Goal: Task Accomplishment & Management: Manage account settings

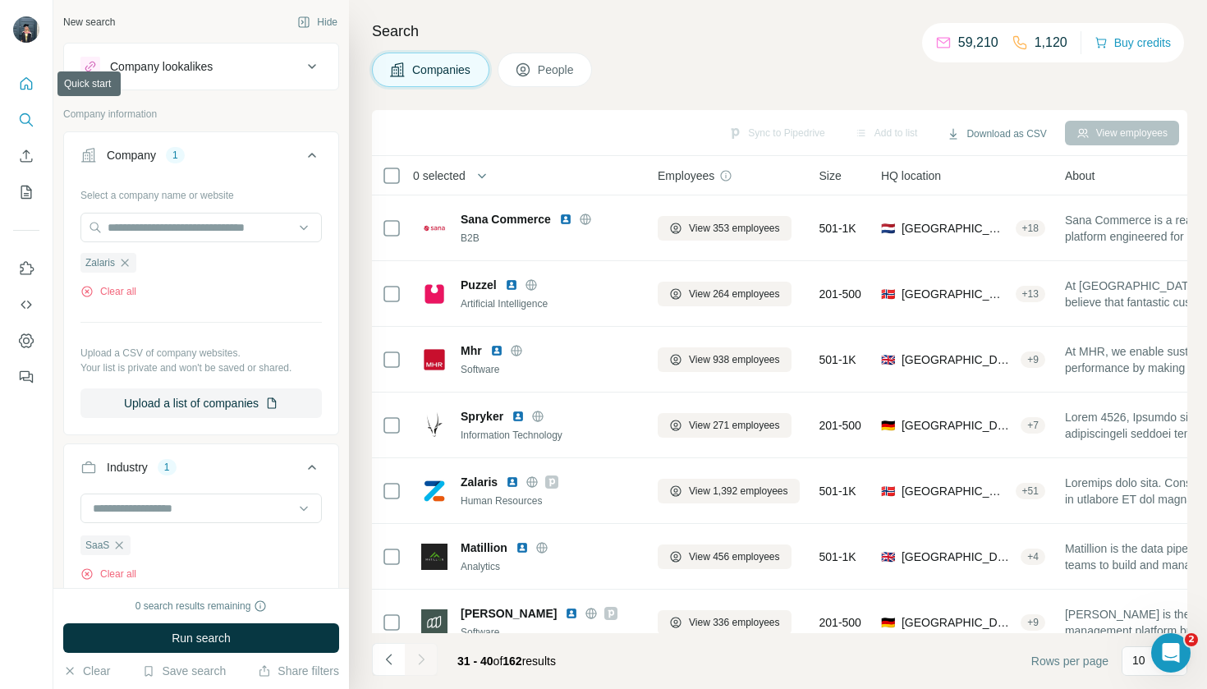
click at [29, 81] on icon "Quick start" at bounding box center [26, 84] width 16 height 16
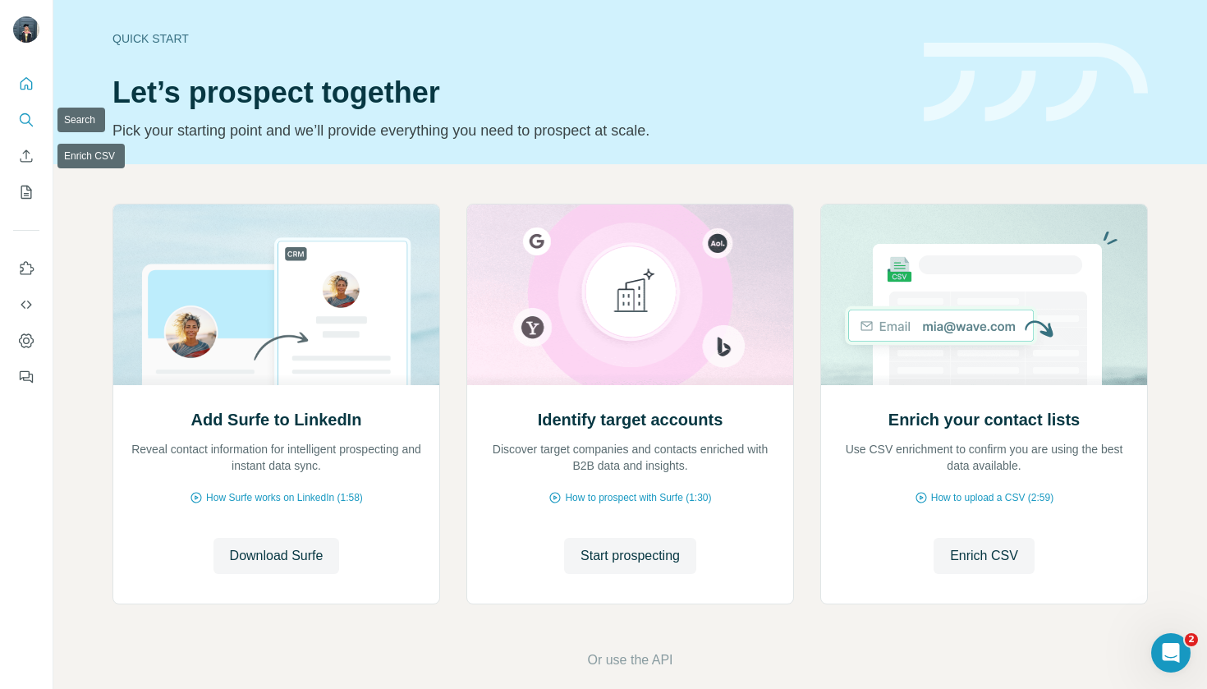
click at [22, 131] on button "Search" at bounding box center [26, 120] width 26 height 30
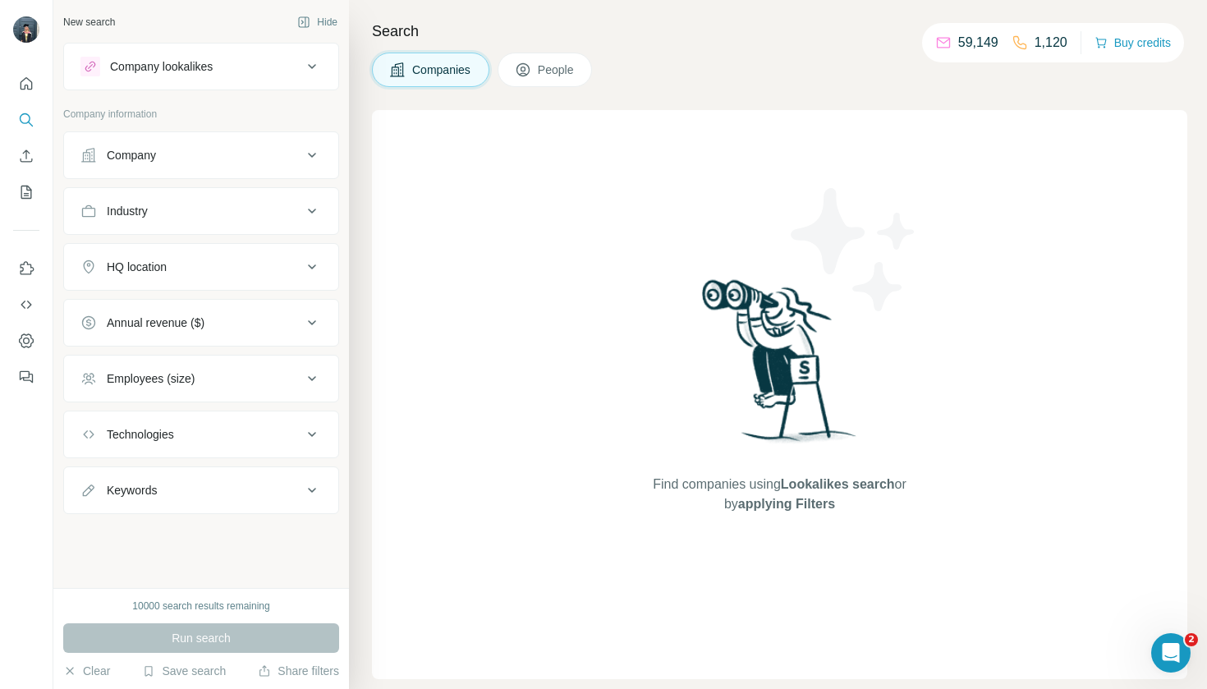
click at [152, 159] on div "Company" at bounding box center [131, 155] width 49 height 16
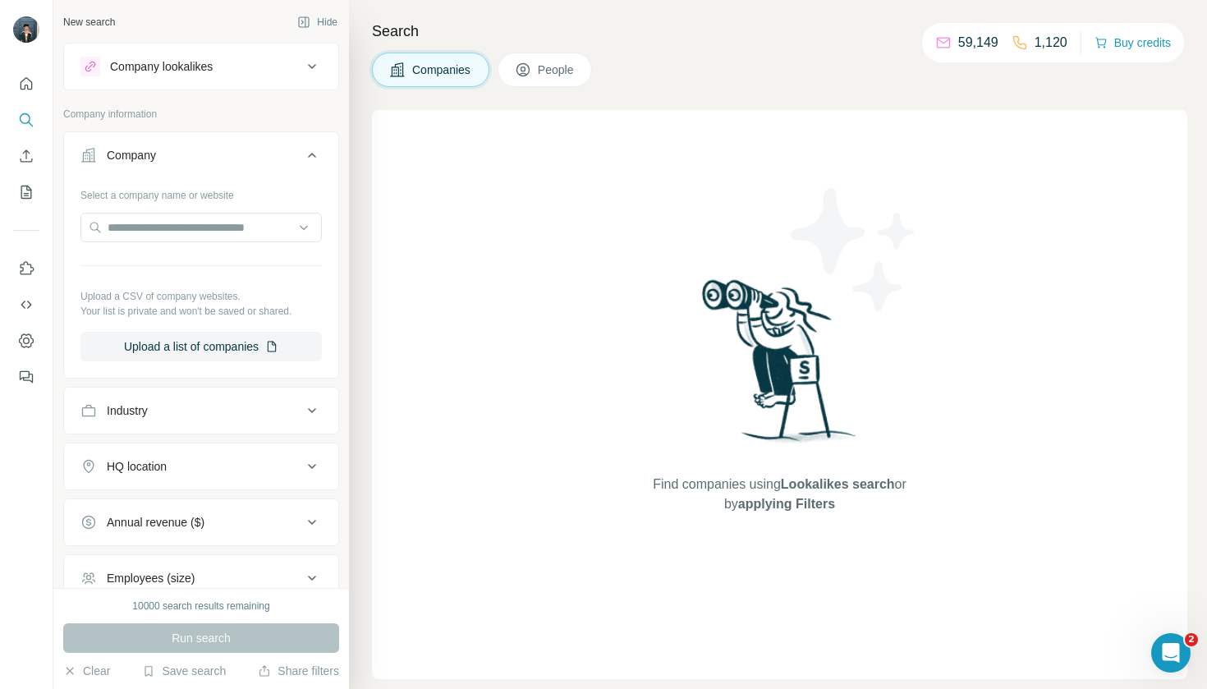
click at [265, 413] on div "Industry" at bounding box center [191, 410] width 222 height 16
click at [250, 450] on input at bounding box center [192, 452] width 203 height 18
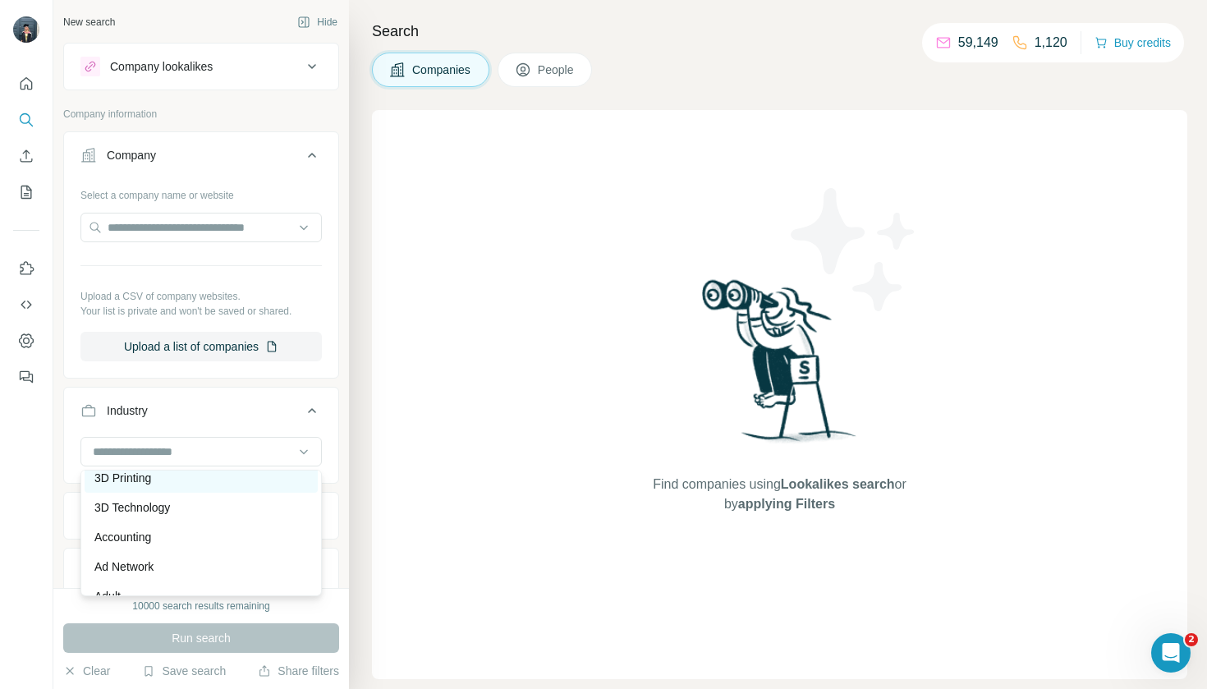
scroll to position [10, 0]
click at [175, 450] on input at bounding box center [192, 452] width 203 height 18
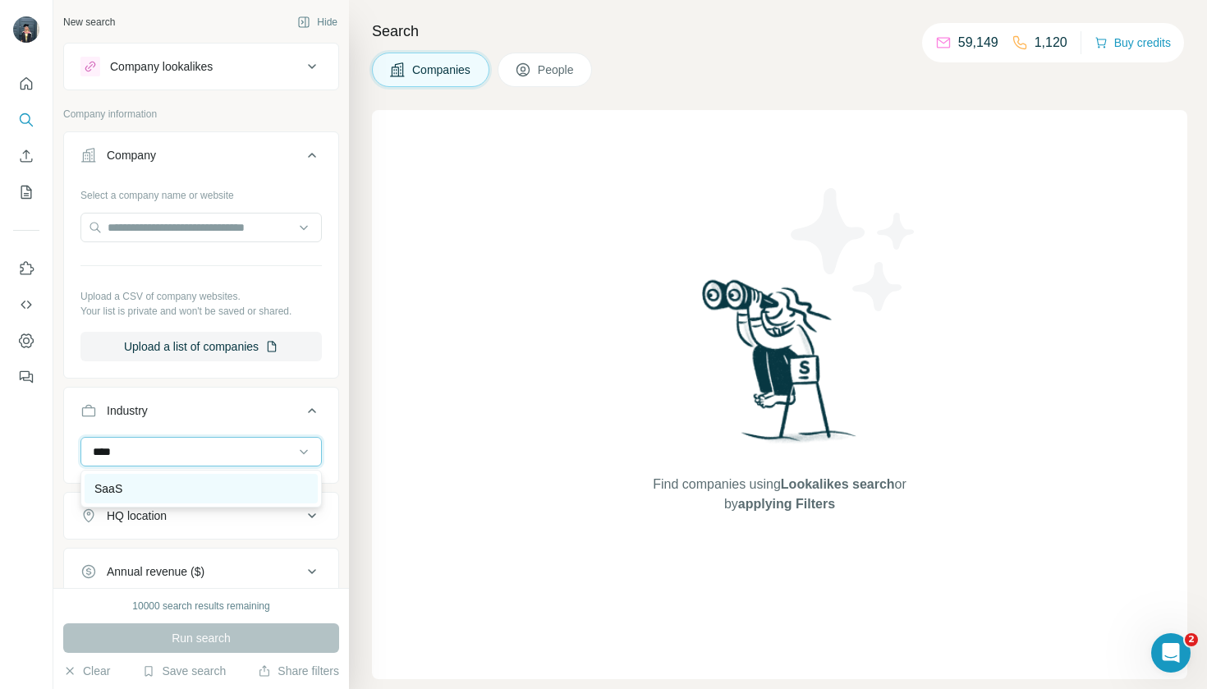
type input "****"
click at [149, 476] on div "SaaS" at bounding box center [201, 489] width 233 height 30
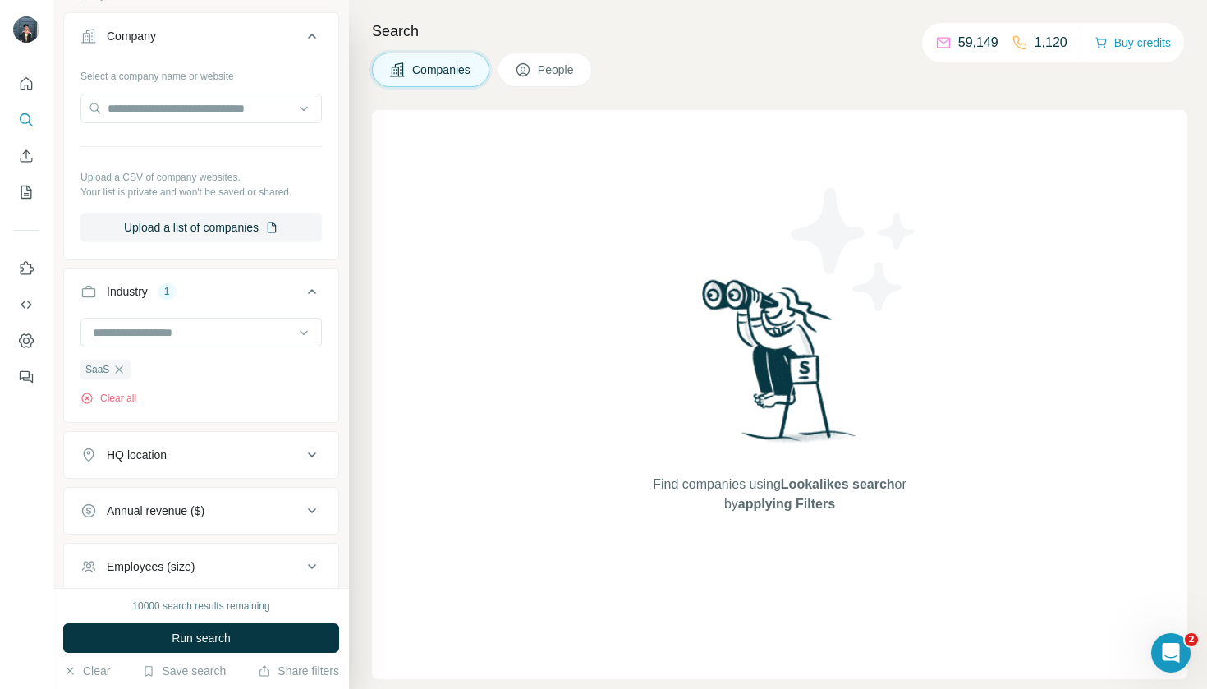
scroll to position [118, 0]
click at [160, 461] on div "HQ location" at bounding box center [137, 456] width 60 height 16
click at [308, 502] on input "text" at bounding box center [200, 497] width 241 height 30
click at [302, 504] on input "text" at bounding box center [200, 497] width 241 height 30
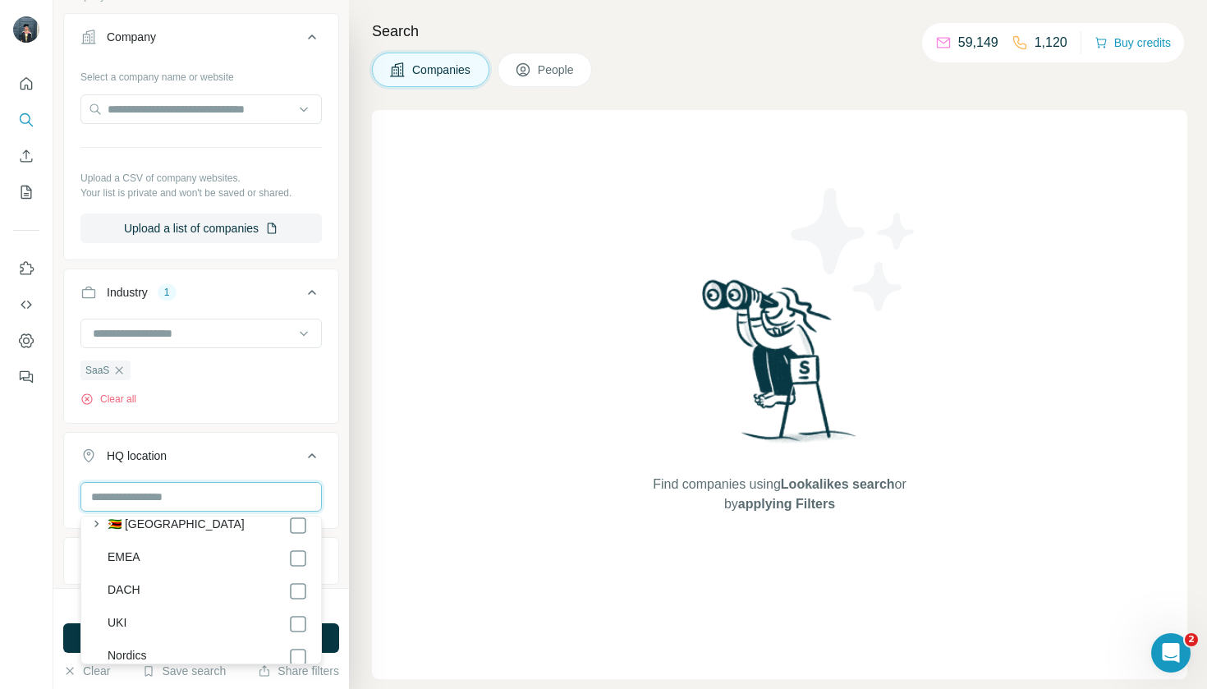
scroll to position [8940, 0]
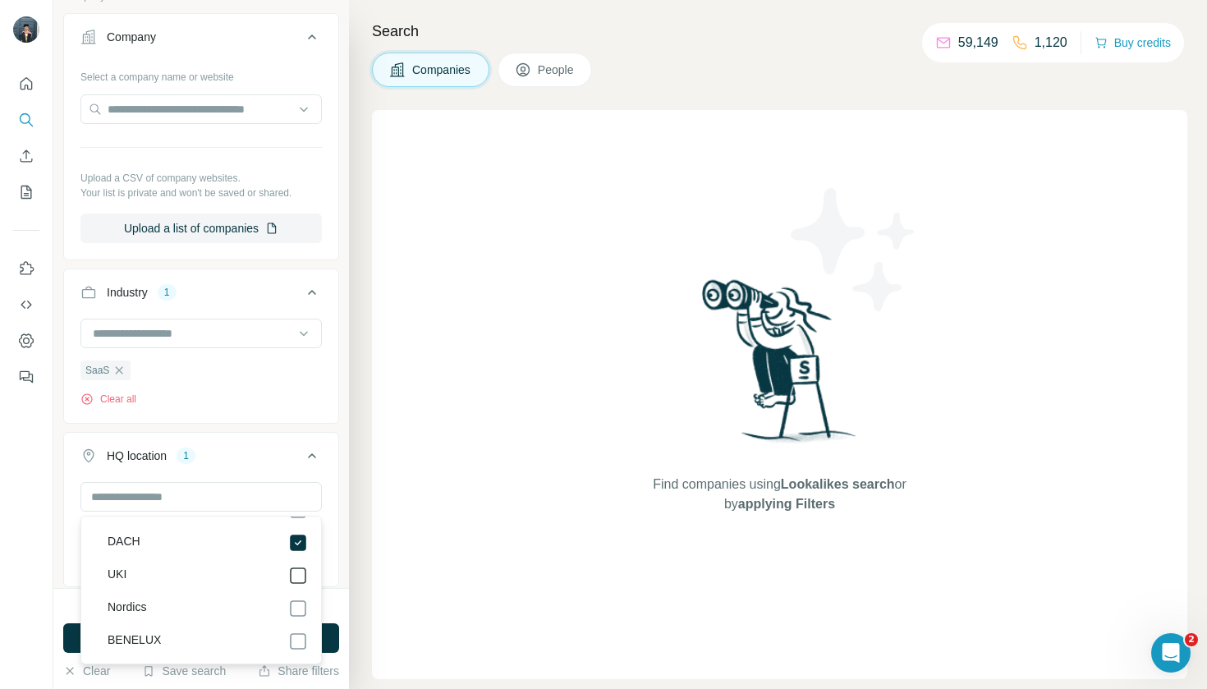
scroll to position [8978, 0]
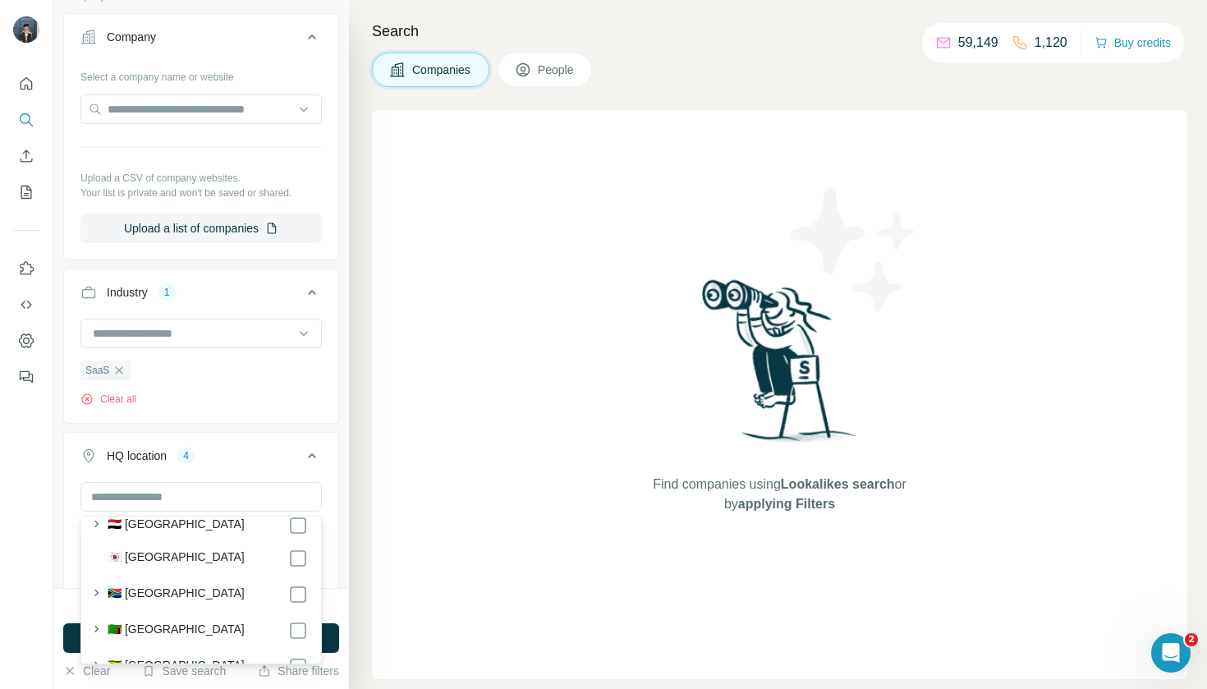
scroll to position [9041, 0]
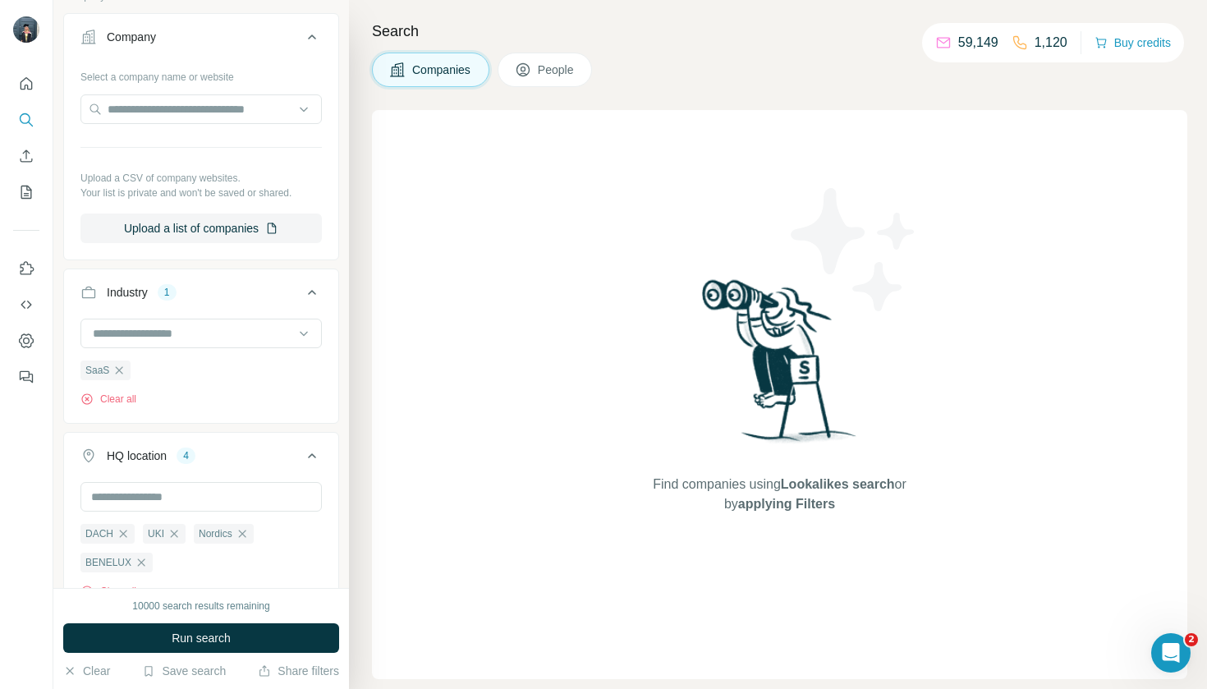
click at [402, 495] on div "Find companies using Lookalikes search or by applying Filters" at bounding box center [779, 394] width 815 height 569
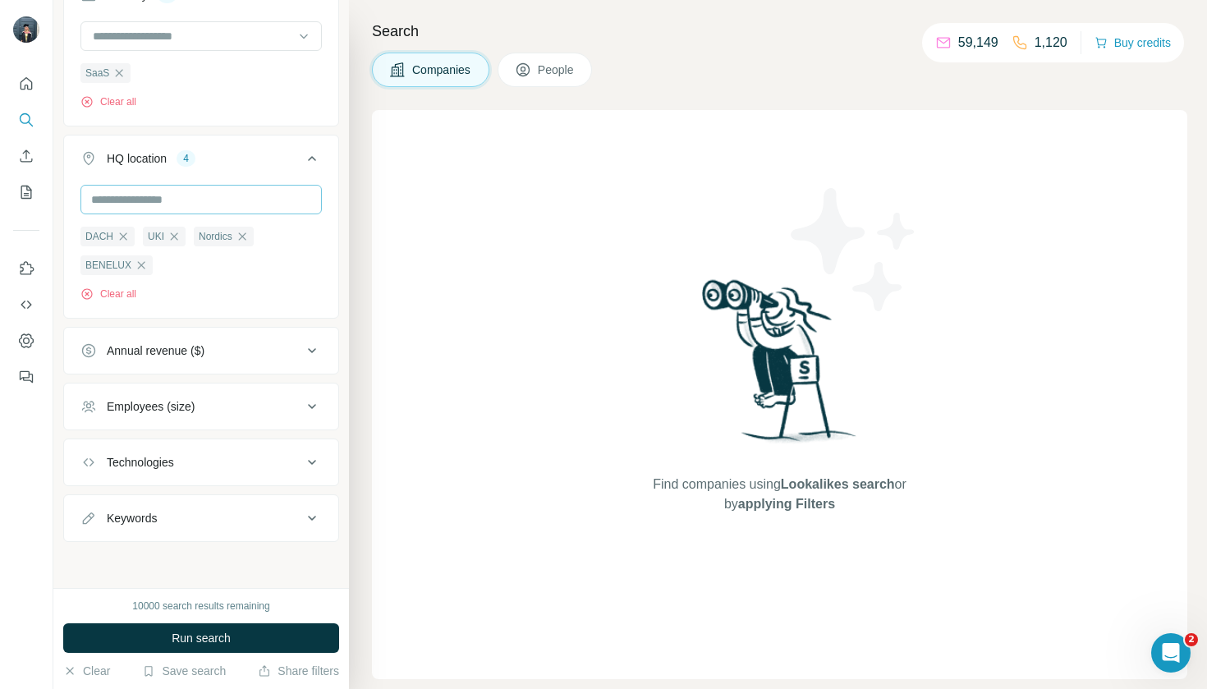
scroll to position [418, 0]
click at [267, 214] on div at bounding box center [200, 201] width 241 height 33
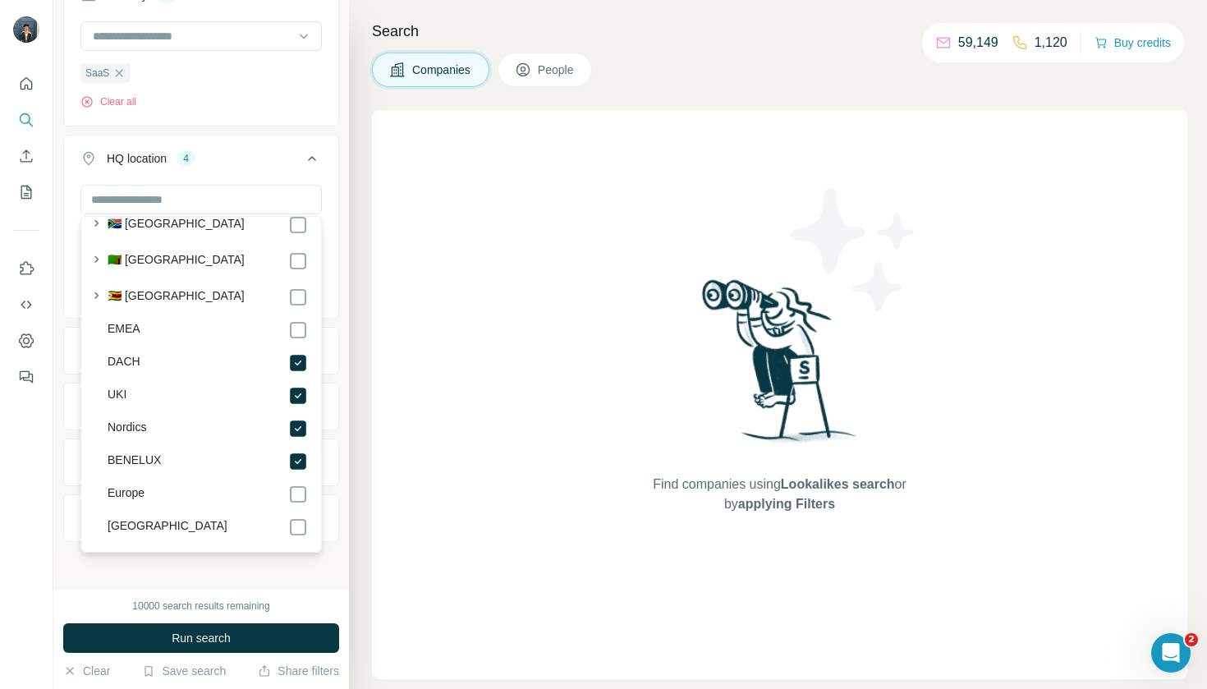
click at [267, 213] on div at bounding box center [200, 201] width 241 height 33
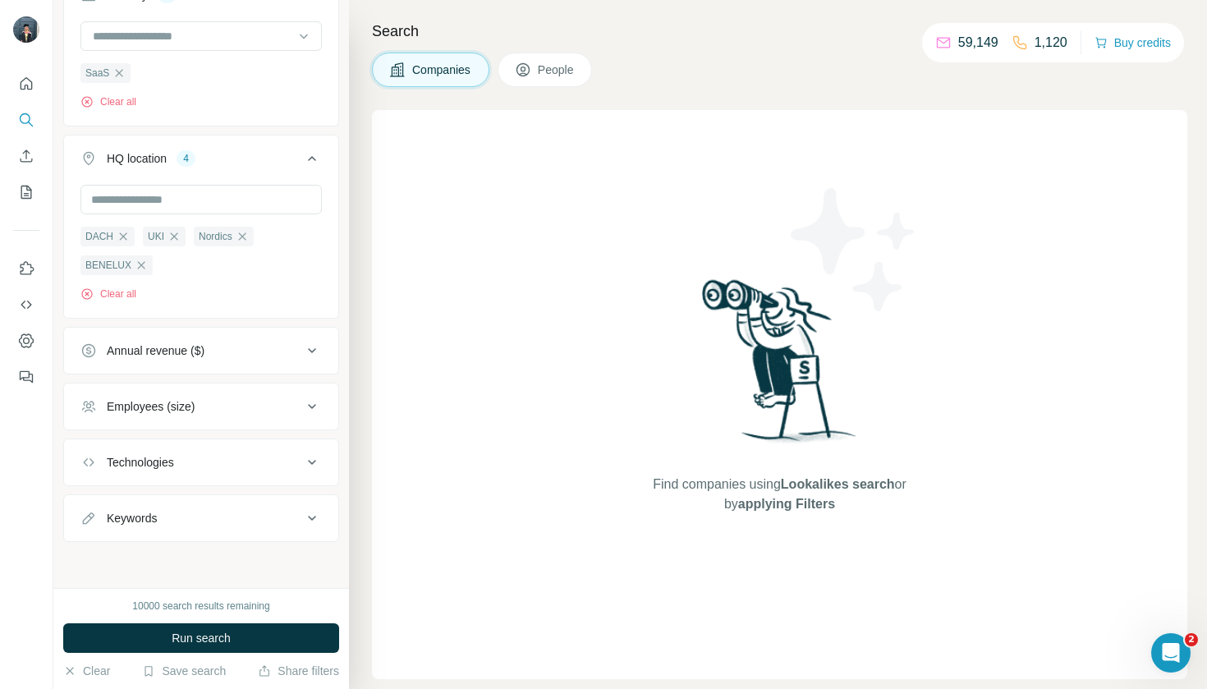
click at [390, 480] on div "Find companies using Lookalikes search or by applying Filters" at bounding box center [779, 394] width 815 height 569
click at [294, 347] on div "Annual revenue ($)" at bounding box center [191, 350] width 222 height 16
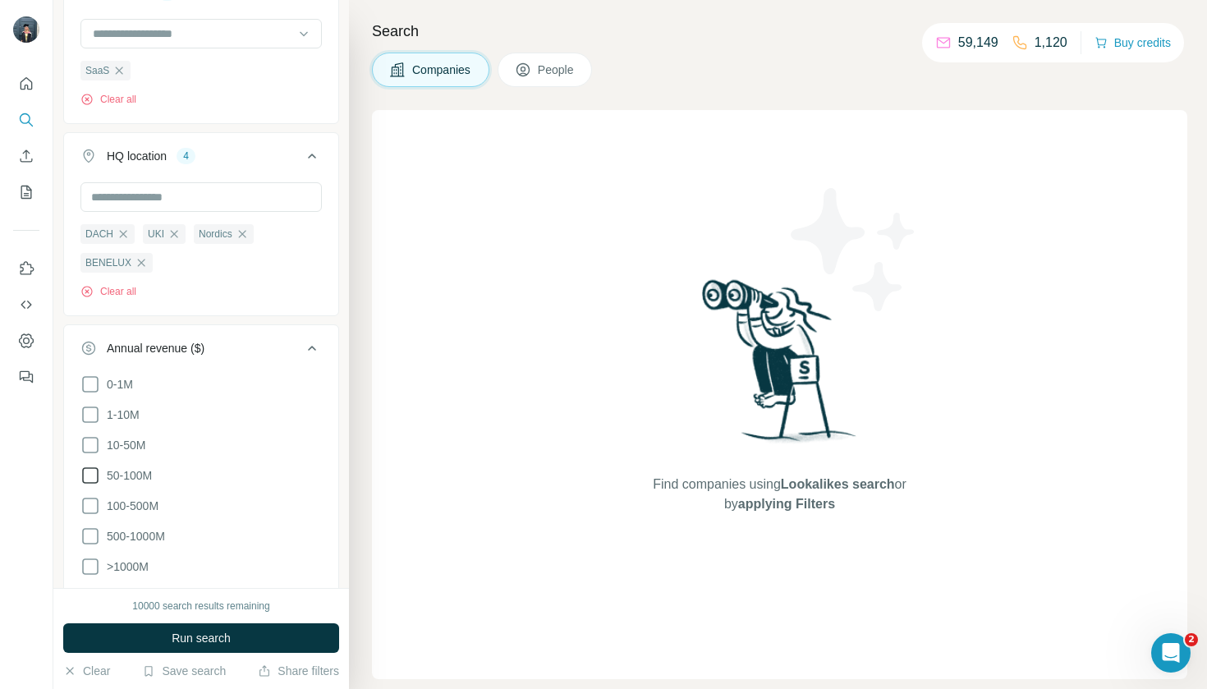
click at [90, 471] on icon at bounding box center [90, 476] width 20 height 20
click at [92, 503] on icon at bounding box center [90, 506] width 20 height 20
click at [91, 530] on icon at bounding box center [90, 536] width 20 height 20
click at [424, 425] on div "Find companies using Lookalikes search or by applying Filters" at bounding box center [779, 394] width 815 height 569
click at [312, 350] on icon at bounding box center [312, 348] width 8 height 5
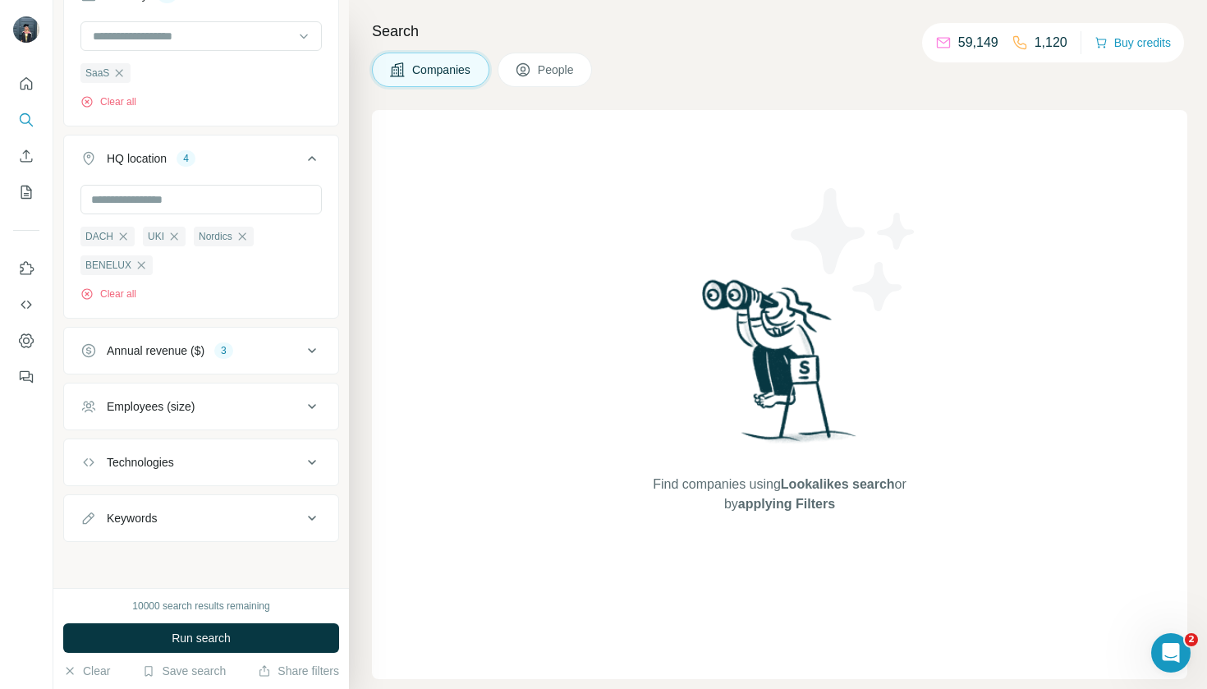
click at [218, 422] on button "Employees (size)" at bounding box center [201, 406] width 274 height 39
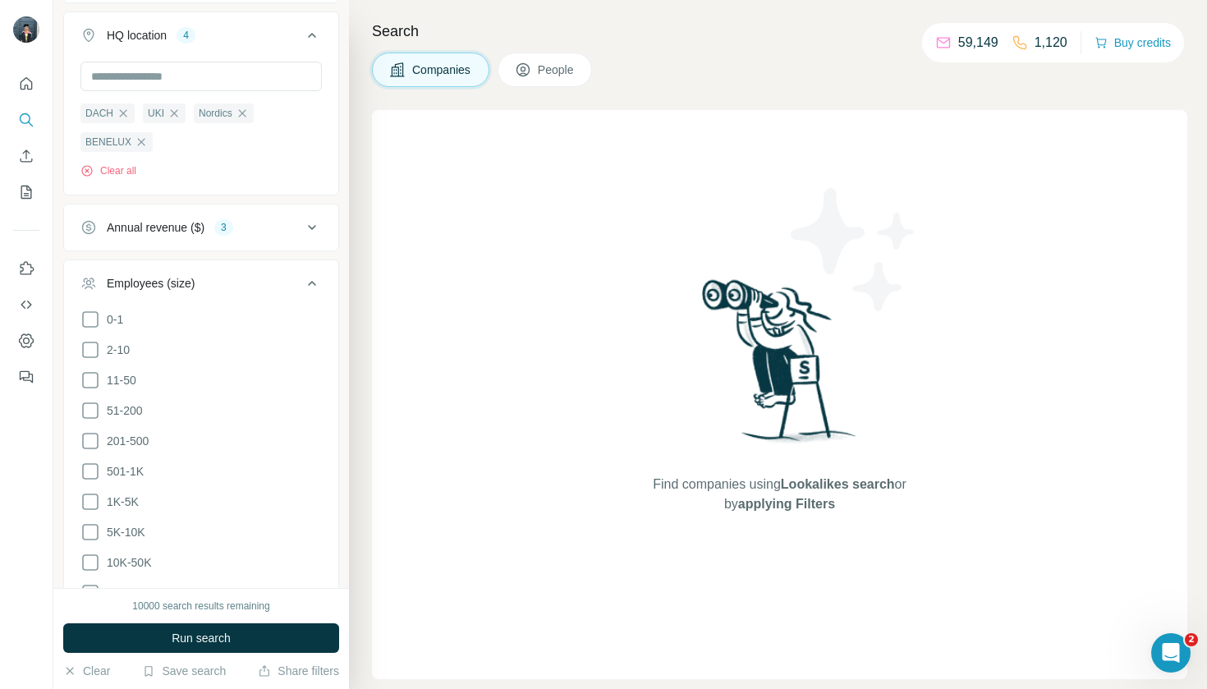
scroll to position [538, 0]
click at [98, 410] on icon at bounding box center [90, 411] width 16 height 16
click at [98, 430] on ul "0-1 2-10 11-50 [PHONE_NUMBER] 501-1K 1K-5K 5K-10K 10K-50K 50K-100K 100K-500K 50…" at bounding box center [200, 487] width 241 height 355
click at [92, 456] on ul "0-1 2-10 11-50 [PHONE_NUMBER] 501-1K 1K-5K 5K-10K 10K-50K 50K-100K 100K-500K 50…" at bounding box center [200, 487] width 241 height 355
click at [83, 444] on icon at bounding box center [90, 442] width 16 height 16
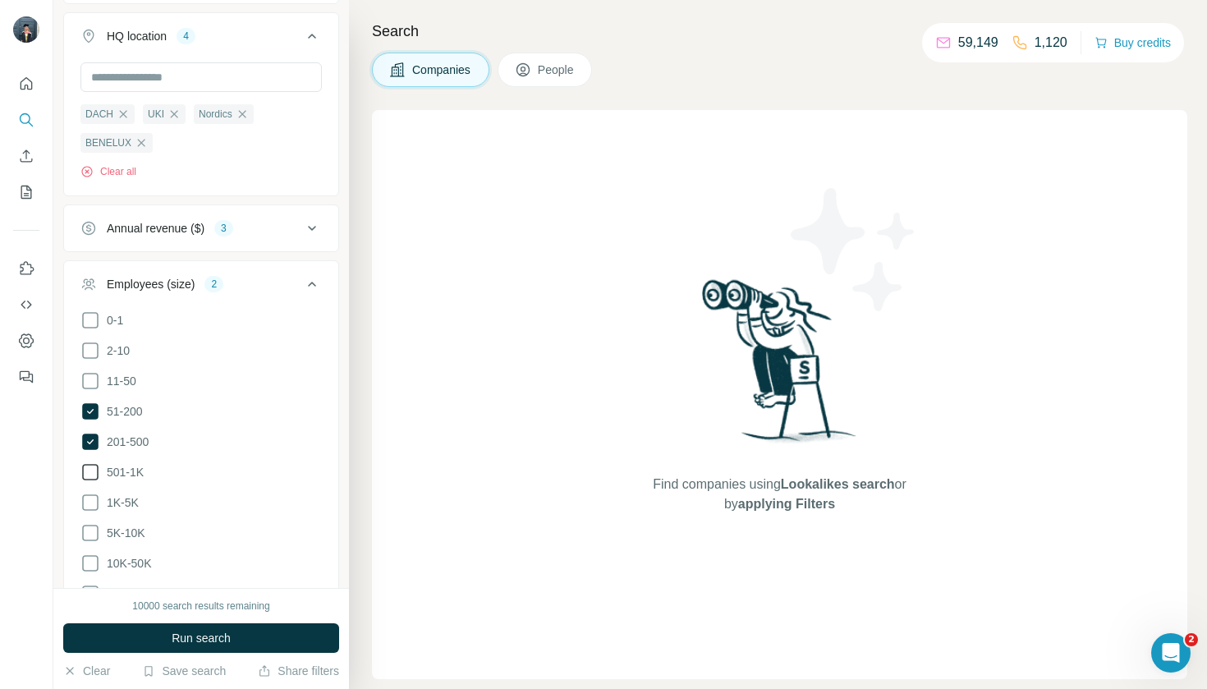
click at [84, 466] on icon at bounding box center [90, 472] width 20 height 20
click at [441, 567] on div "Find companies using Lookalikes search or by applying Filters" at bounding box center [779, 394] width 815 height 569
click at [382, 254] on div "Find companies using Lookalikes search or by applying Filters" at bounding box center [779, 394] width 815 height 569
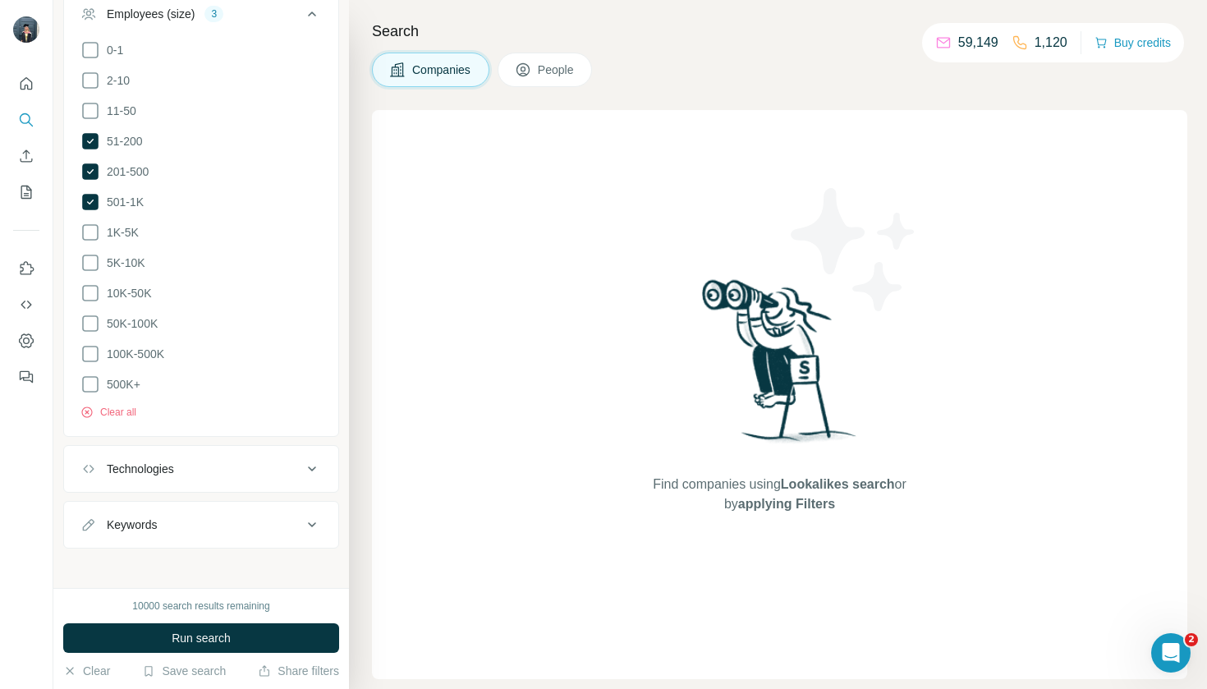
scroll to position [807, 0]
click at [261, 642] on button "Run search" at bounding box center [201, 638] width 276 height 30
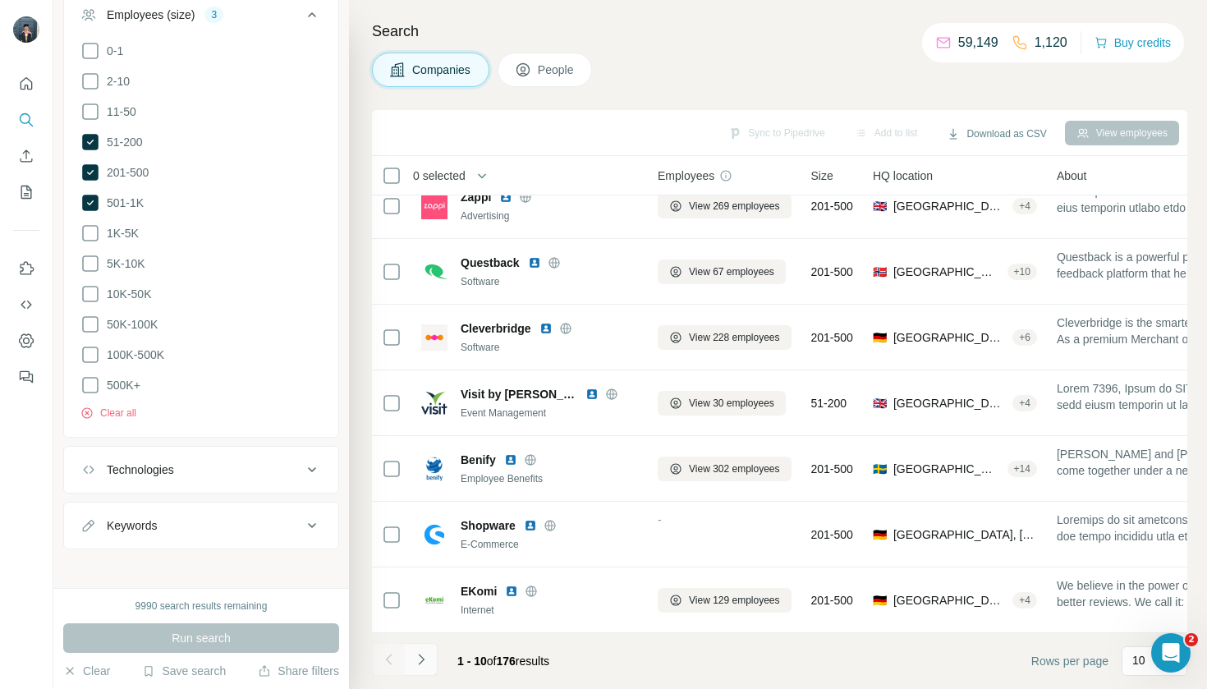
scroll to position [219, 0]
click at [425, 654] on icon "Navigate to next page" at bounding box center [421, 659] width 16 height 16
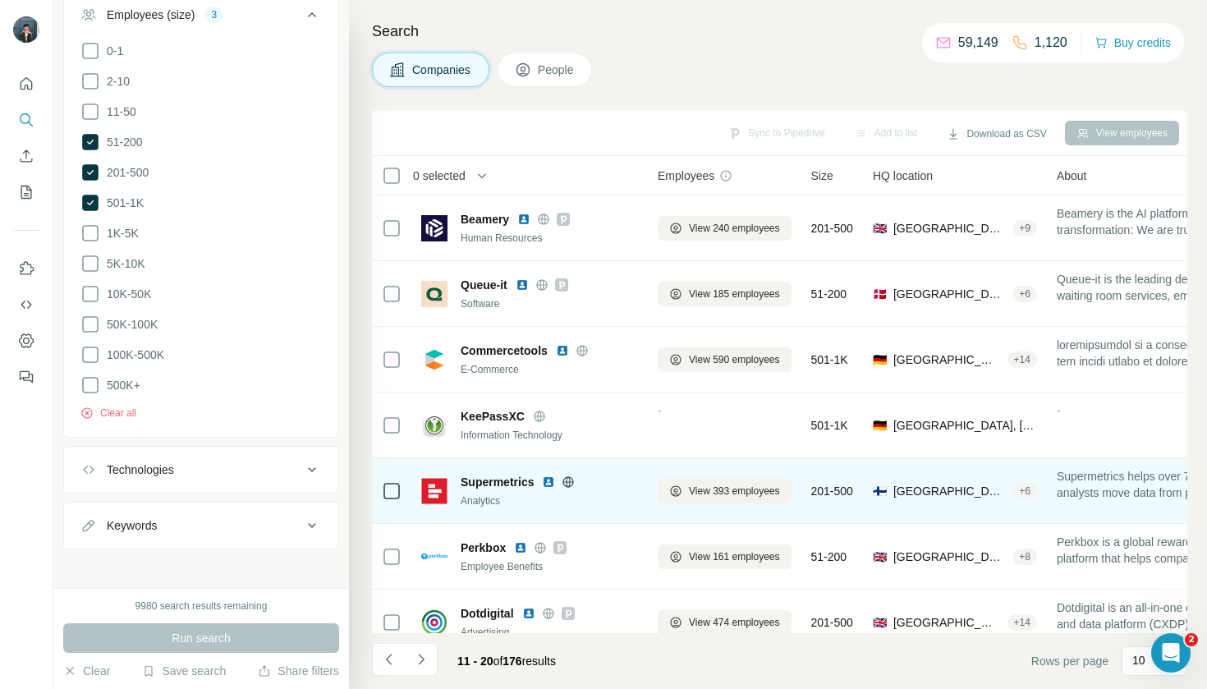
scroll to position [36, 0]
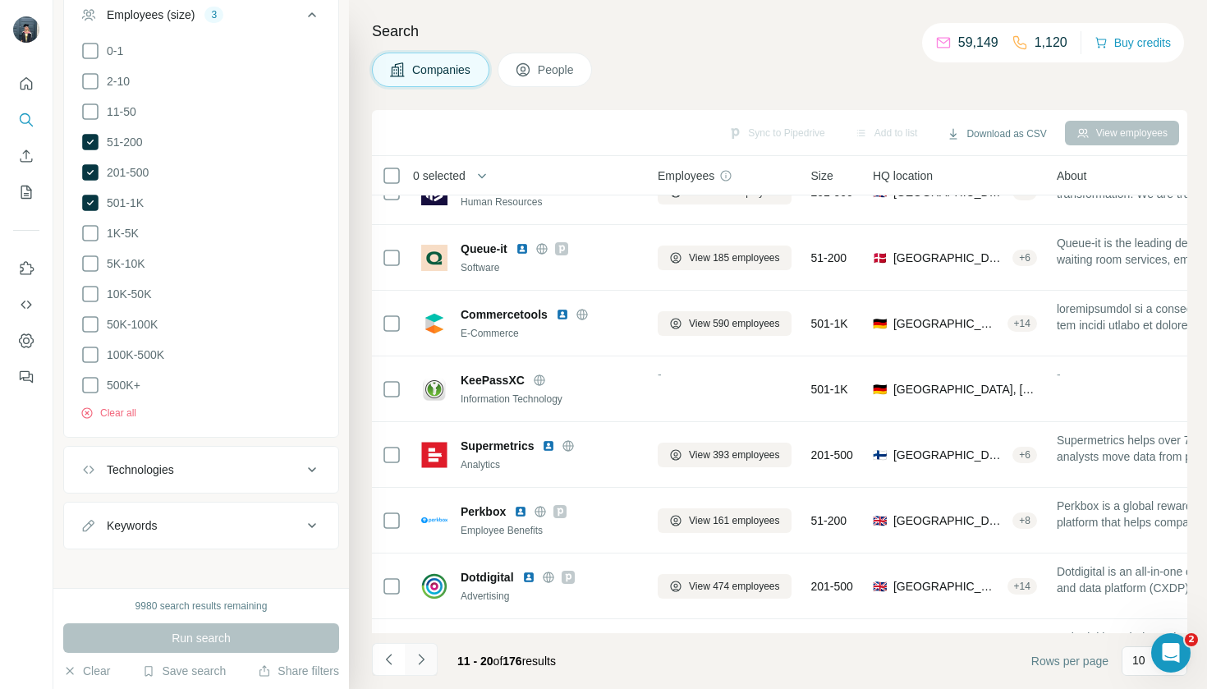
click at [425, 664] on icon "Navigate to next page" at bounding box center [421, 659] width 16 height 16
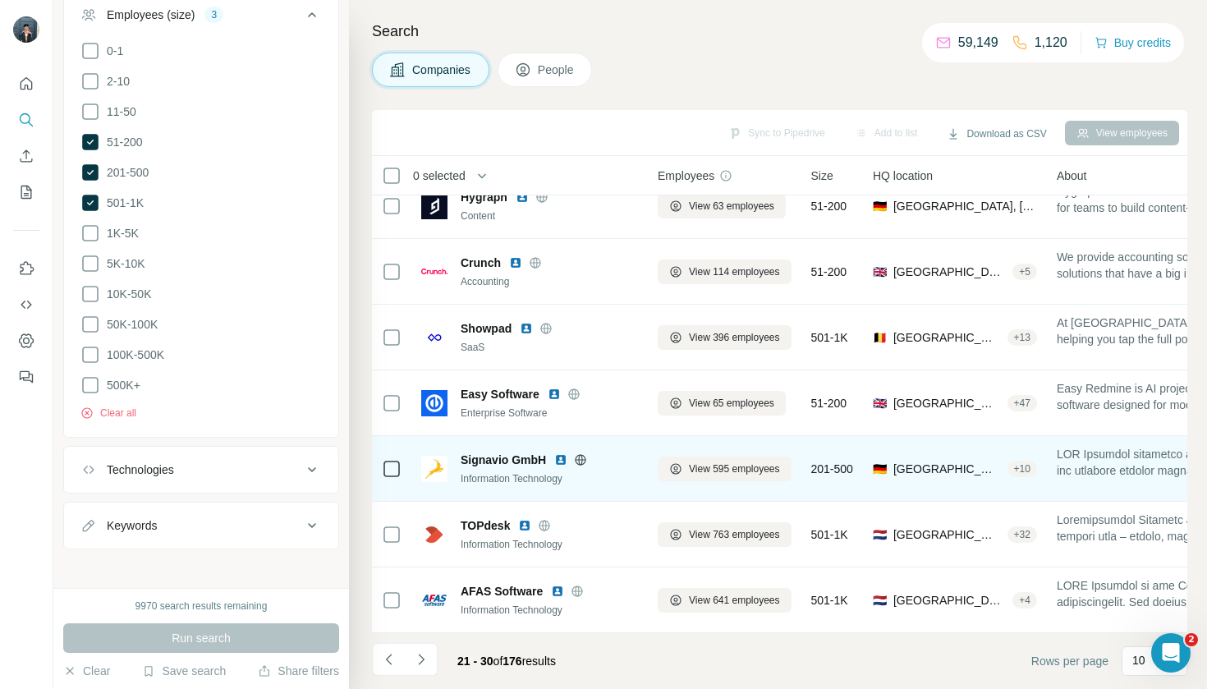
scroll to position [219, 0]
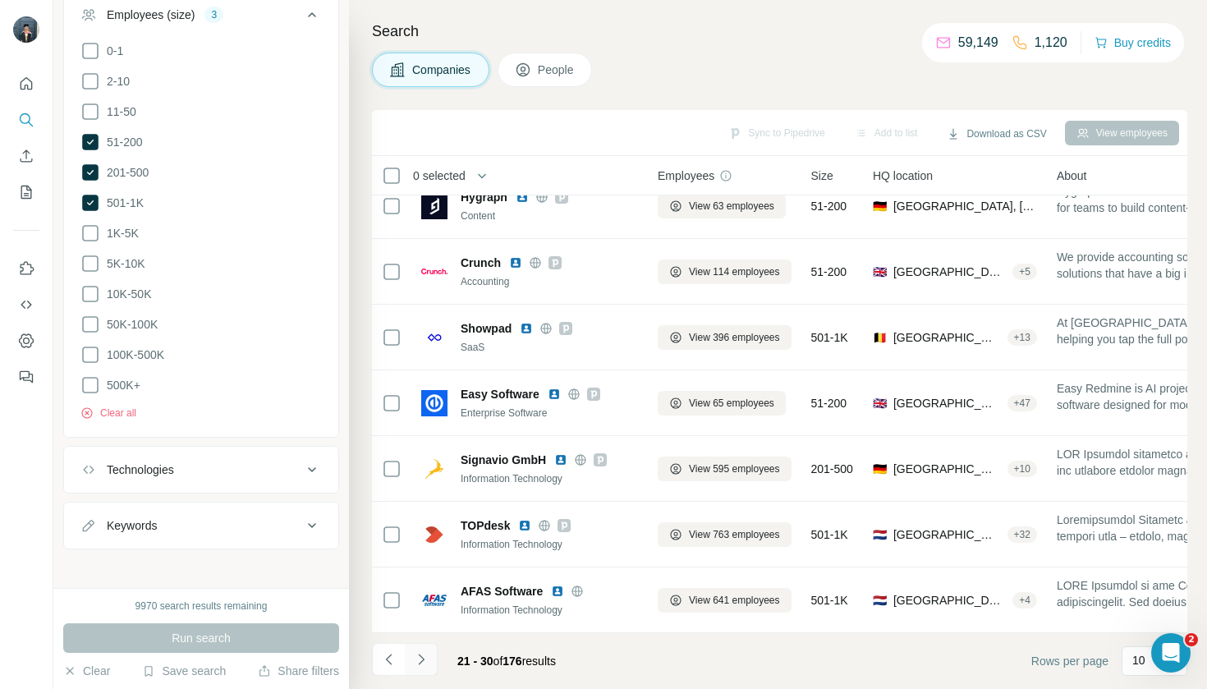
click at [424, 660] on icon "Navigate to next page" at bounding box center [421, 659] width 6 height 11
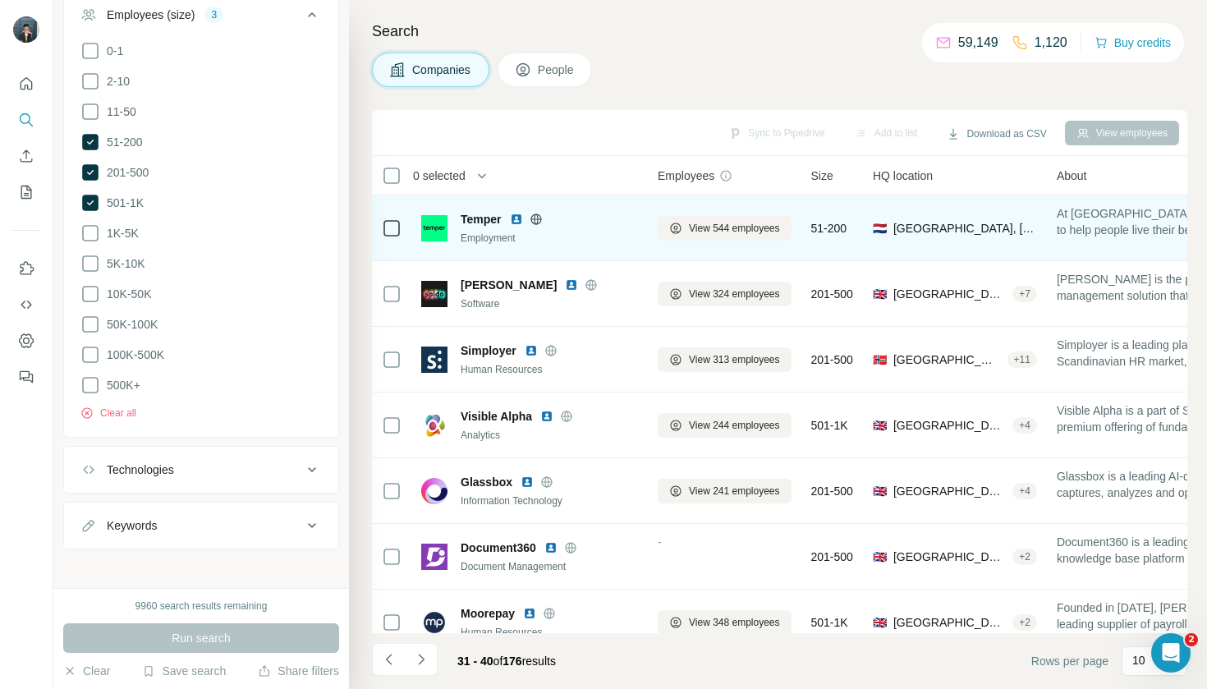
scroll to position [0, 0]
click at [720, 227] on span "View 544 employees" at bounding box center [734, 228] width 91 height 15
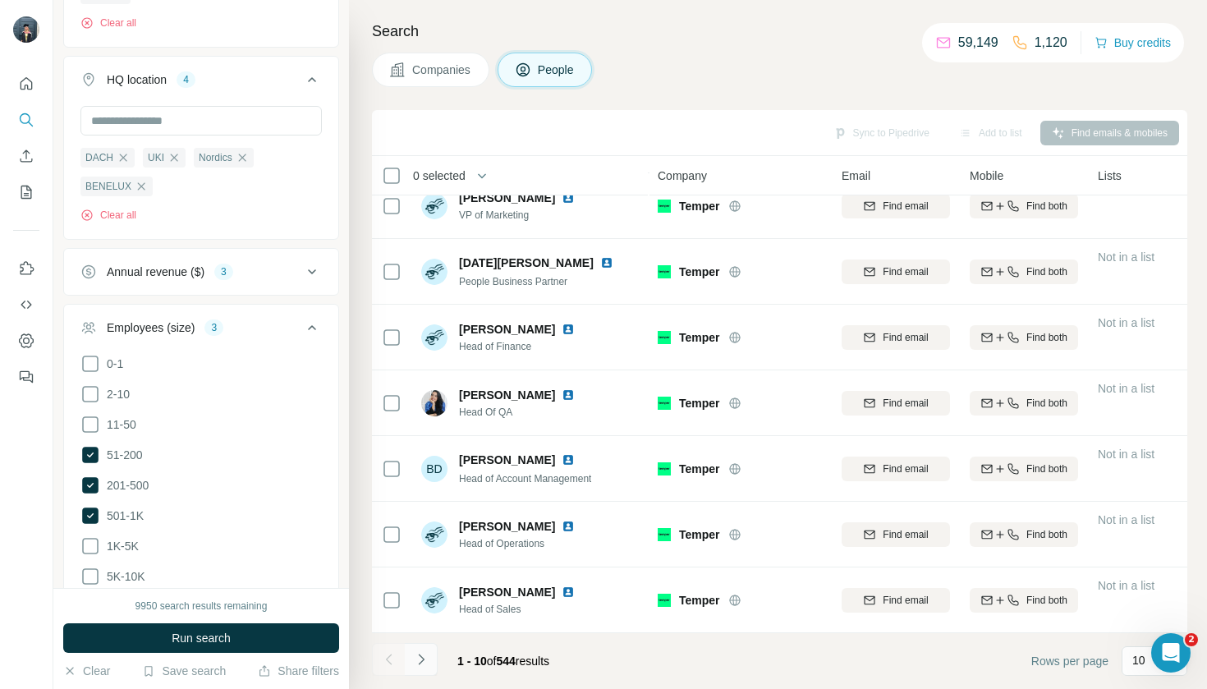
click at [416, 664] on icon "Navigate to next page" at bounding box center [421, 659] width 16 height 16
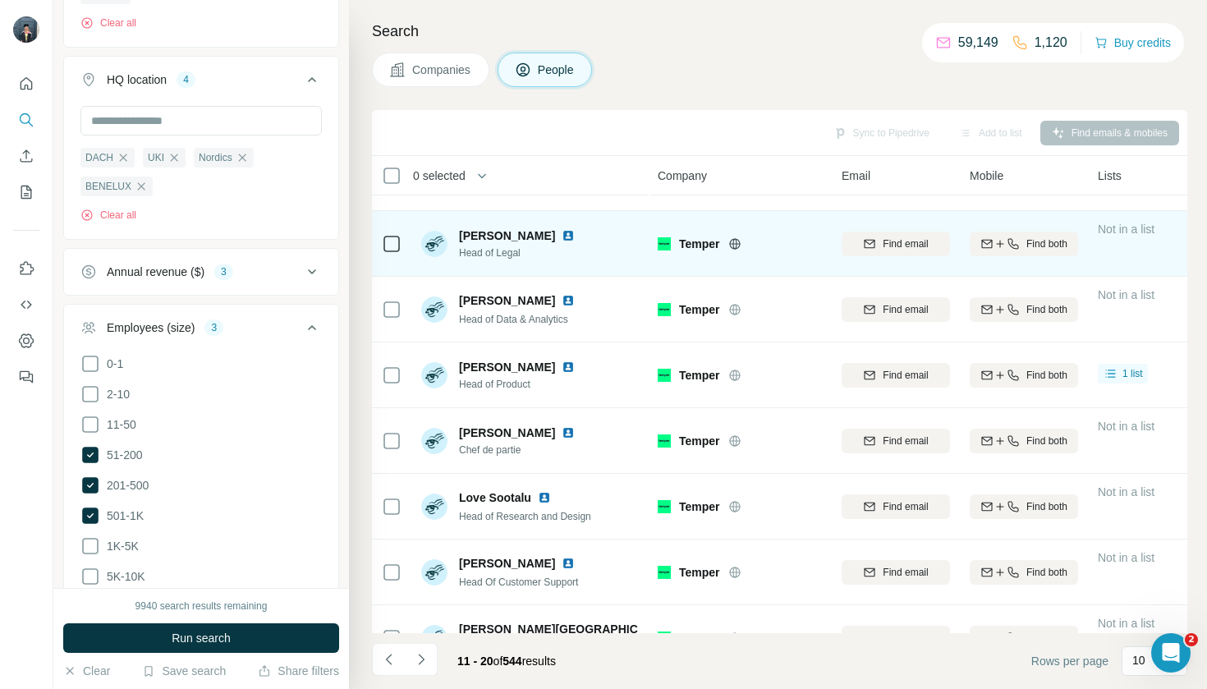
scroll to position [62, 0]
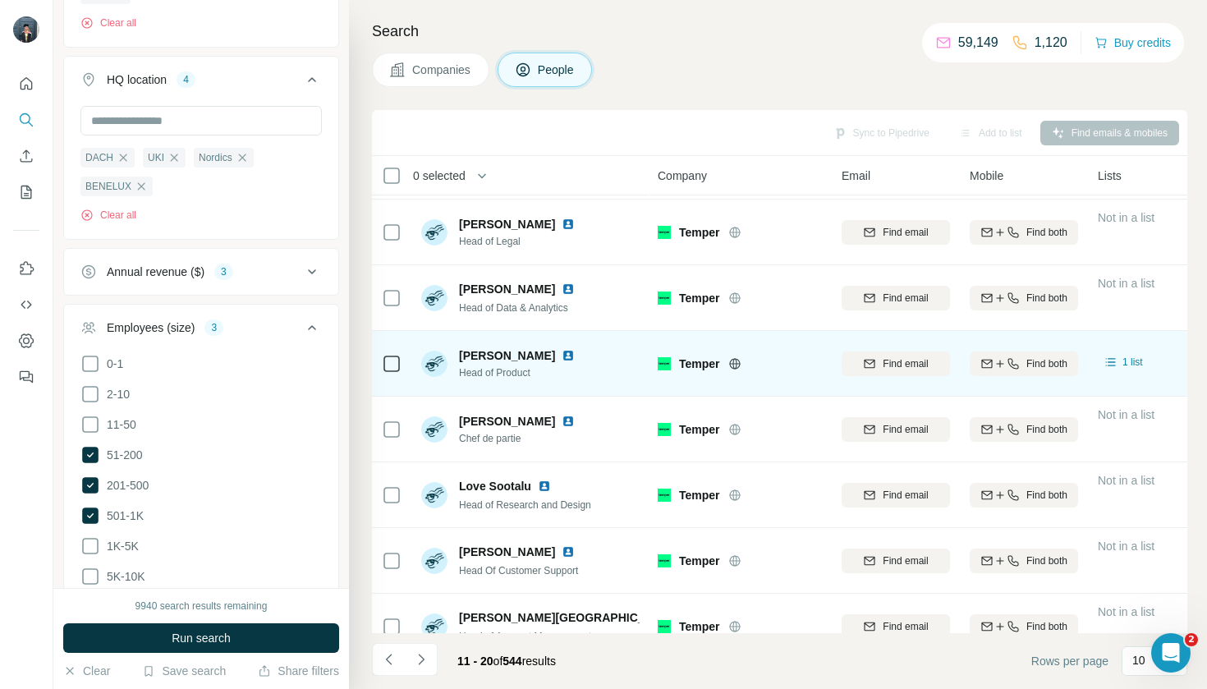
click at [383, 364] on icon at bounding box center [392, 364] width 20 height 20
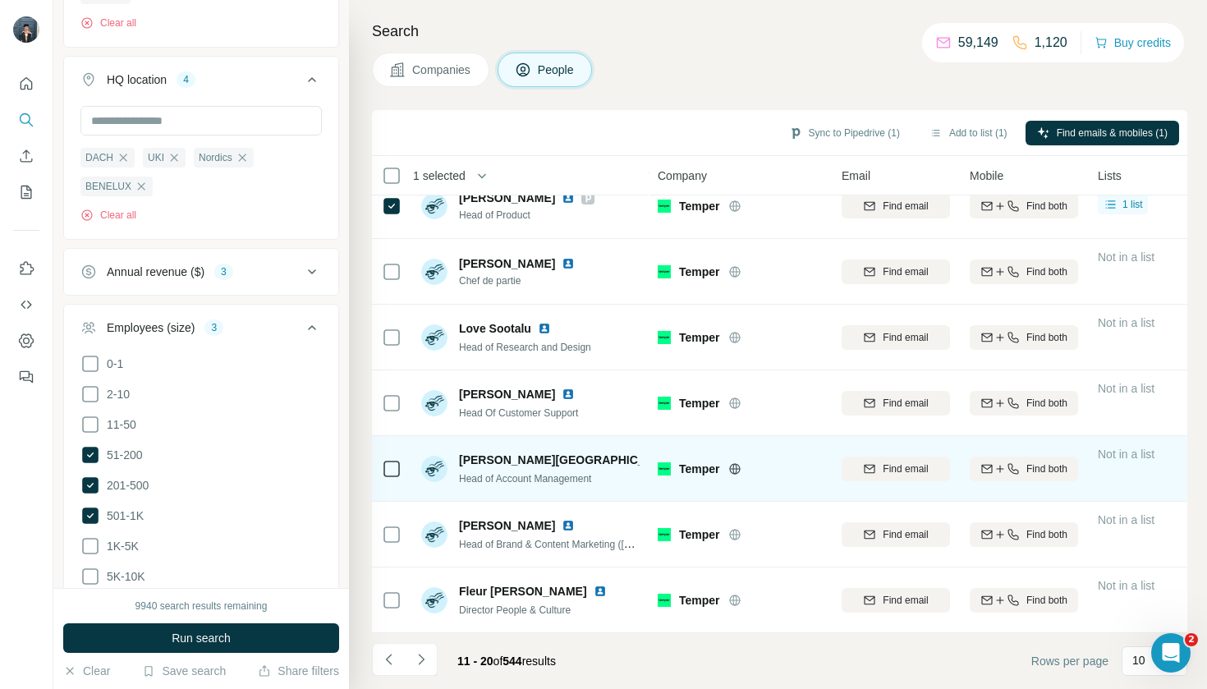
scroll to position [0, 0]
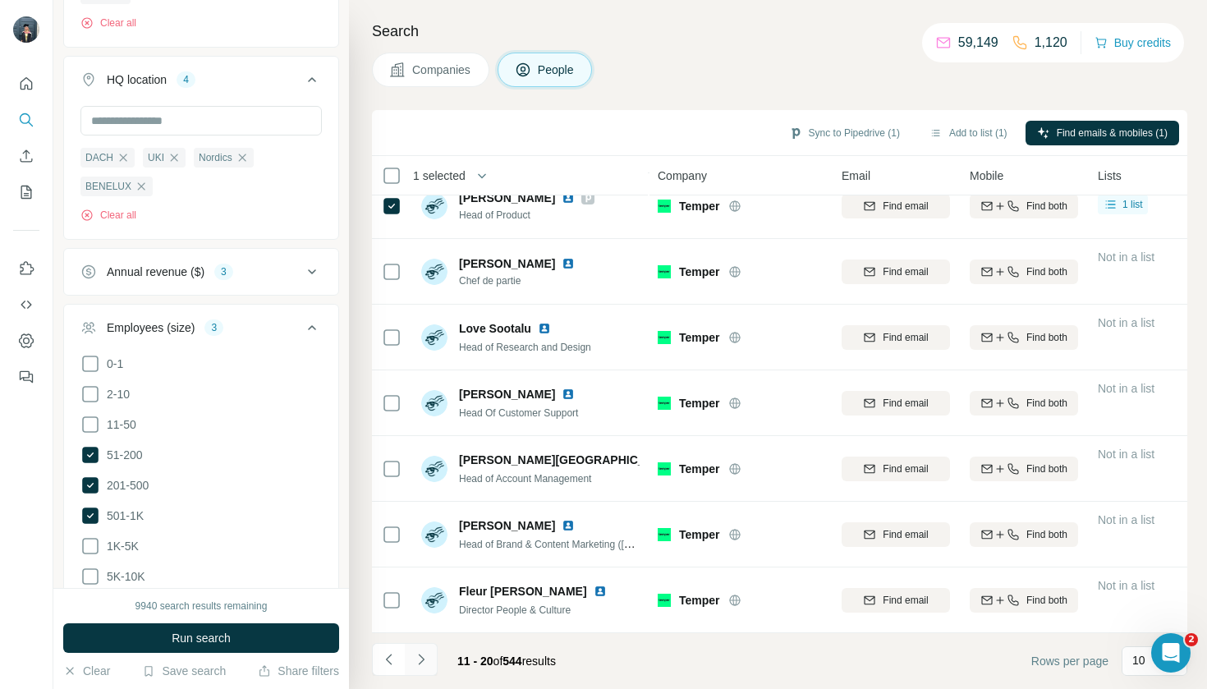
click at [410, 665] on button "Navigate to next page" at bounding box center [421, 659] width 33 height 33
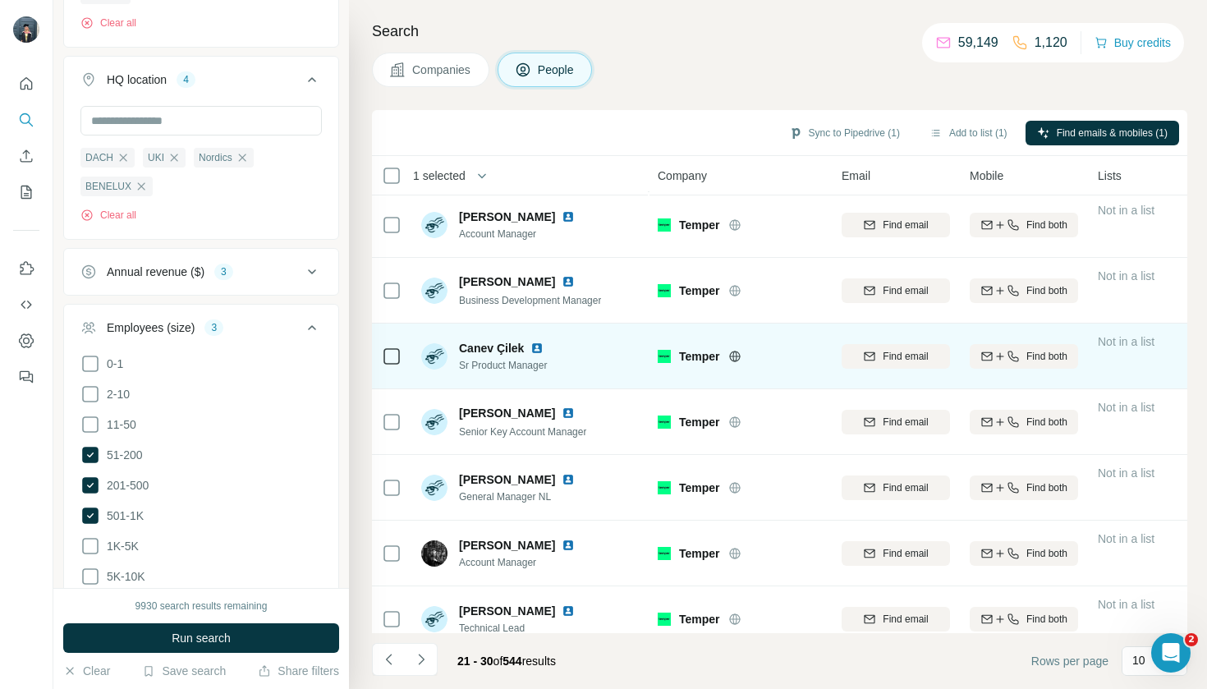
click at [402, 348] on td at bounding box center [391, 357] width 39 height 66
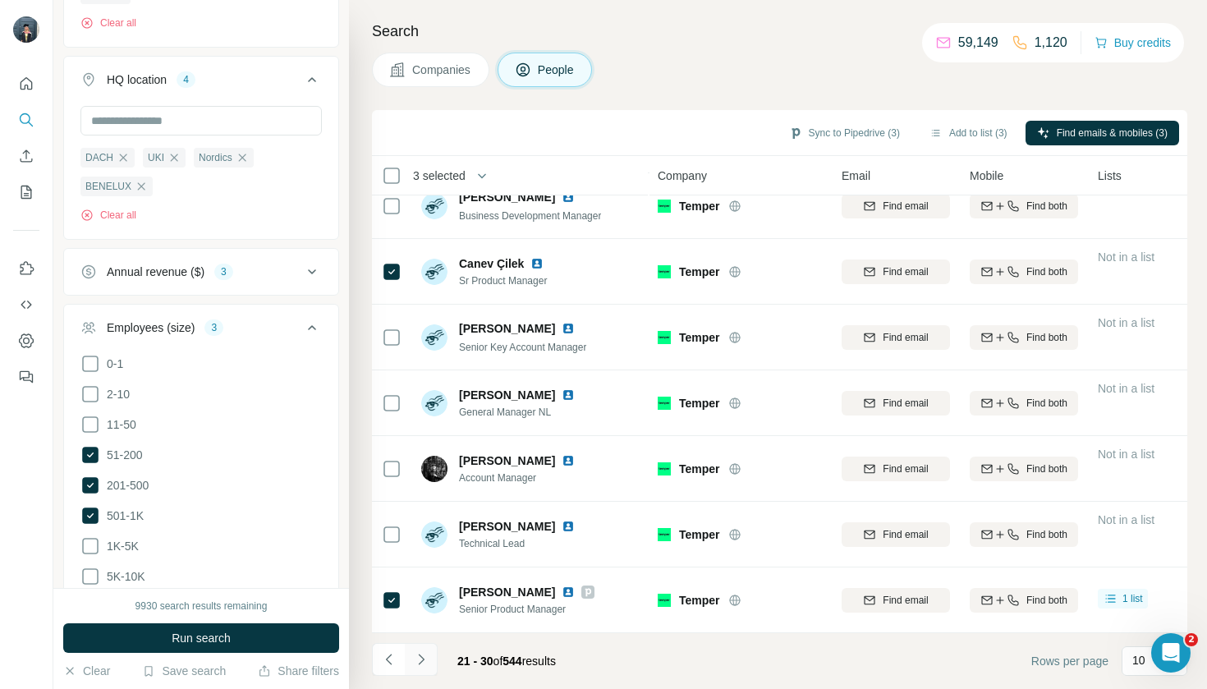
click at [419, 662] on icon "Navigate to next page" at bounding box center [421, 659] width 16 height 16
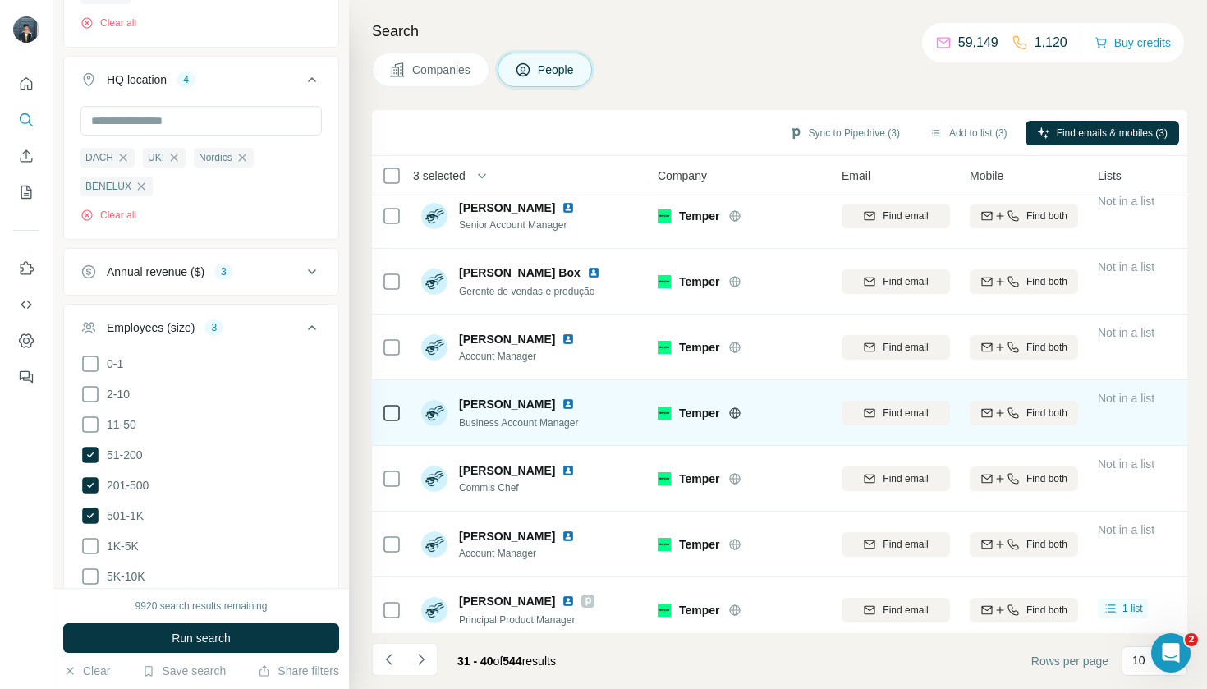
scroll to position [146, 0]
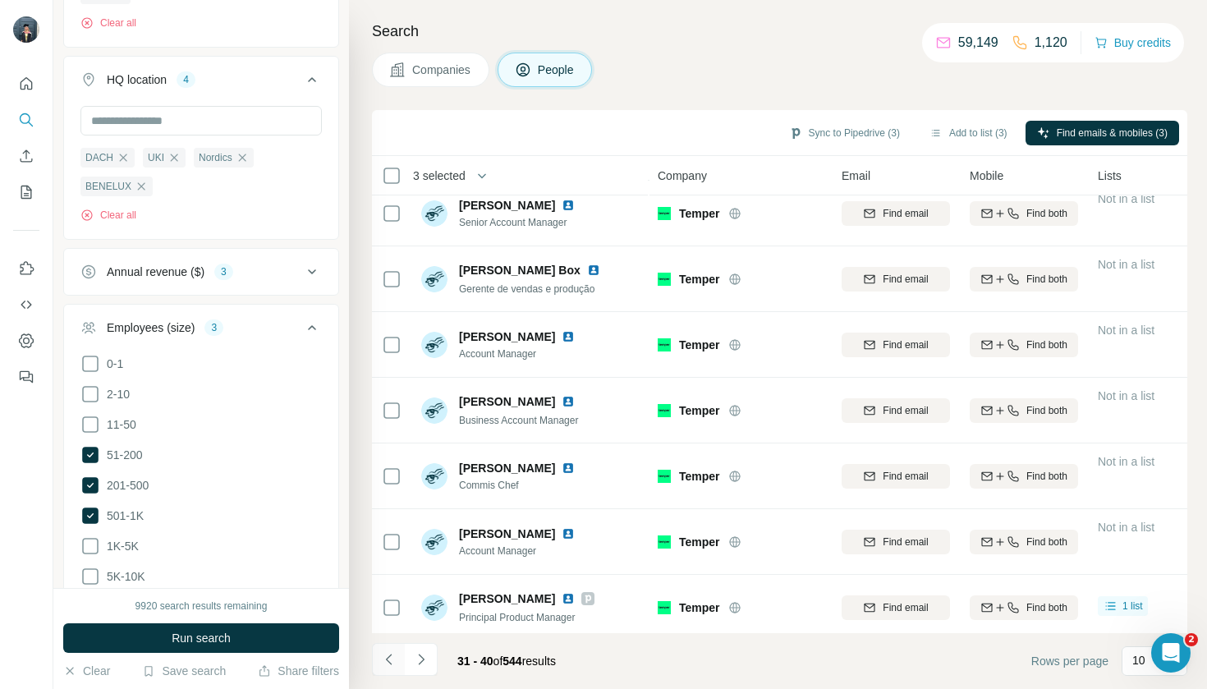
click at [382, 652] on icon "Navigate to previous page" at bounding box center [389, 659] width 16 height 16
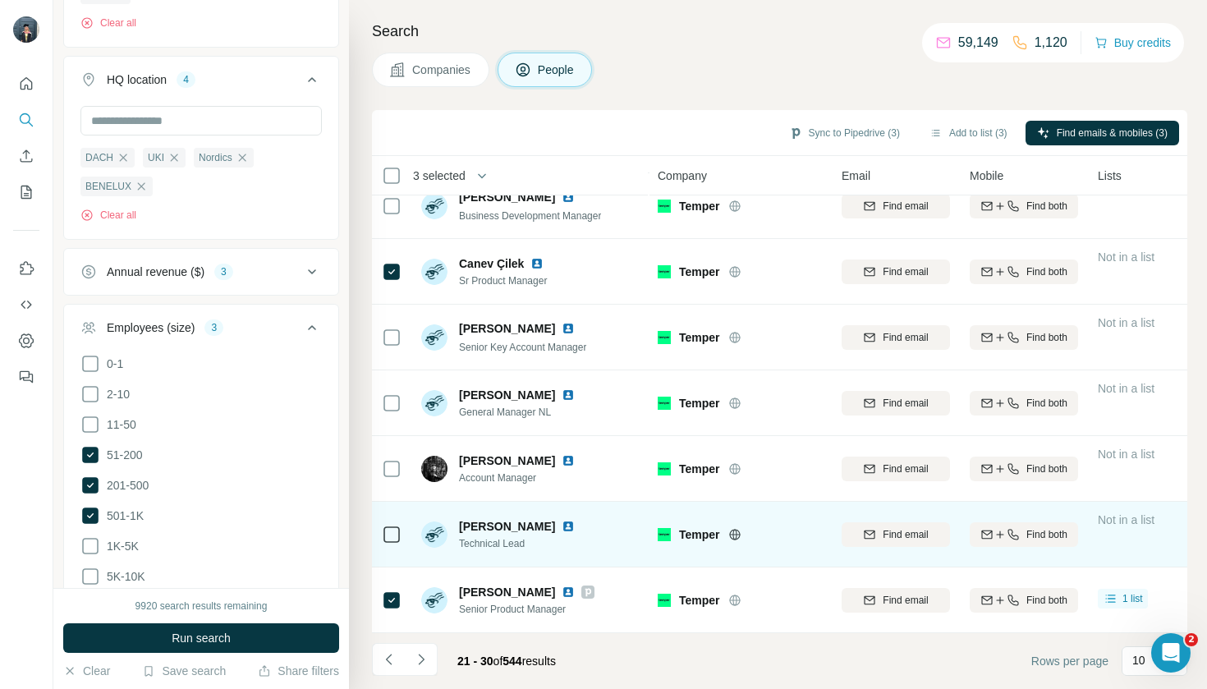
scroll to position [219, 0]
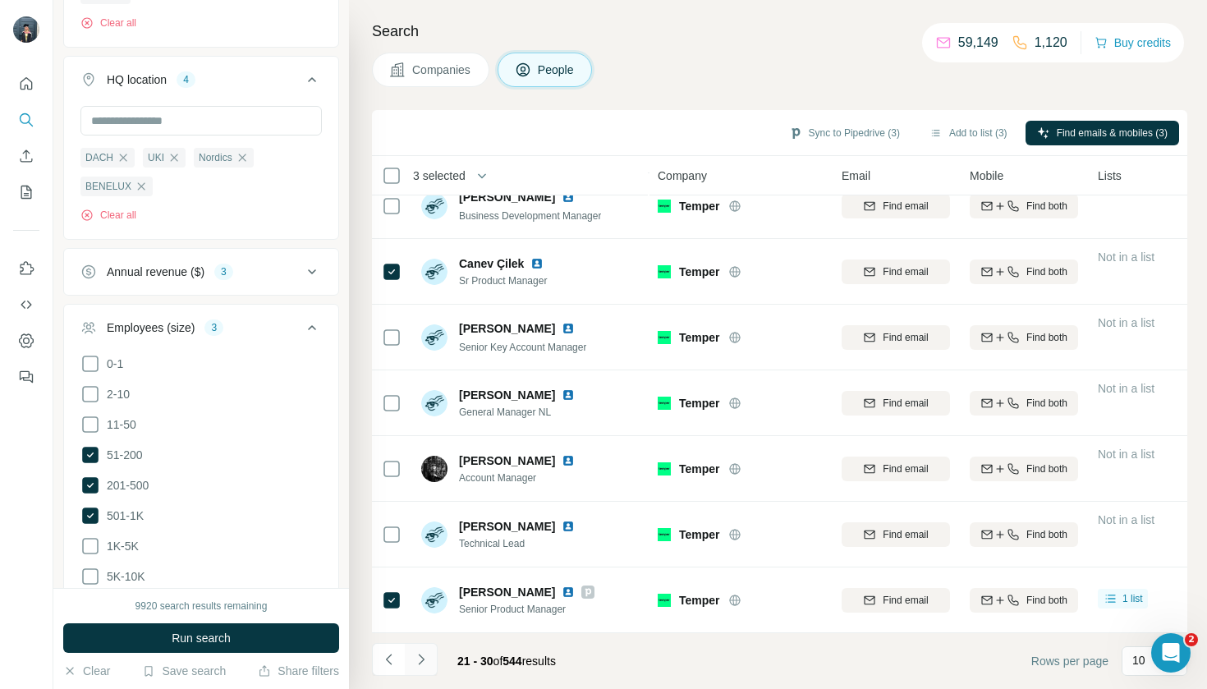
click at [419, 664] on icon "Navigate to next page" at bounding box center [421, 659] width 6 height 11
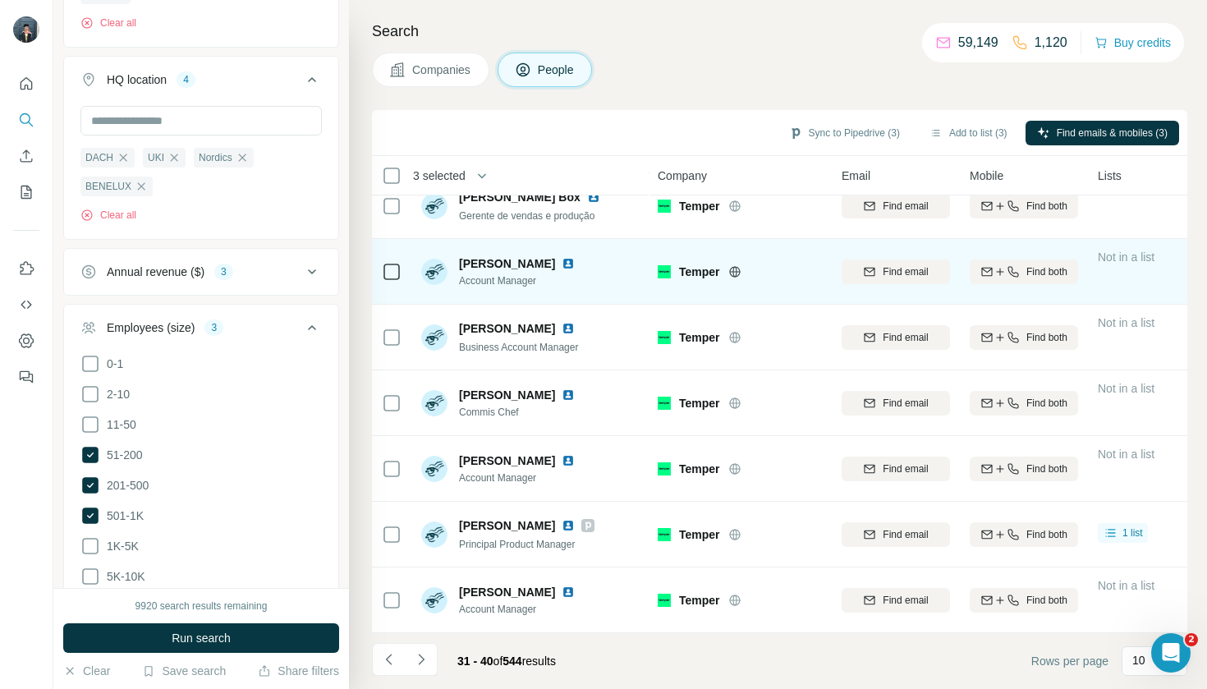
scroll to position [0, 0]
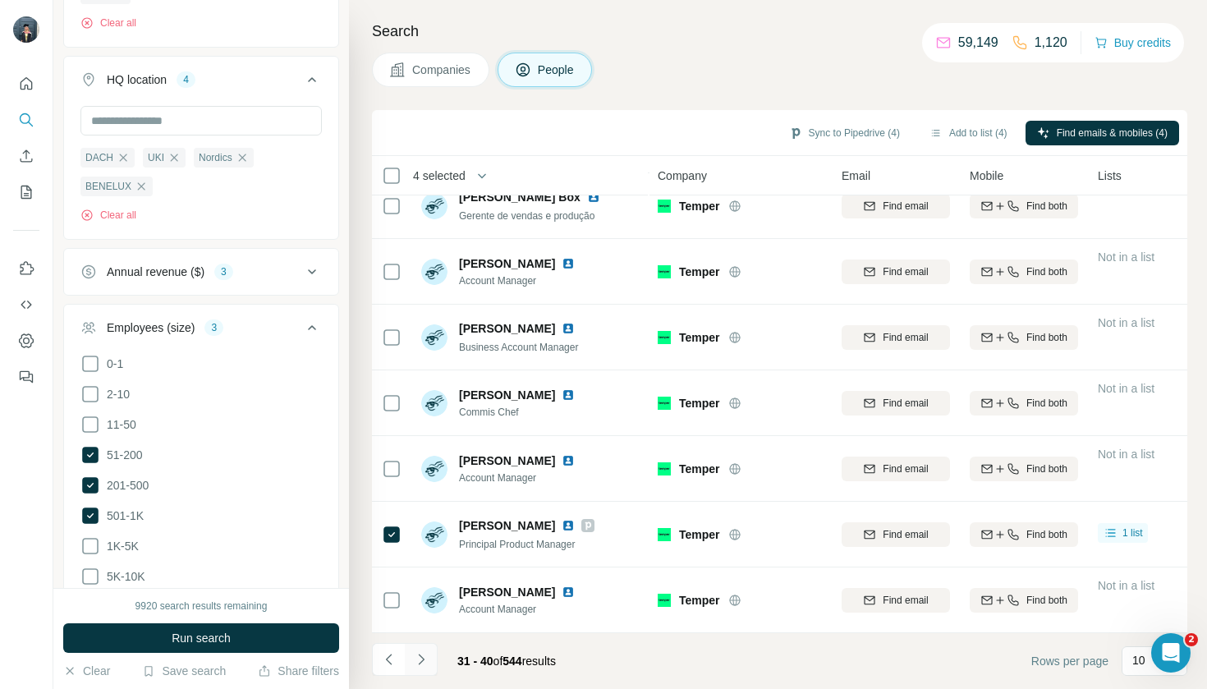
click at [419, 659] on icon "Navigate to next page" at bounding box center [421, 659] width 16 height 16
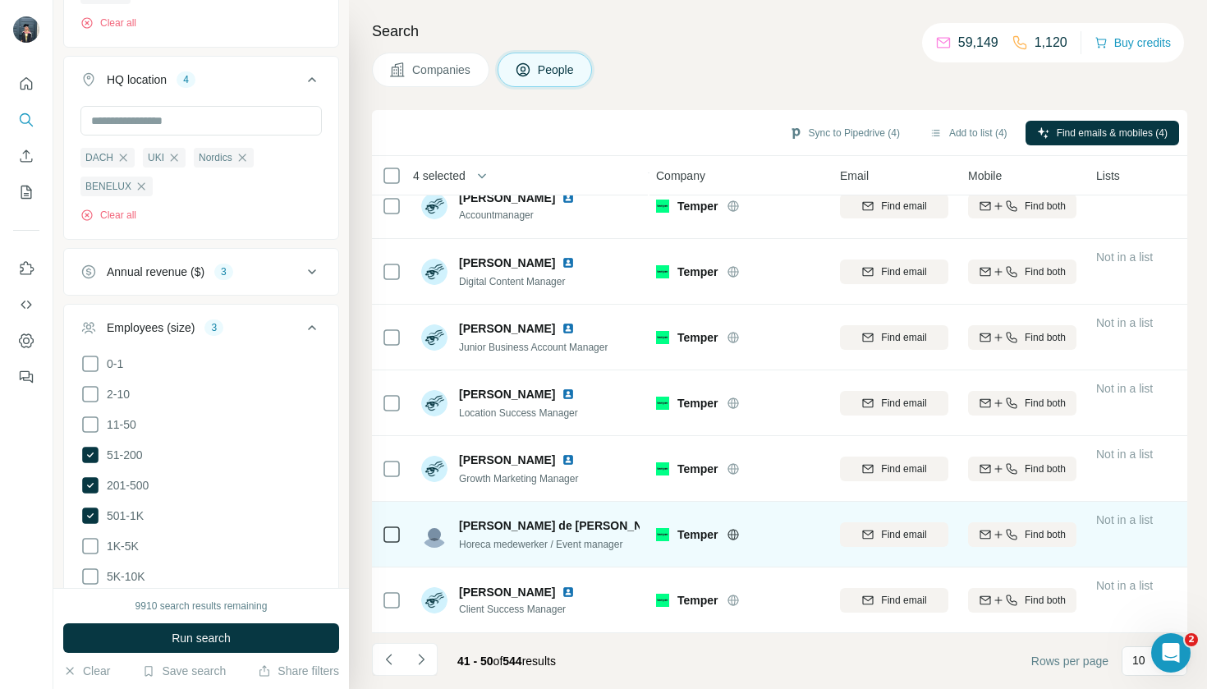
scroll to position [219, 2]
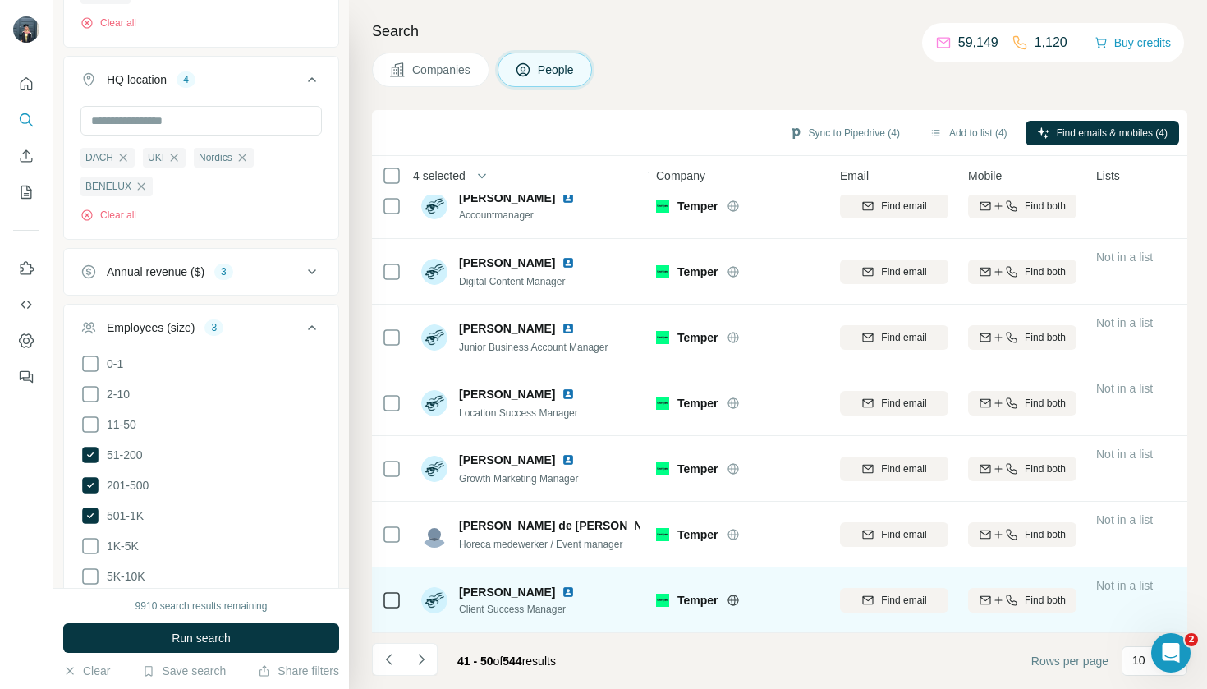
click at [389, 614] on div at bounding box center [392, 599] width 20 height 45
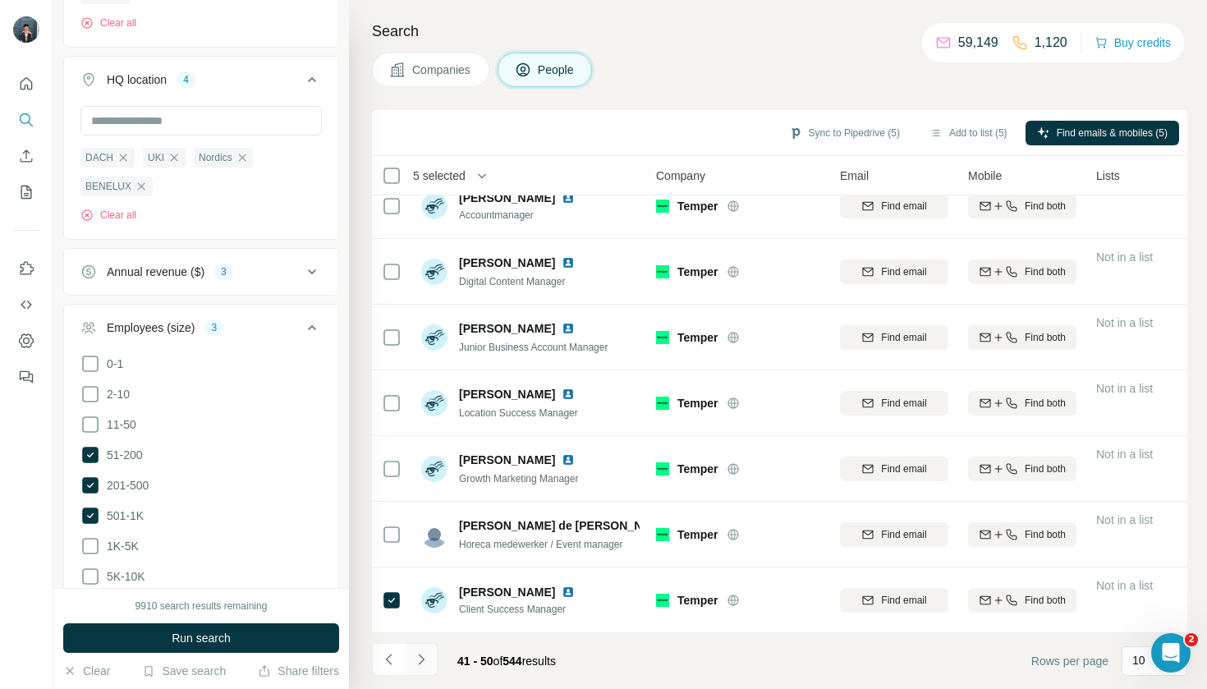
click at [426, 659] on icon "Navigate to next page" at bounding box center [421, 659] width 16 height 16
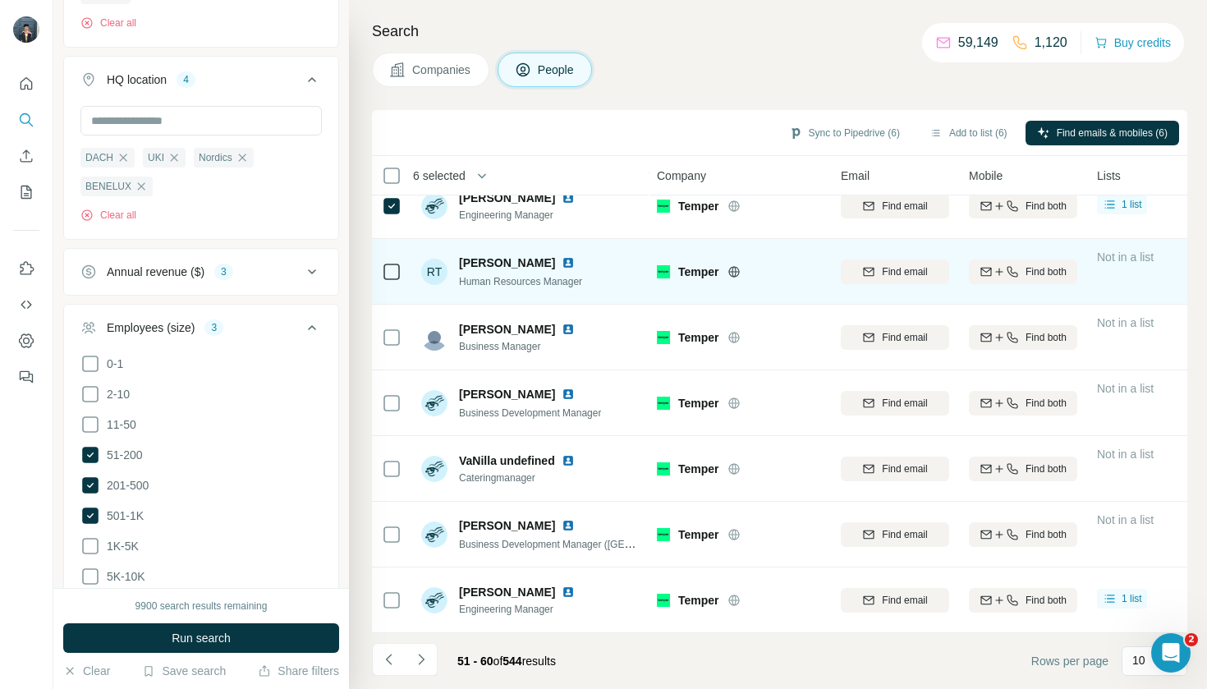
scroll to position [219, 1]
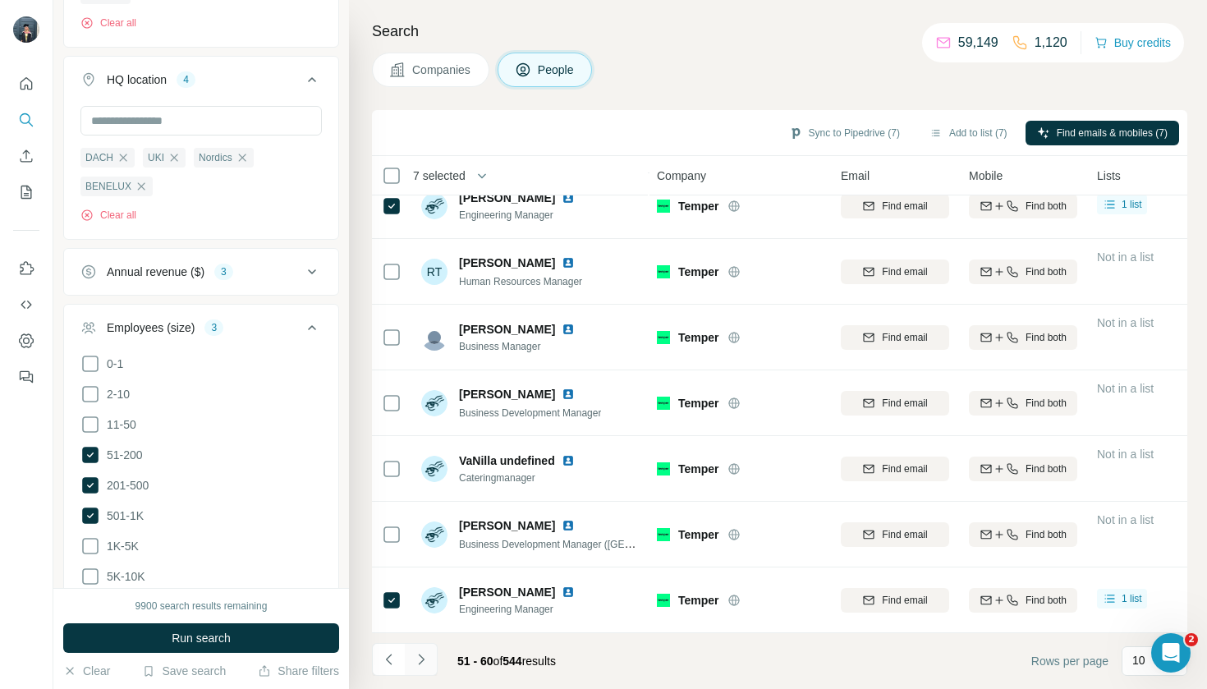
click at [414, 645] on button "Navigate to next page" at bounding box center [421, 659] width 33 height 33
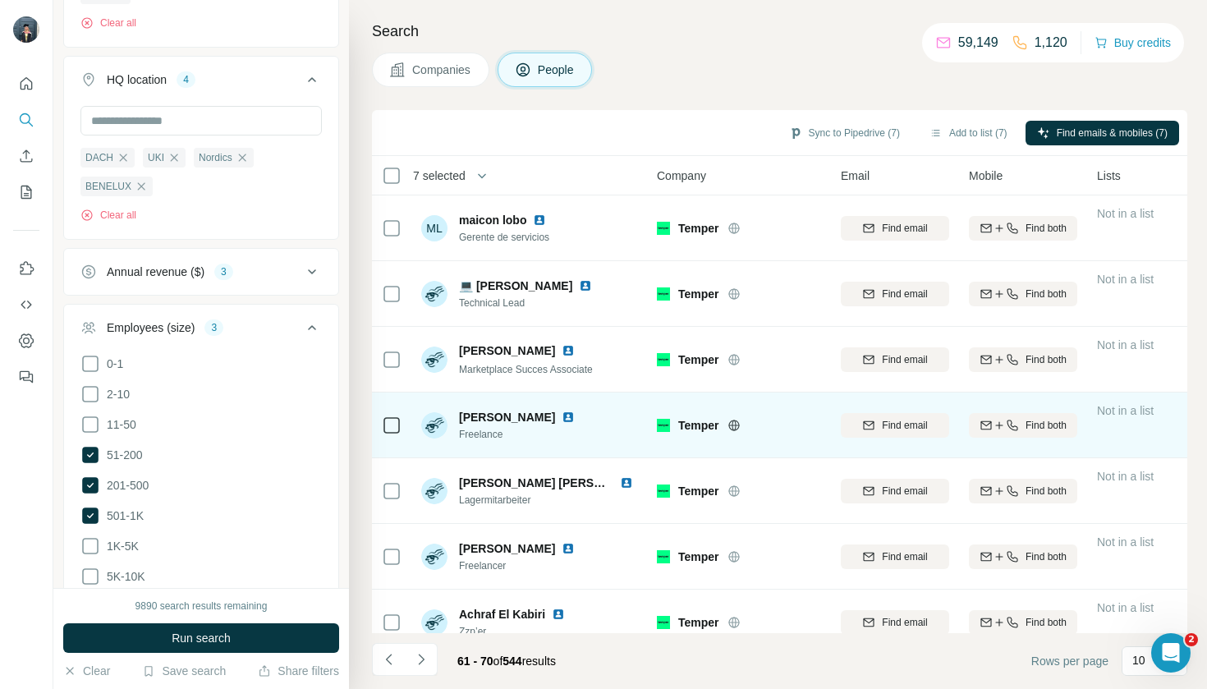
scroll to position [0, 1]
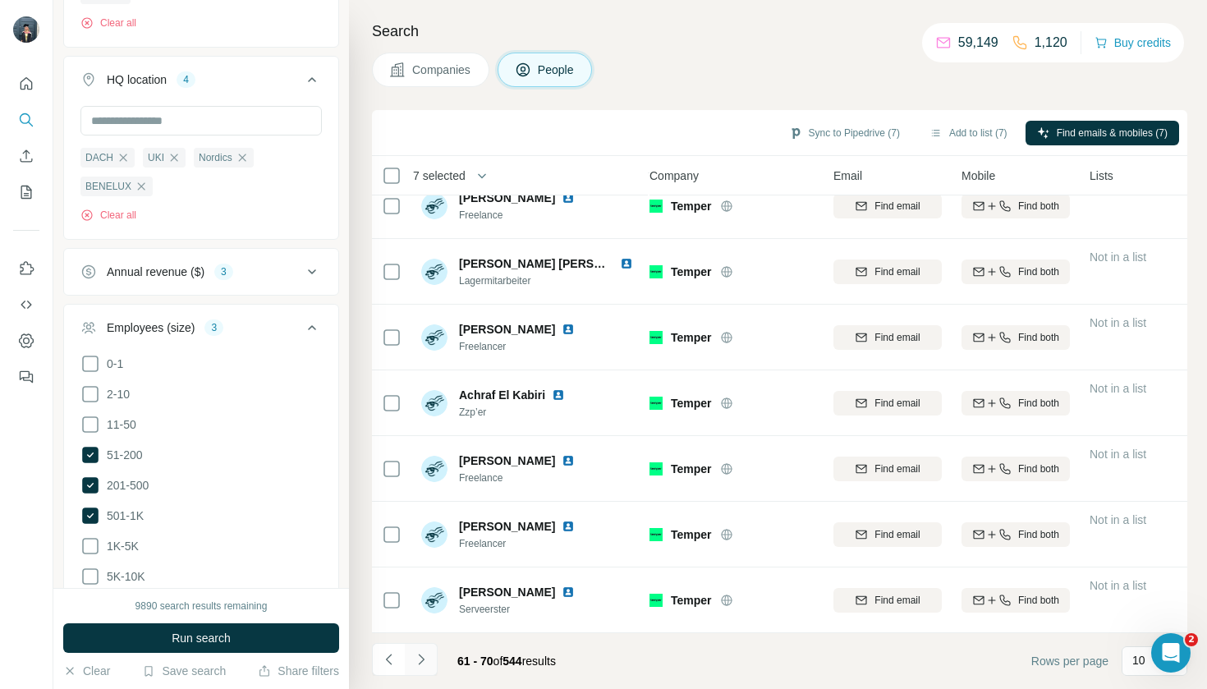
click at [431, 668] on button "Navigate to next page" at bounding box center [421, 659] width 33 height 33
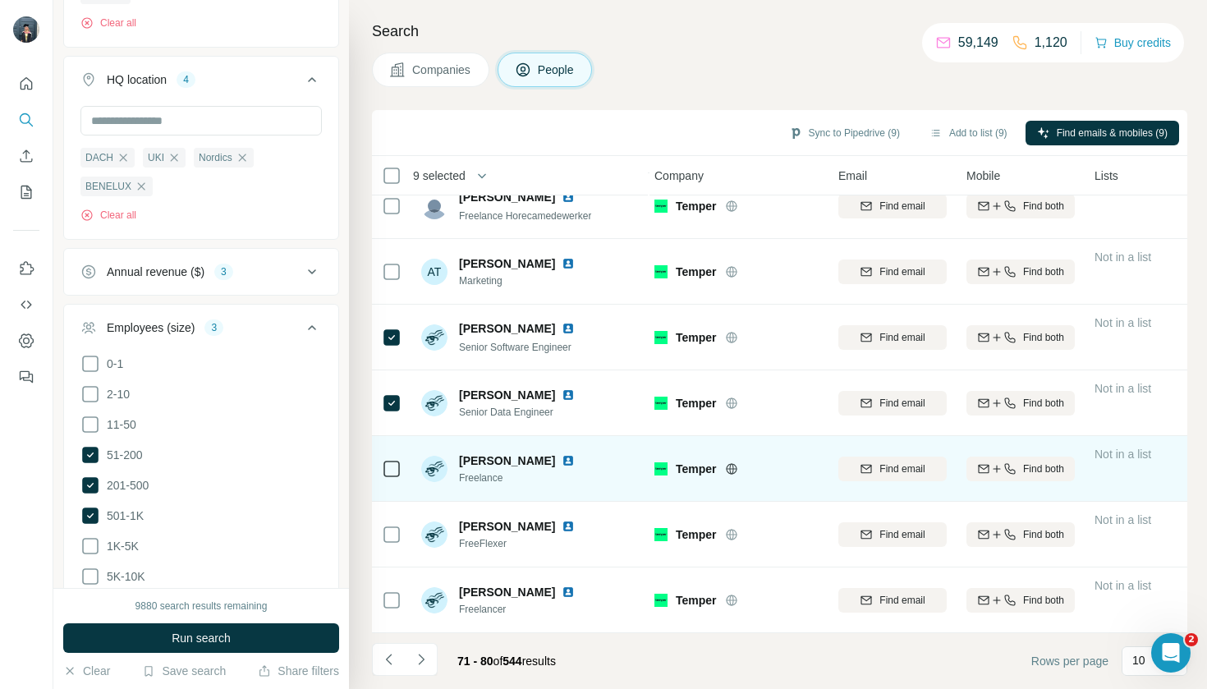
scroll to position [219, 3]
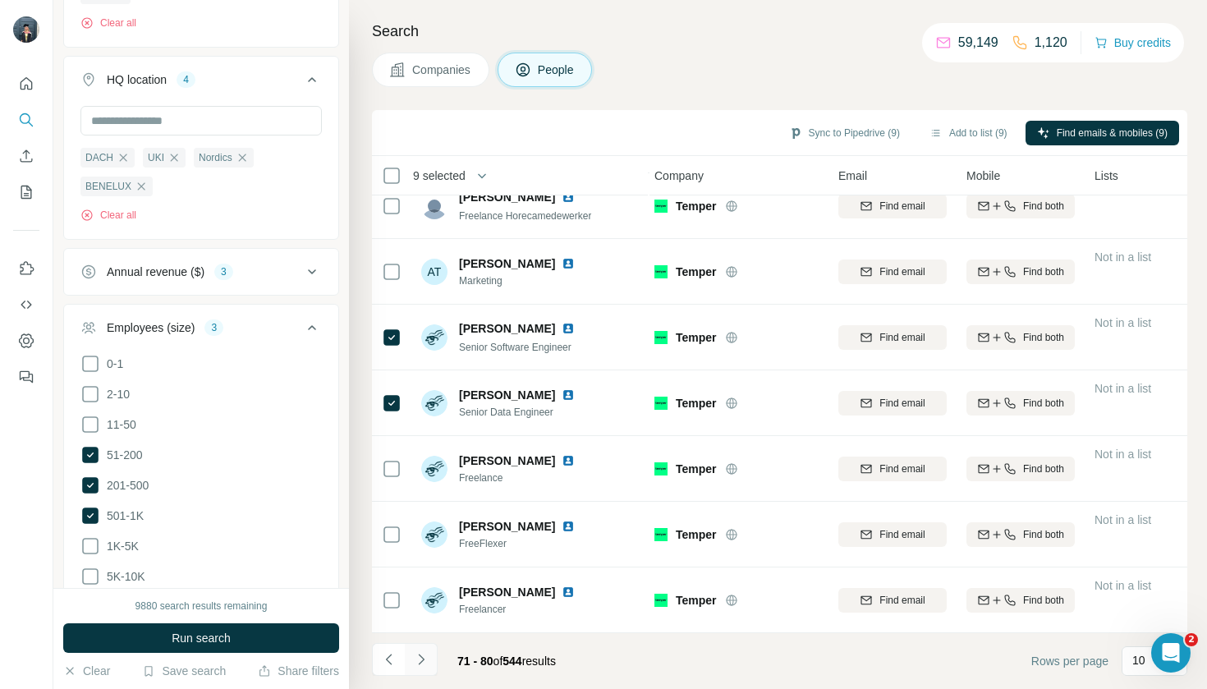
click at [426, 659] on icon "Navigate to next page" at bounding box center [421, 659] width 16 height 16
click at [422, 668] on button "Navigate to next page" at bounding box center [421, 659] width 33 height 33
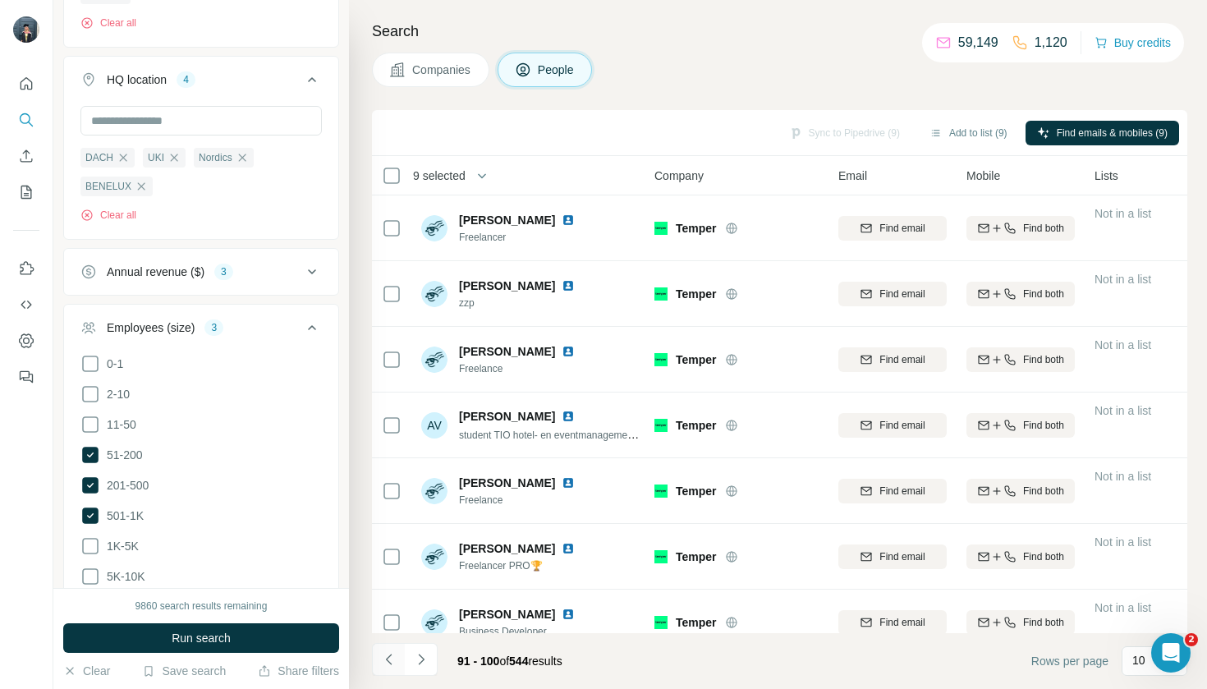
scroll to position [0, 3]
click at [394, 662] on icon "Navigate to previous page" at bounding box center [389, 659] width 16 height 16
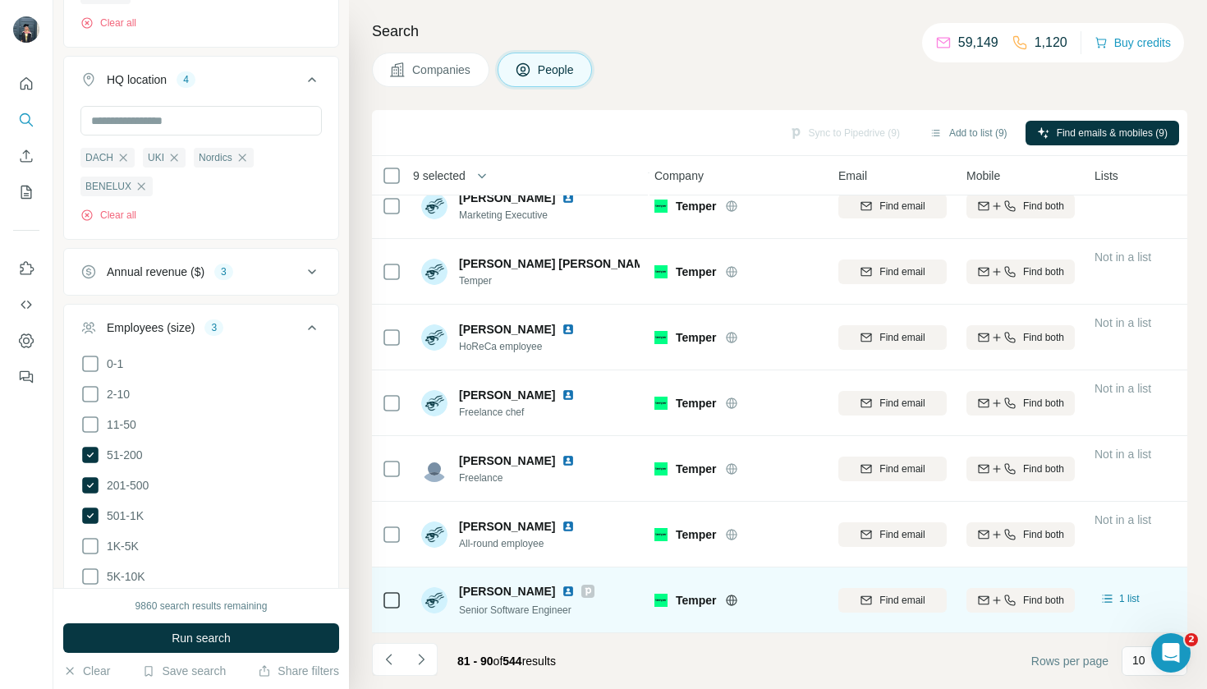
scroll to position [219, 3]
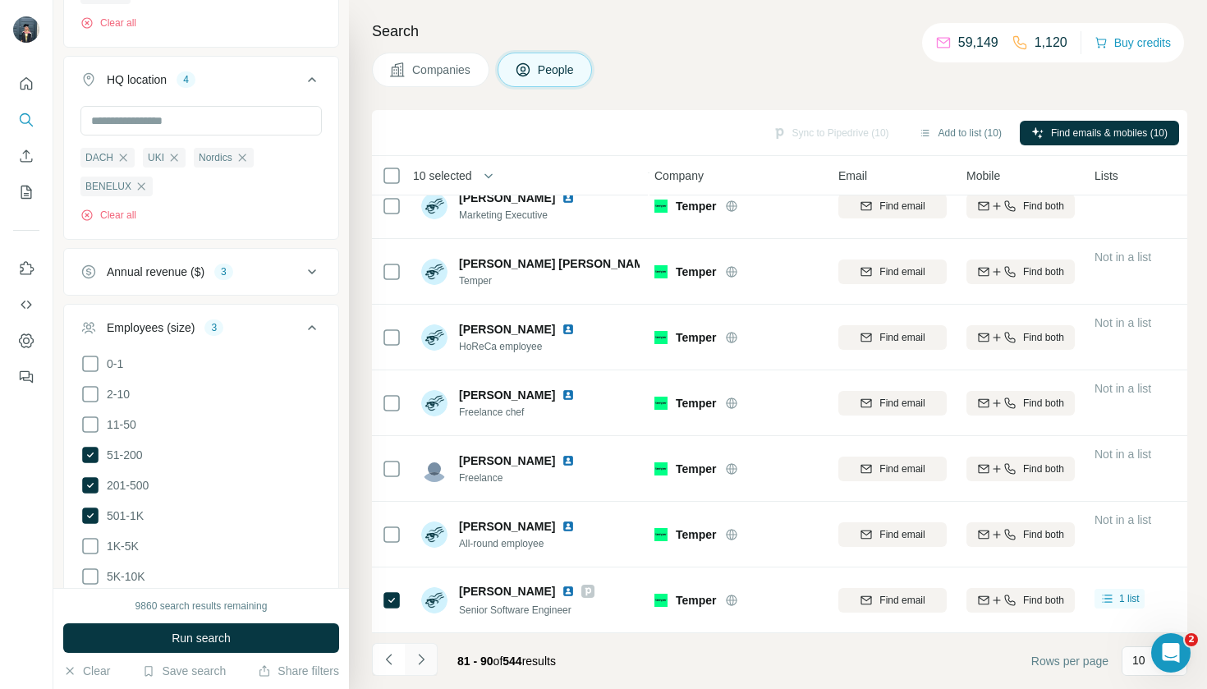
click at [413, 658] on icon "Navigate to next page" at bounding box center [421, 659] width 16 height 16
click at [430, 660] on button "Navigate to next page" at bounding box center [421, 659] width 33 height 33
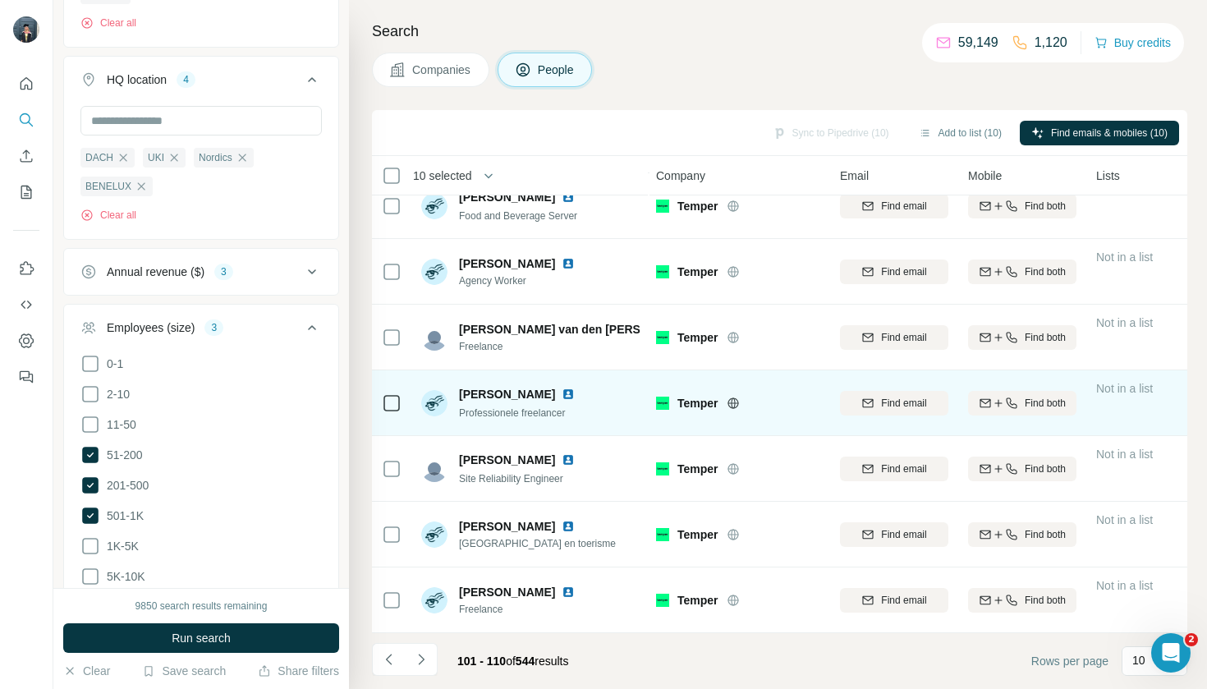
scroll to position [219, 2]
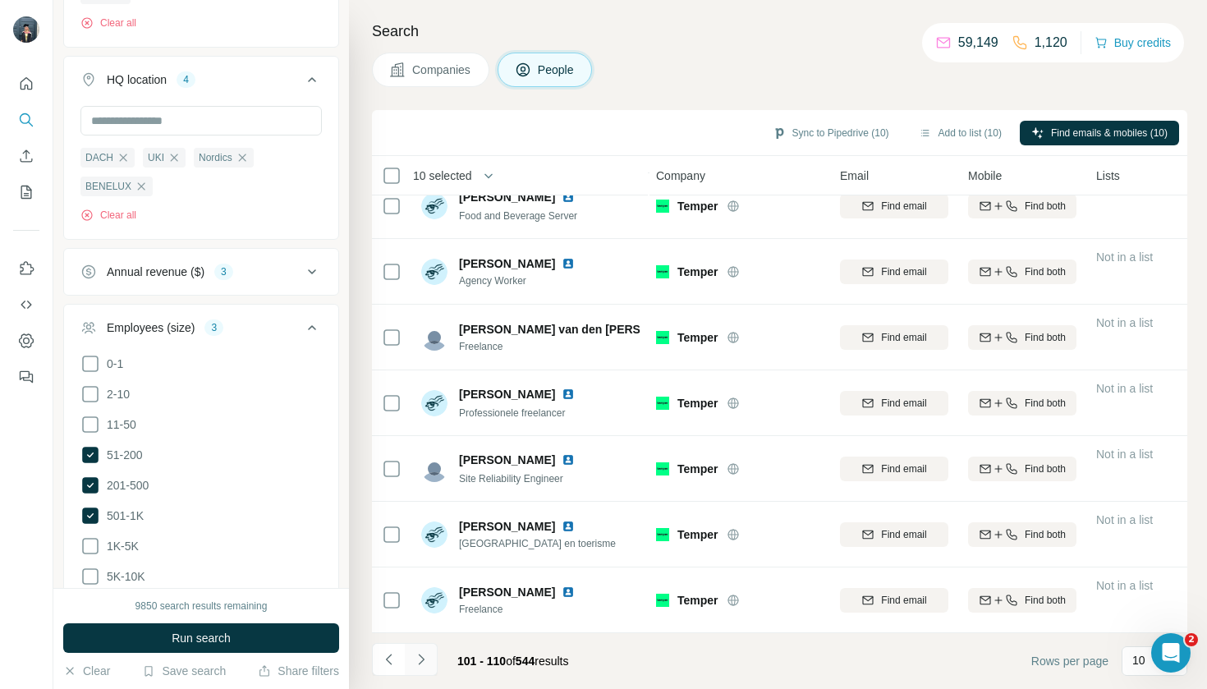
click at [429, 667] on button "Navigate to next page" at bounding box center [421, 659] width 33 height 33
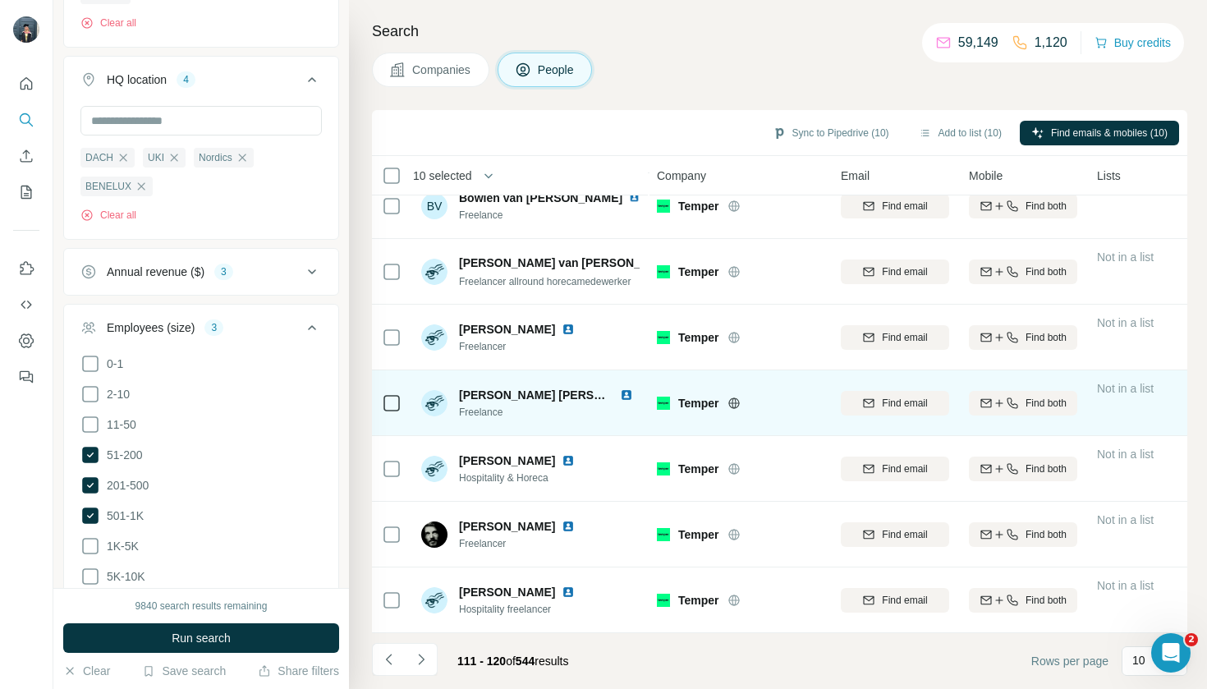
scroll to position [219, 1]
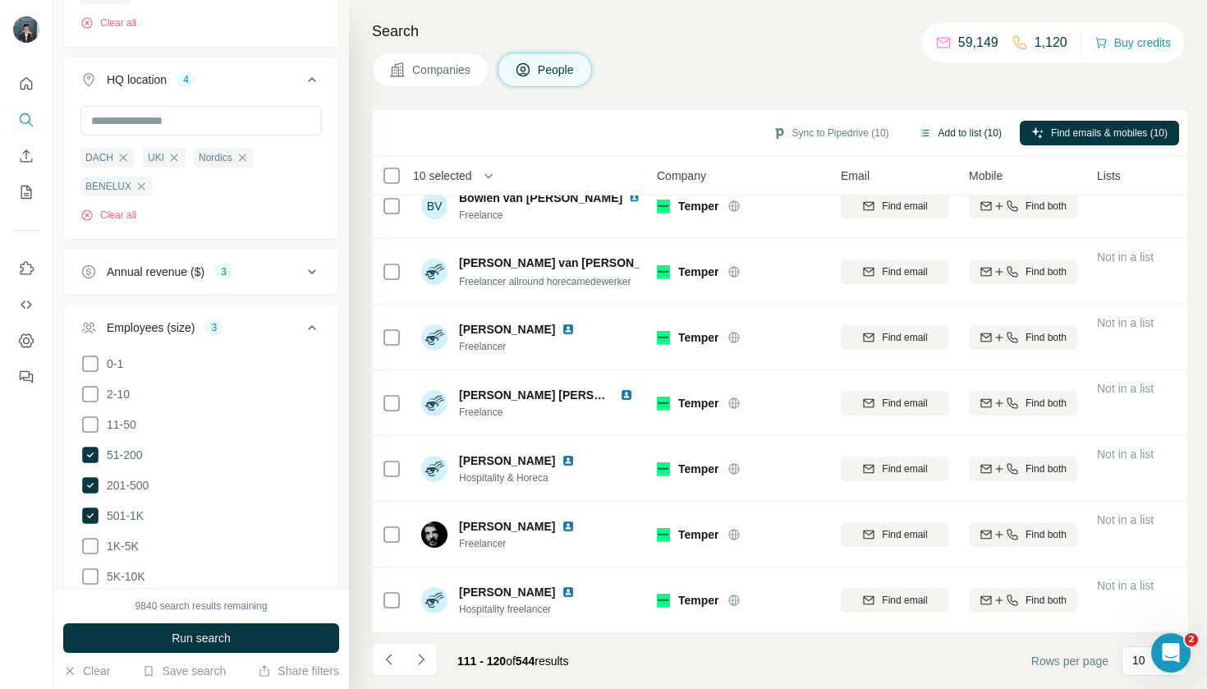
click at [970, 130] on button "Add to list (10)" at bounding box center [960, 133] width 106 height 25
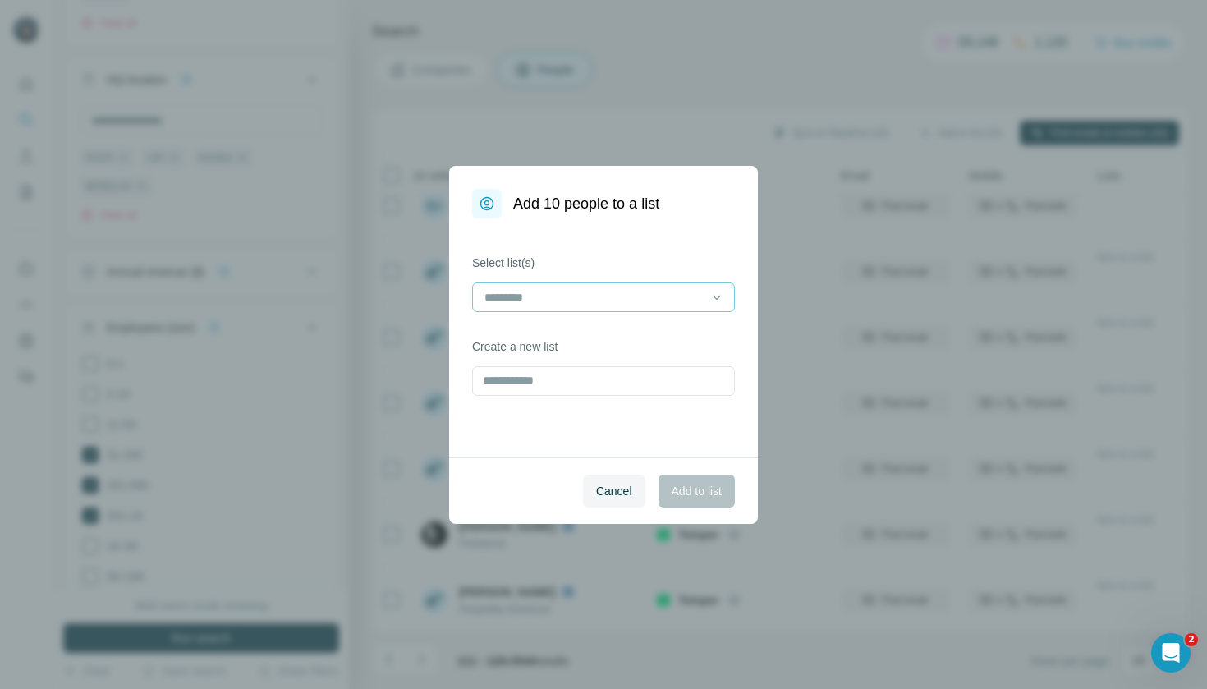
click at [627, 305] on input at bounding box center [594, 297] width 222 height 18
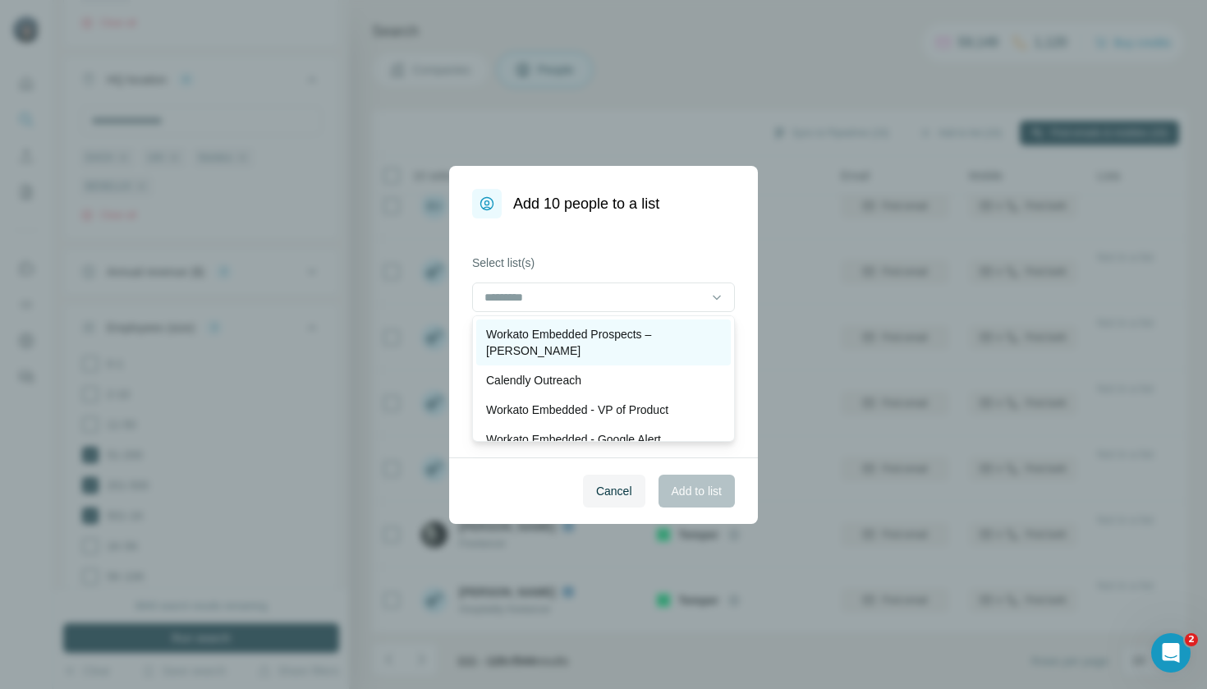
click at [626, 342] on p "Workato Embedded Prospects – [PERSON_NAME]" at bounding box center [603, 342] width 235 height 33
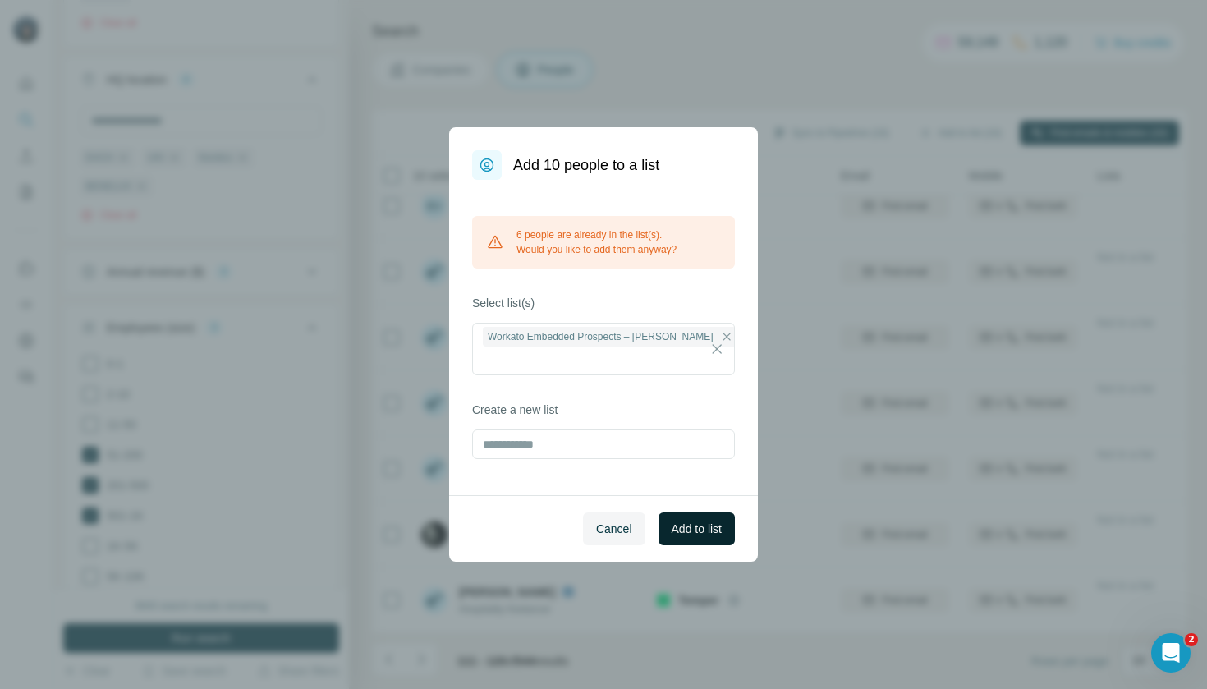
click at [701, 525] on span "Add to list" at bounding box center [697, 529] width 50 height 16
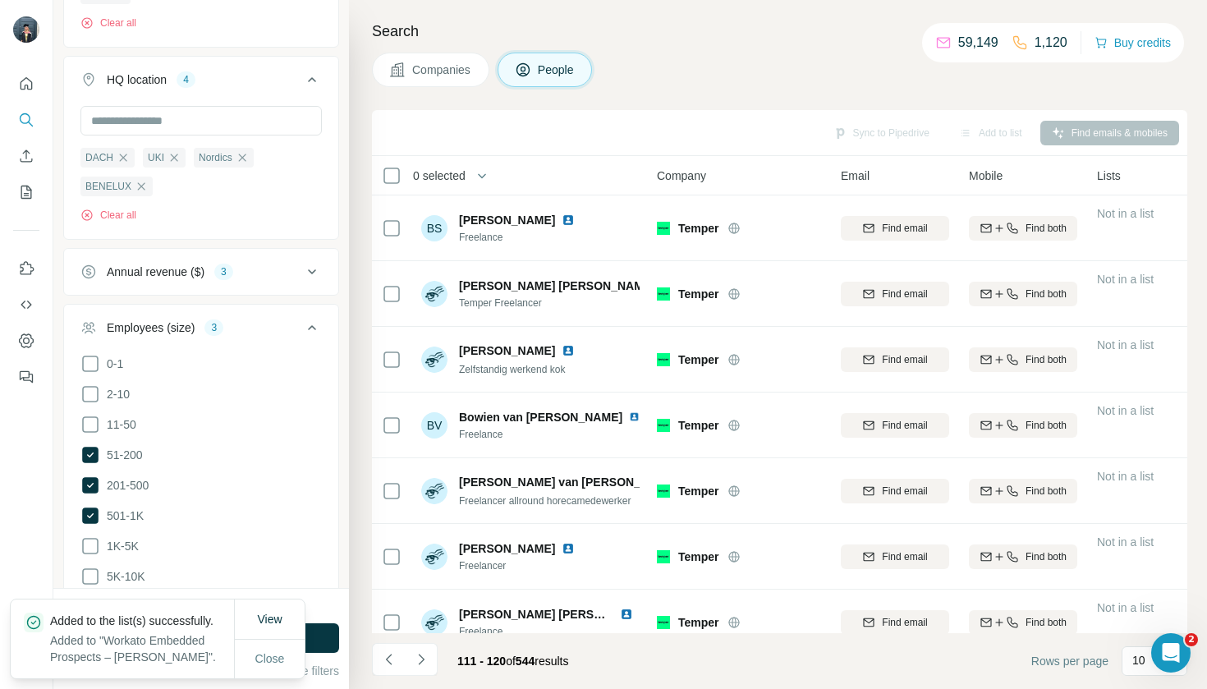
scroll to position [0, 1]
click at [471, 62] on span "Companies" at bounding box center [442, 70] width 60 height 16
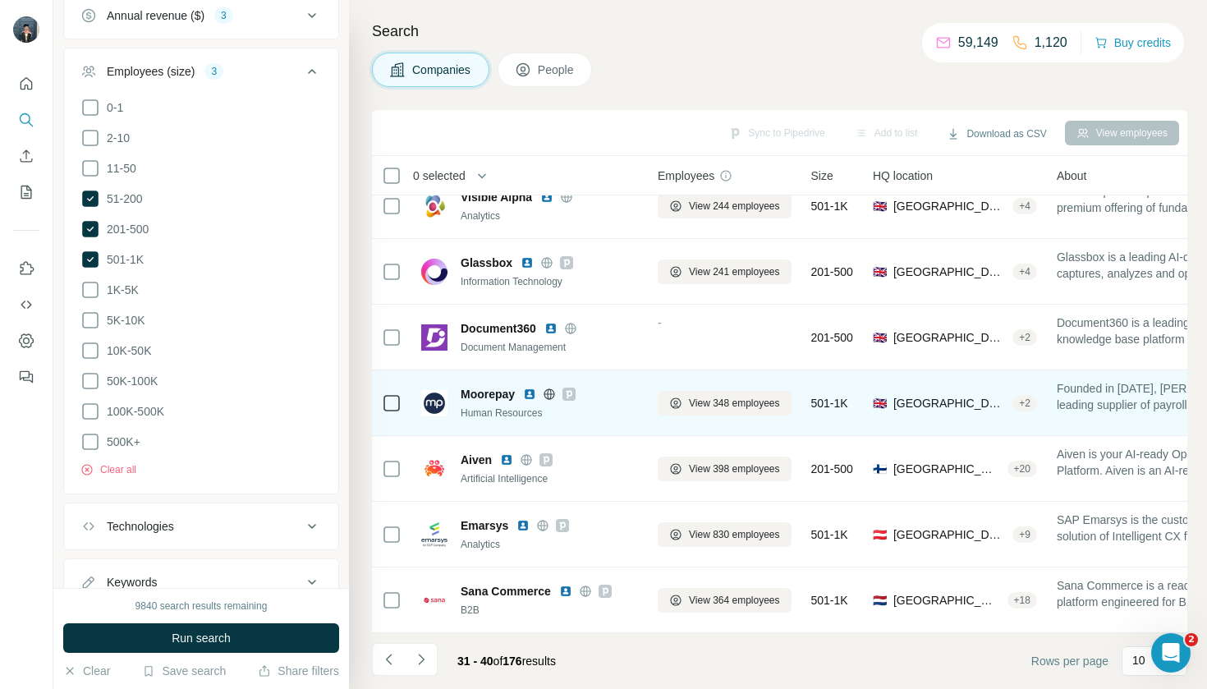
scroll to position [219, 0]
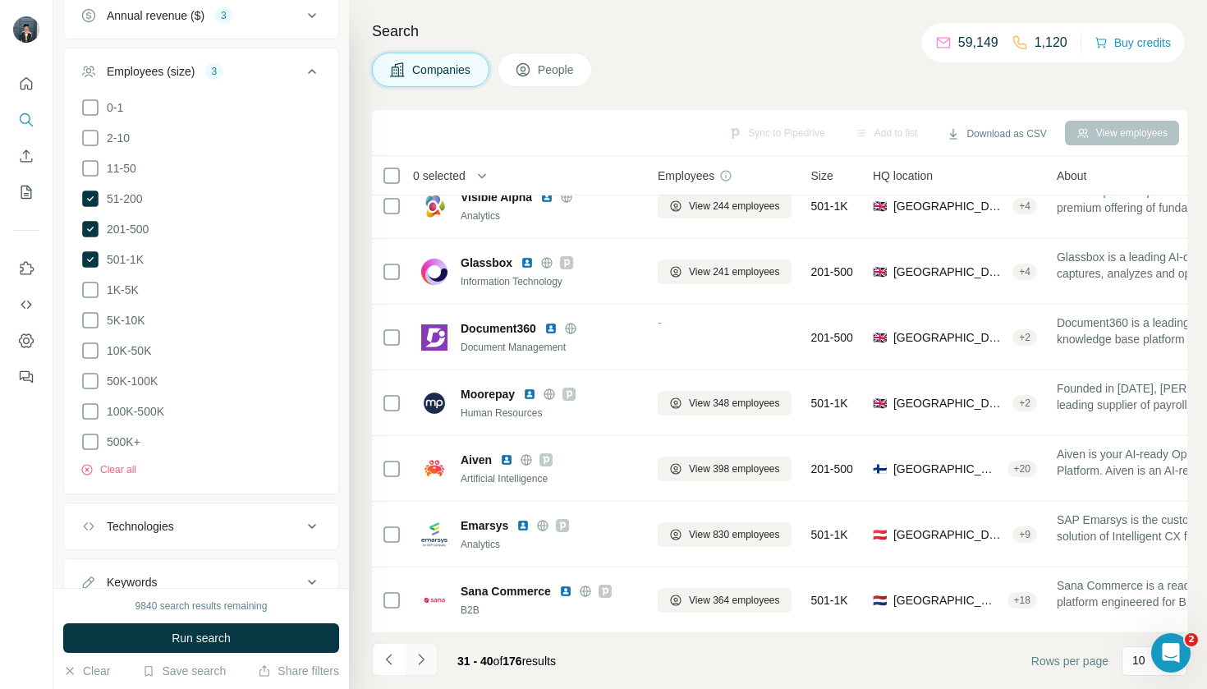
click at [431, 663] on button "Navigate to next page" at bounding box center [421, 659] width 33 height 33
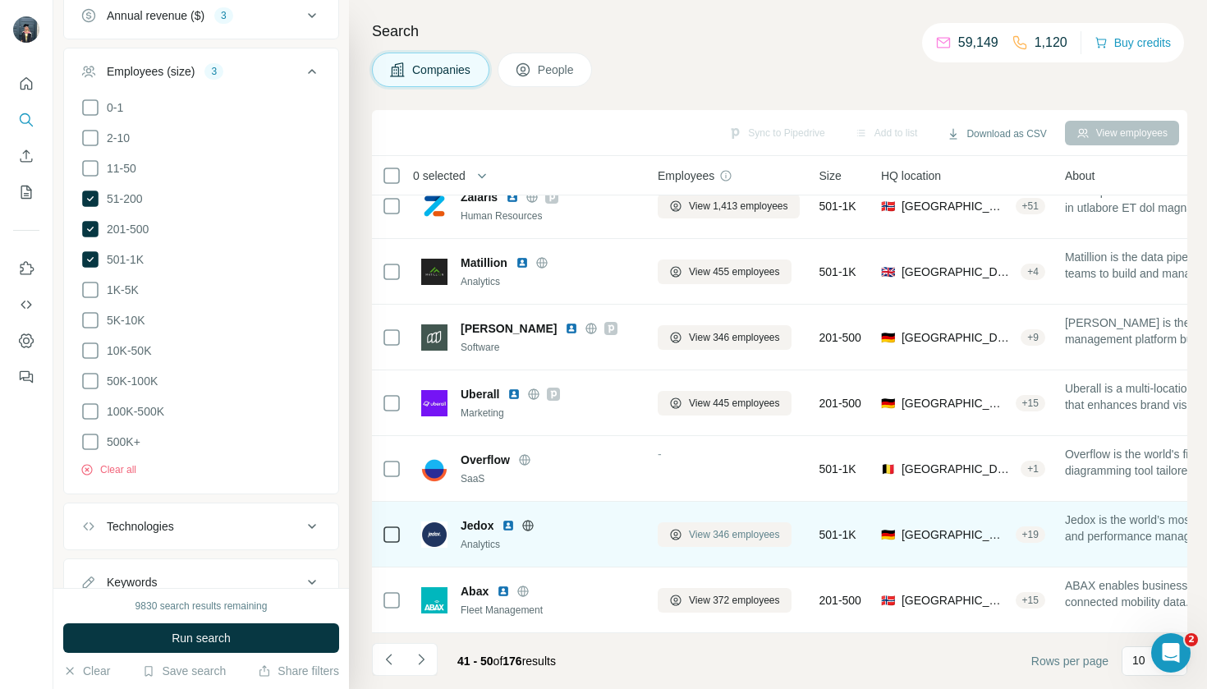
click at [740, 536] on span "View 346 employees" at bounding box center [734, 534] width 91 height 15
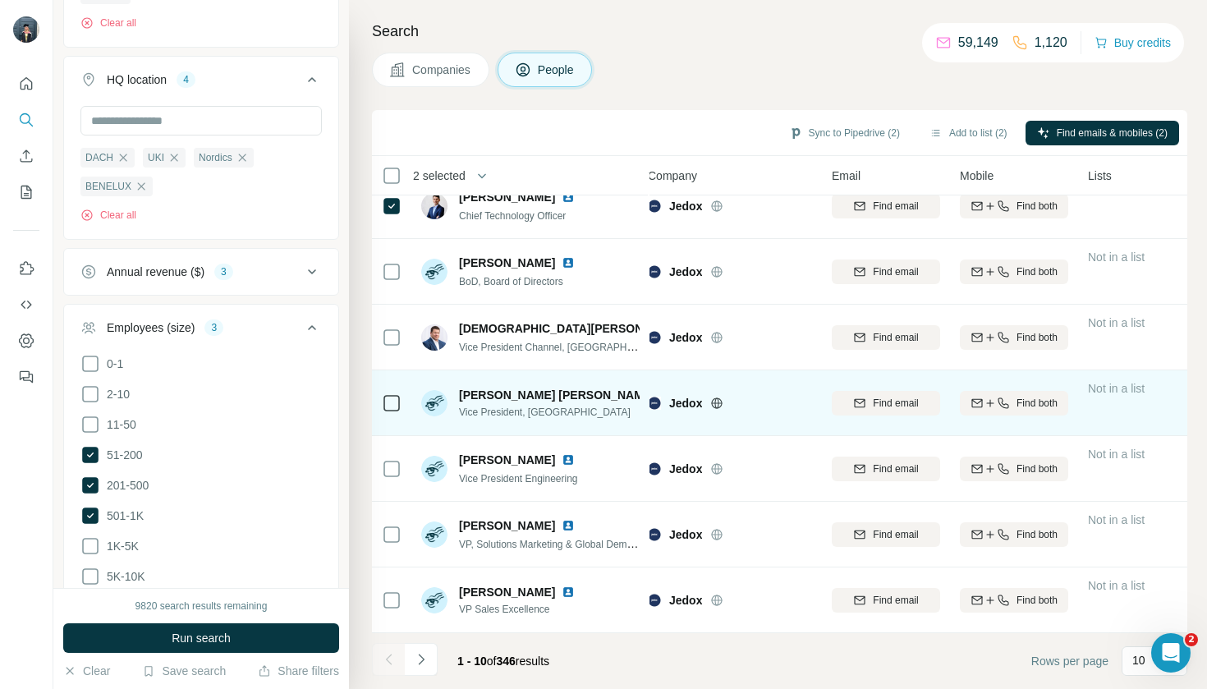
scroll to position [219, 10]
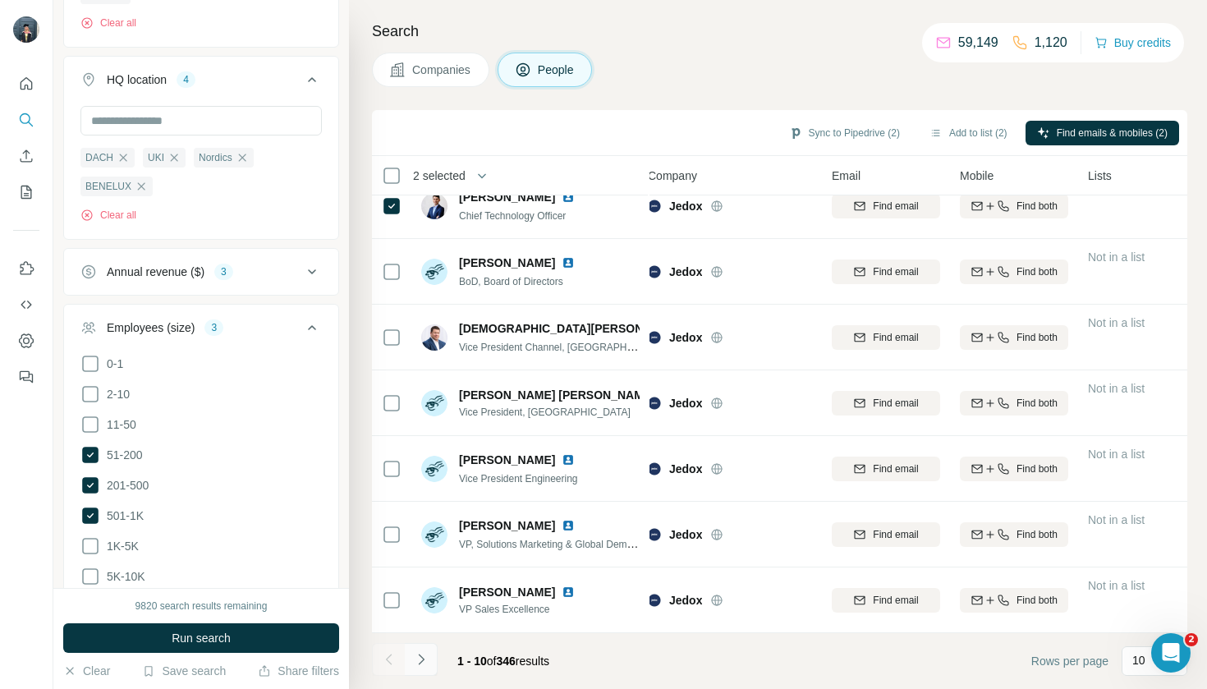
click at [425, 665] on icon "Navigate to next page" at bounding box center [421, 659] width 16 height 16
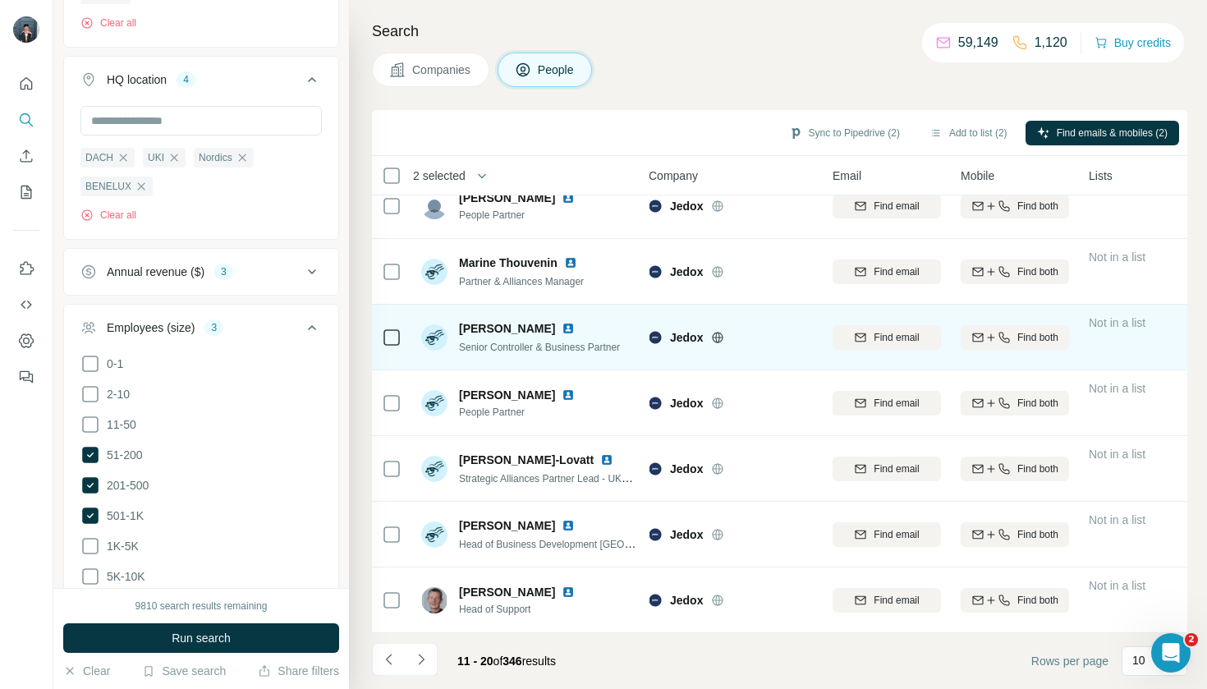
scroll to position [219, 9]
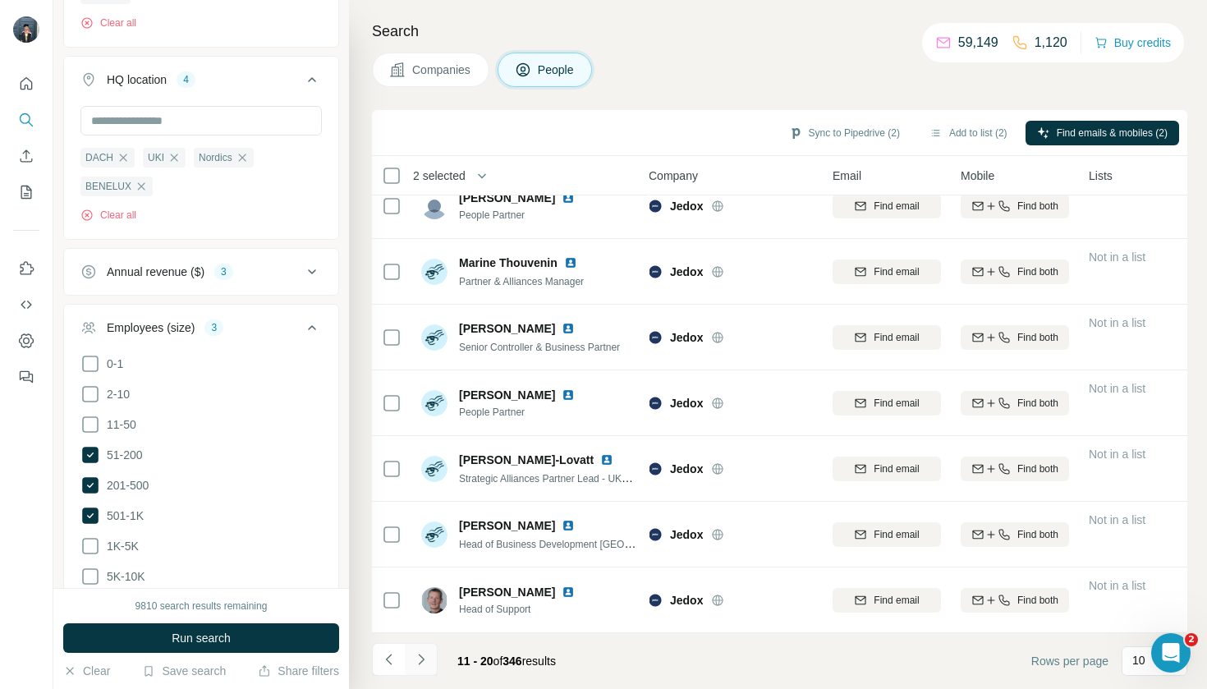
click at [425, 652] on icon "Navigate to next page" at bounding box center [421, 659] width 16 height 16
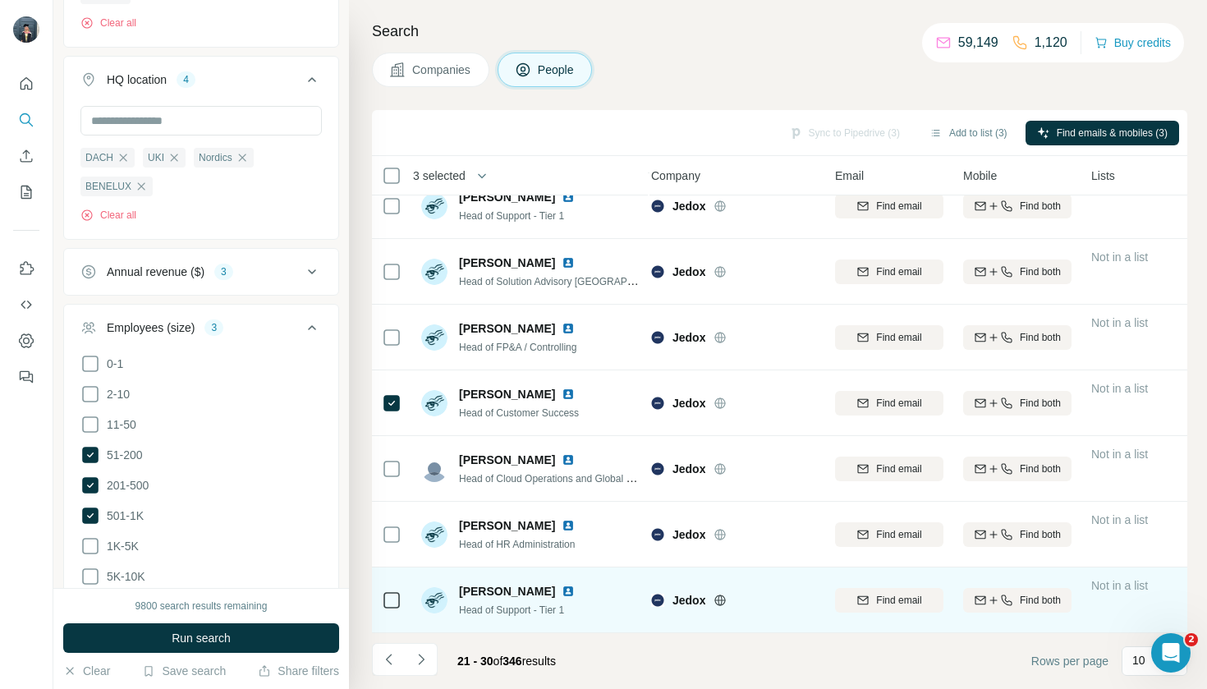
scroll to position [219, 7]
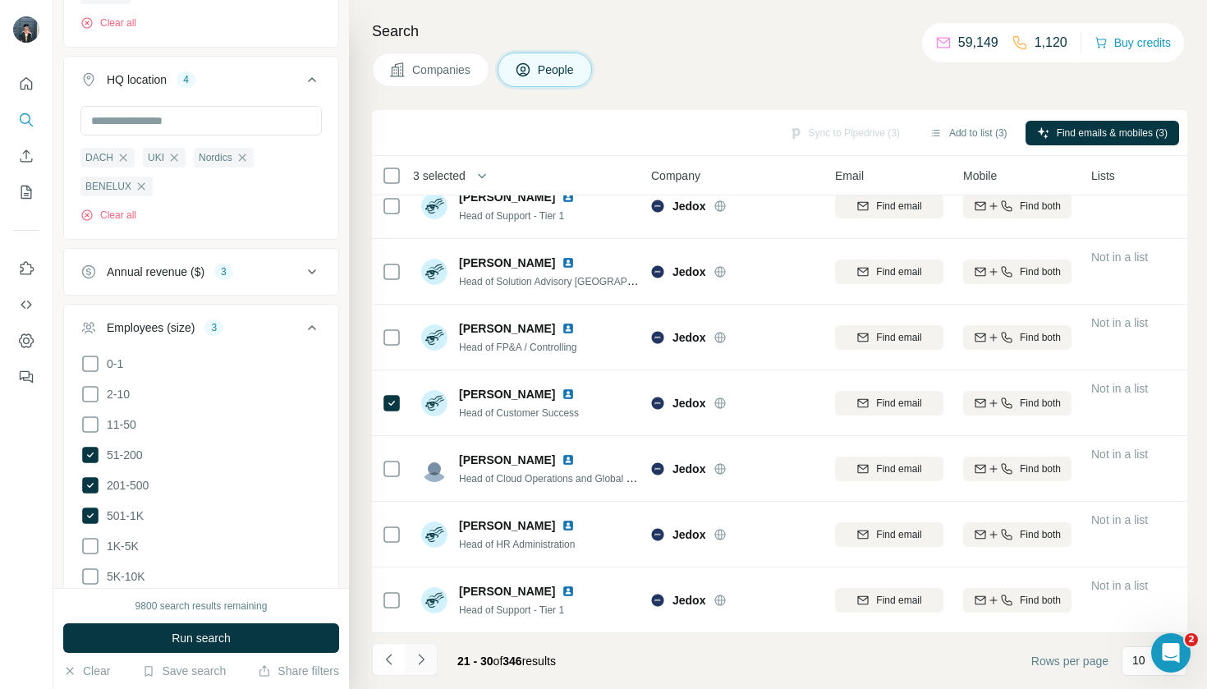
click at [429, 648] on button "Navigate to next page" at bounding box center [421, 659] width 33 height 33
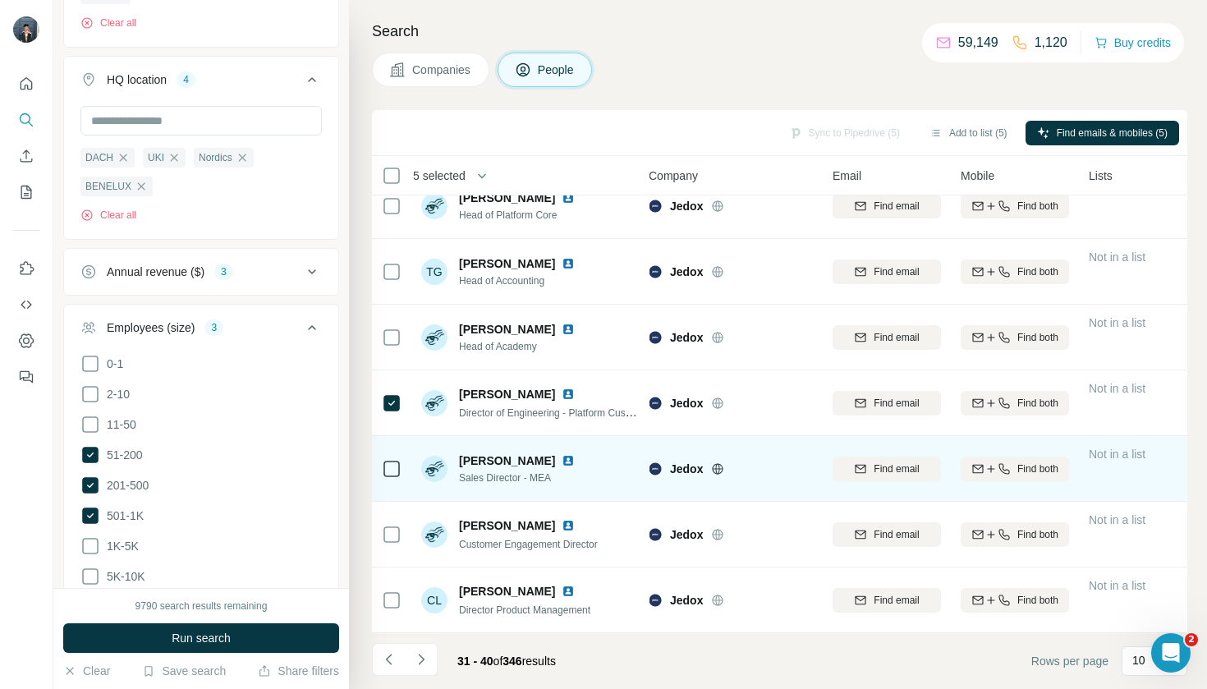
scroll to position [219, 9]
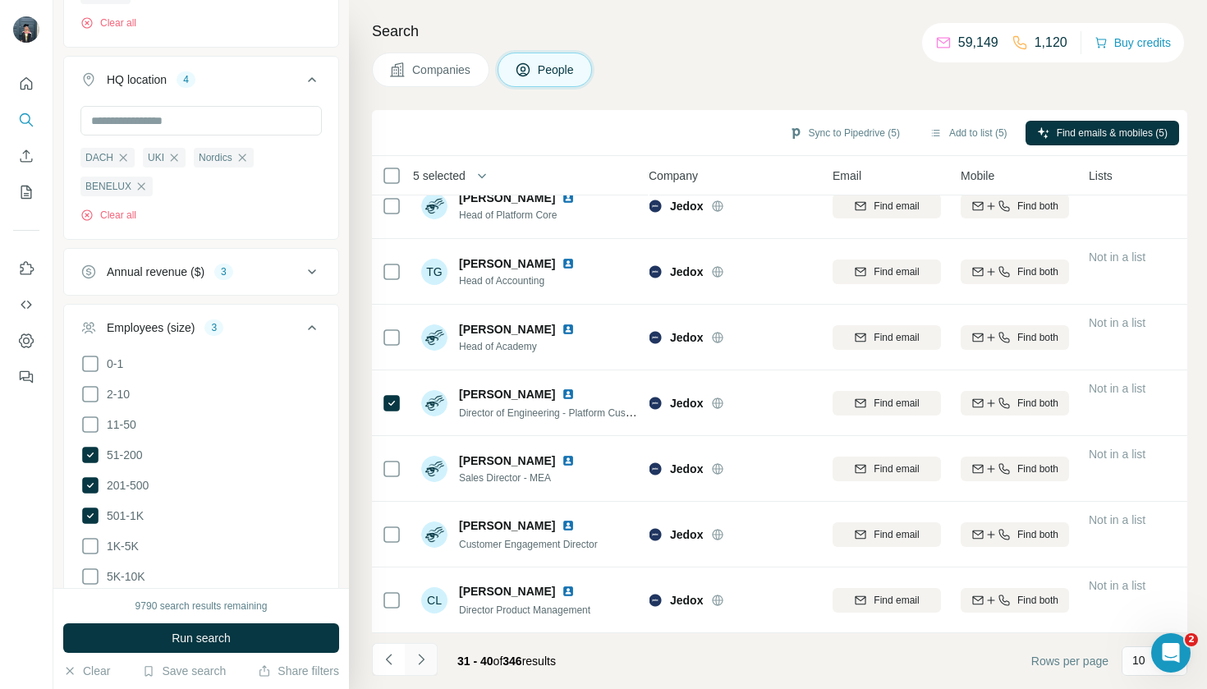
click at [425, 664] on icon "Navigate to next page" at bounding box center [421, 659] width 16 height 16
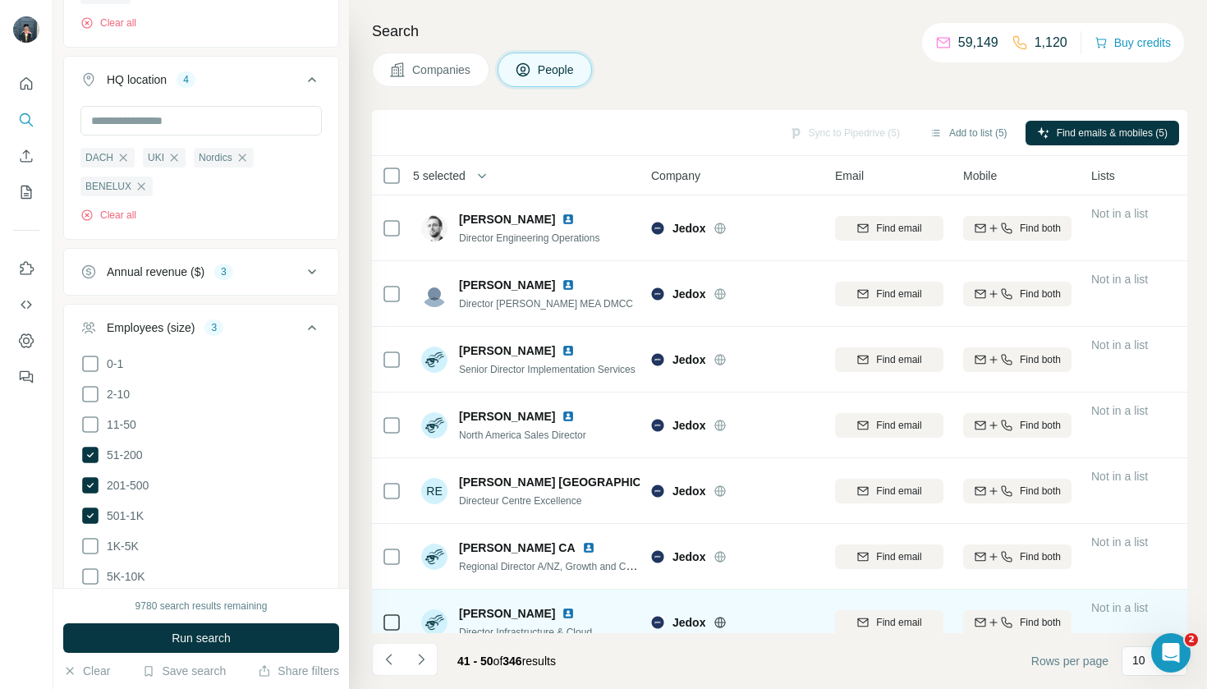
scroll to position [0, 7]
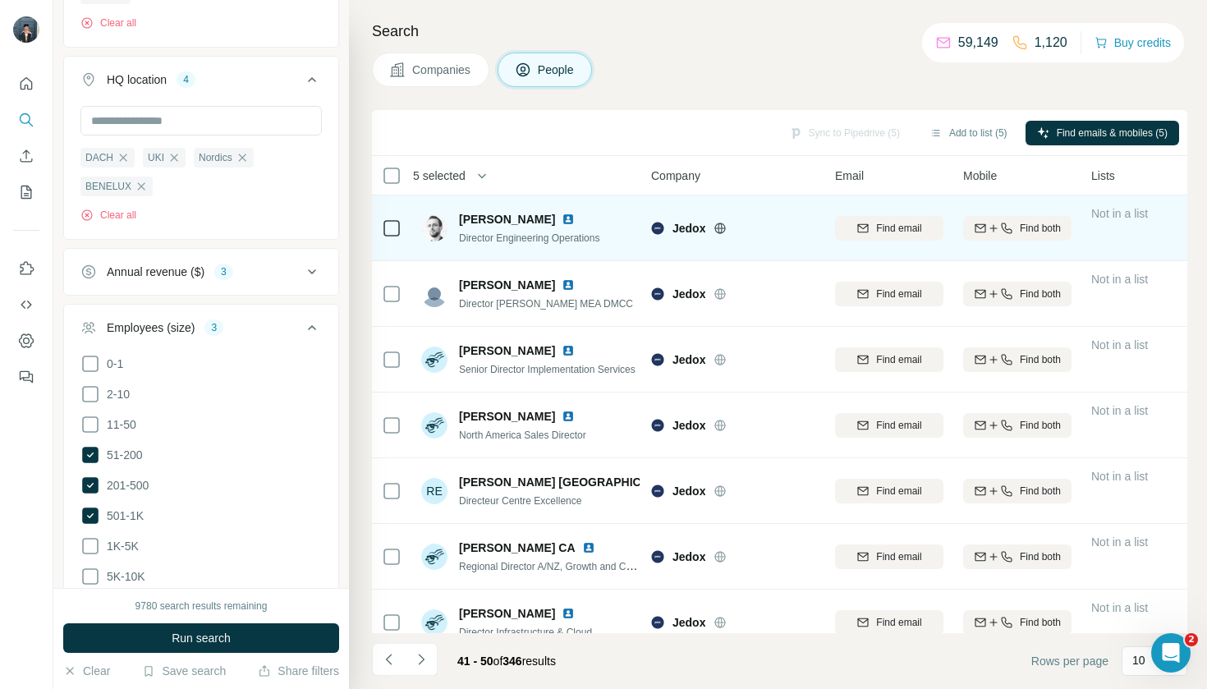
click at [401, 230] on icon at bounding box center [392, 228] width 20 height 20
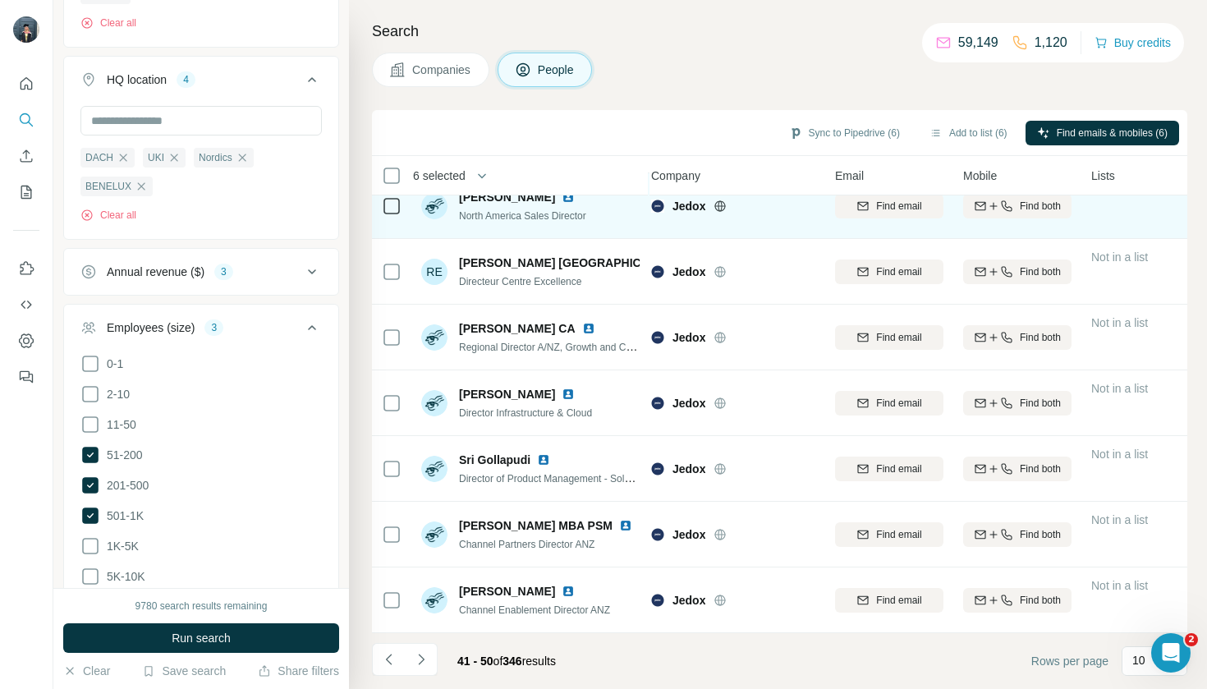
scroll to position [219, 7]
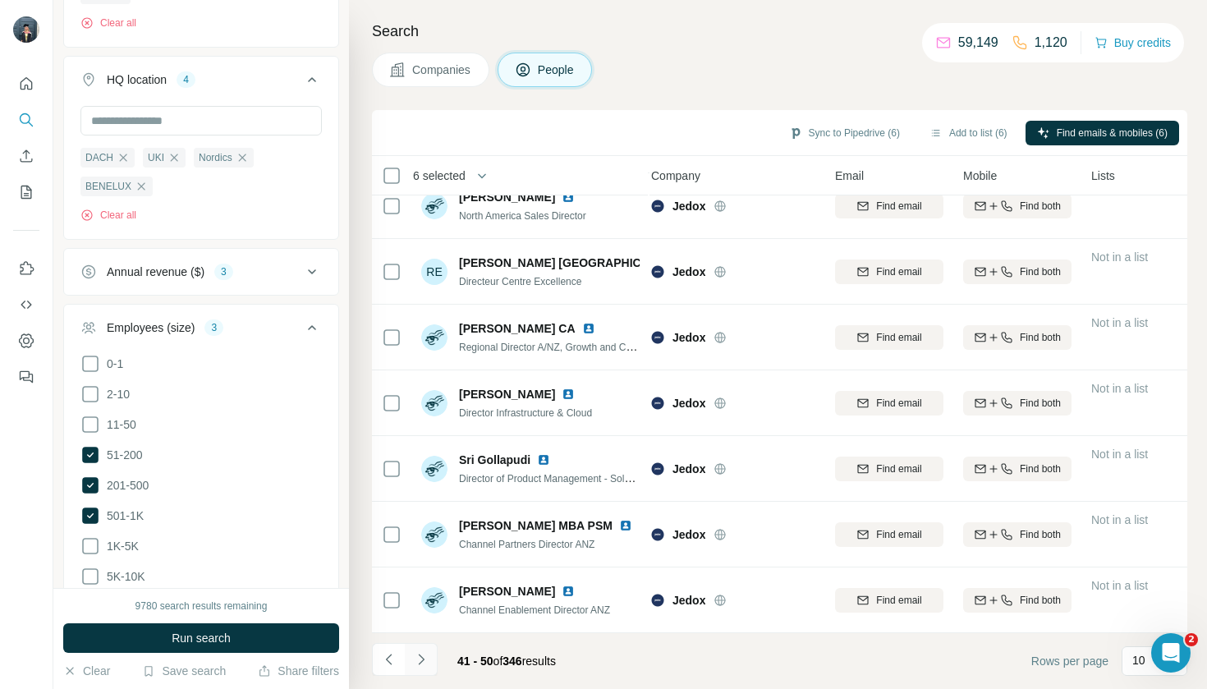
click at [421, 657] on icon "Navigate to next page" at bounding box center [421, 659] width 6 height 11
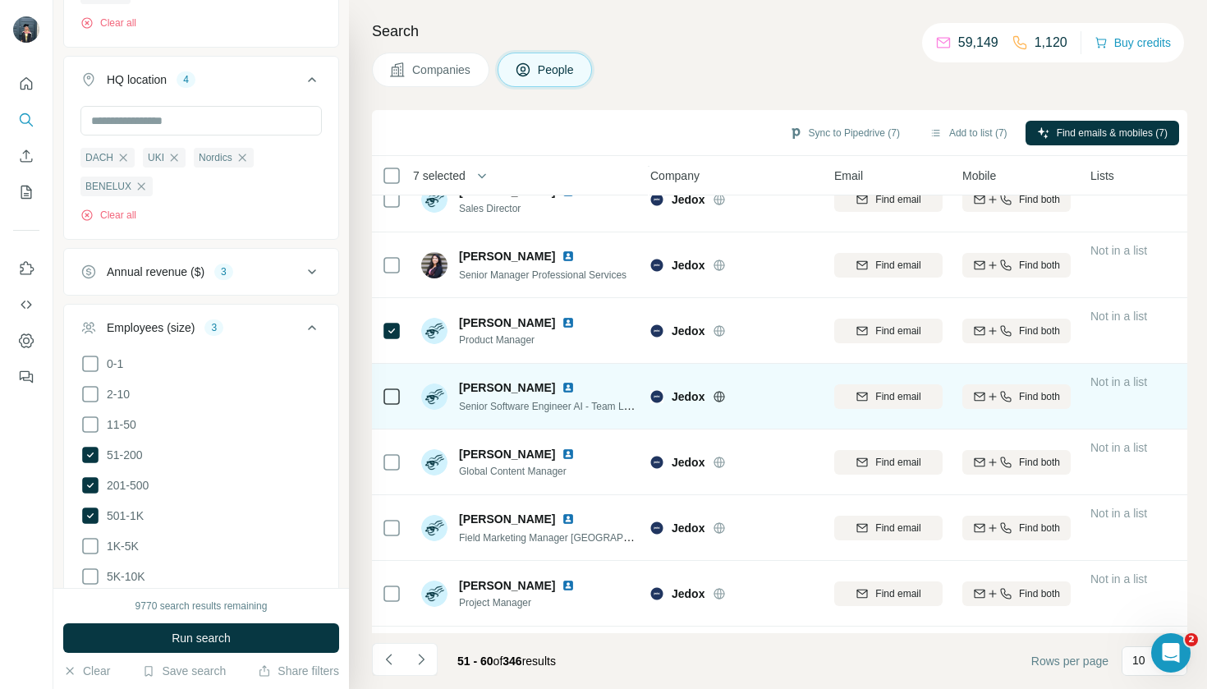
scroll to position [99, 7]
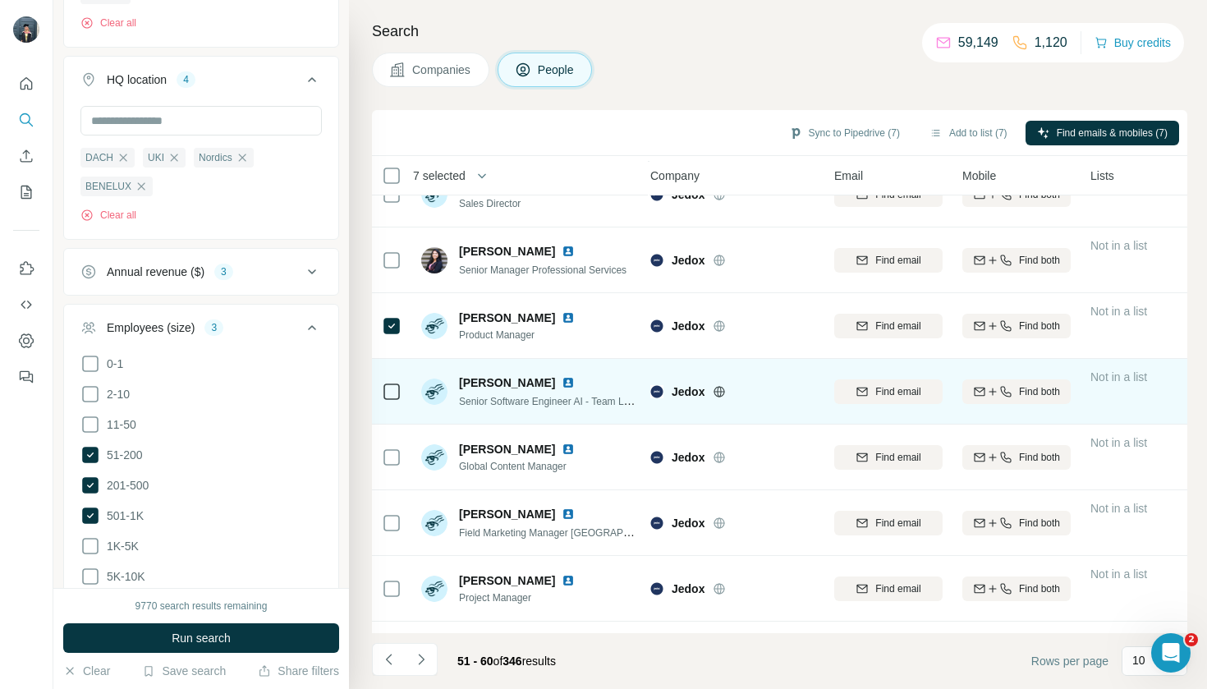
click at [382, 386] on icon at bounding box center [392, 392] width 20 height 20
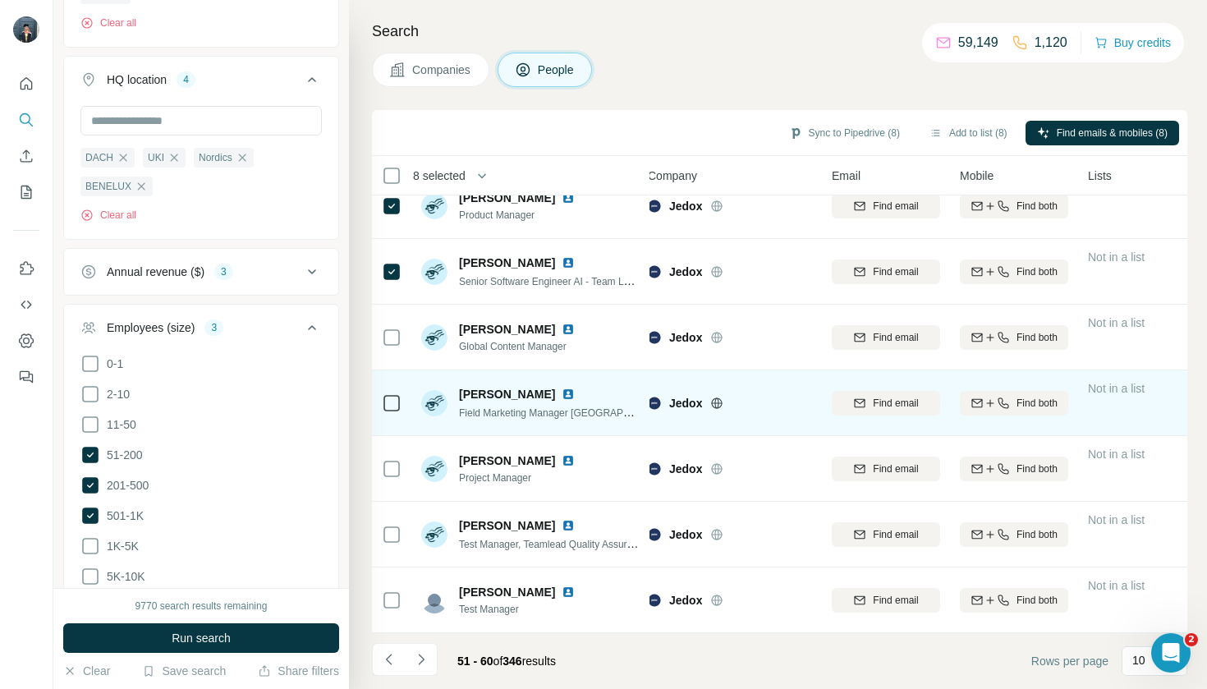
scroll to position [0, 0]
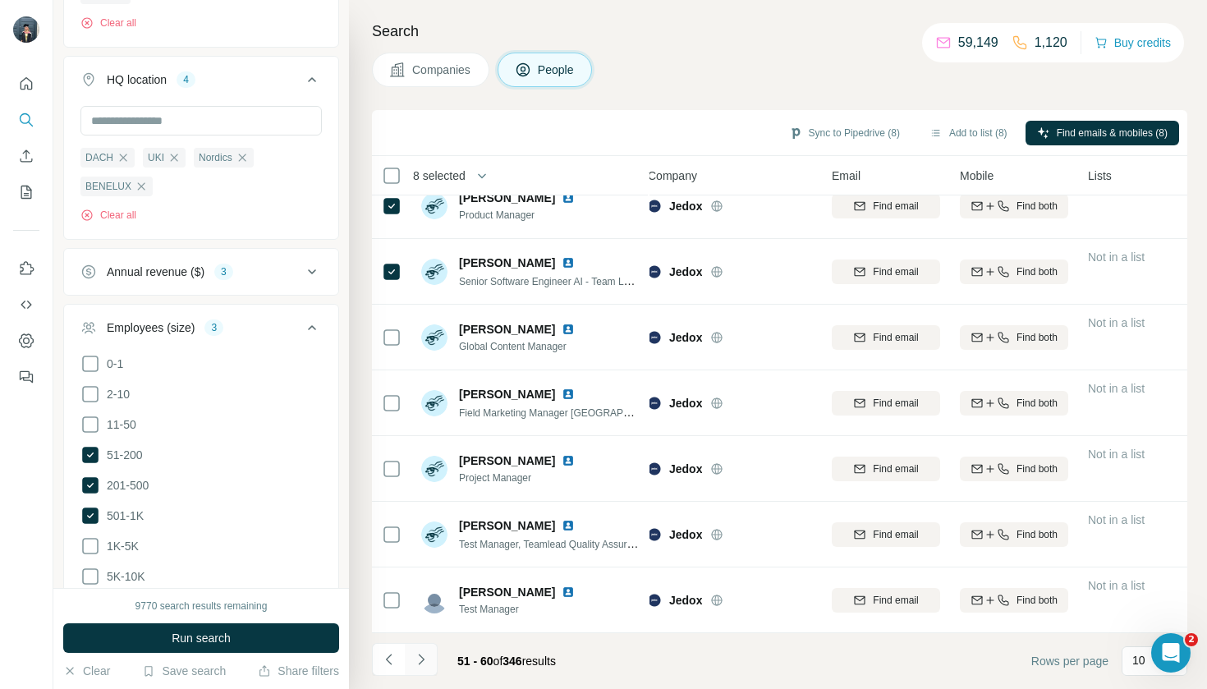
click at [416, 659] on icon "Navigate to next page" at bounding box center [421, 659] width 16 height 16
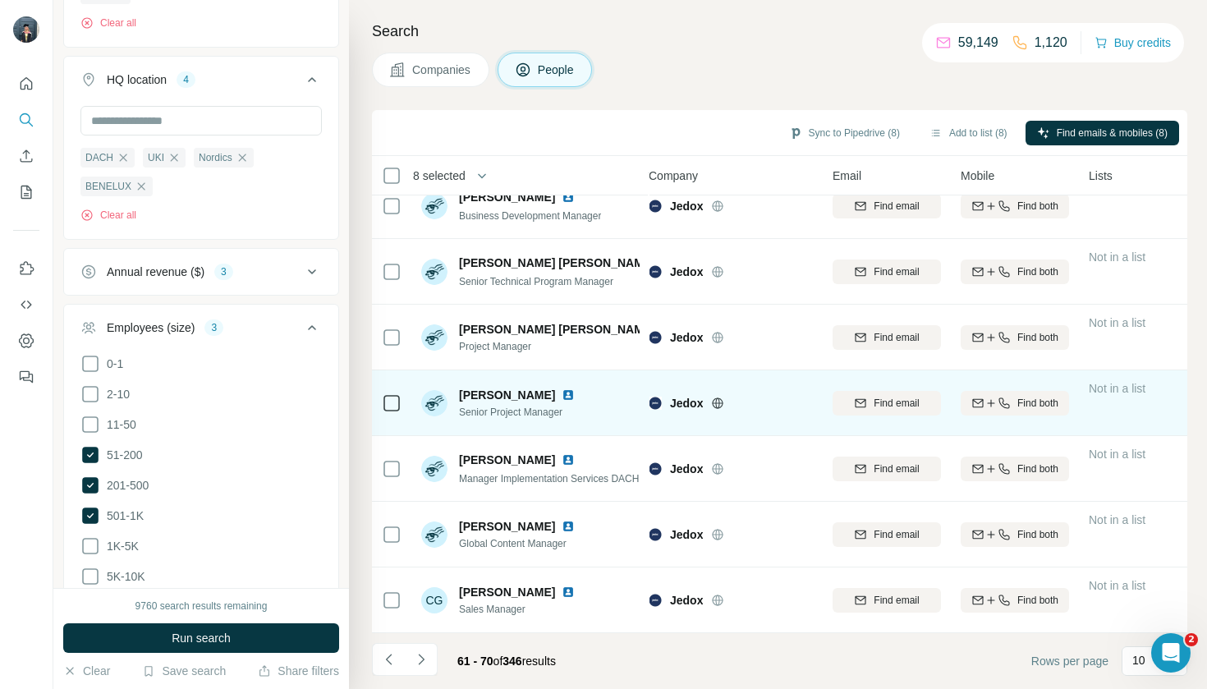
scroll to position [219, 9]
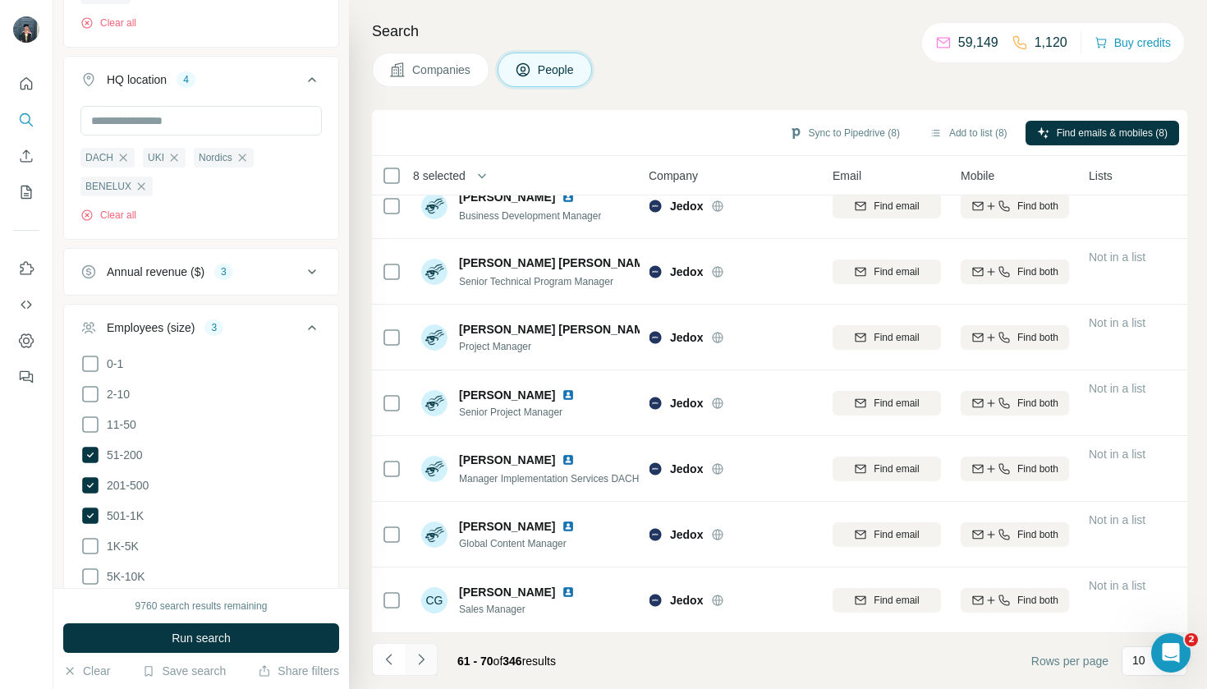
click at [413, 665] on icon "Navigate to next page" at bounding box center [421, 659] width 16 height 16
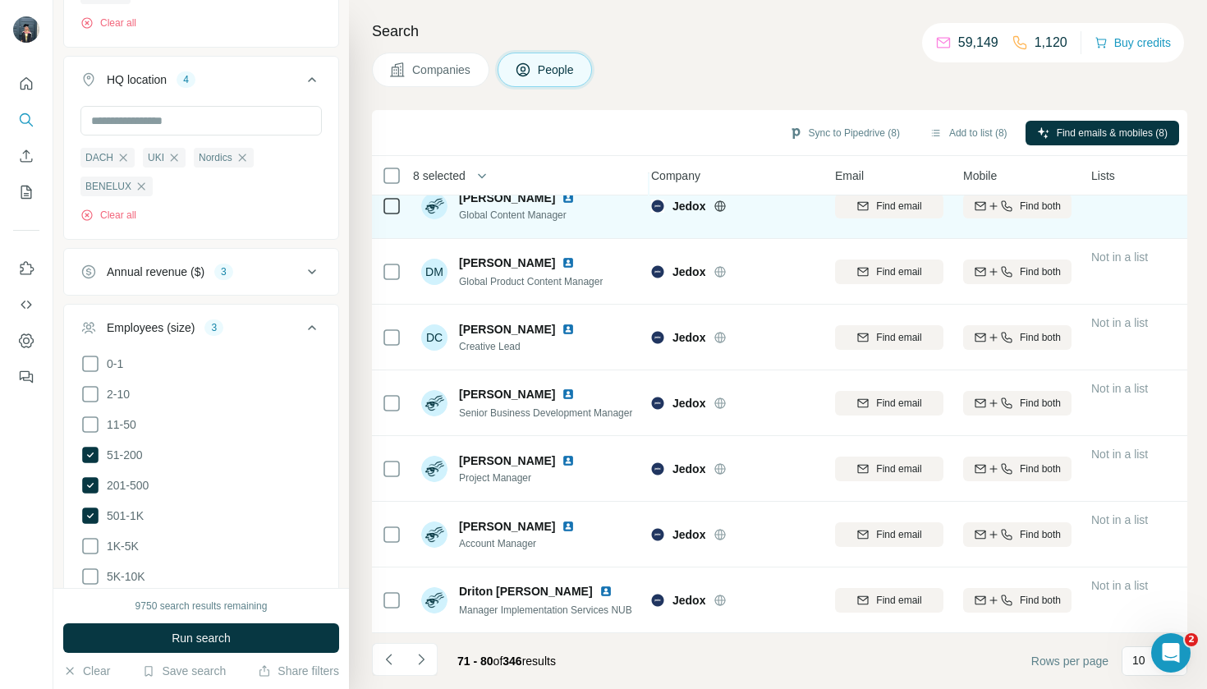
scroll to position [219, 7]
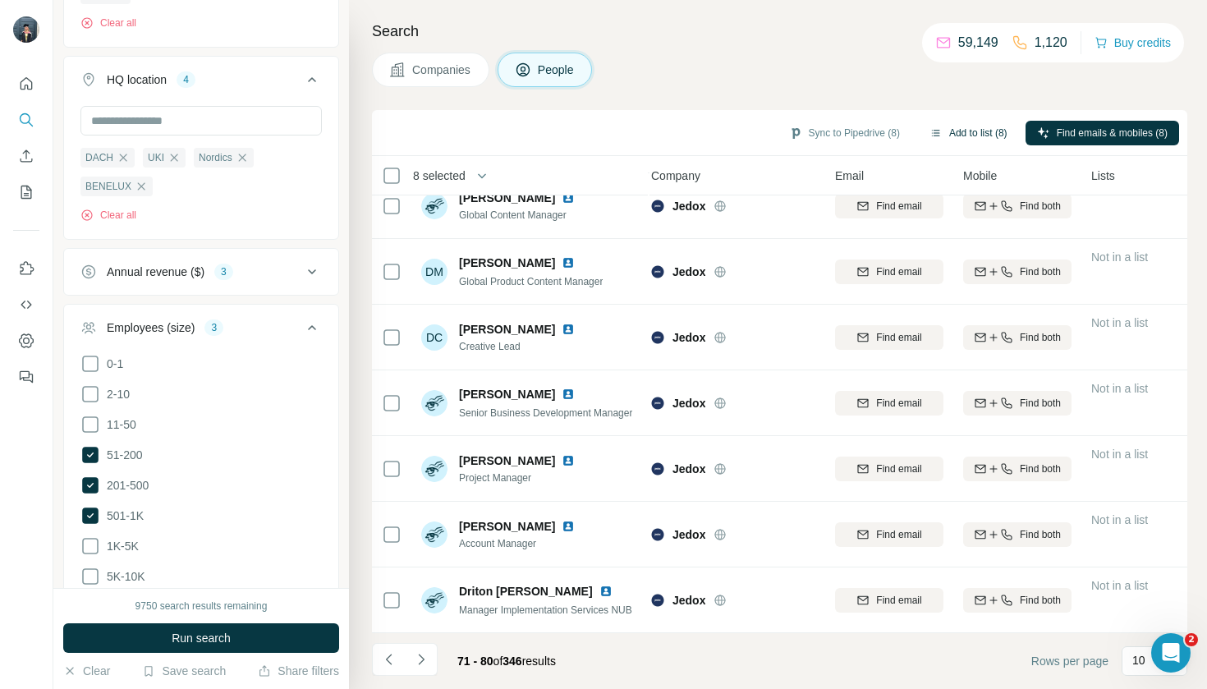
click at [963, 135] on button "Add to list (8)" at bounding box center [968, 133] width 101 height 25
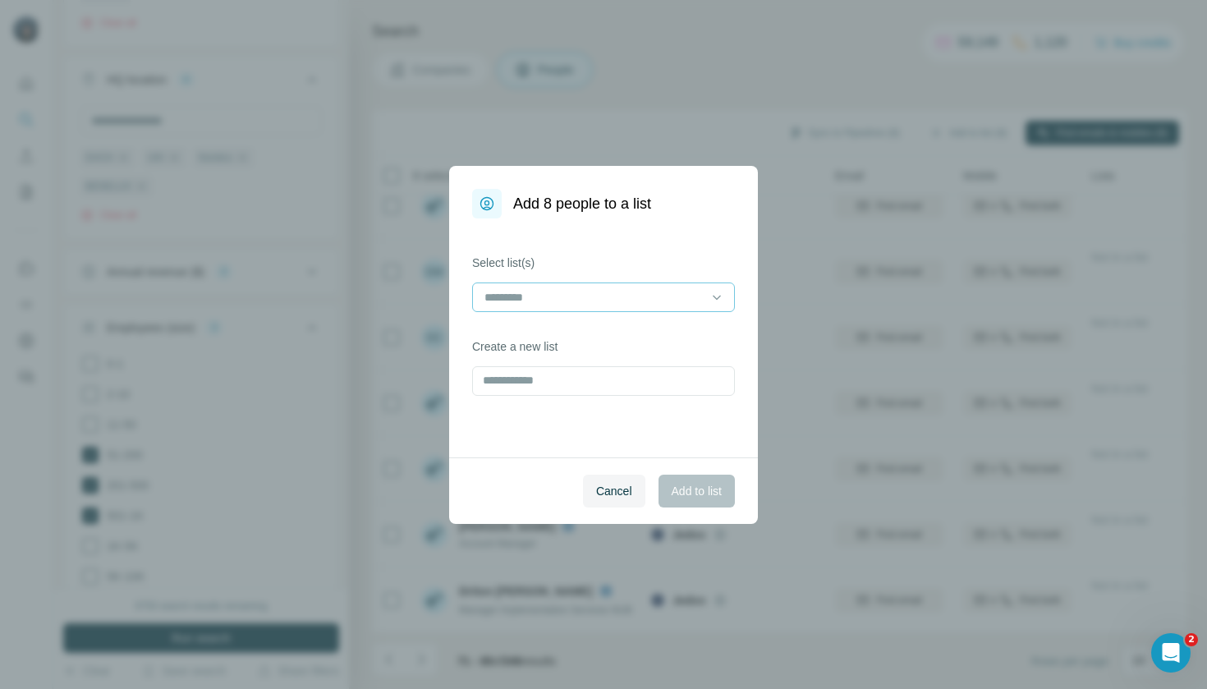
click at [664, 288] on input at bounding box center [594, 297] width 222 height 18
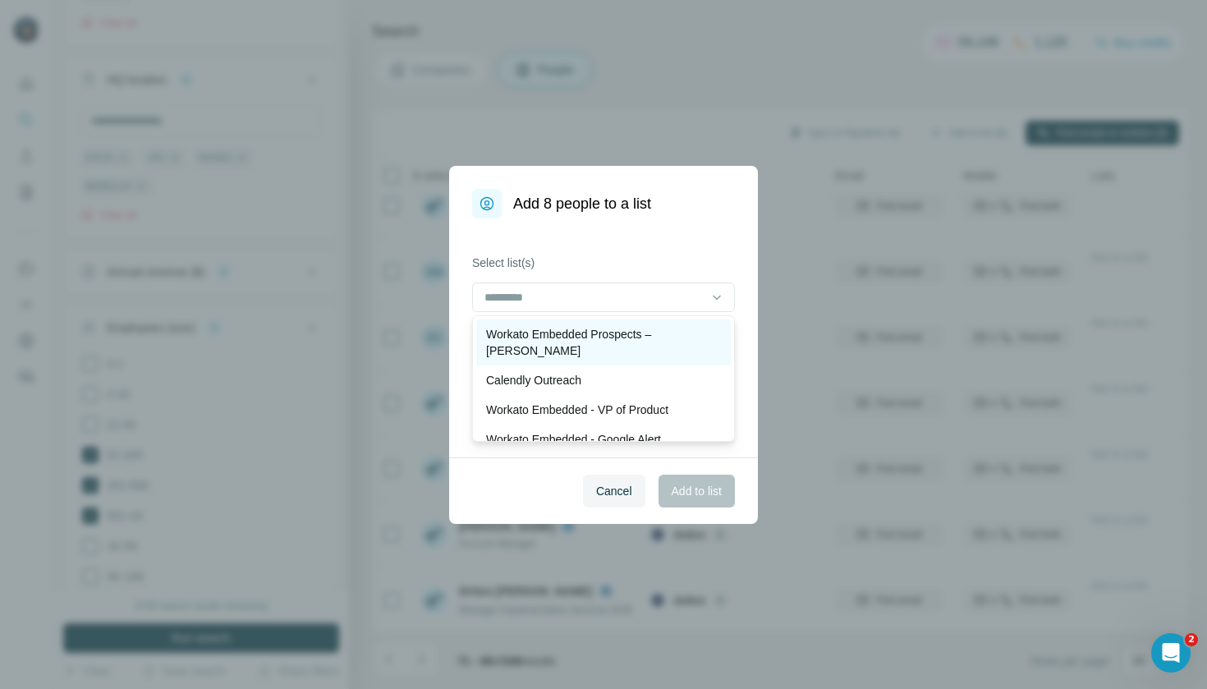
click at [657, 336] on p "Workato Embedded Prospects – [PERSON_NAME]" at bounding box center [603, 342] width 235 height 33
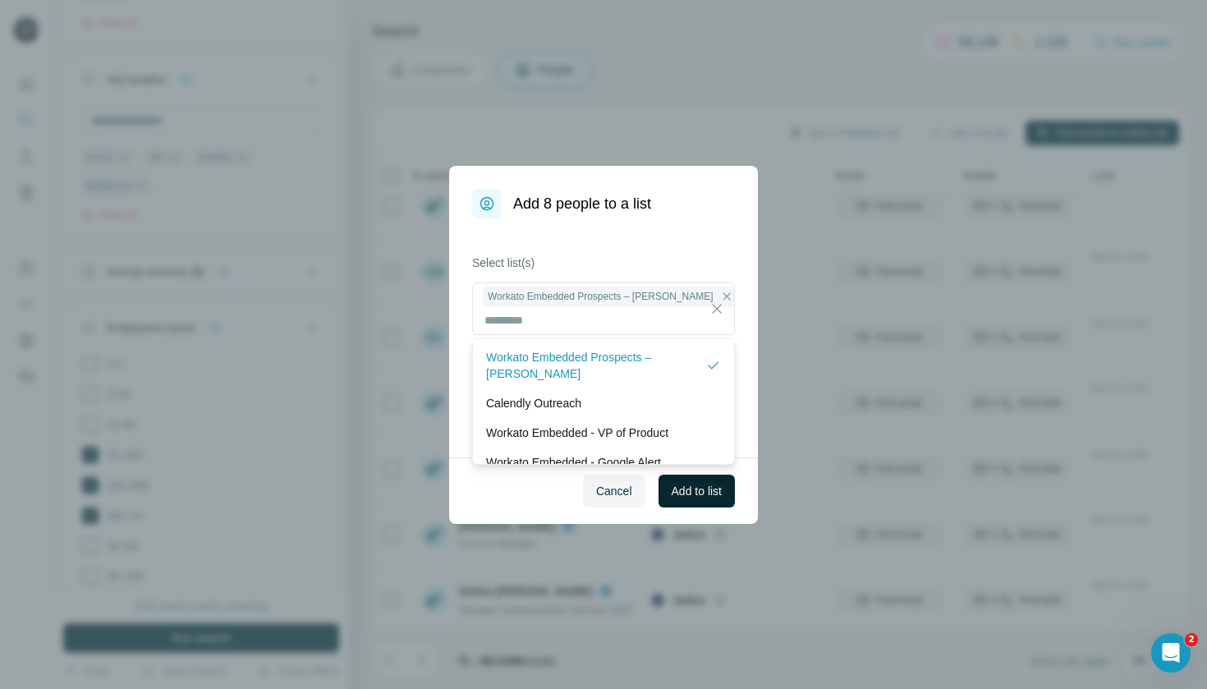
click at [700, 489] on span "Add to list" at bounding box center [697, 491] width 50 height 16
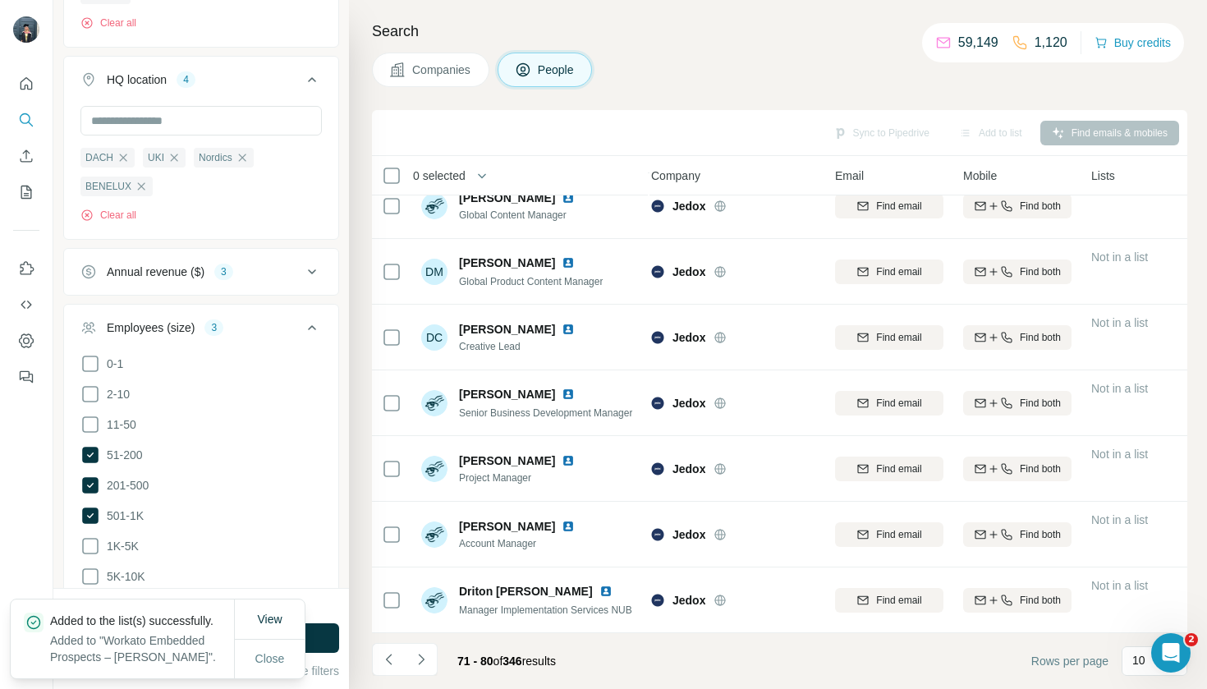
click at [451, 67] on span "Companies" at bounding box center [442, 70] width 60 height 16
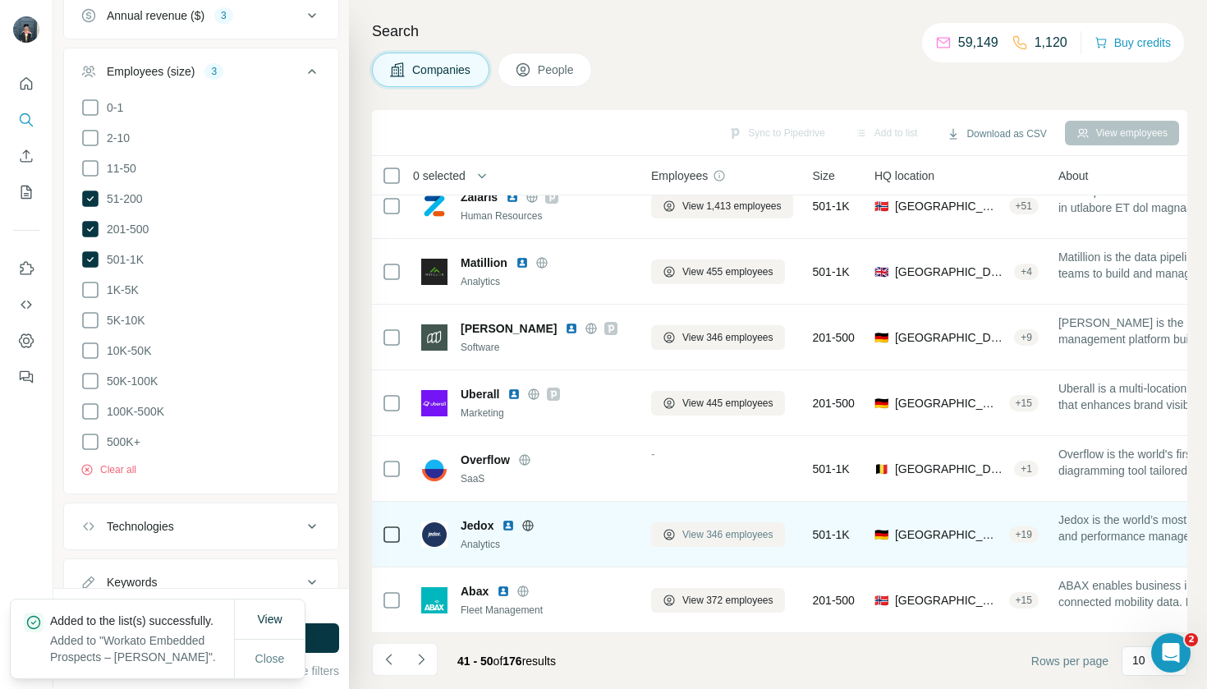
click at [703, 540] on span "View 346 employees" at bounding box center [727, 534] width 91 height 15
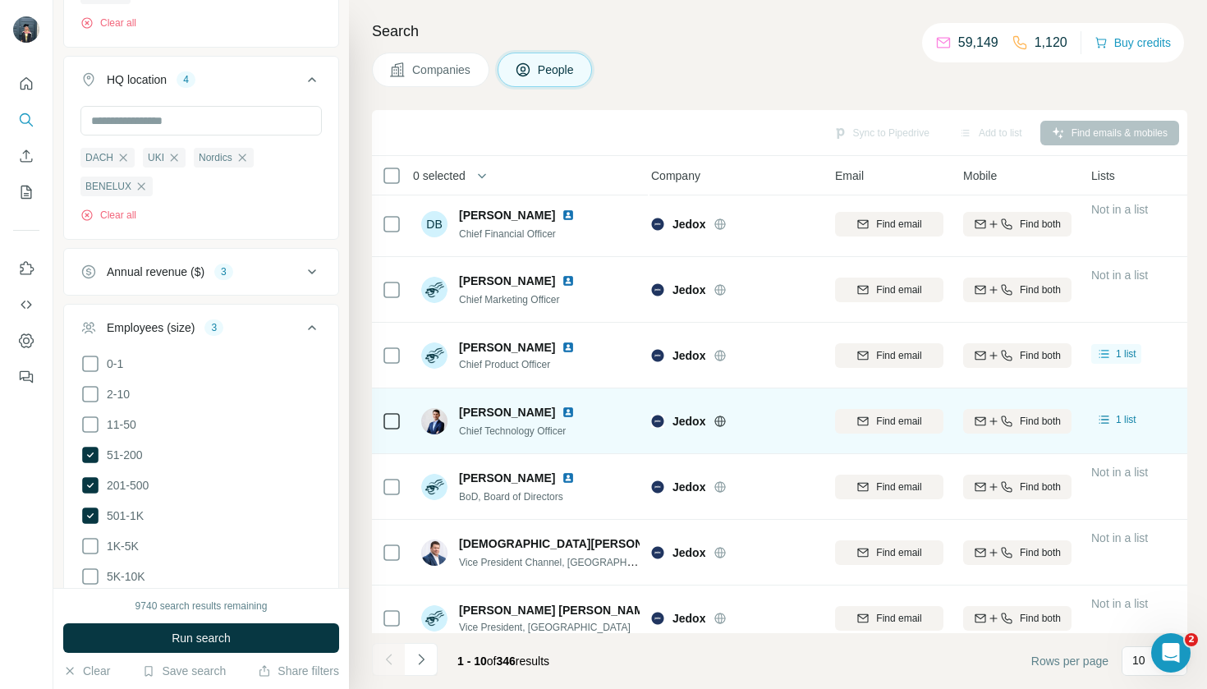
scroll to position [4, 6]
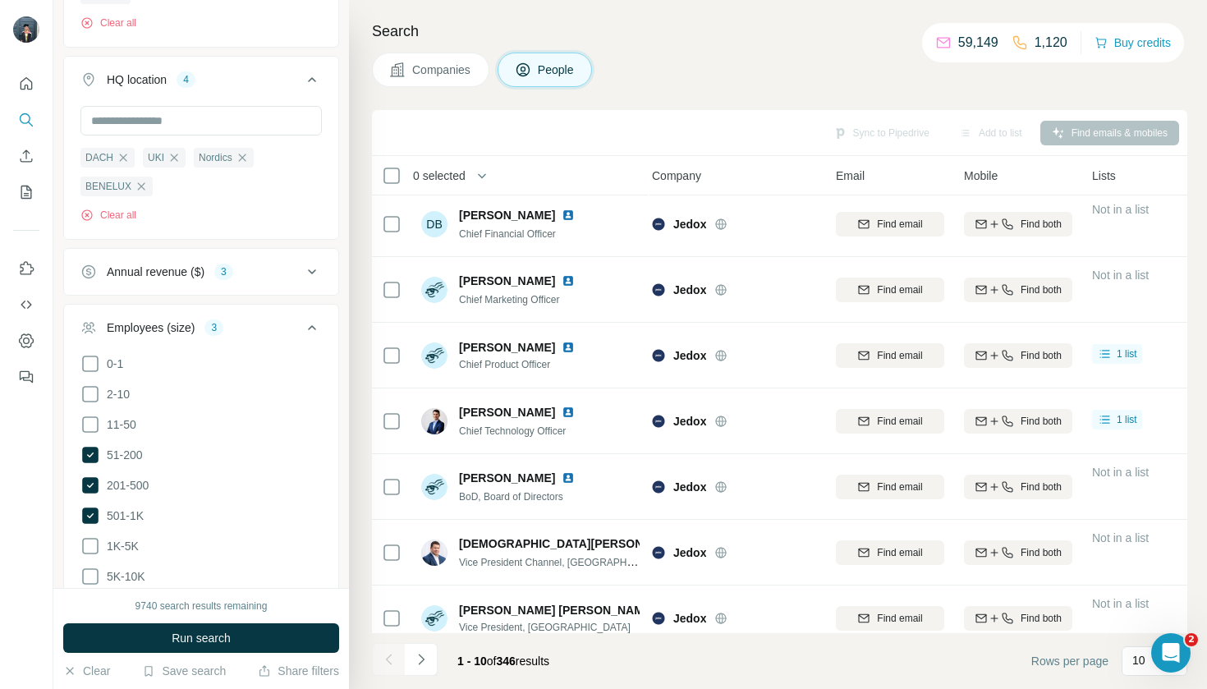
click at [458, 62] on span "Companies" at bounding box center [442, 70] width 60 height 16
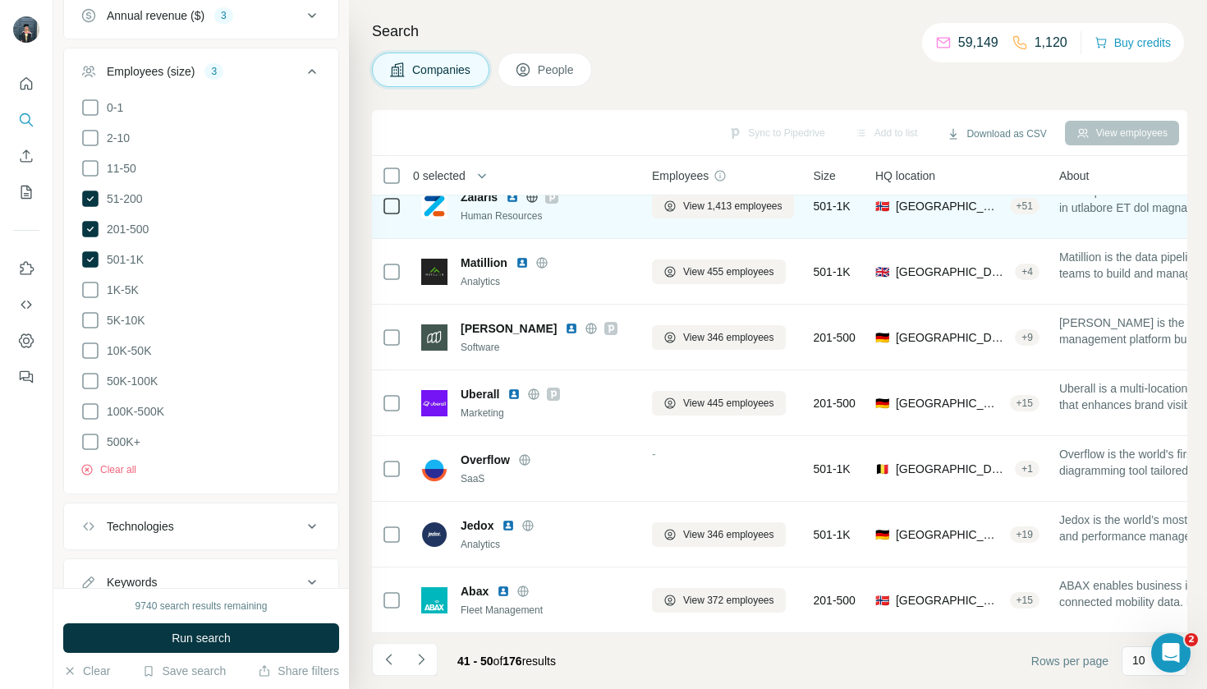
scroll to position [219, 6]
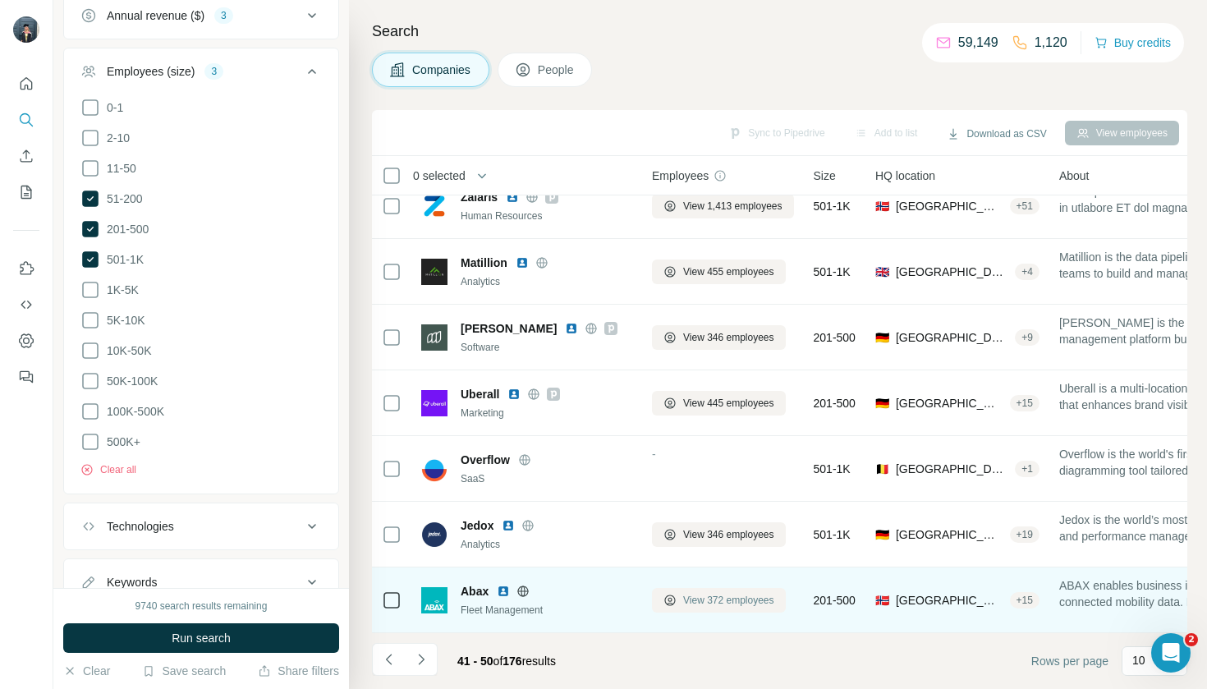
click at [703, 603] on span "View 372 employees" at bounding box center [728, 600] width 91 height 15
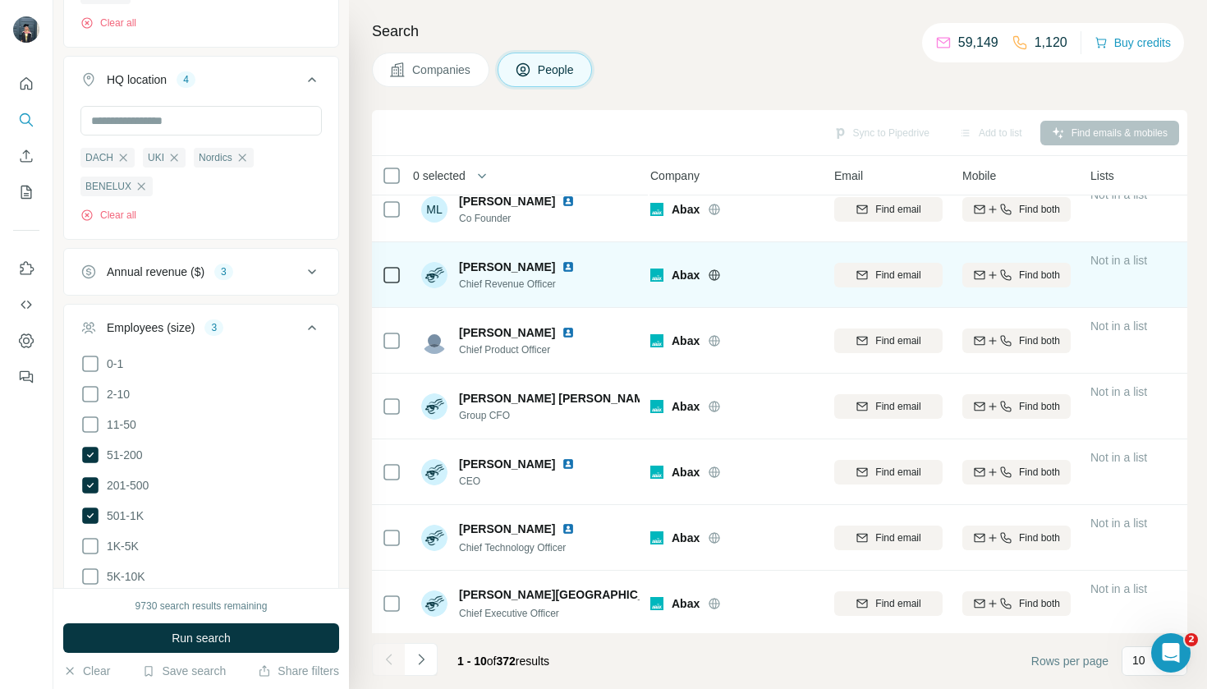
scroll to position [17, 7]
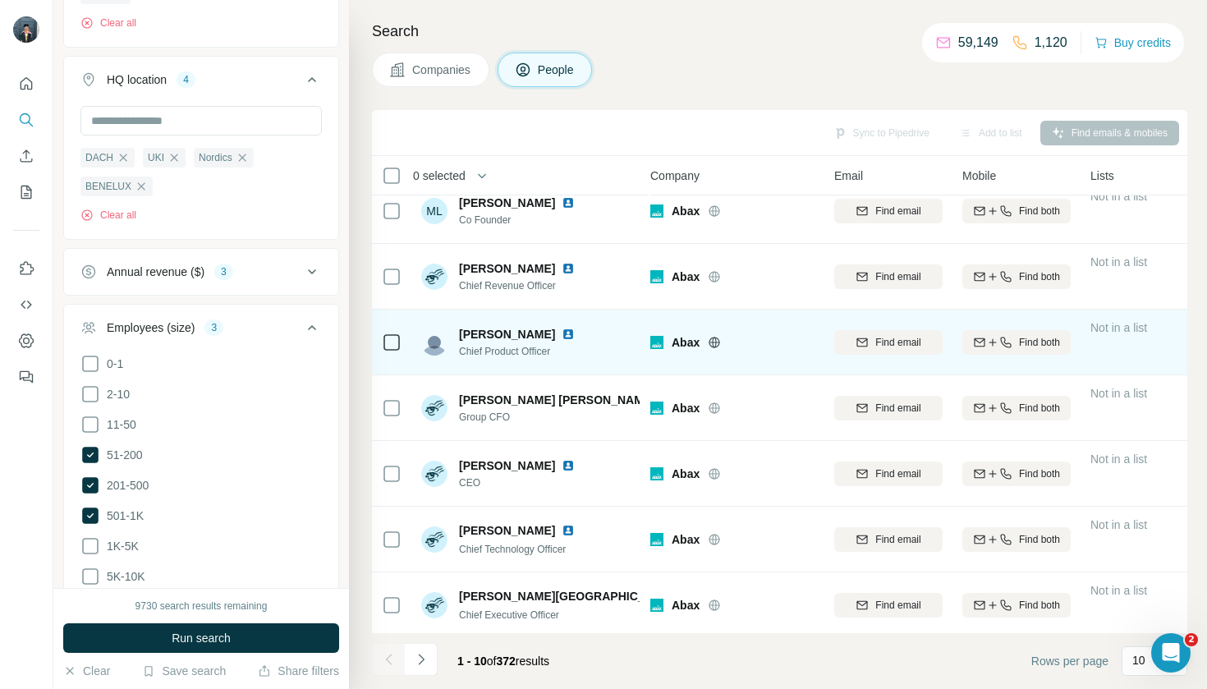
click at [379, 342] on td at bounding box center [391, 343] width 39 height 66
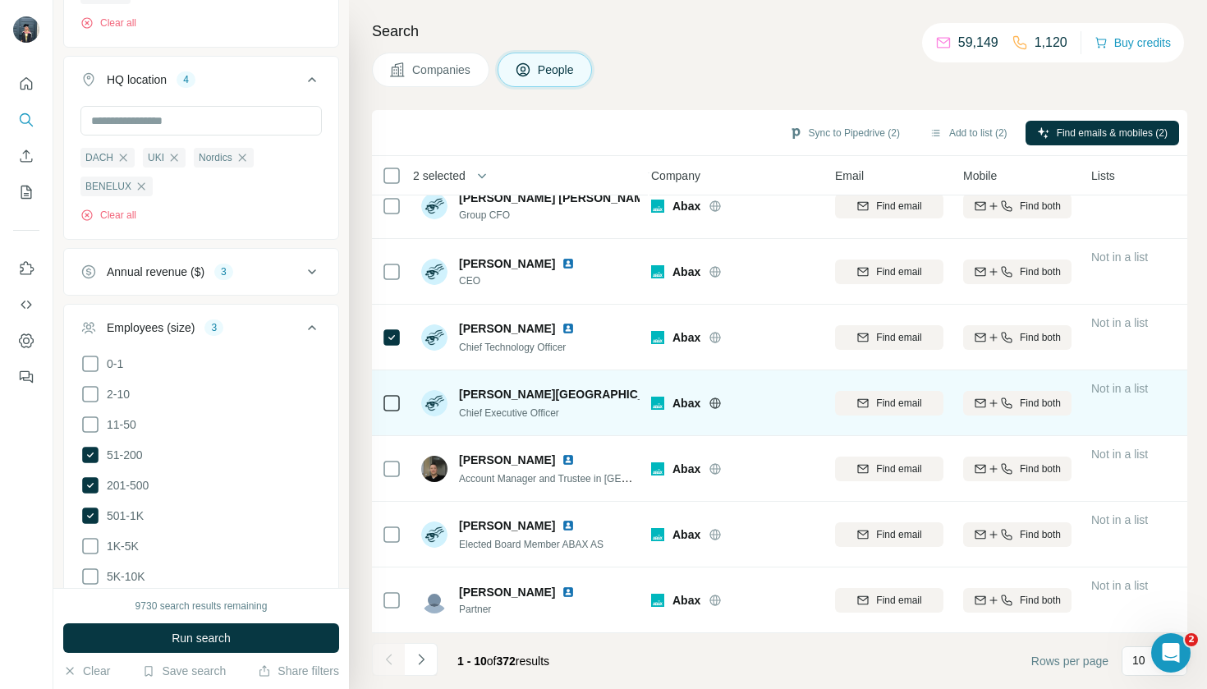
scroll to position [219, 7]
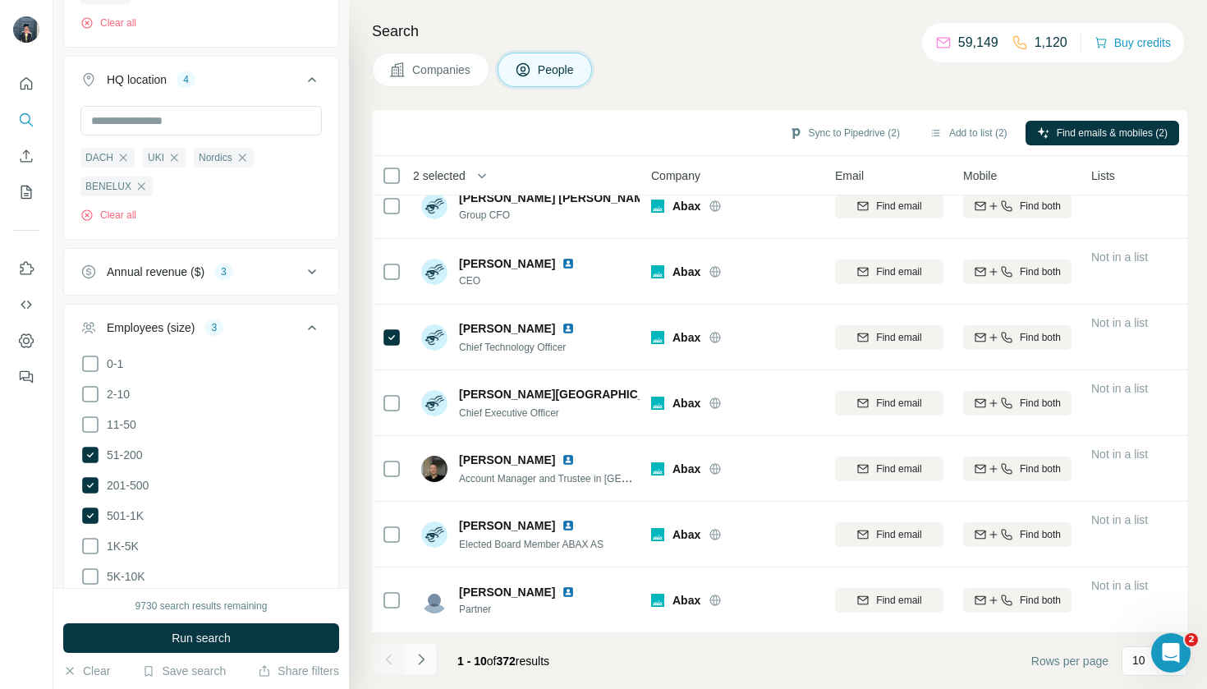
click at [429, 662] on icon "Navigate to next page" at bounding box center [421, 659] width 16 height 16
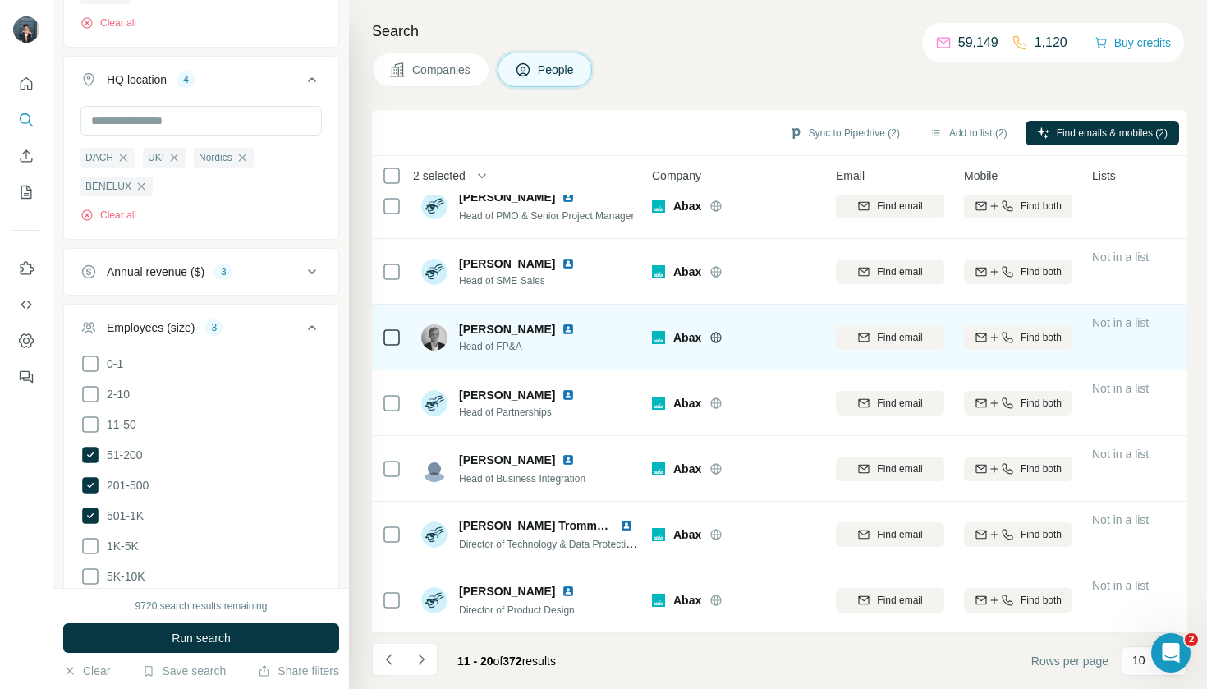
scroll to position [219, 6]
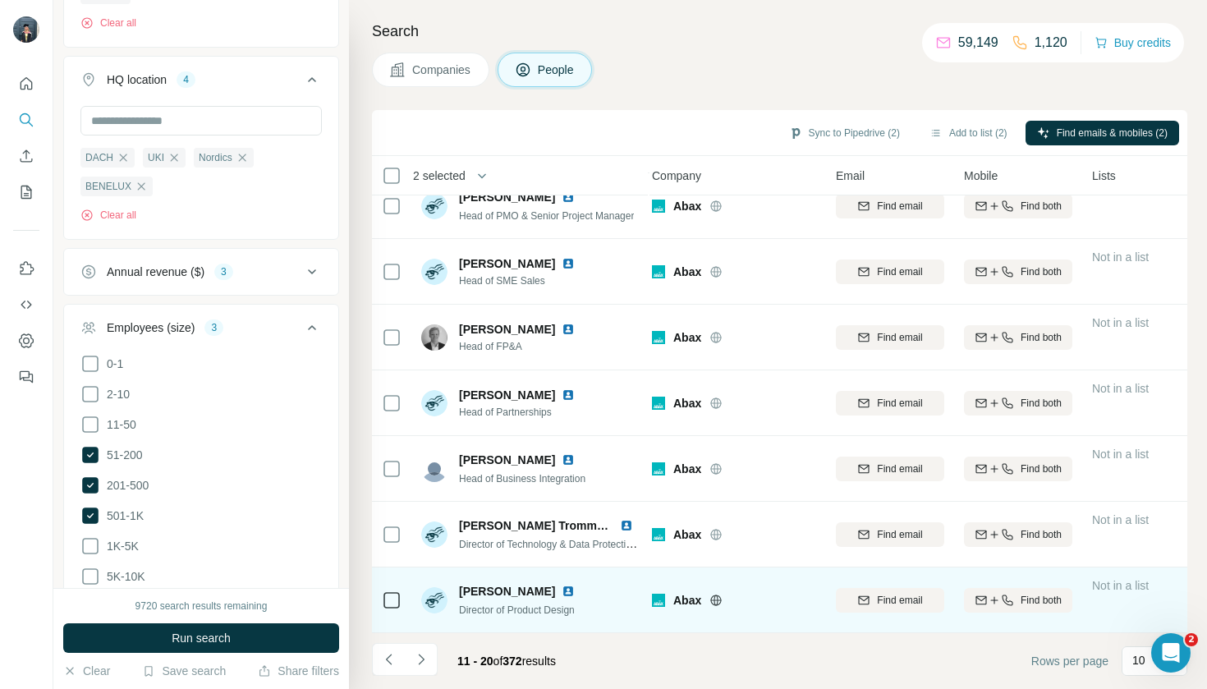
click at [396, 609] on icon at bounding box center [392, 600] width 20 height 20
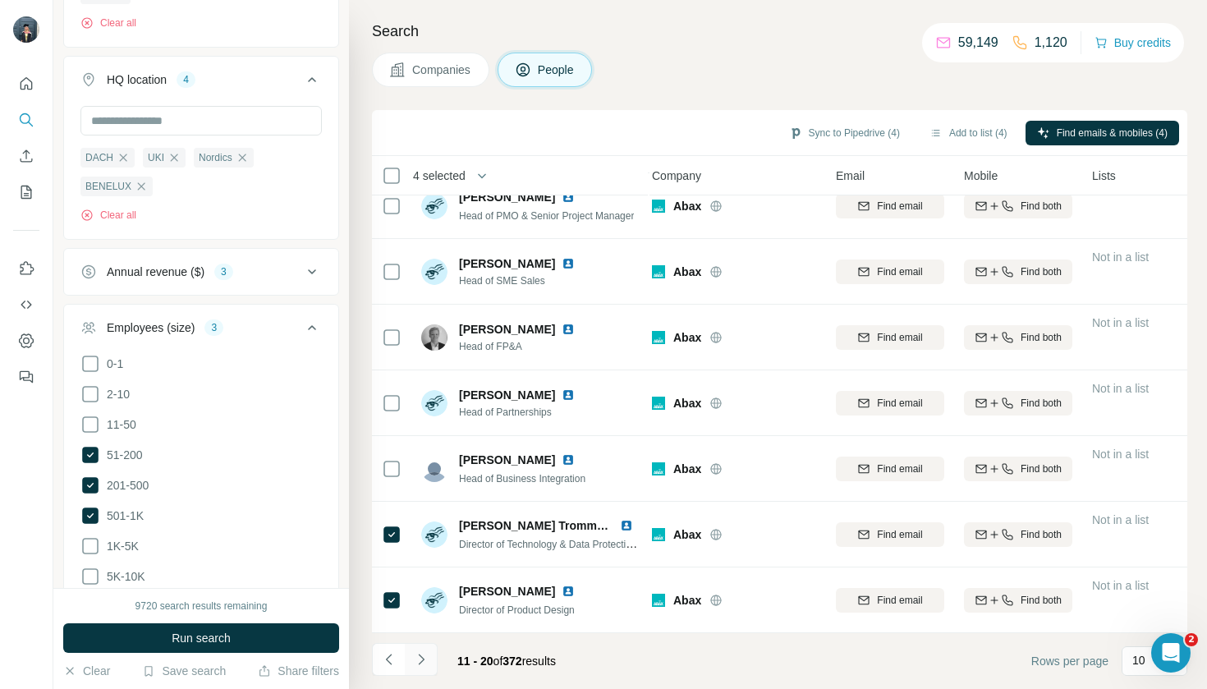
click at [421, 660] on icon "Navigate to next page" at bounding box center [421, 659] width 16 height 16
click at [417, 659] on icon "Navigate to next page" at bounding box center [421, 659] width 16 height 16
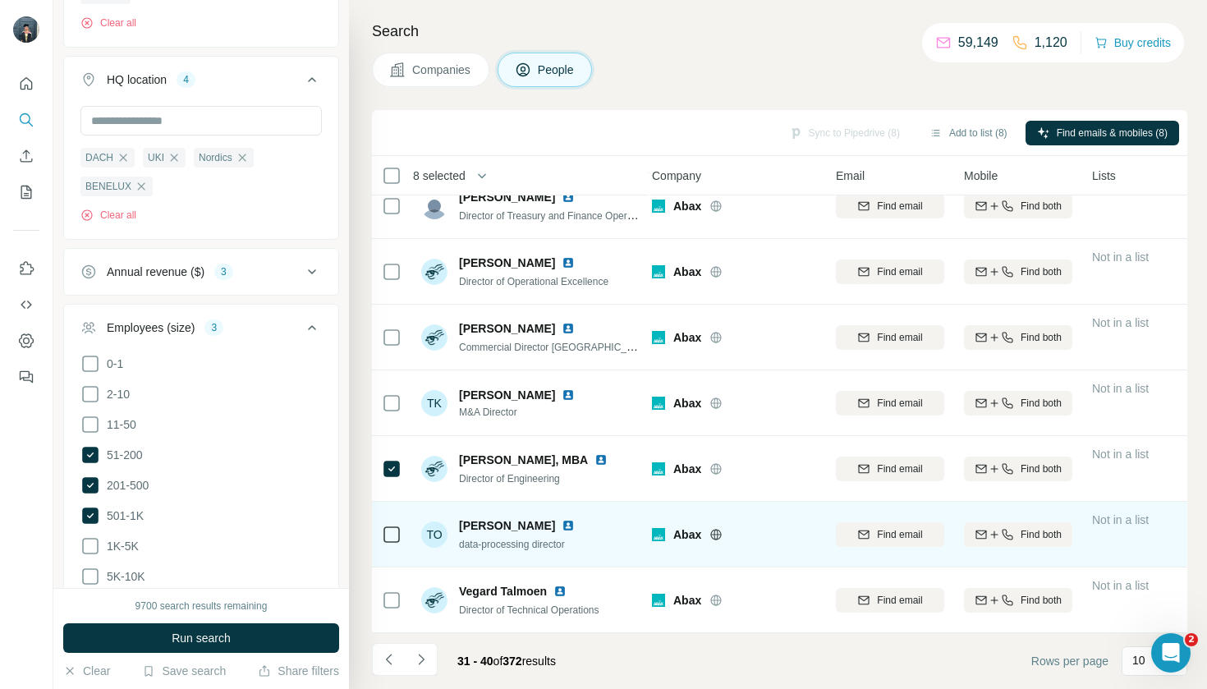
scroll to position [0, 0]
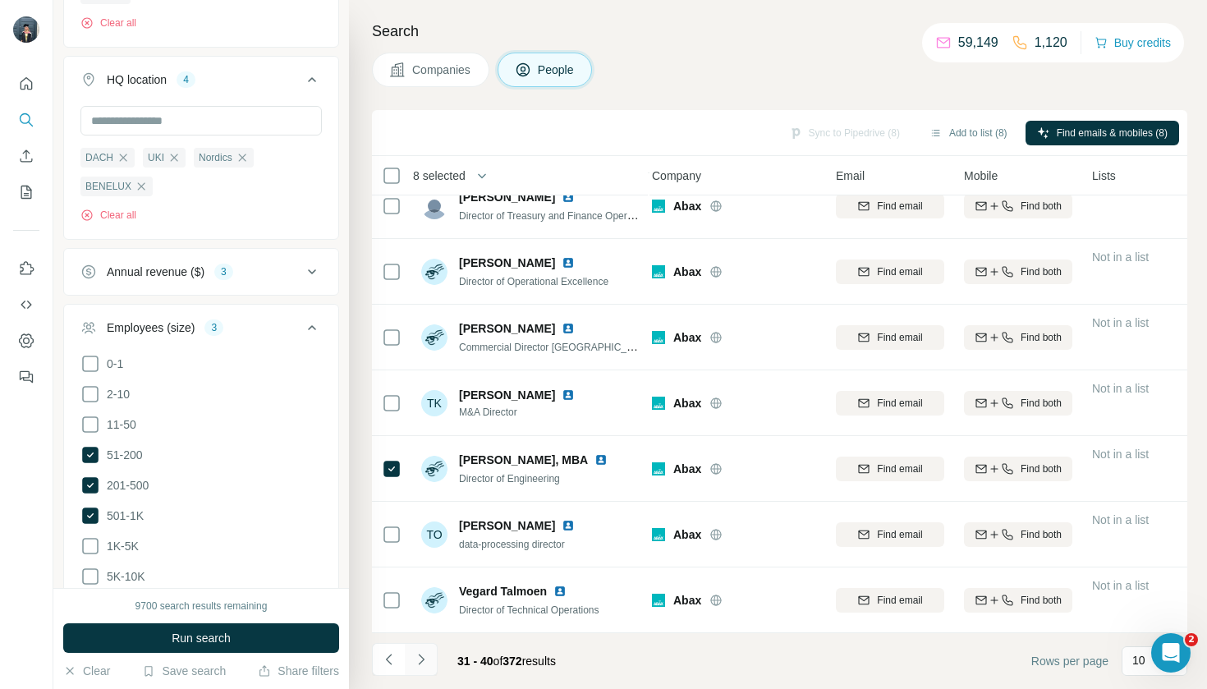
click at [422, 654] on icon "Navigate to next page" at bounding box center [421, 659] width 16 height 16
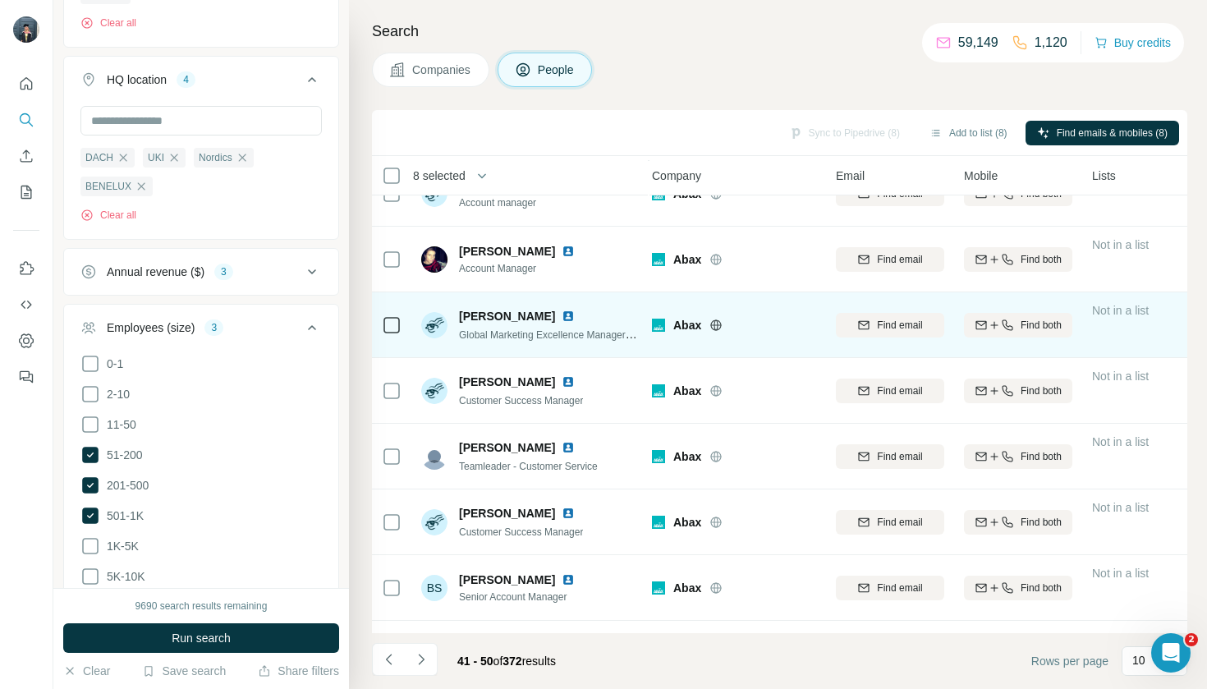
scroll to position [167, 5]
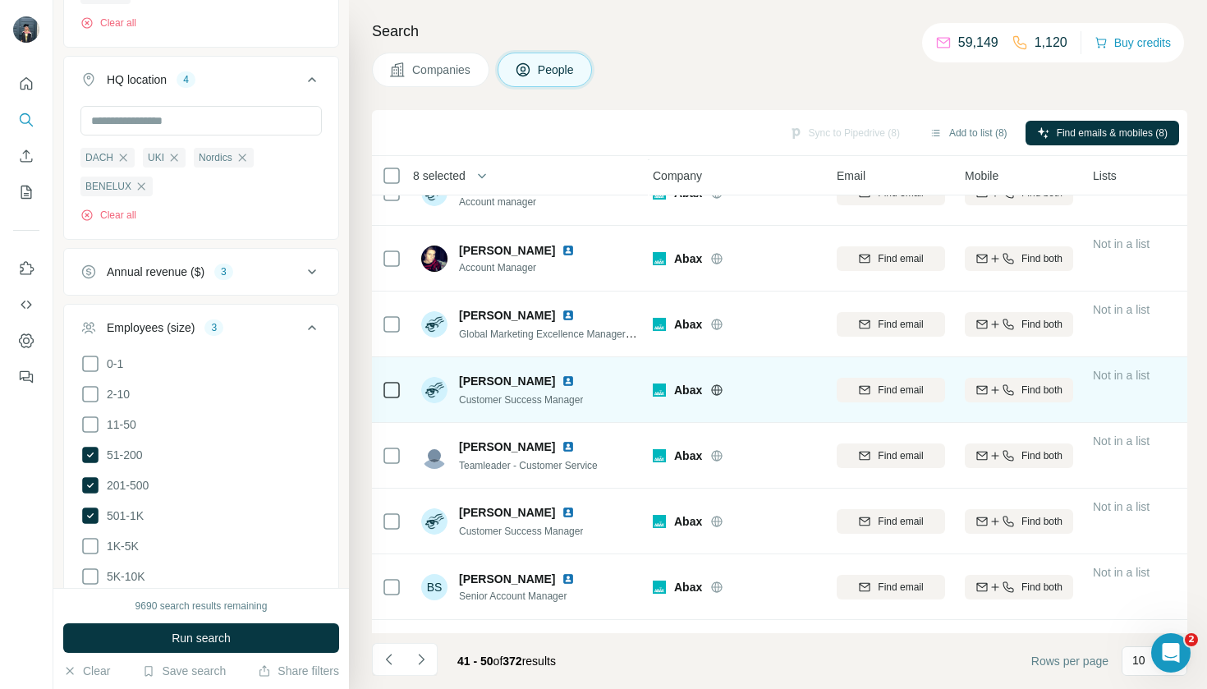
click at [401, 396] on icon at bounding box center [392, 390] width 20 height 20
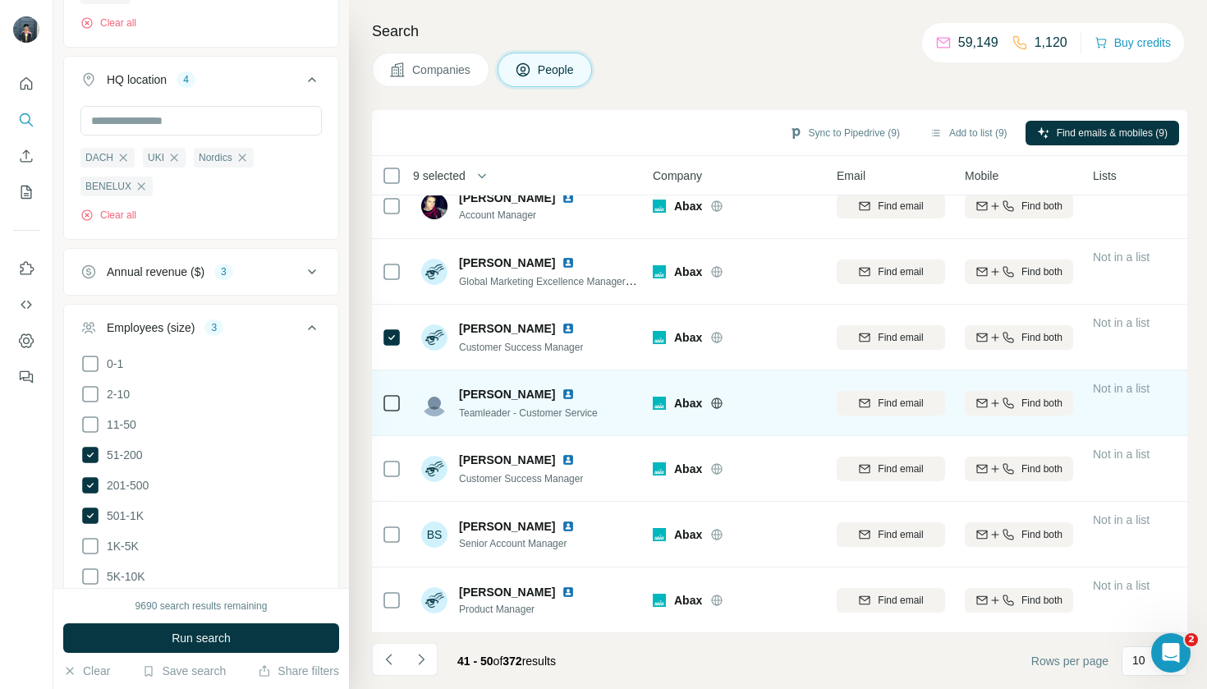
scroll to position [219, 5]
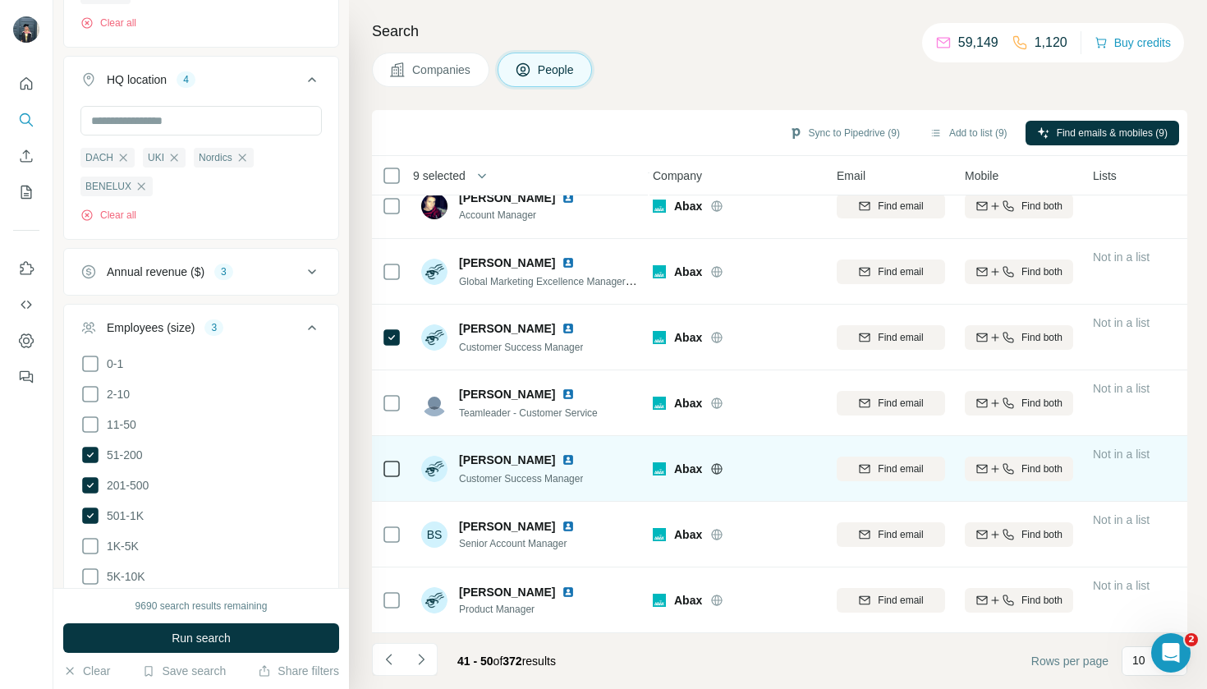
click at [385, 452] on div at bounding box center [392, 468] width 20 height 45
click at [401, 471] on icon at bounding box center [392, 469] width 20 height 20
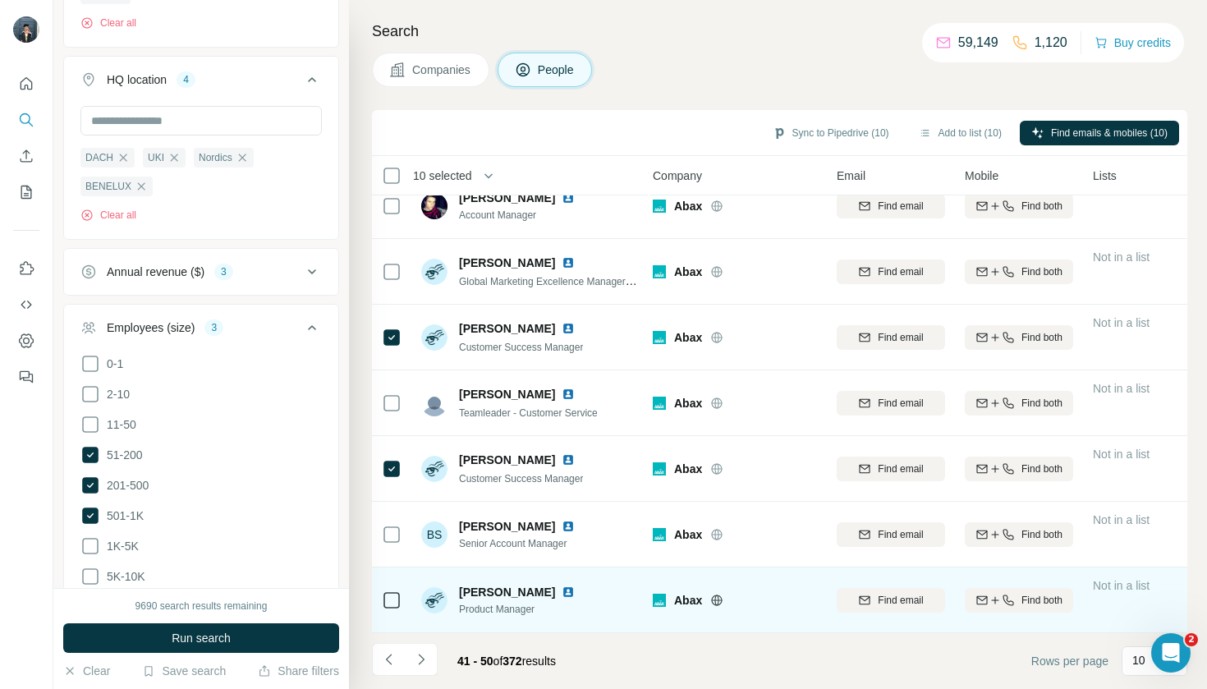
click at [405, 613] on td at bounding box center [391, 600] width 39 height 66
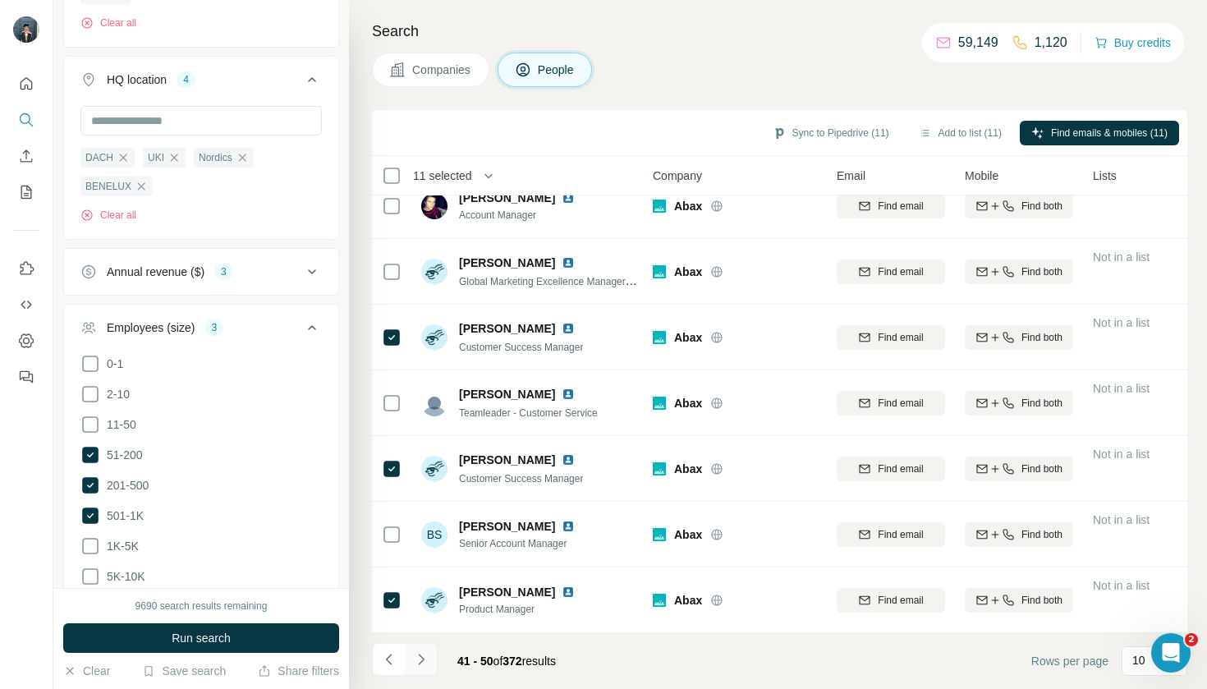
click at [422, 651] on icon "Navigate to next page" at bounding box center [421, 659] width 16 height 16
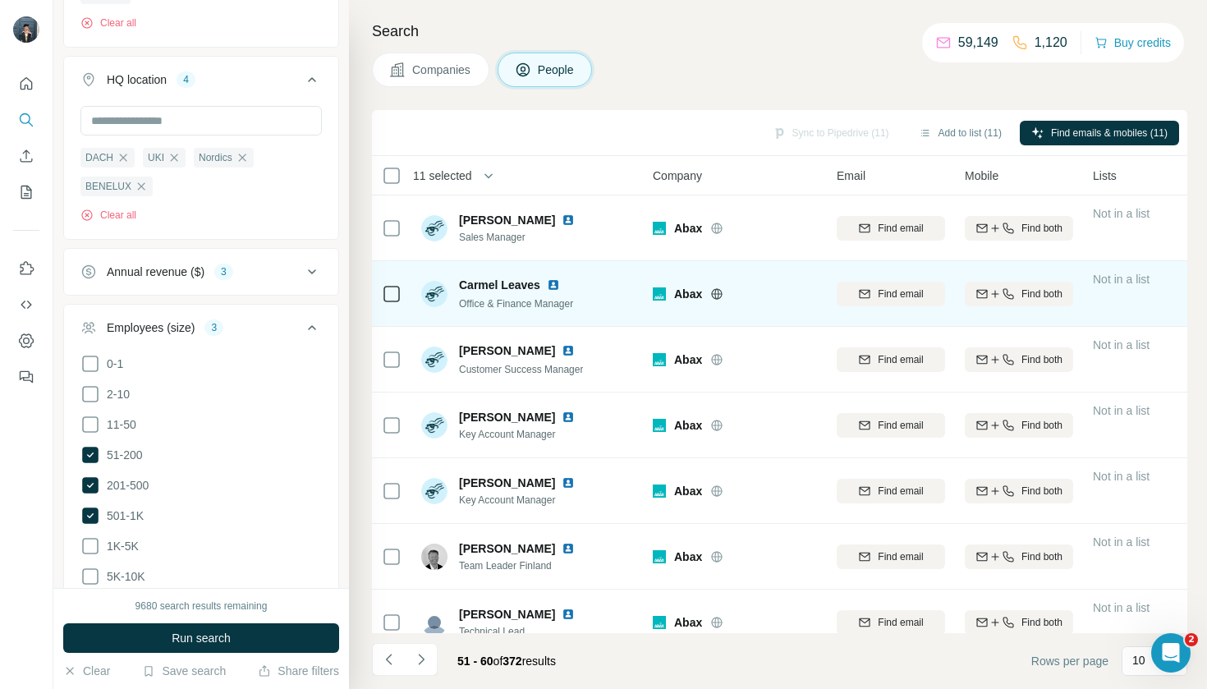
scroll to position [0, 5]
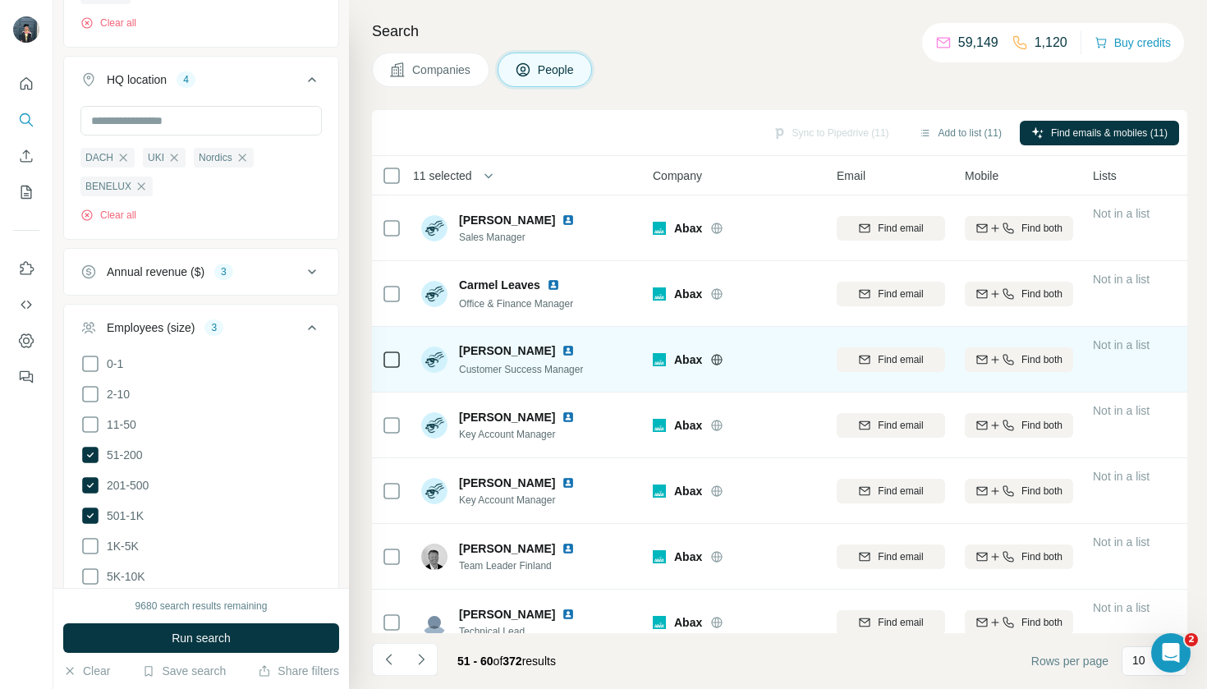
click at [416, 365] on td "Cezary Kowal Customer Success Manager" at bounding box center [530, 360] width 238 height 66
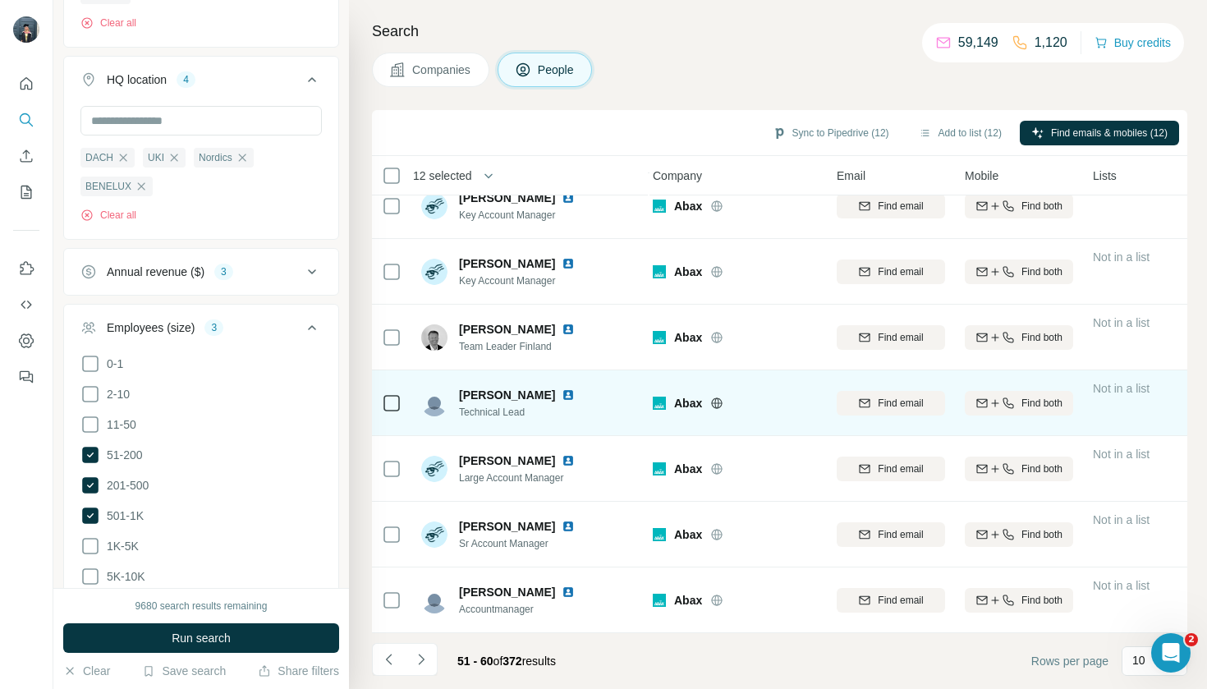
scroll to position [219, 5]
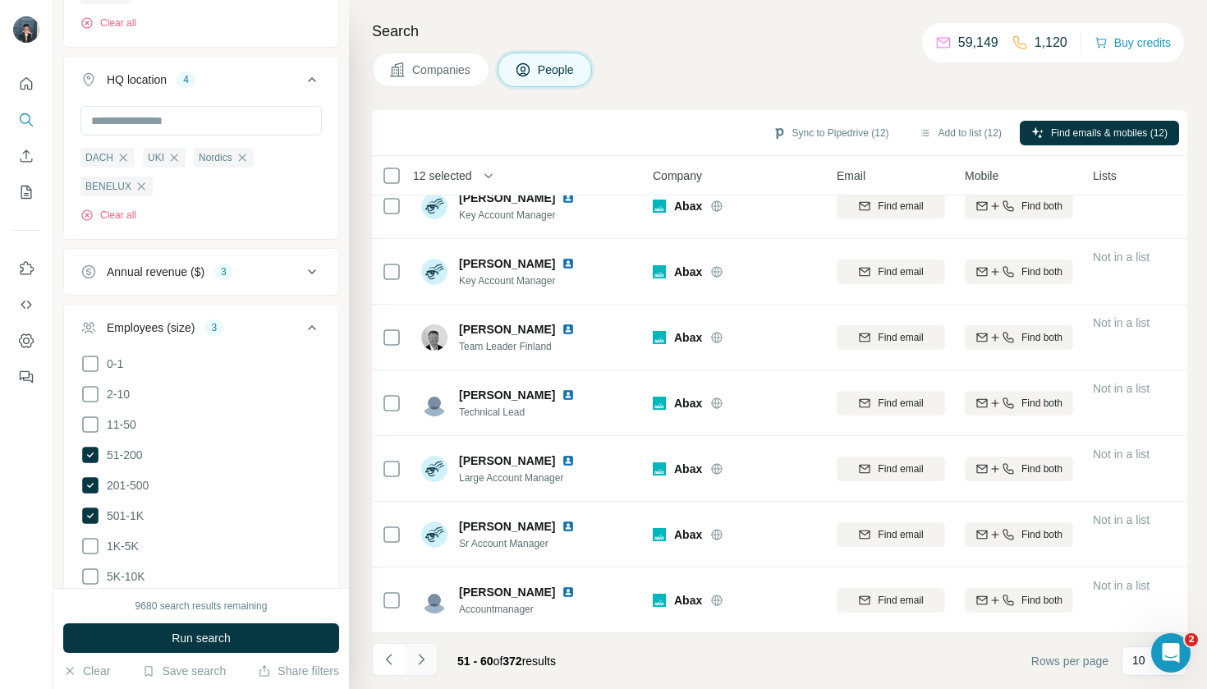
click at [430, 650] on button "Navigate to next page" at bounding box center [421, 659] width 33 height 33
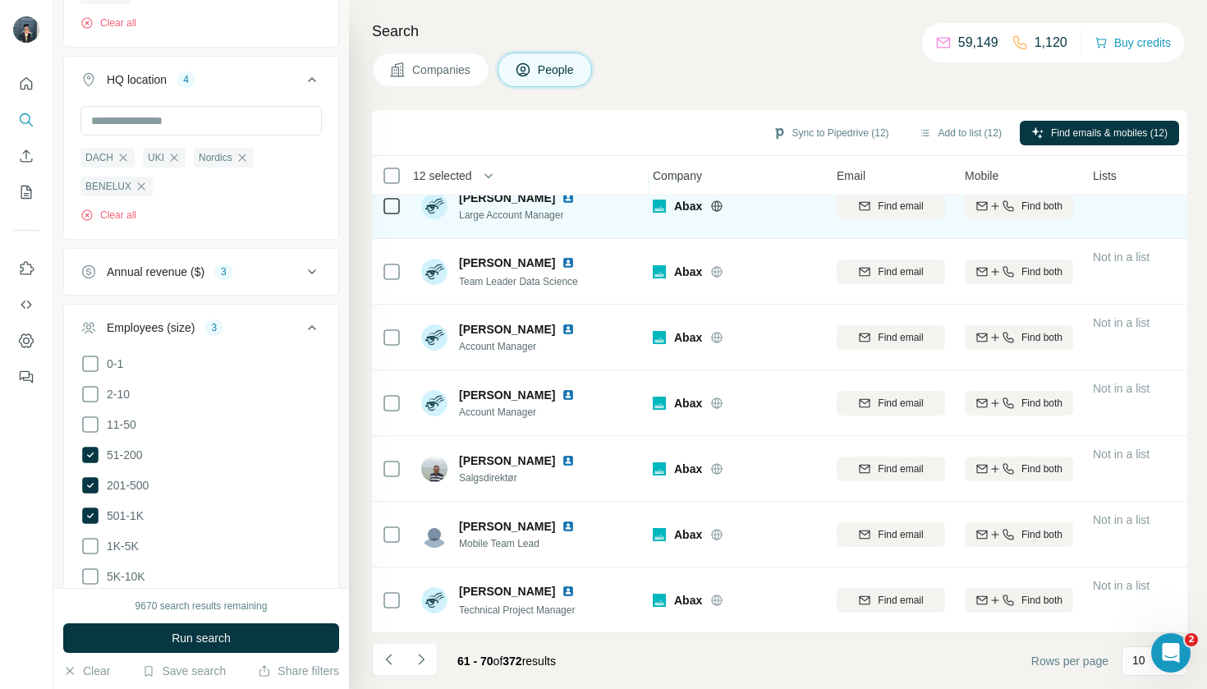
scroll to position [0, 0]
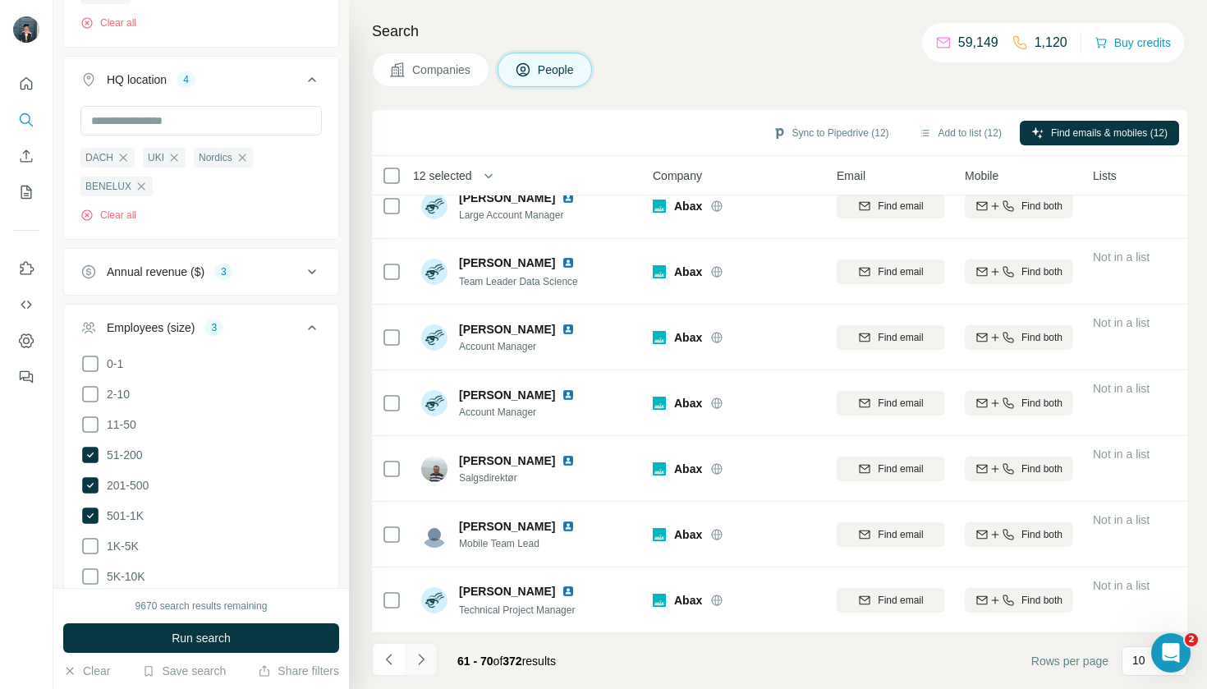
click at [425, 649] on button "Navigate to next page" at bounding box center [421, 659] width 33 height 33
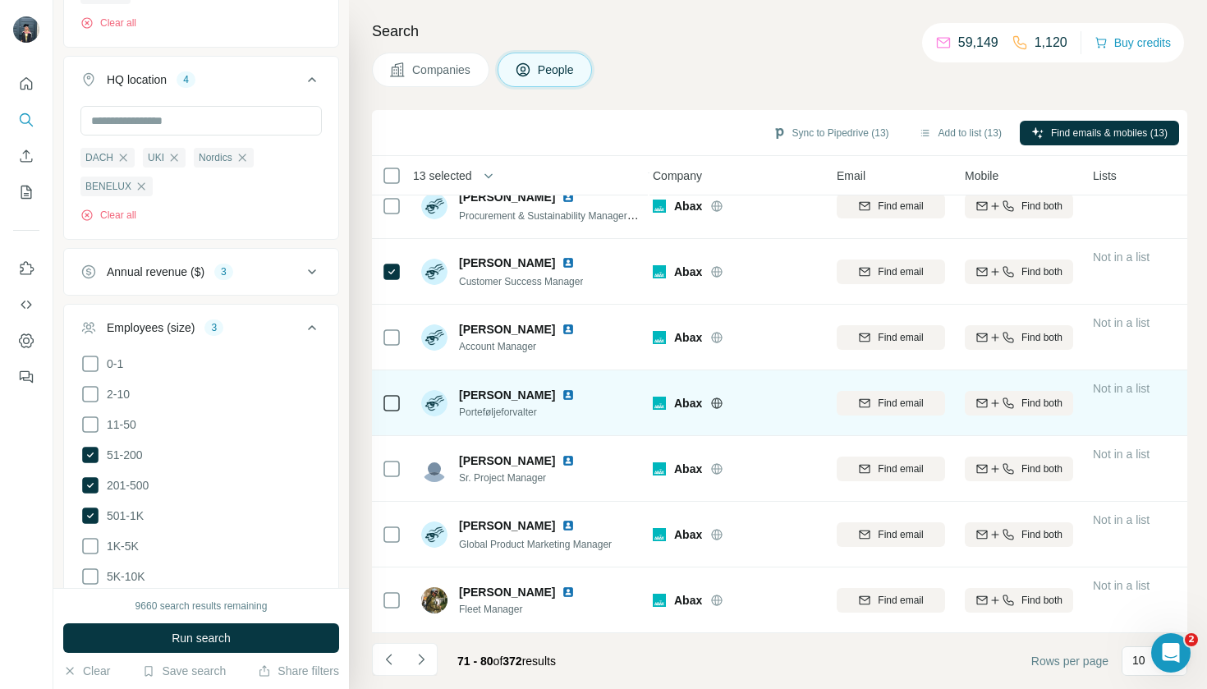
scroll to position [1, 0]
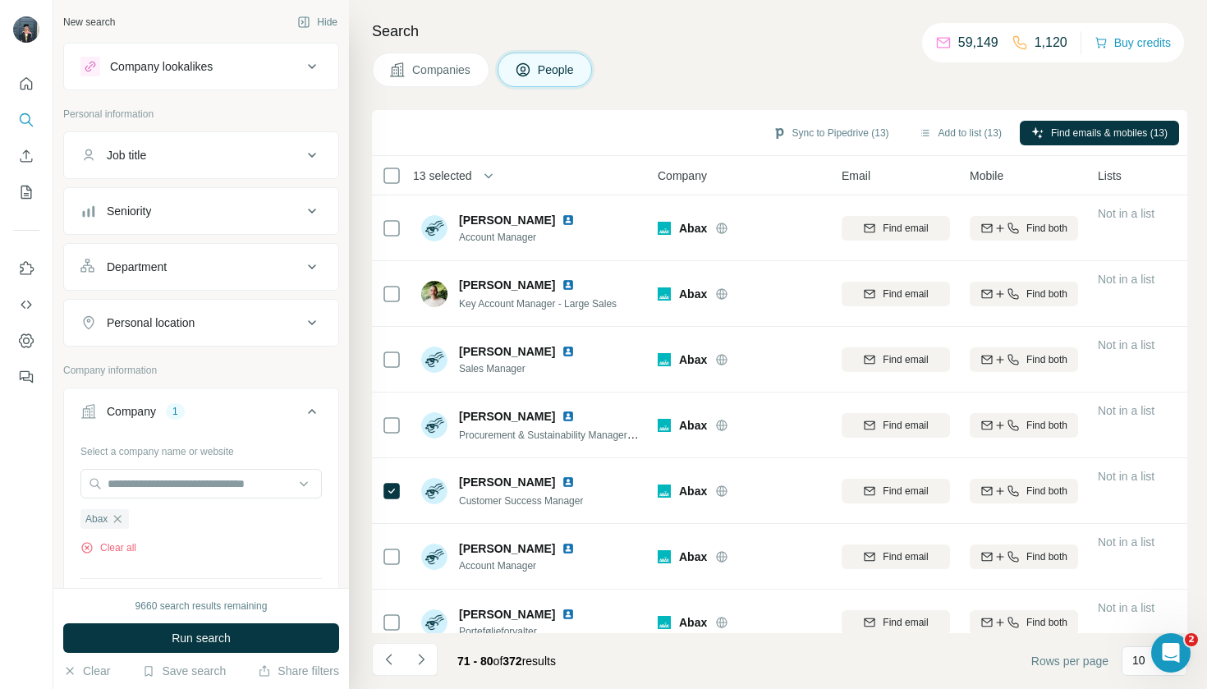
scroll to position [8852, 0]
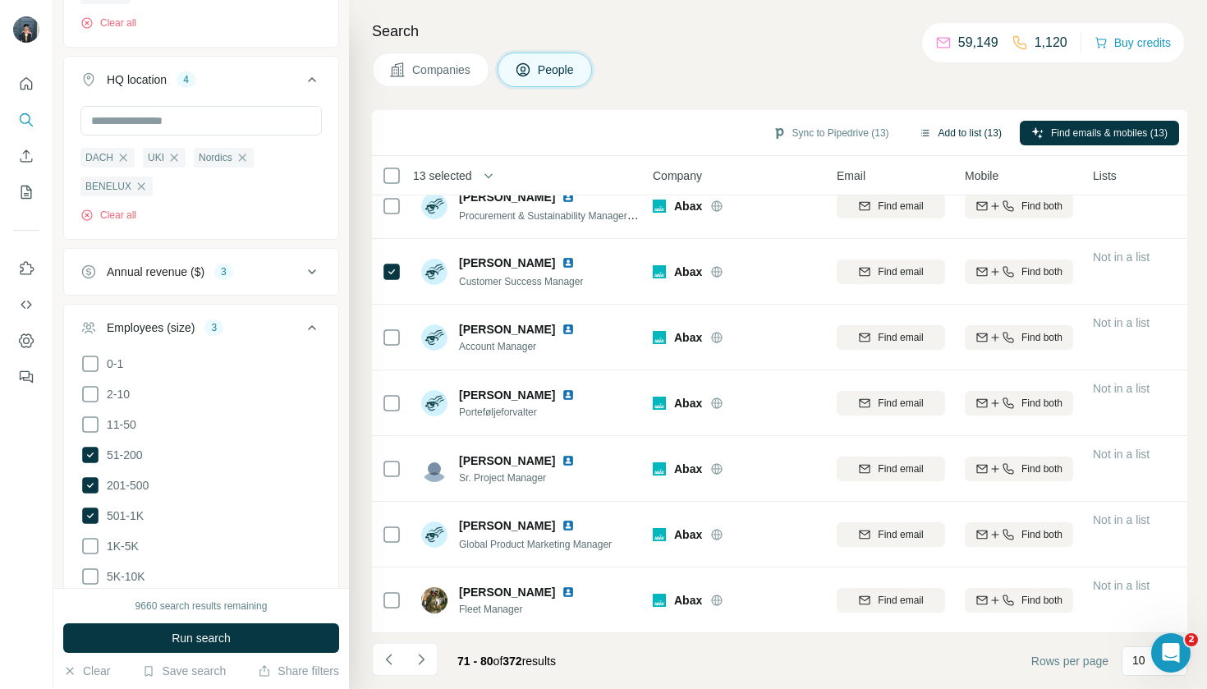
click at [970, 135] on button "Add to list (13)" at bounding box center [960, 133] width 106 height 25
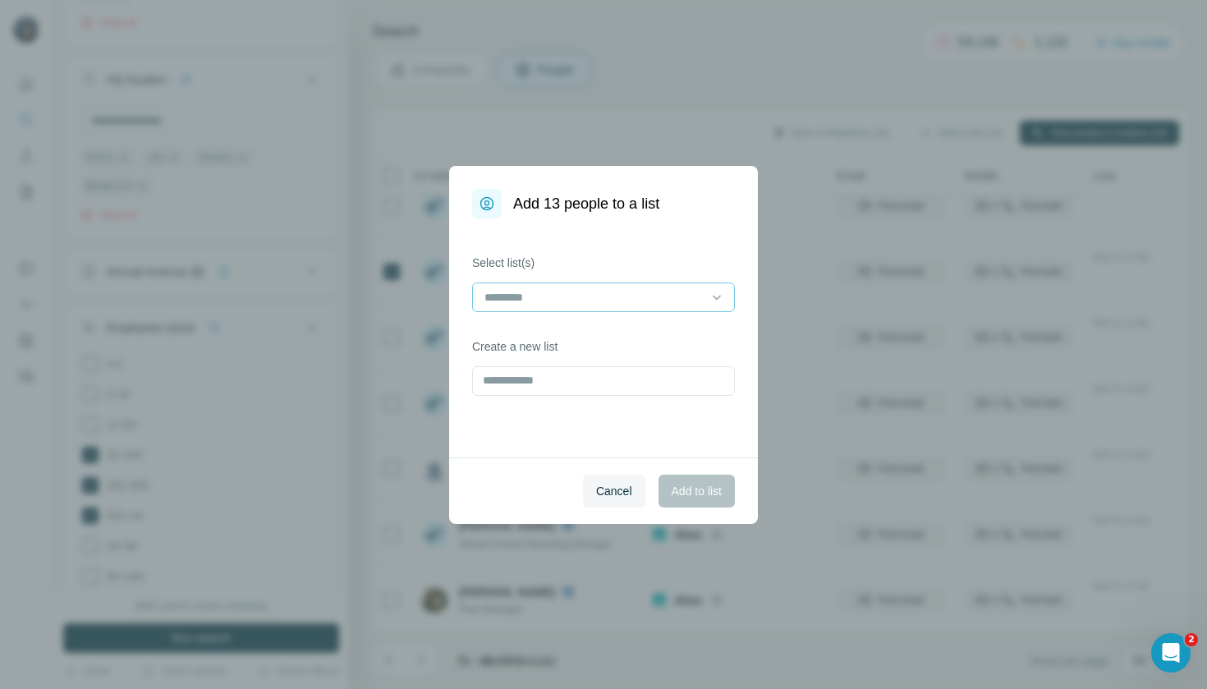
click at [654, 301] on input at bounding box center [594, 297] width 222 height 18
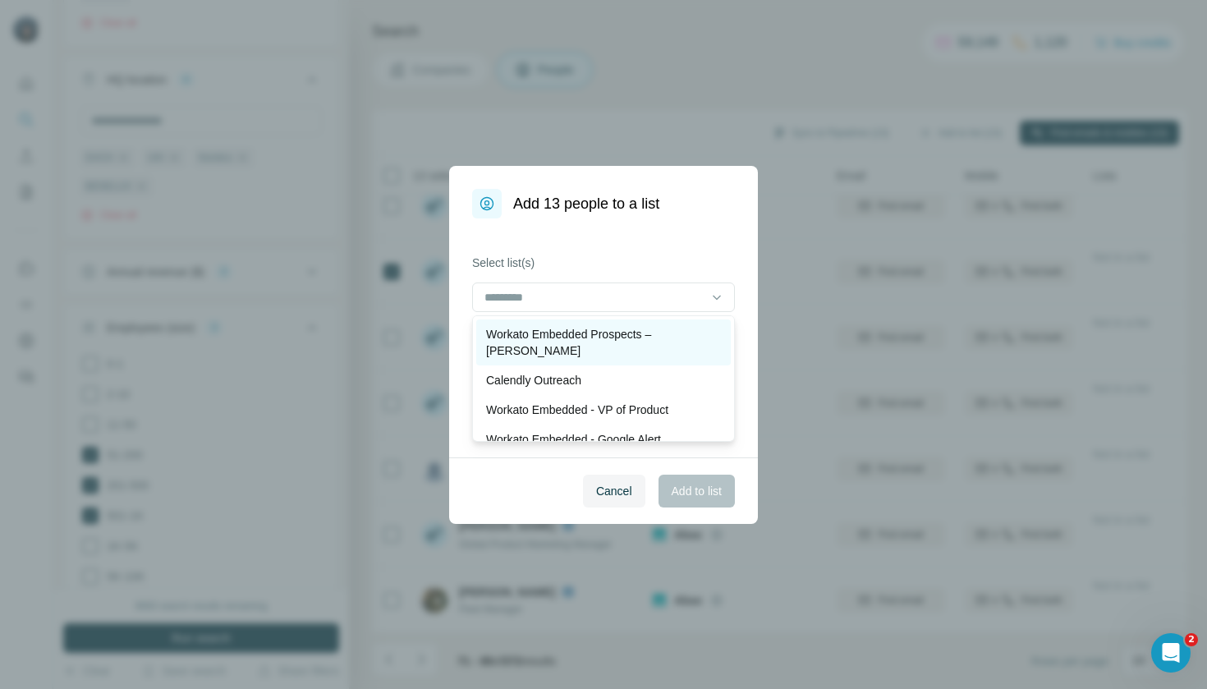
click at [644, 328] on p "Workato Embedded Prospects – [PERSON_NAME]" at bounding box center [603, 342] width 235 height 33
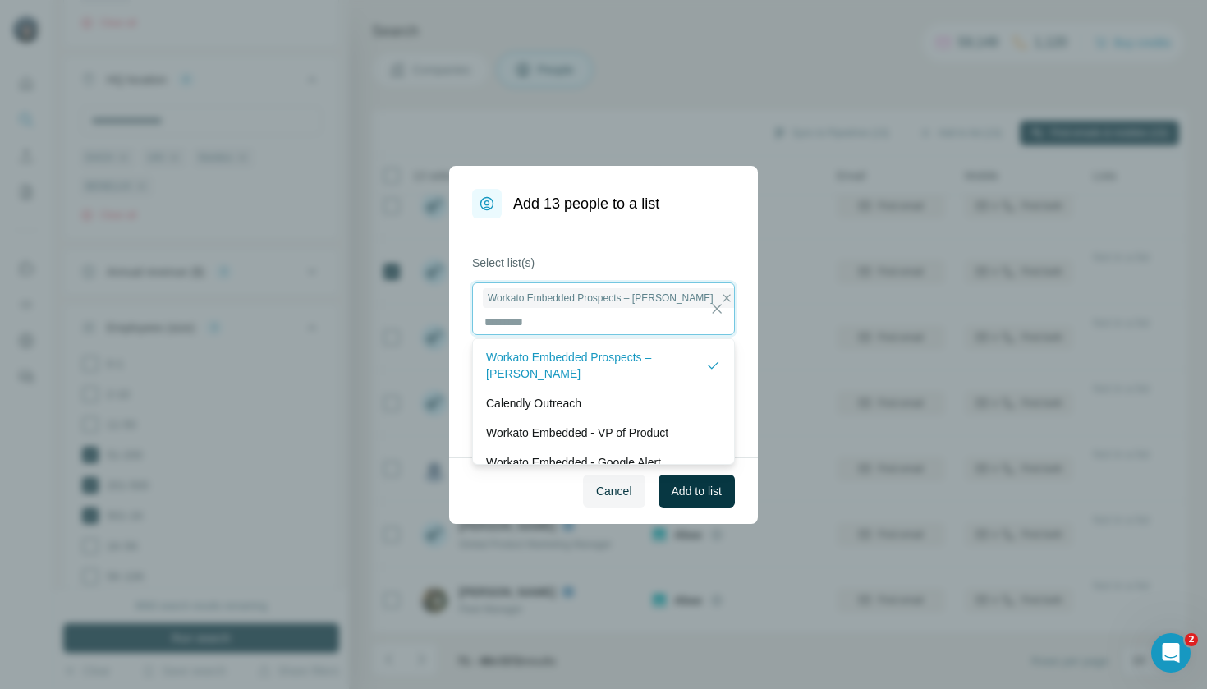
scroll to position [2, 0]
click at [708, 491] on span "Add to list" at bounding box center [697, 491] width 50 height 16
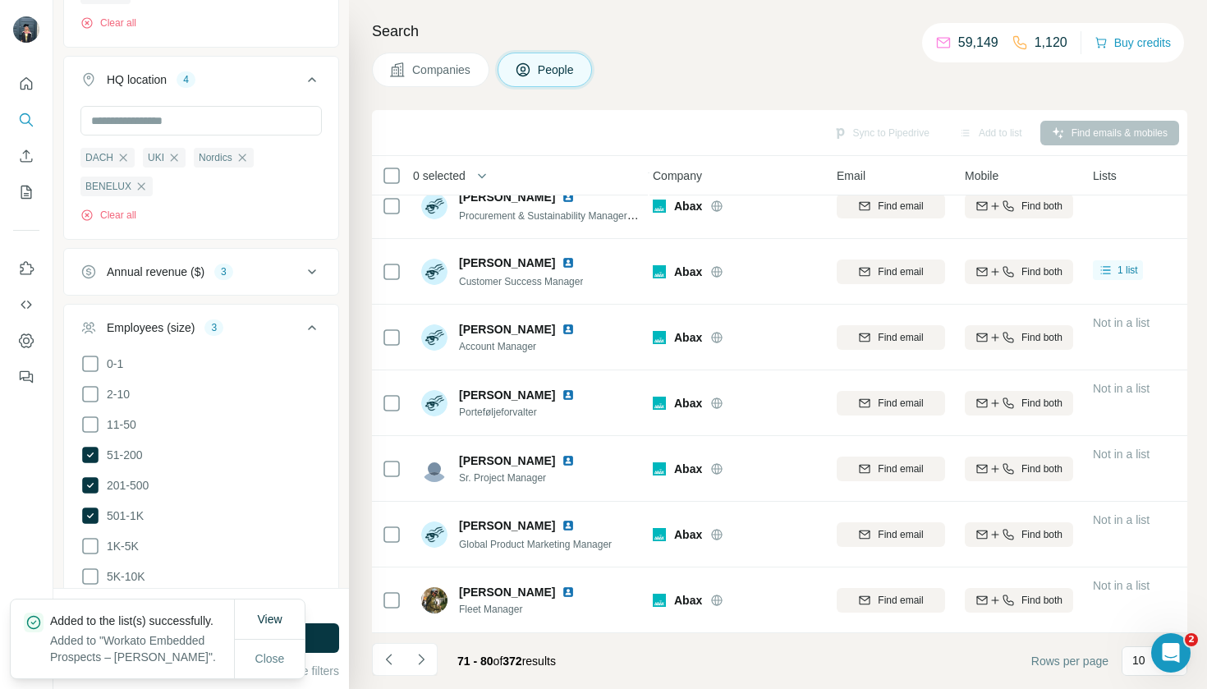
click at [429, 65] on span "Companies" at bounding box center [442, 70] width 60 height 16
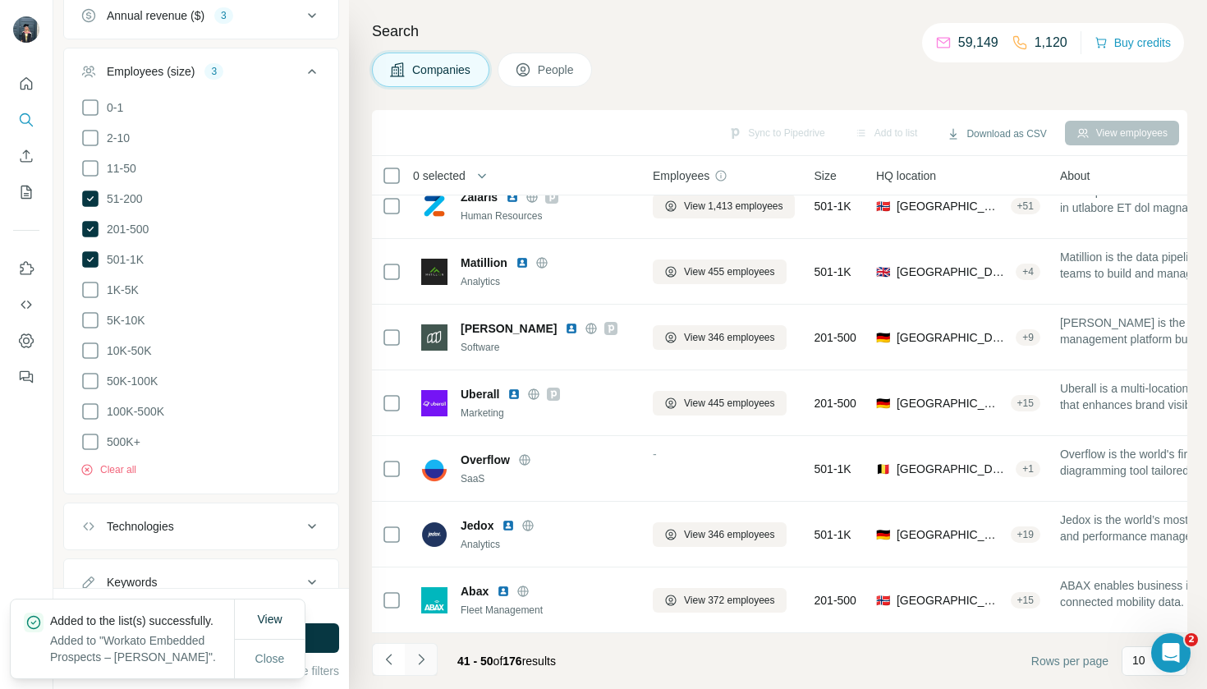
click at [425, 652] on icon "Navigate to next page" at bounding box center [421, 659] width 16 height 16
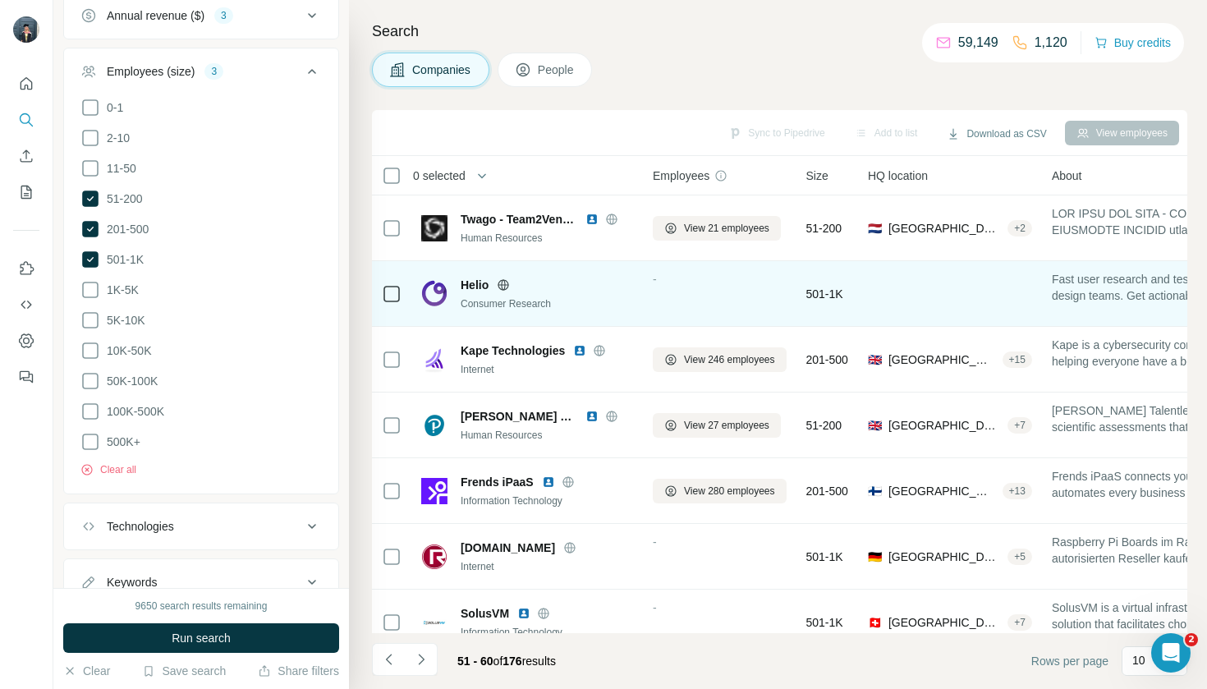
scroll to position [0, 5]
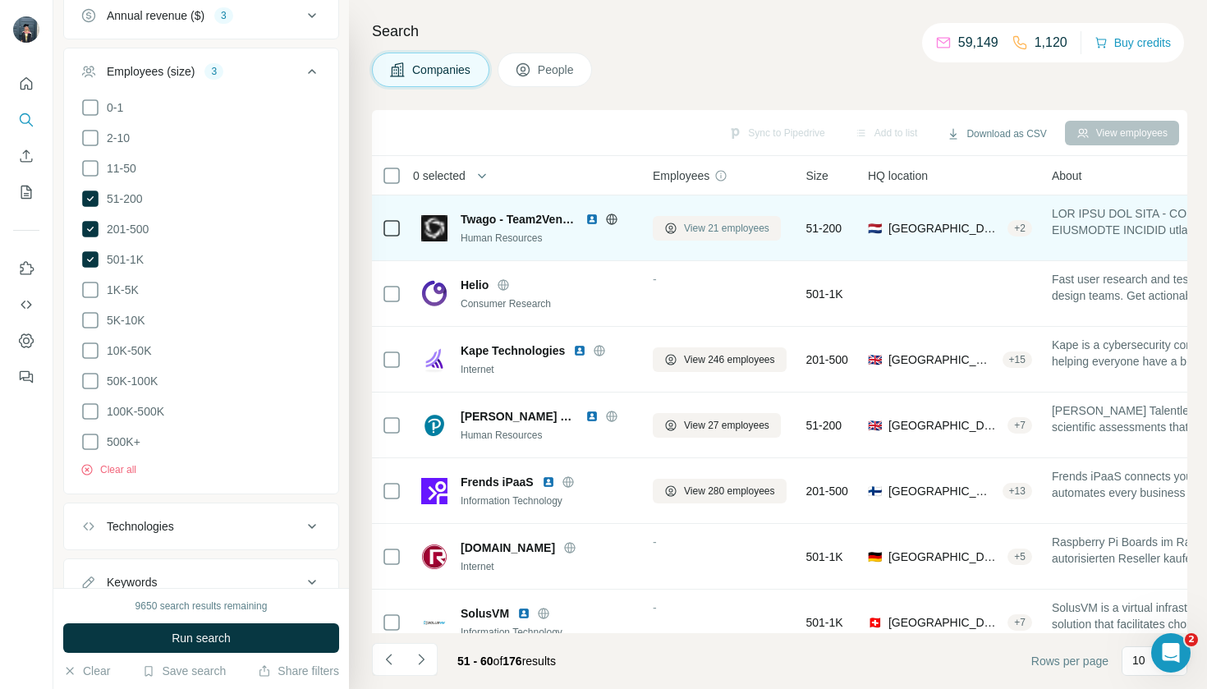
click at [700, 227] on span "View 21 employees" at bounding box center [726, 228] width 85 height 15
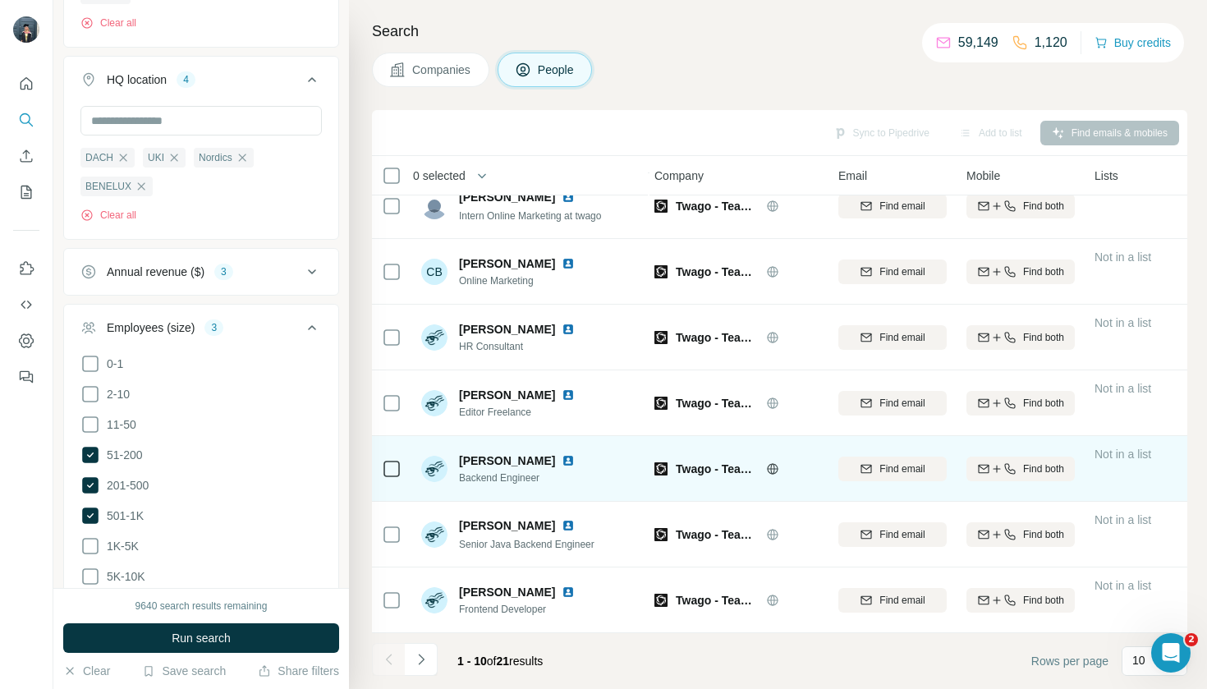
scroll to position [219, 3]
click at [381, 467] on td at bounding box center [391, 469] width 39 height 66
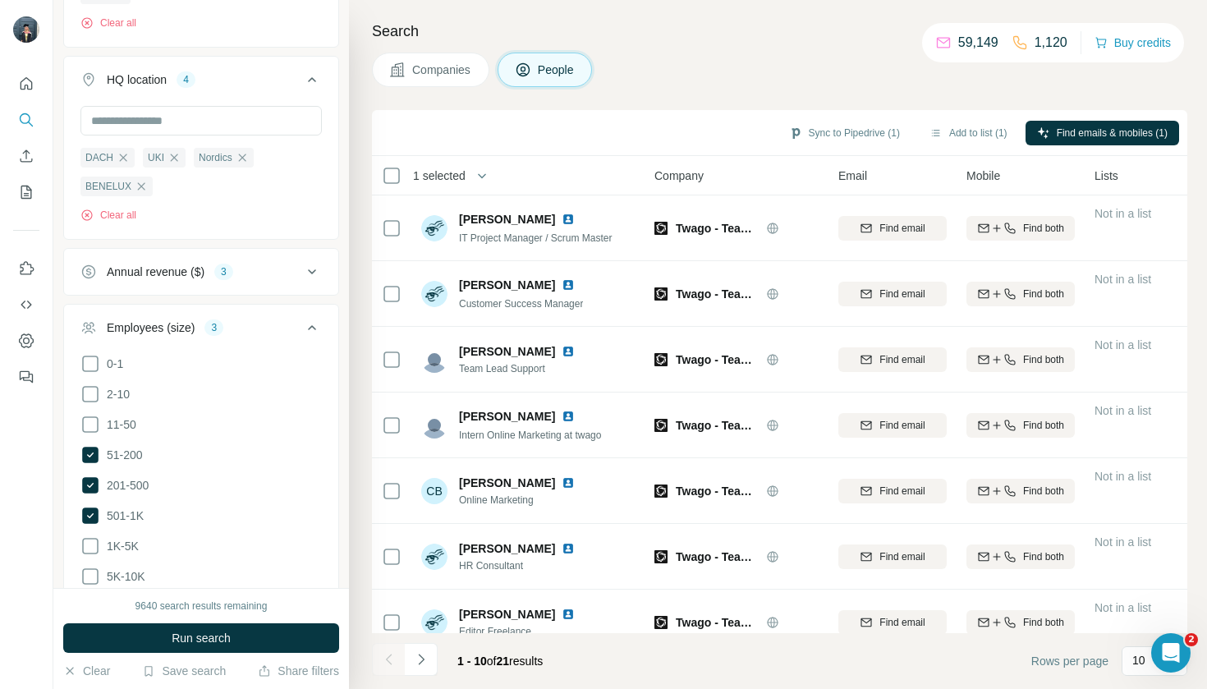
scroll to position [0, 3]
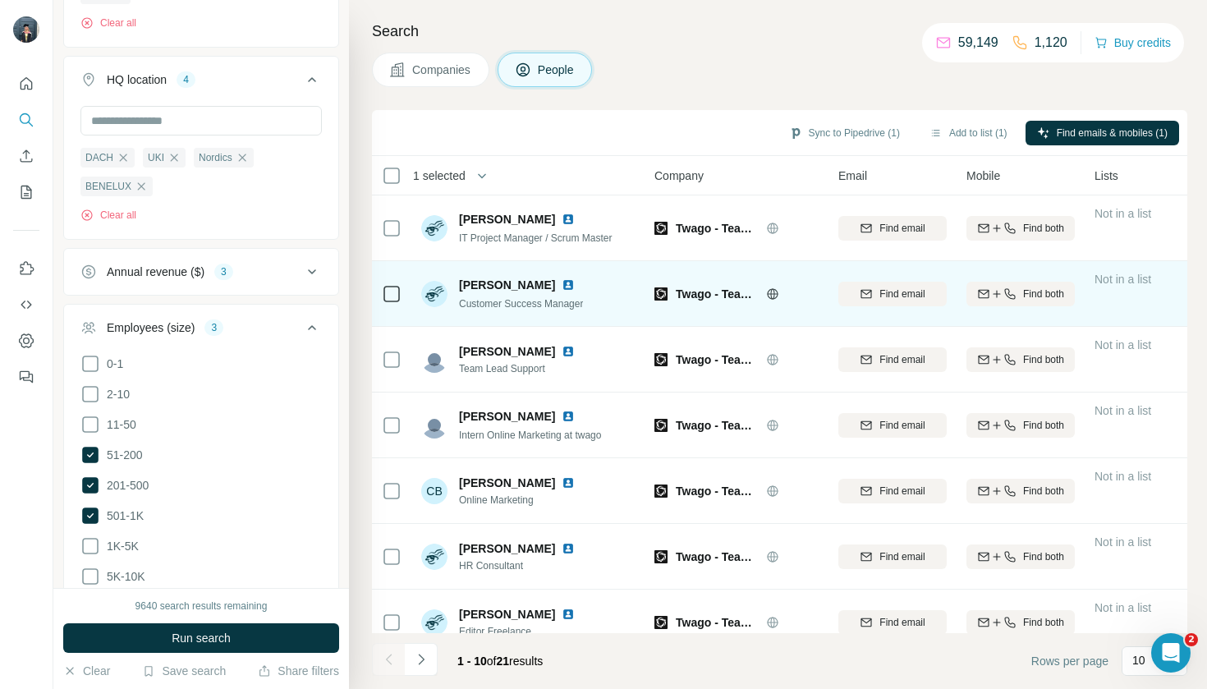
click at [400, 288] on icon at bounding box center [392, 294] width 20 height 20
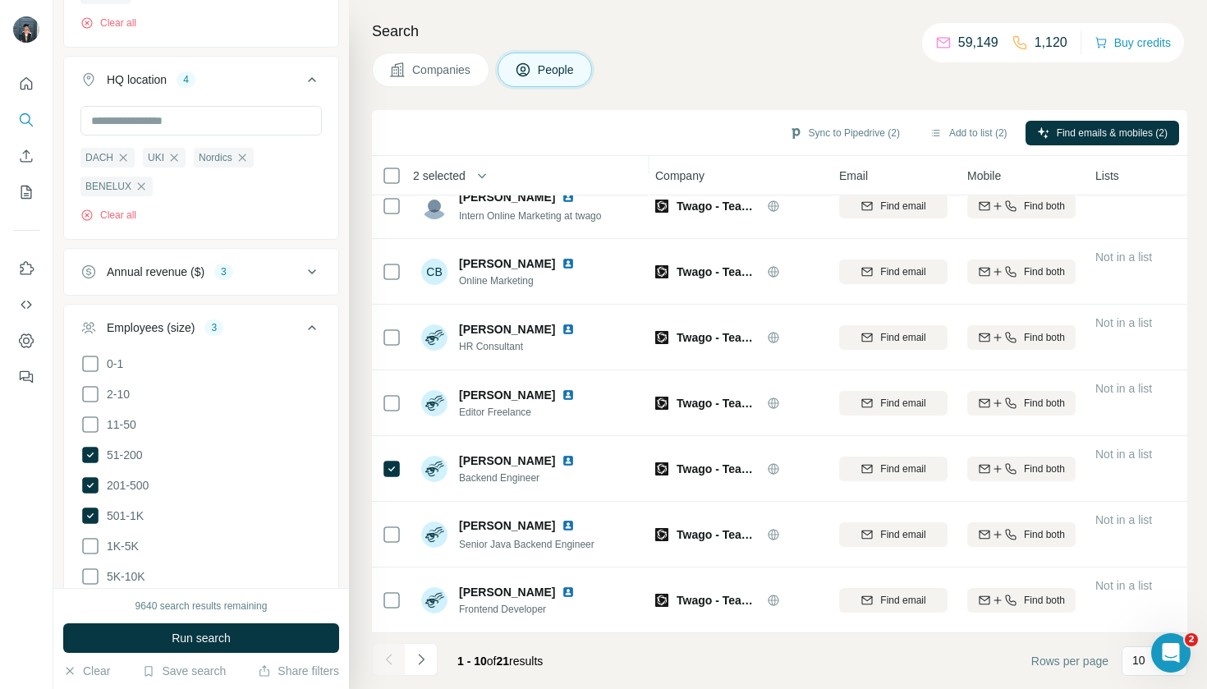
scroll to position [219, 2]
click at [424, 667] on icon "Navigate to next page" at bounding box center [421, 659] width 16 height 16
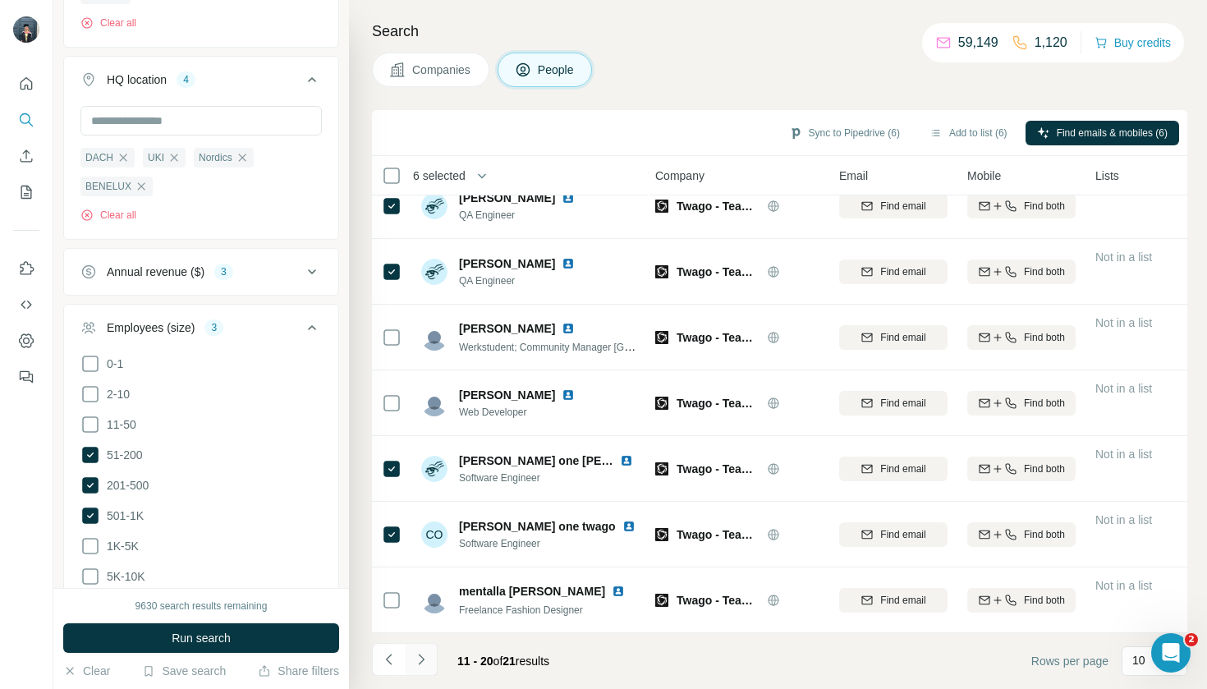
click at [425, 656] on icon "Navigate to next page" at bounding box center [421, 659] width 16 height 16
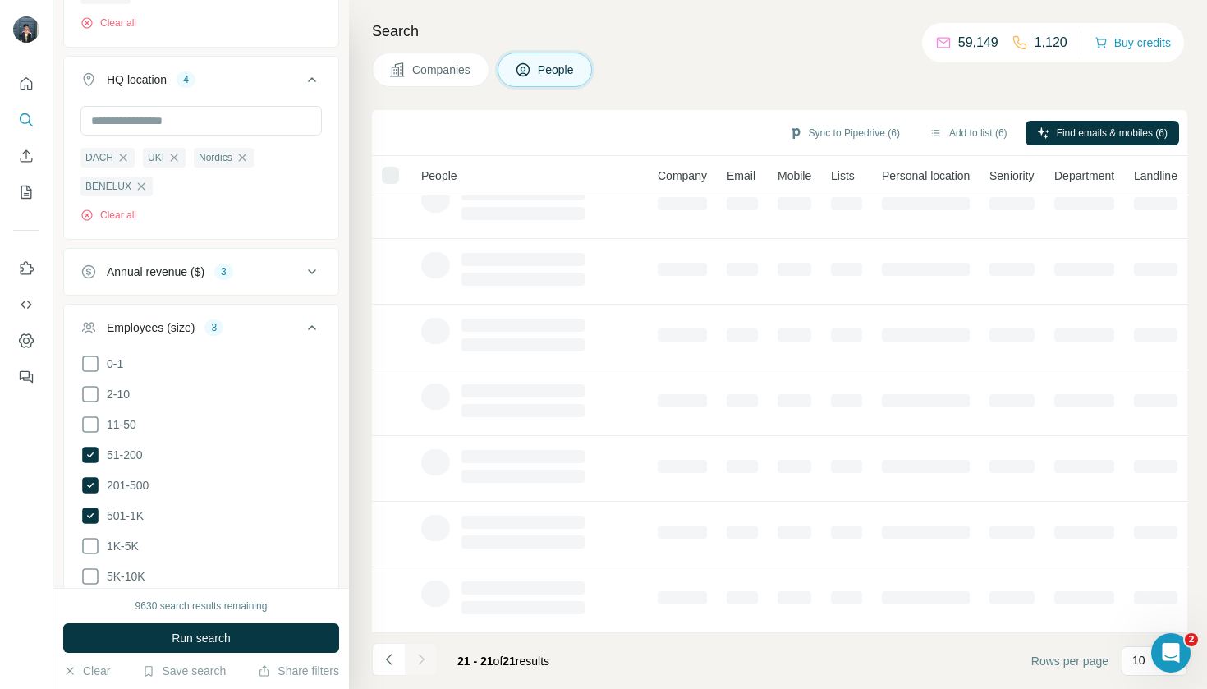
scroll to position [0, 2]
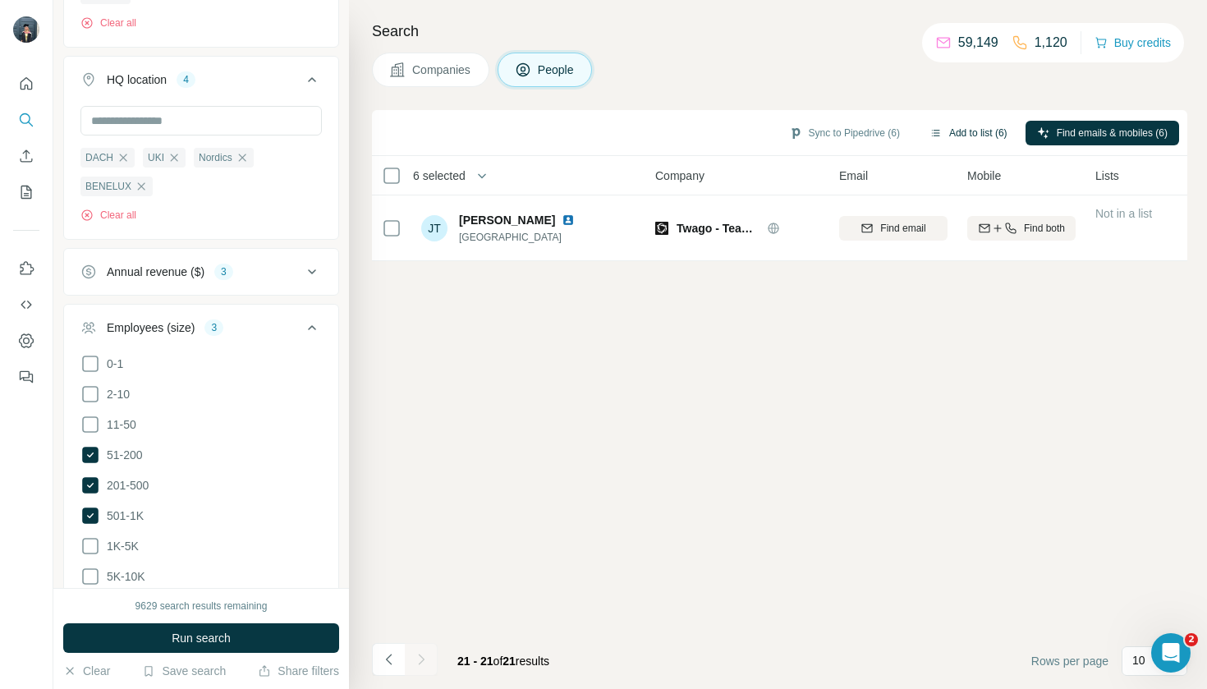
click at [963, 136] on button "Add to list (6)" at bounding box center [968, 133] width 101 height 25
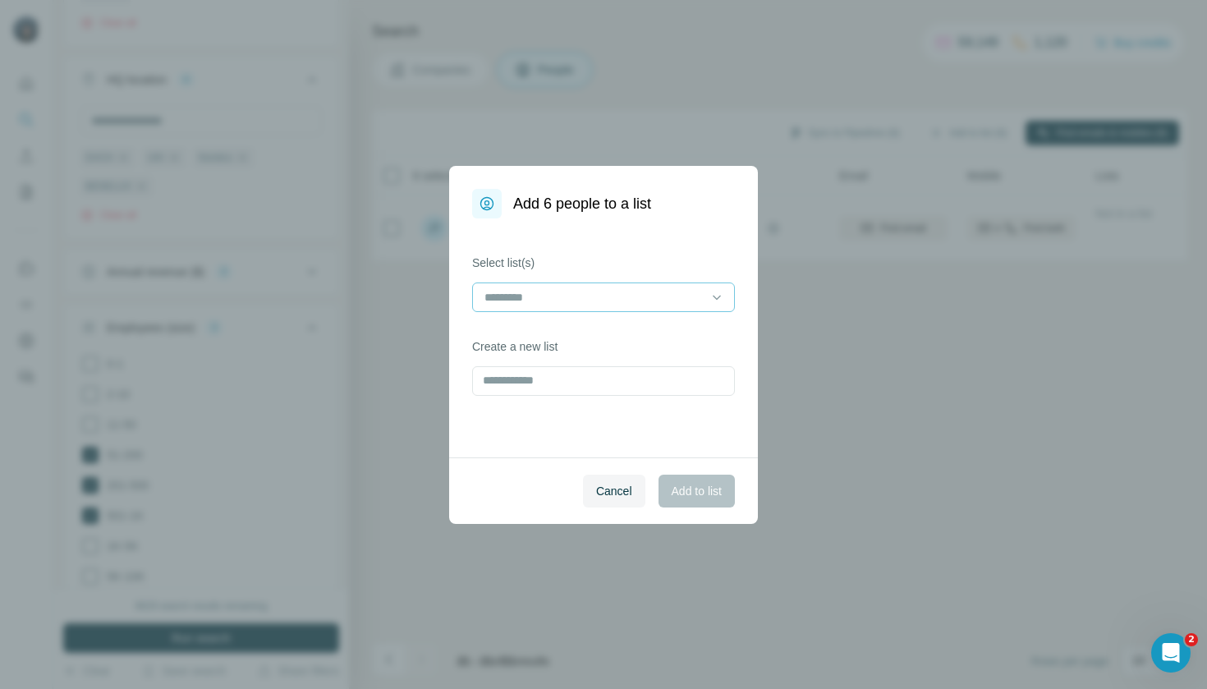
click at [617, 305] on input at bounding box center [594, 297] width 222 height 18
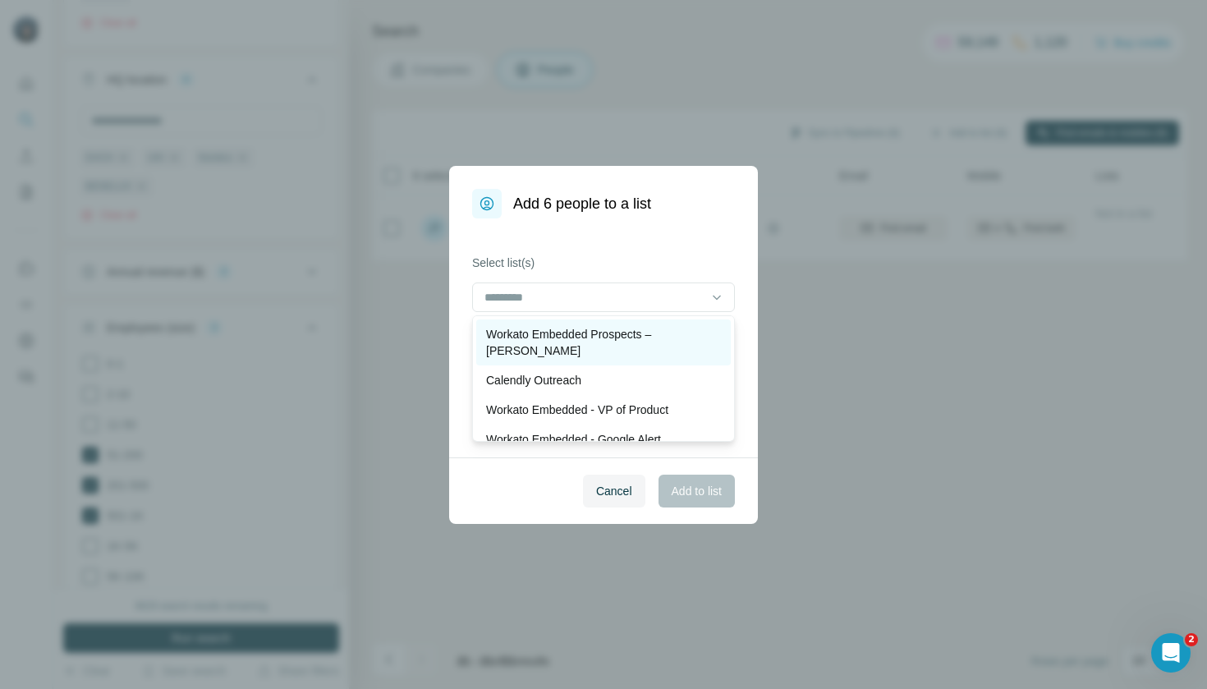
click at [613, 340] on p "Workato Embedded Prospects – [PERSON_NAME]" at bounding box center [603, 342] width 235 height 33
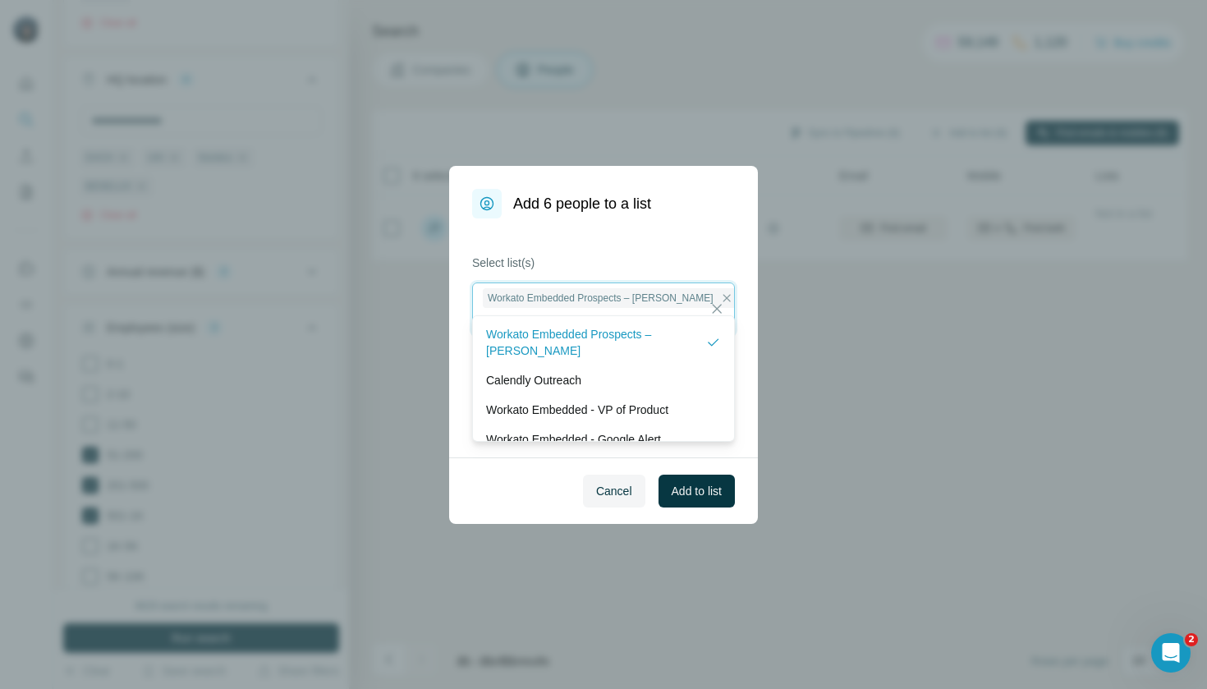
scroll to position [2, 0]
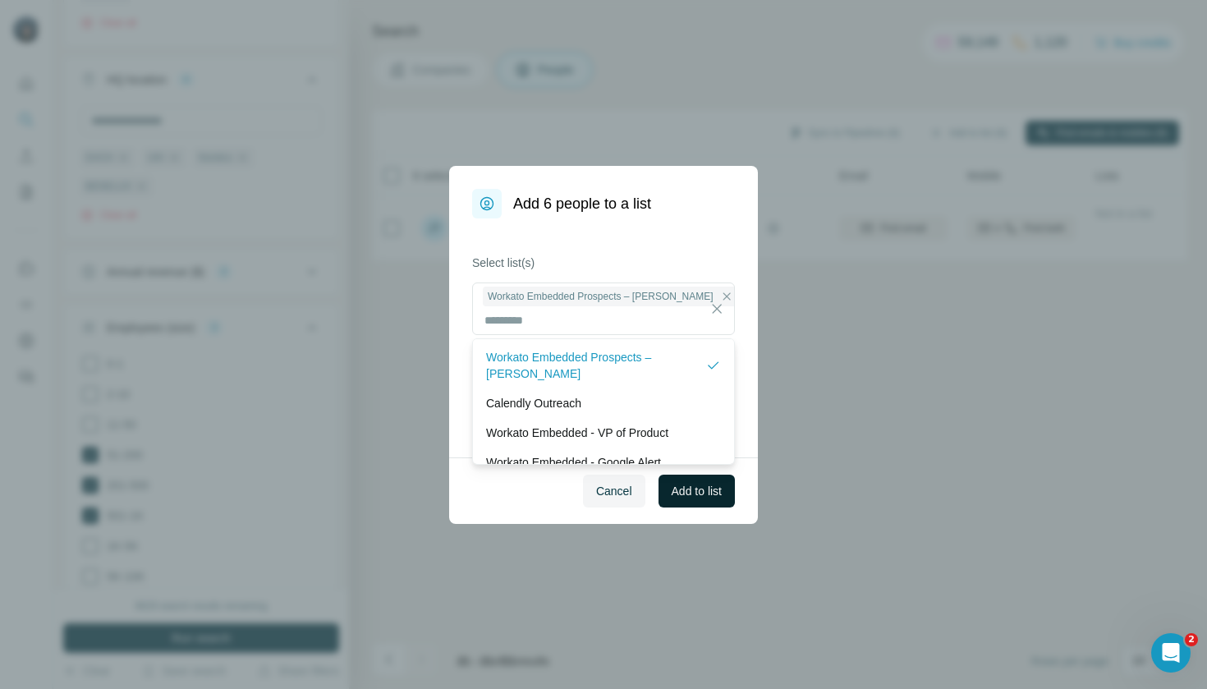
click at [698, 487] on span "Add to list" at bounding box center [697, 491] width 50 height 16
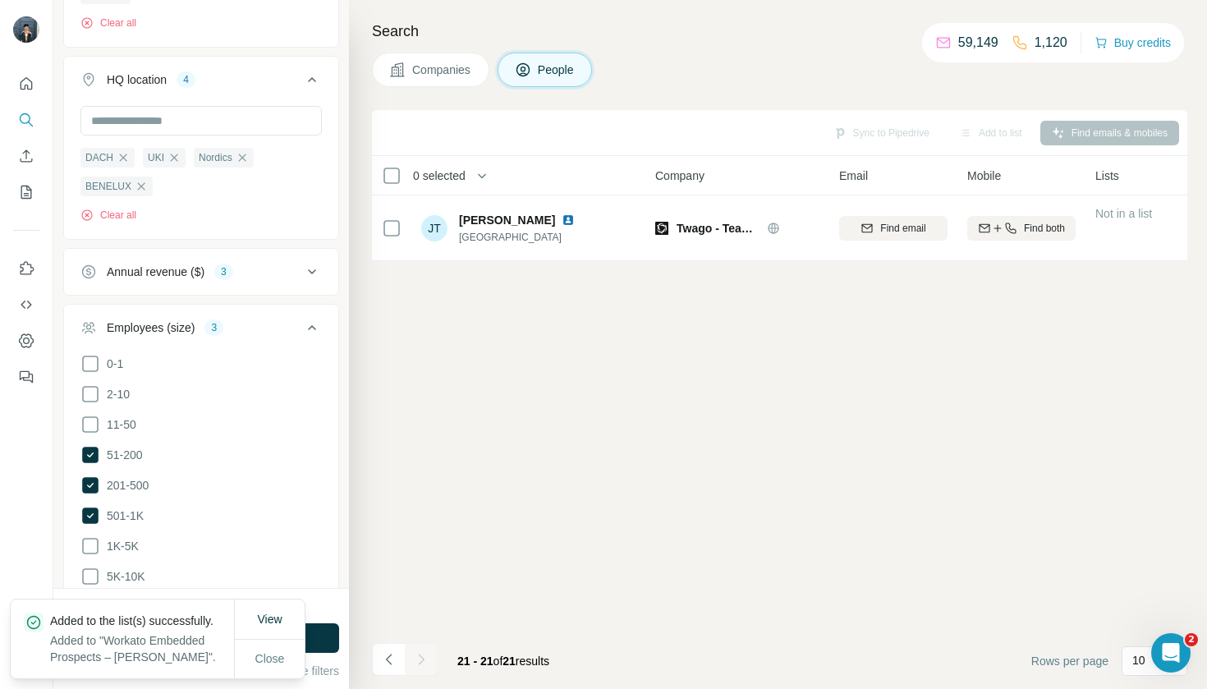
click at [460, 71] on span "Companies" at bounding box center [442, 70] width 60 height 16
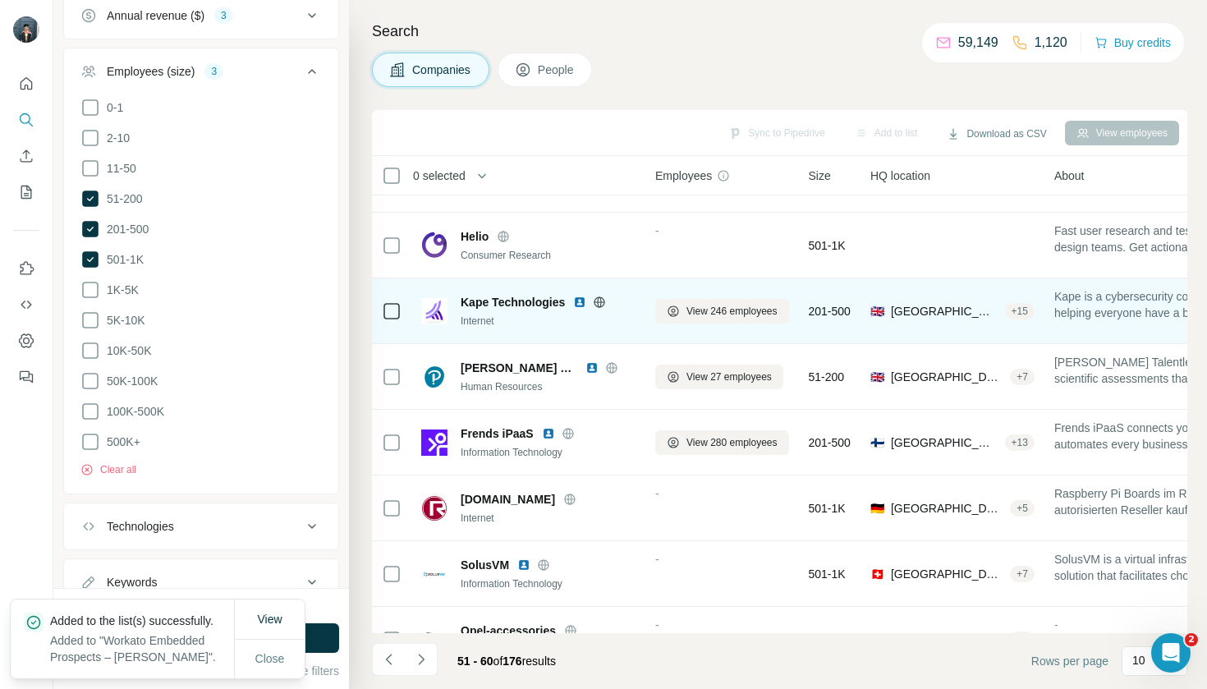
scroll to position [49, 1]
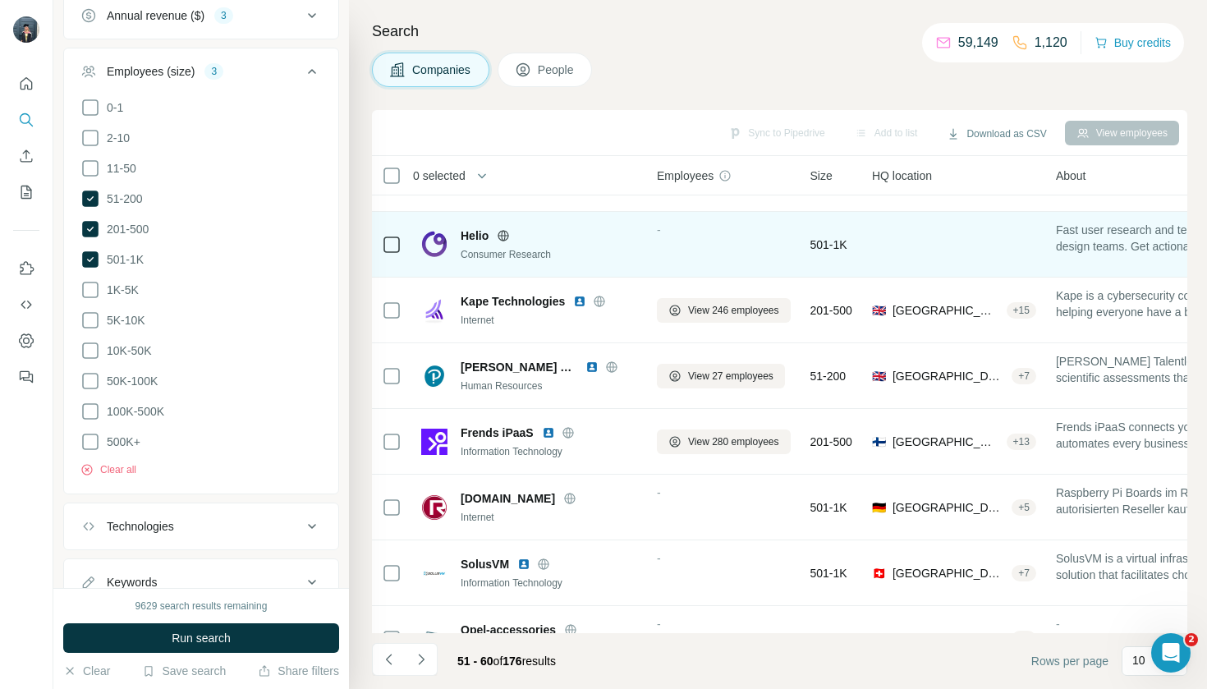
click at [702, 241] on div "-" at bounding box center [724, 244] width 134 height 45
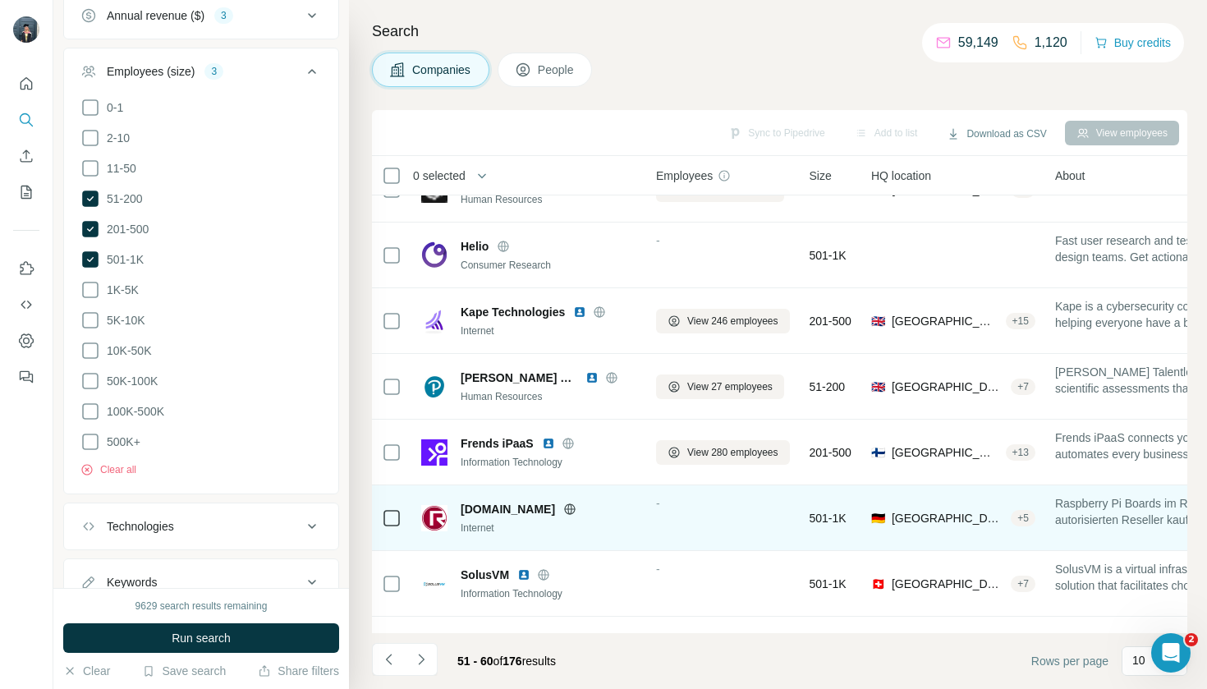
scroll to position [36, 2]
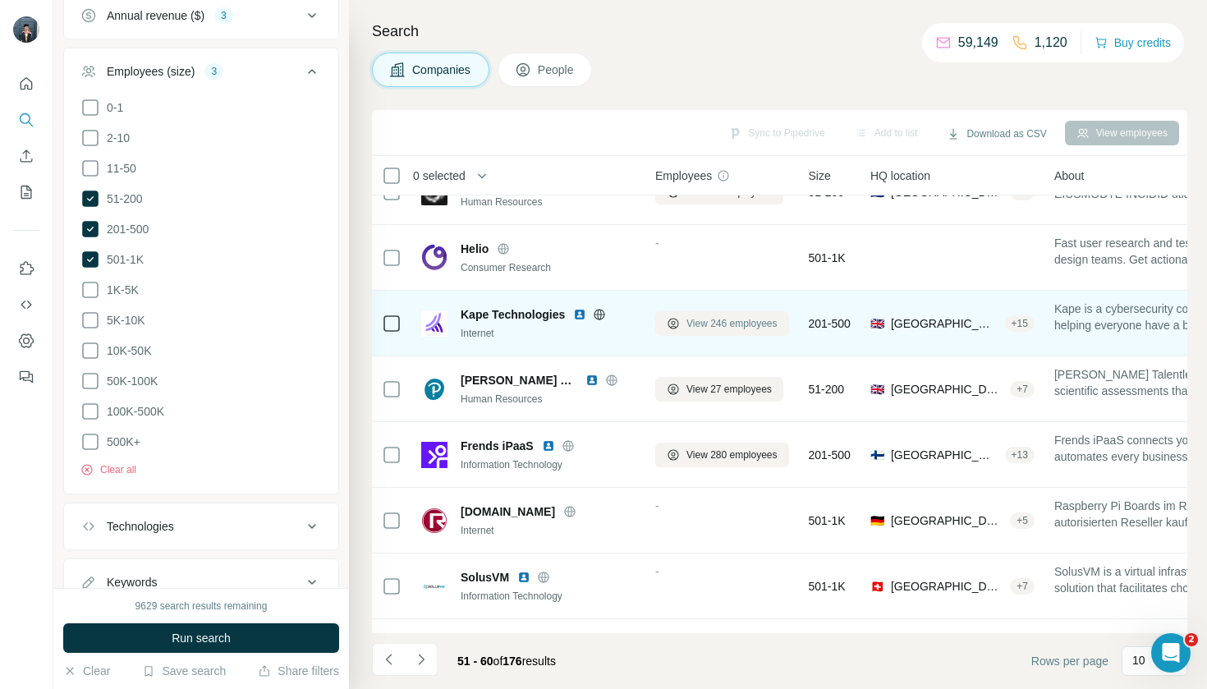
click at [680, 319] on button "View 246 employees" at bounding box center [722, 323] width 134 height 25
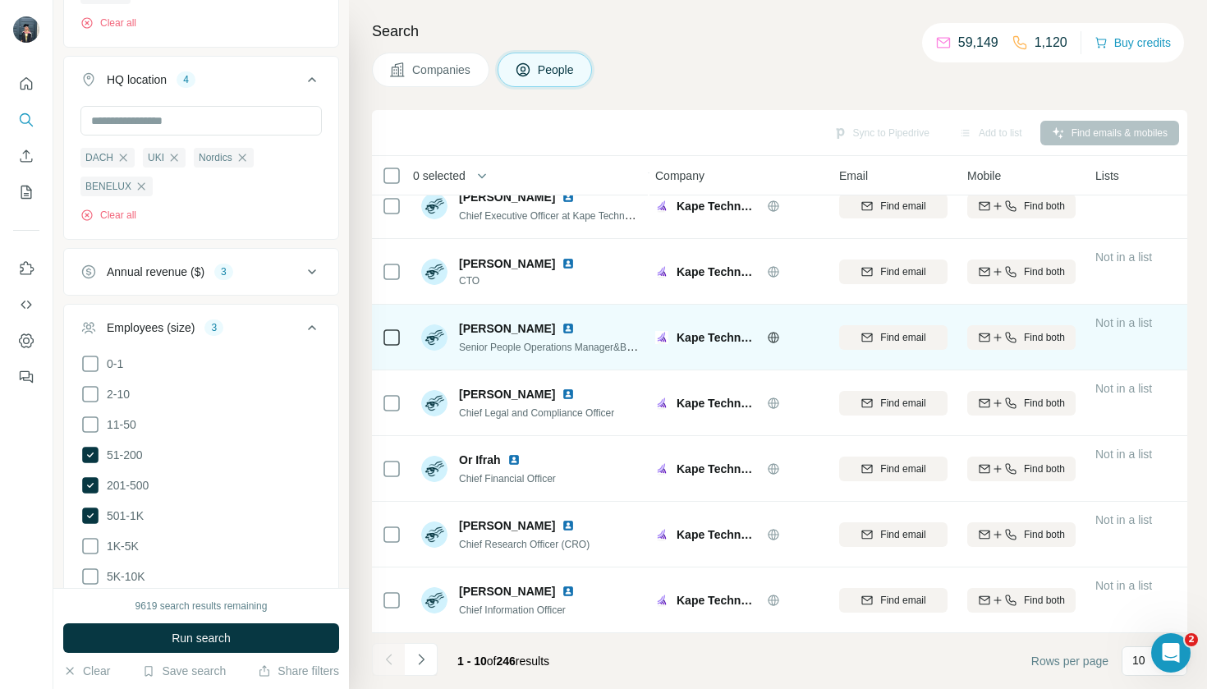
scroll to position [219, 2]
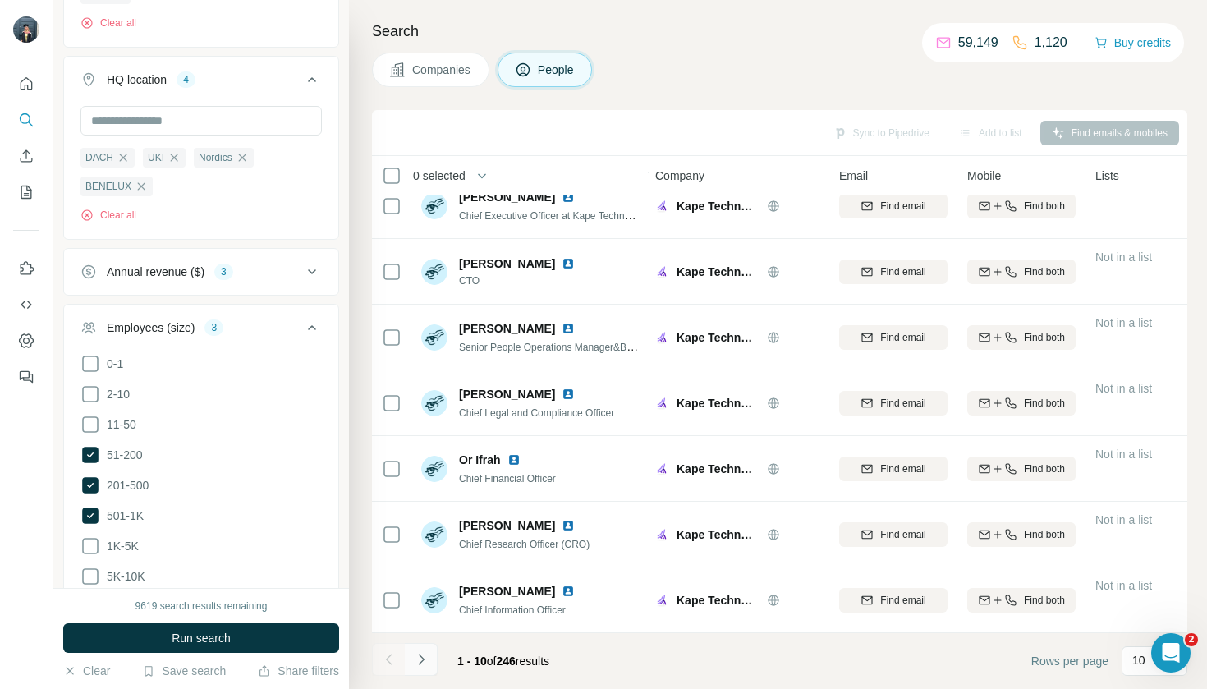
click at [425, 654] on icon "Navigate to next page" at bounding box center [421, 659] width 16 height 16
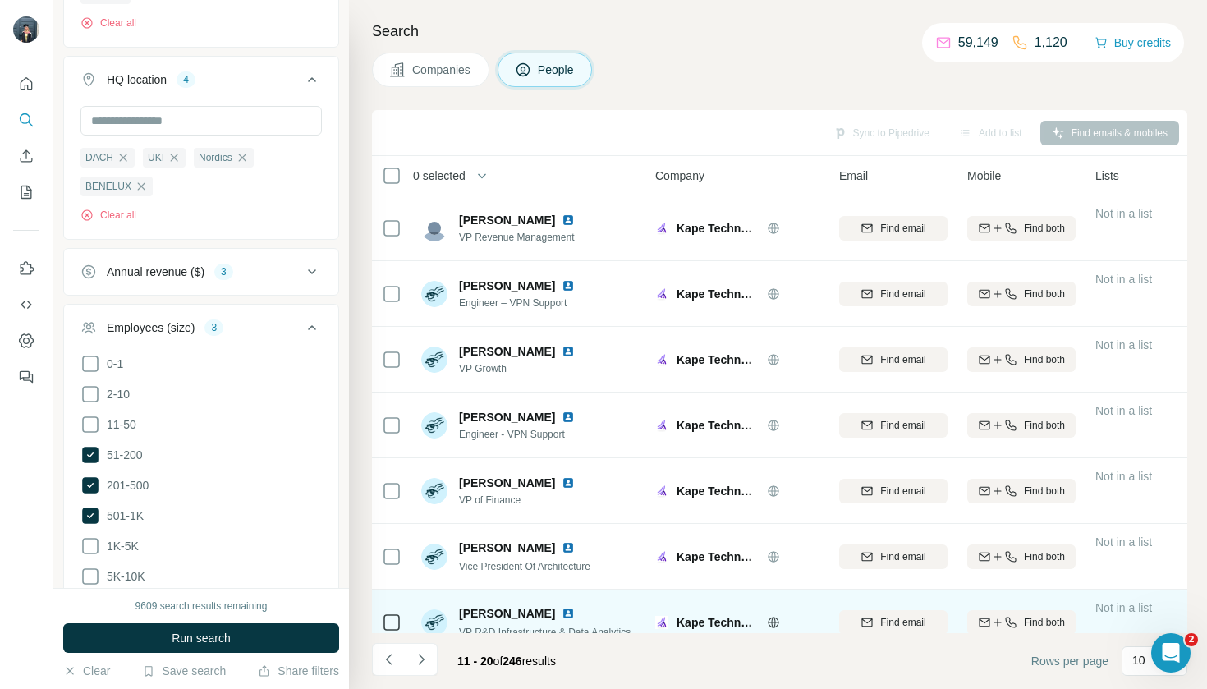
scroll to position [0, 2]
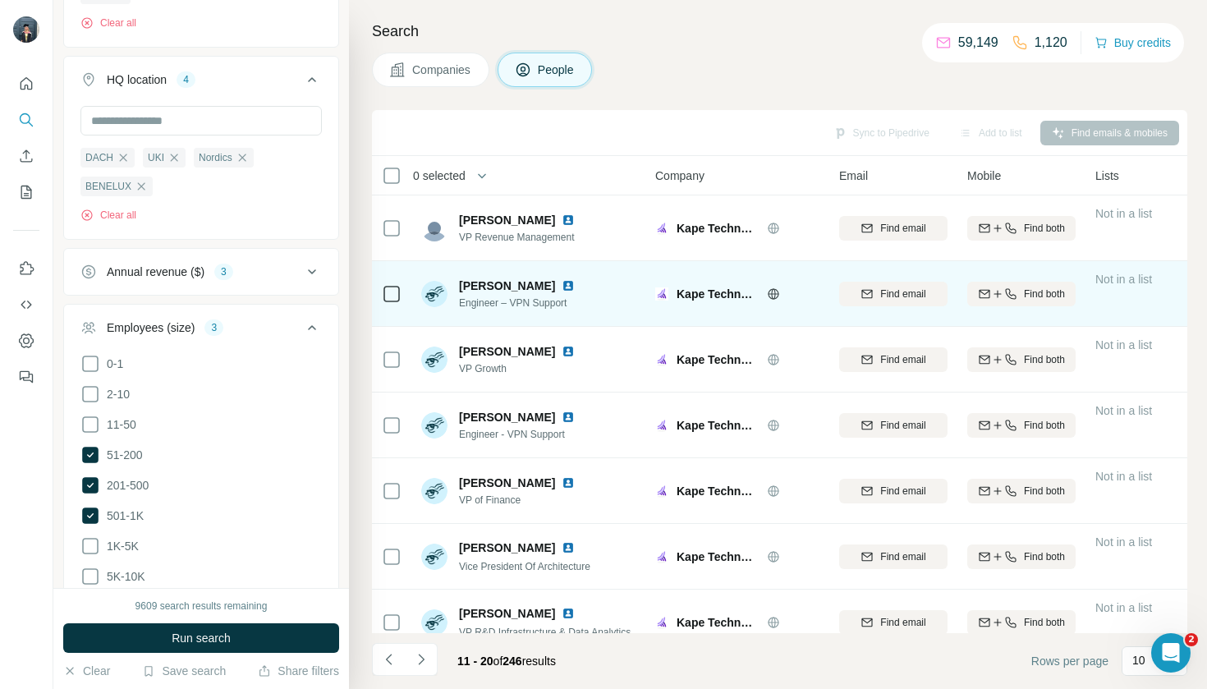
click at [398, 302] on icon at bounding box center [392, 294] width 20 height 20
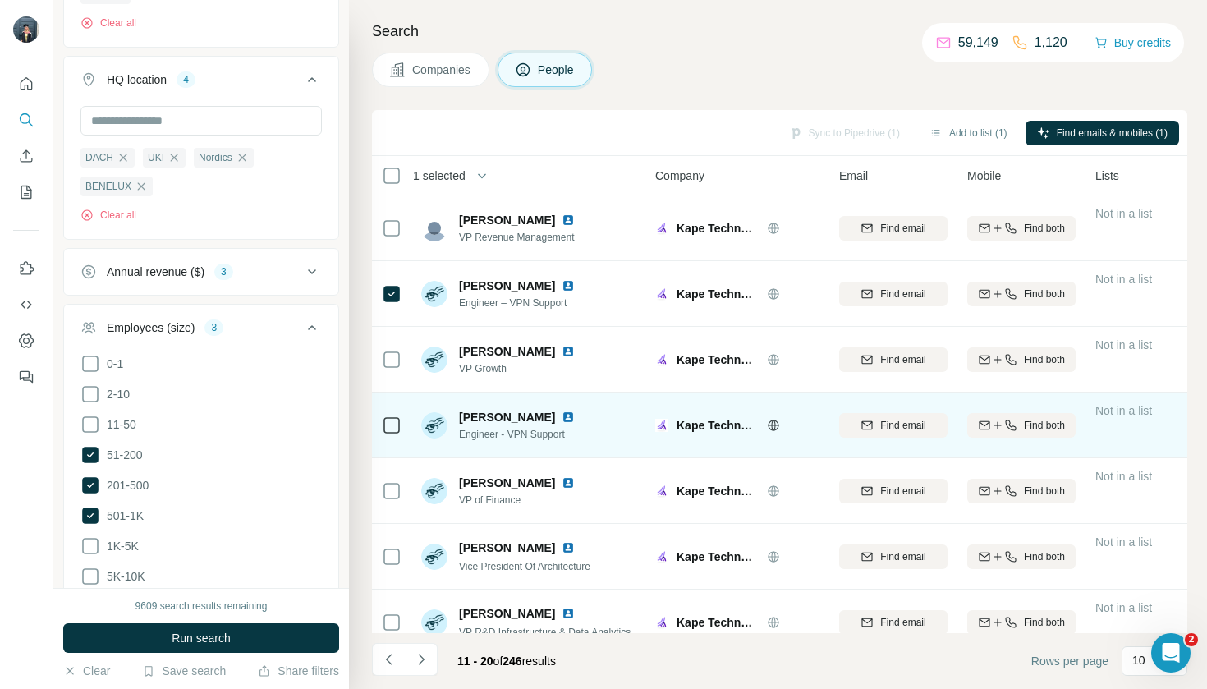
click at [397, 412] on div at bounding box center [392, 424] width 20 height 45
click at [393, 434] on icon at bounding box center [392, 426] width 20 height 20
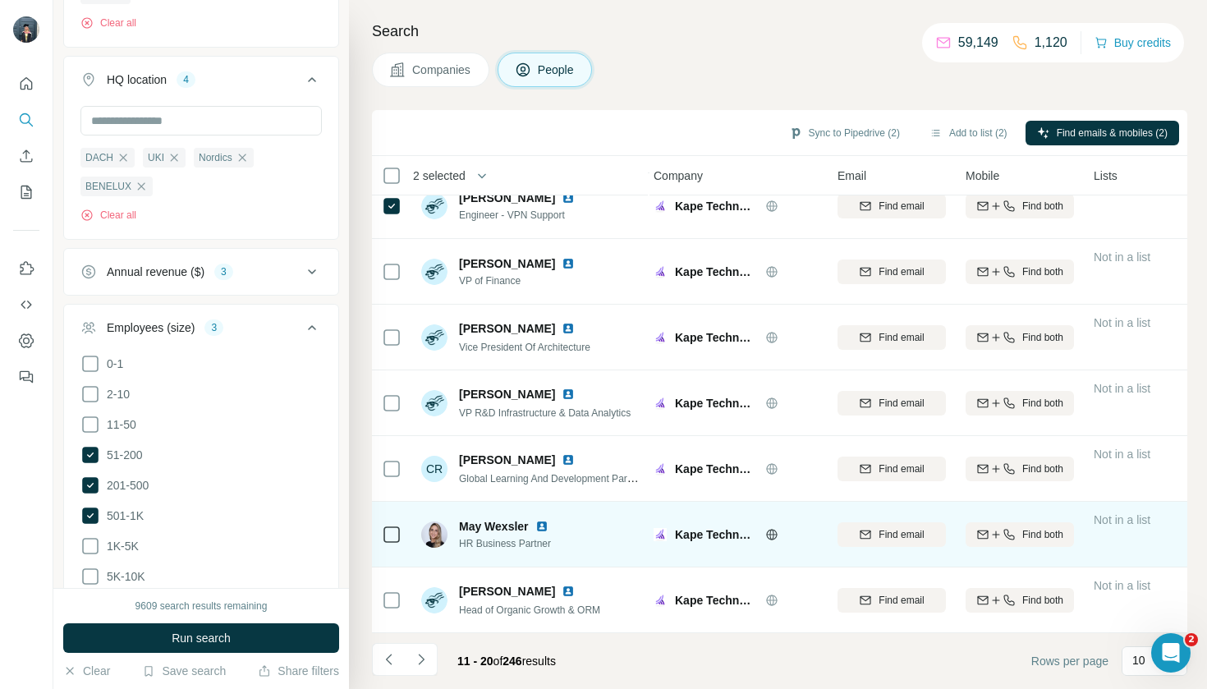
scroll to position [219, 4]
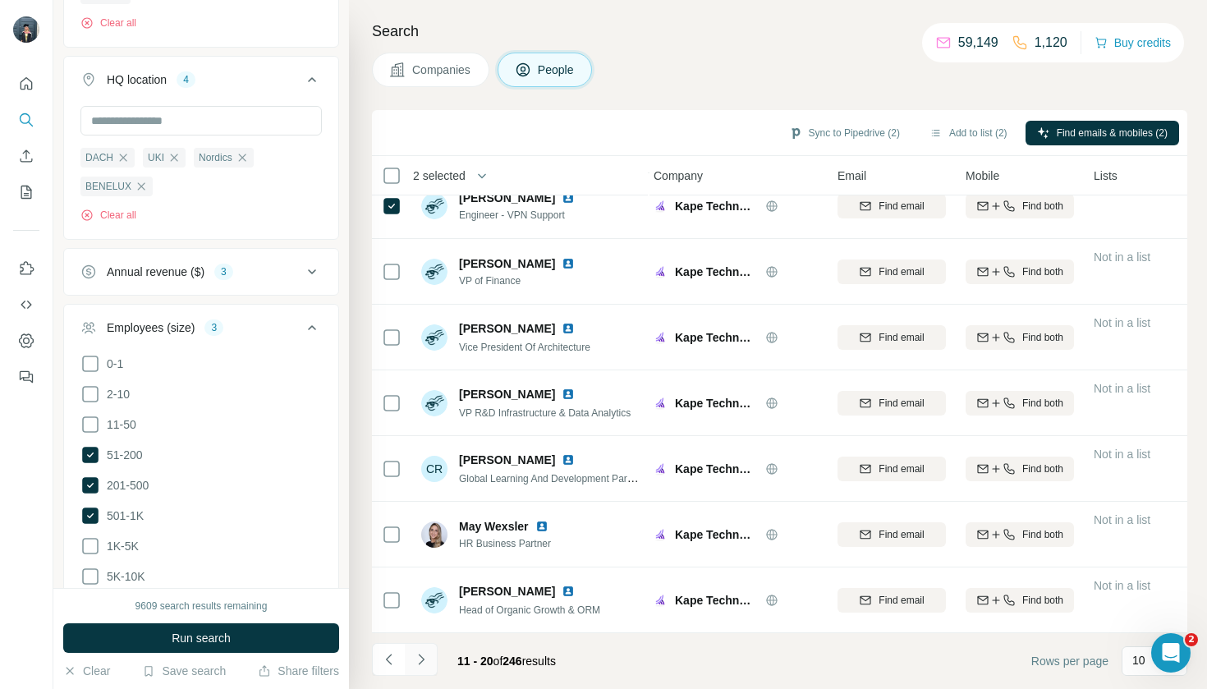
click at [422, 659] on icon "Navigate to next page" at bounding box center [421, 659] width 16 height 16
click at [430, 654] on button "Navigate to next page" at bounding box center [421, 659] width 33 height 33
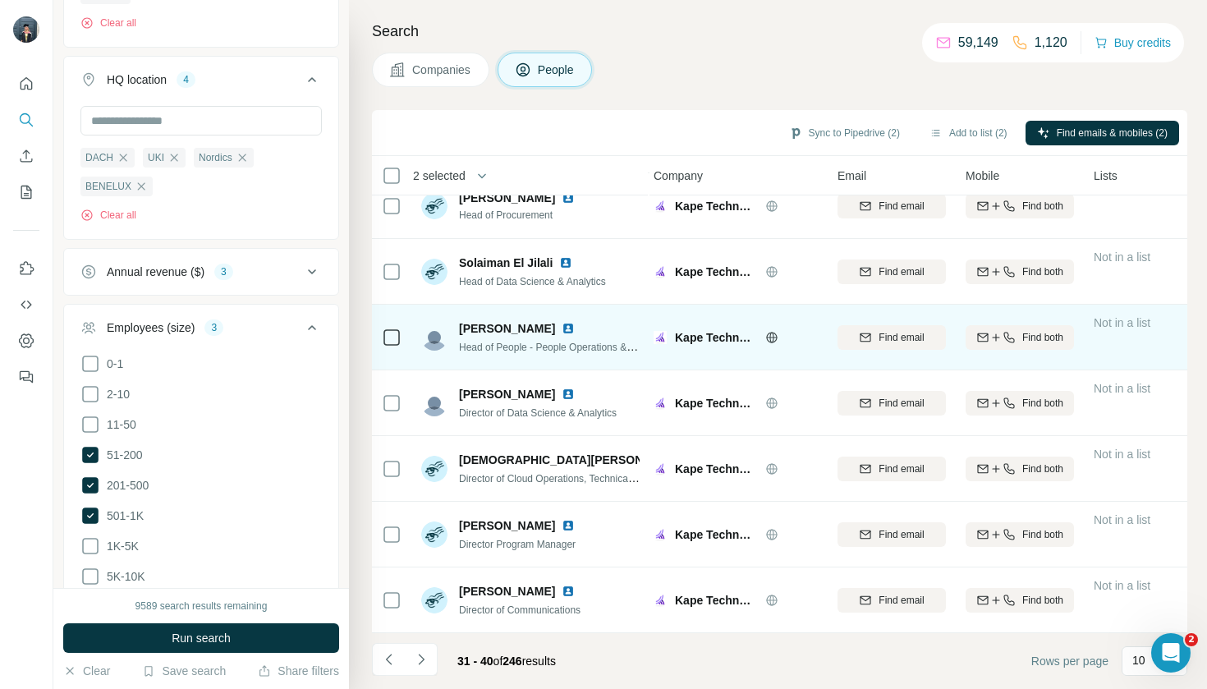
scroll to position [0, 0]
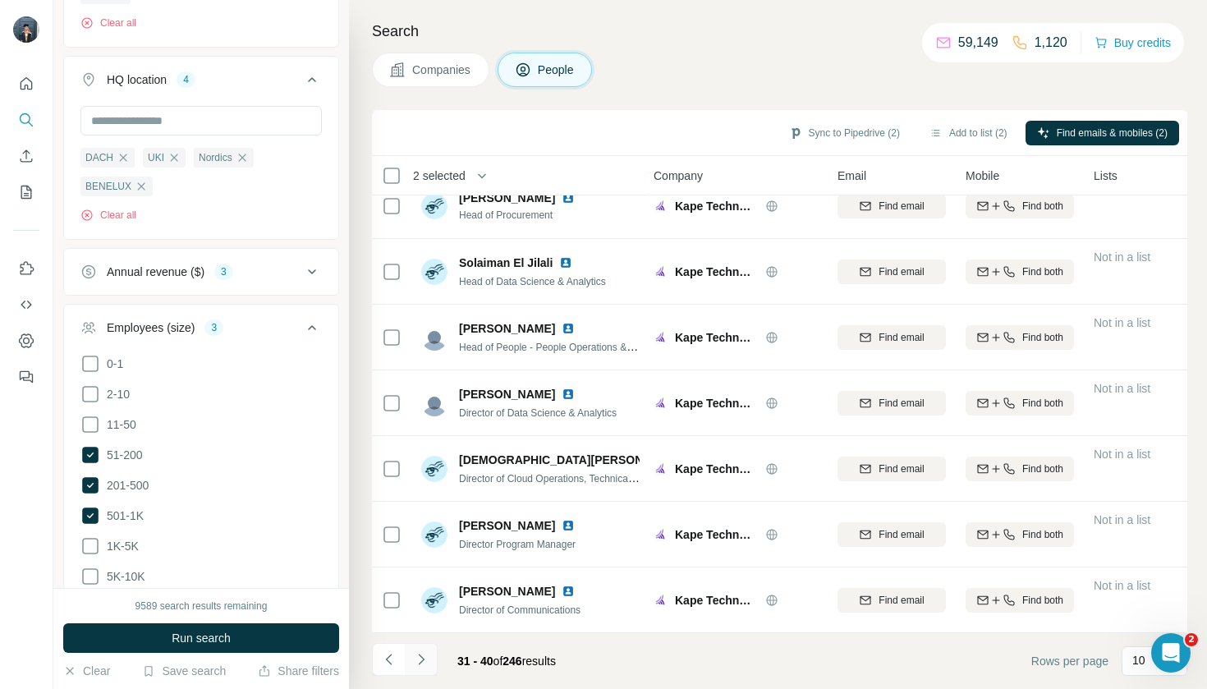
click at [425, 658] on icon "Navigate to next page" at bounding box center [421, 659] width 16 height 16
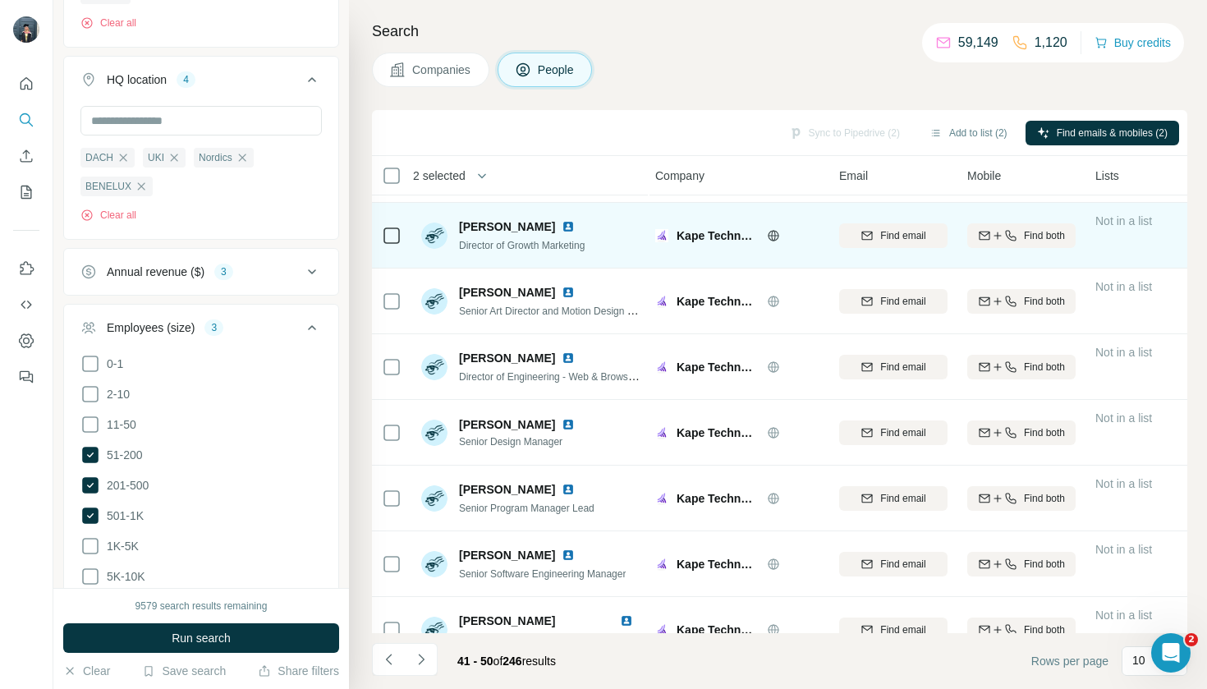
scroll to position [65, 2]
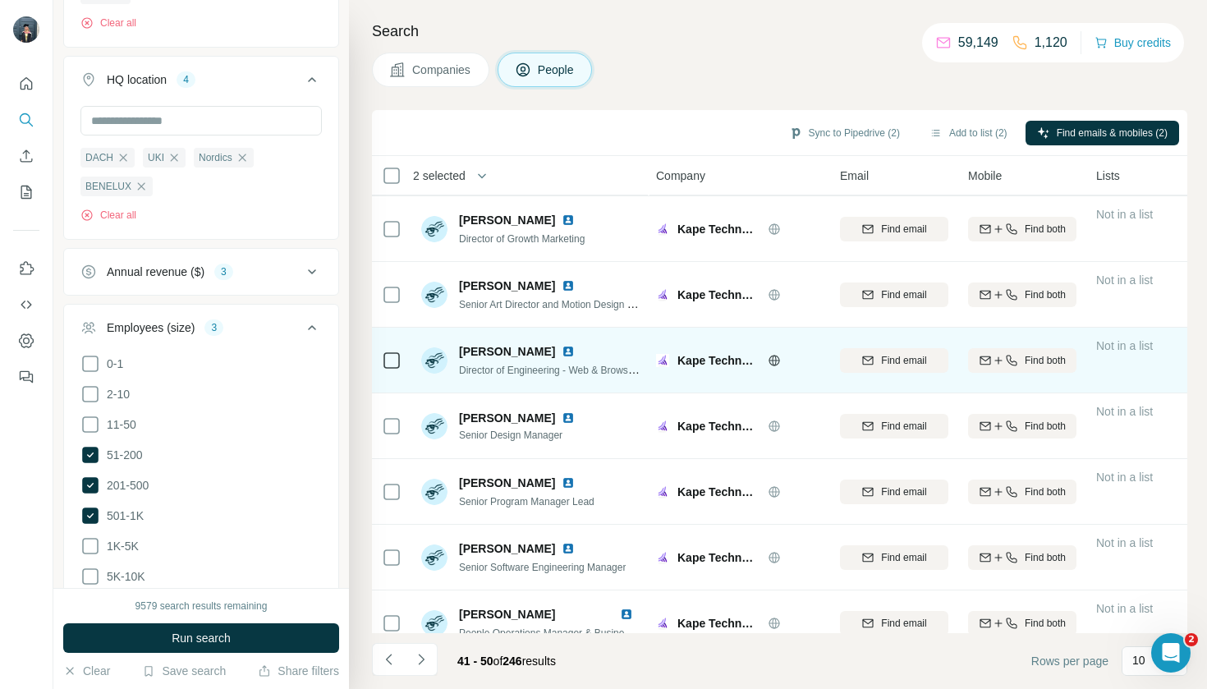
click at [400, 356] on icon at bounding box center [392, 361] width 20 height 20
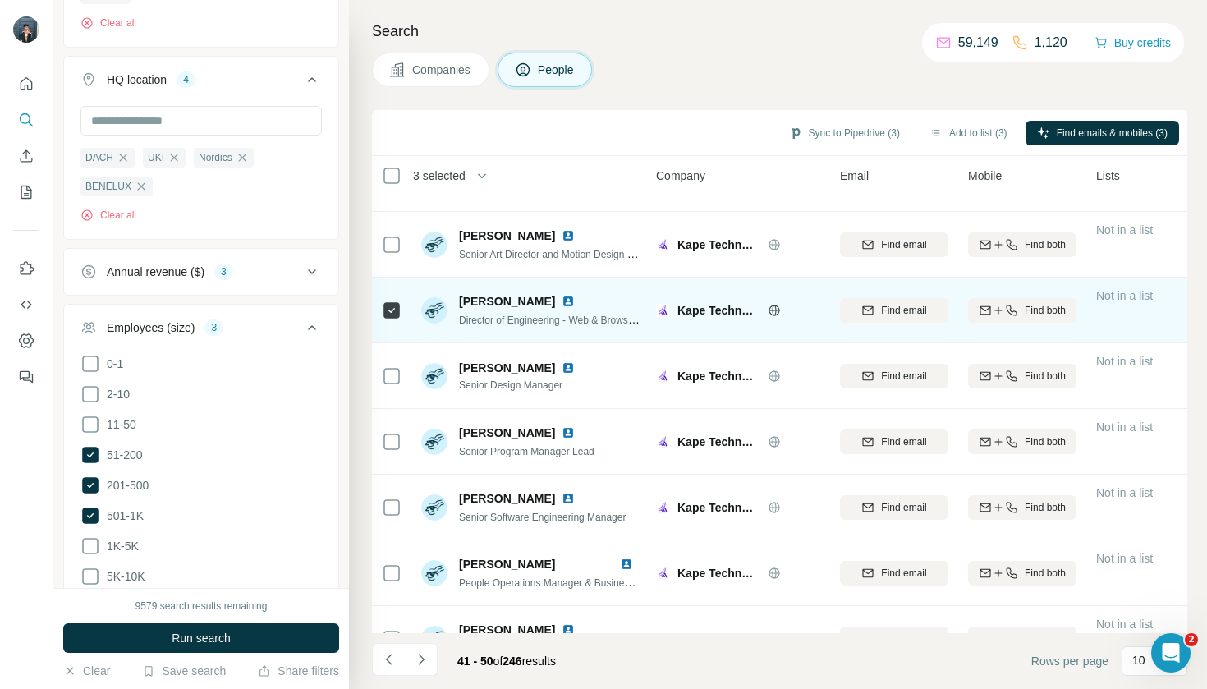
scroll to position [122, 2]
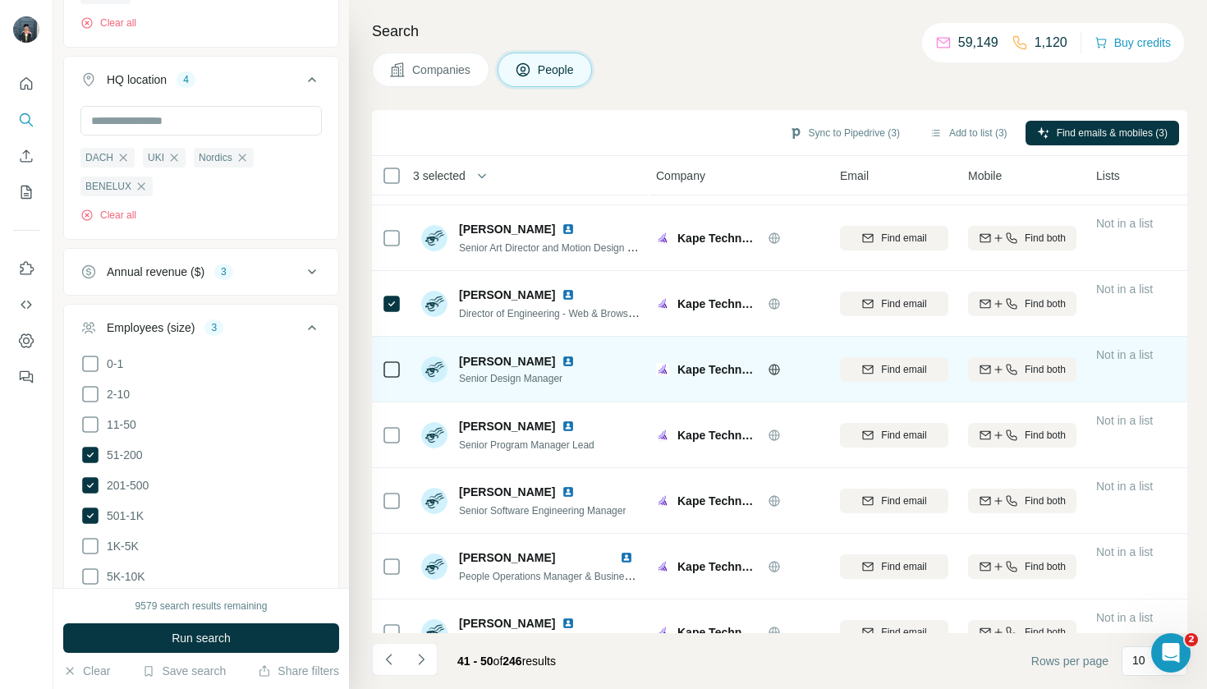
click at [401, 370] on icon at bounding box center [392, 370] width 20 height 20
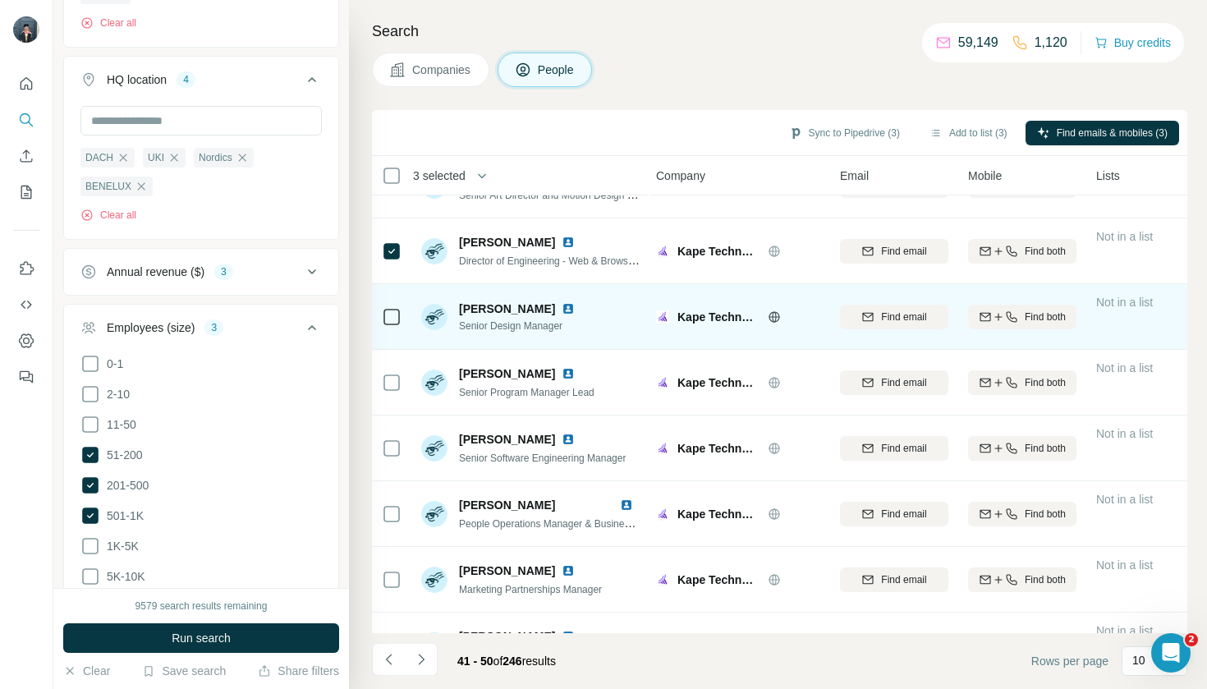
scroll to position [180, 2]
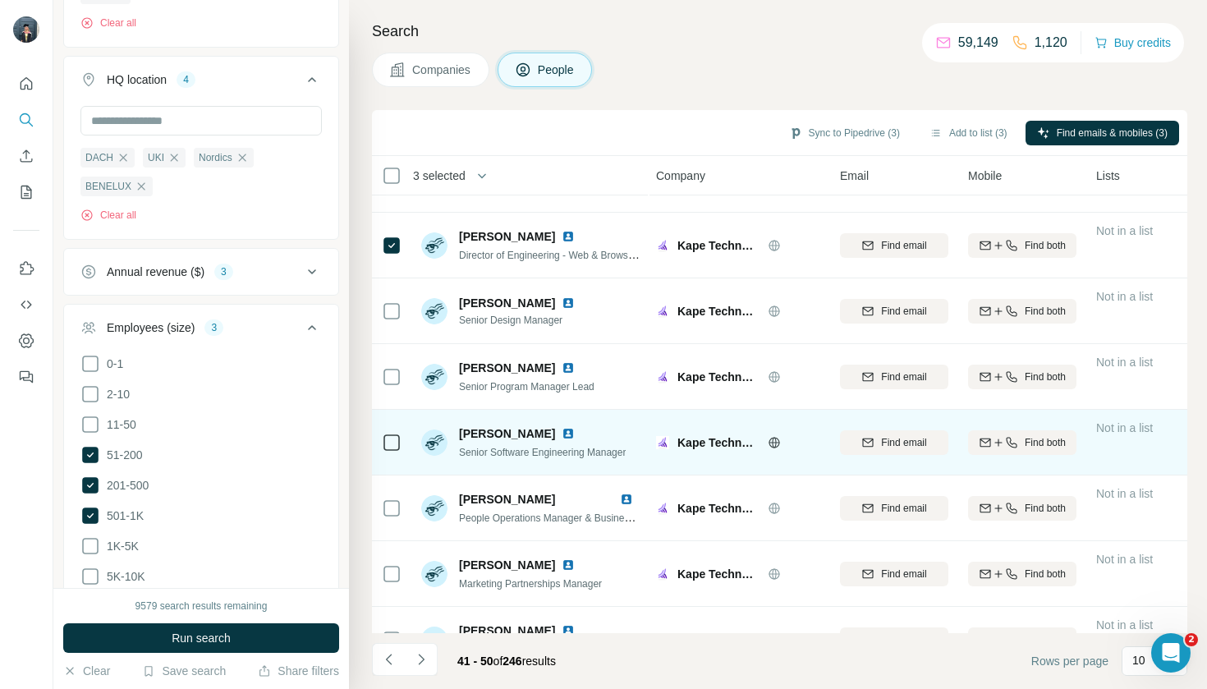
click at [400, 442] on icon at bounding box center [392, 443] width 20 height 20
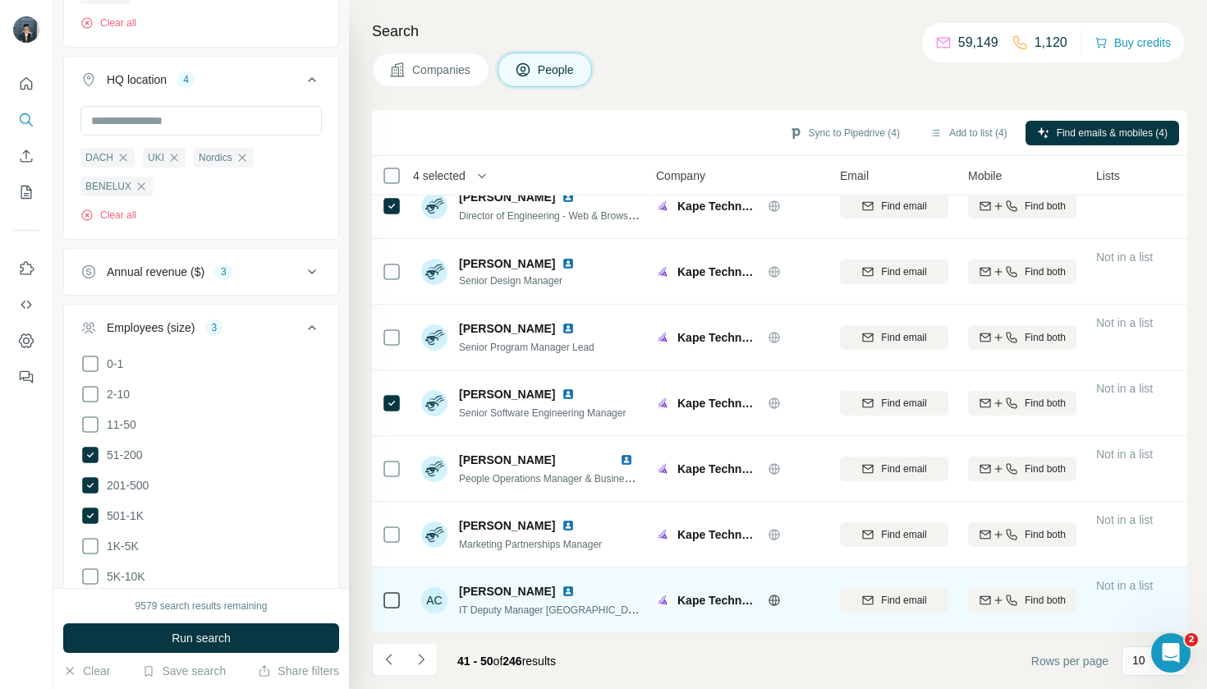
scroll to position [219, 2]
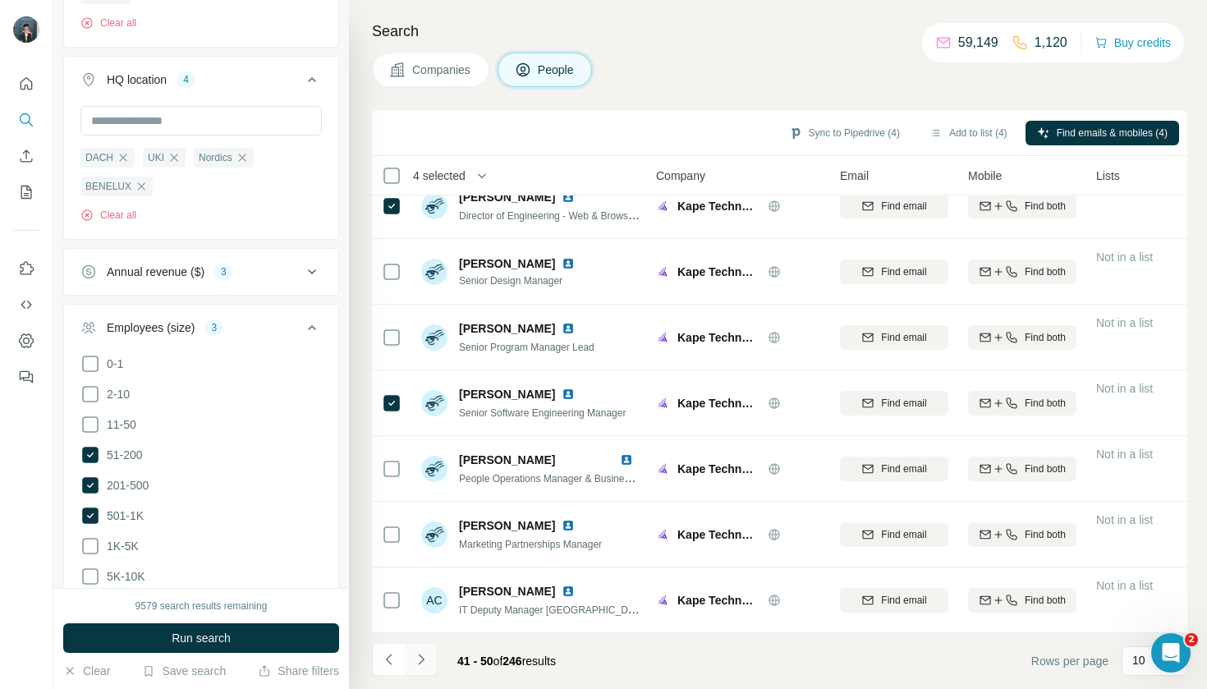
click at [416, 670] on button "Navigate to next page" at bounding box center [421, 659] width 33 height 33
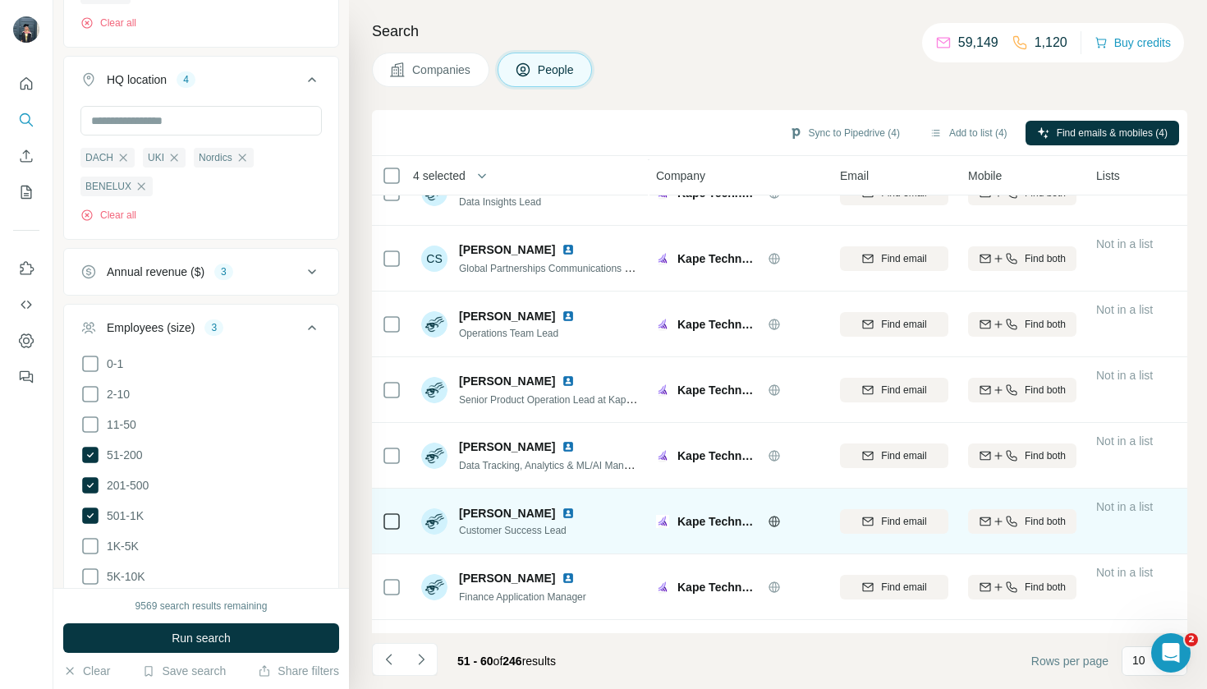
scroll to position [122, 2]
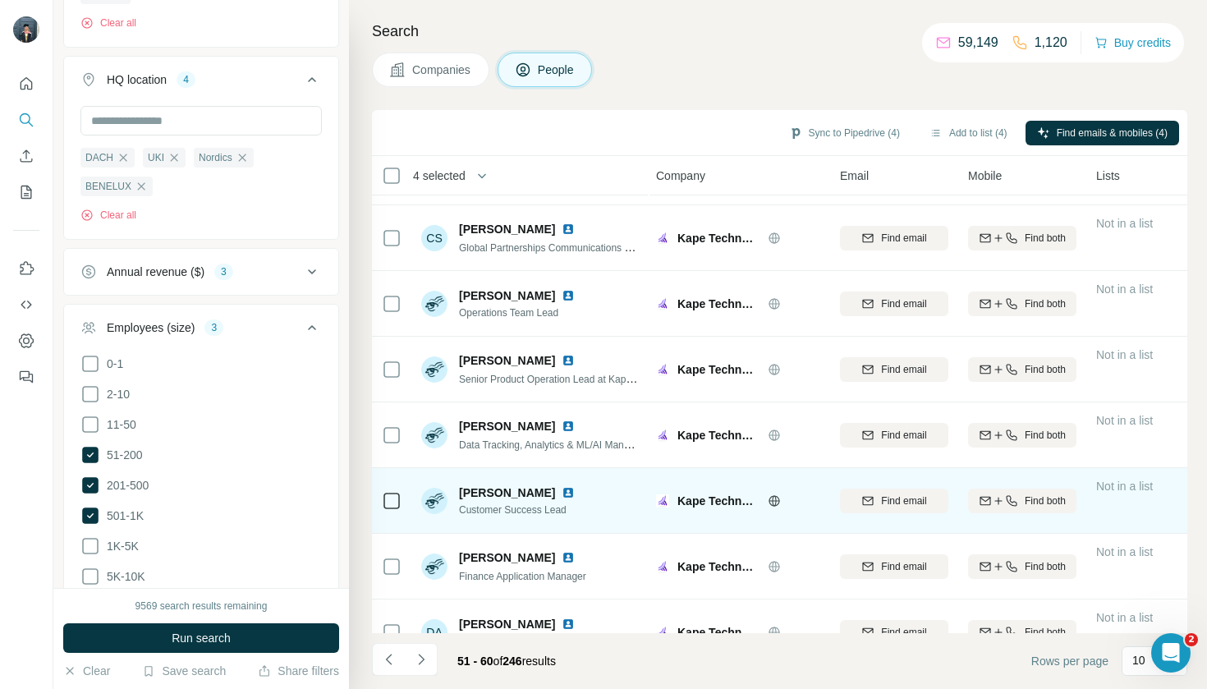
click at [401, 503] on icon at bounding box center [392, 501] width 20 height 20
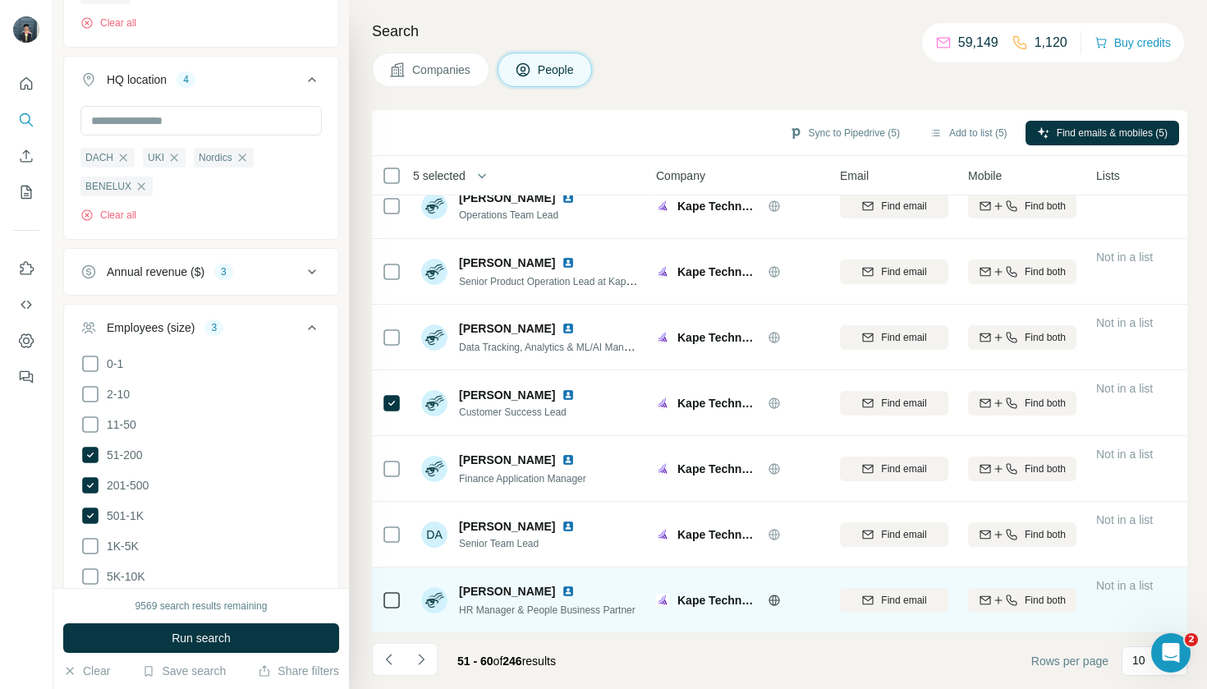
scroll to position [0, 0]
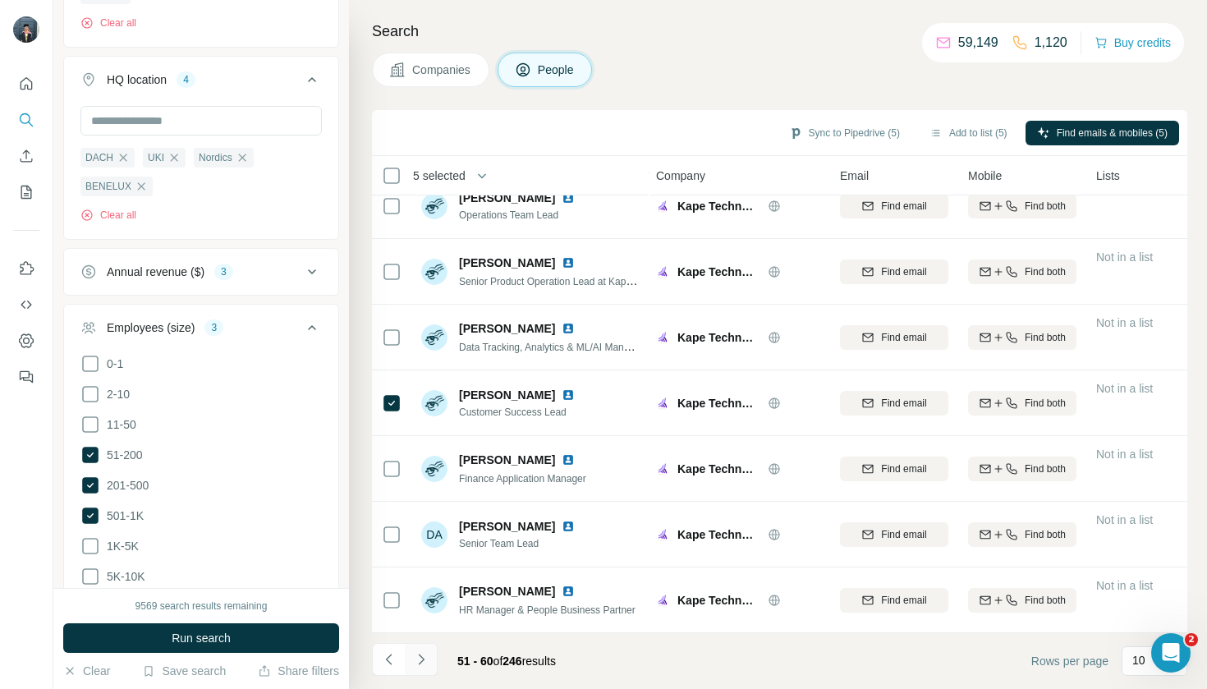
click at [434, 660] on button "Navigate to next page" at bounding box center [421, 659] width 33 height 33
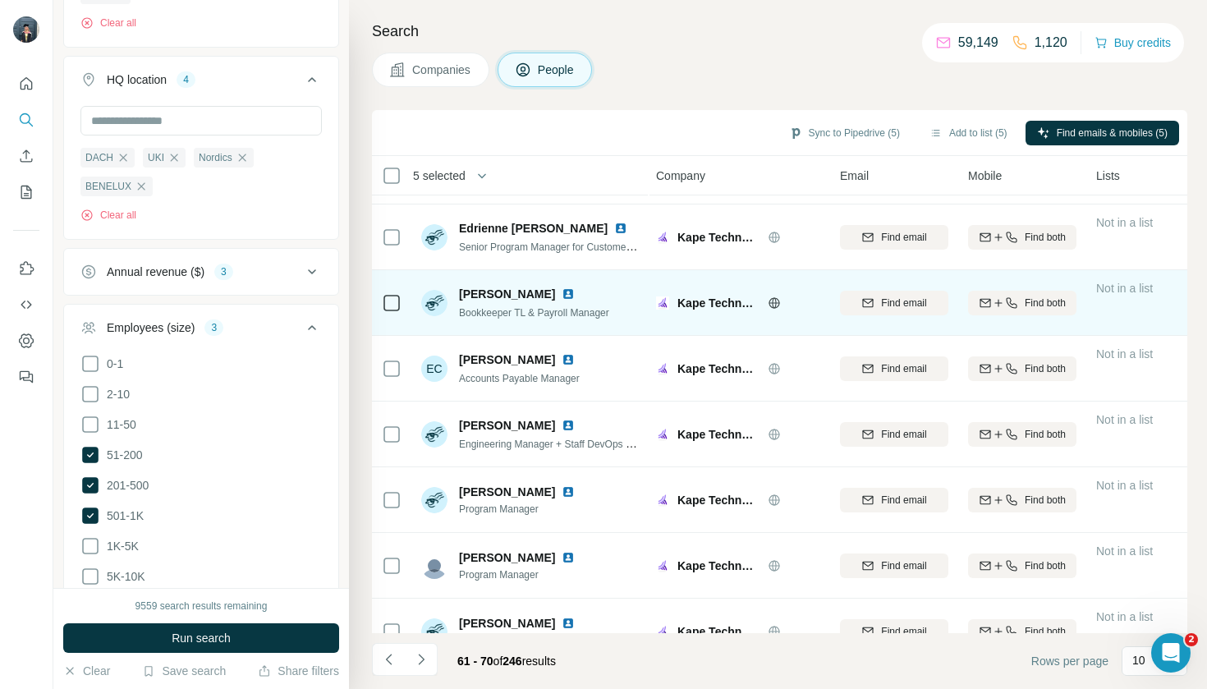
scroll to position [128, 2]
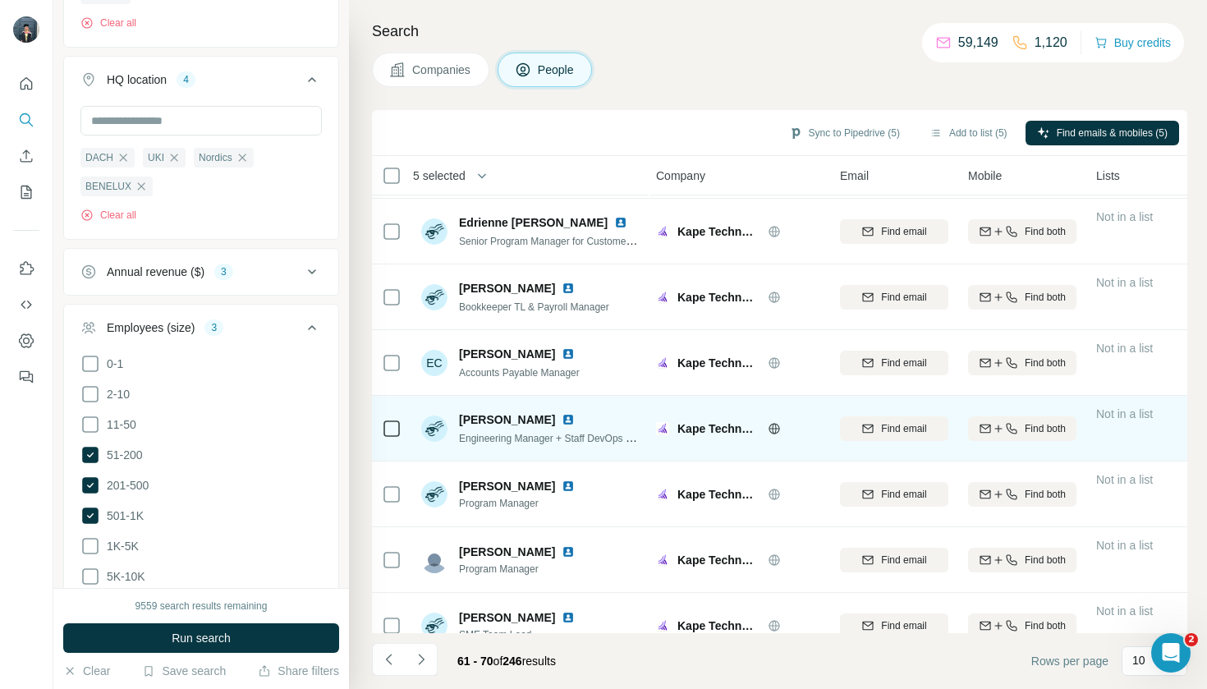
click at [403, 422] on td at bounding box center [391, 429] width 39 height 66
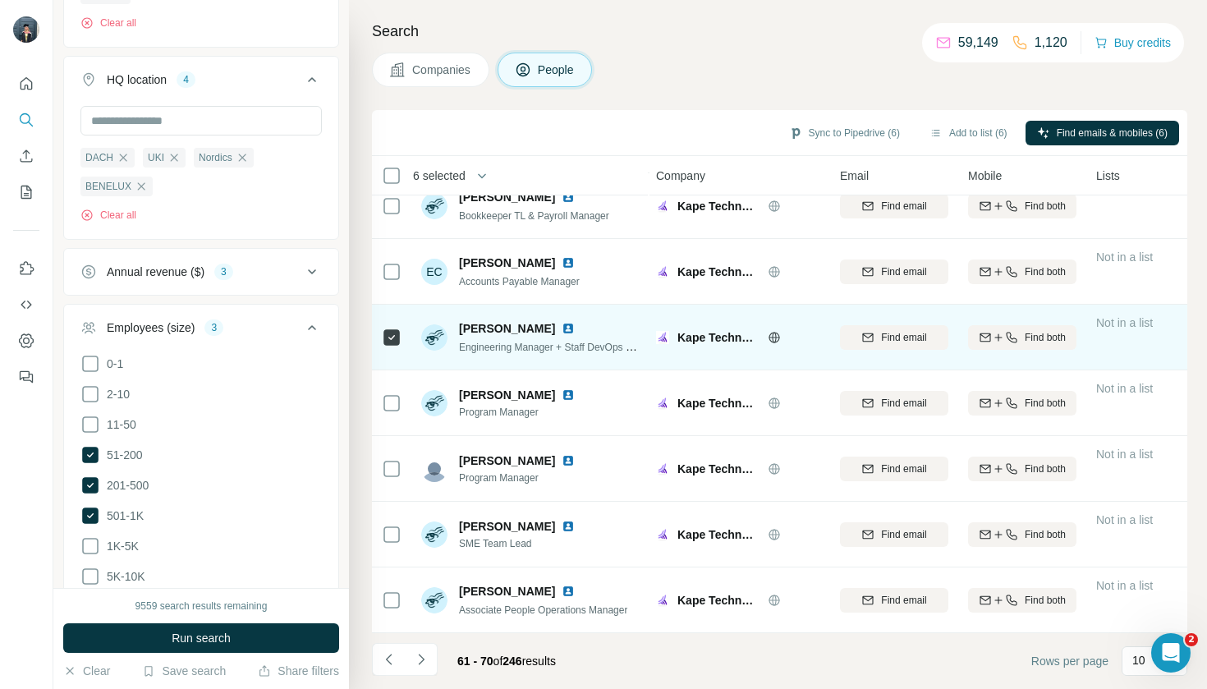
scroll to position [219, 2]
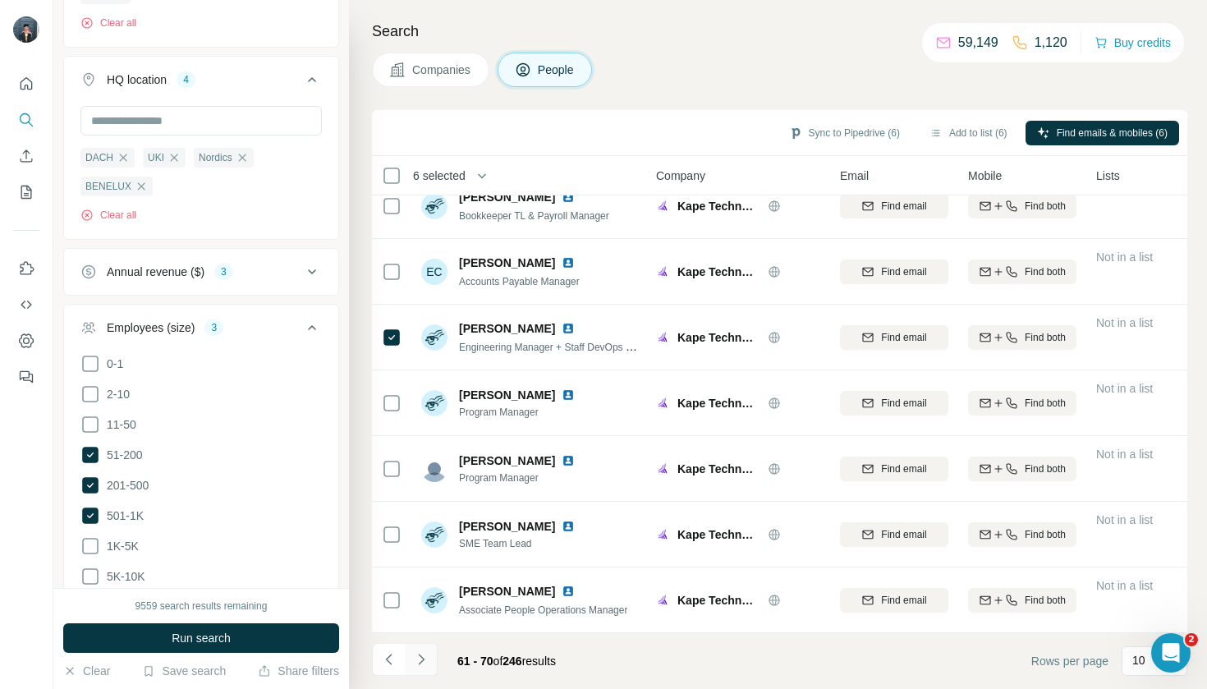
click at [422, 655] on icon "Navigate to next page" at bounding box center [421, 659] width 16 height 16
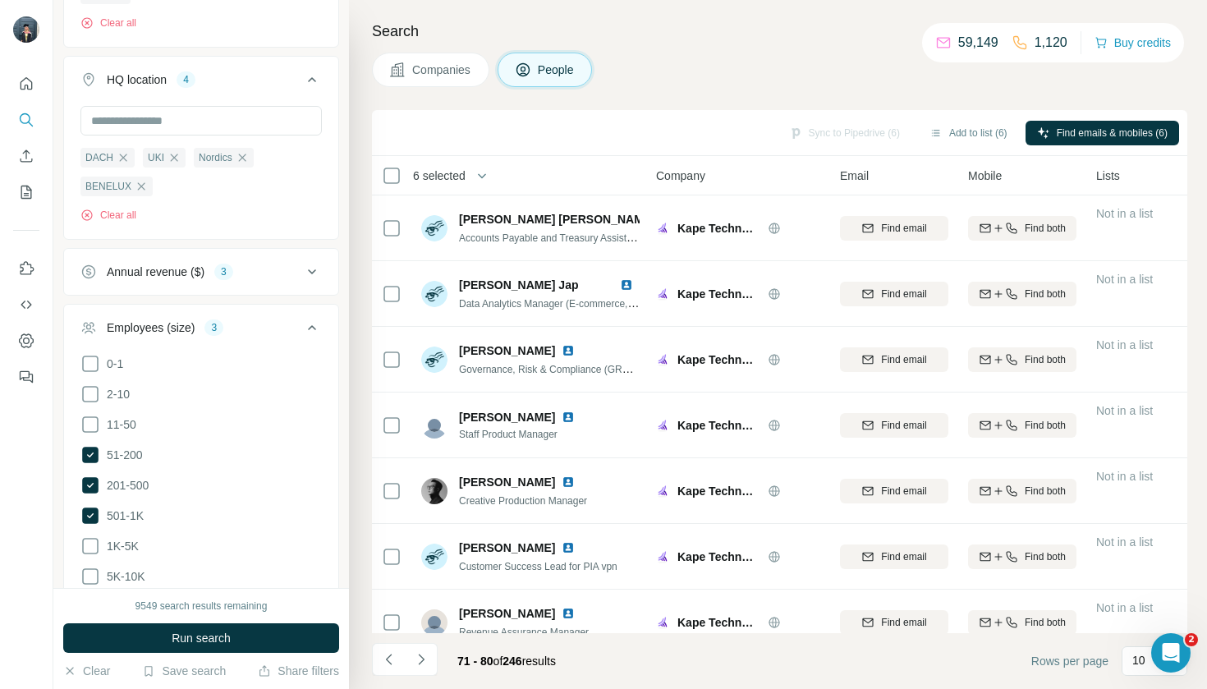
scroll to position [0, 2]
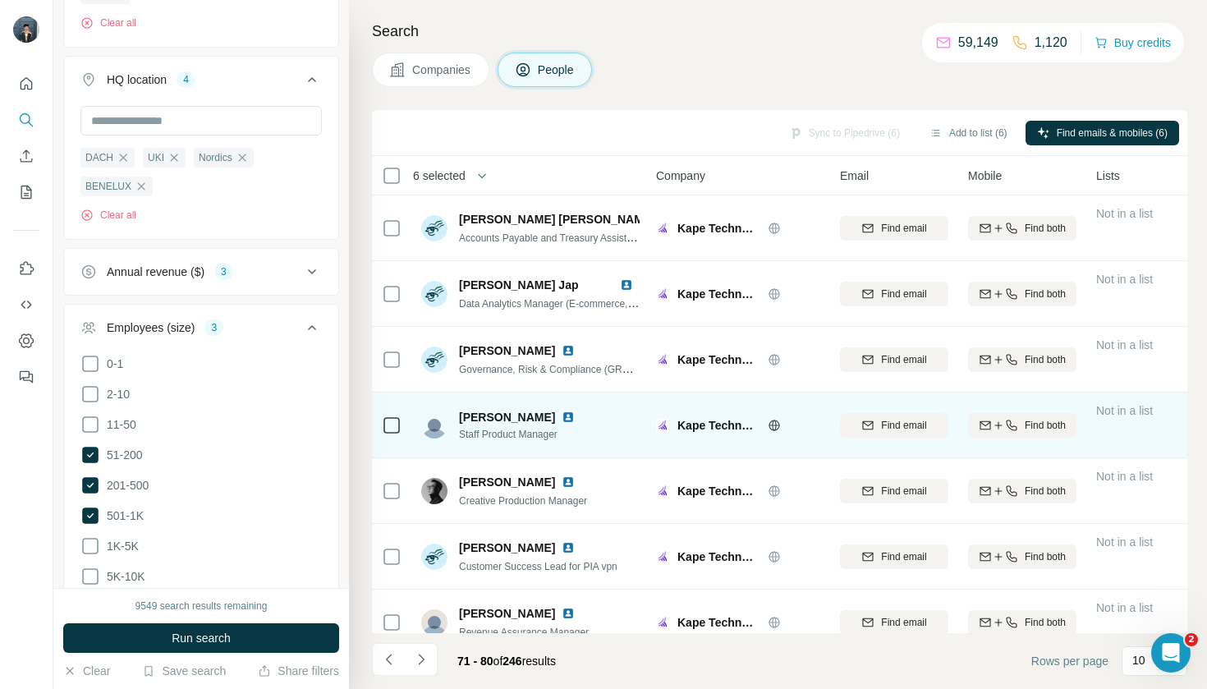
click at [401, 428] on icon at bounding box center [392, 426] width 20 height 20
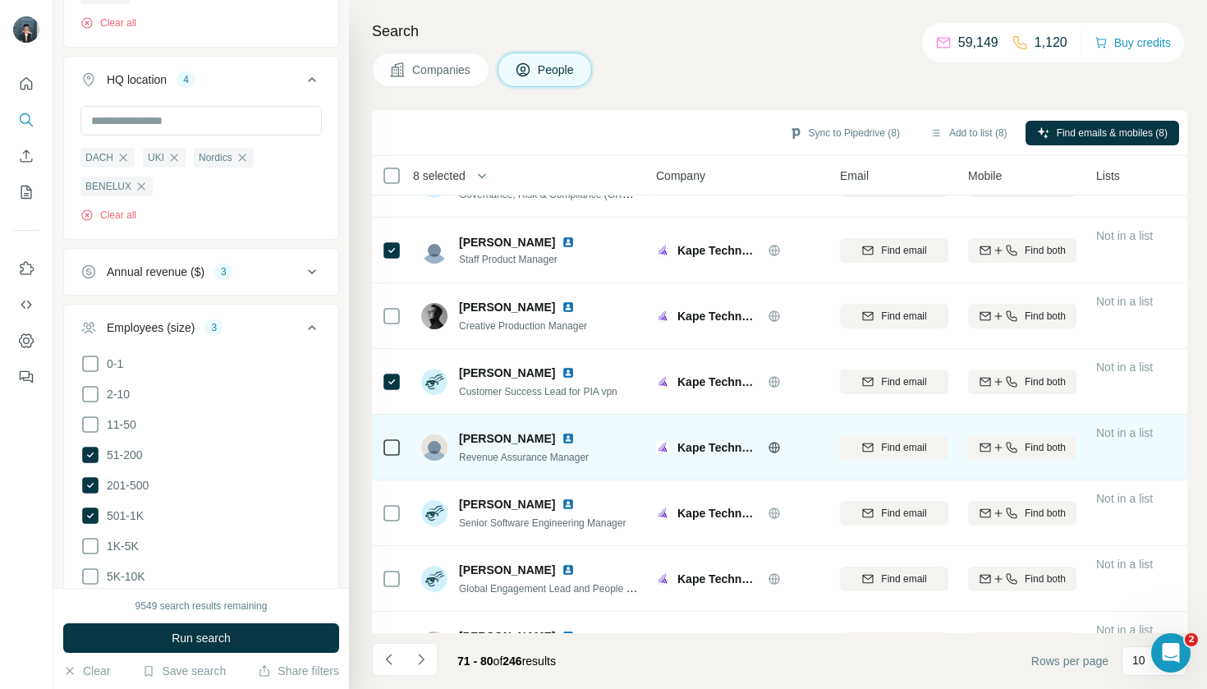
scroll to position [181, 2]
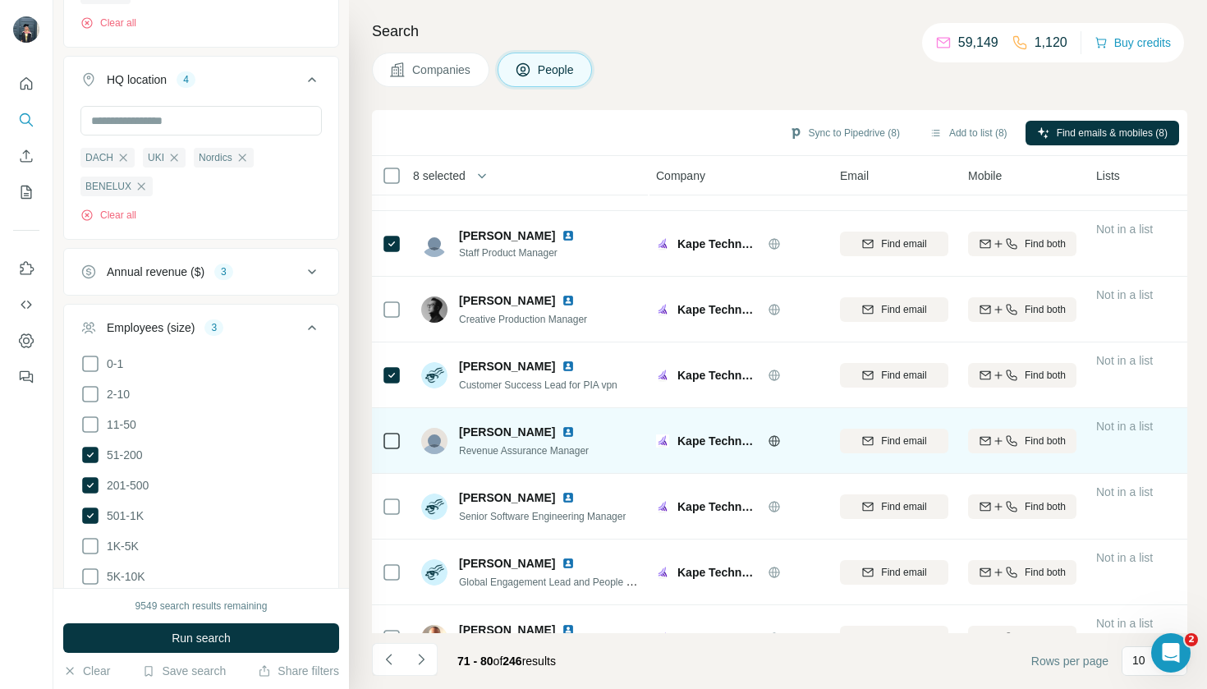
click at [379, 449] on td at bounding box center [391, 441] width 39 height 66
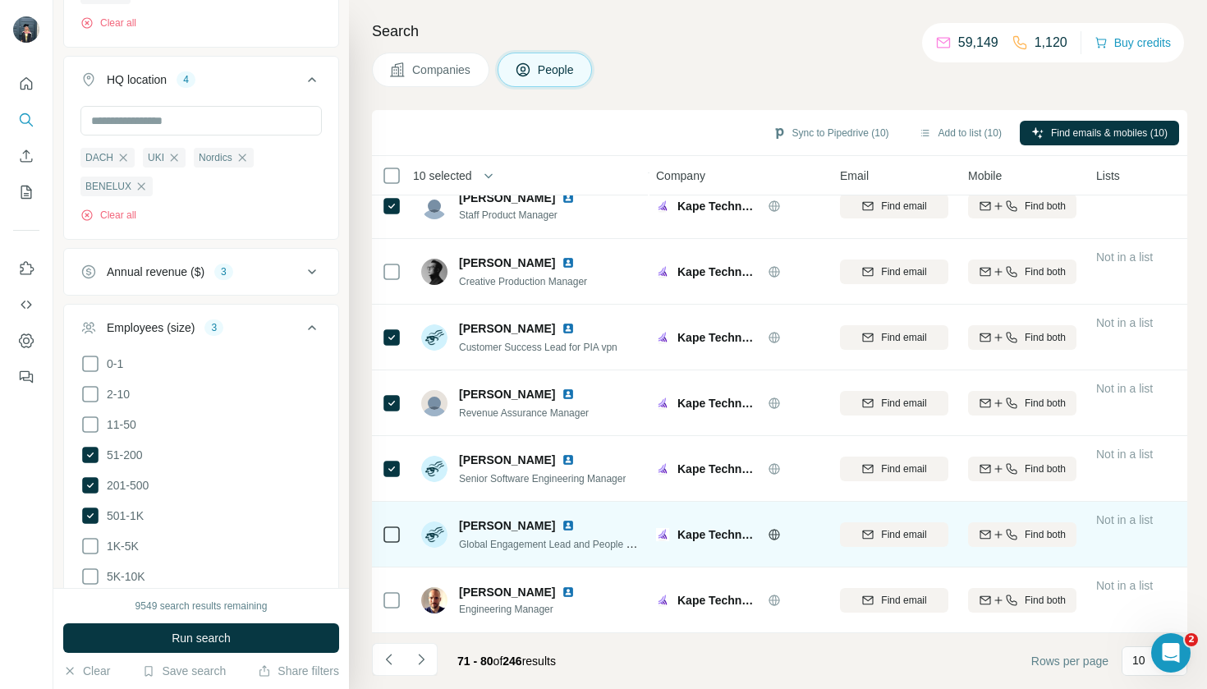
scroll to position [219, 2]
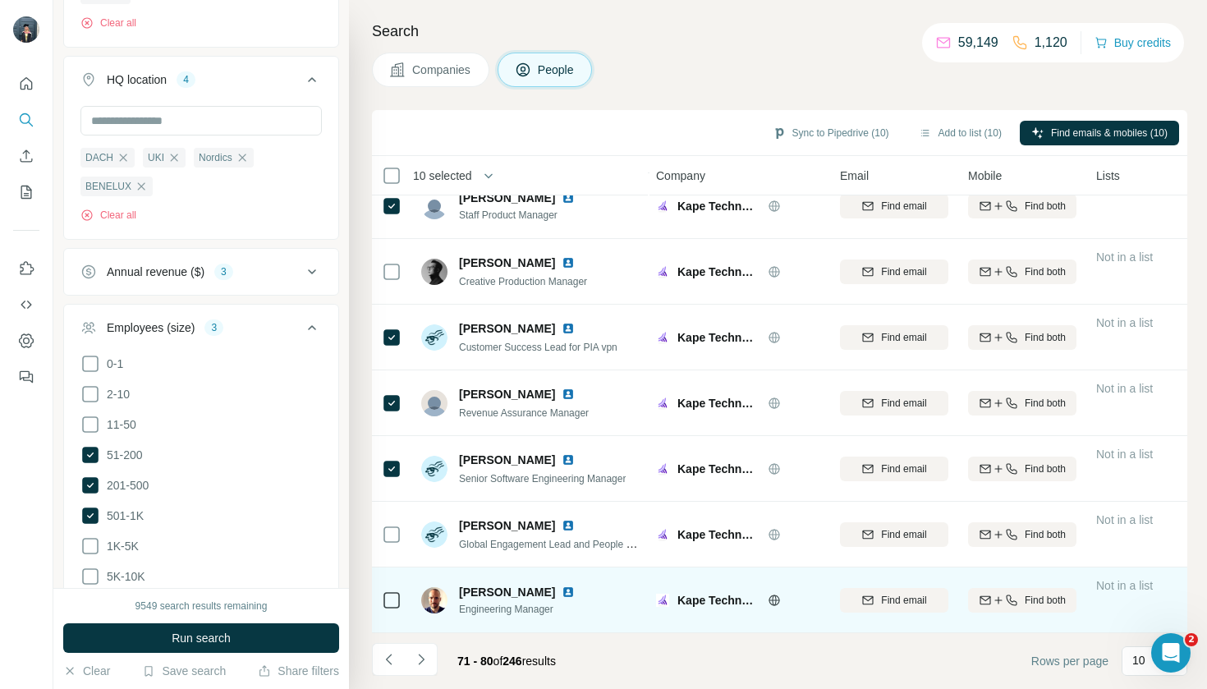
click at [412, 609] on td "Miguel Berrocal Engineering Manager" at bounding box center [530, 600] width 238 height 66
click at [401, 601] on icon at bounding box center [392, 600] width 20 height 20
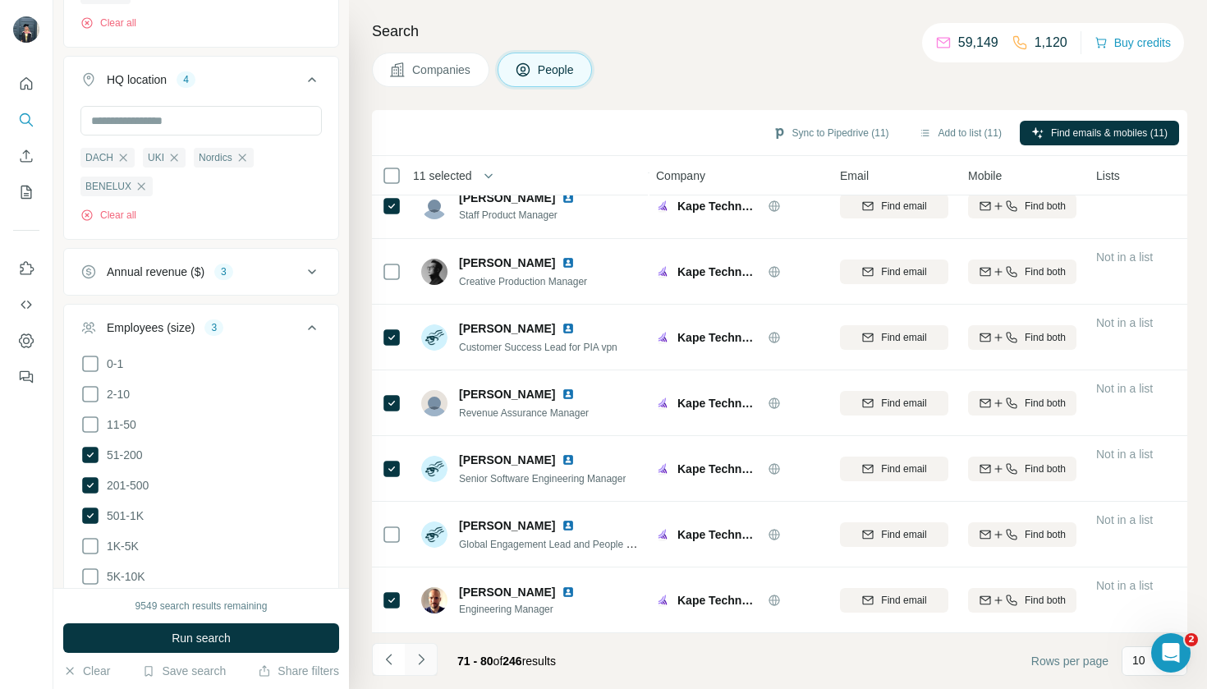
click at [420, 666] on icon "Navigate to next page" at bounding box center [421, 659] width 16 height 16
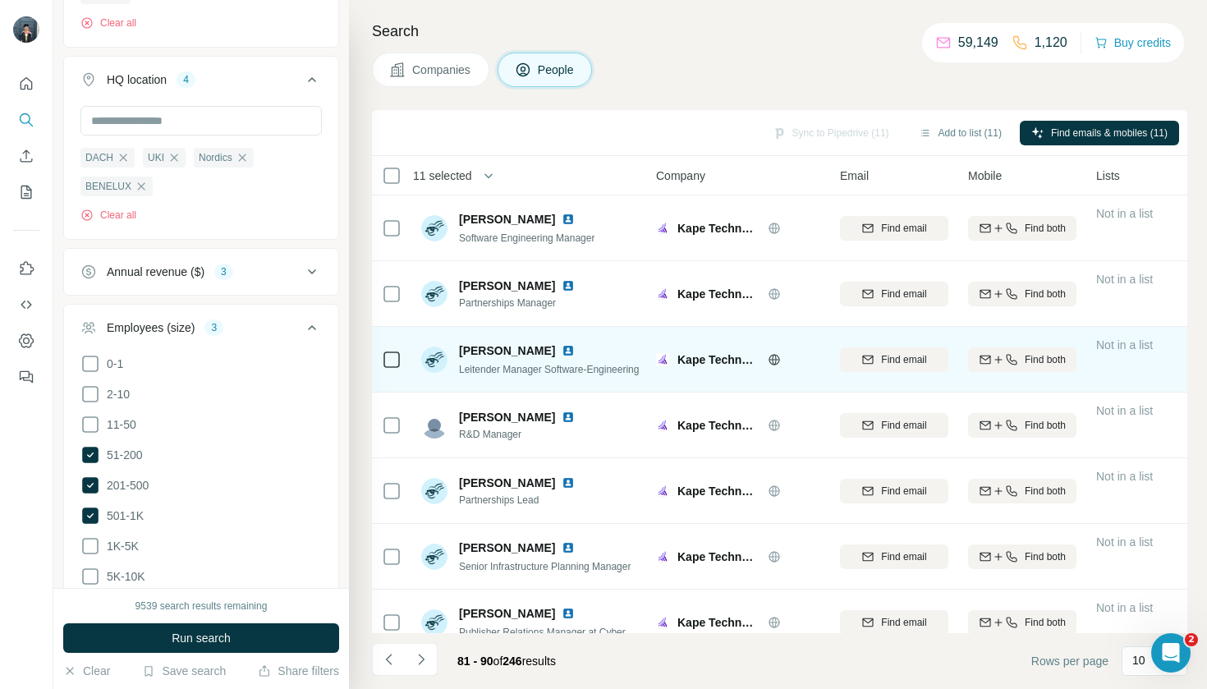
scroll to position [0, 2]
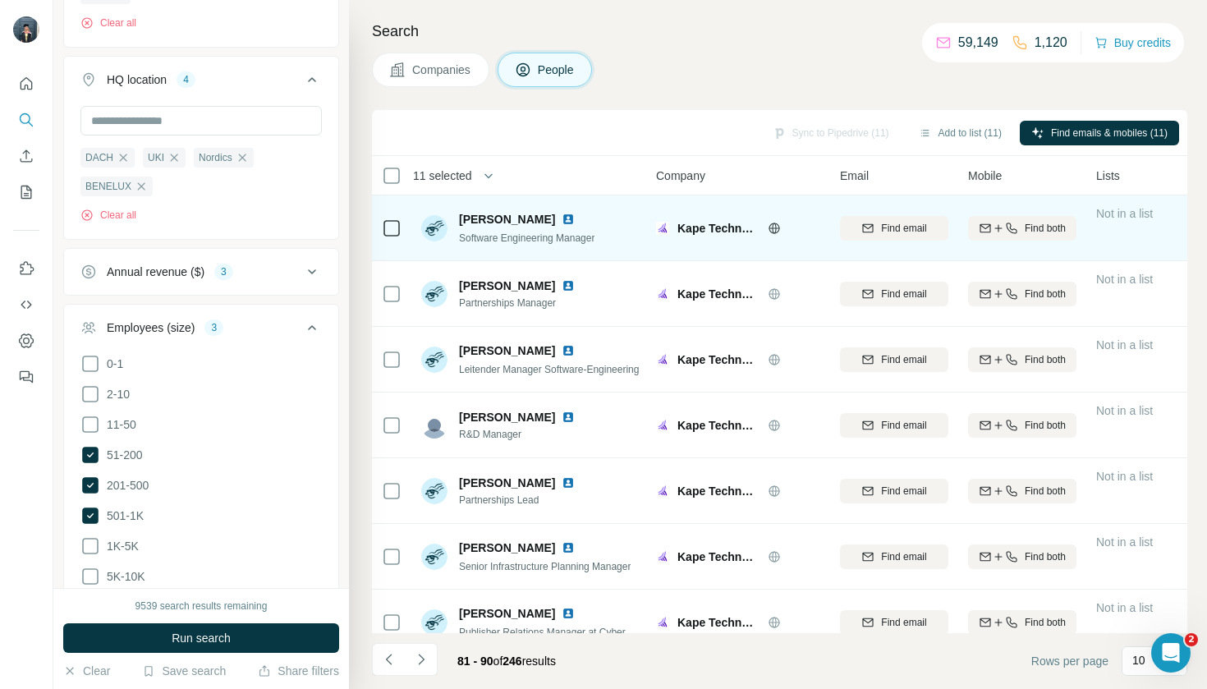
click at [402, 234] on td at bounding box center [391, 228] width 39 height 66
click at [395, 241] on div at bounding box center [392, 227] width 20 height 45
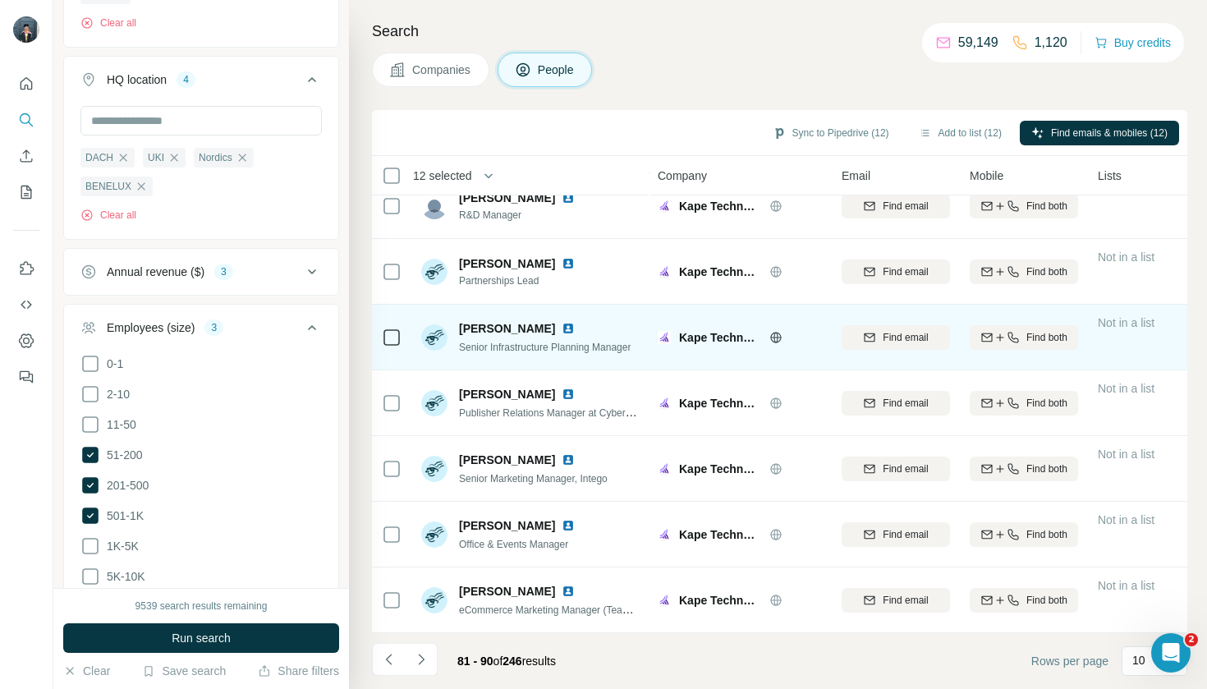
scroll to position [219, 0]
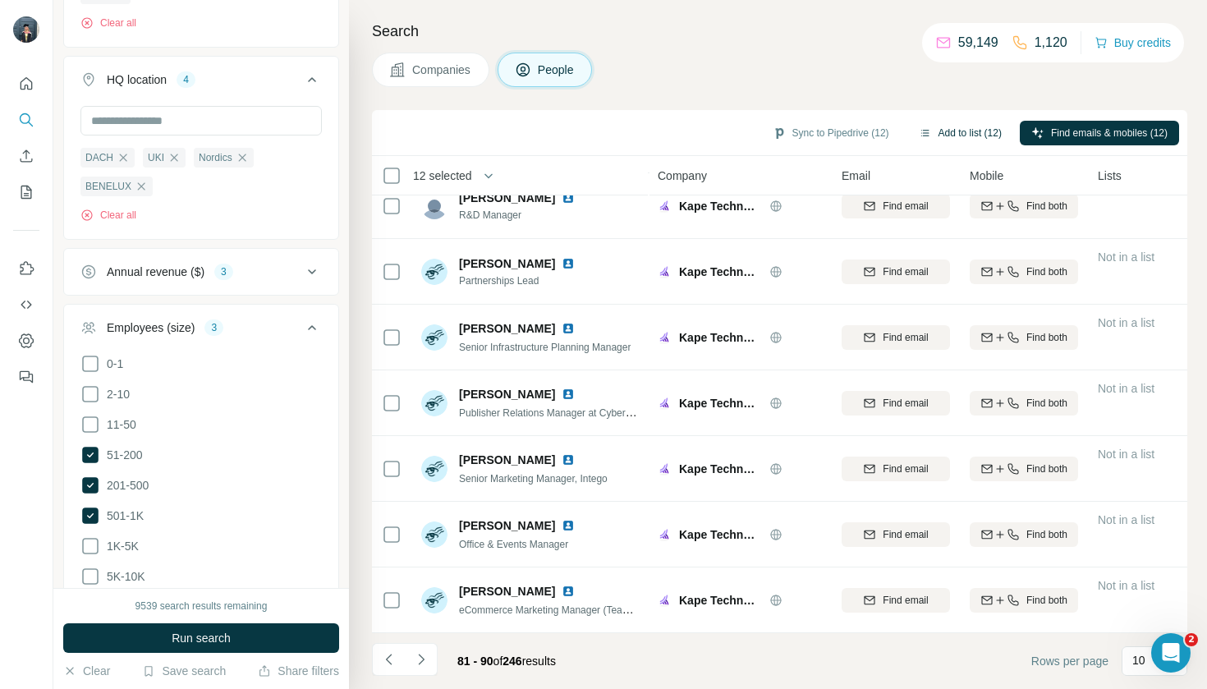
click at [929, 129] on button "Add to list (12)" at bounding box center [960, 133] width 106 height 25
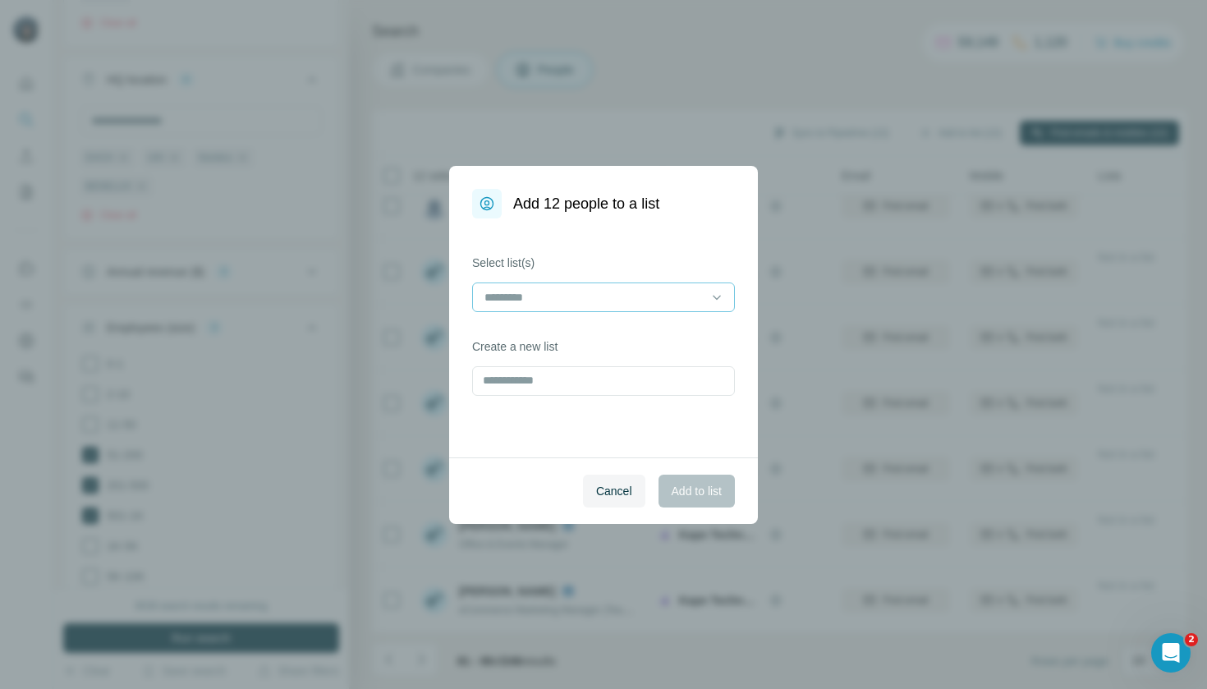
click at [634, 282] on div at bounding box center [603, 297] width 263 height 30
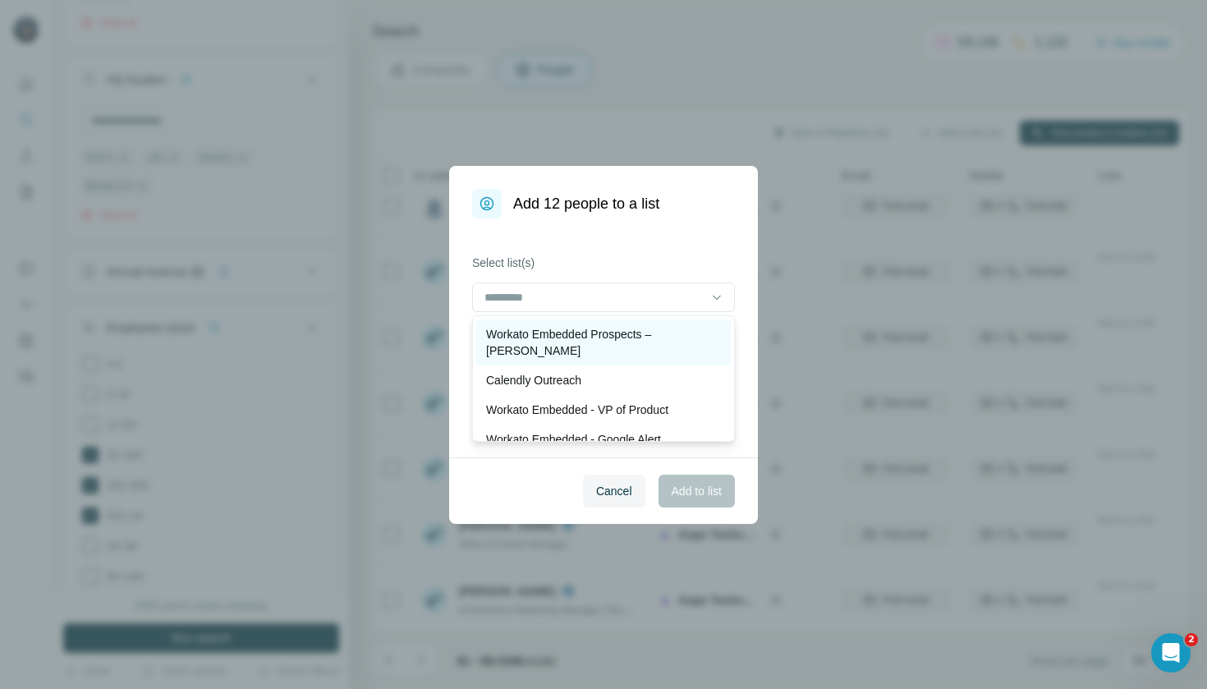
click at [622, 331] on p "Workato Embedded Prospects – [PERSON_NAME]" at bounding box center [603, 342] width 235 height 33
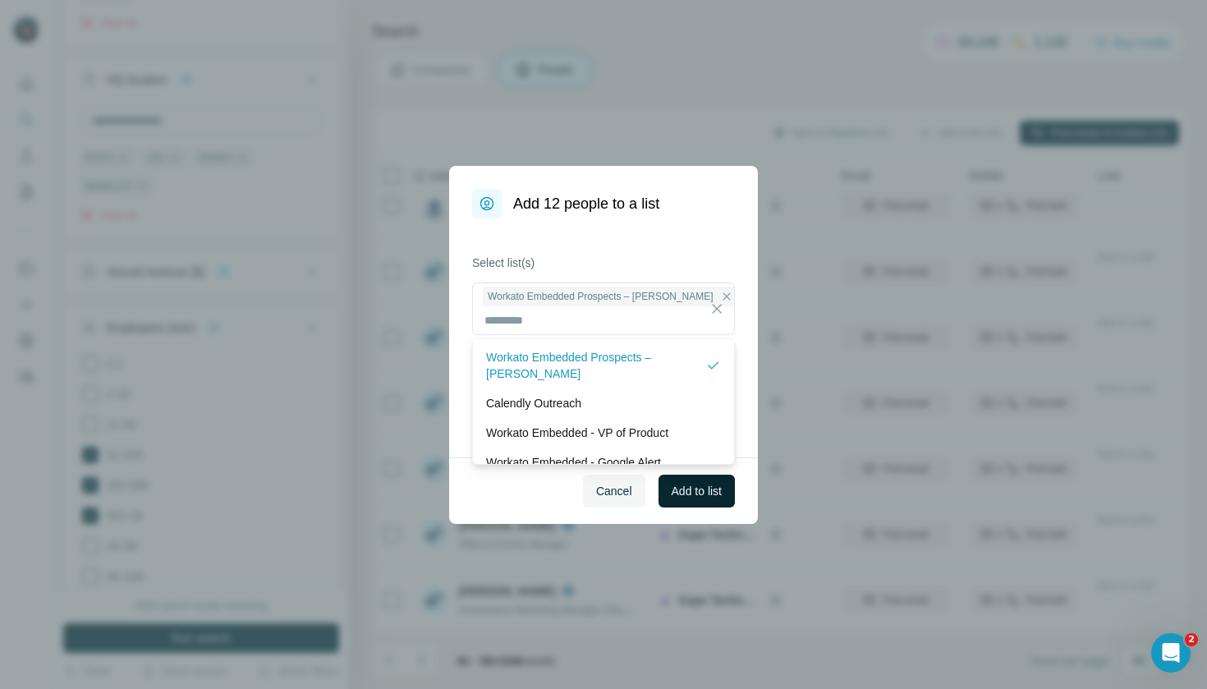
click at [700, 488] on span "Add to list" at bounding box center [697, 491] width 50 height 16
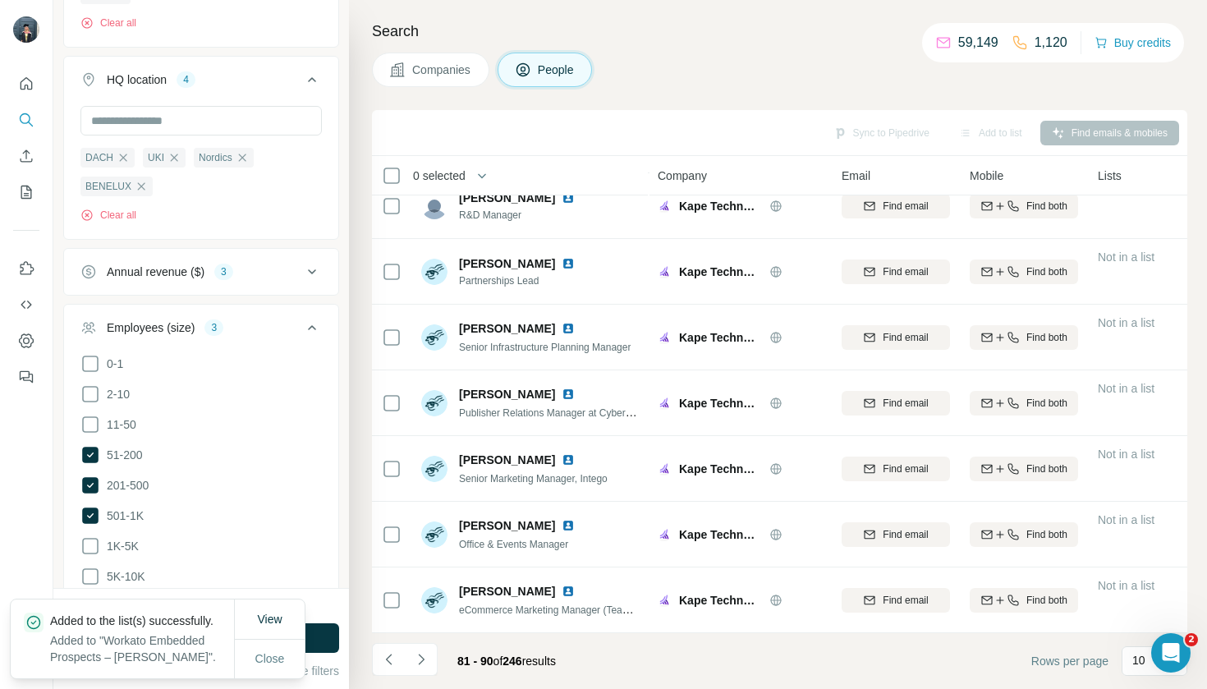
click at [456, 76] on span "Companies" at bounding box center [442, 70] width 60 height 16
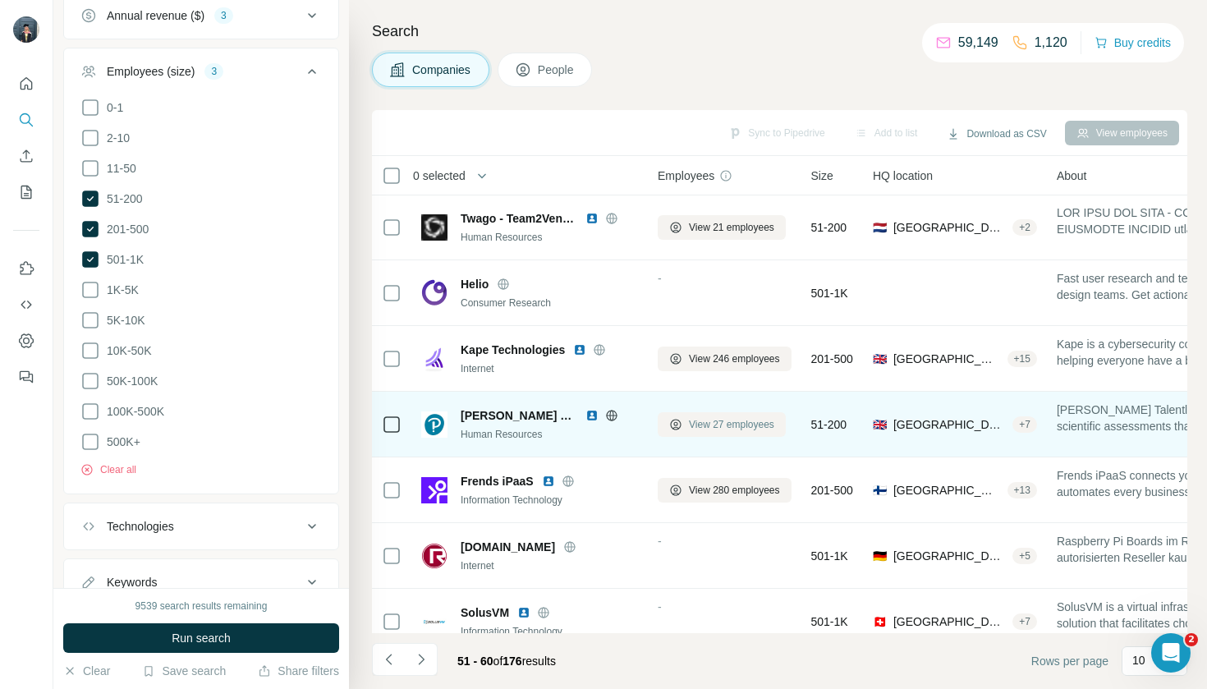
scroll to position [1, 0]
click at [714, 428] on span "View 27 employees" at bounding box center [731, 424] width 85 height 15
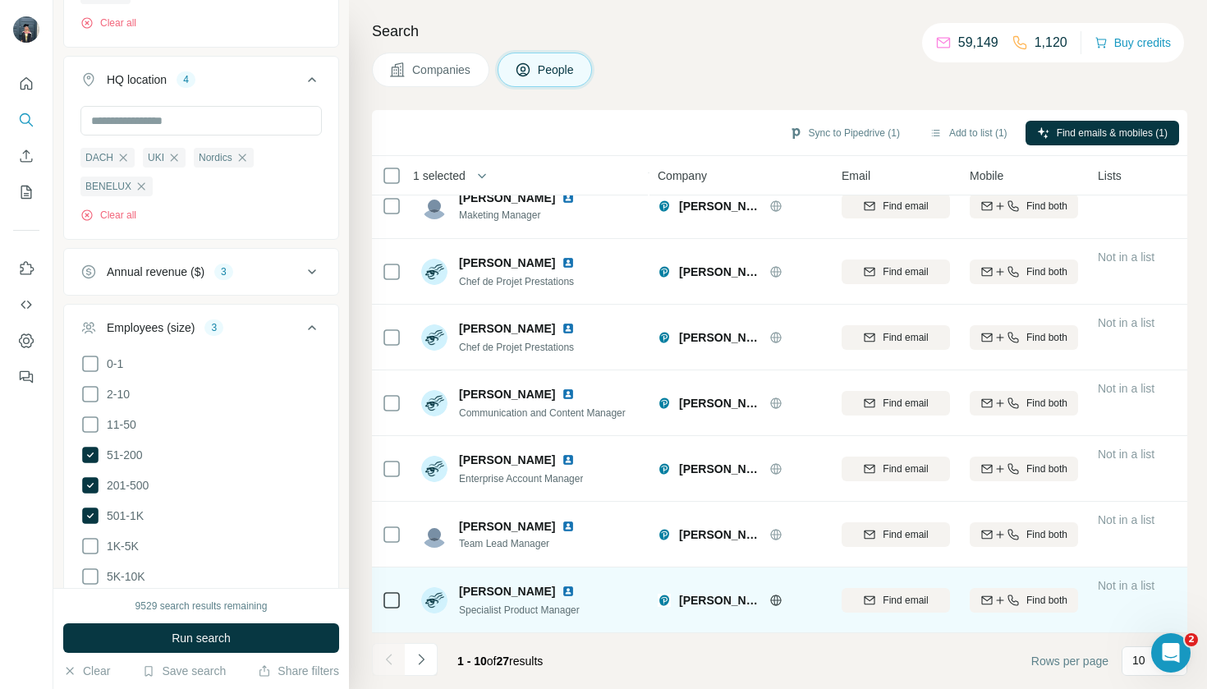
click at [402, 598] on td at bounding box center [391, 600] width 39 height 66
click at [392, 609] on icon at bounding box center [392, 600] width 20 height 20
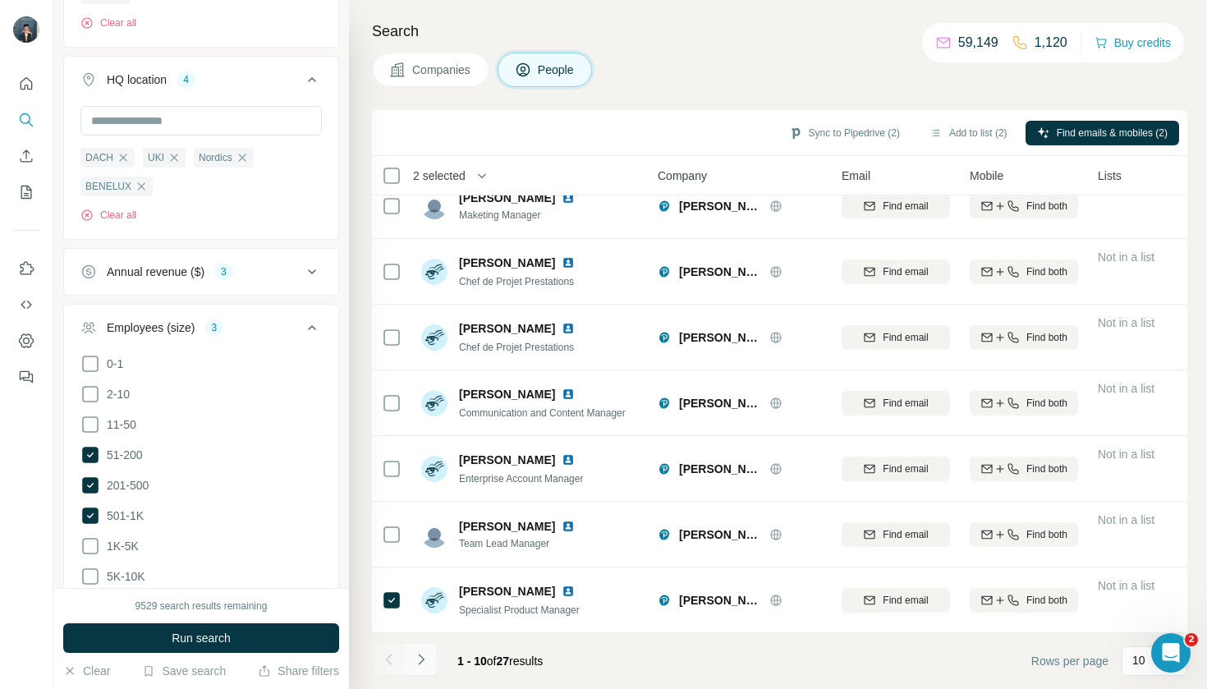
click at [421, 671] on button "Navigate to next page" at bounding box center [421, 659] width 33 height 33
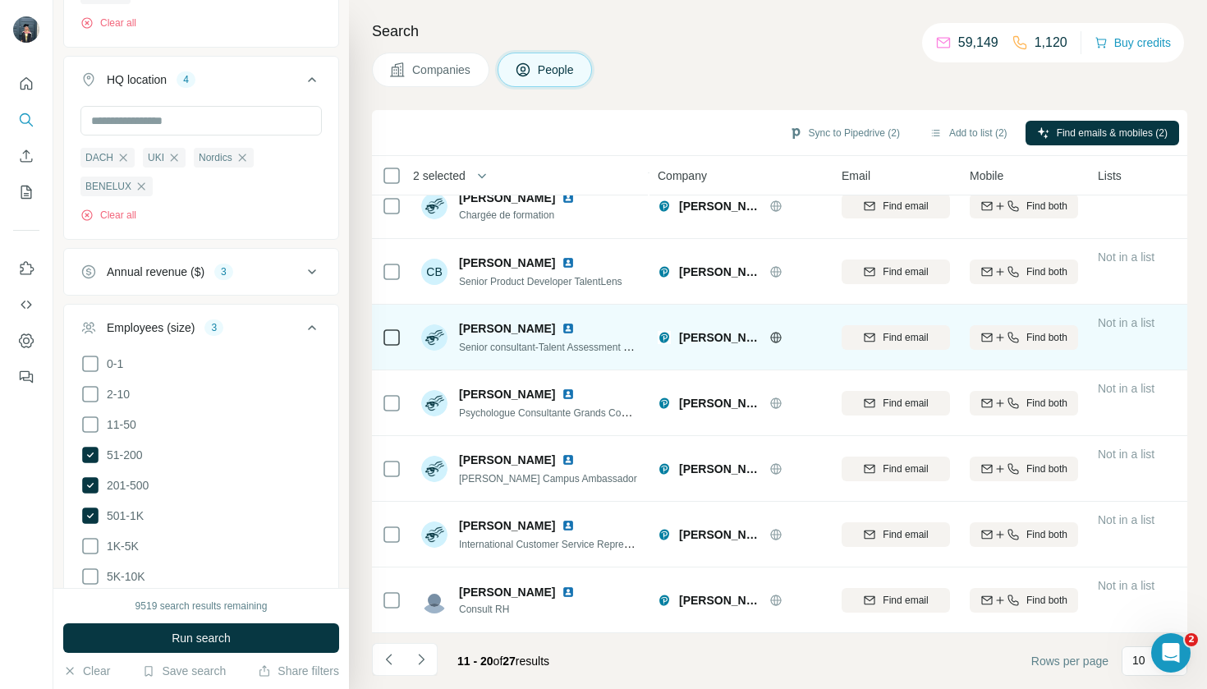
scroll to position [219, 0]
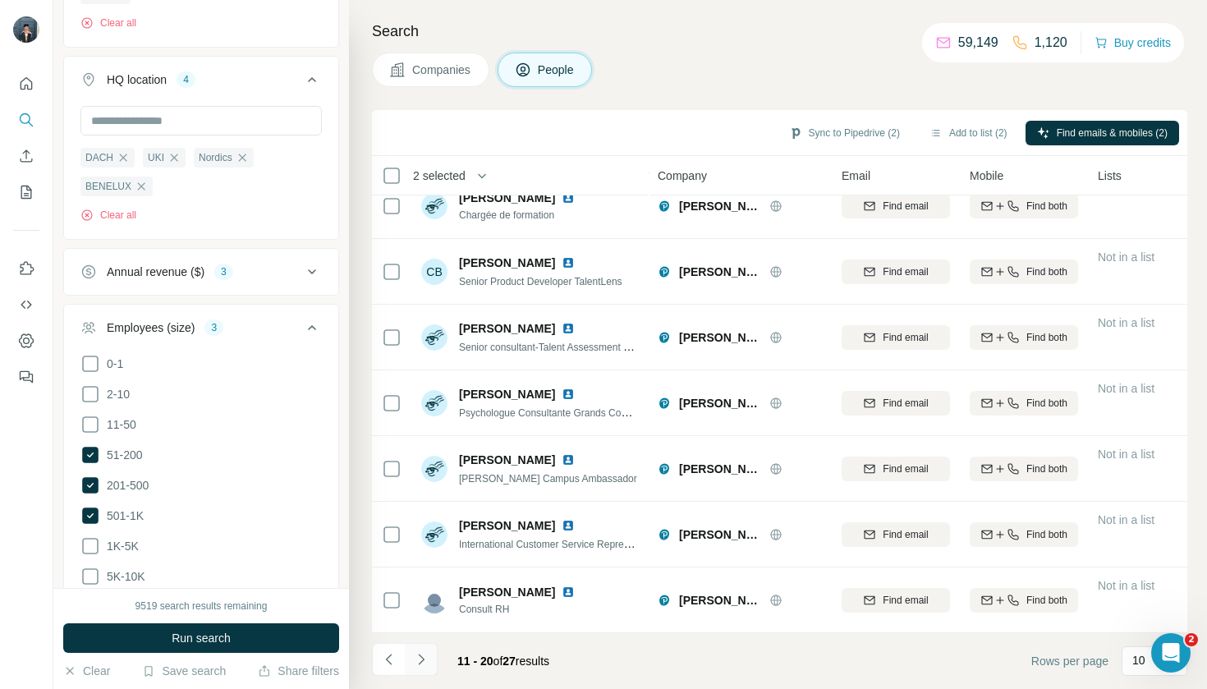
click at [420, 663] on icon "Navigate to next page" at bounding box center [421, 659] width 6 height 11
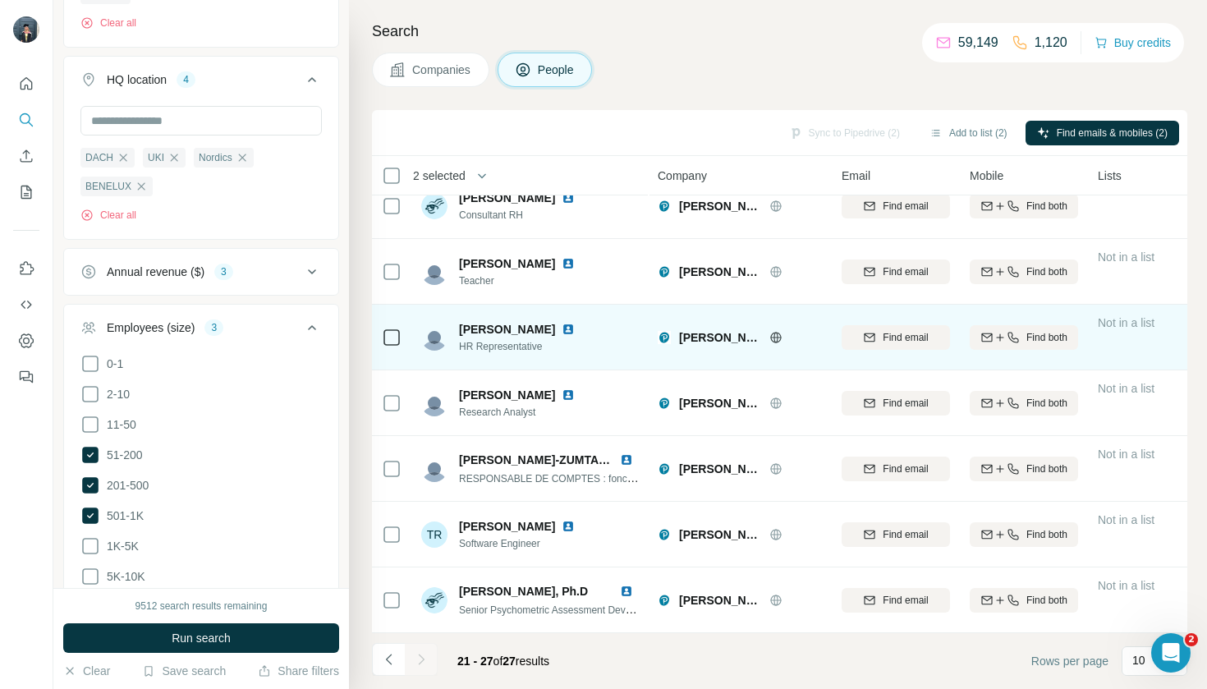
scroll to position [22, 0]
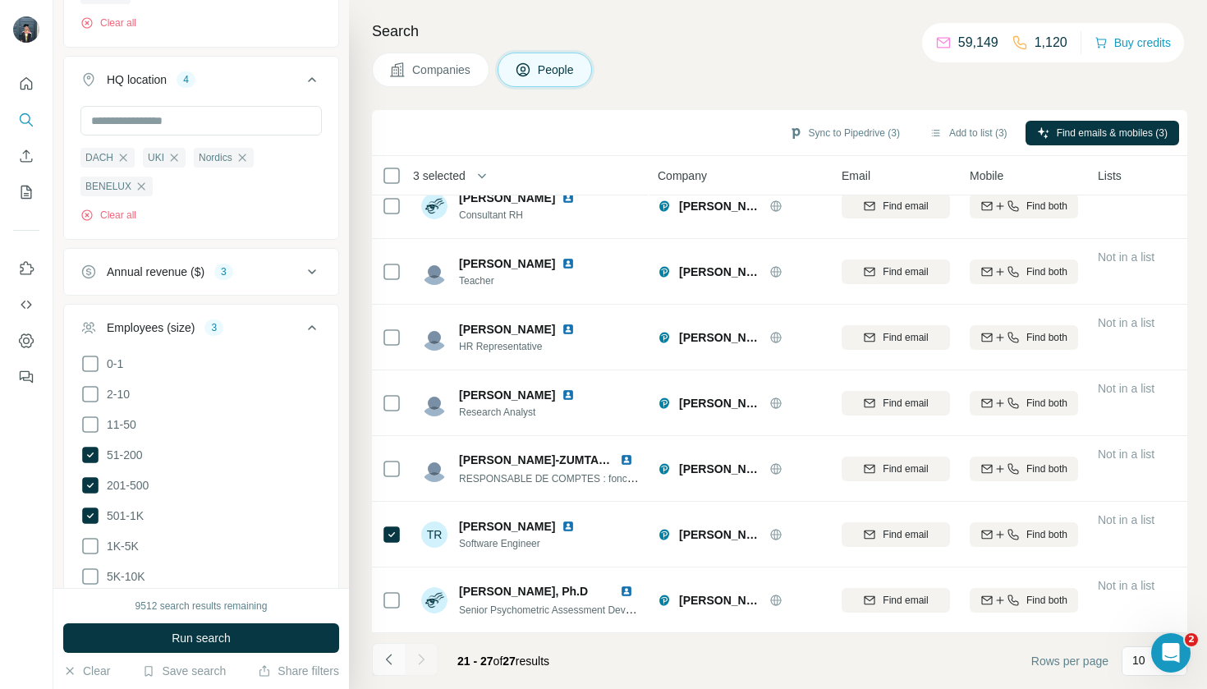
click at [385, 658] on icon "Navigate to previous page" at bounding box center [389, 659] width 16 height 16
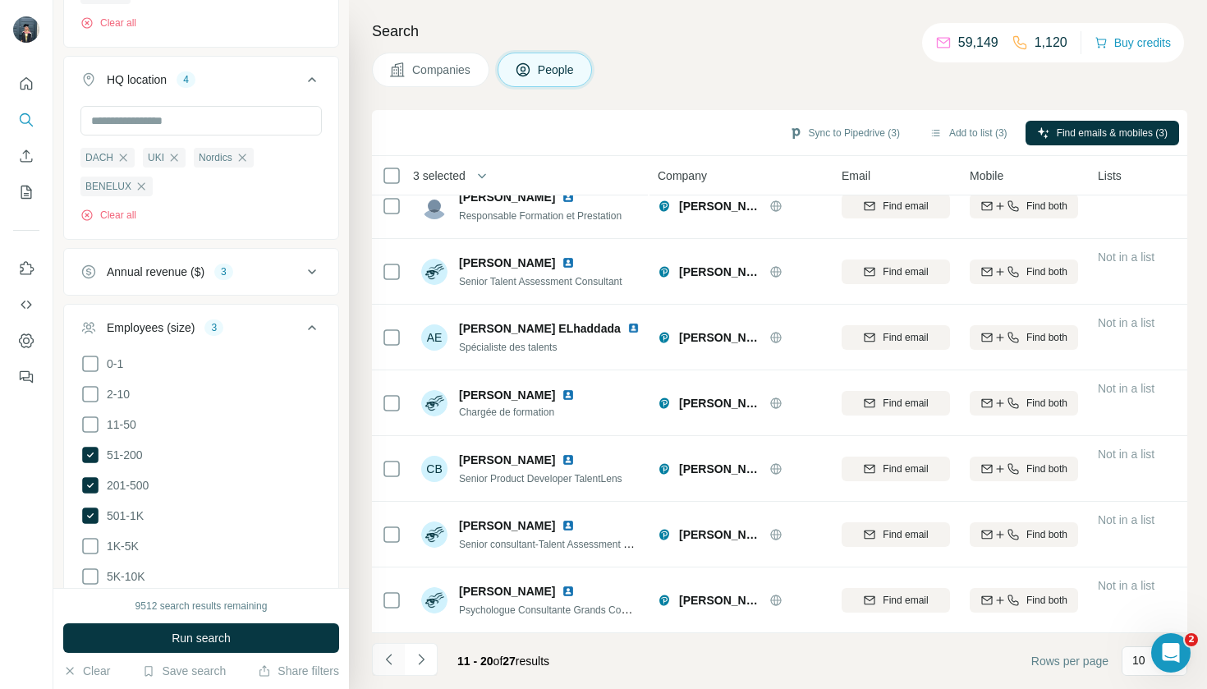
click at [385, 658] on icon "Navigate to previous page" at bounding box center [389, 659] width 16 height 16
click at [982, 138] on button "Add to list (3)" at bounding box center [968, 133] width 101 height 25
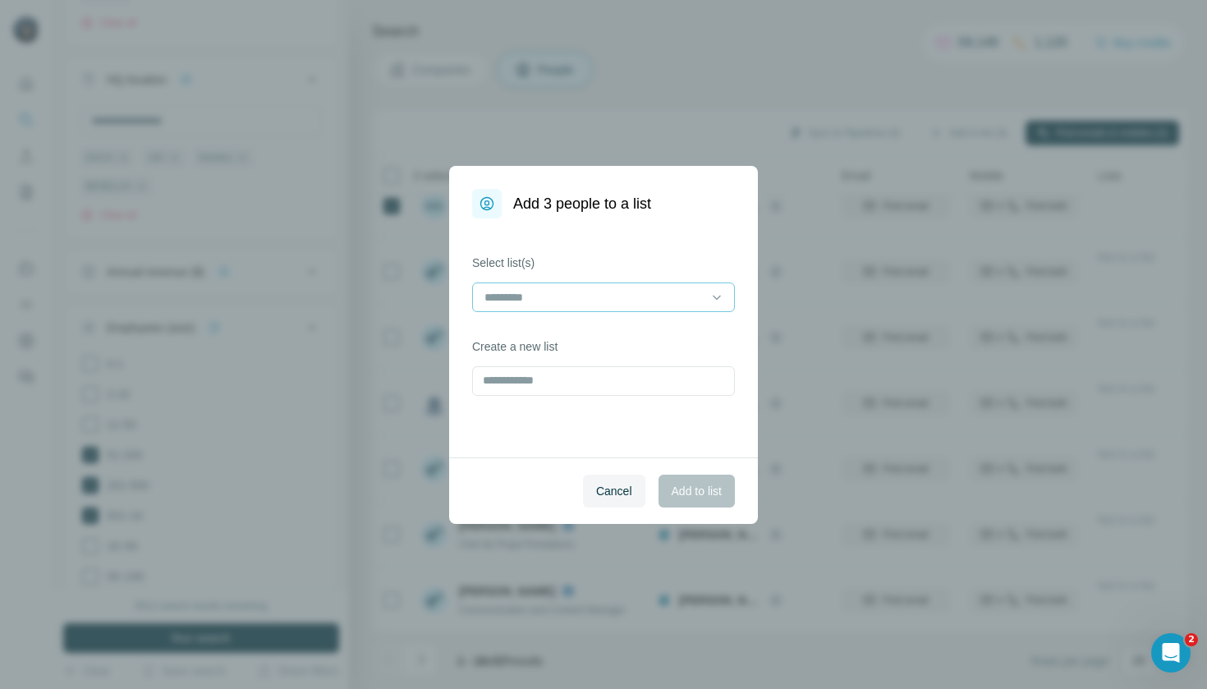
click at [652, 296] on input at bounding box center [594, 297] width 222 height 18
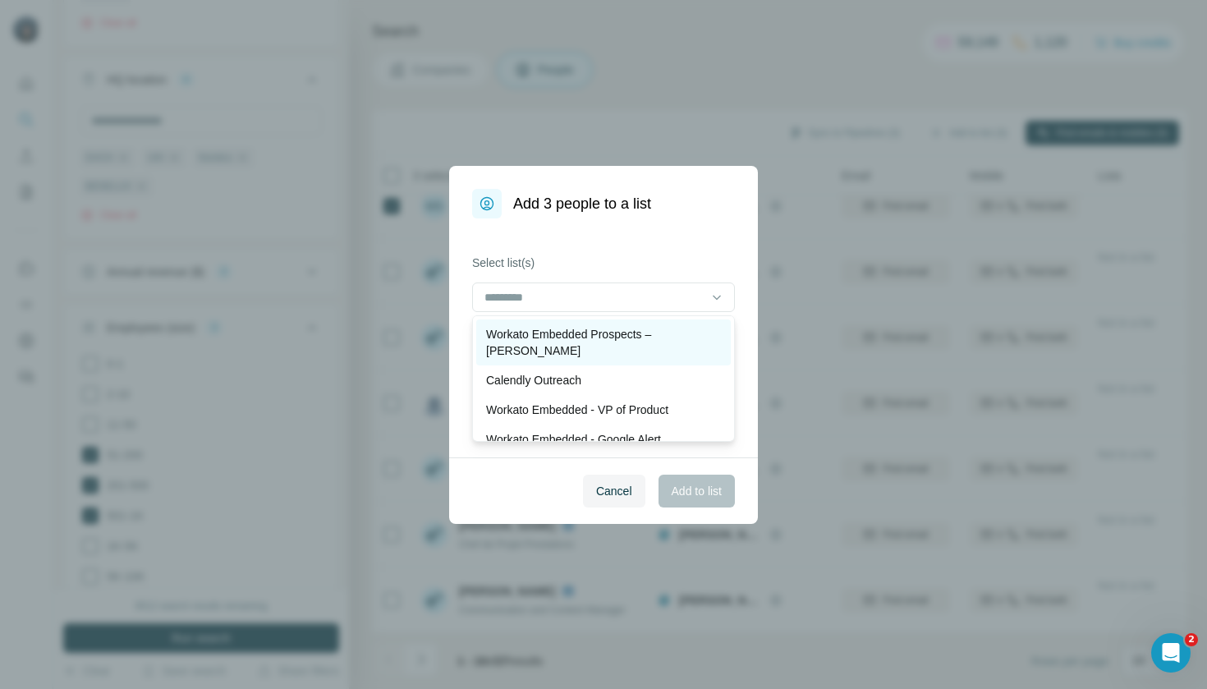
click at [650, 339] on p "Workato Embedded Prospects – [PERSON_NAME]" at bounding box center [603, 342] width 235 height 33
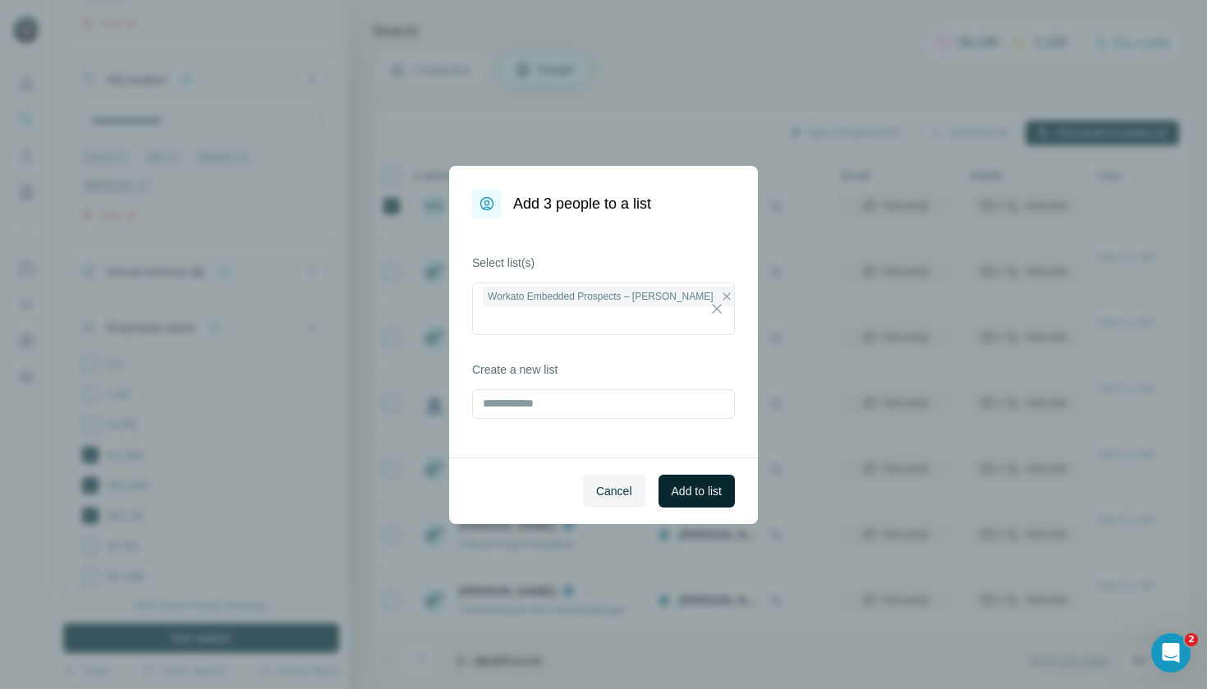
click at [713, 491] on span "Add to list" at bounding box center [697, 491] width 50 height 16
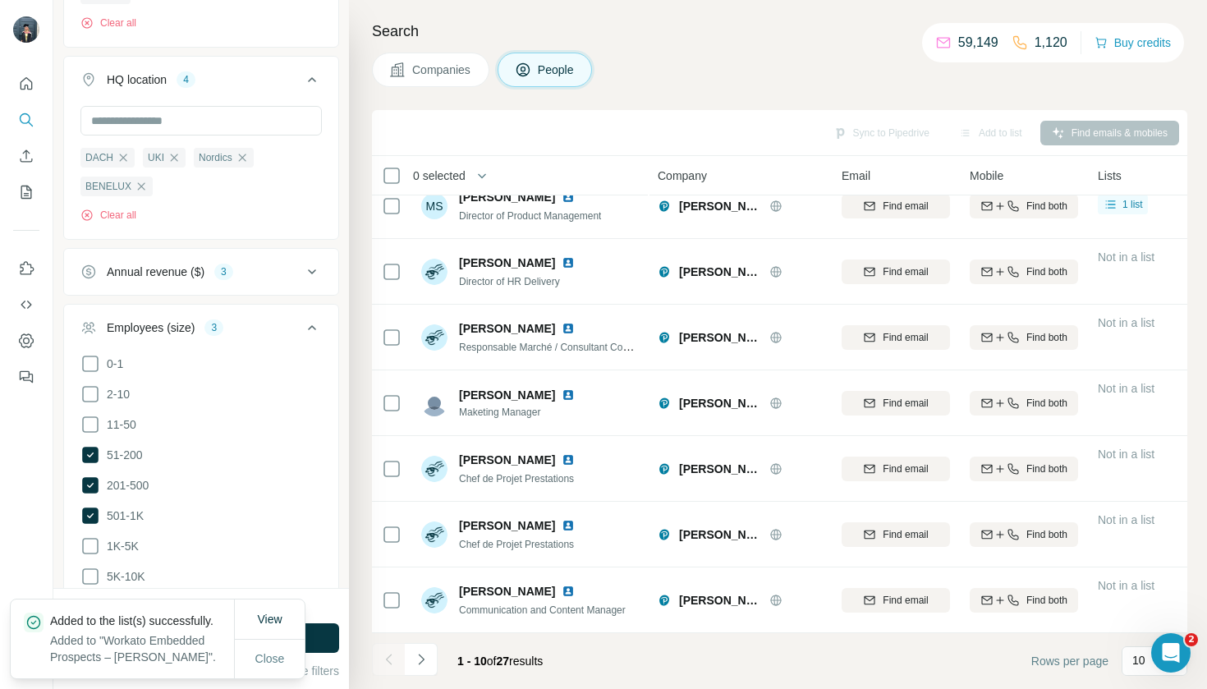
click at [455, 74] on span "Companies" at bounding box center [442, 70] width 60 height 16
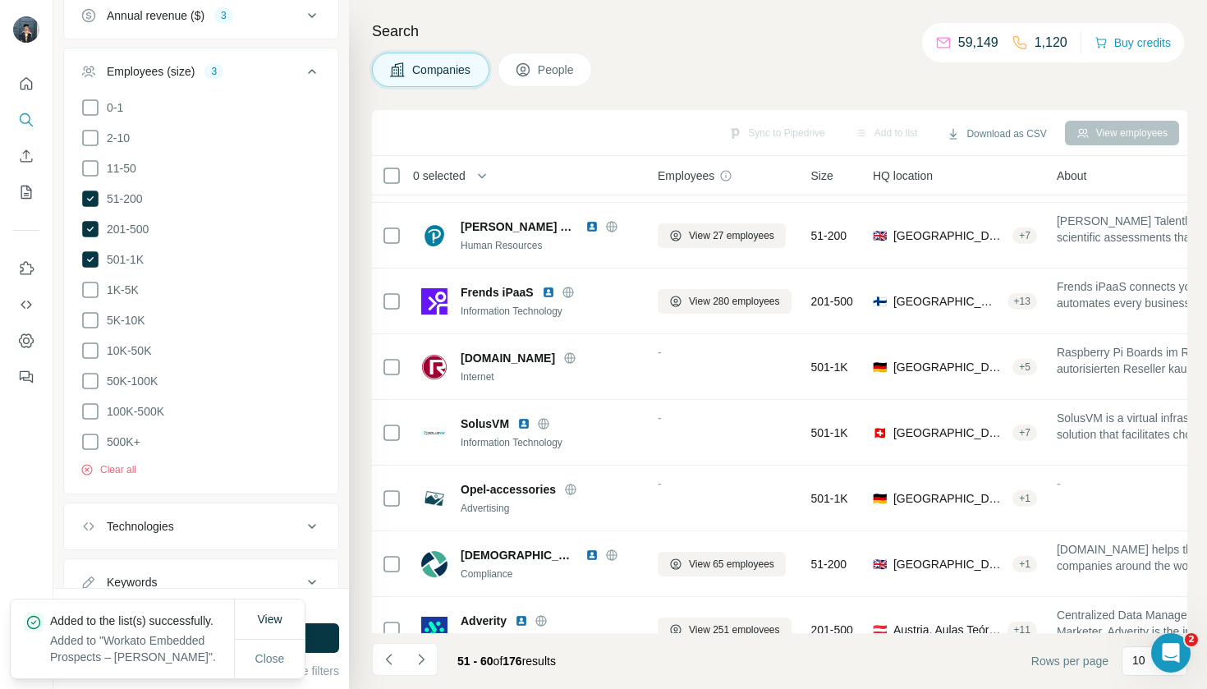
scroll to position [180, 0]
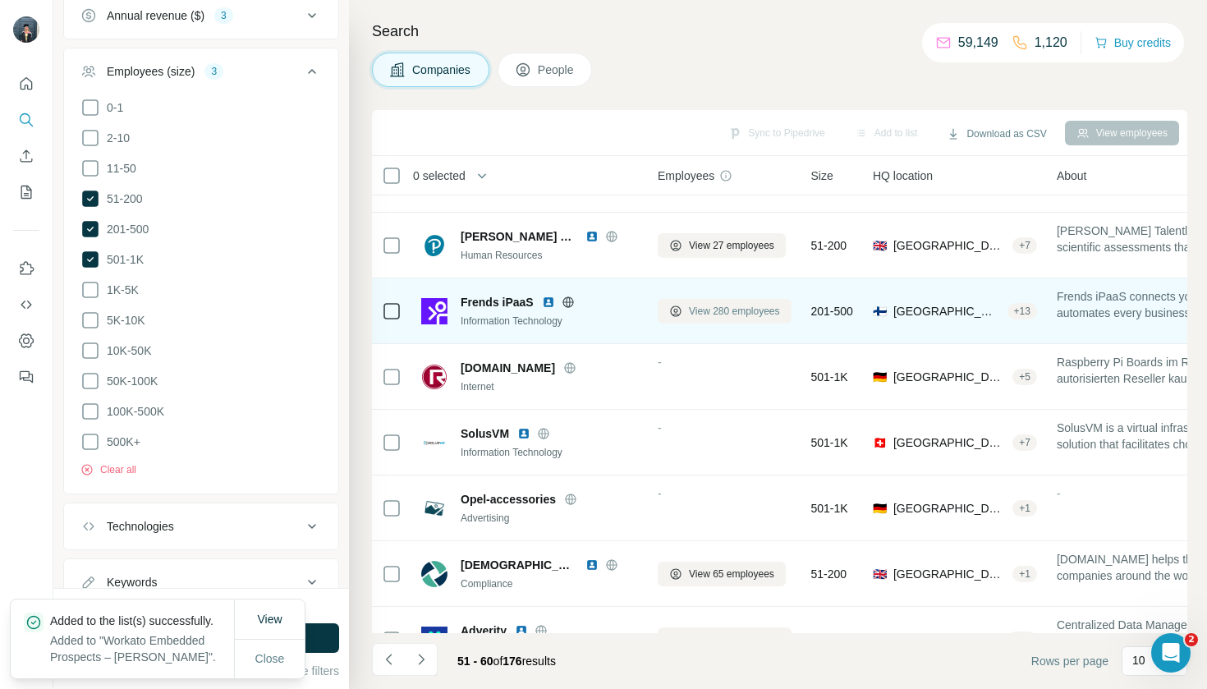
click at [727, 314] on span "View 280 employees" at bounding box center [734, 311] width 91 height 15
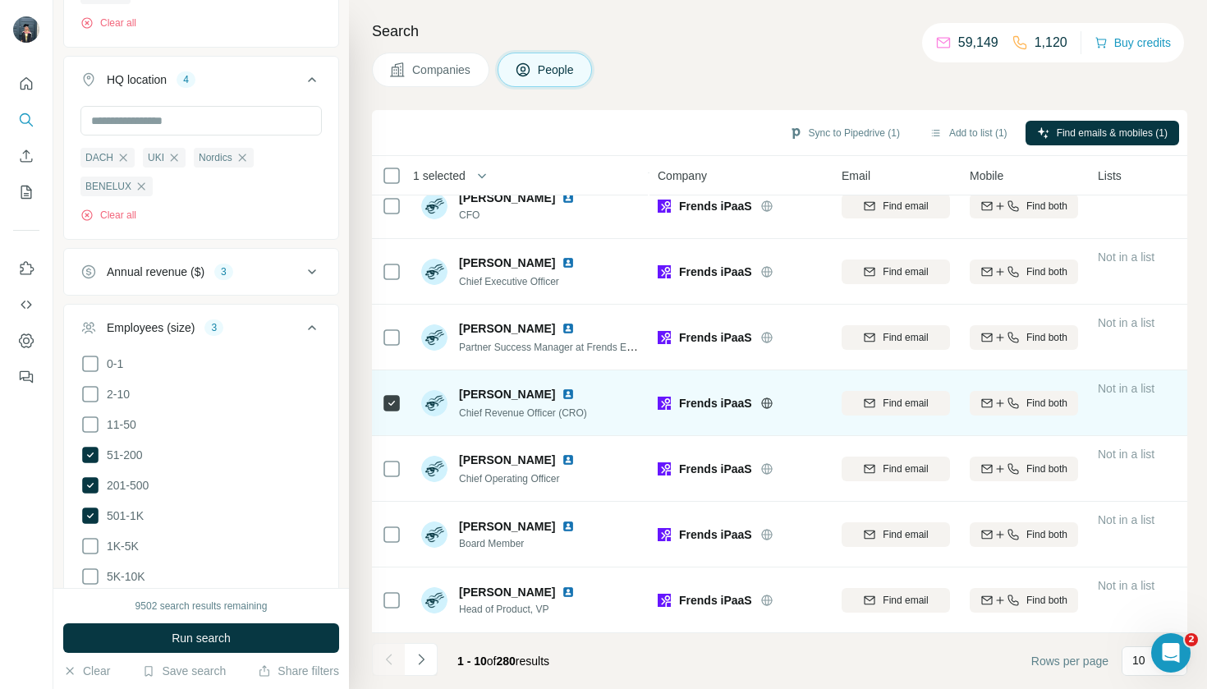
scroll to position [219, 0]
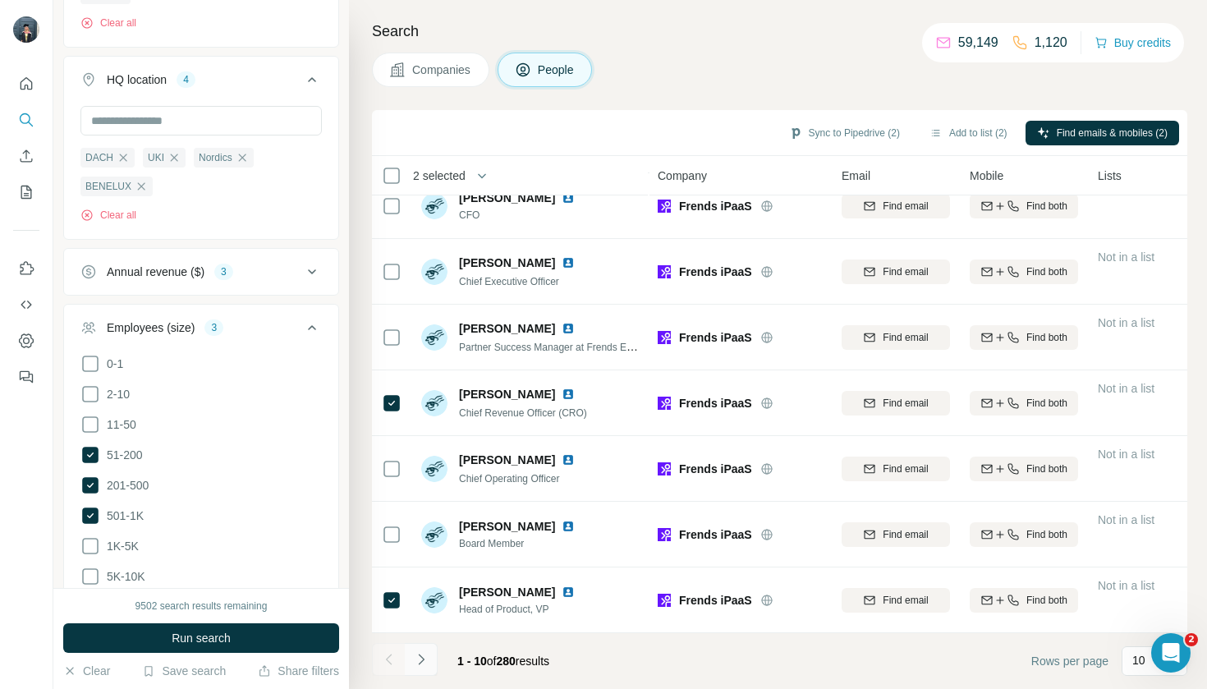
click at [416, 649] on button "Navigate to next page" at bounding box center [421, 659] width 33 height 33
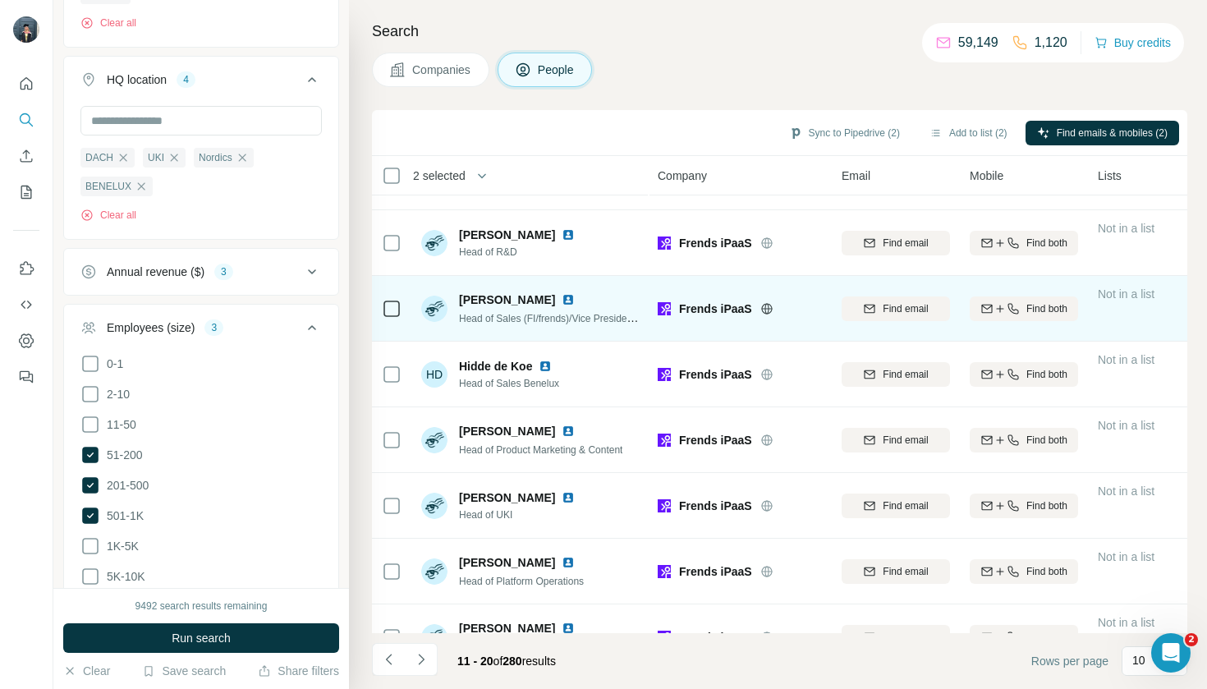
scroll to position [184, 0]
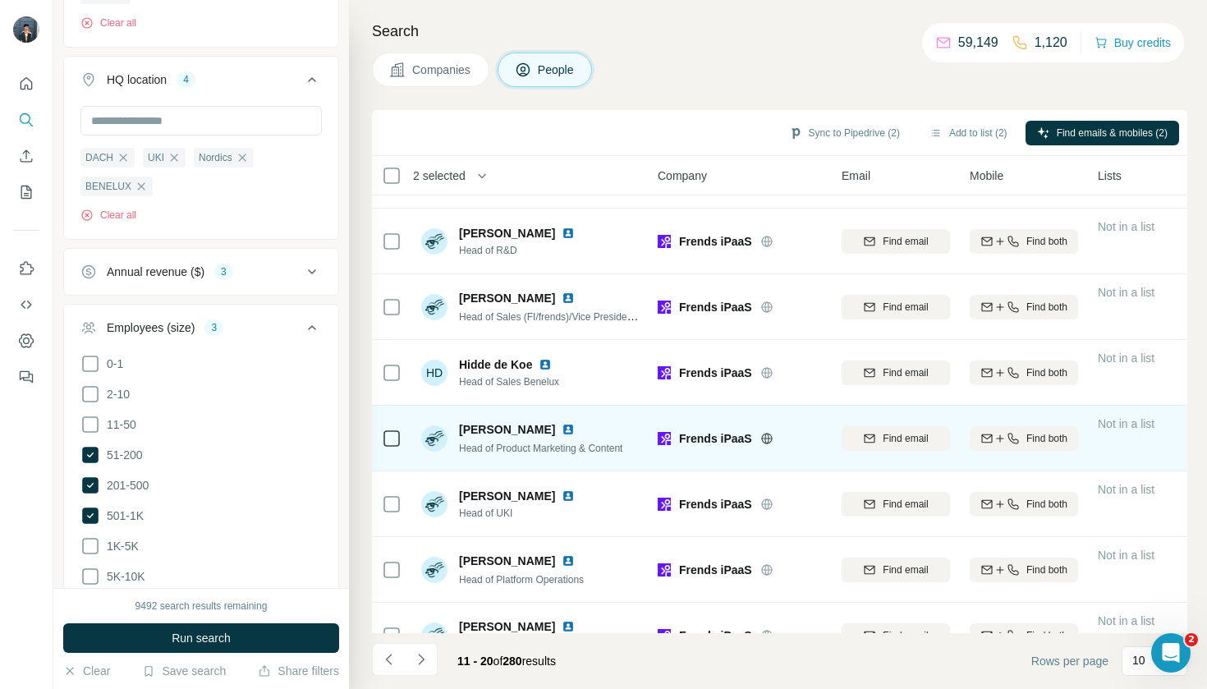
click at [401, 437] on icon at bounding box center [392, 439] width 20 height 20
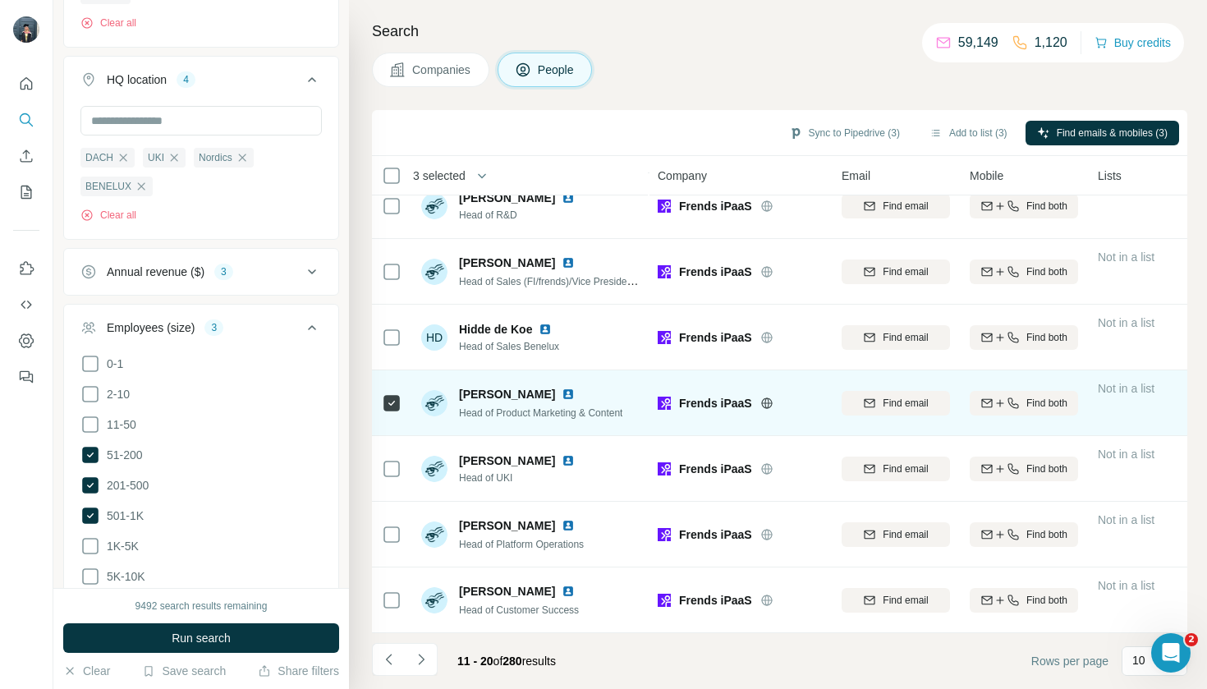
scroll to position [219, 0]
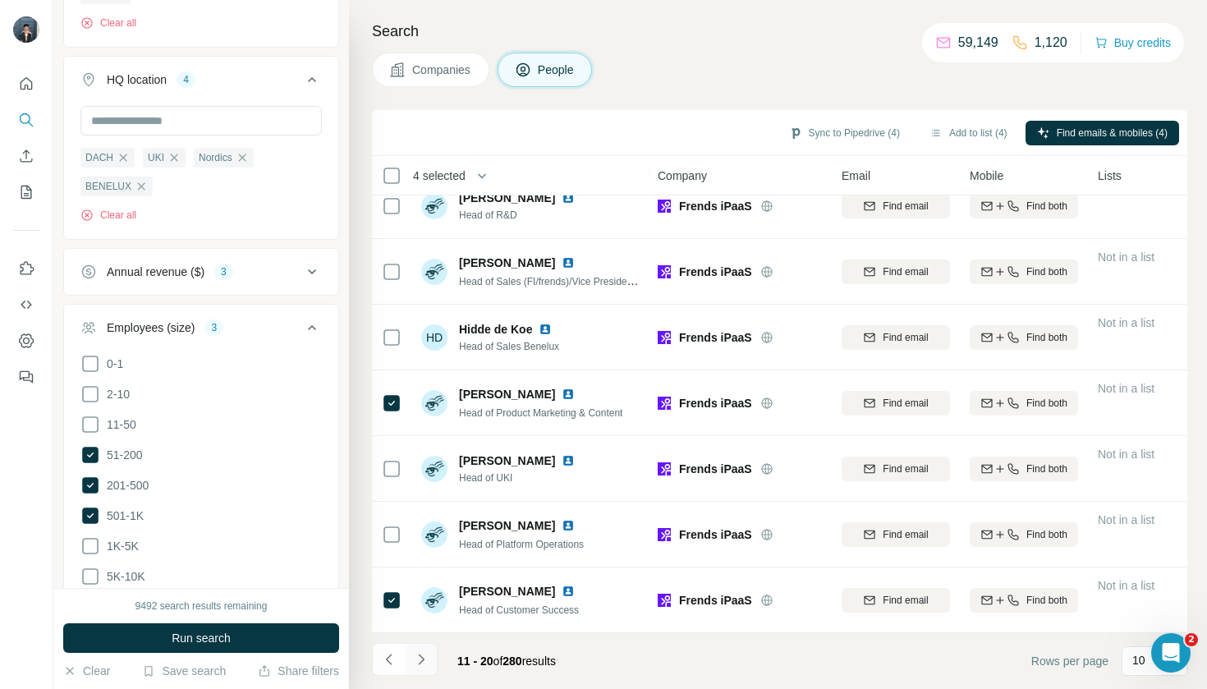
click at [417, 649] on button "Navigate to next page" at bounding box center [421, 659] width 33 height 33
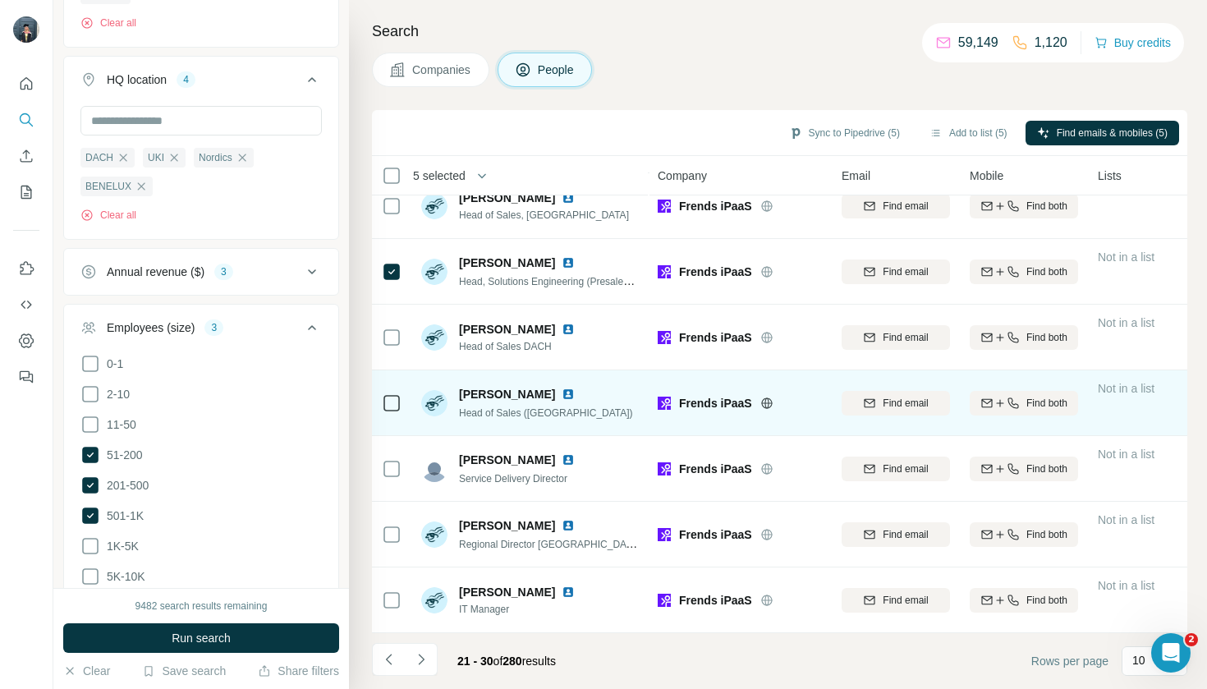
scroll to position [0, 0]
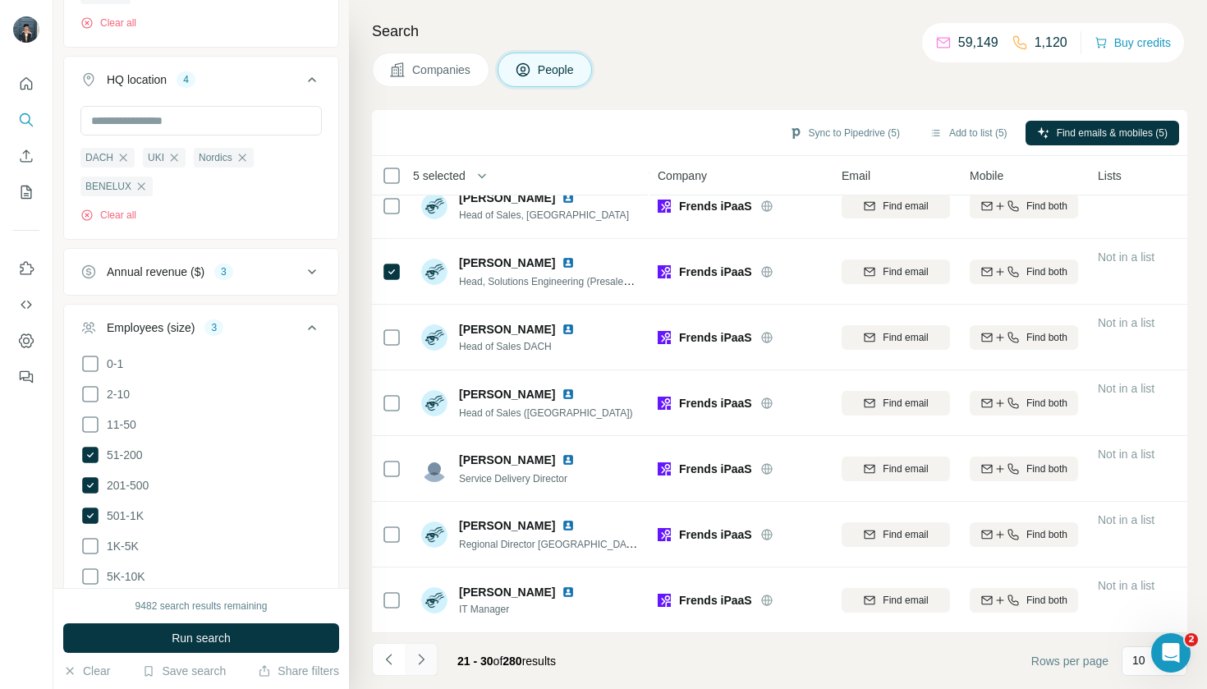
click at [423, 665] on icon "Navigate to next page" at bounding box center [421, 659] width 16 height 16
click at [423, 663] on icon "Navigate to next page" at bounding box center [421, 659] width 16 height 16
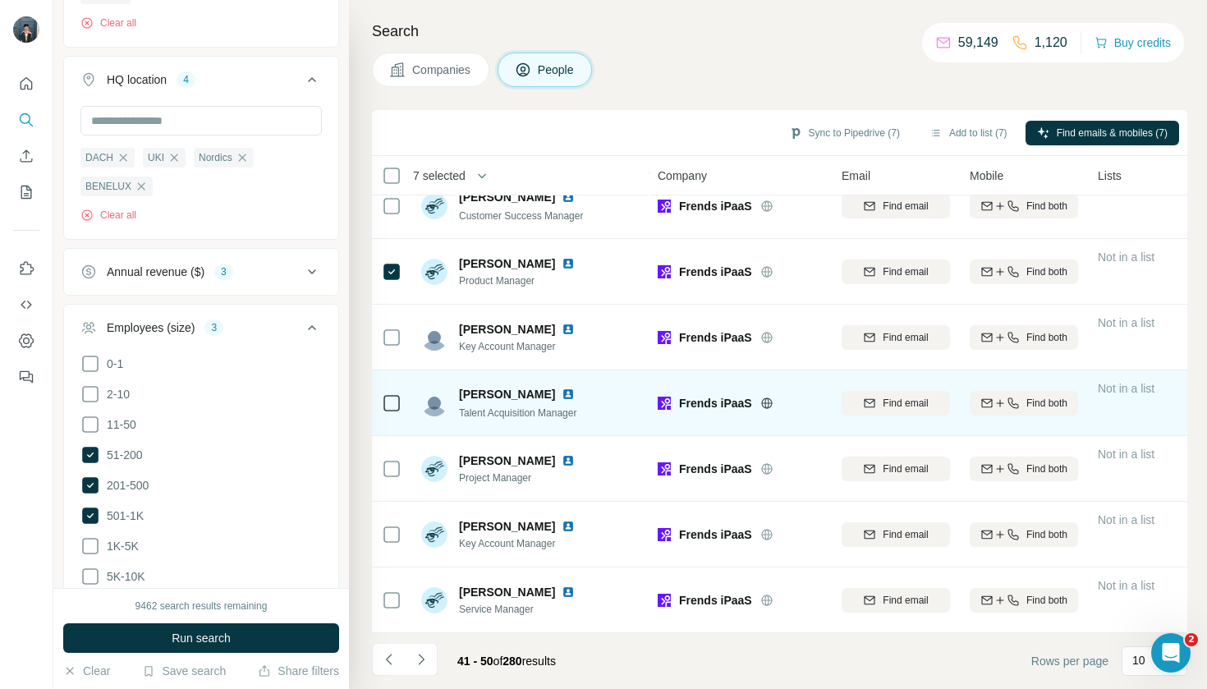
scroll to position [219, 0]
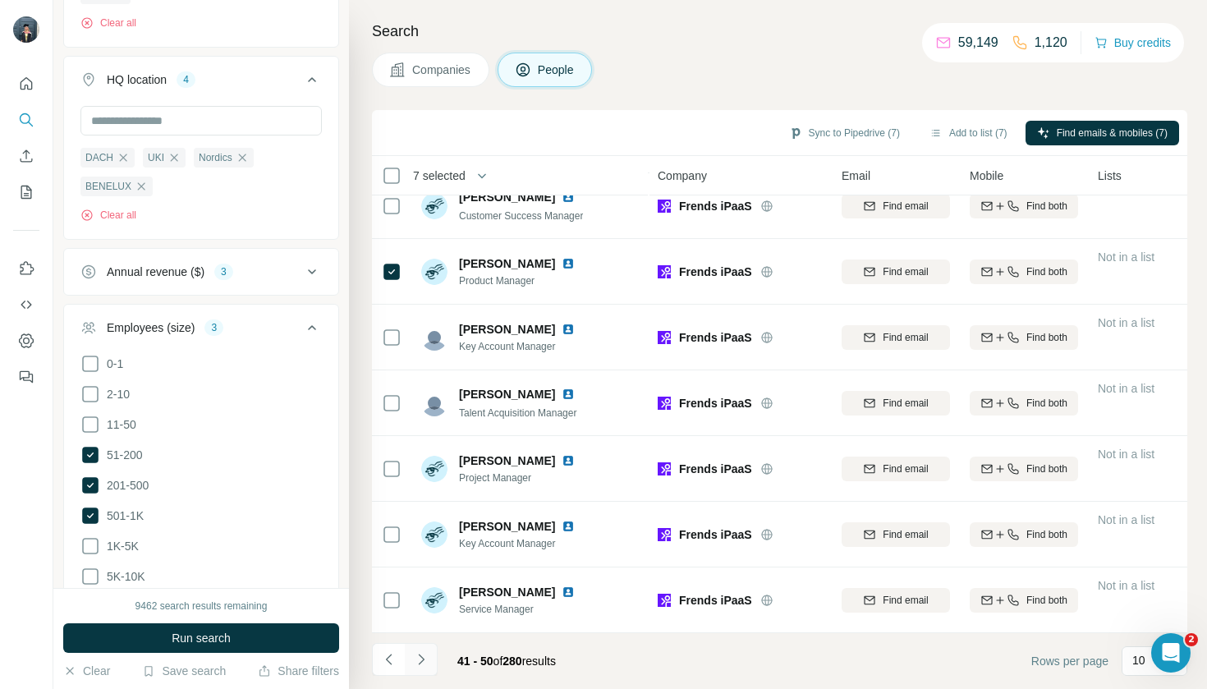
click at [423, 658] on icon "Navigate to next page" at bounding box center [421, 659] width 6 height 11
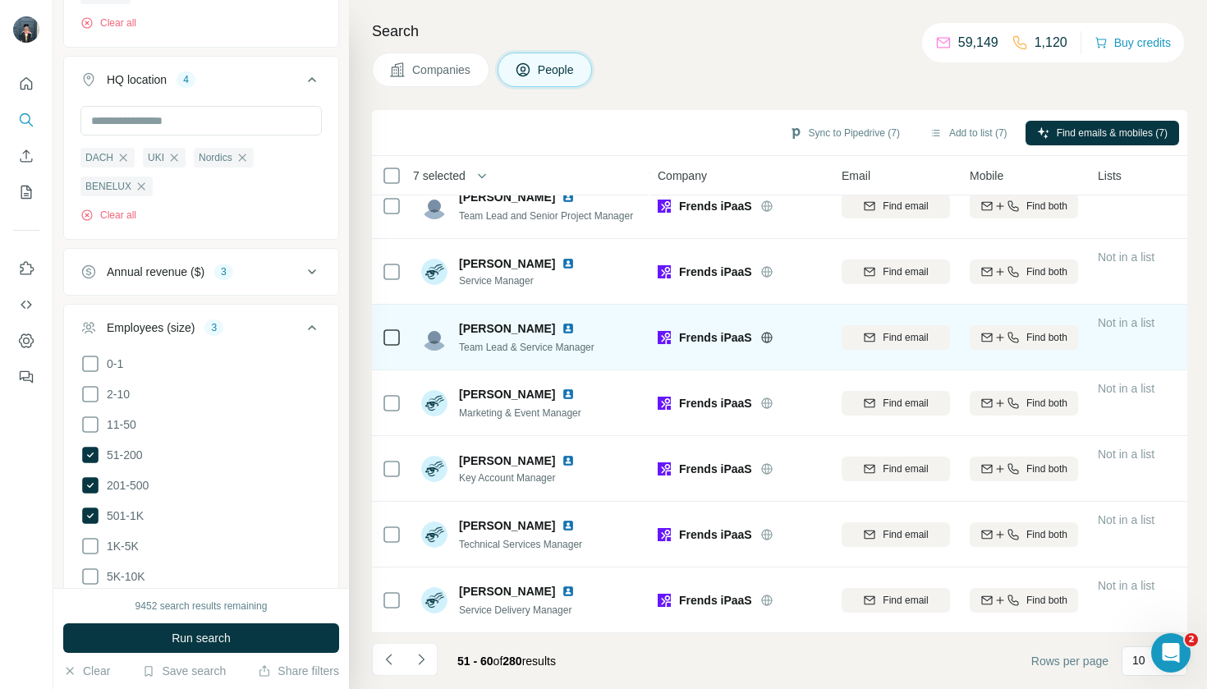
scroll to position [0, 0]
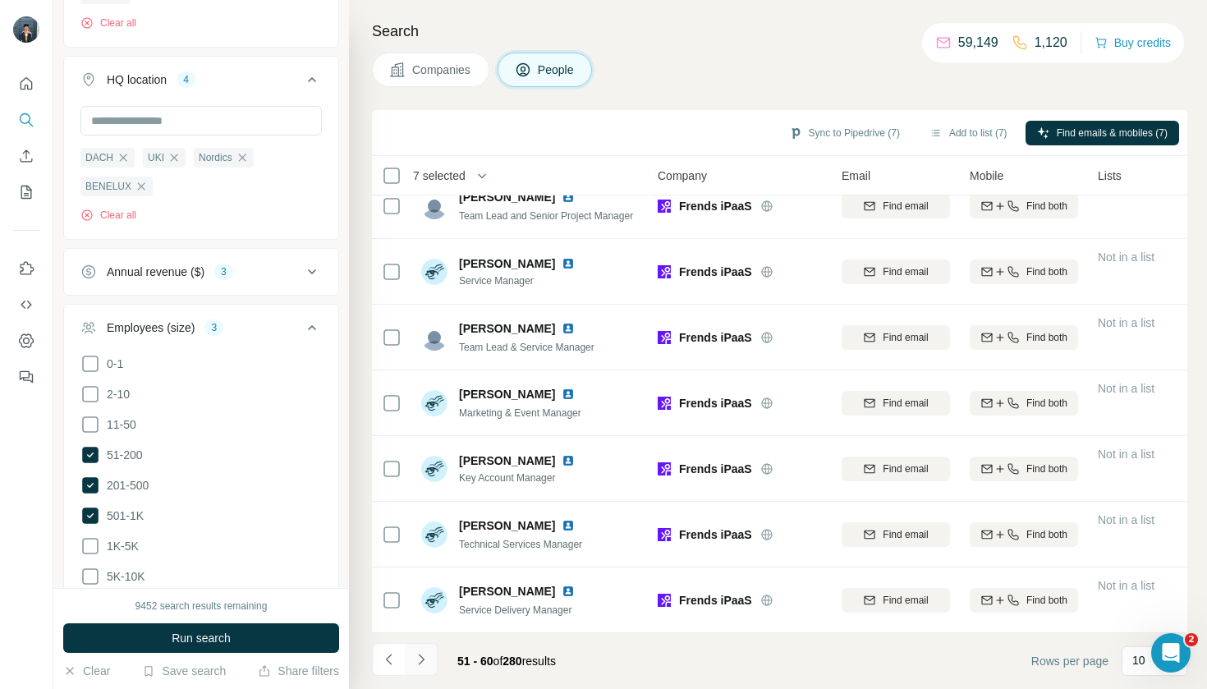
click at [426, 664] on icon "Navigate to next page" at bounding box center [421, 659] width 16 height 16
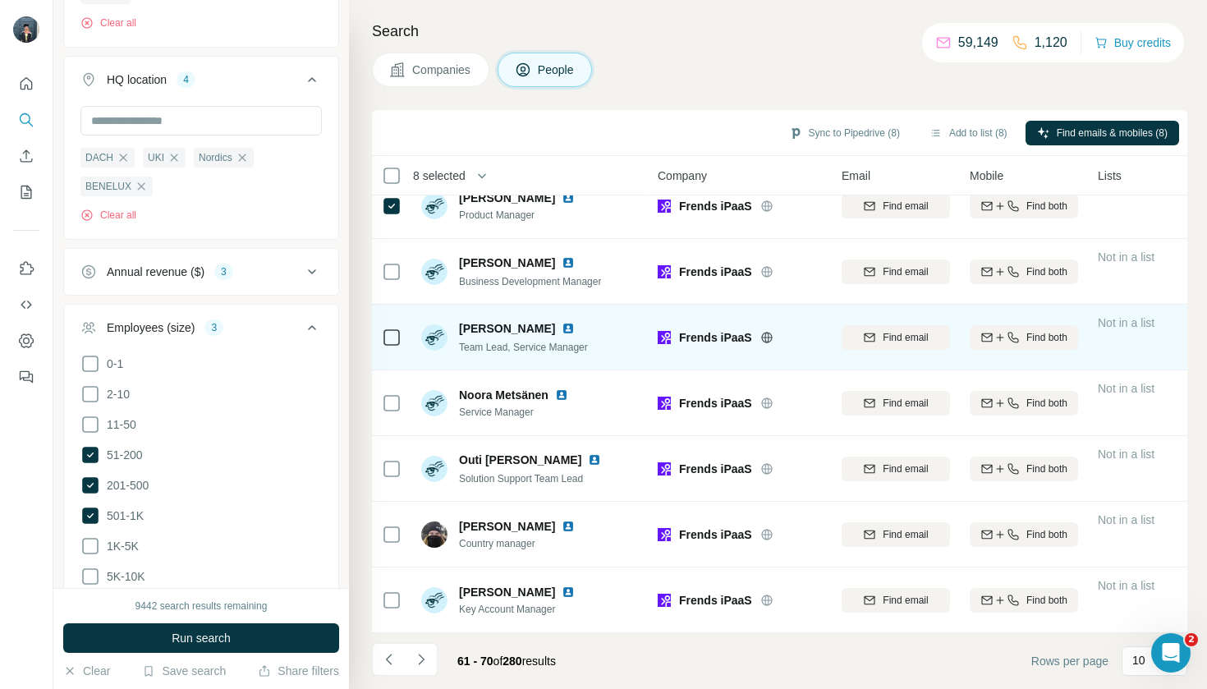
scroll to position [219, 0]
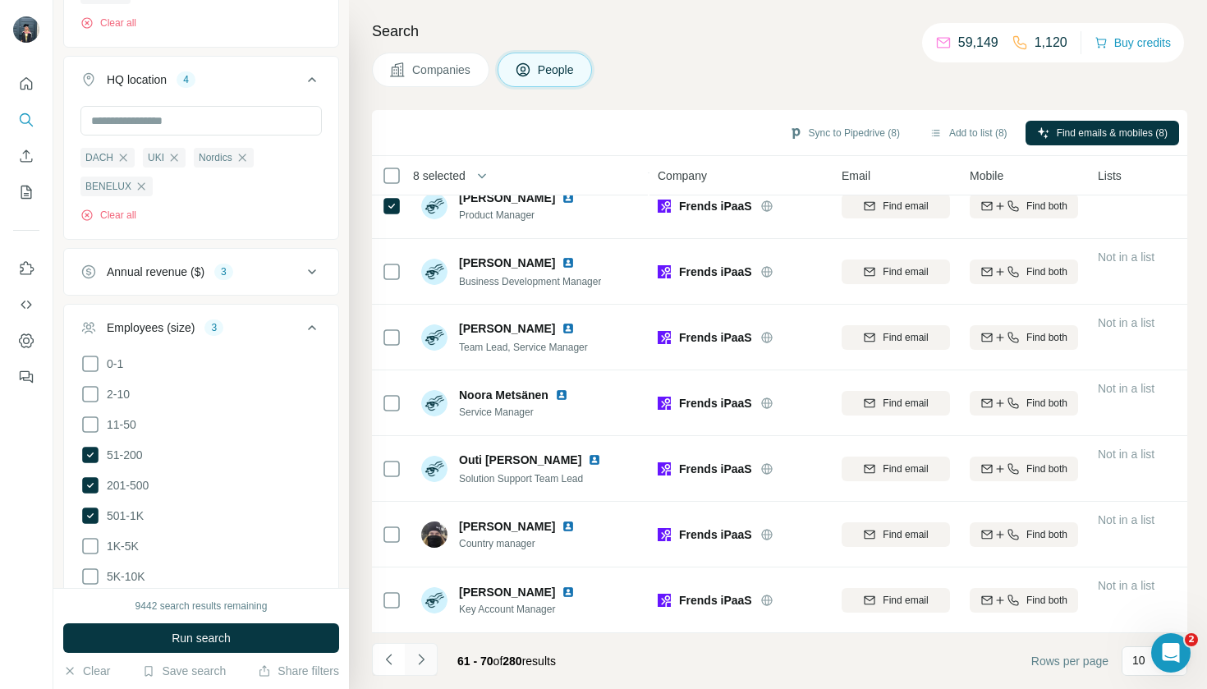
click at [418, 661] on icon "Navigate to next page" at bounding box center [421, 659] width 16 height 16
click at [424, 659] on icon "Navigate to next page" at bounding box center [421, 659] width 6 height 11
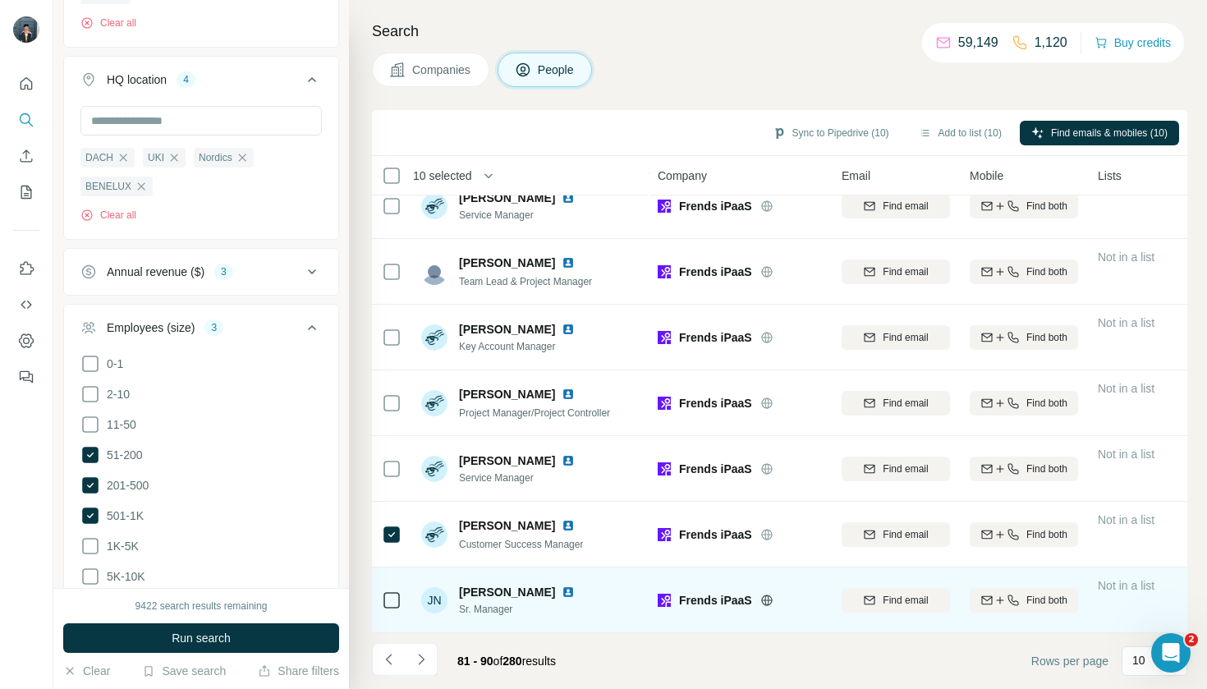
scroll to position [0, 0]
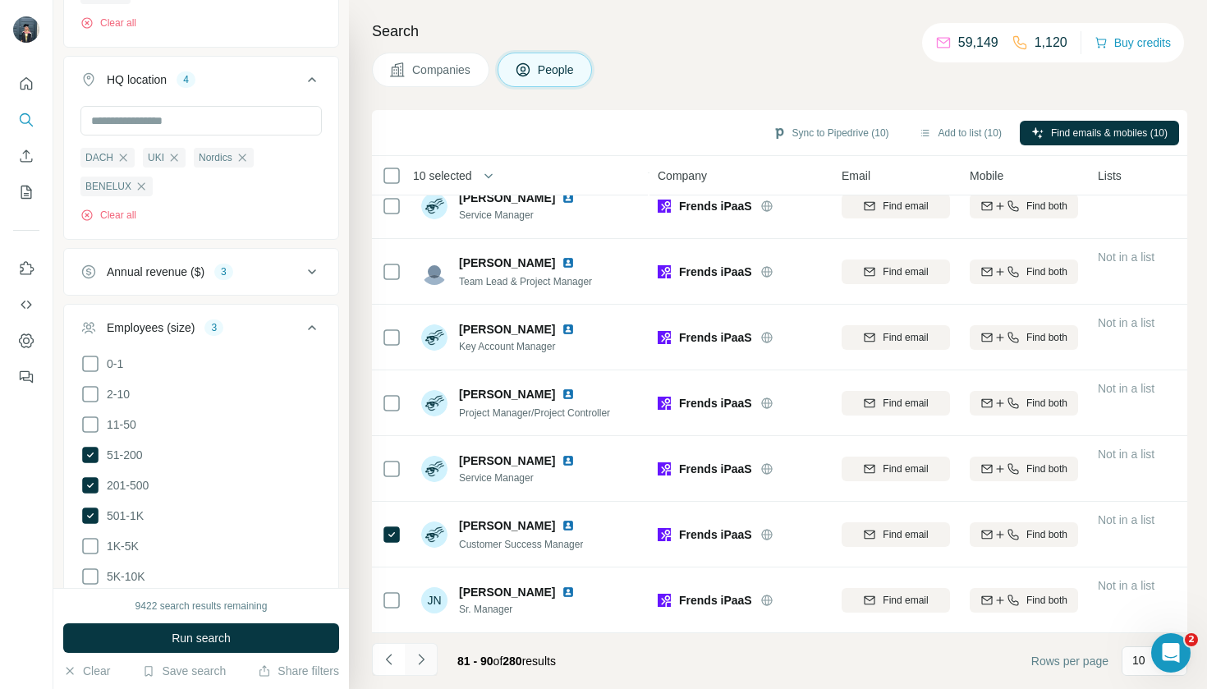
click at [414, 657] on icon "Navigate to next page" at bounding box center [421, 659] width 16 height 16
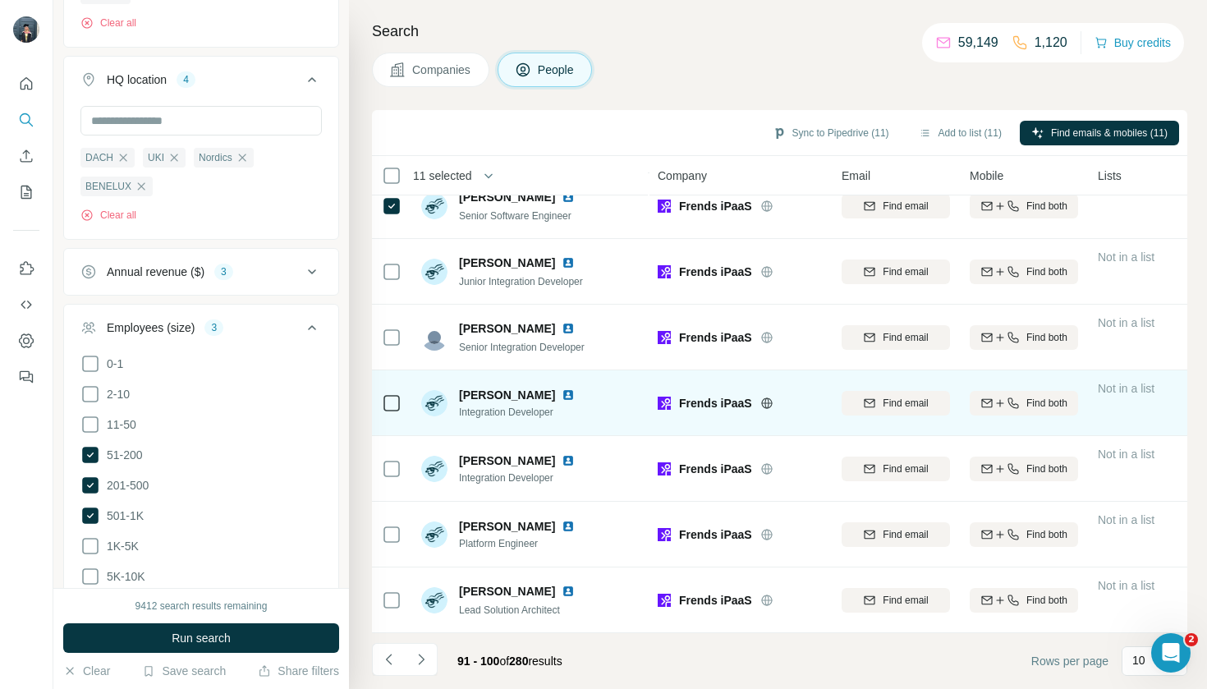
scroll to position [219, 0]
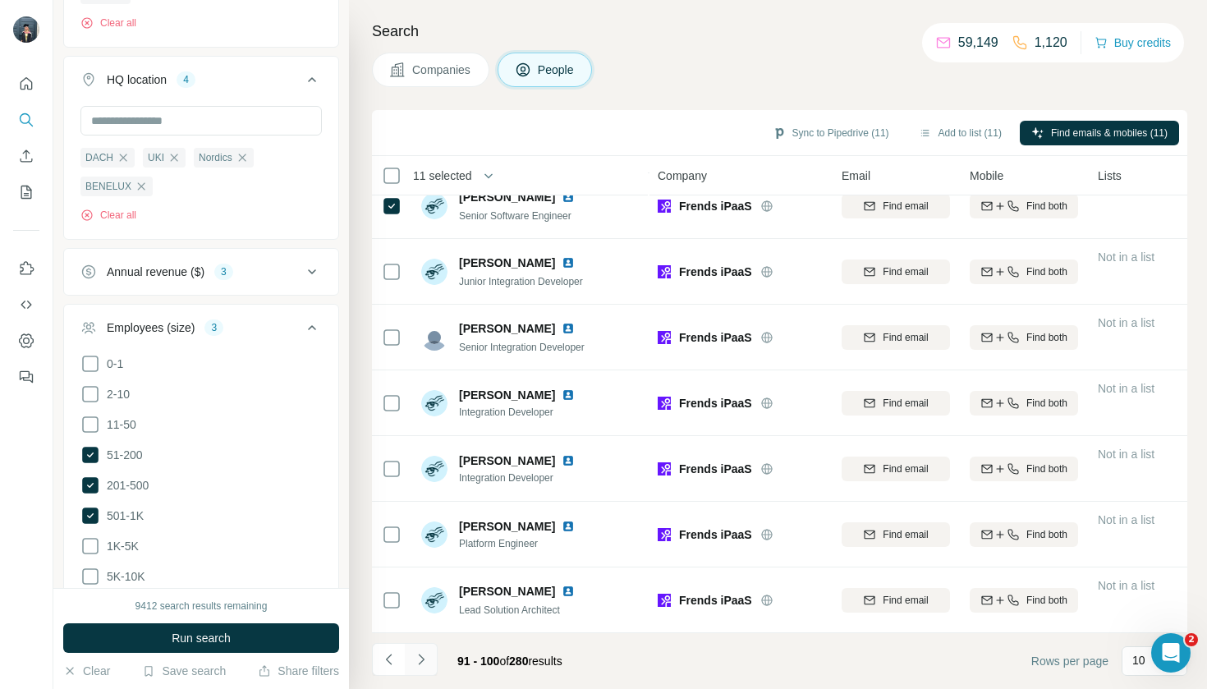
click at [427, 656] on icon "Navigate to next page" at bounding box center [421, 659] width 16 height 16
click at [376, 665] on button "Navigate to previous page" at bounding box center [388, 659] width 33 height 33
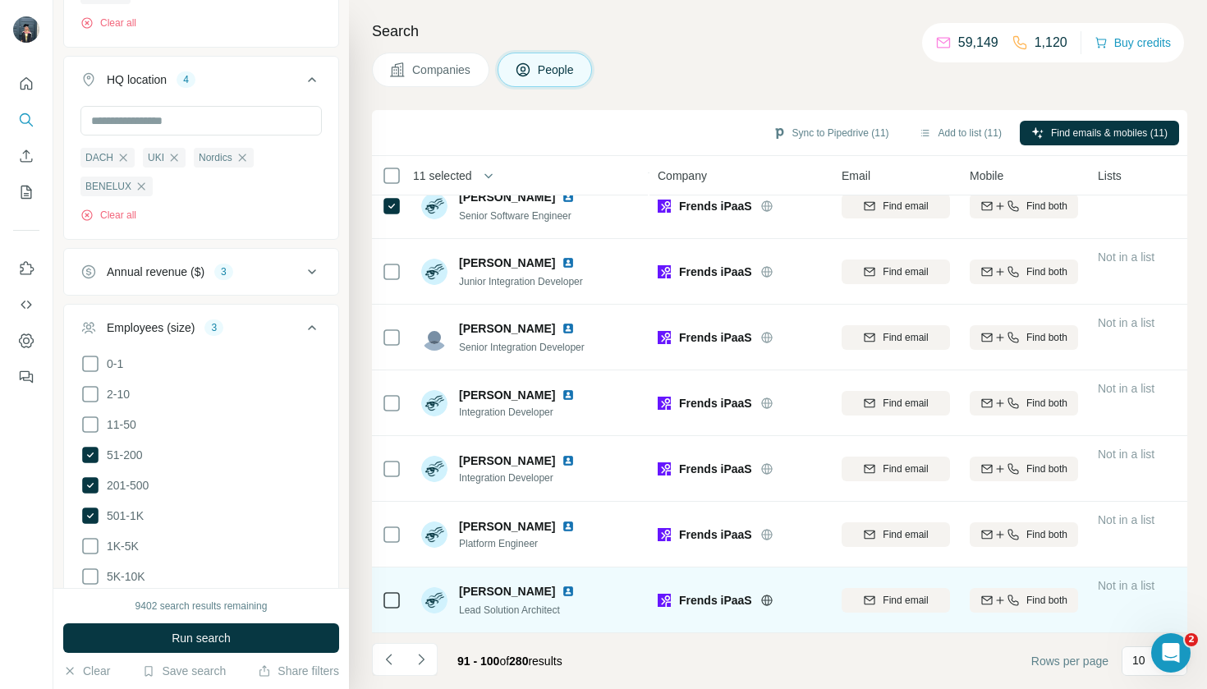
scroll to position [0, 0]
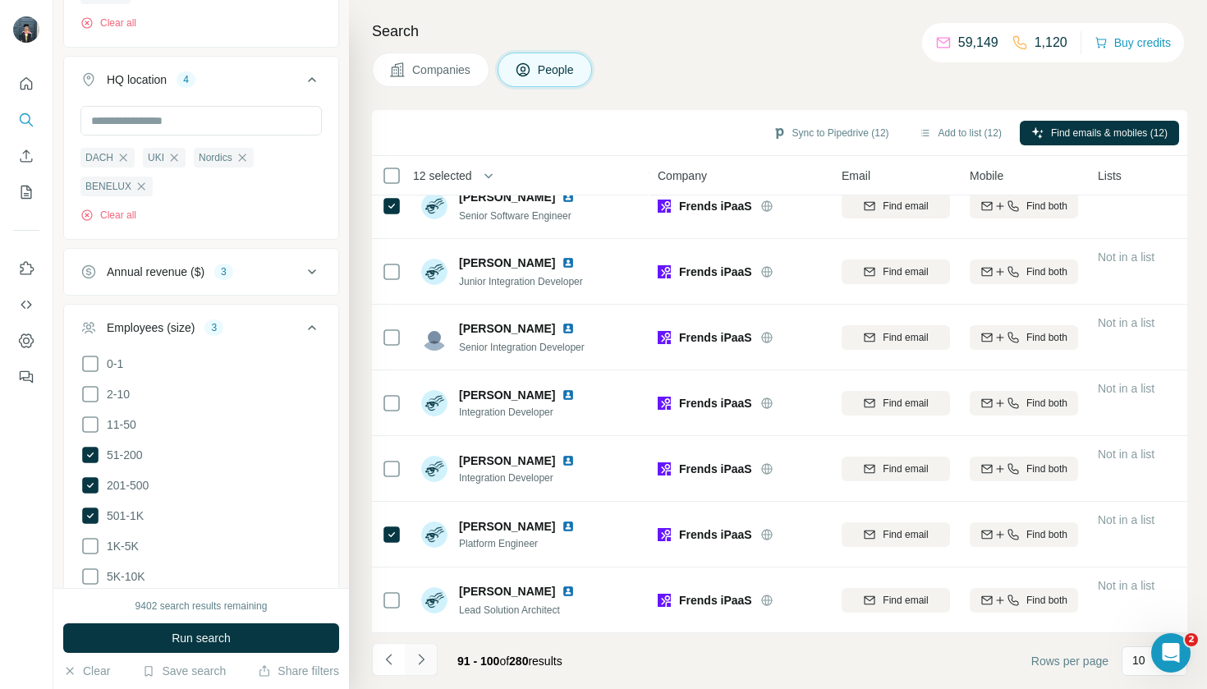
click at [421, 664] on icon "Navigate to next page" at bounding box center [421, 659] width 16 height 16
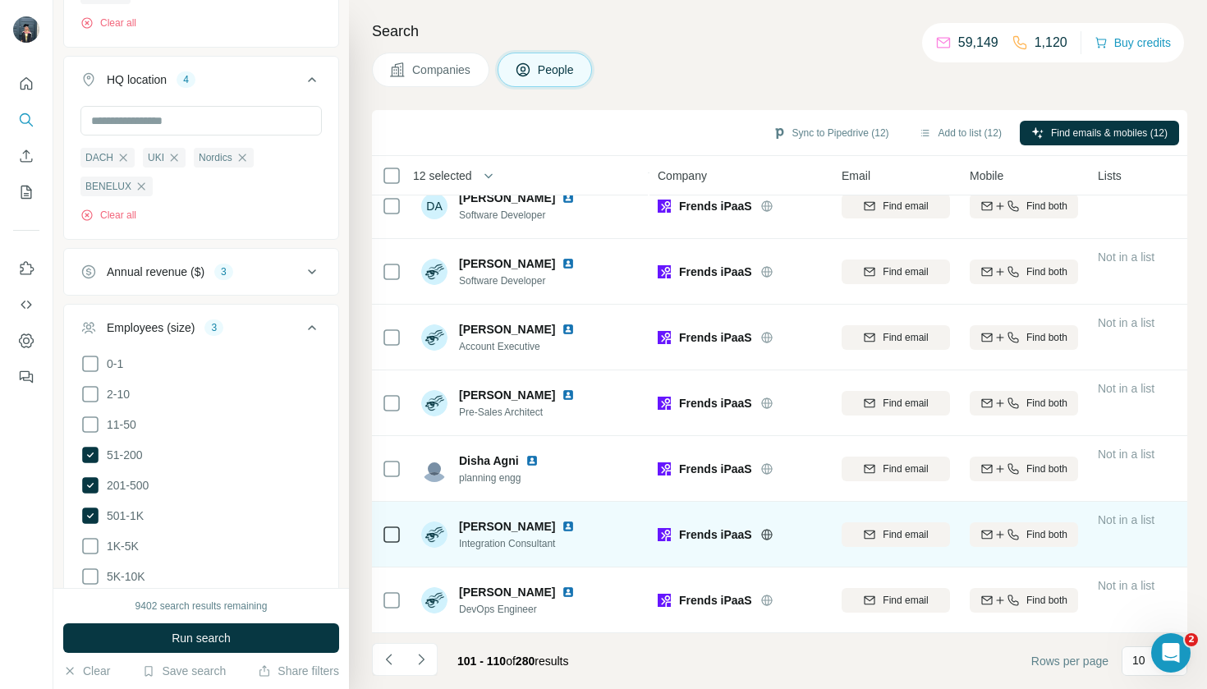
scroll to position [219, 0]
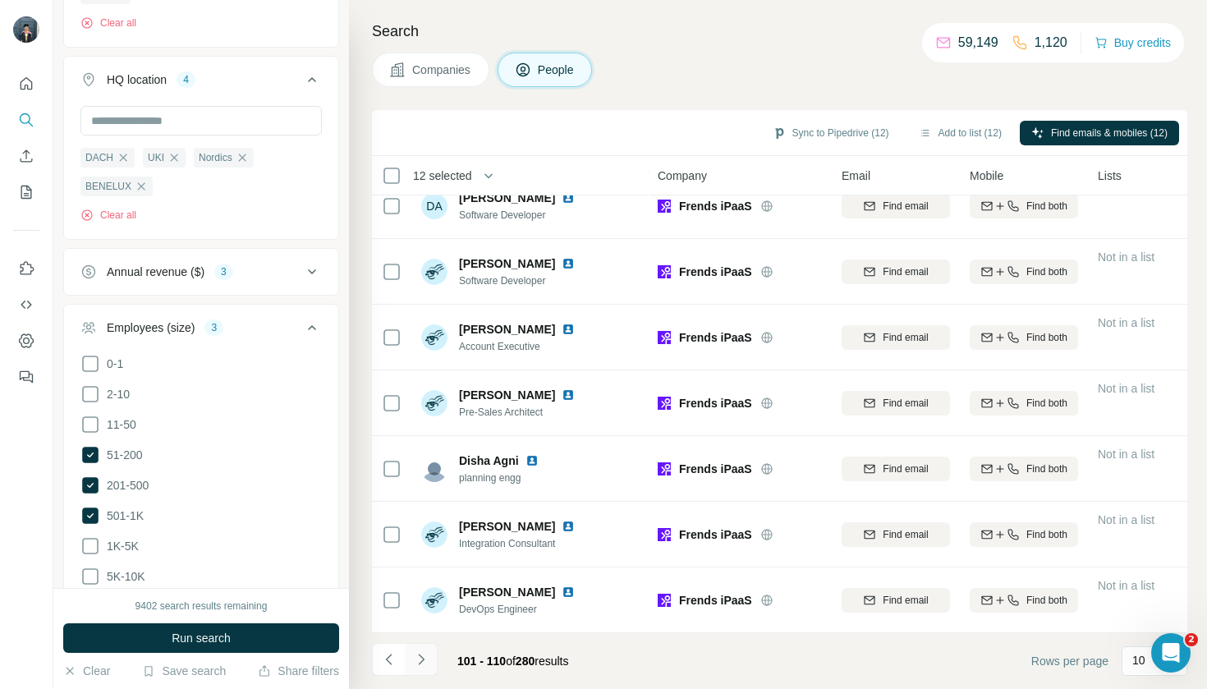
click at [417, 666] on icon "Navigate to next page" at bounding box center [421, 659] width 16 height 16
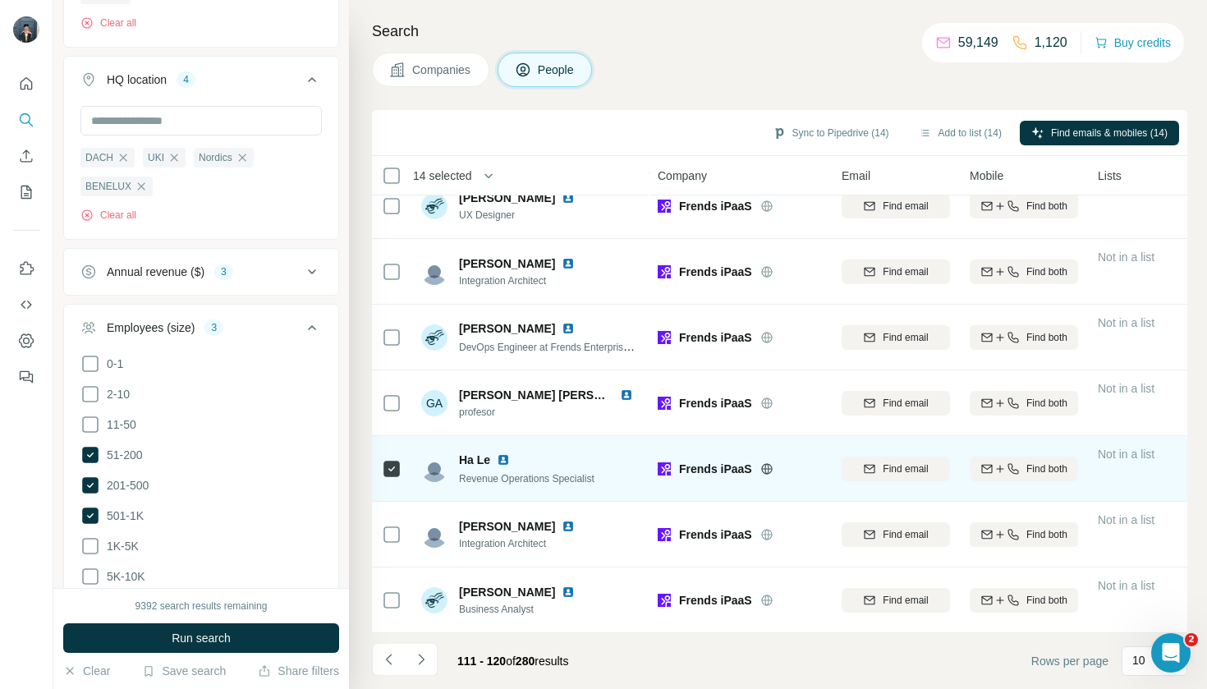
scroll to position [0, 0]
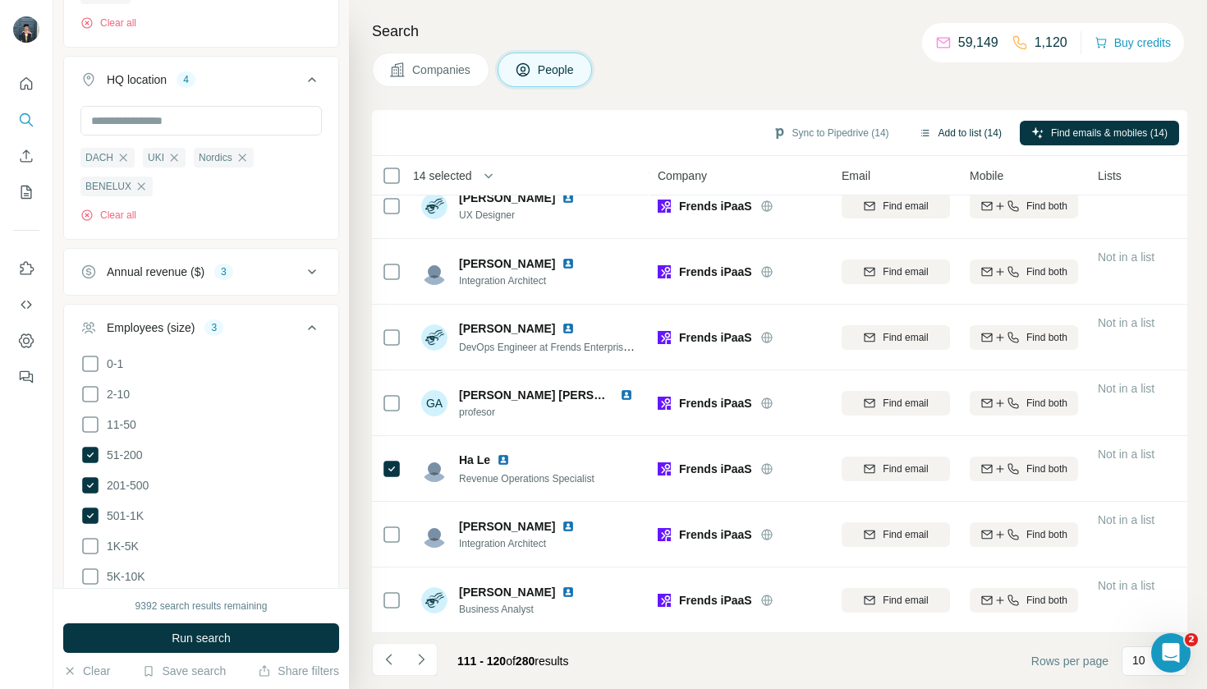
click at [948, 130] on button "Add to list (14)" at bounding box center [960, 133] width 106 height 25
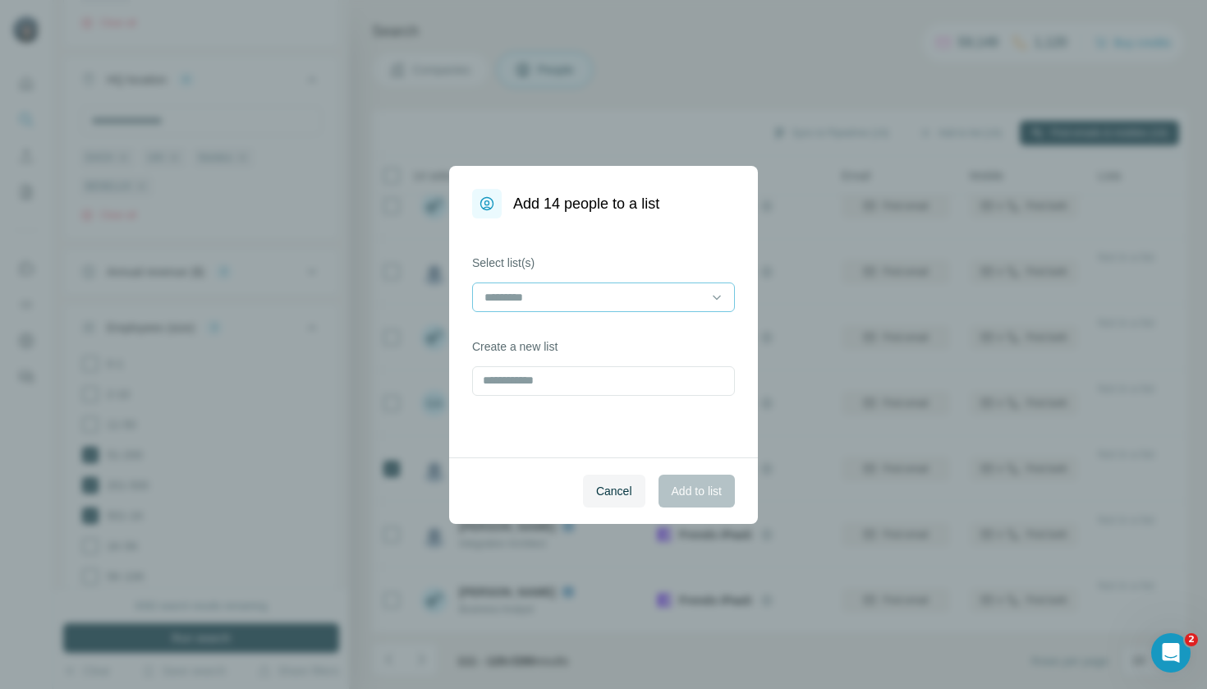
click at [674, 287] on div at bounding box center [594, 297] width 222 height 28
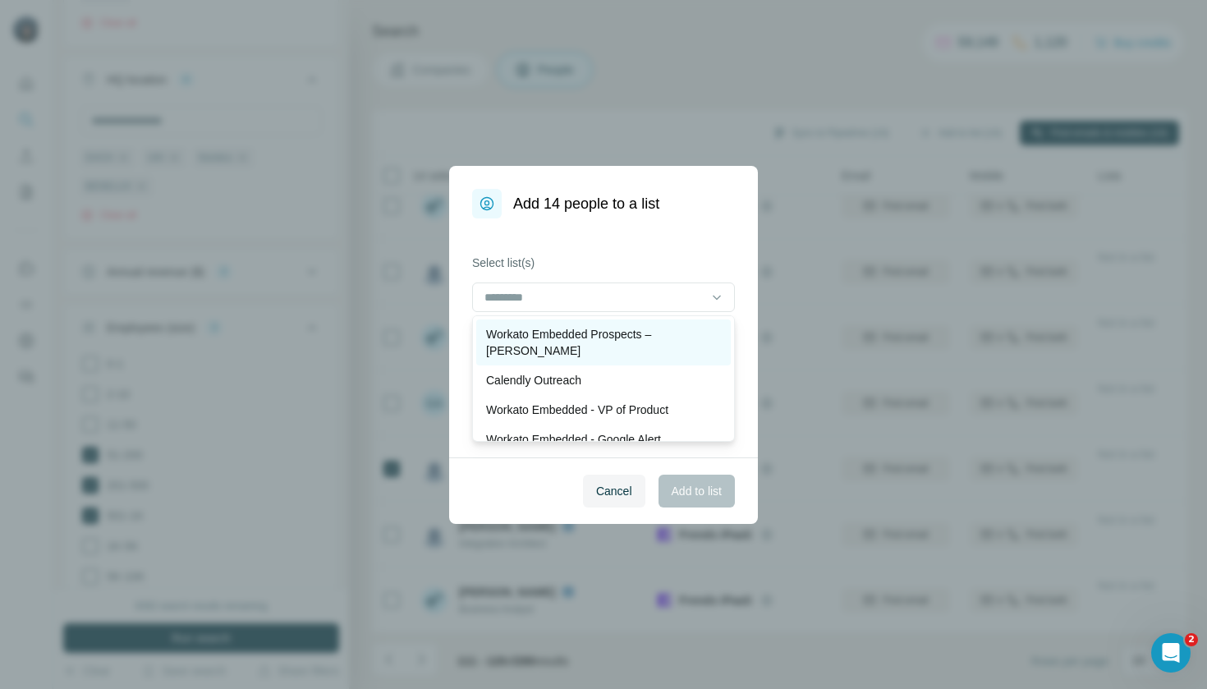
click at [655, 337] on p "Workato Embedded Prospects – [PERSON_NAME]" at bounding box center [603, 342] width 235 height 33
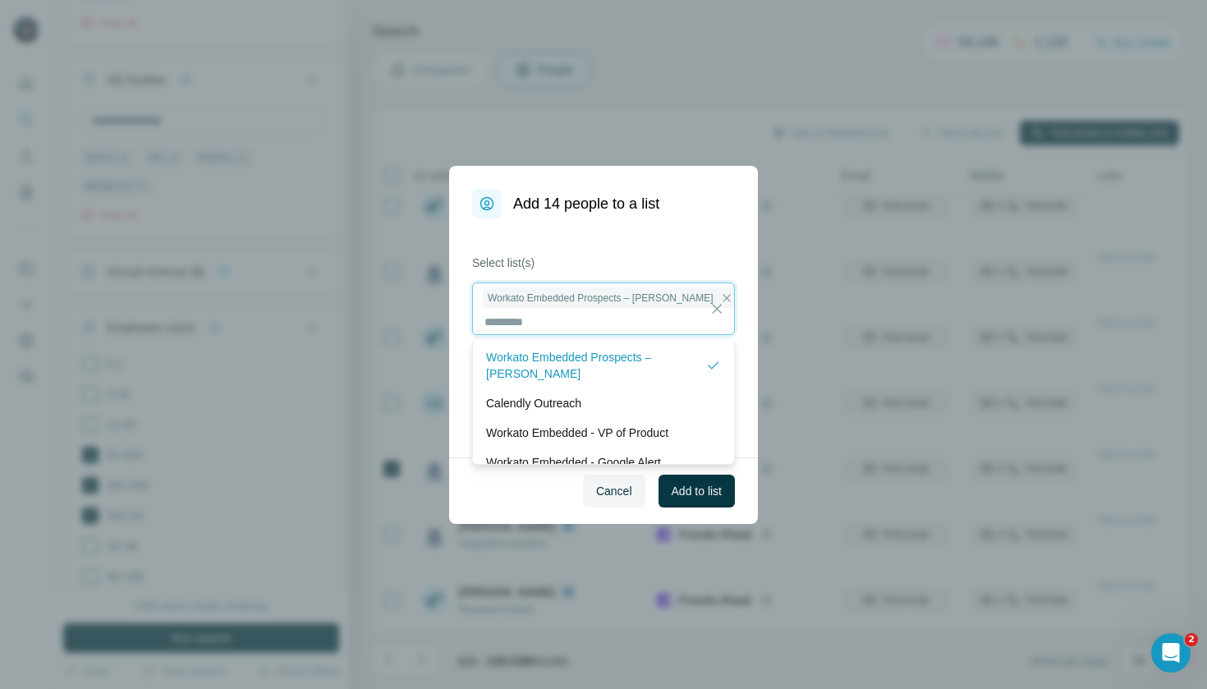
scroll to position [2, 0]
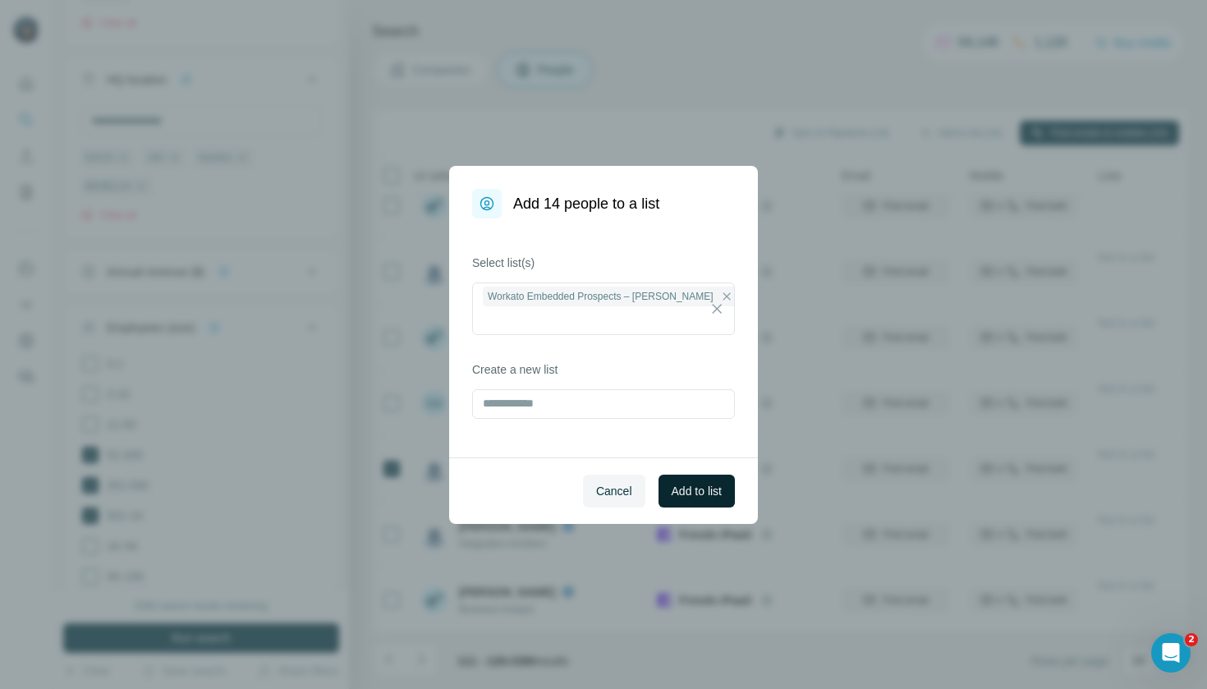
click at [706, 494] on span "Add to list" at bounding box center [697, 491] width 50 height 16
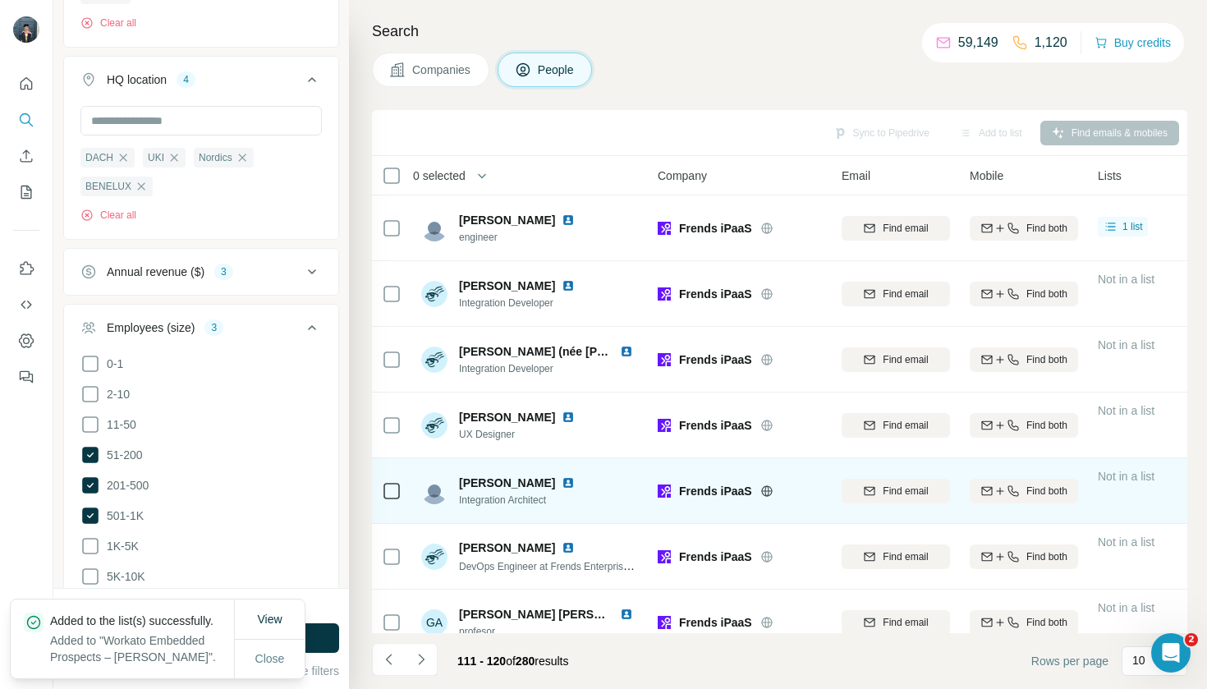
scroll to position [0, 0]
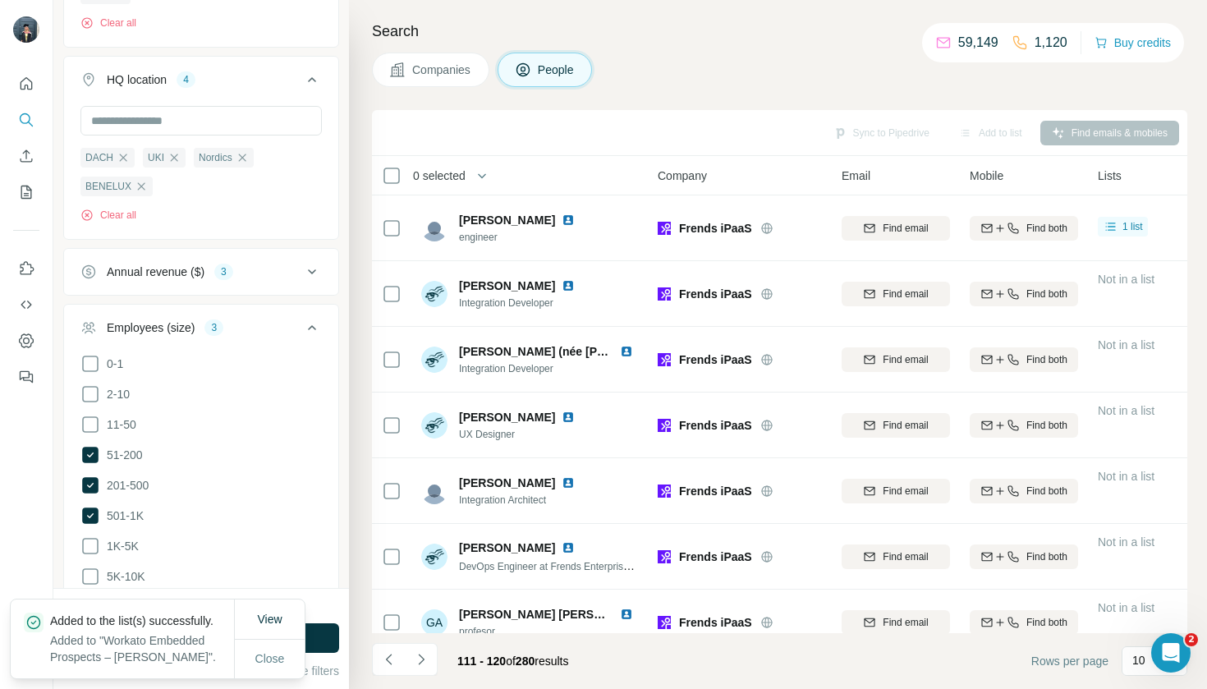
click at [446, 94] on div "Search Companies People Sync to Pipedrive Add to list Find emails & mobiles 0 s…" at bounding box center [778, 344] width 858 height 689
click at [446, 79] on button "Companies" at bounding box center [430, 70] width 117 height 34
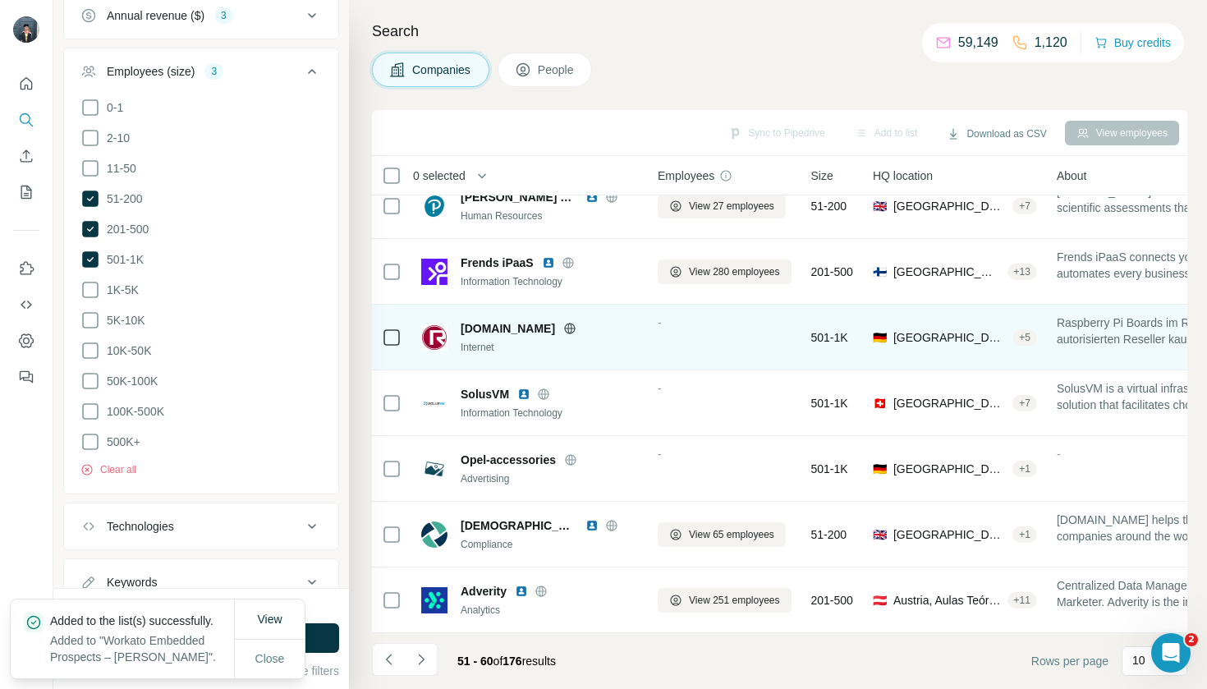
scroll to position [219, 0]
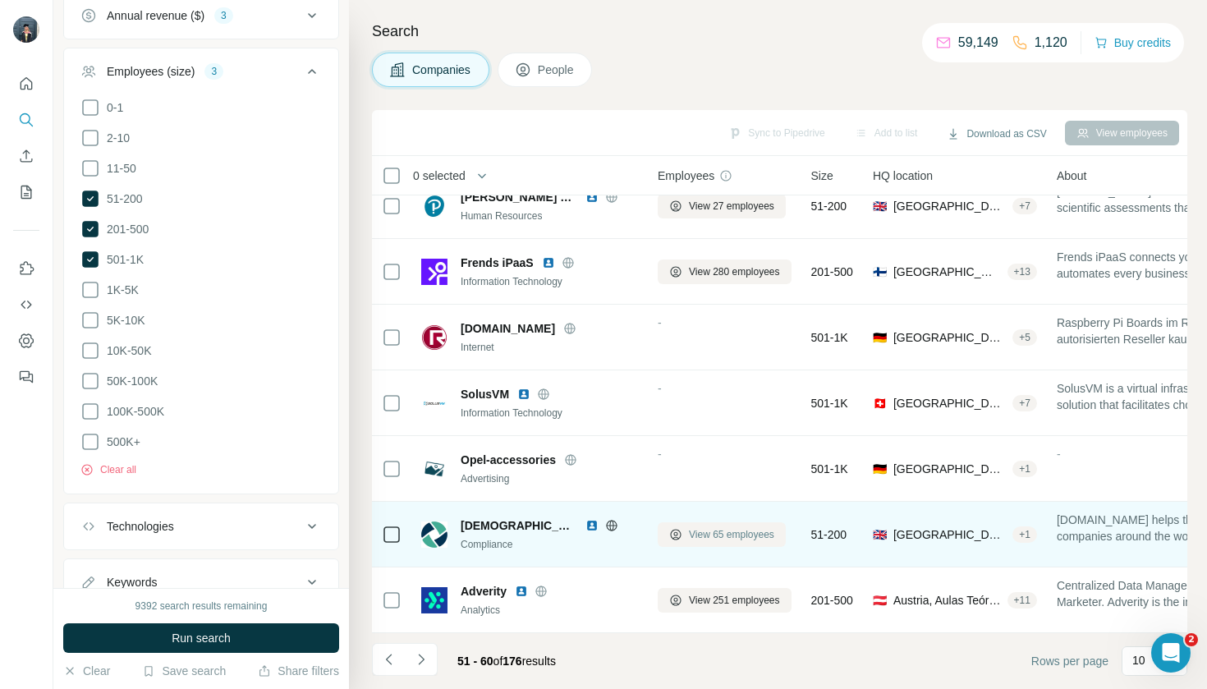
click at [712, 535] on span "View 65 employees" at bounding box center [731, 534] width 85 height 15
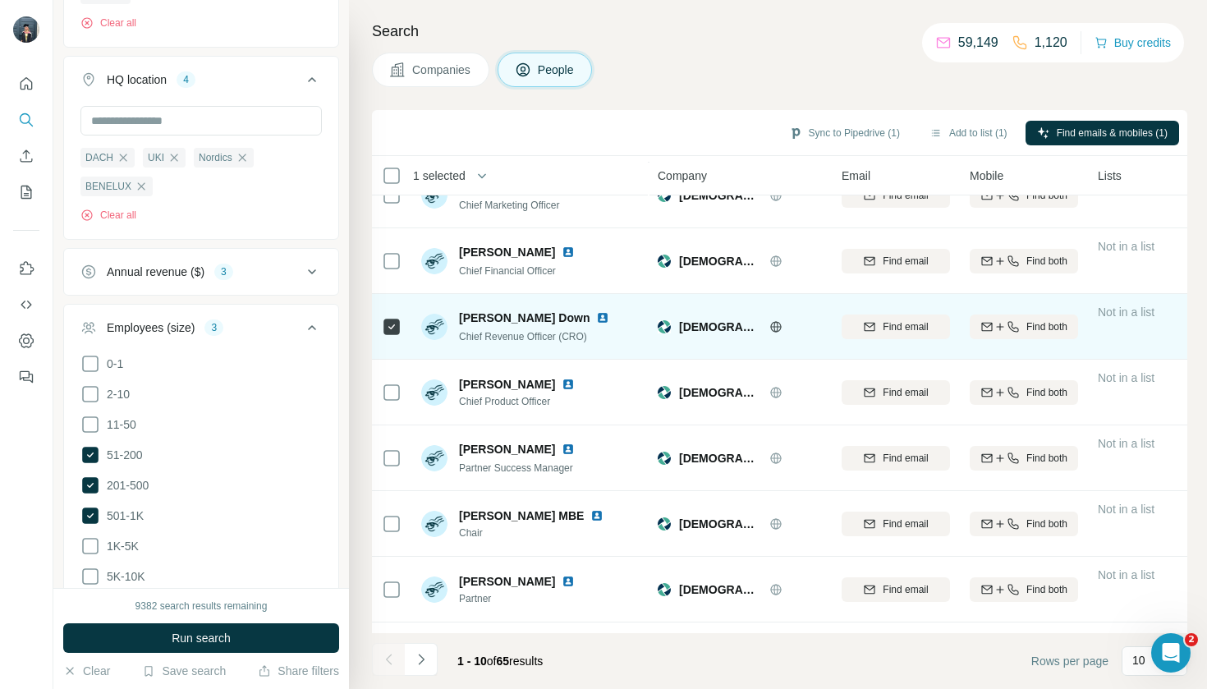
scroll to position [165, 0]
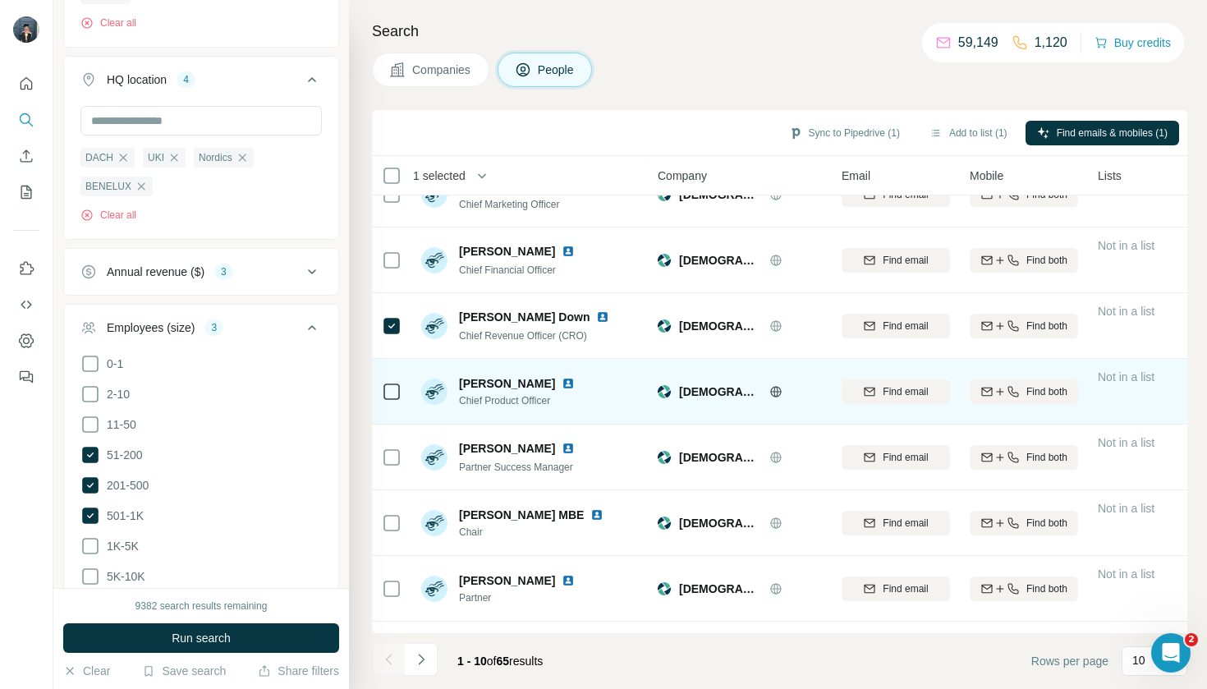
click at [383, 382] on icon at bounding box center [392, 392] width 20 height 20
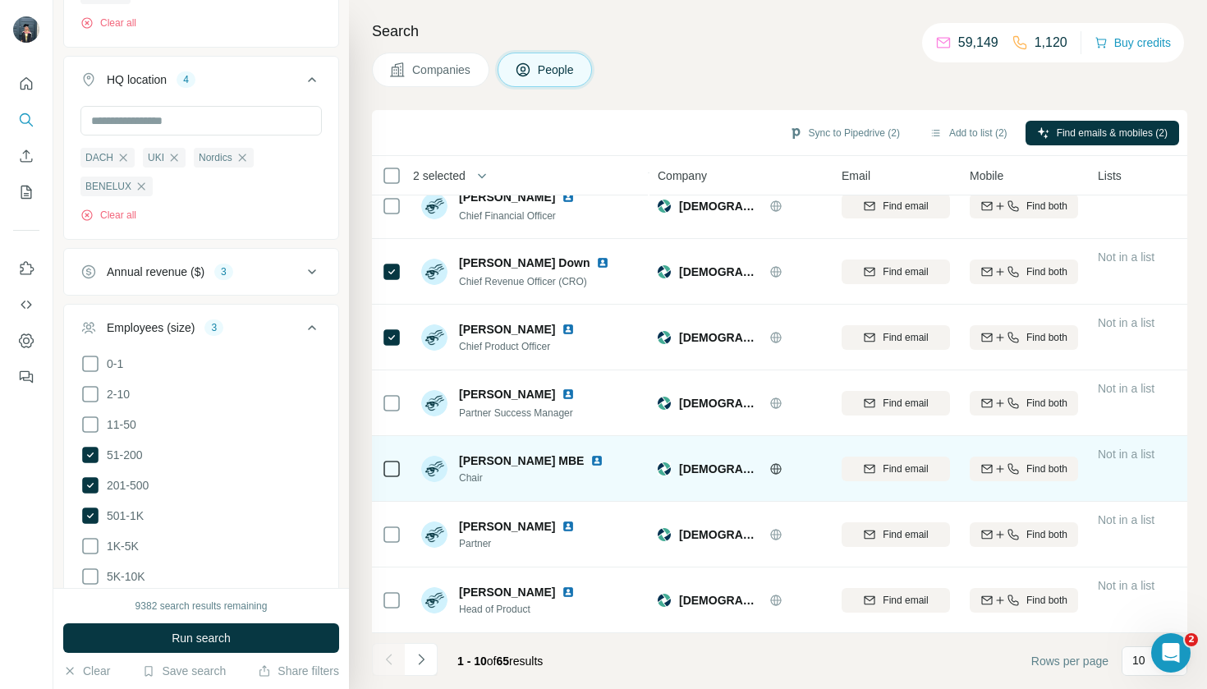
scroll to position [219, 0]
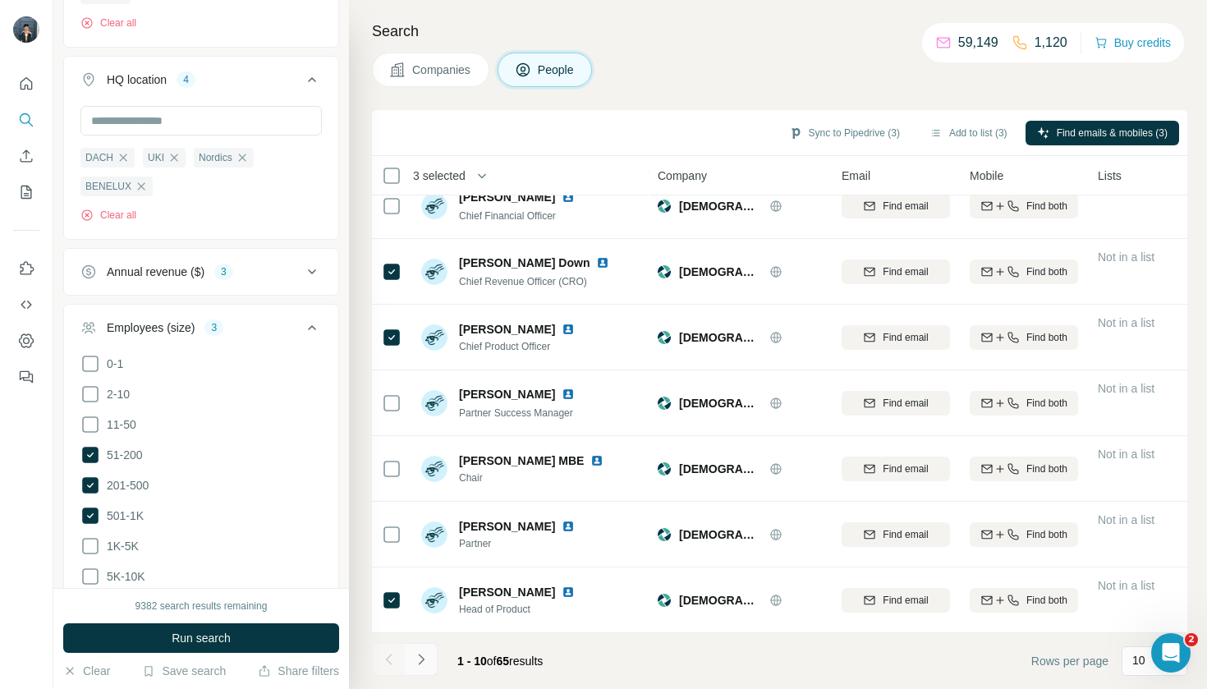
click at [416, 656] on icon "Navigate to next page" at bounding box center [421, 659] width 16 height 16
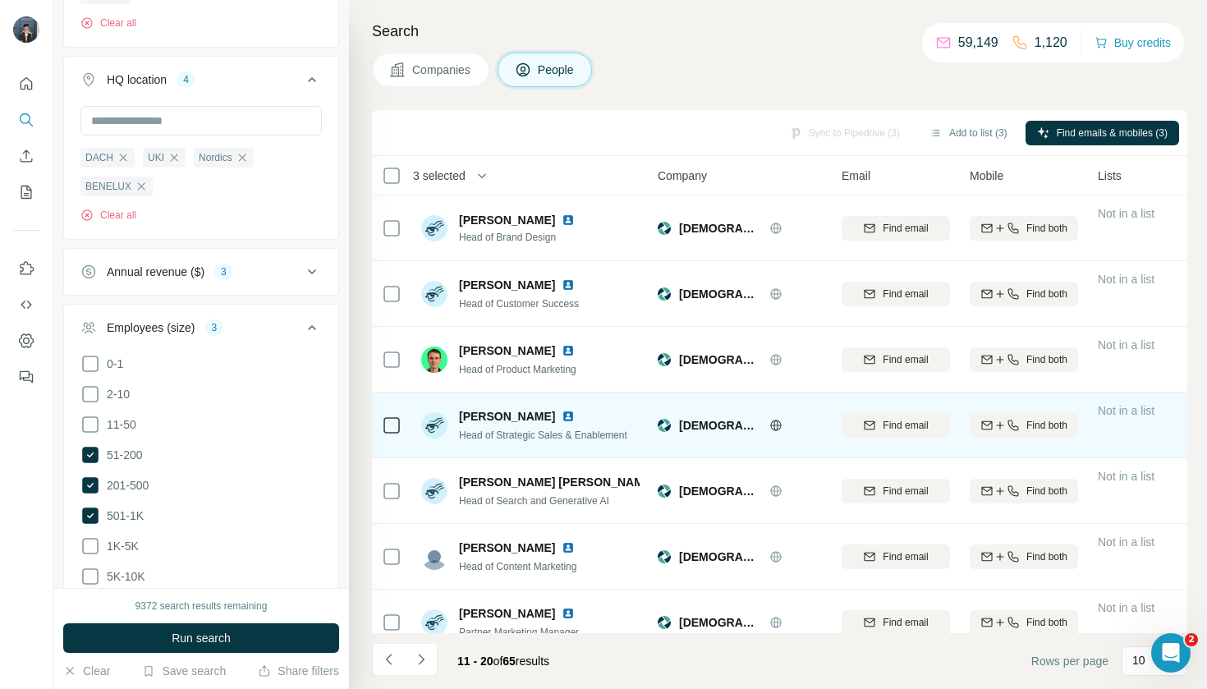
scroll to position [0, 0]
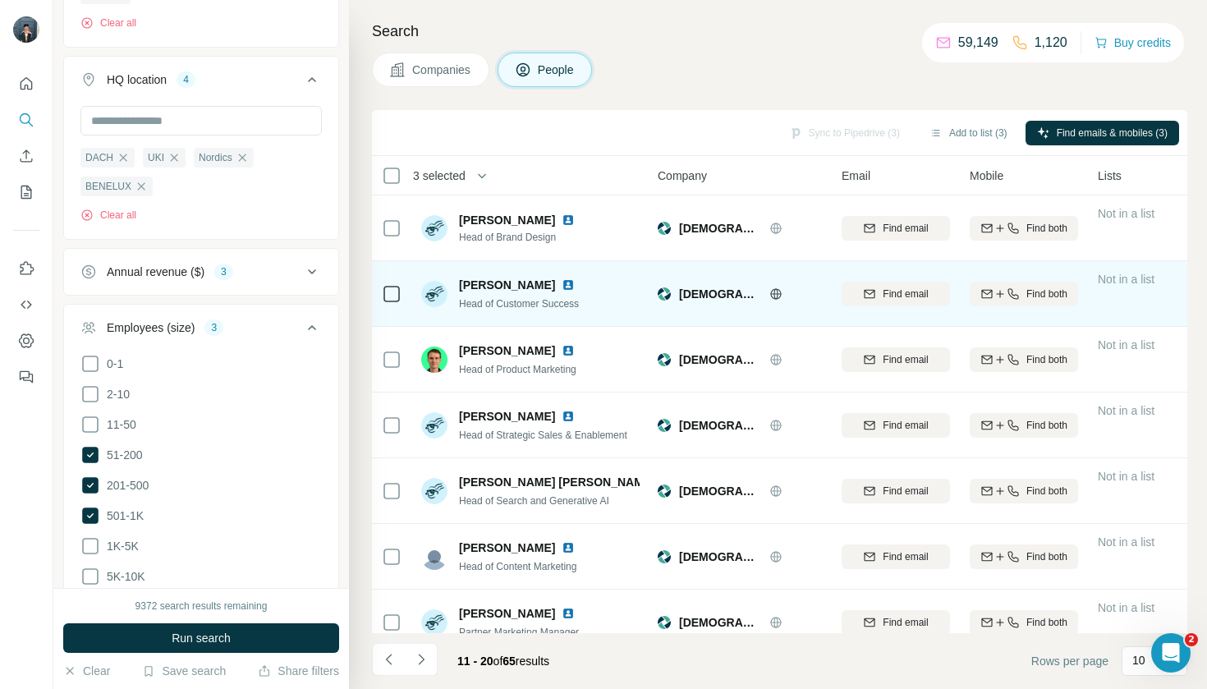
click at [387, 303] on icon at bounding box center [392, 294] width 20 height 20
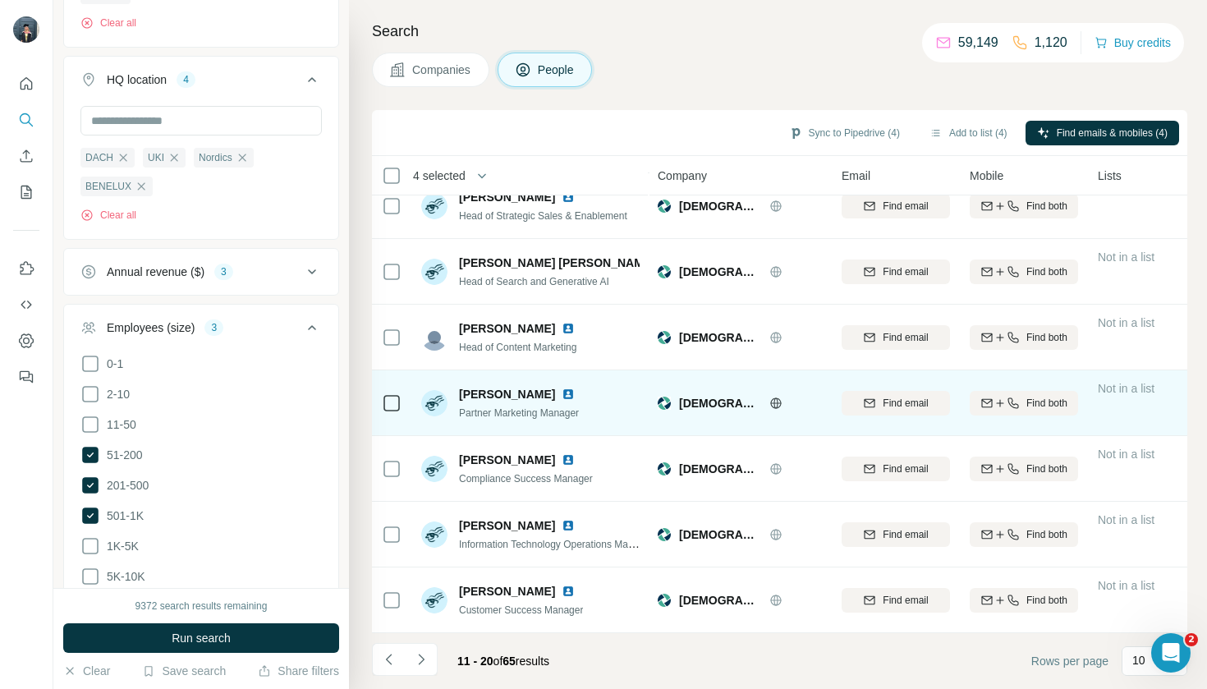
scroll to position [219, 0]
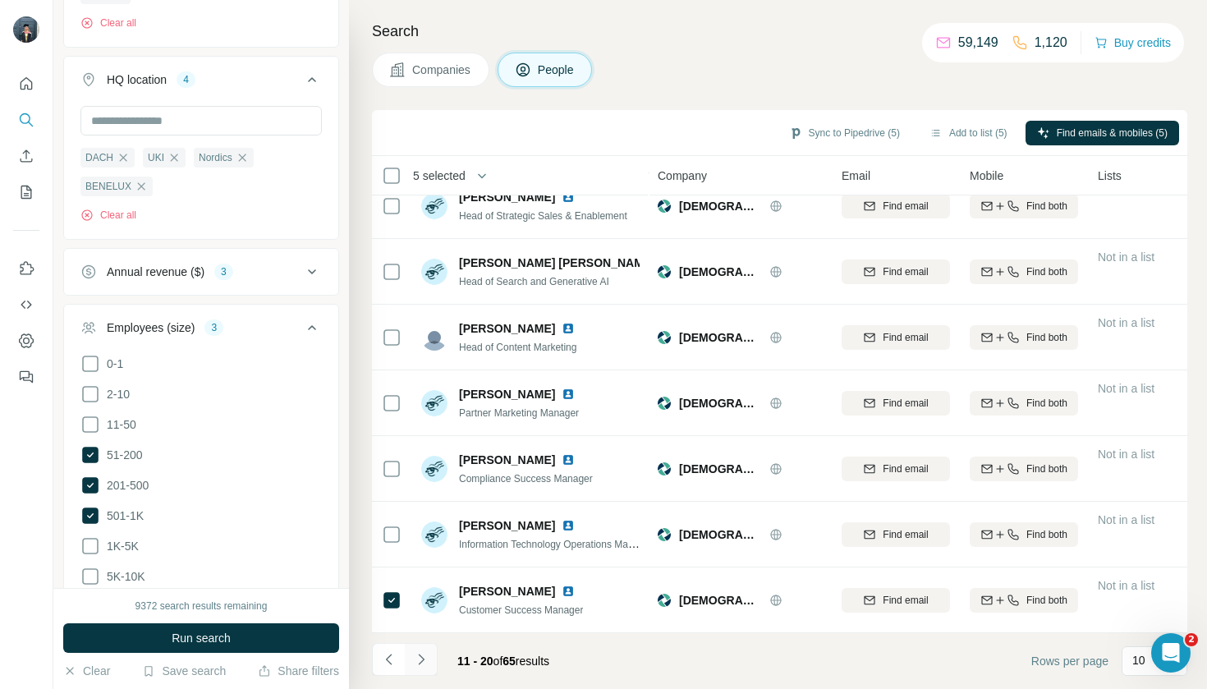
click at [417, 644] on button "Navigate to next page" at bounding box center [421, 659] width 33 height 33
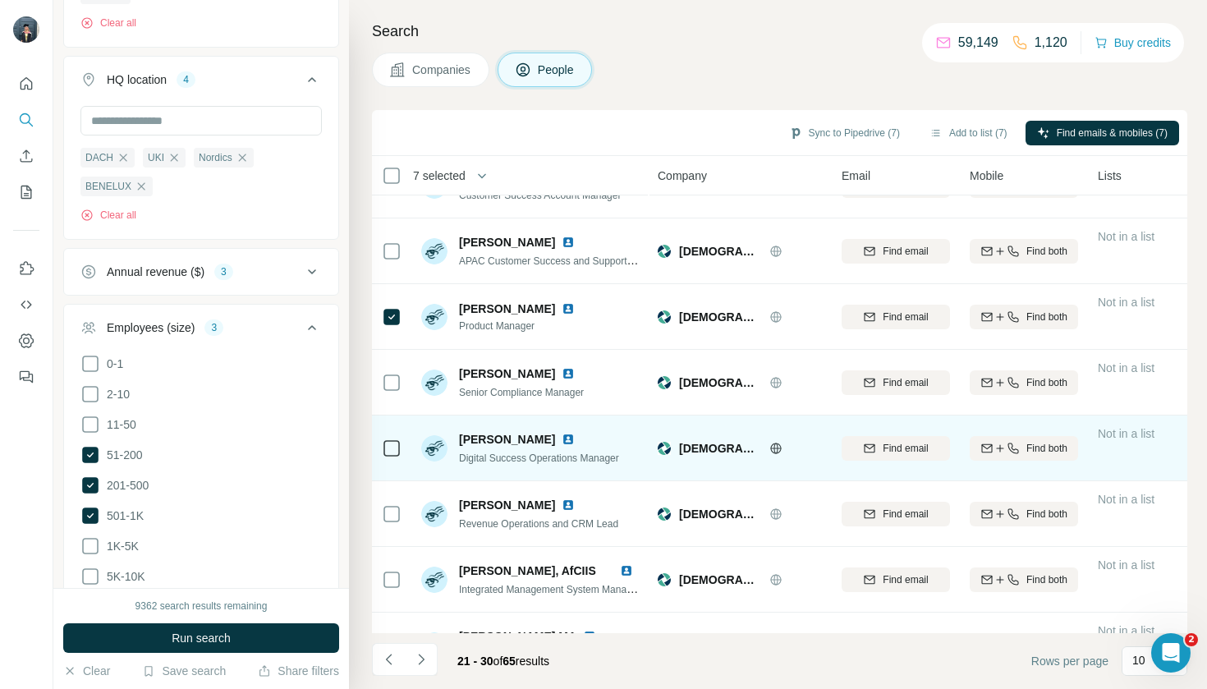
scroll to position [178, 0]
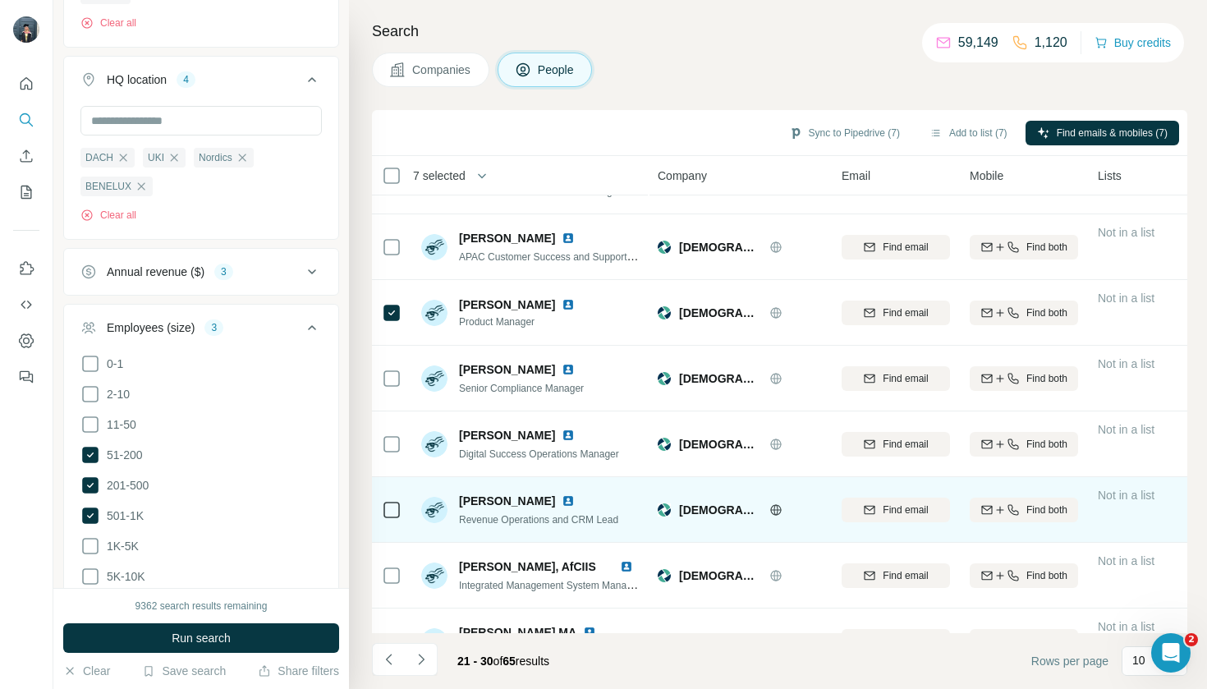
click at [404, 507] on td at bounding box center [391, 510] width 39 height 66
click at [401, 514] on icon at bounding box center [392, 510] width 20 height 20
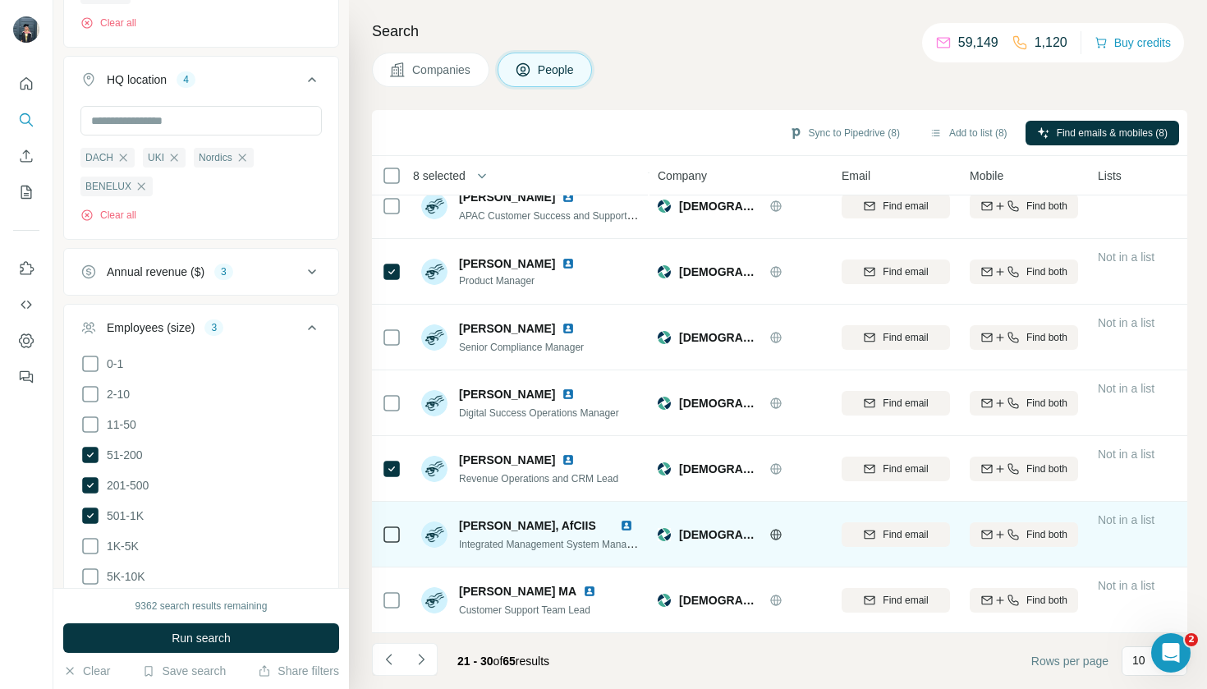
scroll to position [219, 0]
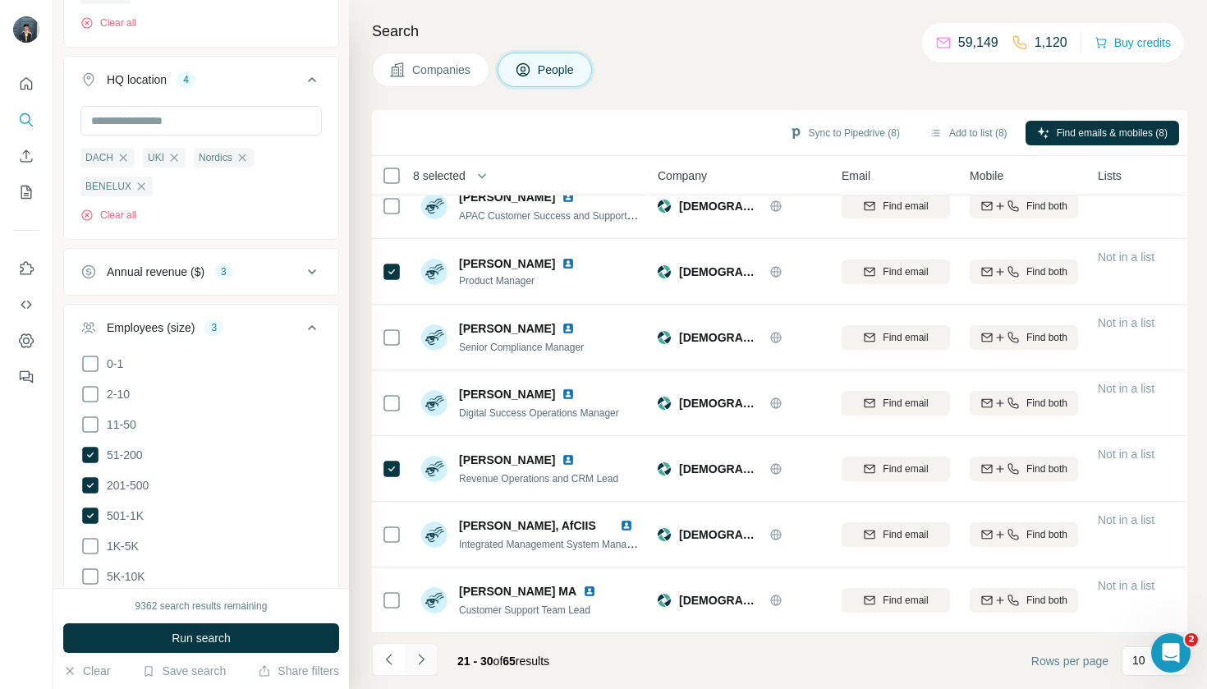
click at [421, 664] on icon "Navigate to next page" at bounding box center [421, 659] width 16 height 16
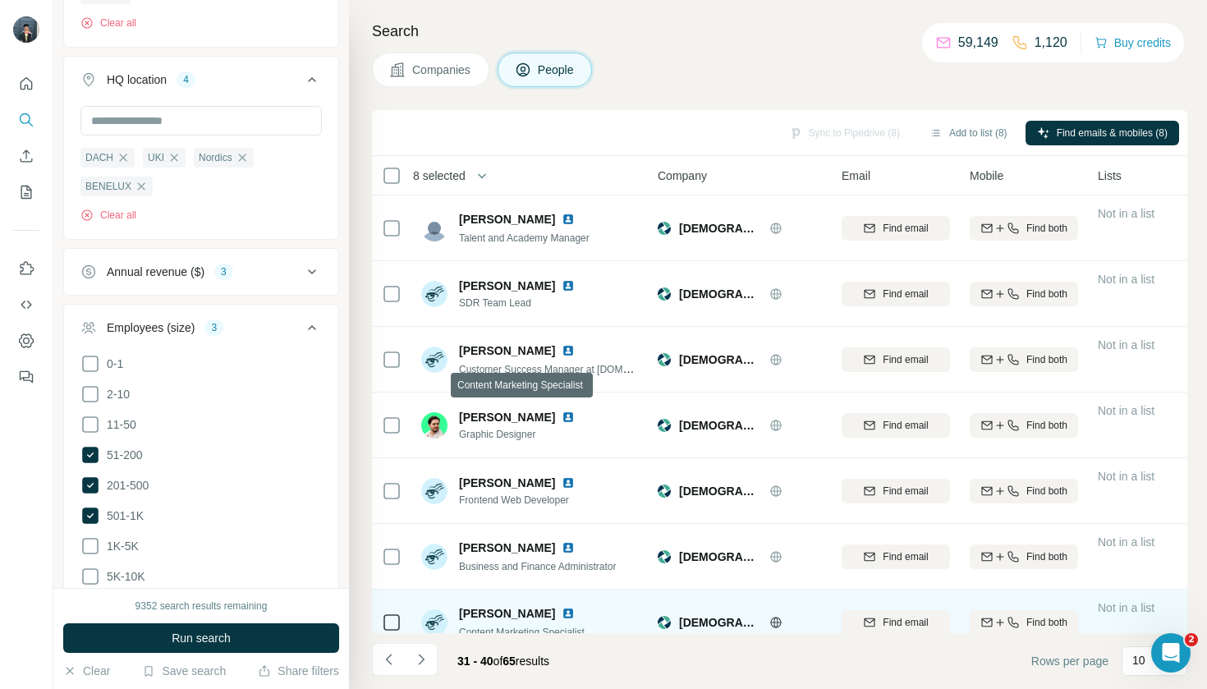
scroll to position [0, 0]
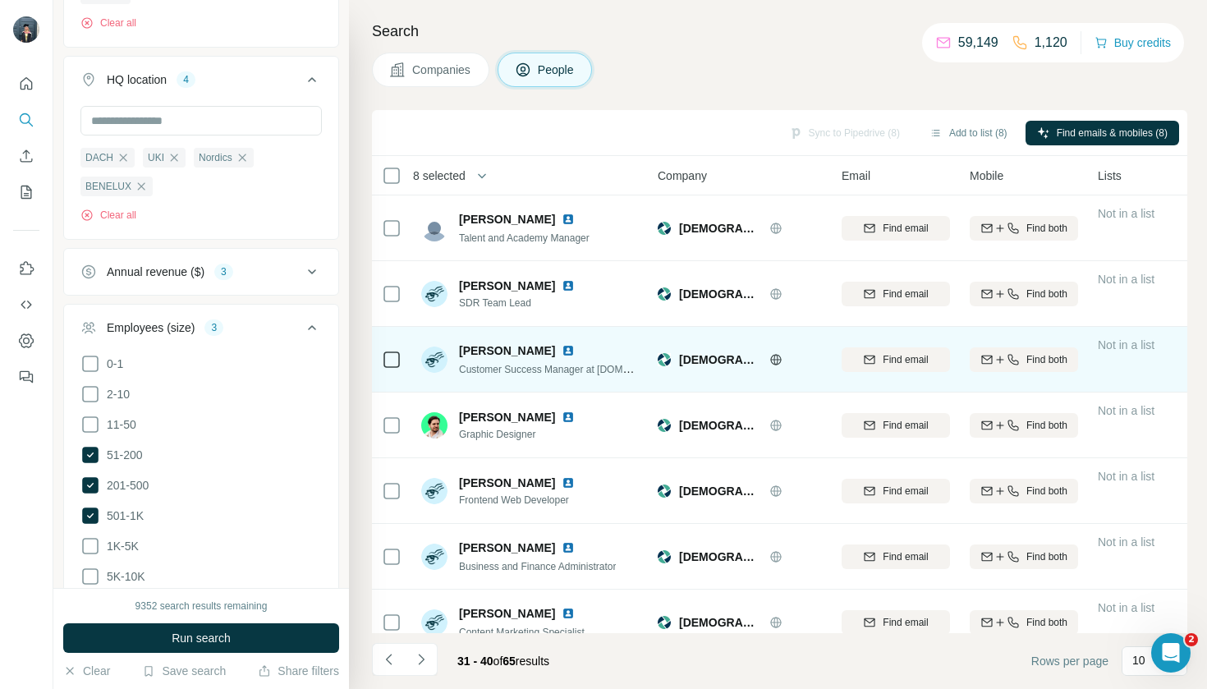
click at [401, 361] on icon at bounding box center [392, 360] width 20 height 20
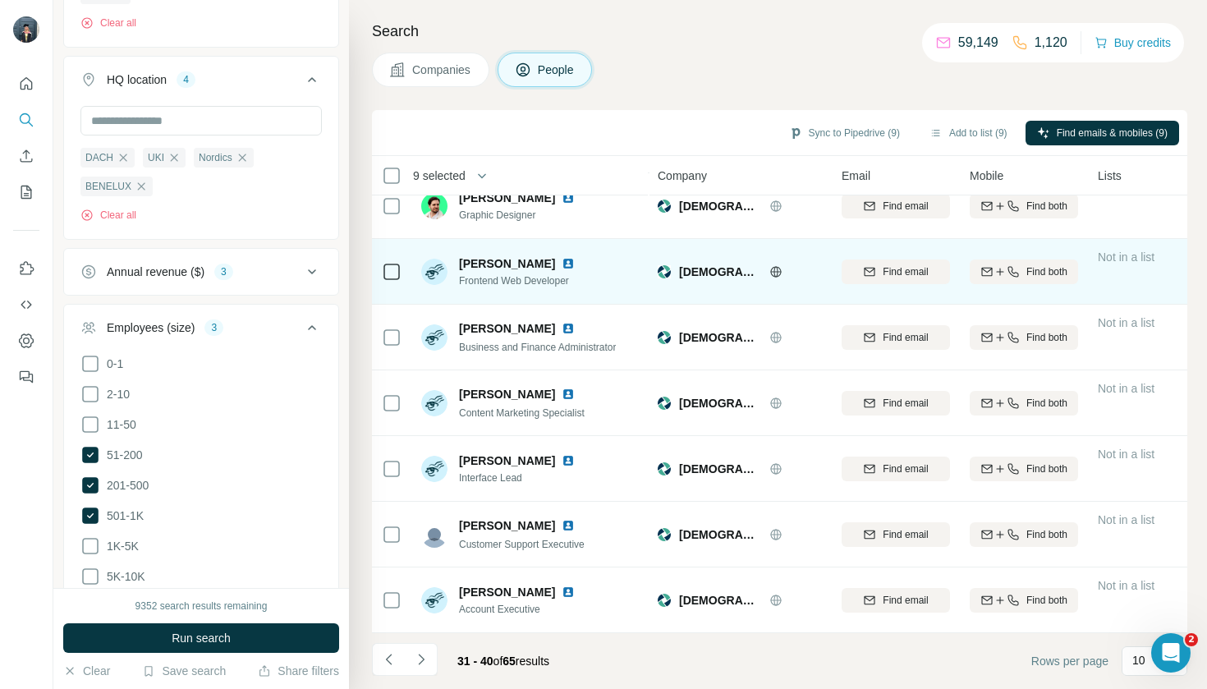
scroll to position [219, 0]
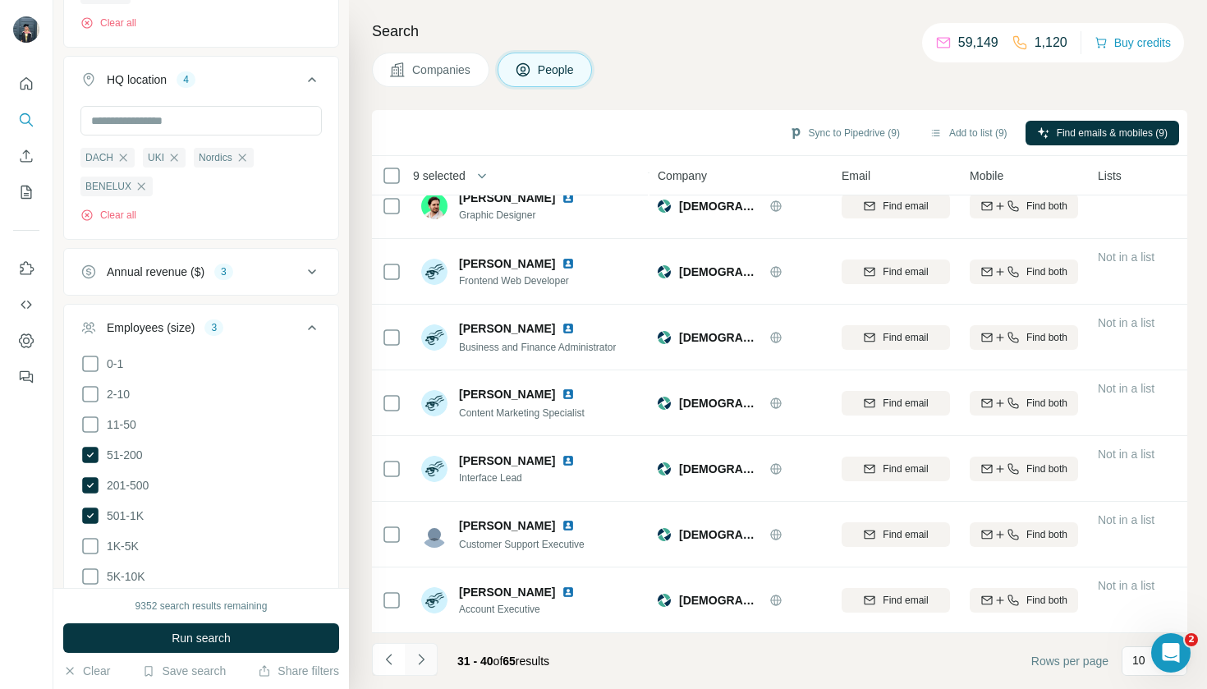
click at [426, 656] on icon "Navigate to next page" at bounding box center [421, 659] width 16 height 16
click at [936, 131] on button "Add to list (10)" at bounding box center [960, 133] width 106 height 25
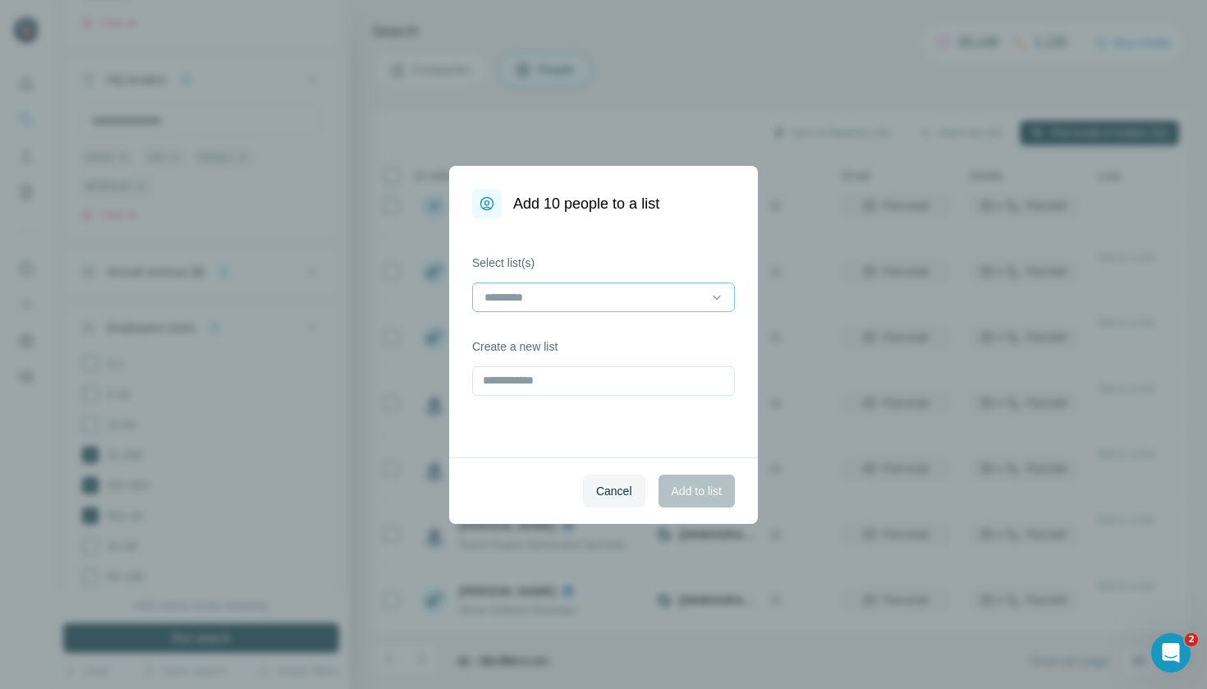
click at [666, 295] on input at bounding box center [594, 297] width 222 height 18
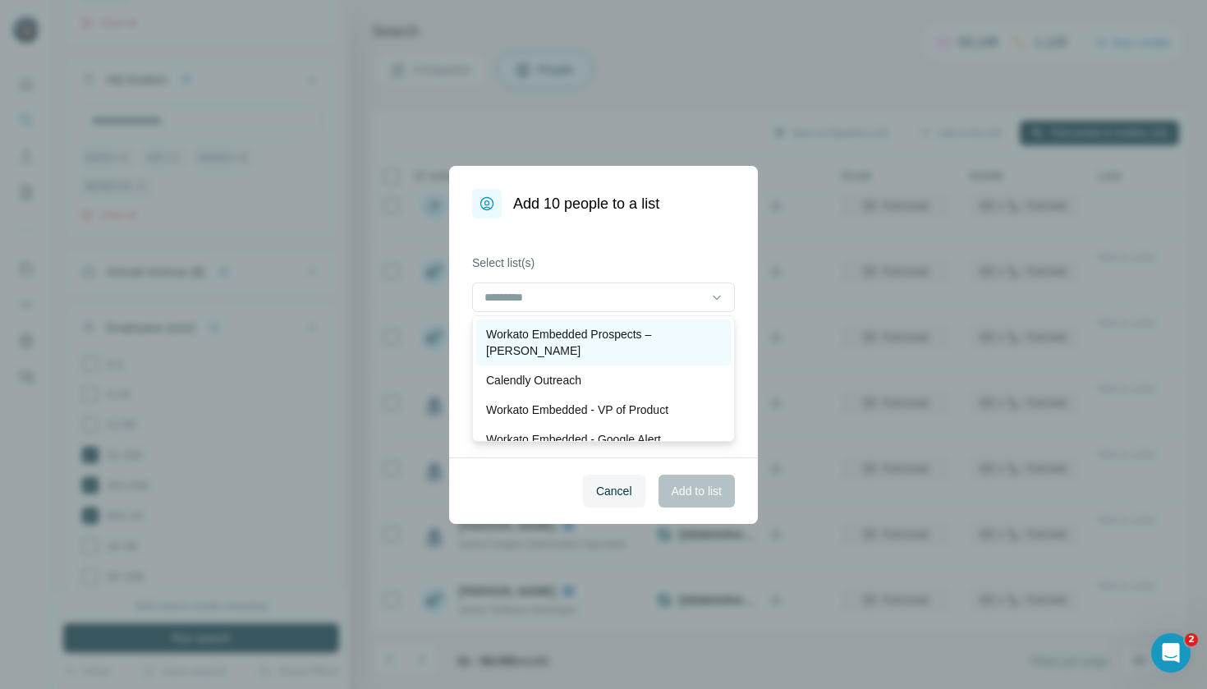
click at [659, 338] on p "Workato Embedded Prospects – [PERSON_NAME]" at bounding box center [603, 342] width 235 height 33
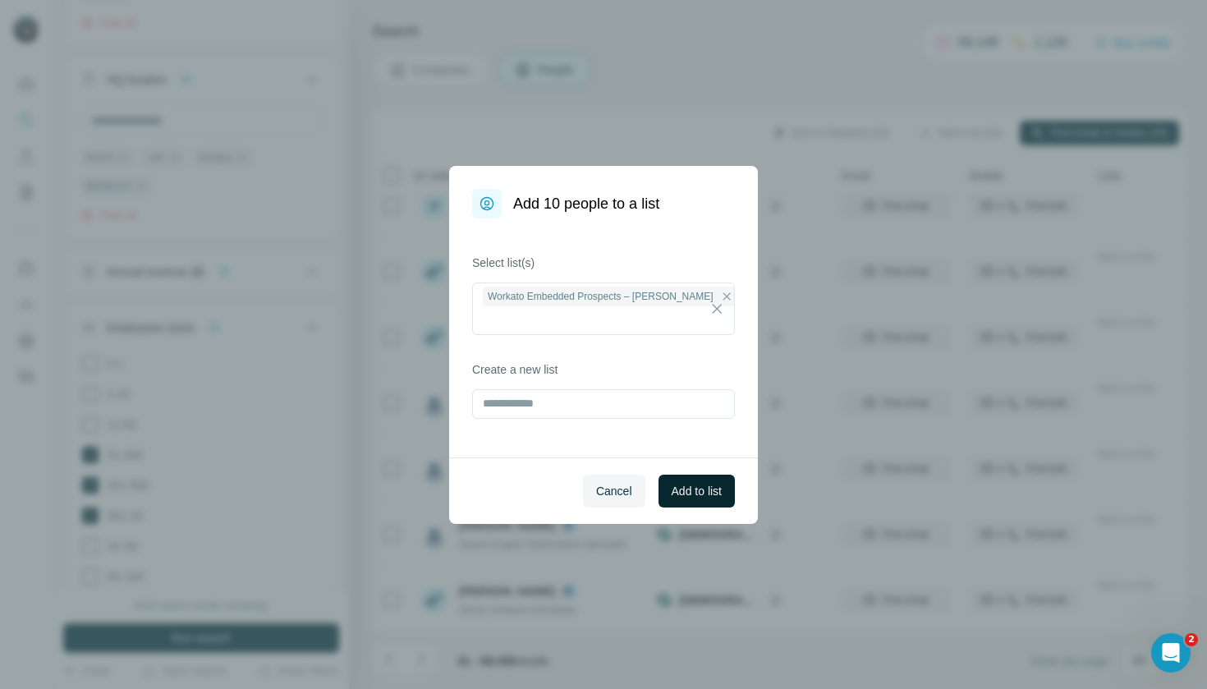
click at [710, 489] on span "Add to list" at bounding box center [697, 491] width 50 height 16
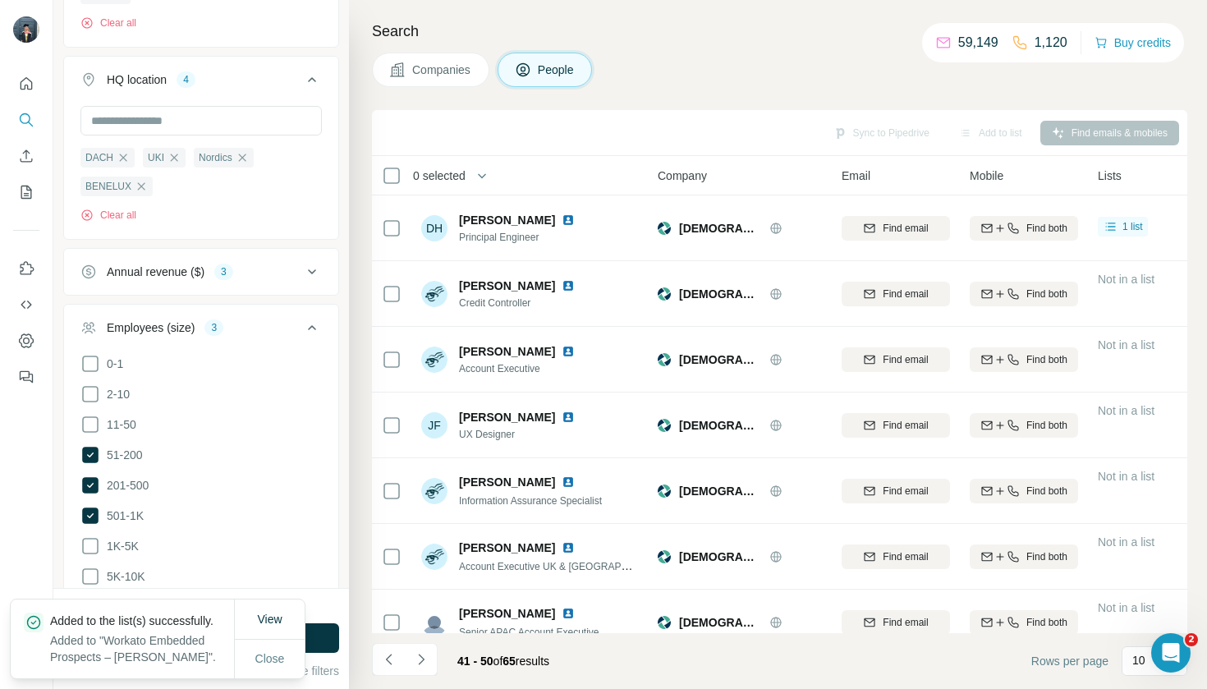
scroll to position [0, 0]
click at [468, 65] on span "Companies" at bounding box center [442, 70] width 60 height 16
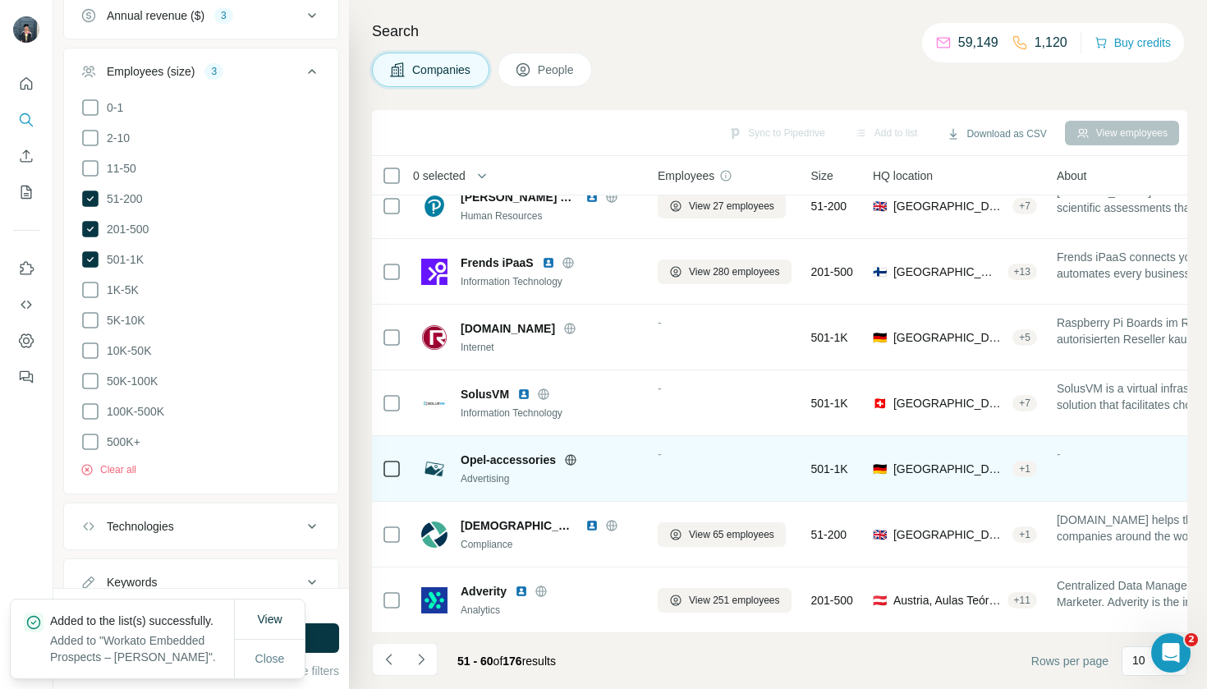
scroll to position [219, 0]
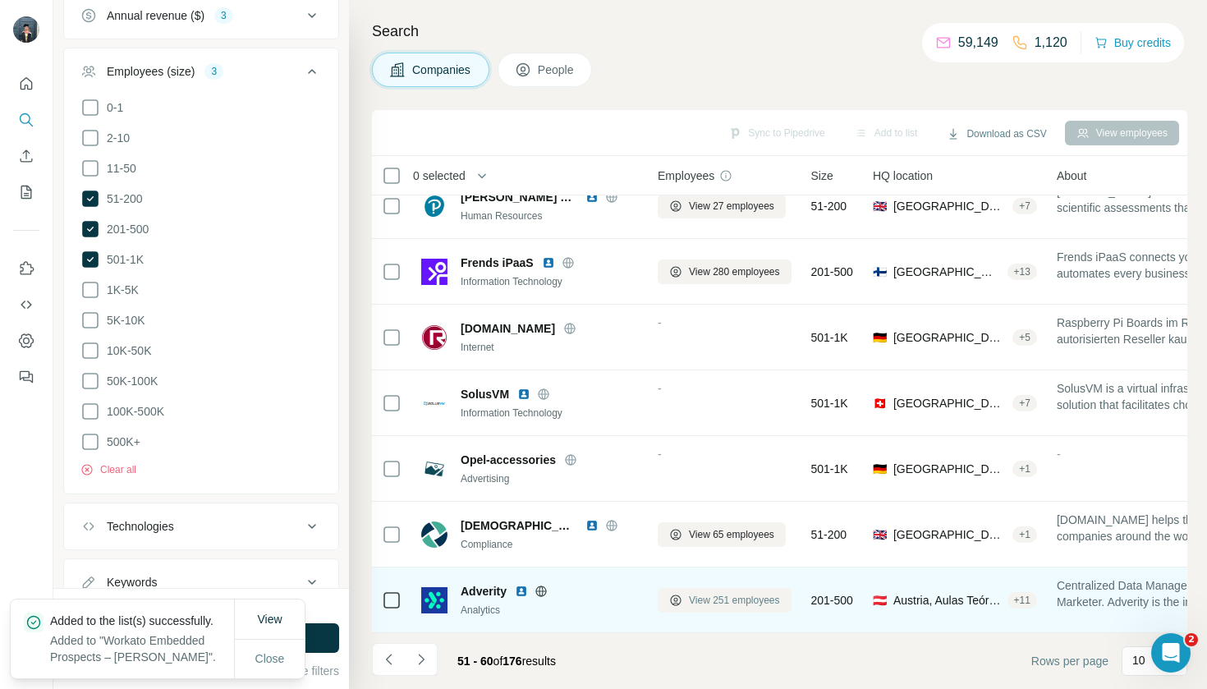
click at [710, 599] on span "View 251 employees" at bounding box center [734, 600] width 91 height 15
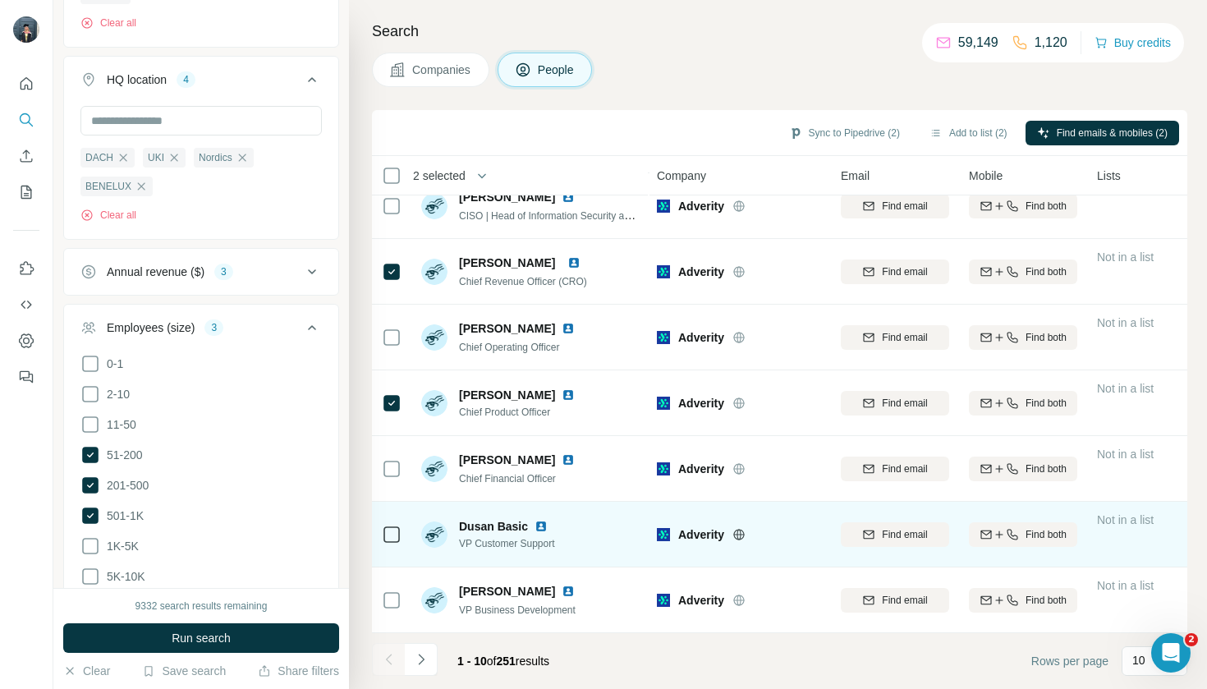
scroll to position [219, 1]
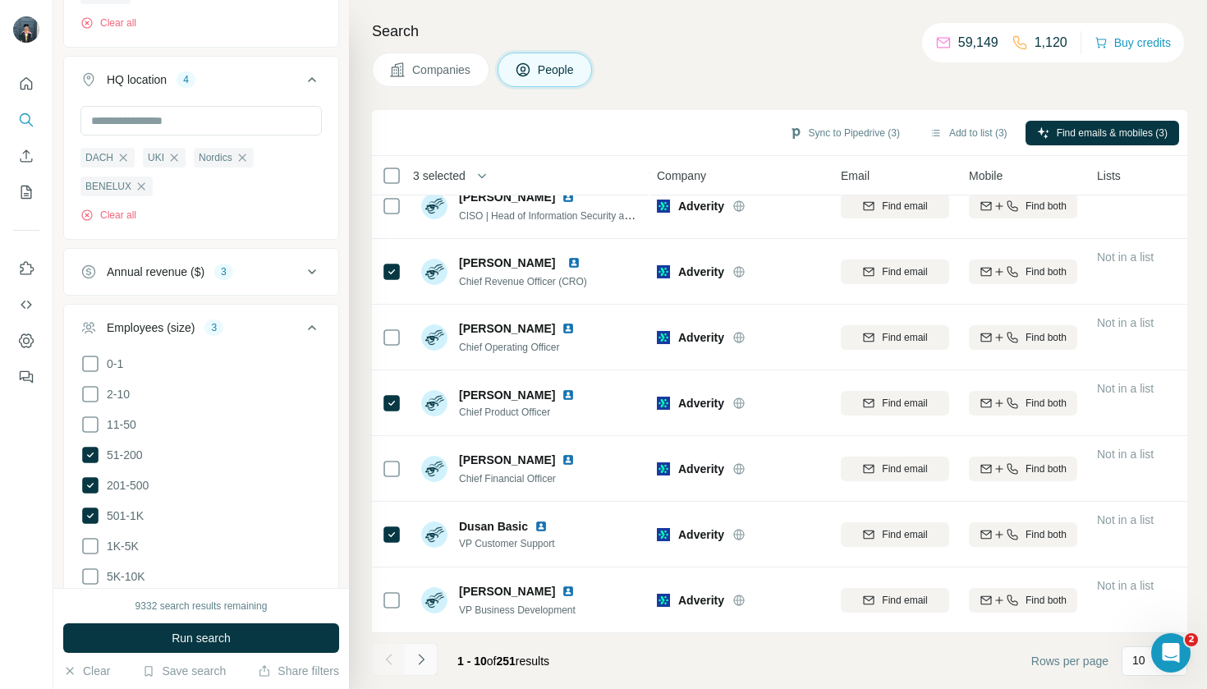
click at [436, 673] on button "Navigate to next page" at bounding box center [421, 659] width 33 height 33
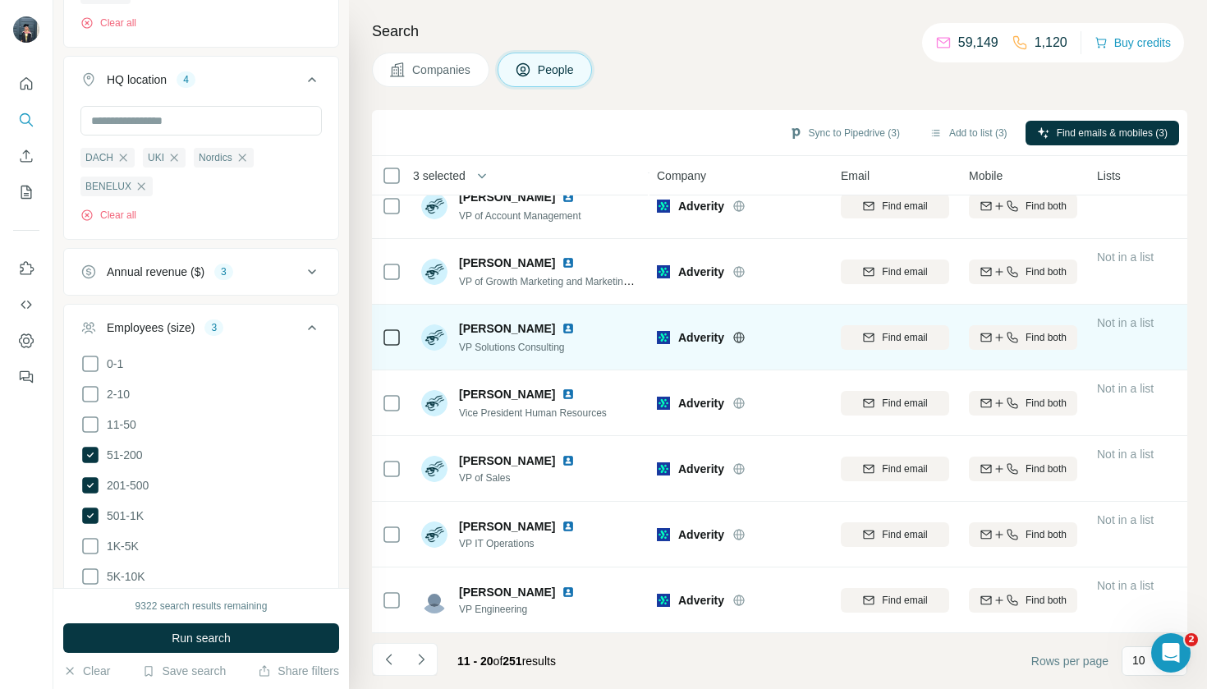
scroll to position [219, 0]
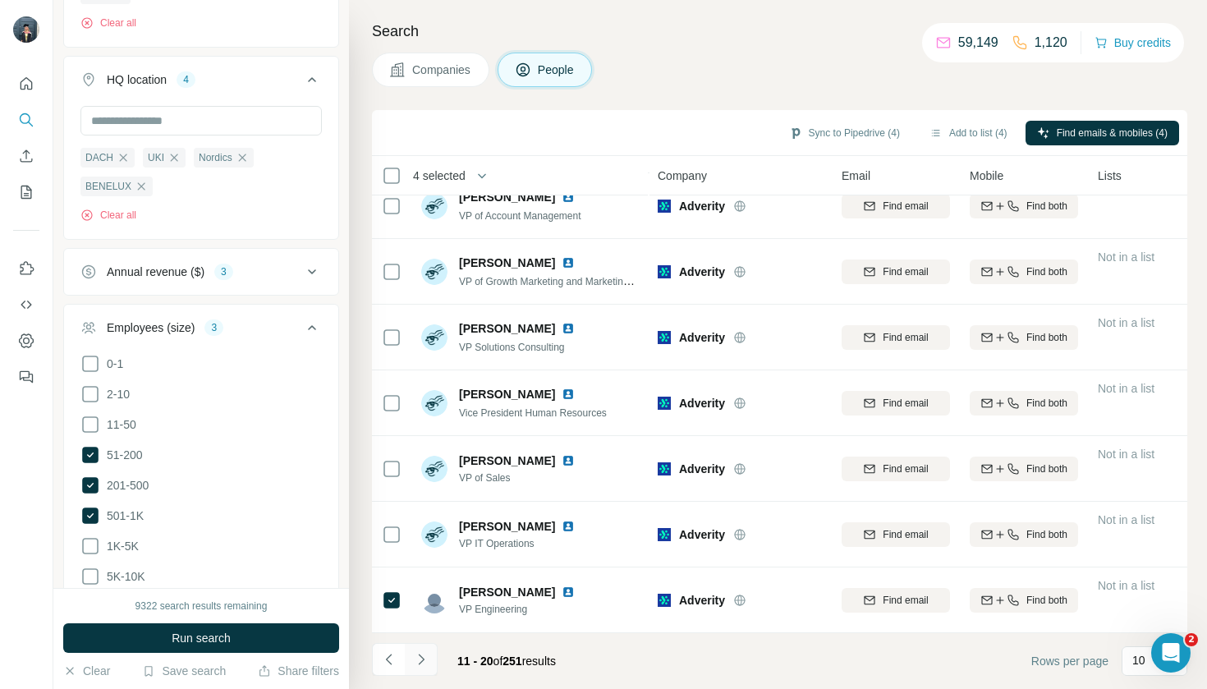
click at [416, 660] on icon "Navigate to next page" at bounding box center [421, 659] width 16 height 16
click at [422, 665] on icon "Navigate to next page" at bounding box center [421, 659] width 16 height 16
click at [420, 660] on icon "Navigate to next page" at bounding box center [421, 659] width 16 height 16
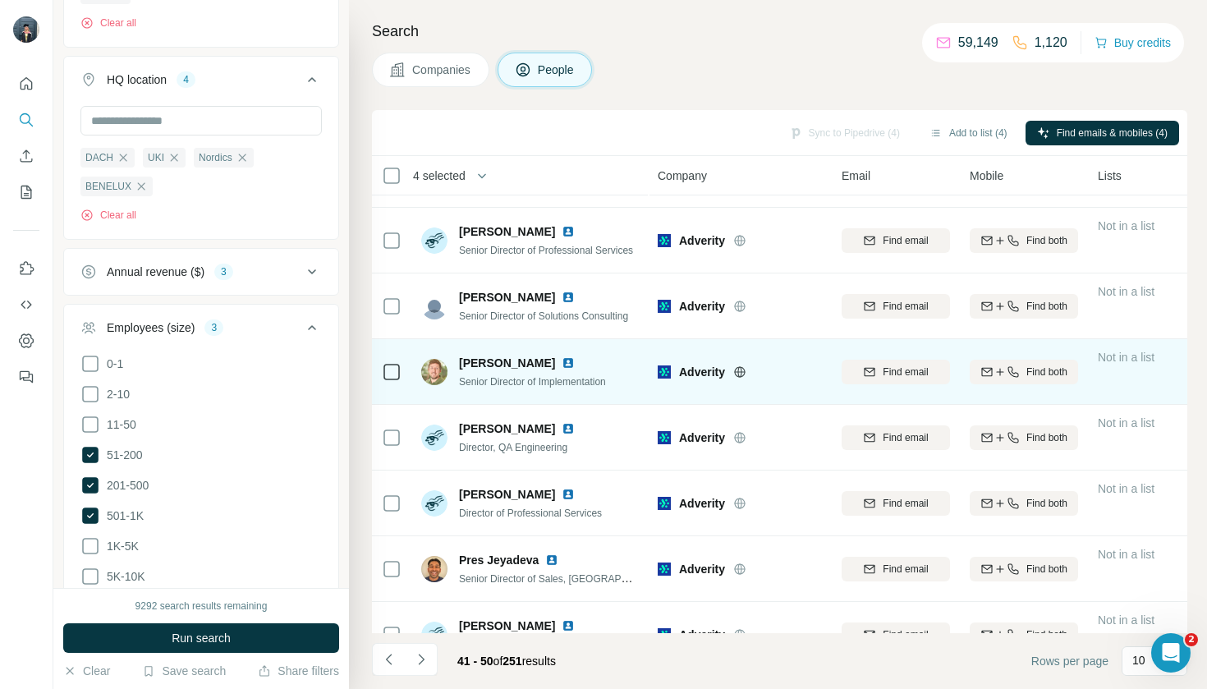
scroll to position [126, 0]
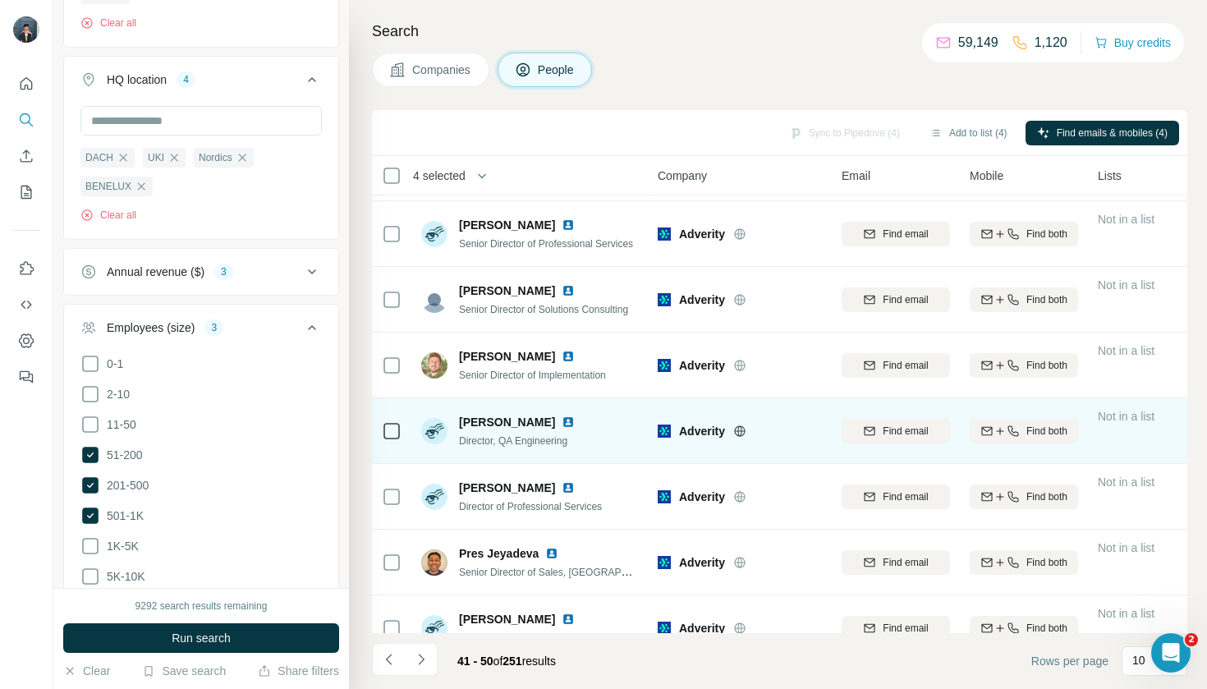
click at [382, 422] on icon at bounding box center [392, 431] width 20 height 20
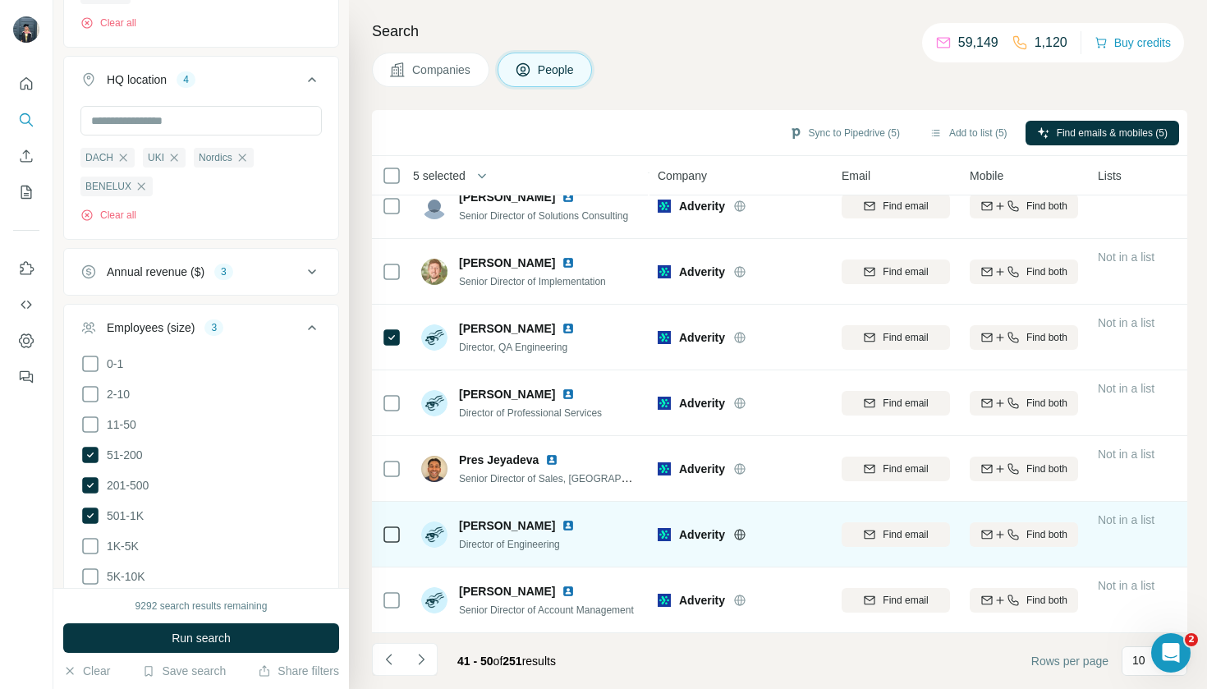
scroll to position [219, 0]
click at [379, 535] on td at bounding box center [391, 535] width 39 height 66
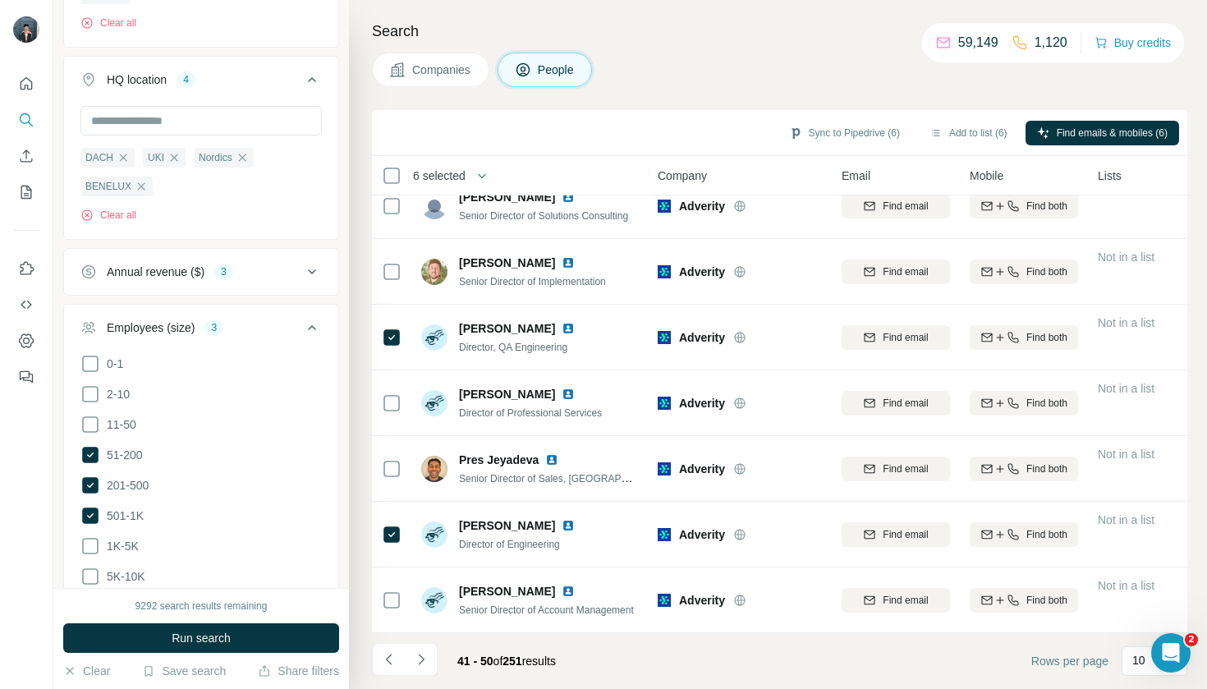
click at [421, 680] on footer "41 - 50 of 251 results Rows per page 10" at bounding box center [779, 661] width 815 height 56
click at [421, 660] on icon "Navigate to next page" at bounding box center [421, 659] width 16 height 16
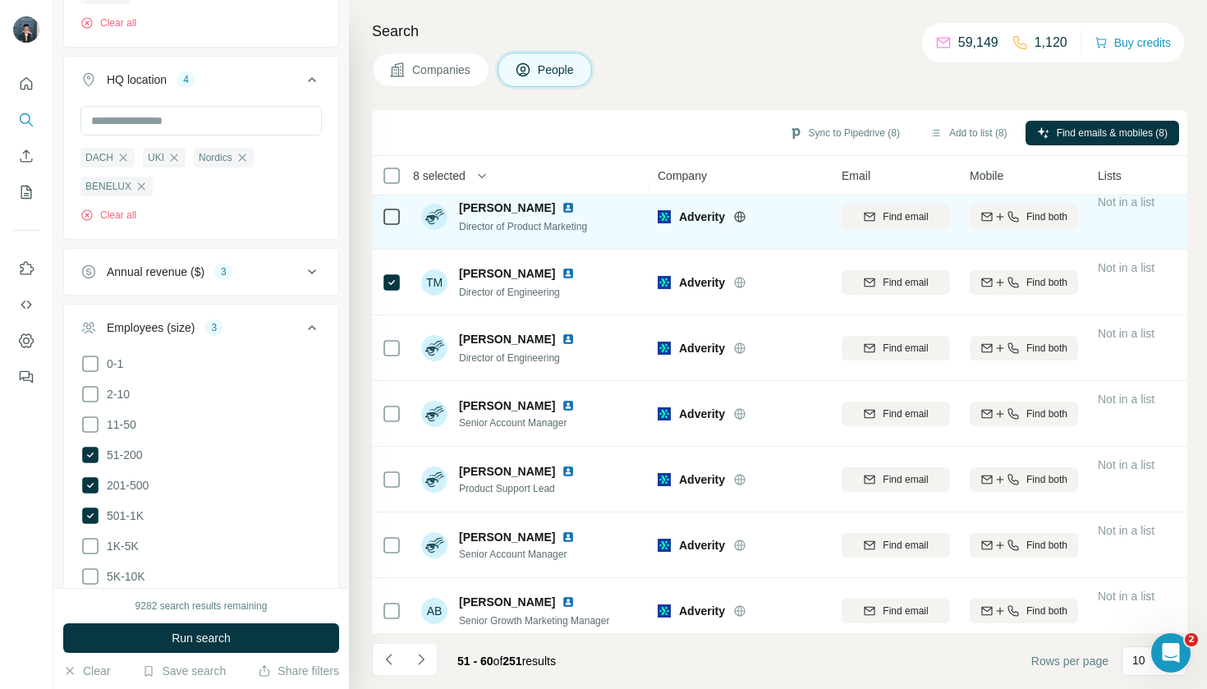
scroll to position [82, 0]
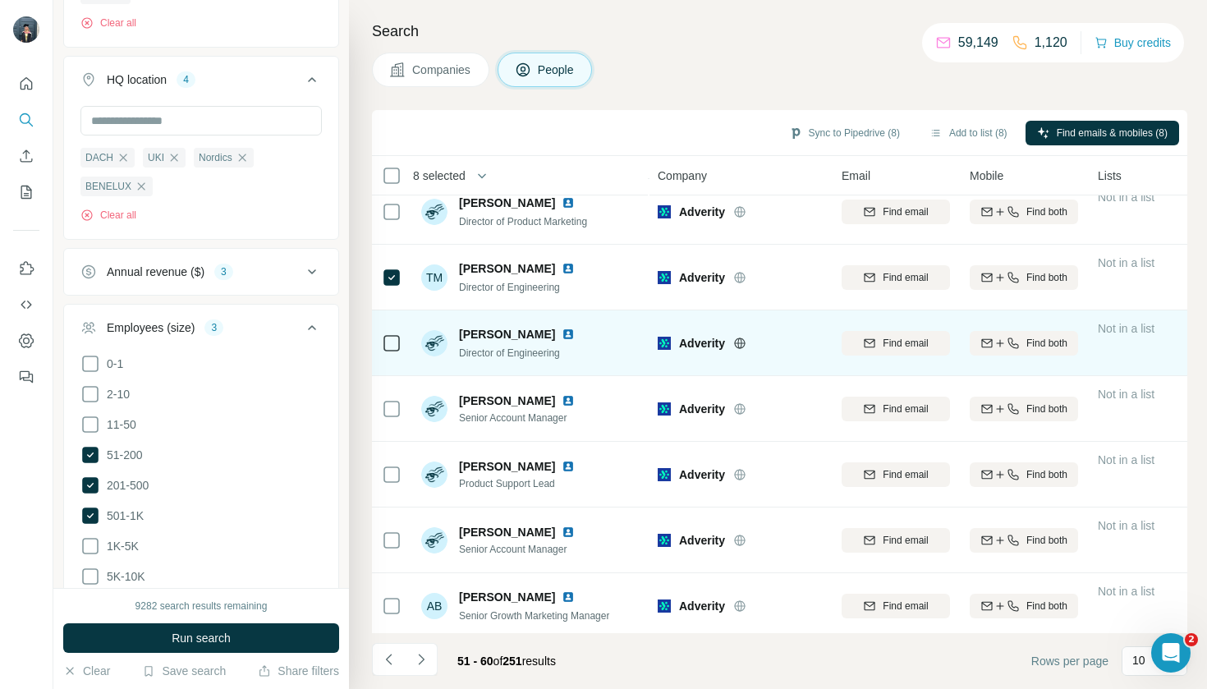
click at [391, 354] on div at bounding box center [392, 342] width 20 height 45
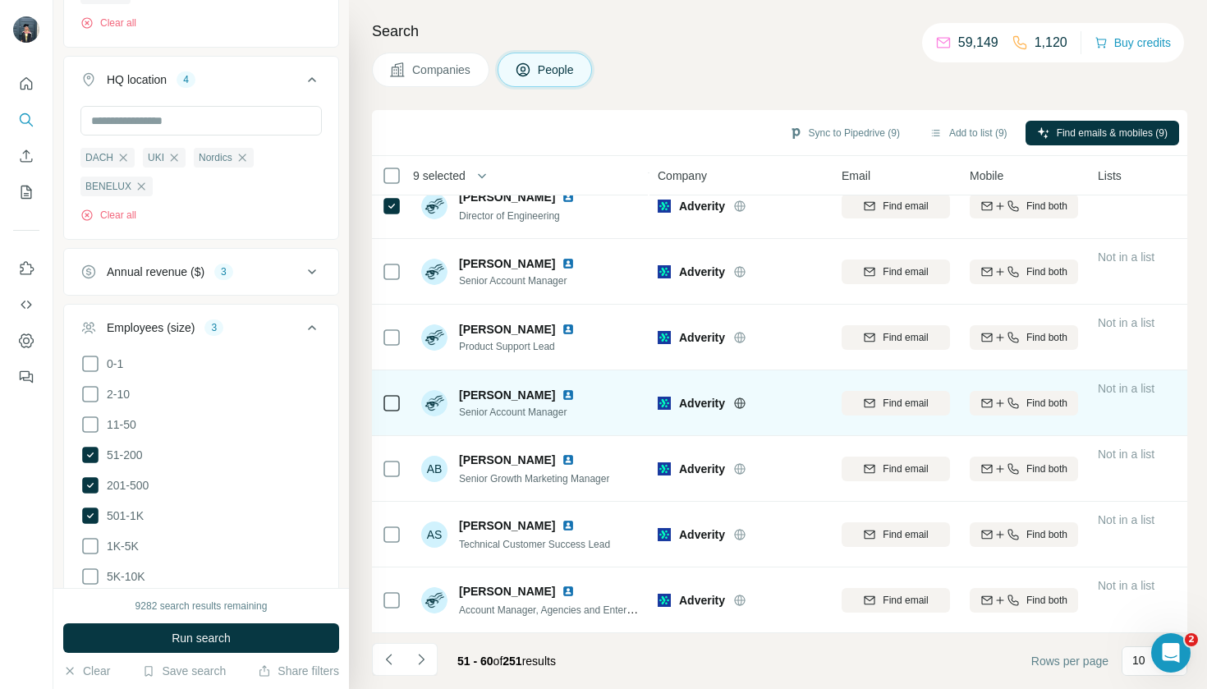
scroll to position [219, 0]
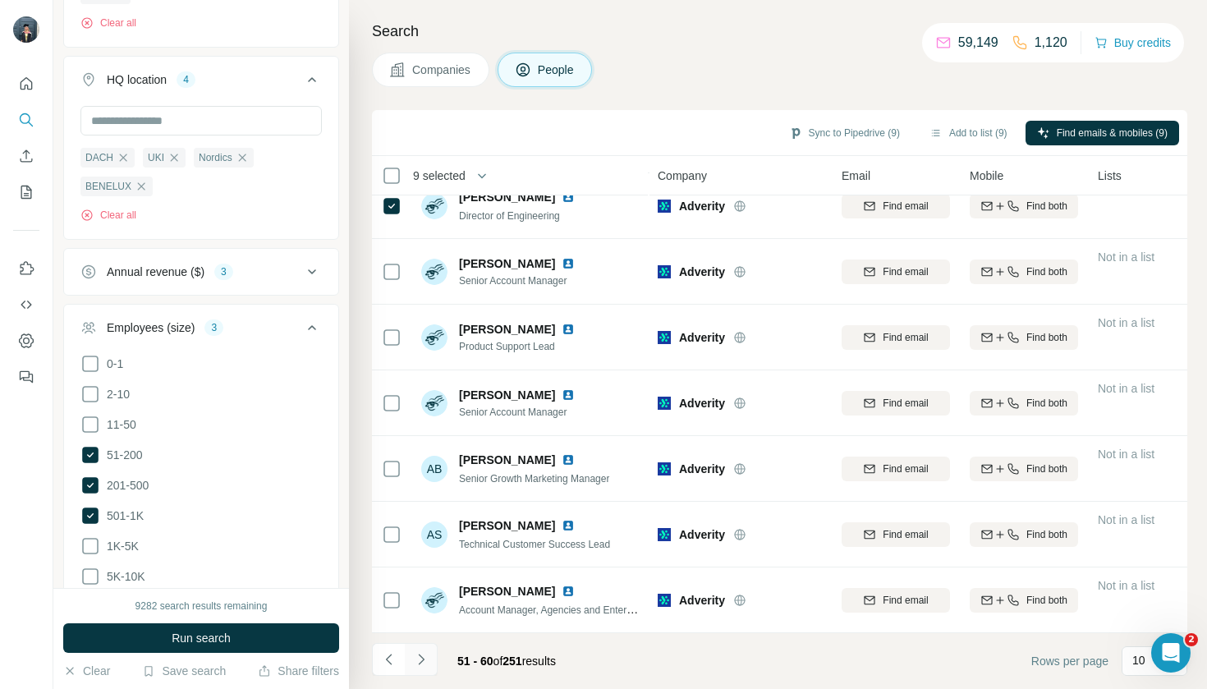
click at [435, 661] on button "Navigate to next page" at bounding box center [421, 659] width 33 height 33
click at [420, 664] on icon "Navigate to next page" at bounding box center [421, 659] width 6 height 11
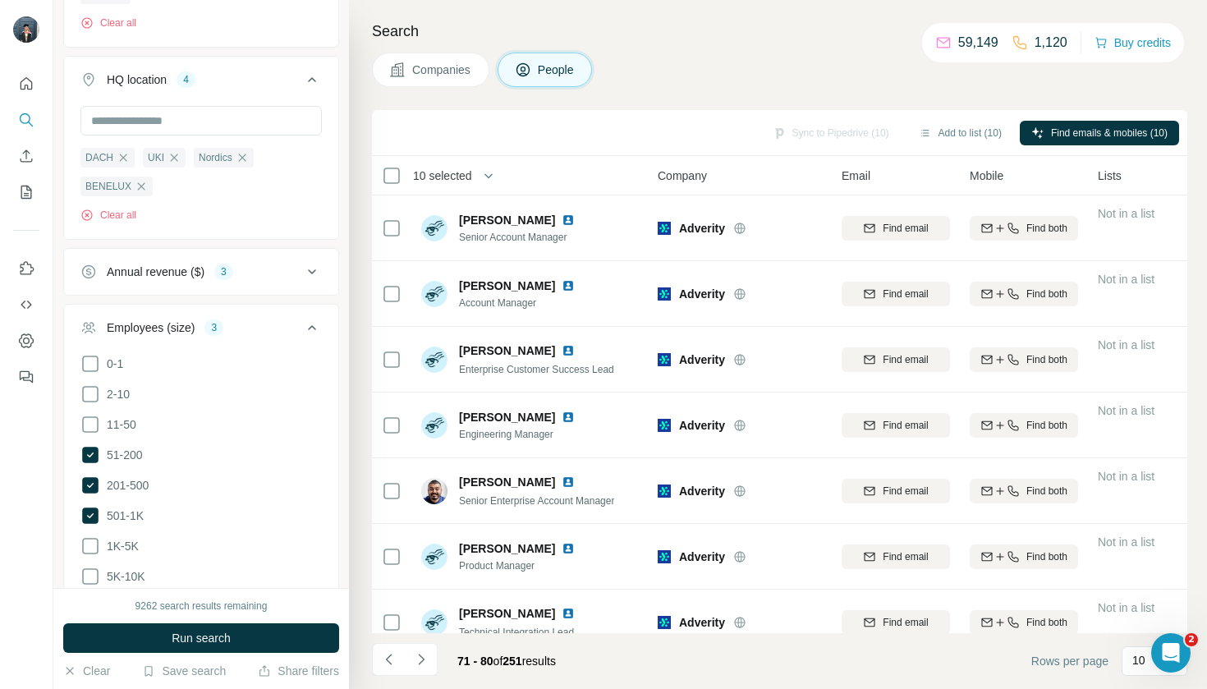
scroll to position [0, 0]
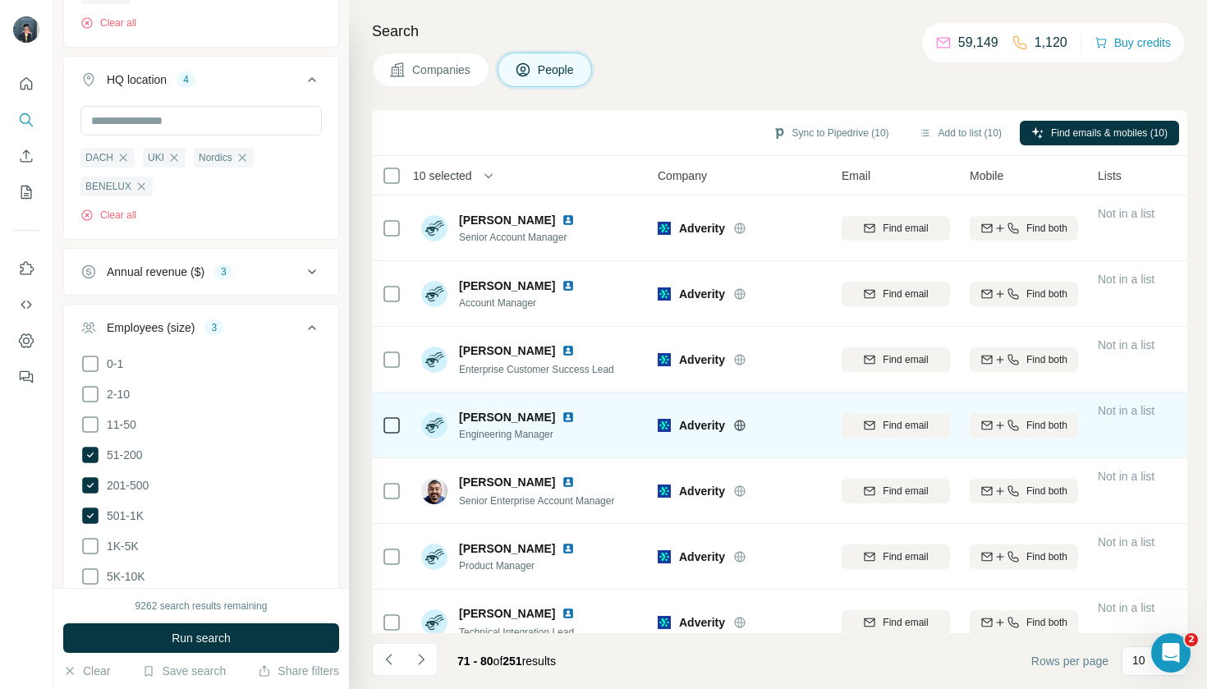
click at [389, 437] on div at bounding box center [392, 424] width 20 height 45
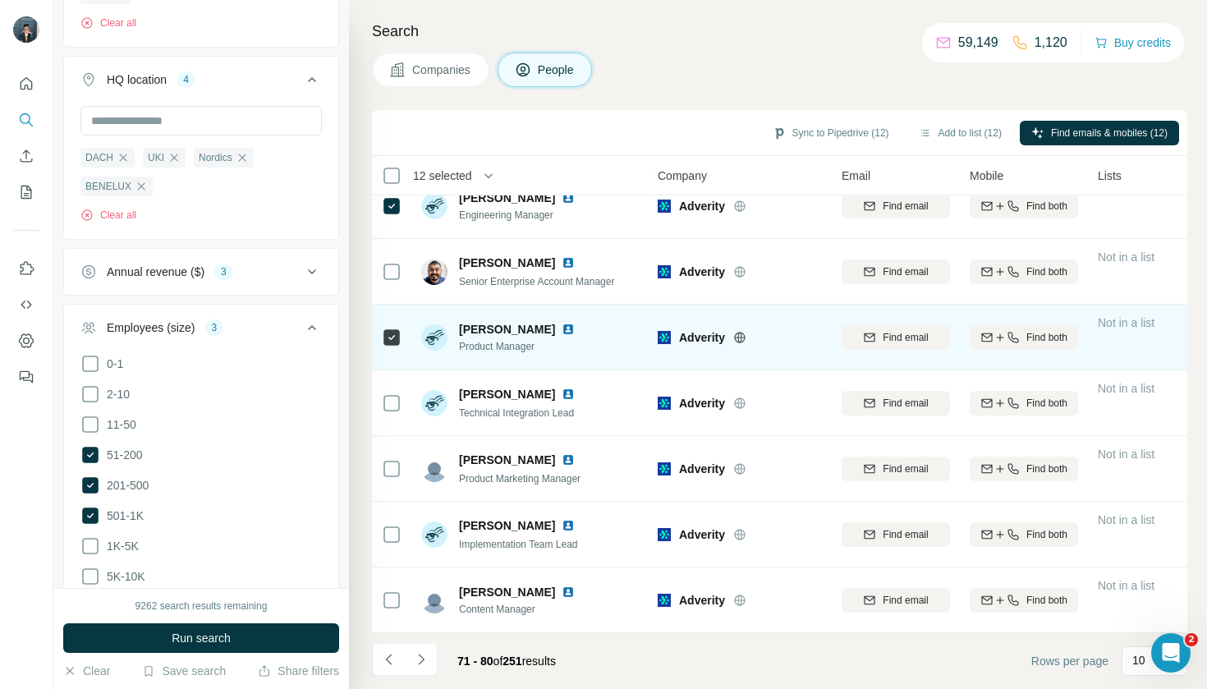
scroll to position [219, 0]
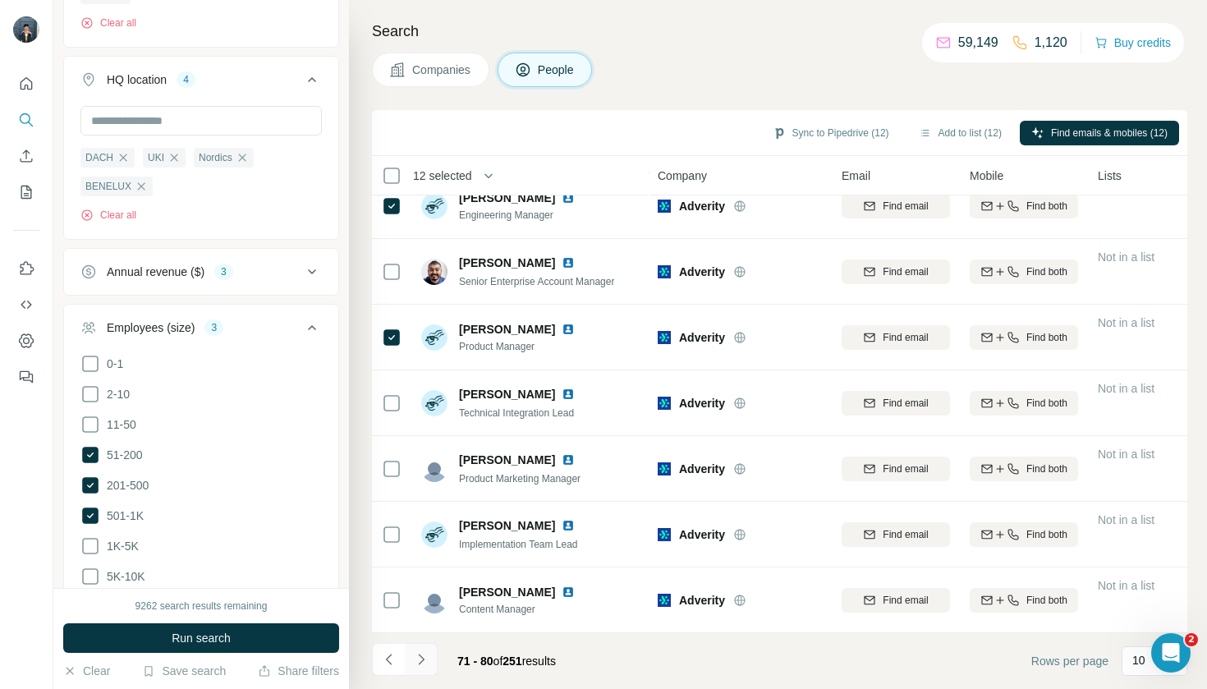
click at [420, 655] on icon "Navigate to next page" at bounding box center [421, 659] width 6 height 11
click at [940, 129] on button "Add to list (14)" at bounding box center [960, 133] width 106 height 25
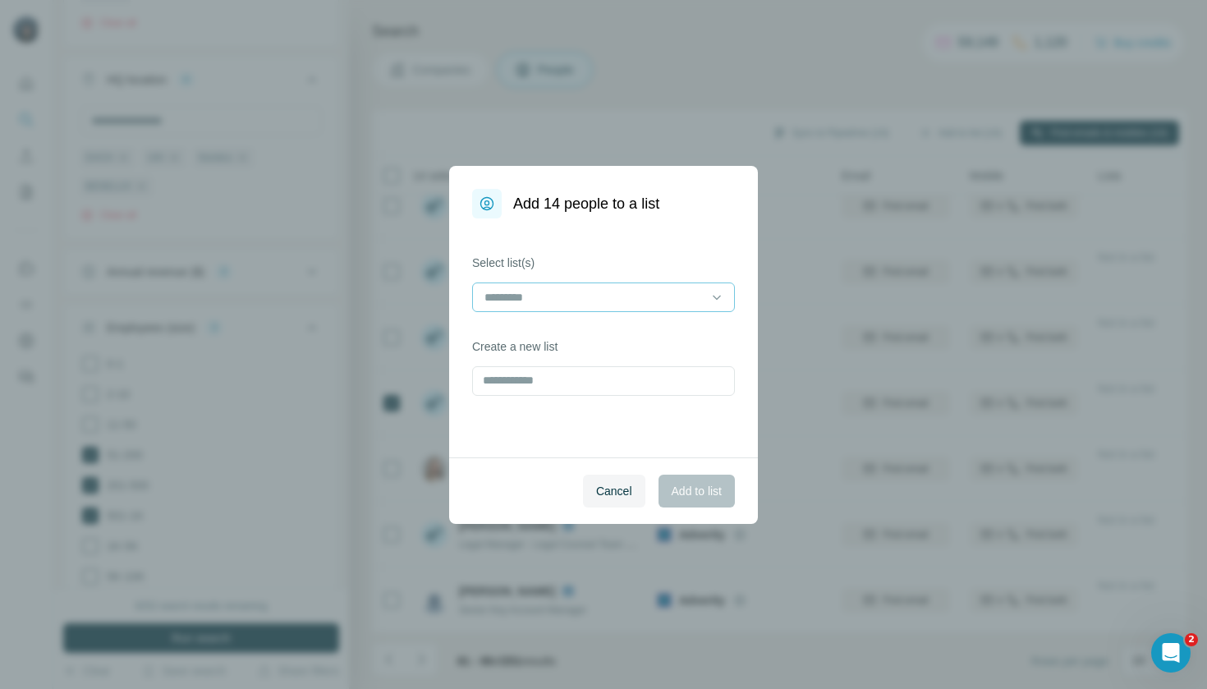
click at [636, 292] on input at bounding box center [594, 297] width 222 height 18
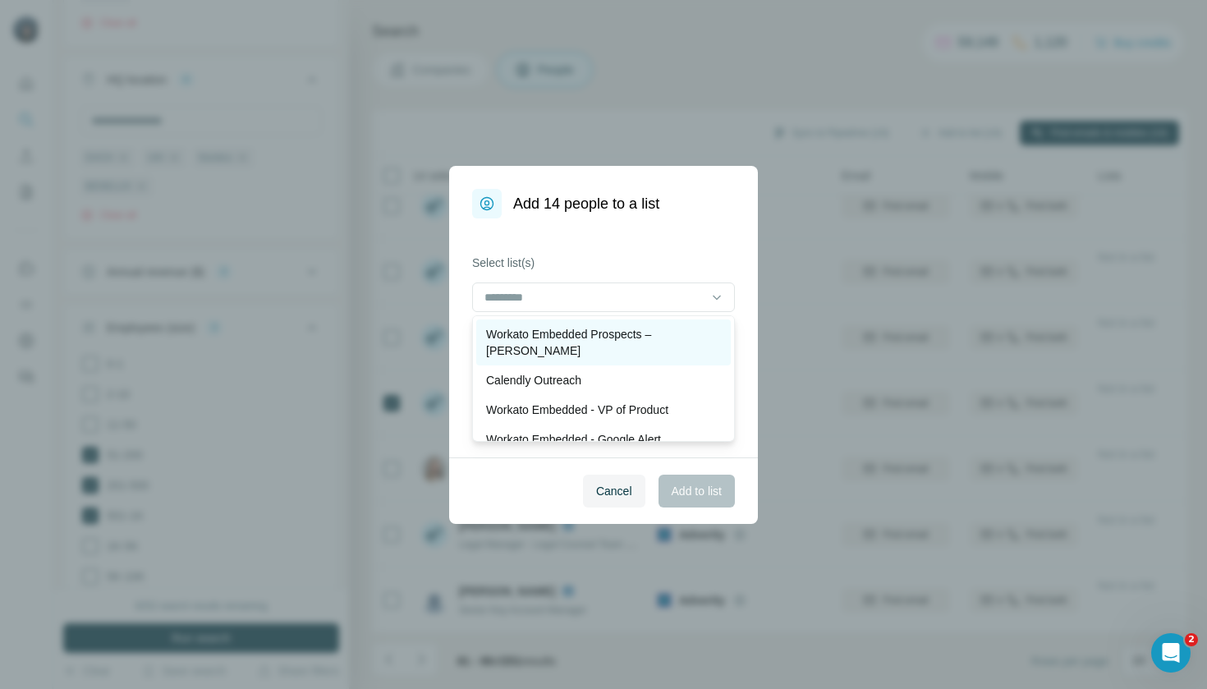
click at [624, 339] on p "Workato Embedded Prospects – [PERSON_NAME]" at bounding box center [603, 342] width 235 height 33
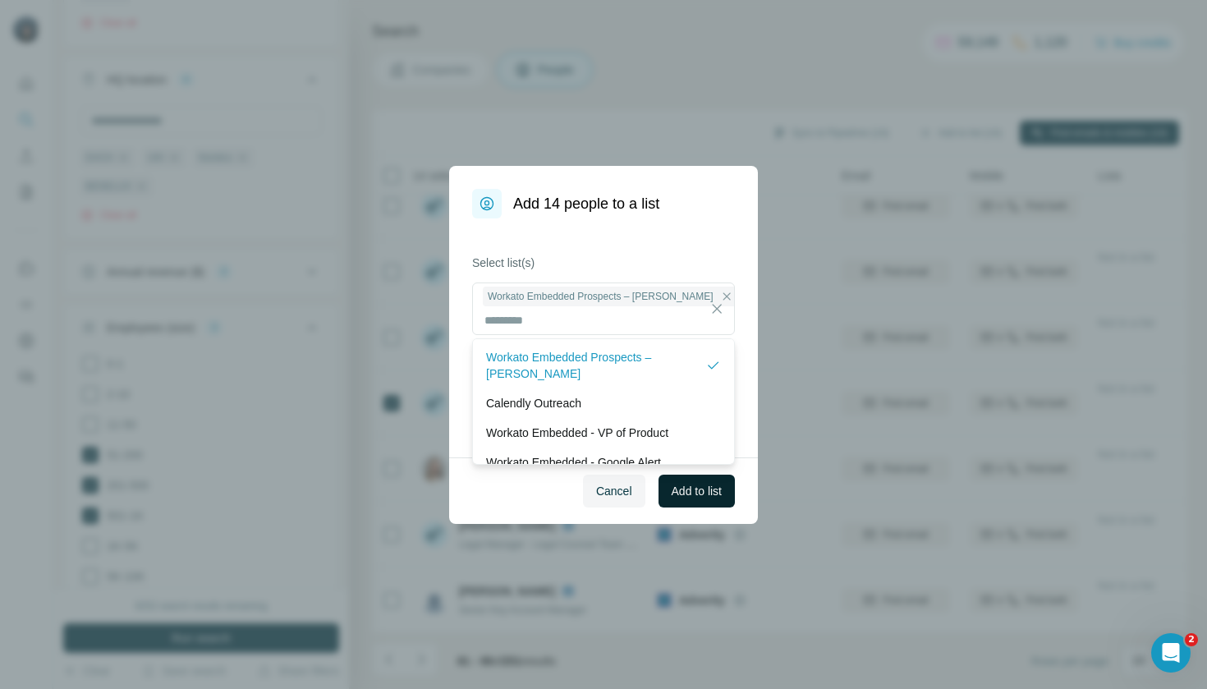
click at [711, 496] on span "Add to list" at bounding box center [697, 491] width 50 height 16
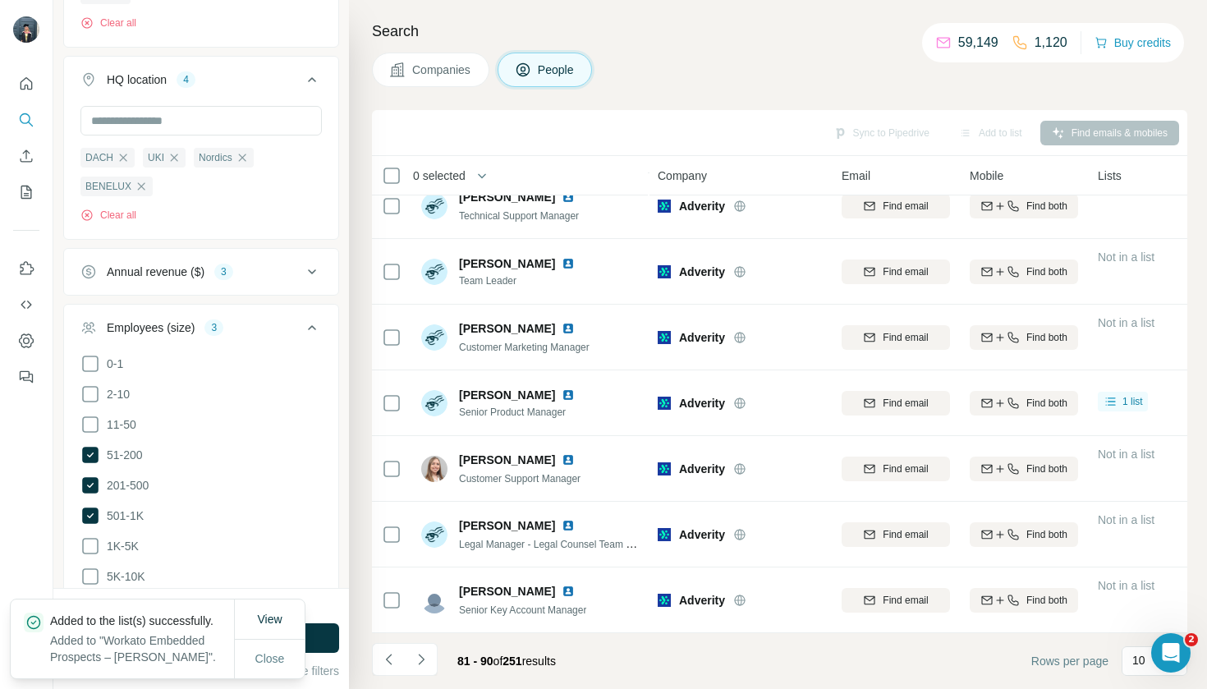
click at [457, 72] on span "Companies" at bounding box center [442, 70] width 60 height 16
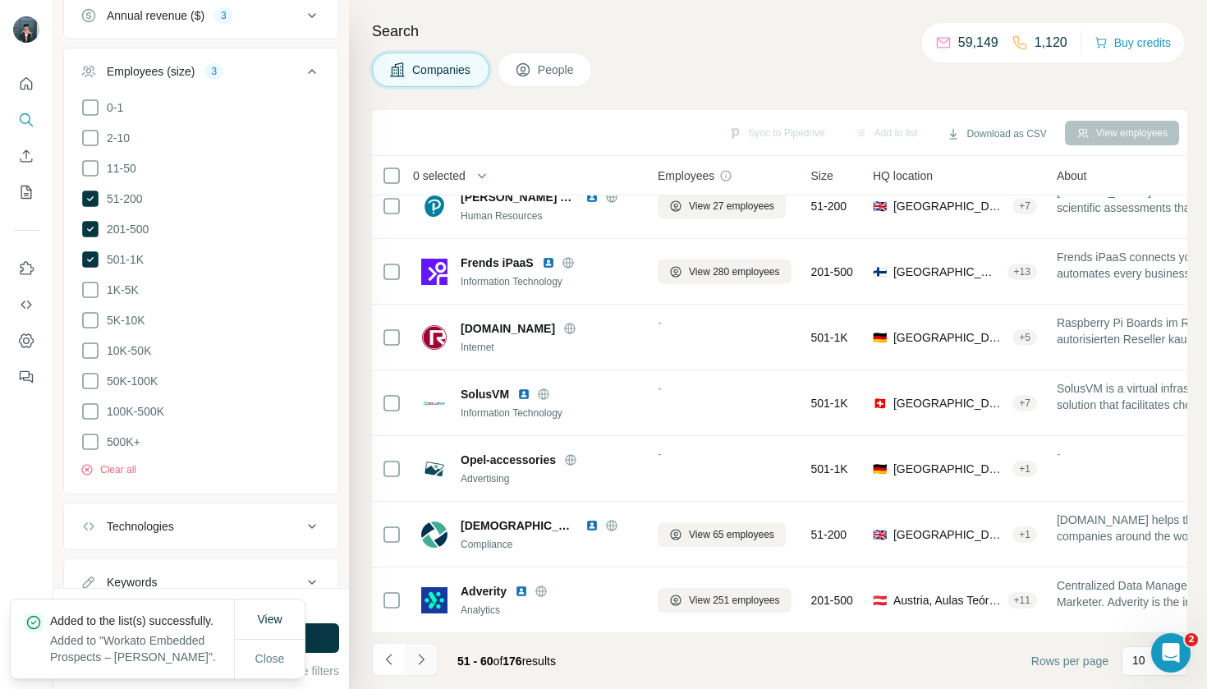
click at [428, 659] on icon "Navigate to next page" at bounding box center [421, 659] width 16 height 16
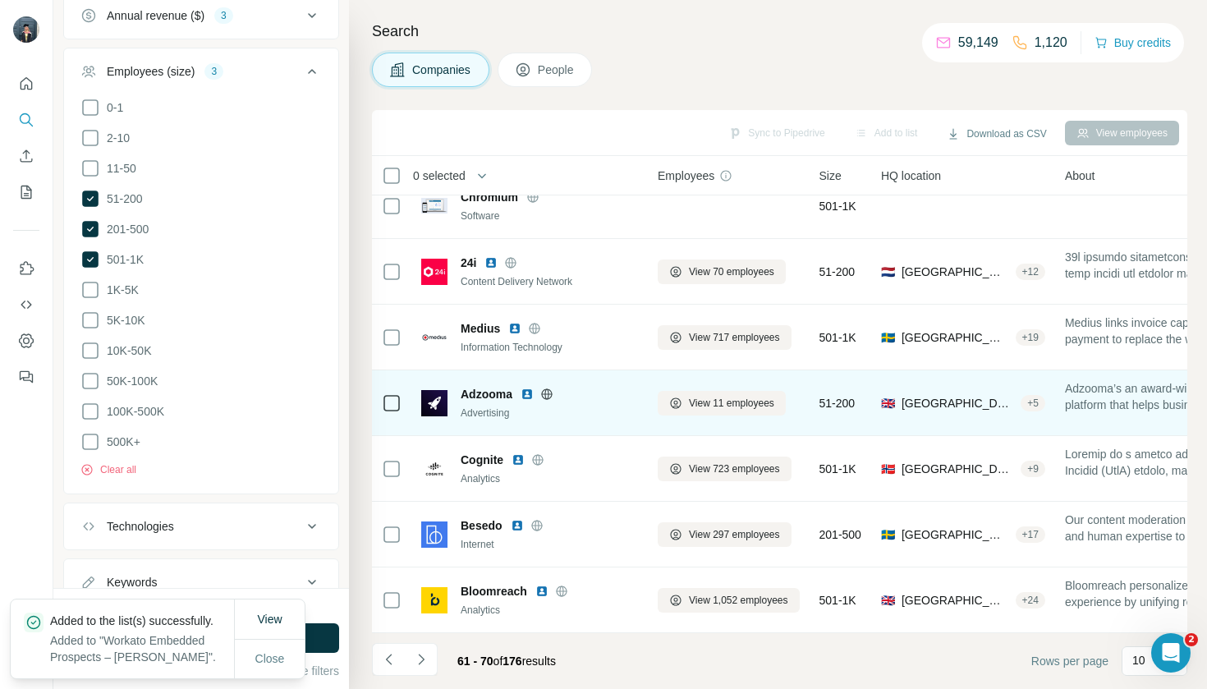
scroll to position [79, 0]
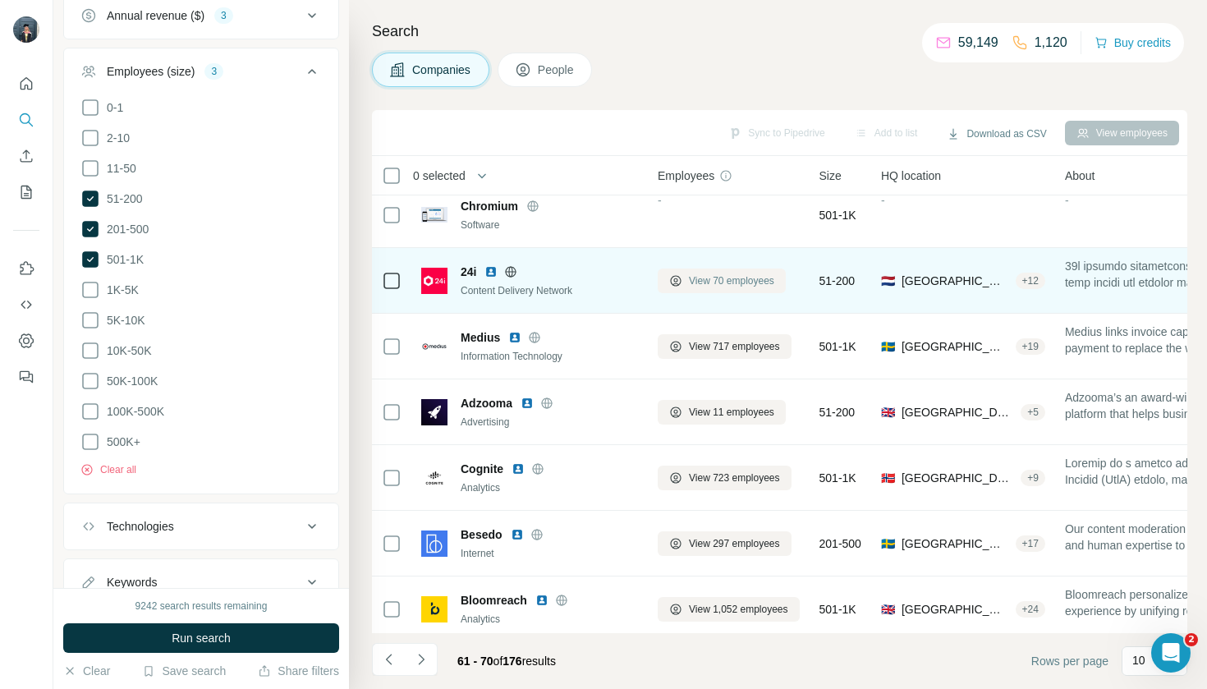
click at [733, 282] on span "View 70 employees" at bounding box center [731, 280] width 85 height 15
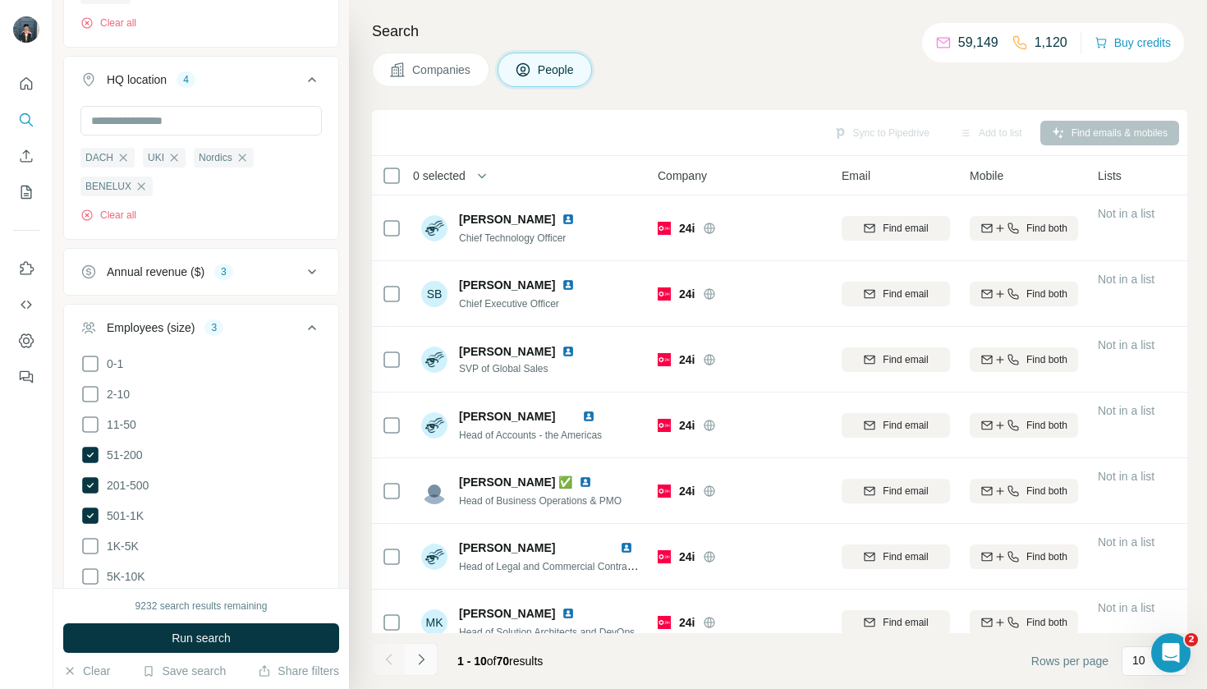
click at [415, 664] on icon "Navigate to next page" at bounding box center [421, 659] width 16 height 16
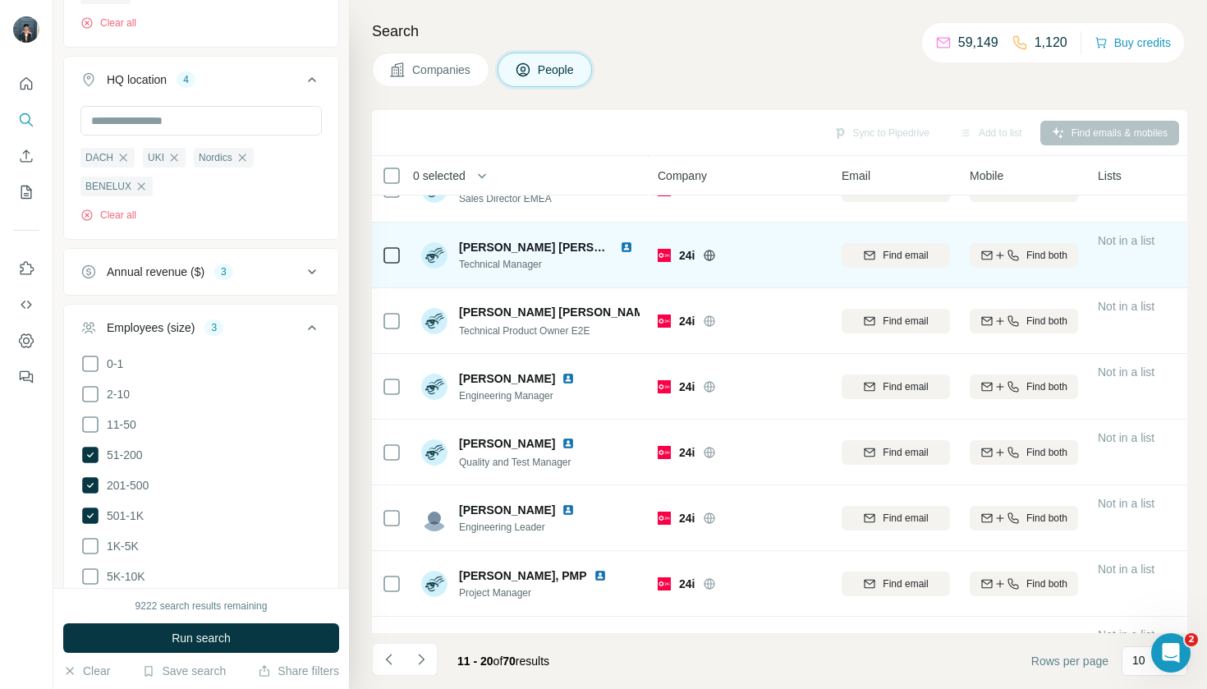
scroll to position [110, 0]
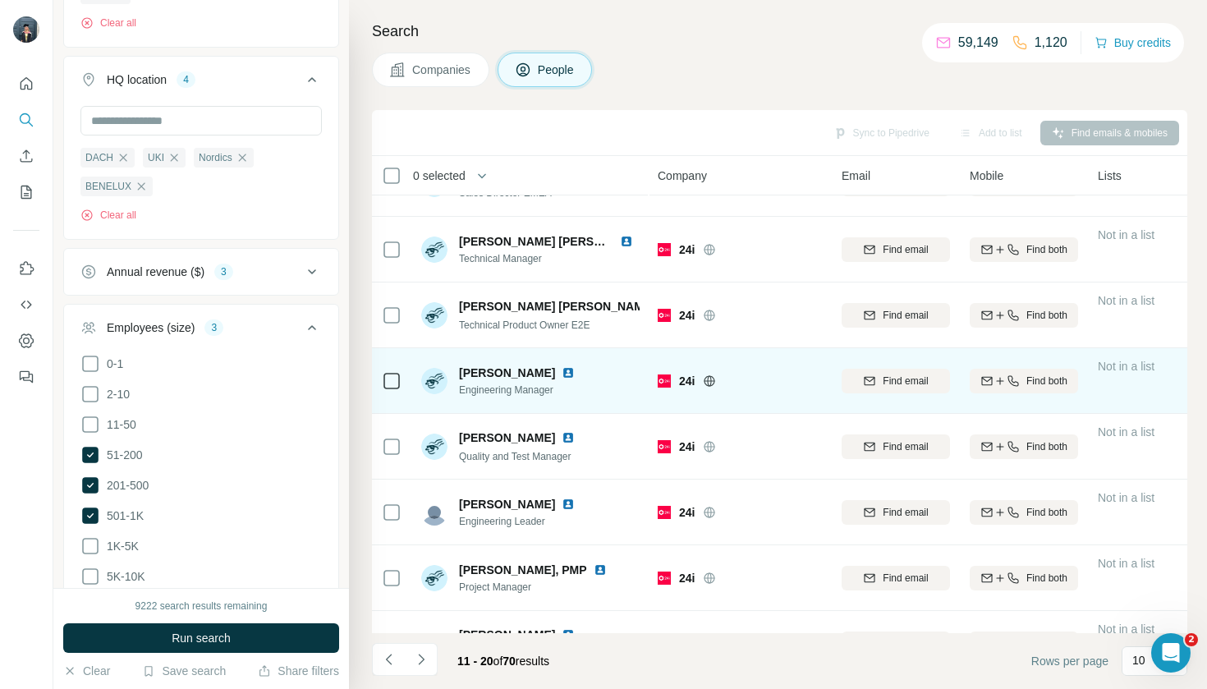
click at [397, 393] on div at bounding box center [392, 380] width 20 height 45
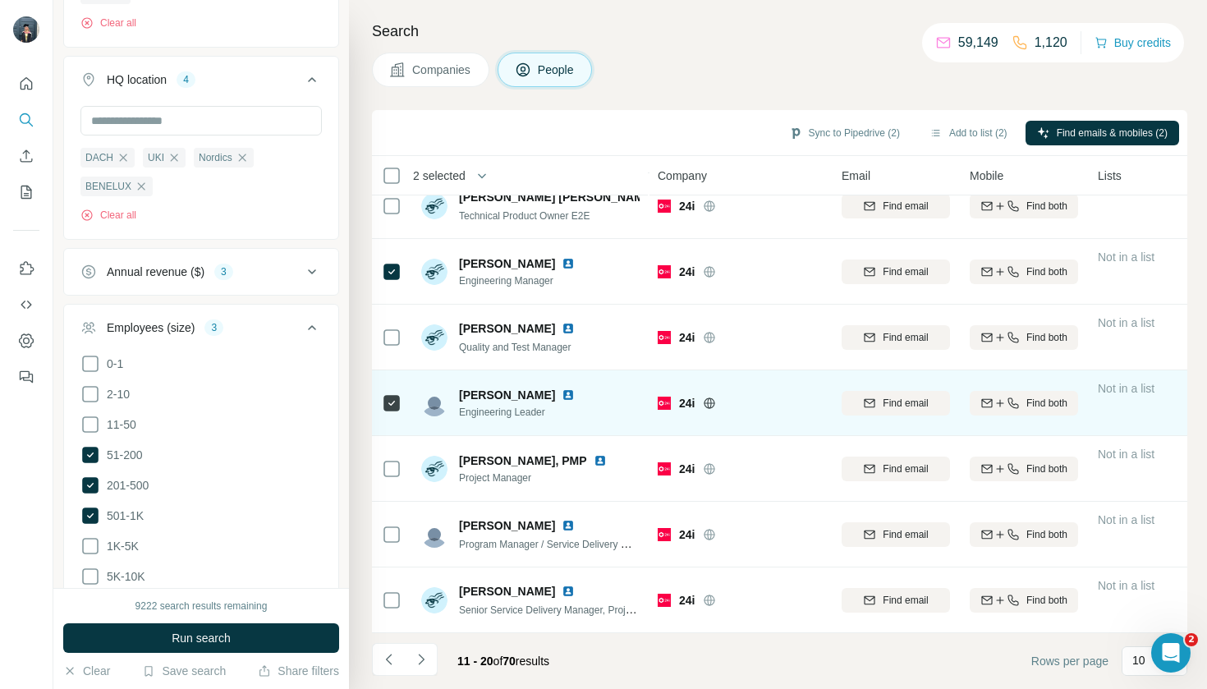
scroll to position [219, 0]
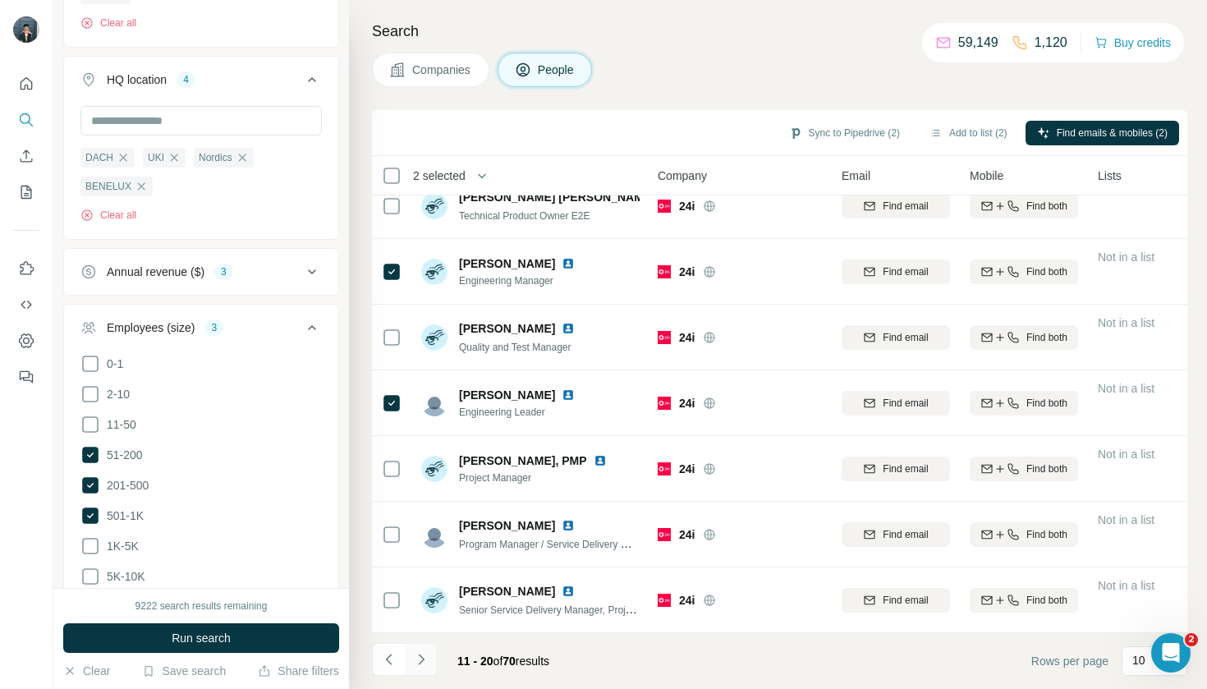
click at [425, 670] on button "Navigate to next page" at bounding box center [421, 659] width 33 height 33
click at [425, 660] on icon "Navigate to next page" at bounding box center [421, 659] width 16 height 16
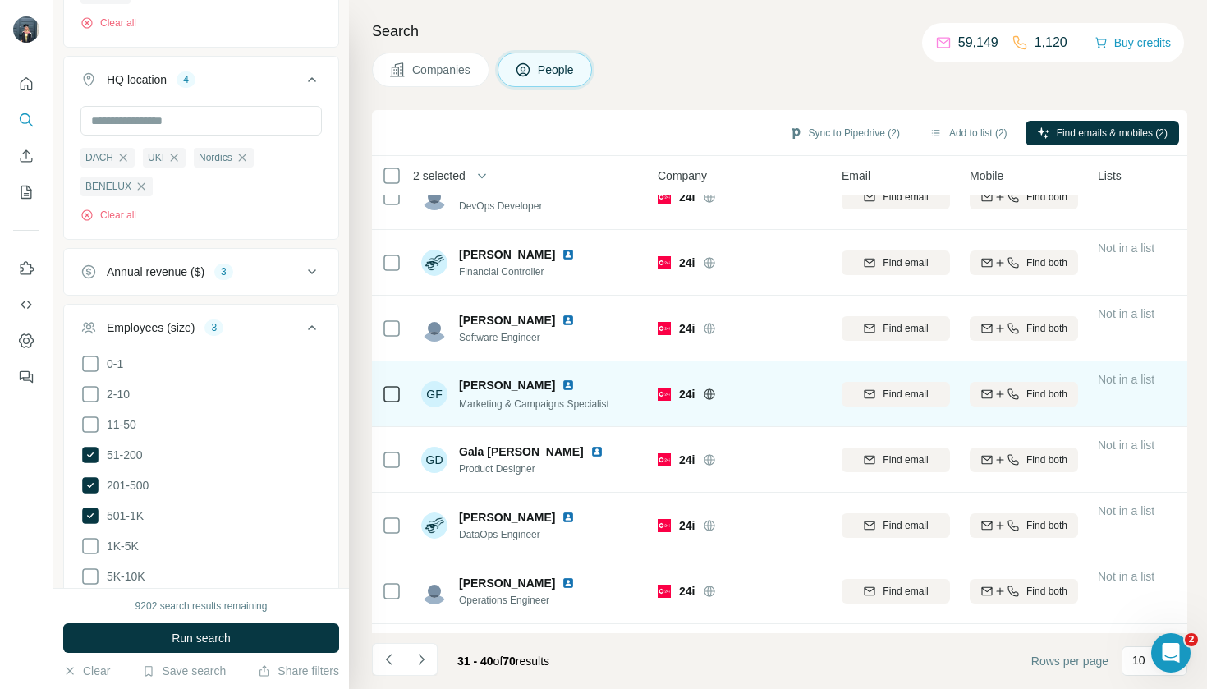
scroll to position [32, 0]
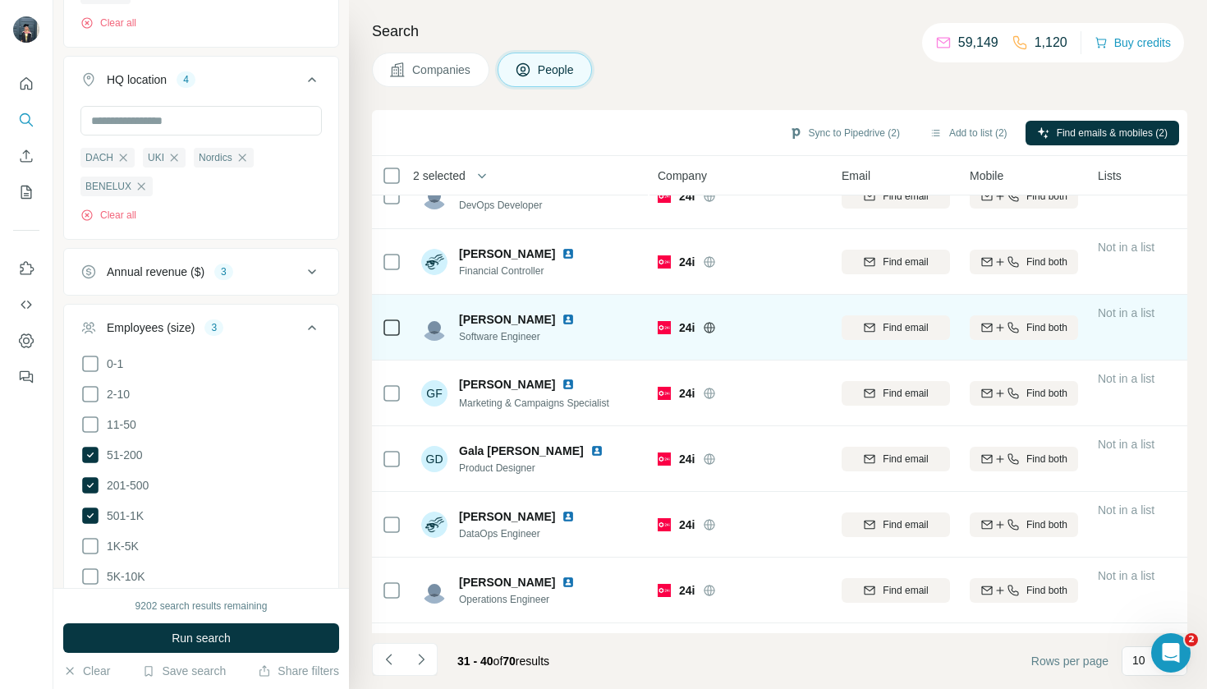
click at [401, 324] on icon at bounding box center [392, 328] width 20 height 20
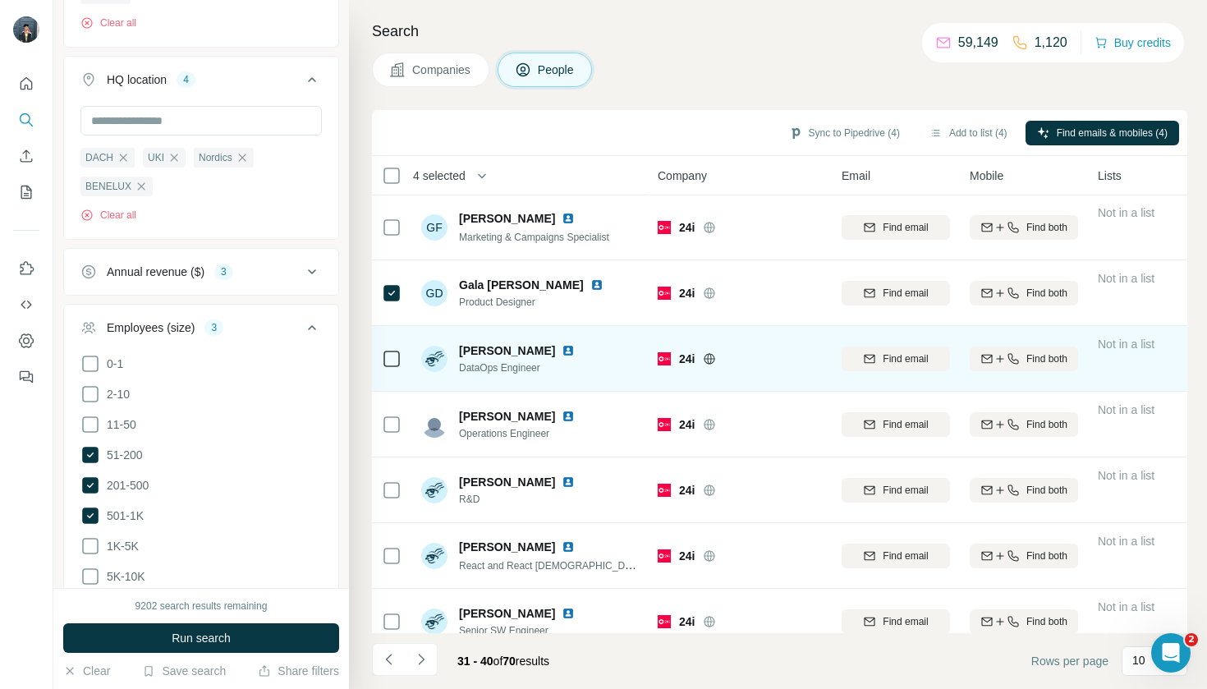
scroll to position [201, 0]
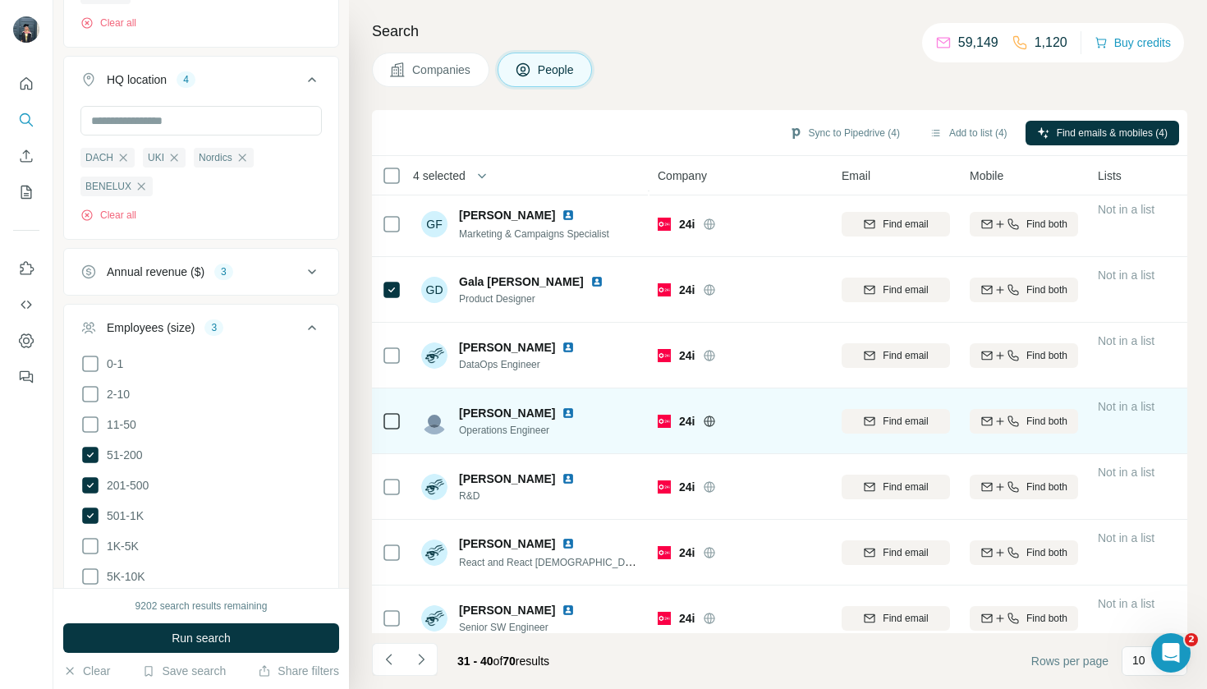
click at [378, 420] on td at bounding box center [391, 421] width 39 height 66
click at [378, 409] on td at bounding box center [391, 421] width 39 height 66
click at [382, 411] on icon at bounding box center [392, 421] width 20 height 20
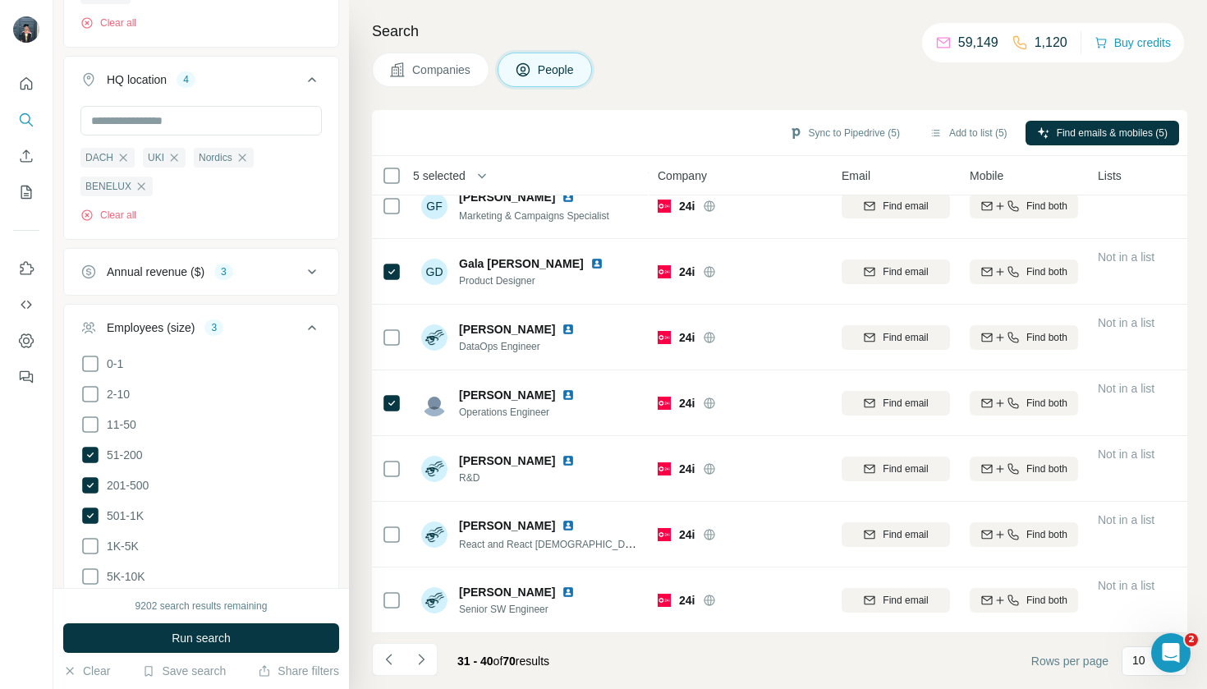
scroll to position [219, 0]
click at [416, 659] on icon "Navigate to next page" at bounding box center [421, 659] width 16 height 16
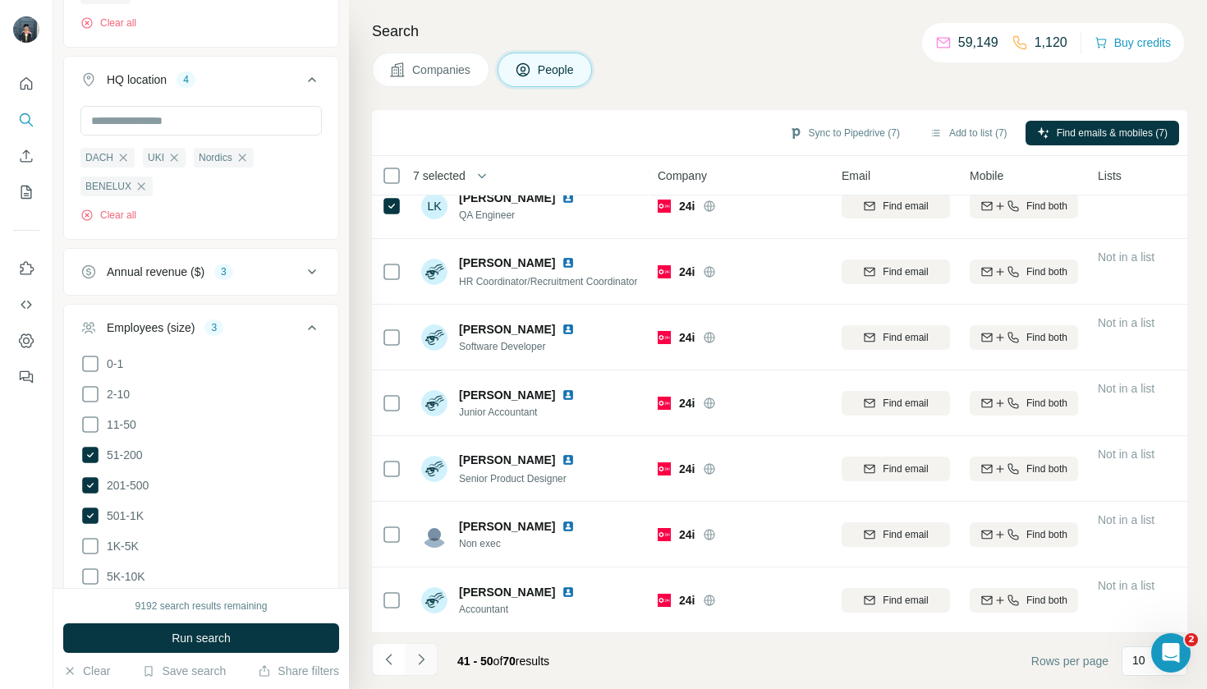
click at [425, 671] on button "Navigate to next page" at bounding box center [421, 659] width 33 height 33
click at [424, 660] on icon "Navigate to next page" at bounding box center [421, 659] width 6 height 11
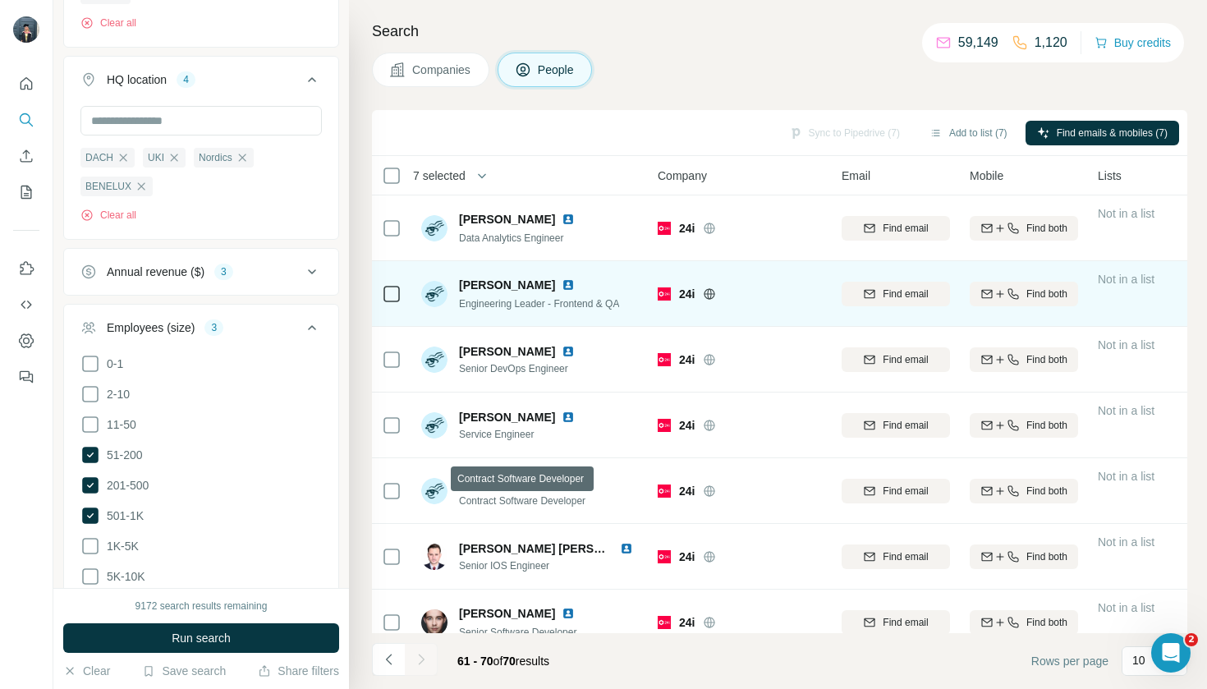
scroll to position [0, 0]
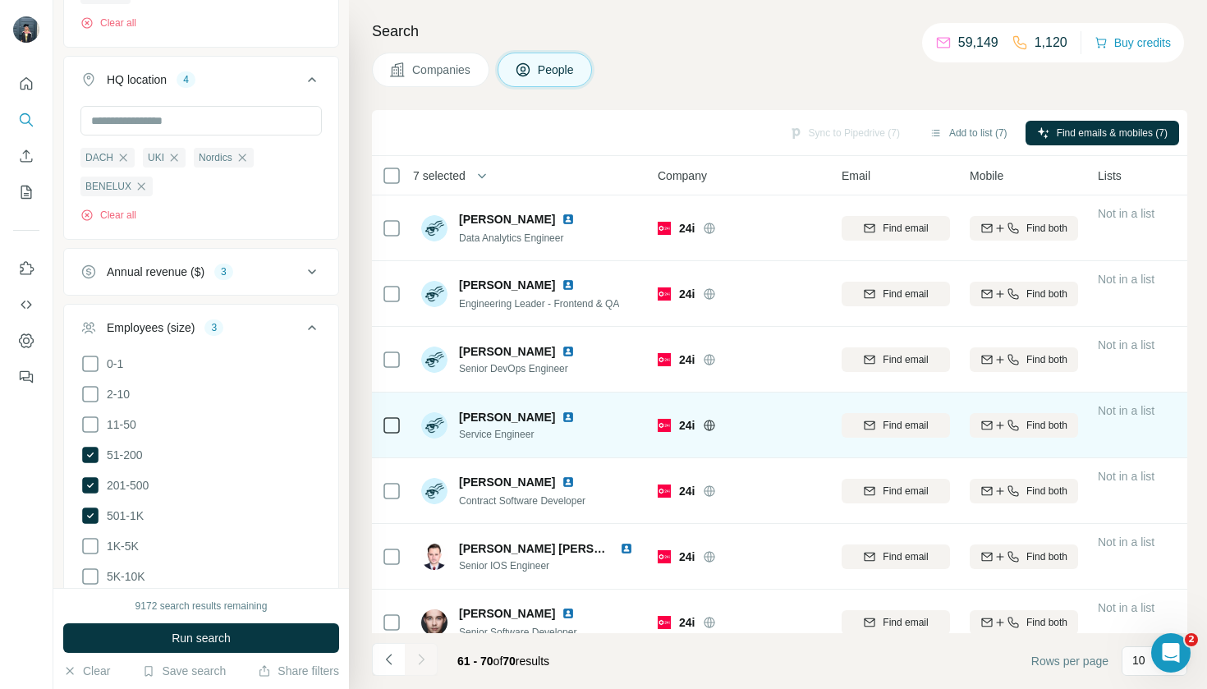
click at [390, 413] on div at bounding box center [392, 424] width 20 height 45
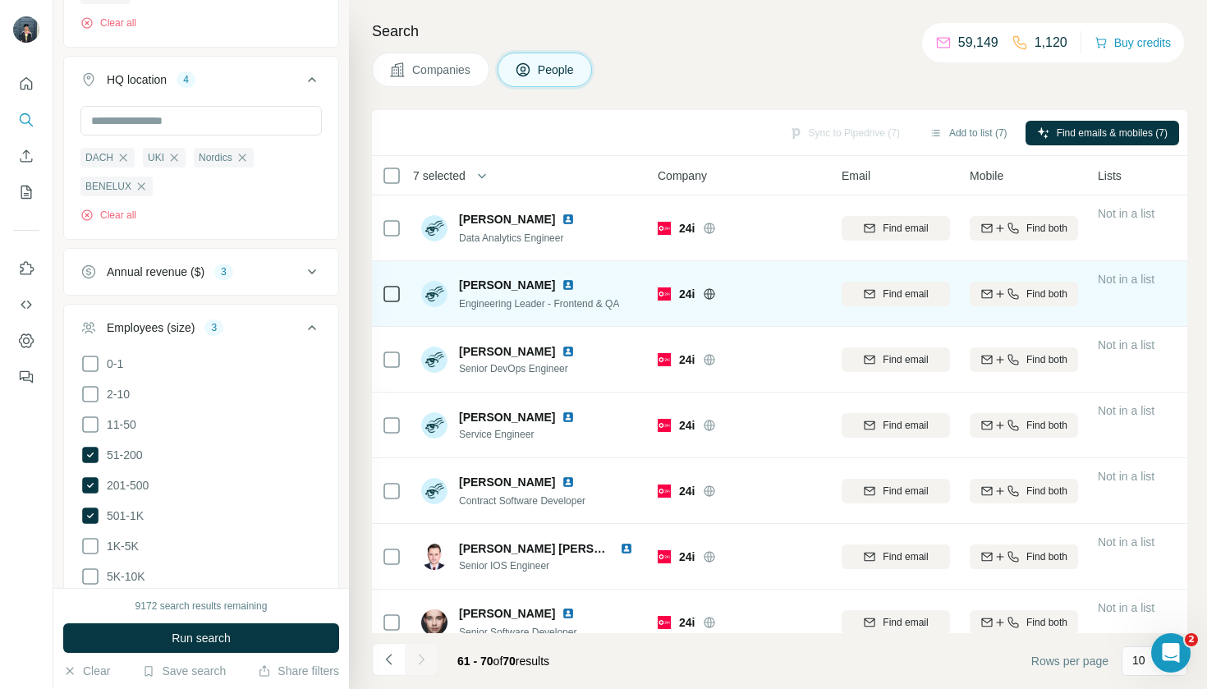
click at [380, 293] on td at bounding box center [391, 294] width 39 height 66
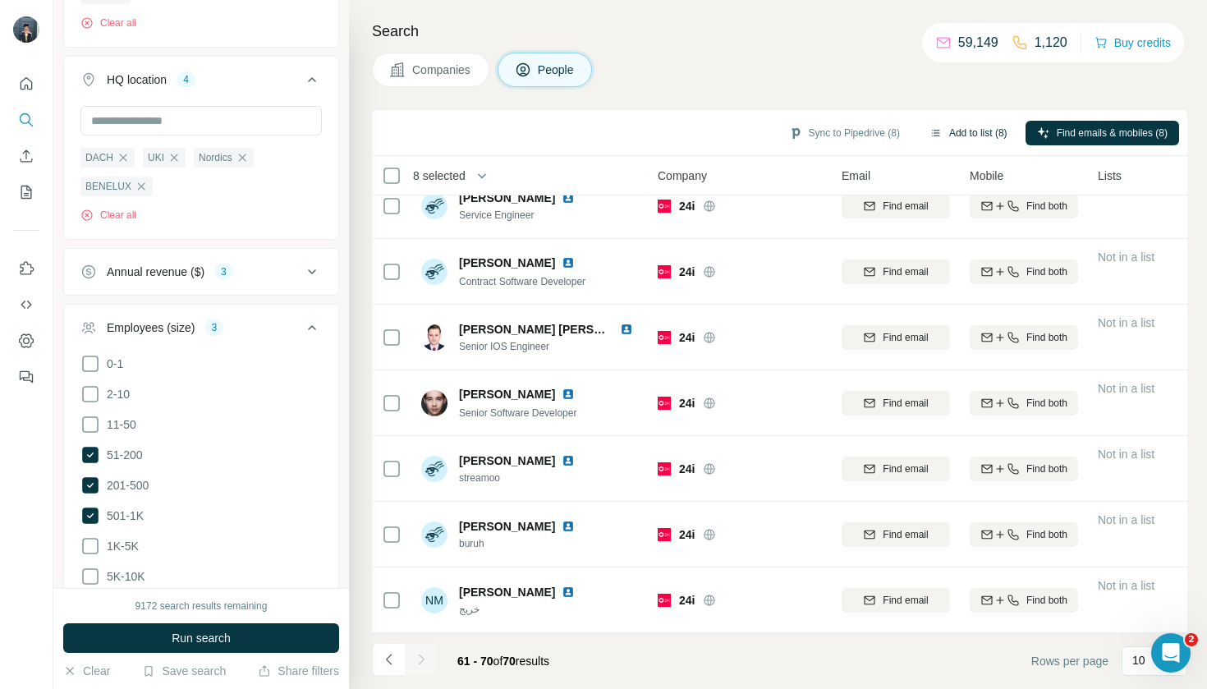
click at [971, 134] on button "Add to list (8)" at bounding box center [968, 133] width 101 height 25
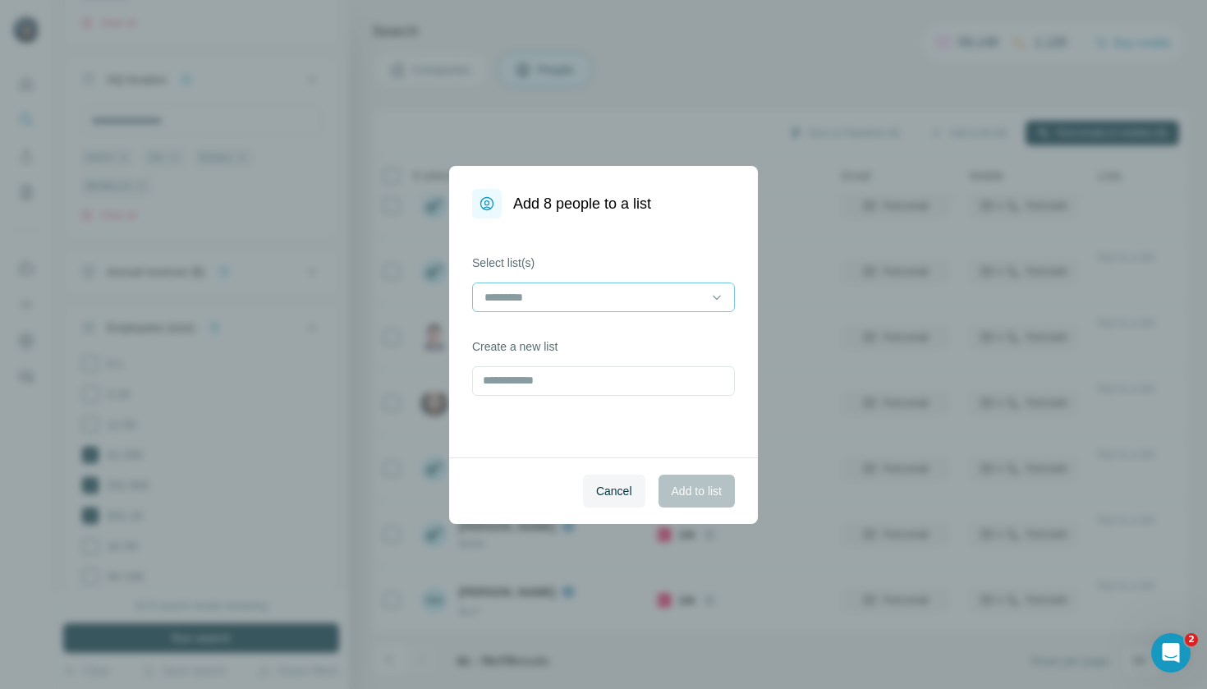
click at [536, 285] on div at bounding box center [594, 297] width 222 height 28
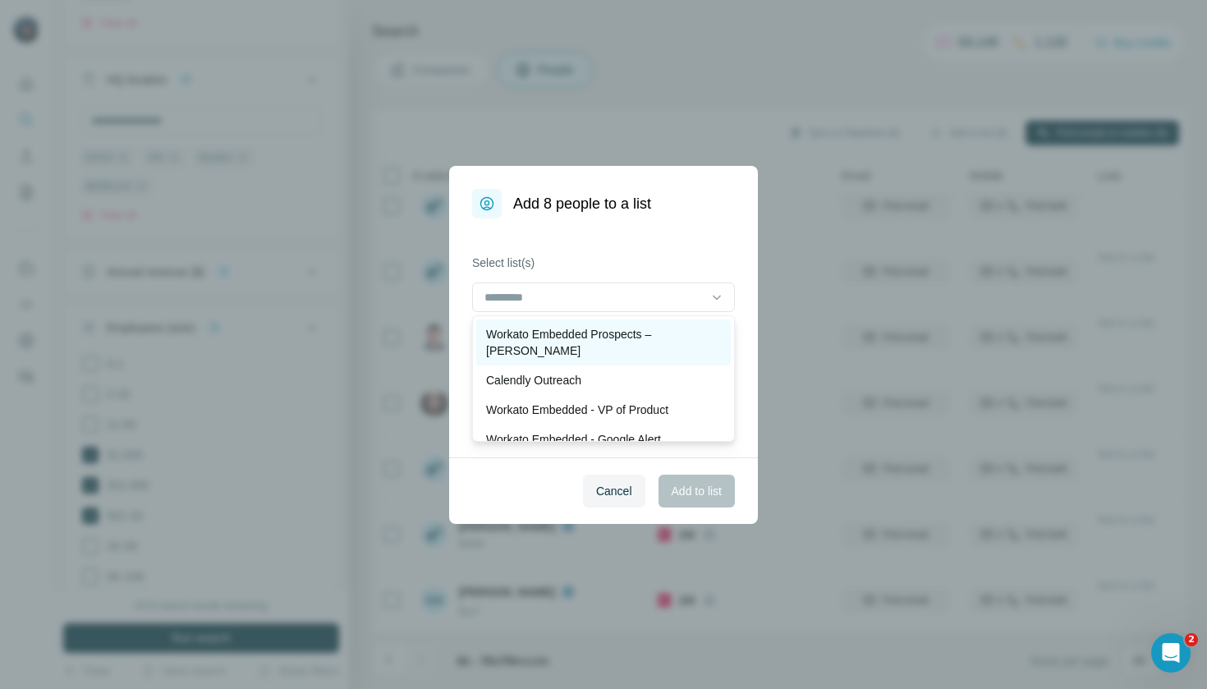
click at [564, 339] on p "Workato Embedded Prospects – [PERSON_NAME]" at bounding box center [603, 342] width 235 height 33
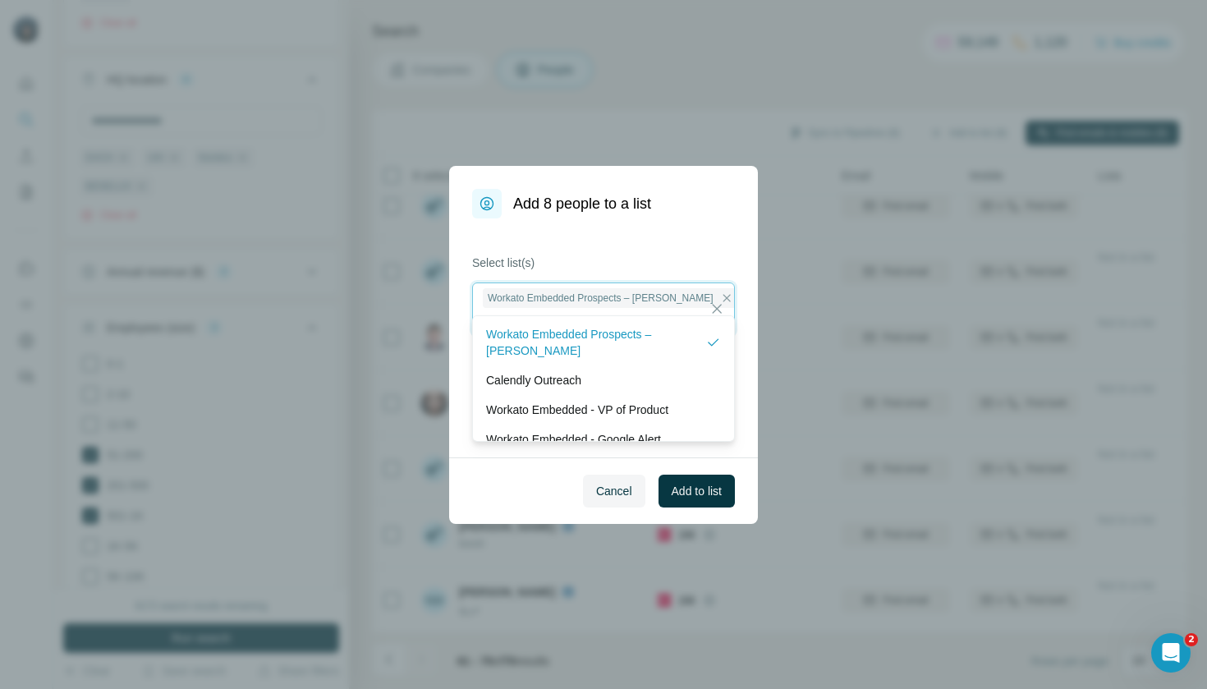
scroll to position [2, 0]
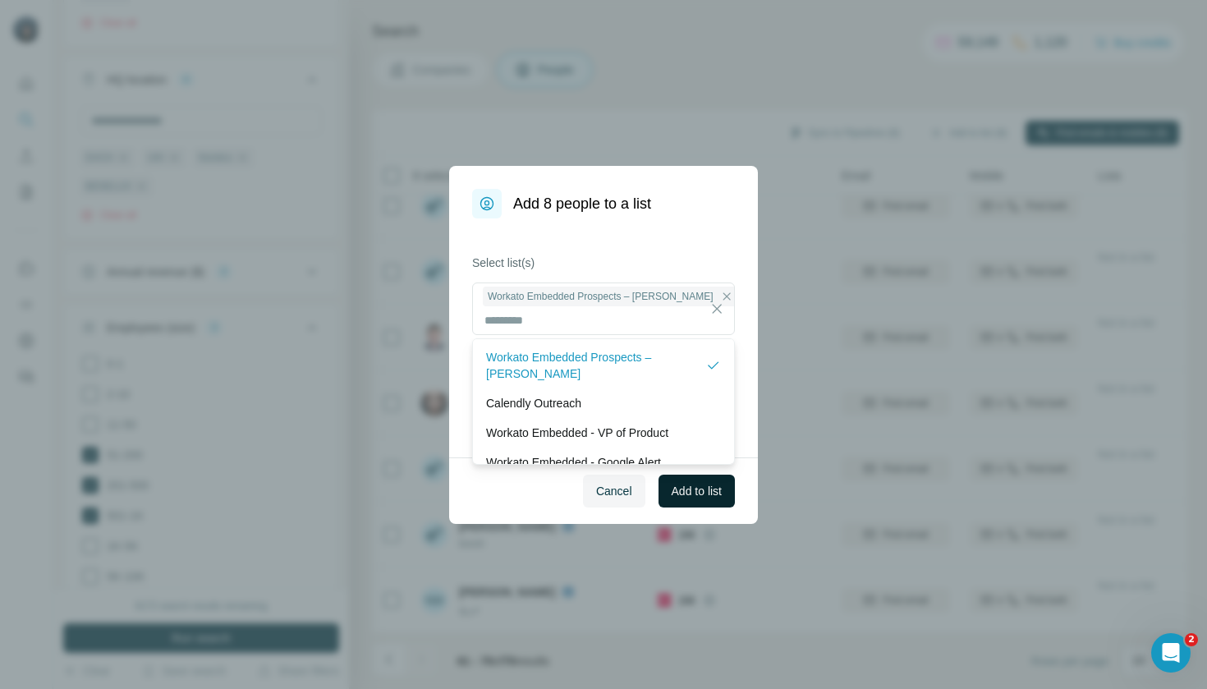
click at [708, 483] on span "Add to list" at bounding box center [697, 491] width 50 height 16
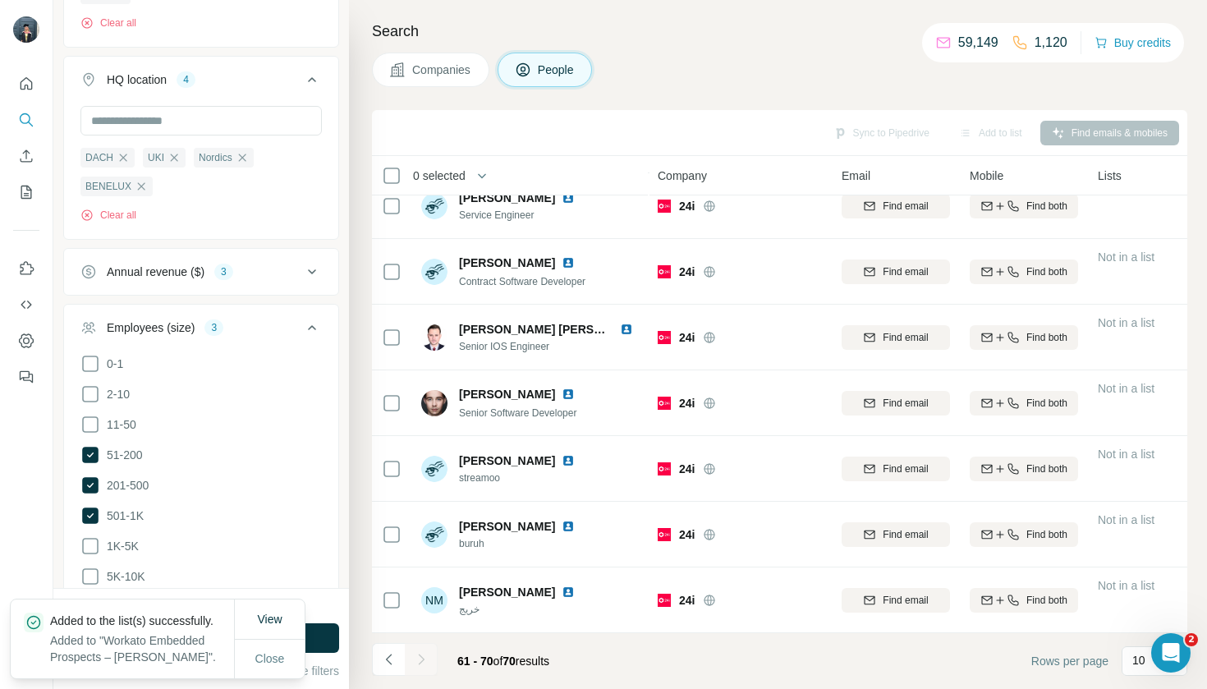
click at [471, 78] on button "Companies" at bounding box center [430, 70] width 117 height 34
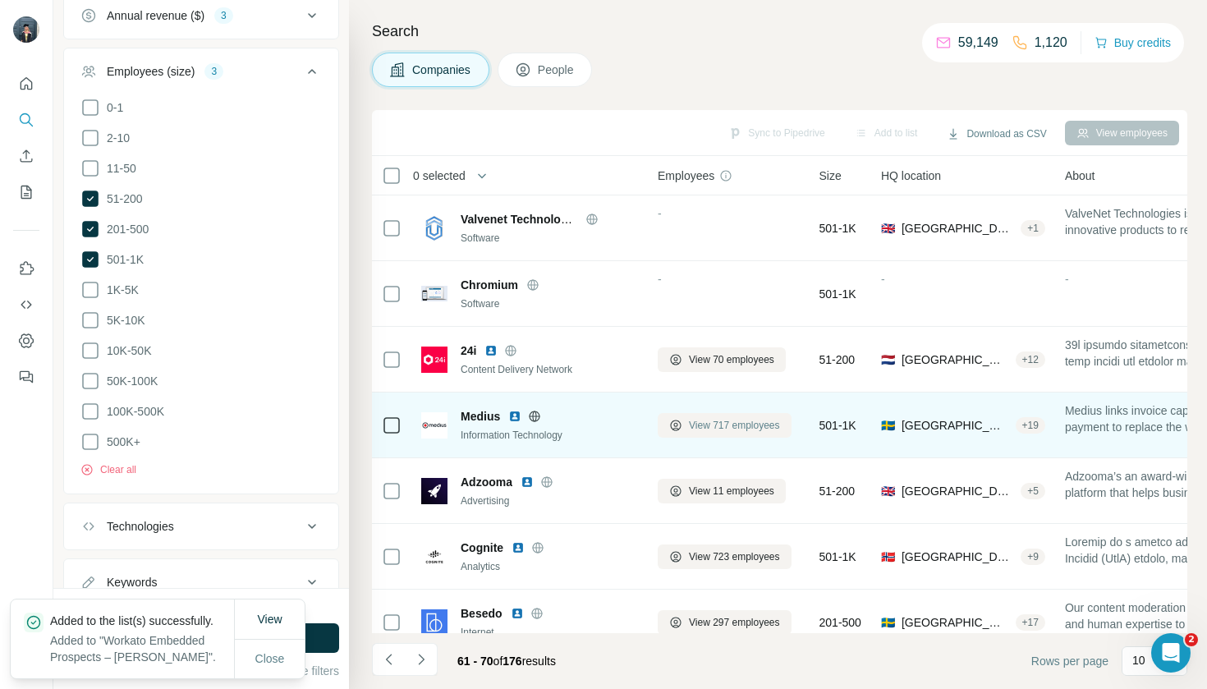
click at [720, 430] on span "View 717 employees" at bounding box center [734, 425] width 91 height 15
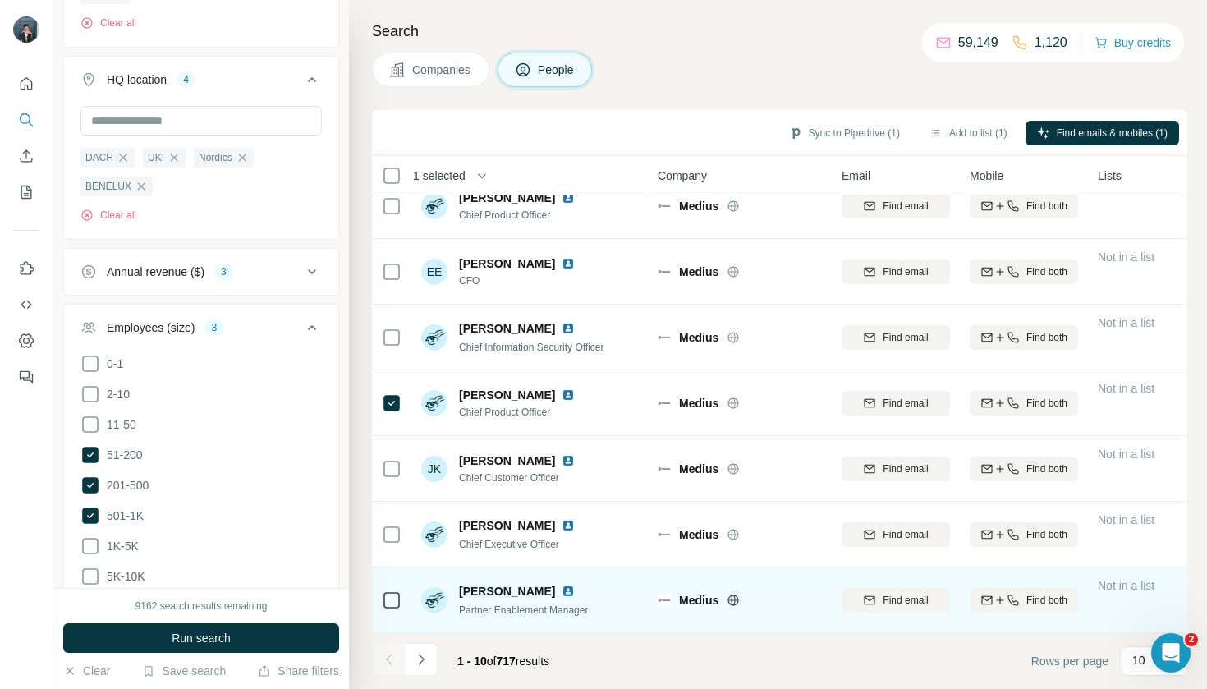
scroll to position [219, 0]
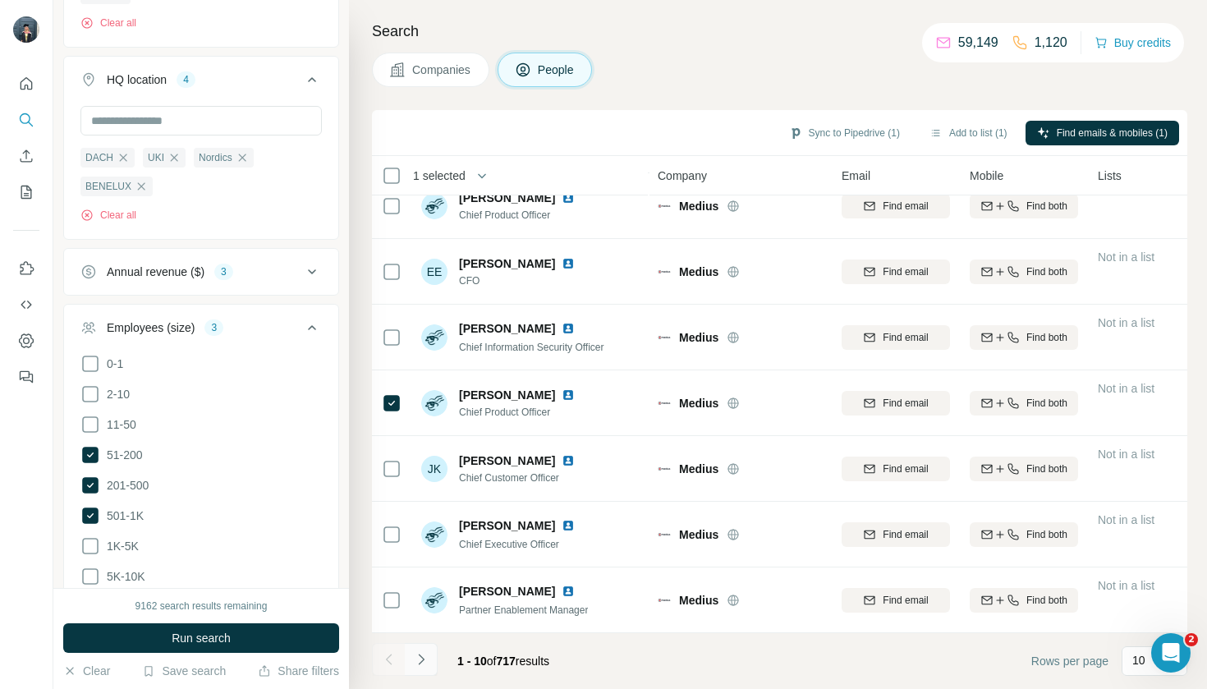
click at [420, 665] on icon "Navigate to next page" at bounding box center [421, 659] width 16 height 16
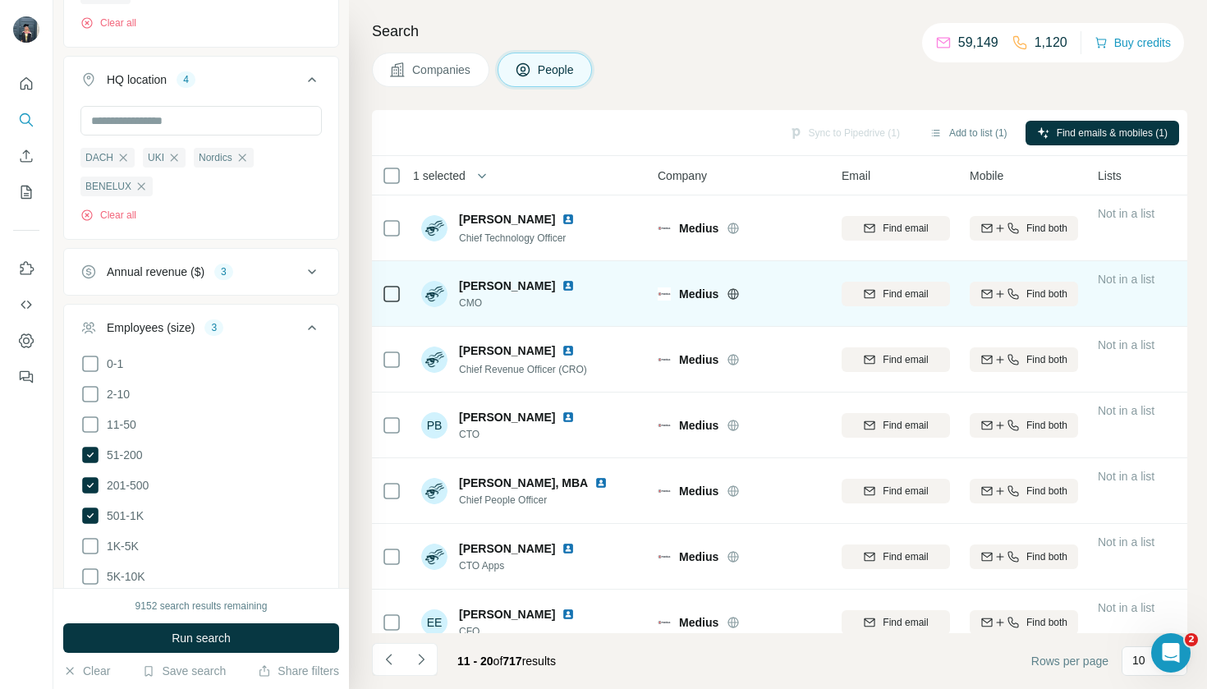
scroll to position [0, 0]
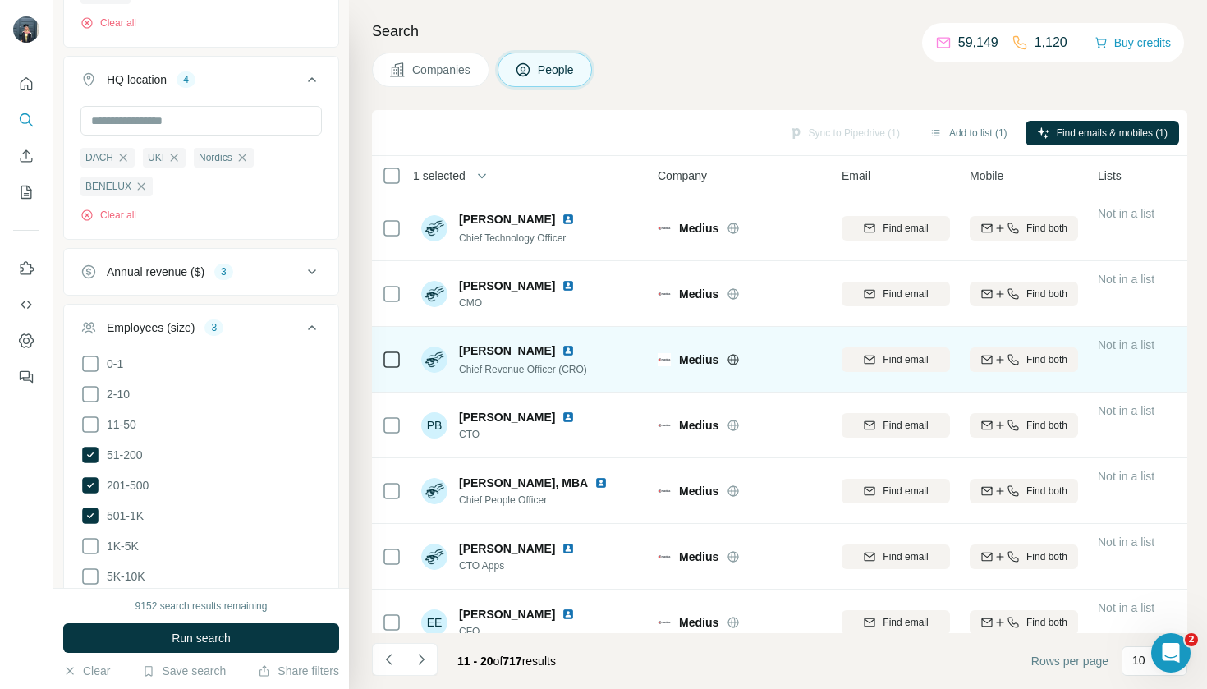
click at [397, 368] on icon at bounding box center [392, 360] width 20 height 20
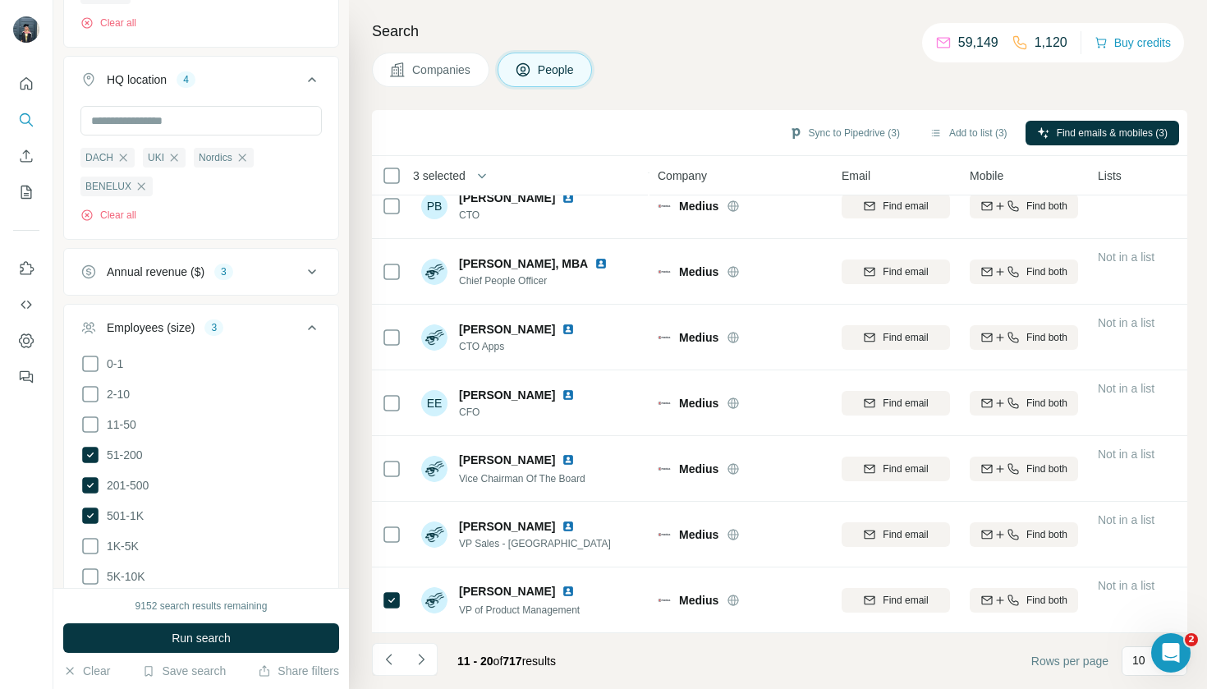
click at [365, 597] on div "Search Companies People Sync to Pipedrive (3) Add to list (3) Find emails & mob…" at bounding box center [778, 344] width 858 height 689
click at [432, 656] on button "Navigate to next page" at bounding box center [421, 659] width 33 height 33
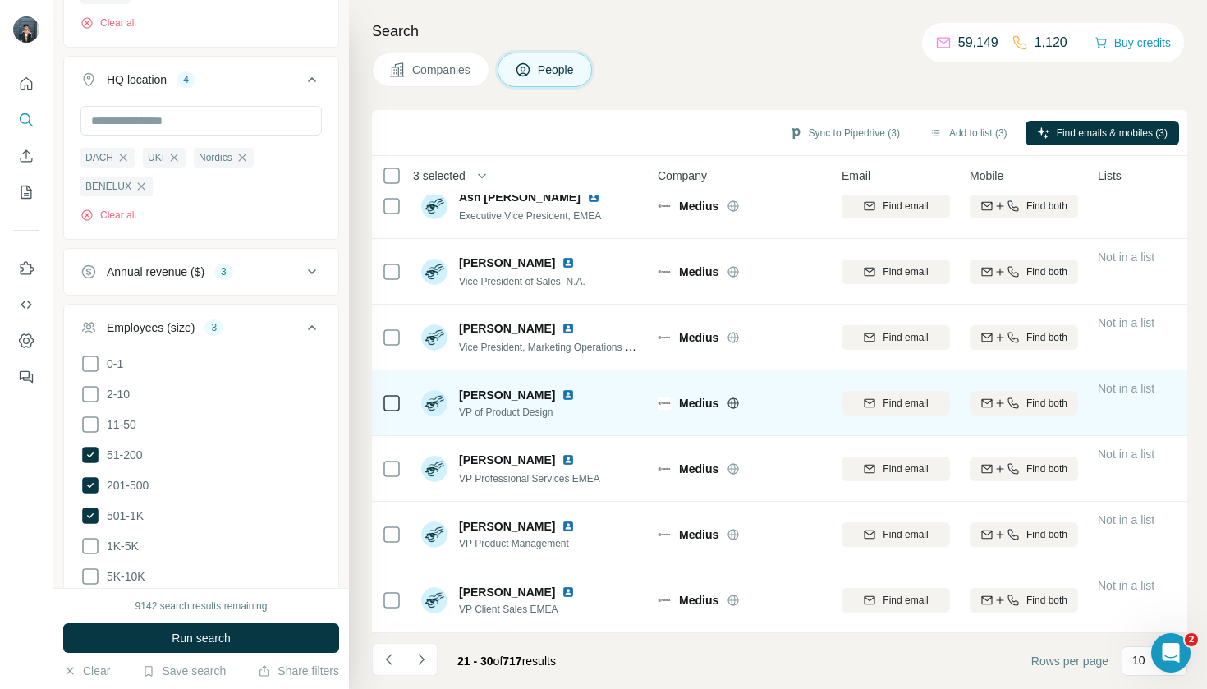
scroll to position [219, 0]
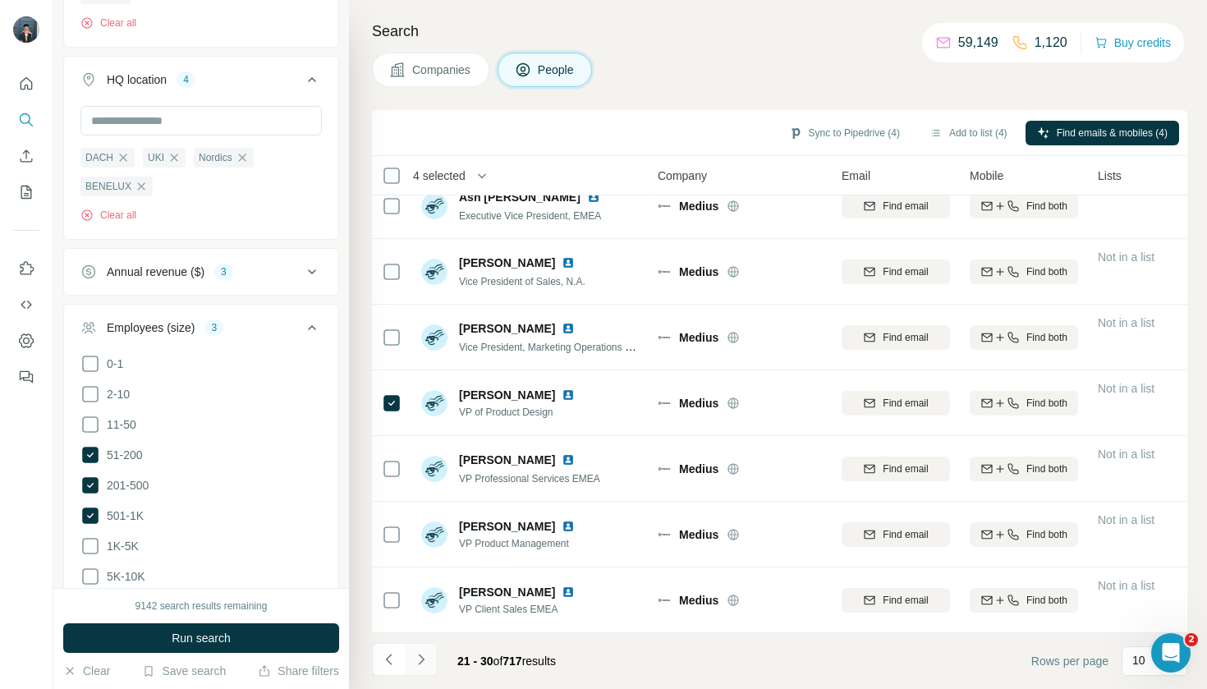
click at [431, 668] on button "Navigate to next page" at bounding box center [421, 659] width 33 height 33
click at [420, 660] on icon "Navigate to next page" at bounding box center [421, 659] width 16 height 16
click at [419, 670] on button "Navigate to next page" at bounding box center [421, 659] width 33 height 33
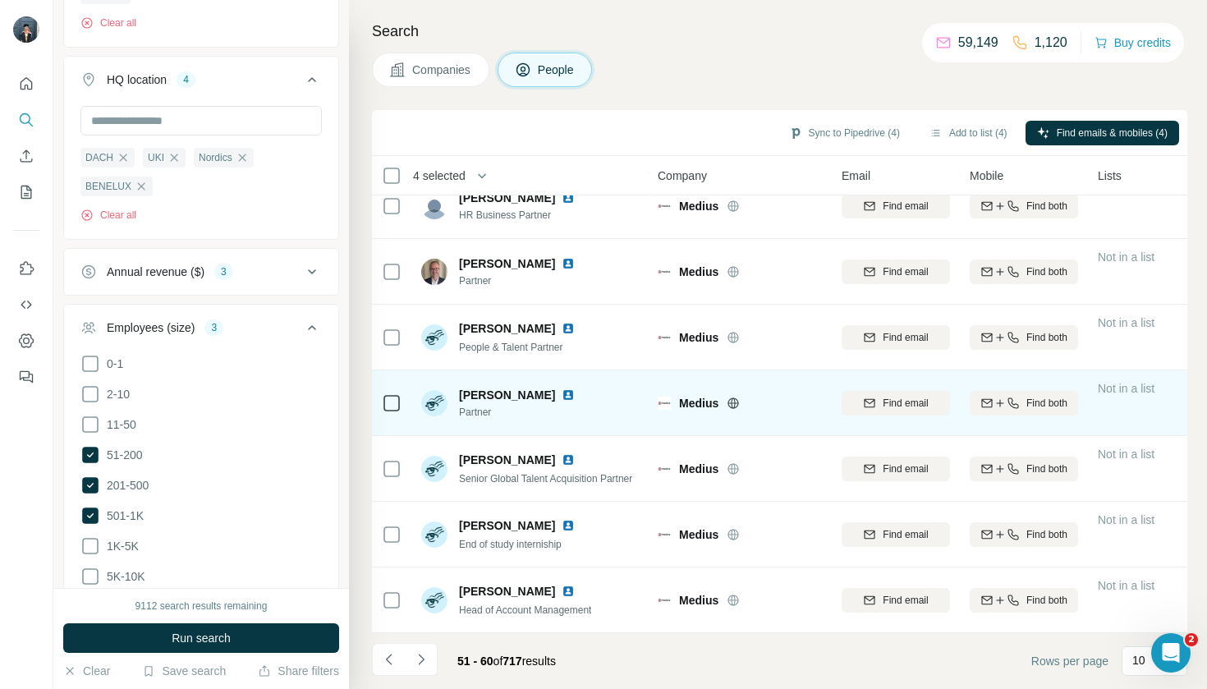
scroll to position [0, 0]
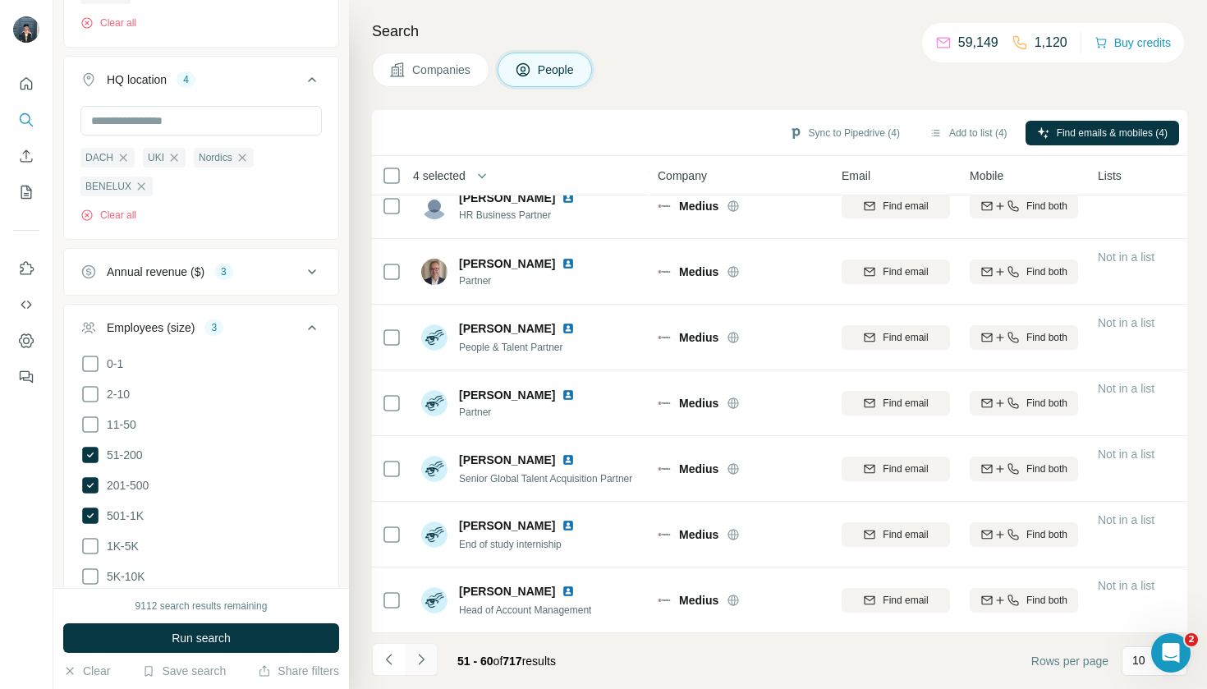
click at [427, 671] on button "Navigate to next page" at bounding box center [421, 659] width 33 height 33
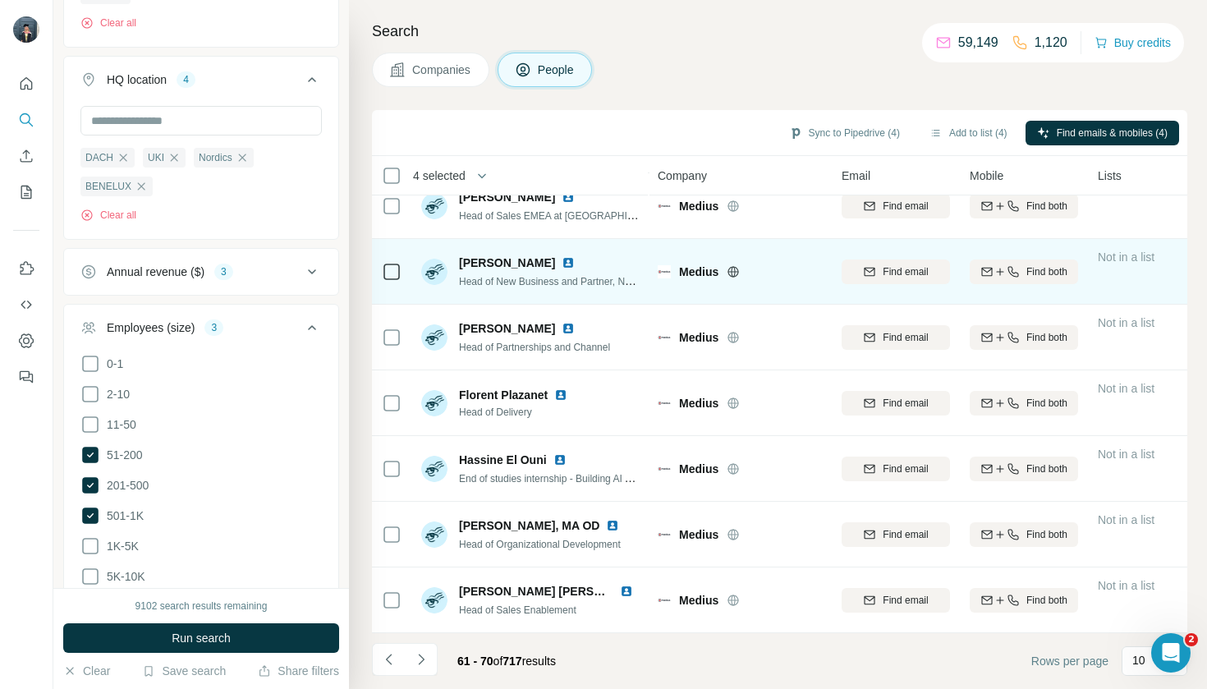
scroll to position [219, 0]
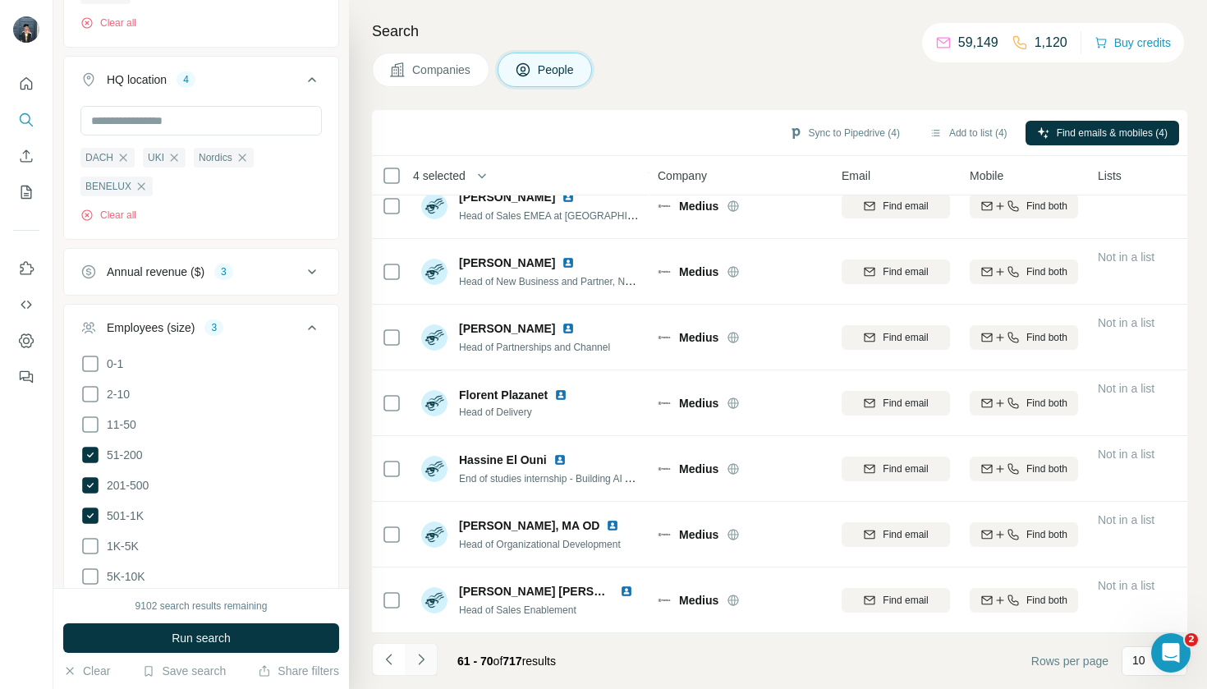
click at [425, 652] on icon "Navigate to next page" at bounding box center [421, 659] width 16 height 16
click at [421, 659] on icon "Navigate to next page" at bounding box center [421, 659] width 16 height 16
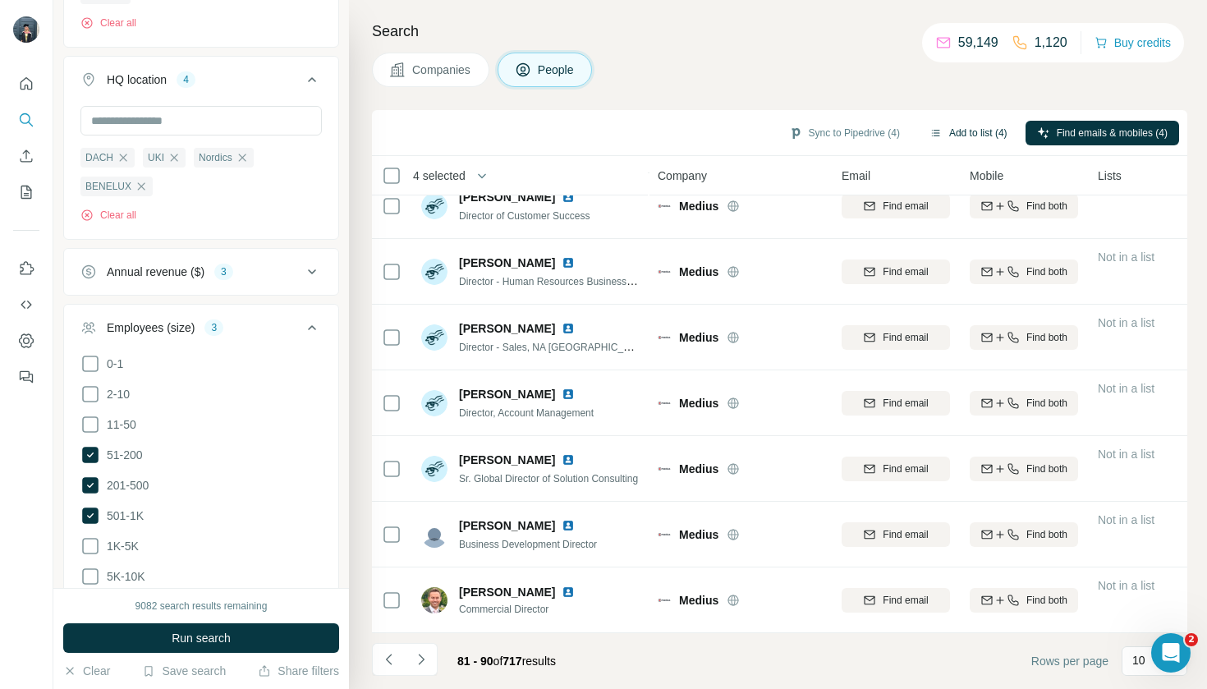
click at [956, 133] on button "Add to list (4)" at bounding box center [968, 133] width 101 height 25
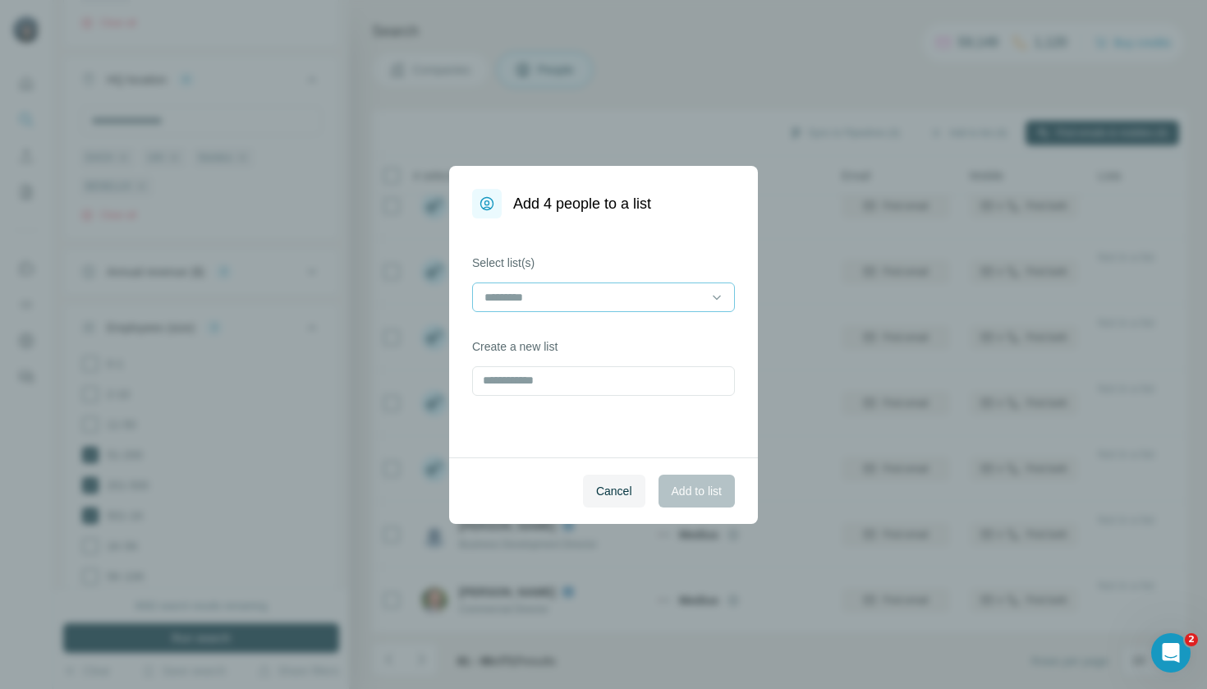
click at [593, 308] on div at bounding box center [594, 297] width 222 height 28
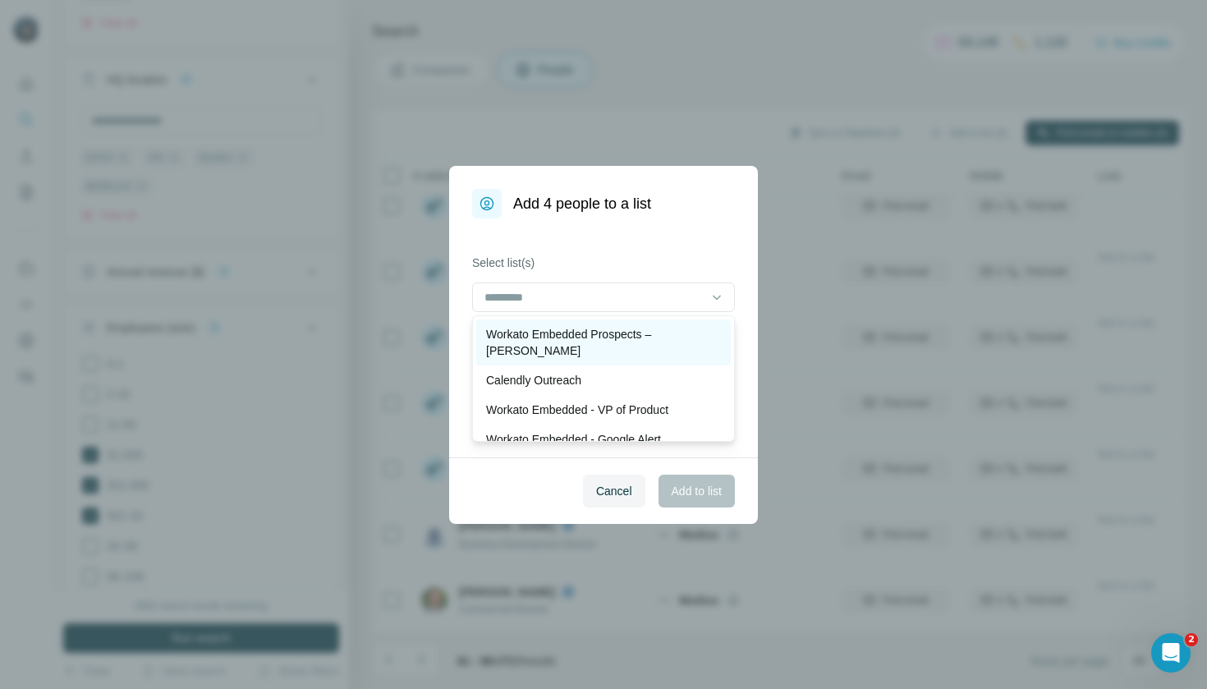
click at [600, 334] on p "Workato Embedded Prospects – [PERSON_NAME]" at bounding box center [603, 342] width 235 height 33
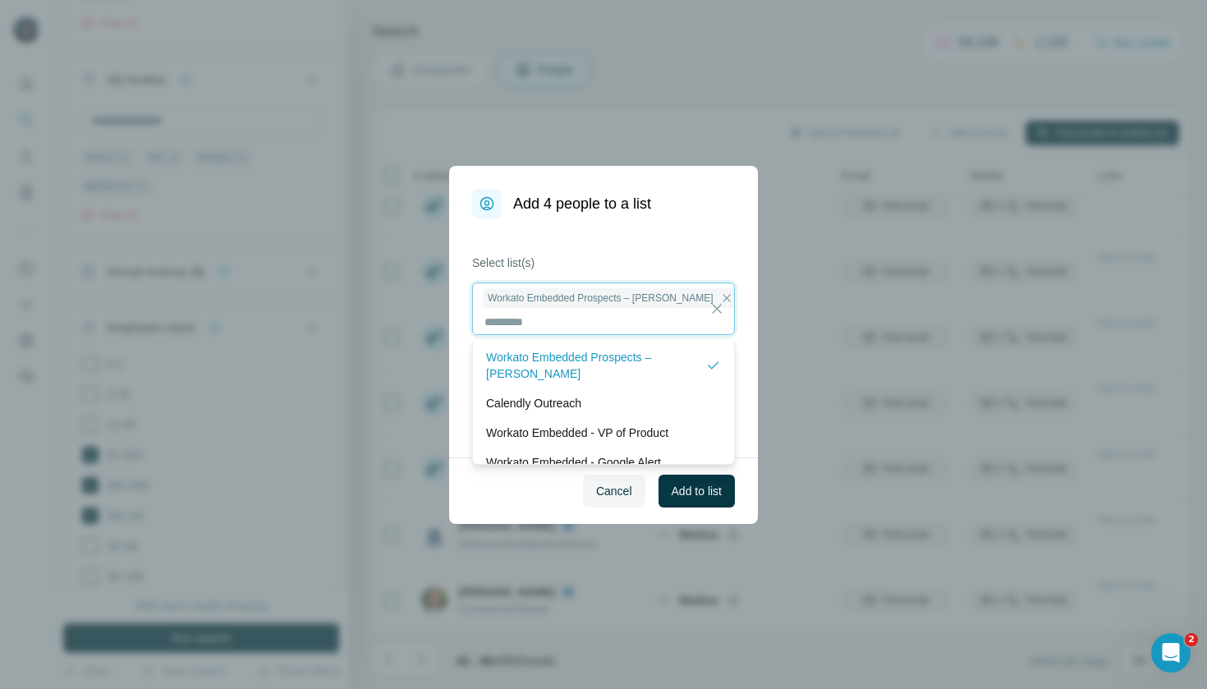
scroll to position [2, 0]
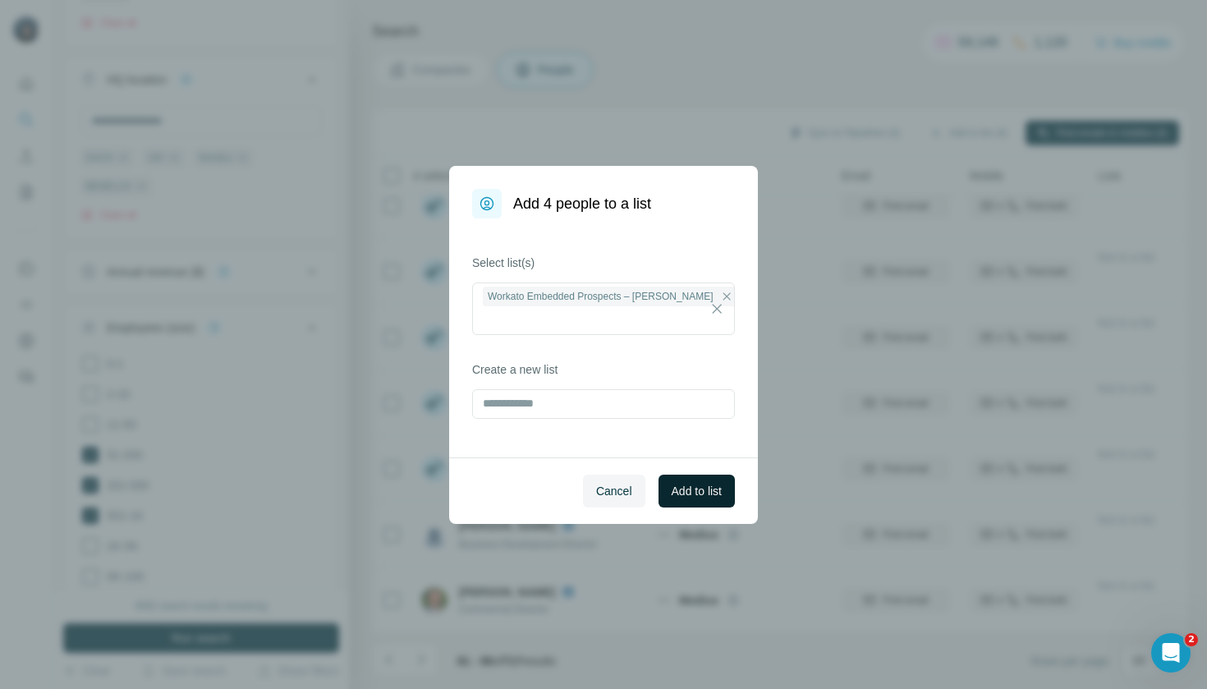
click at [685, 499] on button "Add to list" at bounding box center [697, 491] width 76 height 33
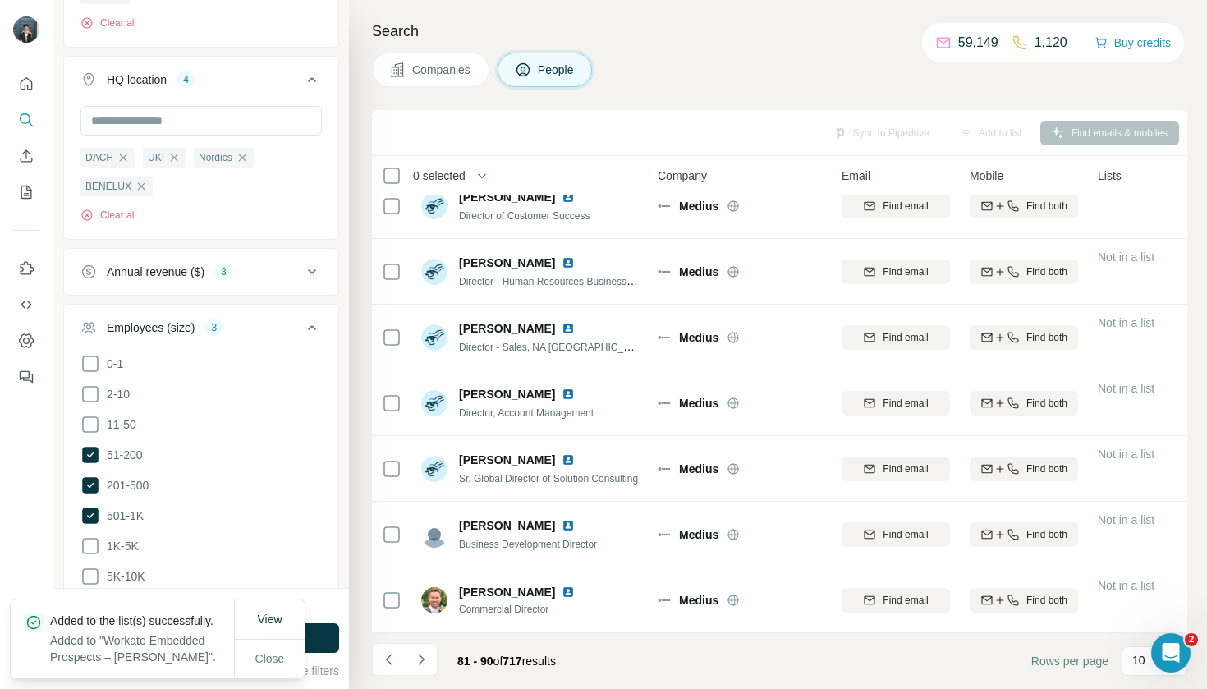
click at [436, 78] on button "Companies" at bounding box center [430, 70] width 117 height 34
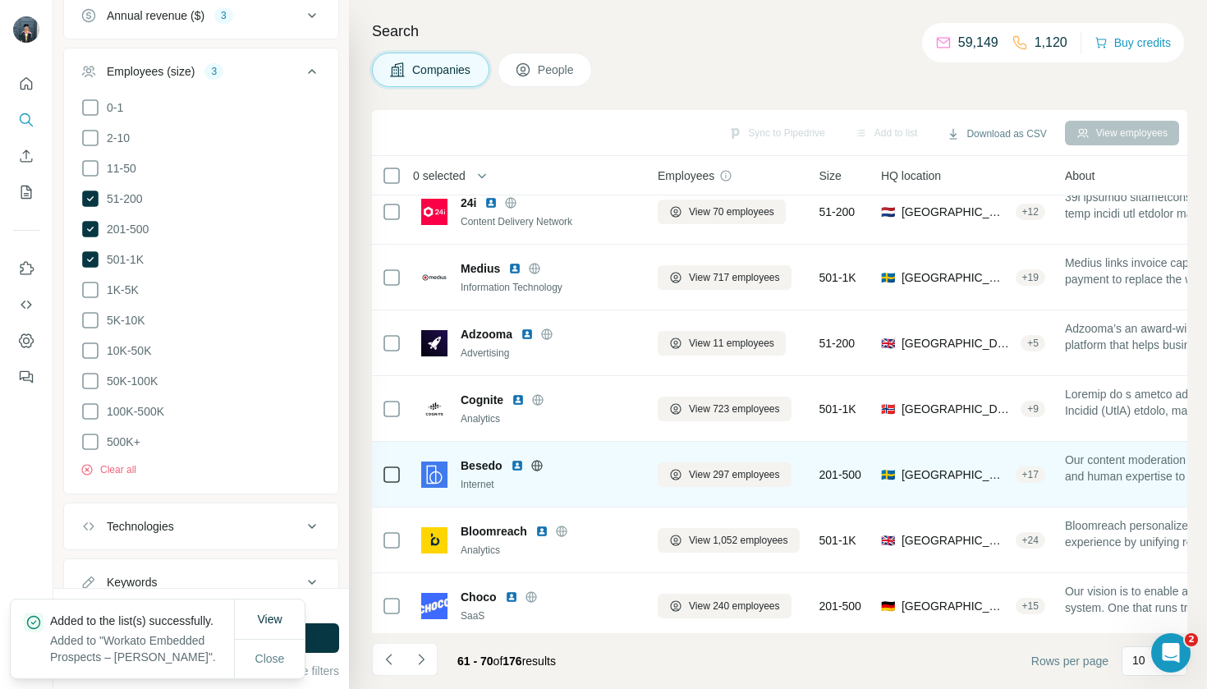
scroll to position [152, 0]
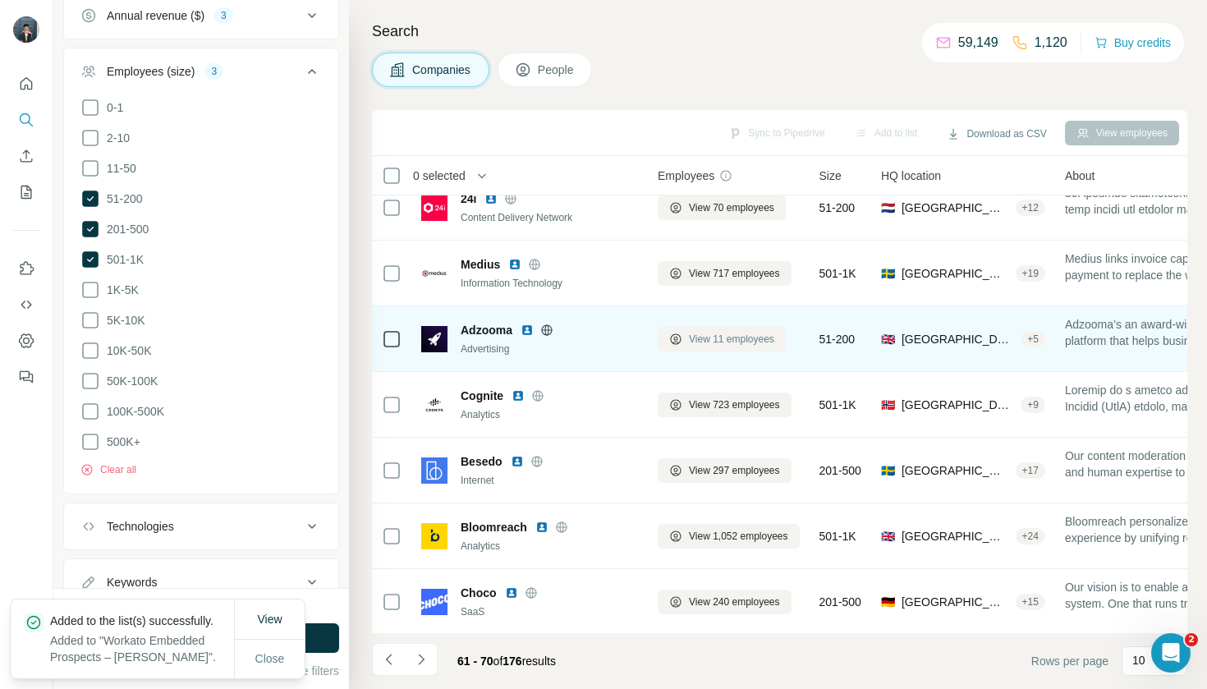
click at [717, 347] on button "View 11 employees" at bounding box center [722, 339] width 128 height 25
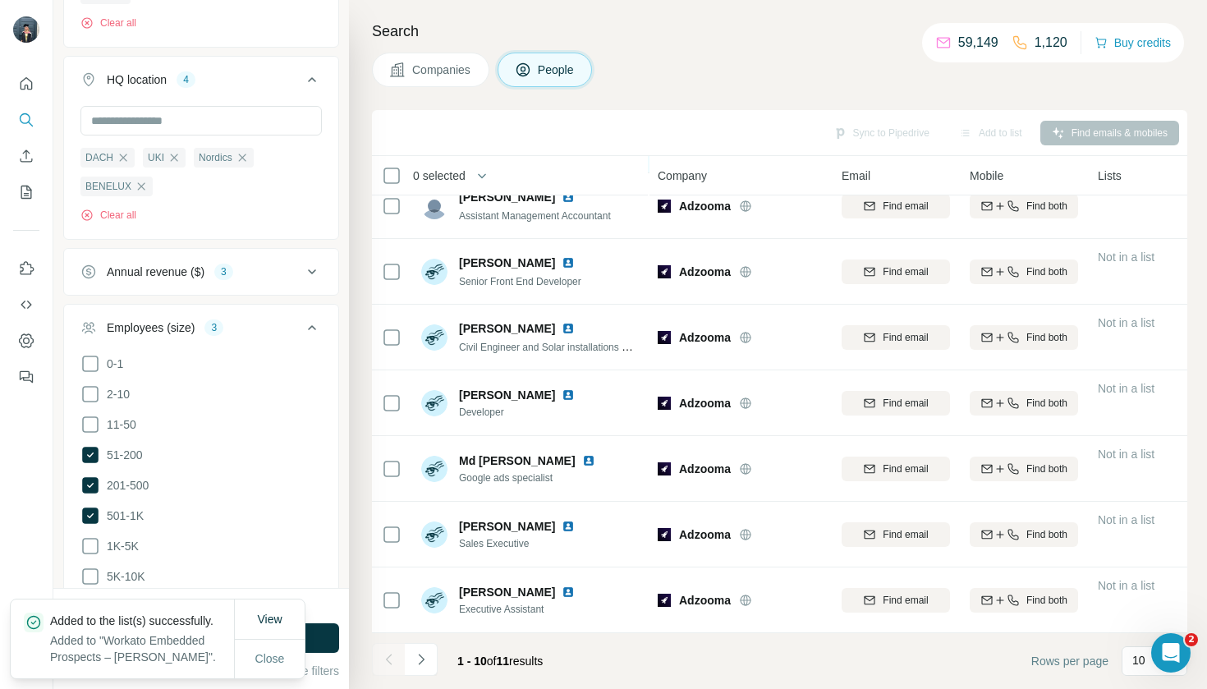
scroll to position [219, 0]
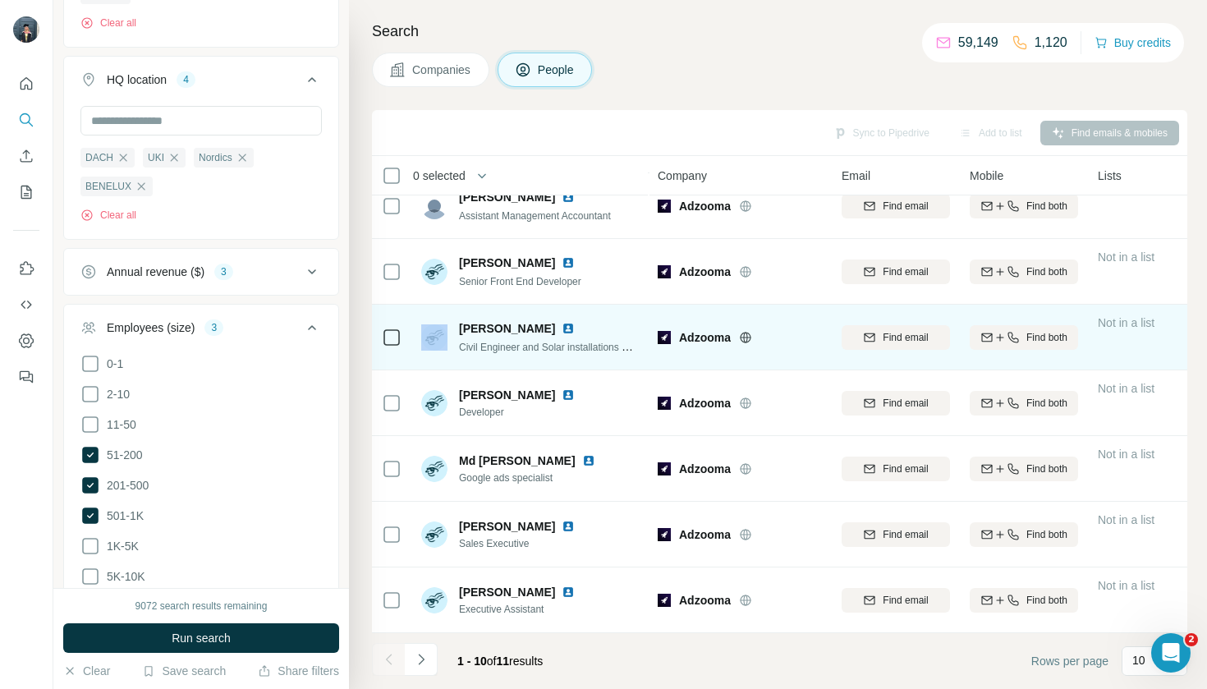
click at [399, 337] on div at bounding box center [392, 338] width 20 height 20
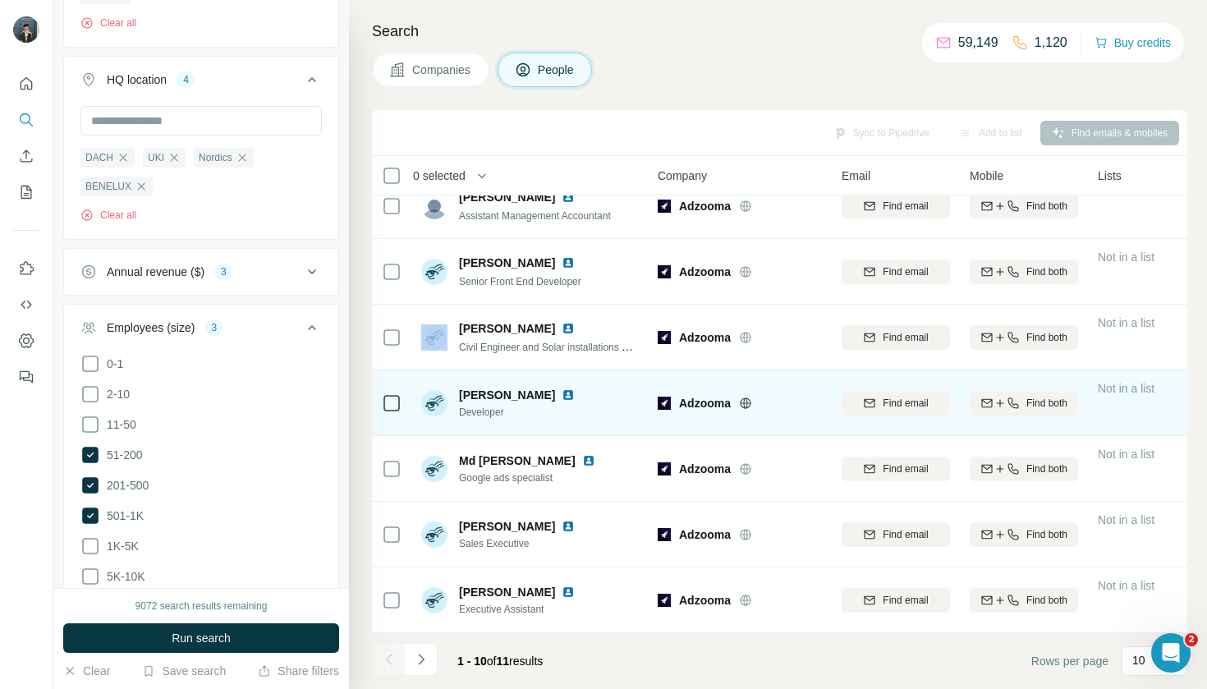
scroll to position [0, 0]
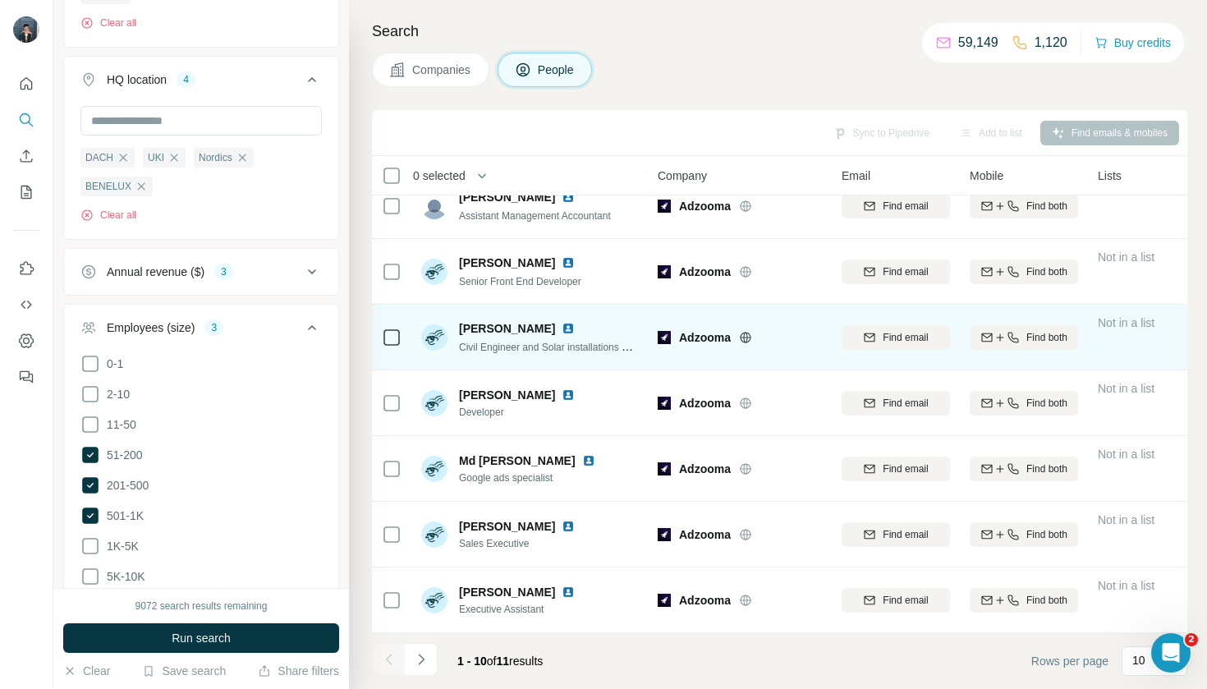
click at [381, 331] on td at bounding box center [391, 338] width 39 height 66
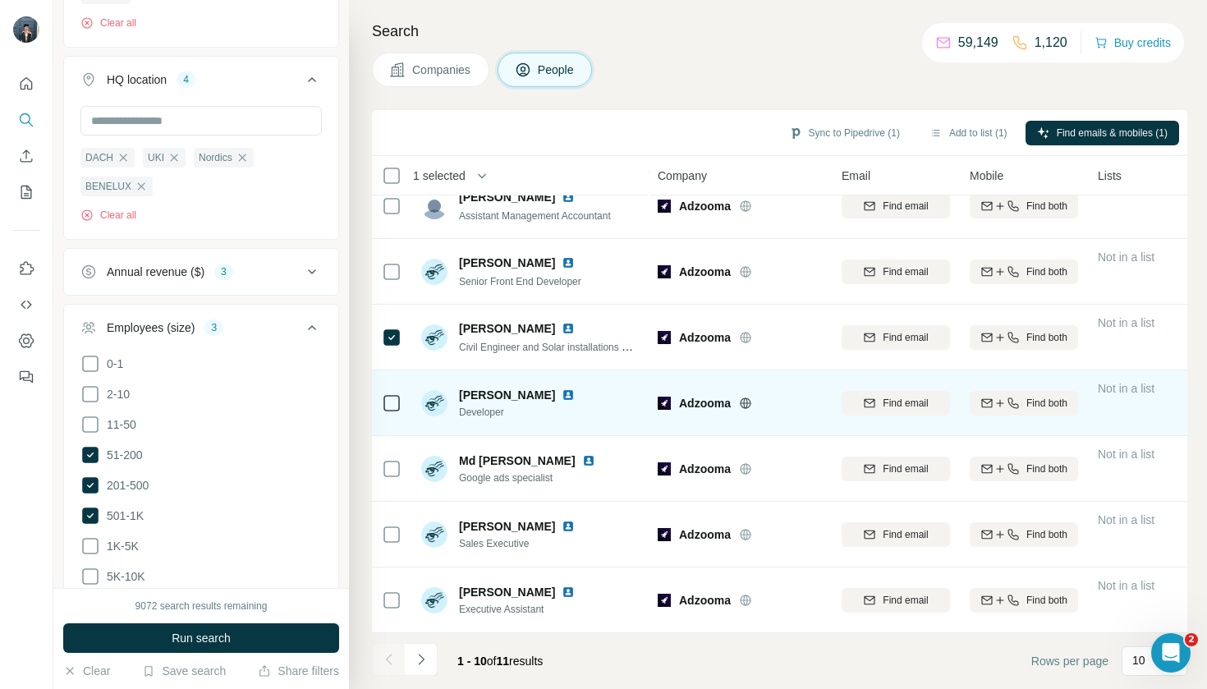
scroll to position [2, 0]
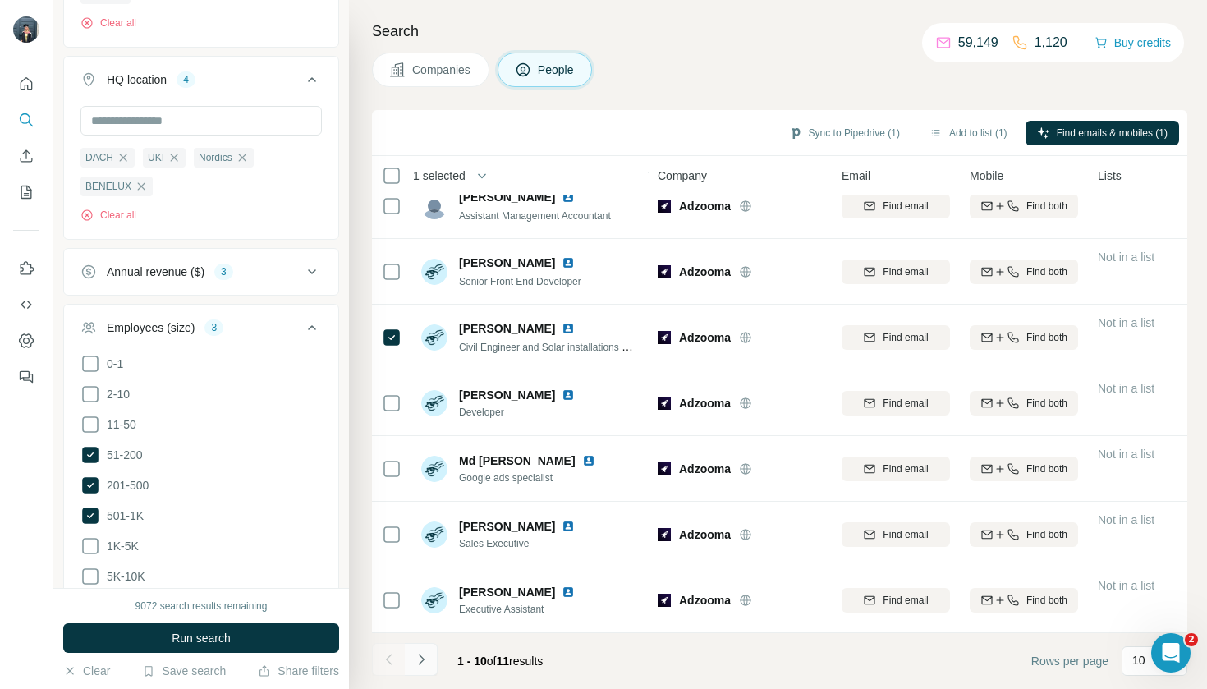
click at [421, 654] on icon "Navigate to next page" at bounding box center [421, 659] width 16 height 16
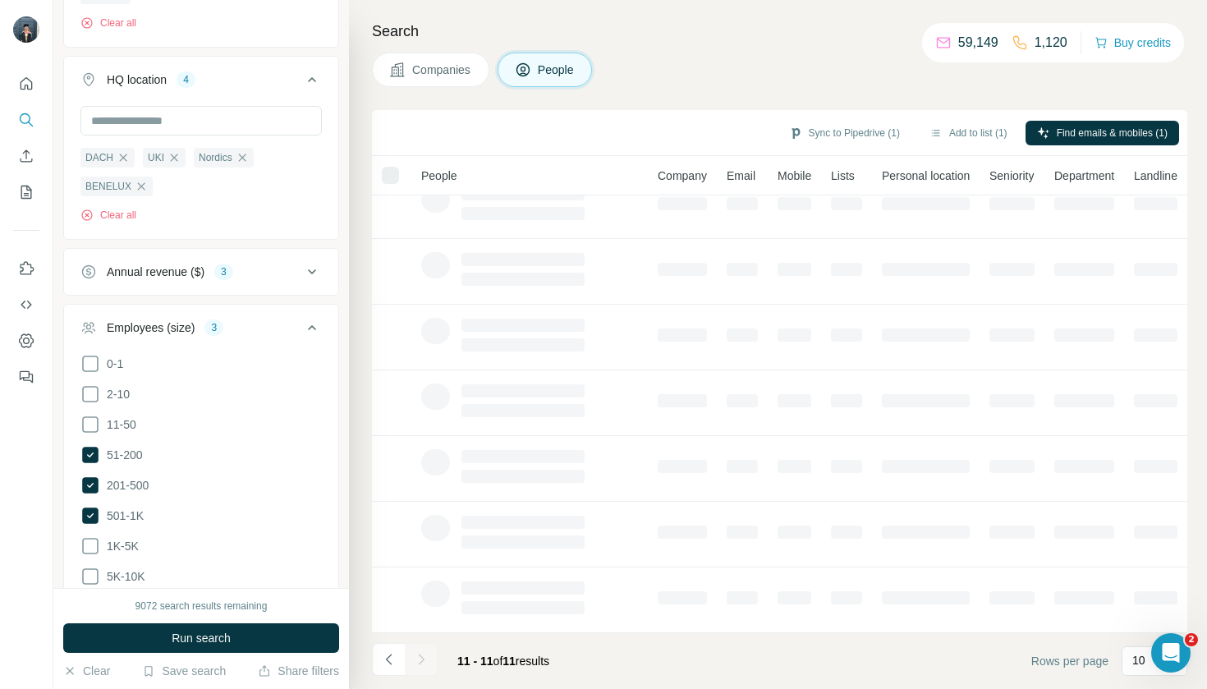
scroll to position [0, 0]
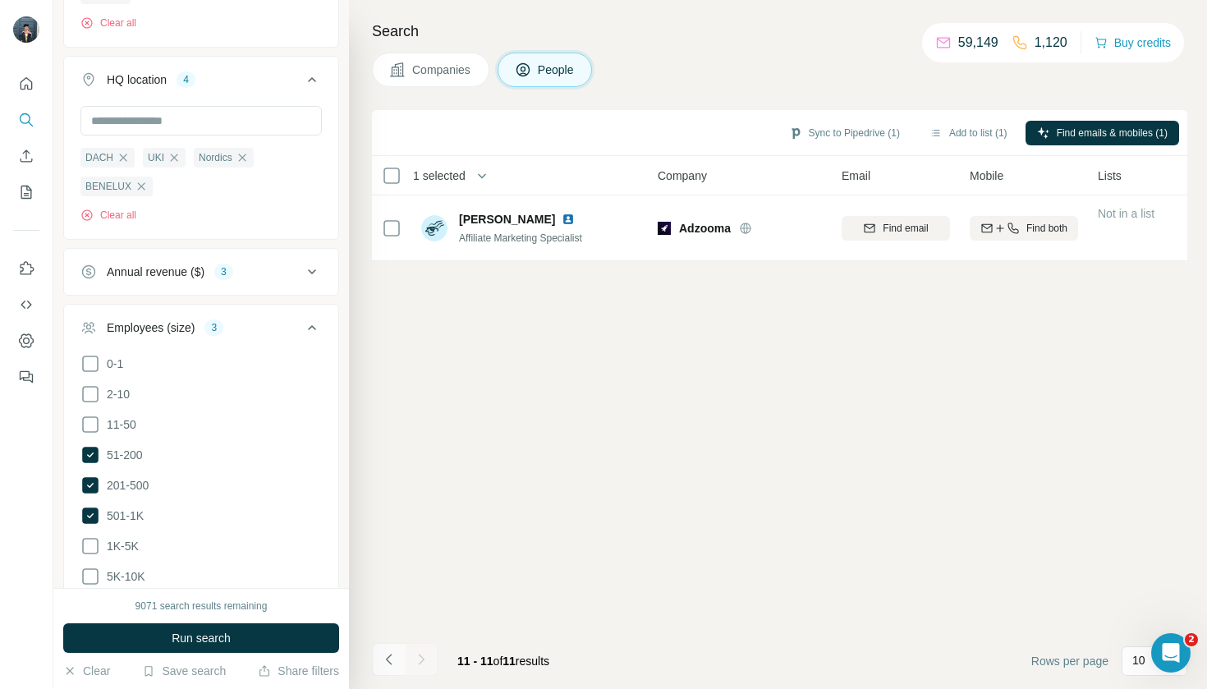
click at [391, 650] on button "Navigate to previous page" at bounding box center [388, 659] width 33 height 33
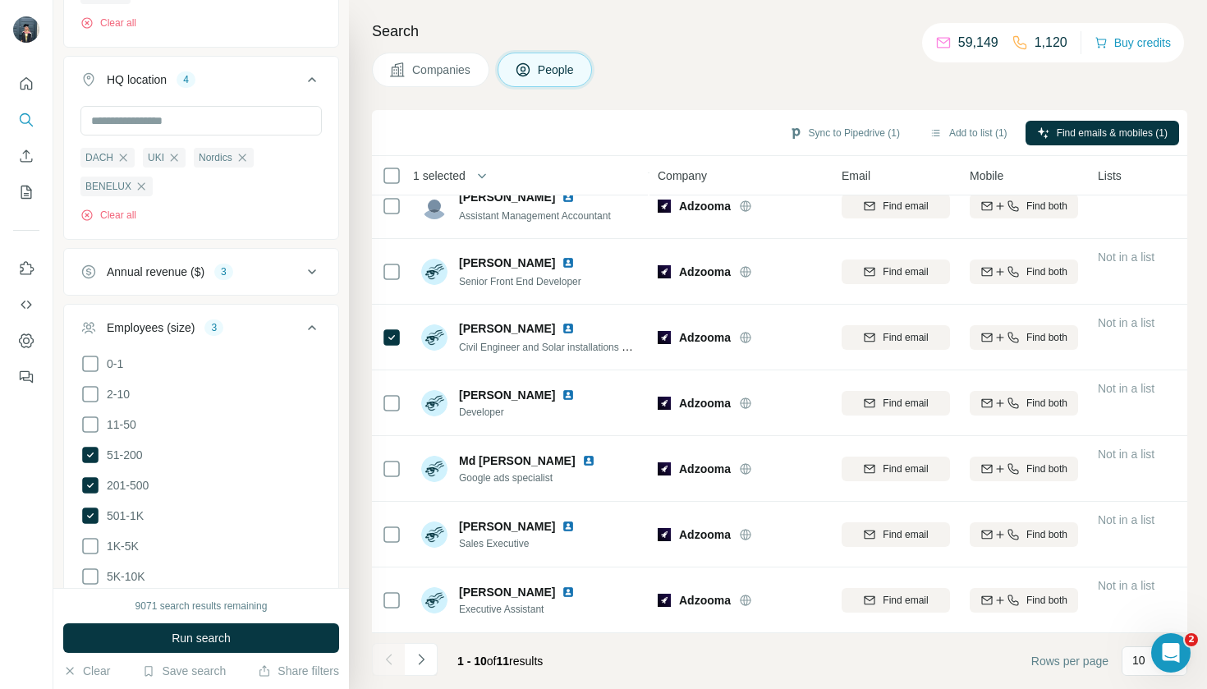
scroll to position [219, 0]
click at [432, 90] on div "Search Companies People Sync to Pipedrive Add to list Find emails & mobiles 0 s…" at bounding box center [778, 344] width 858 height 689
click at [454, 62] on span "Companies" at bounding box center [442, 70] width 60 height 16
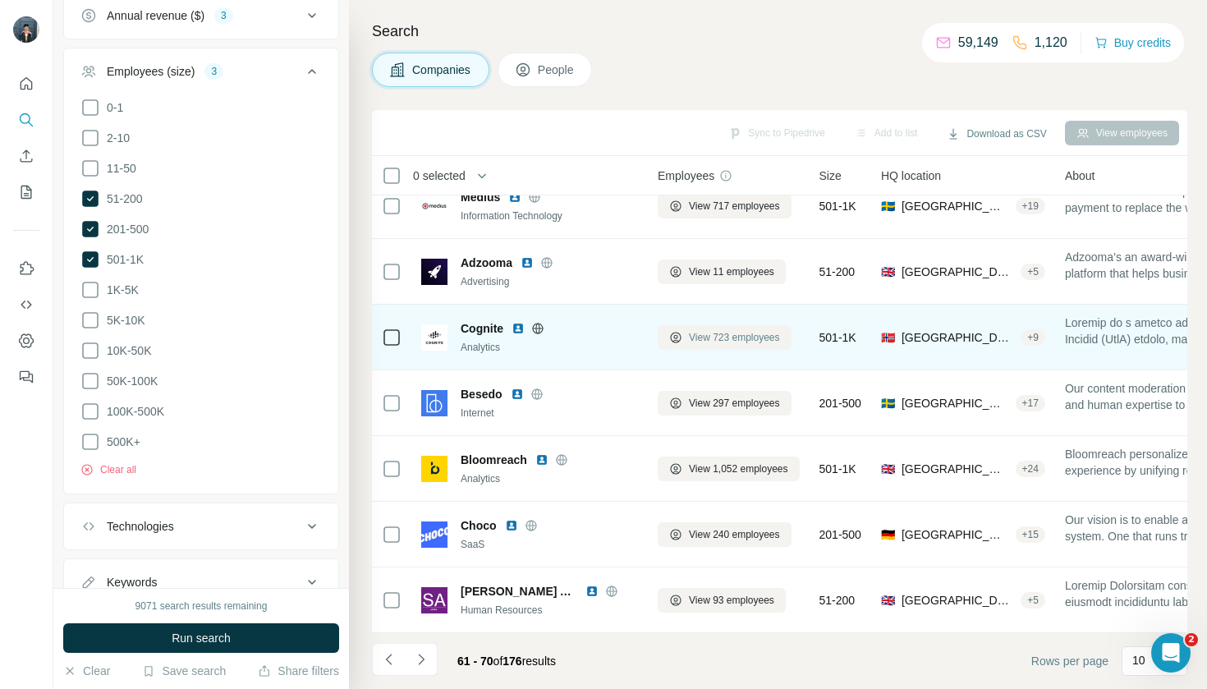
click at [719, 333] on span "View 723 employees" at bounding box center [734, 337] width 91 height 15
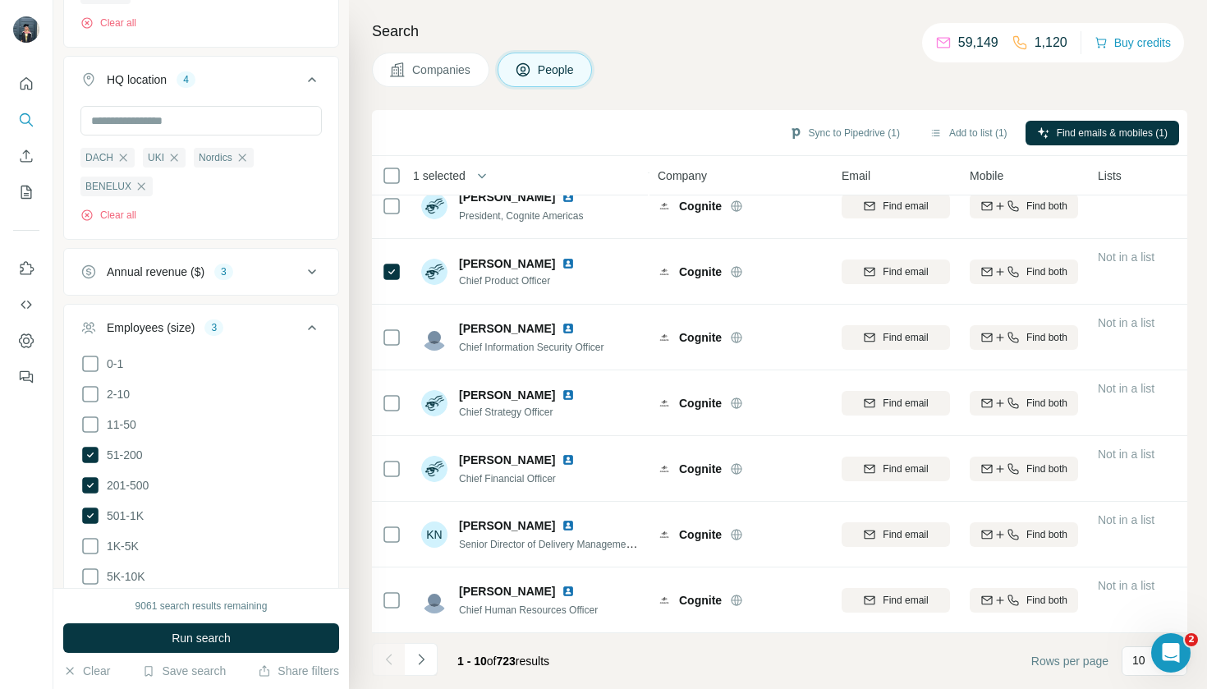
scroll to position [219, 0]
click at [424, 670] on button "Navigate to next page" at bounding box center [421, 659] width 33 height 33
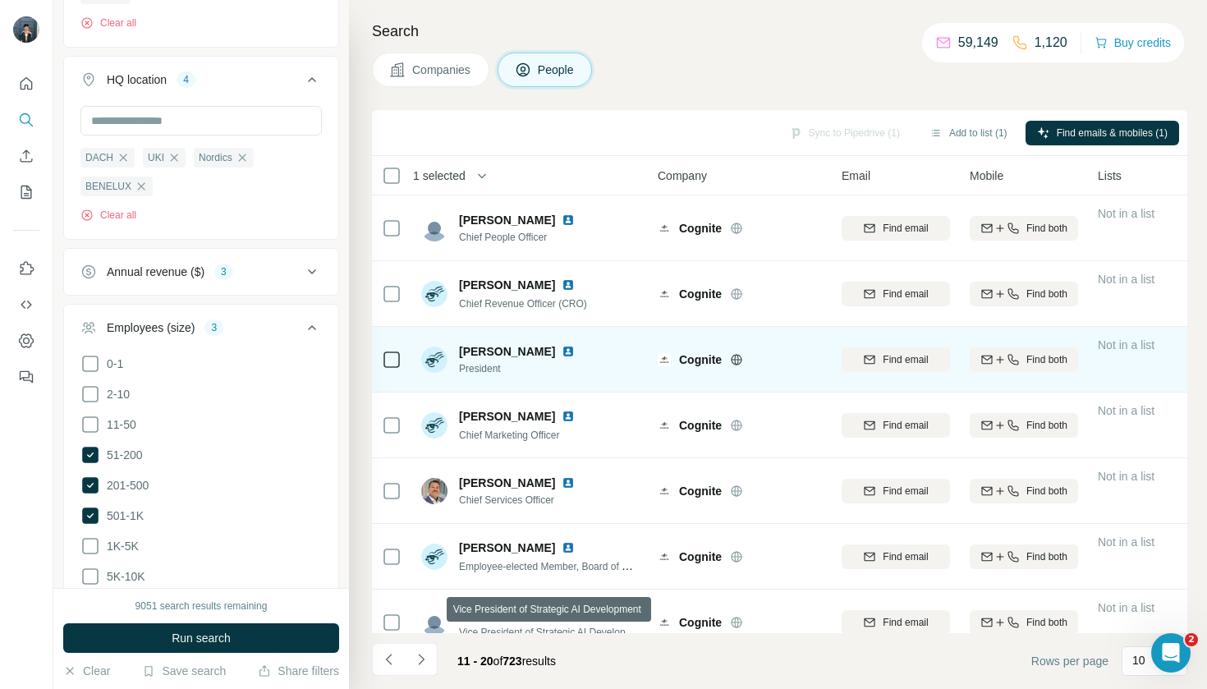
scroll to position [0, 0]
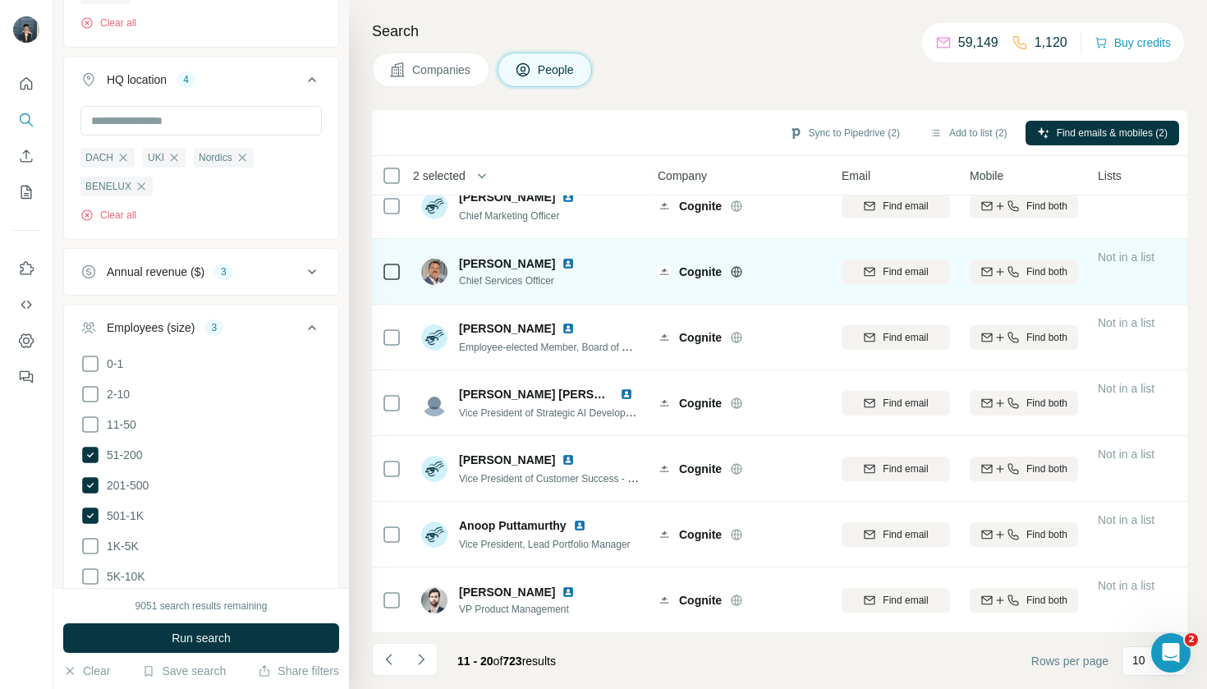
scroll to position [219, 0]
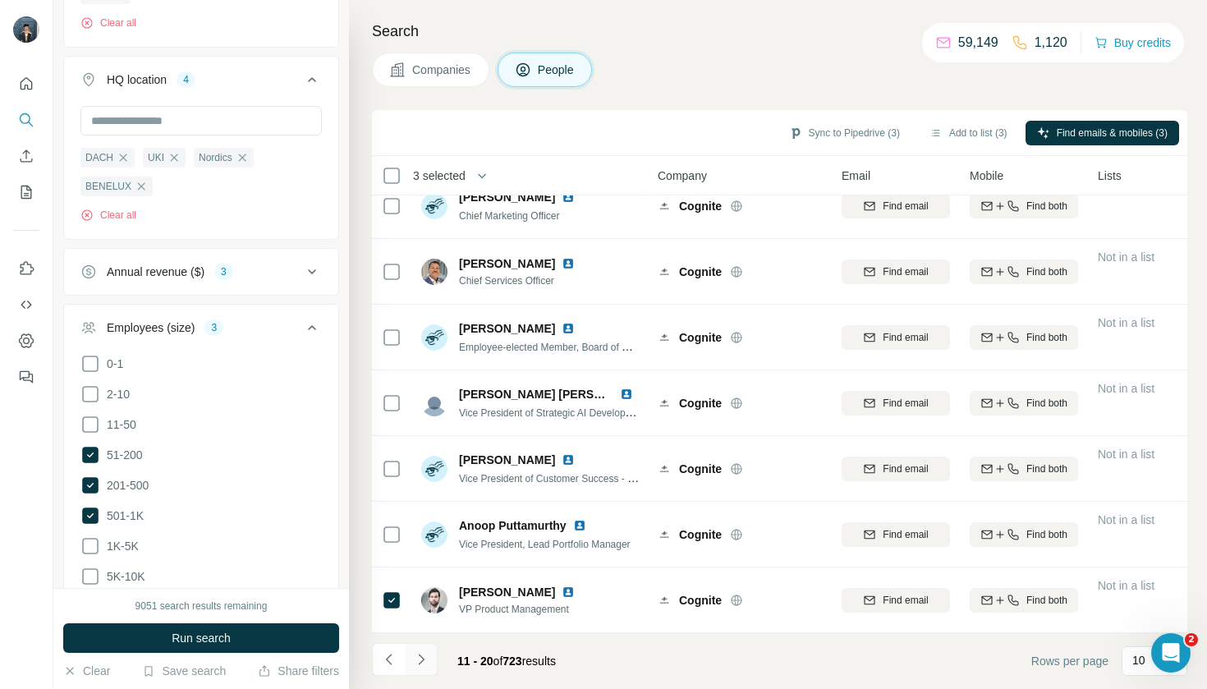
click at [419, 664] on icon "Navigate to next page" at bounding box center [421, 659] width 16 height 16
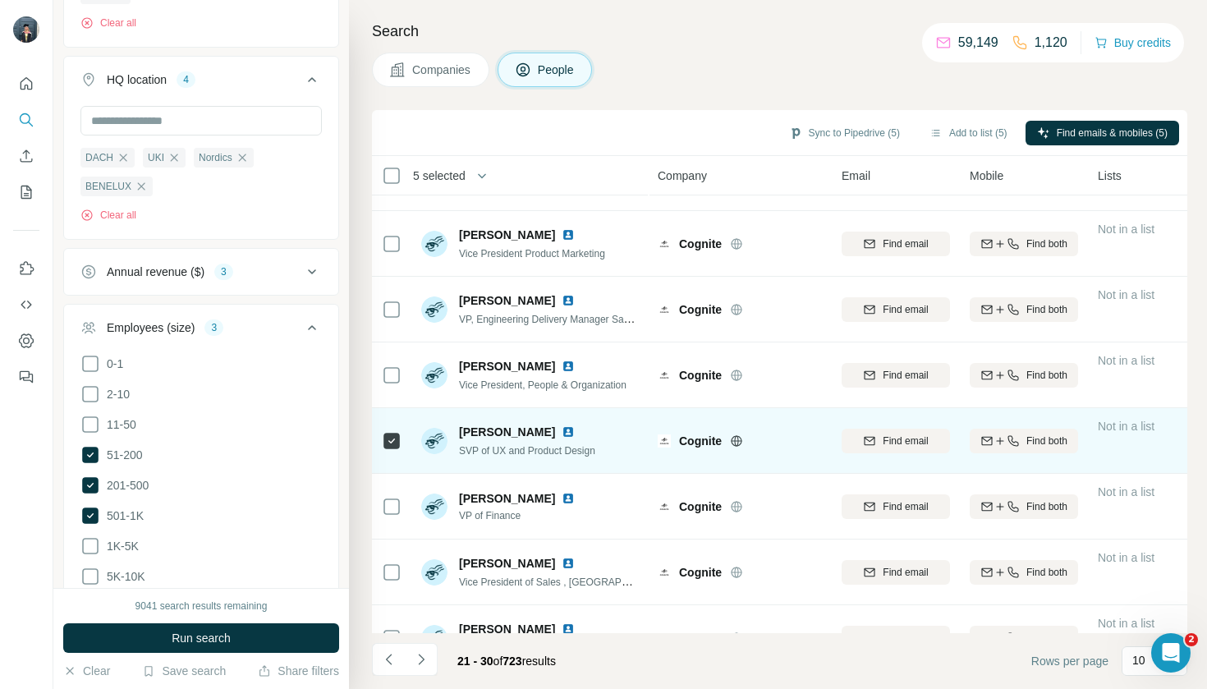
scroll to position [50, 0]
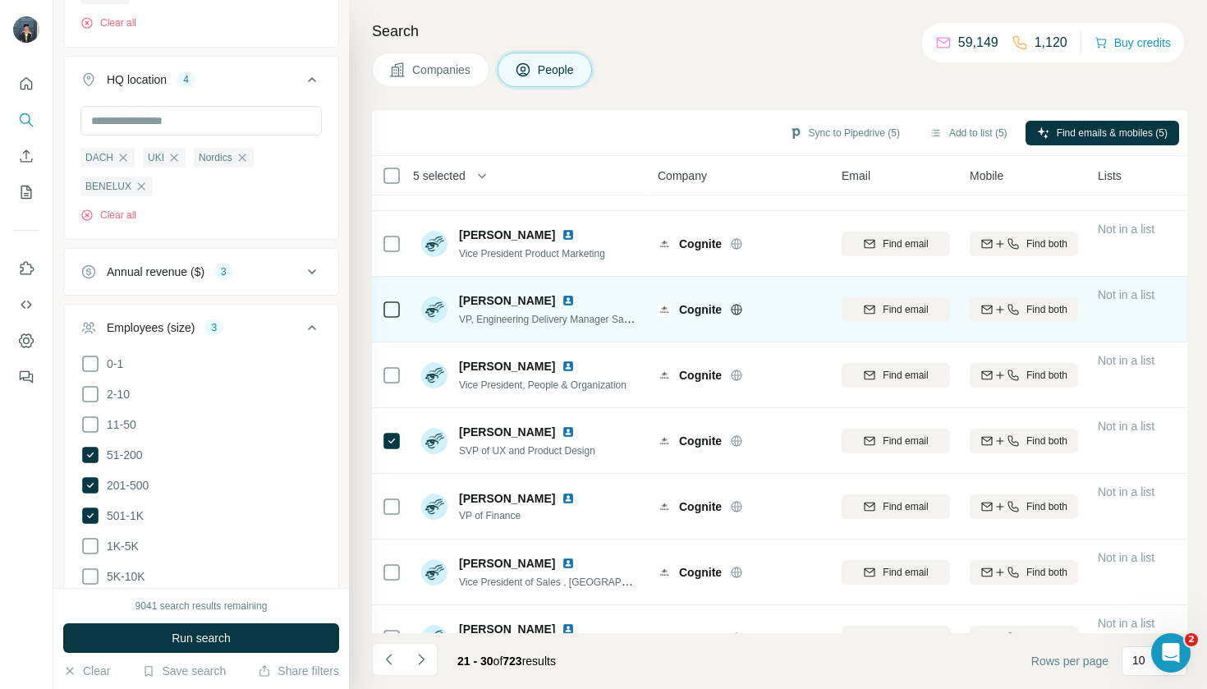
click at [395, 292] on div at bounding box center [392, 309] width 20 height 45
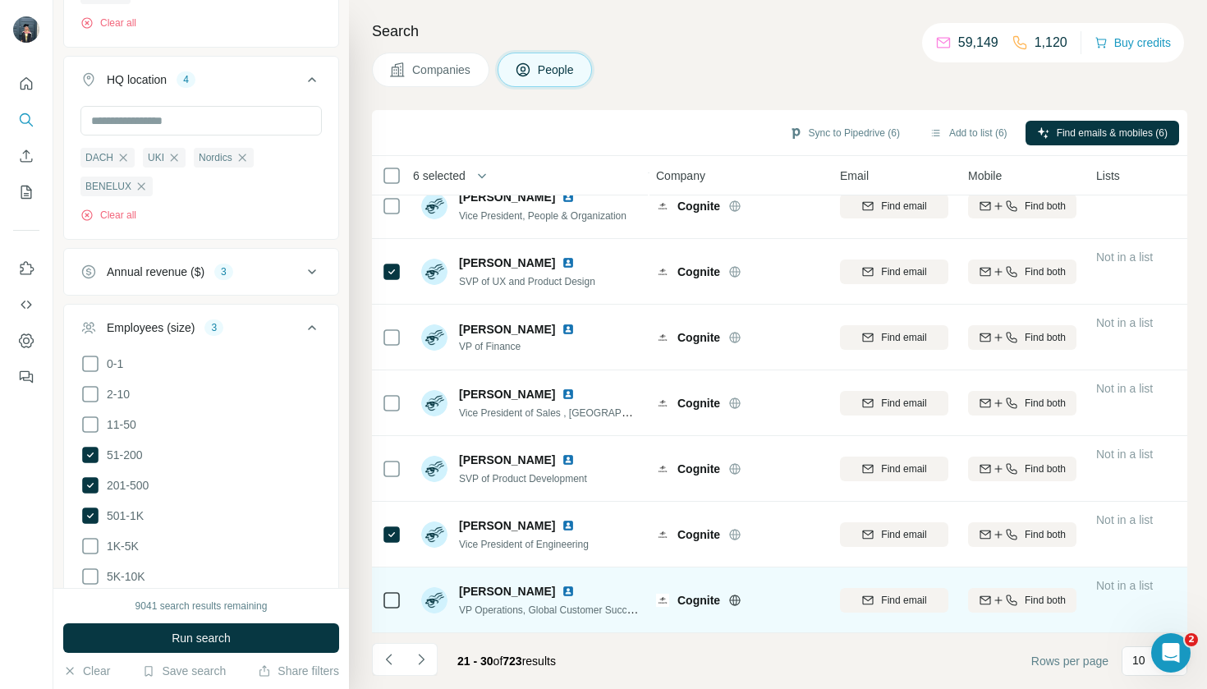
scroll to position [219, 2]
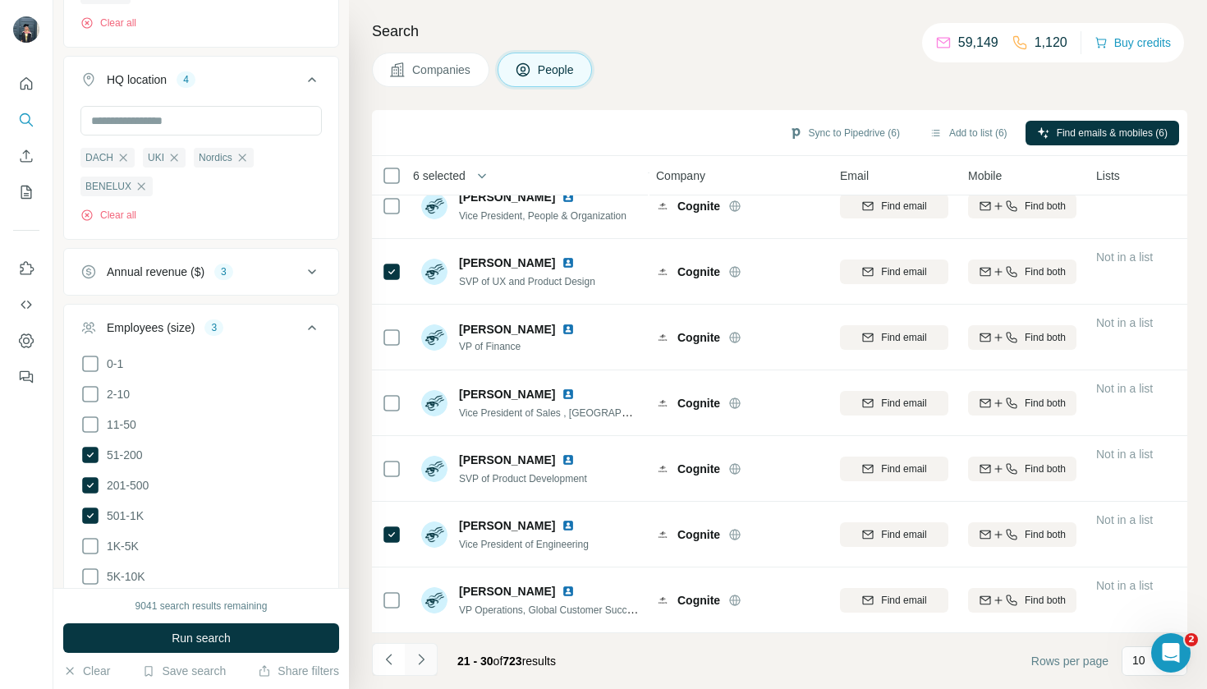
click at [423, 662] on icon "Navigate to next page" at bounding box center [421, 659] width 16 height 16
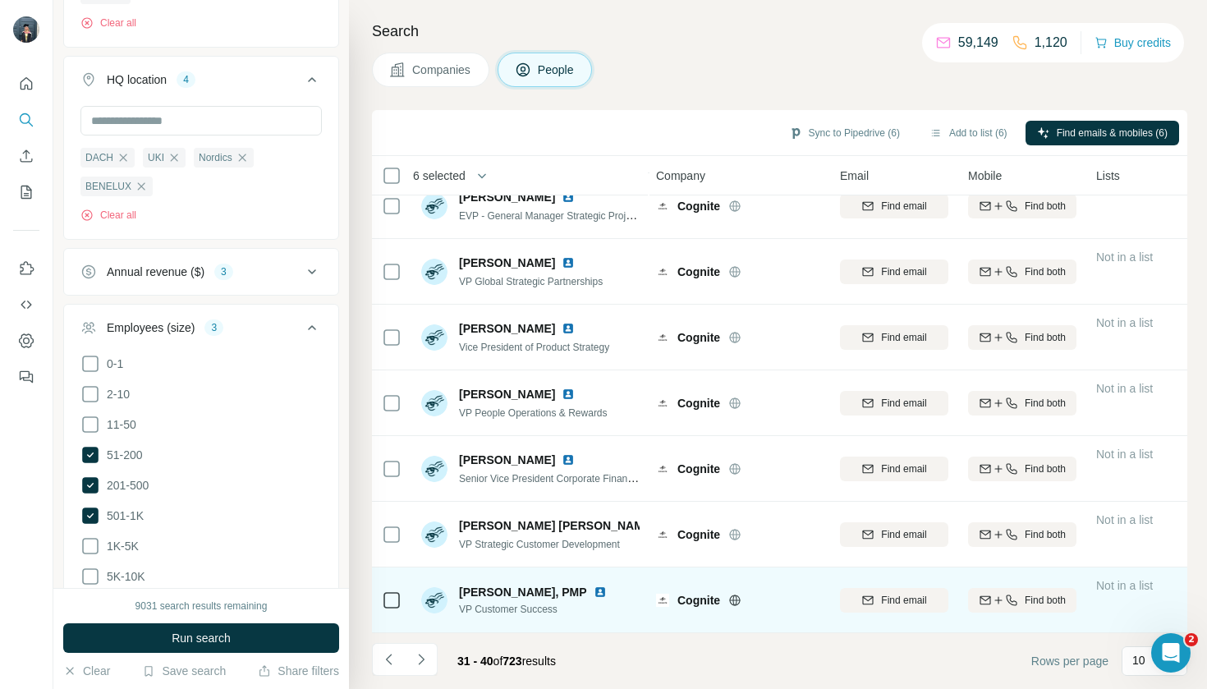
click at [401, 602] on icon at bounding box center [392, 600] width 20 height 20
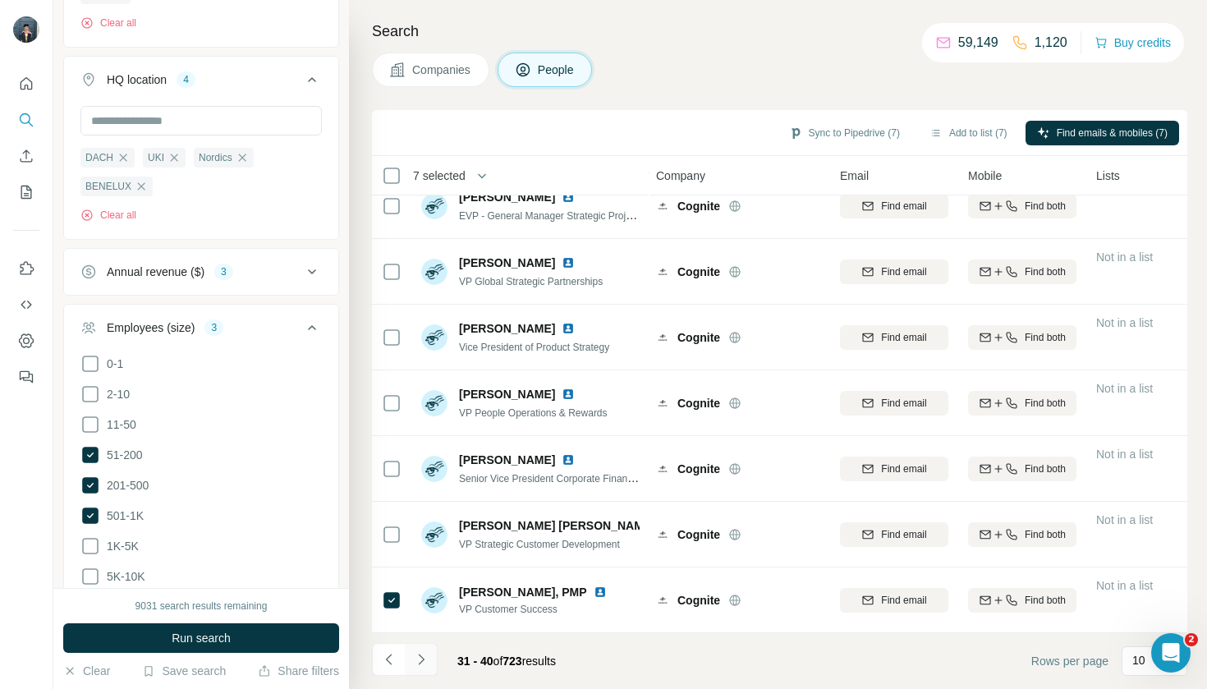
click at [414, 655] on icon "Navigate to next page" at bounding box center [421, 659] width 16 height 16
click at [429, 662] on button "Navigate to next page" at bounding box center [421, 659] width 33 height 33
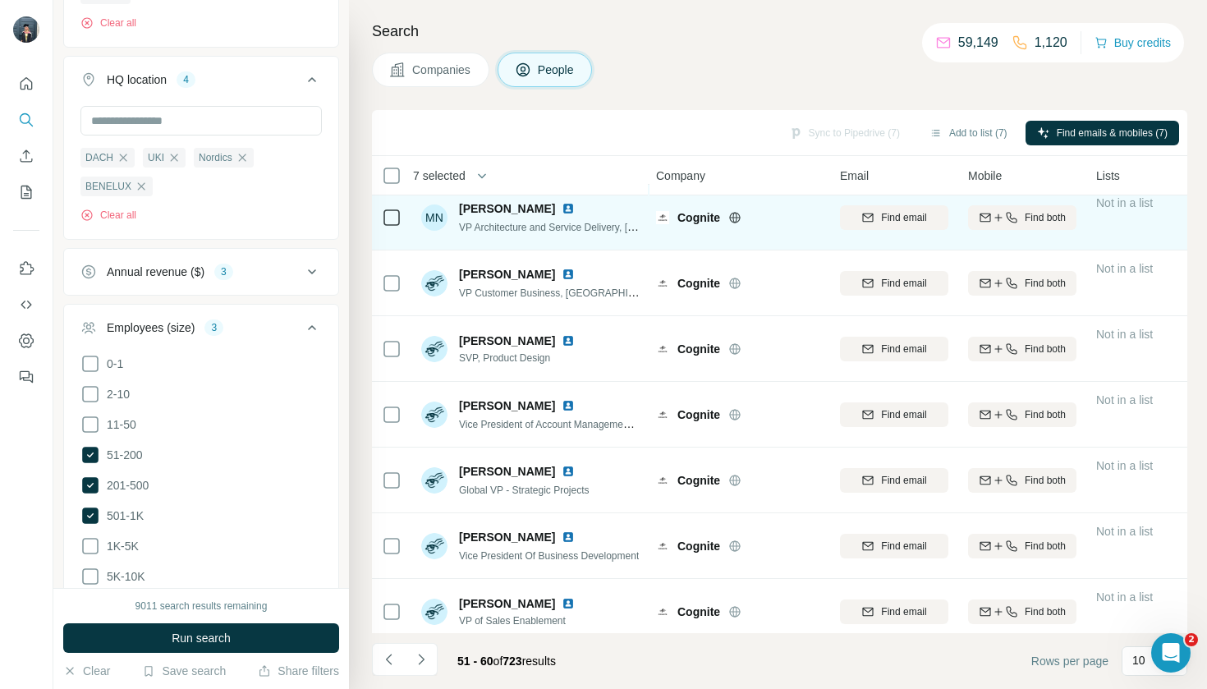
scroll to position [76, 4]
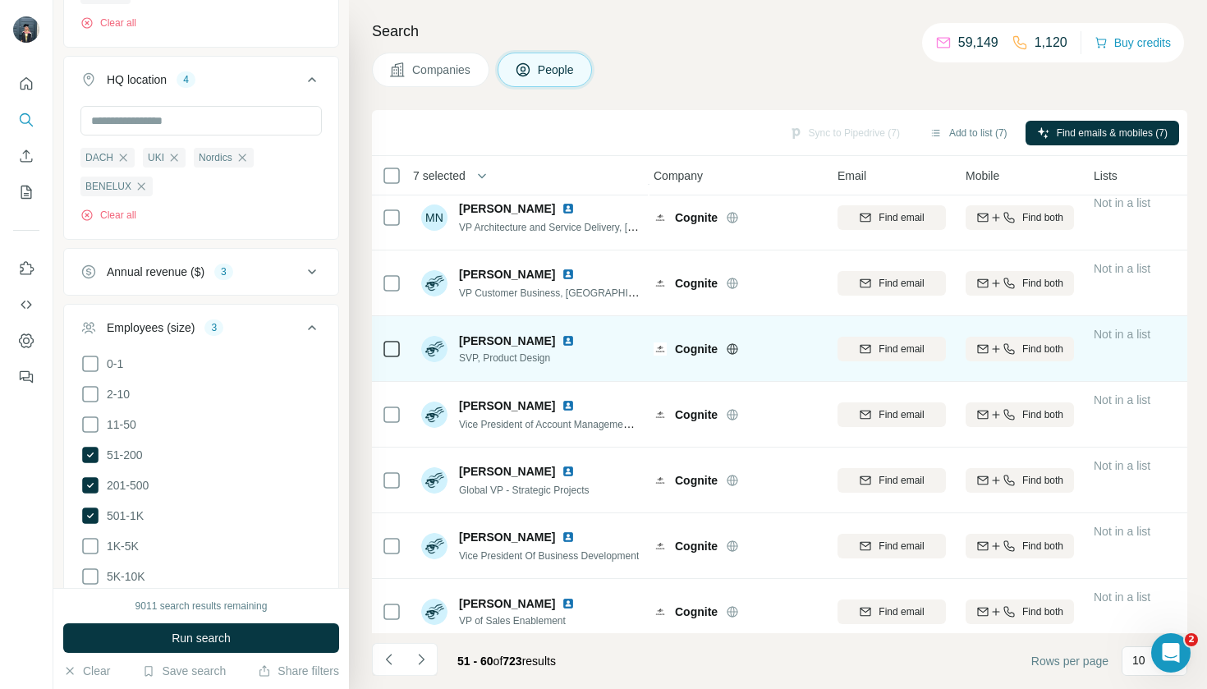
click at [402, 345] on td at bounding box center [391, 349] width 39 height 66
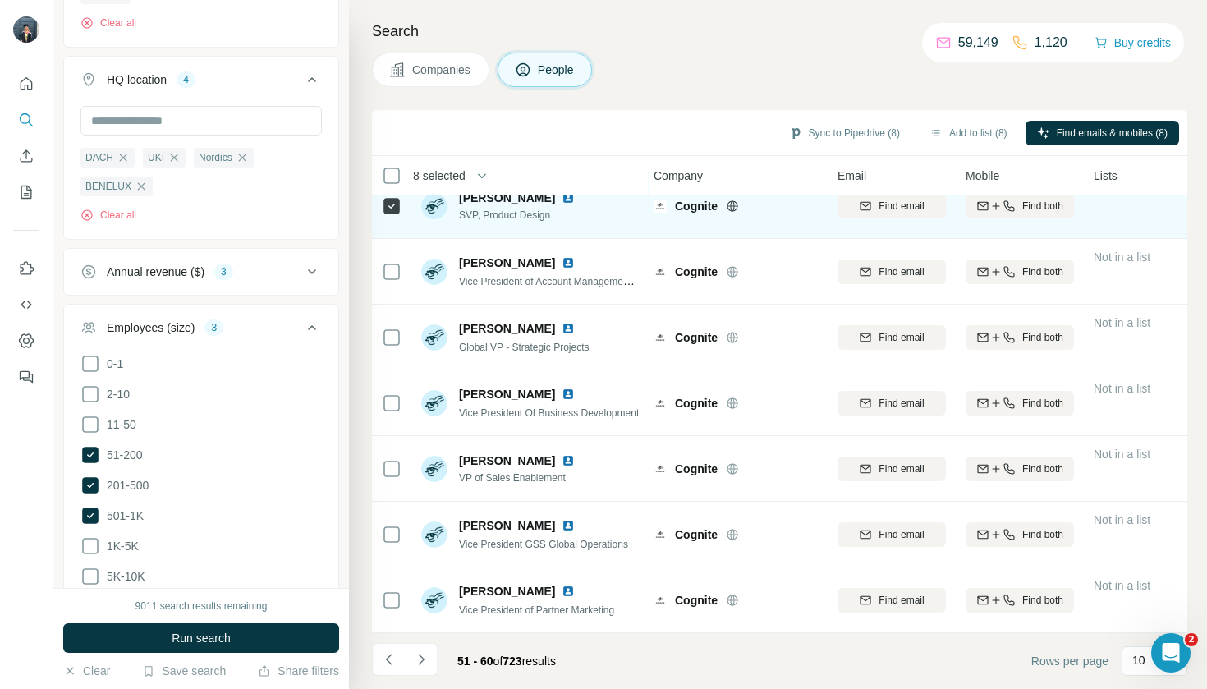
scroll to position [0, 0]
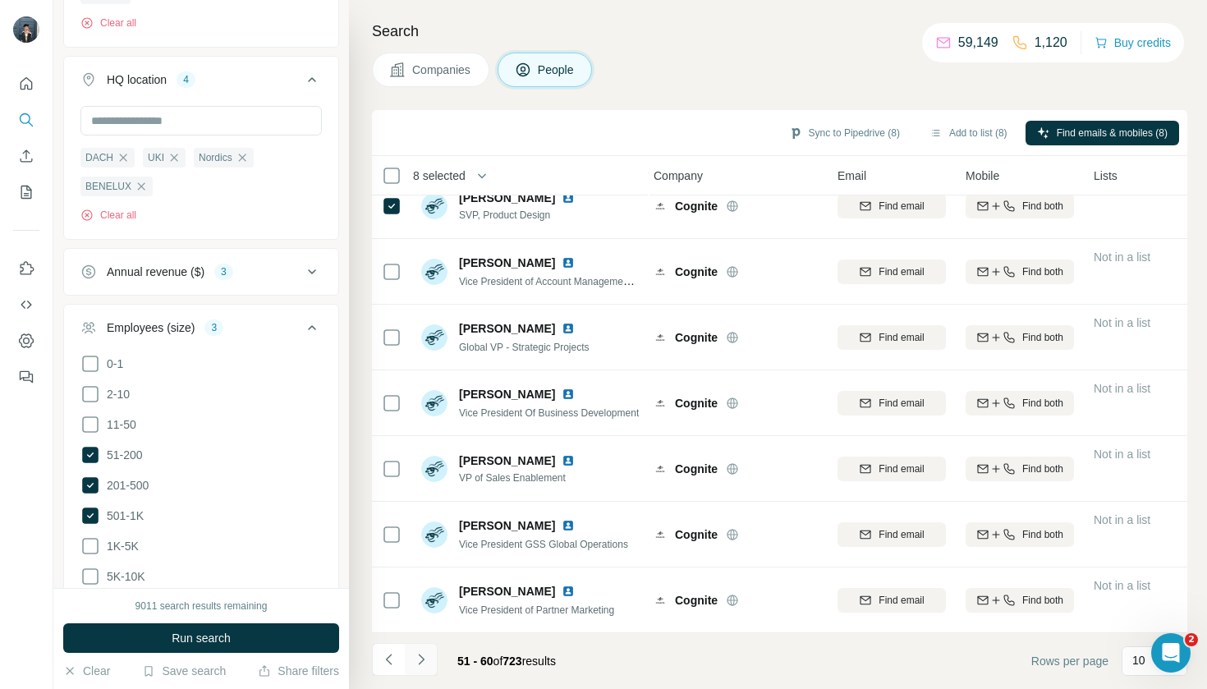
click at [435, 661] on button "Navigate to next page" at bounding box center [421, 659] width 33 height 33
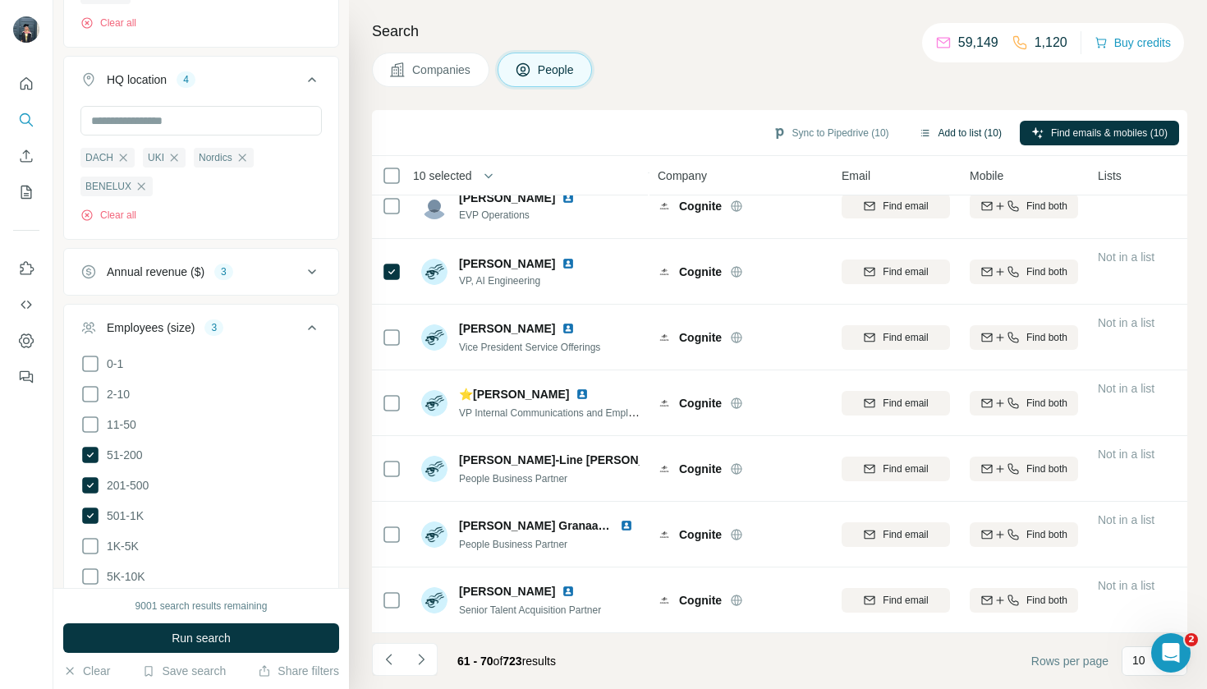
click at [944, 126] on button "Add to list (10)" at bounding box center [960, 133] width 106 height 25
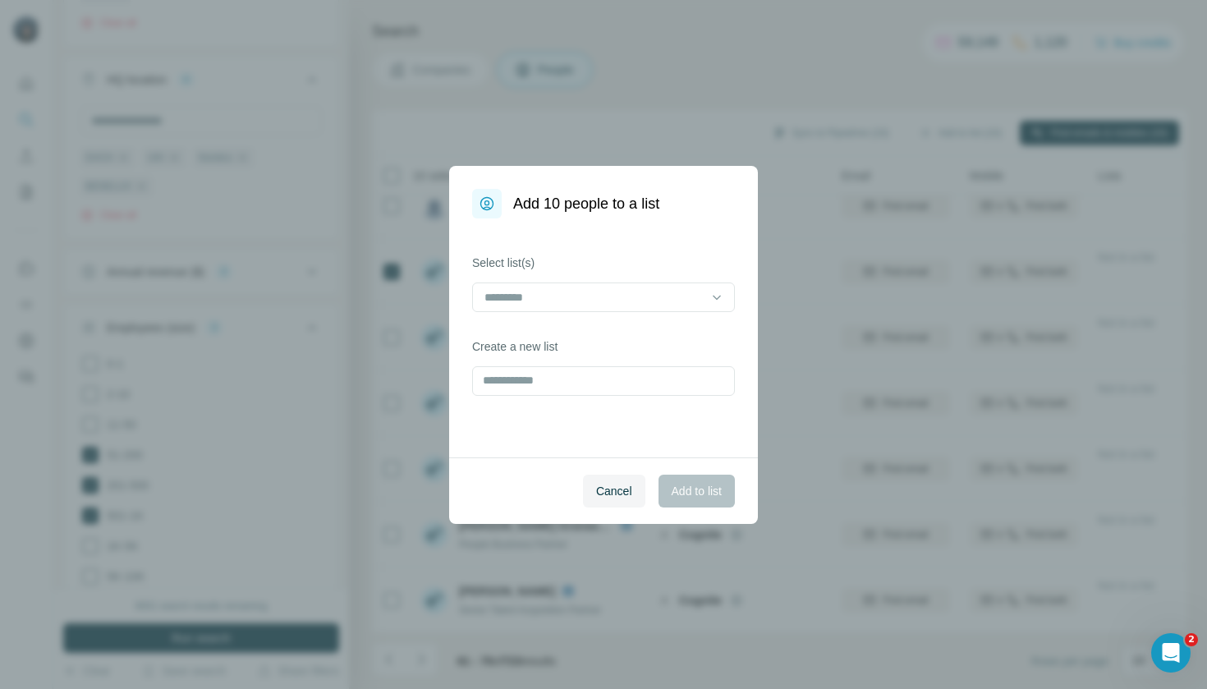
click at [679, 268] on label "Select list(s)" at bounding box center [603, 263] width 263 height 16
click at [679, 280] on div "Select list(s)" at bounding box center [603, 283] width 263 height 57
click at [679, 286] on div at bounding box center [594, 297] width 222 height 28
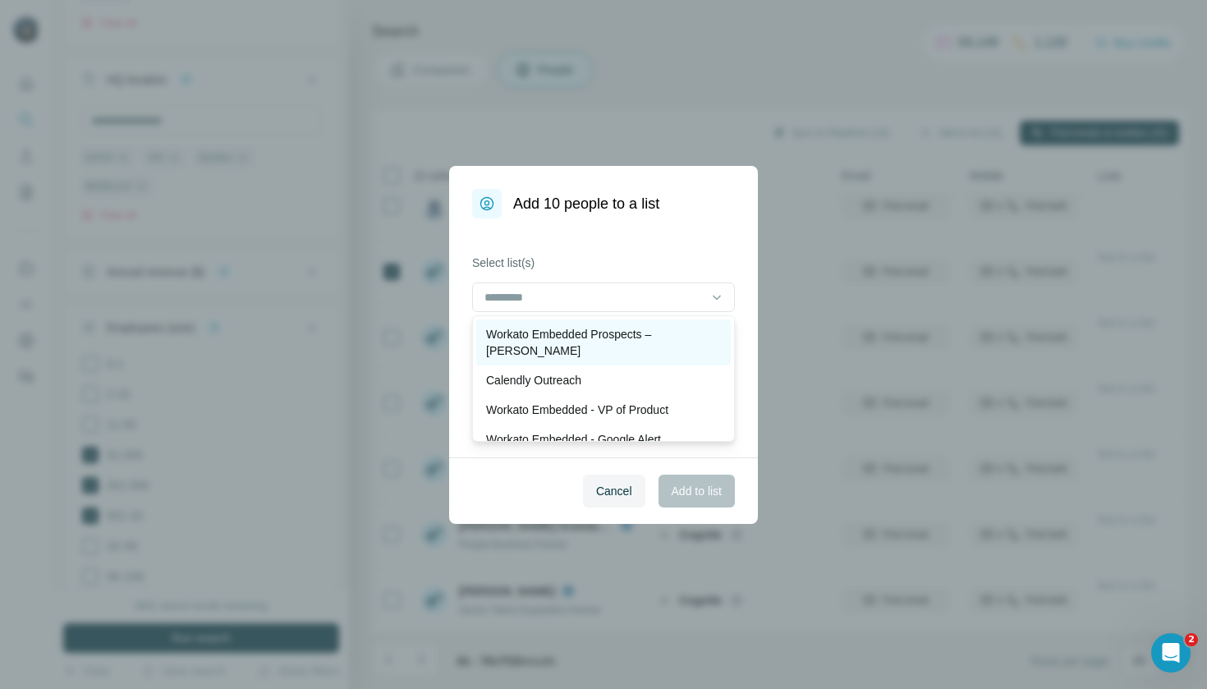
click at [667, 339] on p "Workato Embedded Prospects – [PERSON_NAME]" at bounding box center [603, 342] width 235 height 33
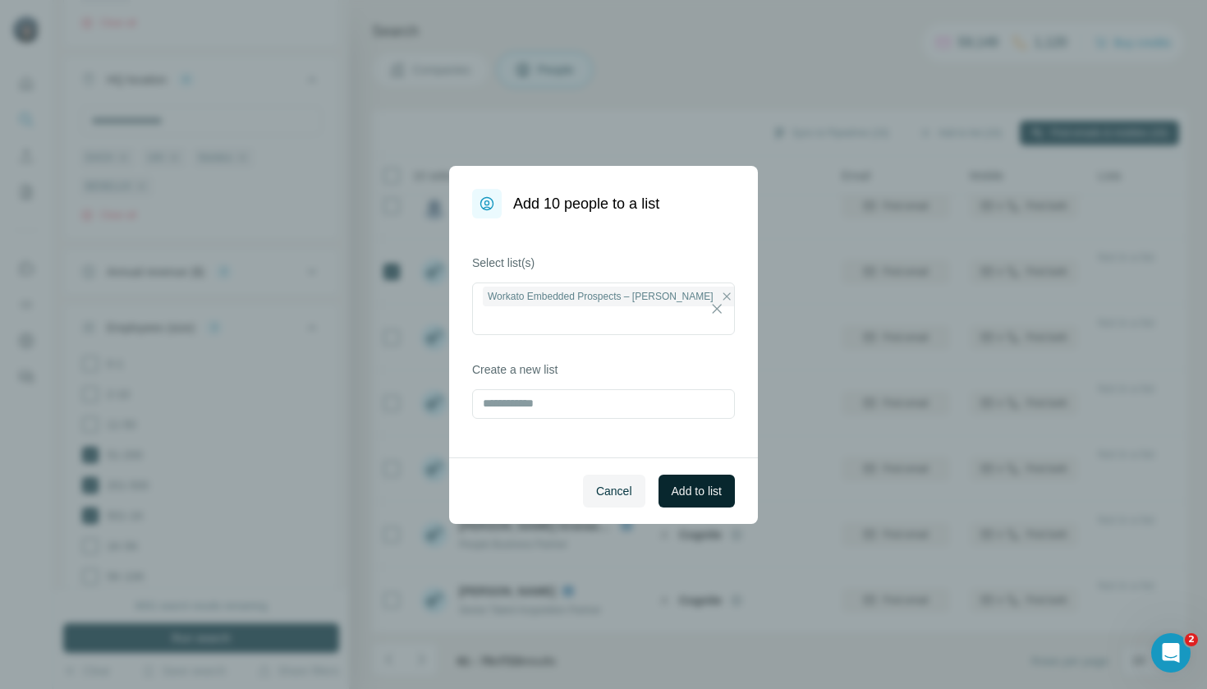
click at [697, 494] on span "Add to list" at bounding box center [697, 491] width 50 height 16
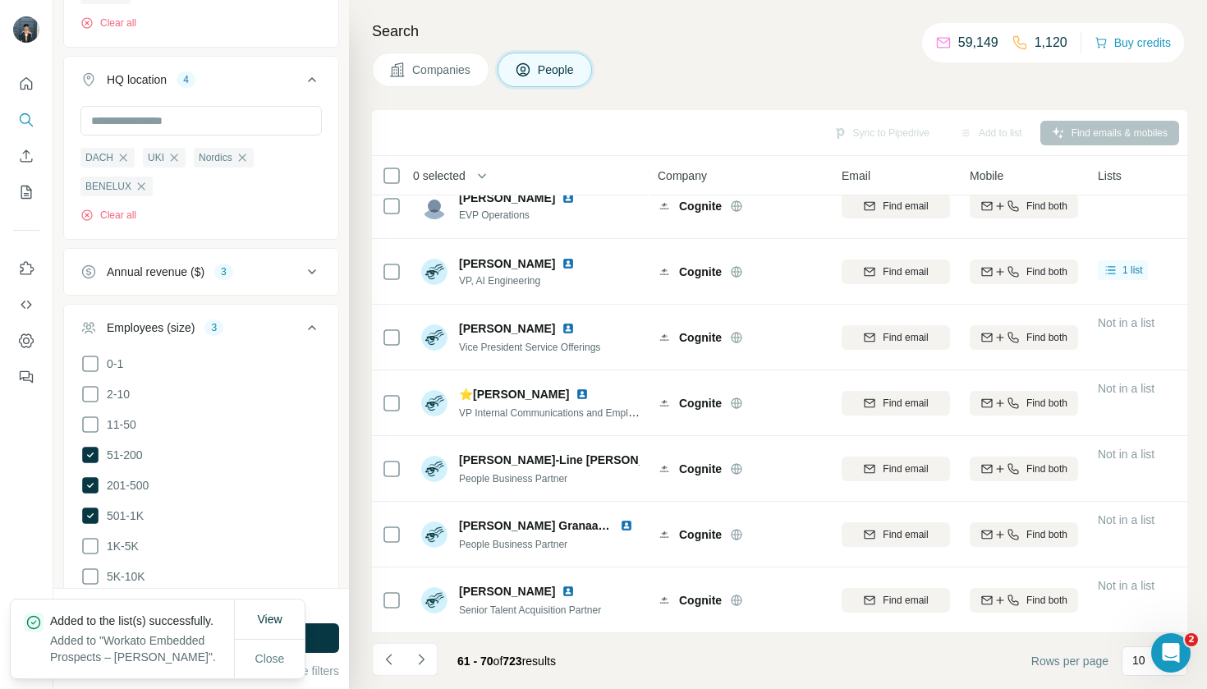
click at [458, 77] on span "Companies" at bounding box center [442, 70] width 60 height 16
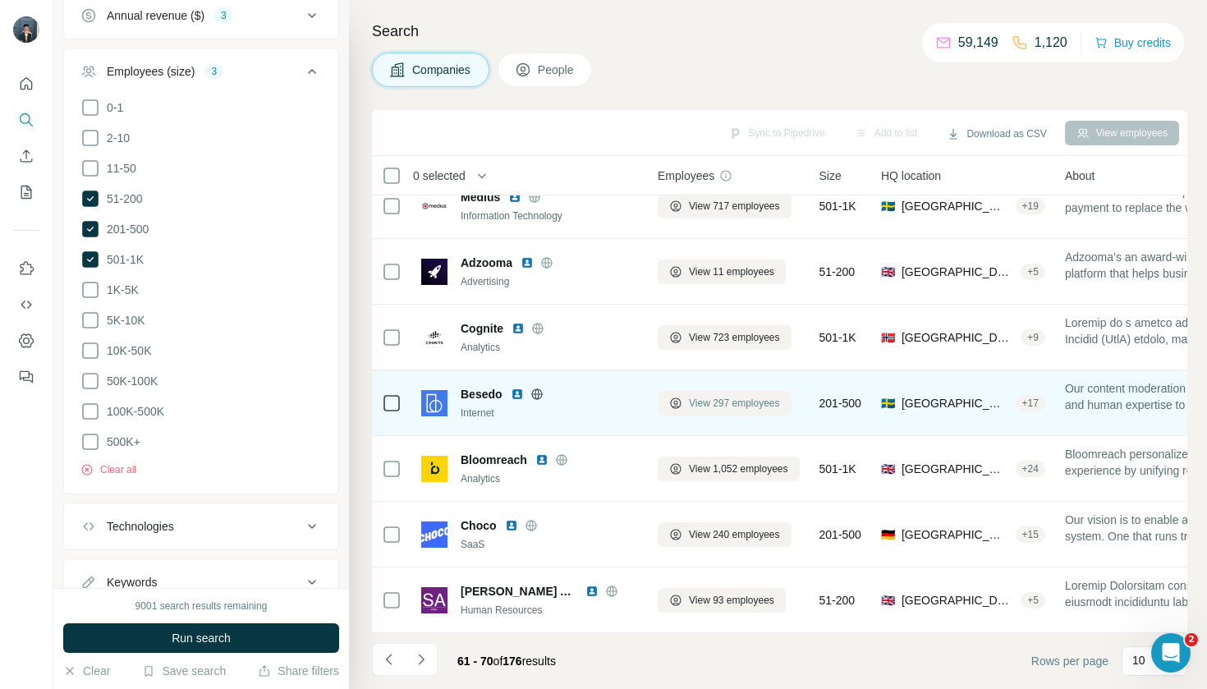
click at [737, 410] on span "View 297 employees" at bounding box center [734, 403] width 91 height 15
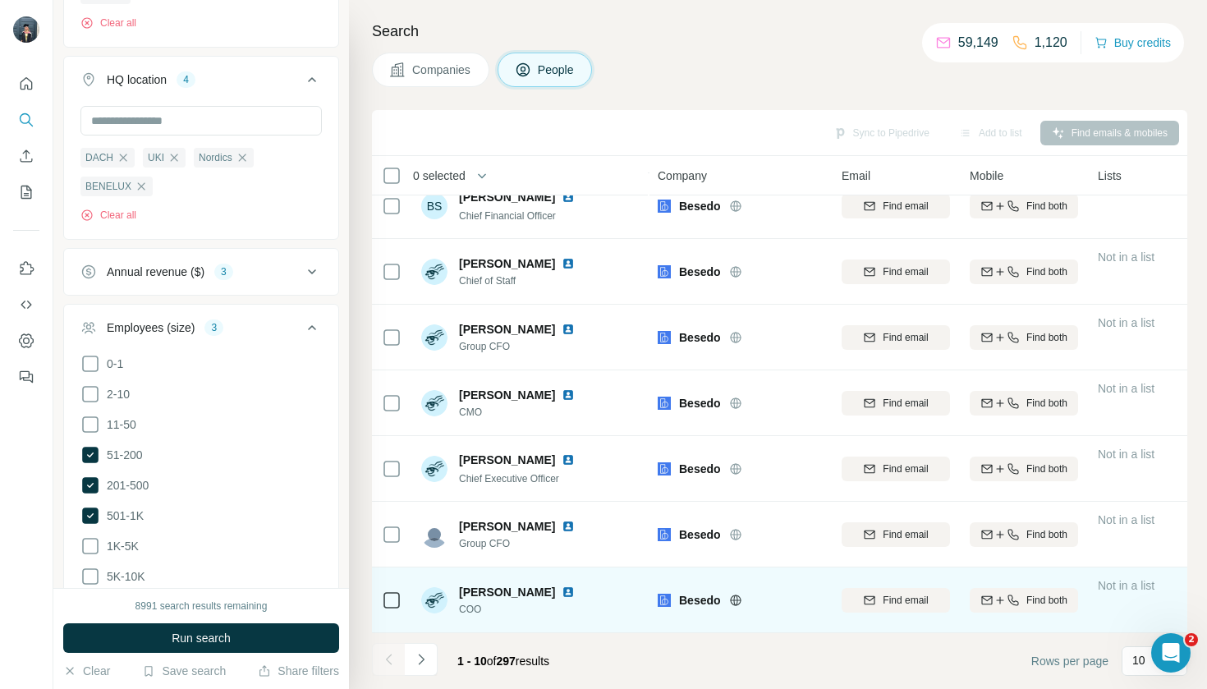
scroll to position [219, 0]
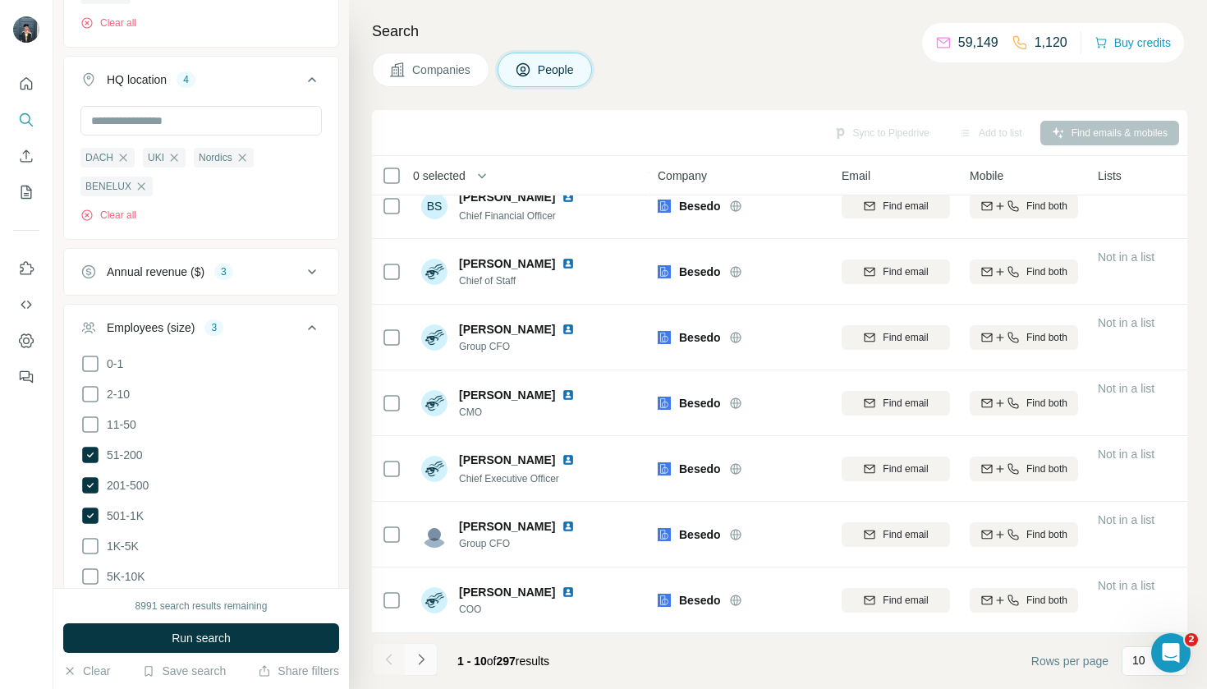
click at [433, 662] on button "Navigate to next page" at bounding box center [421, 659] width 33 height 33
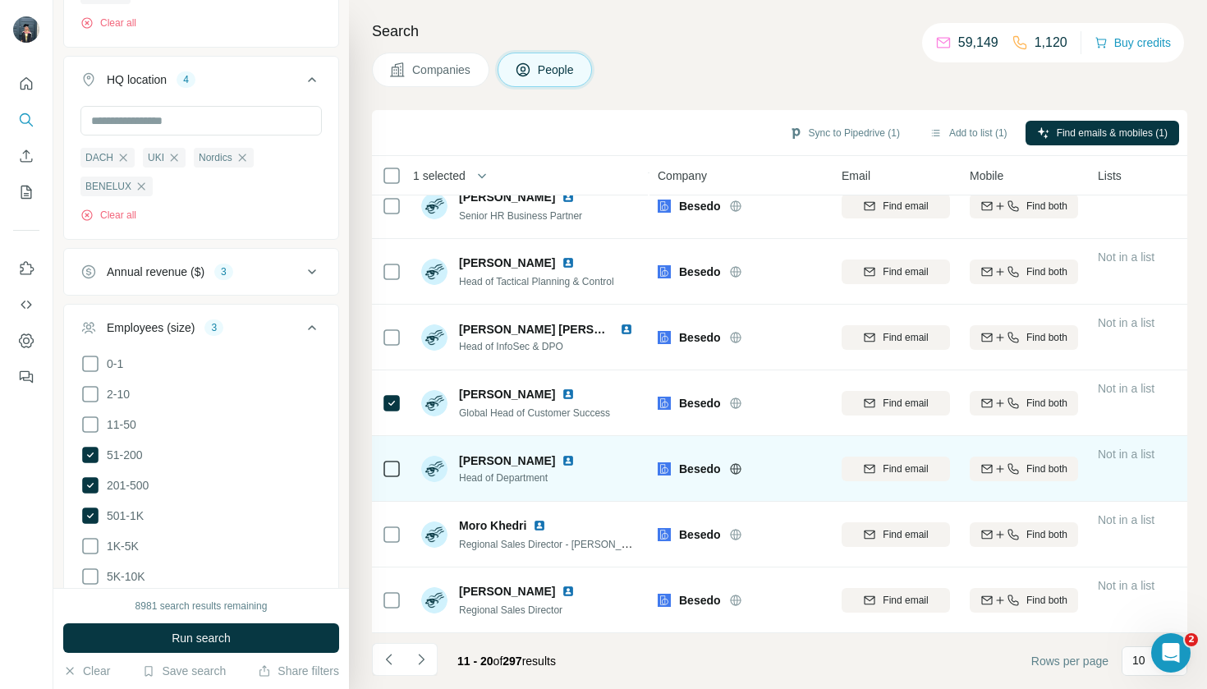
scroll to position [0, 0]
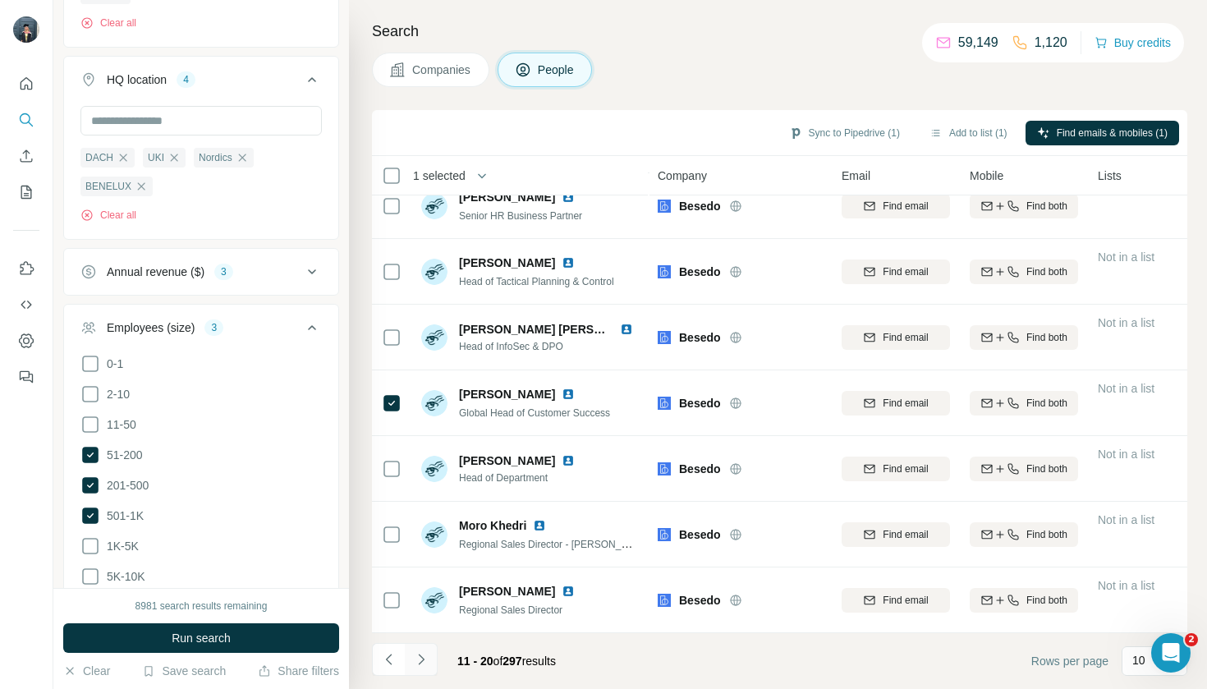
click at [417, 662] on icon "Navigate to next page" at bounding box center [421, 659] width 16 height 16
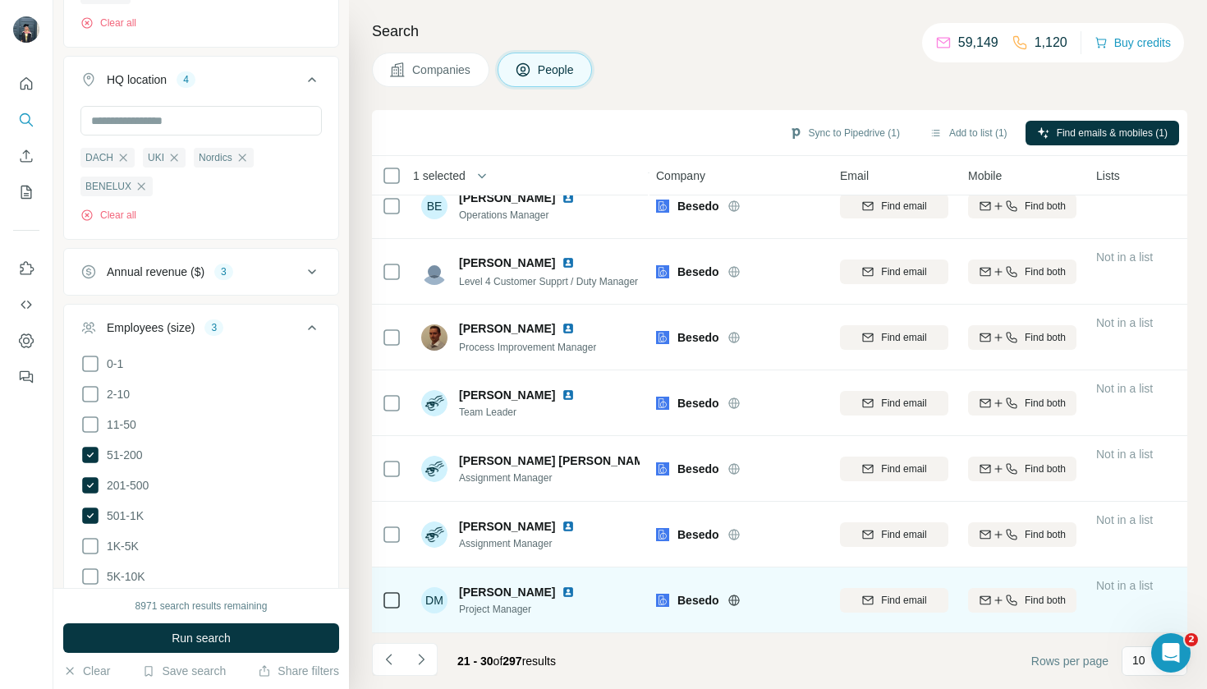
scroll to position [219, 2]
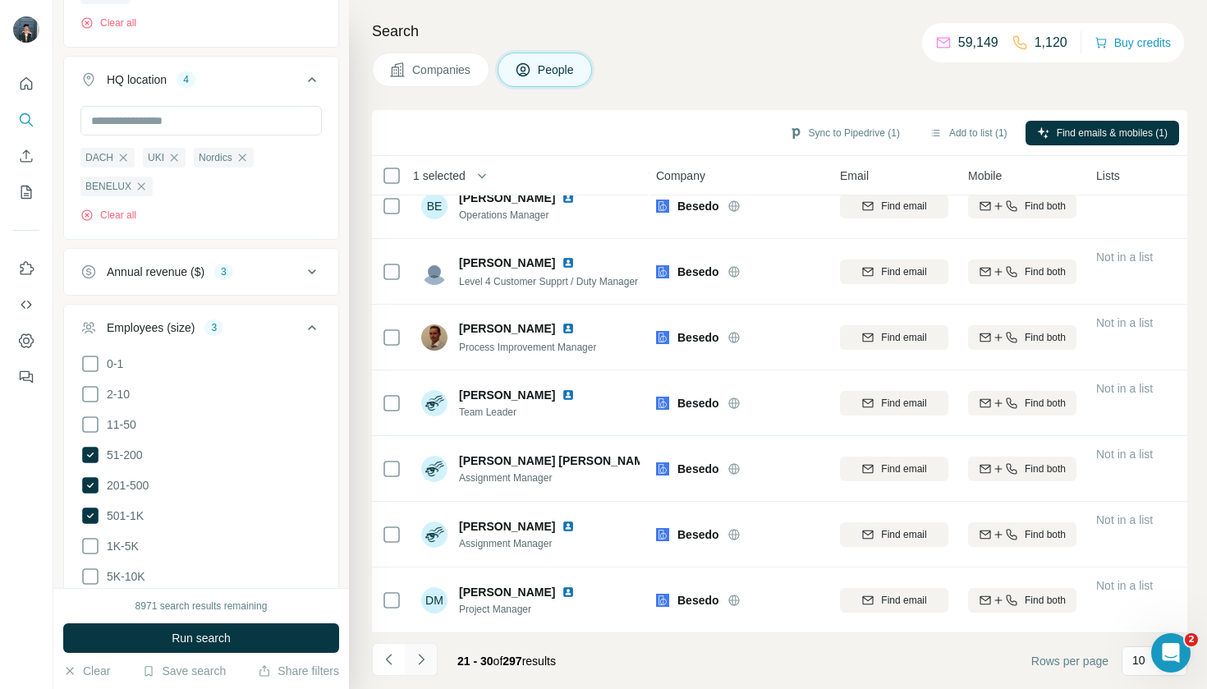
click at [411, 672] on button "Navigate to next page" at bounding box center [421, 659] width 33 height 33
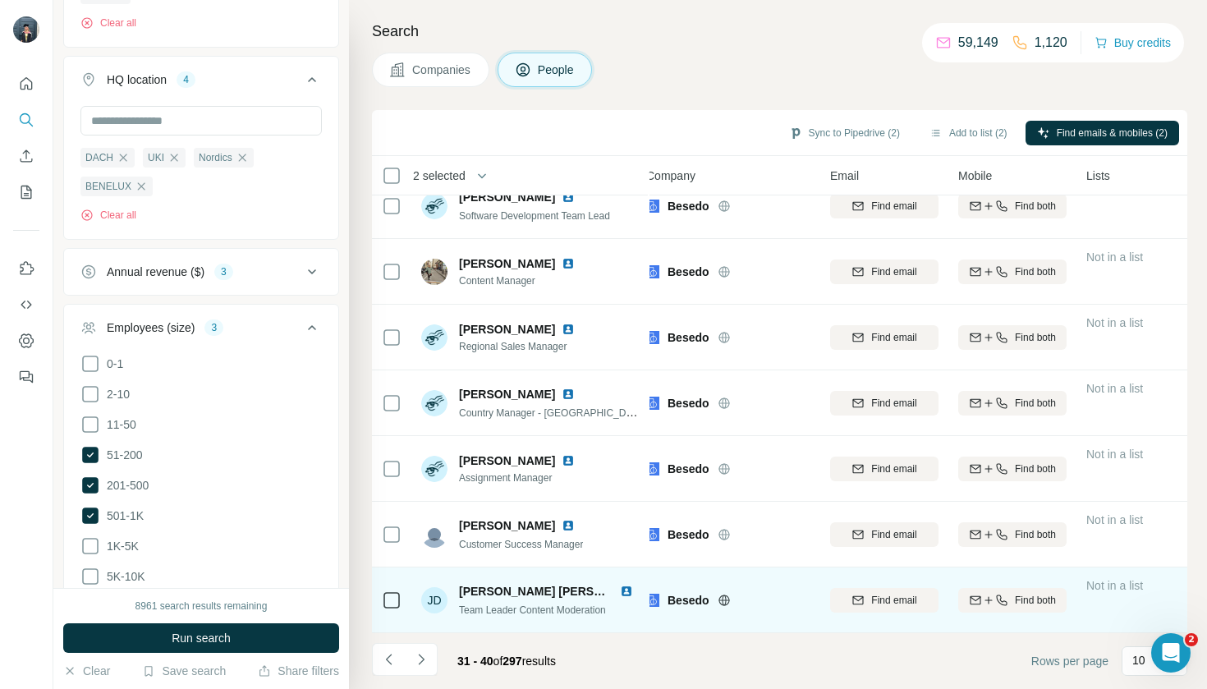
scroll to position [219, 11]
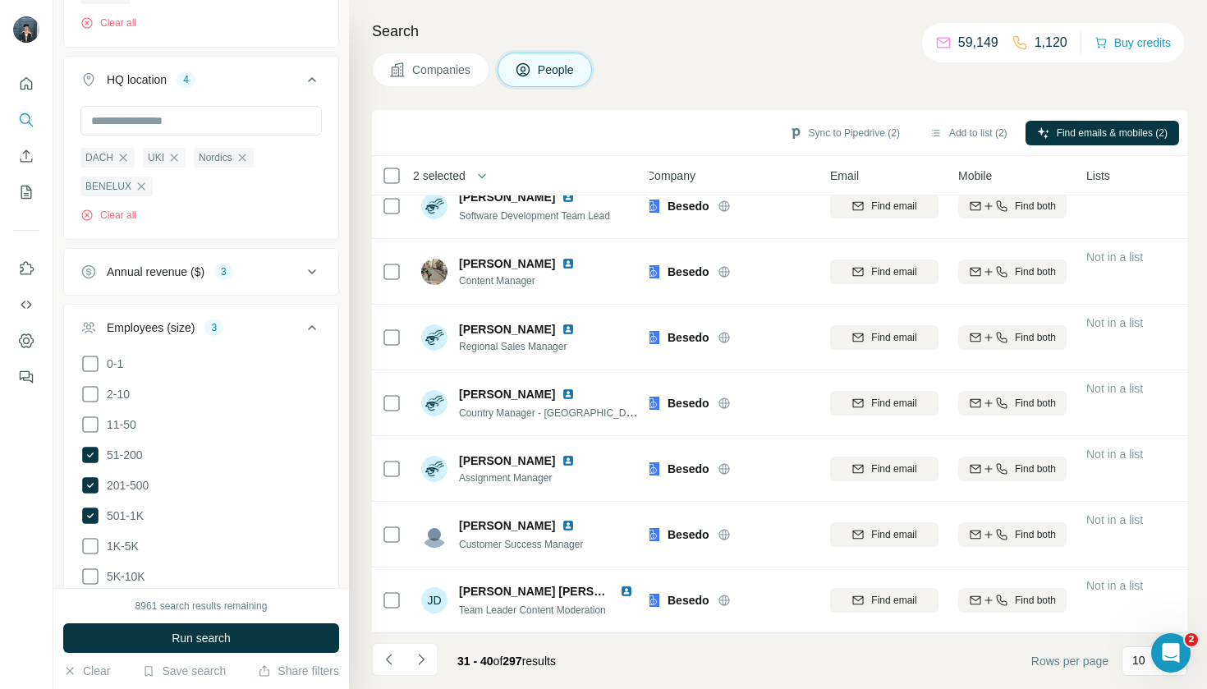
click at [414, 676] on li at bounding box center [421, 661] width 33 height 36
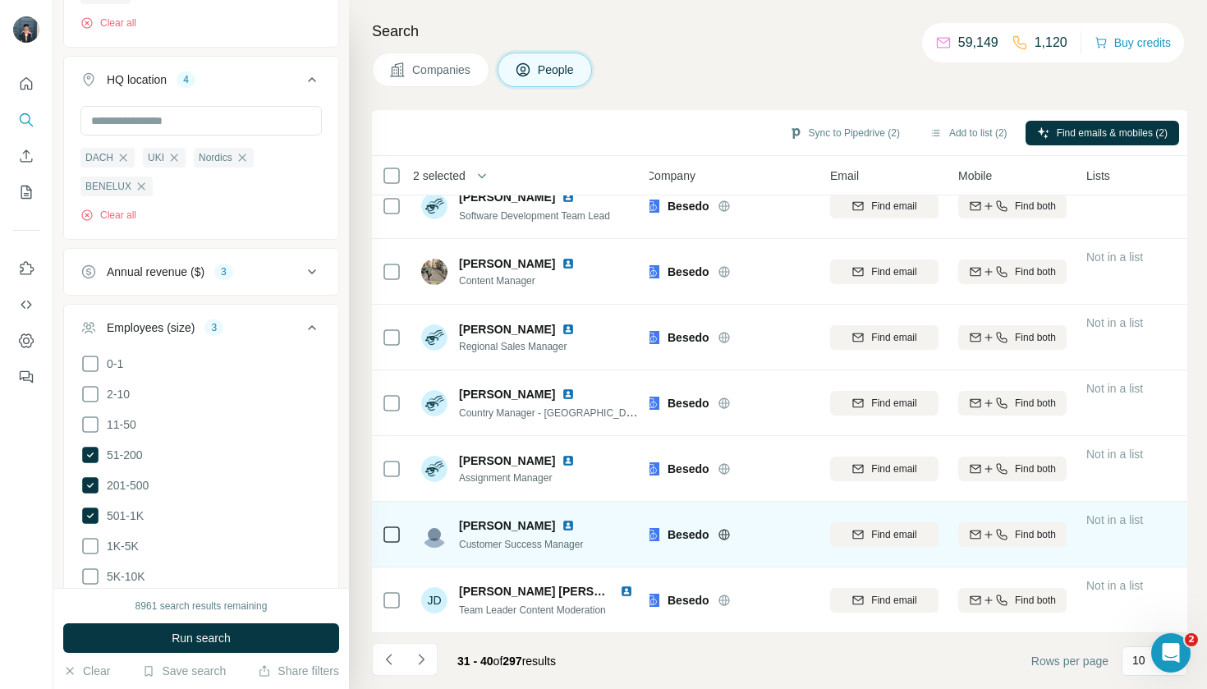
click at [405, 535] on td at bounding box center [391, 535] width 39 height 66
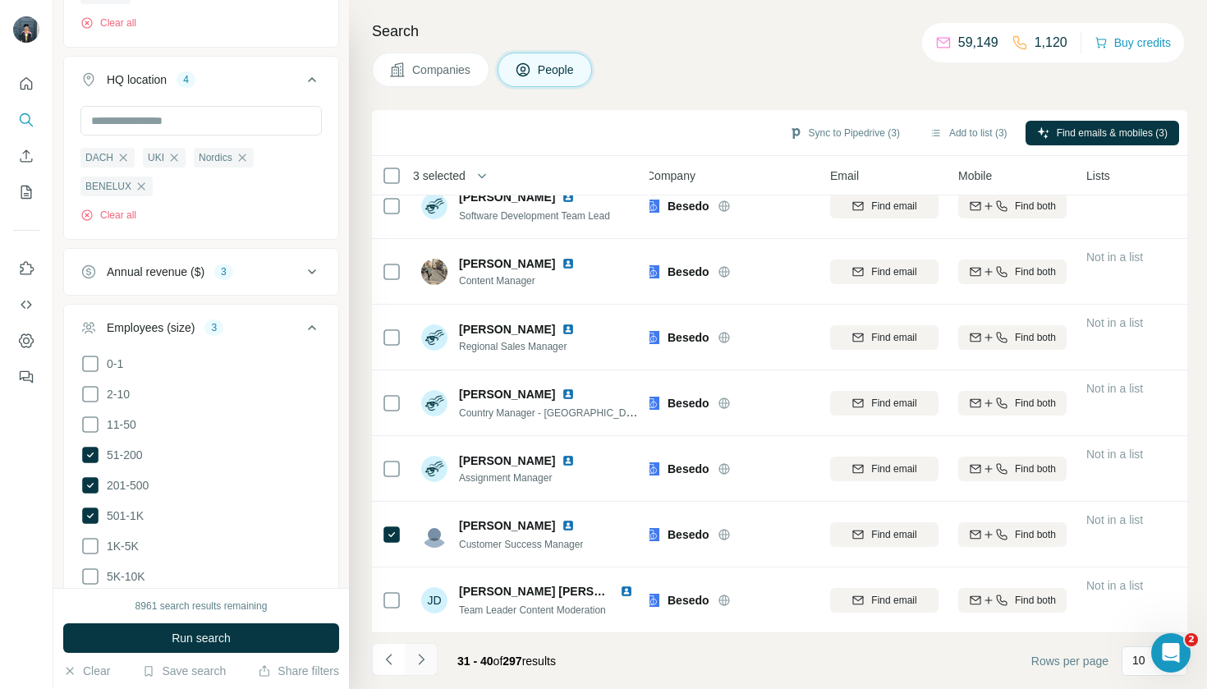
click at [420, 652] on icon "Navigate to next page" at bounding box center [421, 659] width 16 height 16
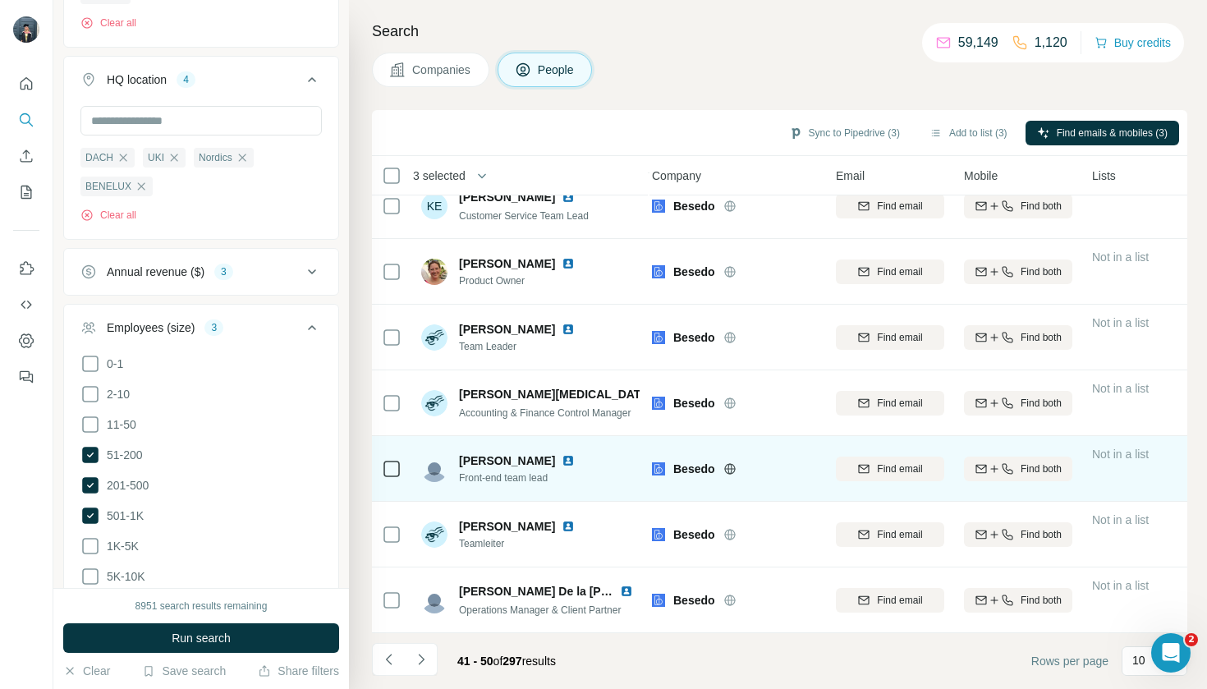
scroll to position [219, 6]
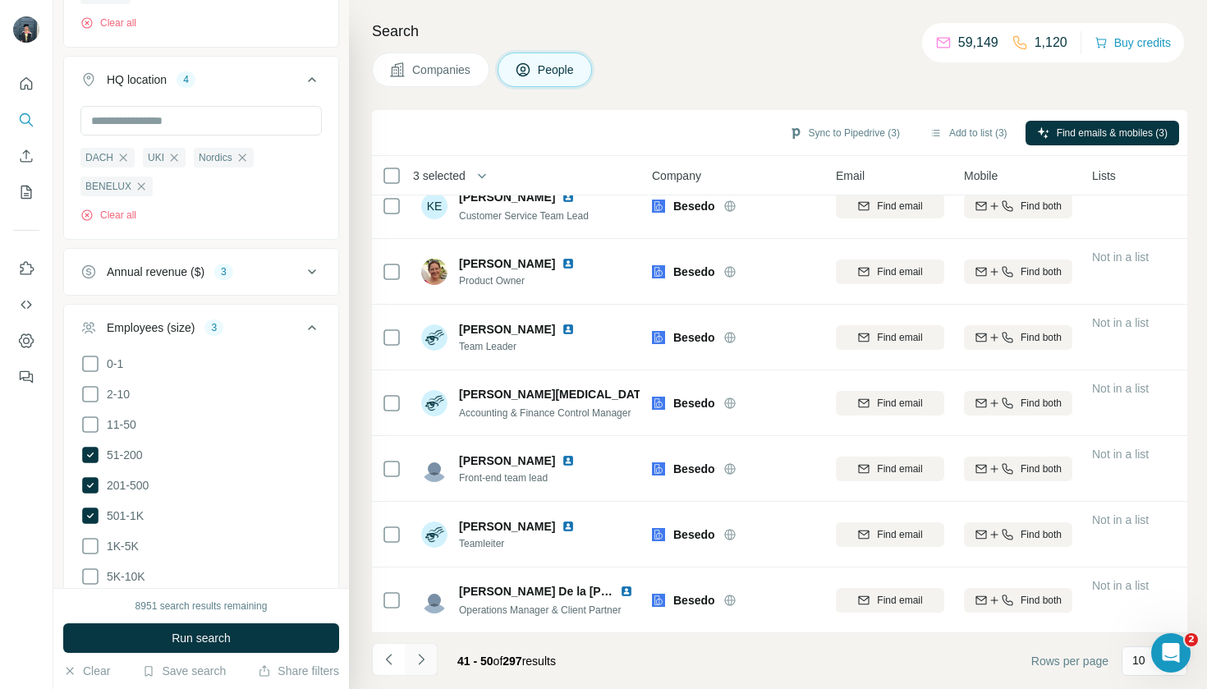
click at [420, 656] on icon "Navigate to next page" at bounding box center [421, 659] width 6 height 11
click at [429, 667] on button "Navigate to next page" at bounding box center [421, 659] width 33 height 33
click at [422, 666] on icon "Navigate to next page" at bounding box center [421, 659] width 16 height 16
click at [411, 654] on button "Navigate to next page" at bounding box center [421, 659] width 33 height 33
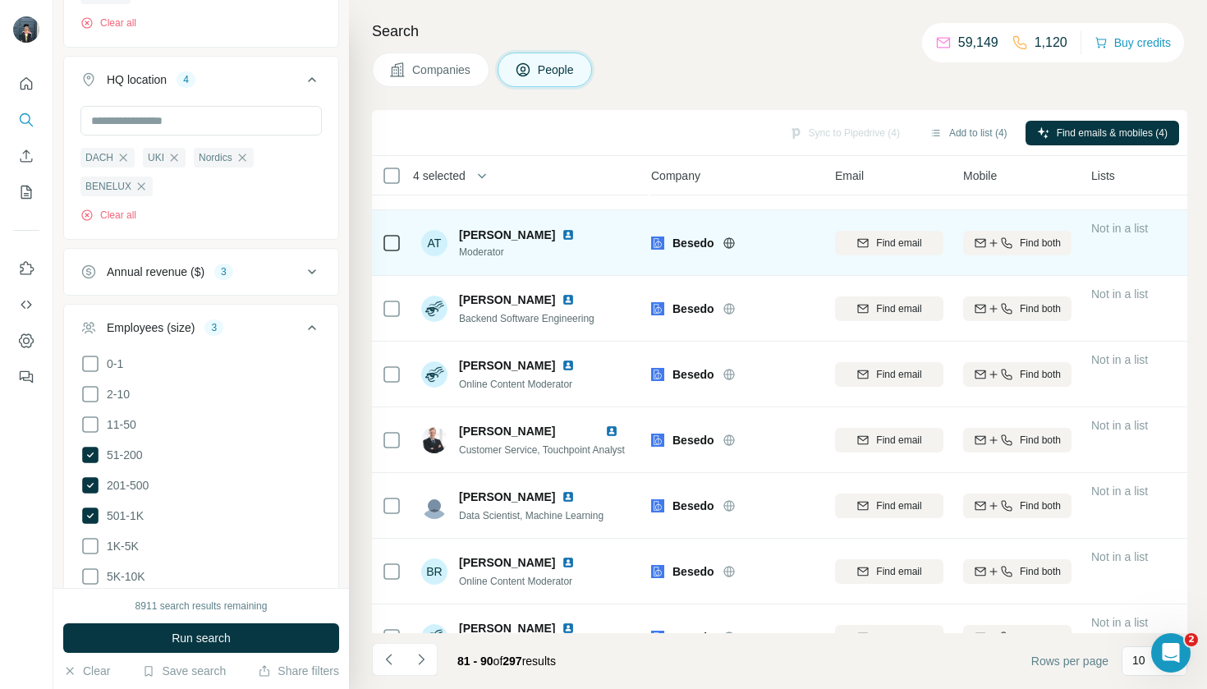
scroll to position [51, 7]
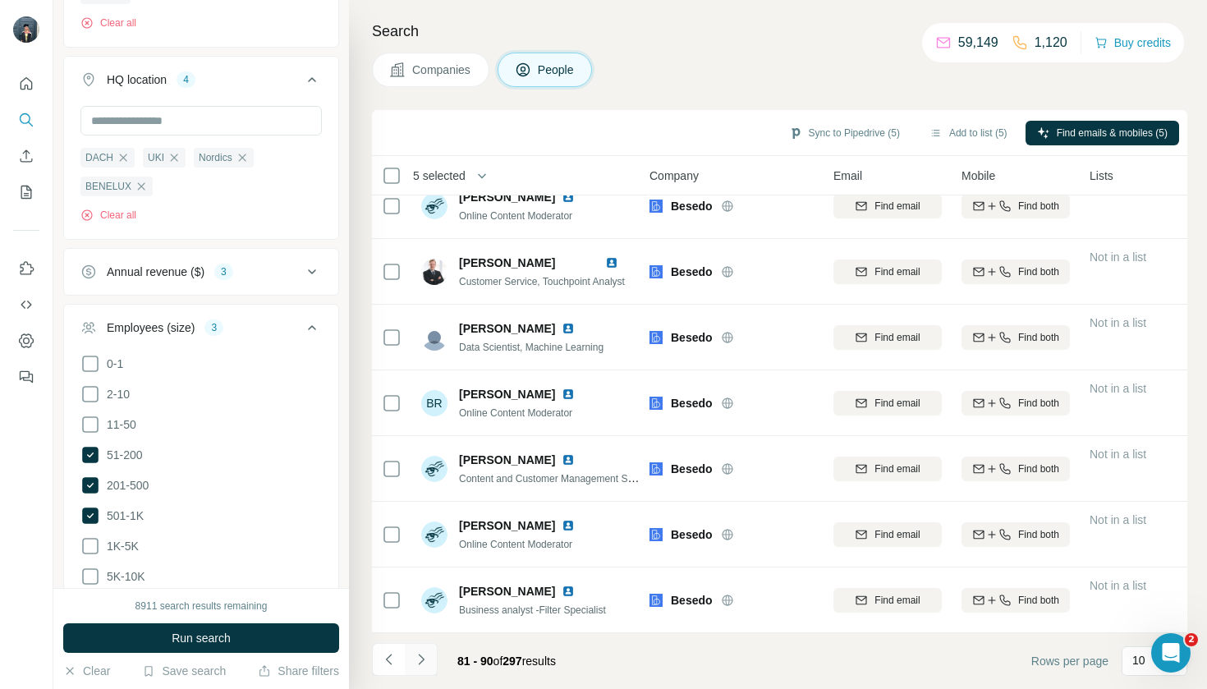
click at [421, 664] on icon "Navigate to next page" at bounding box center [421, 659] width 16 height 16
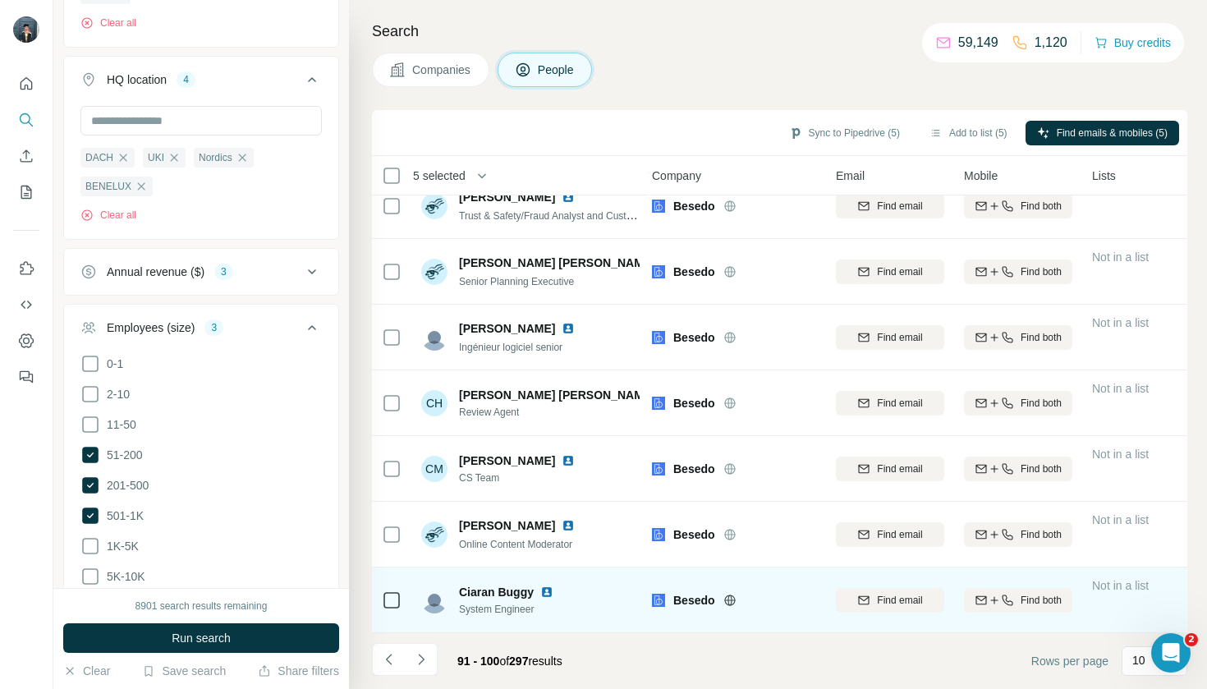
scroll to position [219, 6]
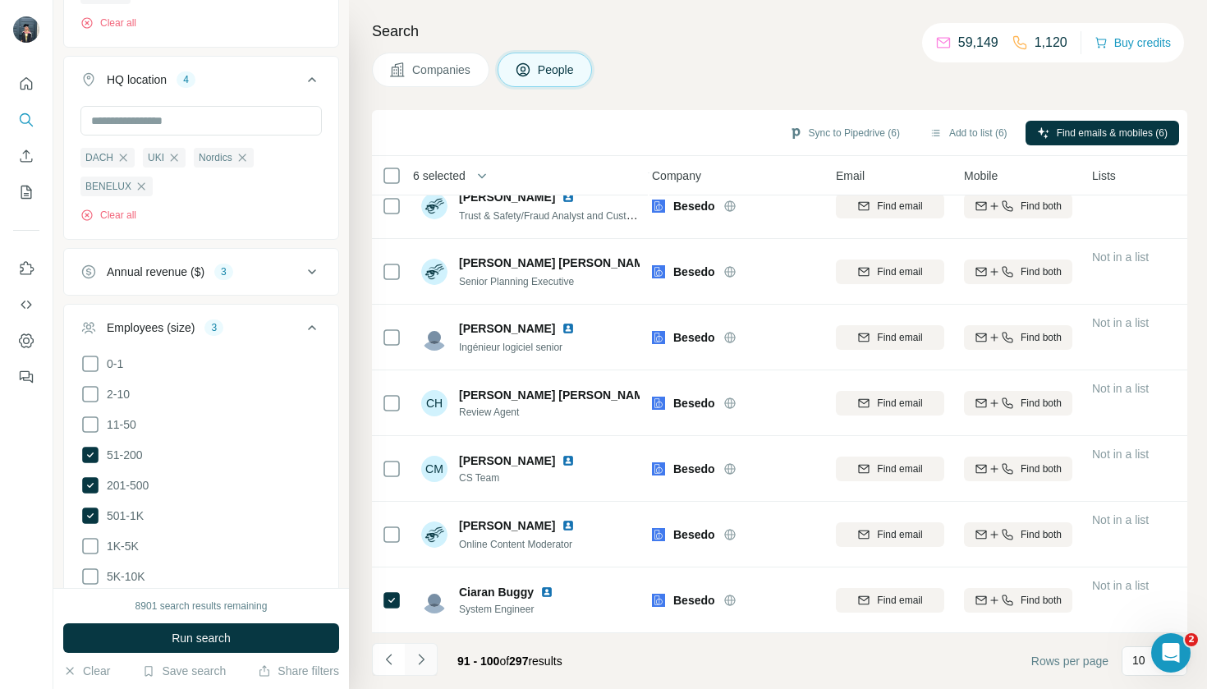
click at [420, 668] on button "Navigate to next page" at bounding box center [421, 659] width 33 height 33
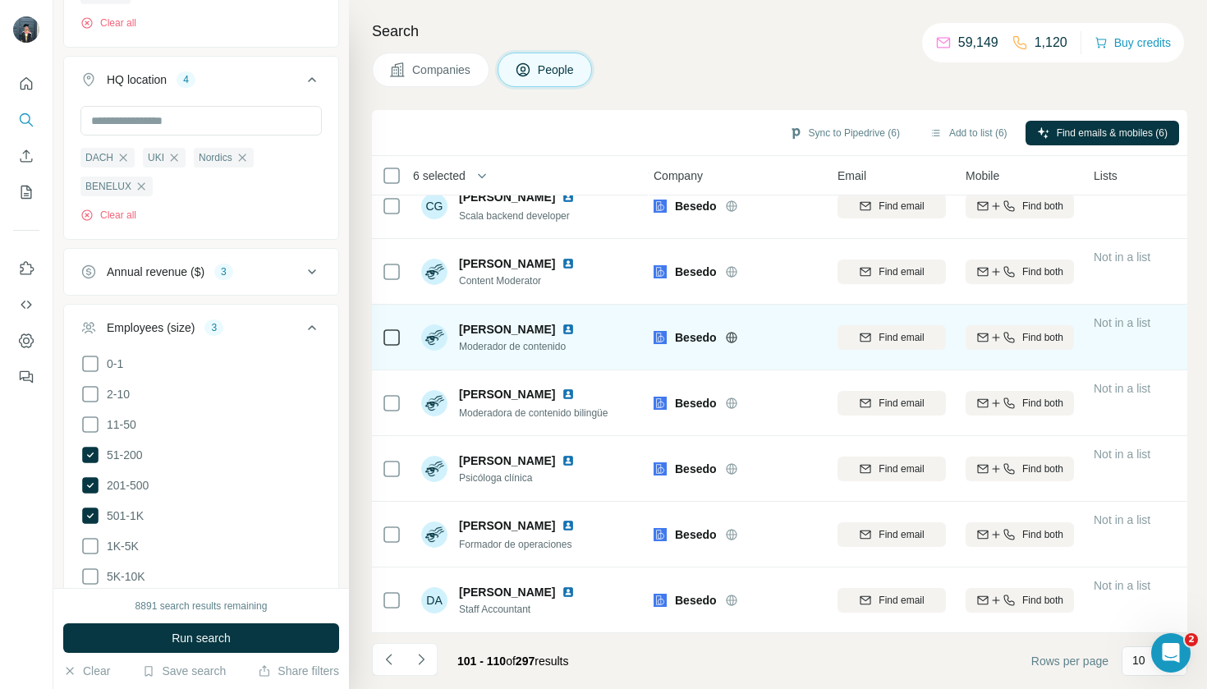
scroll to position [219, 4]
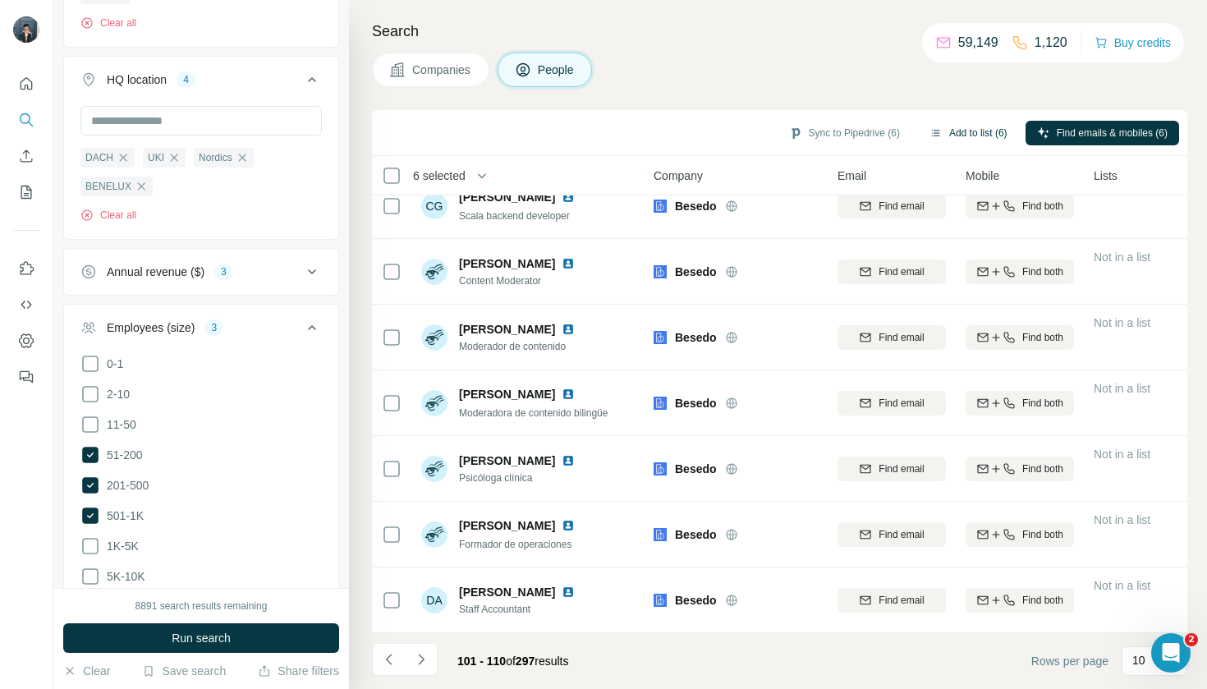
click at [947, 144] on button "Add to list (6)" at bounding box center [968, 133] width 101 height 25
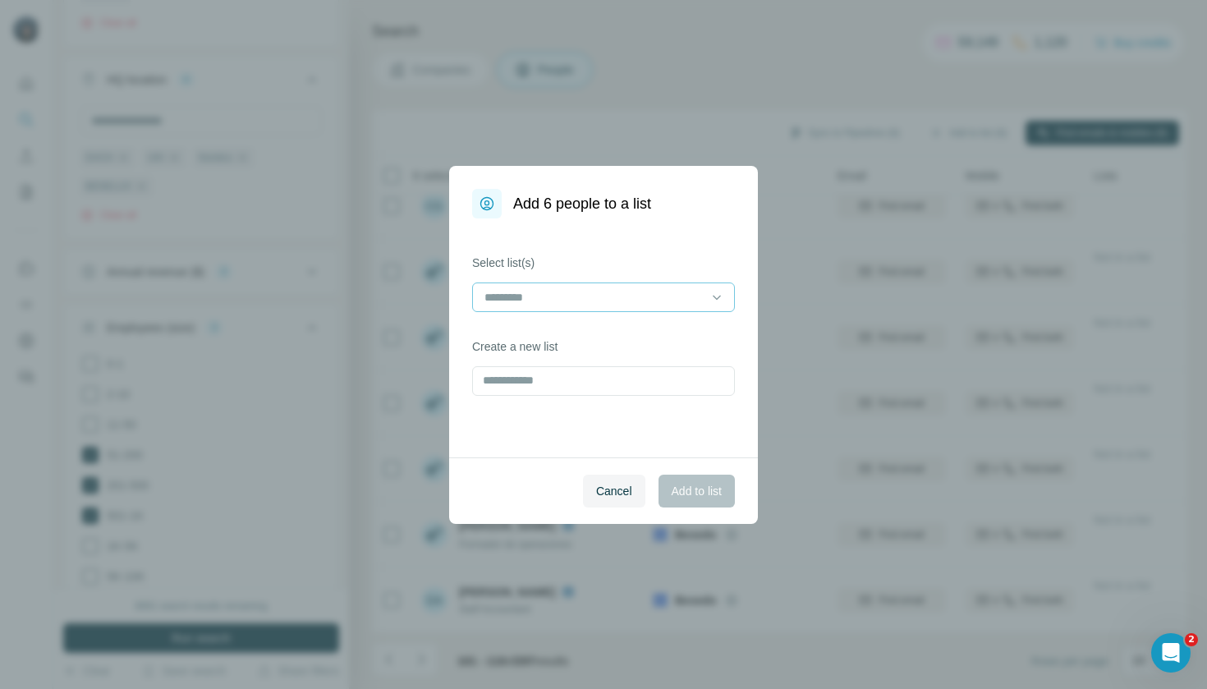
click at [635, 286] on div at bounding box center [594, 297] width 222 height 28
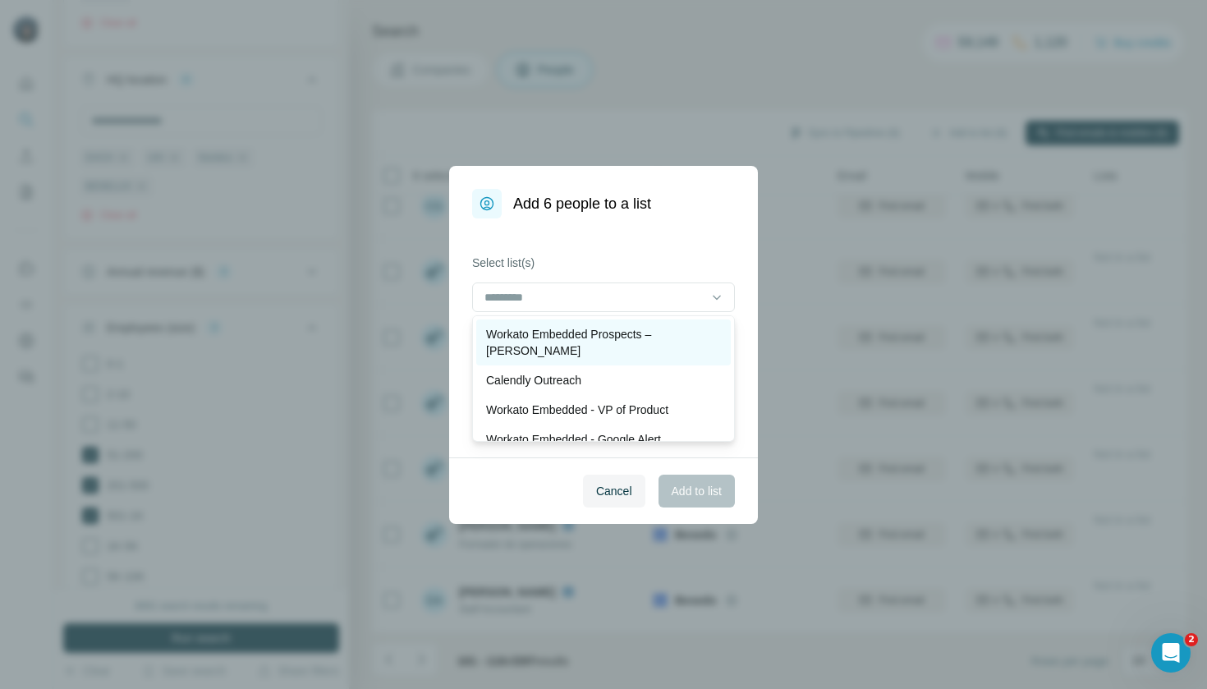
click at [636, 328] on p "Workato Embedded Prospects – [PERSON_NAME]" at bounding box center [603, 342] width 235 height 33
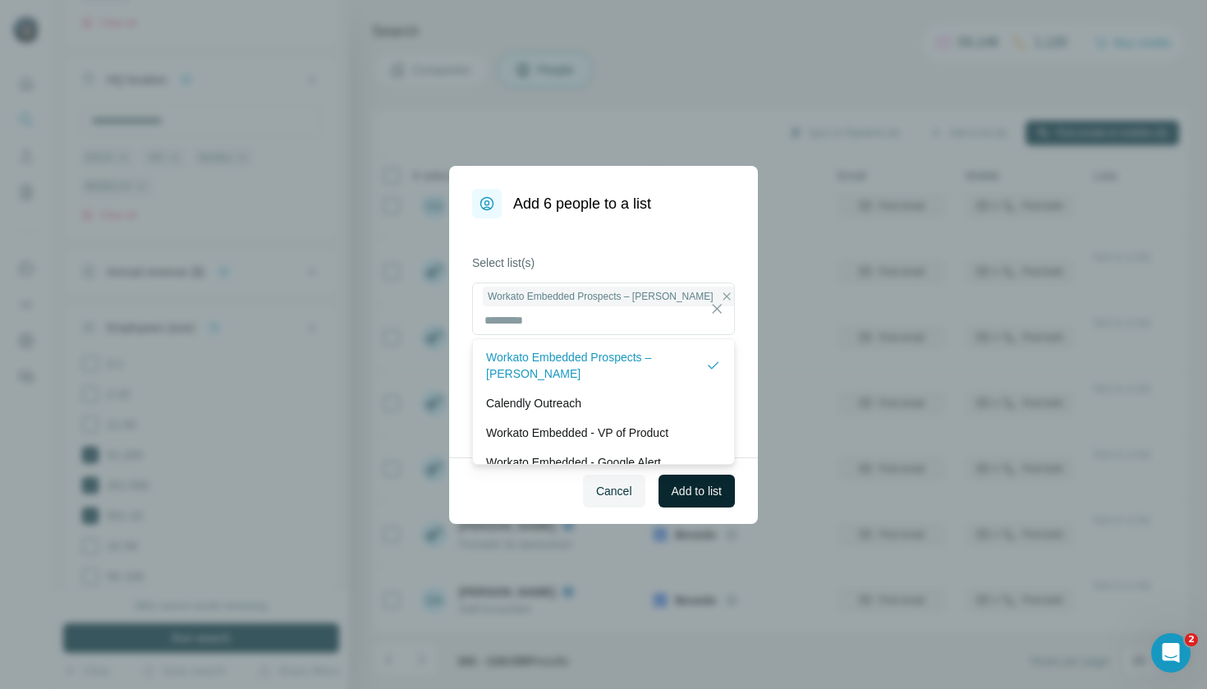
click at [686, 487] on span "Add to list" at bounding box center [697, 491] width 50 height 16
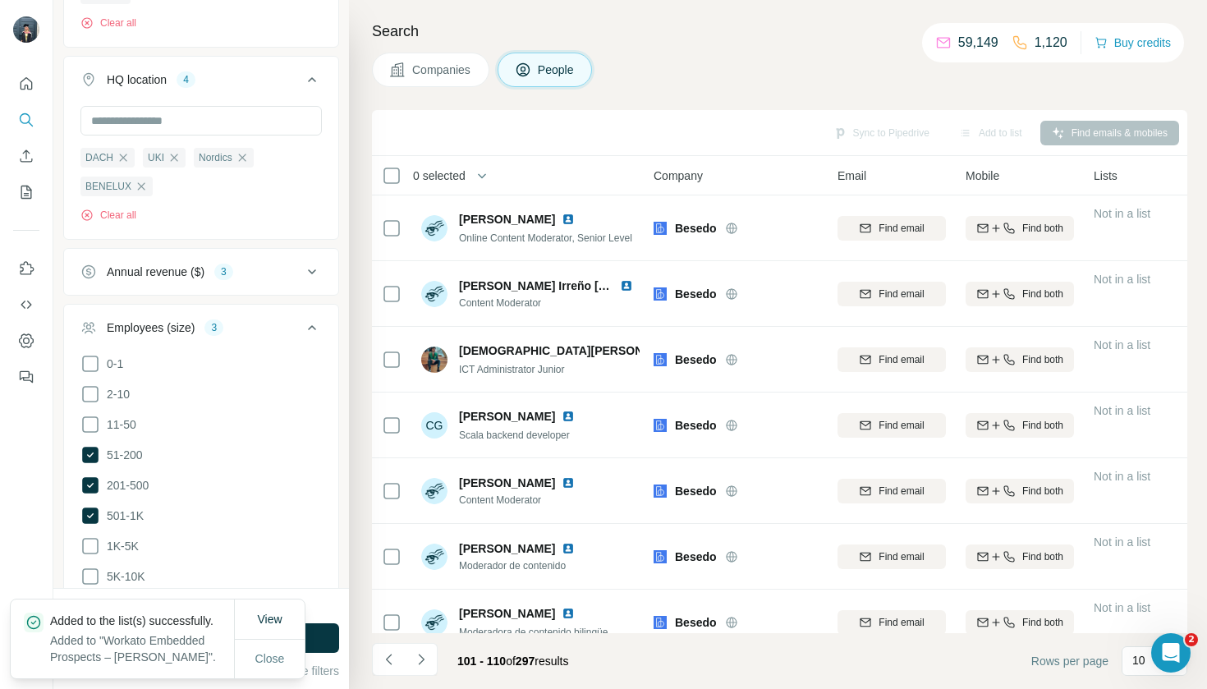
scroll to position [-1, 4]
click at [440, 67] on span "Companies" at bounding box center [442, 70] width 60 height 16
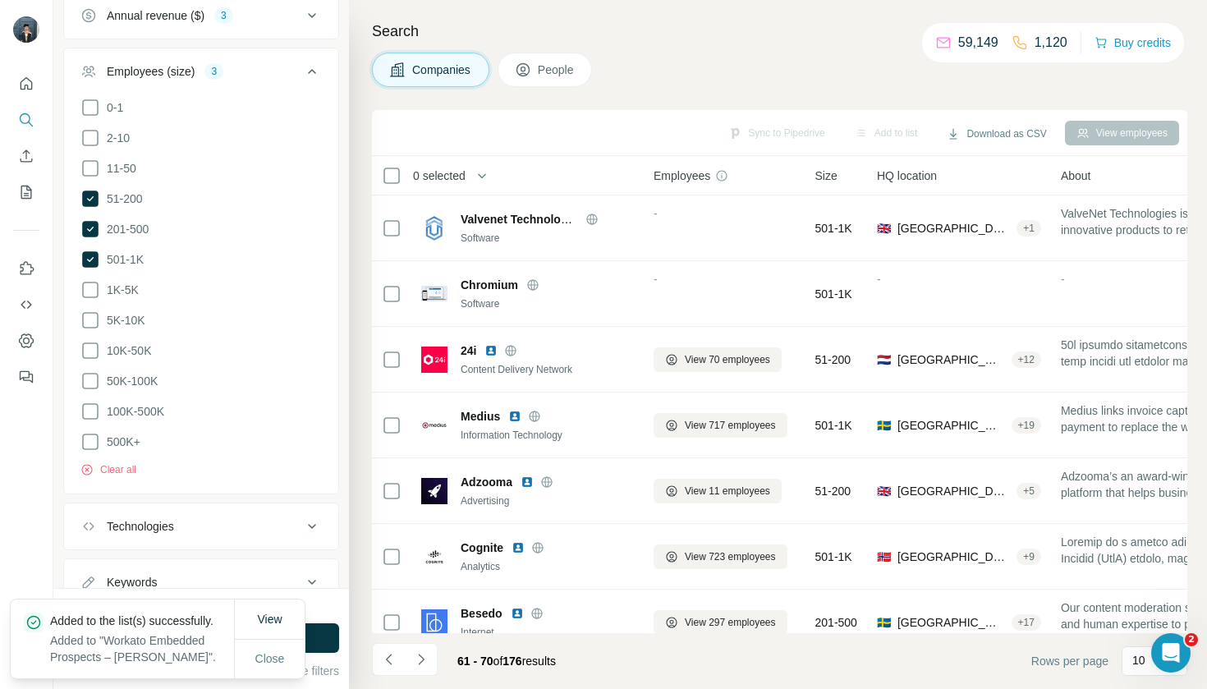
scroll to position [0, 4]
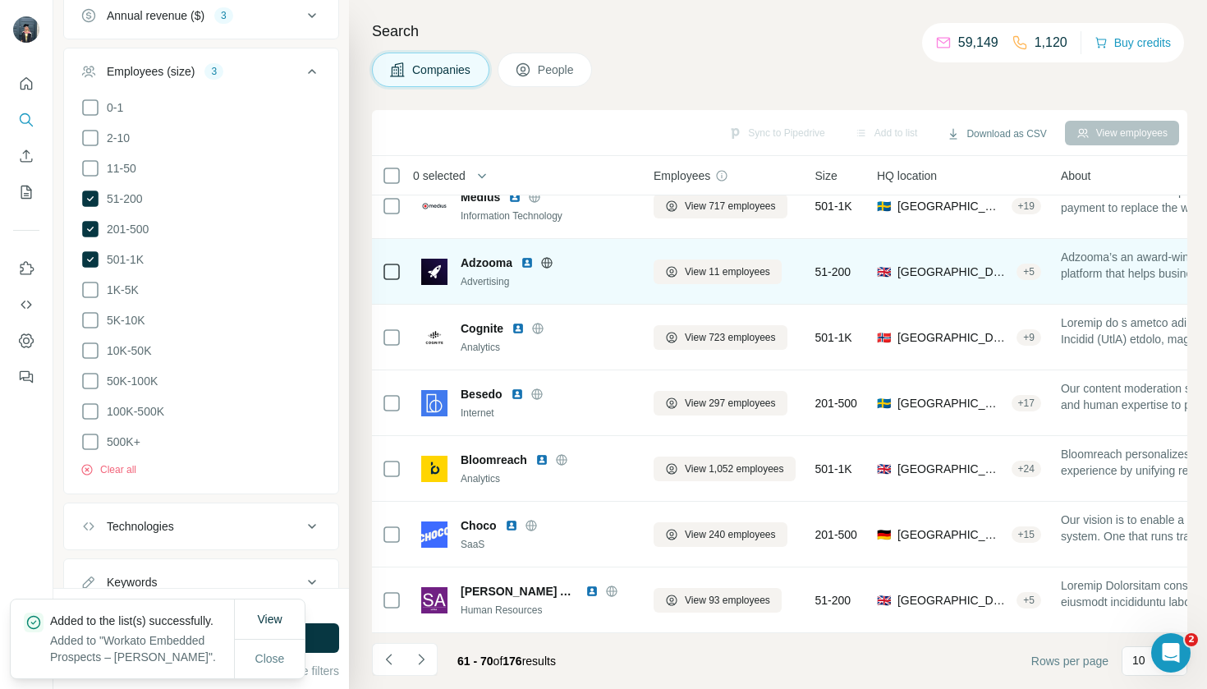
scroll to position [219, 4]
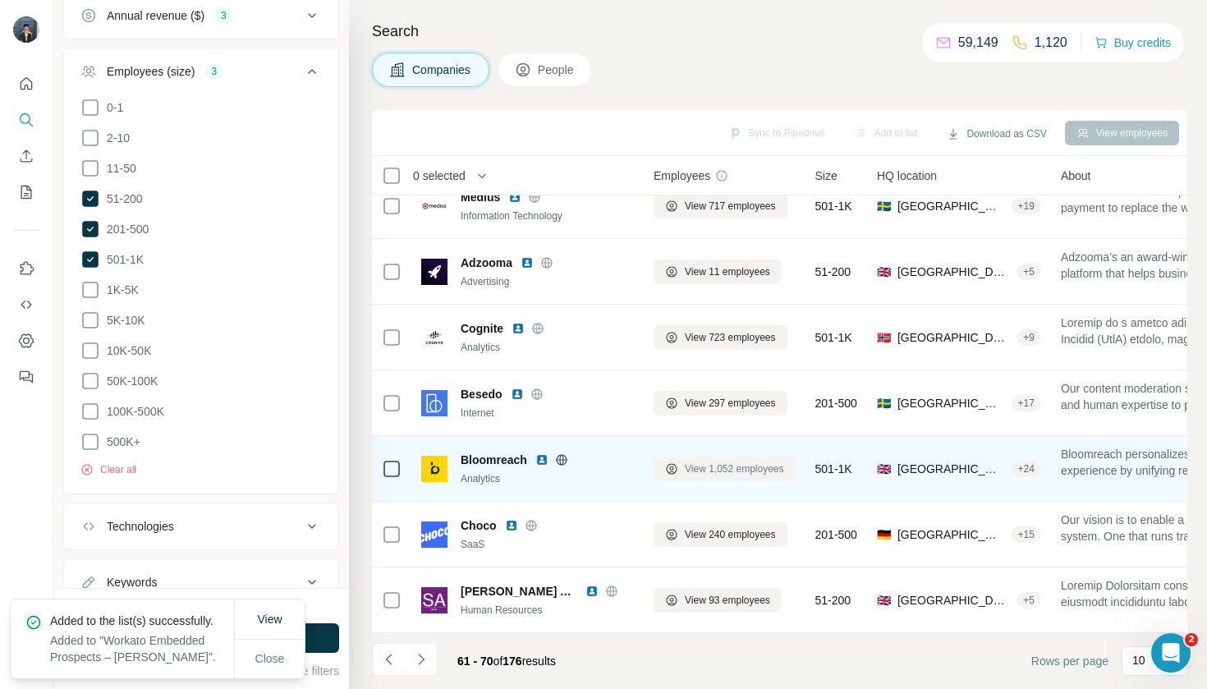
click at [730, 474] on span "View 1,052 employees" at bounding box center [734, 469] width 99 height 15
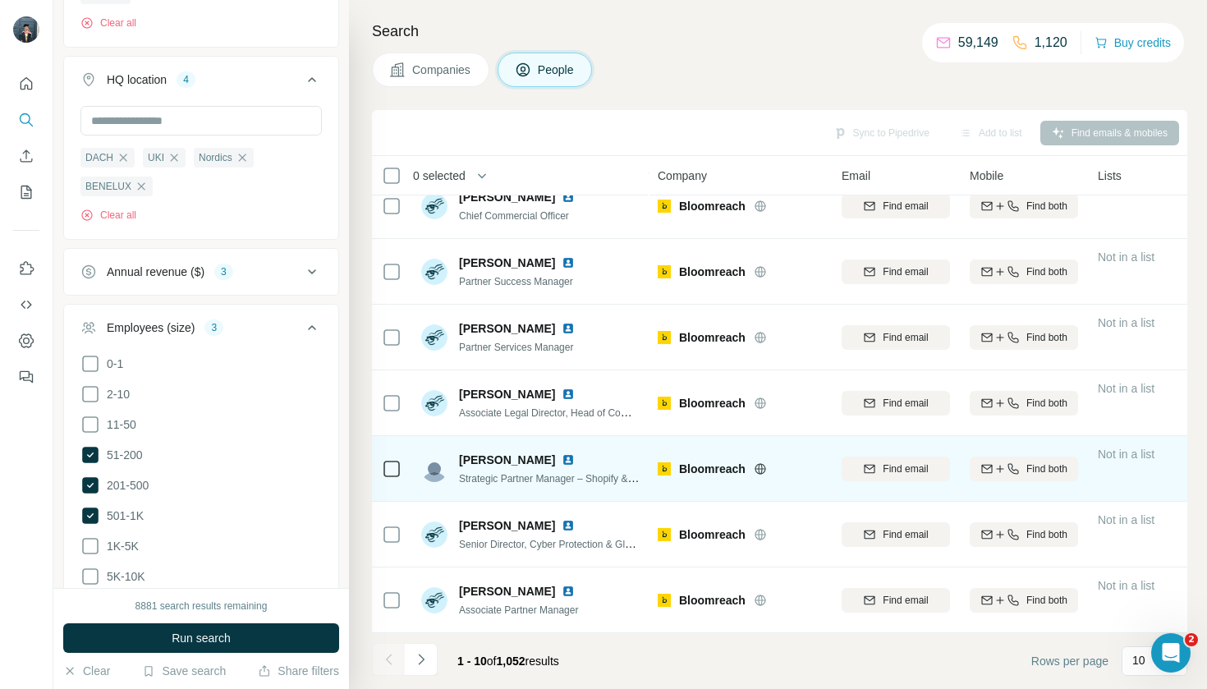
scroll to position [220, -1]
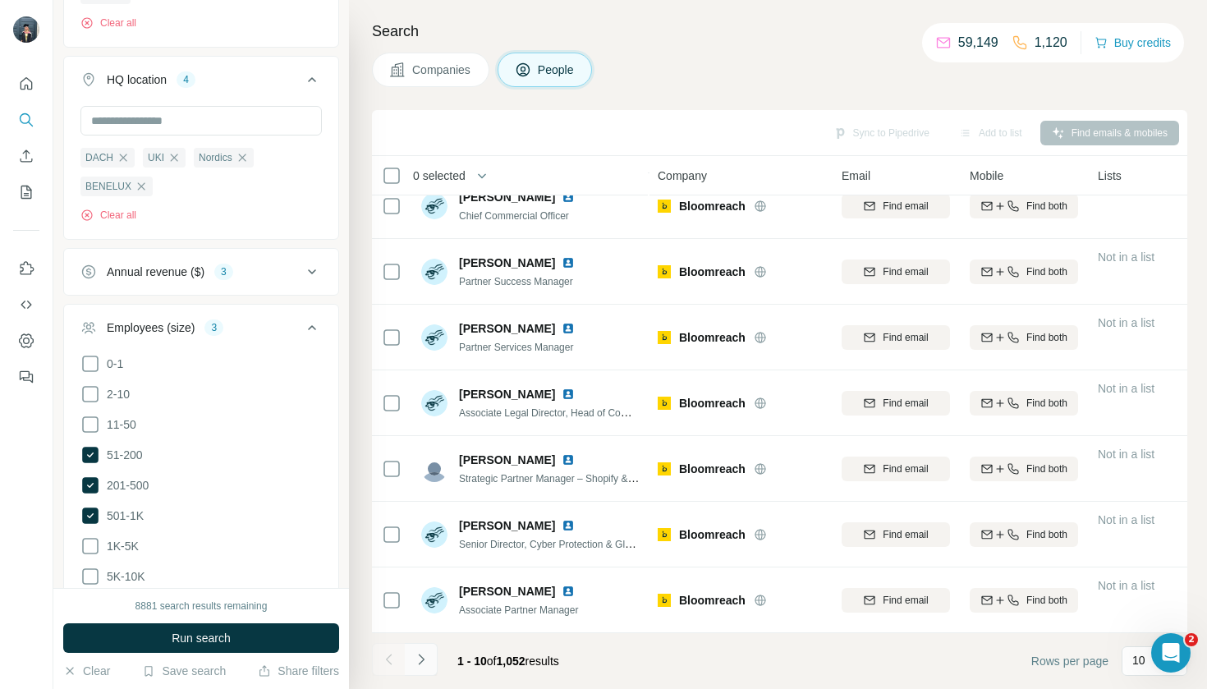
click at [424, 654] on icon "Navigate to next page" at bounding box center [421, 659] width 16 height 16
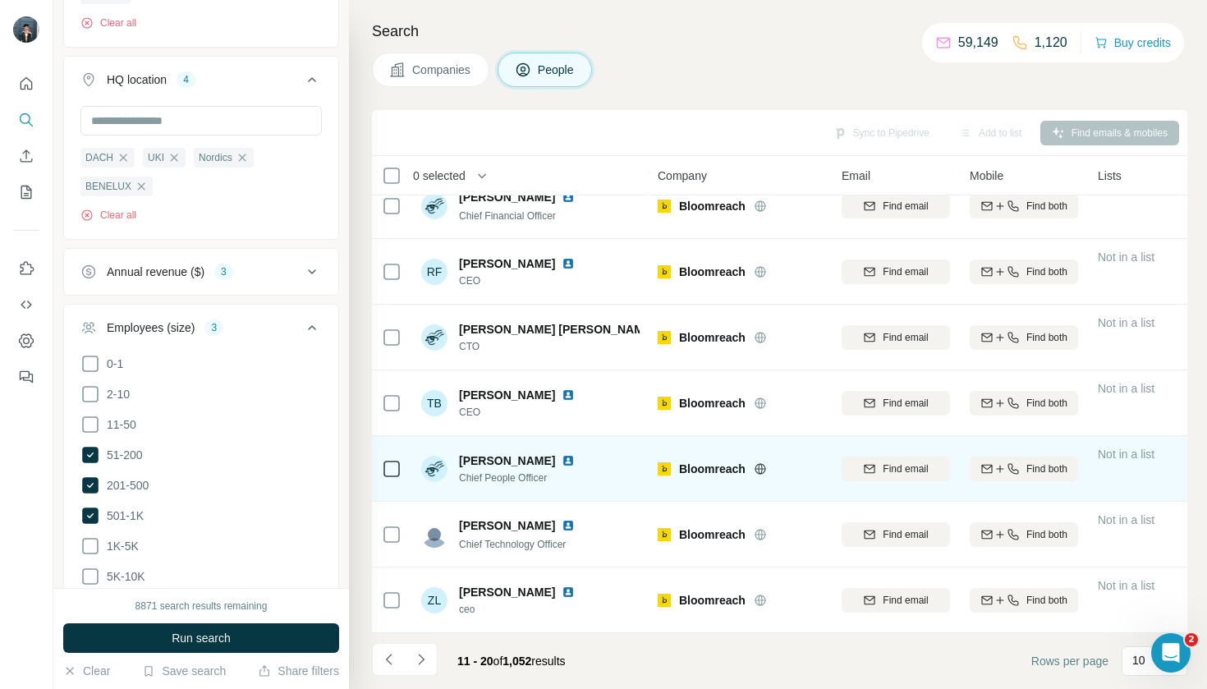
scroll to position [1, 0]
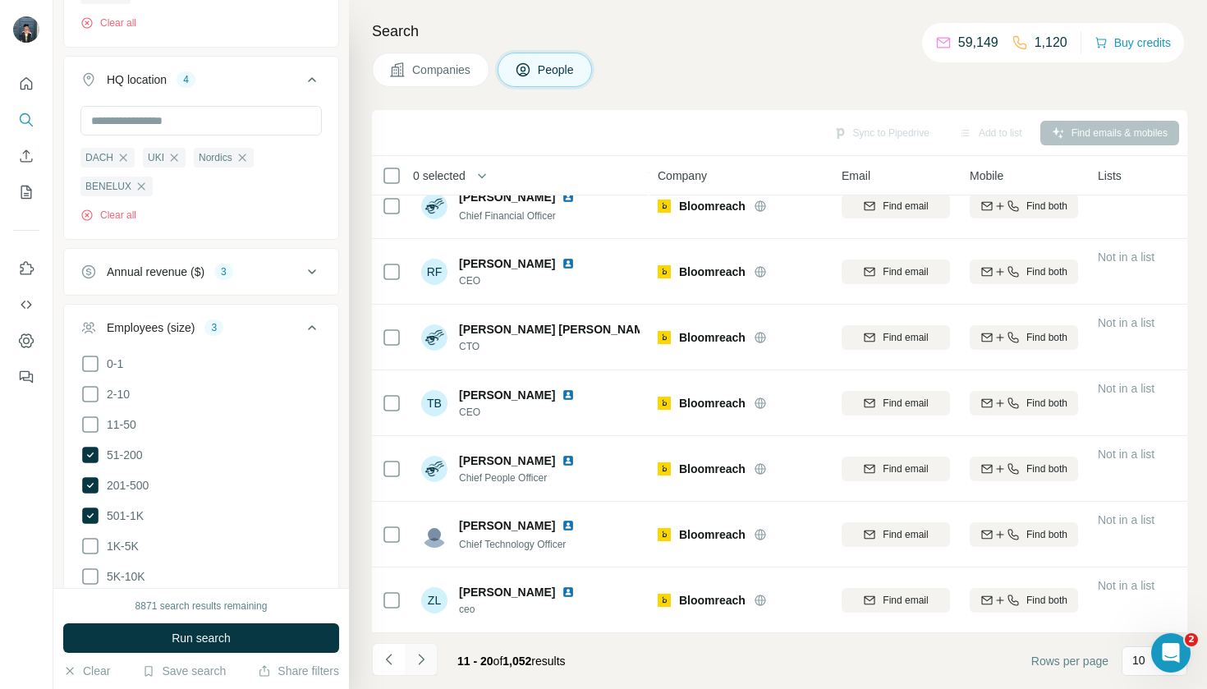
click at [430, 659] on button "Navigate to next page" at bounding box center [421, 659] width 33 height 33
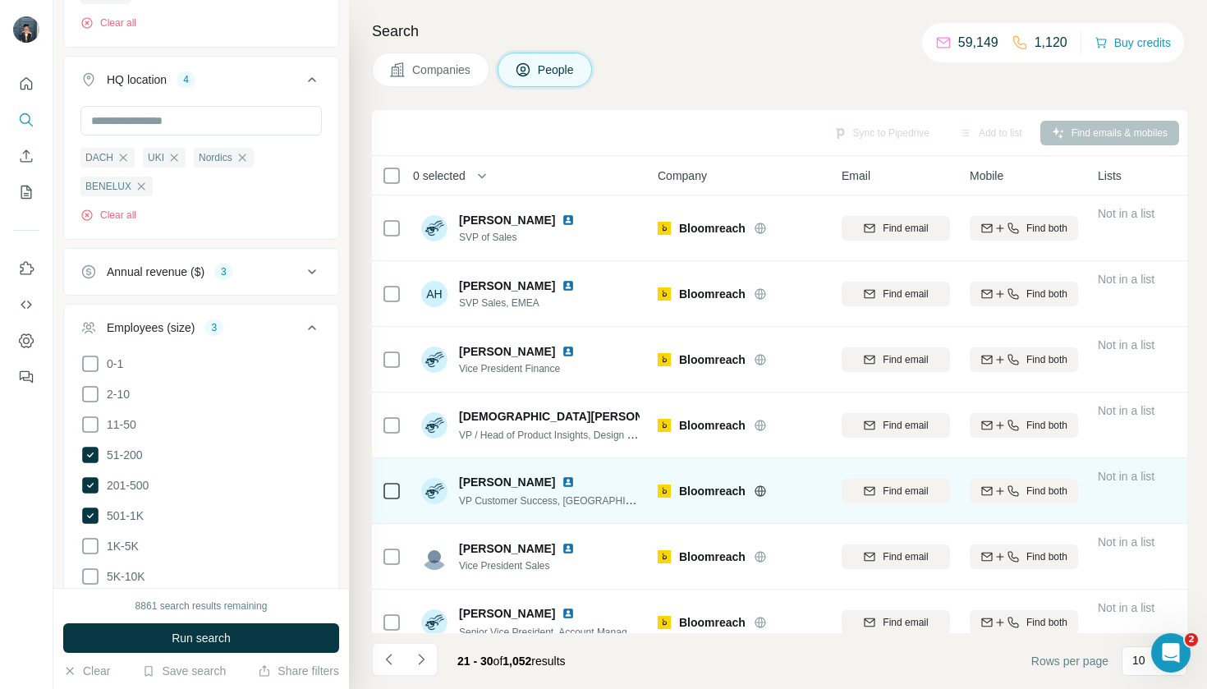
click at [386, 501] on div at bounding box center [392, 490] width 20 height 45
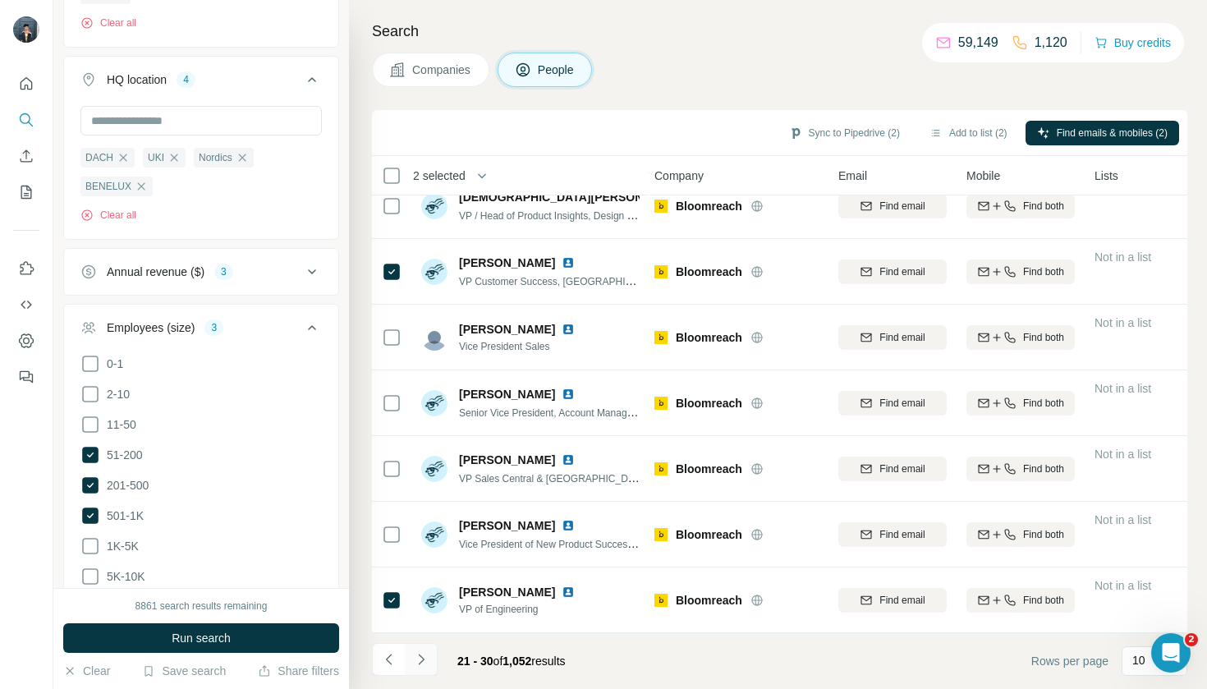
click at [428, 652] on icon "Navigate to next page" at bounding box center [421, 659] width 16 height 16
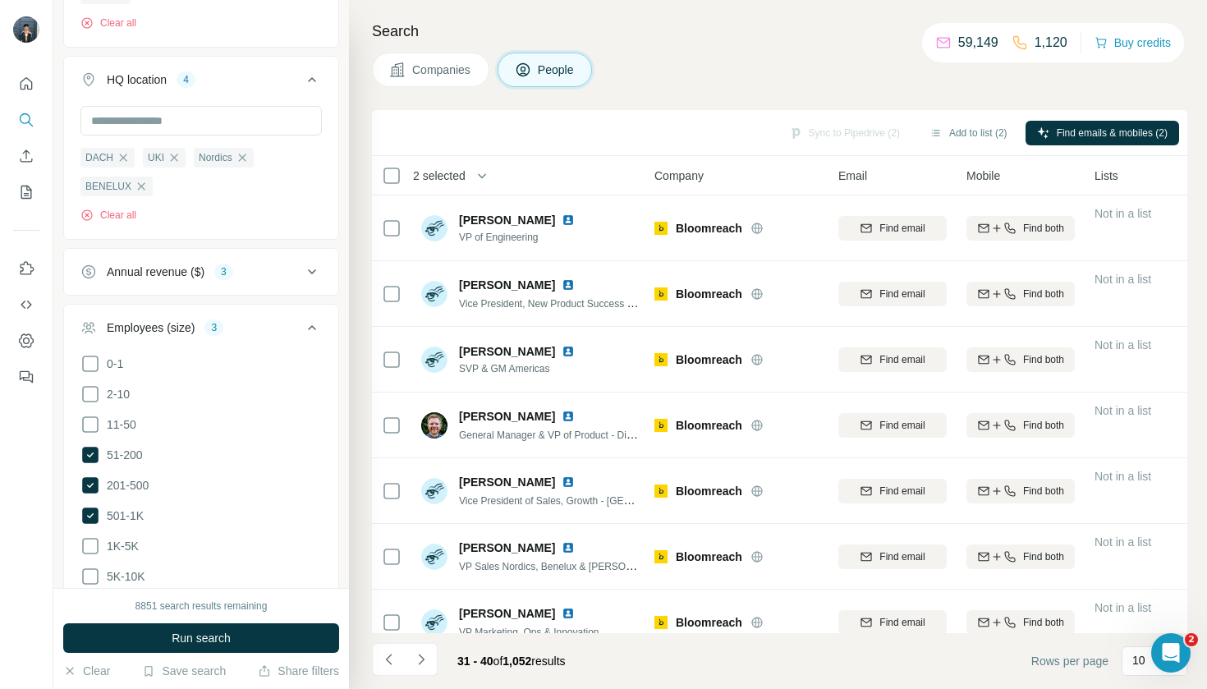
scroll to position [-1, 3]
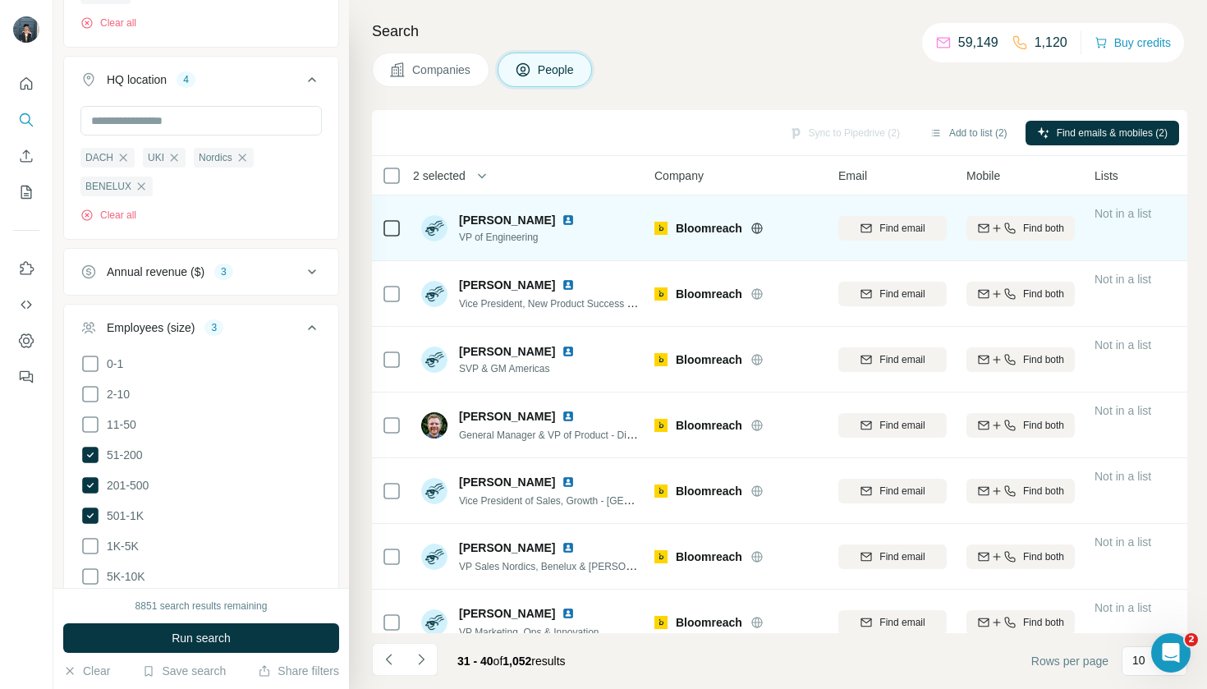
click at [409, 227] on td at bounding box center [391, 228] width 39 height 66
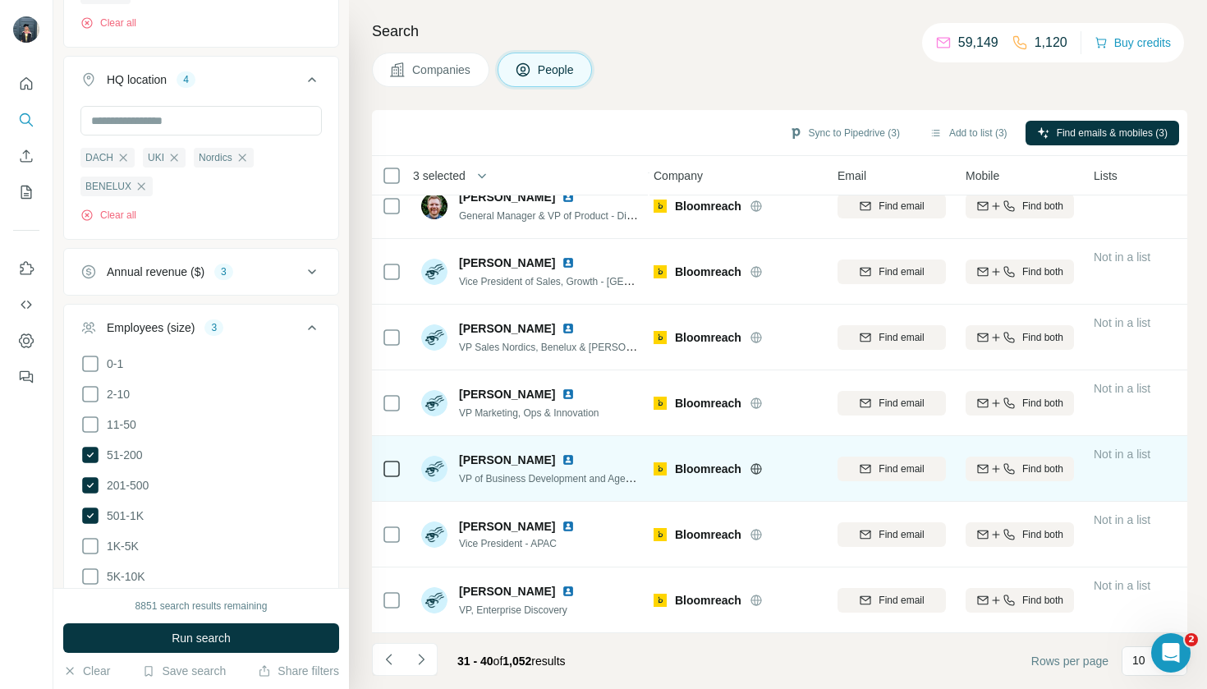
scroll to position [219, 4]
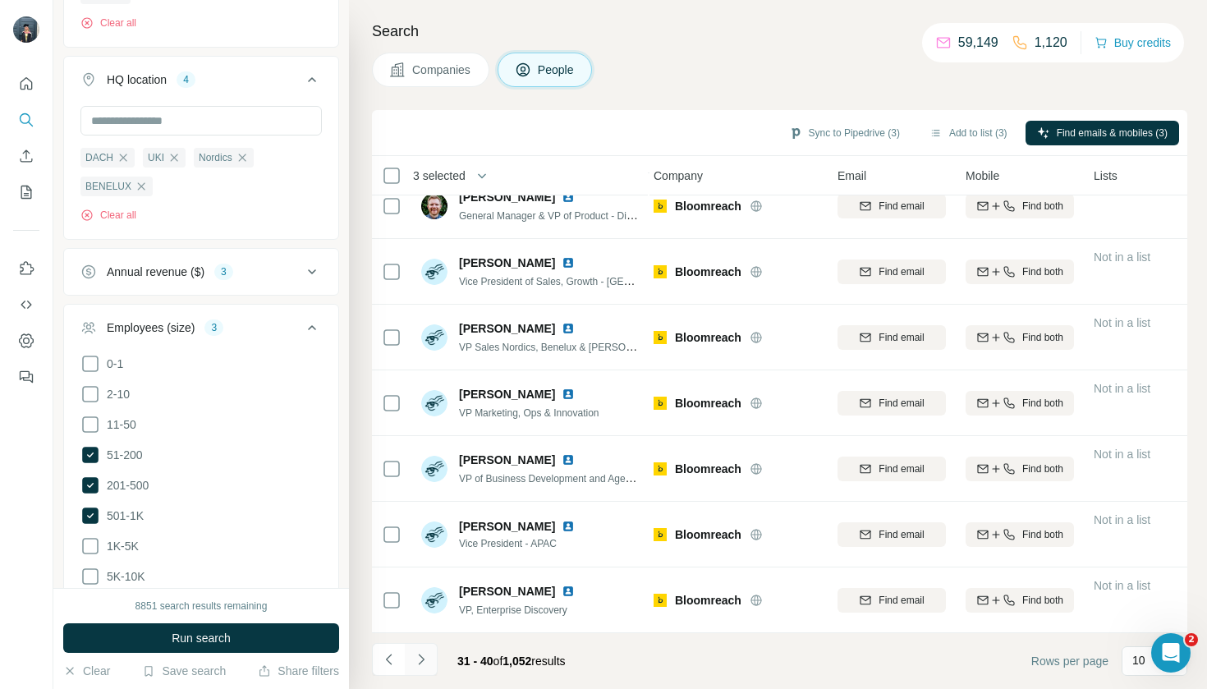
click at [426, 659] on icon "Navigate to next page" at bounding box center [421, 659] width 16 height 16
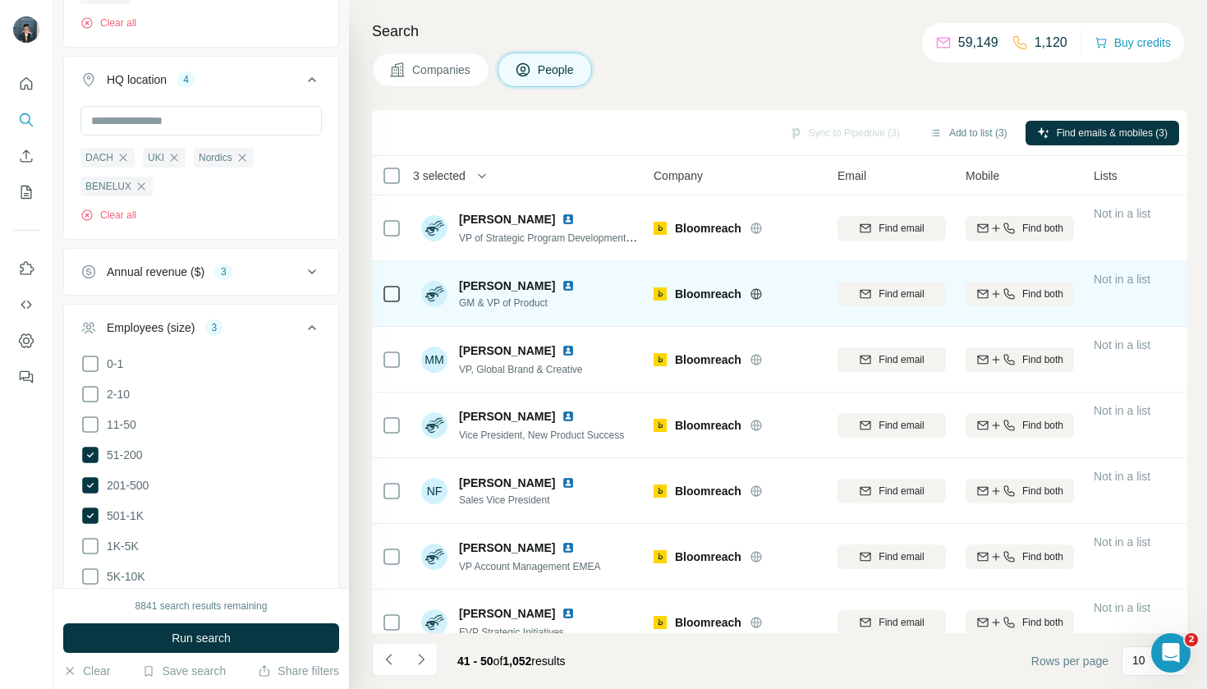
click at [412, 293] on td "Meera Murthy GM & VP of Product" at bounding box center [530, 294] width 238 height 66
click at [403, 293] on td at bounding box center [391, 294] width 39 height 66
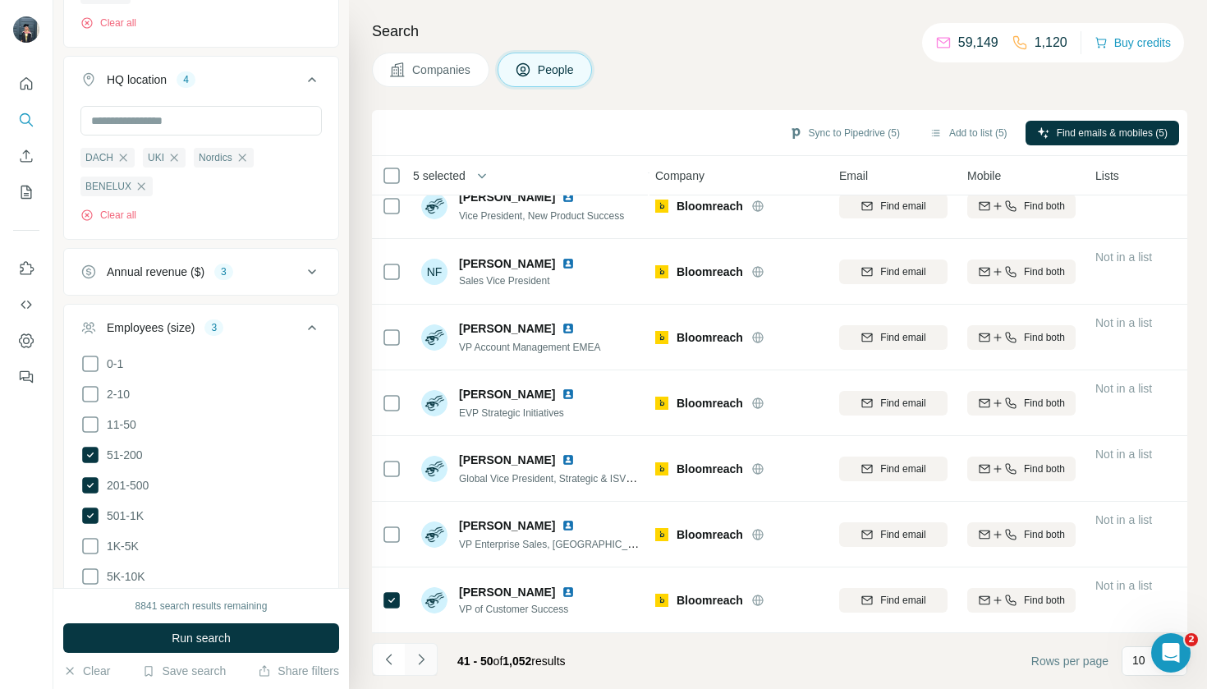
click at [421, 659] on icon "Navigate to next page" at bounding box center [421, 659] width 16 height 16
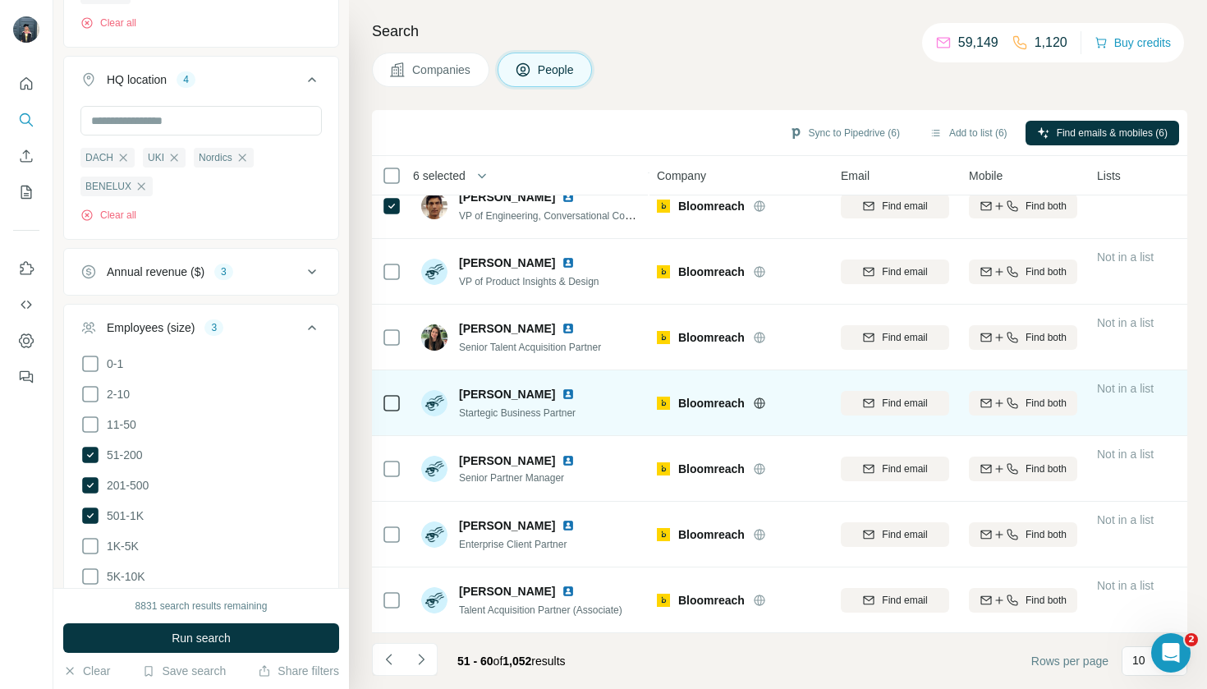
scroll to position [219, 1]
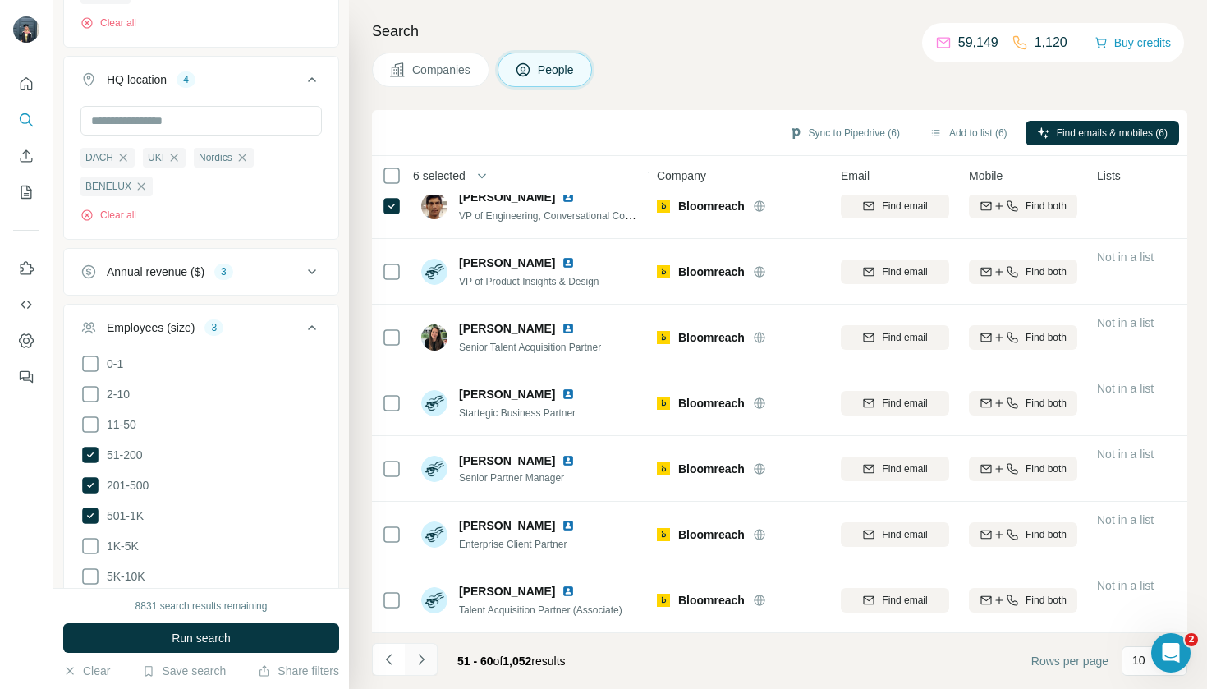
click at [422, 670] on button "Navigate to next page" at bounding box center [421, 659] width 33 height 33
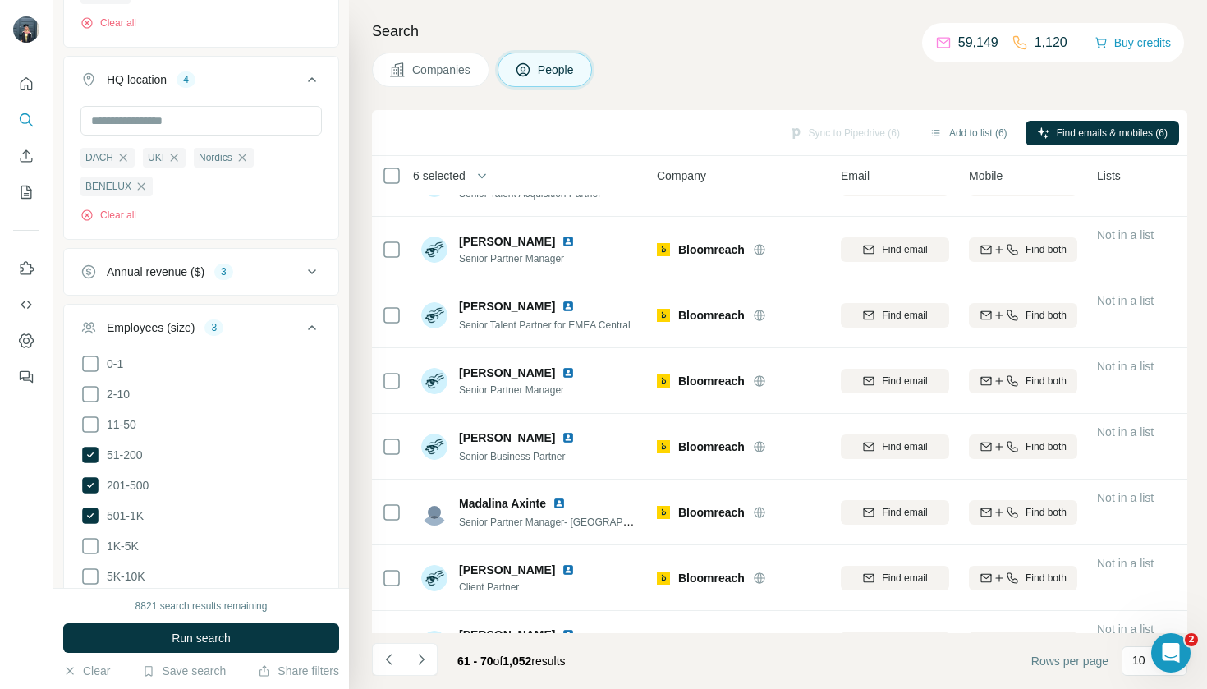
scroll to position [184, 1]
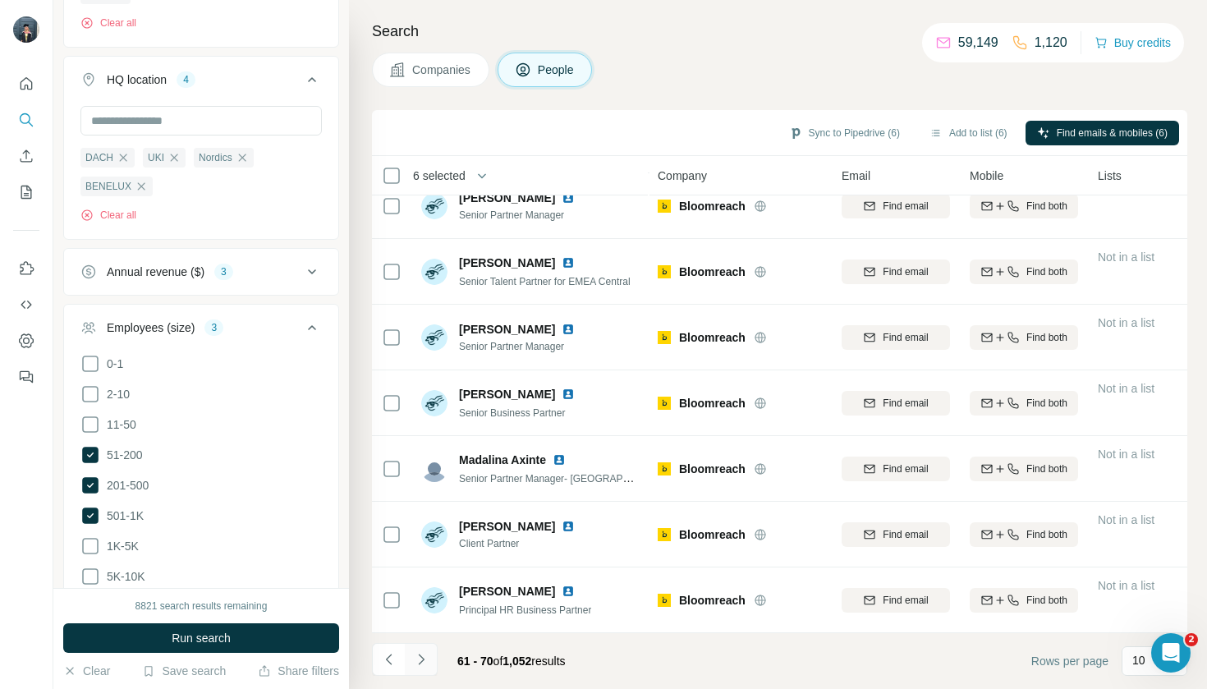
click at [425, 653] on icon "Navigate to next page" at bounding box center [421, 659] width 16 height 16
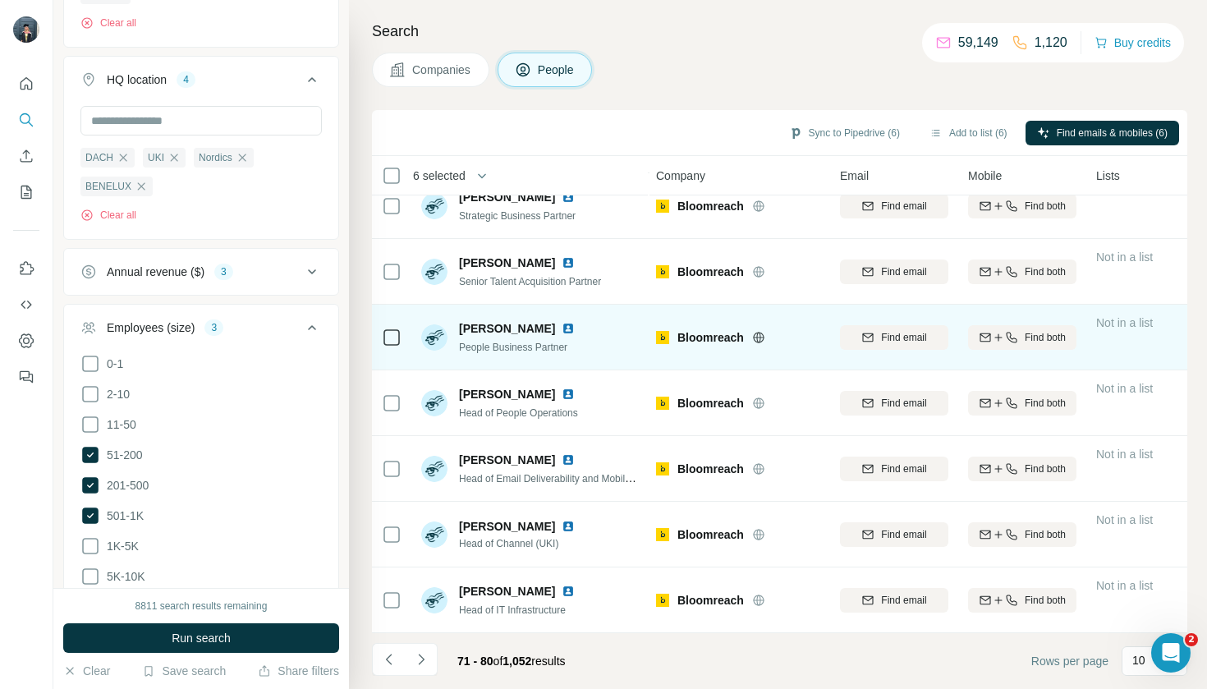
scroll to position [219, 2]
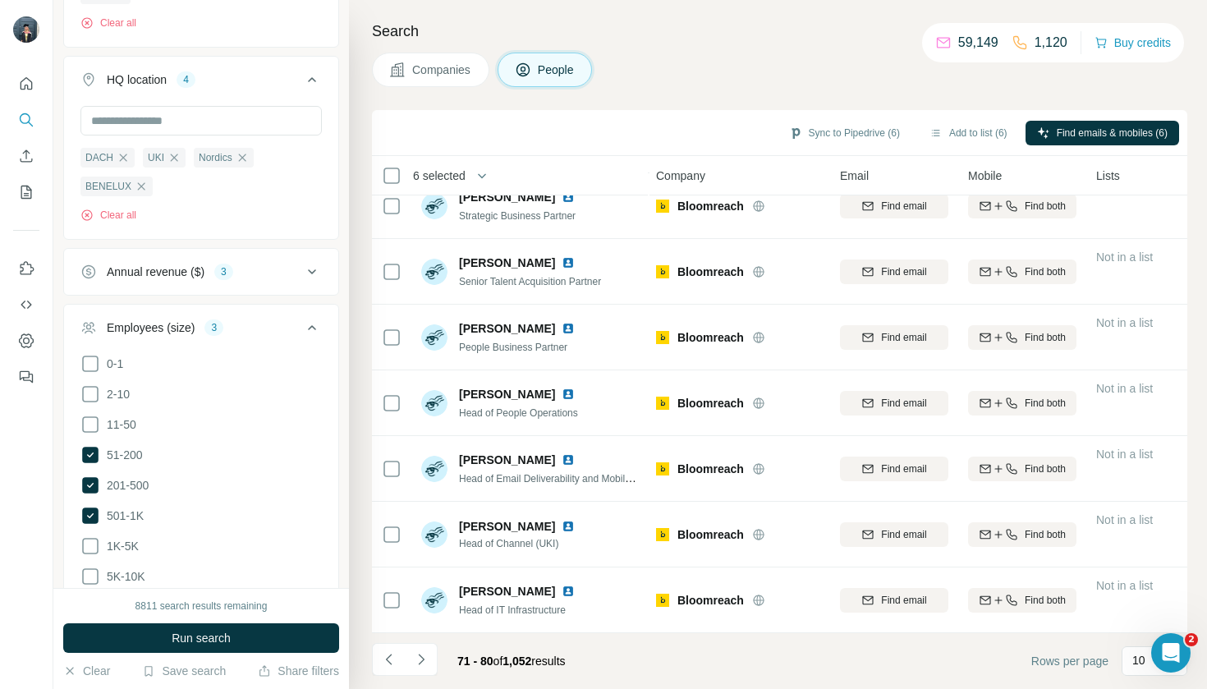
click at [954, 149] on div "Sync to Pipedrive (6) Add to list (6) Find emails & mobiles (6)" at bounding box center [779, 133] width 815 height 46
click at [954, 135] on button "Add to list (6)" at bounding box center [968, 133] width 101 height 25
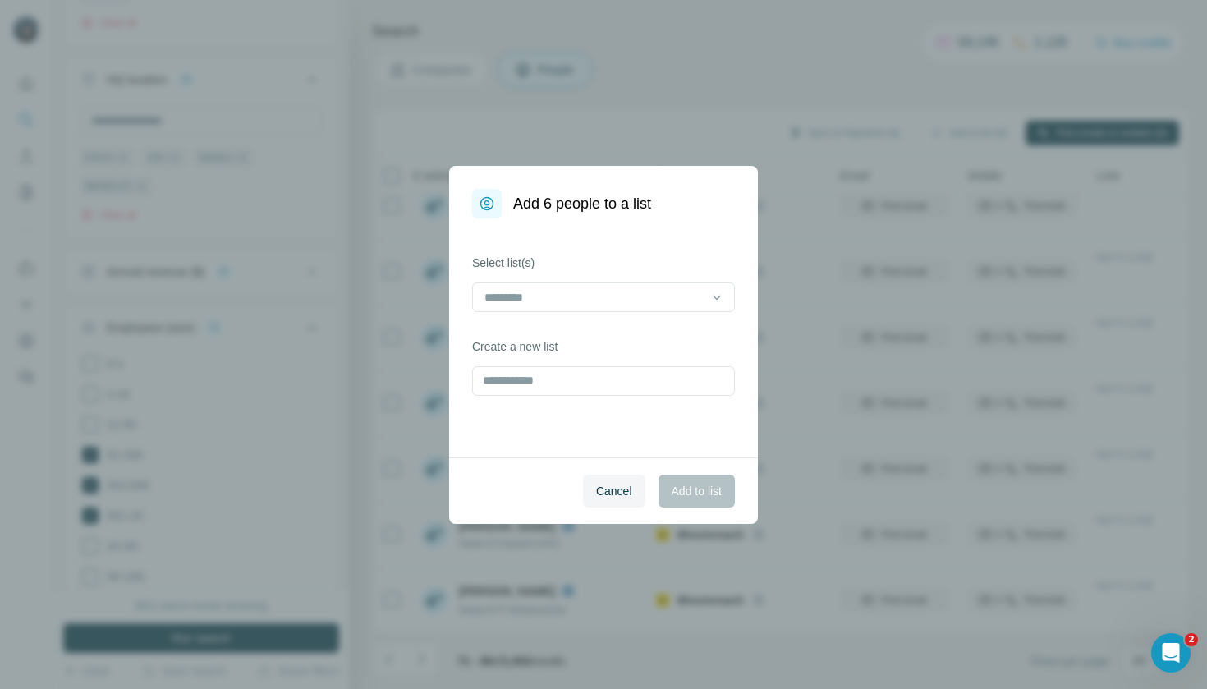
click at [654, 316] on div "Select list(s) Create a new list" at bounding box center [603, 337] width 309 height 239
click at [654, 308] on div at bounding box center [594, 297] width 222 height 28
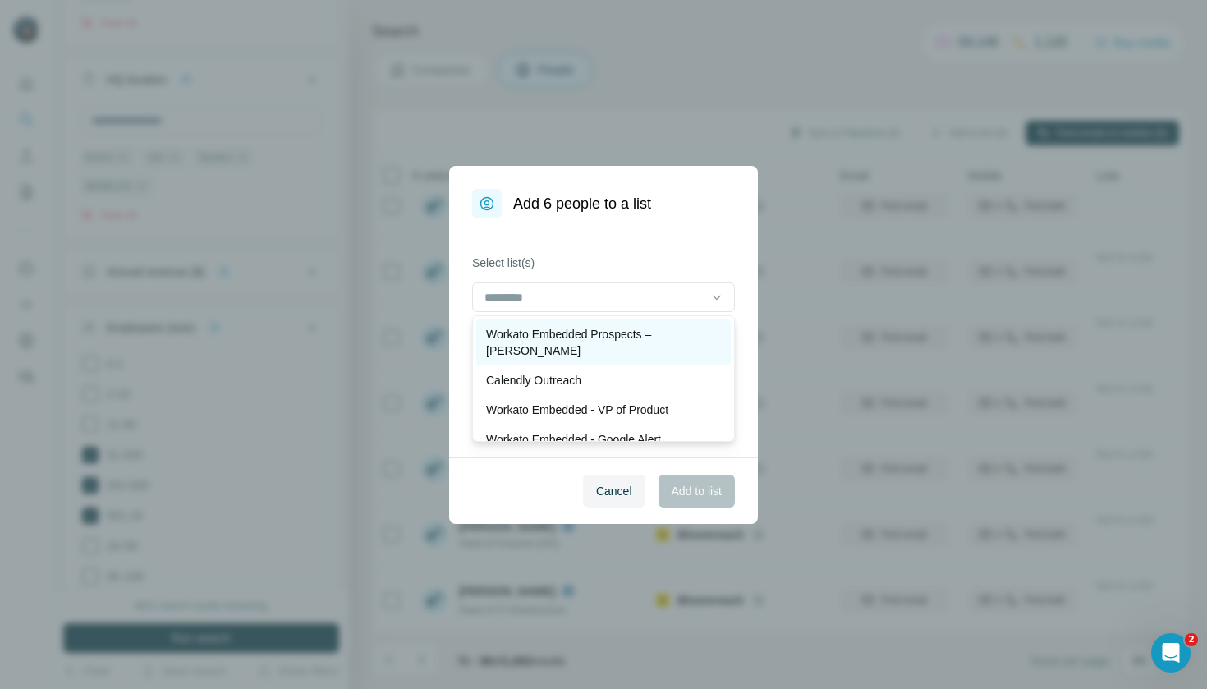
click at [647, 334] on p "Workato Embedded Prospects – [PERSON_NAME]" at bounding box center [603, 342] width 235 height 33
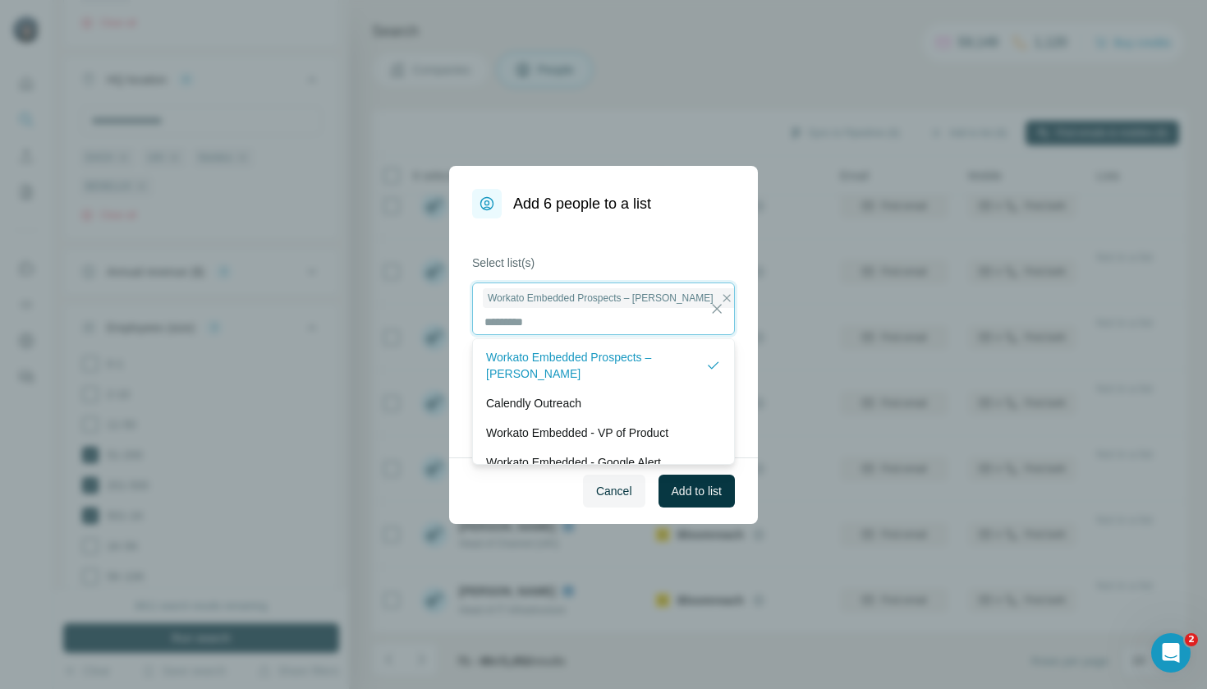
scroll to position [2, 0]
click at [689, 493] on span "Add to list" at bounding box center [697, 491] width 50 height 16
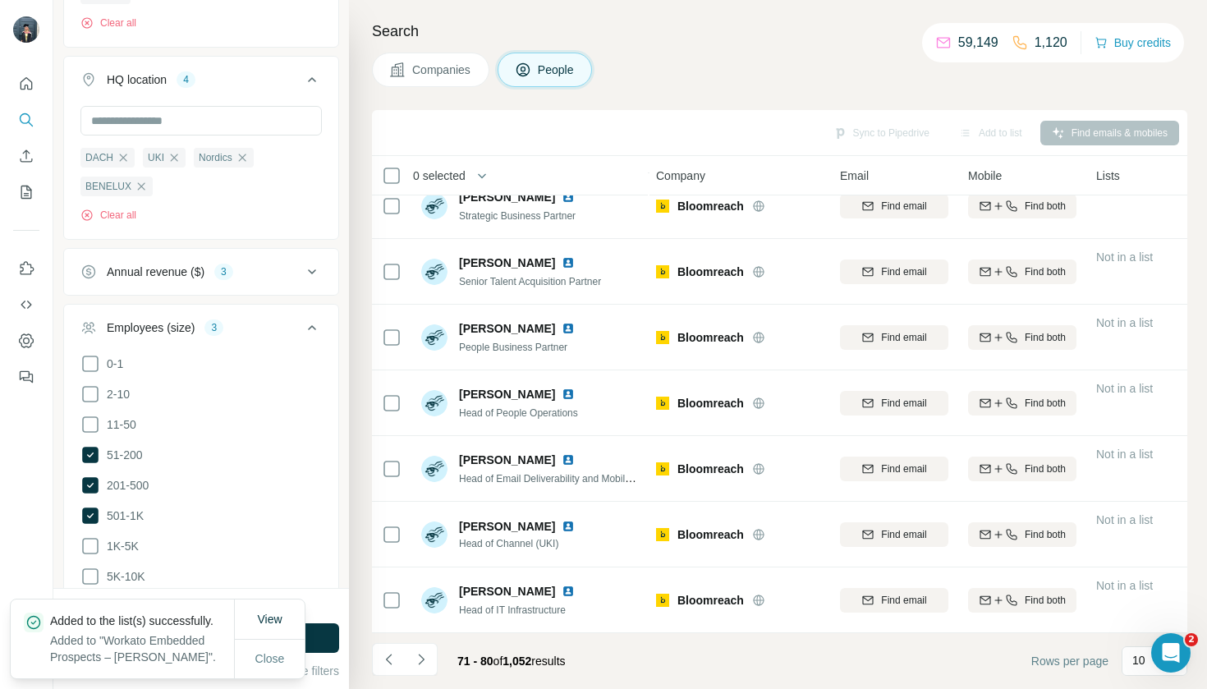
click at [436, 58] on button "Companies" at bounding box center [430, 70] width 117 height 34
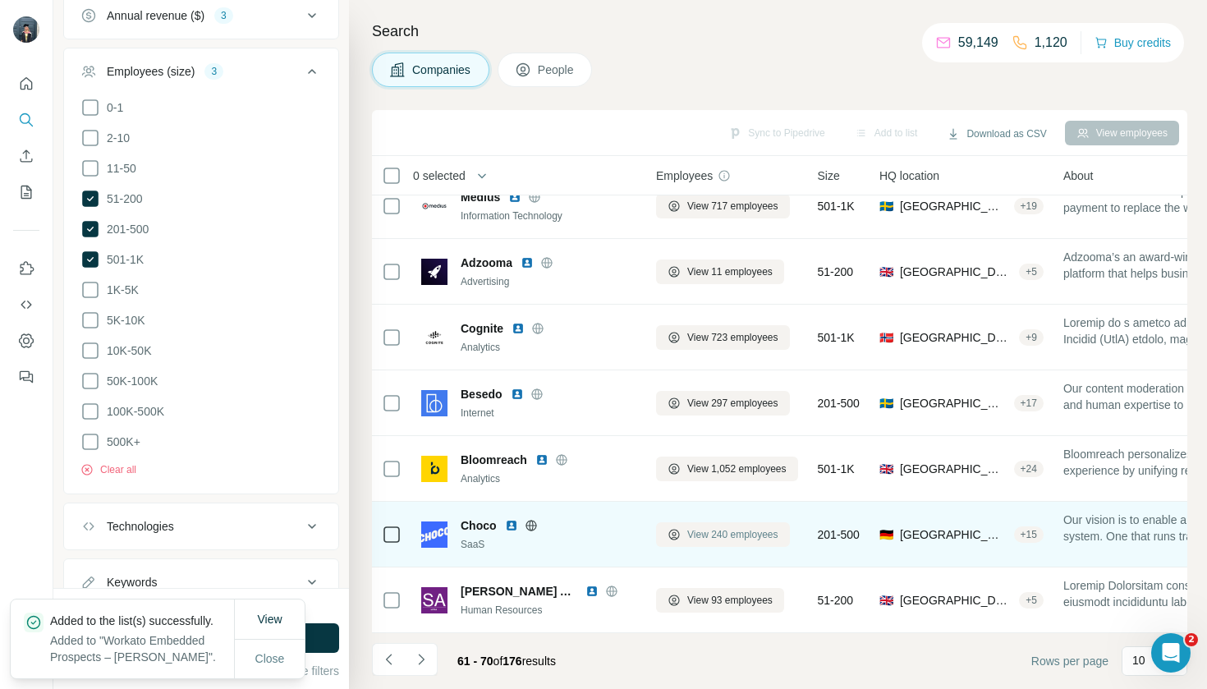
click at [721, 530] on span "View 240 employees" at bounding box center [732, 534] width 91 height 15
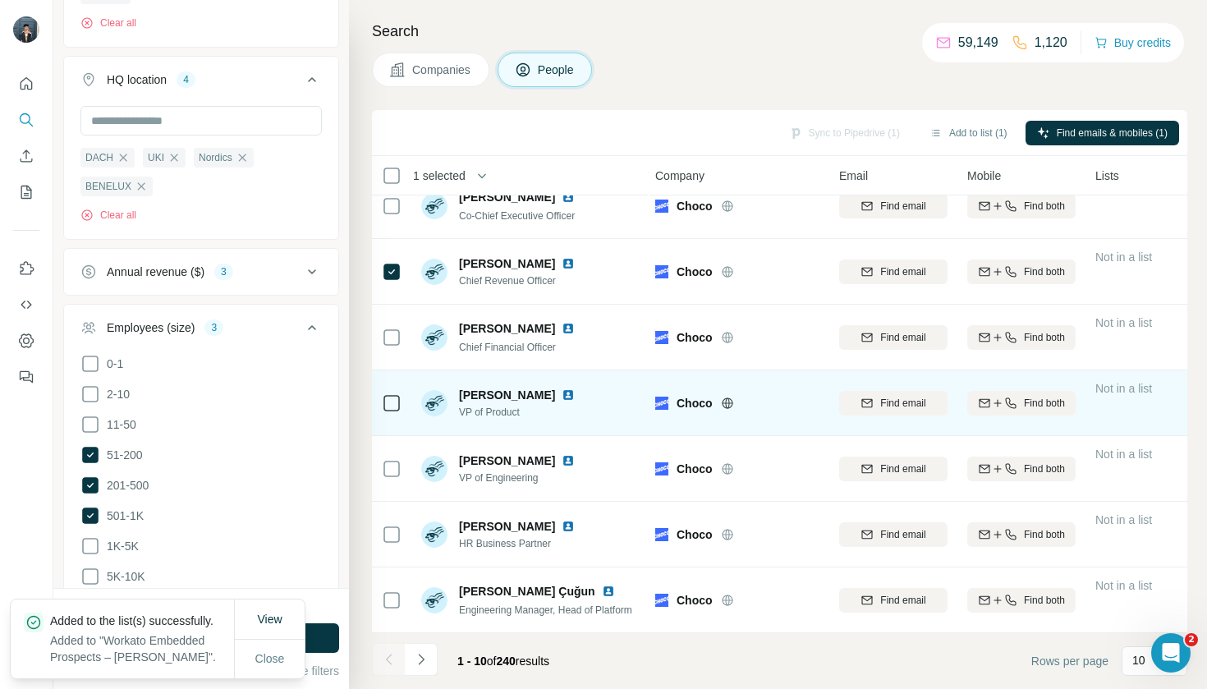
scroll to position [219, 2]
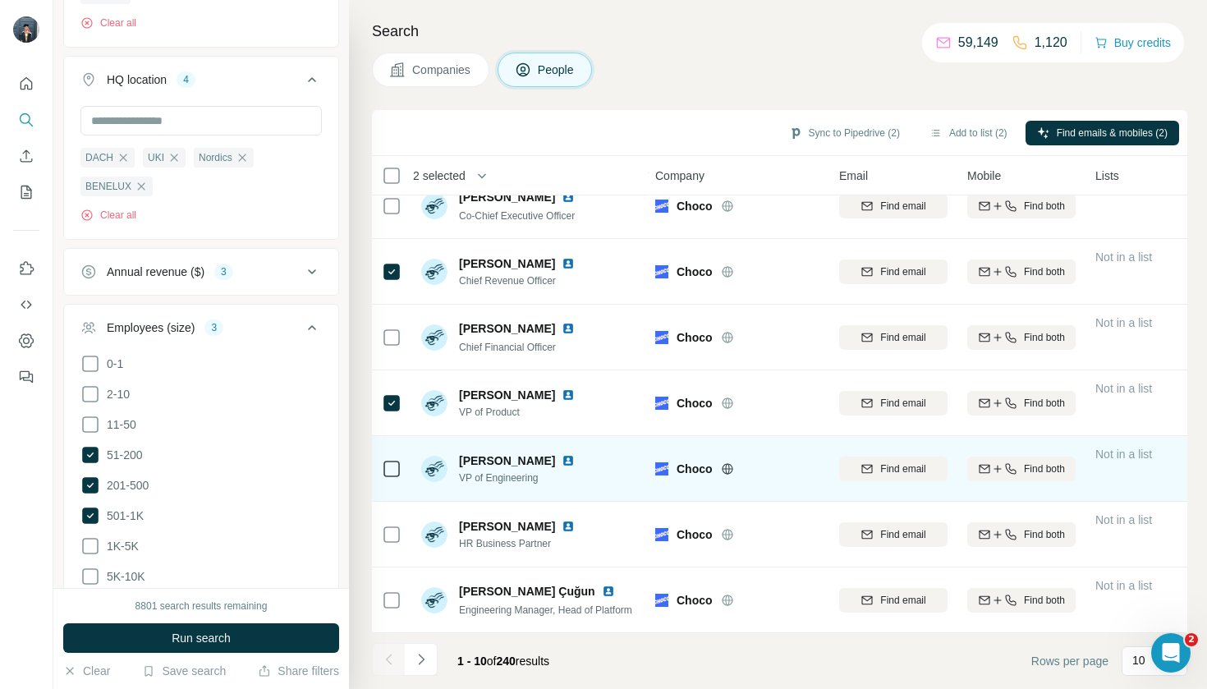
click at [385, 477] on icon at bounding box center [392, 469] width 20 height 20
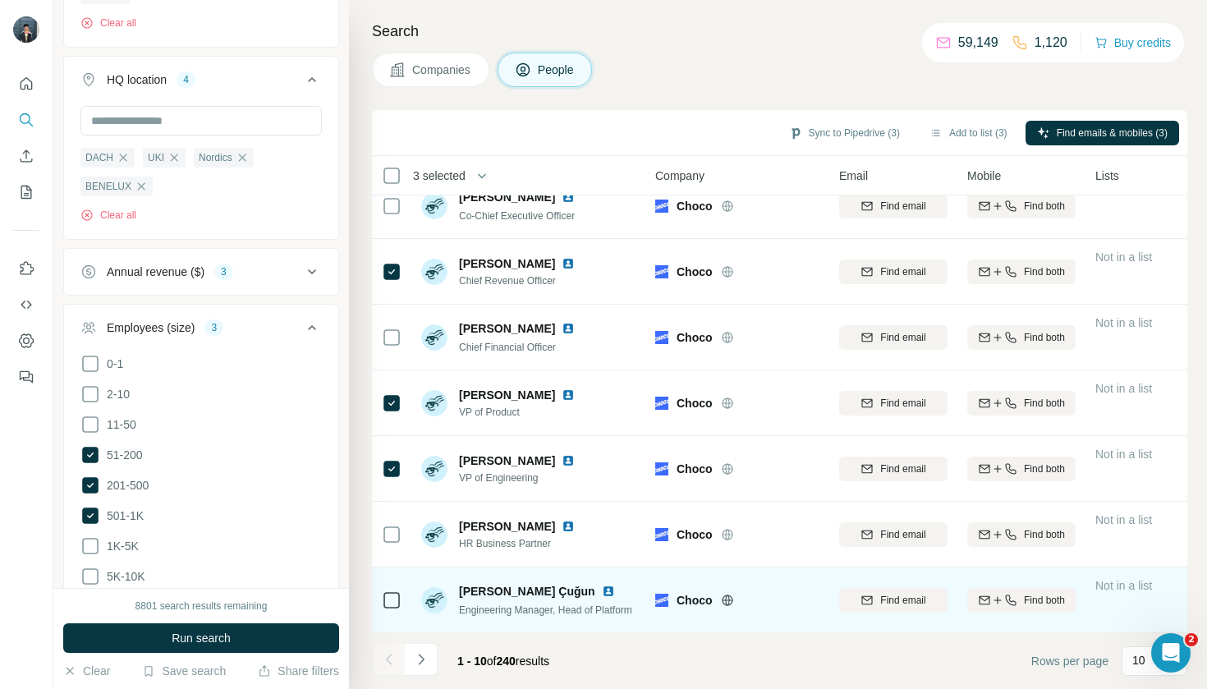
click at [383, 598] on icon at bounding box center [392, 600] width 20 height 20
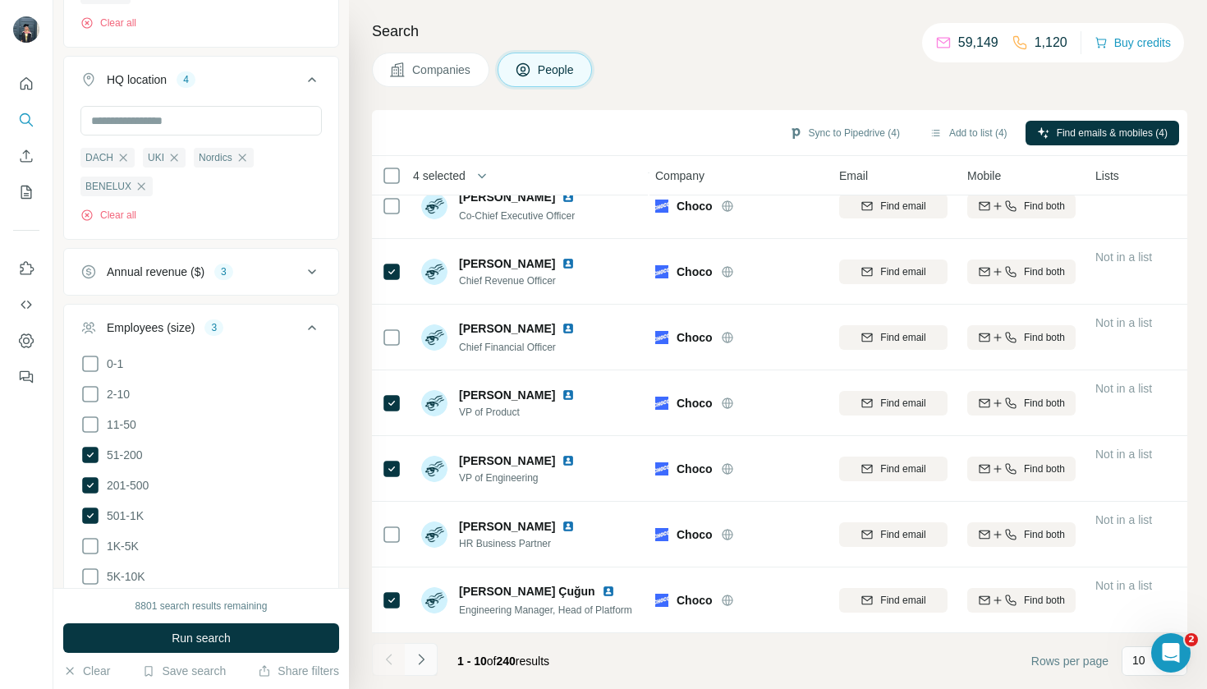
click at [436, 657] on button "Navigate to next page" at bounding box center [421, 659] width 33 height 33
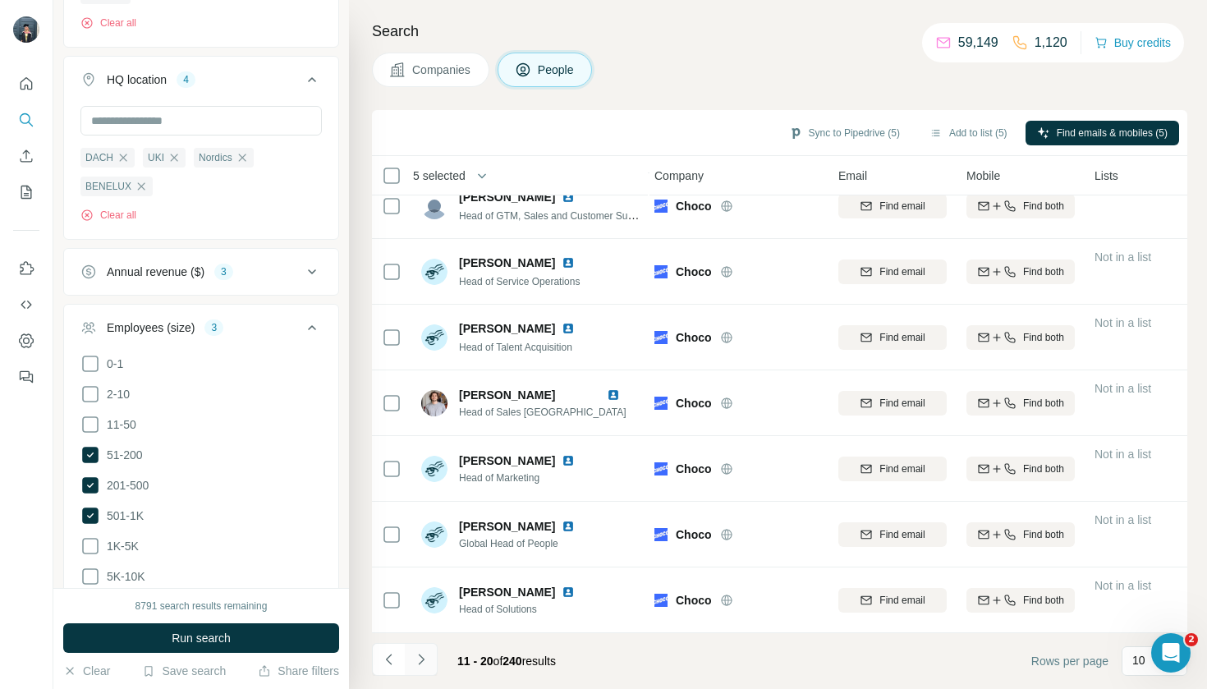
scroll to position [219, 3]
click at [410, 651] on button "Navigate to next page" at bounding box center [421, 659] width 33 height 33
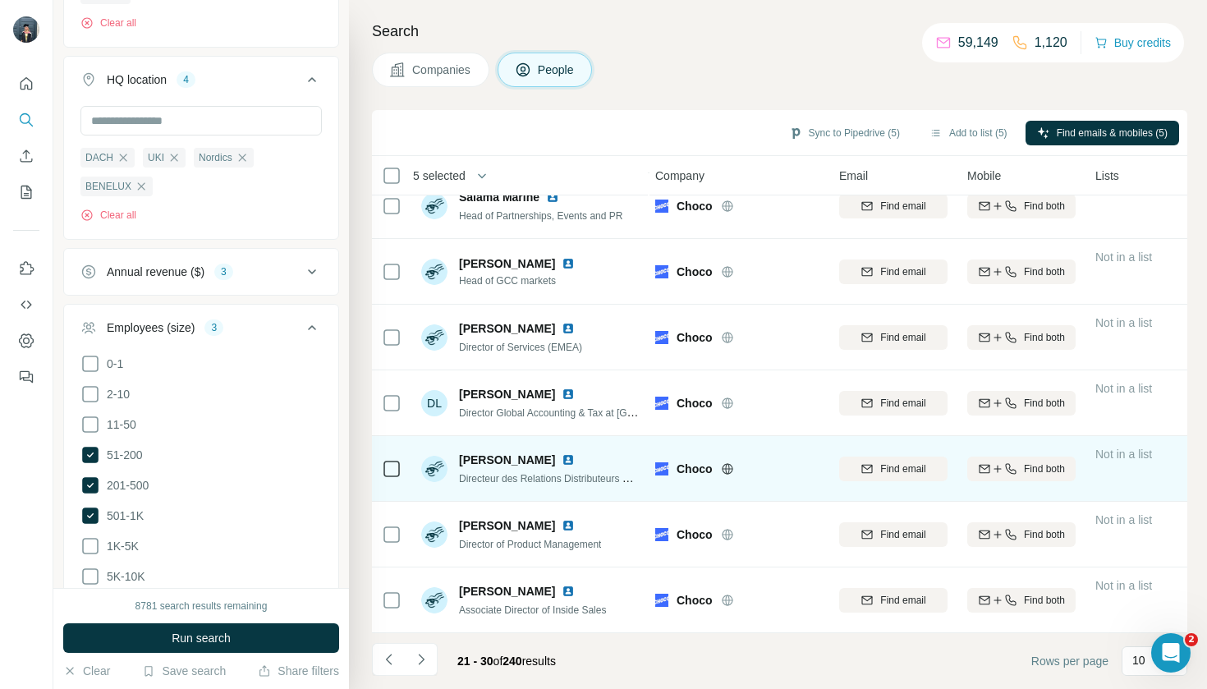
scroll to position [219, 2]
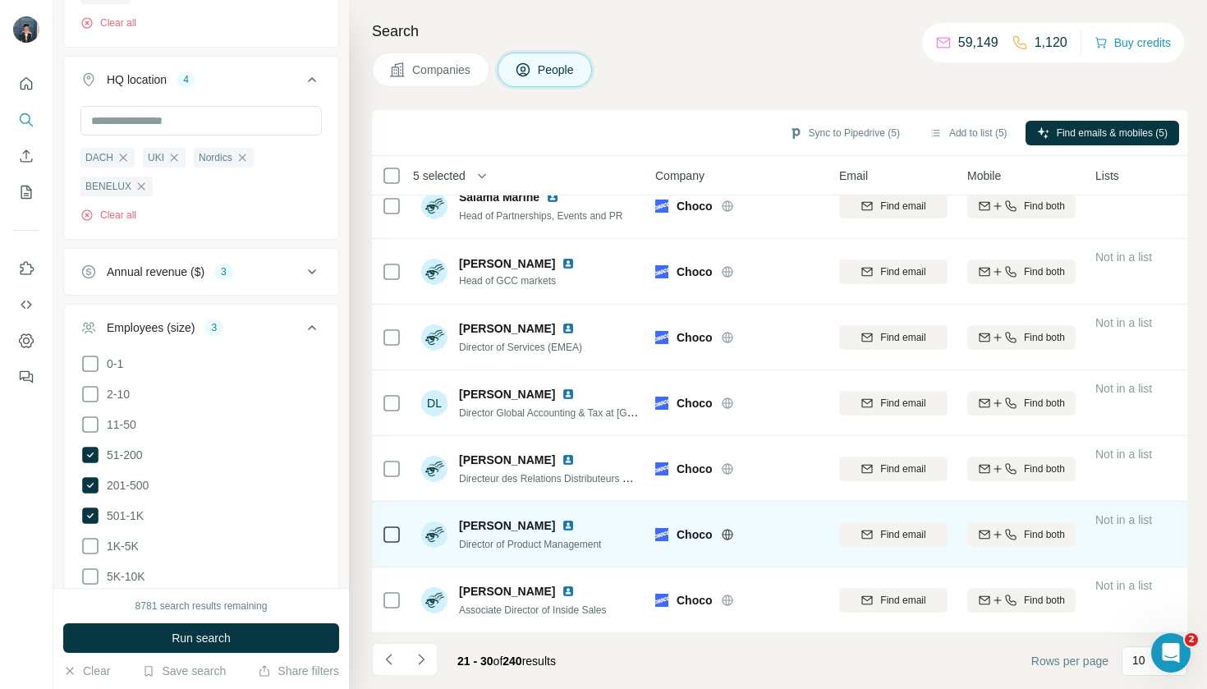
click at [377, 546] on td at bounding box center [391, 535] width 39 height 66
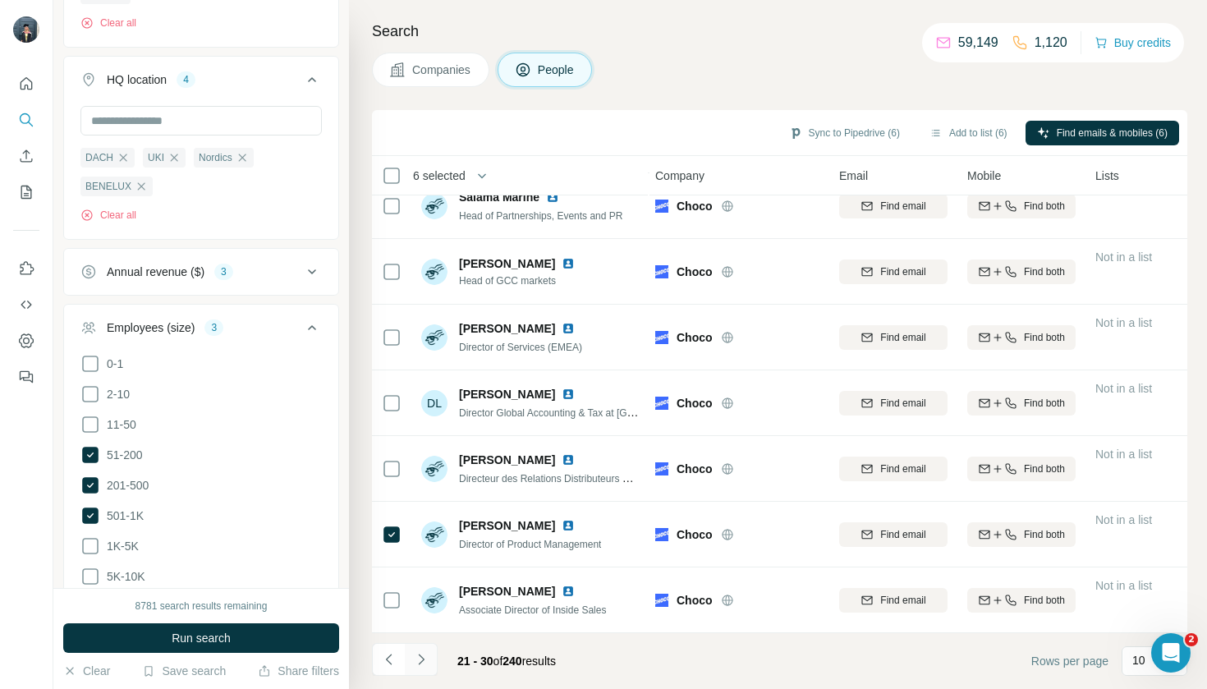
click at [411, 664] on button "Navigate to next page" at bounding box center [421, 659] width 33 height 33
click at [424, 668] on button "Navigate to next page" at bounding box center [421, 659] width 33 height 33
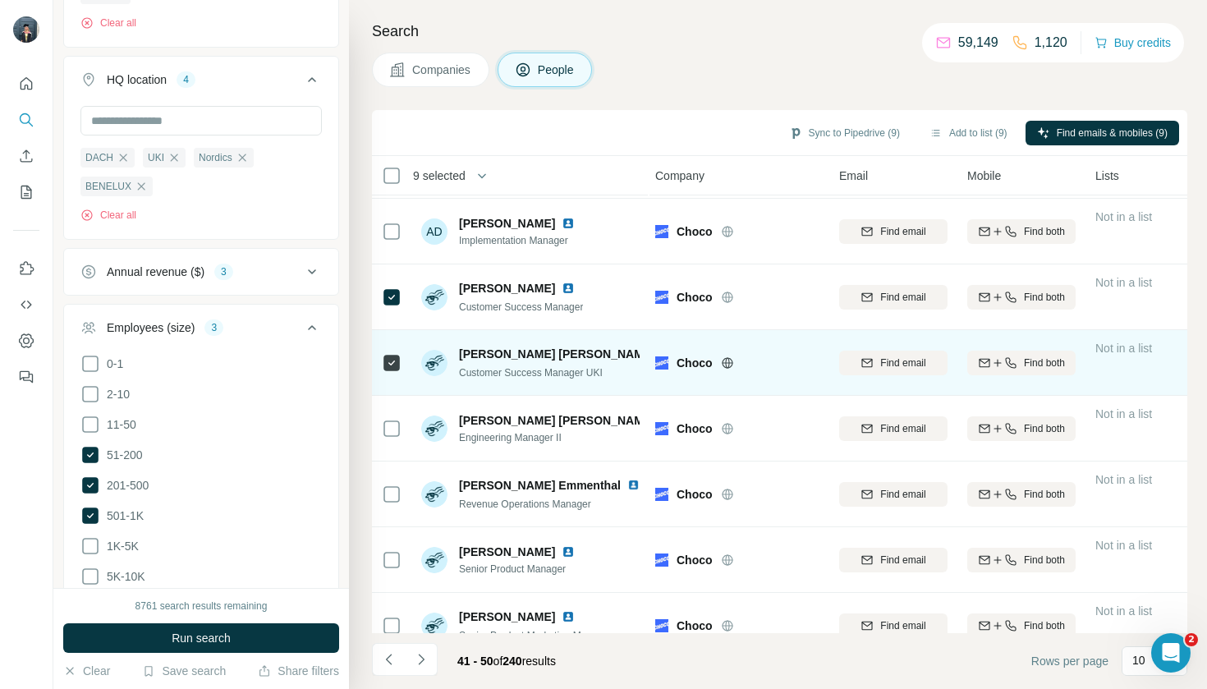
scroll to position [63, 2]
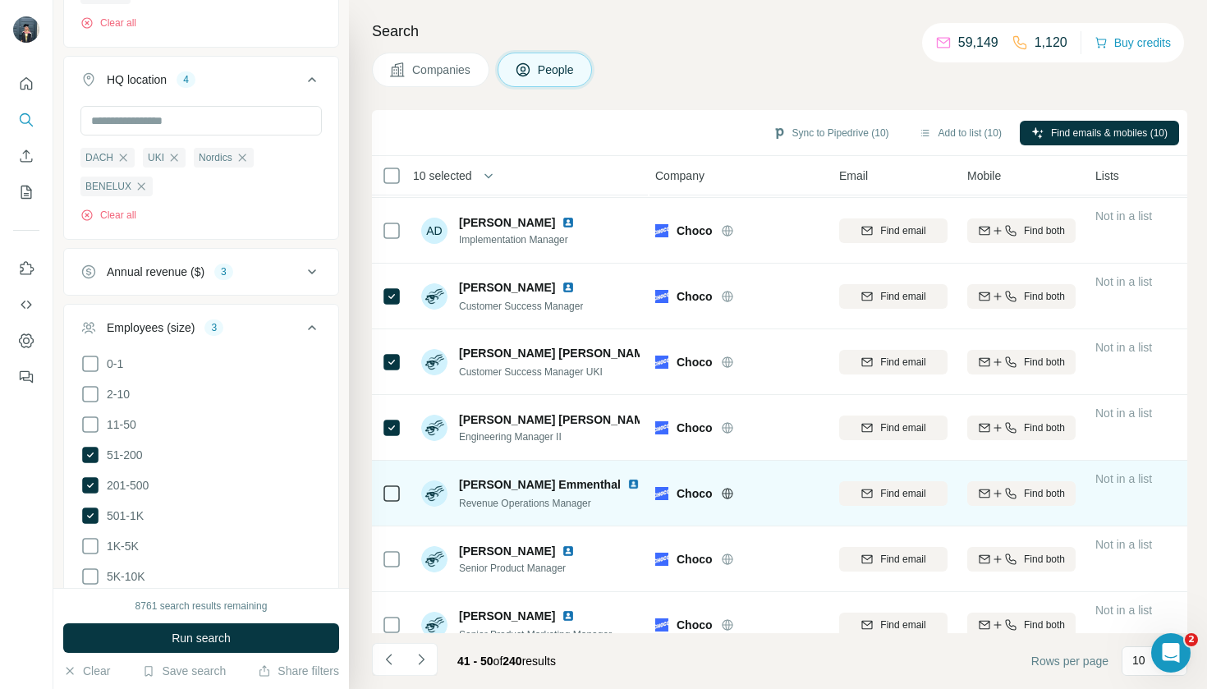
click at [388, 481] on div at bounding box center [392, 493] width 20 height 45
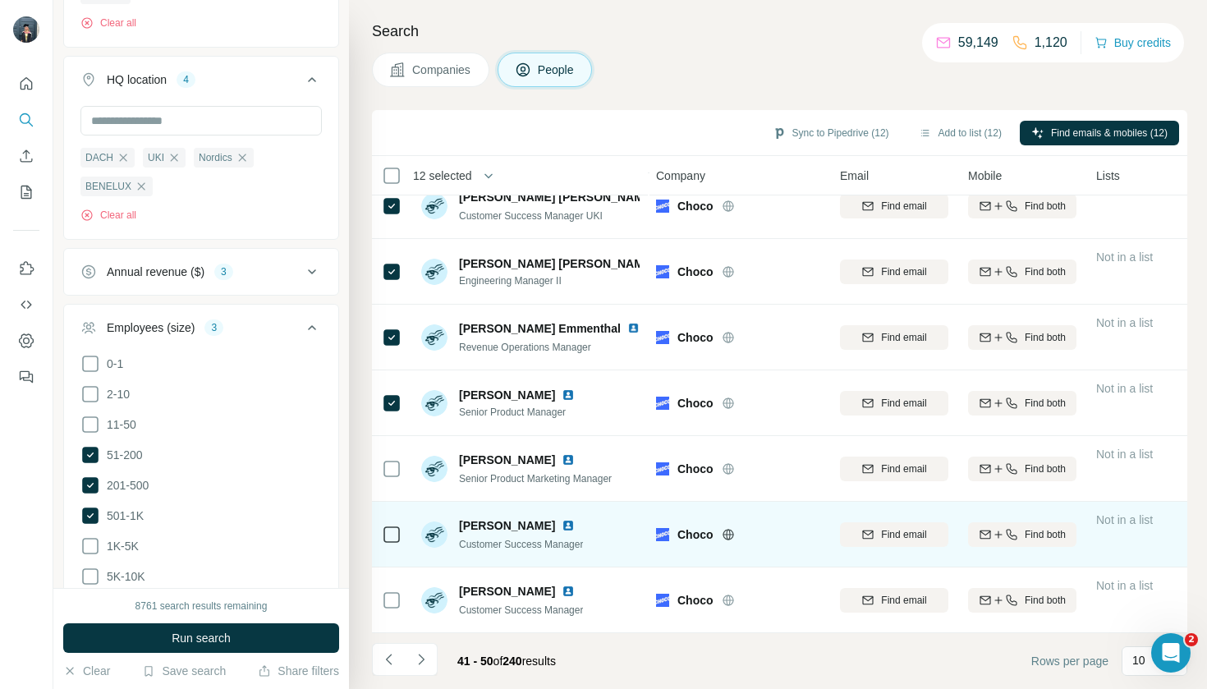
scroll to position [219, 2]
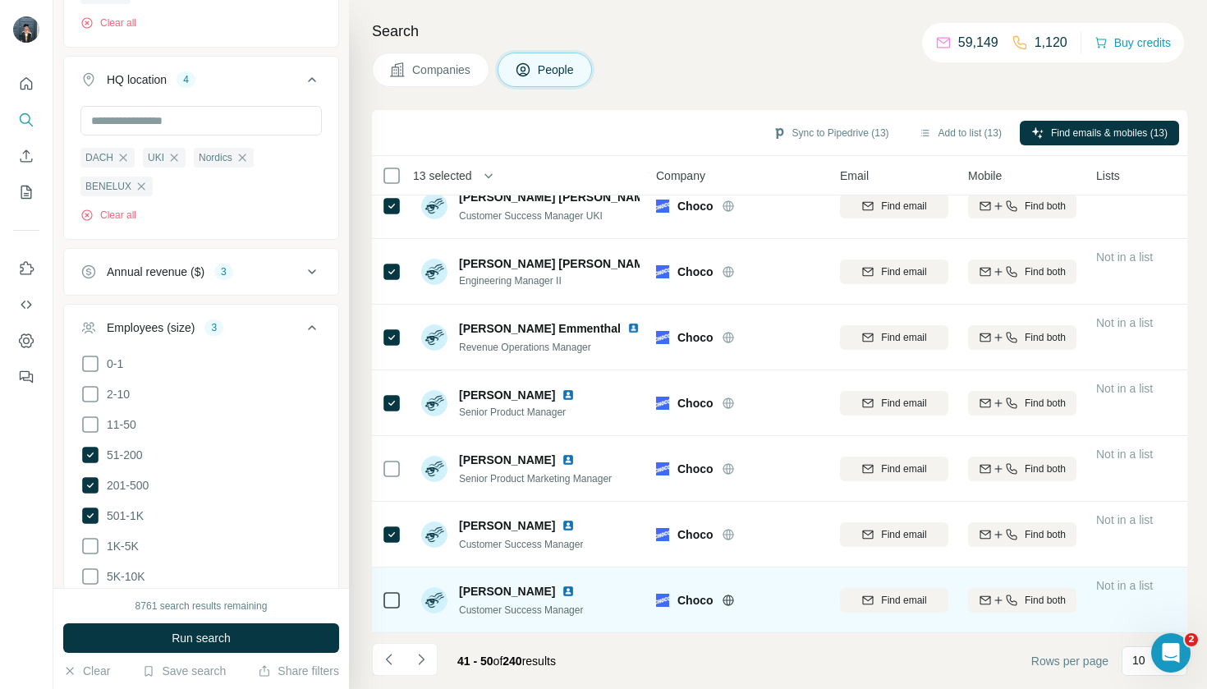
click at [393, 585] on div at bounding box center [392, 599] width 20 height 45
click at [389, 612] on div at bounding box center [392, 599] width 20 height 45
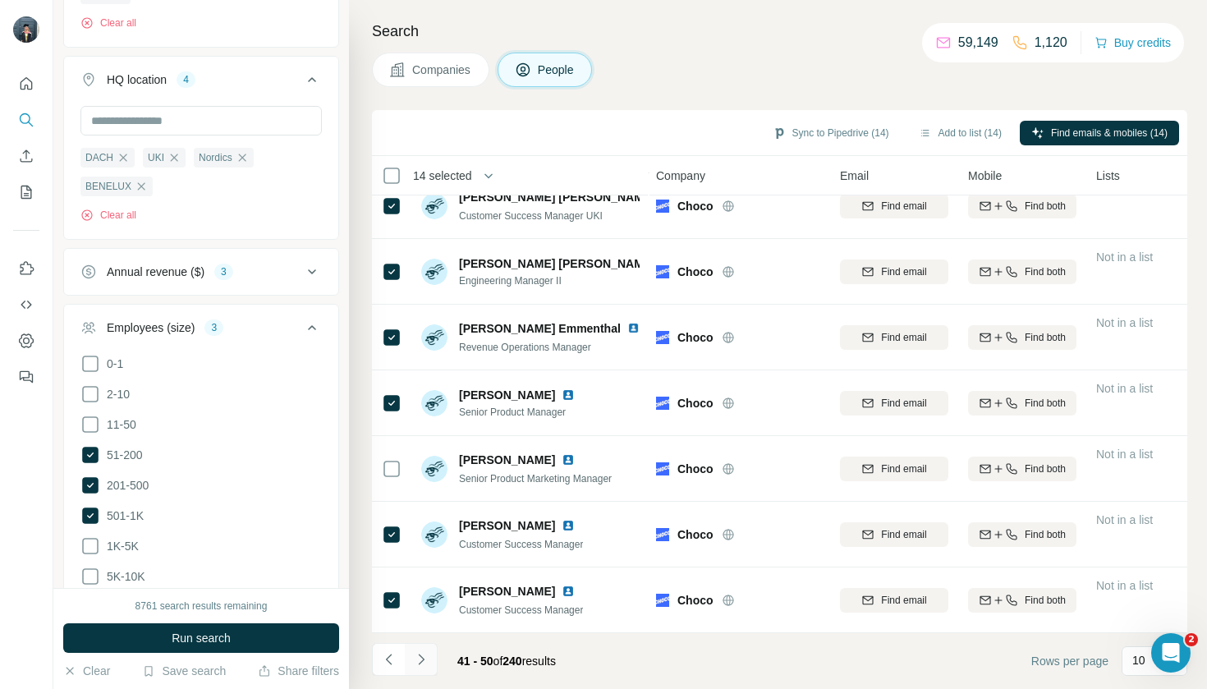
click at [425, 669] on button "Navigate to next page" at bounding box center [421, 659] width 33 height 33
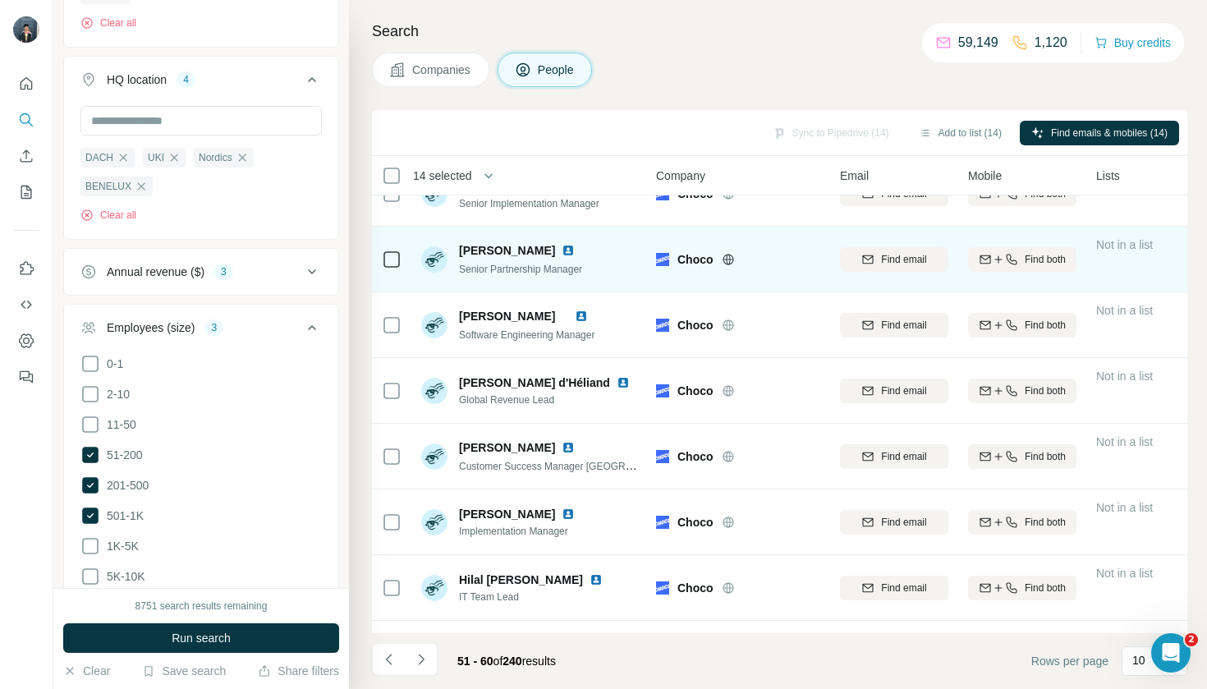
scroll to position [38, 3]
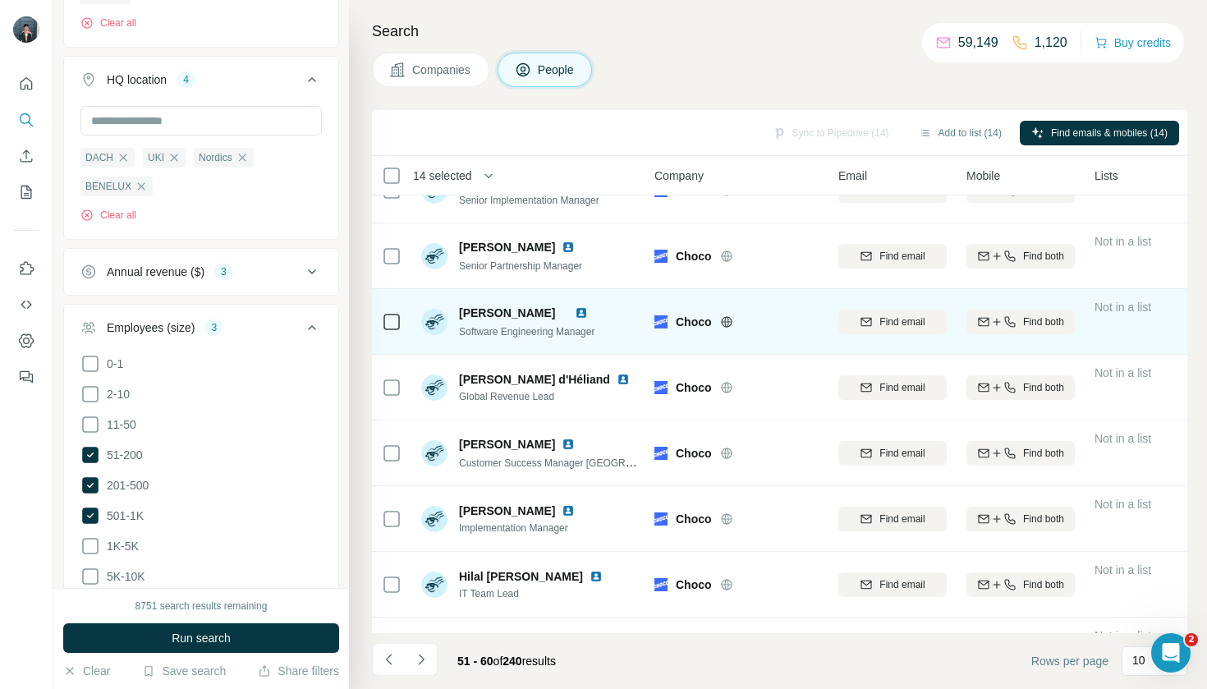
click at [393, 312] on icon at bounding box center [392, 322] width 20 height 20
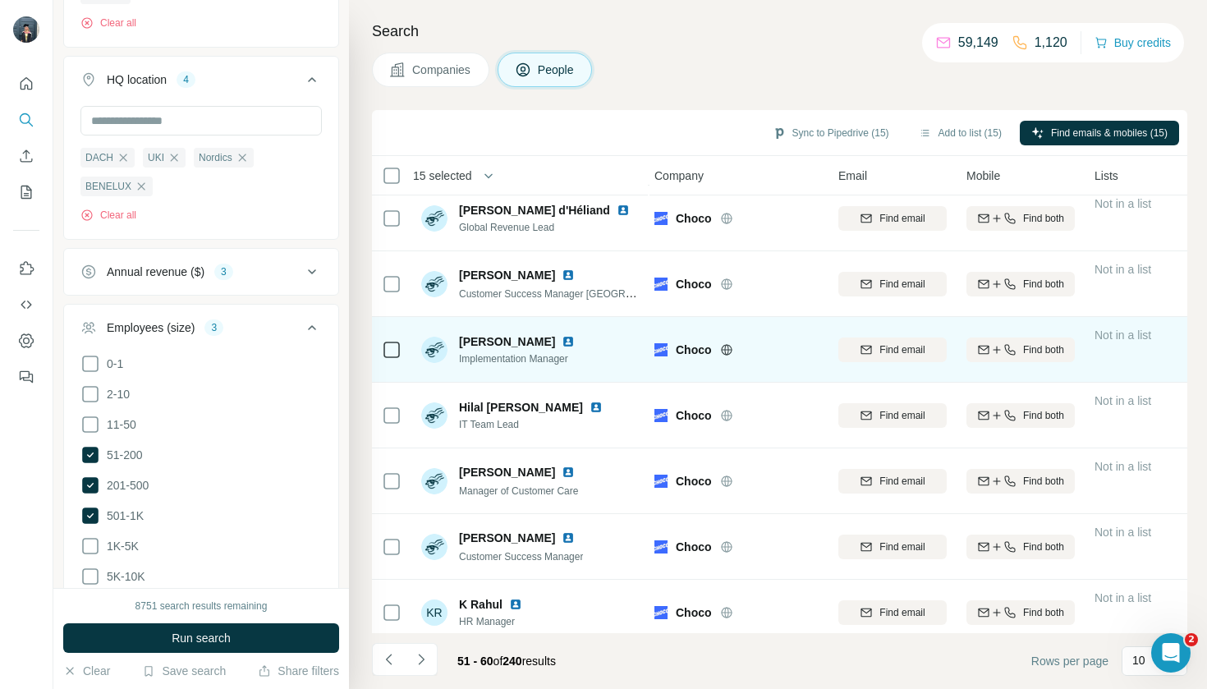
scroll to position [217, 3]
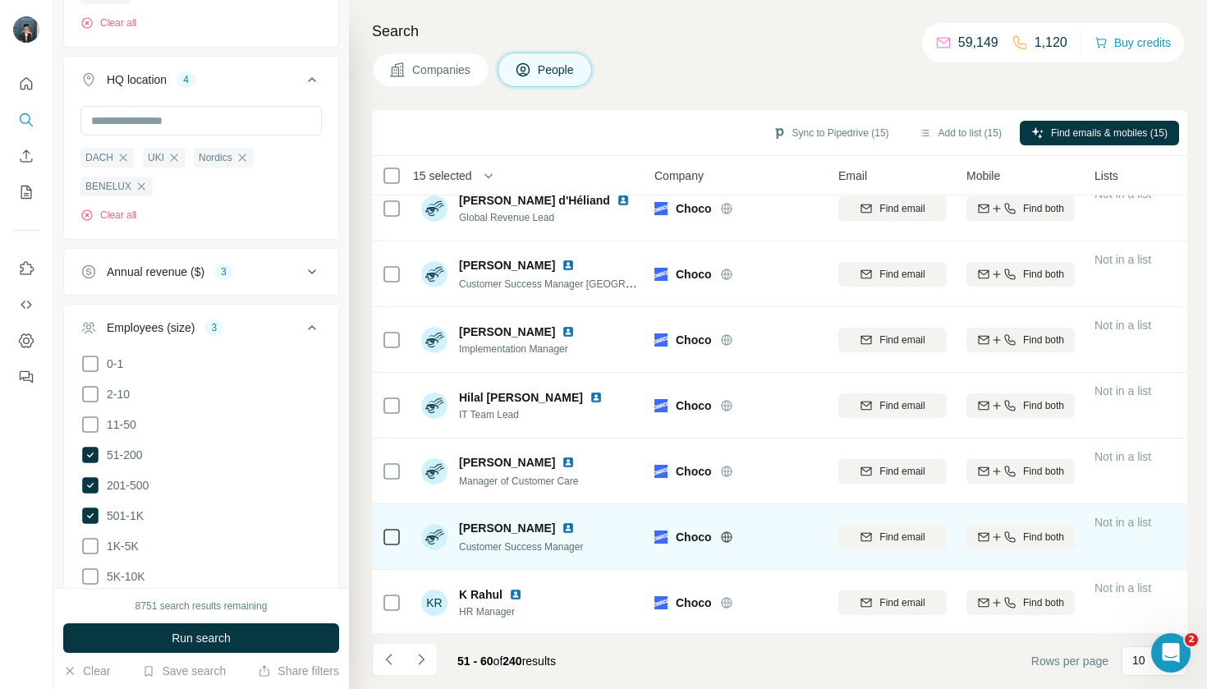
click at [393, 521] on div at bounding box center [392, 536] width 20 height 45
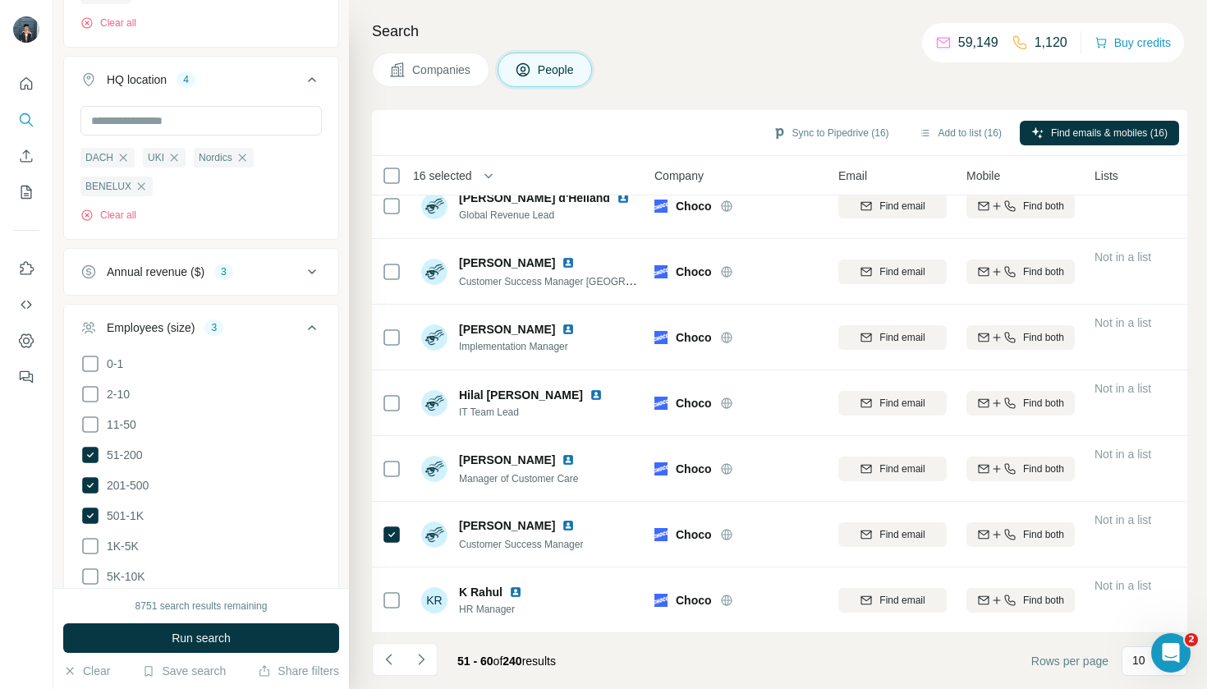
scroll to position [219, 3]
click at [420, 654] on icon "Navigate to next page" at bounding box center [421, 659] width 16 height 16
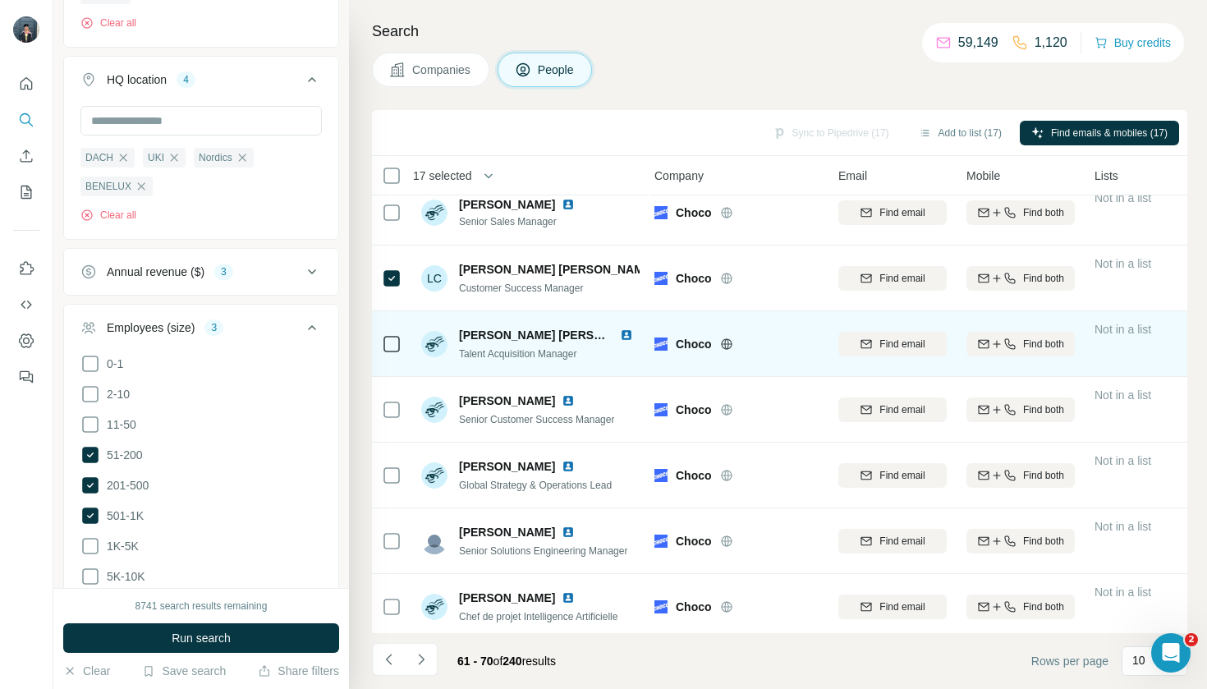
scroll to position [16, 3]
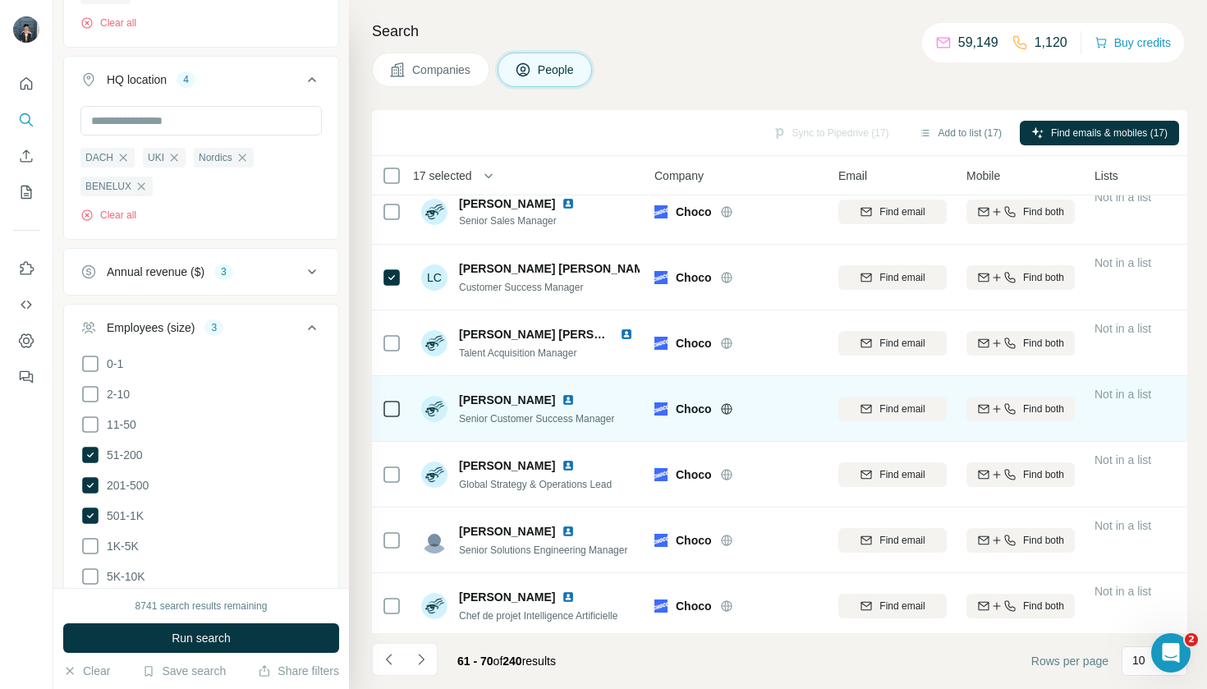
click at [382, 401] on icon at bounding box center [392, 409] width 20 height 20
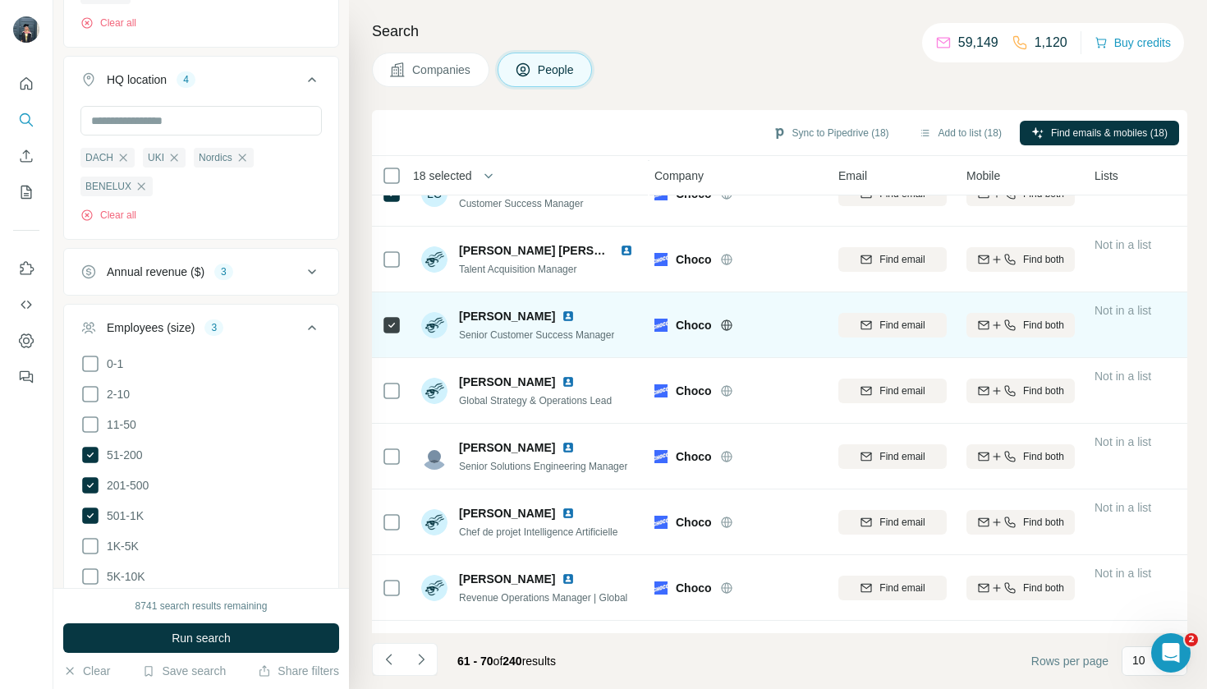
scroll to position [108, 3]
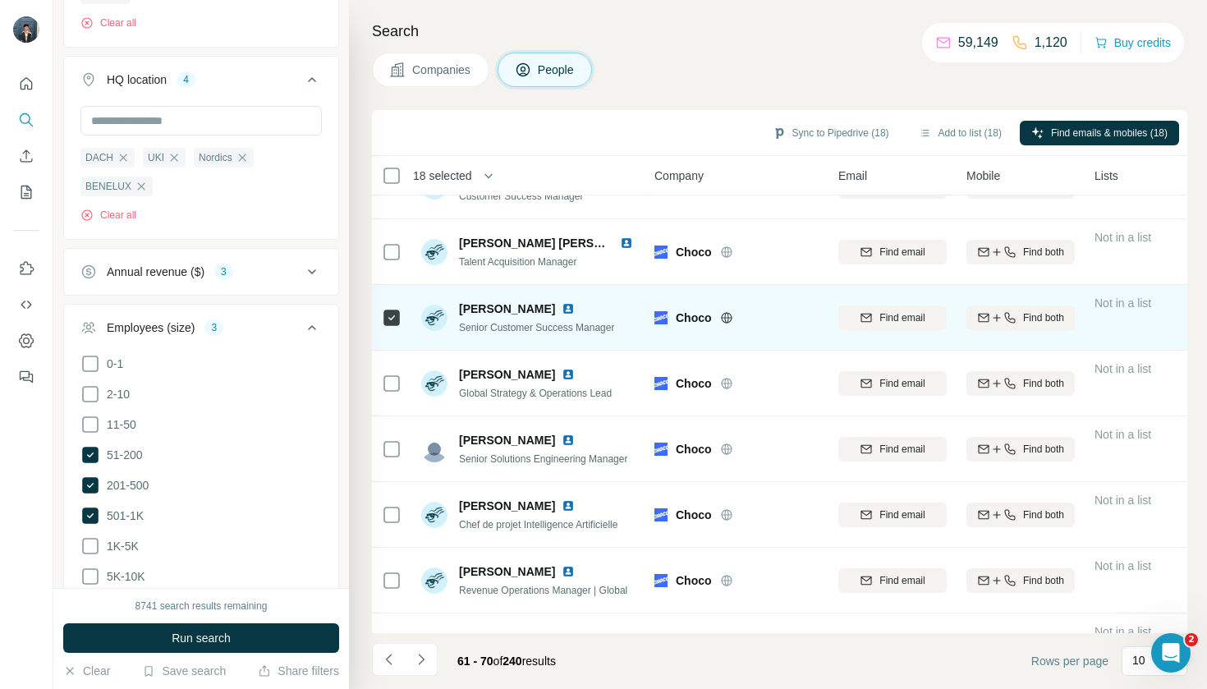
click at [382, 440] on icon at bounding box center [392, 449] width 20 height 20
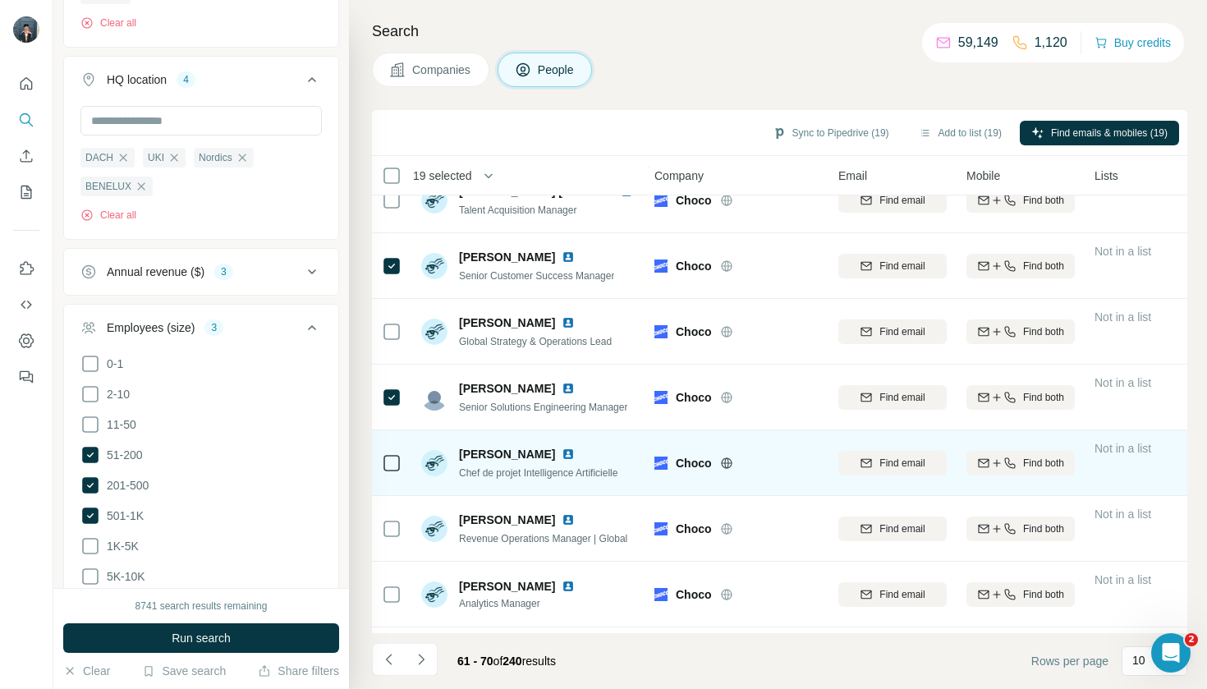
scroll to position [165, 3]
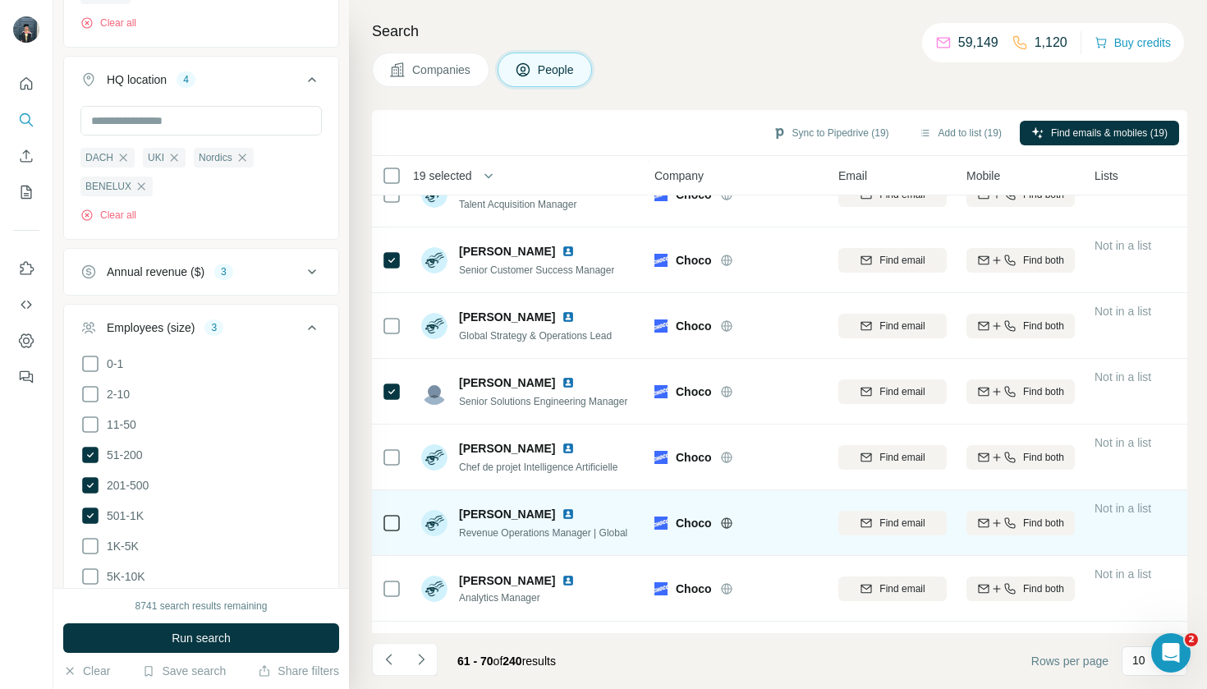
click at [388, 513] on icon at bounding box center [392, 523] width 20 height 20
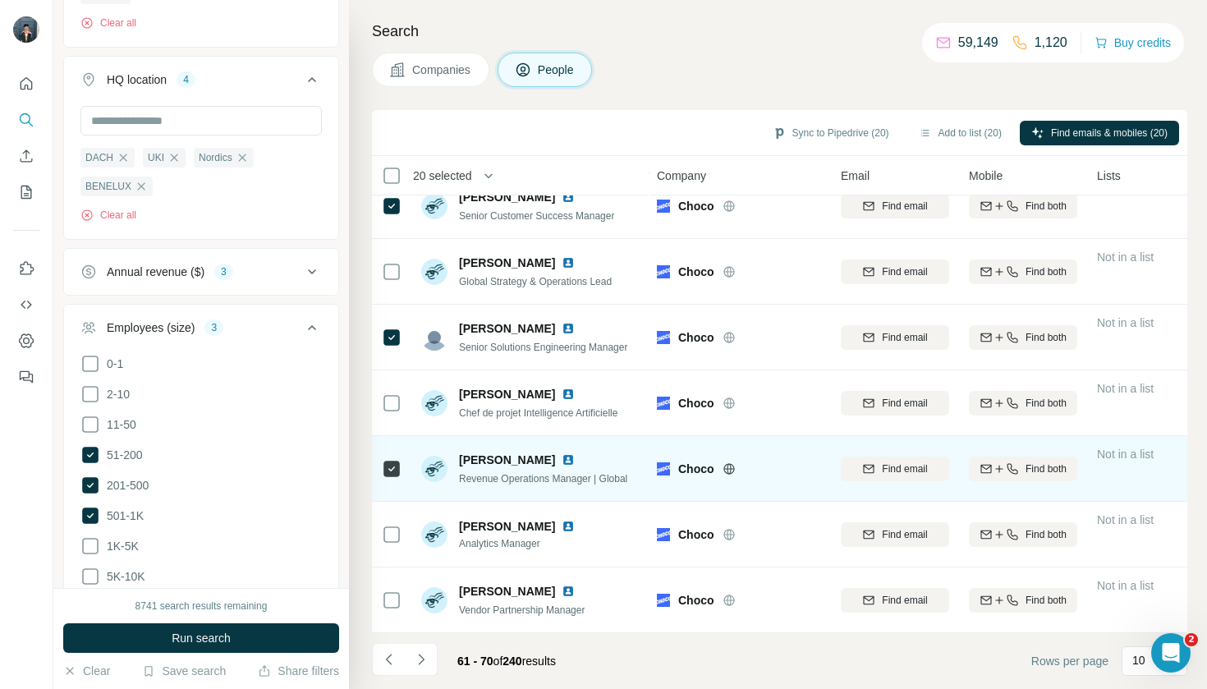
scroll to position [219, 0]
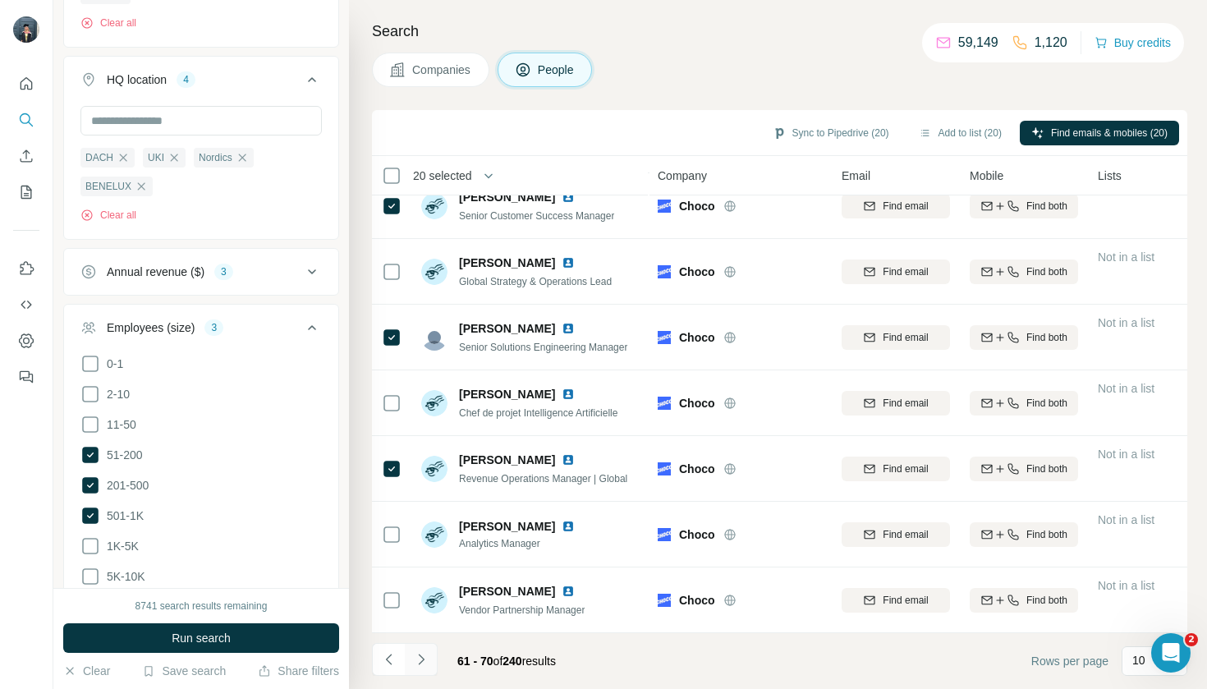
click at [418, 662] on icon "Navigate to next page" at bounding box center [421, 659] width 16 height 16
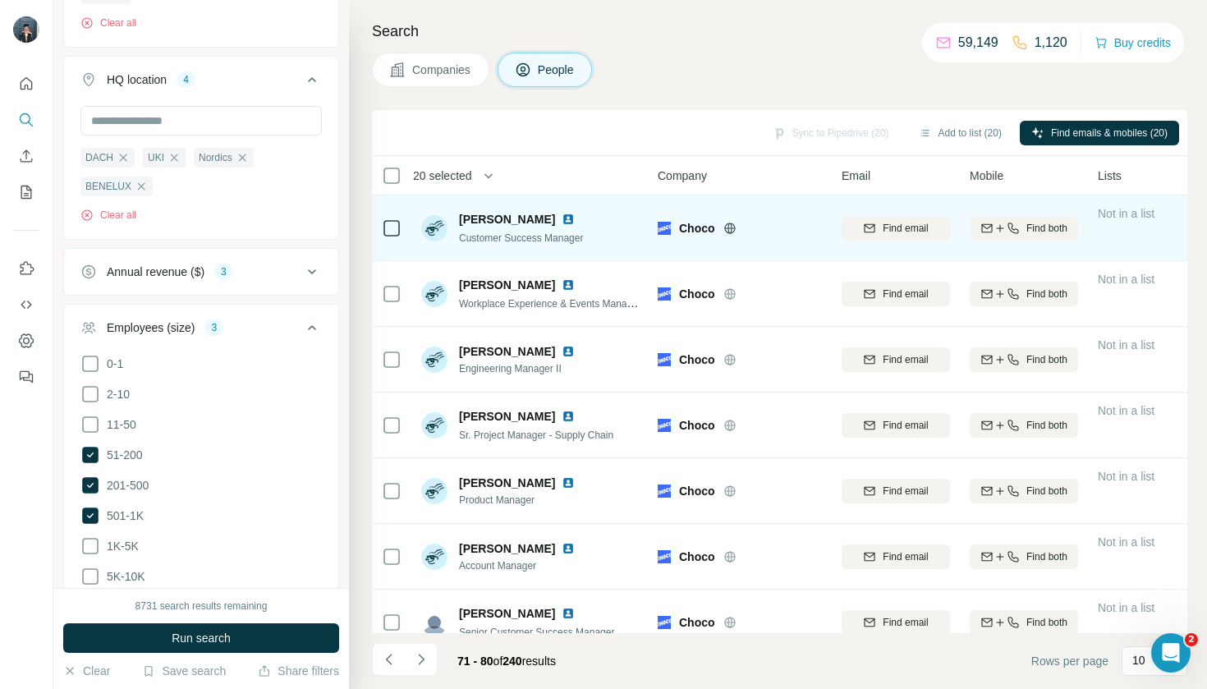
scroll to position [0, 0]
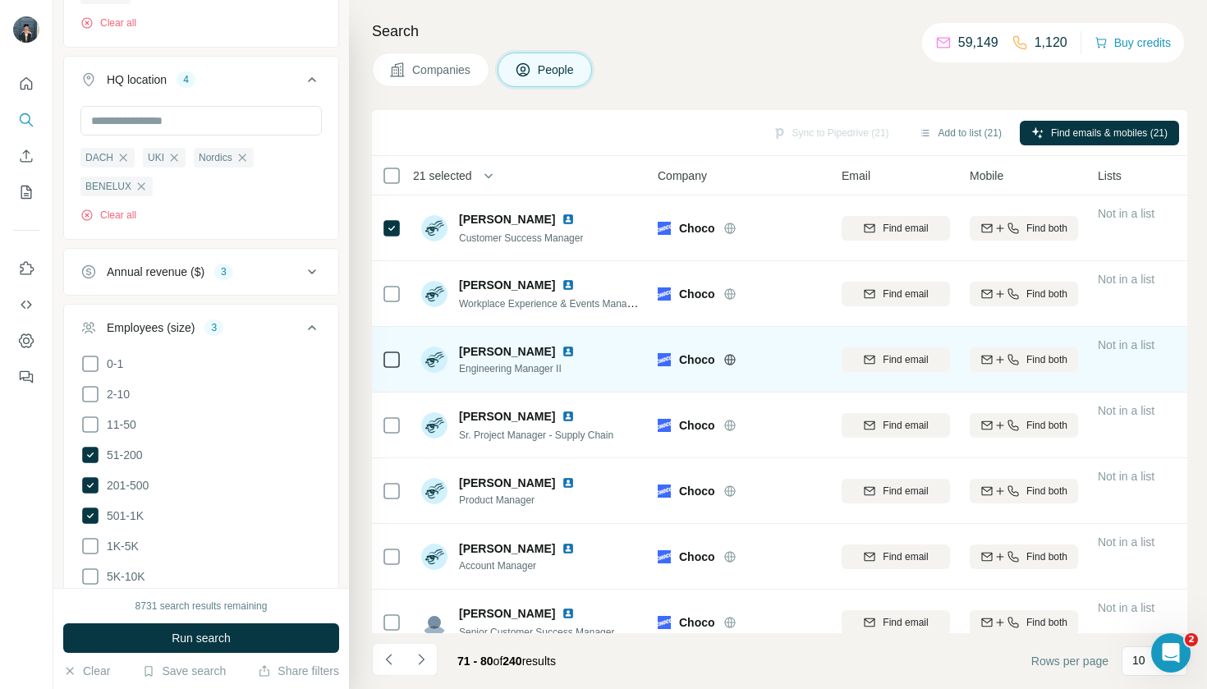
click at [398, 343] on div at bounding box center [392, 359] width 20 height 45
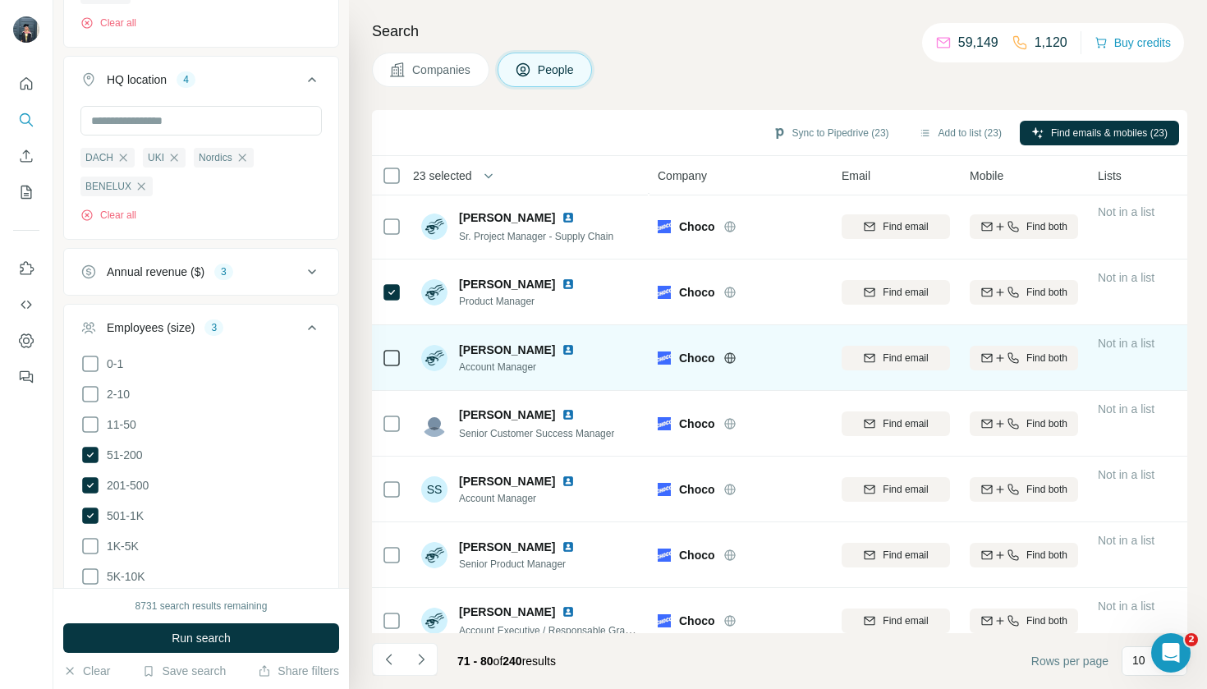
scroll to position [202, 0]
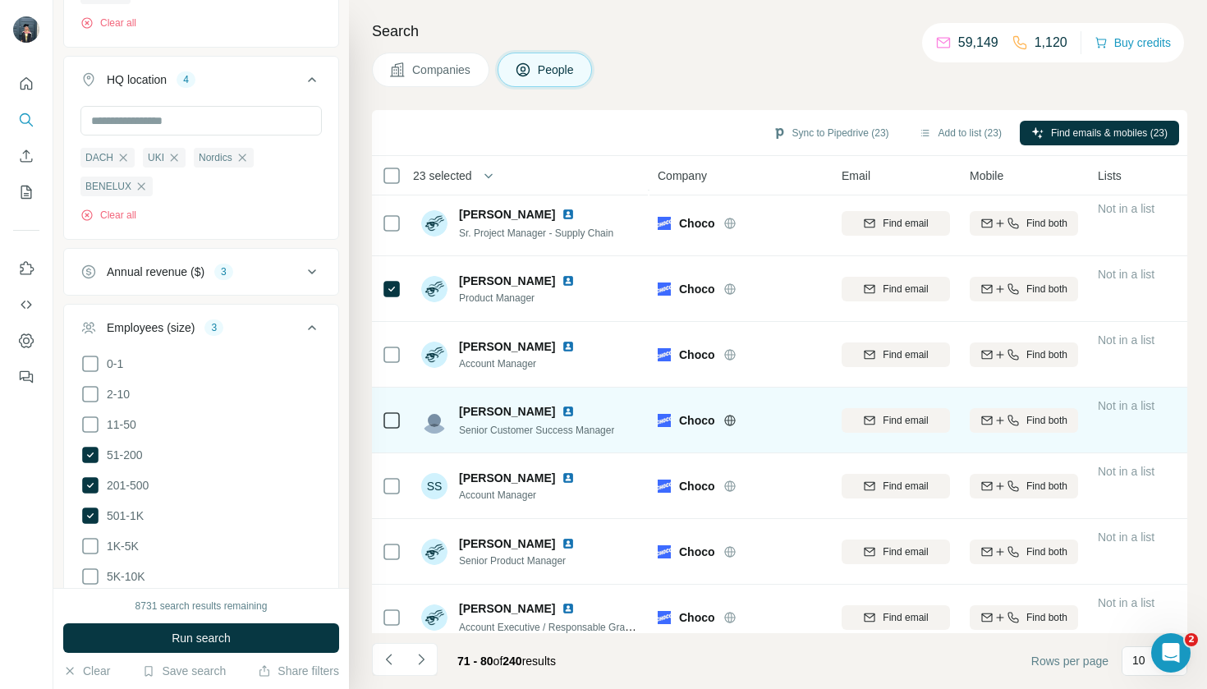
click at [389, 411] on icon at bounding box center [392, 421] width 20 height 20
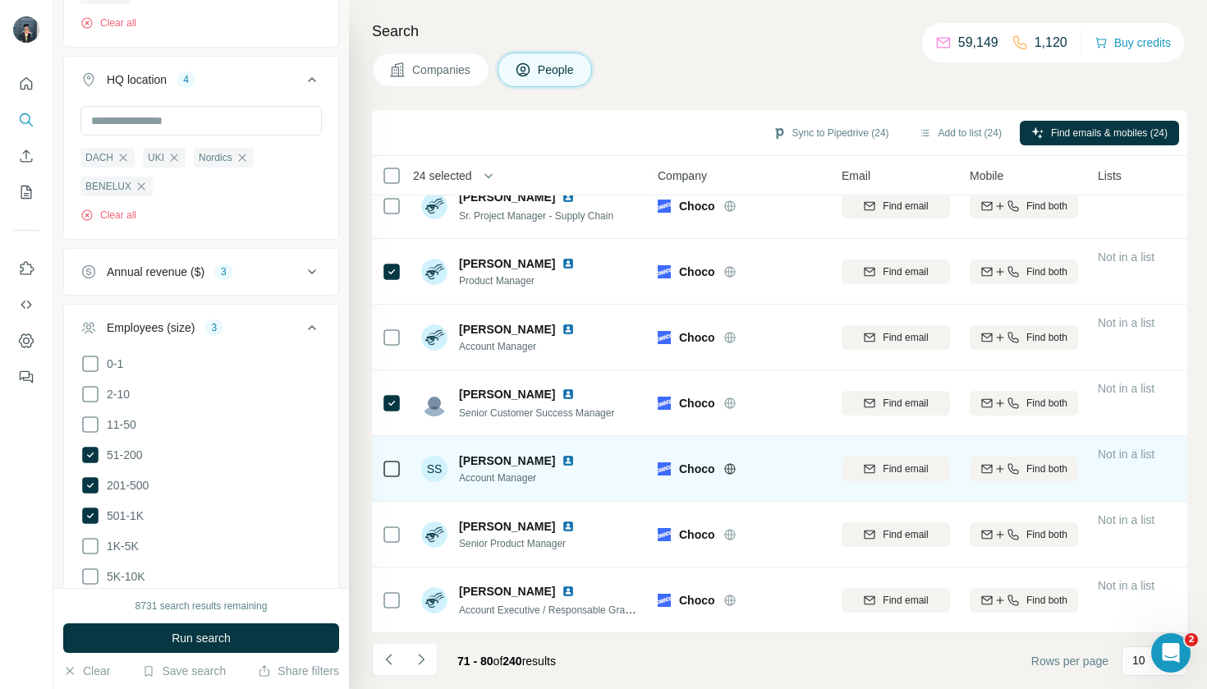
scroll to position [219, 3]
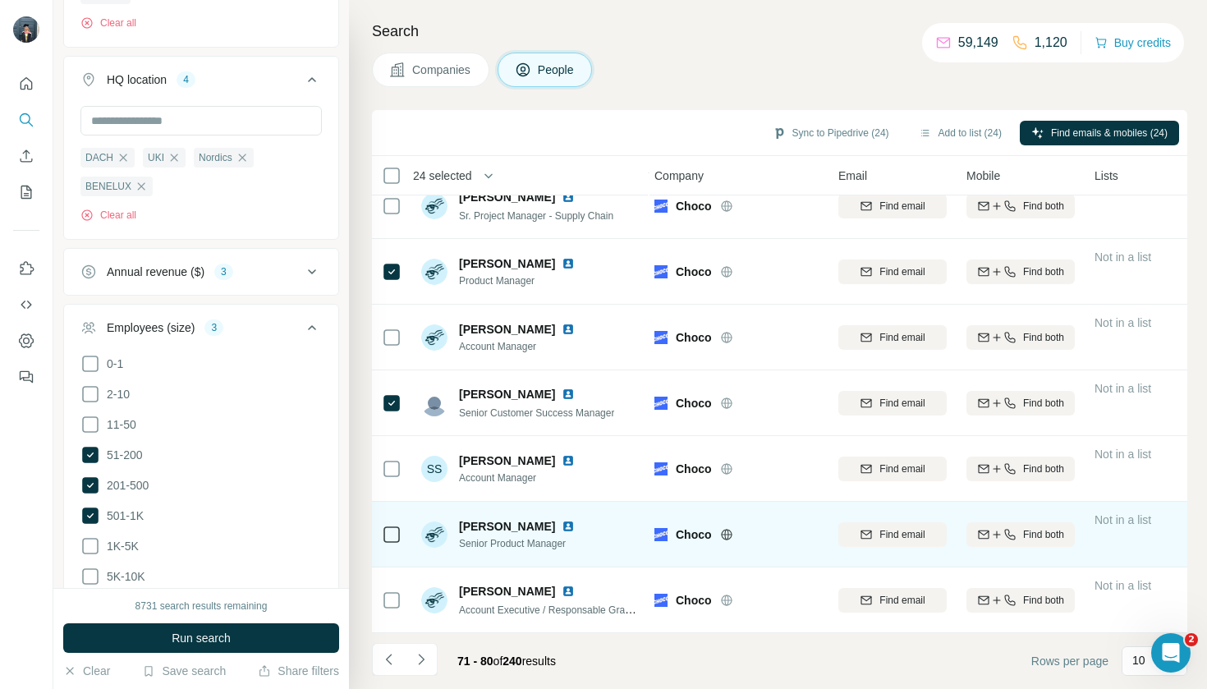
click at [386, 549] on div at bounding box center [392, 534] width 20 height 45
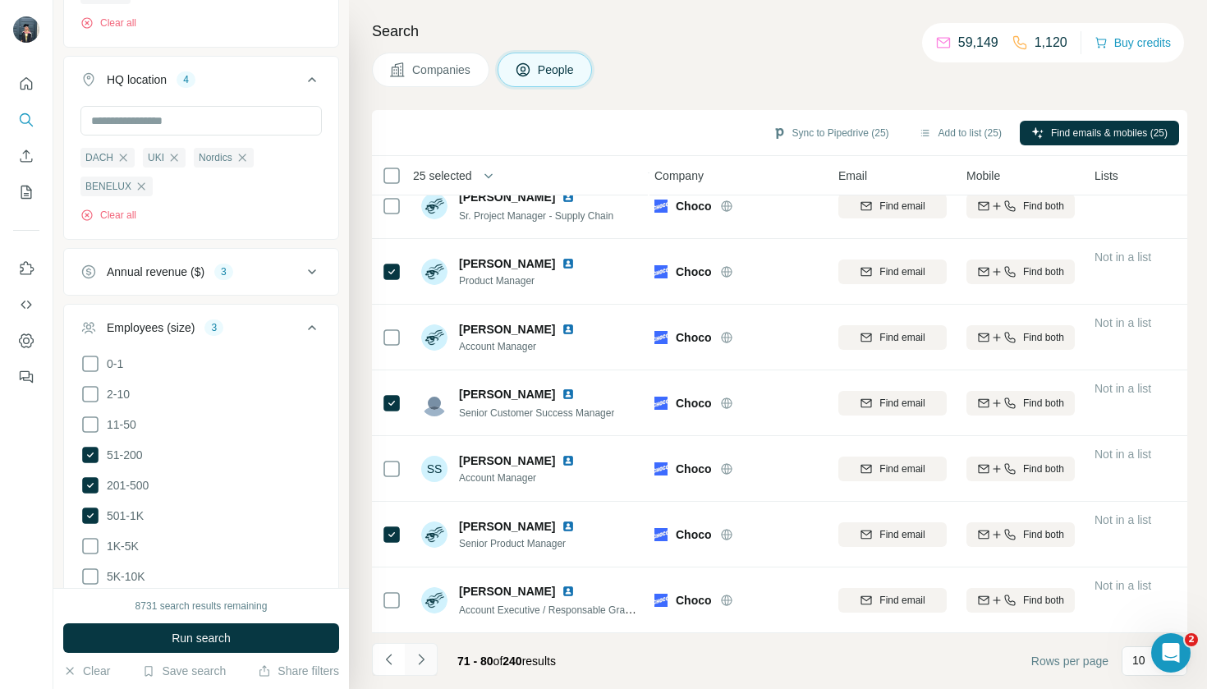
click at [424, 667] on icon "Navigate to next page" at bounding box center [421, 659] width 16 height 16
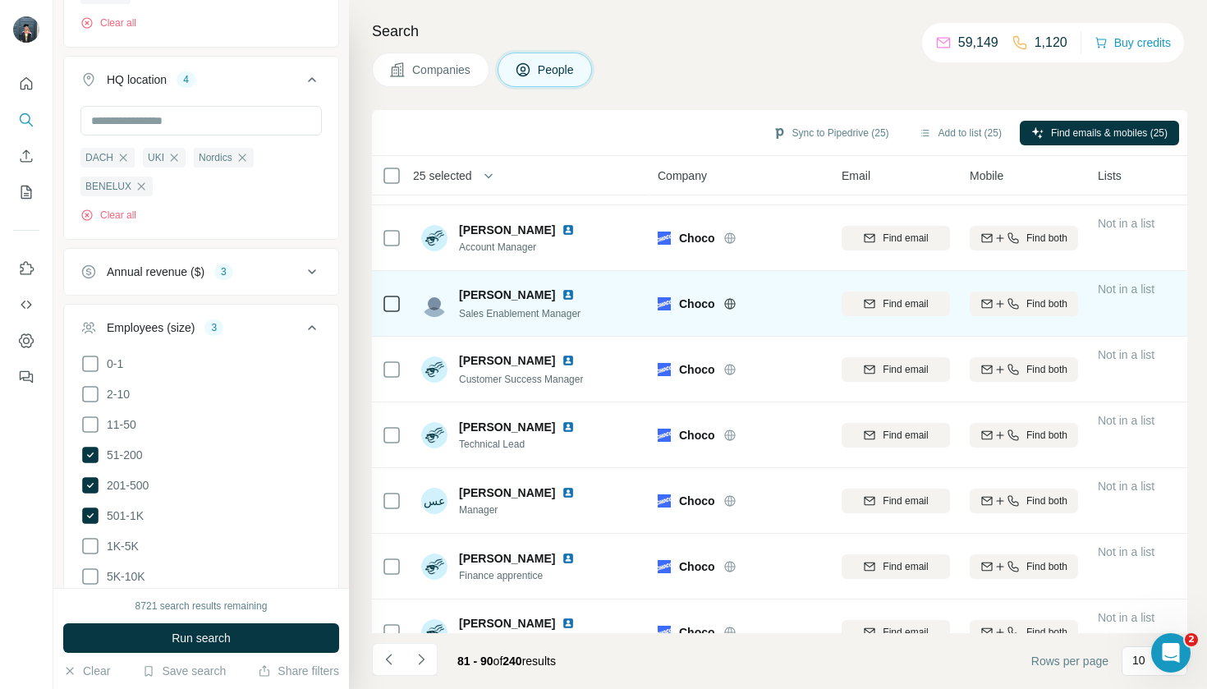
scroll to position [126, 0]
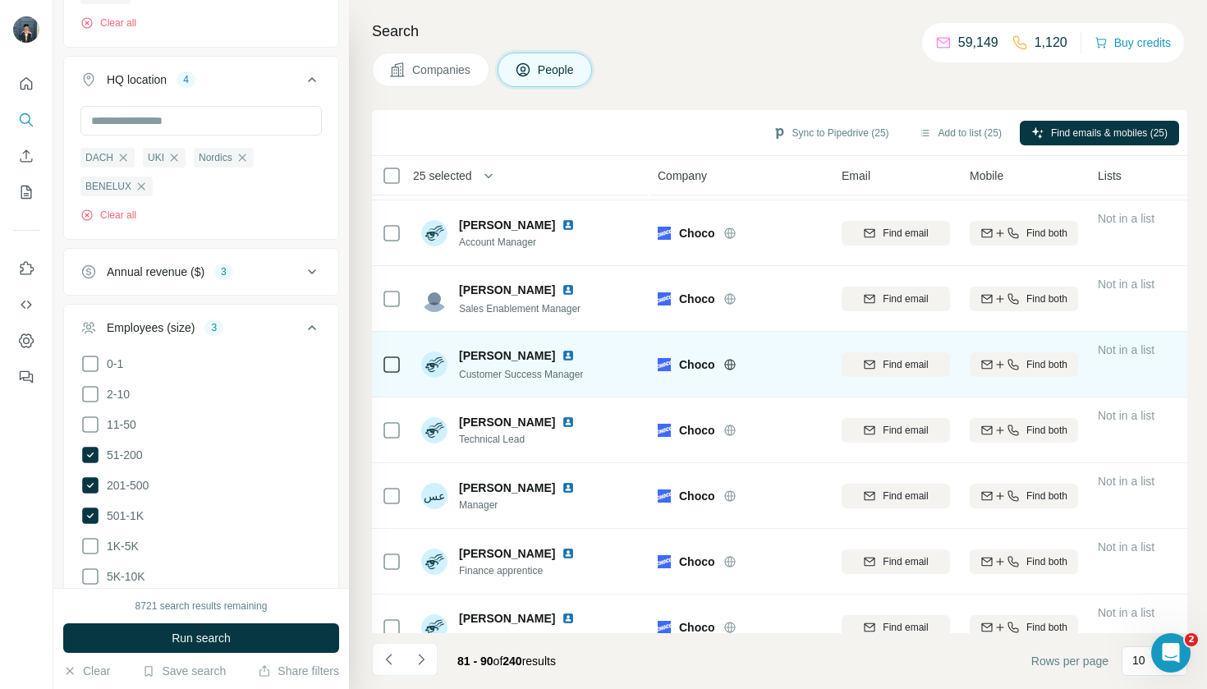
click at [389, 353] on div at bounding box center [392, 364] width 20 height 45
click at [382, 360] on icon at bounding box center [392, 365] width 20 height 20
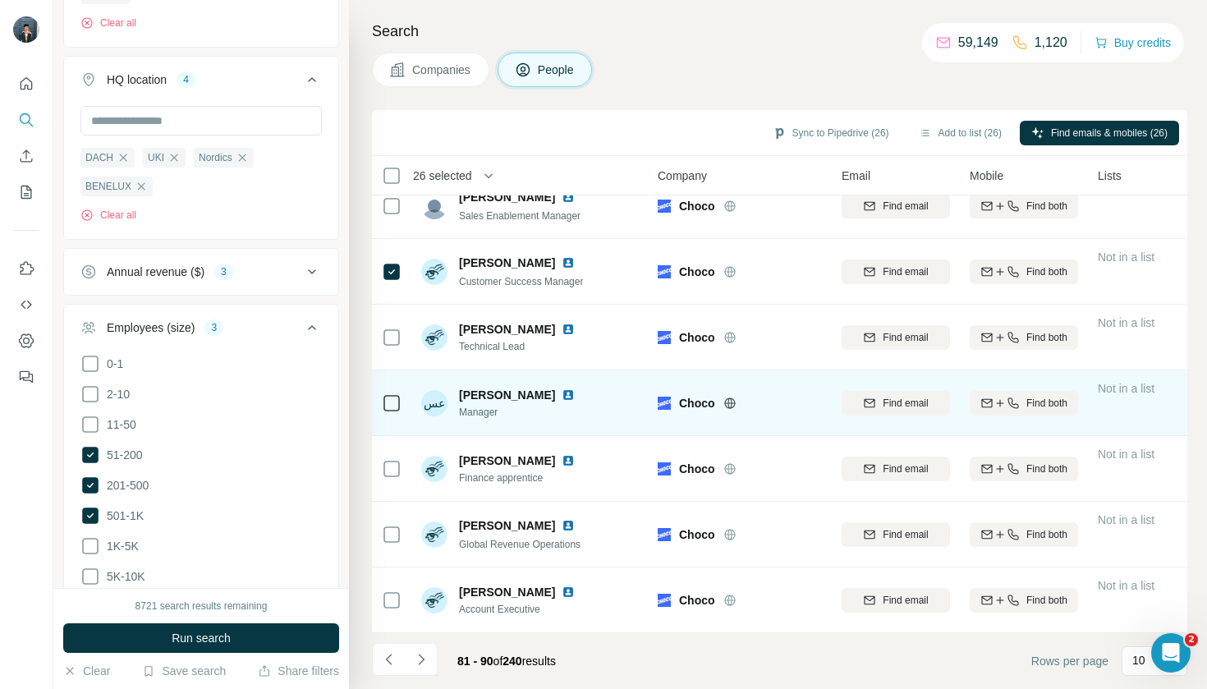
scroll to position [0, 0]
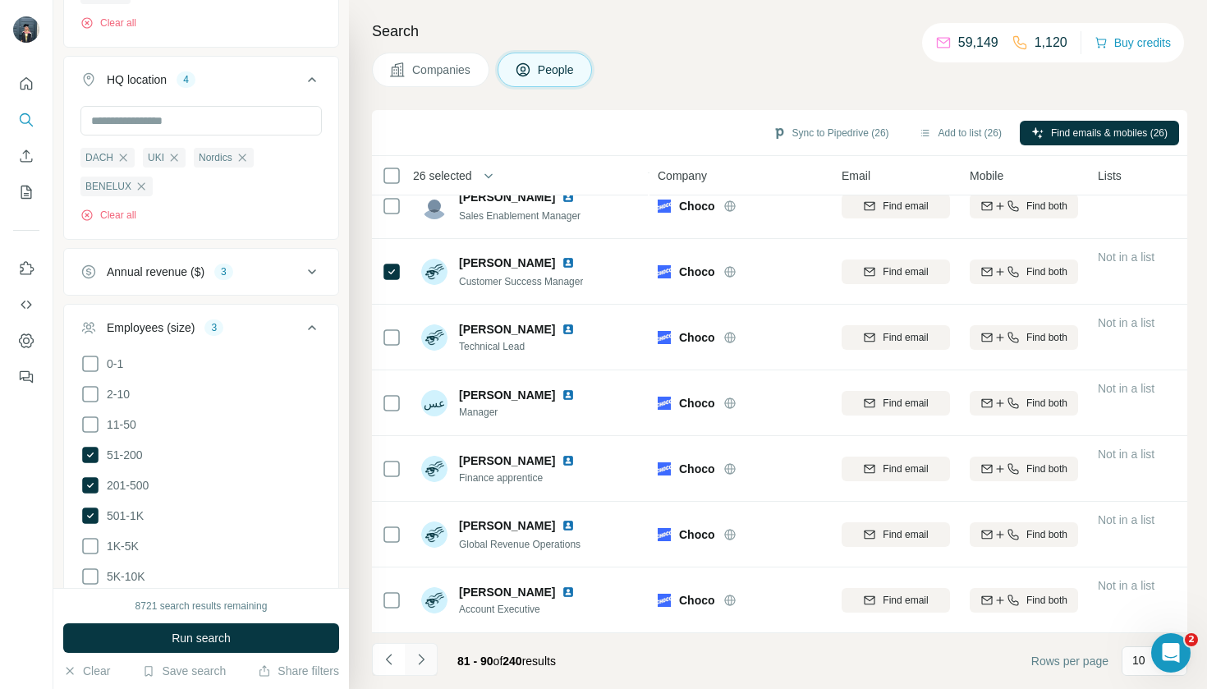
click at [425, 655] on icon "Navigate to next page" at bounding box center [421, 659] width 16 height 16
click at [388, 668] on button "Navigate to previous page" at bounding box center [388, 659] width 33 height 33
click at [428, 656] on icon "Navigate to next page" at bounding box center [421, 659] width 16 height 16
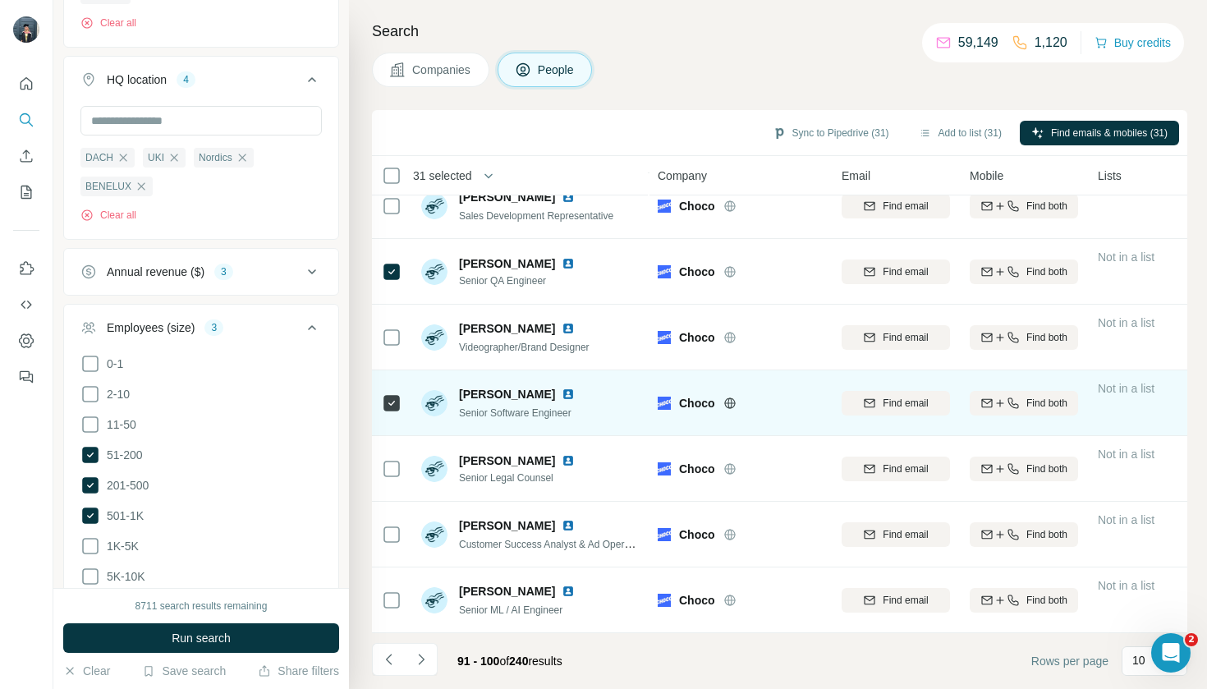
scroll to position [219, 0]
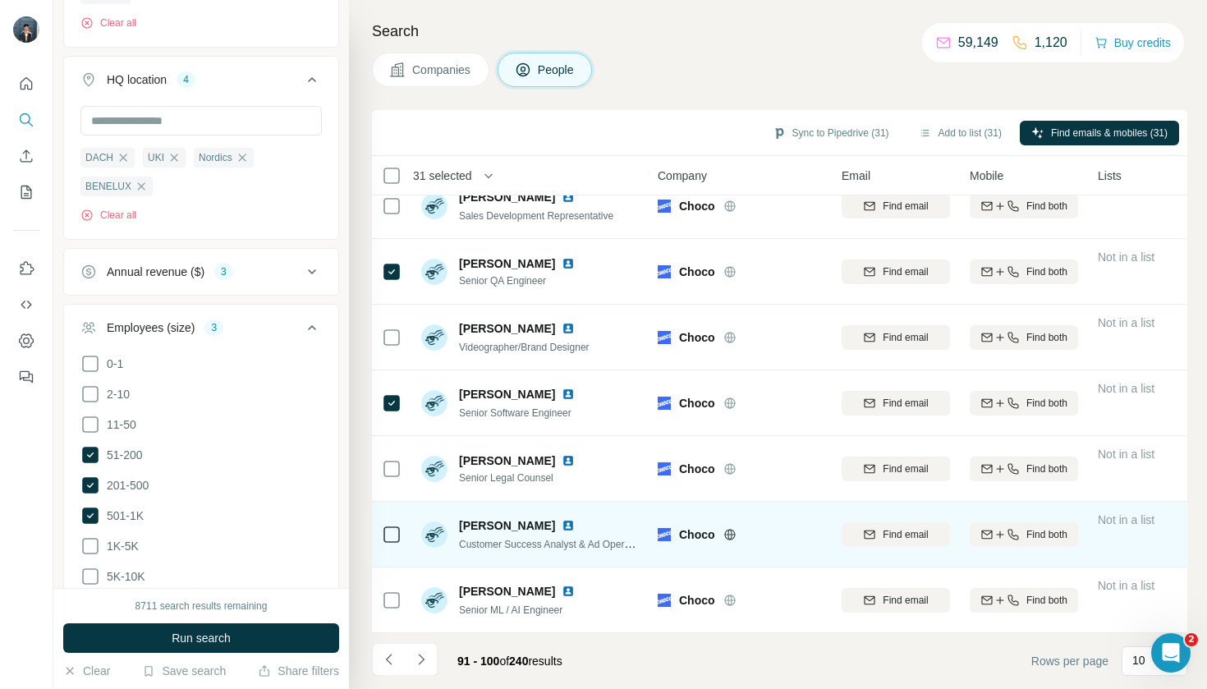
click at [389, 525] on icon at bounding box center [392, 535] width 20 height 20
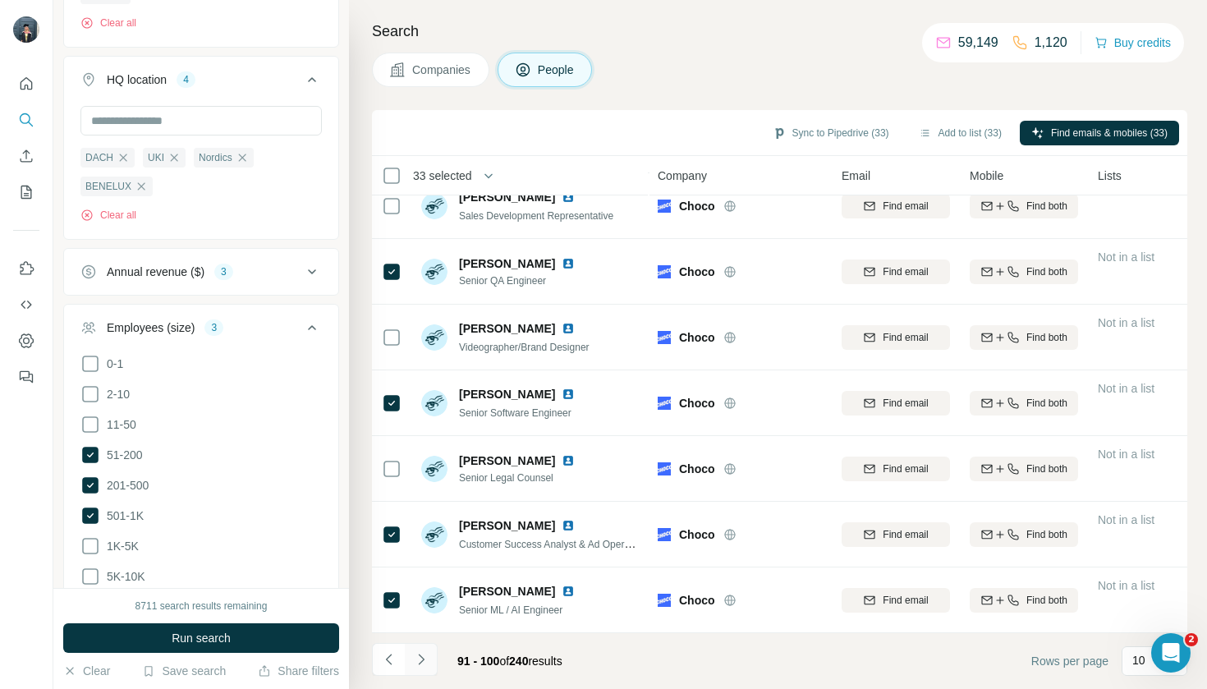
click at [418, 654] on icon "Navigate to next page" at bounding box center [421, 659] width 16 height 16
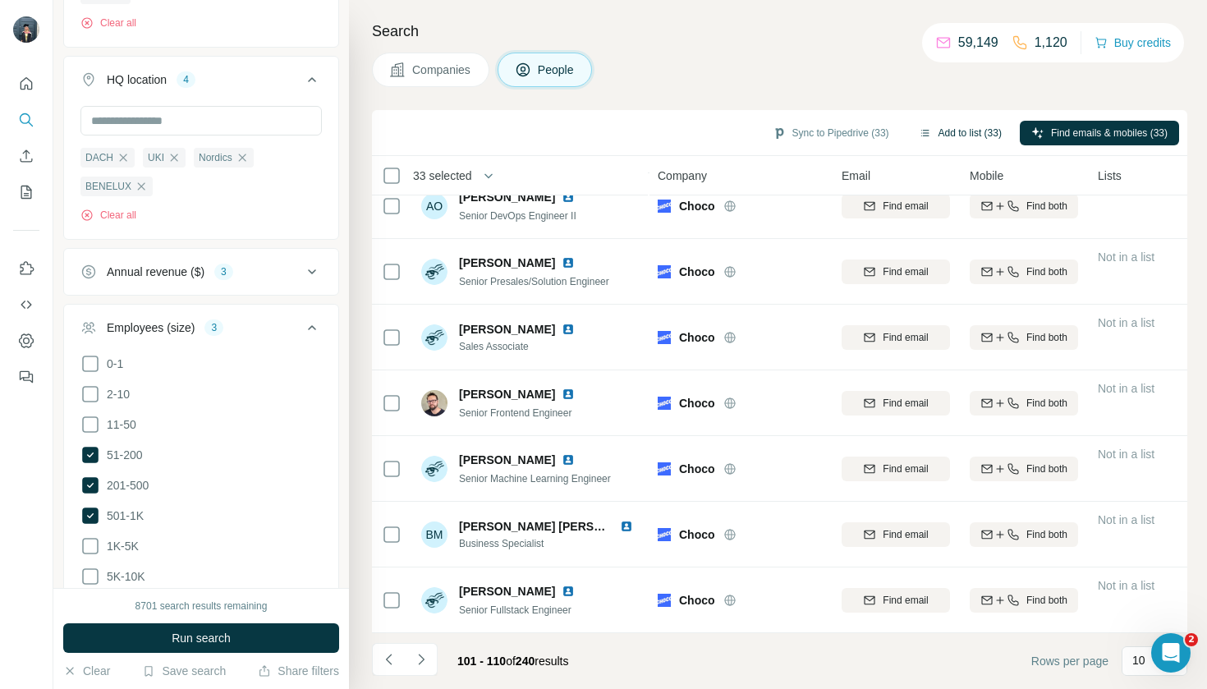
click at [945, 136] on button "Add to list (33)" at bounding box center [960, 133] width 106 height 25
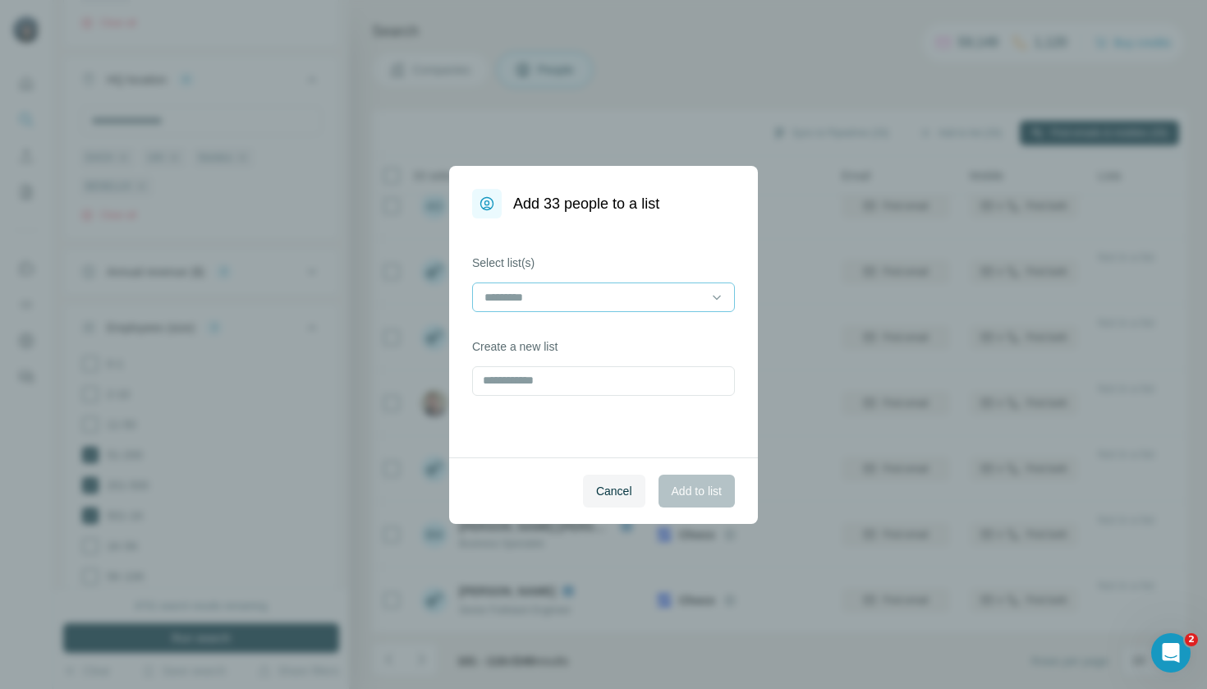
click at [653, 288] on input at bounding box center [594, 297] width 222 height 18
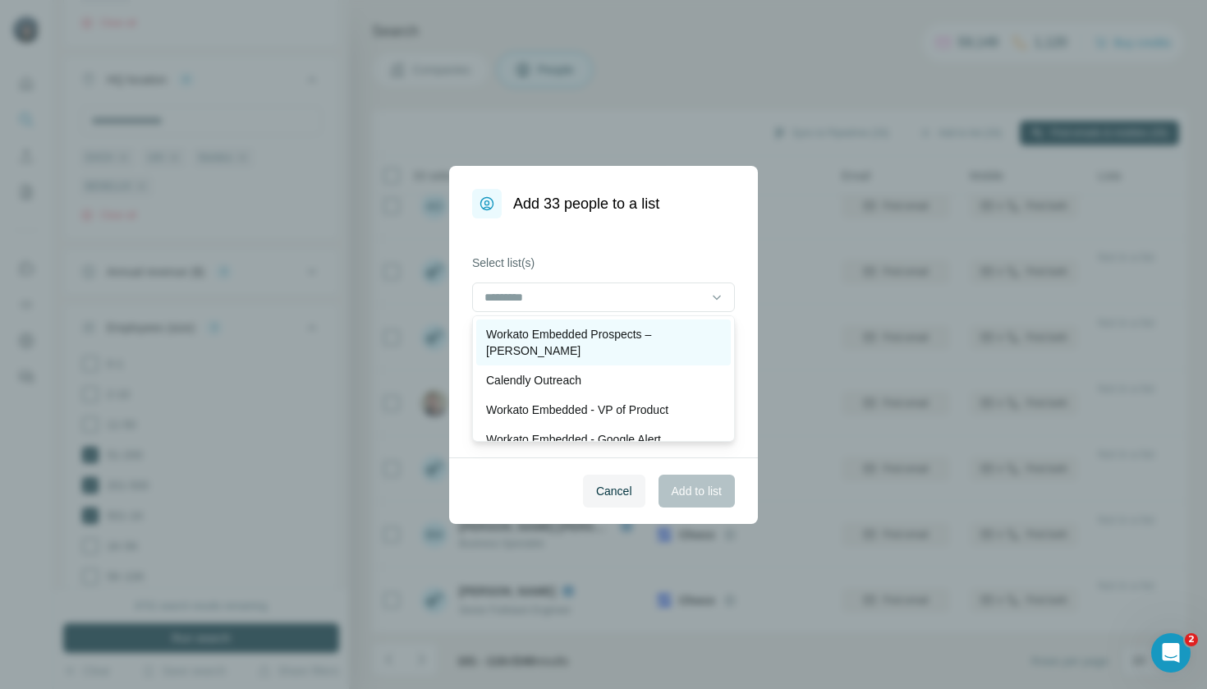
click at [654, 328] on p "Workato Embedded Prospects – [PERSON_NAME]" at bounding box center [603, 342] width 235 height 33
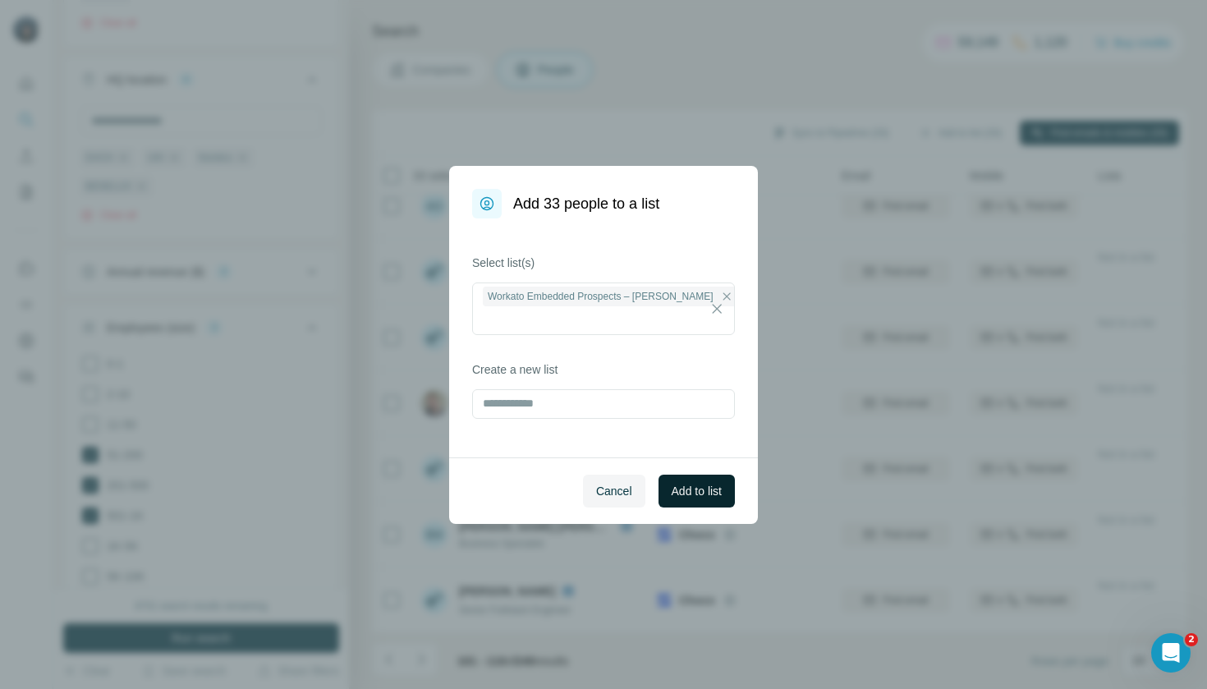
click at [686, 484] on span "Add to list" at bounding box center [697, 491] width 50 height 16
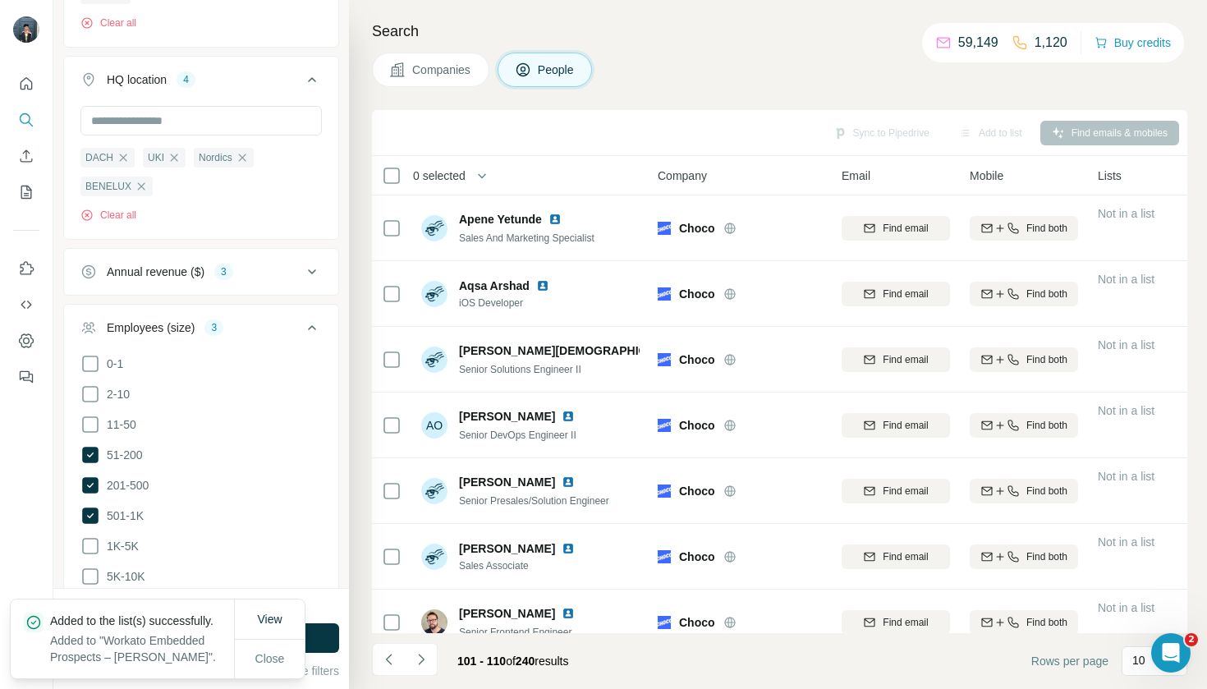
scroll to position [0, 0]
click at [443, 66] on span "Companies" at bounding box center [442, 70] width 60 height 16
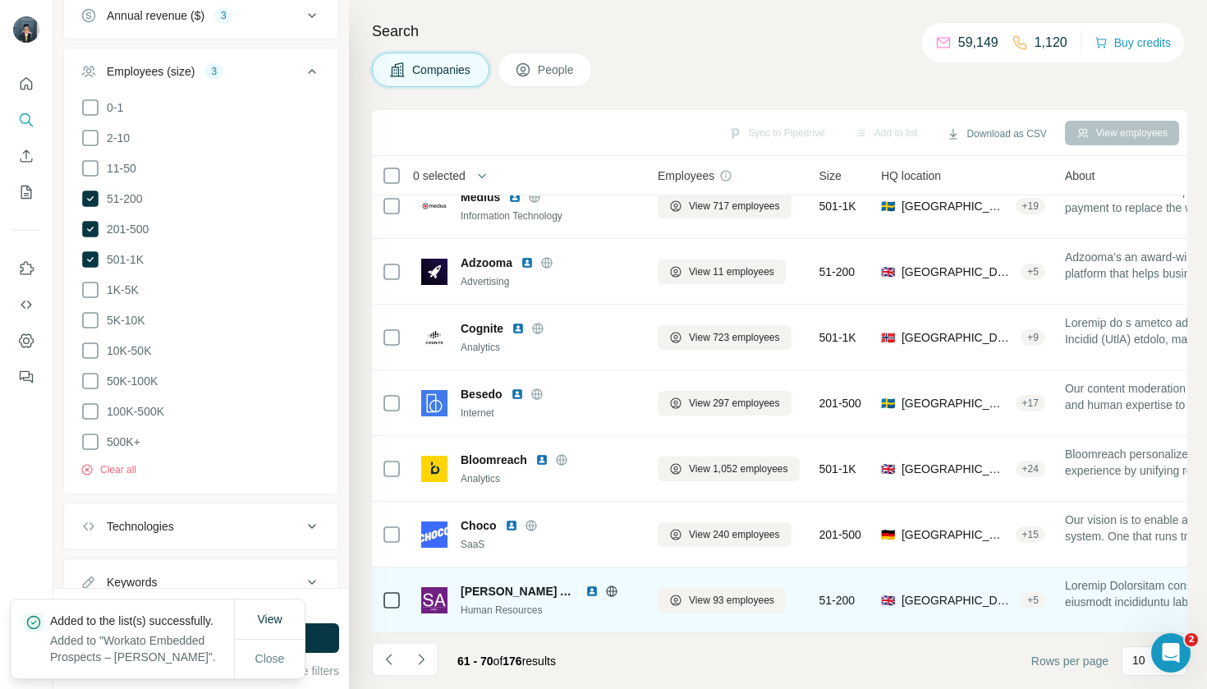
scroll to position [219, 0]
click at [734, 595] on span "View 93 employees" at bounding box center [731, 600] width 85 height 15
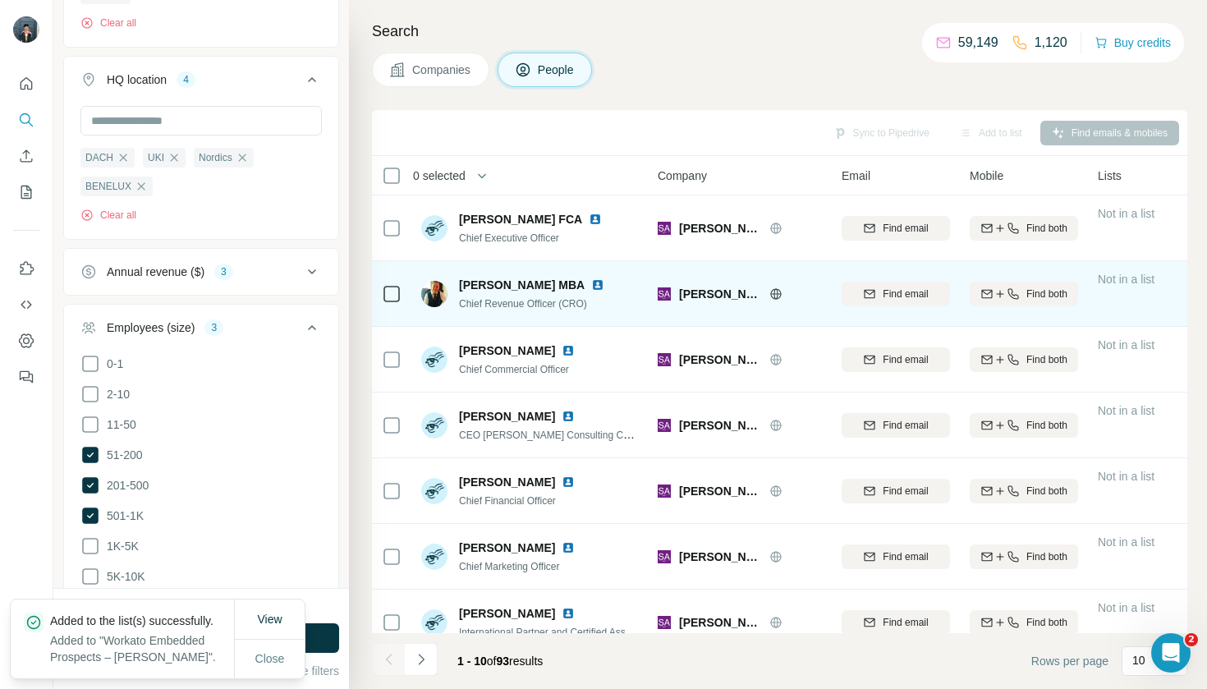
click at [402, 290] on td at bounding box center [391, 294] width 39 height 66
click at [379, 299] on td at bounding box center [391, 294] width 39 height 66
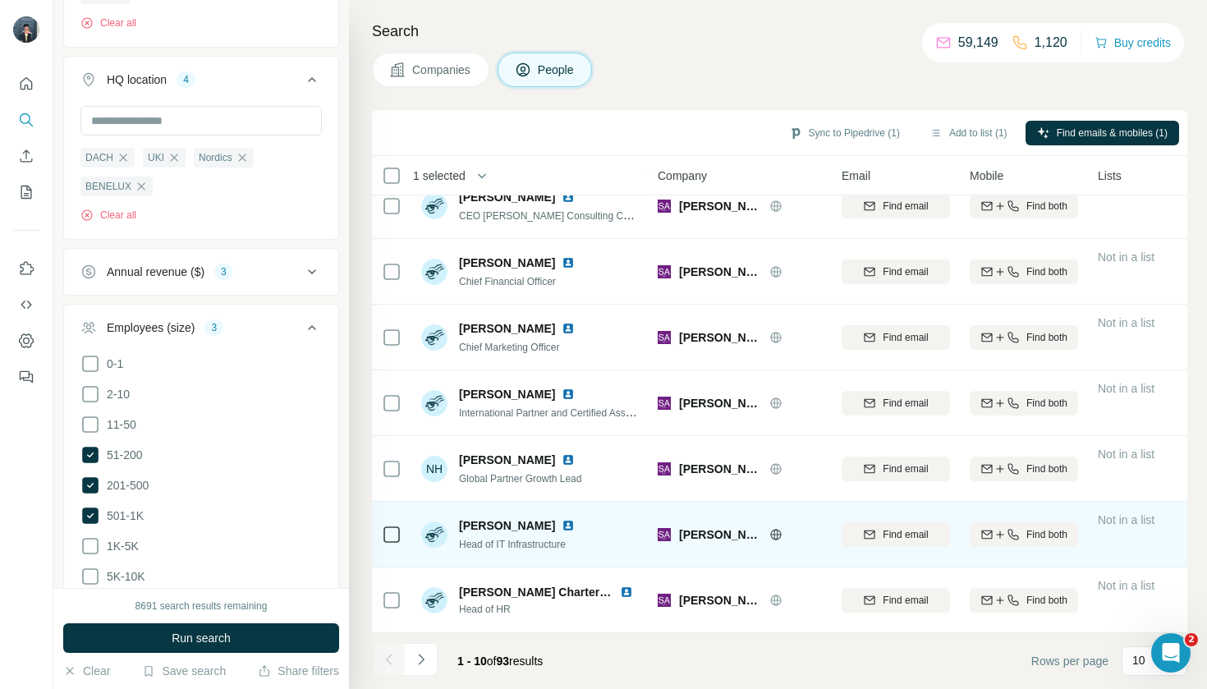
scroll to position [219, 0]
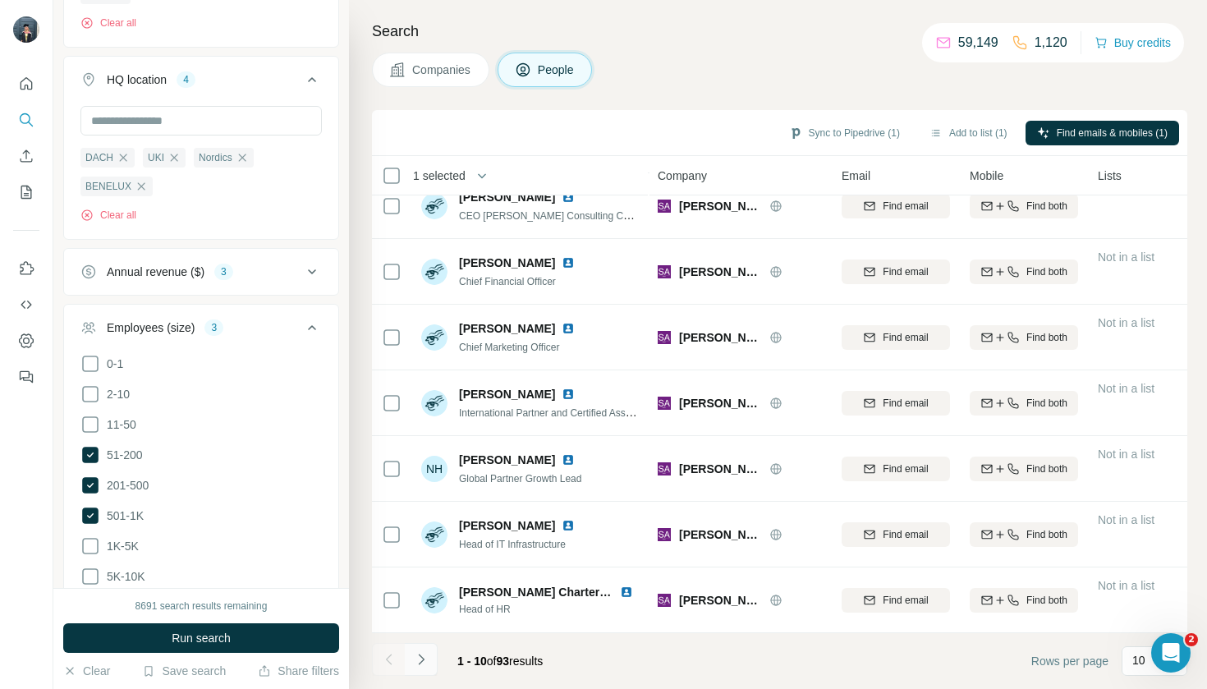
click at [424, 654] on icon "Navigate to next page" at bounding box center [421, 659] width 16 height 16
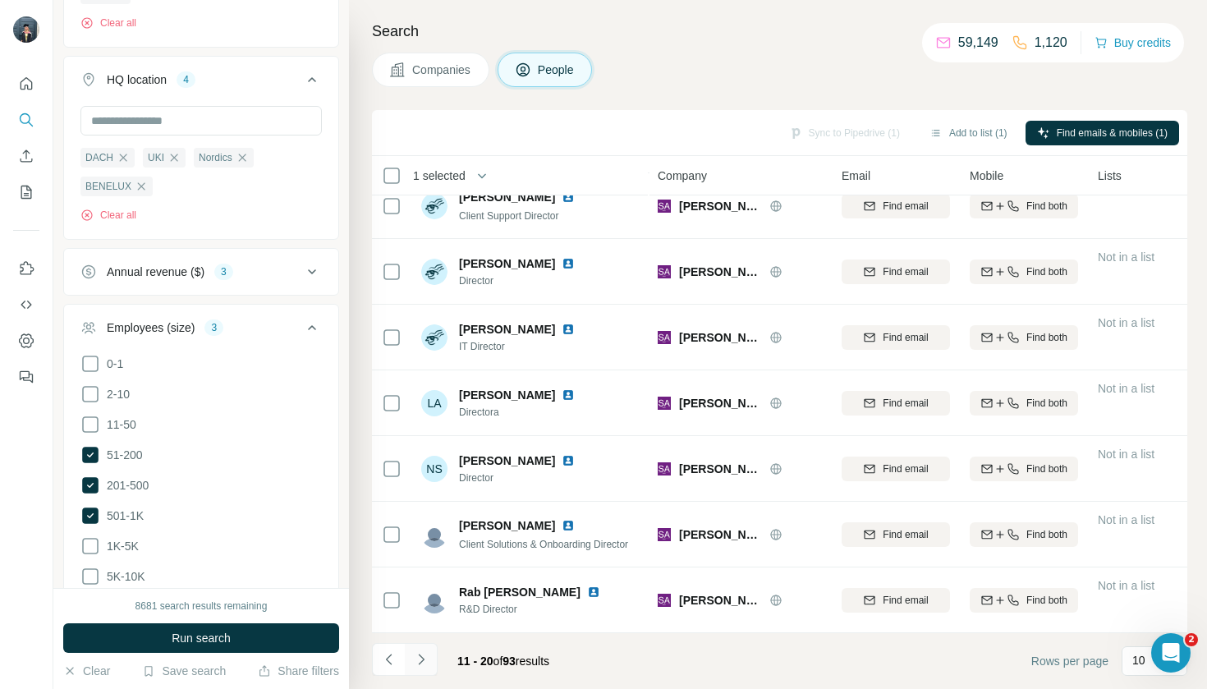
click at [417, 664] on icon "Navigate to next page" at bounding box center [421, 659] width 16 height 16
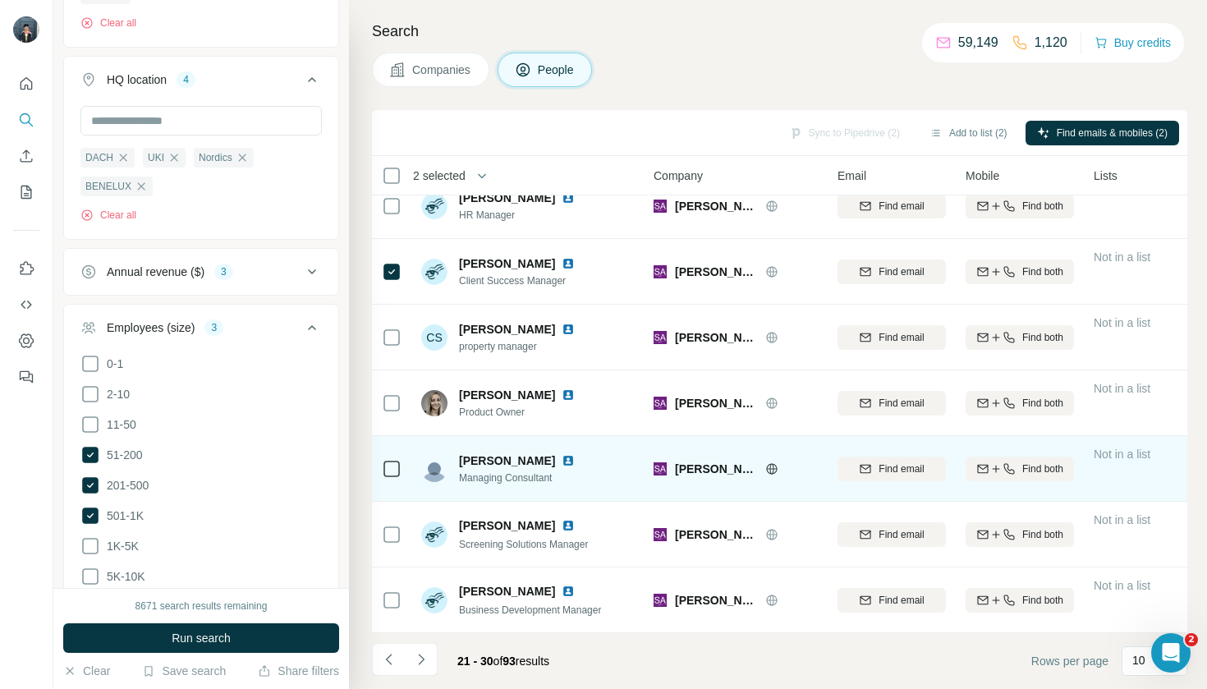
scroll to position [2, 0]
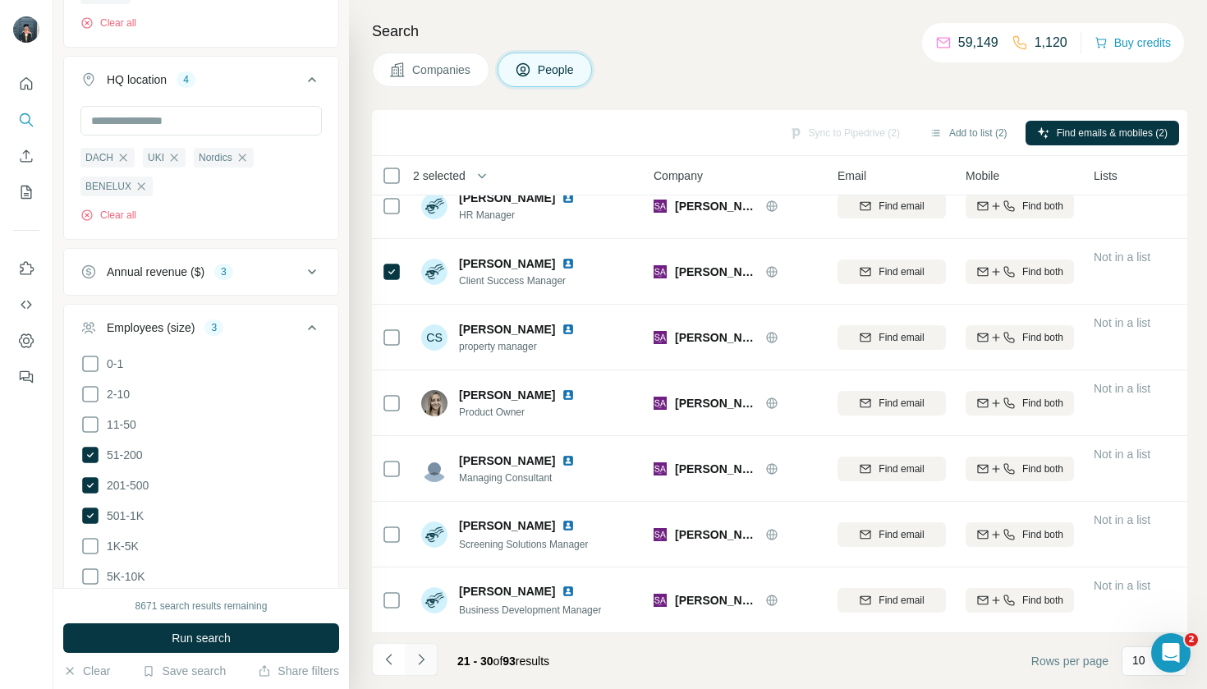
click at [425, 657] on icon "Navigate to next page" at bounding box center [421, 659] width 16 height 16
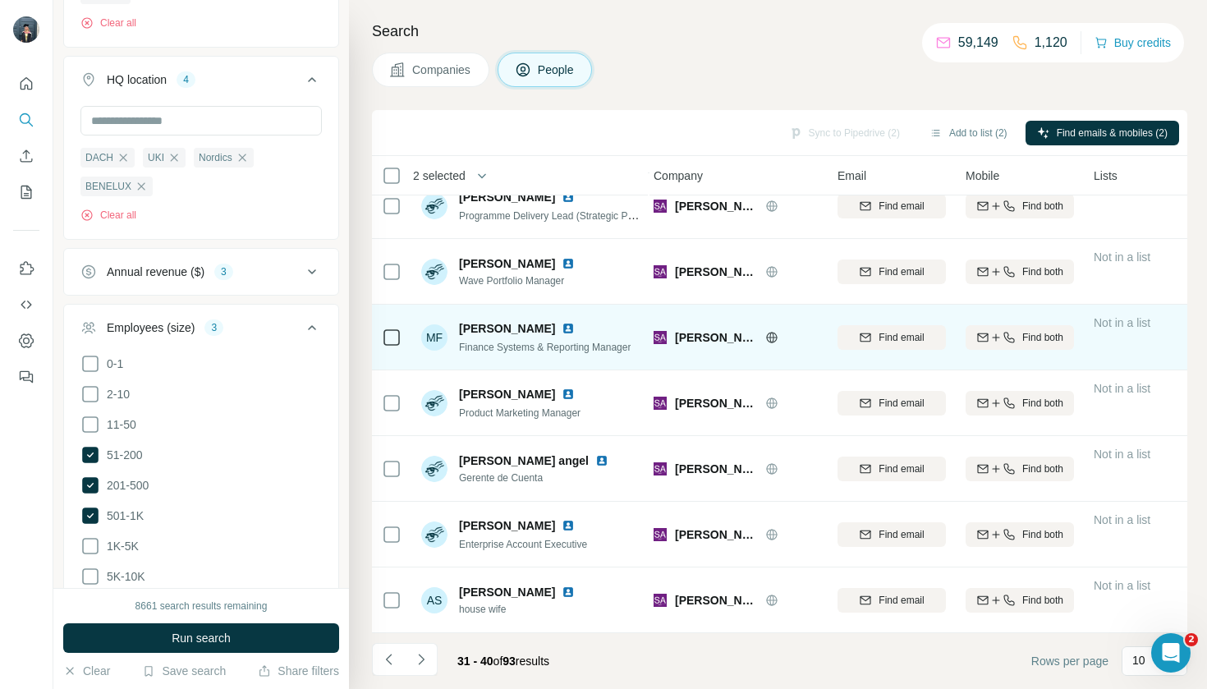
scroll to position [0, 4]
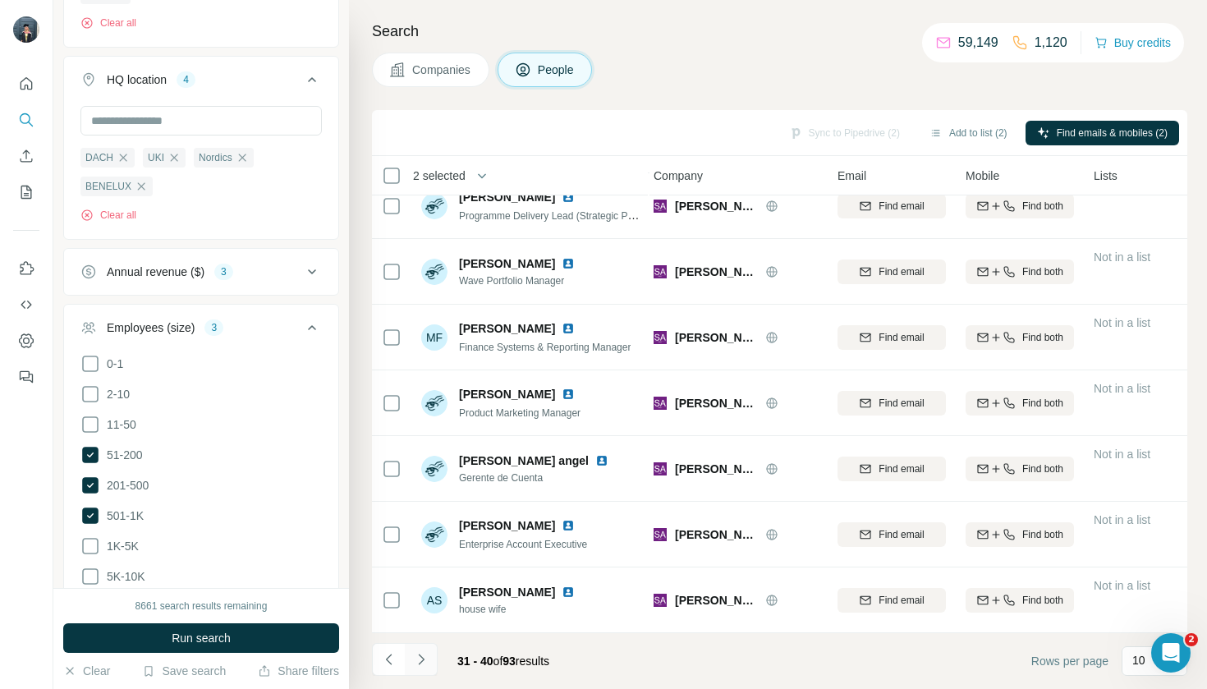
click at [420, 651] on icon "Navigate to next page" at bounding box center [421, 659] width 16 height 16
click at [417, 668] on button "Navigate to next page" at bounding box center [421, 659] width 33 height 33
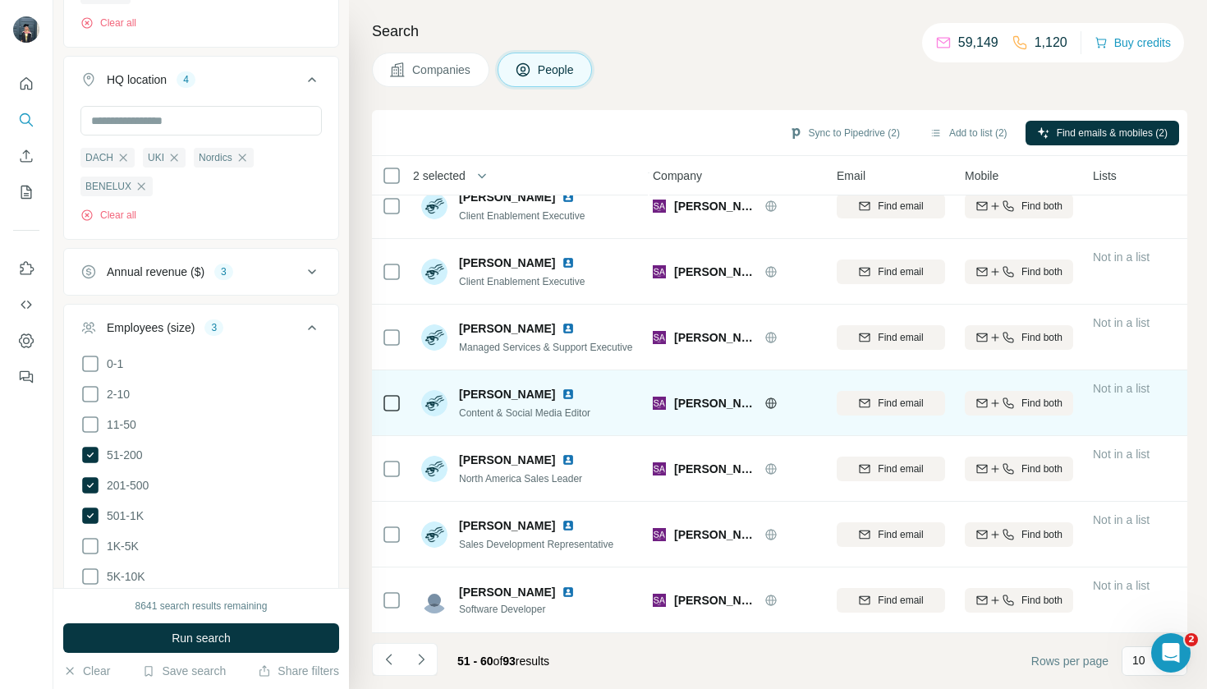
scroll to position [219, 2]
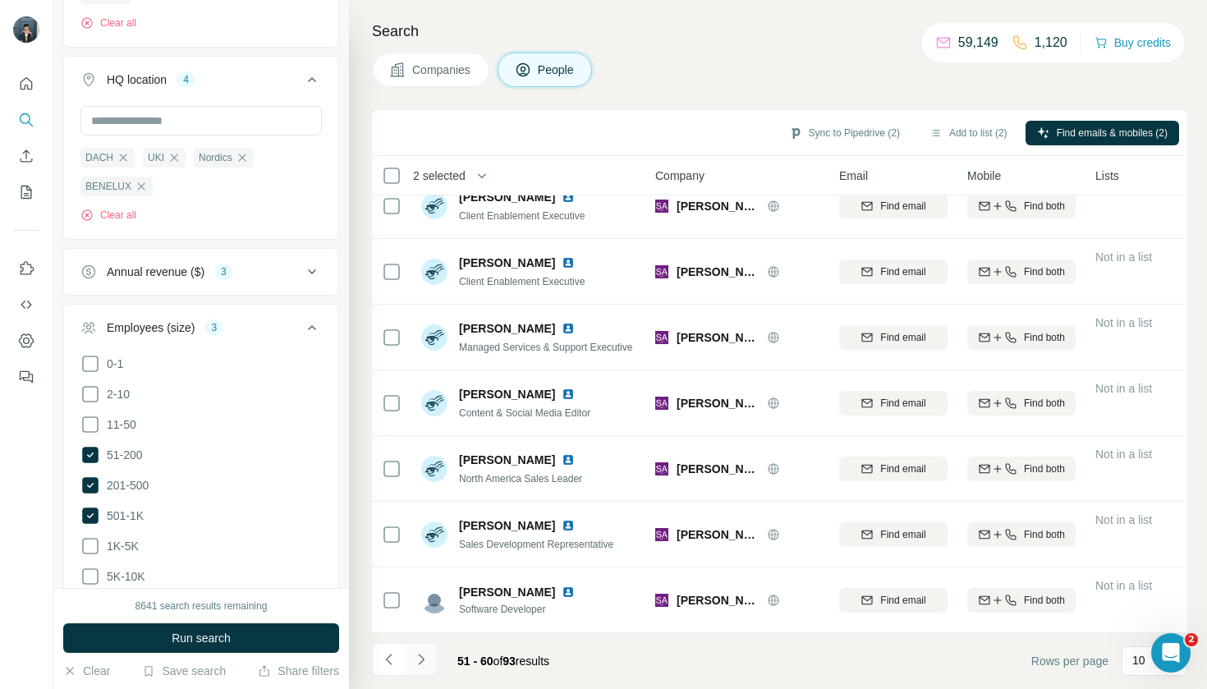
click at [418, 659] on icon "Navigate to next page" at bounding box center [421, 659] width 16 height 16
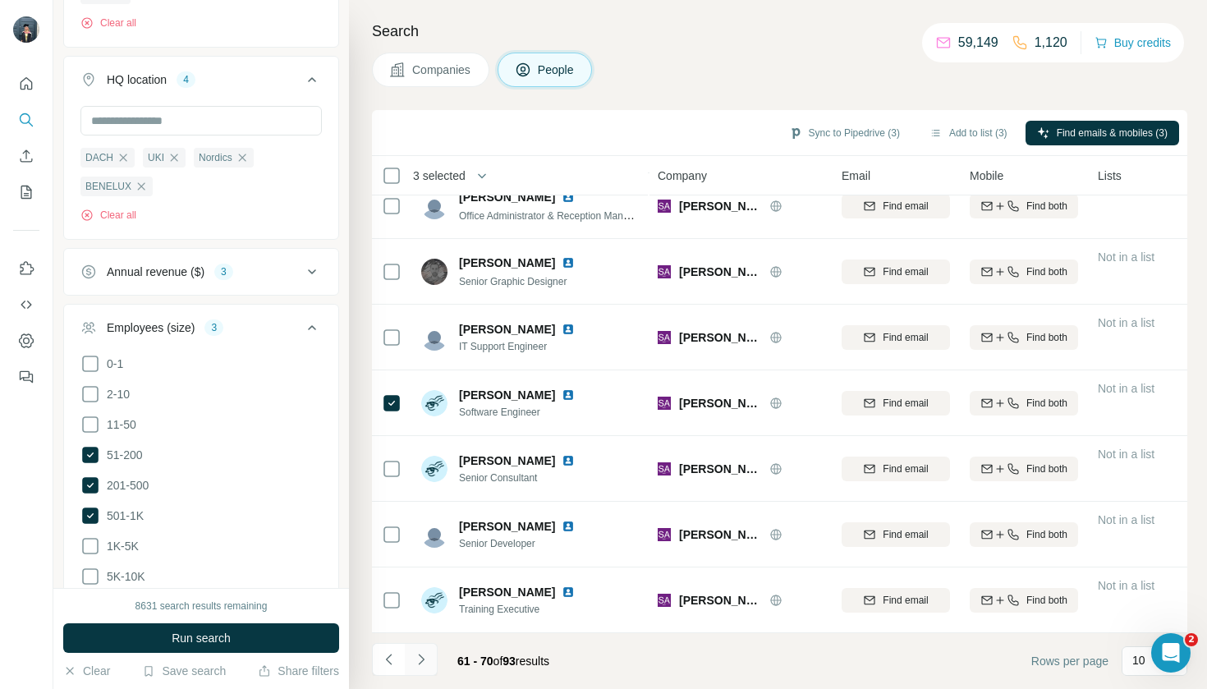
click at [425, 661] on icon "Navigate to next page" at bounding box center [421, 659] width 16 height 16
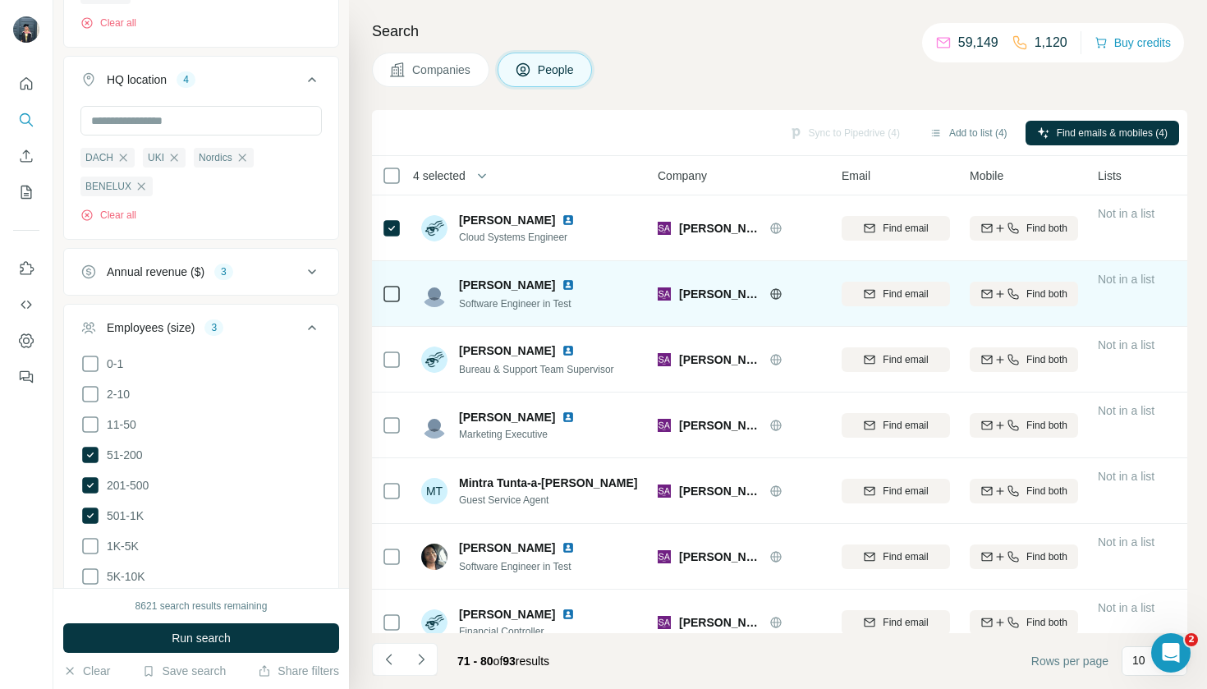
click at [404, 297] on td at bounding box center [391, 294] width 39 height 66
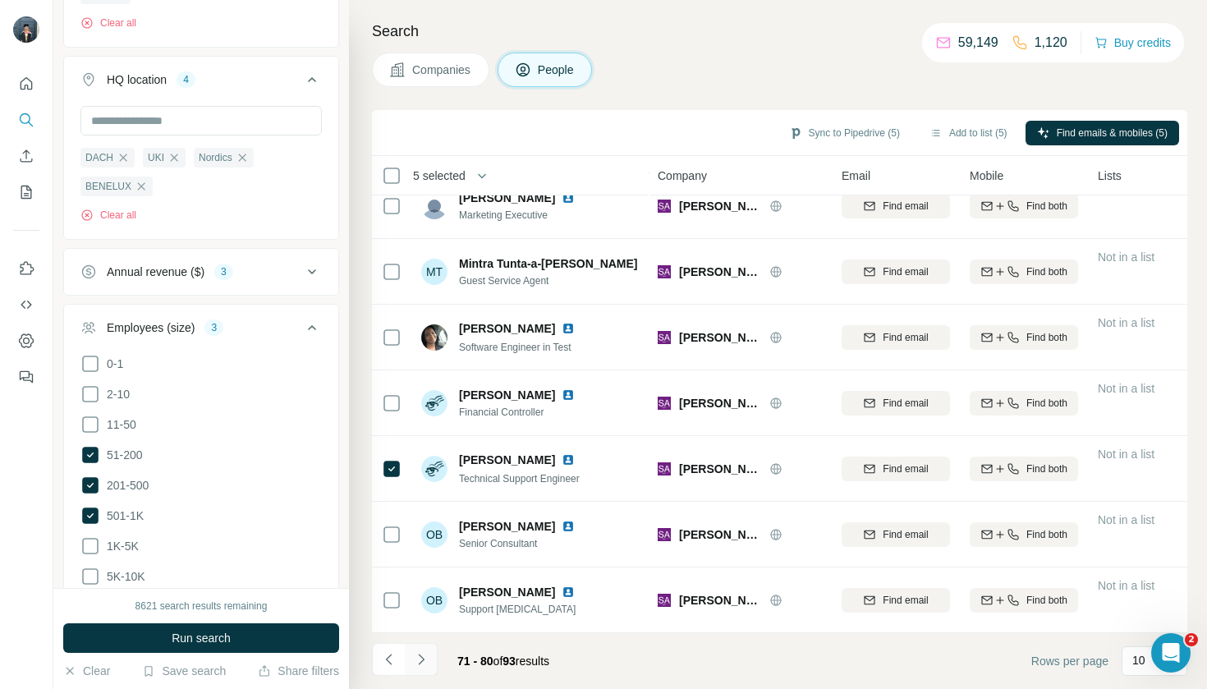
click at [427, 659] on icon "Navigate to next page" at bounding box center [421, 659] width 16 height 16
click at [425, 668] on button "Navigate to next page" at bounding box center [421, 659] width 33 height 33
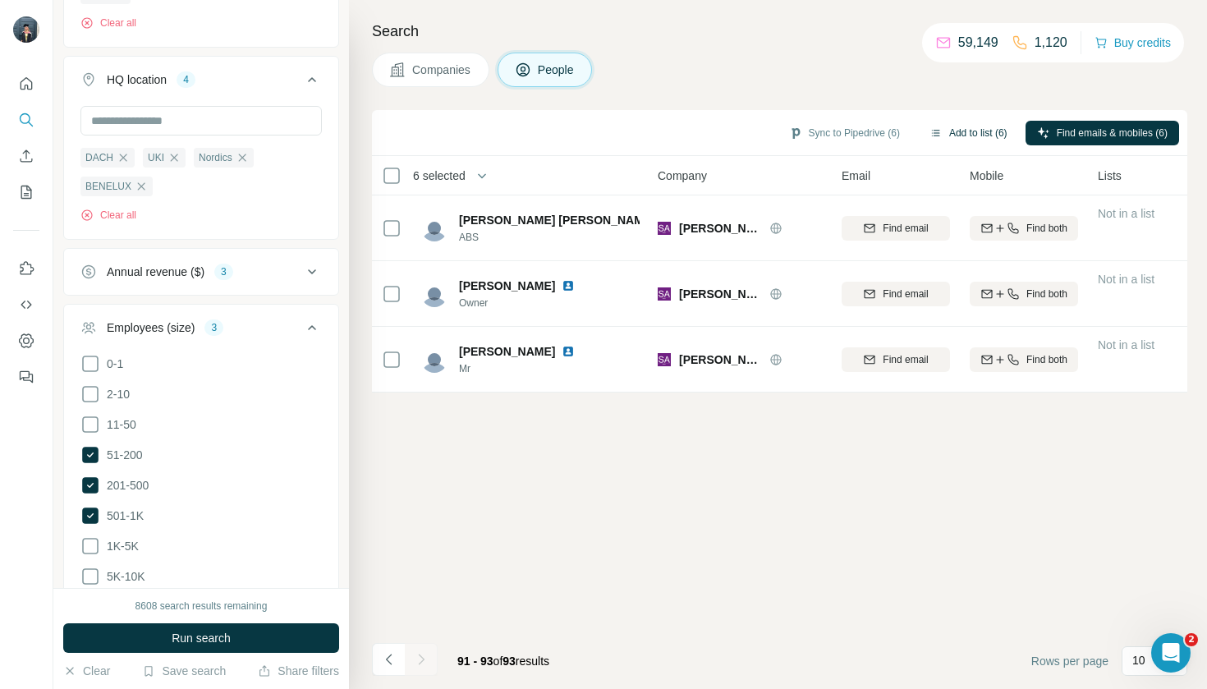
click at [965, 135] on button "Add to list (6)" at bounding box center [968, 133] width 101 height 25
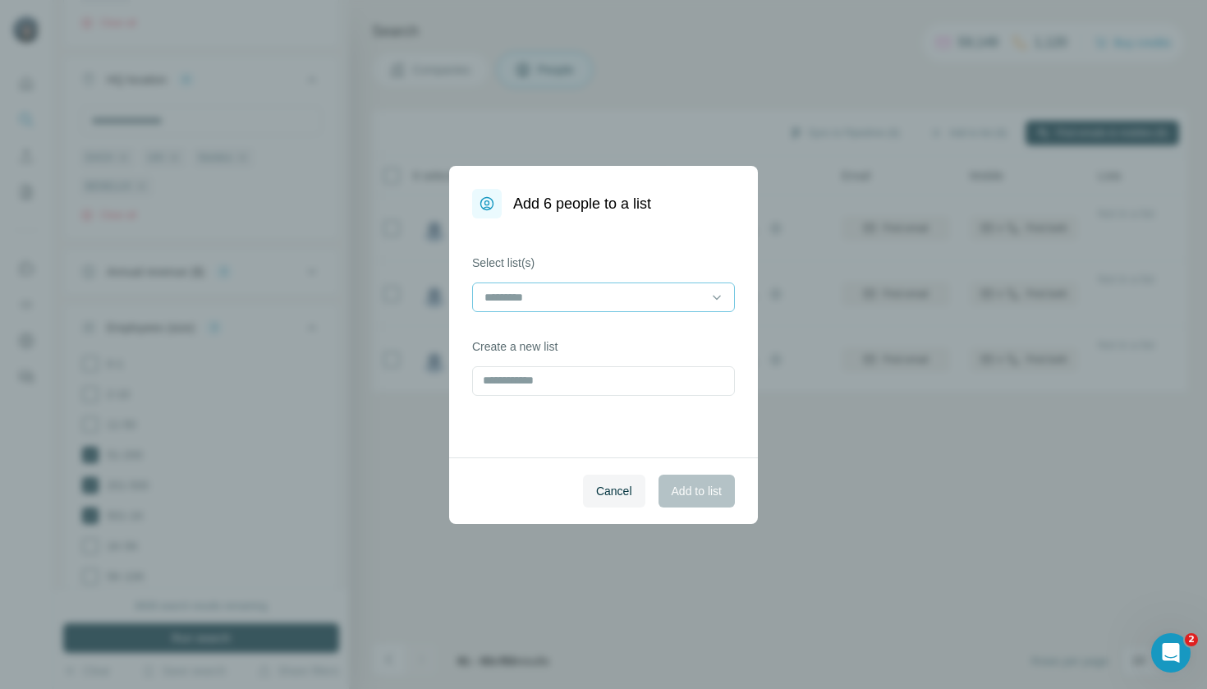
click at [591, 288] on input at bounding box center [594, 297] width 222 height 18
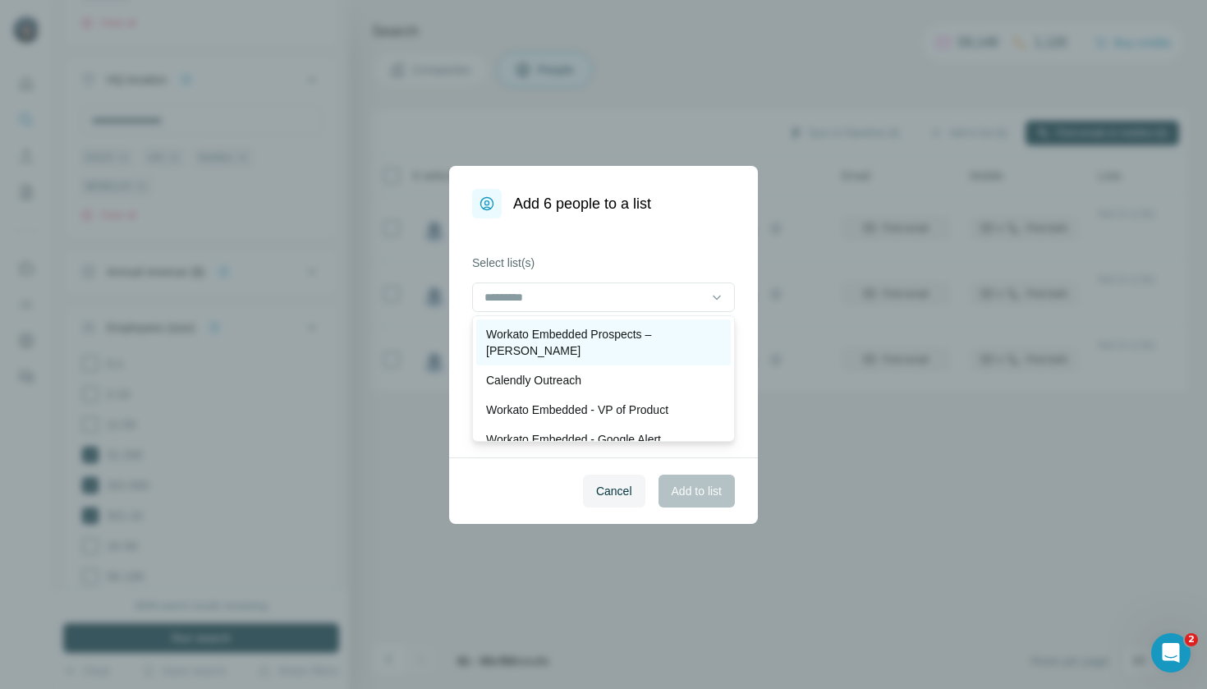
click at [603, 333] on p "Workato Embedded Prospects – [PERSON_NAME]" at bounding box center [603, 342] width 235 height 33
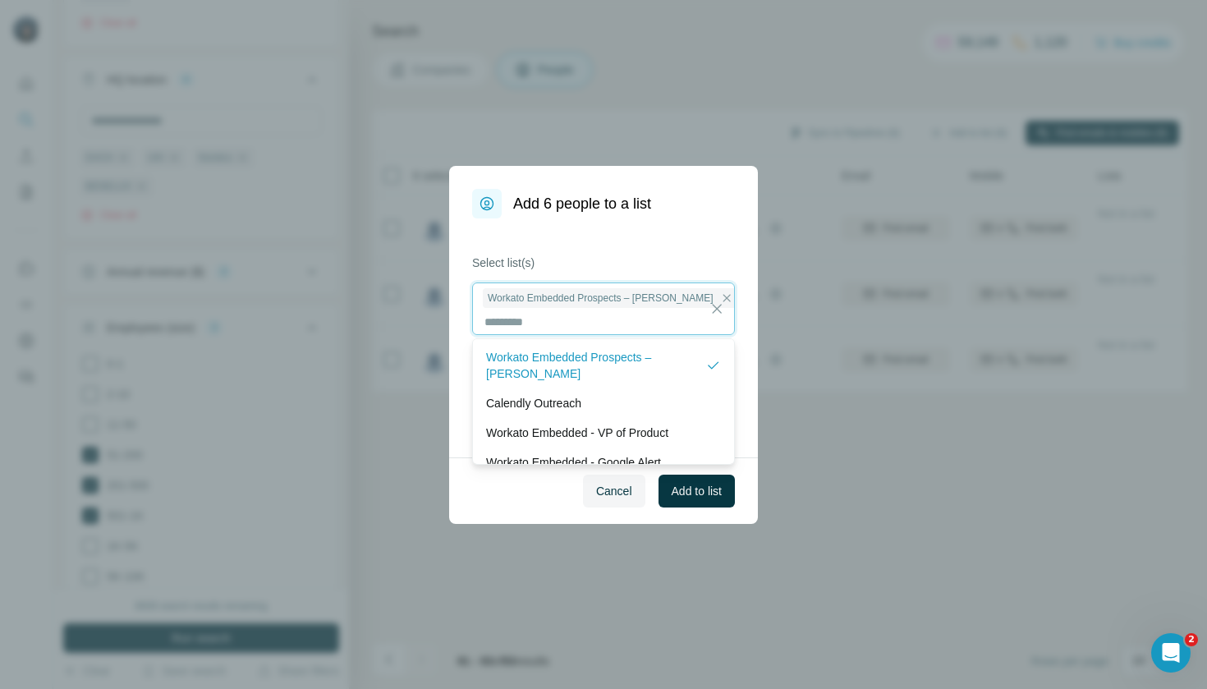
scroll to position [2, 0]
click at [694, 490] on span "Add to list" at bounding box center [697, 491] width 50 height 16
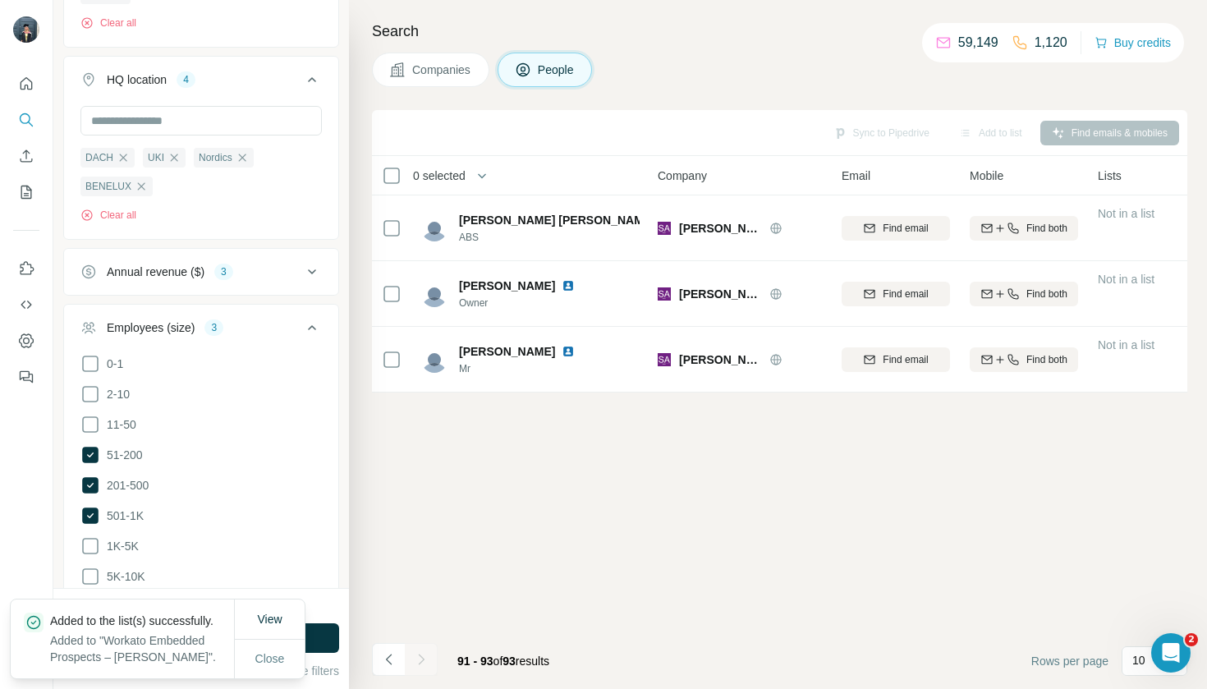
click at [449, 67] on span "Companies" at bounding box center [442, 70] width 60 height 16
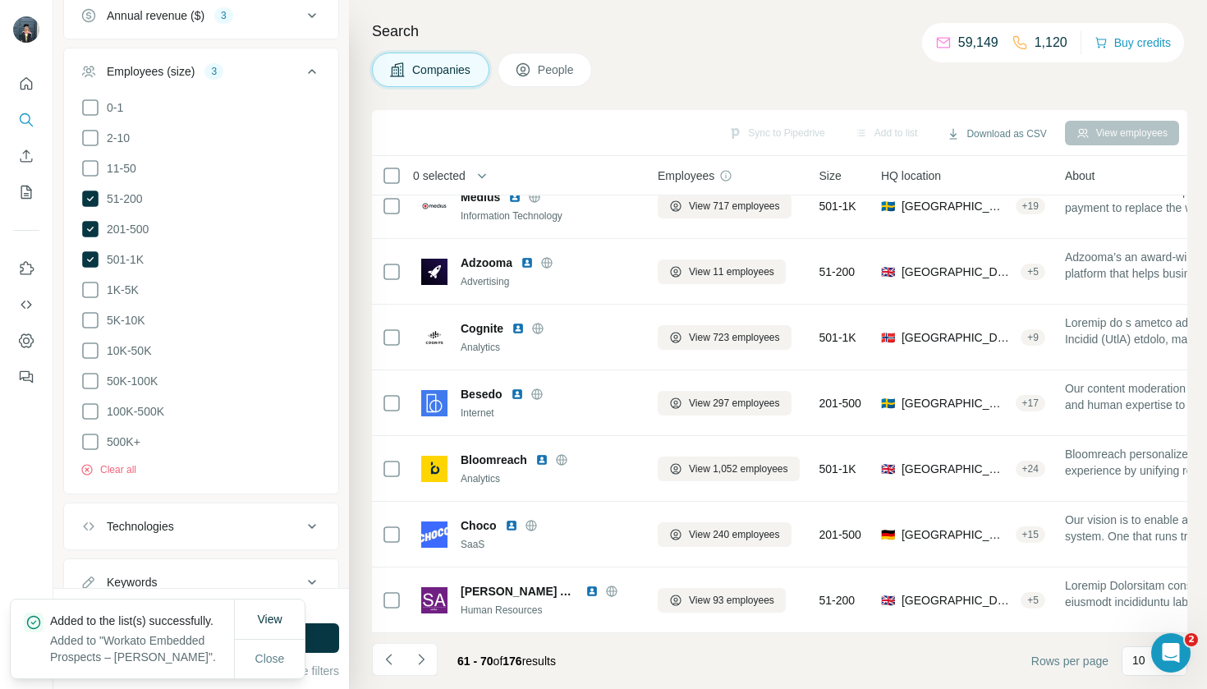
scroll to position [219, 0]
click at [424, 652] on icon "Navigate to next page" at bounding box center [421, 659] width 16 height 16
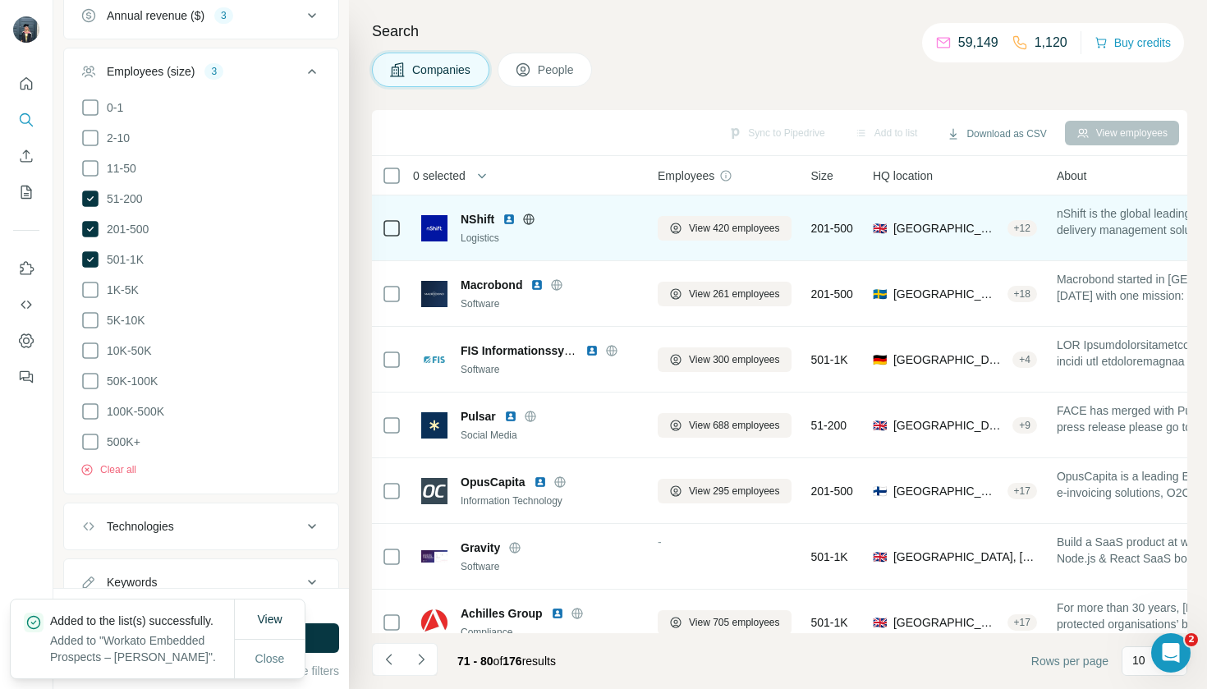
scroll to position [0, 0]
click at [702, 229] on span "View 420 employees" at bounding box center [734, 228] width 91 height 15
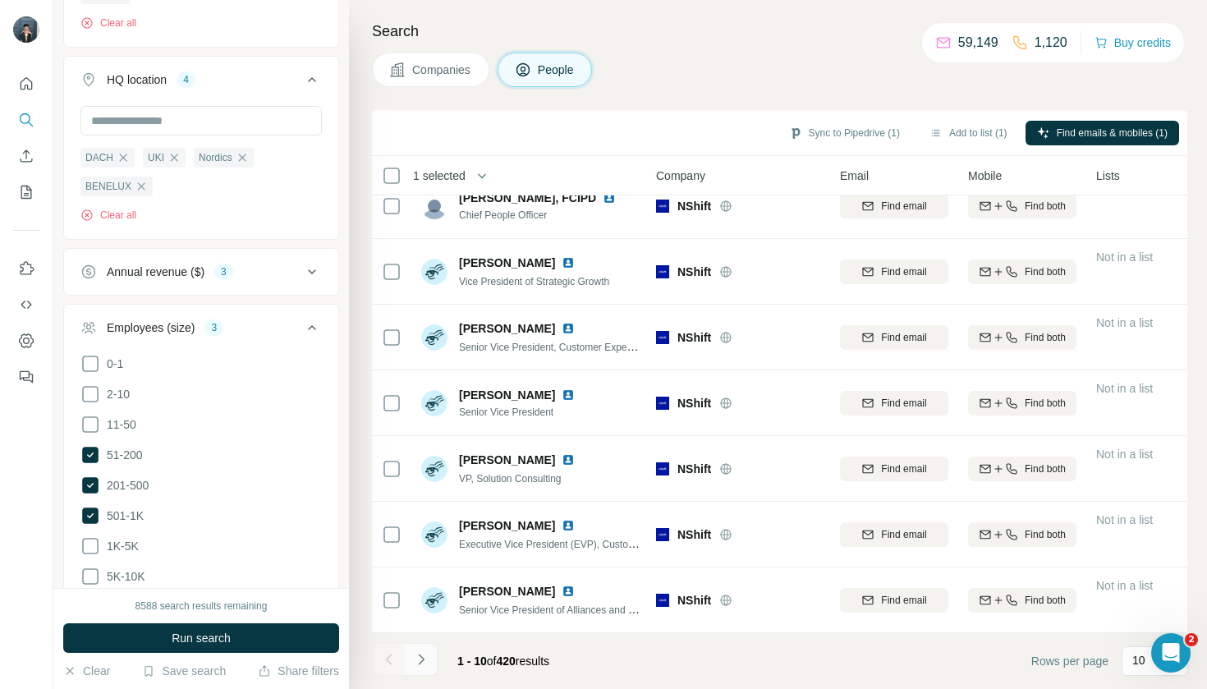
click at [419, 659] on icon "Navigate to next page" at bounding box center [421, 659] width 16 height 16
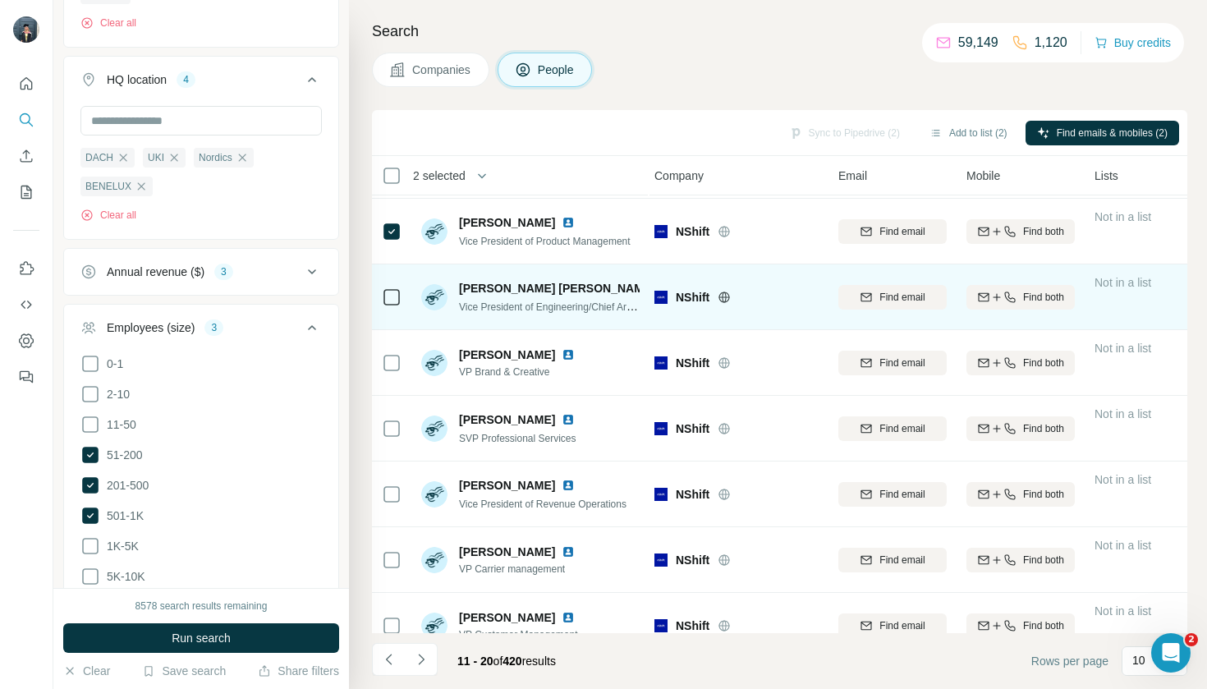
click at [402, 303] on td at bounding box center [391, 297] width 39 height 66
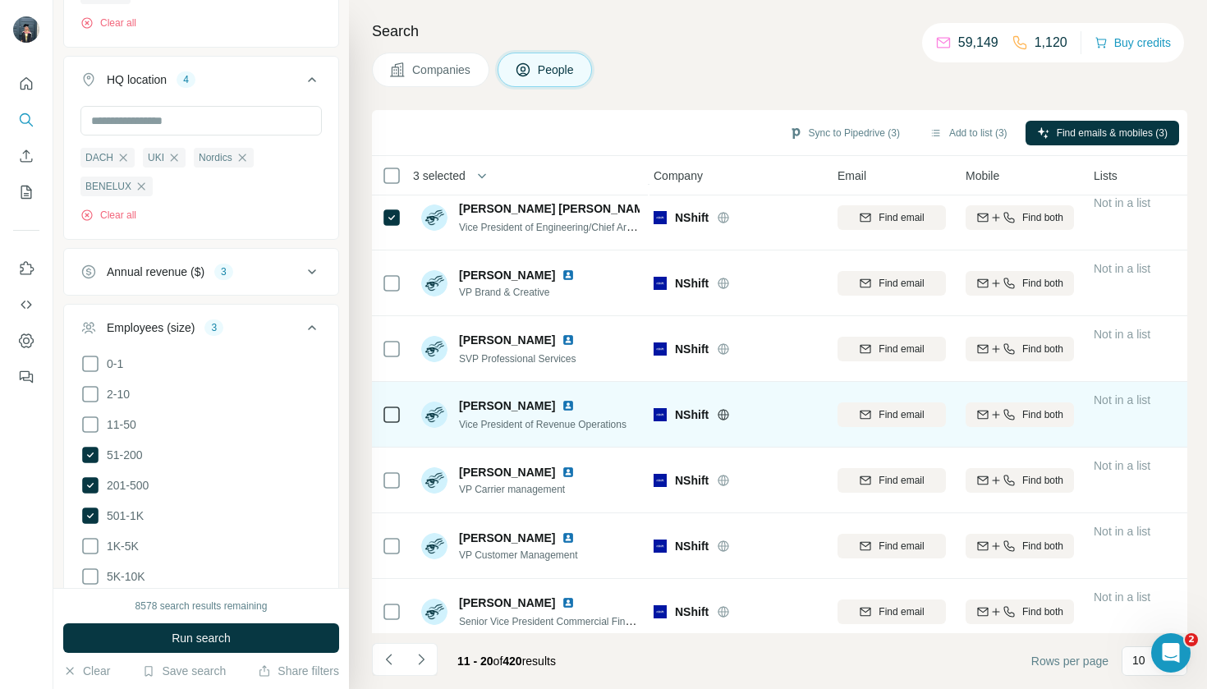
click at [400, 411] on icon at bounding box center [392, 415] width 20 height 20
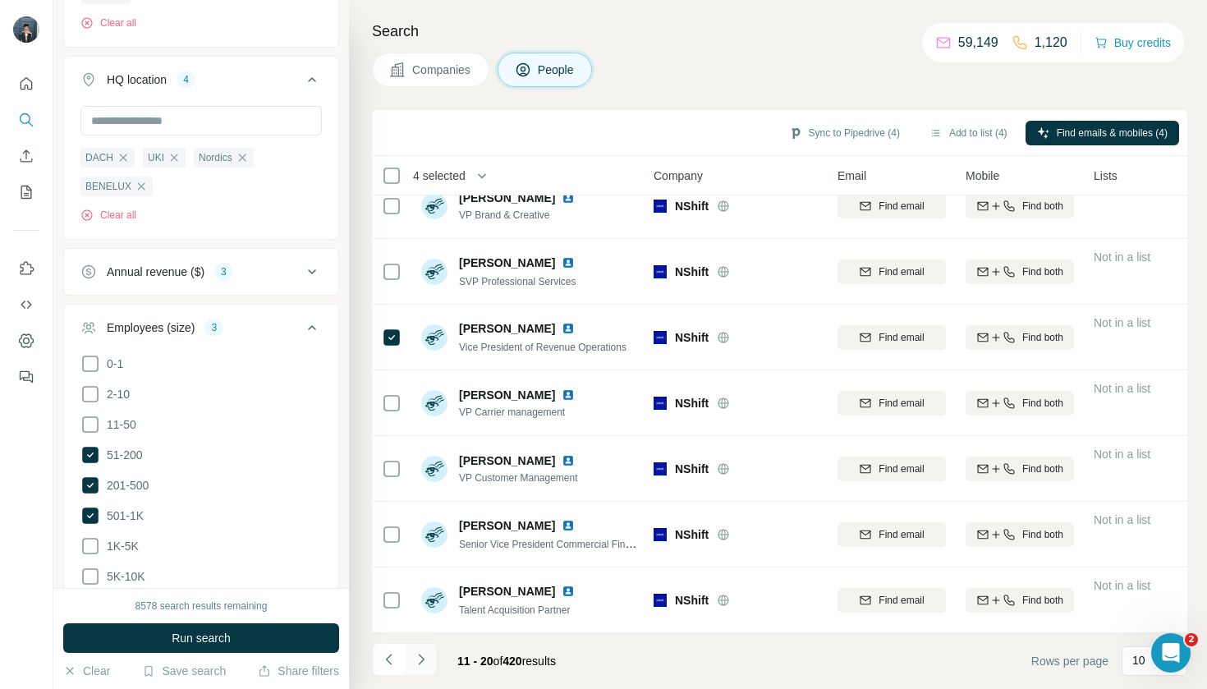
click at [424, 659] on icon "Navigate to next page" at bounding box center [421, 659] width 6 height 11
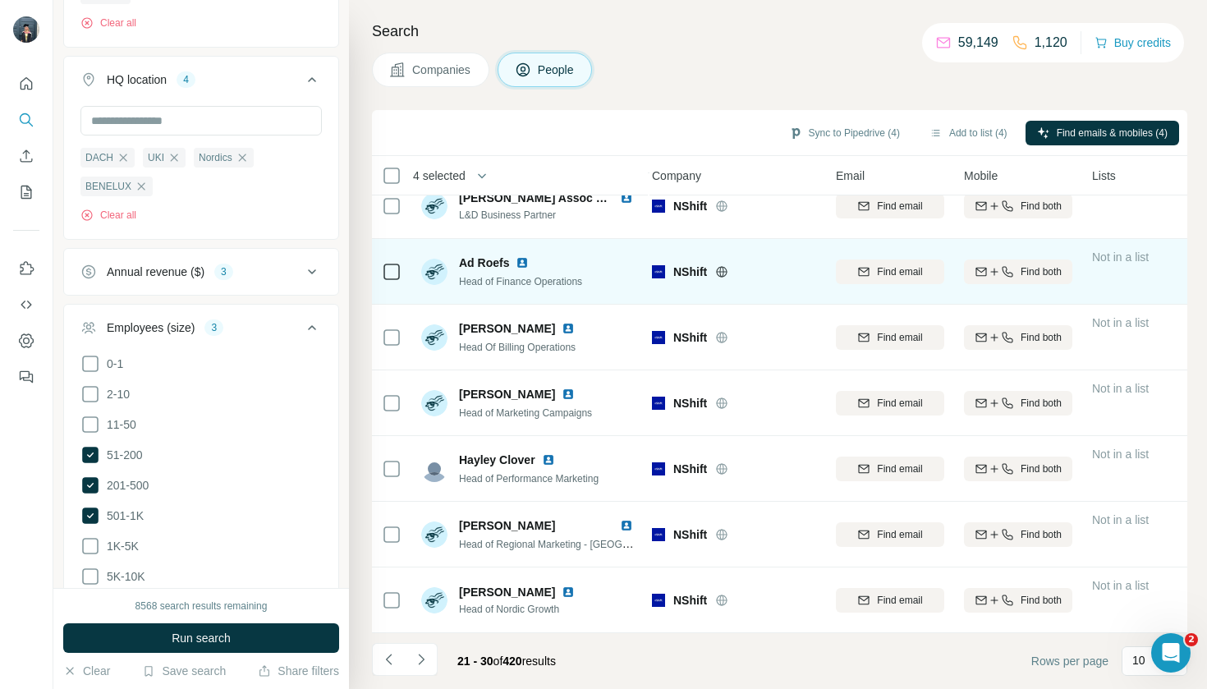
scroll to position [219, 6]
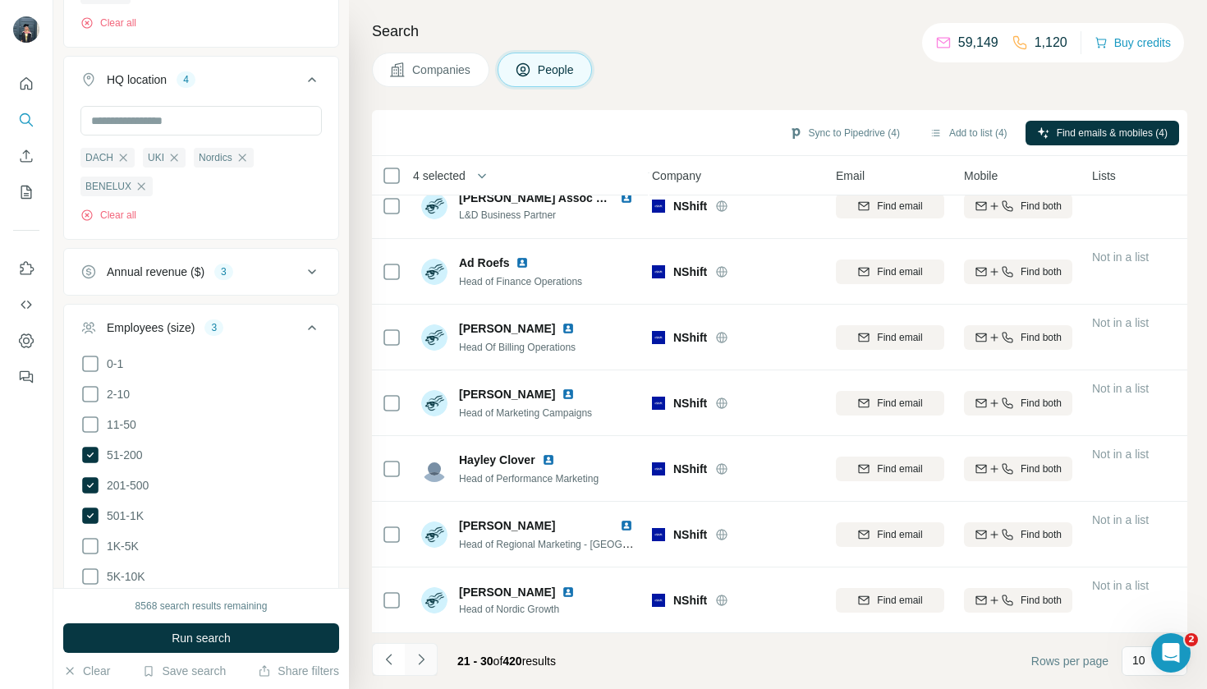
click at [419, 668] on button "Navigate to next page" at bounding box center [421, 659] width 33 height 33
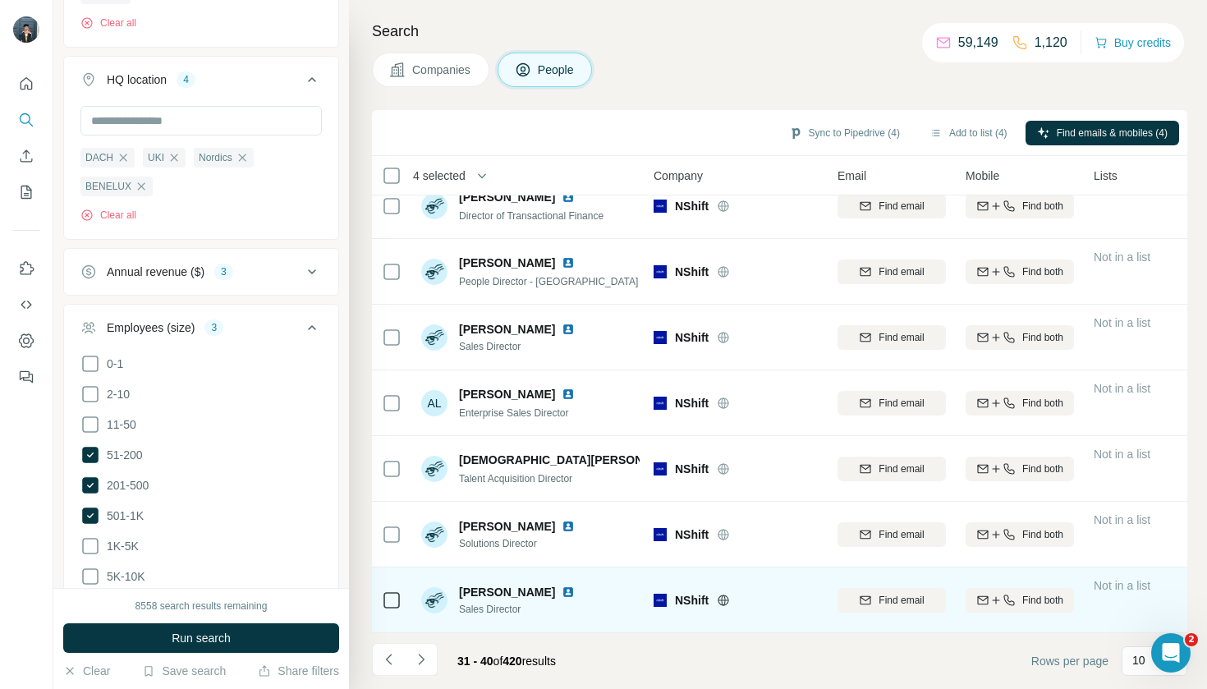
scroll to position [219, 4]
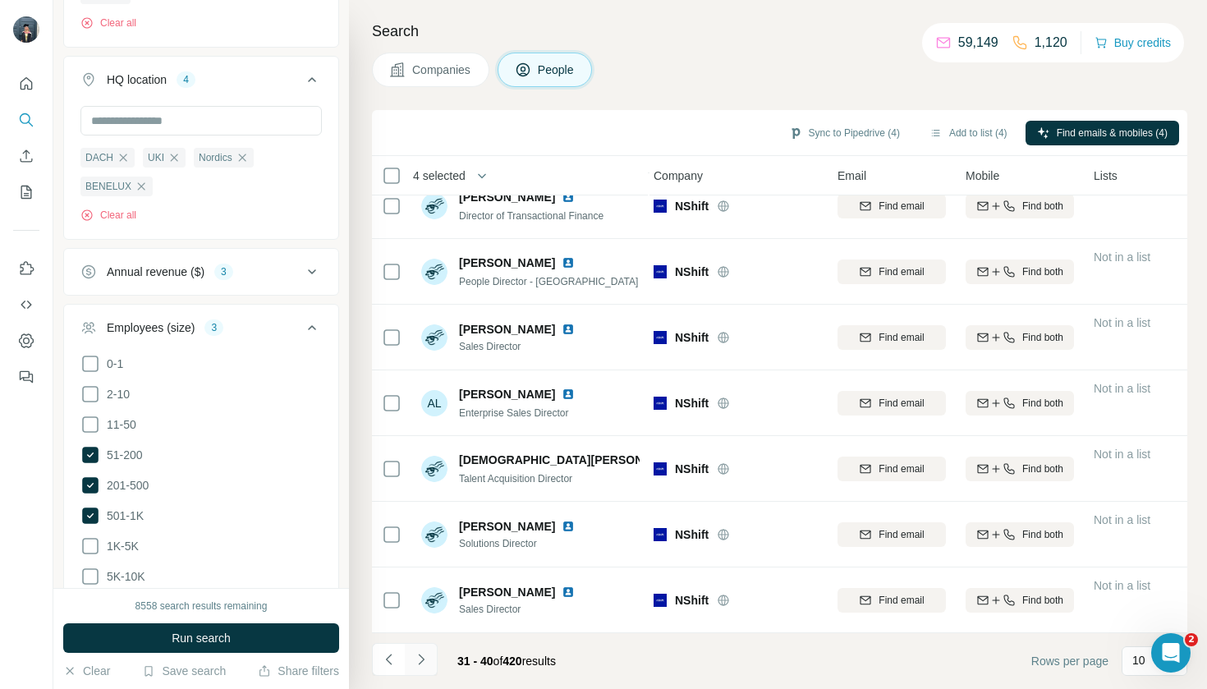
click at [430, 668] on button "Navigate to next page" at bounding box center [421, 659] width 33 height 33
click at [429, 661] on icon "Navigate to next page" at bounding box center [421, 659] width 16 height 16
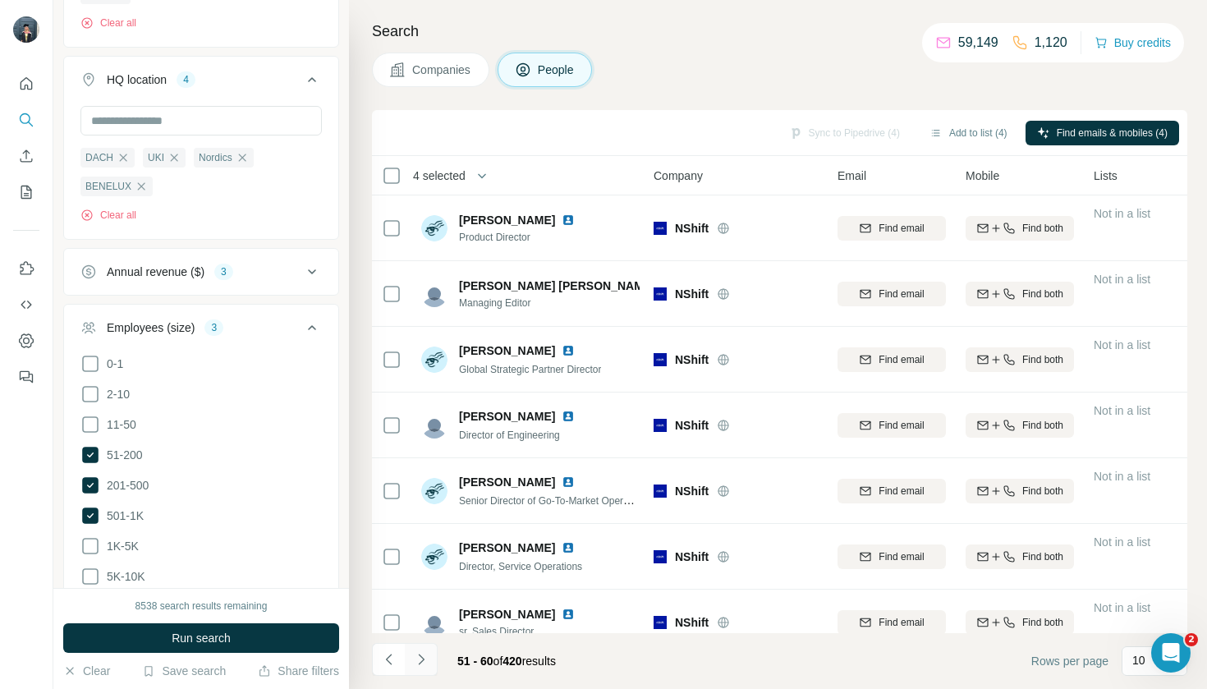
scroll to position [-1, 4]
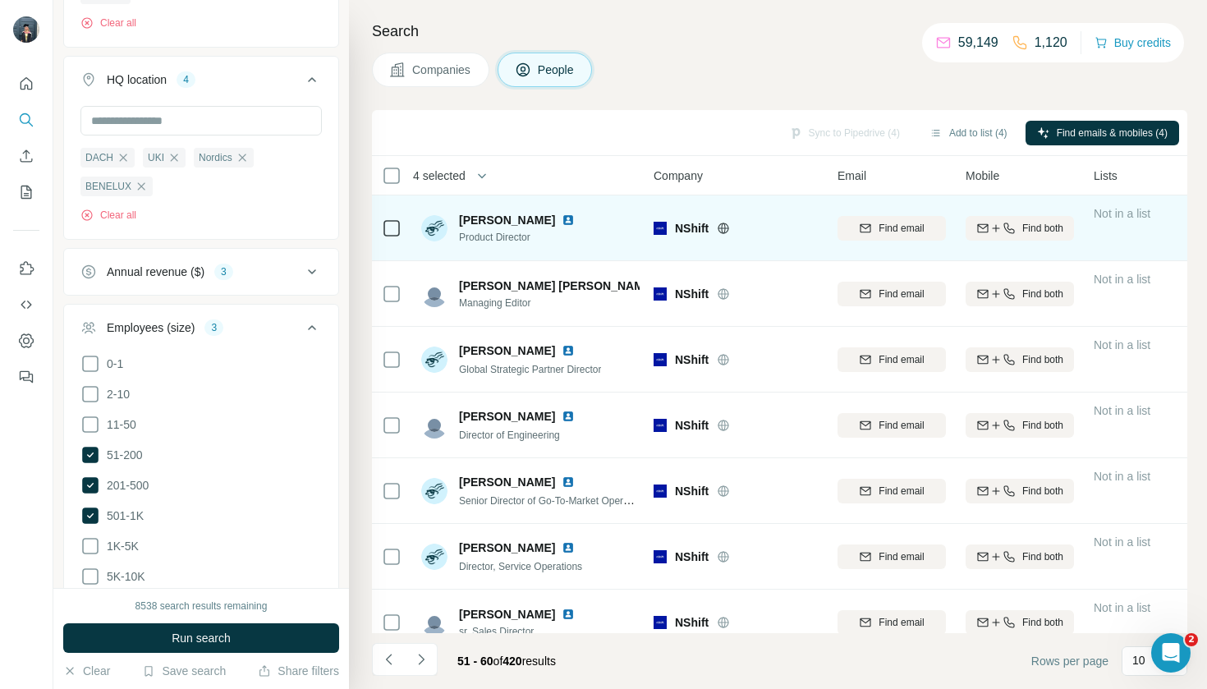
click at [400, 228] on icon at bounding box center [392, 228] width 20 height 20
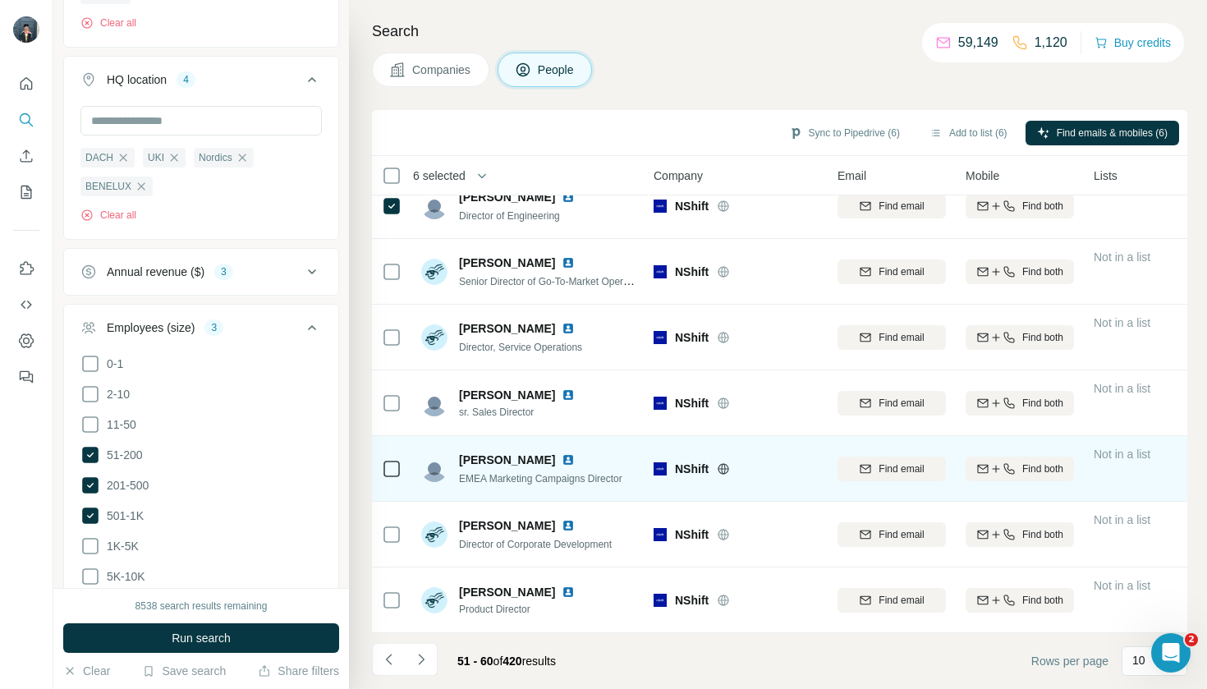
scroll to position [219, 4]
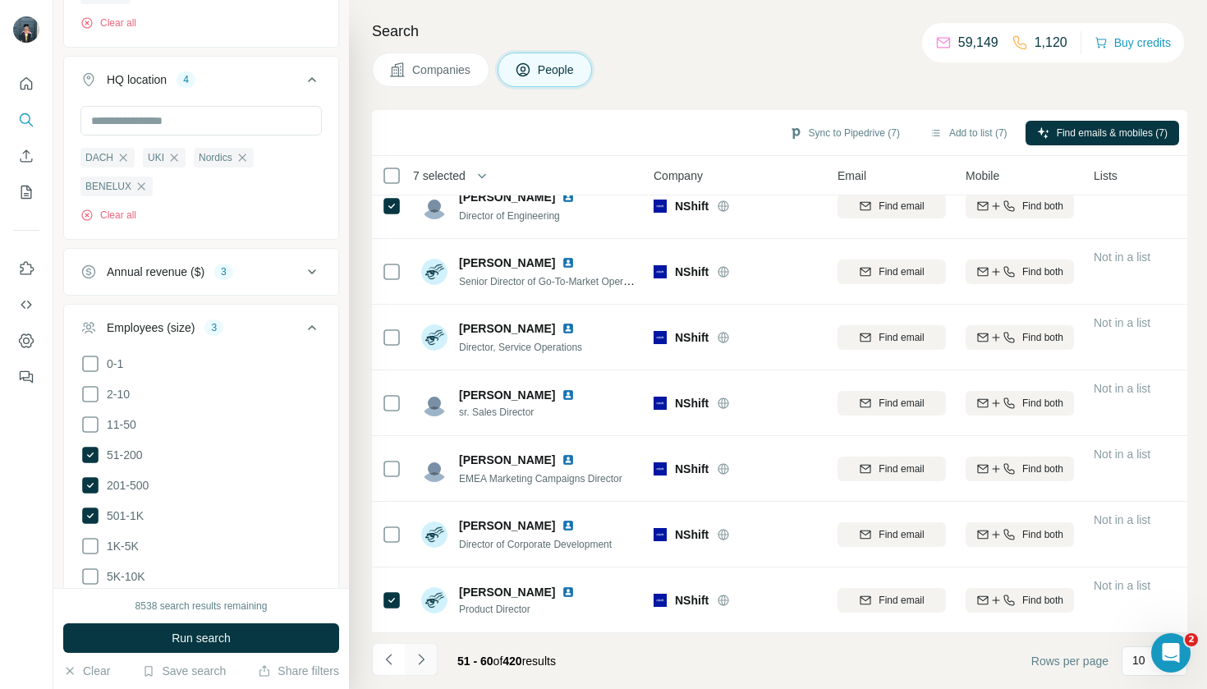
click at [429, 666] on icon "Navigate to next page" at bounding box center [421, 659] width 16 height 16
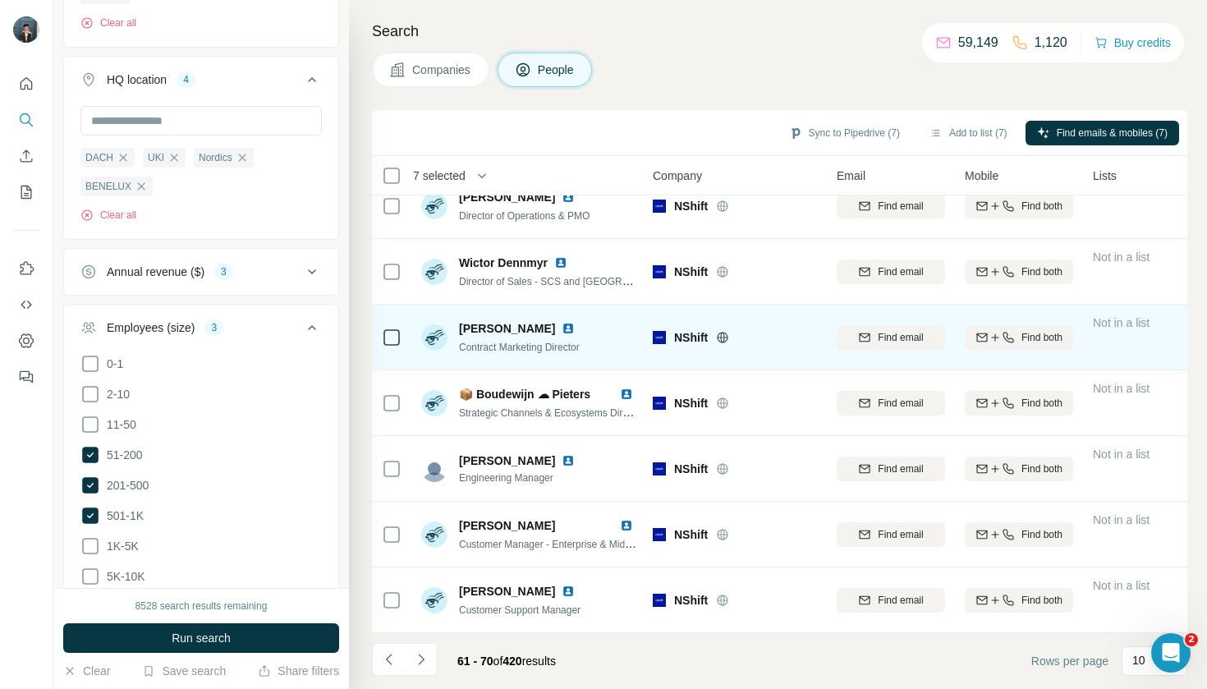
scroll to position [219, 5]
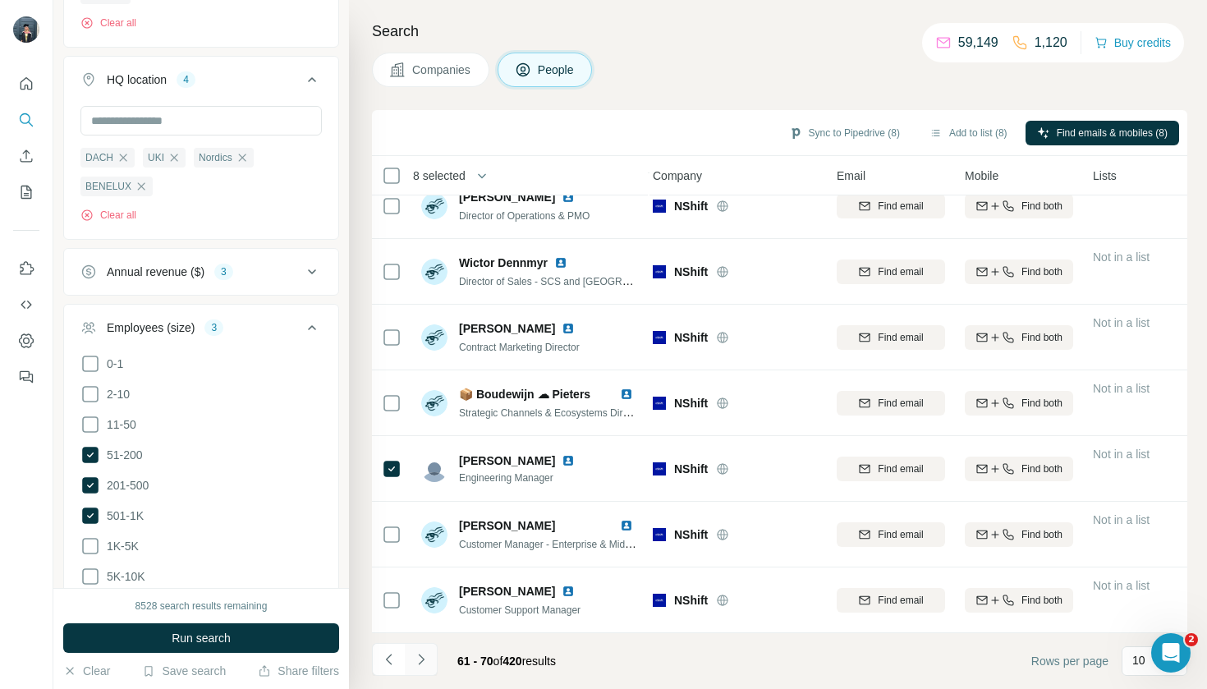
click at [420, 658] on icon "Navigate to next page" at bounding box center [421, 659] width 16 height 16
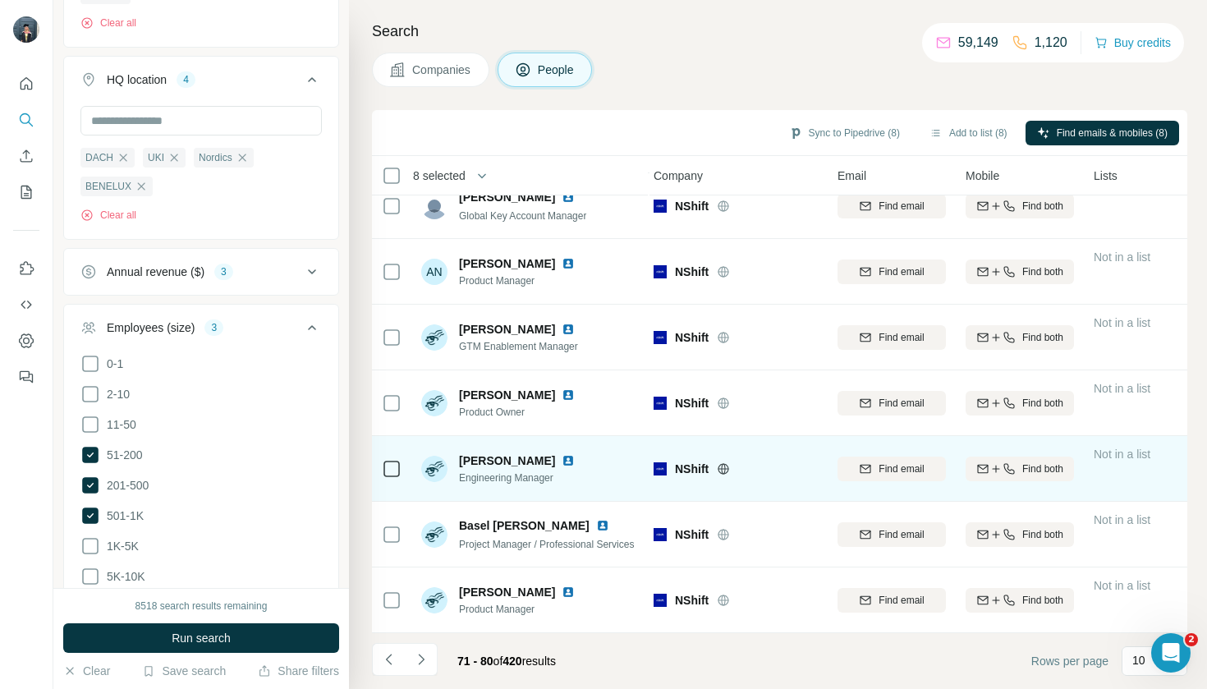
scroll to position [219, 4]
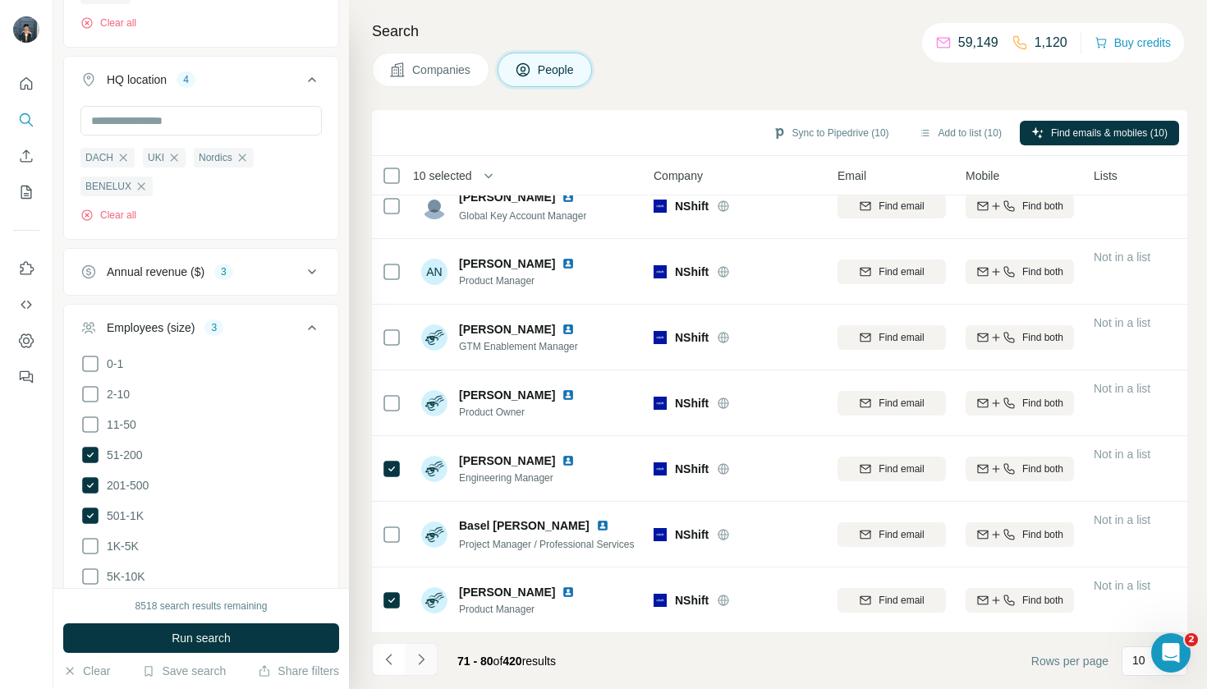
click at [419, 645] on button "Navigate to next page" at bounding box center [421, 659] width 33 height 33
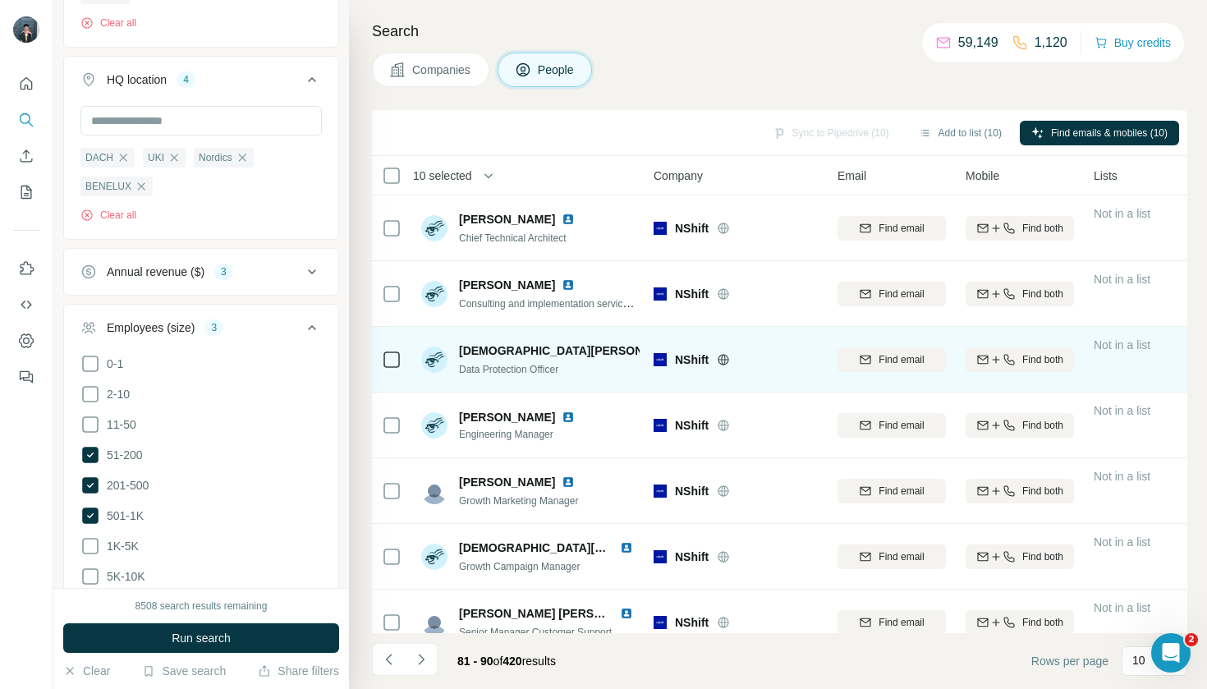
scroll to position [0, 4]
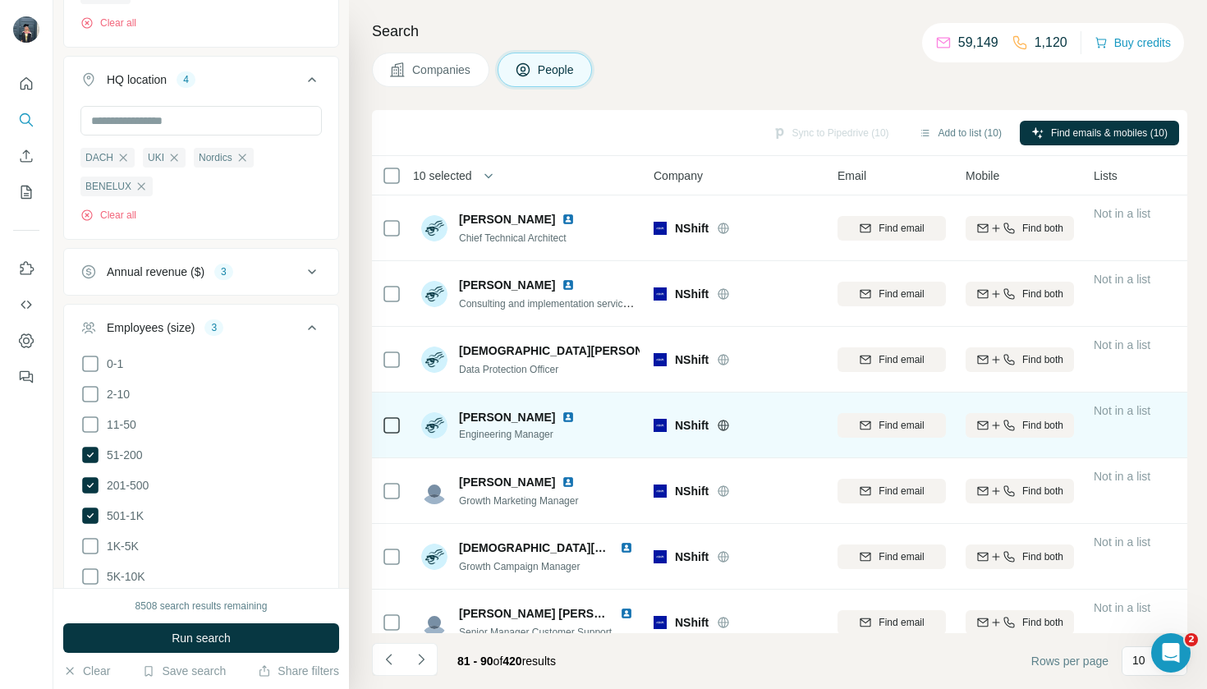
click at [401, 429] on icon at bounding box center [392, 426] width 20 height 20
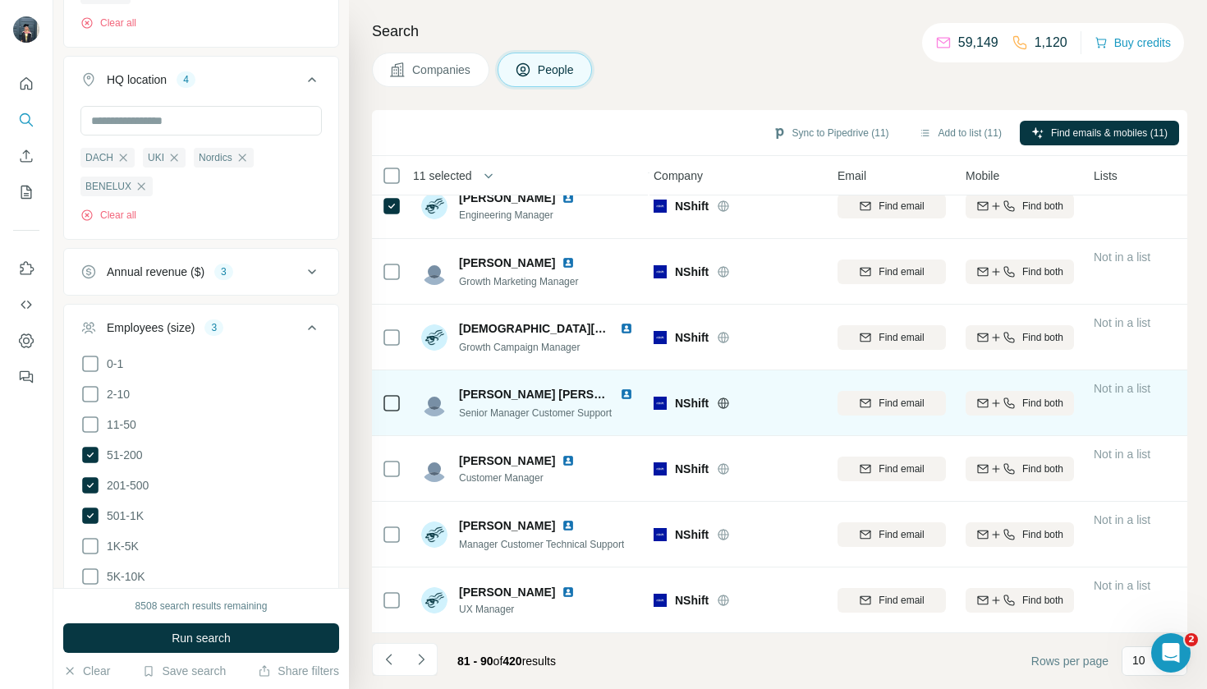
scroll to position [219, 4]
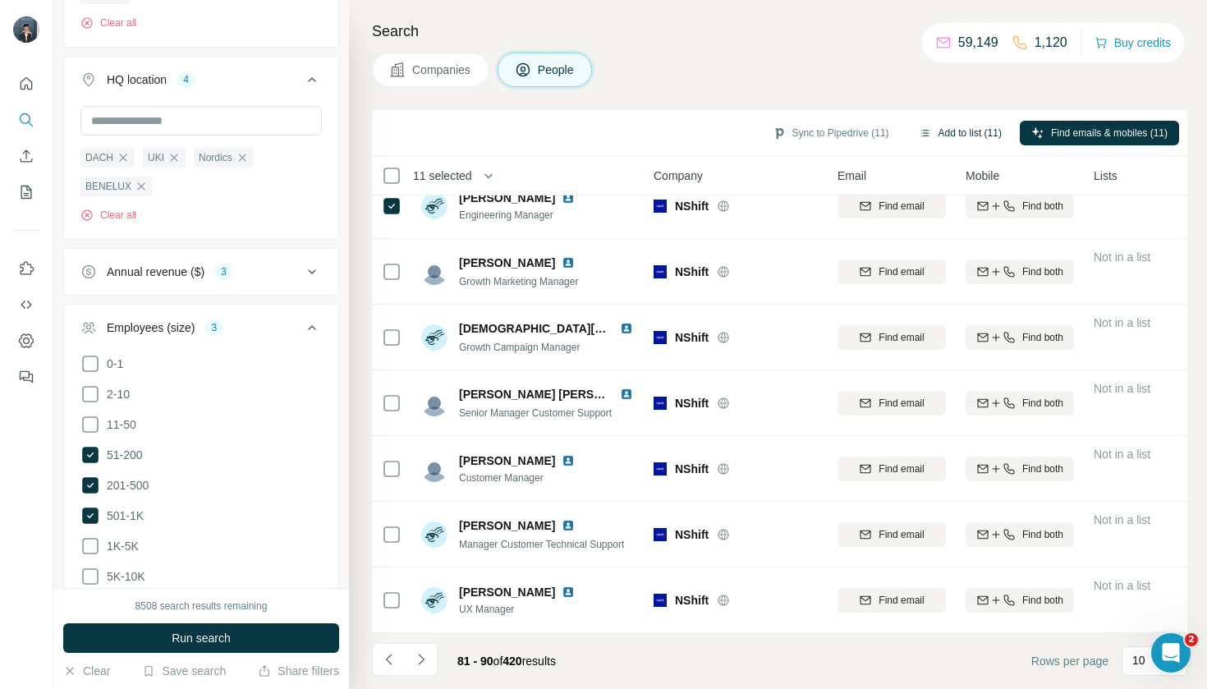
click at [985, 124] on button "Add to list (11)" at bounding box center [960, 133] width 106 height 25
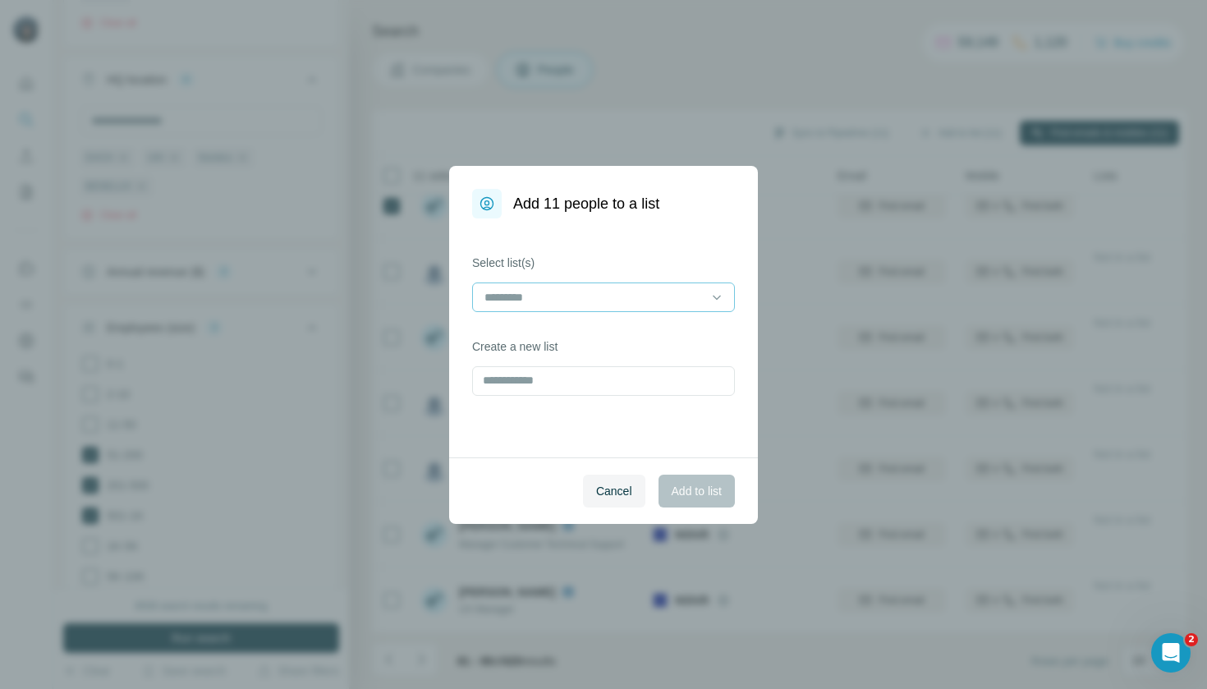
click at [705, 290] on div at bounding box center [603, 297] width 263 height 30
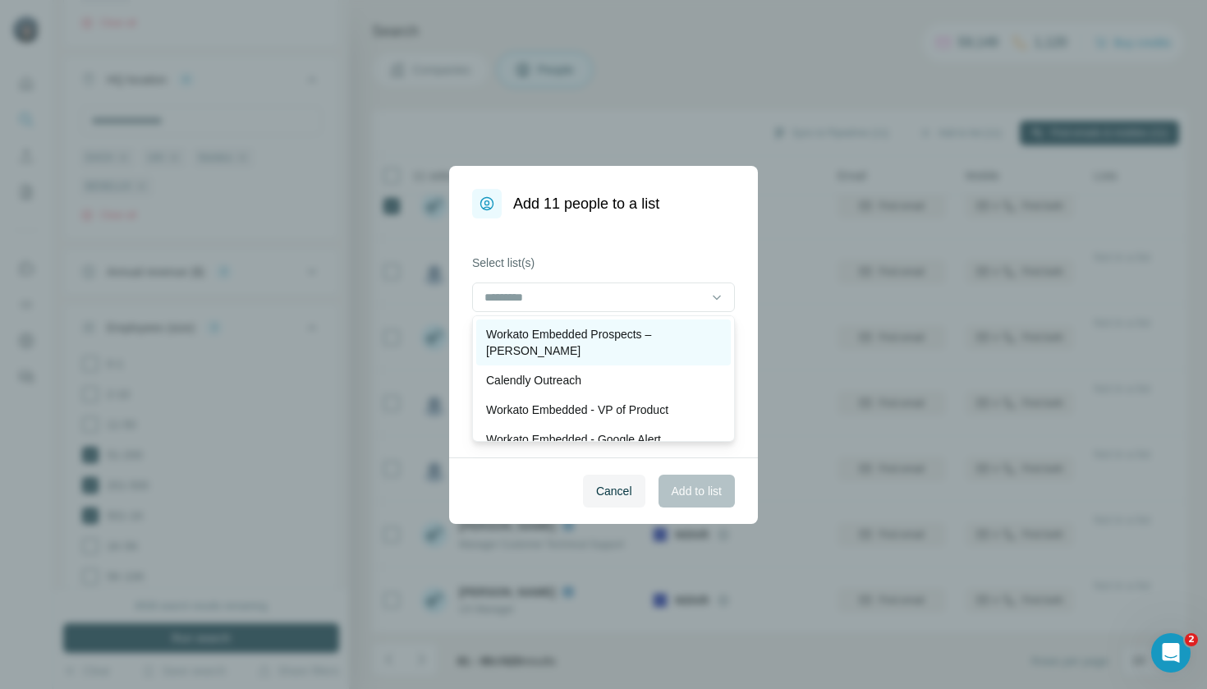
click at [691, 328] on div "Workato Embedded Prospects – [PERSON_NAME]" at bounding box center [603, 342] width 235 height 33
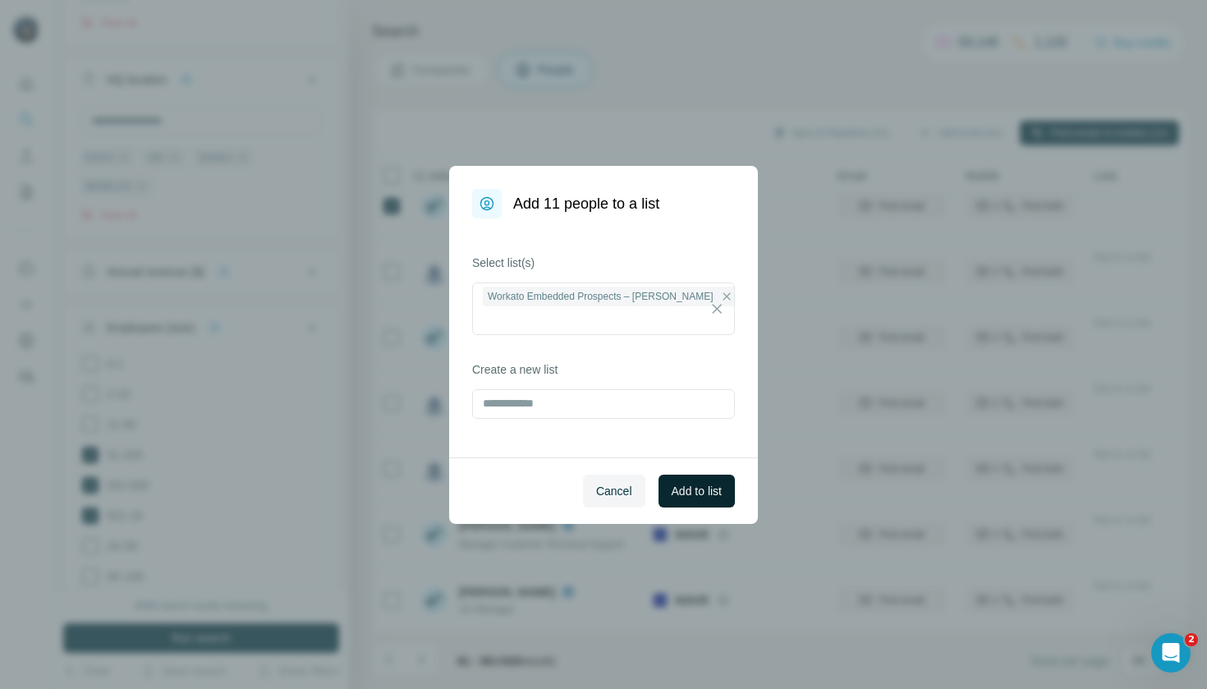
click at [709, 491] on span "Add to list" at bounding box center [697, 491] width 50 height 16
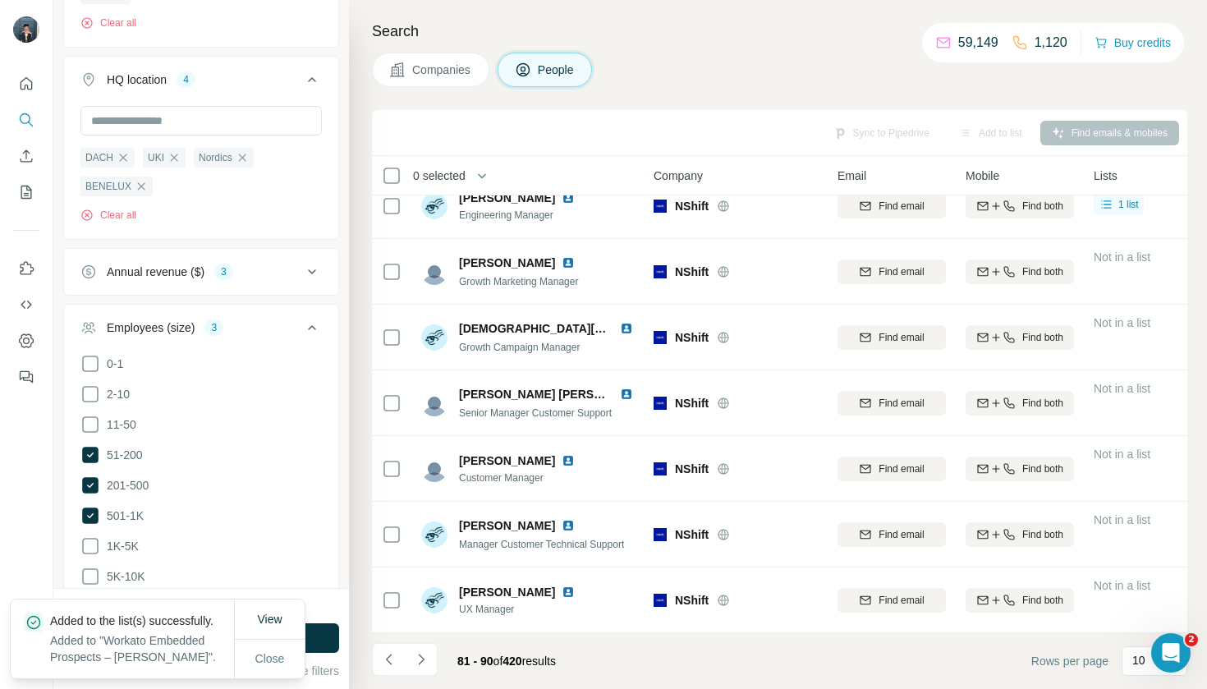
click at [458, 71] on span "Companies" at bounding box center [442, 70] width 60 height 16
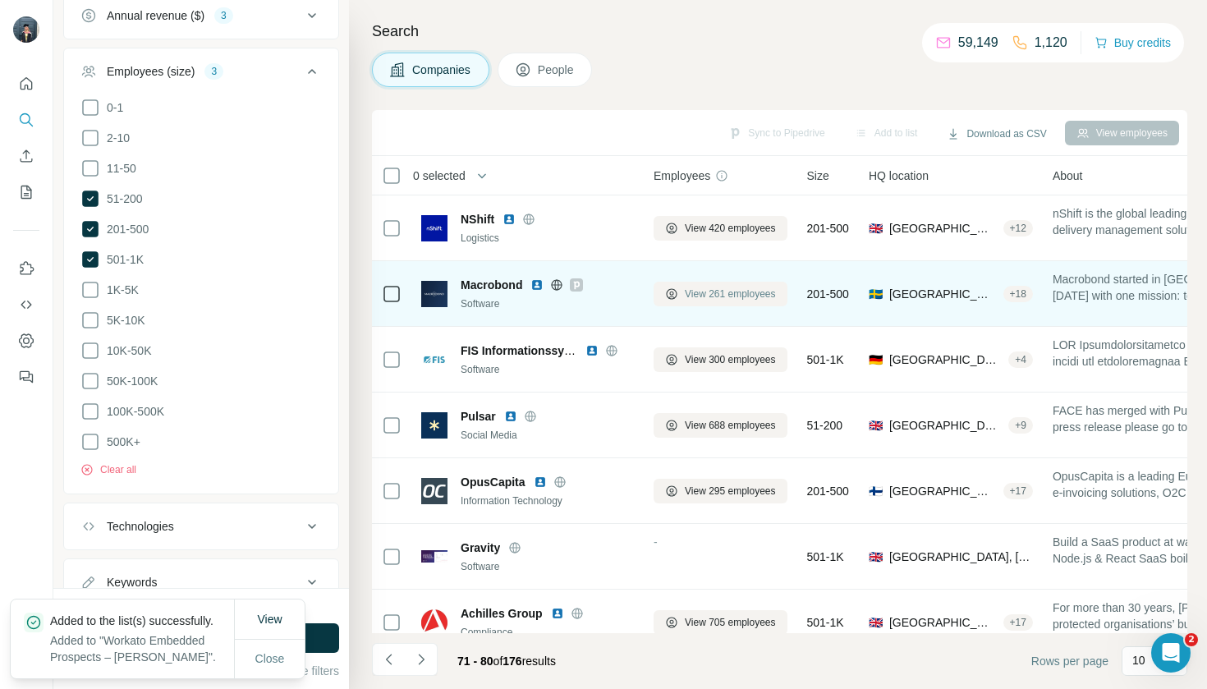
scroll to position [0, 4]
click at [723, 295] on span "View 261 employees" at bounding box center [730, 294] width 91 height 15
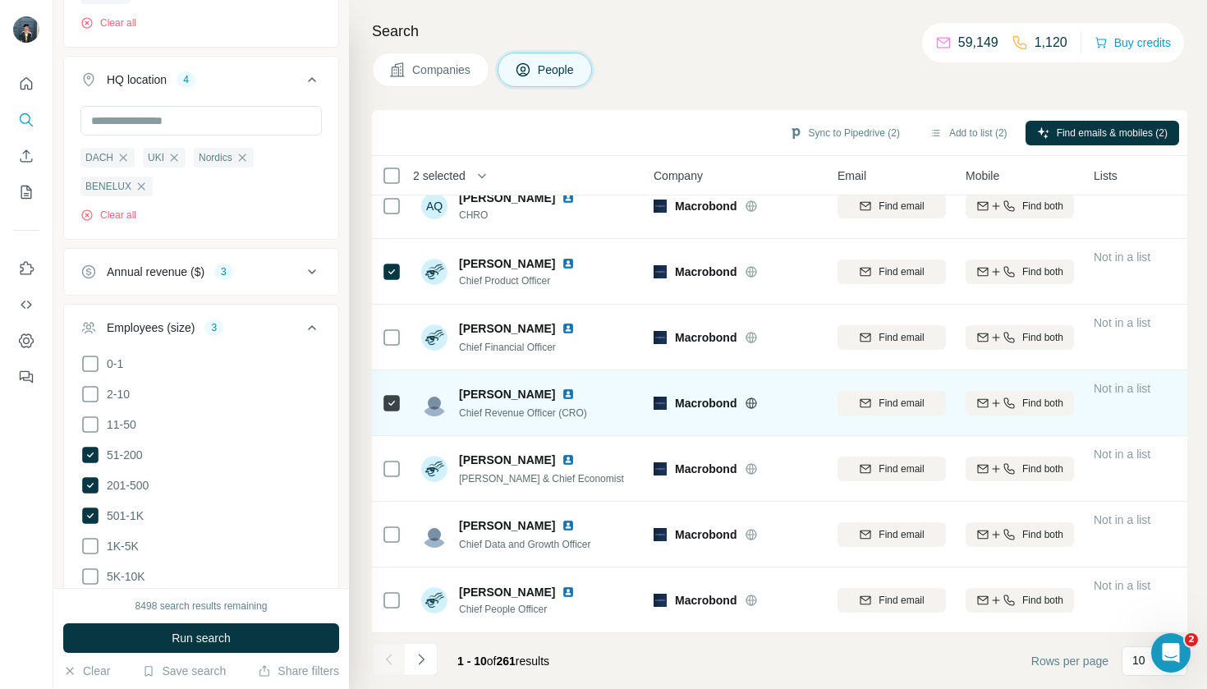
scroll to position [219, 0]
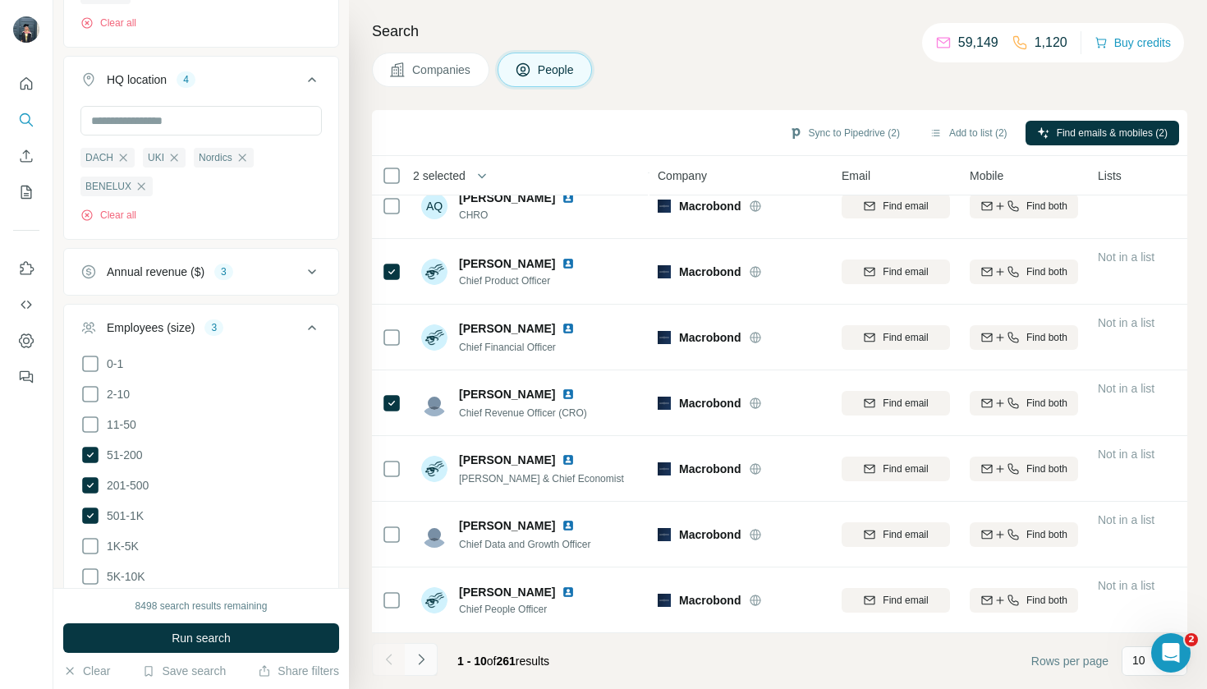
click at [417, 666] on icon "Navigate to next page" at bounding box center [421, 659] width 16 height 16
click at [416, 663] on icon "Navigate to next page" at bounding box center [421, 659] width 16 height 16
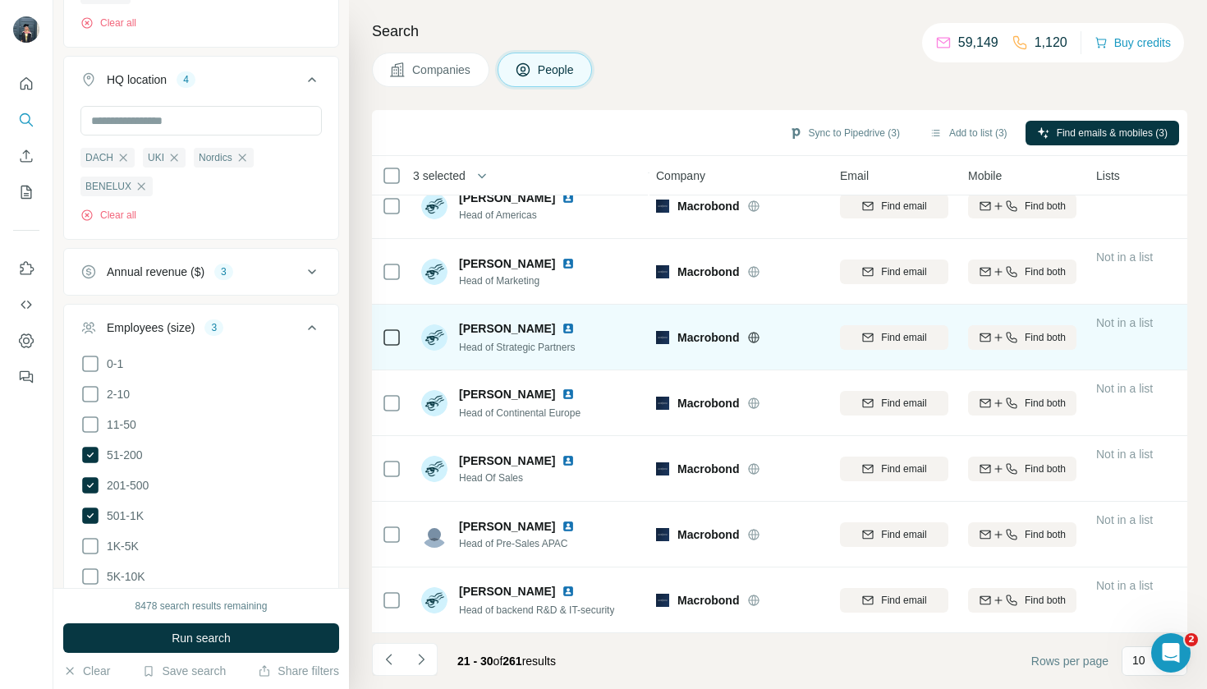
scroll to position [0, 0]
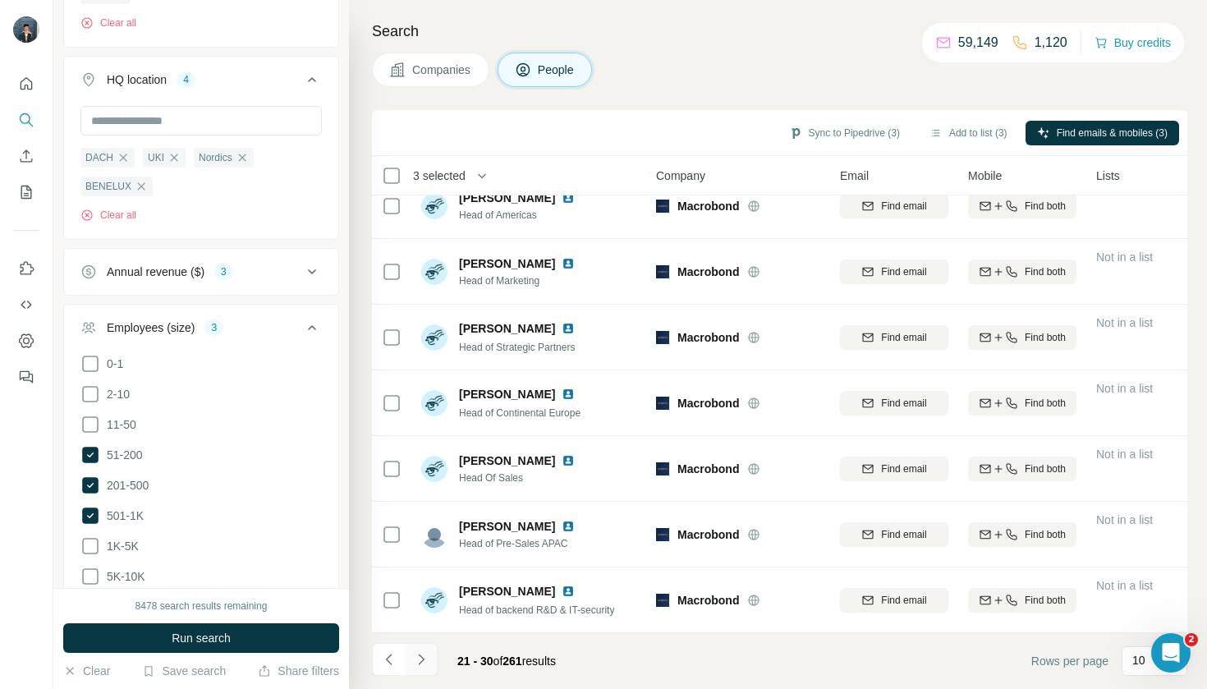
click at [427, 672] on button "Navigate to next page" at bounding box center [421, 659] width 33 height 33
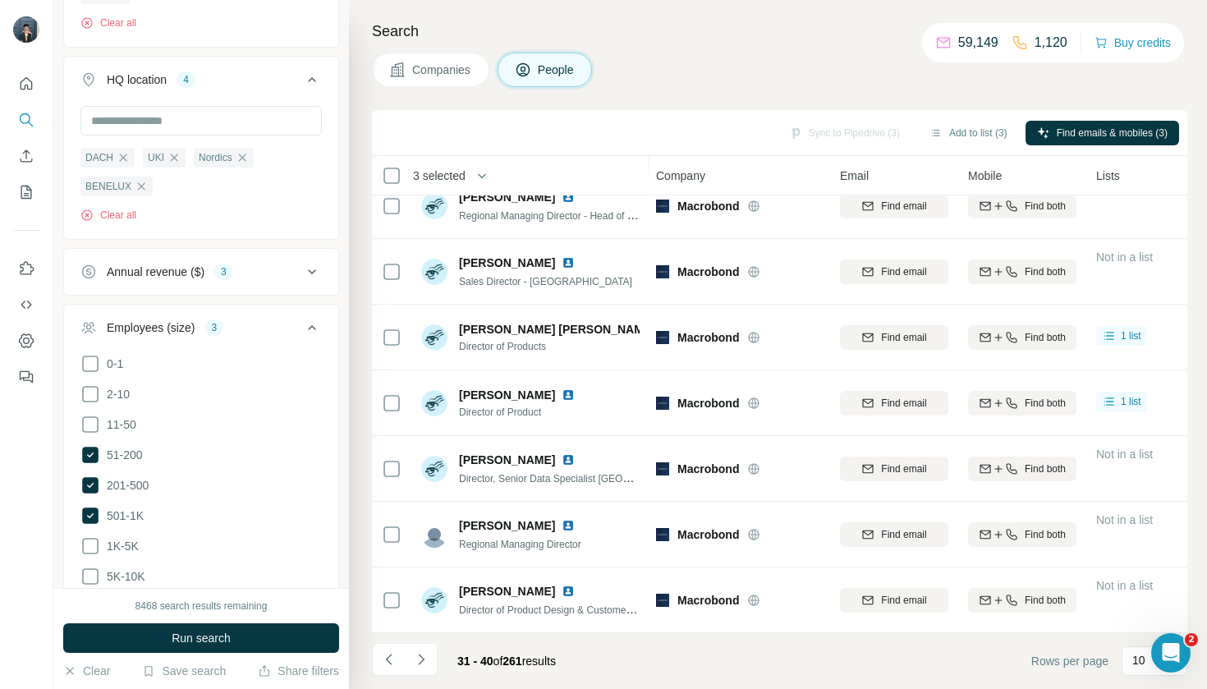
scroll to position [219, 2]
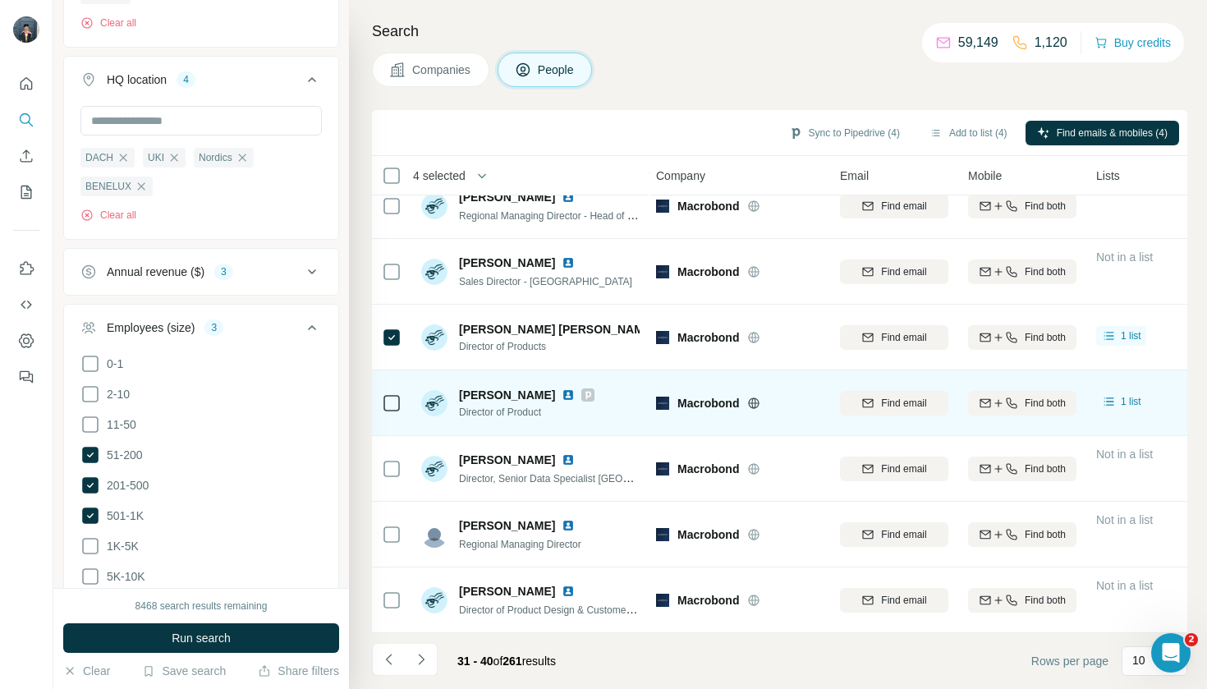
click at [402, 406] on td at bounding box center [391, 403] width 39 height 66
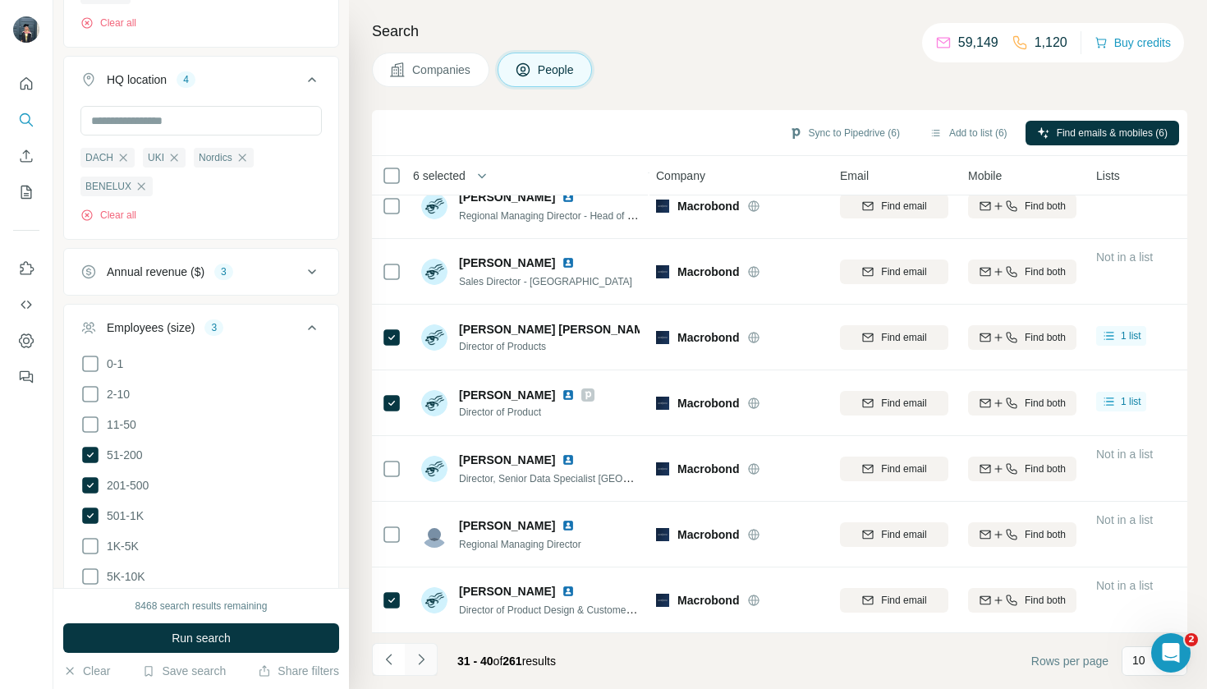
click at [423, 669] on button "Navigate to next page" at bounding box center [421, 659] width 33 height 33
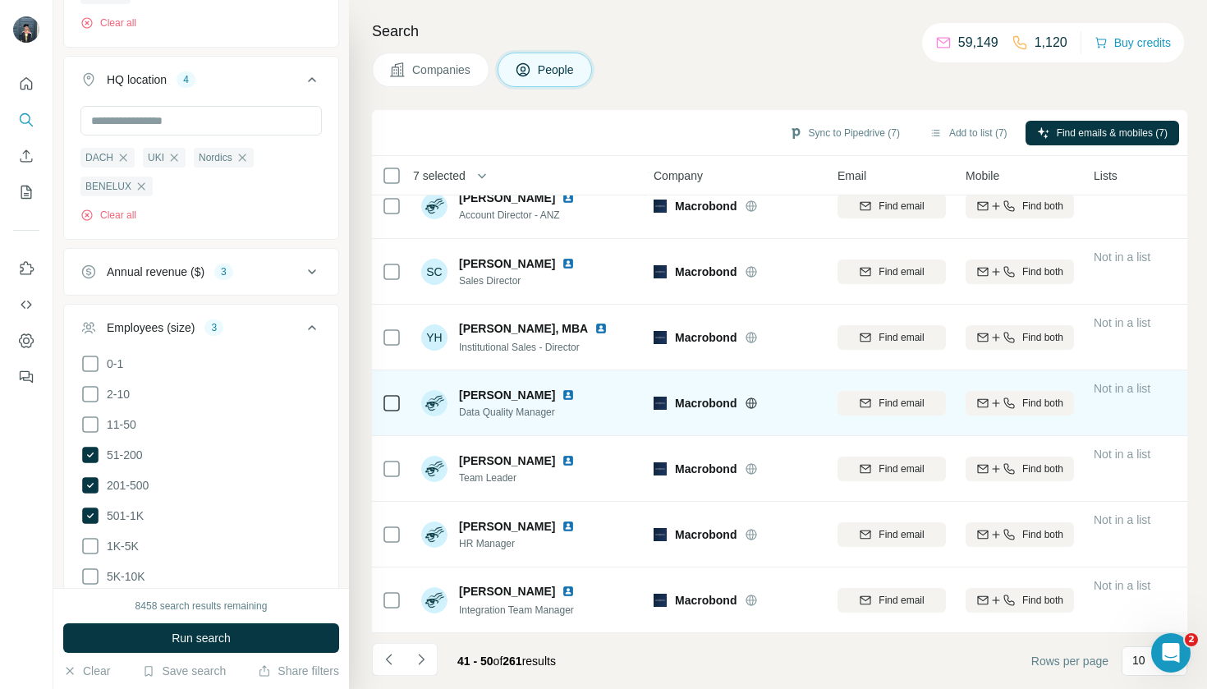
scroll to position [219, 4]
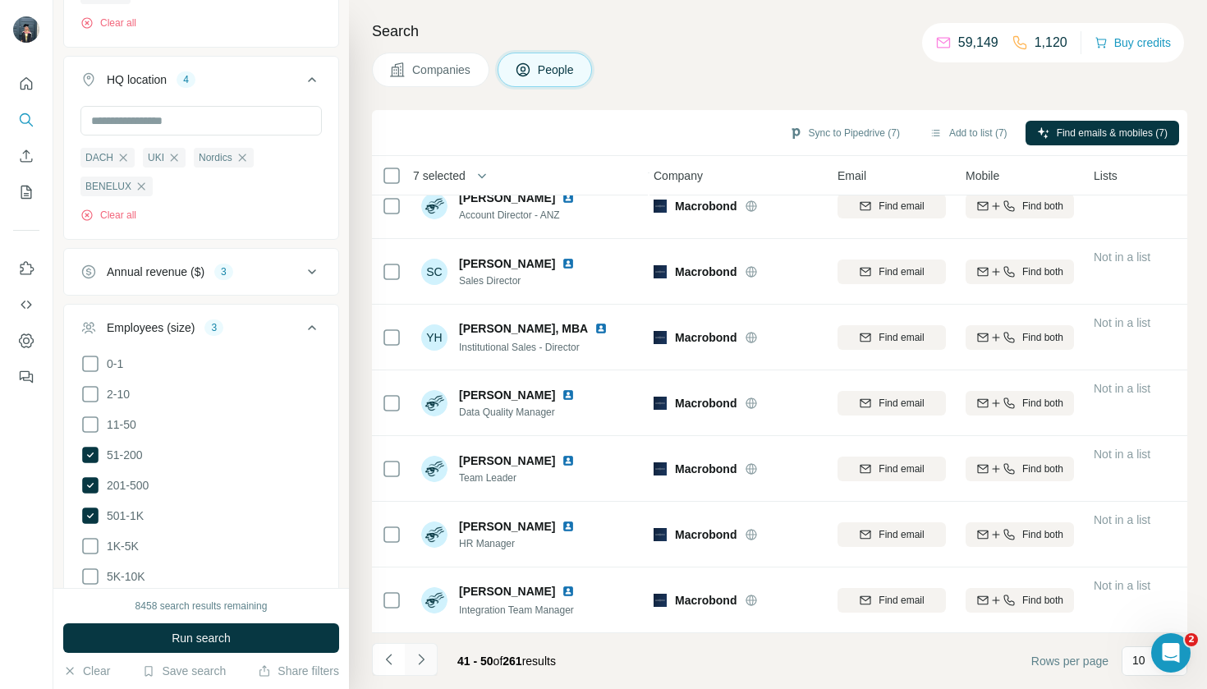
click at [430, 662] on button "Navigate to next page" at bounding box center [421, 659] width 33 height 33
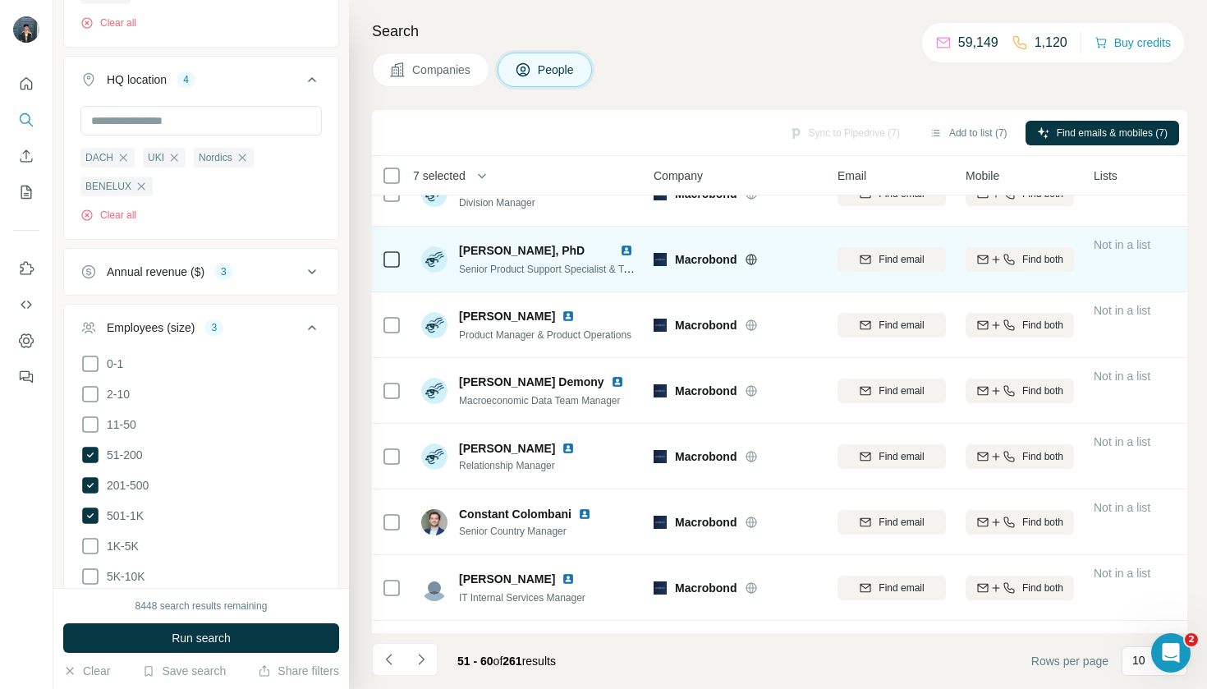
scroll to position [41, 4]
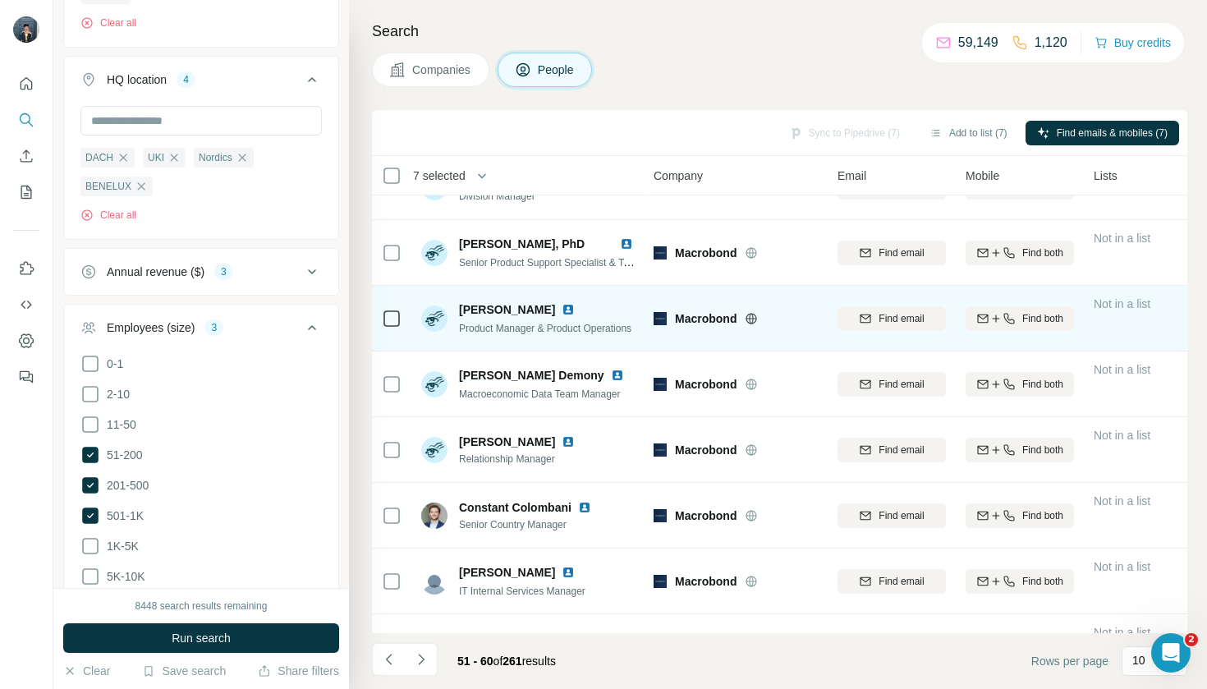
click at [393, 309] on icon at bounding box center [392, 319] width 20 height 20
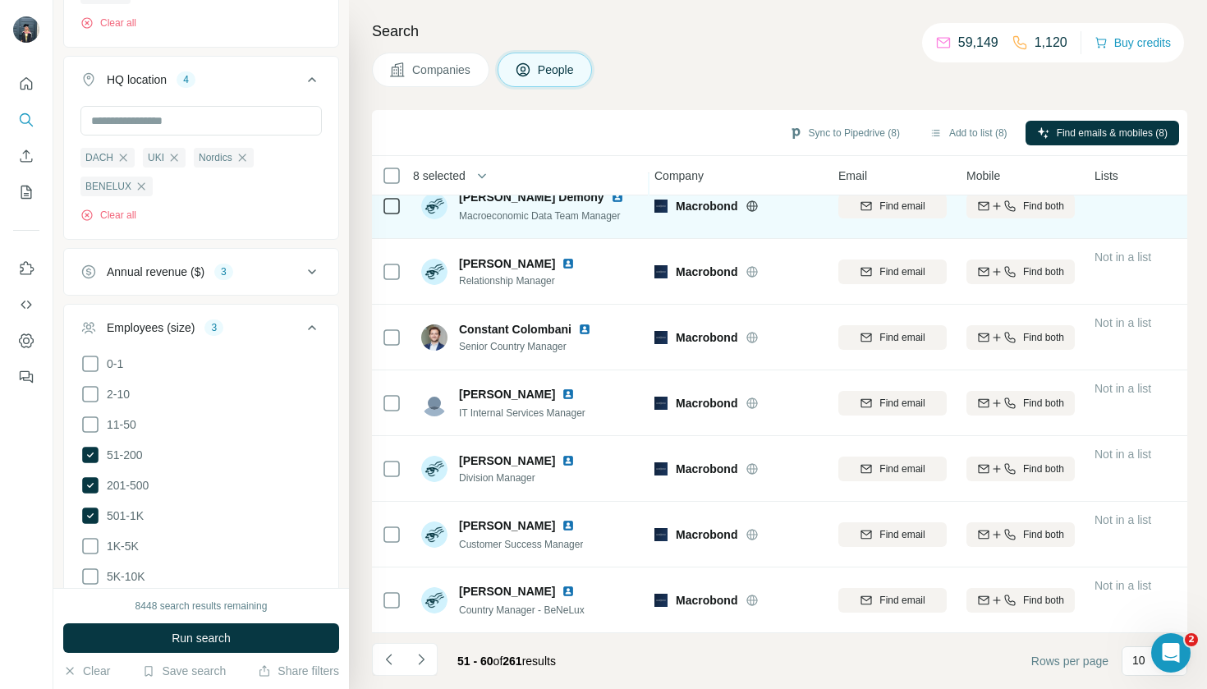
scroll to position [219, 3]
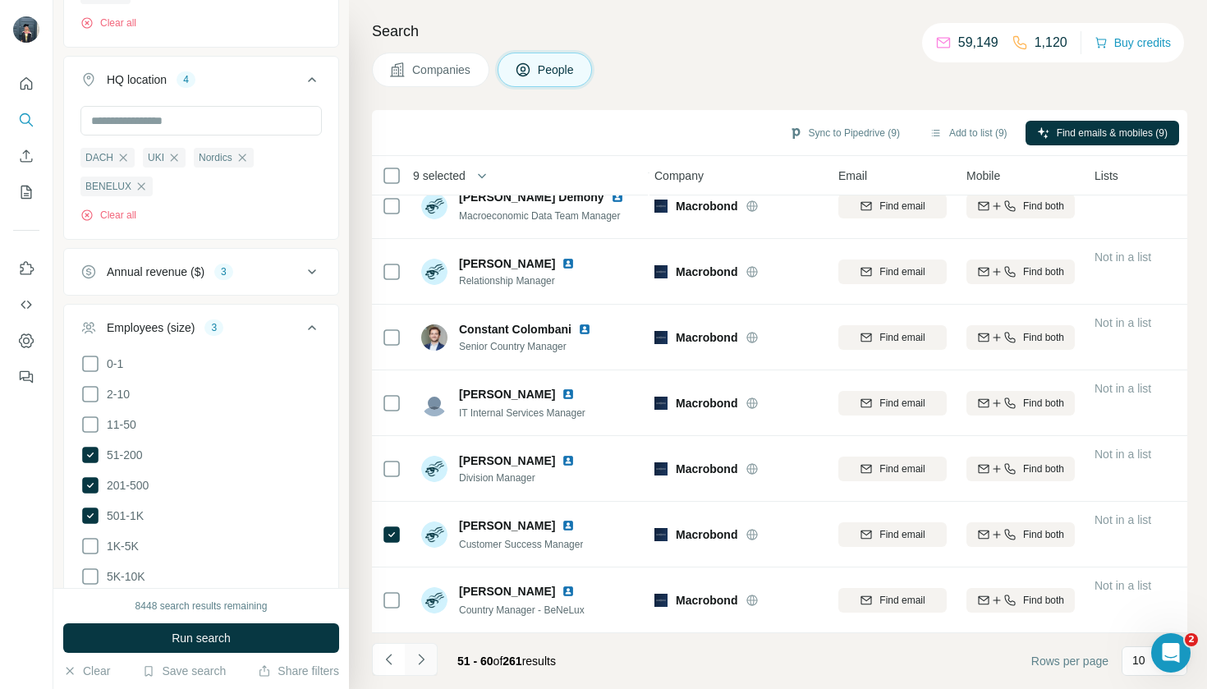
click at [423, 656] on icon "Navigate to next page" at bounding box center [421, 659] width 16 height 16
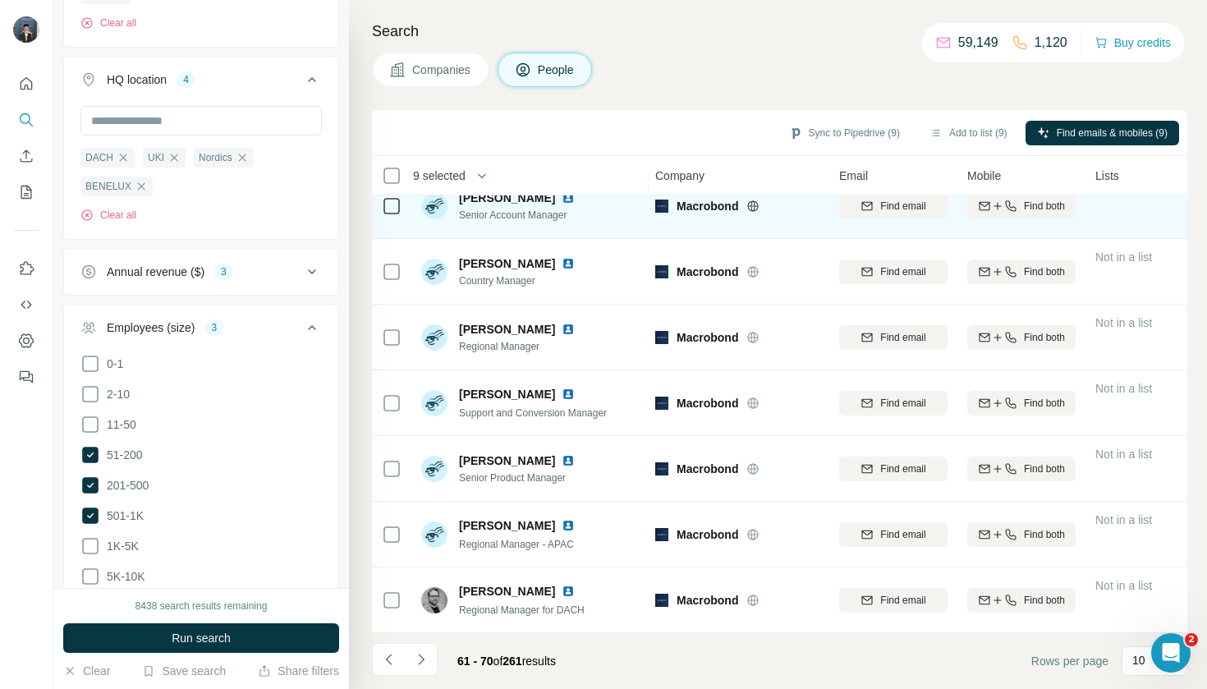
scroll to position [219, 2]
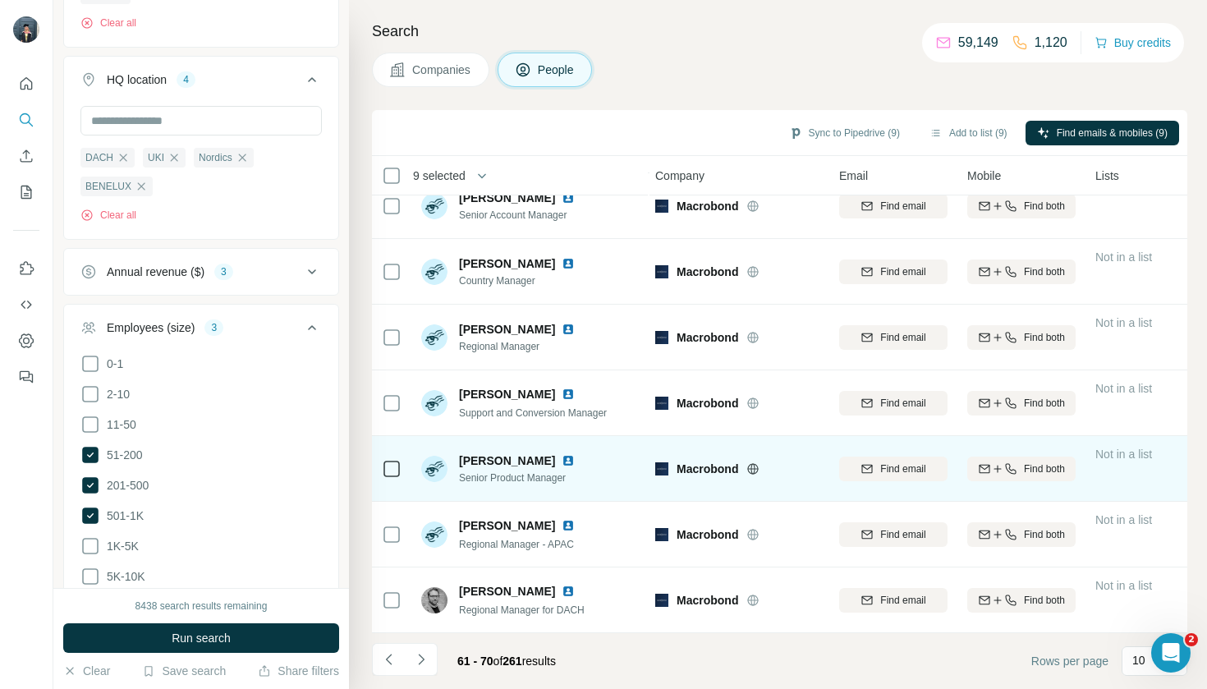
click at [386, 480] on div at bounding box center [392, 468] width 20 height 45
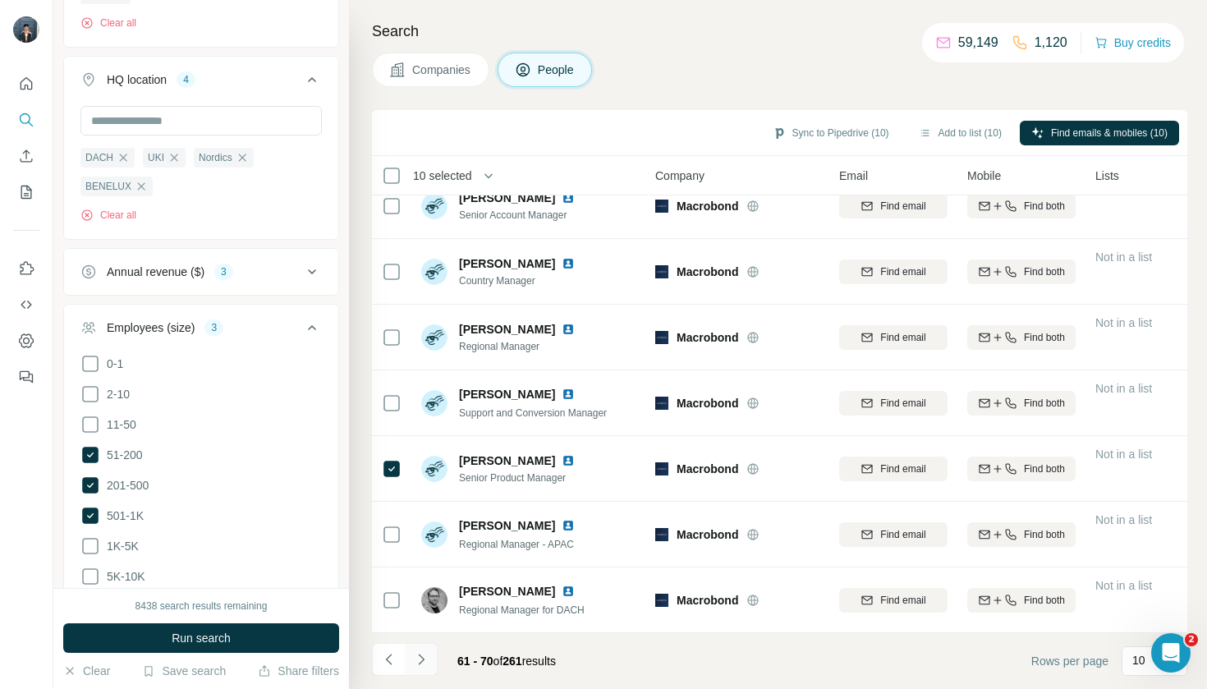
click at [423, 654] on icon "Navigate to next page" at bounding box center [421, 659] width 16 height 16
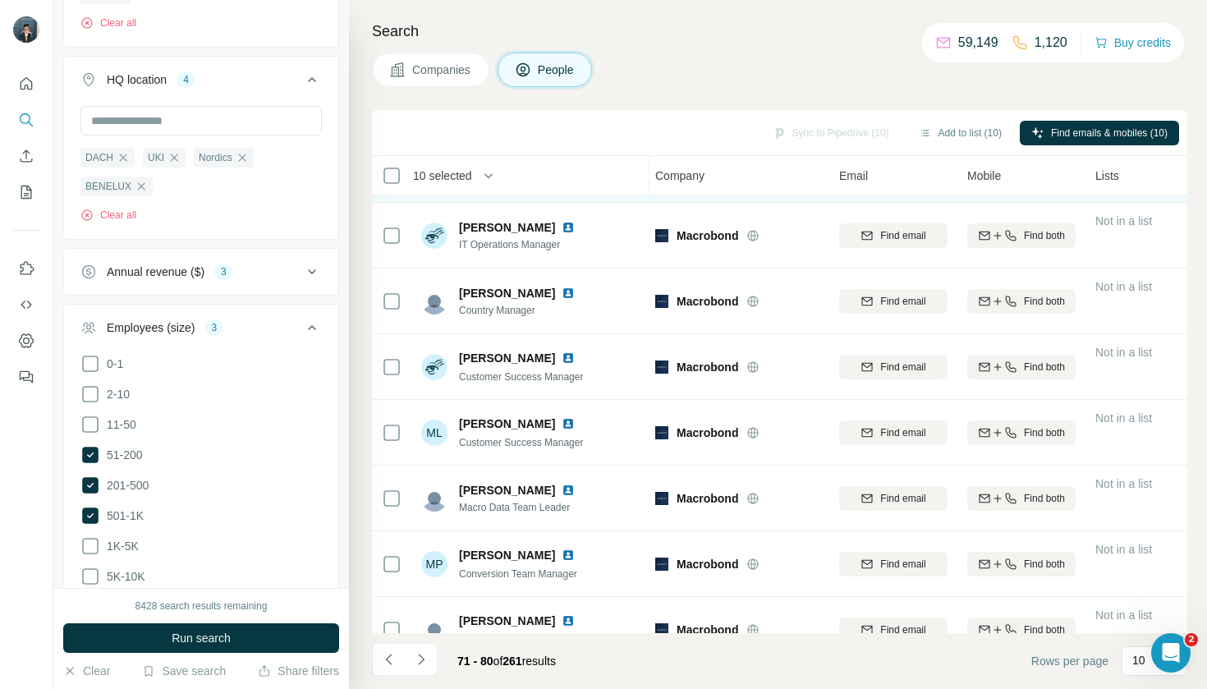
scroll to position [142, 2]
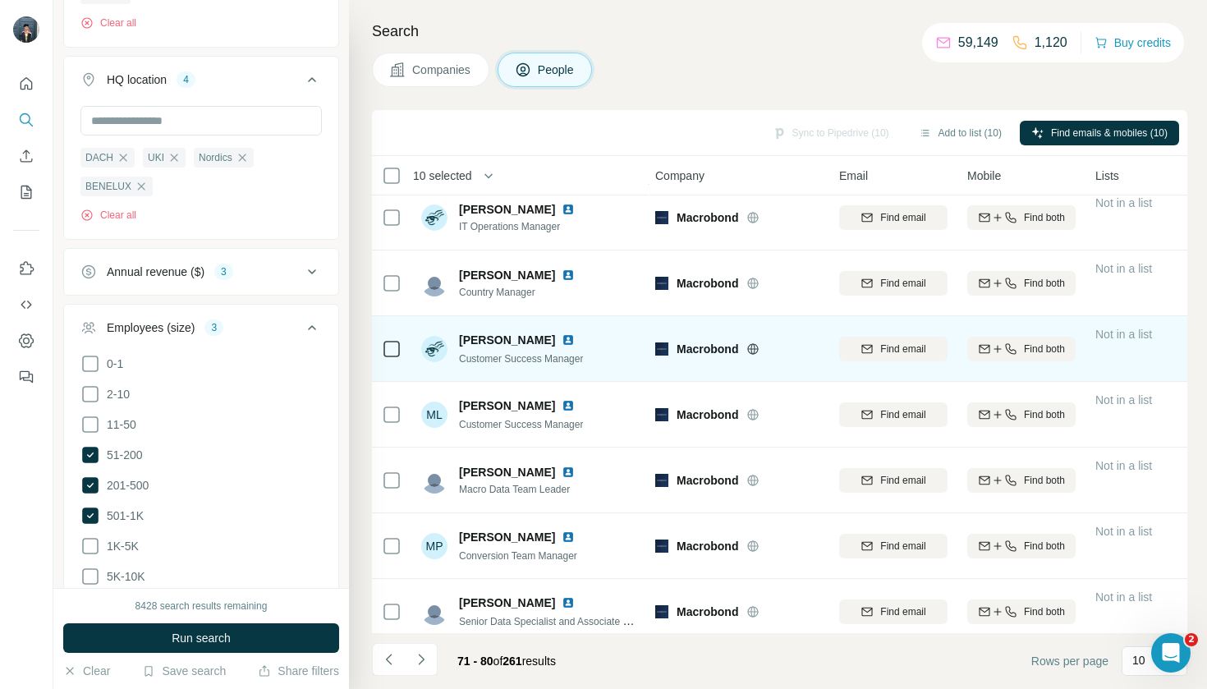
click at [381, 344] on td at bounding box center [391, 349] width 39 height 66
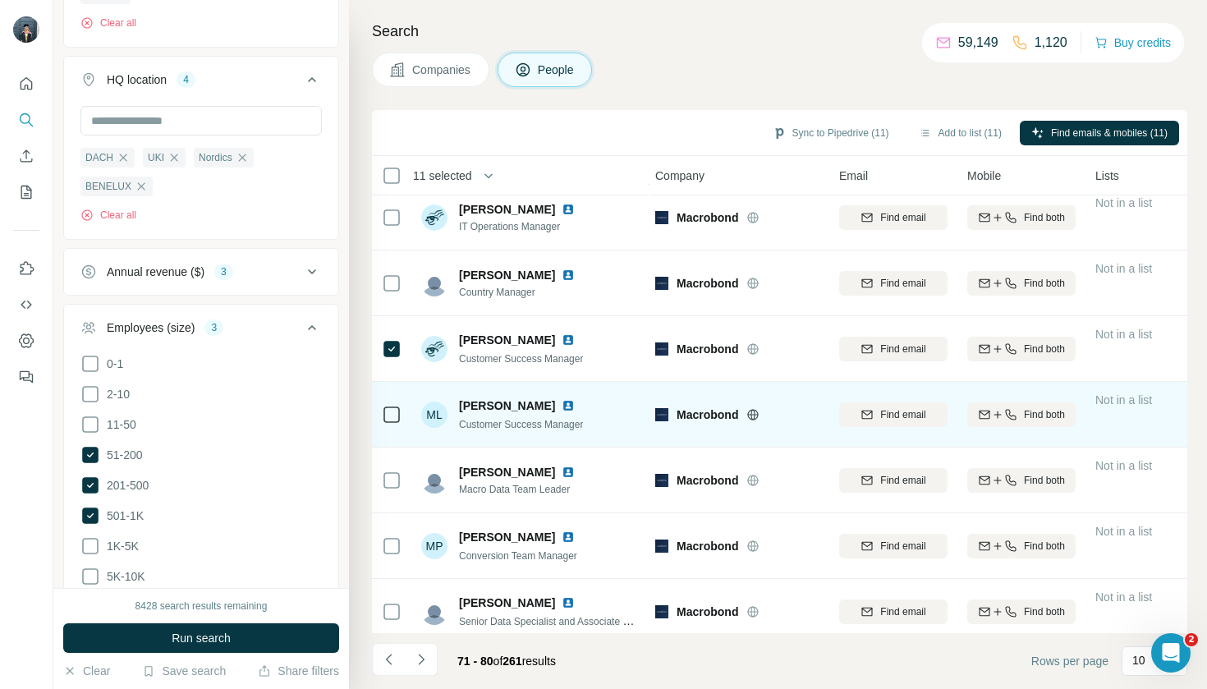
click at [388, 392] on div at bounding box center [392, 414] width 20 height 45
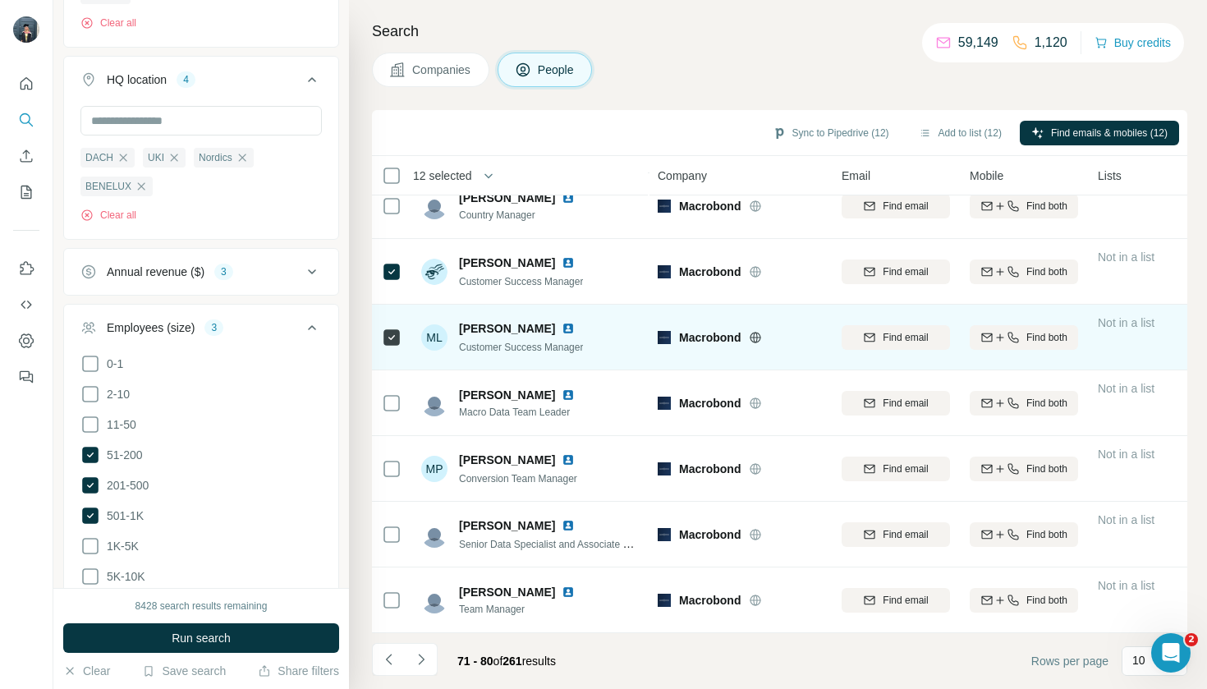
scroll to position [219, 0]
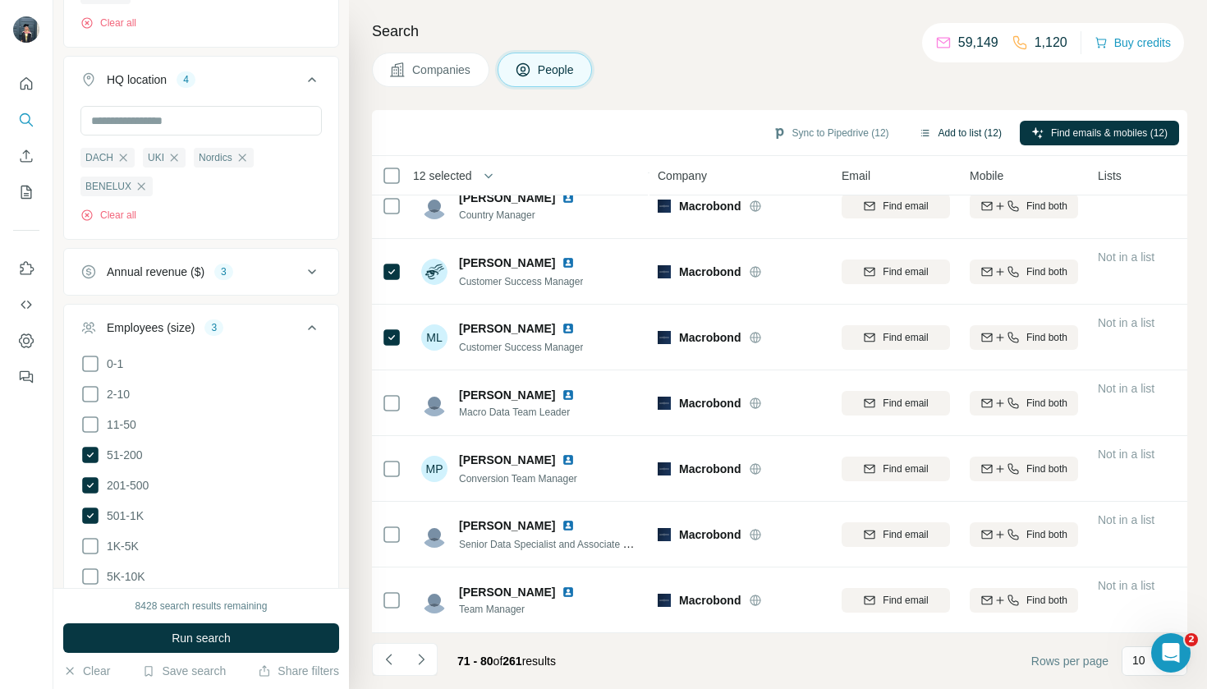
click at [971, 144] on button "Add to list (12)" at bounding box center [960, 133] width 106 height 25
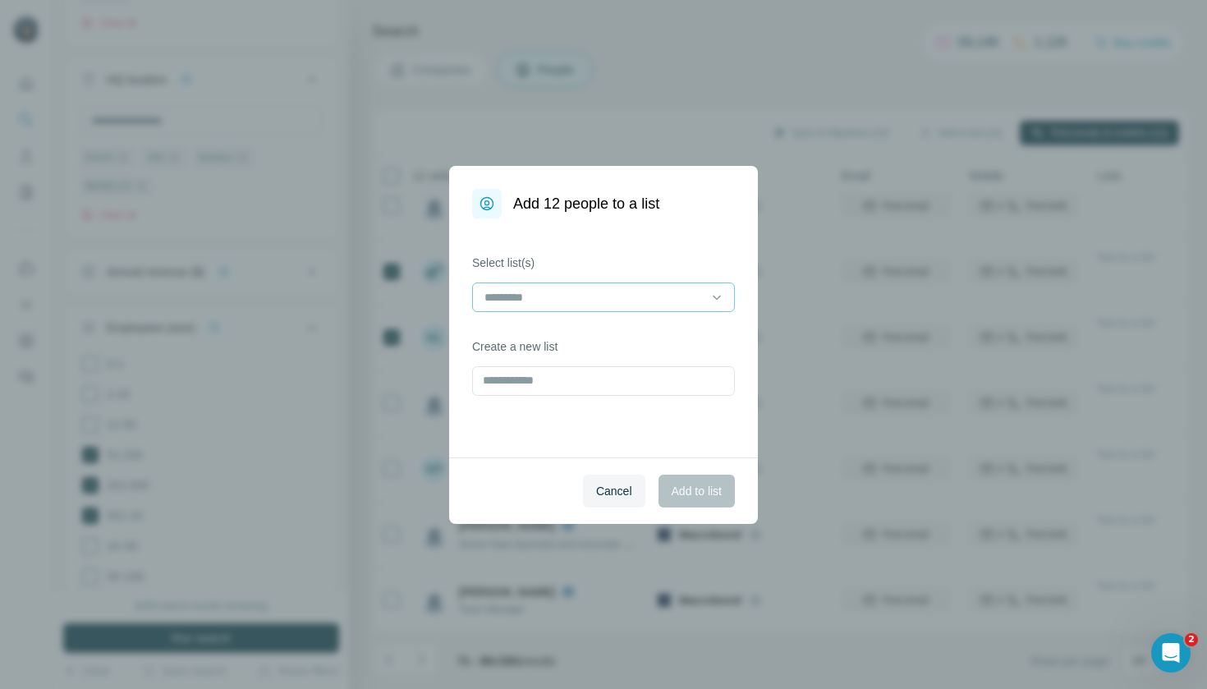
click at [660, 303] on input at bounding box center [594, 297] width 222 height 18
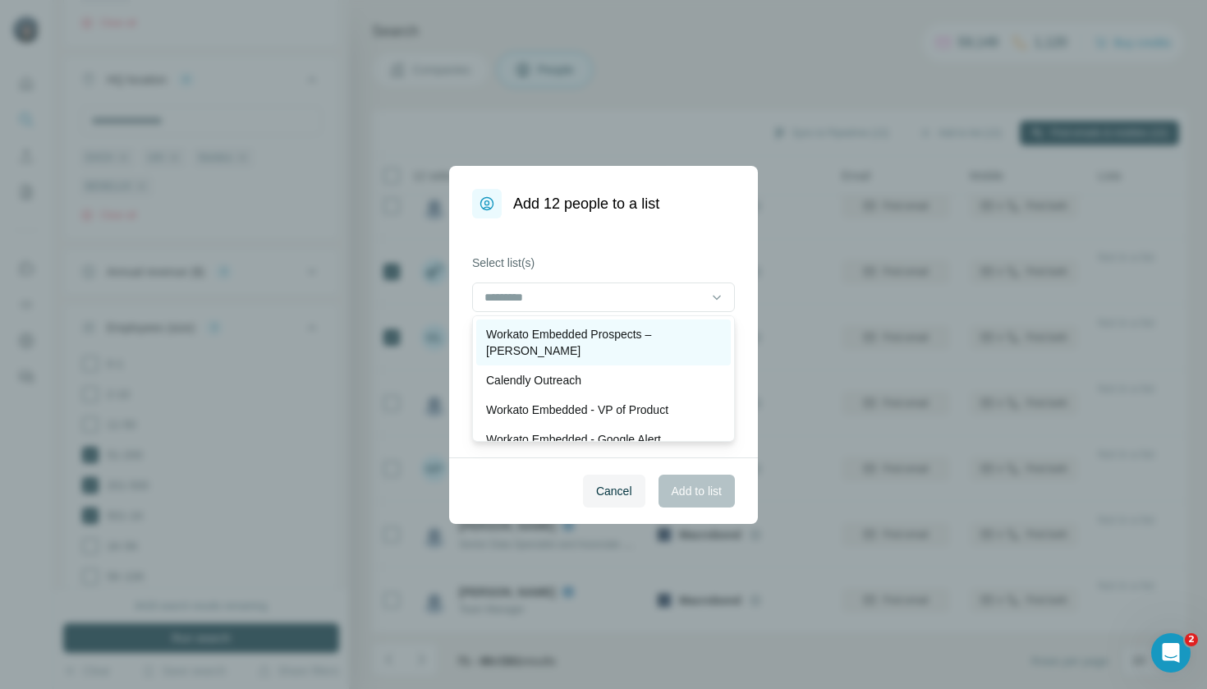
click at [654, 332] on p "Workato Embedded Prospects – [PERSON_NAME]" at bounding box center [603, 342] width 235 height 33
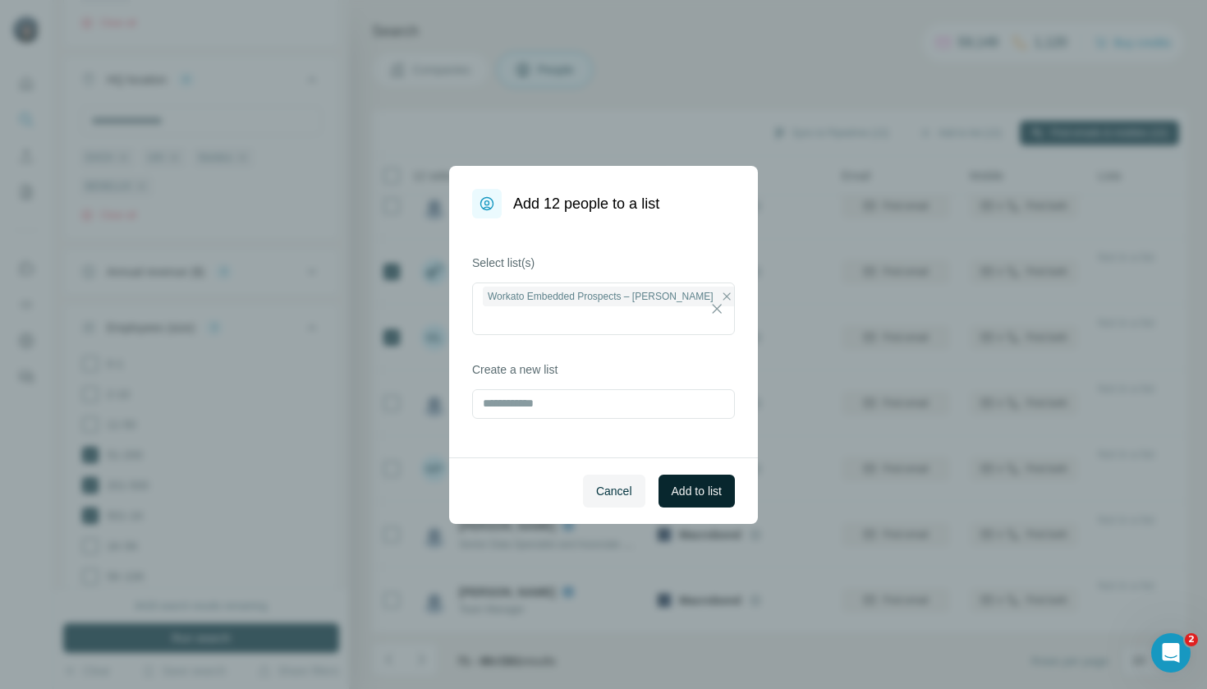
click at [708, 489] on span "Add to list" at bounding box center [697, 491] width 50 height 16
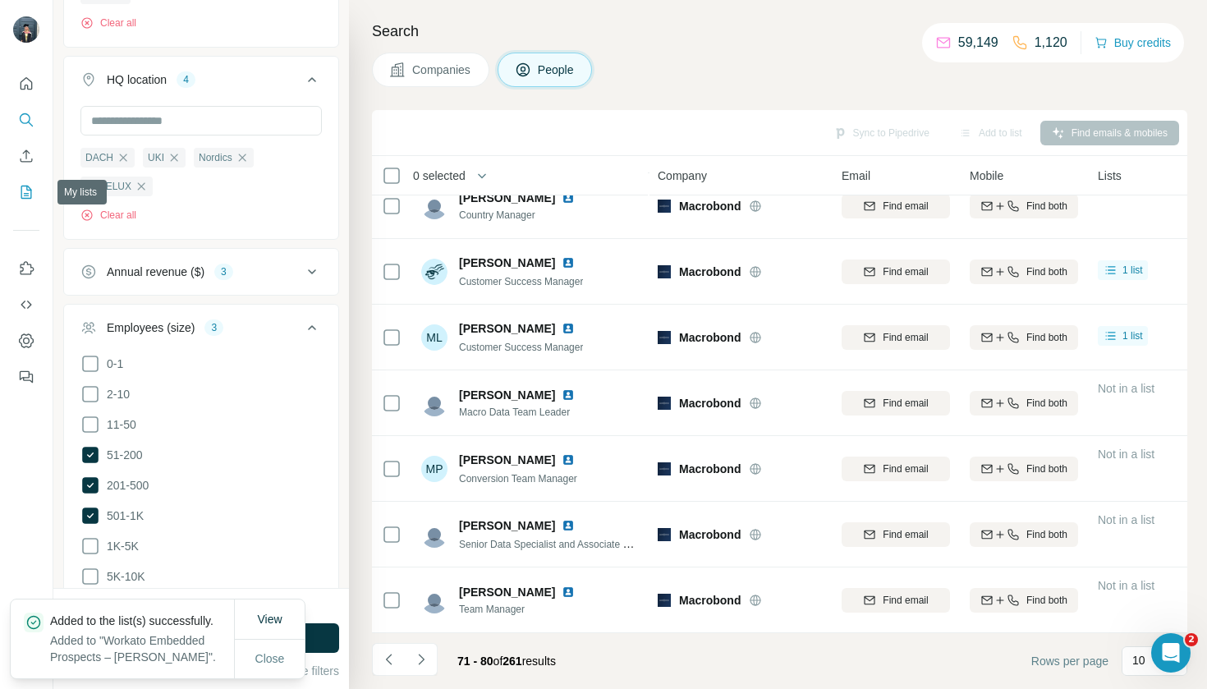
click at [20, 201] on button "My lists" at bounding box center [26, 192] width 26 height 30
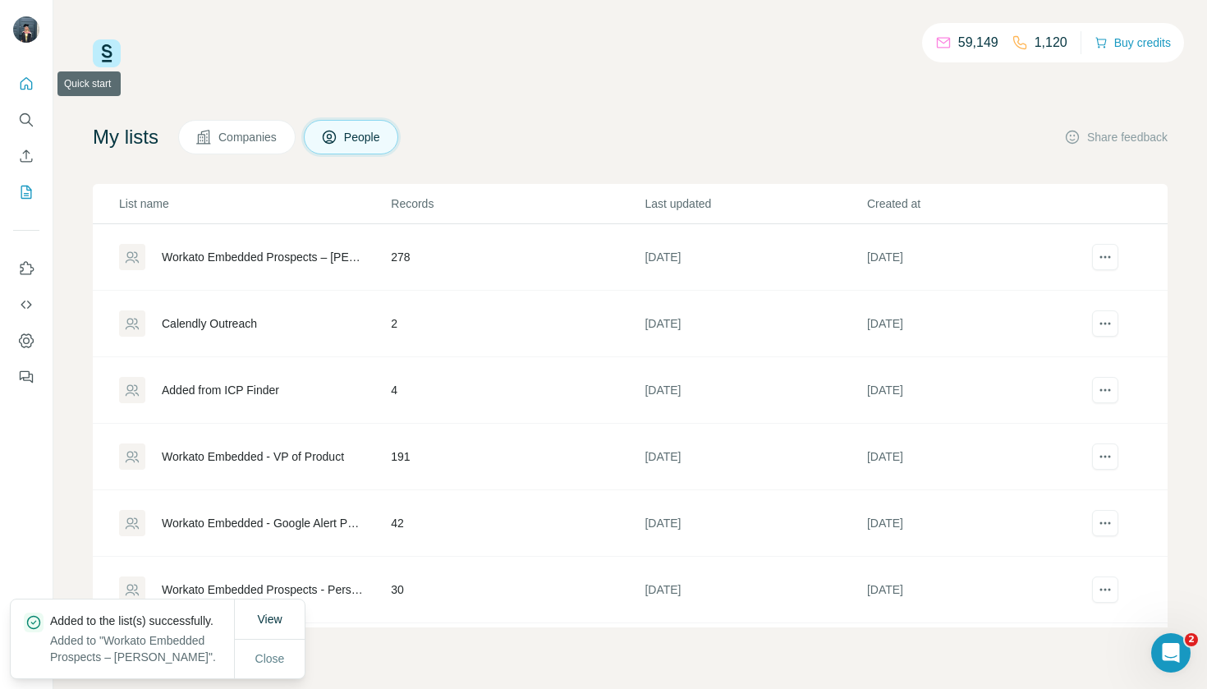
click at [23, 94] on button "Quick start" at bounding box center [26, 84] width 26 height 30
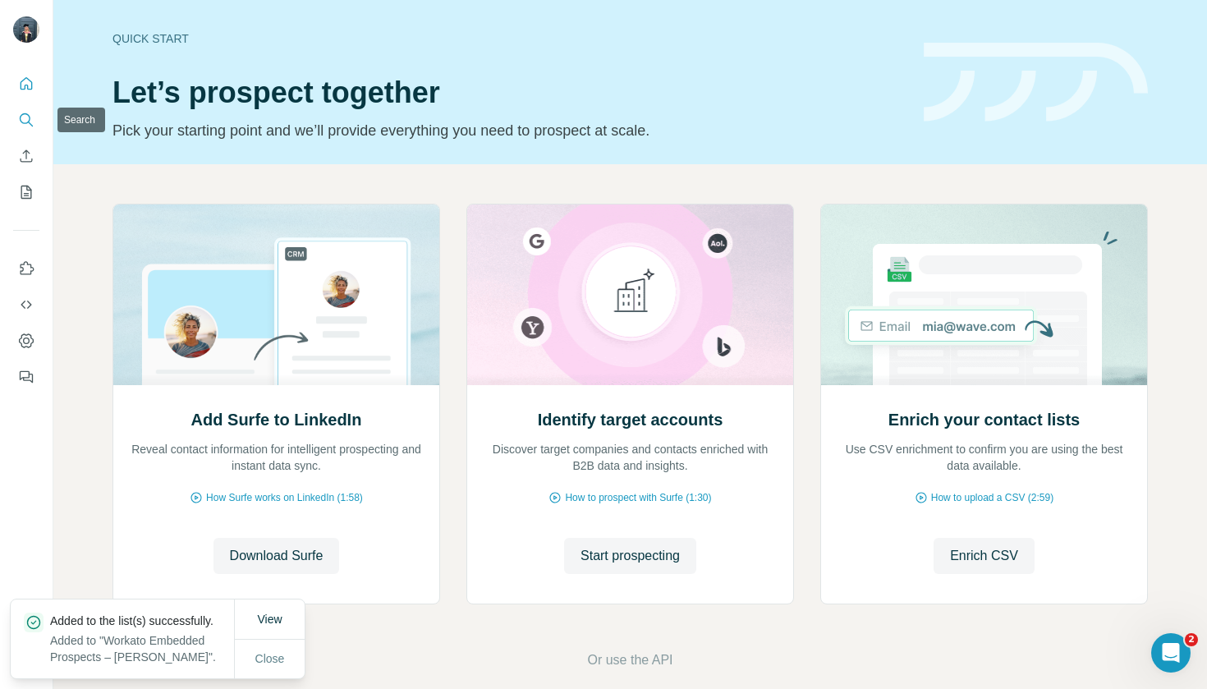
click at [23, 113] on icon "Search" at bounding box center [26, 120] width 16 height 16
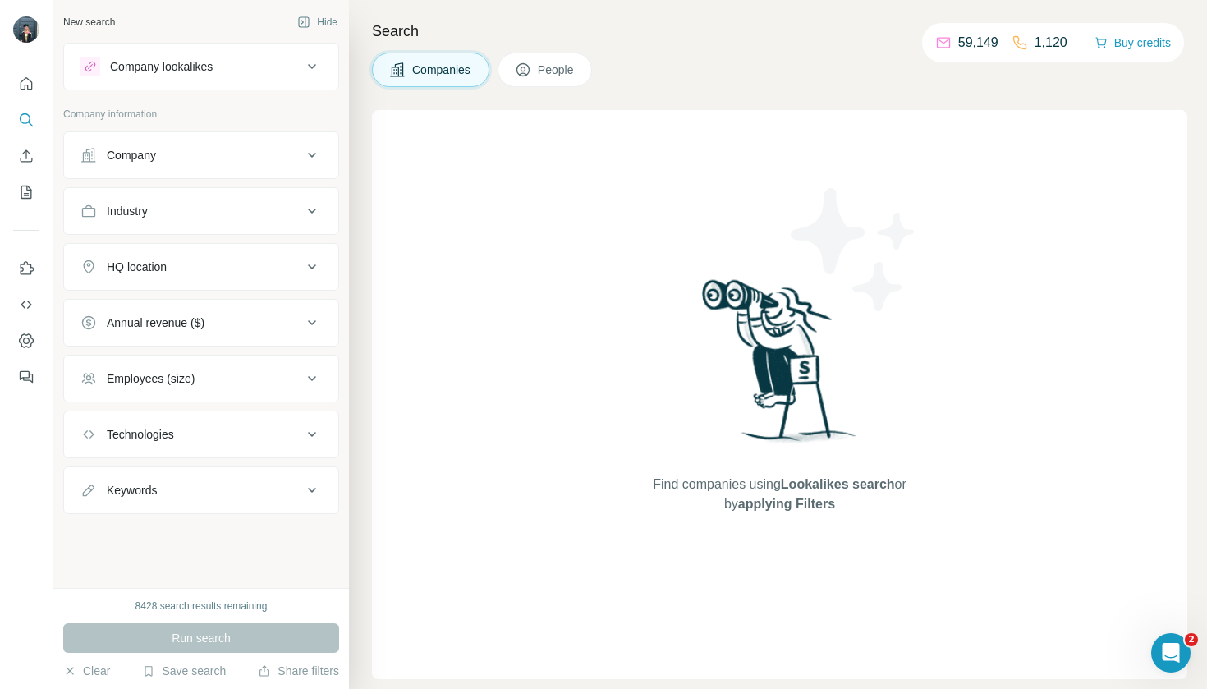
click at [268, 153] on div "Company" at bounding box center [191, 155] width 222 height 16
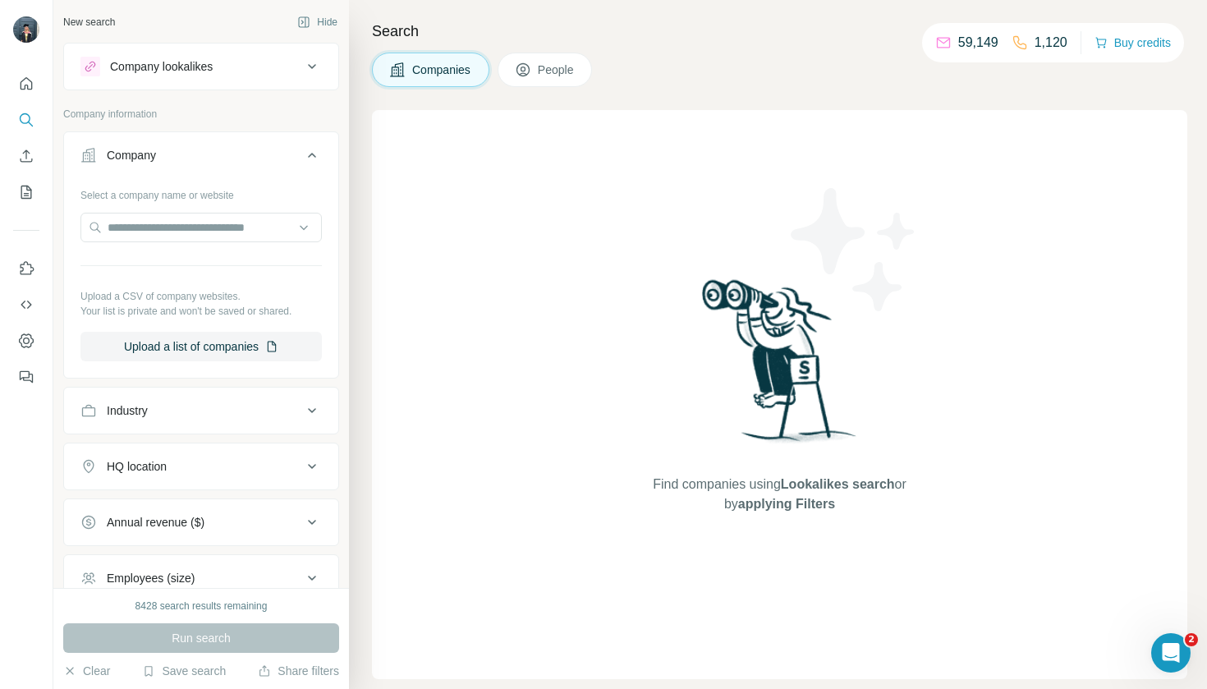
click at [280, 411] on div "Industry" at bounding box center [191, 410] width 222 height 16
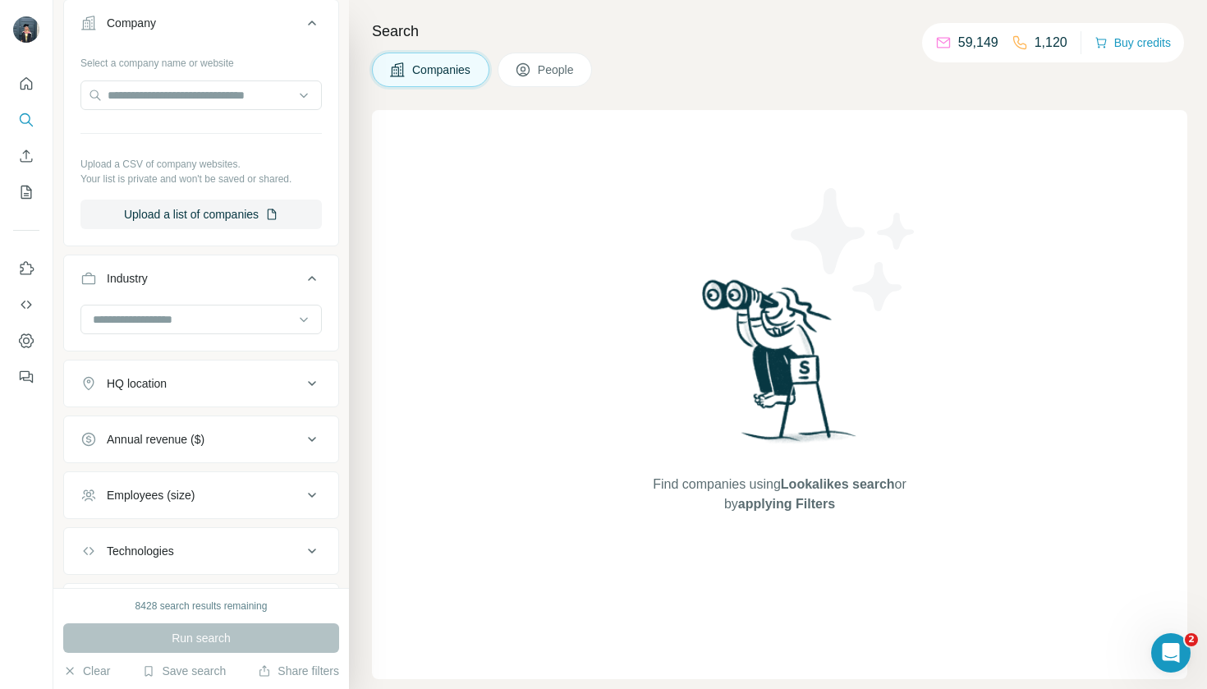
scroll to position [132, 0]
click at [186, 324] on input at bounding box center [192, 319] width 203 height 18
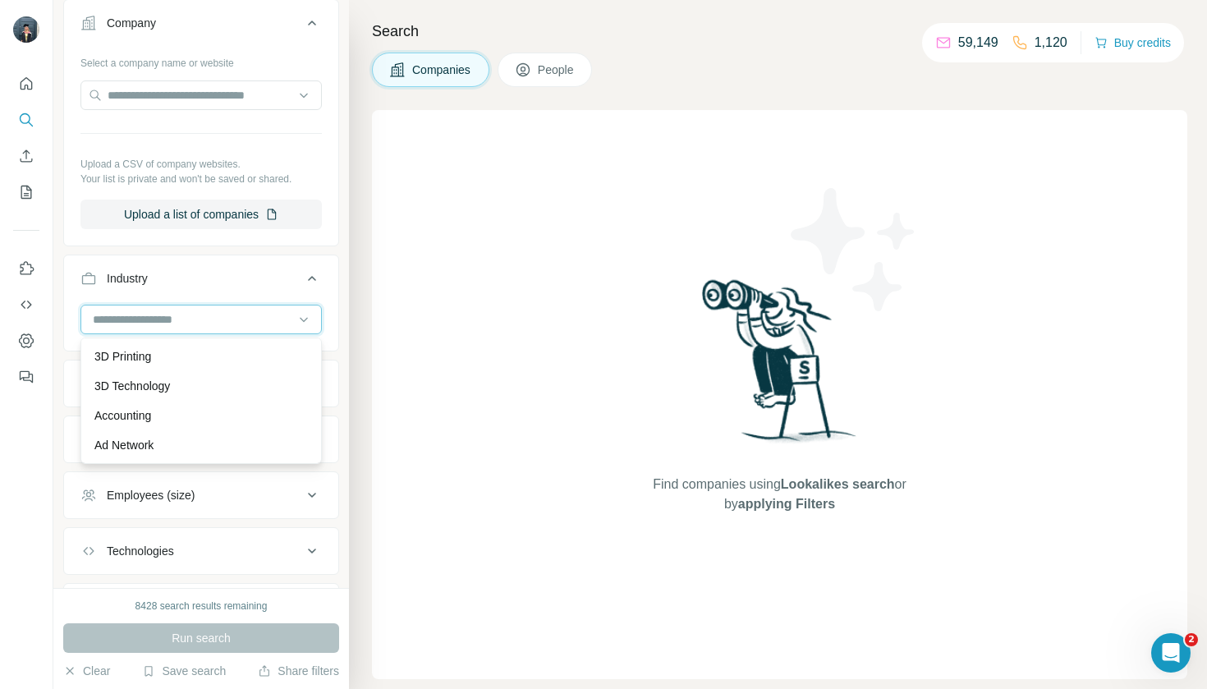
click at [152, 319] on input at bounding box center [192, 319] width 203 height 18
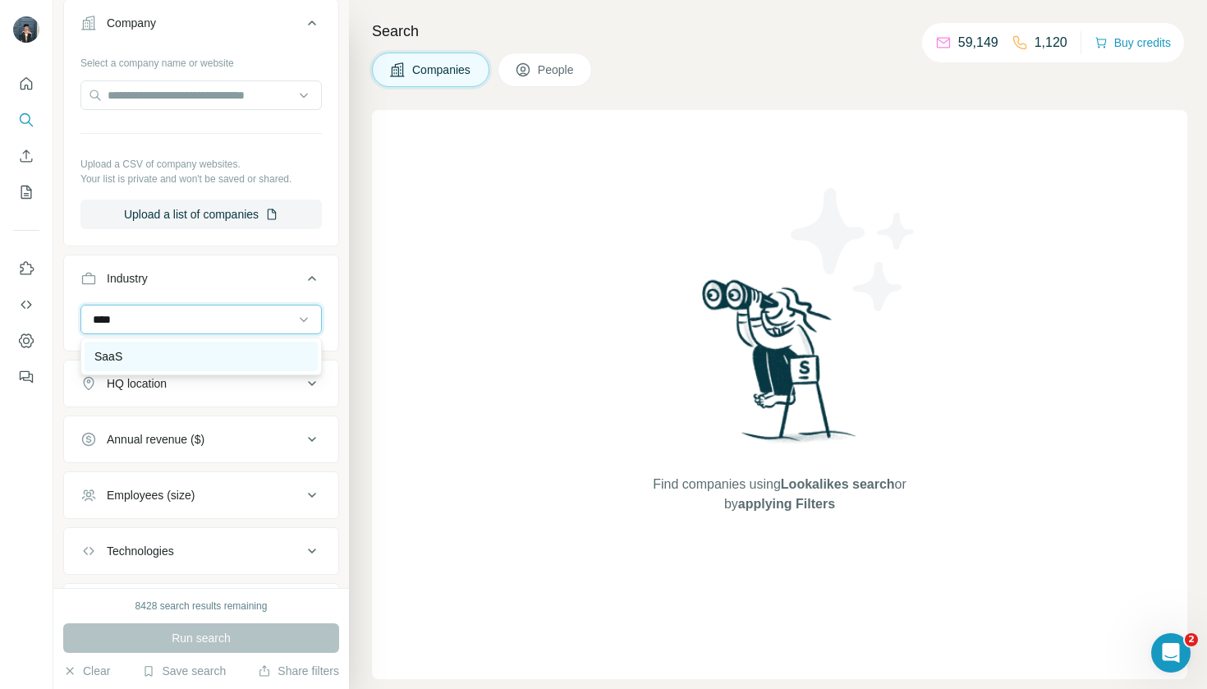
type input "****"
click at [192, 363] on div "SaaS" at bounding box center [201, 356] width 214 height 16
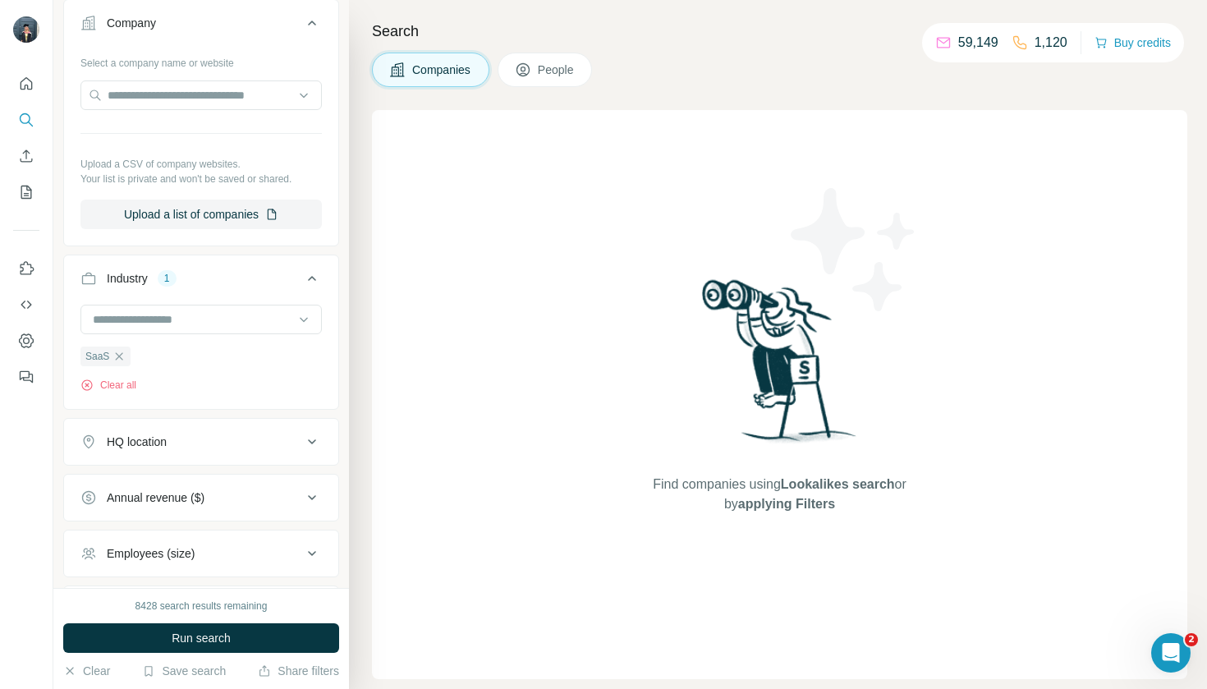
click at [211, 452] on button "HQ location" at bounding box center [201, 441] width 274 height 39
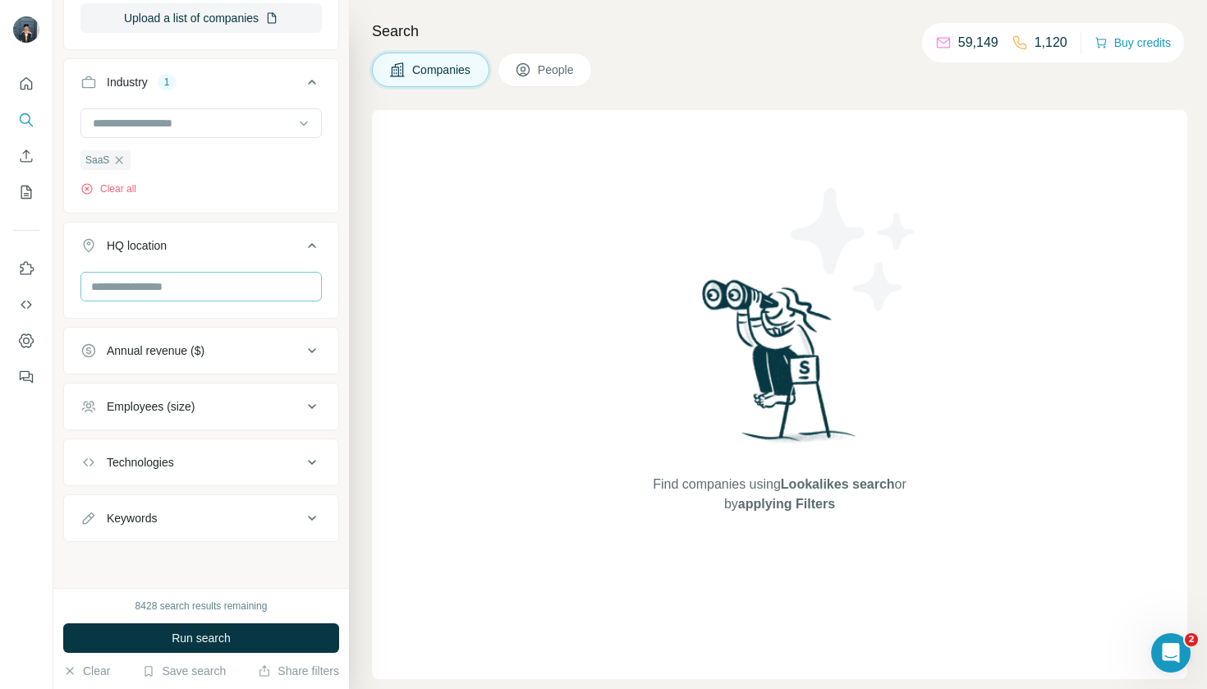
scroll to position [329, 0]
click at [314, 281] on input "text" at bounding box center [200, 287] width 241 height 30
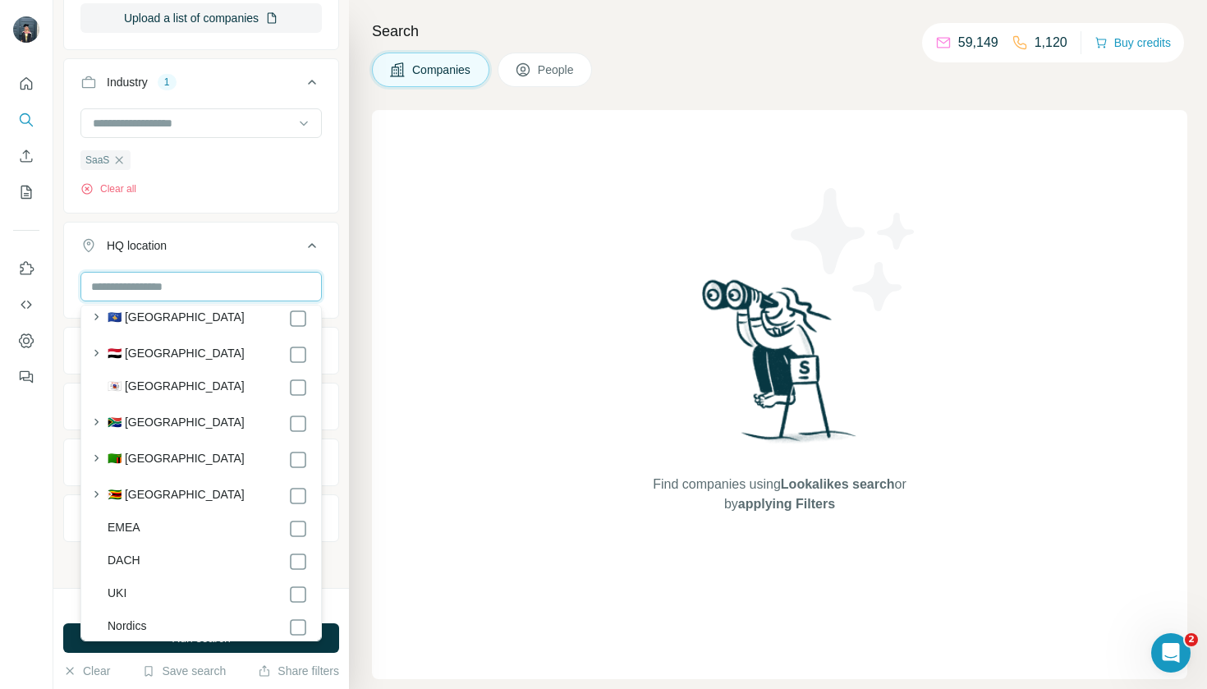
scroll to position [8852, 0]
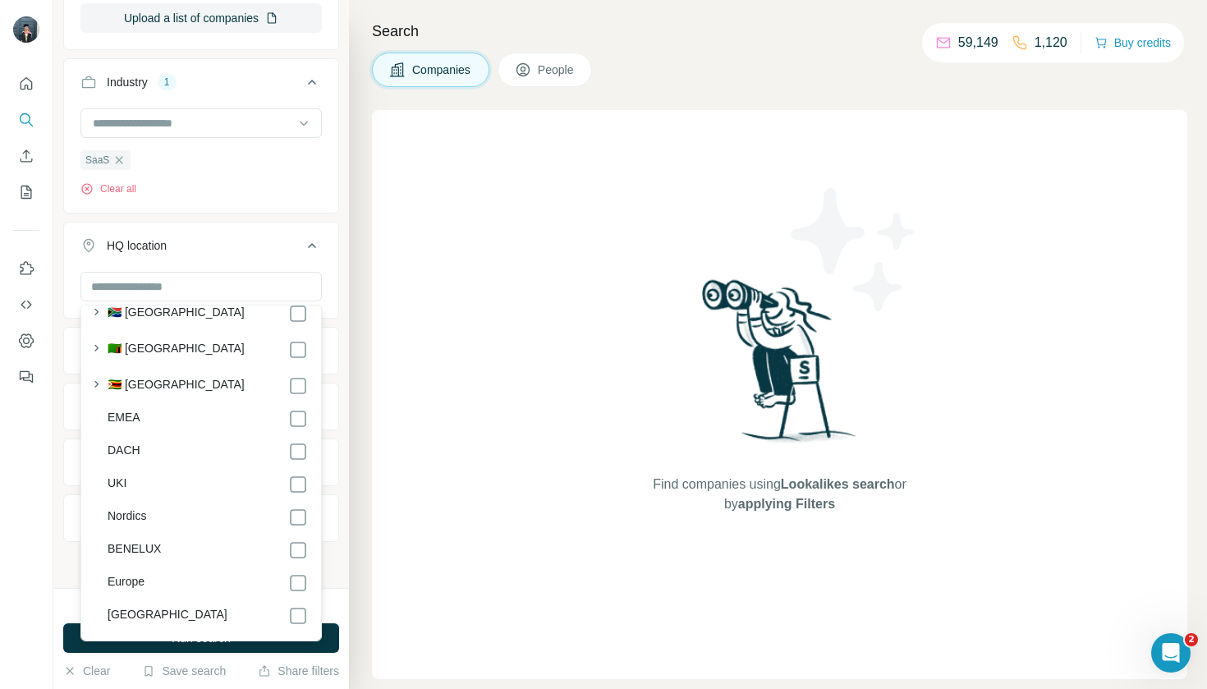
click at [399, 351] on div "Find companies using Lookalikes search or by applying Filters" at bounding box center [779, 394] width 815 height 569
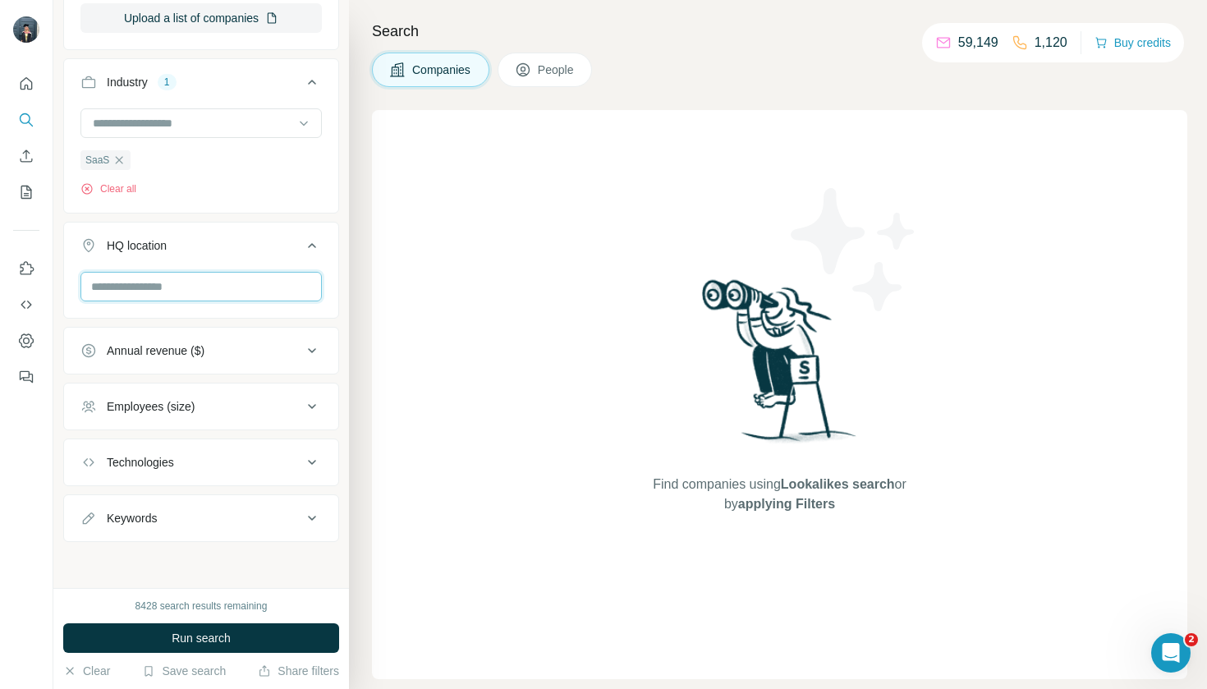
click at [302, 287] on input "text" at bounding box center [200, 287] width 241 height 30
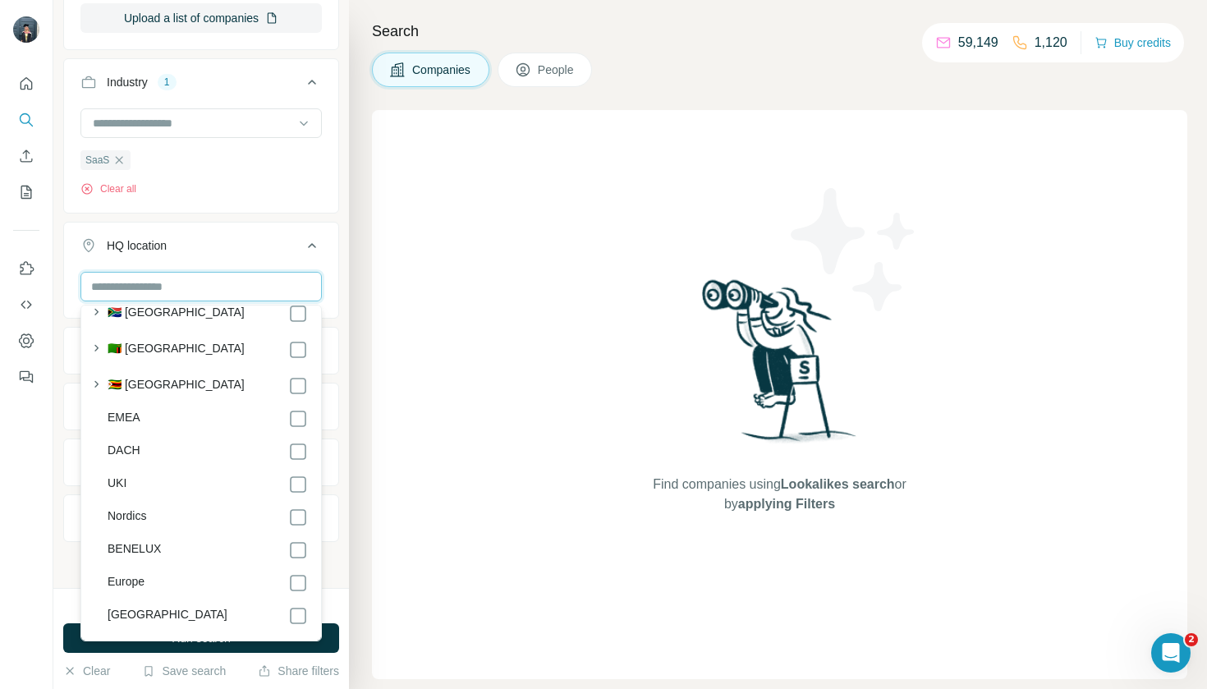
click at [302, 287] on input "text" at bounding box center [200, 287] width 241 height 30
click at [301, 507] on icon at bounding box center [298, 517] width 20 height 20
click at [383, 483] on div "Find companies using Lookalikes search or by applying Filters" at bounding box center [779, 394] width 815 height 569
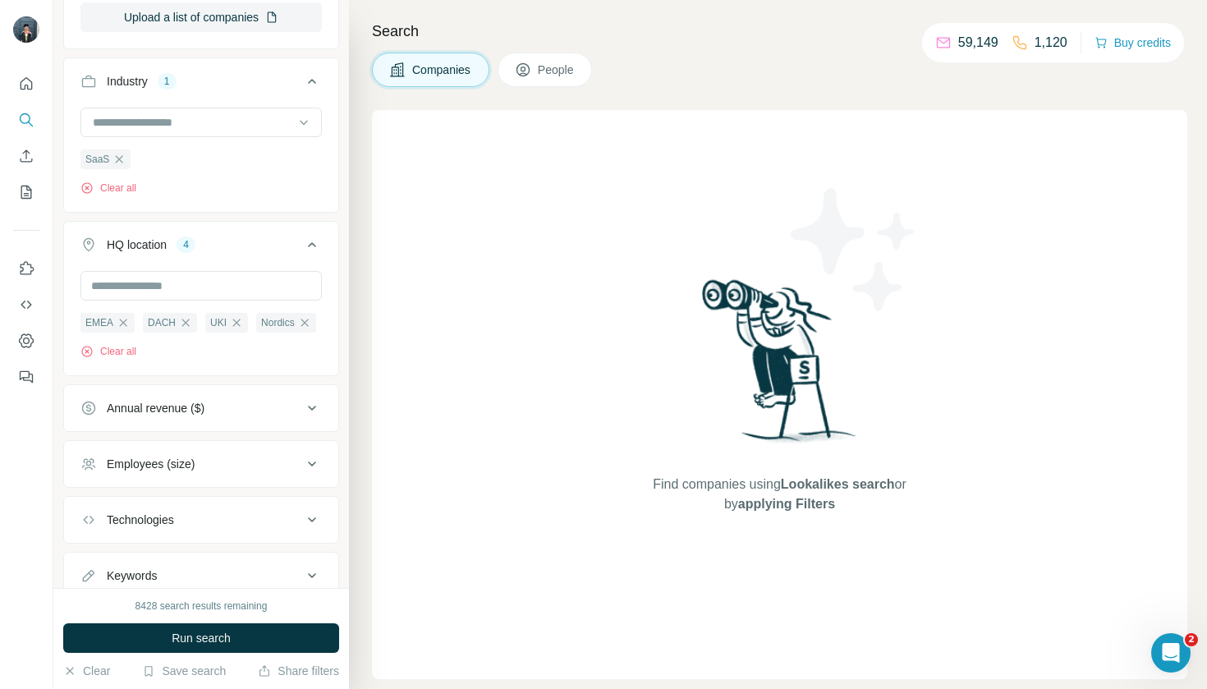
click at [256, 407] on div "Annual revenue ($)" at bounding box center [191, 408] width 222 height 16
click at [288, 282] on input "text" at bounding box center [200, 286] width 241 height 30
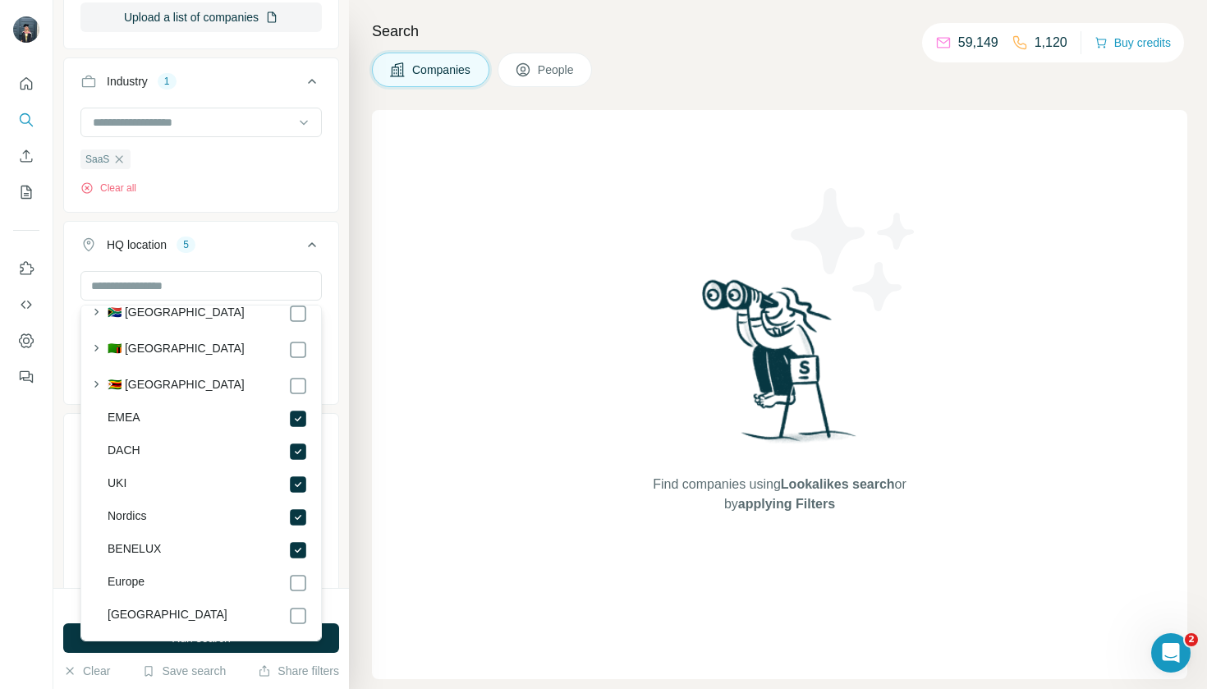
click at [415, 504] on div "Find companies using Lookalikes search or by applying Filters" at bounding box center [779, 394] width 815 height 569
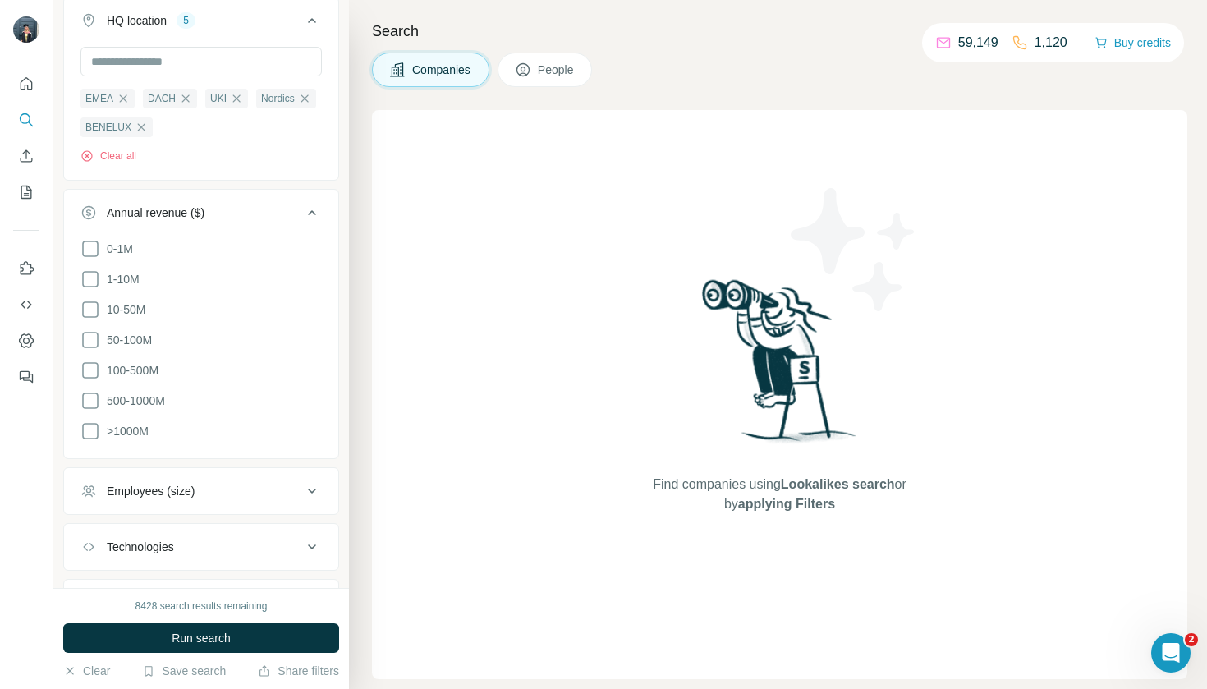
scroll to position [553, 0]
click at [97, 345] on icon at bounding box center [90, 341] width 20 height 20
click at [97, 385] on ul "0-1M 1-10M 10-50M 50-100M 100-500M 500-1000M >1000M" at bounding box center [200, 341] width 241 height 203
click at [91, 377] on icon at bounding box center [90, 371] width 20 height 20
click at [91, 398] on icon at bounding box center [90, 402] width 20 height 20
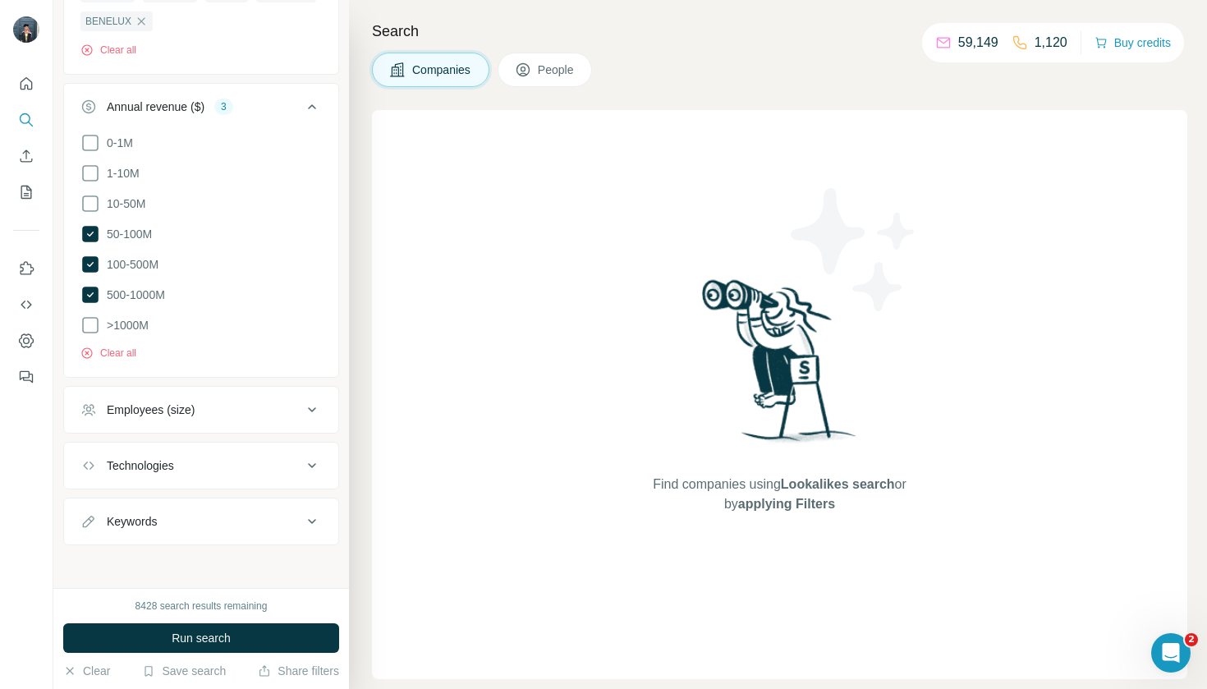
click at [140, 405] on div "Employees (size)" at bounding box center [151, 410] width 88 height 16
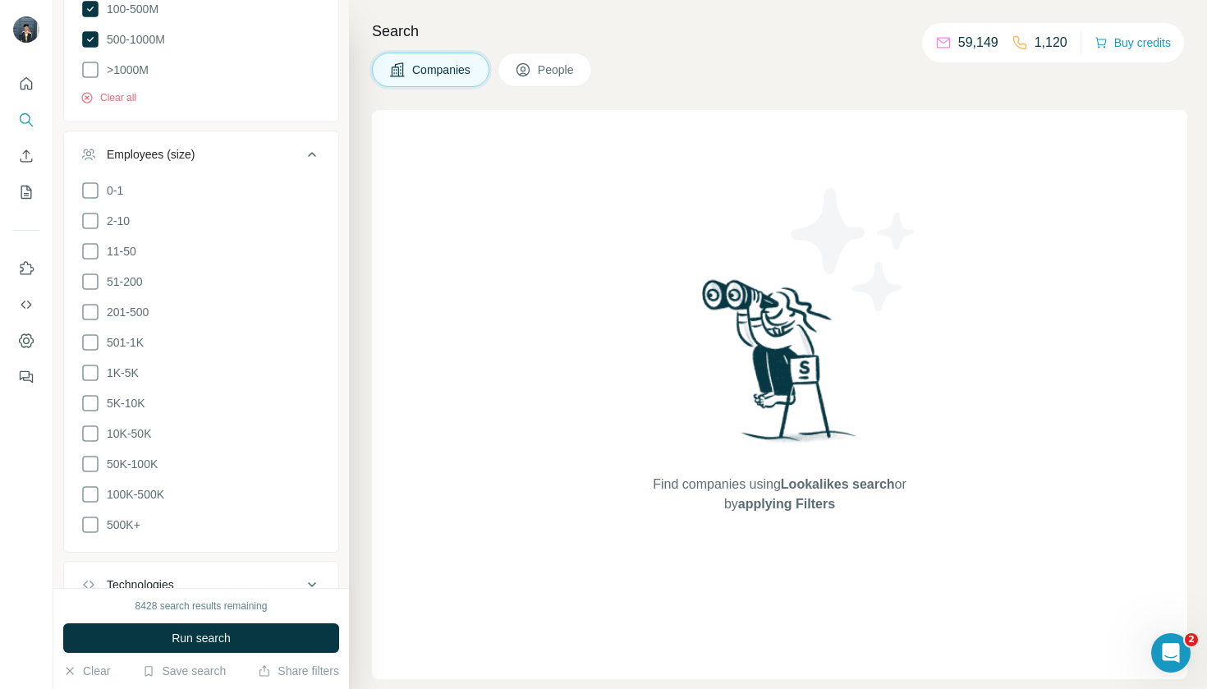
scroll to position [956, 0]
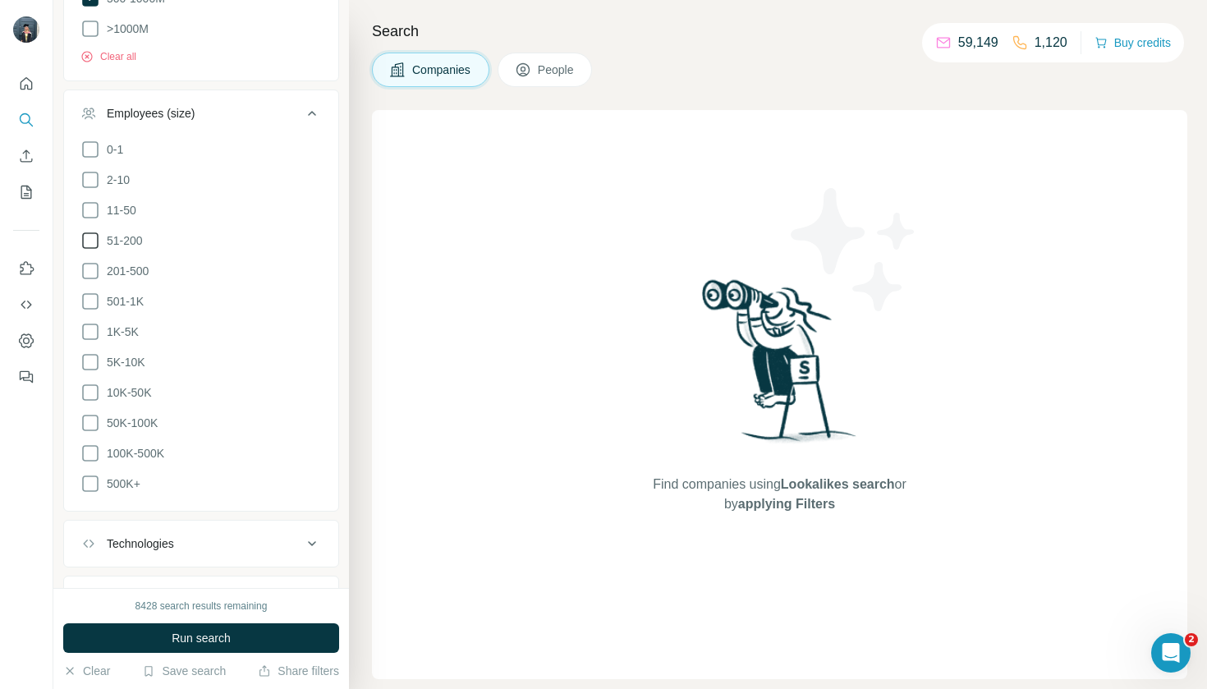
click at [91, 231] on icon at bounding box center [90, 241] width 20 height 20
click at [91, 261] on icon at bounding box center [90, 271] width 20 height 20
click at [91, 292] on icon at bounding box center [90, 302] width 20 height 20
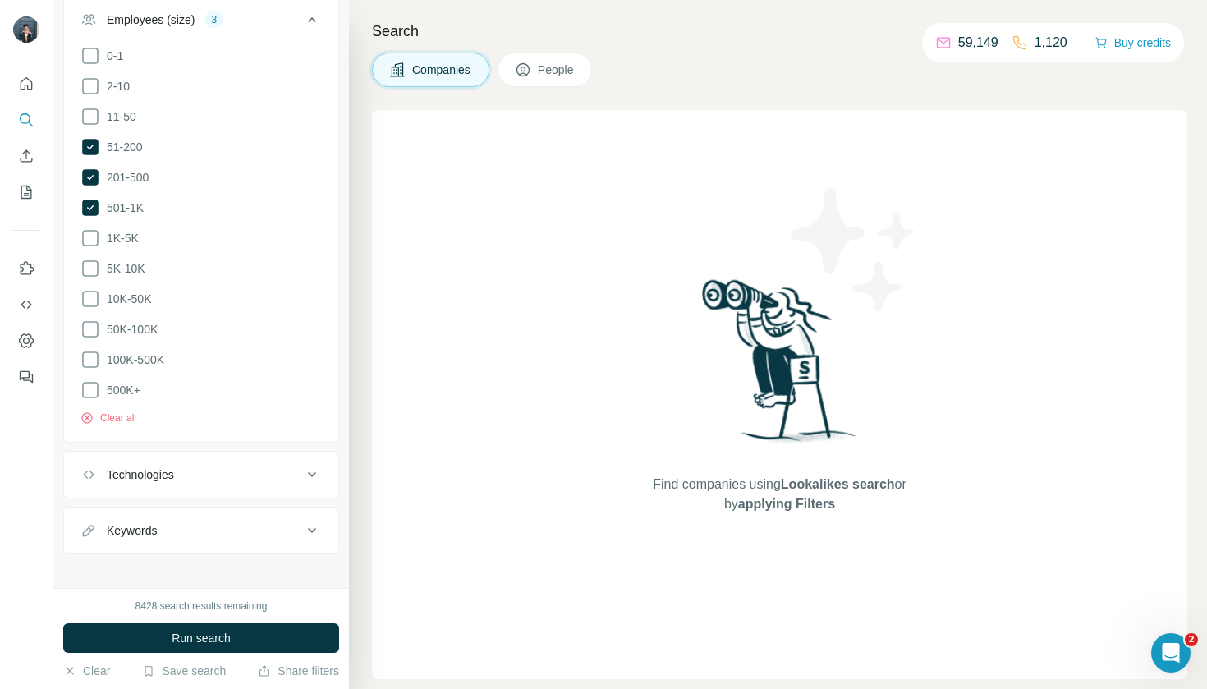
scroll to position [1049, 0]
click at [290, 641] on button "Run search" at bounding box center [201, 638] width 276 height 30
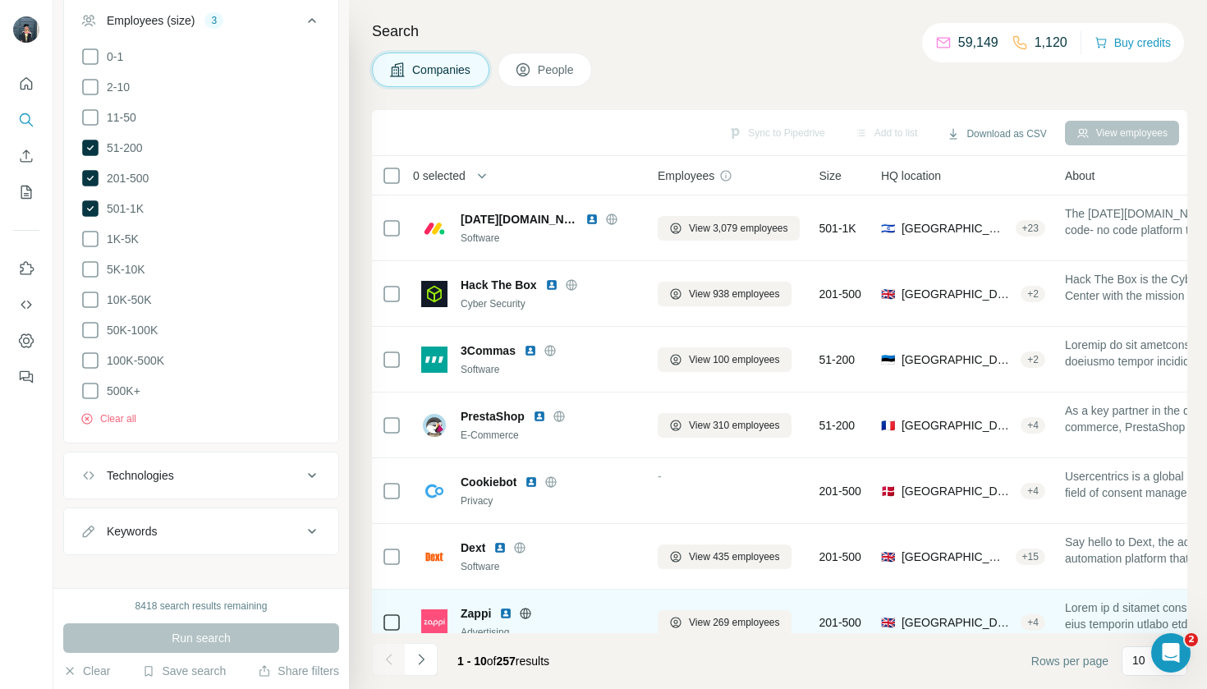
scroll to position [0, 0]
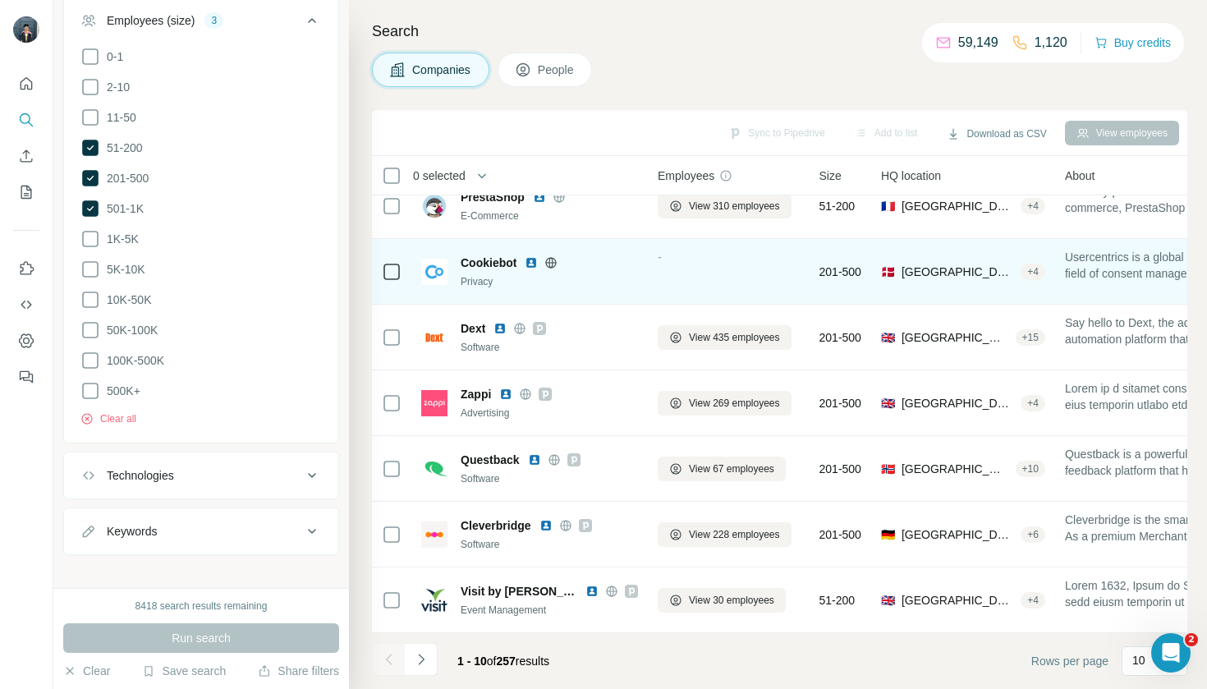
scroll to position [219, 0]
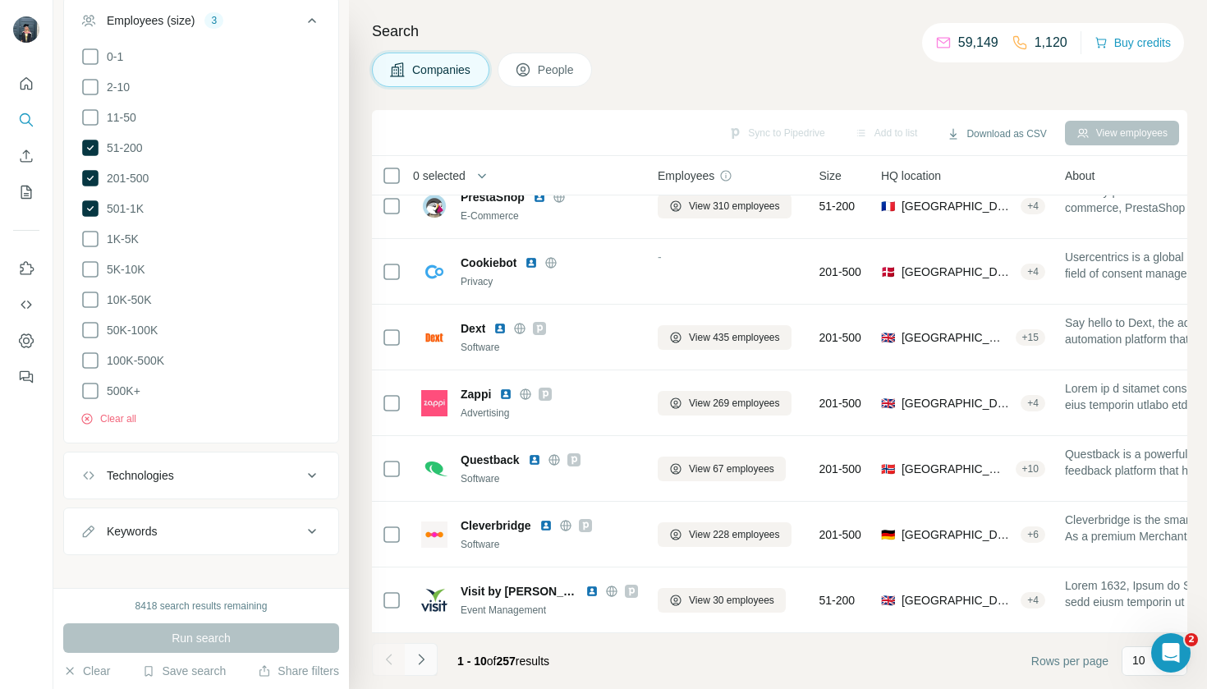
click at [427, 663] on icon "Navigate to next page" at bounding box center [421, 659] width 16 height 16
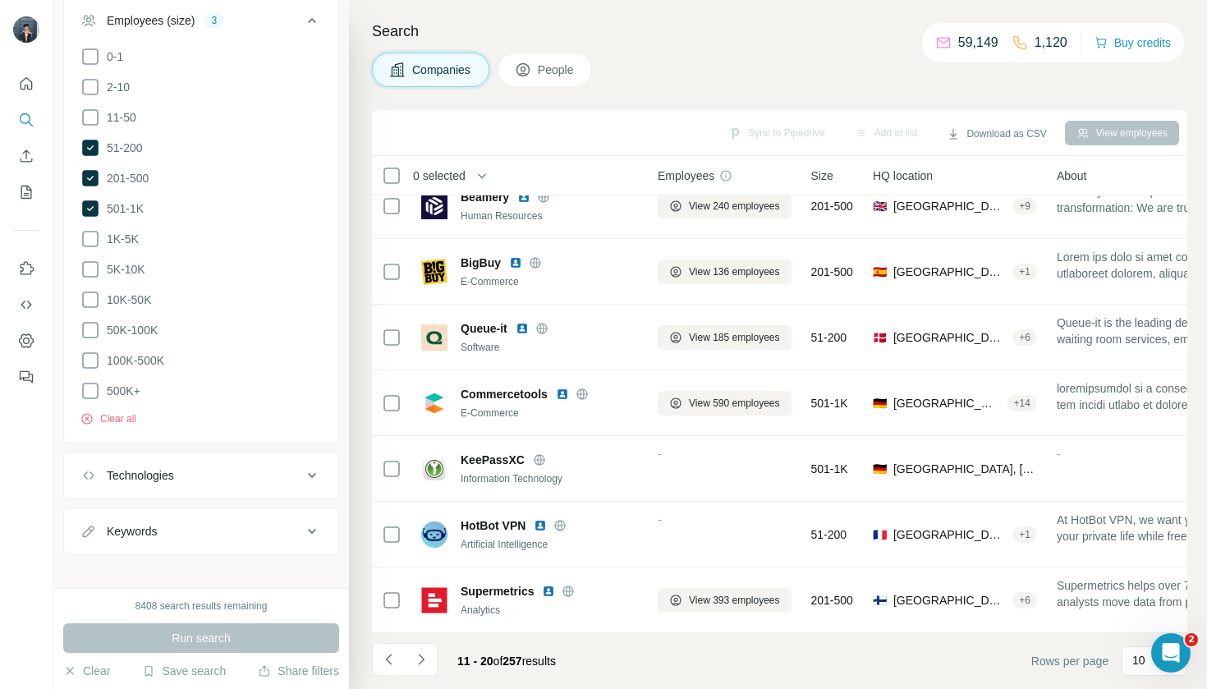
click at [429, 663] on icon "Navigate to next page" at bounding box center [421, 659] width 16 height 16
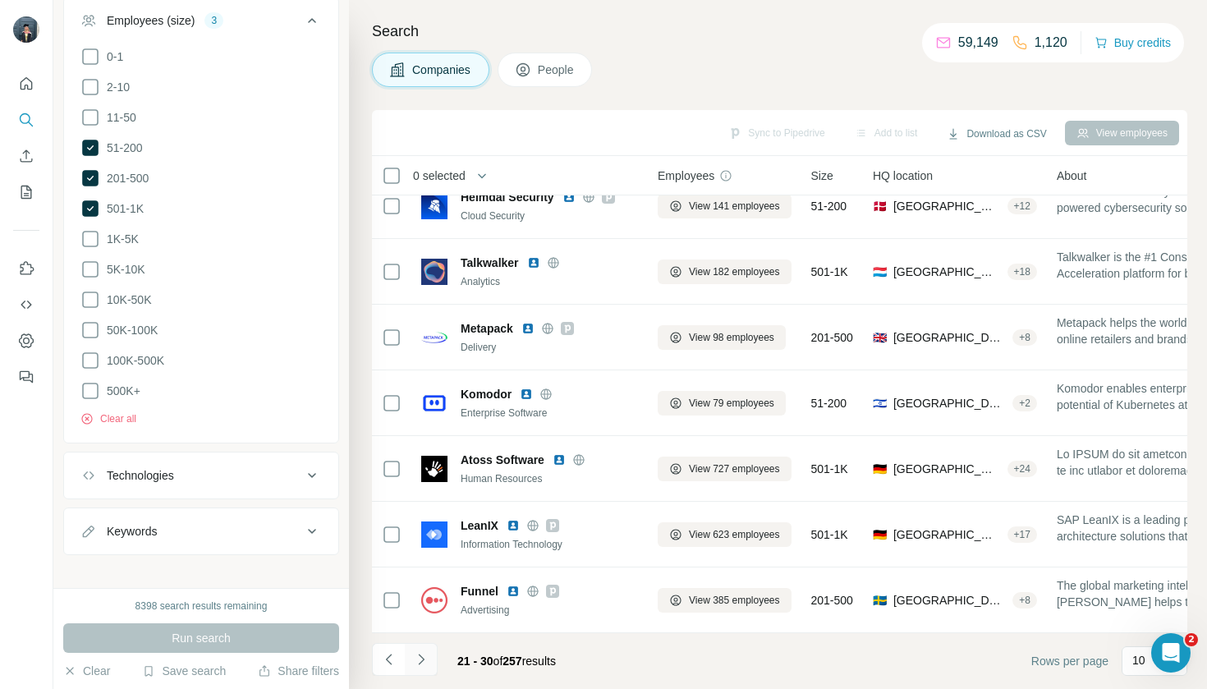
click at [424, 660] on icon "Navigate to next page" at bounding box center [421, 659] width 6 height 11
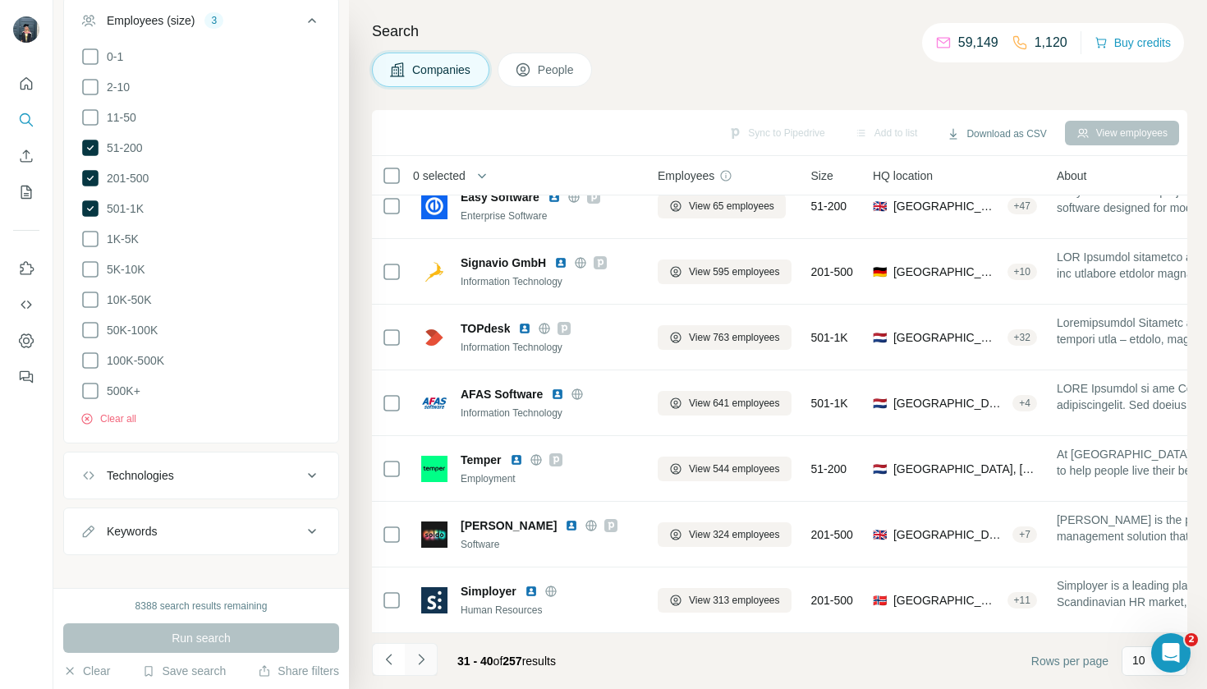
click at [429, 660] on button "Navigate to next page" at bounding box center [421, 659] width 33 height 33
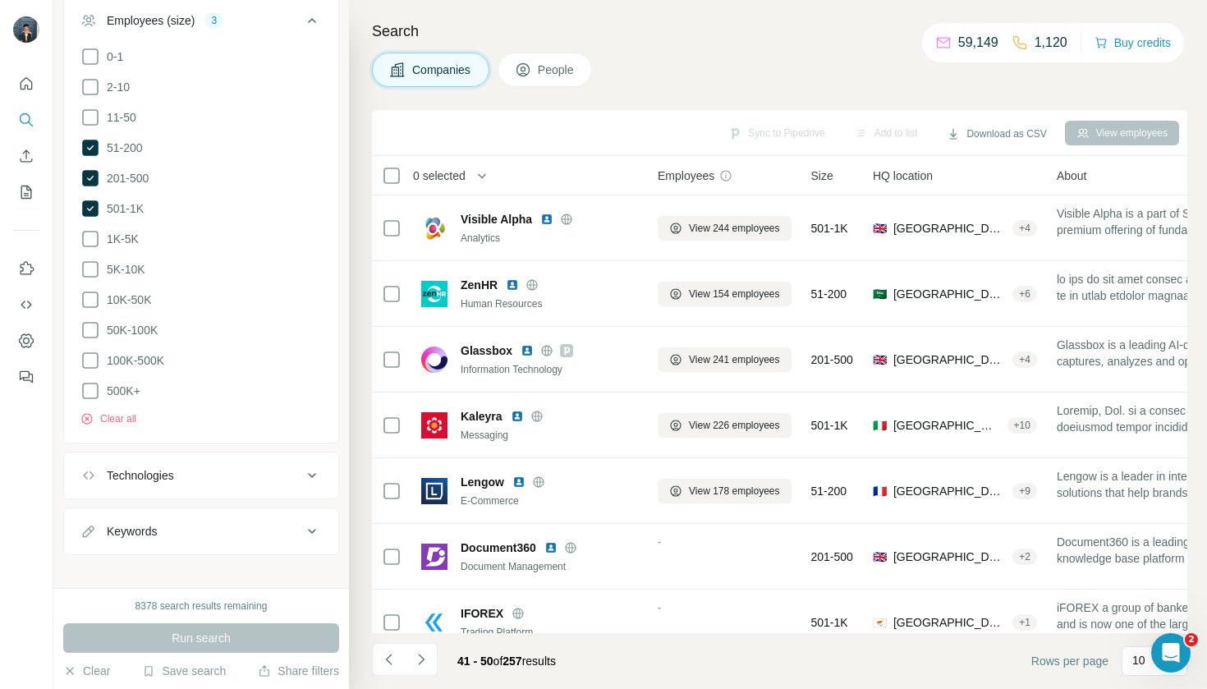
scroll to position [0, 0]
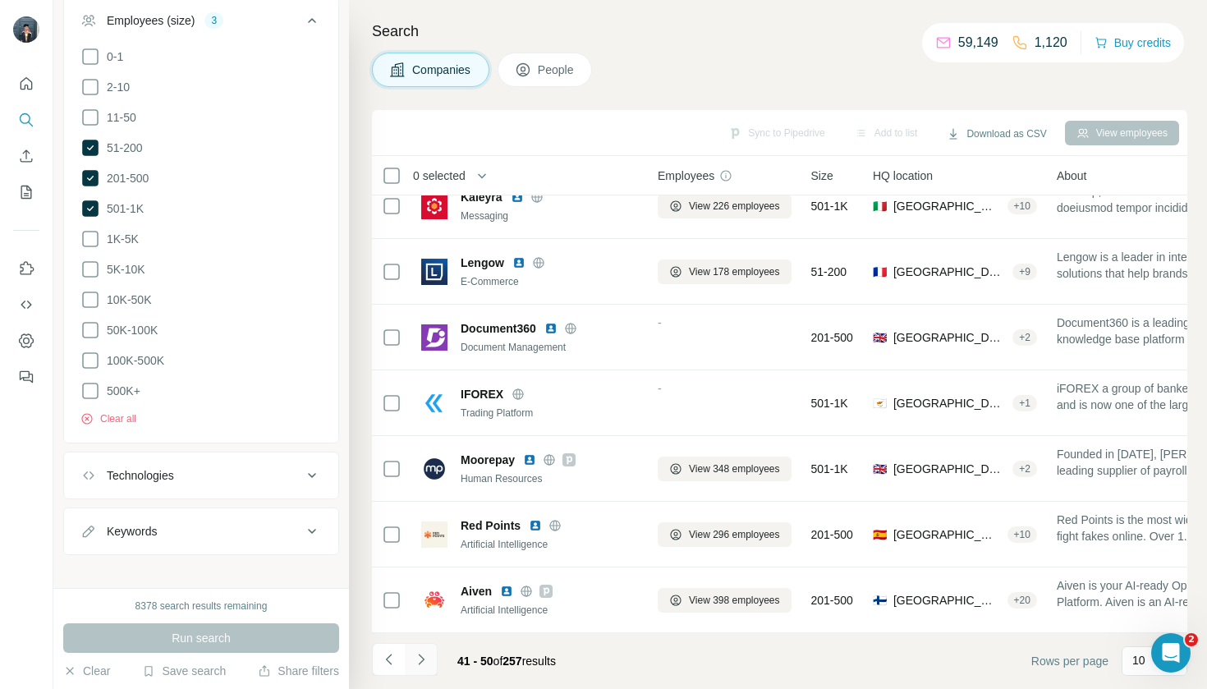
click at [434, 658] on button "Navigate to next page" at bounding box center [421, 659] width 33 height 33
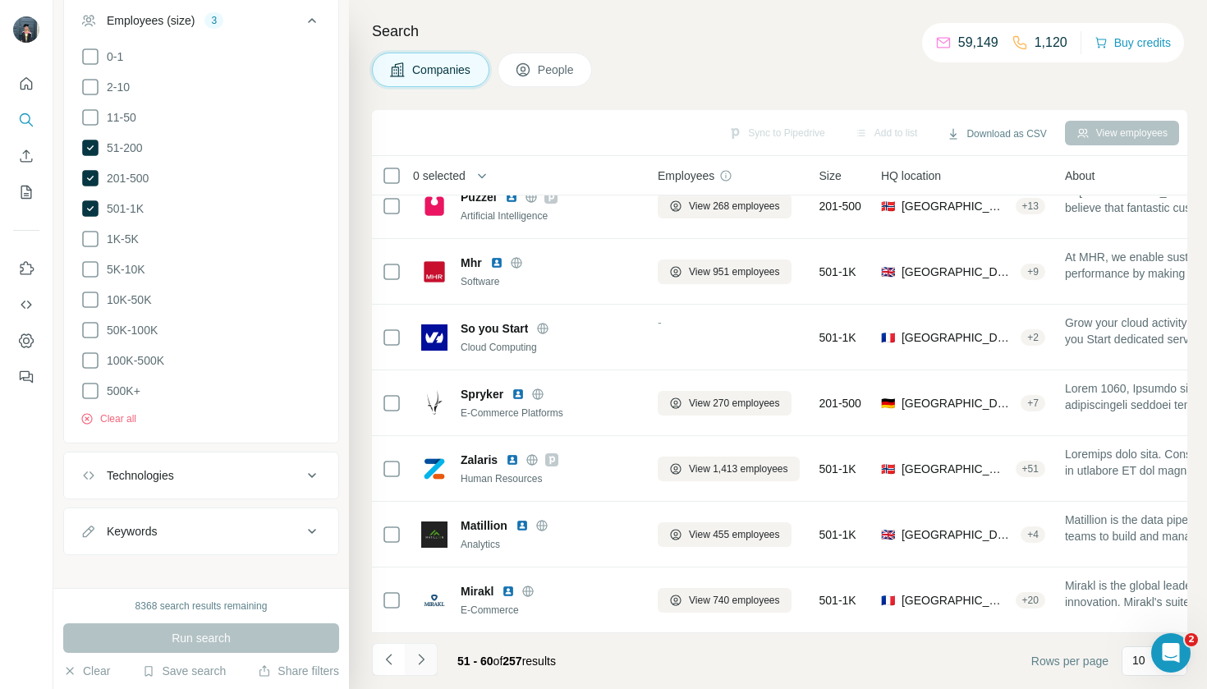
click at [426, 645] on button "Navigate to next page" at bounding box center [421, 659] width 33 height 33
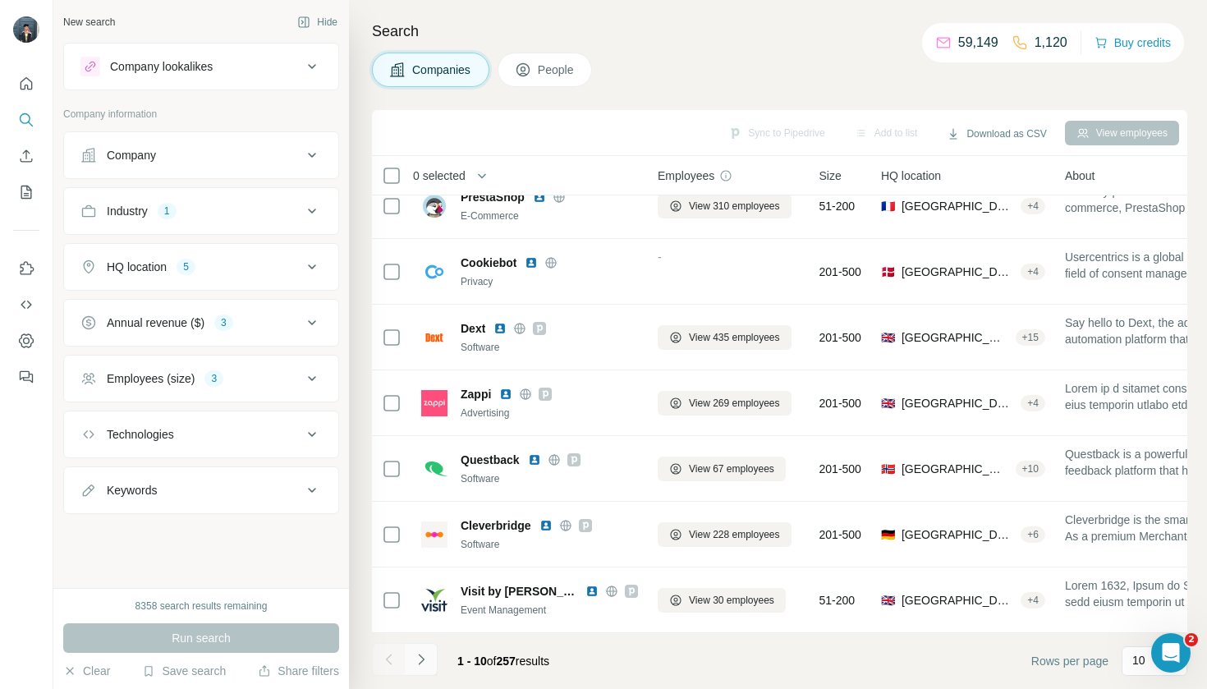
click at [431, 663] on button "Navigate to next page" at bounding box center [421, 659] width 33 height 33
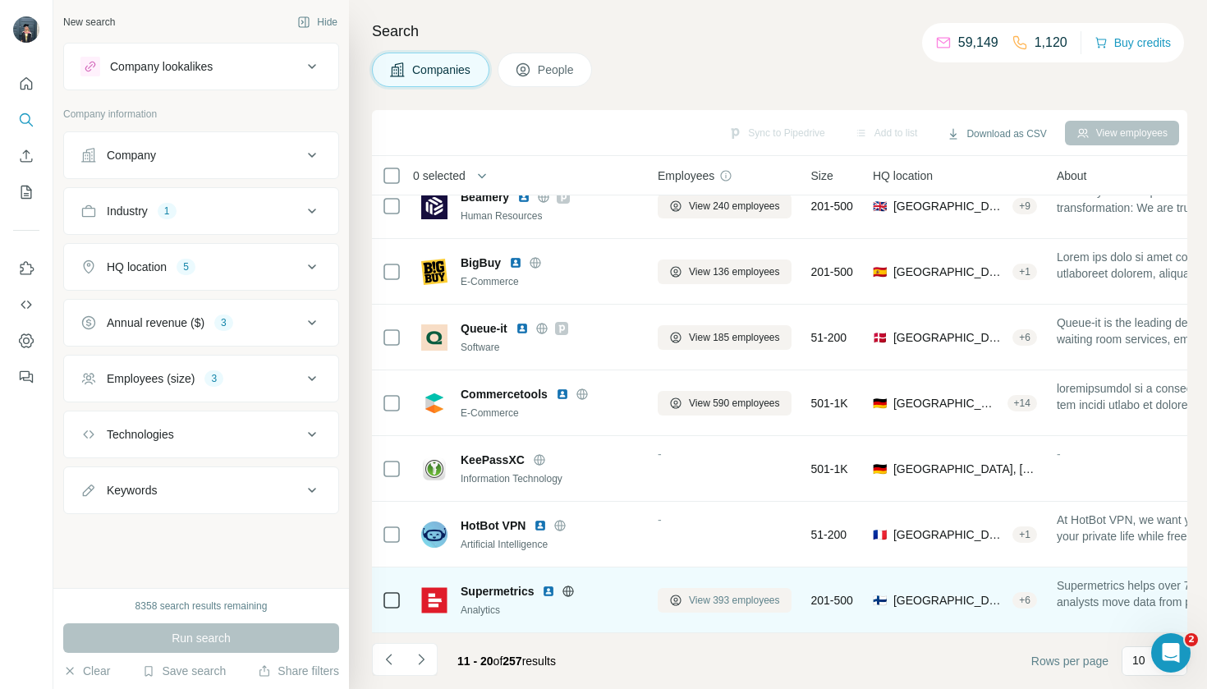
click at [720, 599] on span "View 393 employees" at bounding box center [734, 600] width 91 height 15
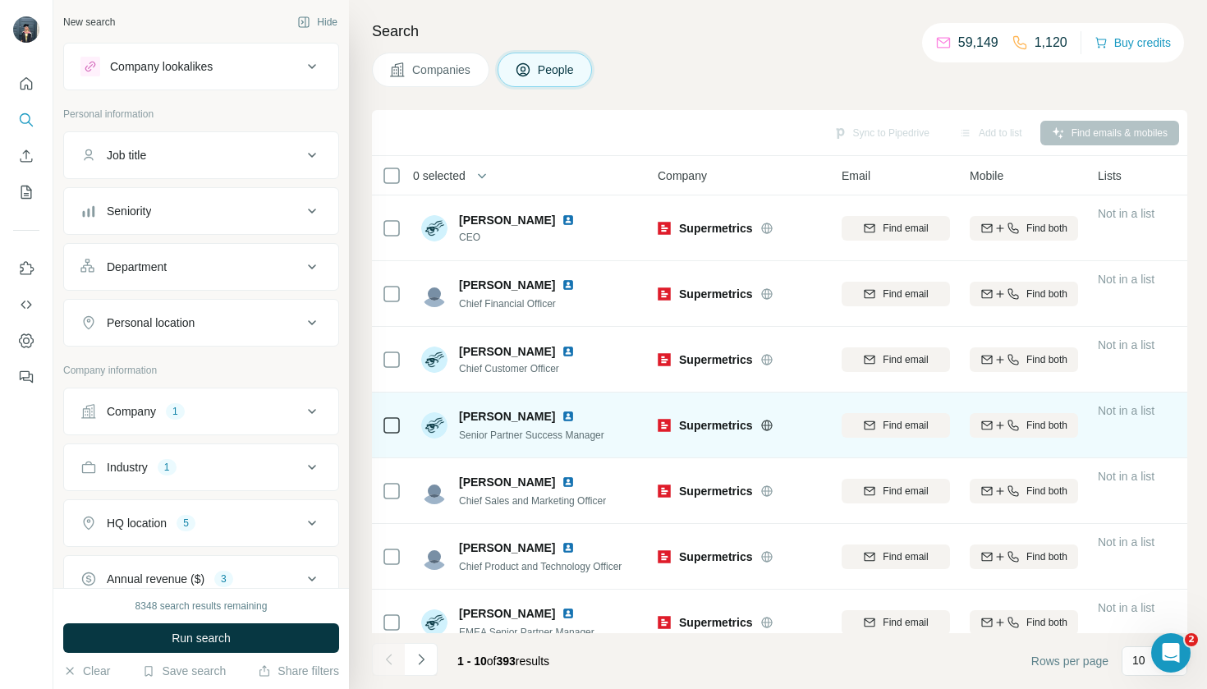
click at [412, 422] on td "[PERSON_NAME] Senior Partner Success Manager" at bounding box center [530, 426] width 238 height 66
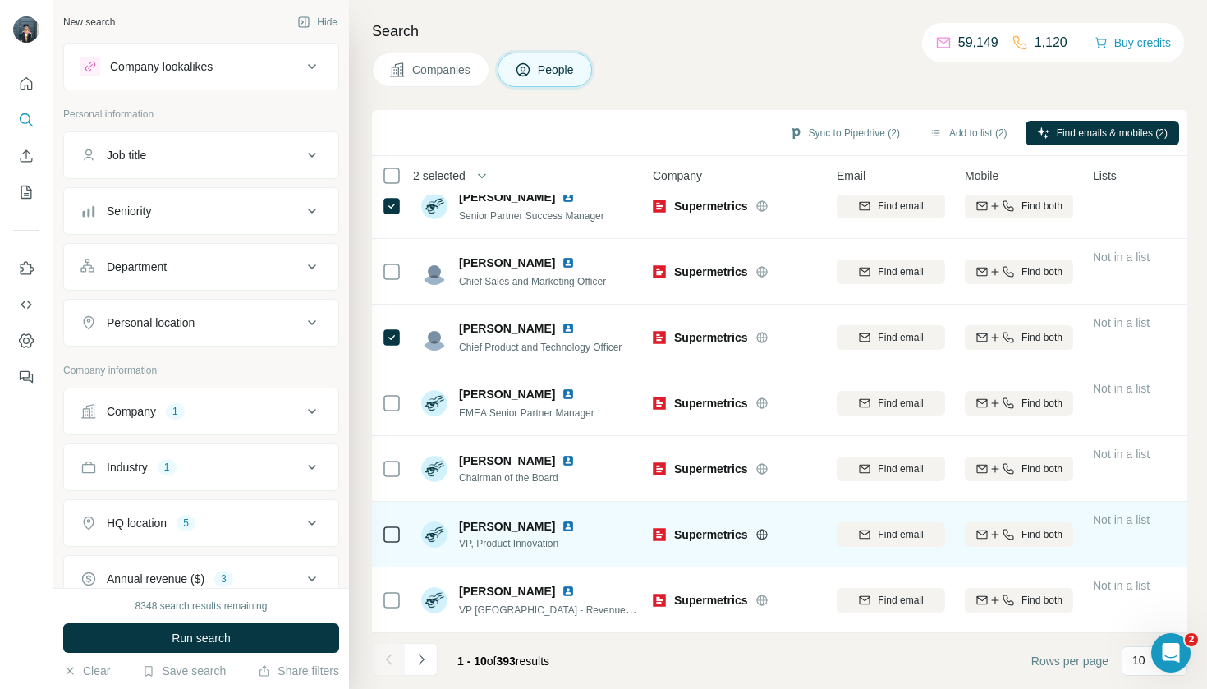
click at [383, 543] on icon at bounding box center [392, 535] width 20 height 20
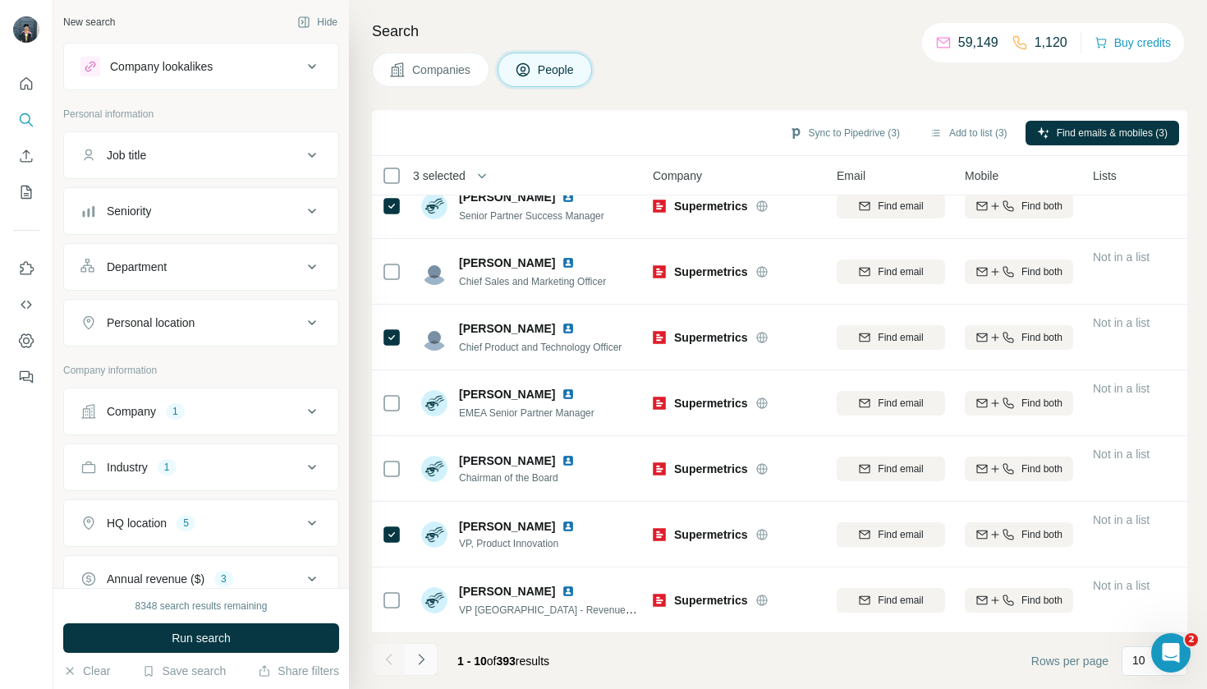
click at [420, 672] on button "Navigate to next page" at bounding box center [421, 659] width 33 height 33
click at [388, 659] on icon "Navigate to previous page" at bounding box center [389, 659] width 16 height 16
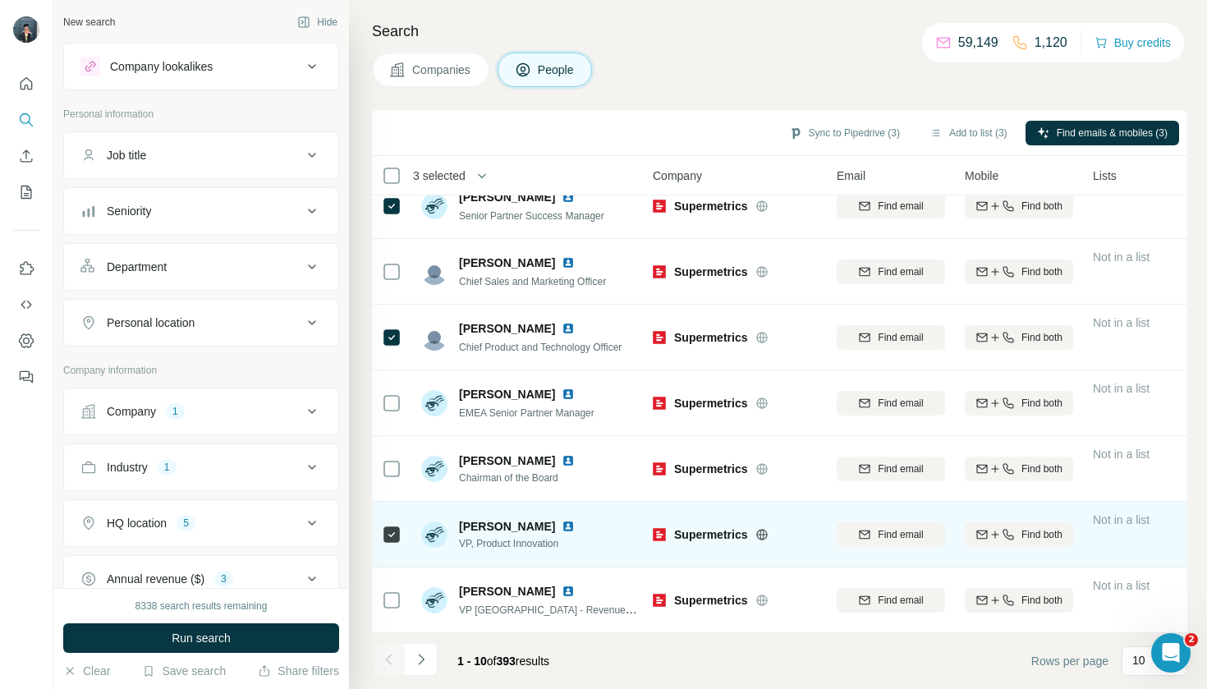
click at [383, 546] on div at bounding box center [392, 534] width 20 height 45
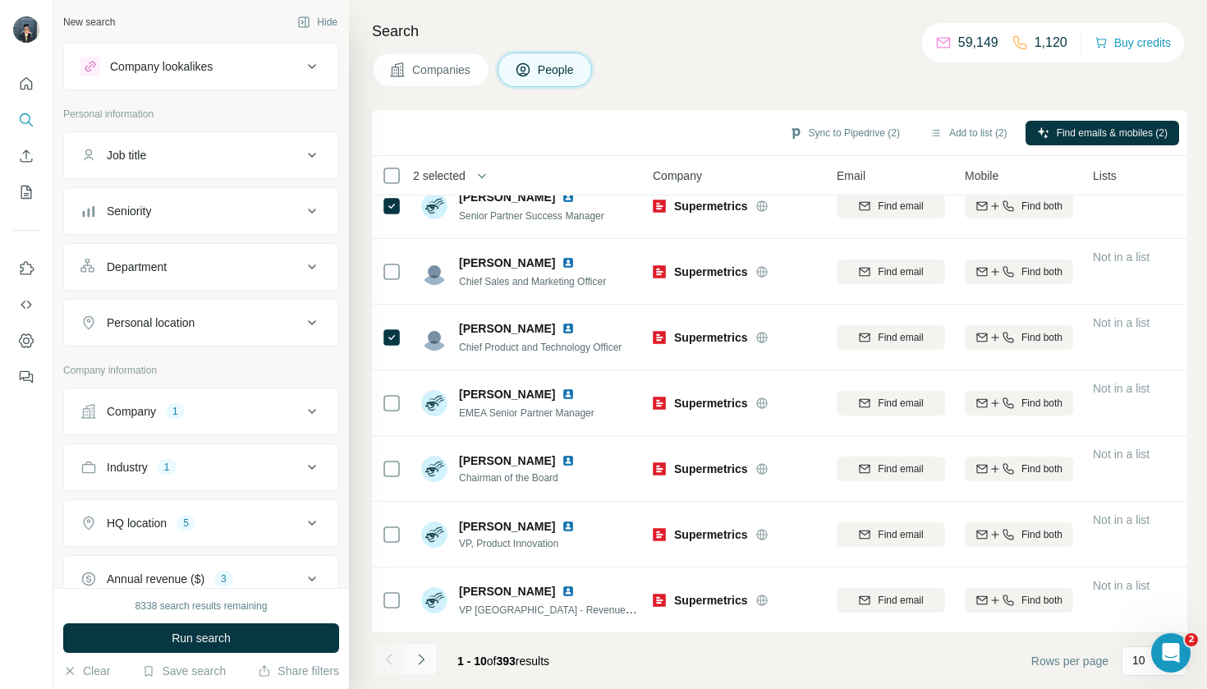
click at [428, 658] on icon "Navigate to next page" at bounding box center [421, 659] width 16 height 16
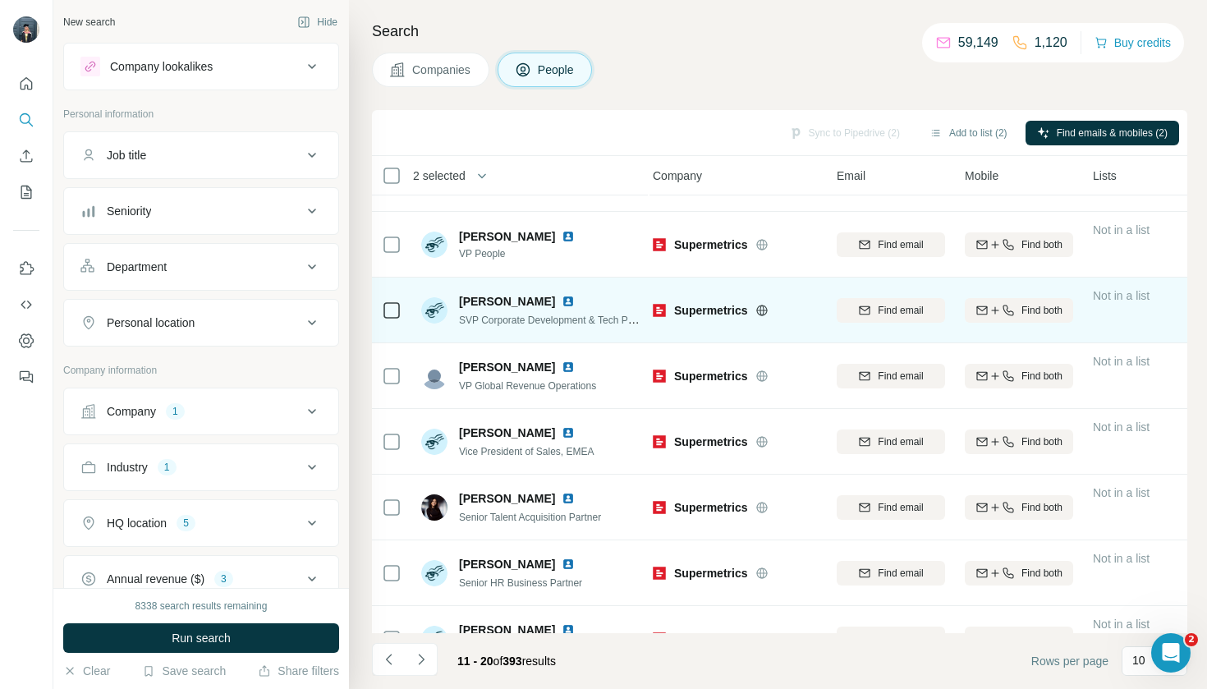
scroll to position [120, 6]
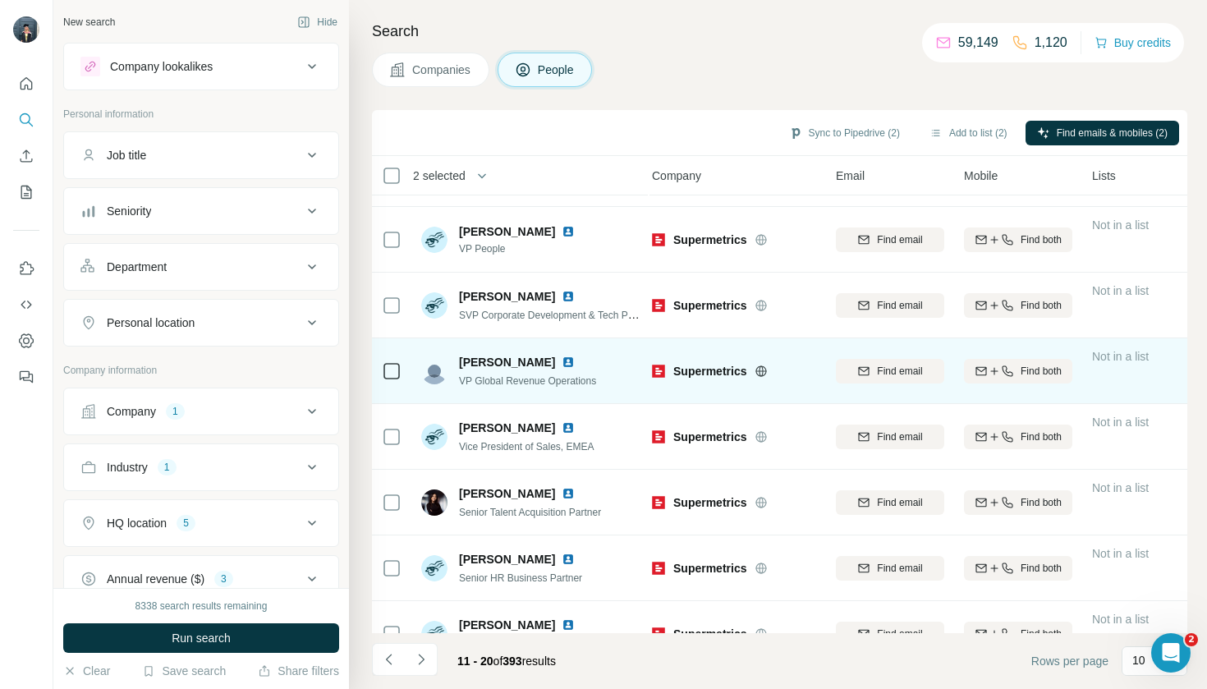
click at [392, 387] on div at bounding box center [392, 370] width 20 height 45
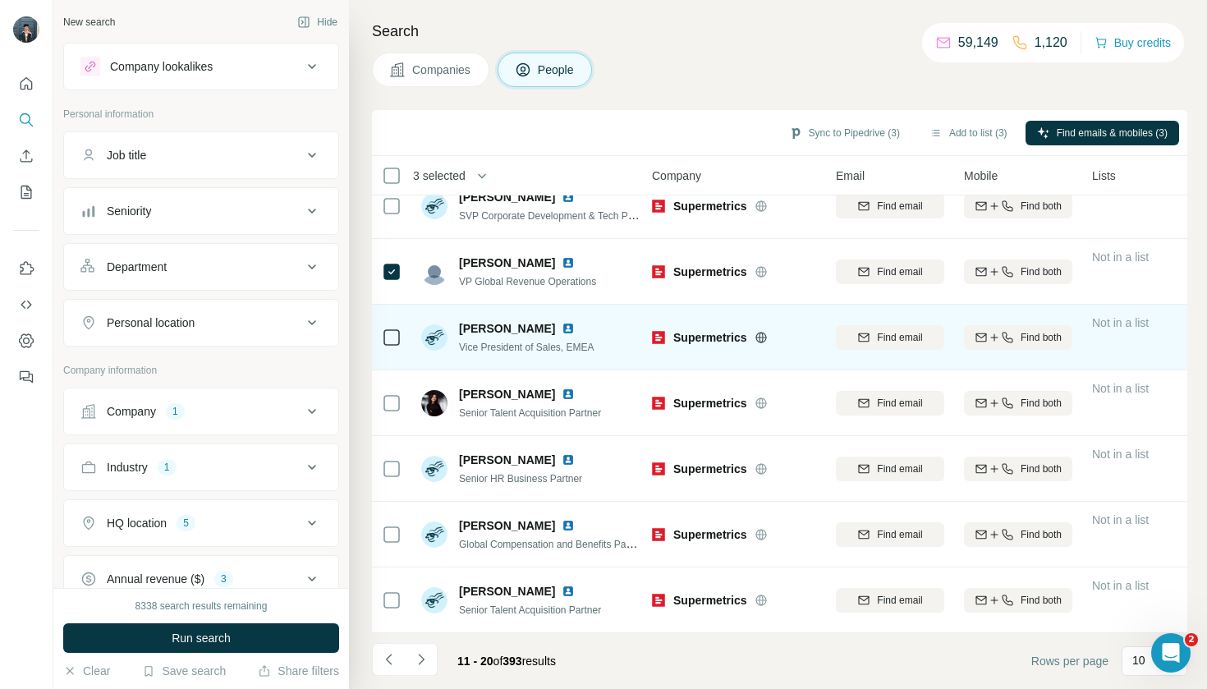
scroll to position [219, 6]
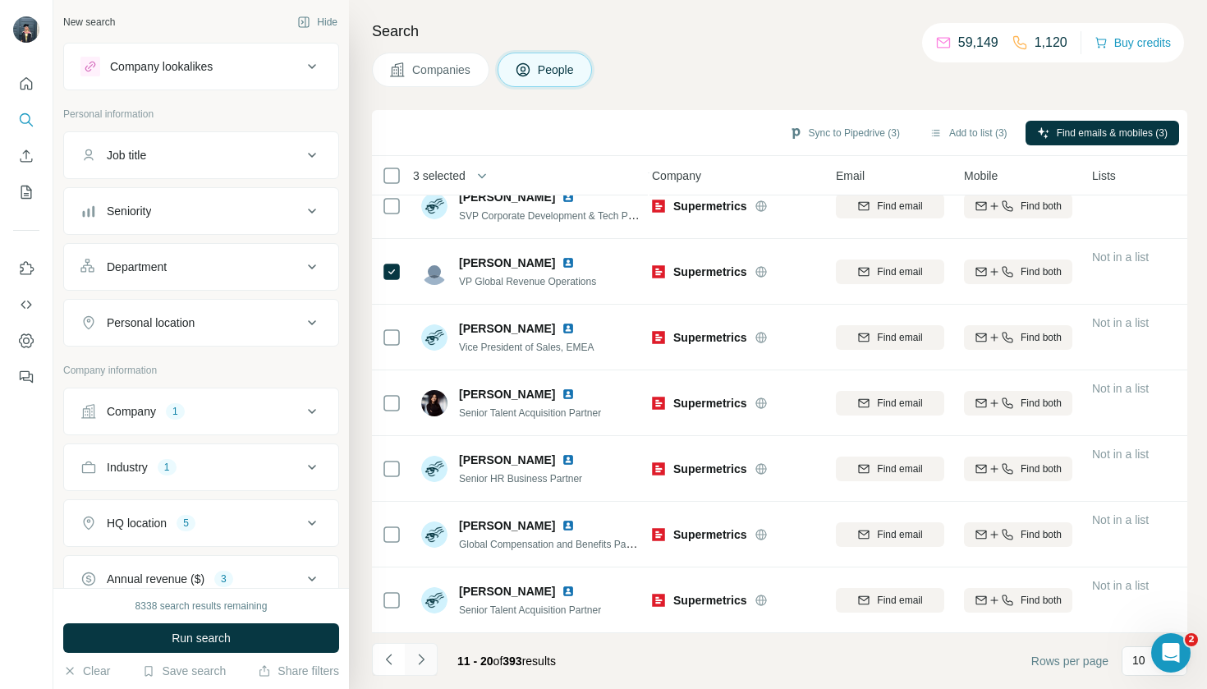
click at [418, 652] on icon "Navigate to next page" at bounding box center [421, 659] width 16 height 16
click at [426, 673] on button "Navigate to next page" at bounding box center [421, 659] width 33 height 33
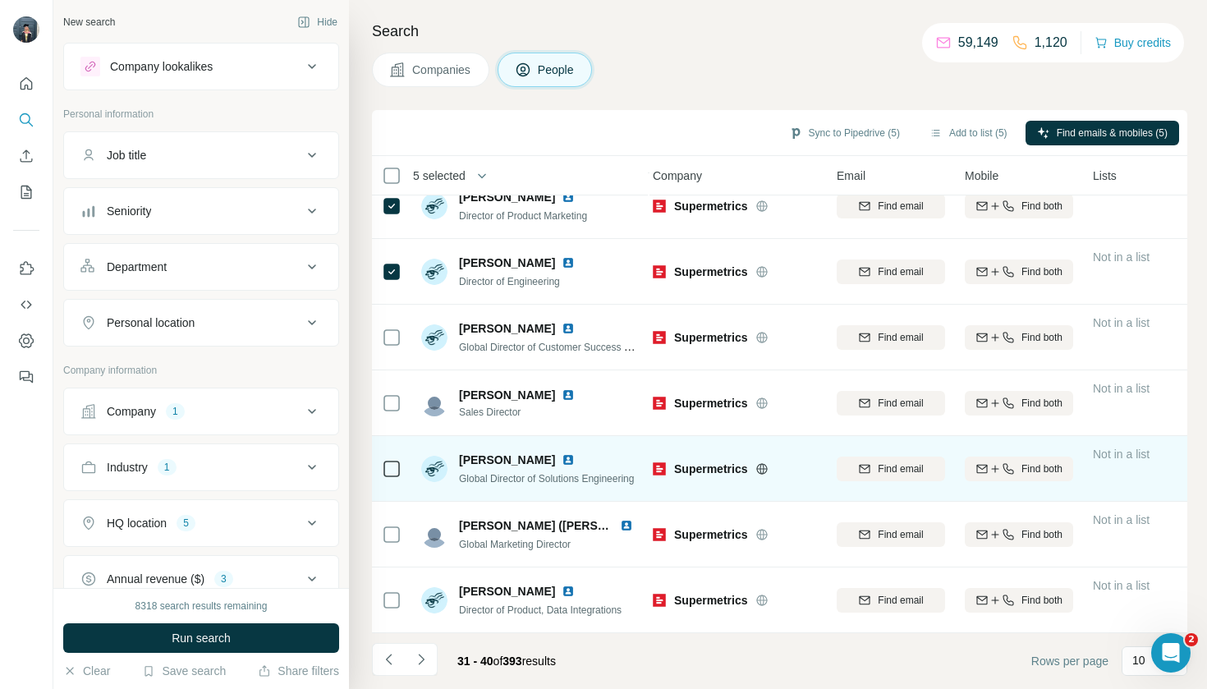
scroll to position [219, 5]
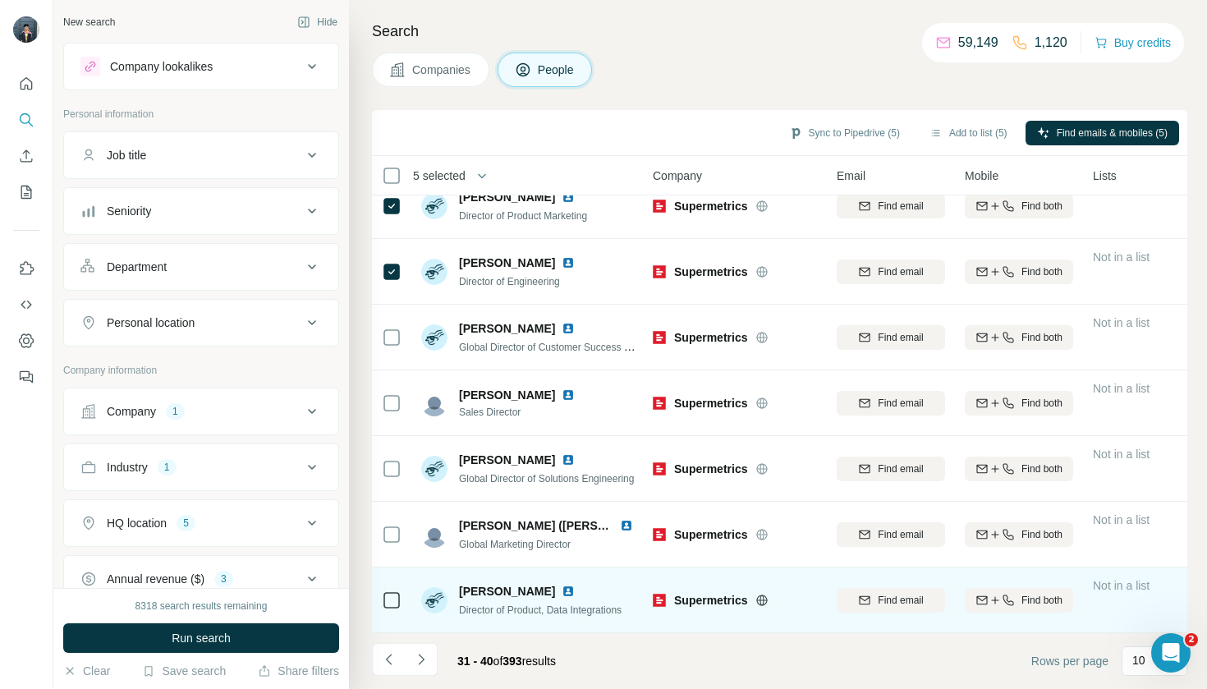
click at [388, 612] on div at bounding box center [392, 599] width 20 height 45
click at [393, 618] on div at bounding box center [392, 599] width 20 height 45
click at [393, 611] on div at bounding box center [392, 599] width 20 height 45
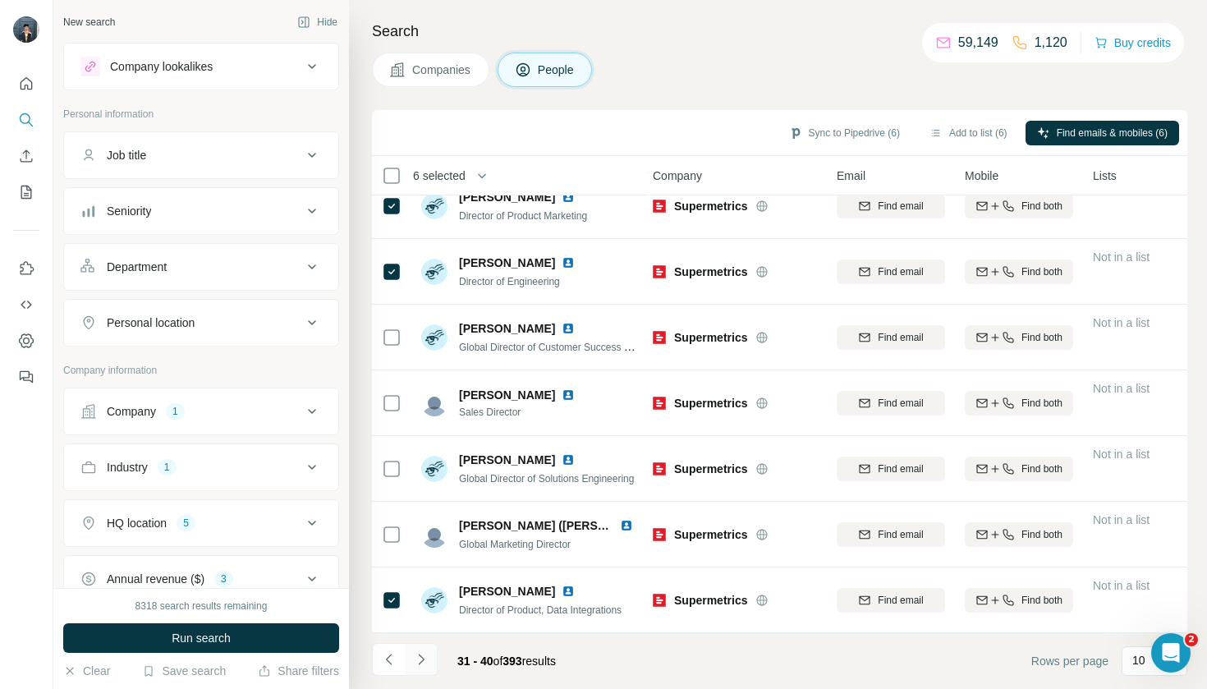
click at [429, 663] on icon "Navigate to next page" at bounding box center [421, 659] width 16 height 16
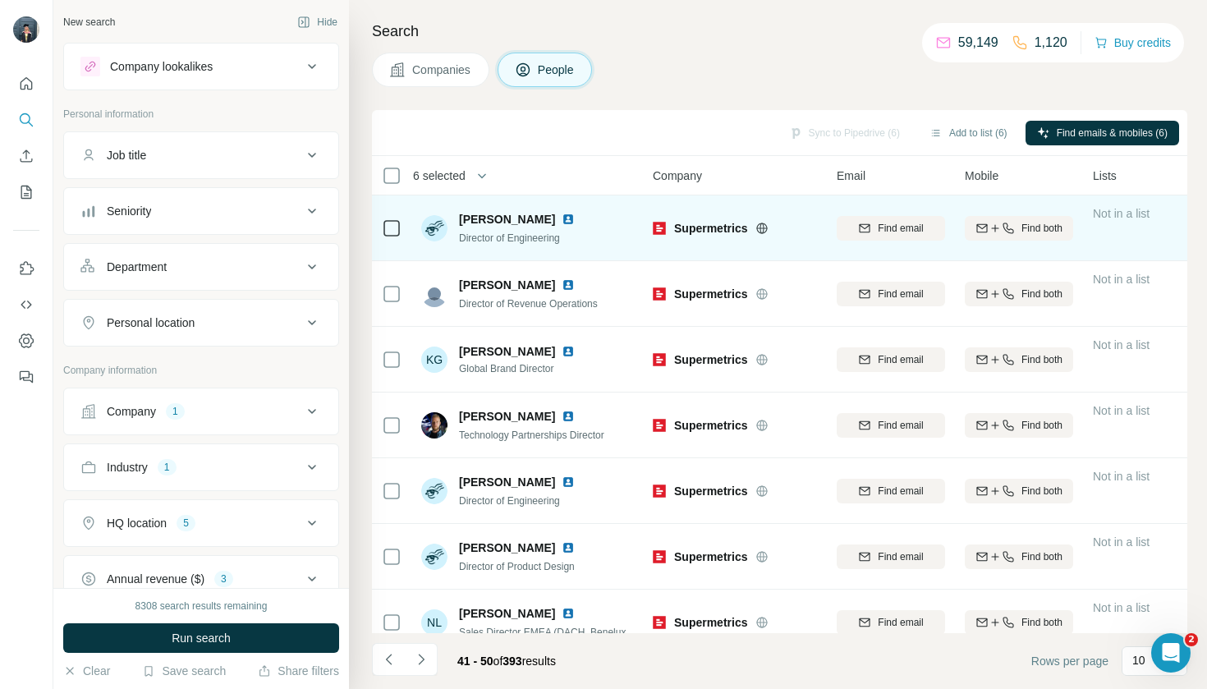
scroll to position [0, 5]
click at [403, 234] on td at bounding box center [391, 228] width 39 height 66
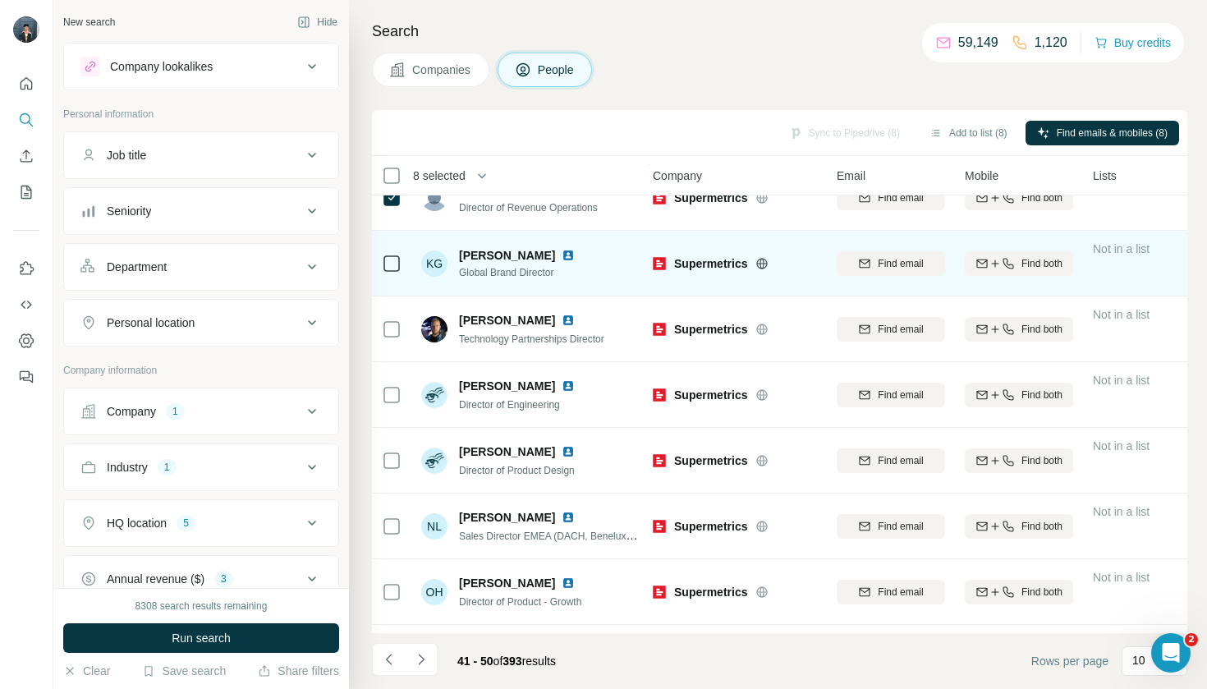
scroll to position [95, 5]
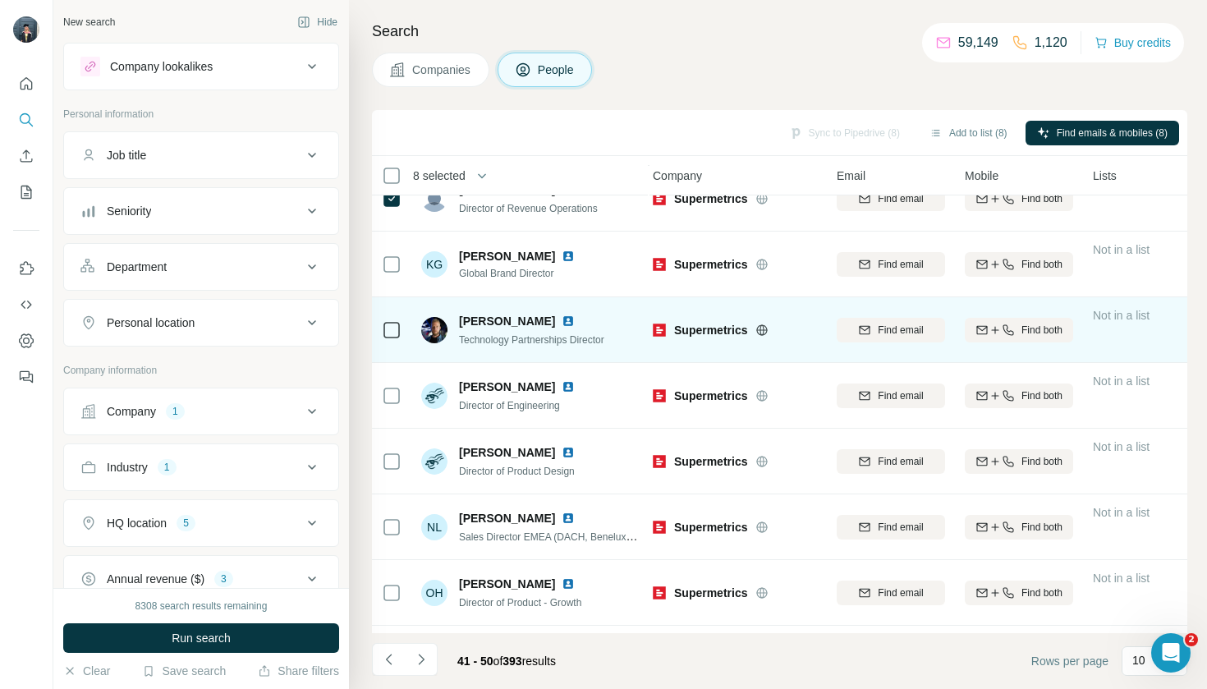
click at [393, 357] on td at bounding box center [391, 330] width 39 height 66
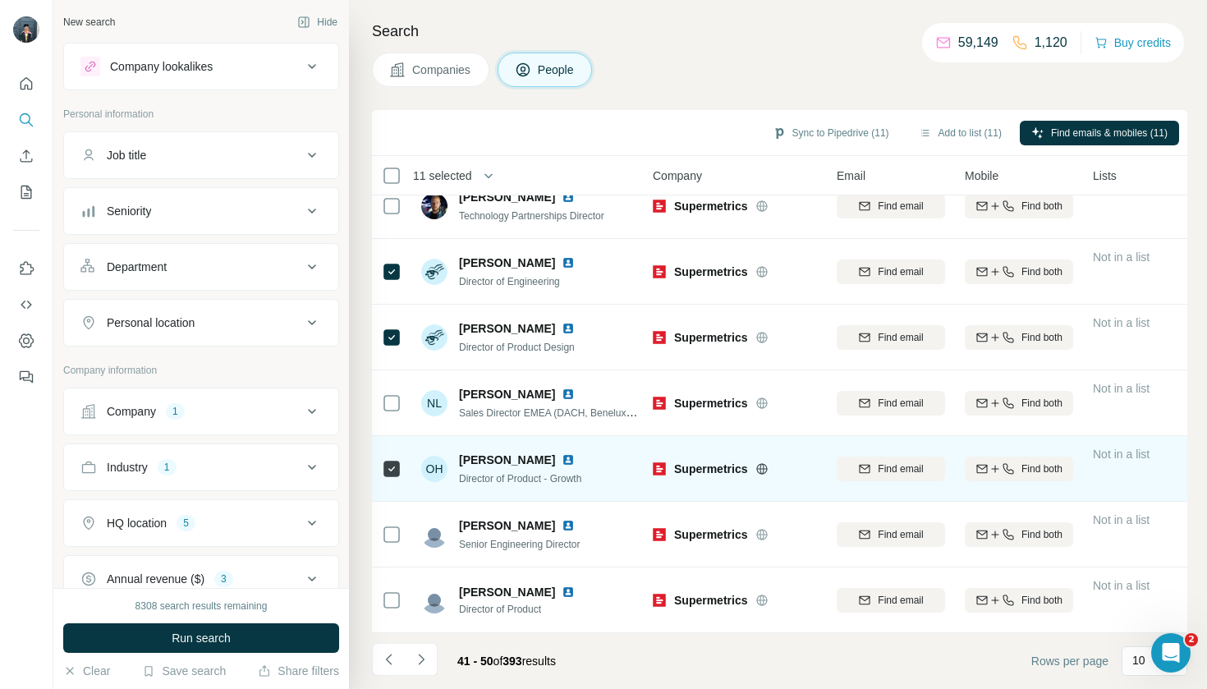
scroll to position [0, 0]
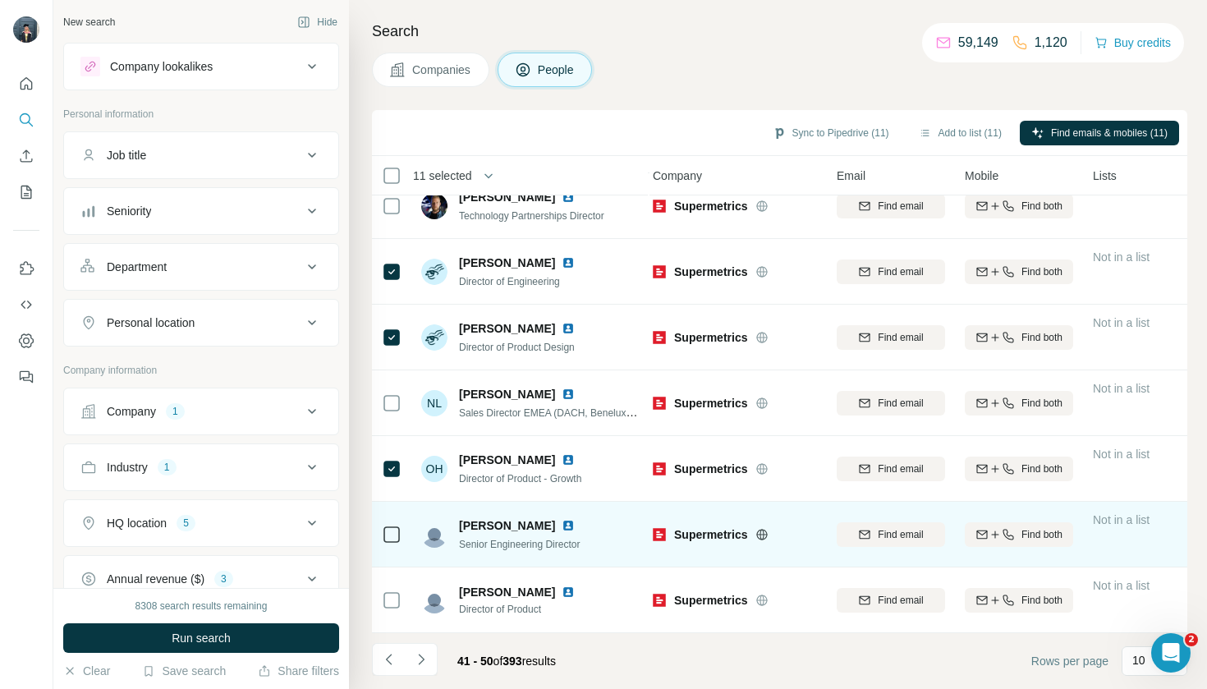
click at [379, 521] on td at bounding box center [391, 535] width 39 height 66
click at [381, 535] on td at bounding box center [391, 535] width 39 height 66
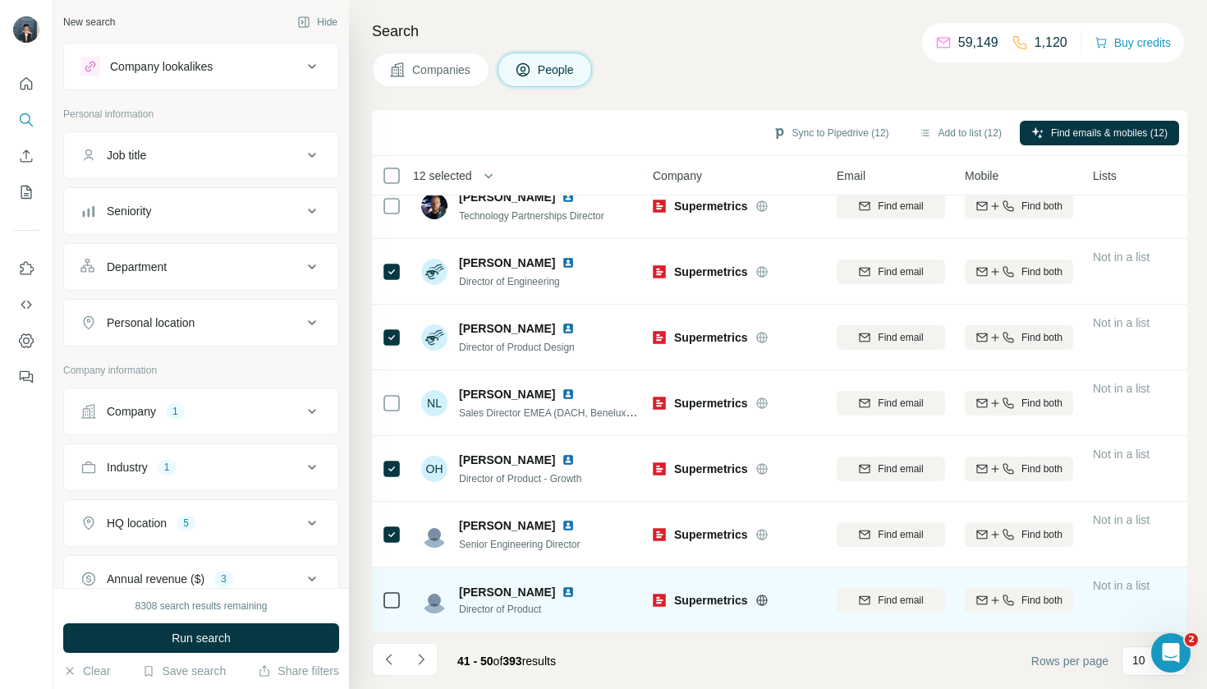
click at [383, 585] on div at bounding box center [392, 599] width 20 height 45
click at [392, 609] on icon at bounding box center [392, 600] width 20 height 20
click at [398, 617] on div at bounding box center [392, 599] width 20 height 45
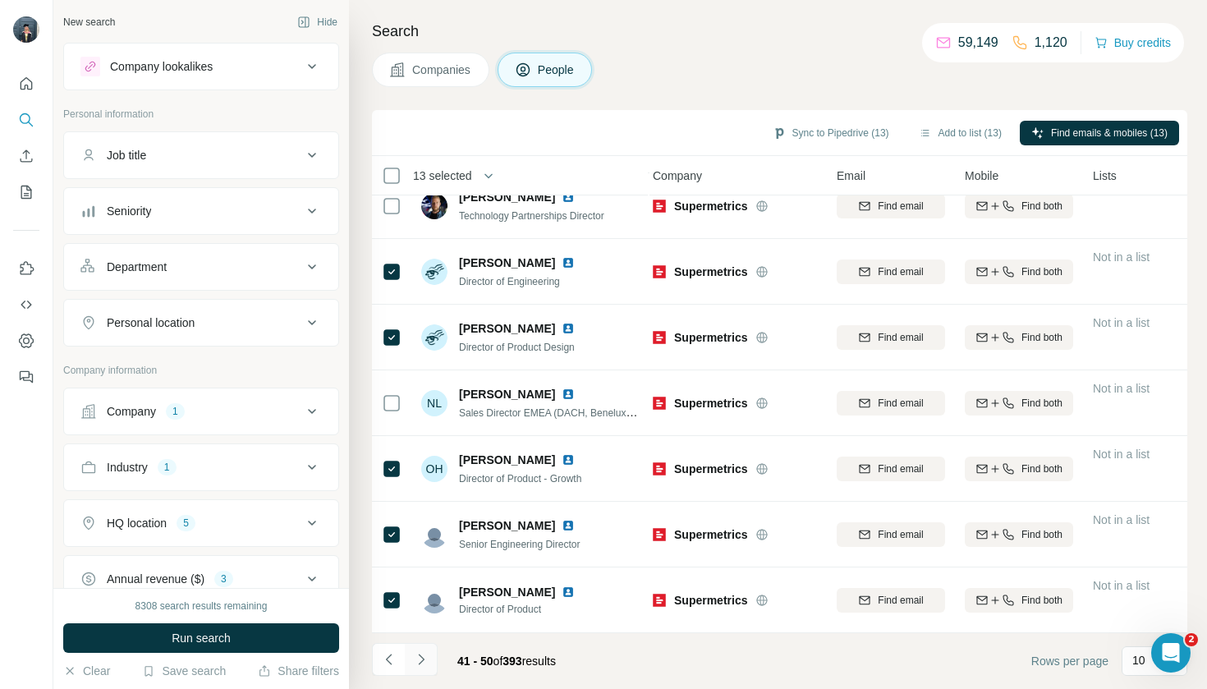
click at [428, 671] on button "Navigate to next page" at bounding box center [421, 659] width 33 height 33
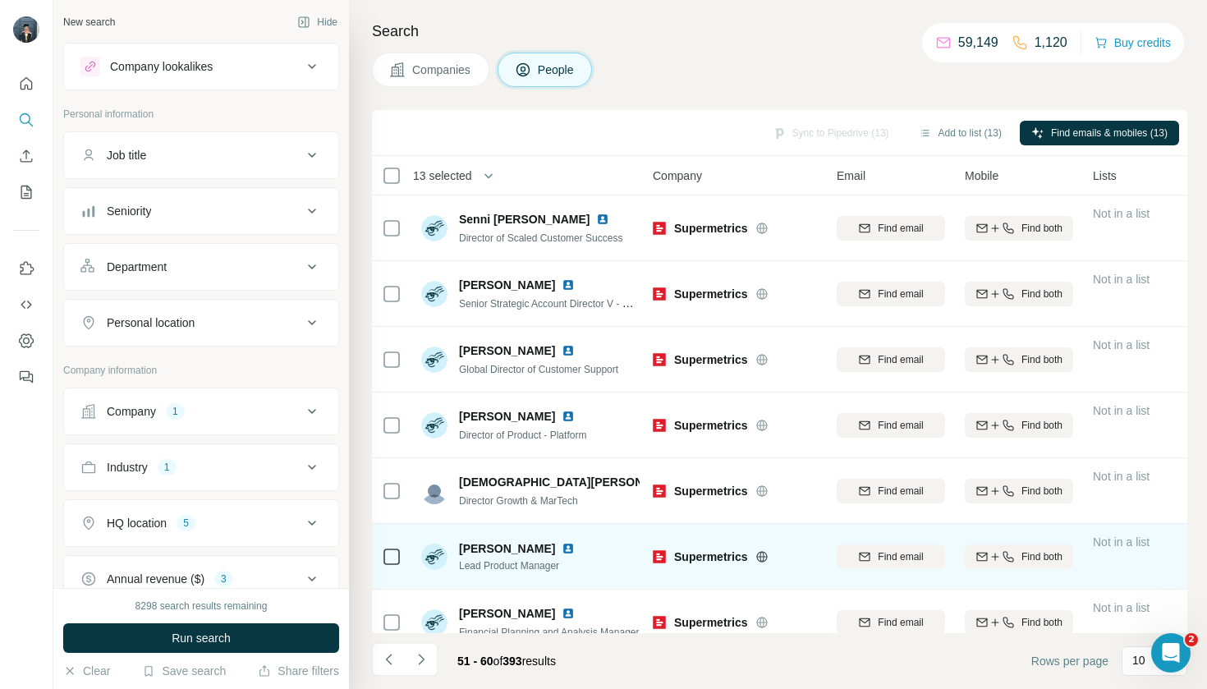
scroll to position [0, 5]
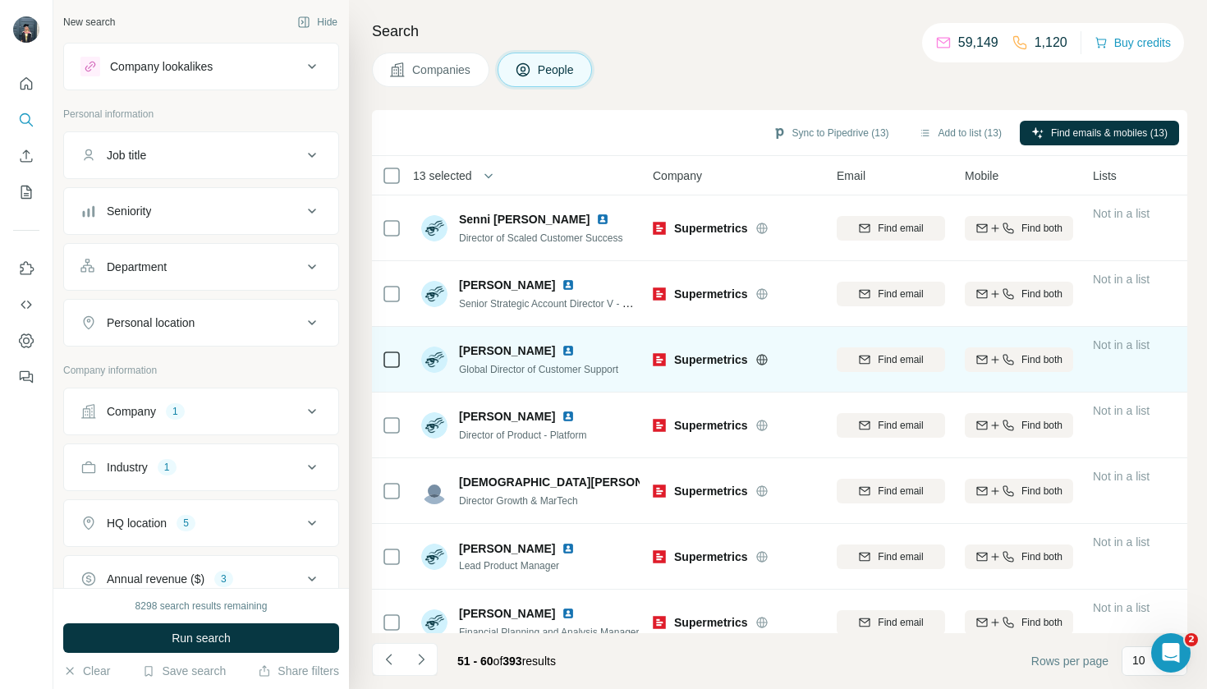
click at [384, 369] on icon at bounding box center [392, 360] width 20 height 20
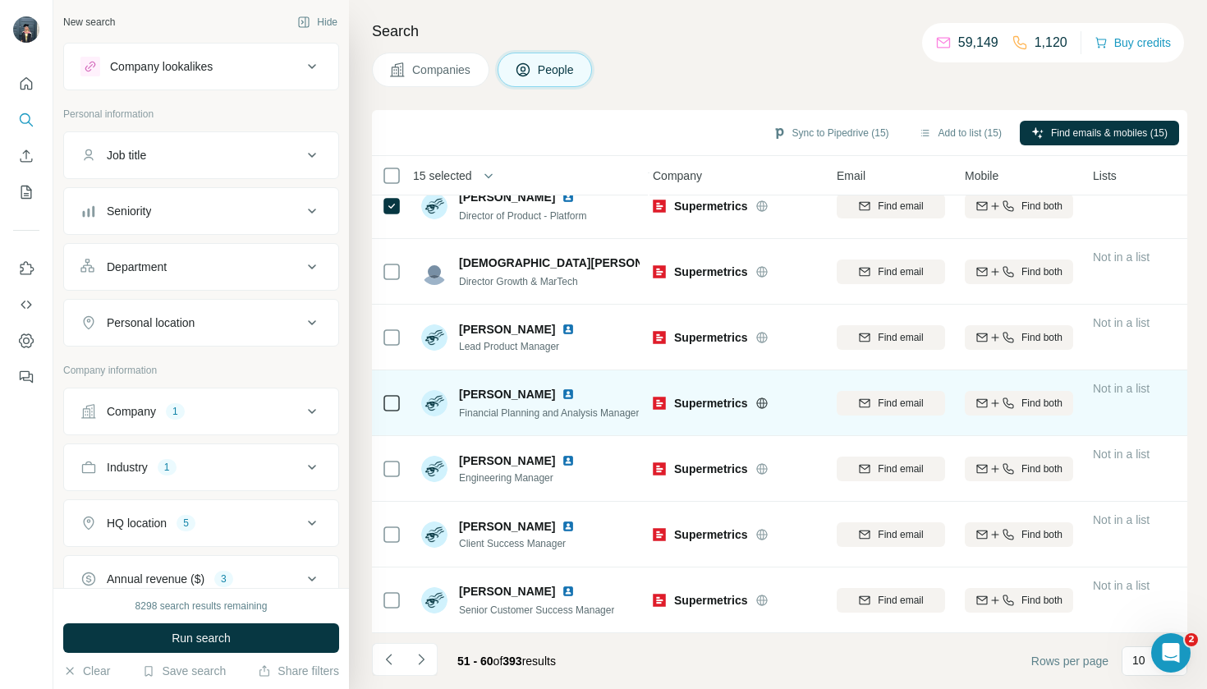
scroll to position [219, 5]
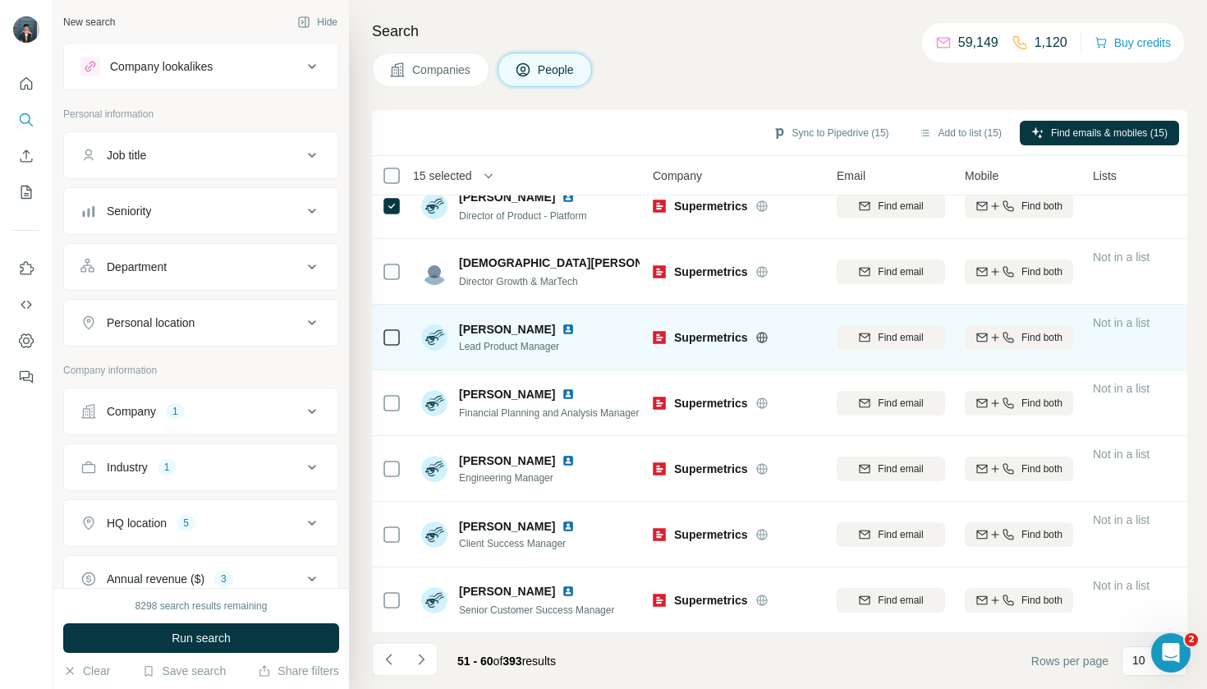
click at [389, 347] on div at bounding box center [392, 337] width 20 height 45
click at [381, 338] on td at bounding box center [391, 338] width 39 height 66
click at [386, 328] on icon at bounding box center [392, 338] width 20 height 20
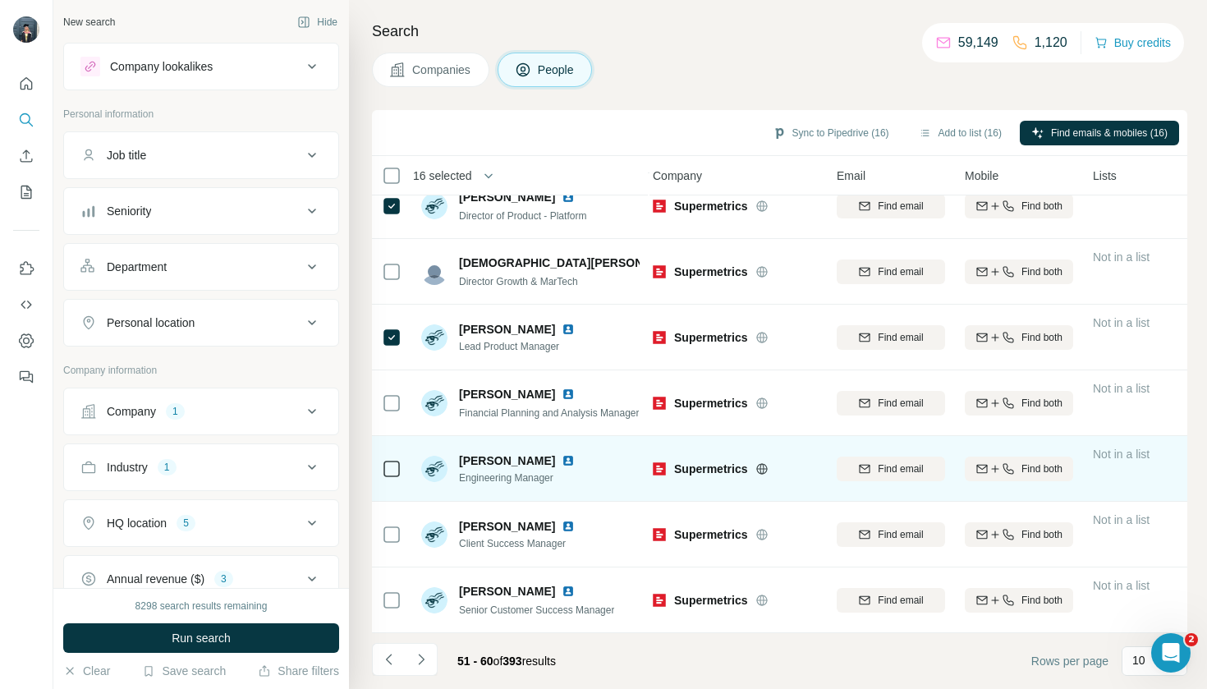
click at [395, 483] on div at bounding box center [392, 468] width 20 height 45
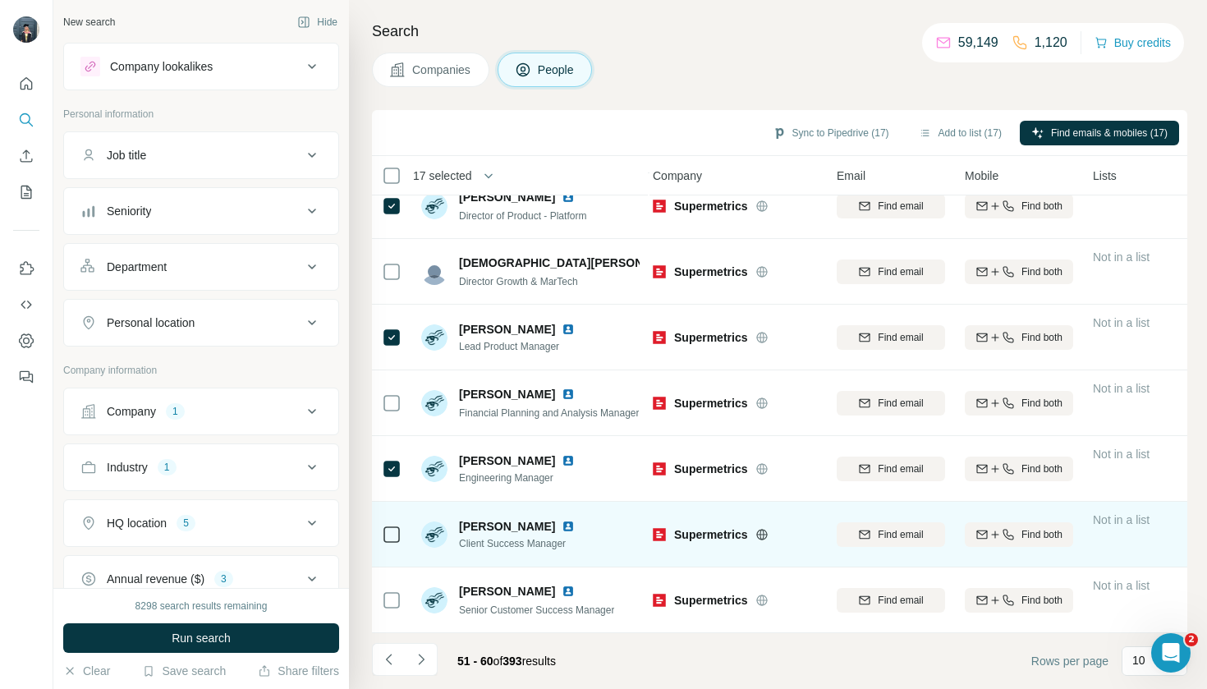
click at [391, 508] on td at bounding box center [391, 535] width 39 height 66
click at [396, 548] on div at bounding box center [392, 534] width 20 height 45
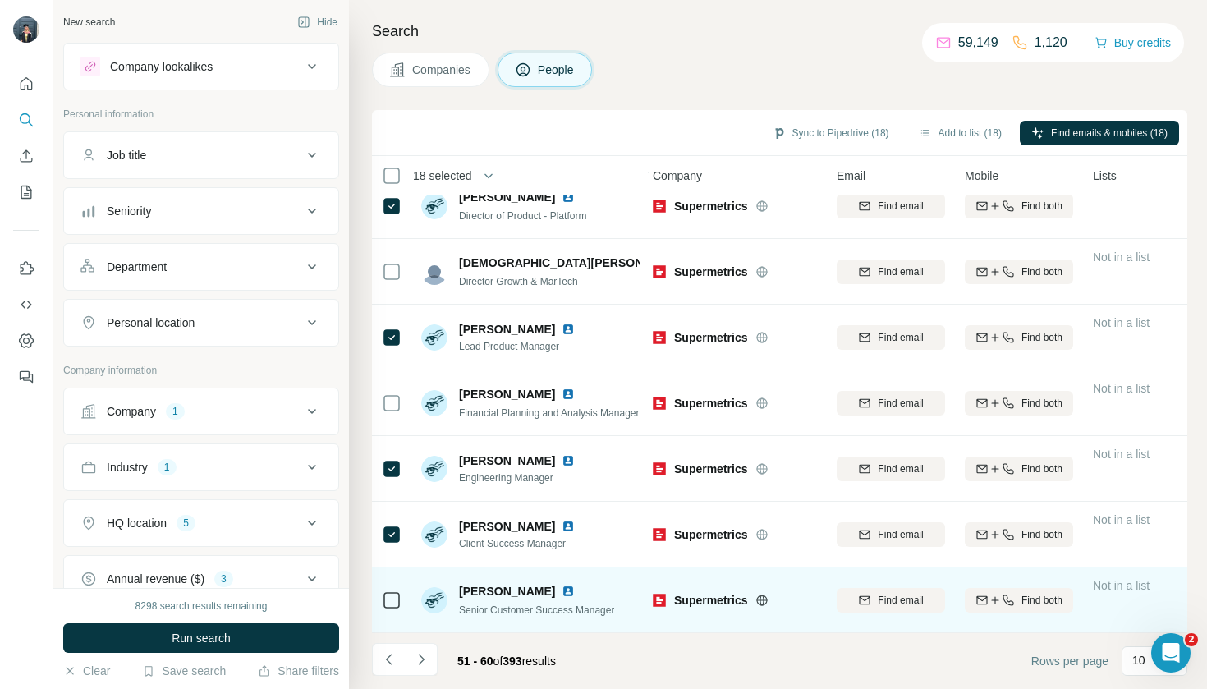
click at [391, 582] on div at bounding box center [392, 599] width 20 height 45
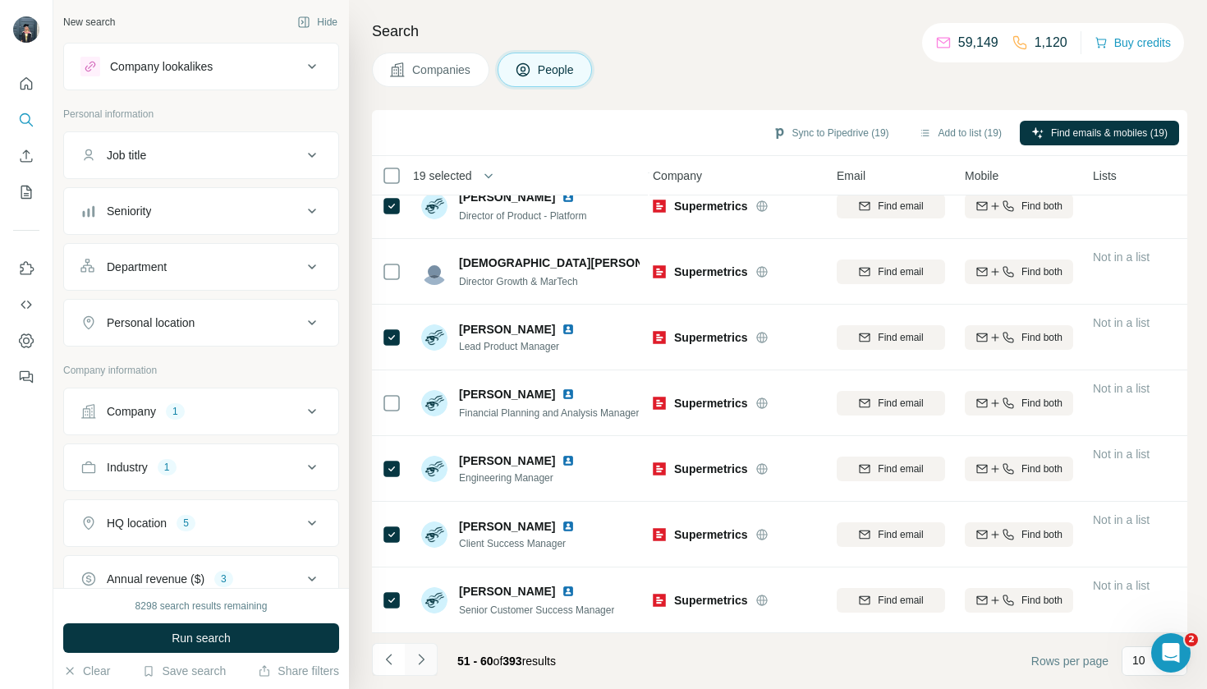
click at [421, 668] on button "Navigate to next page" at bounding box center [421, 659] width 33 height 33
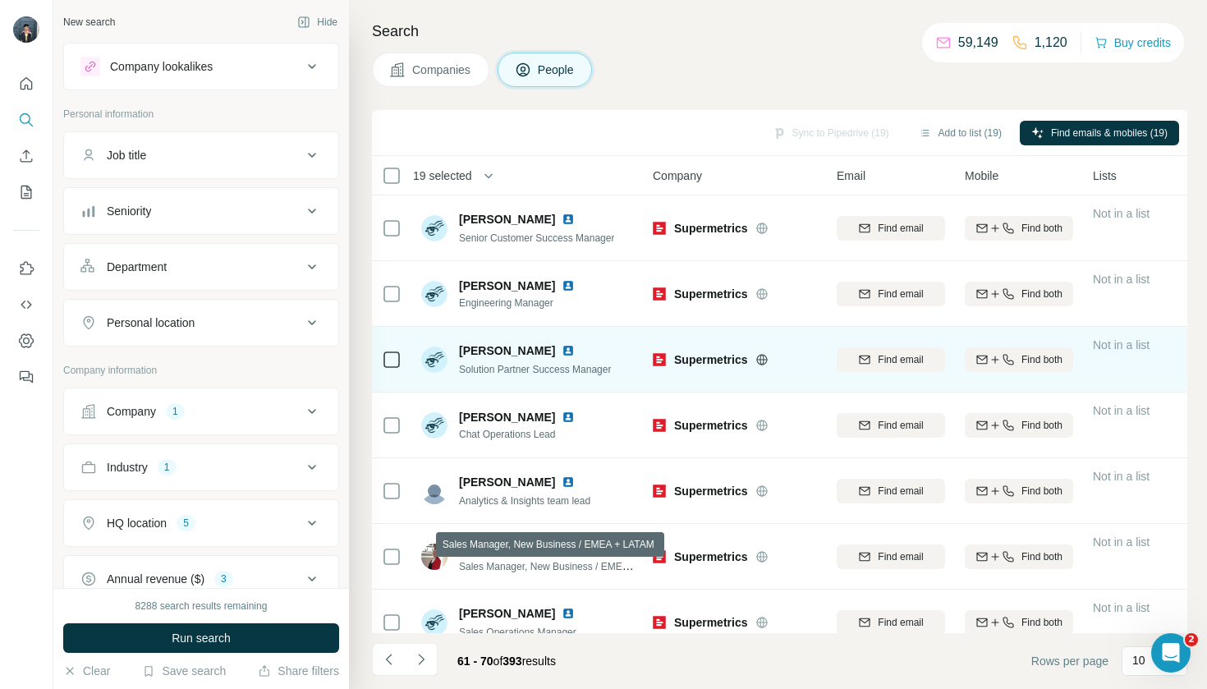
scroll to position [0, 5]
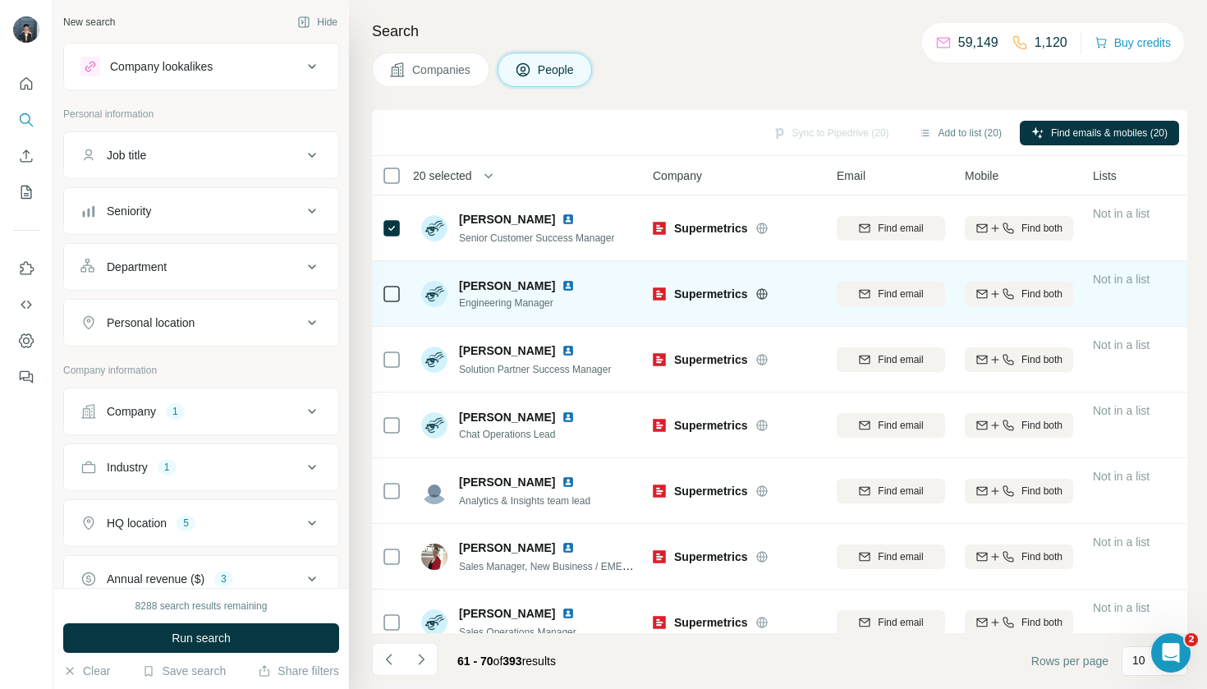
click at [392, 282] on div at bounding box center [392, 293] width 20 height 45
click at [393, 302] on icon at bounding box center [392, 294] width 20 height 20
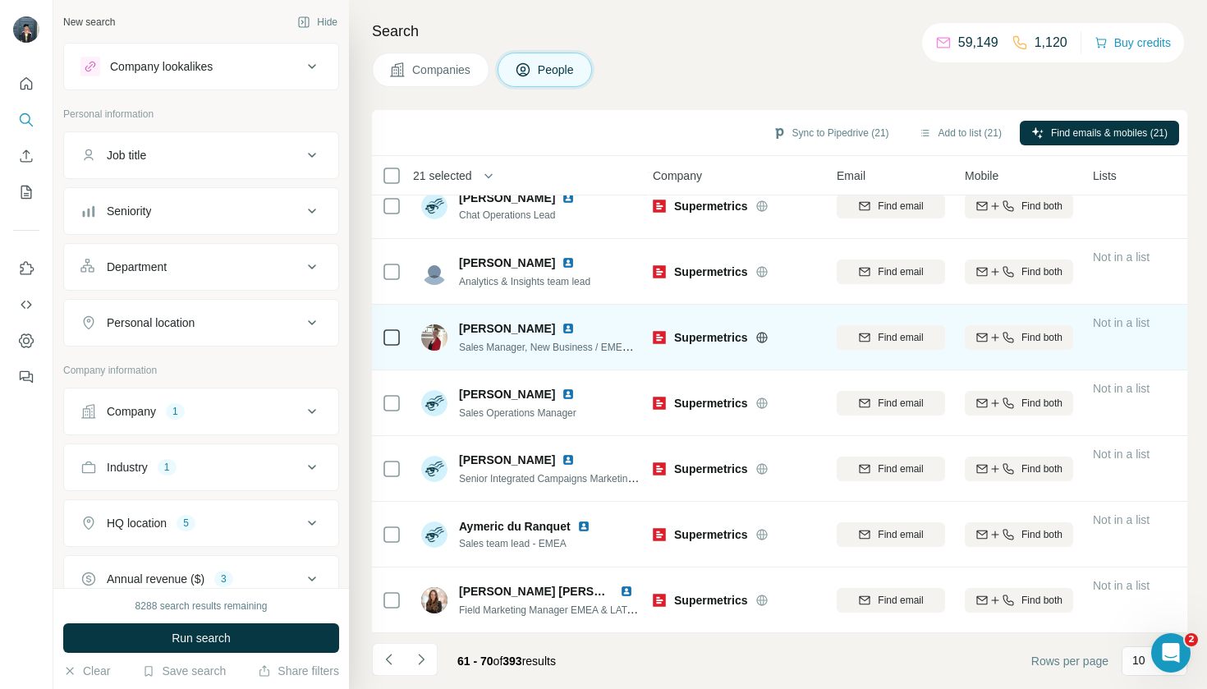
scroll to position [219, 5]
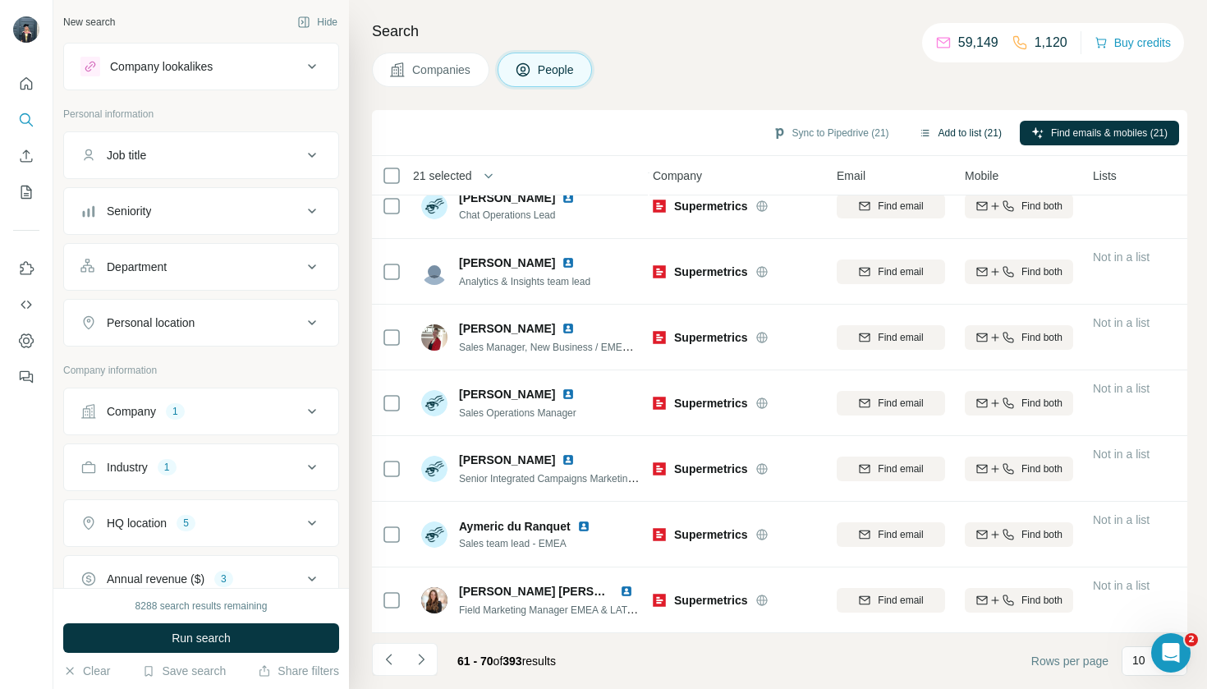
click at [949, 136] on button "Add to list (21)" at bounding box center [960, 133] width 106 height 25
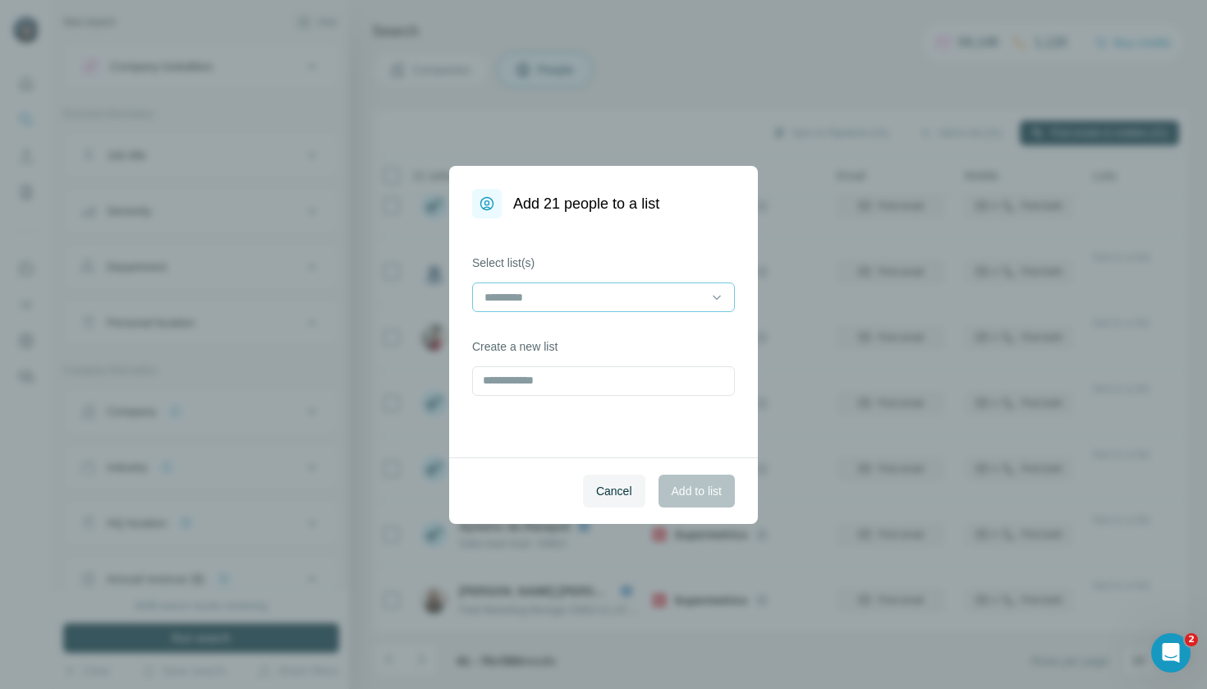
click at [625, 298] on input at bounding box center [594, 297] width 222 height 18
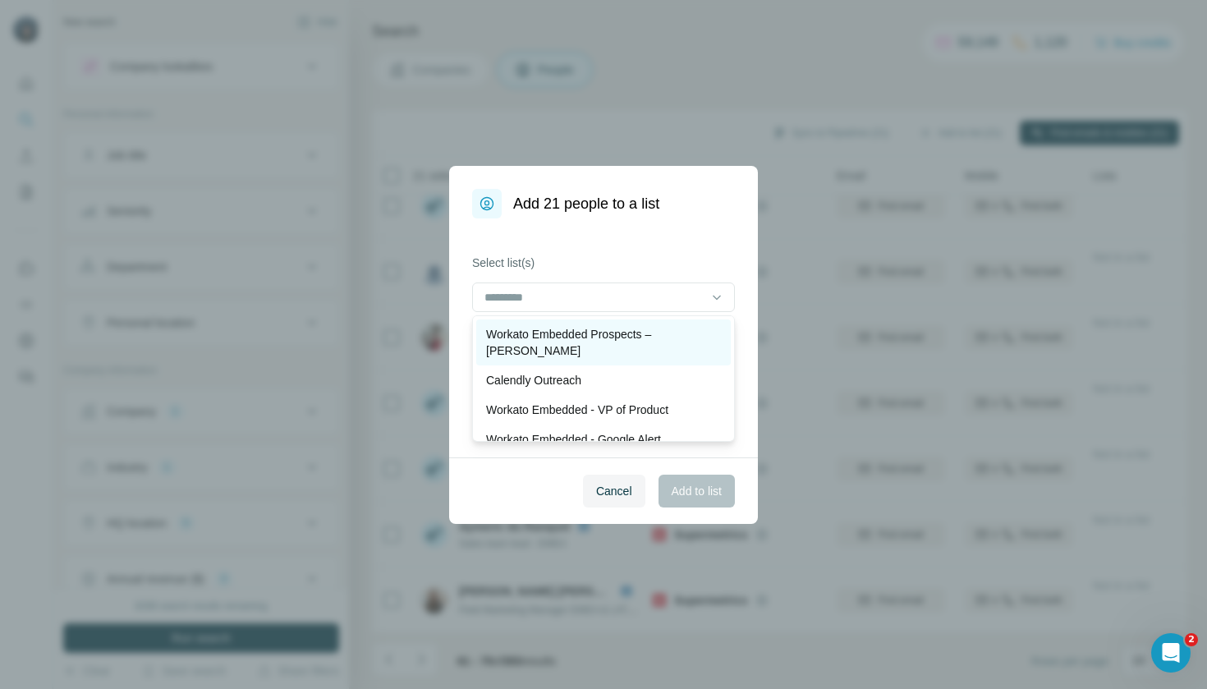
click at [618, 332] on p "Workato Embedded Prospects – [PERSON_NAME]" at bounding box center [603, 342] width 235 height 33
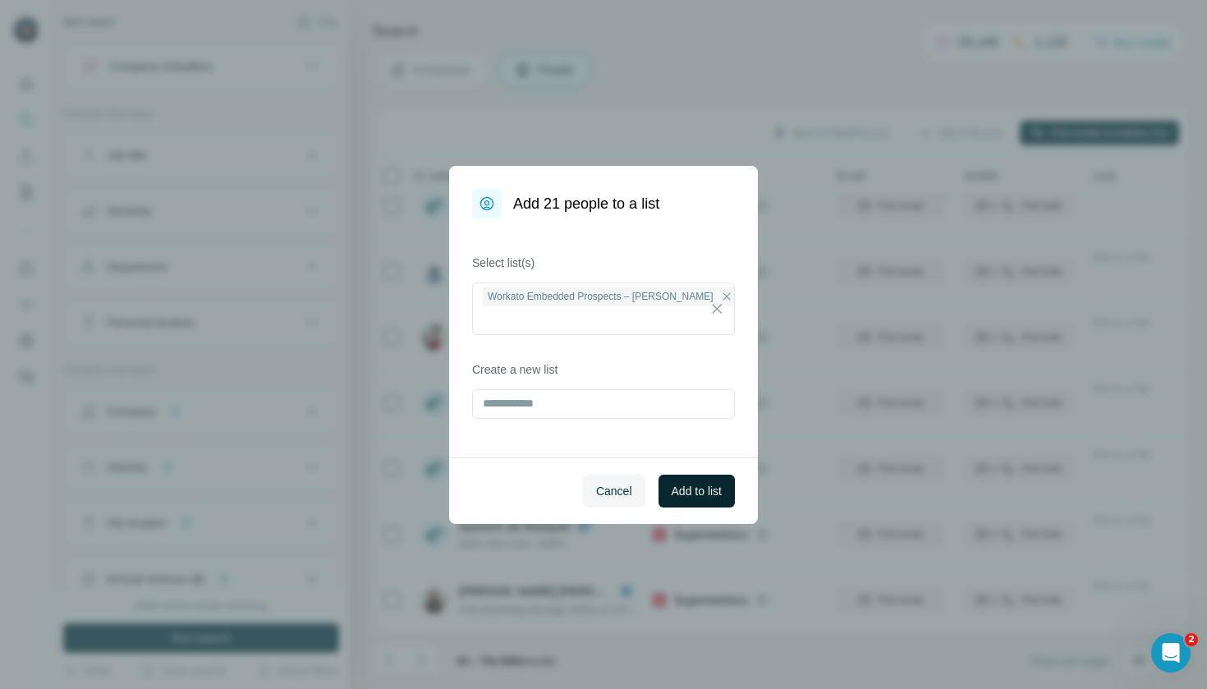
click at [685, 494] on span "Add to list" at bounding box center [697, 491] width 50 height 16
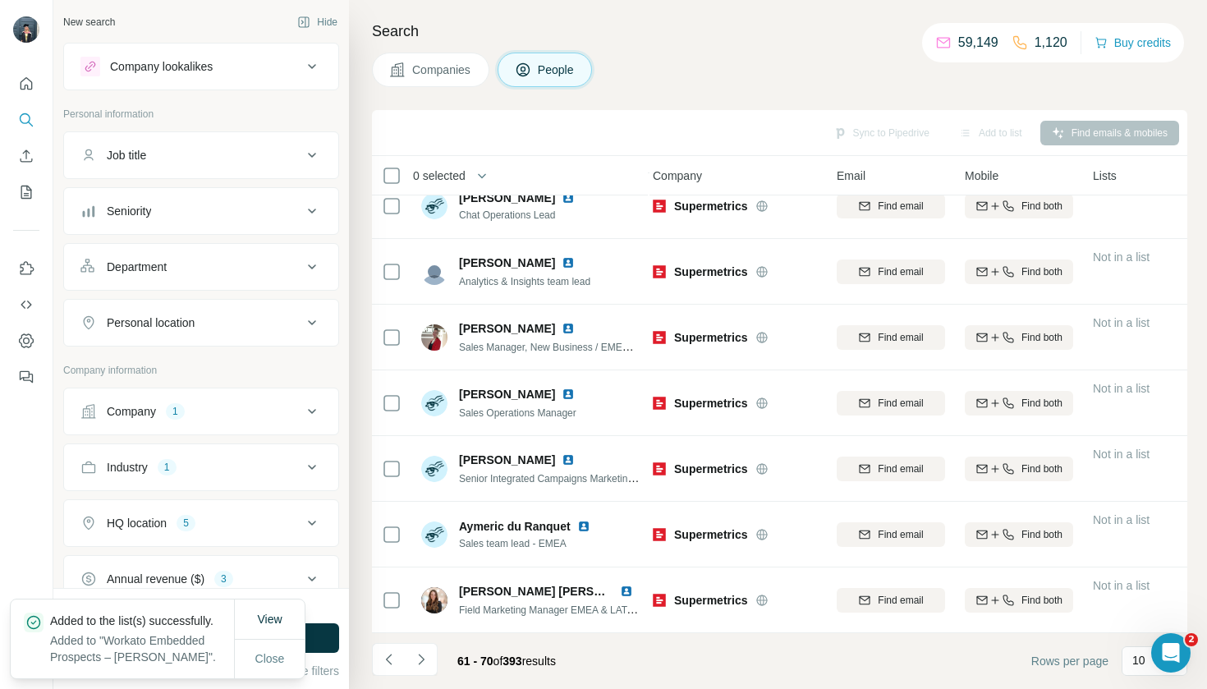
click at [462, 68] on span "Companies" at bounding box center [442, 70] width 60 height 16
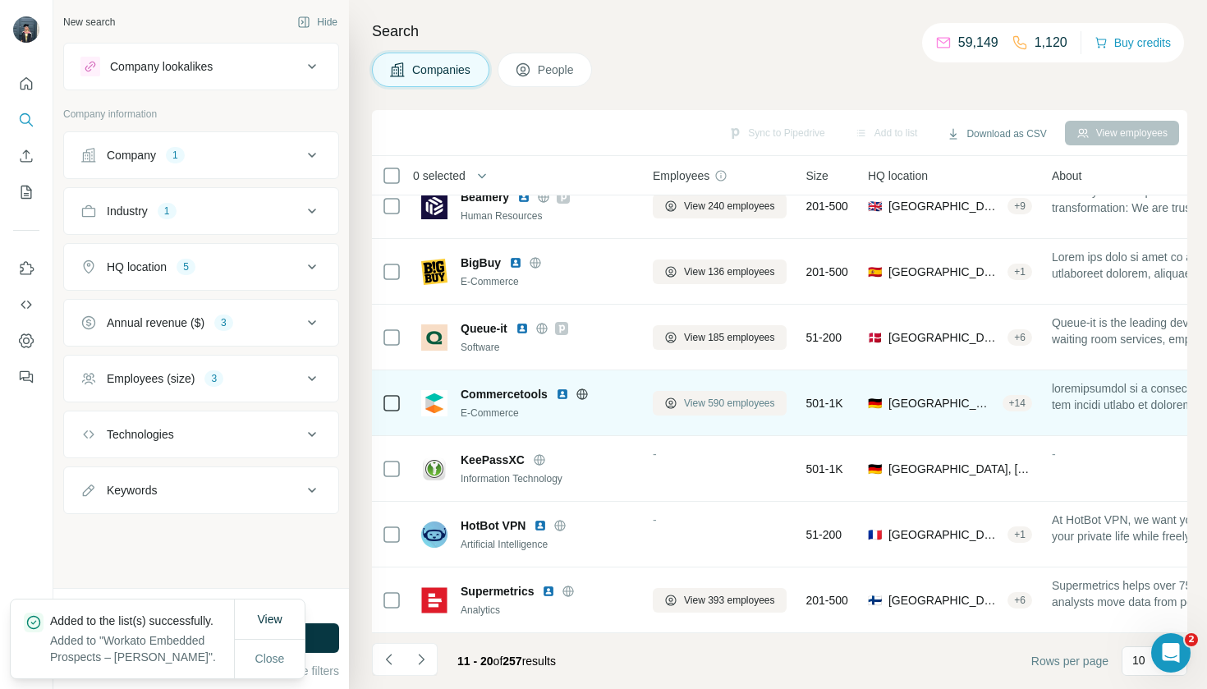
click at [699, 406] on span "View 590 employees" at bounding box center [729, 403] width 91 height 15
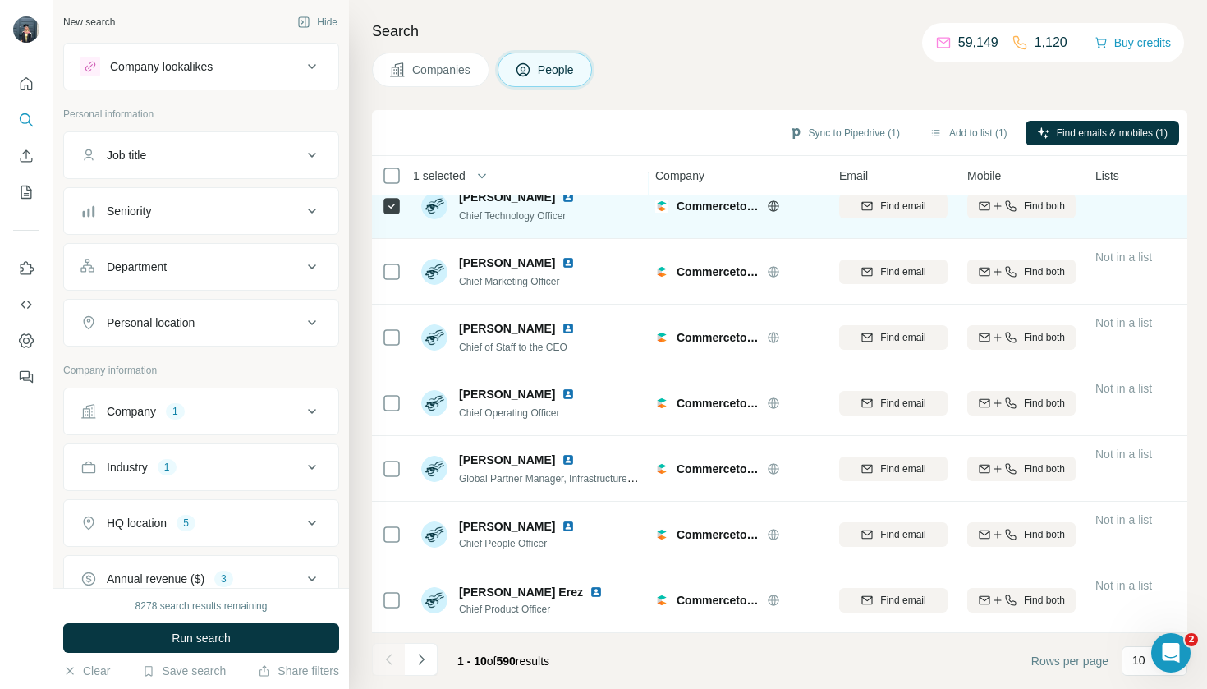
scroll to position [219, 2]
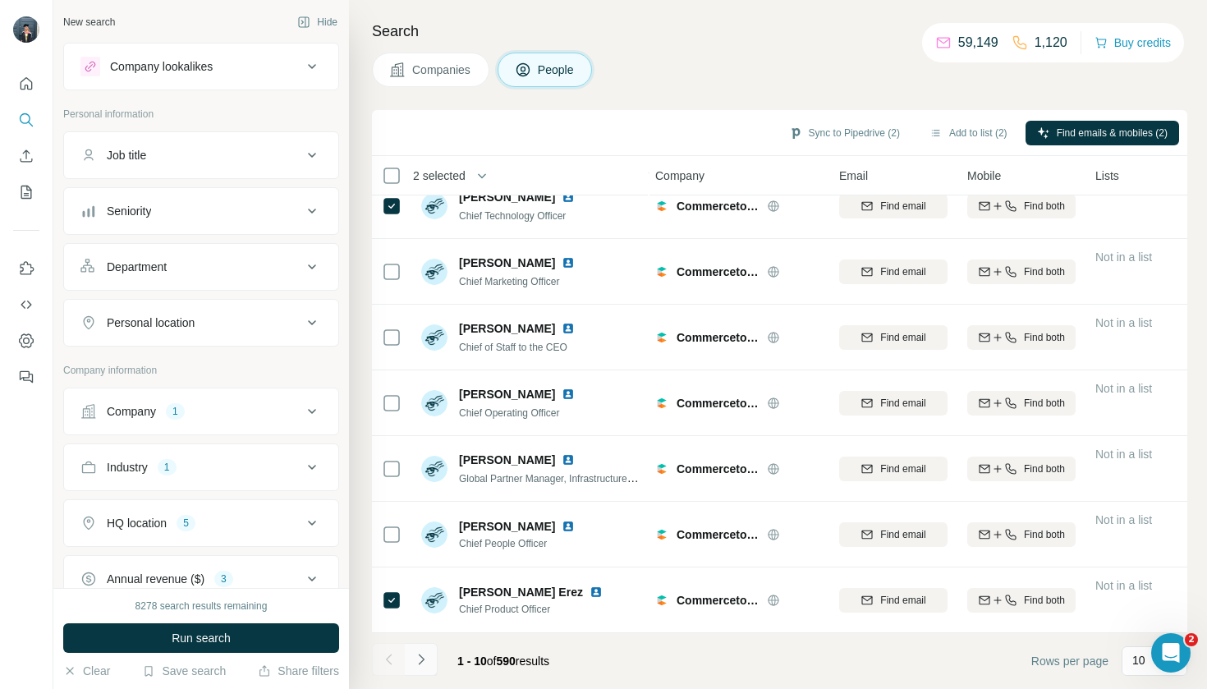
click at [418, 665] on icon "Navigate to next page" at bounding box center [421, 659] width 16 height 16
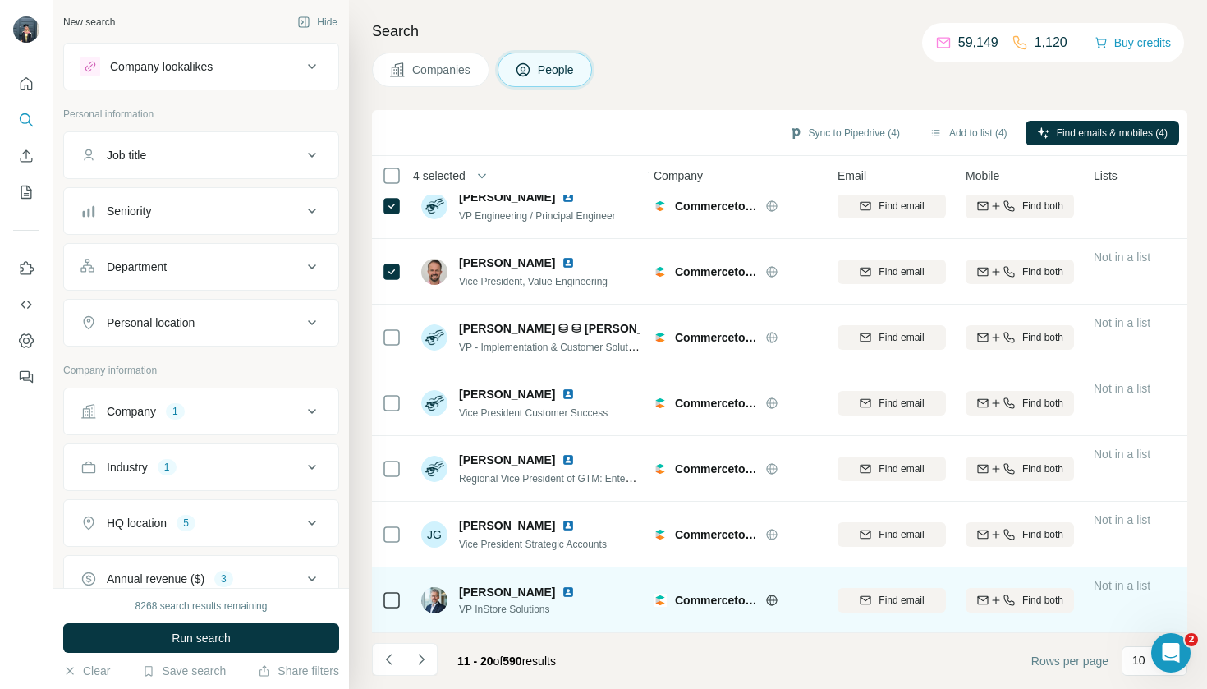
scroll to position [219, 4]
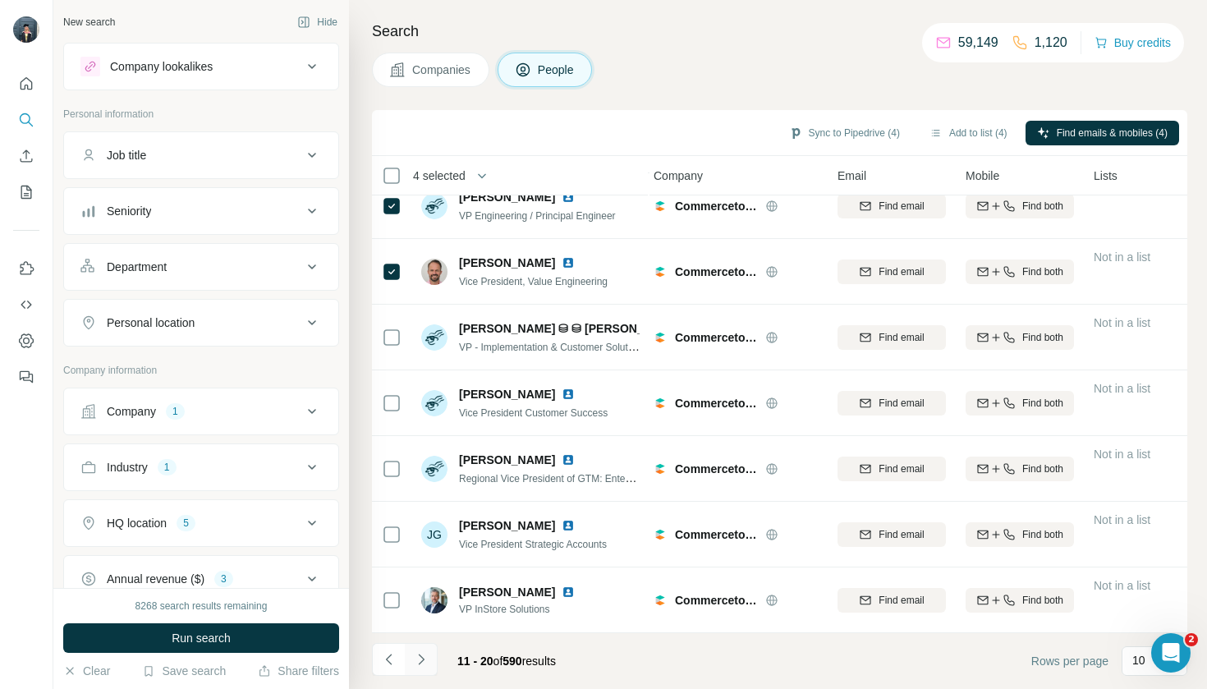
click at [420, 657] on icon "Navigate to next page" at bounding box center [421, 659] width 16 height 16
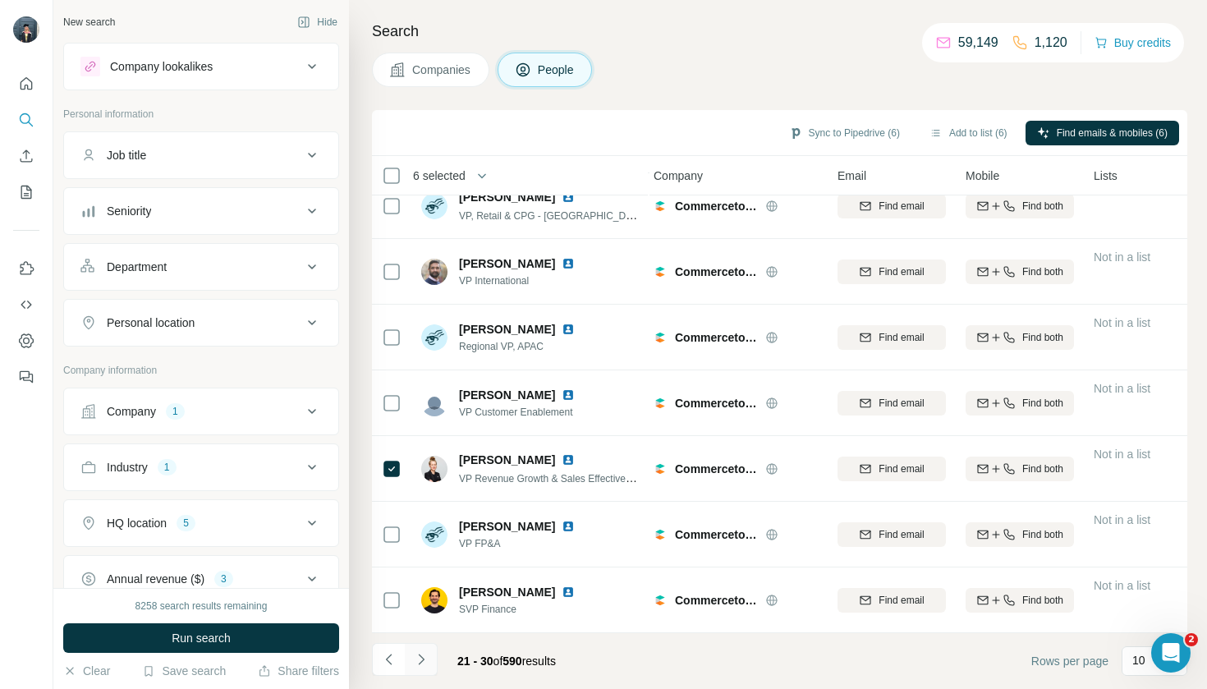
click at [422, 666] on icon "Navigate to next page" at bounding box center [421, 659] width 16 height 16
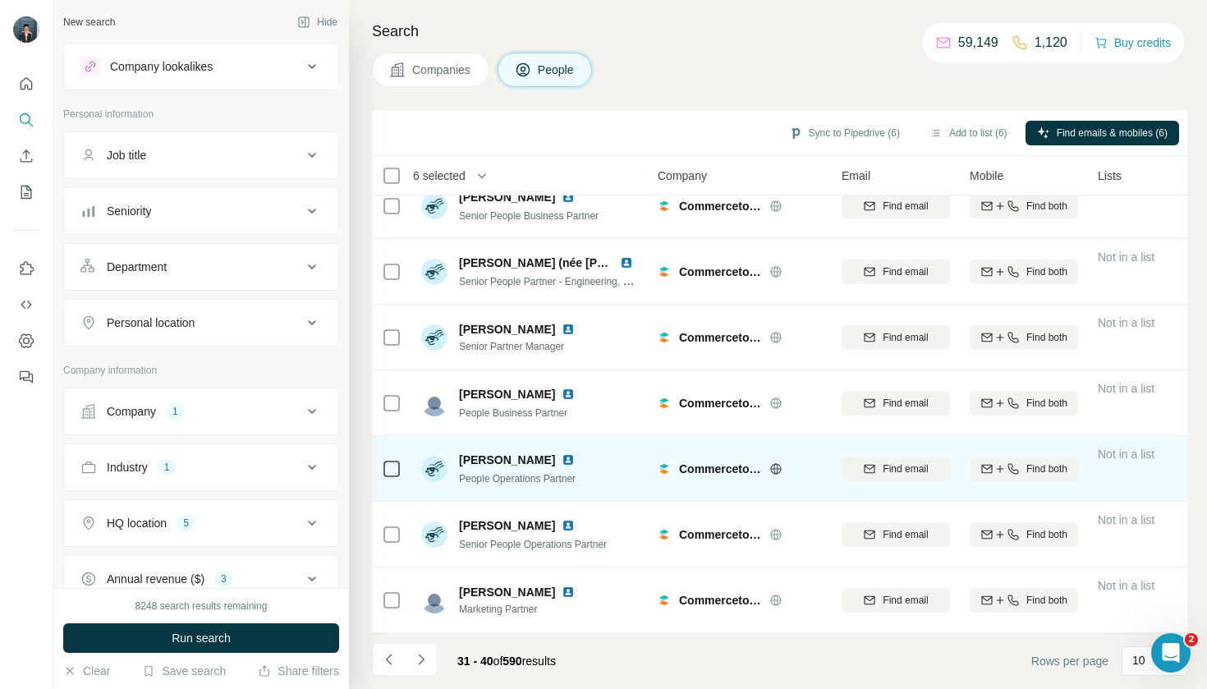
scroll to position [0, 0]
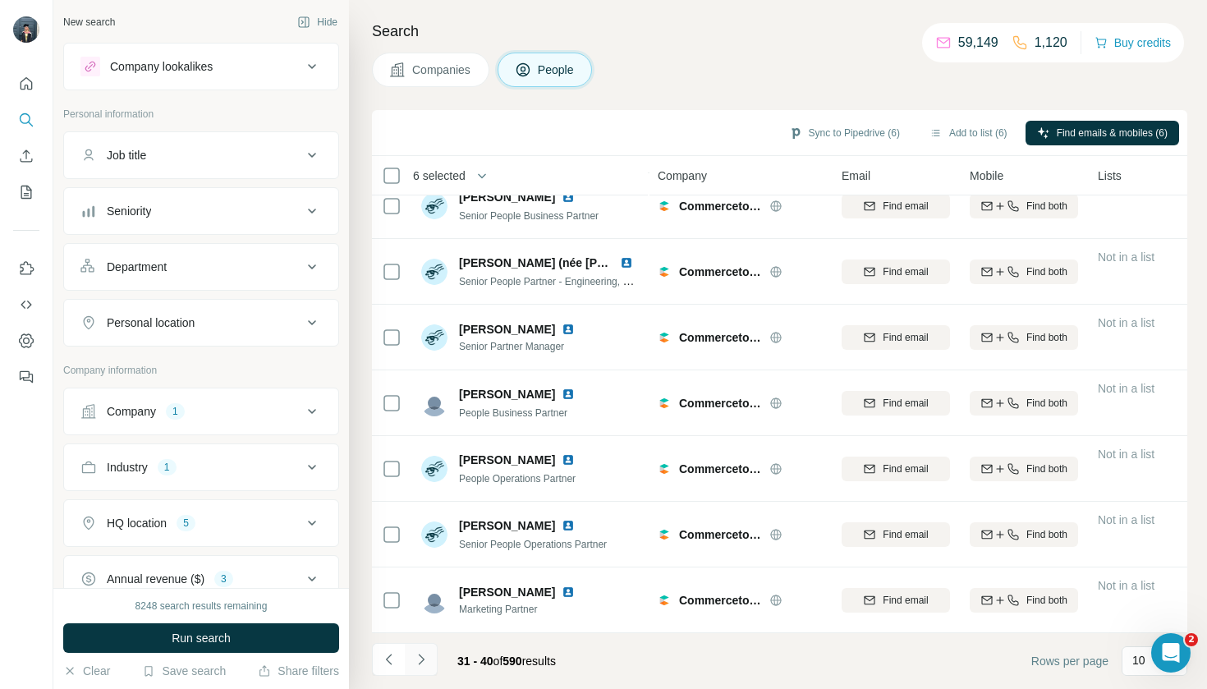
click at [425, 655] on icon "Navigate to next page" at bounding box center [421, 659] width 16 height 16
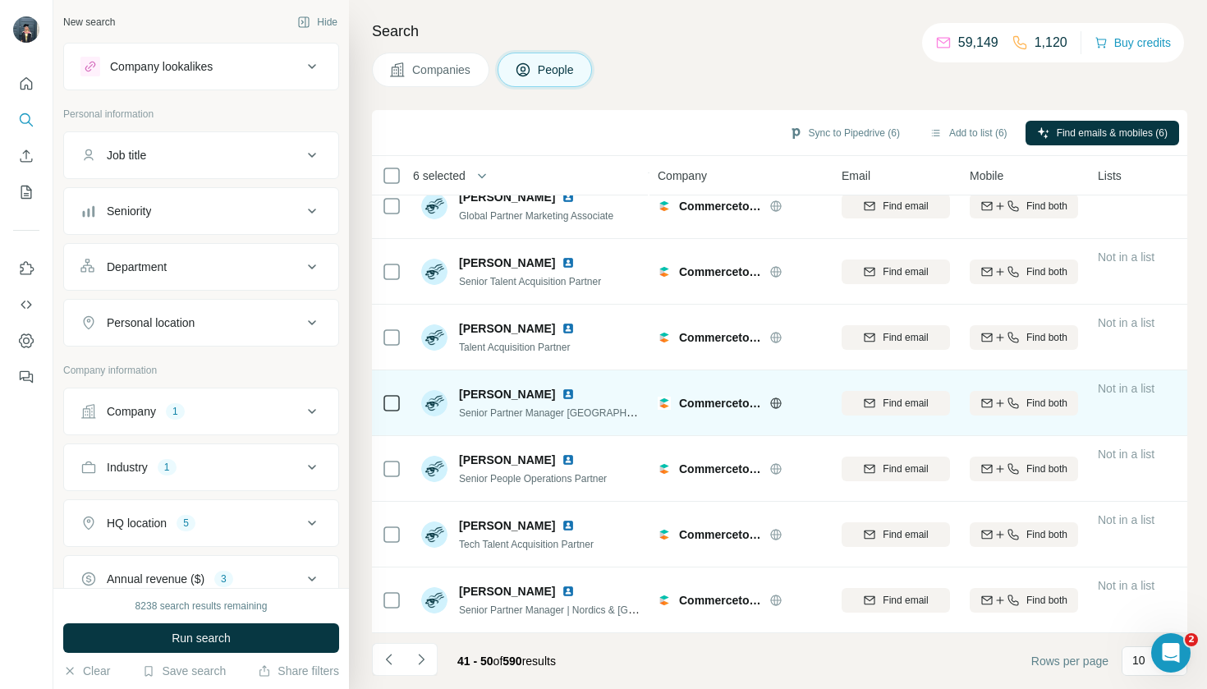
scroll to position [219, 0]
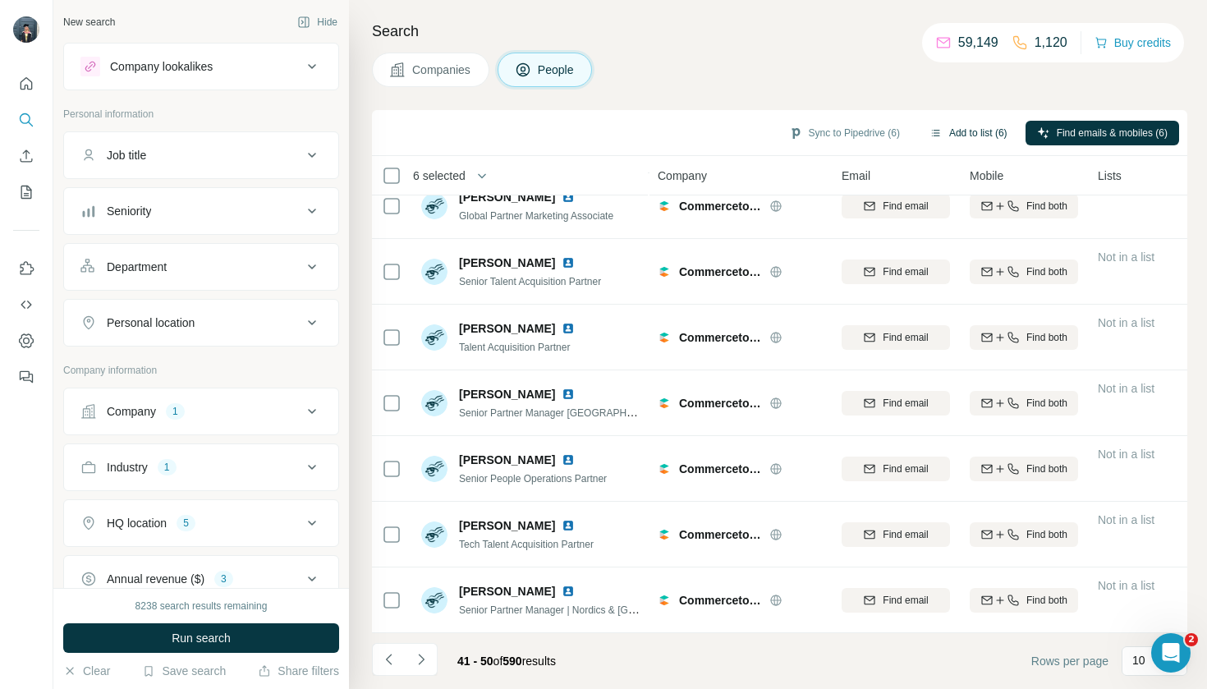
click at [985, 131] on button "Add to list (6)" at bounding box center [968, 133] width 101 height 25
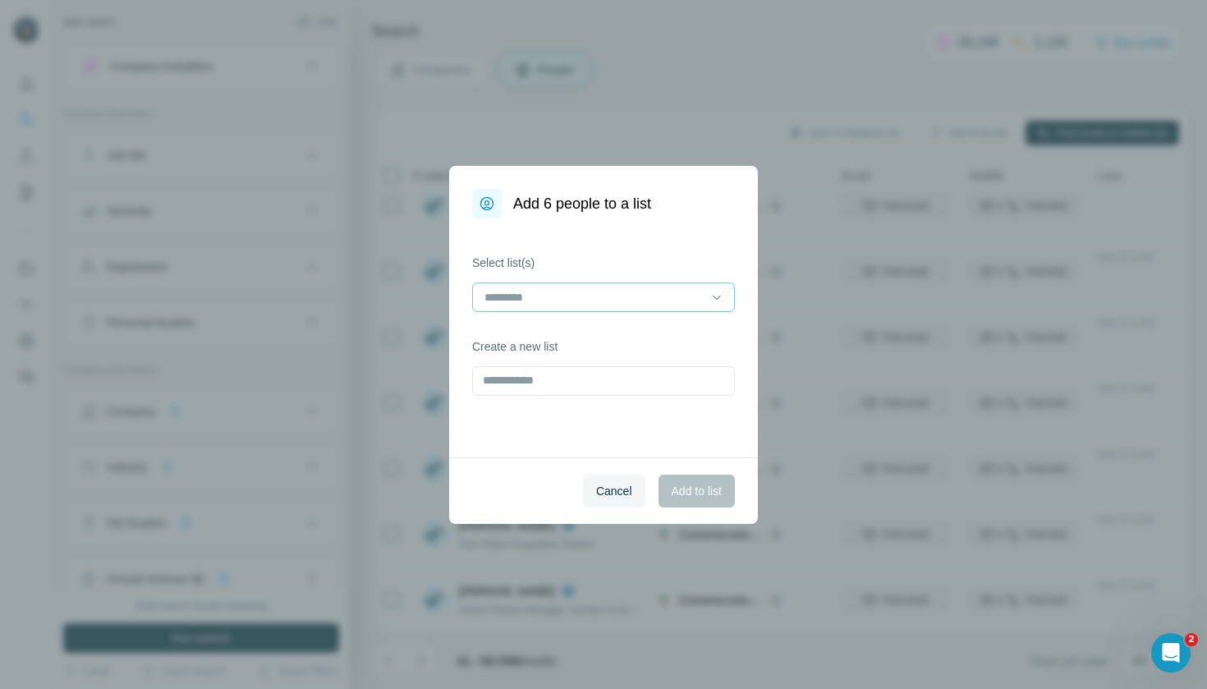
click at [622, 287] on div at bounding box center [594, 297] width 222 height 28
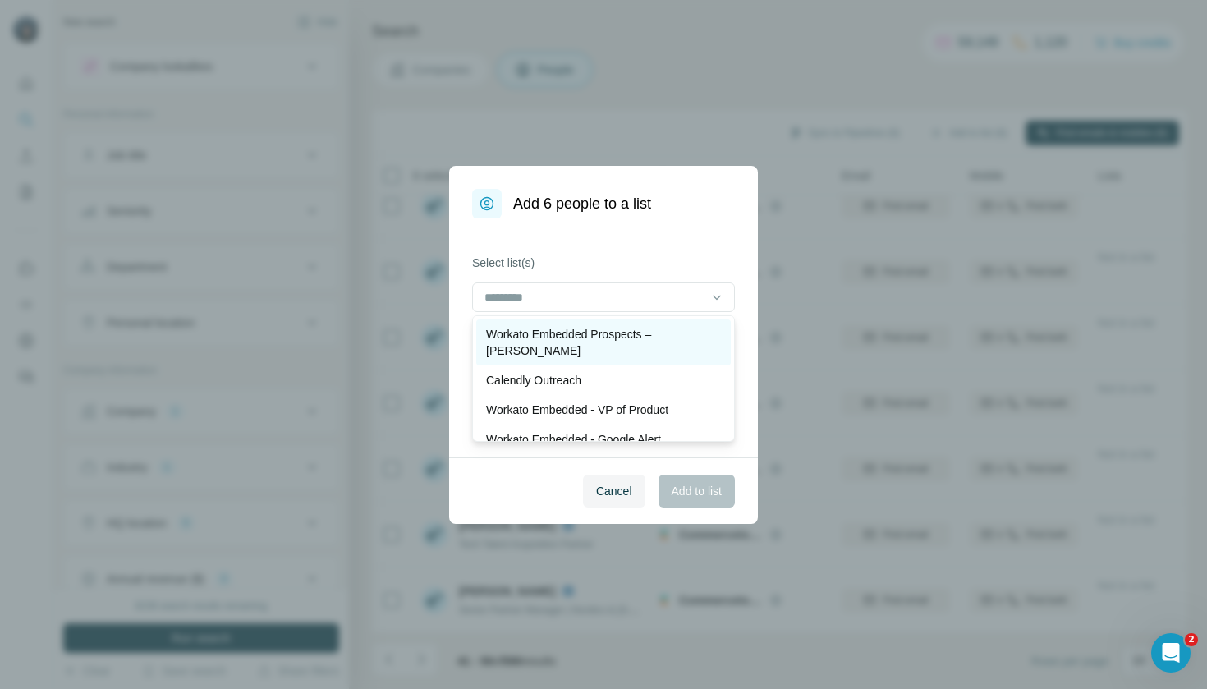
click at [616, 328] on p "Workato Embedded Prospects – [PERSON_NAME]" at bounding box center [603, 342] width 235 height 33
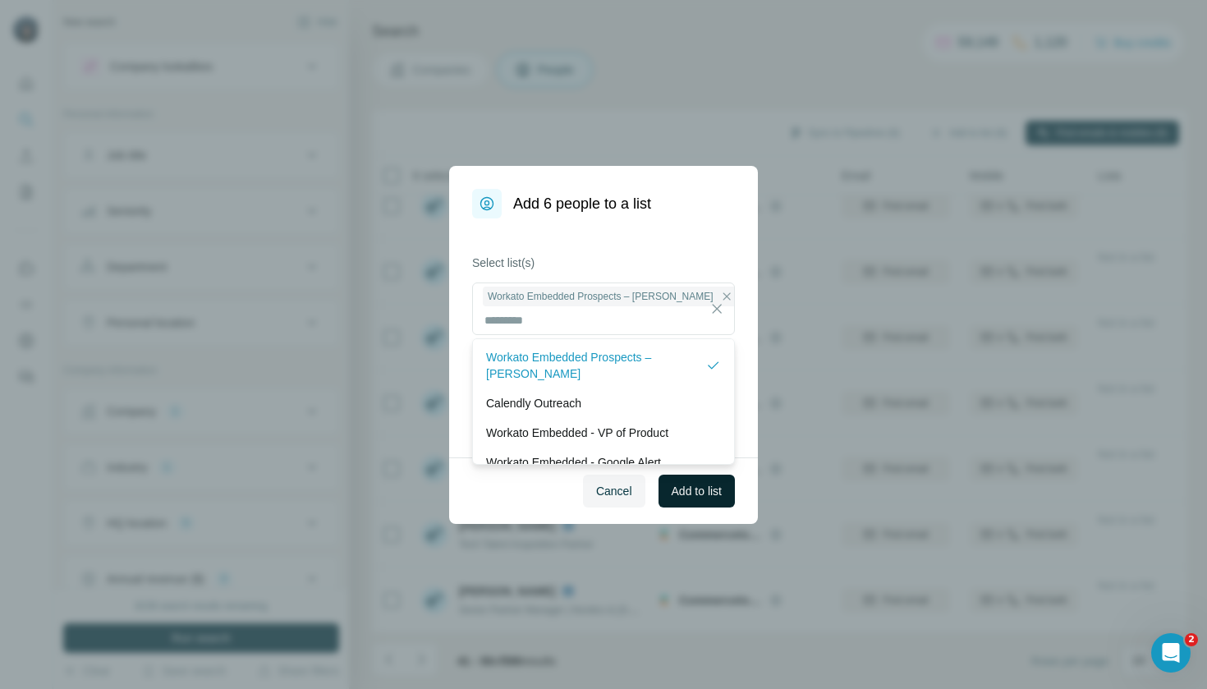
click at [699, 496] on span "Add to list" at bounding box center [697, 491] width 50 height 16
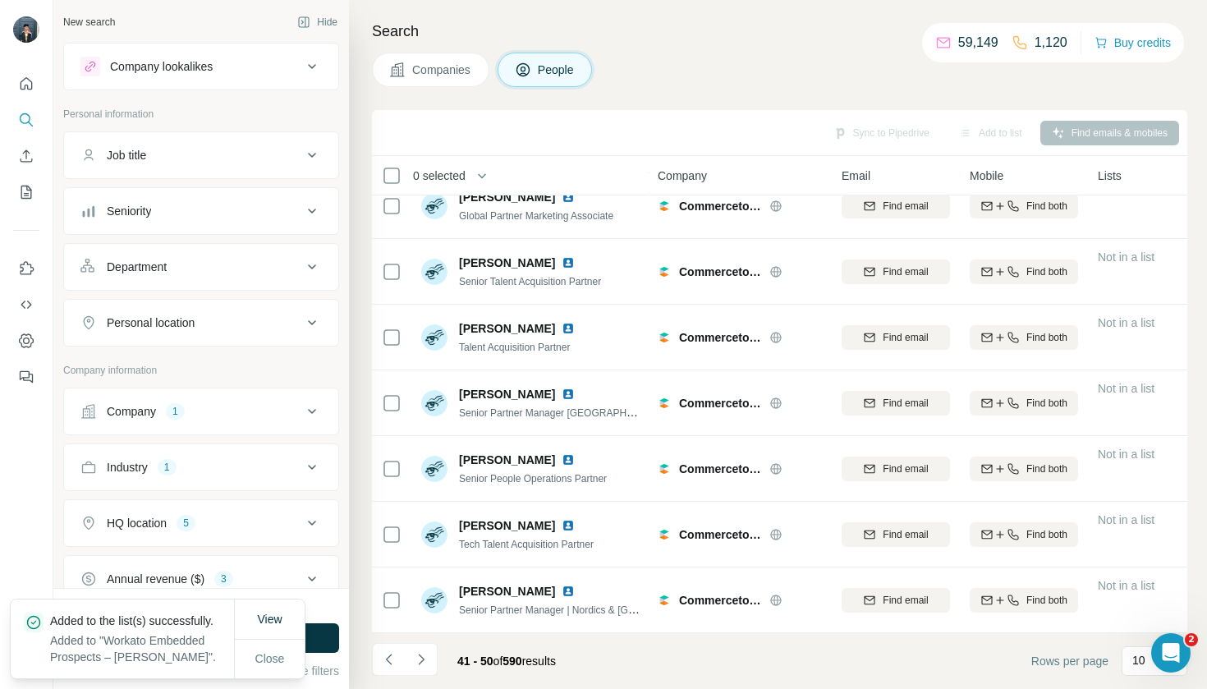
click at [416, 68] on span "Companies" at bounding box center [442, 70] width 60 height 16
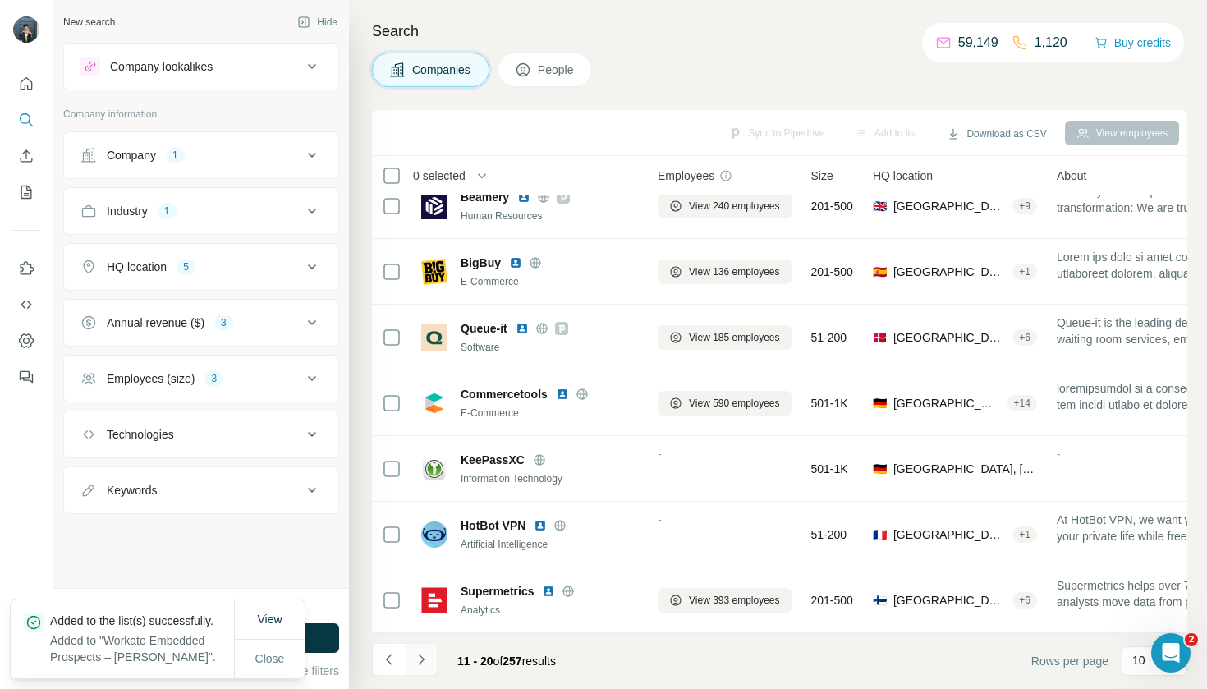
click at [427, 666] on icon "Navigate to next page" at bounding box center [421, 659] width 16 height 16
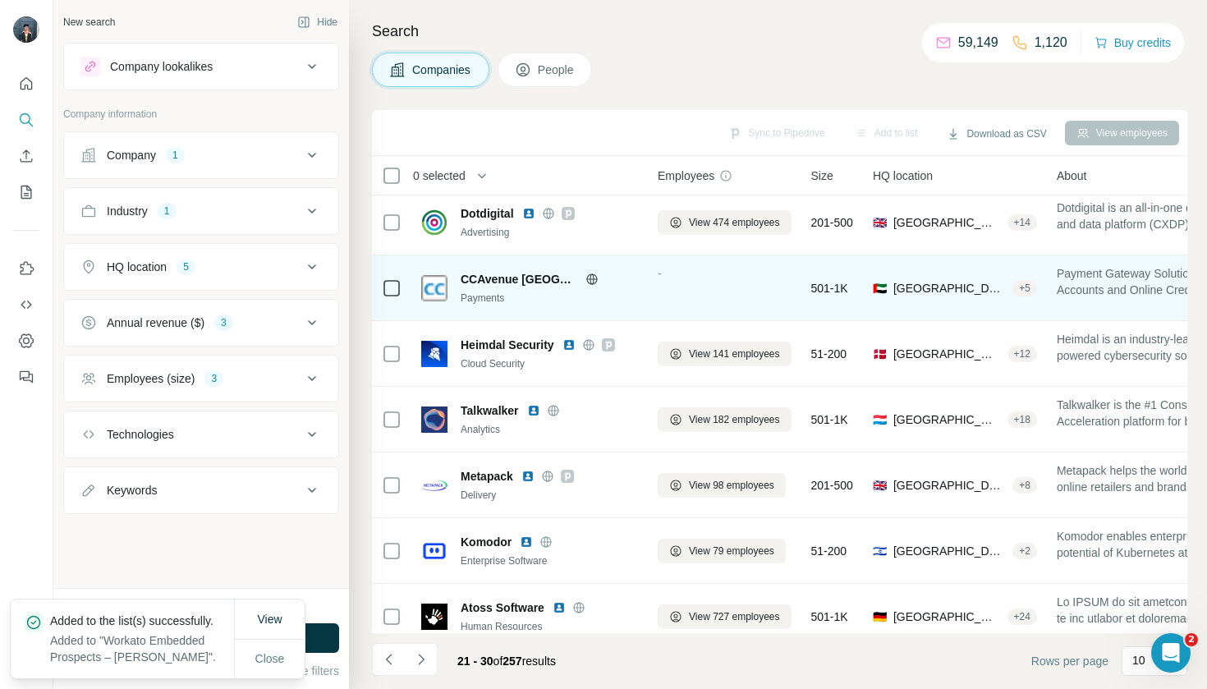
scroll to position [82, 0]
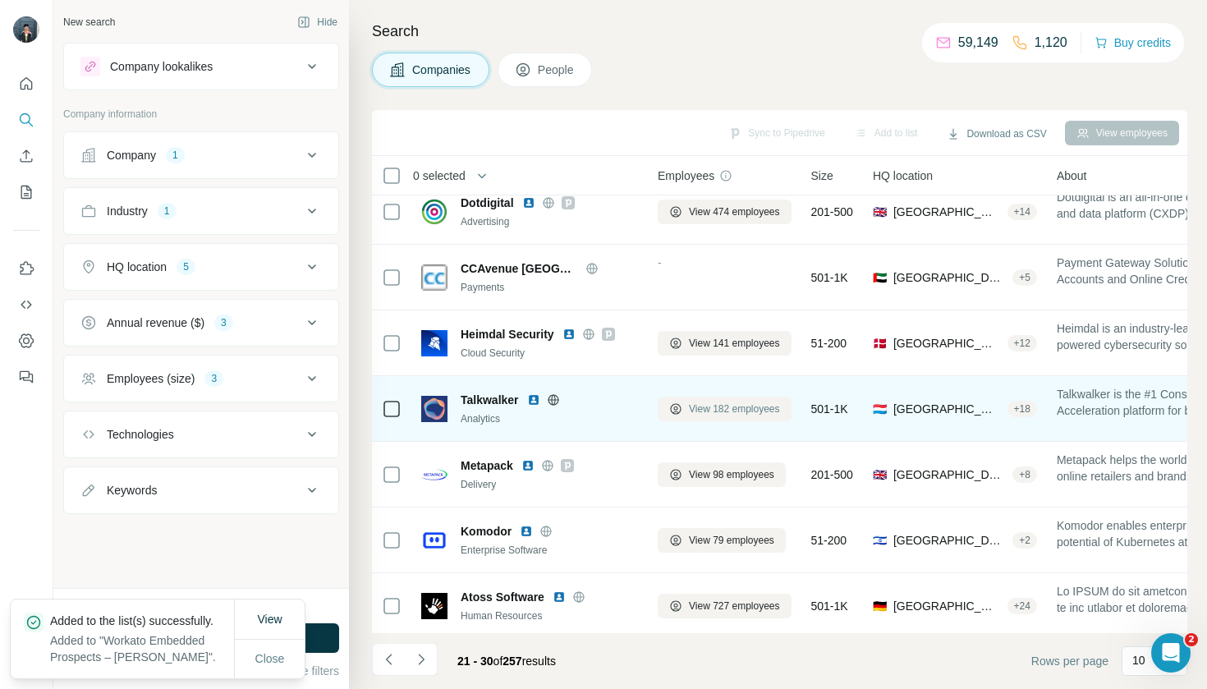
click at [705, 407] on span "View 182 employees" at bounding box center [734, 409] width 91 height 15
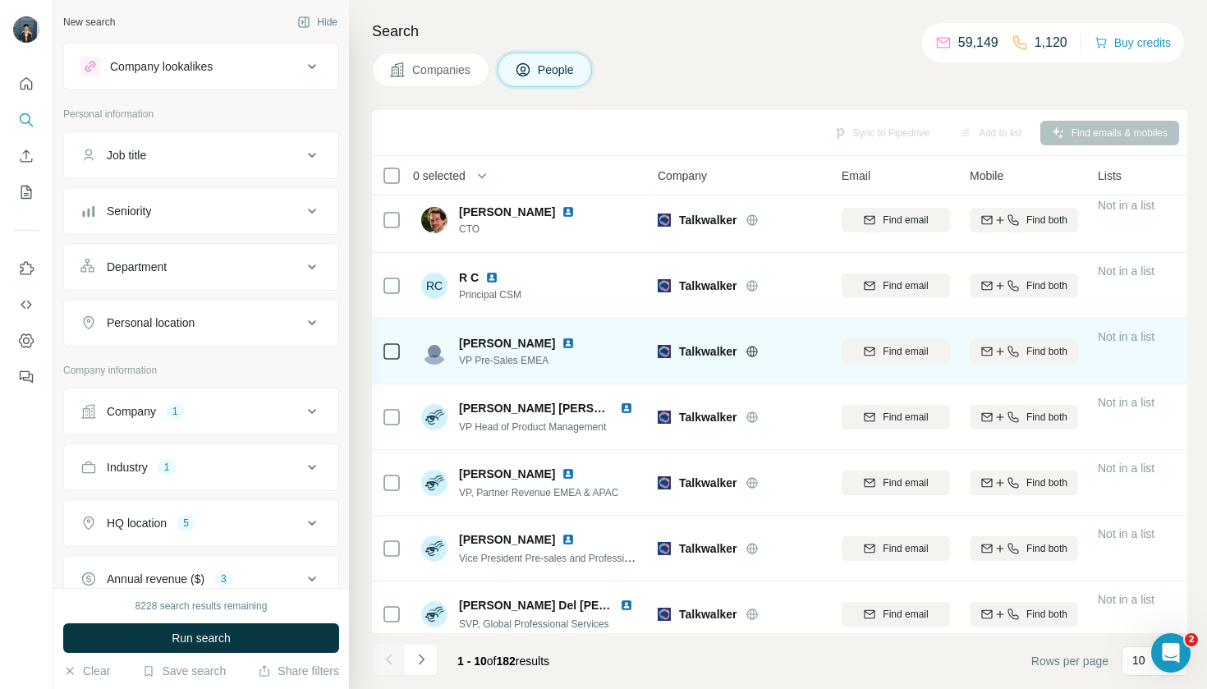
scroll to position [154, 0]
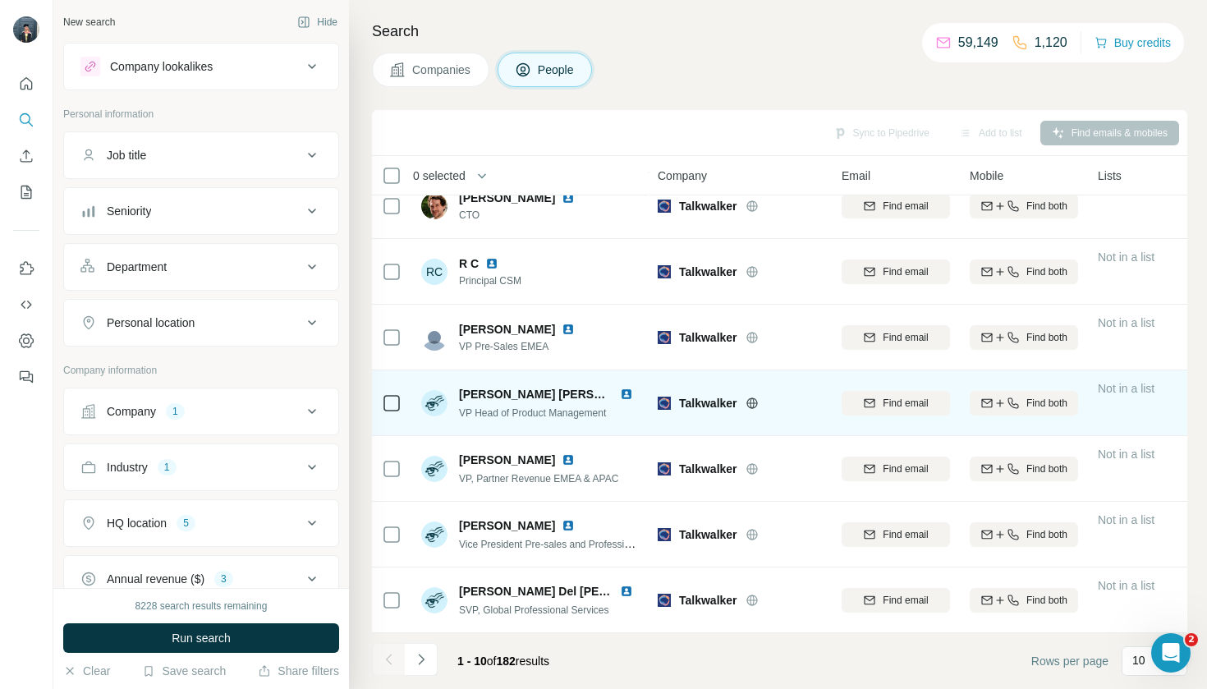
click at [403, 400] on td at bounding box center [391, 403] width 39 height 66
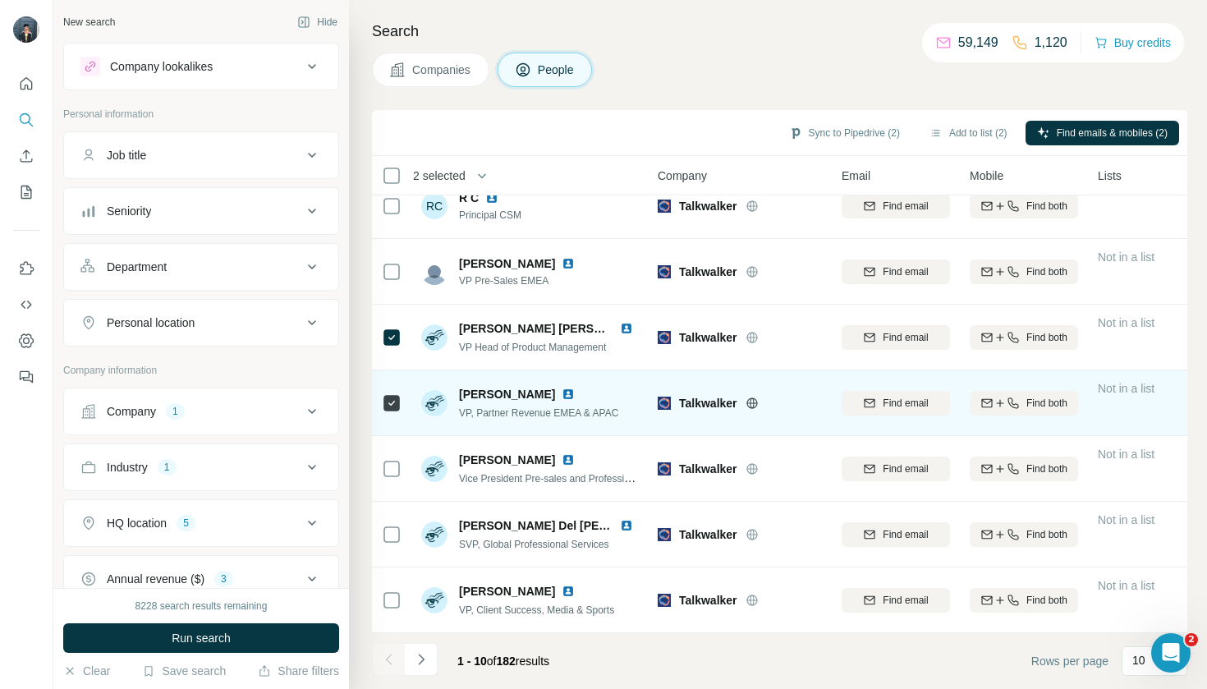
scroll to position [219, 0]
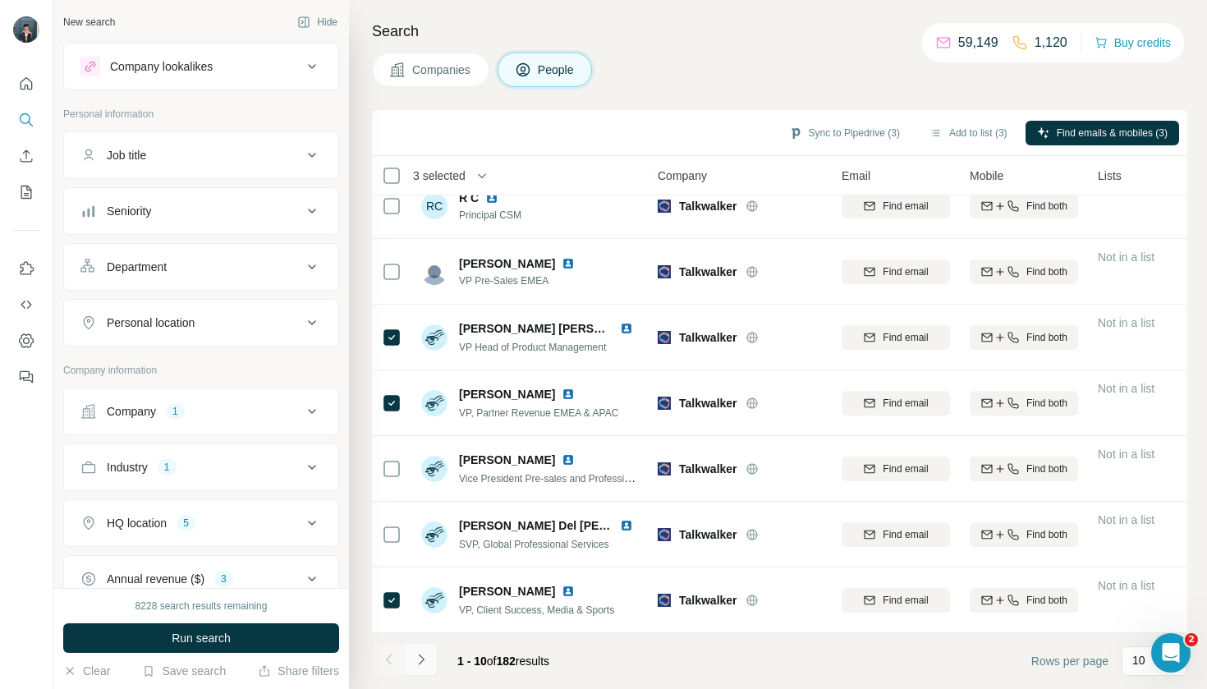
click at [416, 654] on icon "Navigate to next page" at bounding box center [421, 659] width 16 height 16
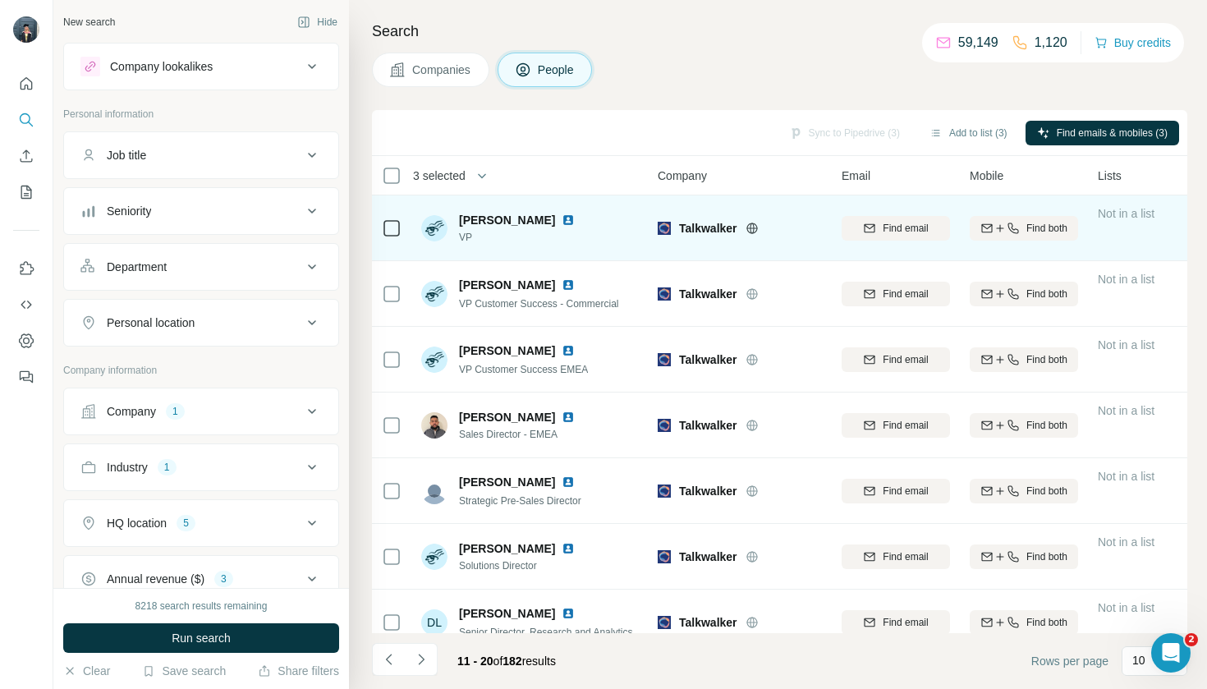
scroll to position [0, 0]
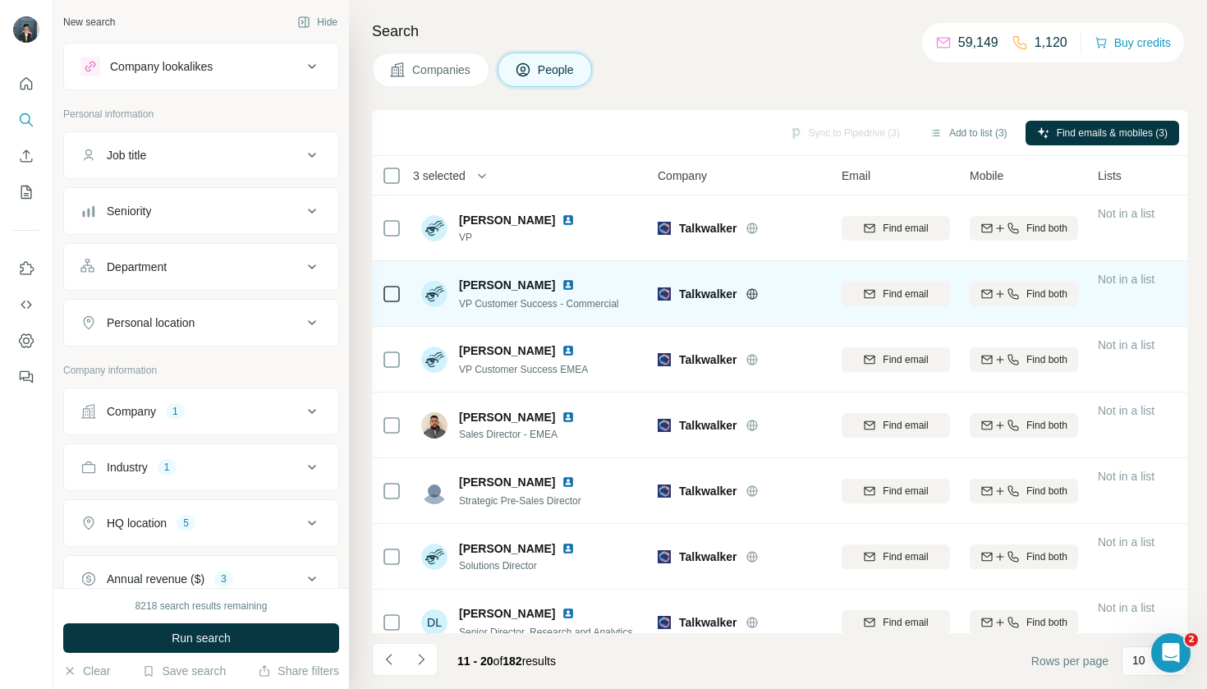
click at [409, 290] on td at bounding box center [391, 294] width 39 height 66
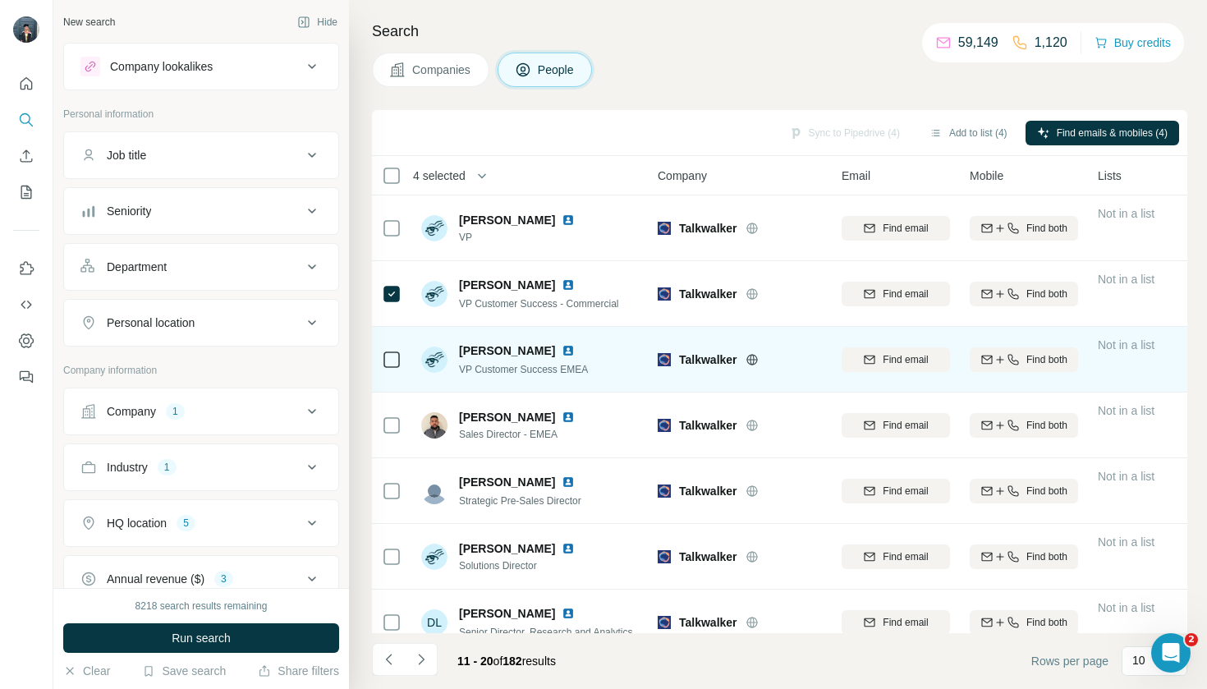
click at [398, 348] on div at bounding box center [392, 359] width 20 height 45
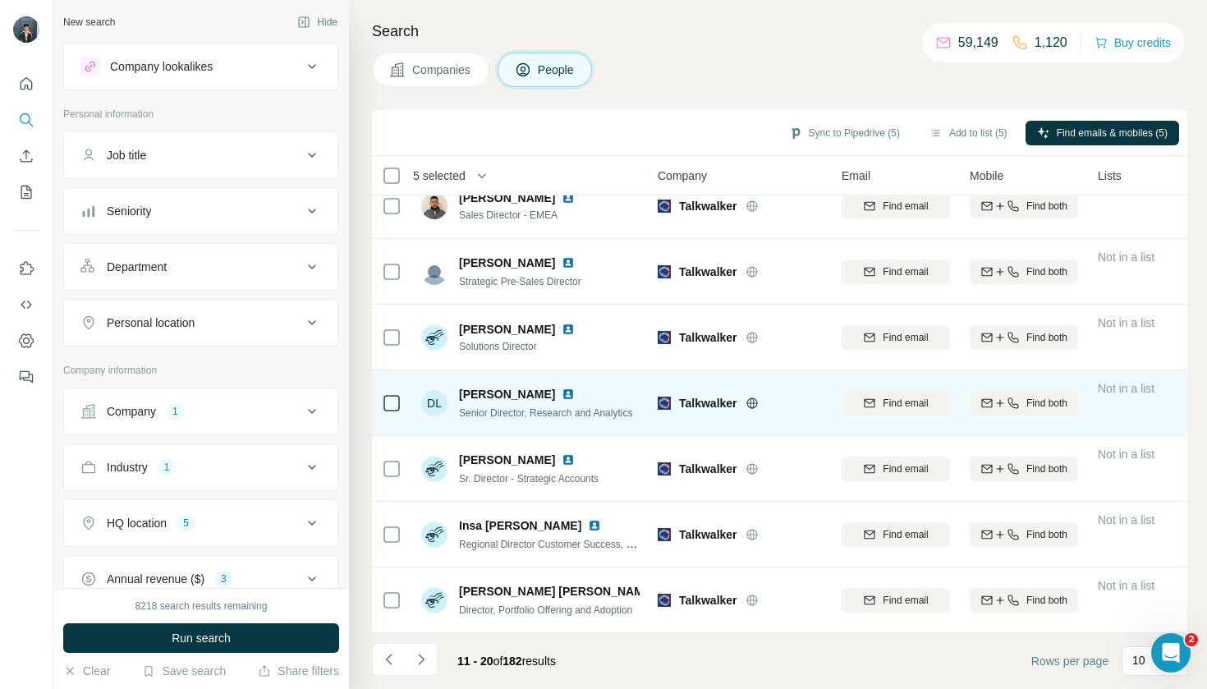
scroll to position [219, 0]
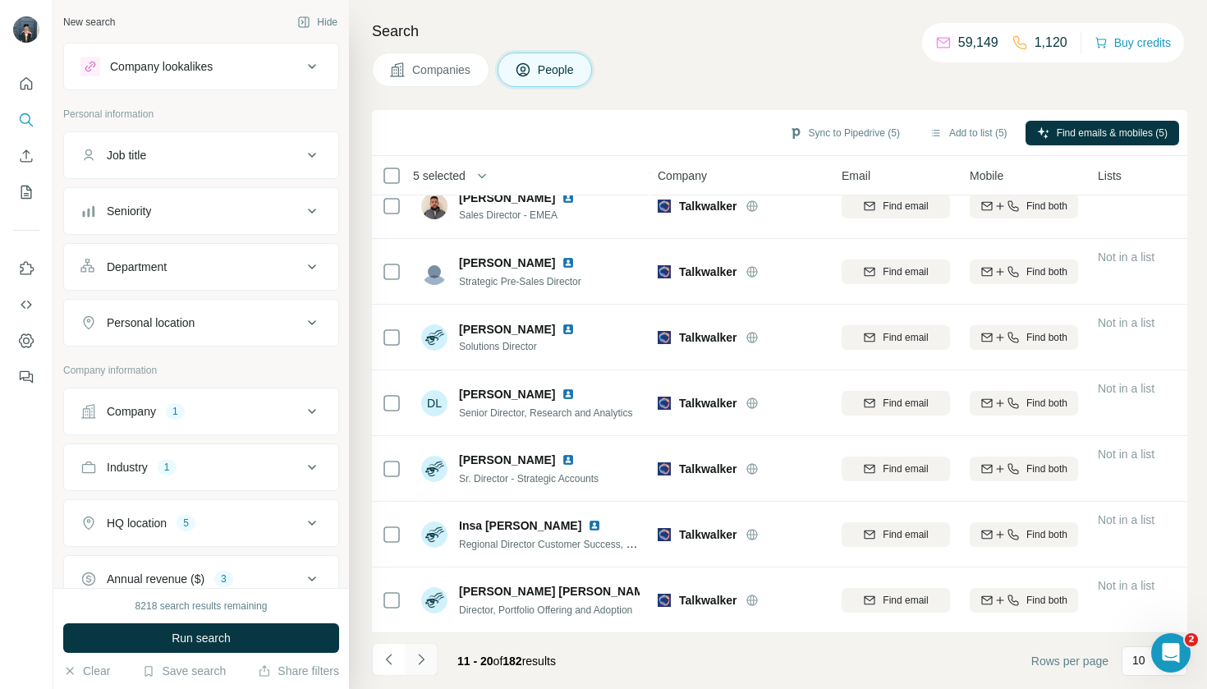
click at [426, 667] on icon "Navigate to next page" at bounding box center [421, 659] width 16 height 16
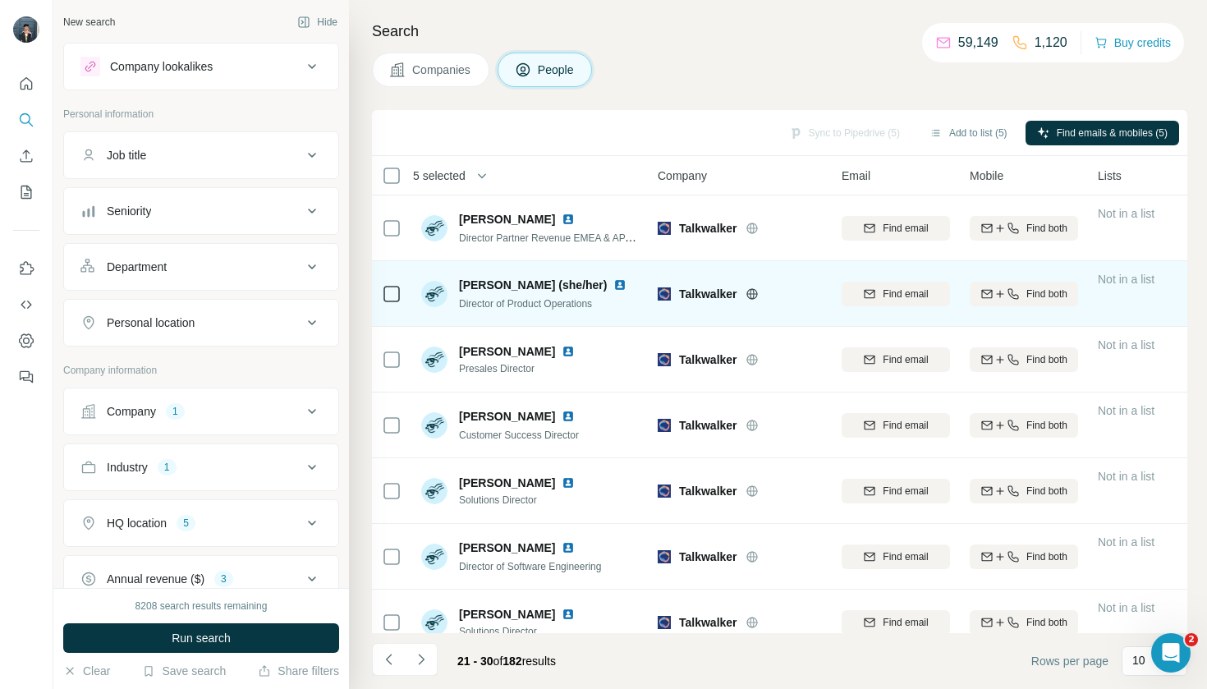
scroll to position [0, 0]
click at [386, 282] on div at bounding box center [392, 293] width 20 height 45
click at [382, 282] on div at bounding box center [392, 293] width 20 height 45
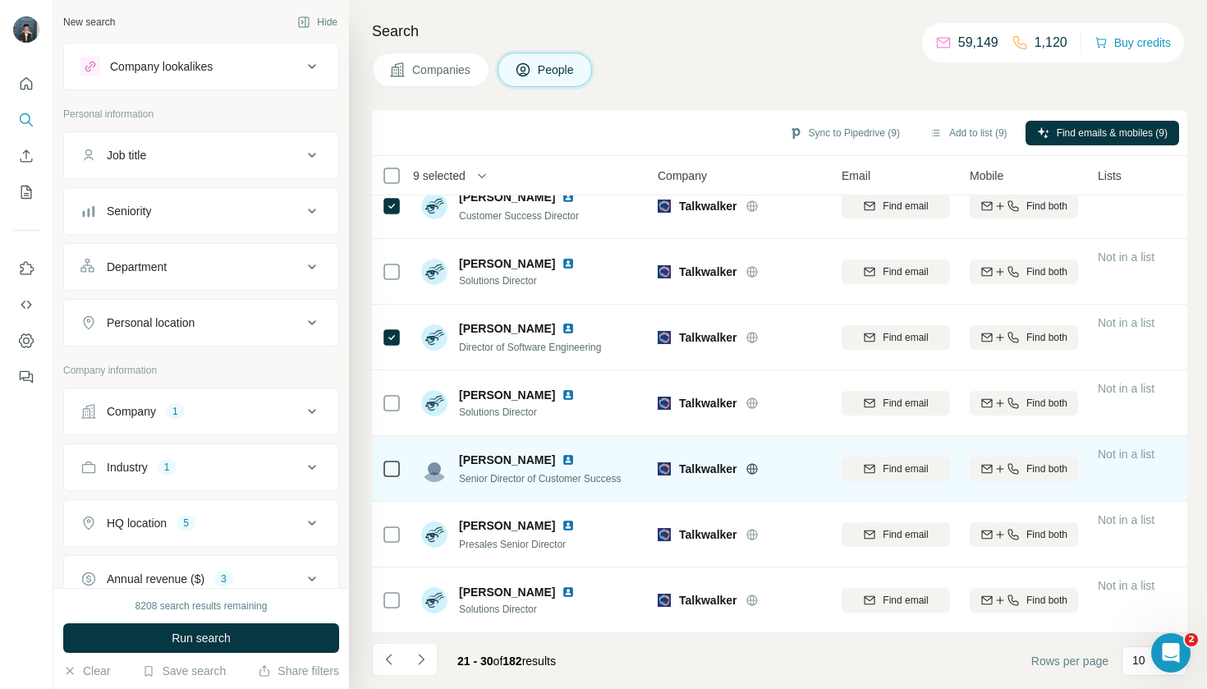
scroll to position [219, 0]
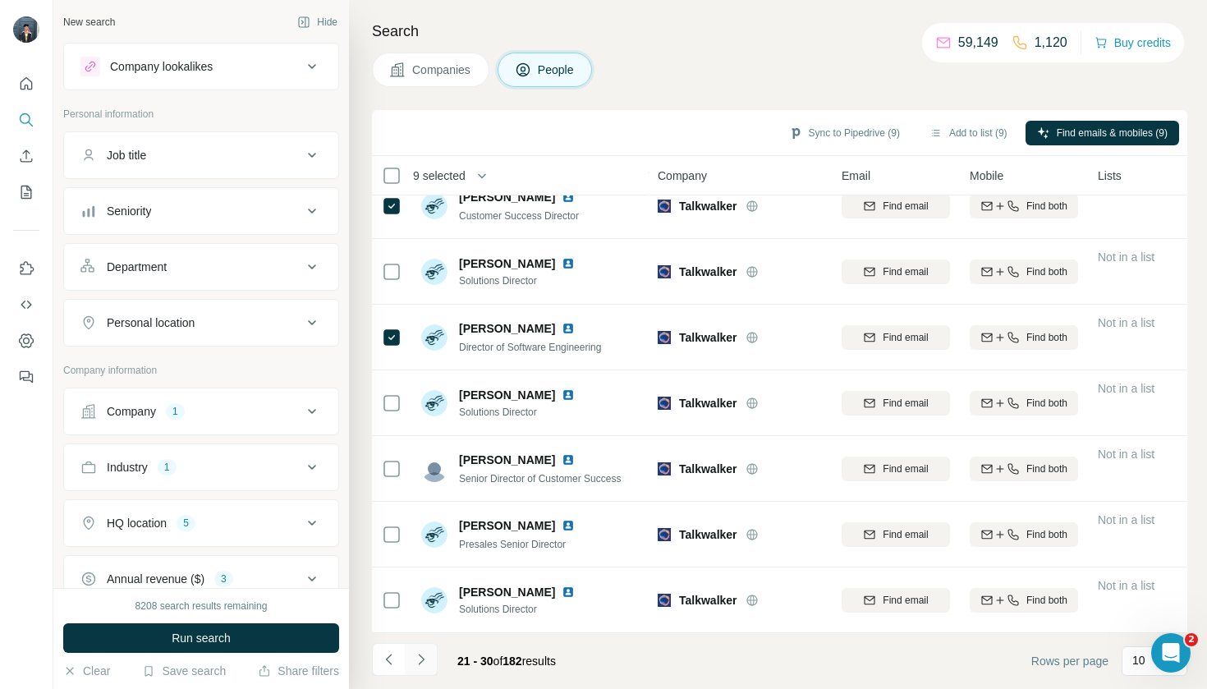
click at [406, 673] on button "Navigate to next page" at bounding box center [421, 659] width 33 height 33
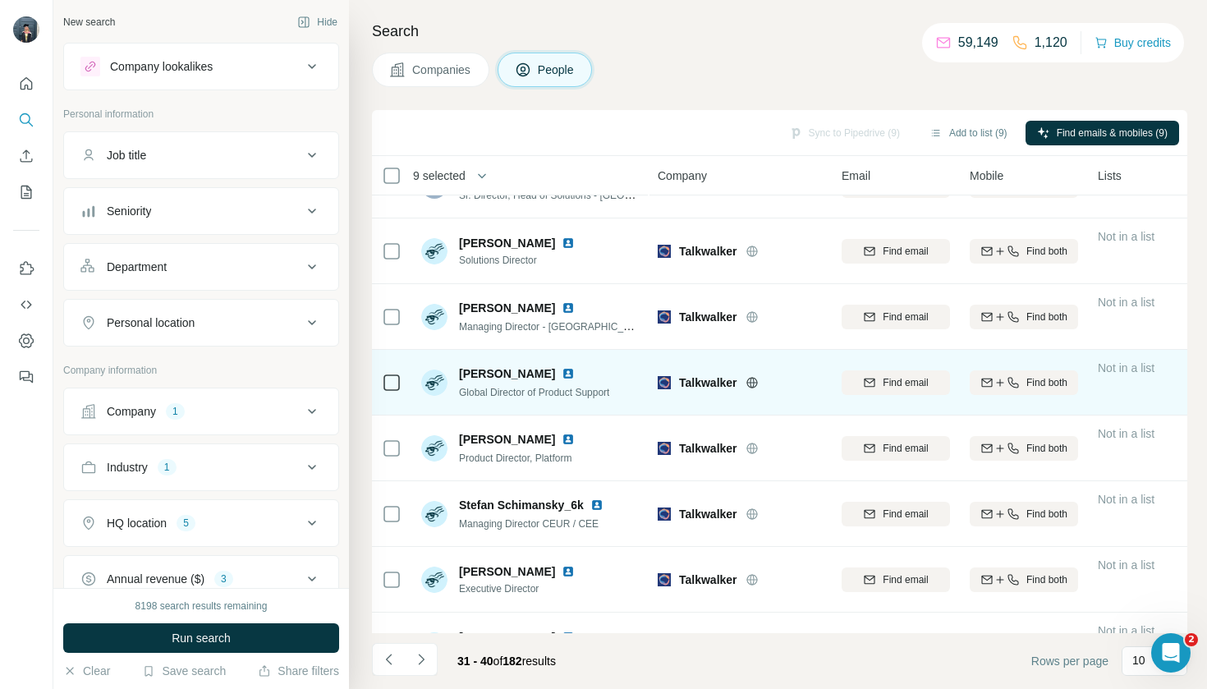
scroll to position [56, 0]
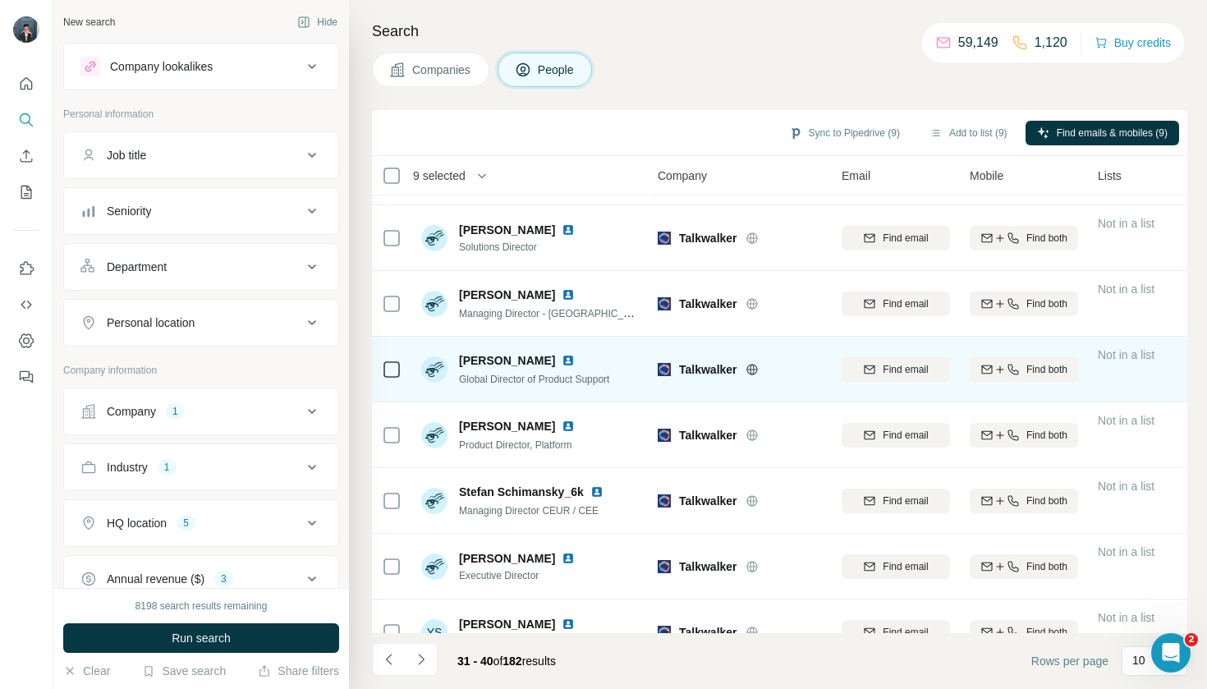
click at [393, 421] on div at bounding box center [392, 434] width 20 height 45
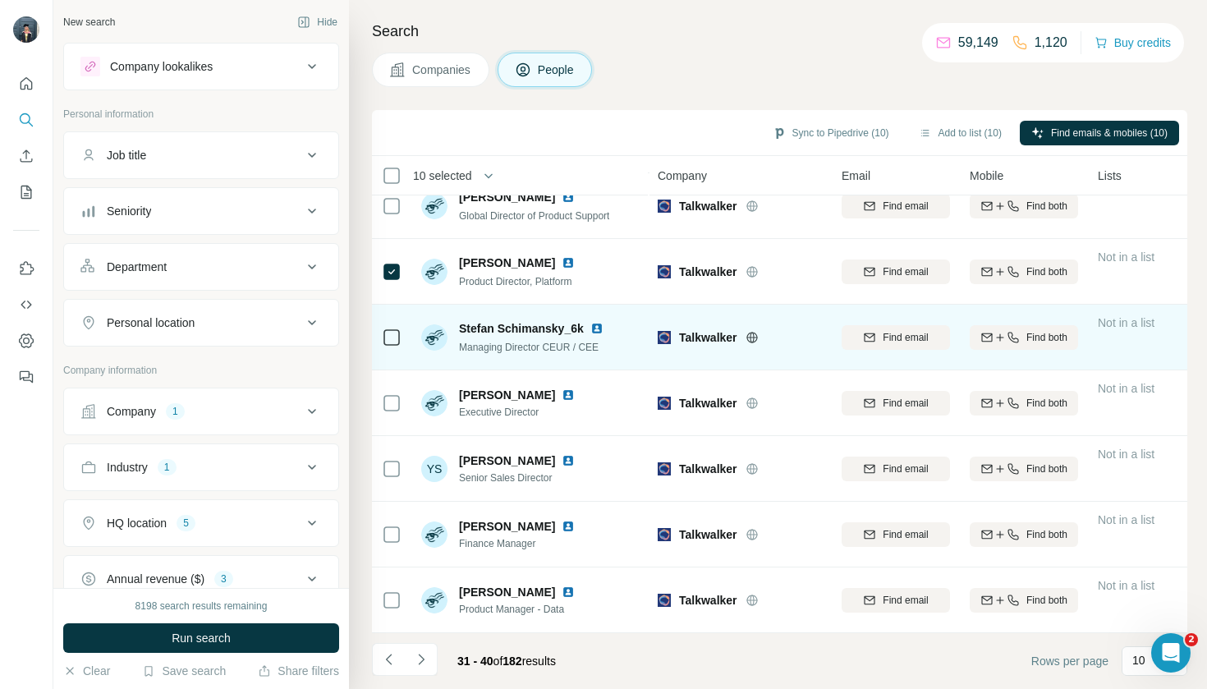
scroll to position [219, 0]
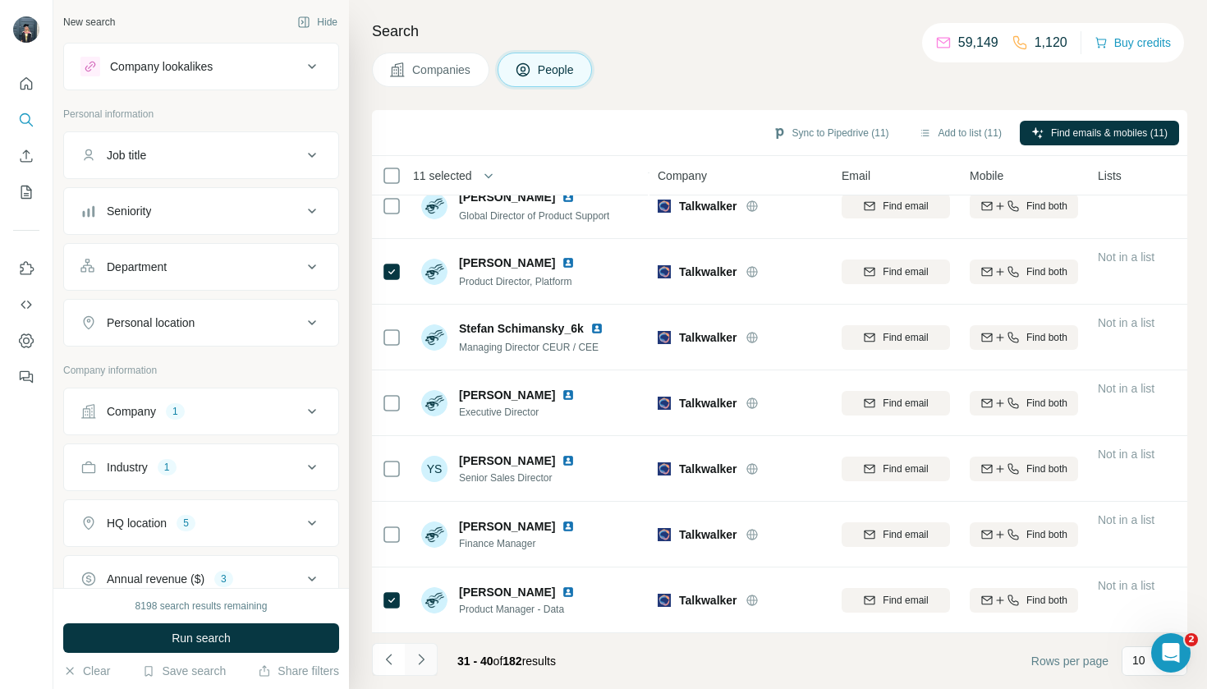
click at [418, 659] on icon "Navigate to next page" at bounding box center [421, 659] width 16 height 16
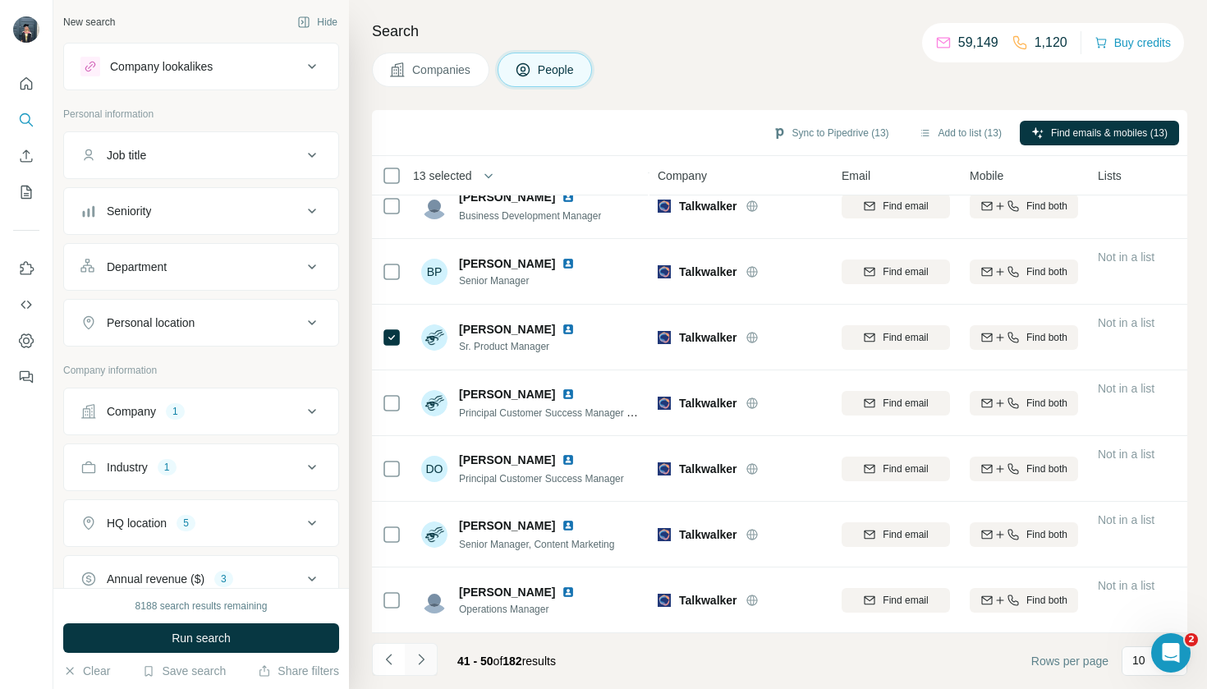
click at [432, 659] on button "Navigate to next page" at bounding box center [421, 659] width 33 height 33
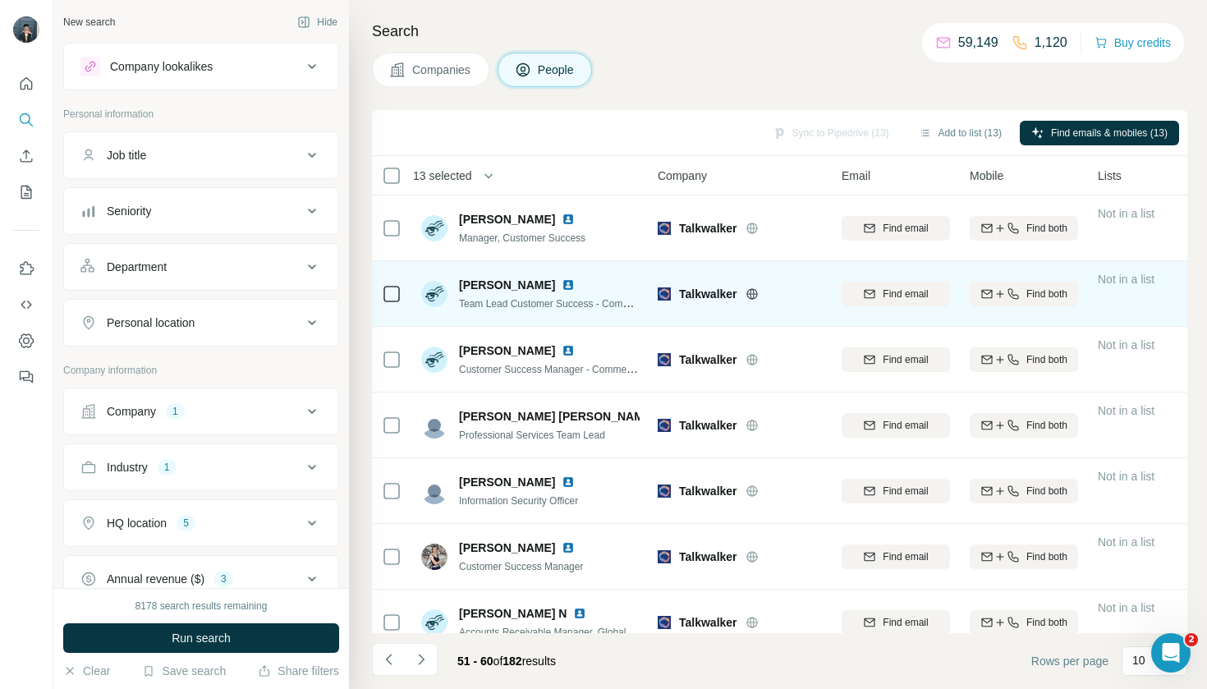
scroll to position [0, 2]
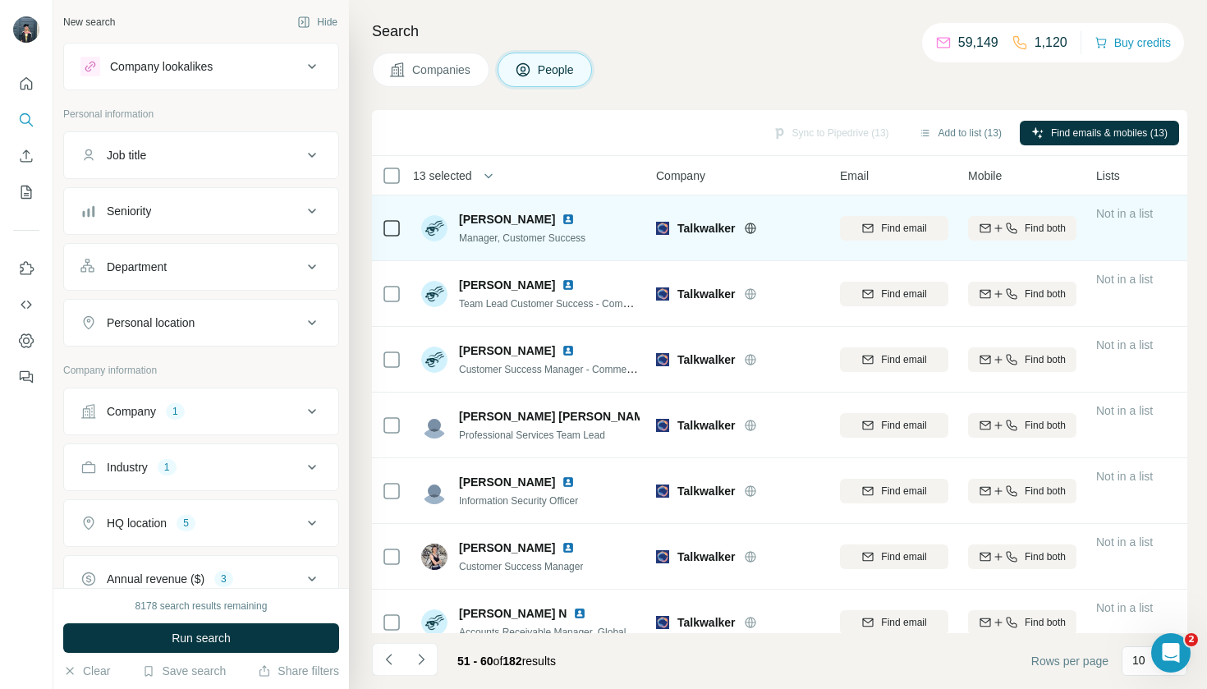
click at [394, 239] on div at bounding box center [392, 227] width 20 height 45
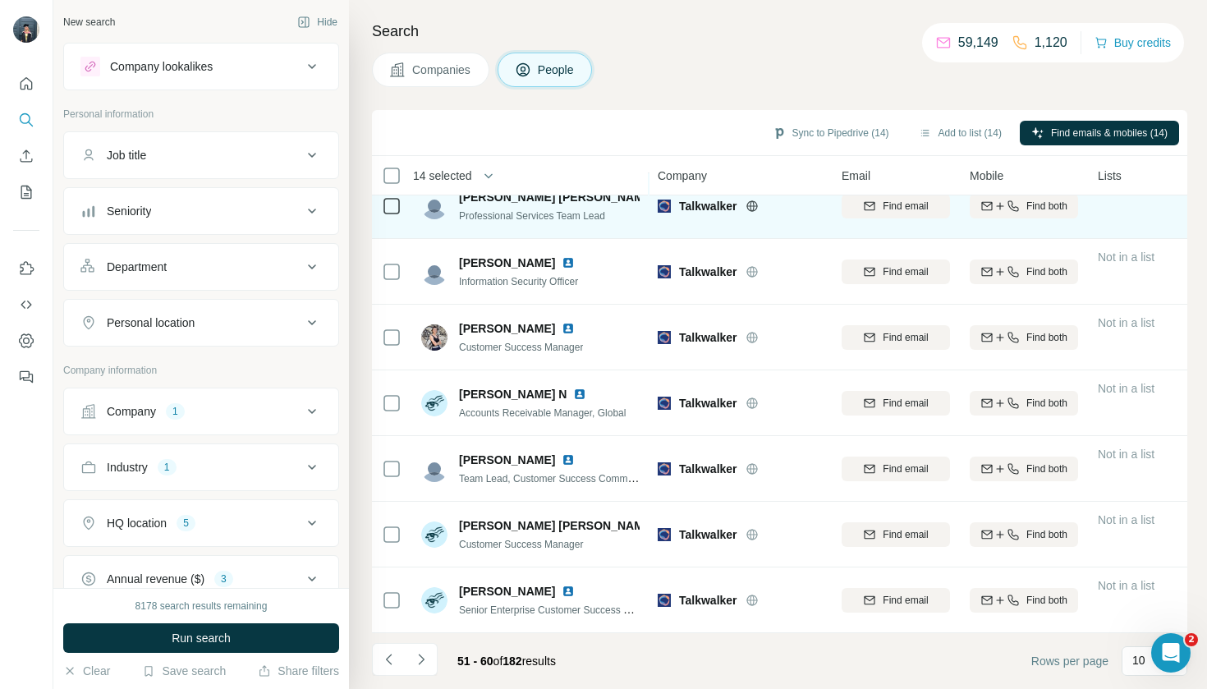
scroll to position [219, 0]
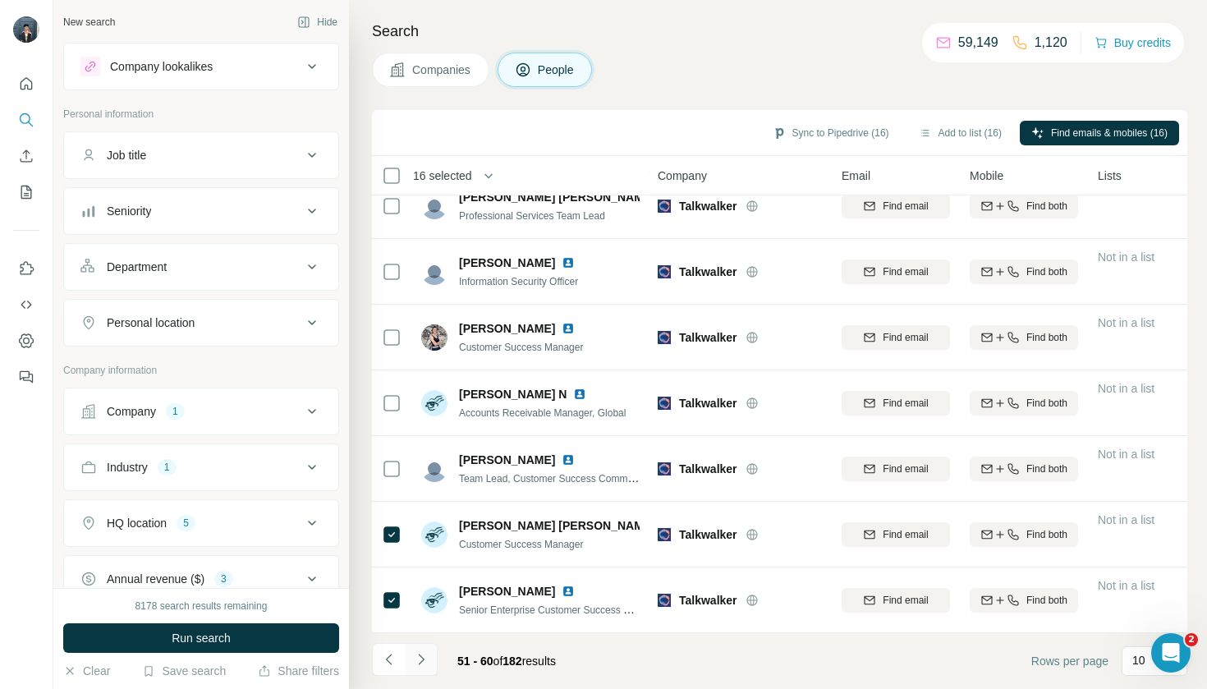
click at [422, 658] on icon "Navigate to next page" at bounding box center [421, 659] width 6 height 11
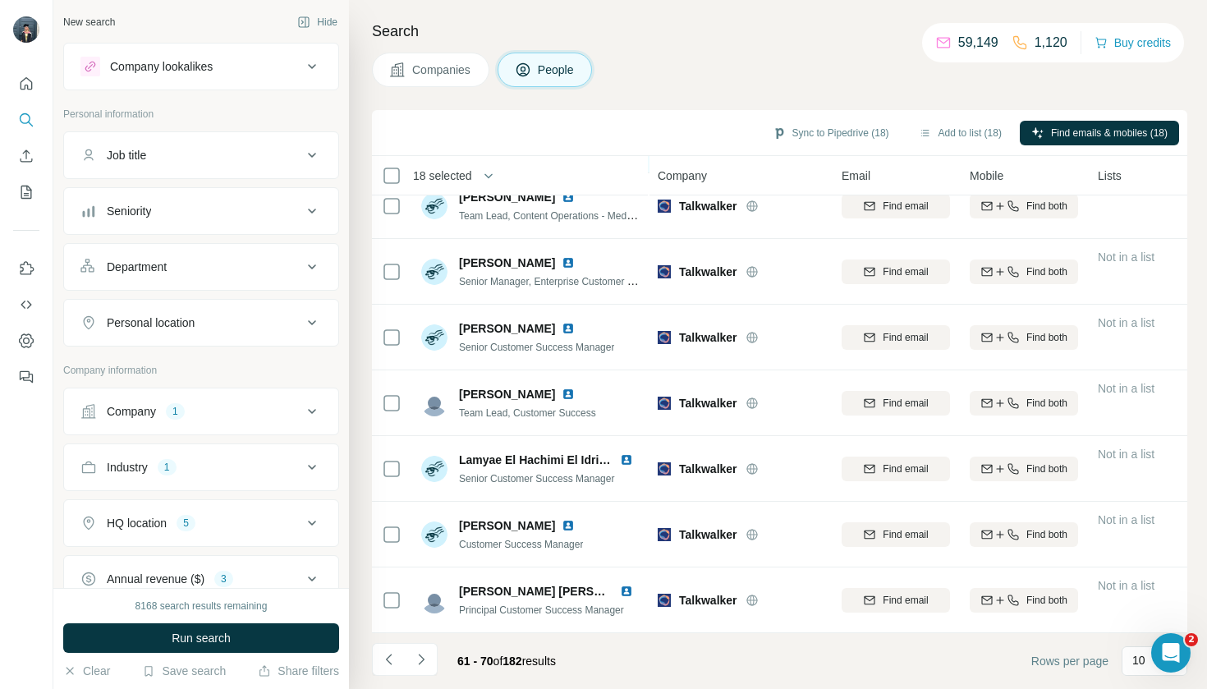
scroll to position [0, 0]
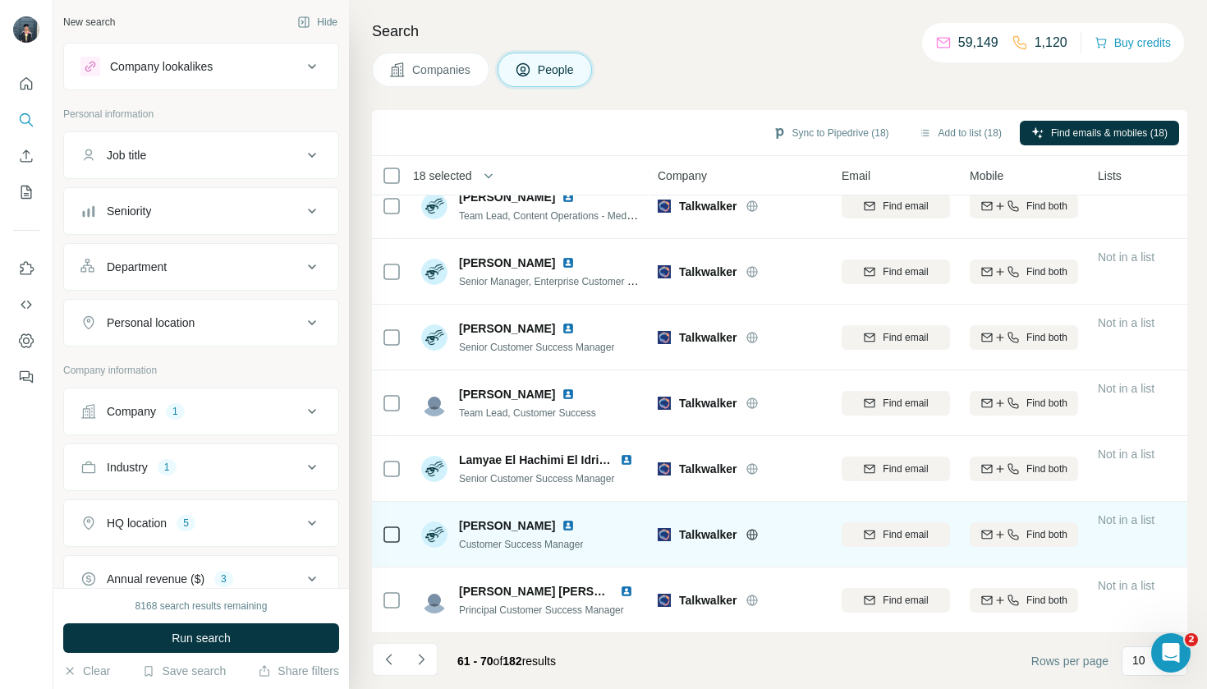
click at [402, 526] on td at bounding box center [391, 535] width 39 height 66
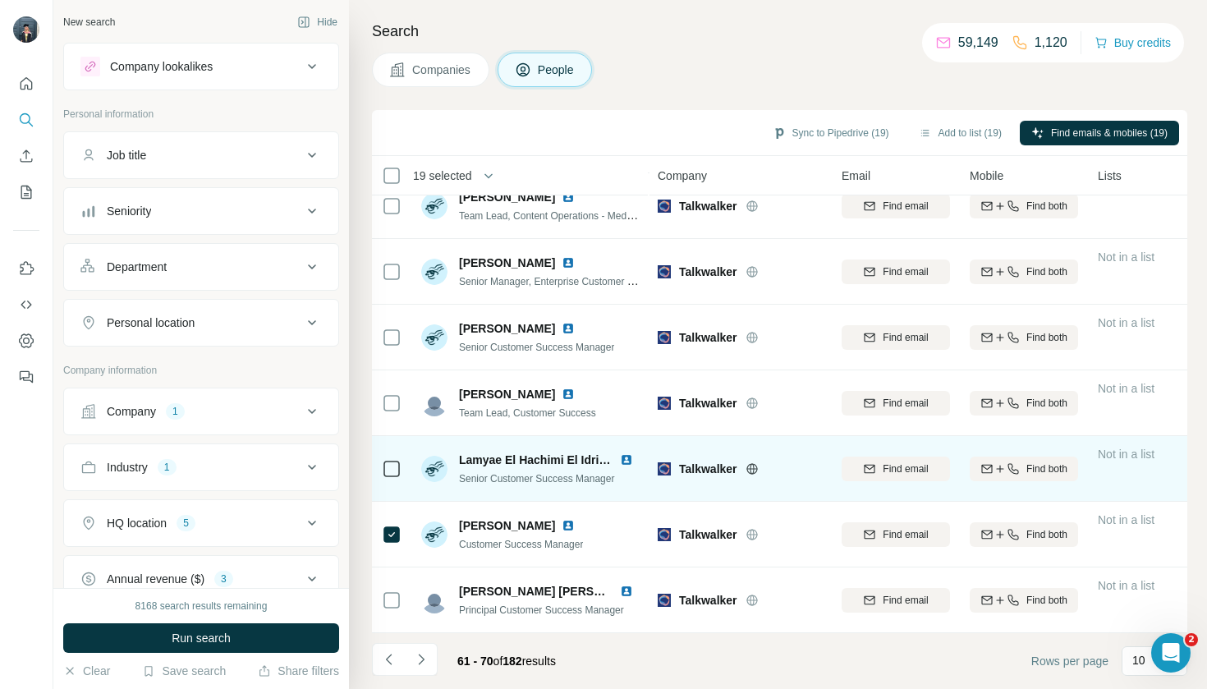
click at [393, 487] on div at bounding box center [392, 468] width 20 height 45
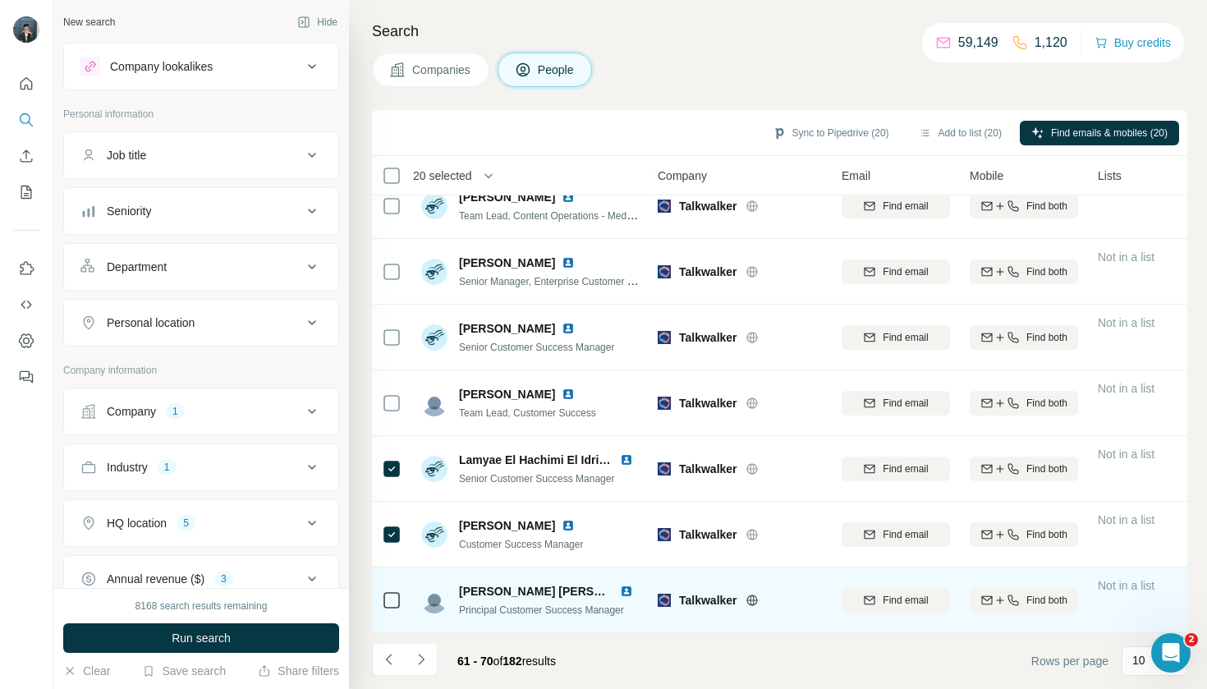
click at [384, 610] on div at bounding box center [392, 599] width 20 height 45
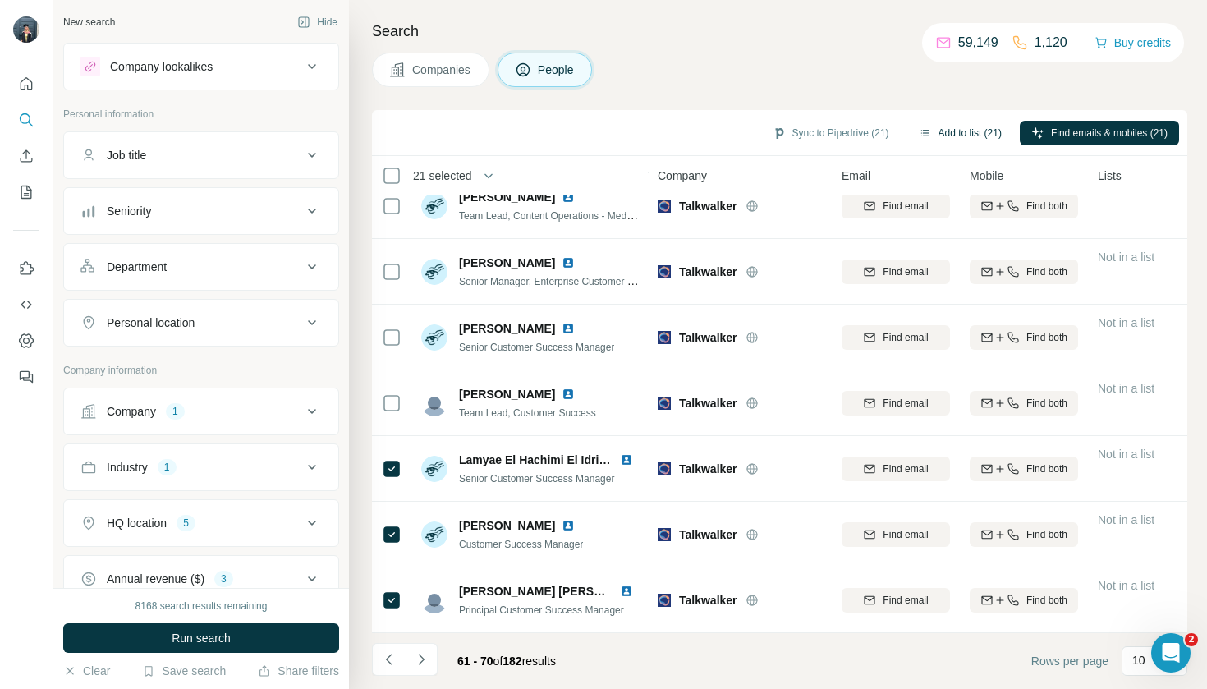
click at [979, 131] on button "Add to list (21)" at bounding box center [960, 133] width 106 height 25
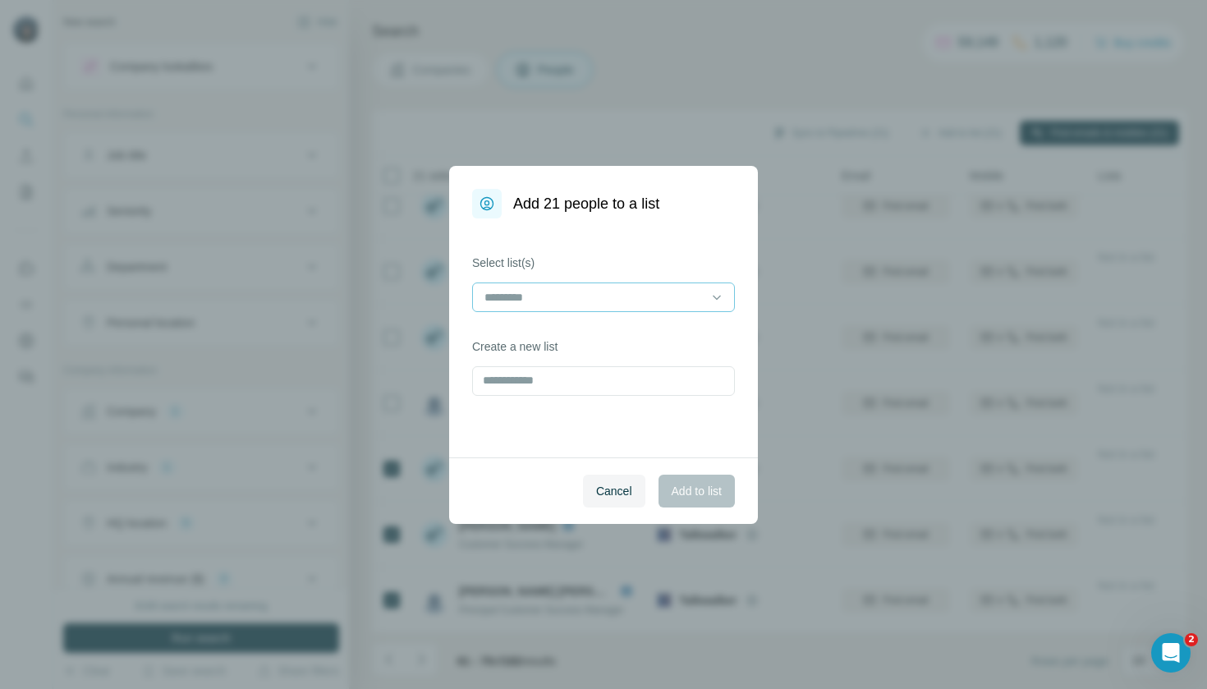
click at [682, 301] on input at bounding box center [594, 297] width 222 height 18
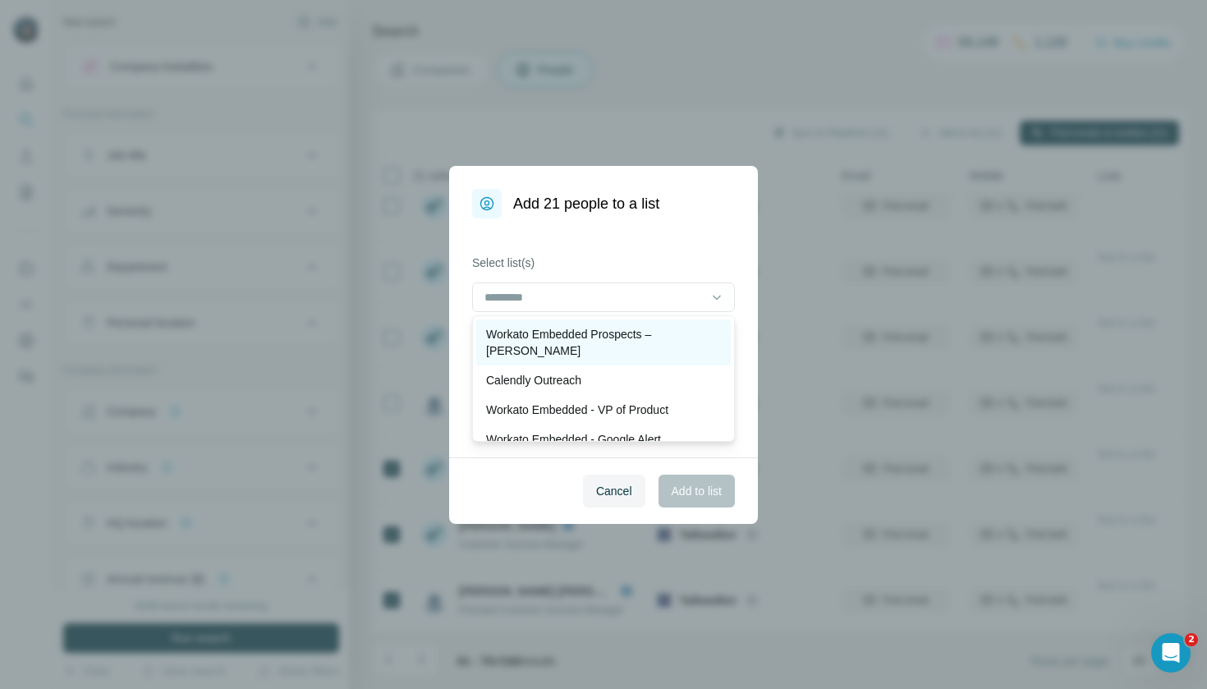
click at [678, 333] on p "Workato Embedded Prospects – [PERSON_NAME]" at bounding box center [603, 342] width 235 height 33
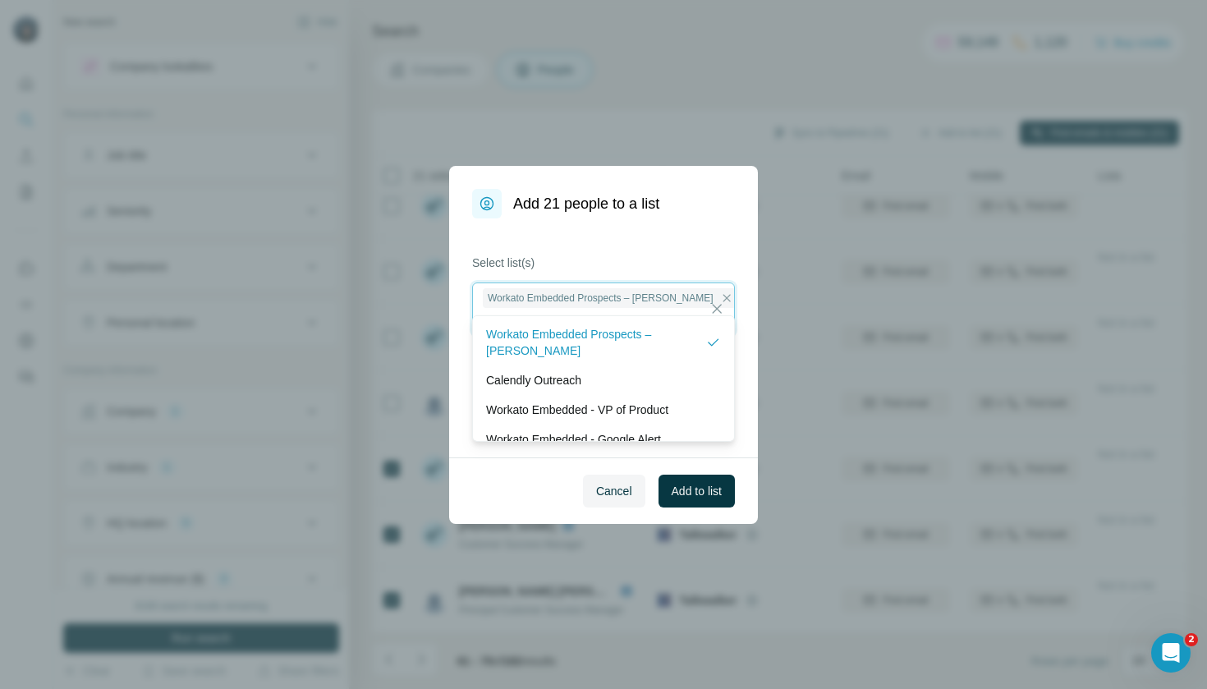
scroll to position [2, 0]
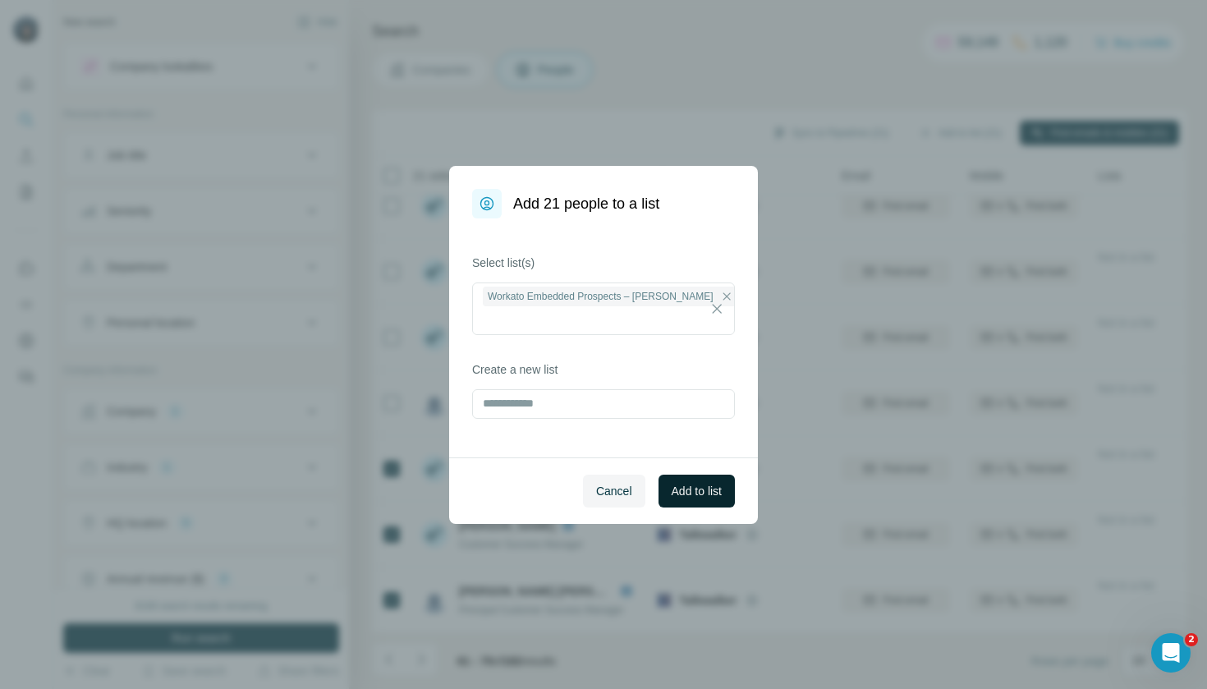
click at [707, 491] on span "Add to list" at bounding box center [697, 491] width 50 height 16
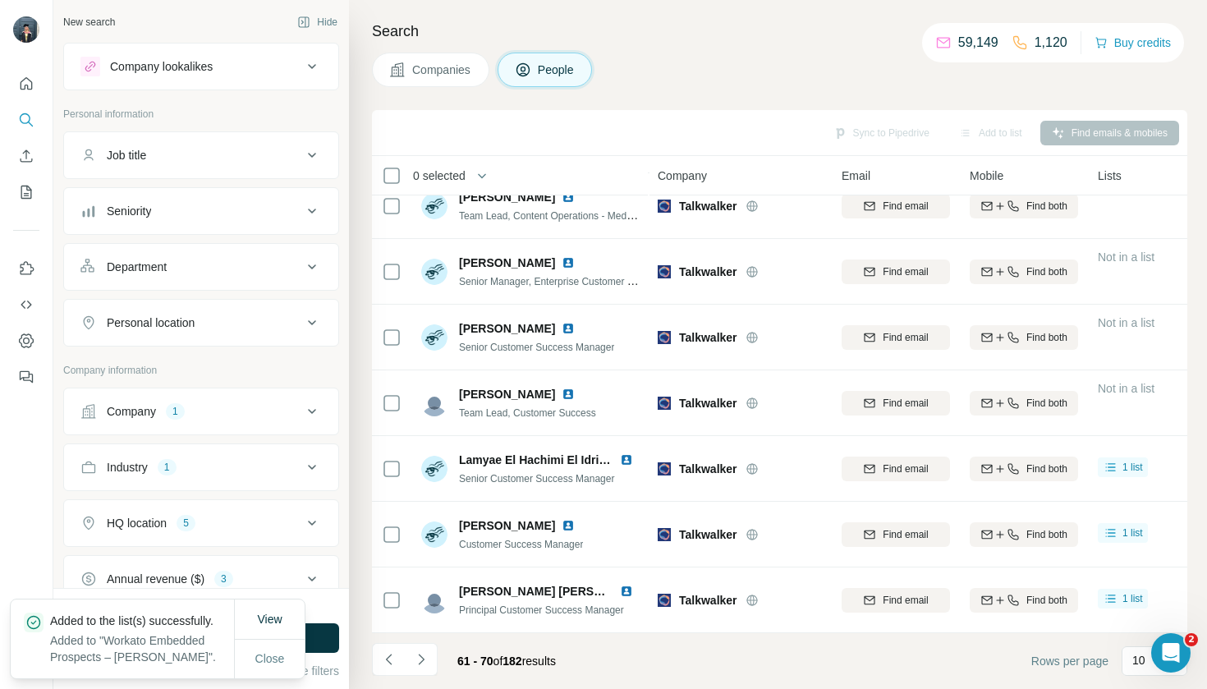
click at [402, 71] on icon at bounding box center [397, 70] width 16 height 16
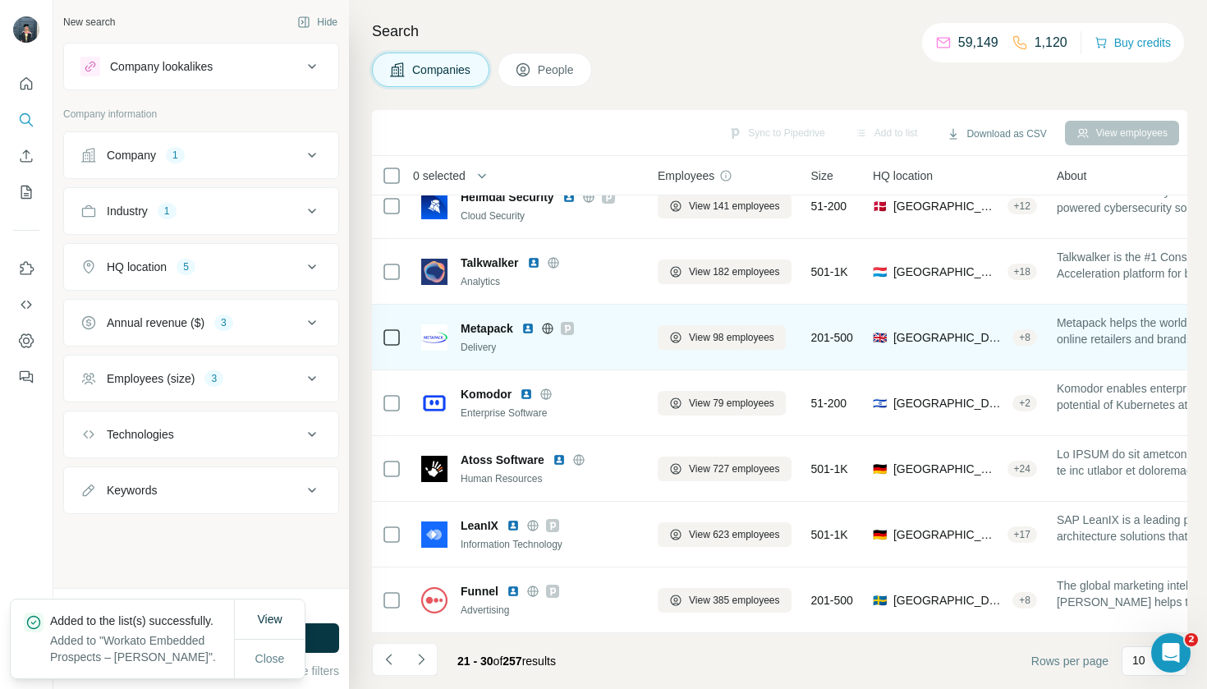
scroll to position [219, 0]
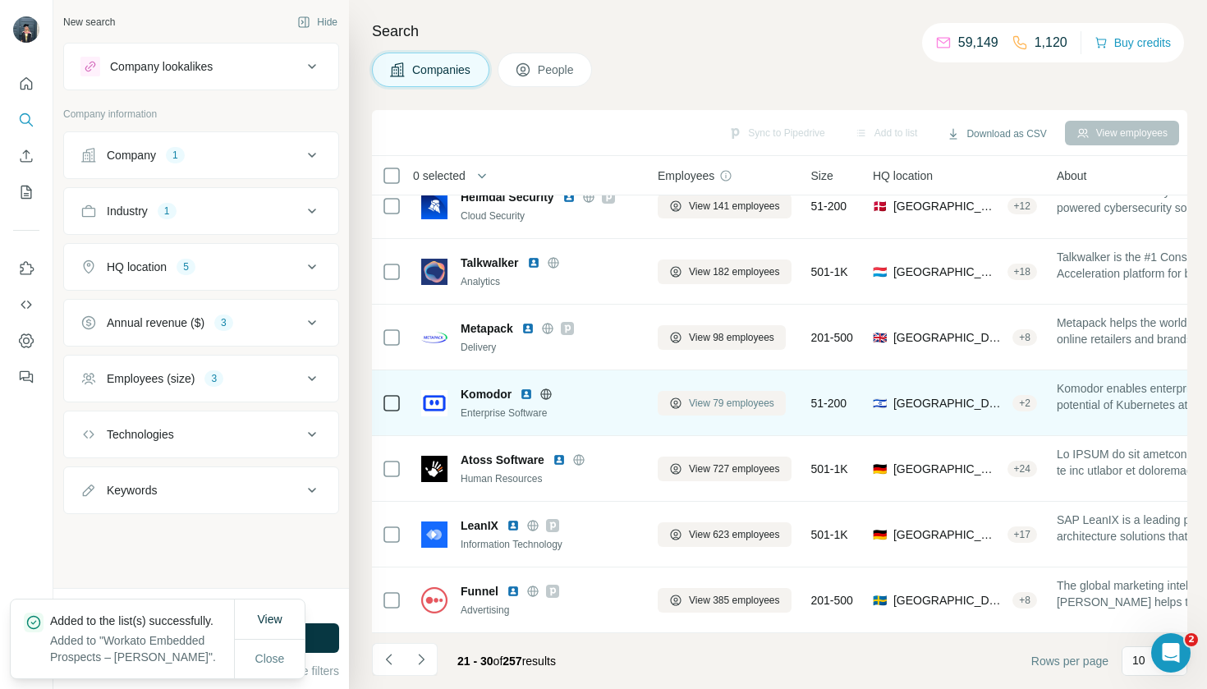
click at [710, 407] on span "View 79 employees" at bounding box center [731, 403] width 85 height 15
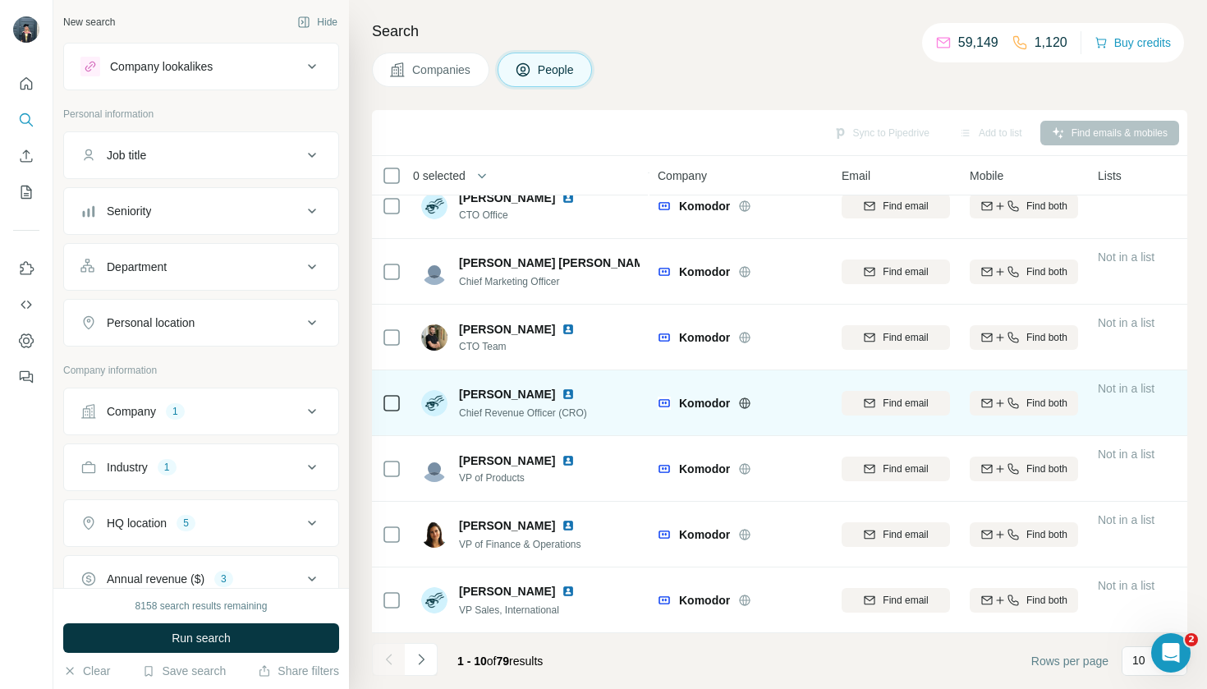
scroll to position [219, 0]
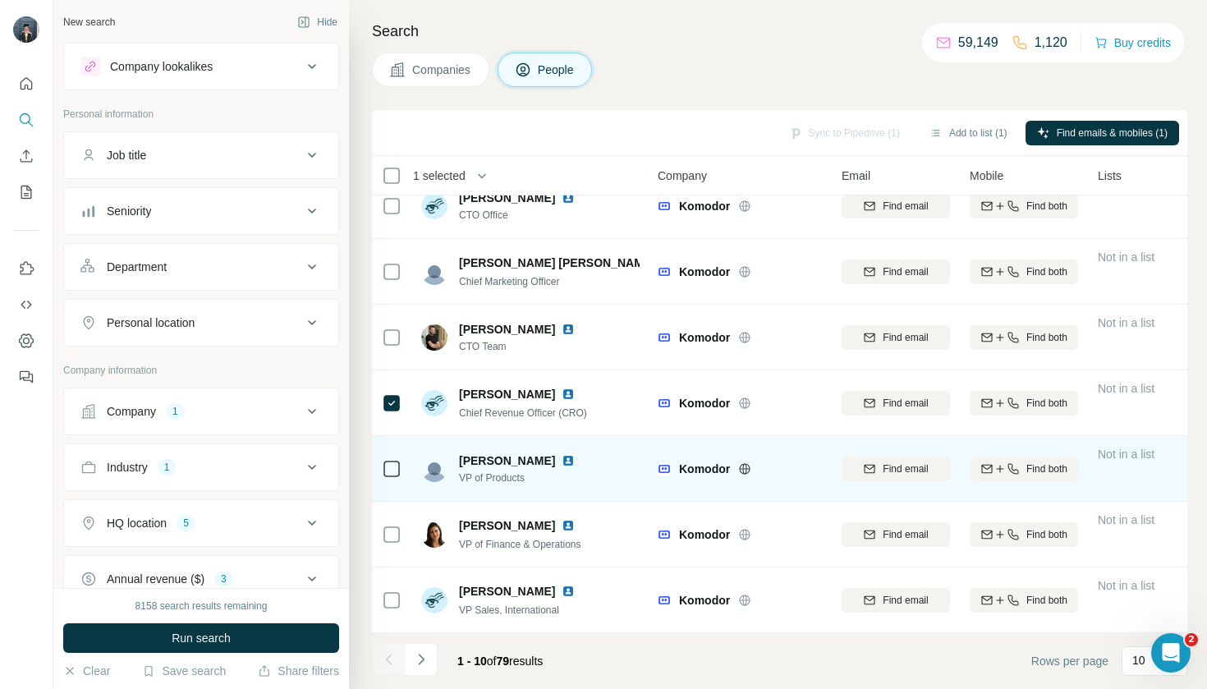
click at [394, 477] on icon at bounding box center [392, 469] width 20 height 20
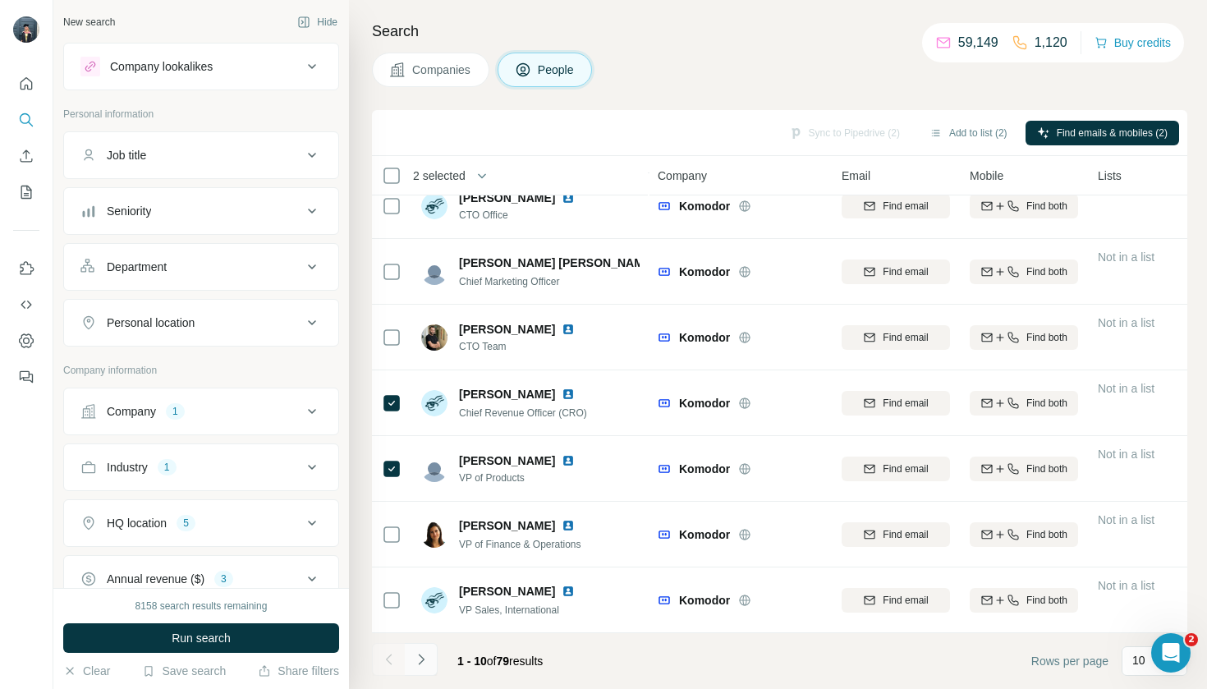
click at [425, 659] on icon "Navigate to next page" at bounding box center [421, 659] width 16 height 16
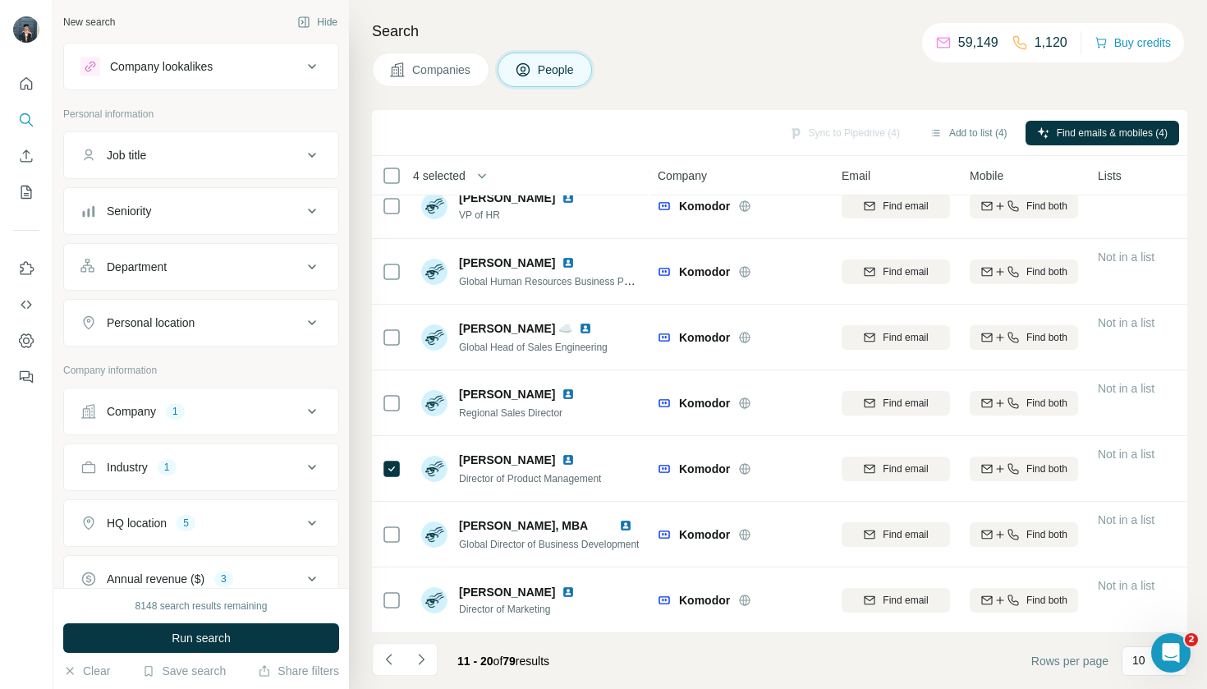
click at [418, 676] on li at bounding box center [421, 661] width 33 height 36
click at [430, 660] on button "Navigate to next page" at bounding box center [421, 659] width 33 height 33
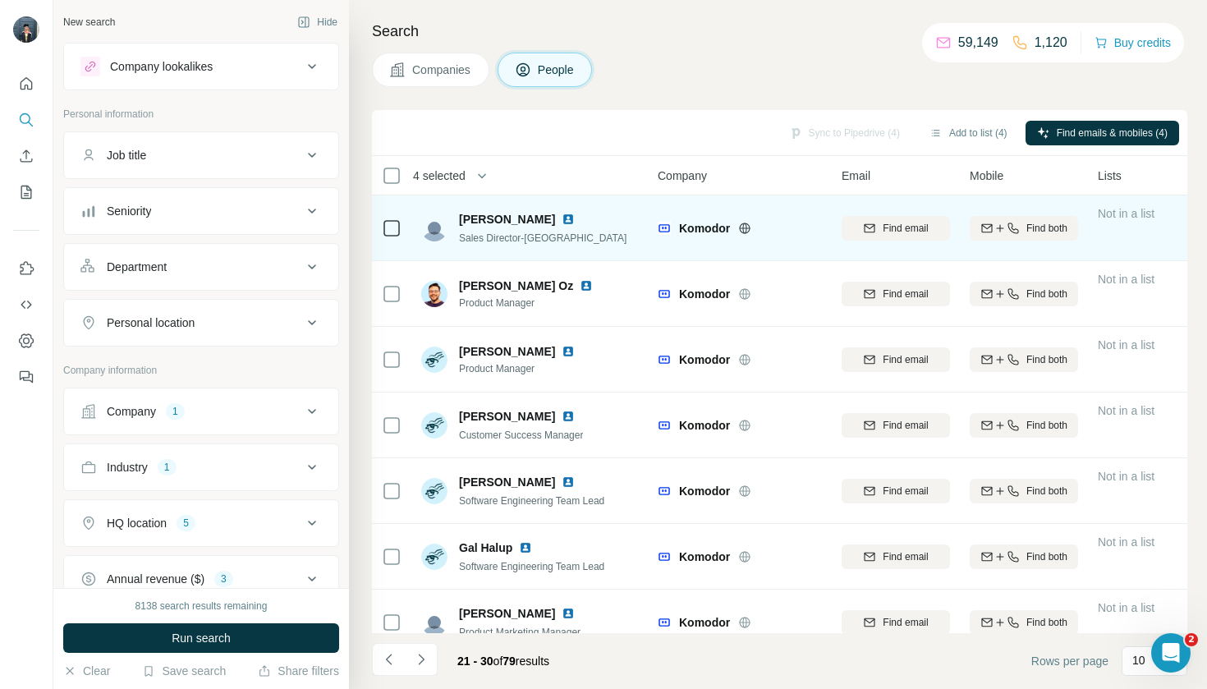
scroll to position [0, 0]
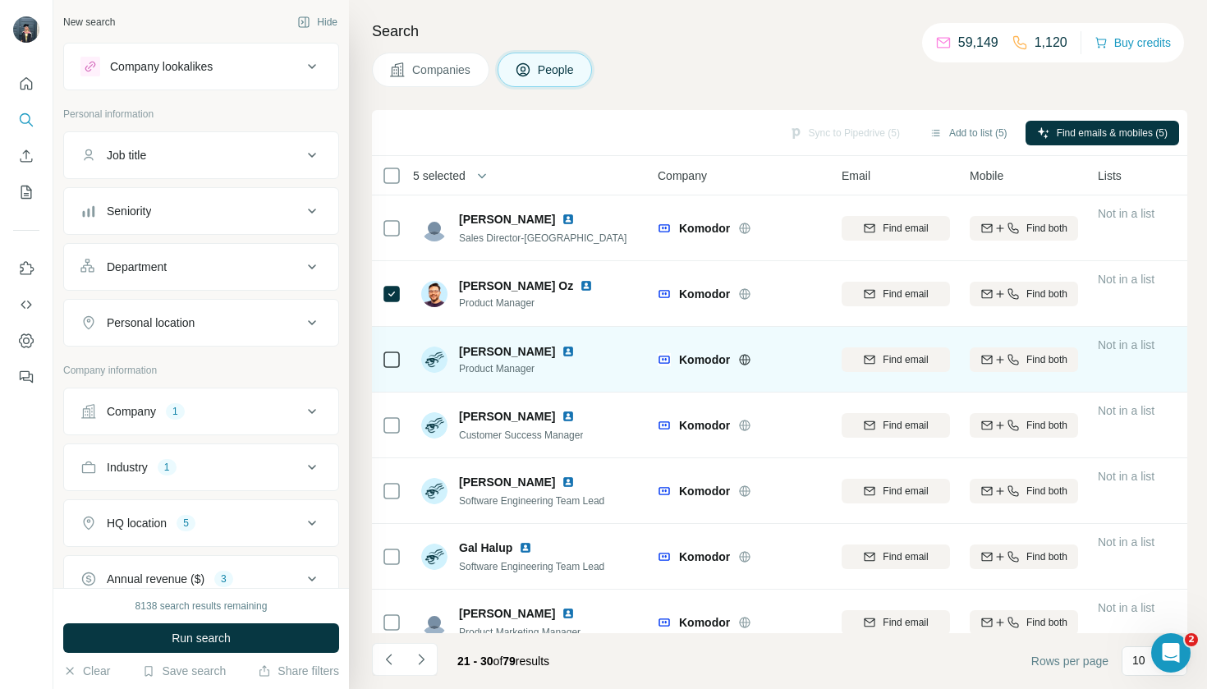
click at [388, 334] on td at bounding box center [391, 360] width 39 height 66
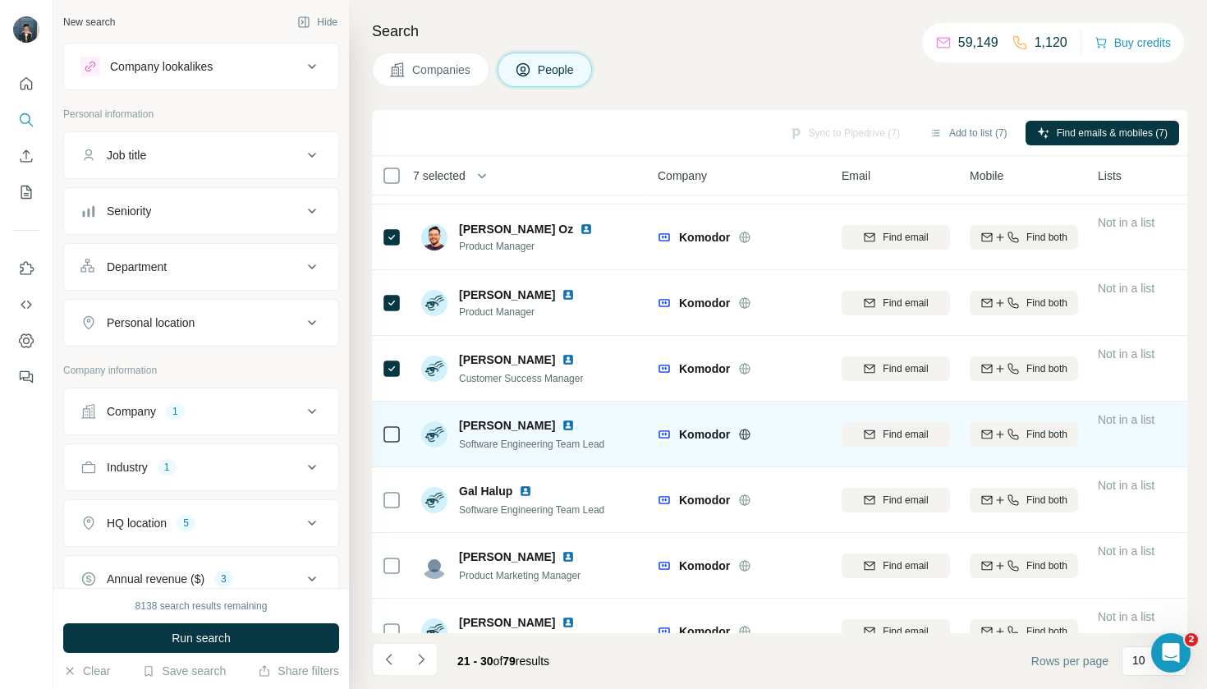
click at [387, 423] on div at bounding box center [392, 433] width 20 height 45
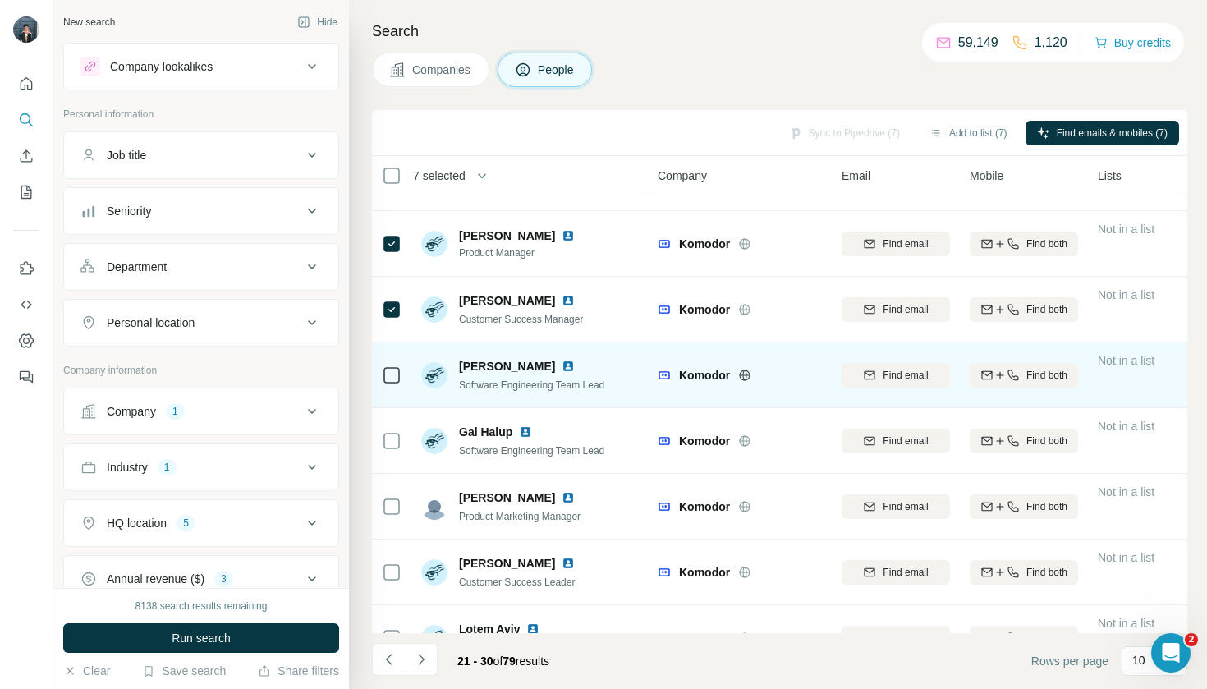
scroll to position [115, 0]
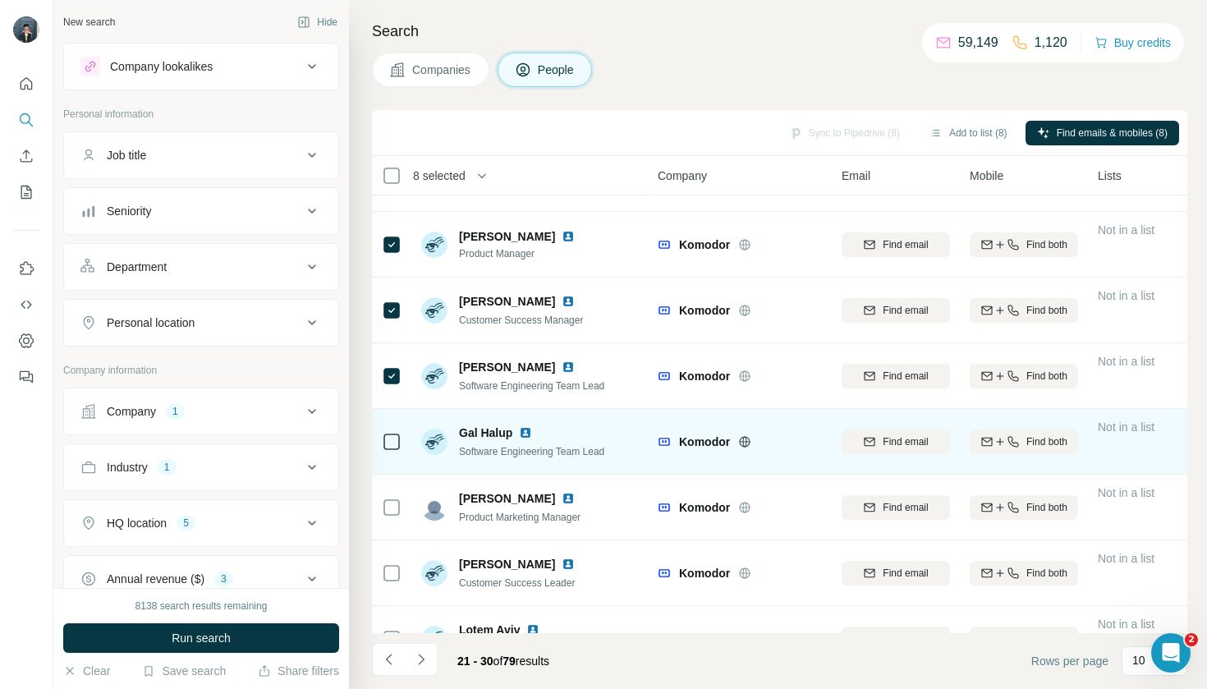
click at [393, 425] on div at bounding box center [392, 441] width 20 height 45
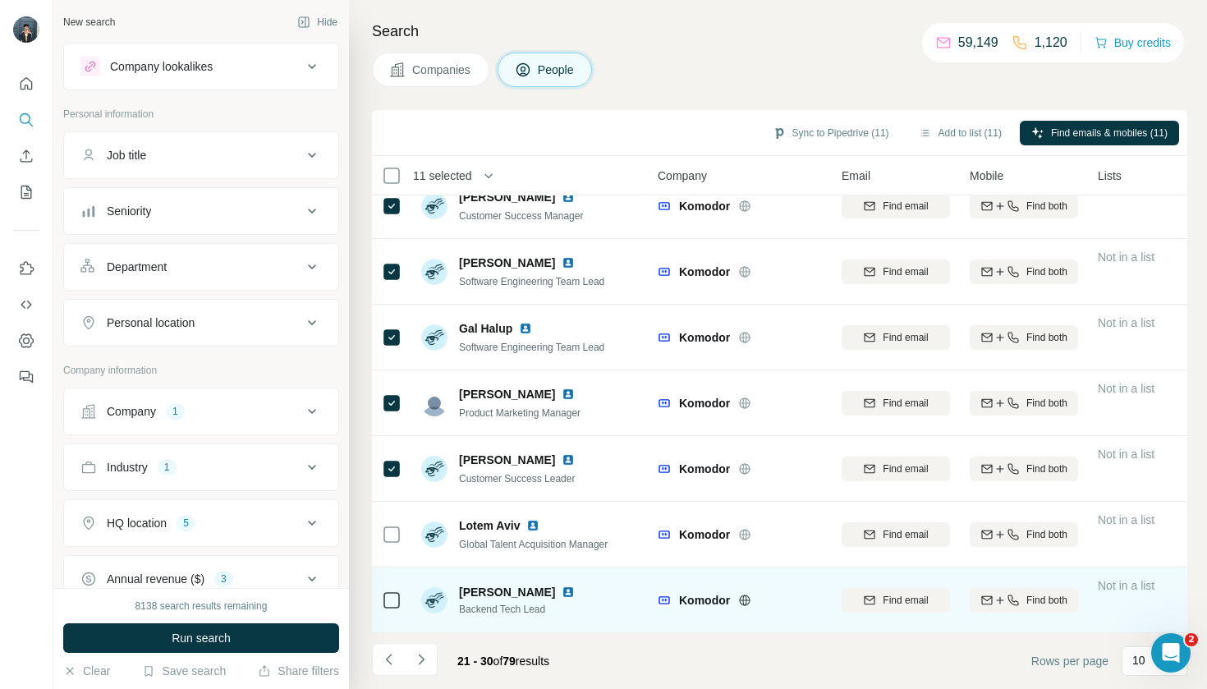
scroll to position [219, 0]
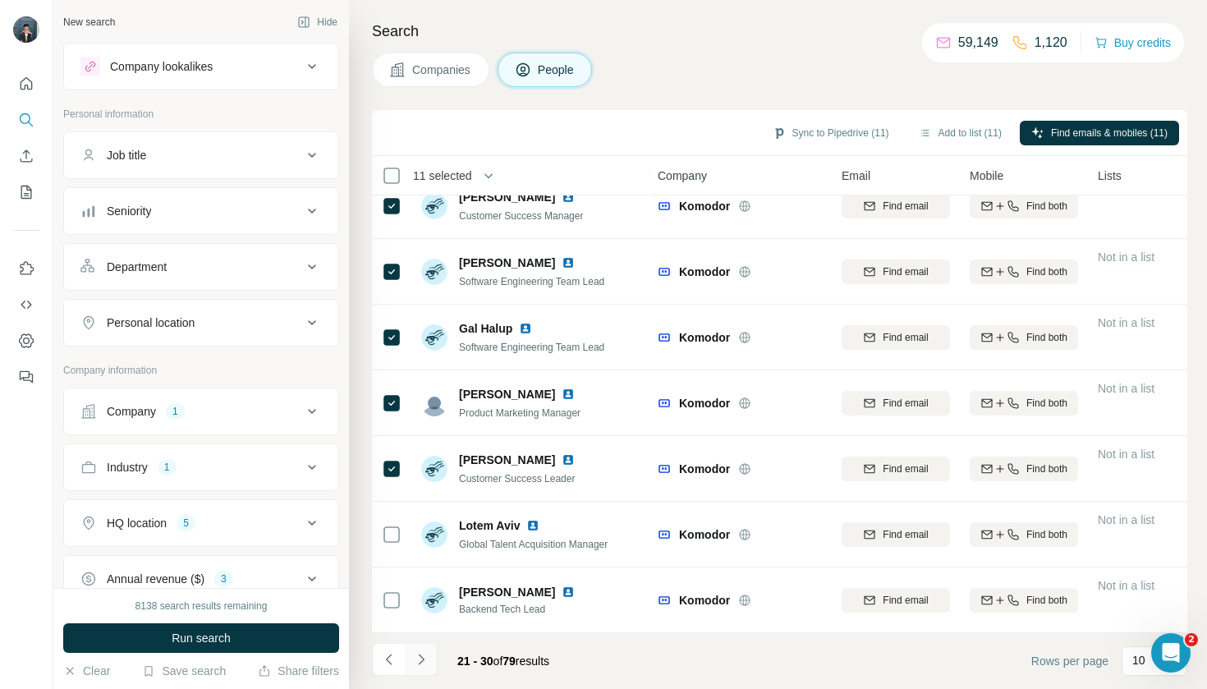
click at [423, 650] on button "Navigate to next page" at bounding box center [421, 659] width 33 height 33
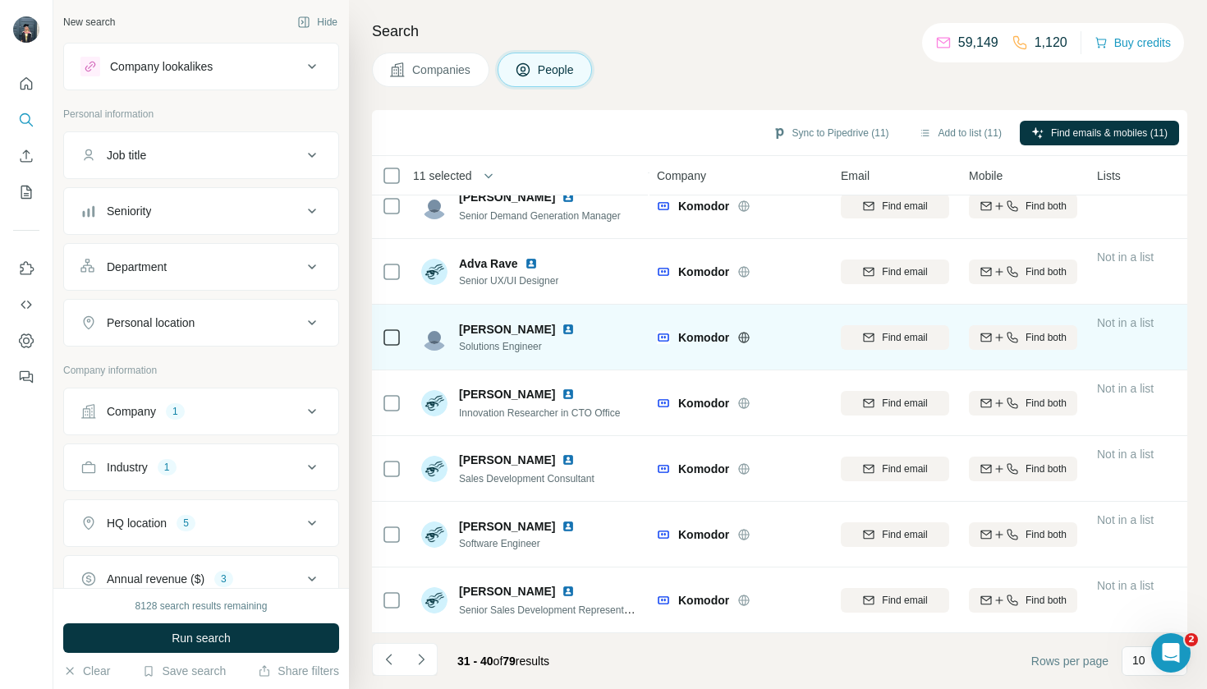
scroll to position [0, 0]
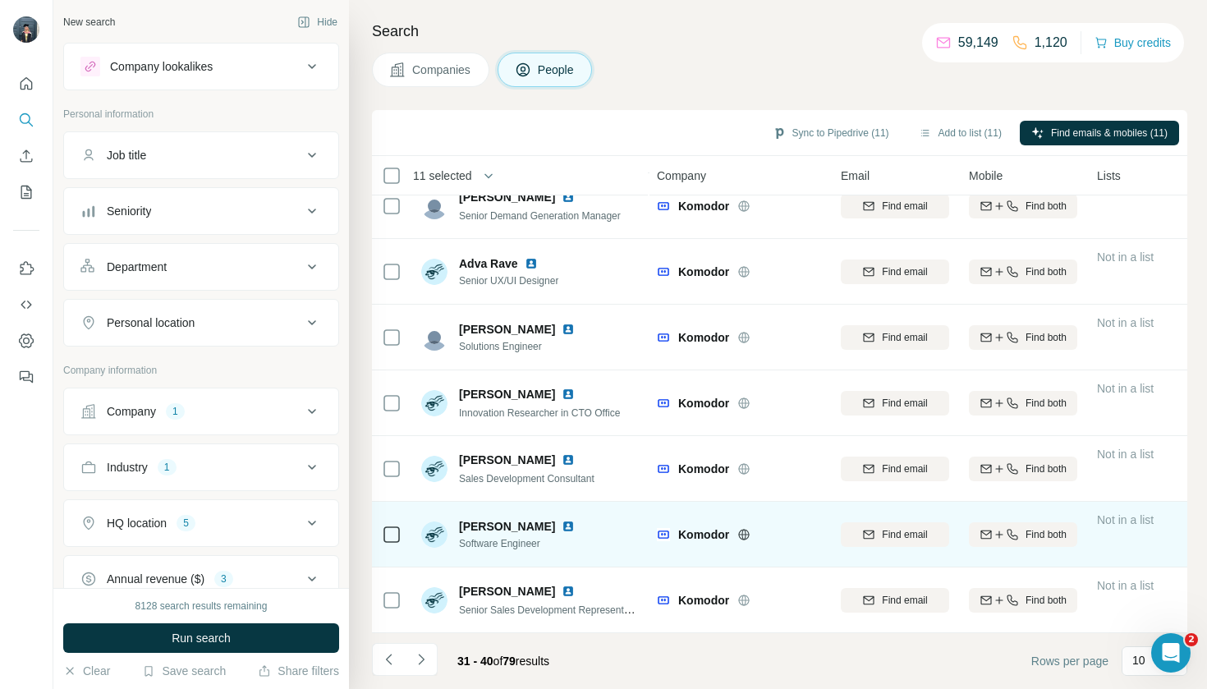
click at [387, 544] on div at bounding box center [392, 534] width 20 height 45
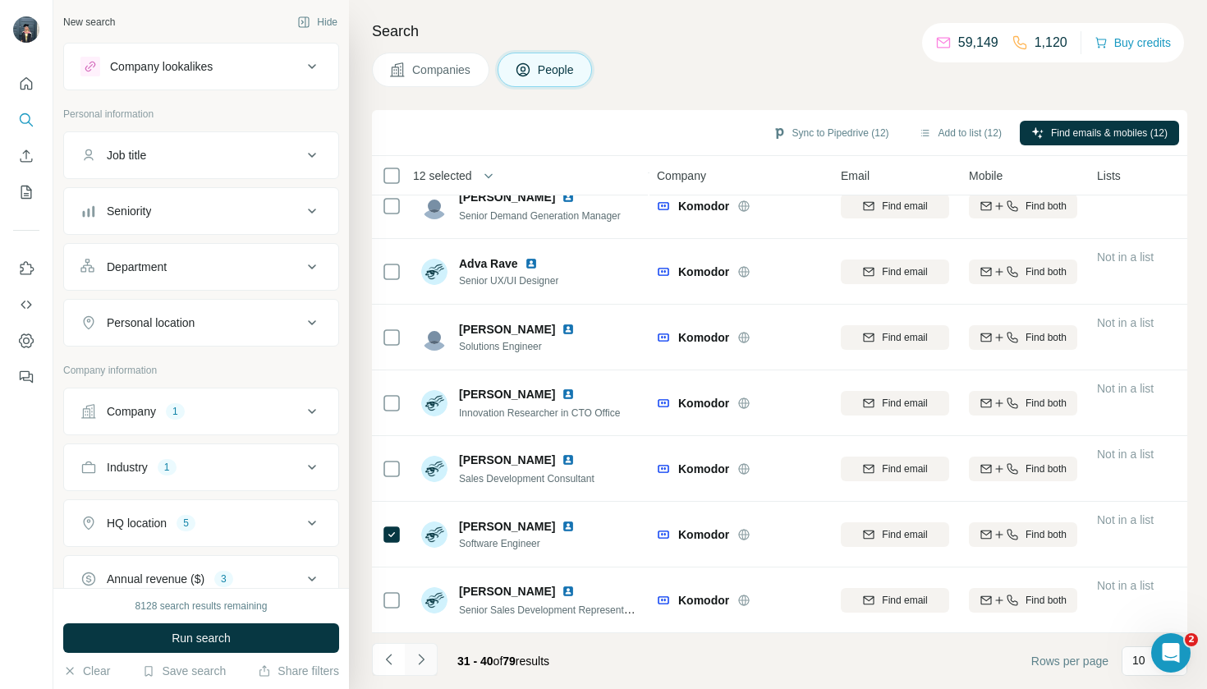
click at [426, 658] on icon "Navigate to next page" at bounding box center [421, 659] width 16 height 16
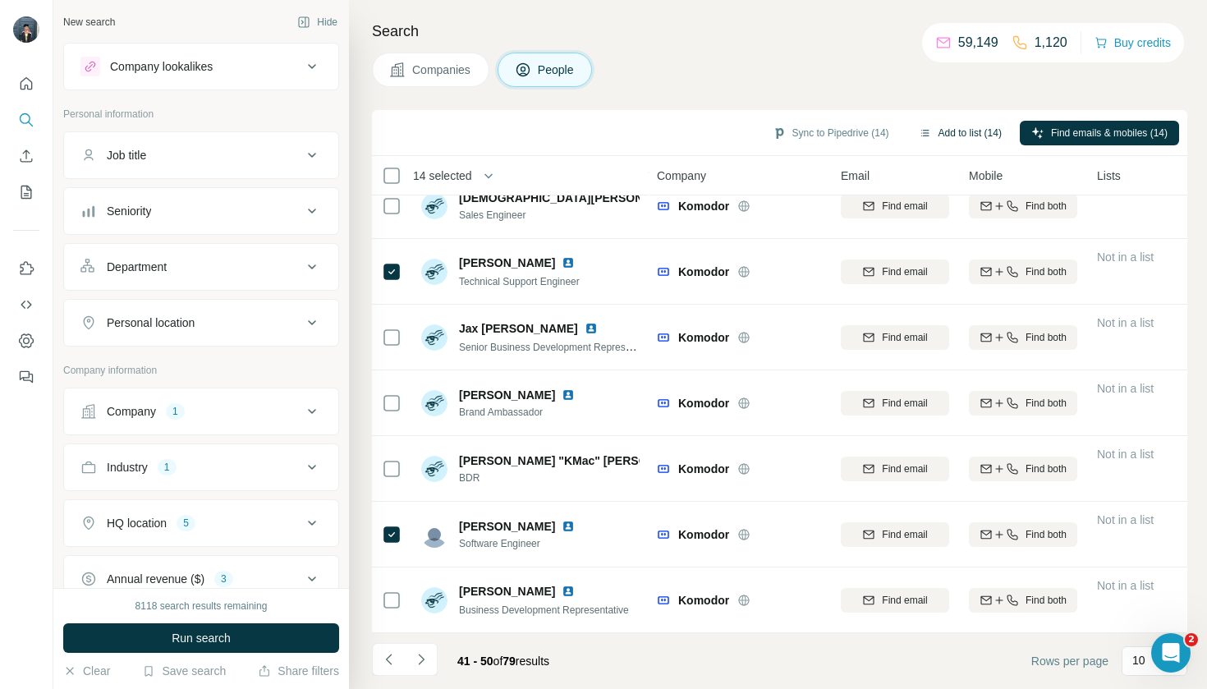
click at [959, 138] on button "Add to list (14)" at bounding box center [960, 133] width 106 height 25
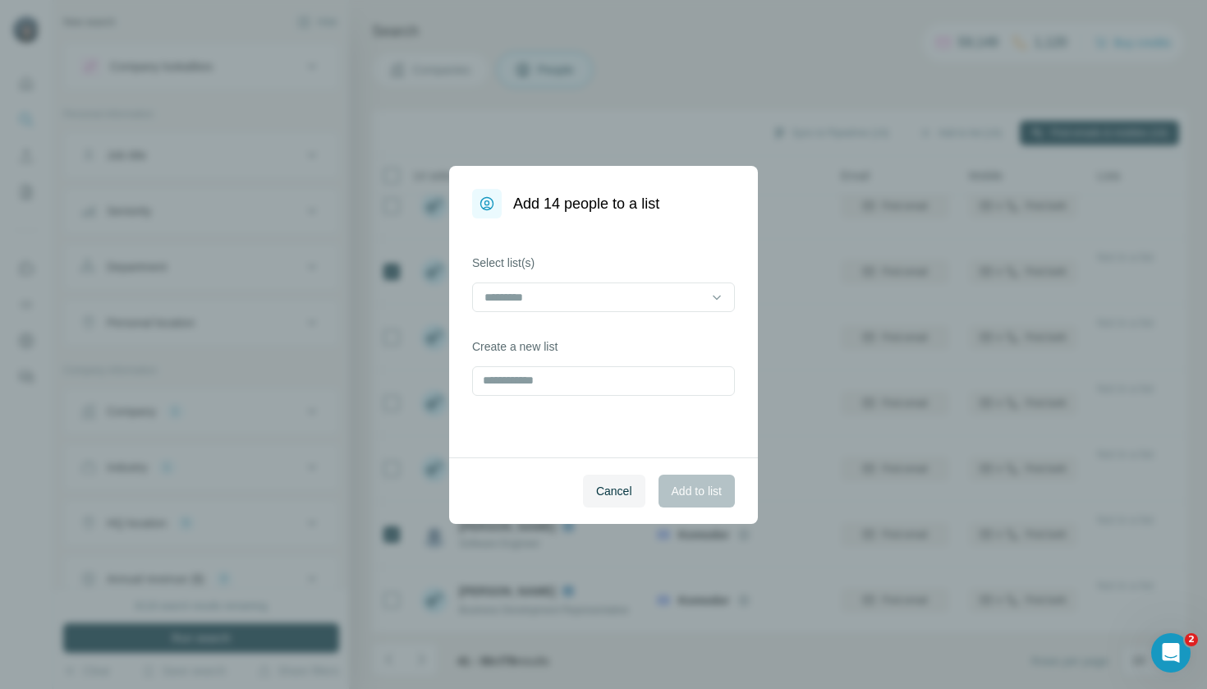
click at [710, 312] on div at bounding box center [603, 298] width 263 height 33
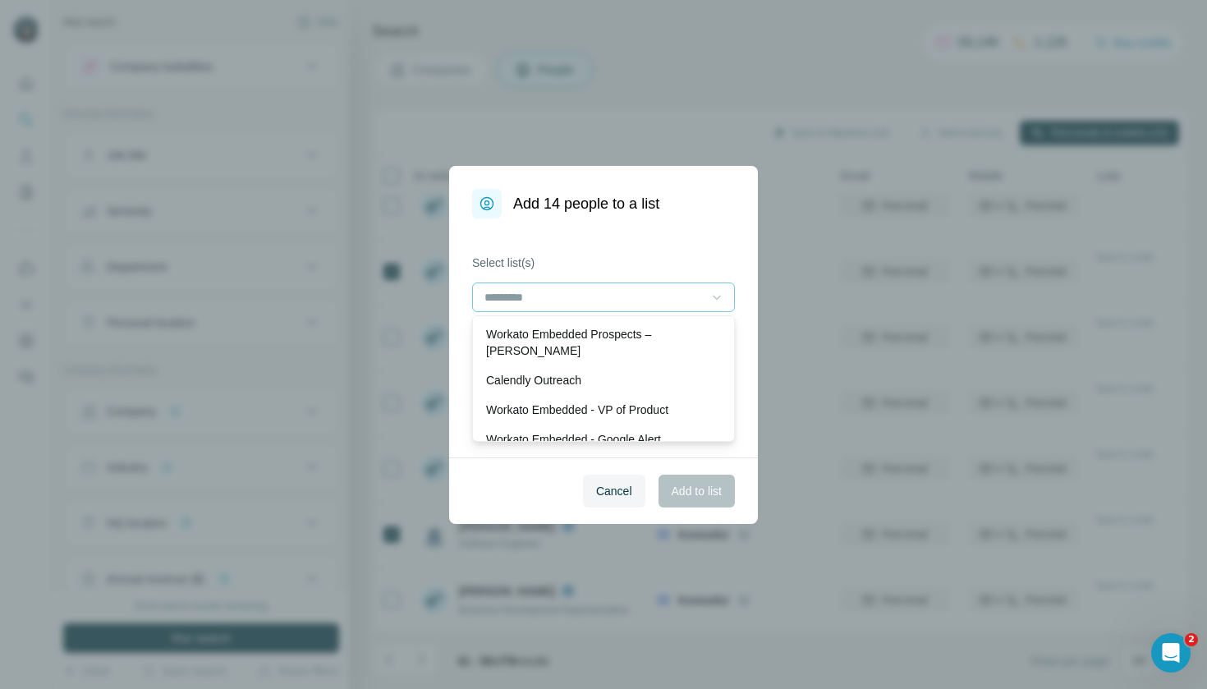
click at [710, 303] on icon at bounding box center [717, 297] width 16 height 16
click at [700, 335] on div "Workato Embedded Prospects – [PERSON_NAME]" at bounding box center [603, 342] width 235 height 33
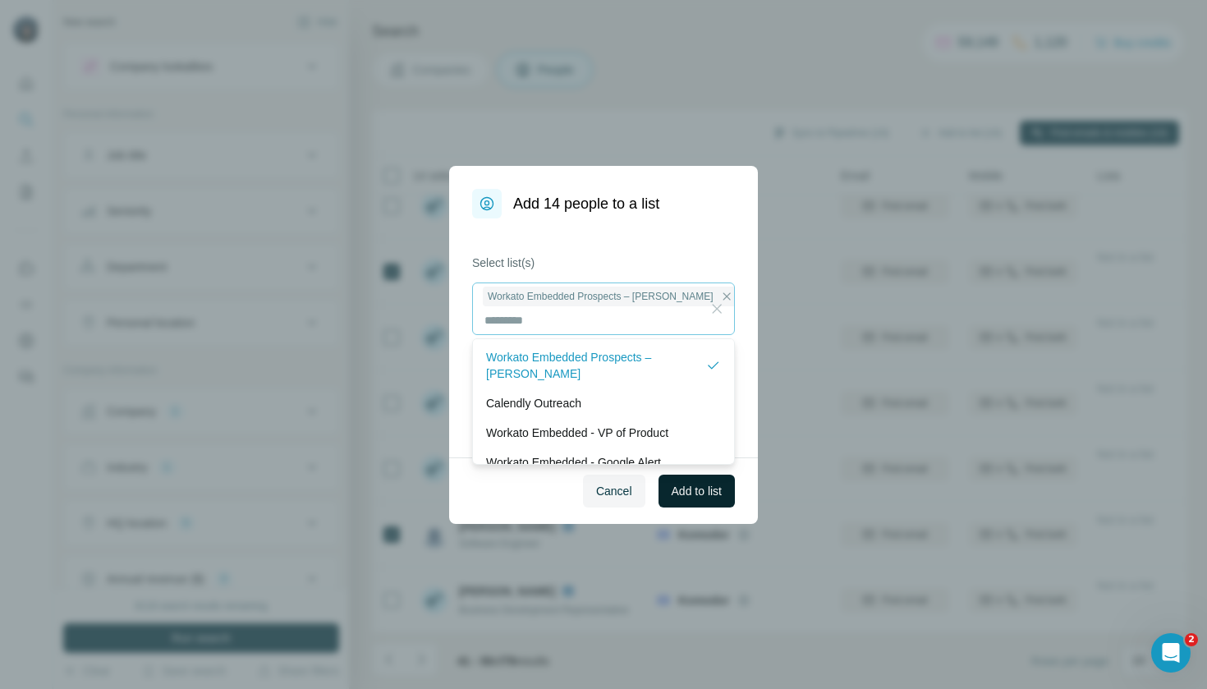
click at [686, 489] on span "Add to list" at bounding box center [697, 491] width 50 height 16
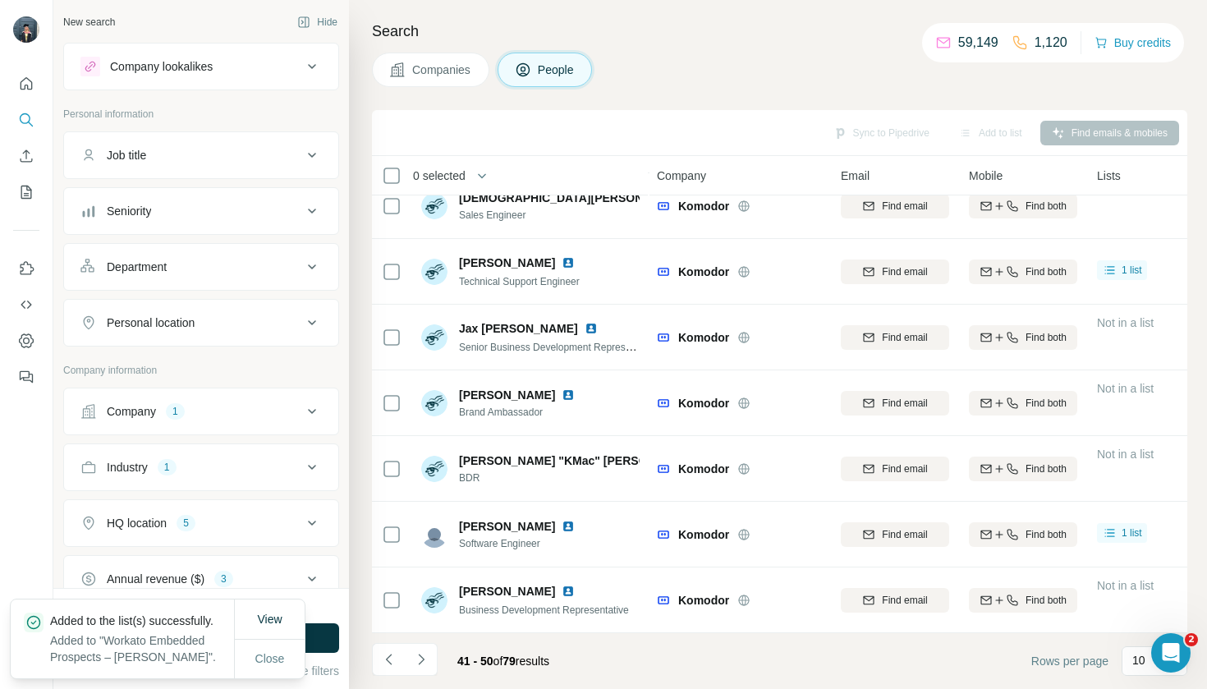
click at [426, 79] on button "Companies" at bounding box center [430, 70] width 117 height 34
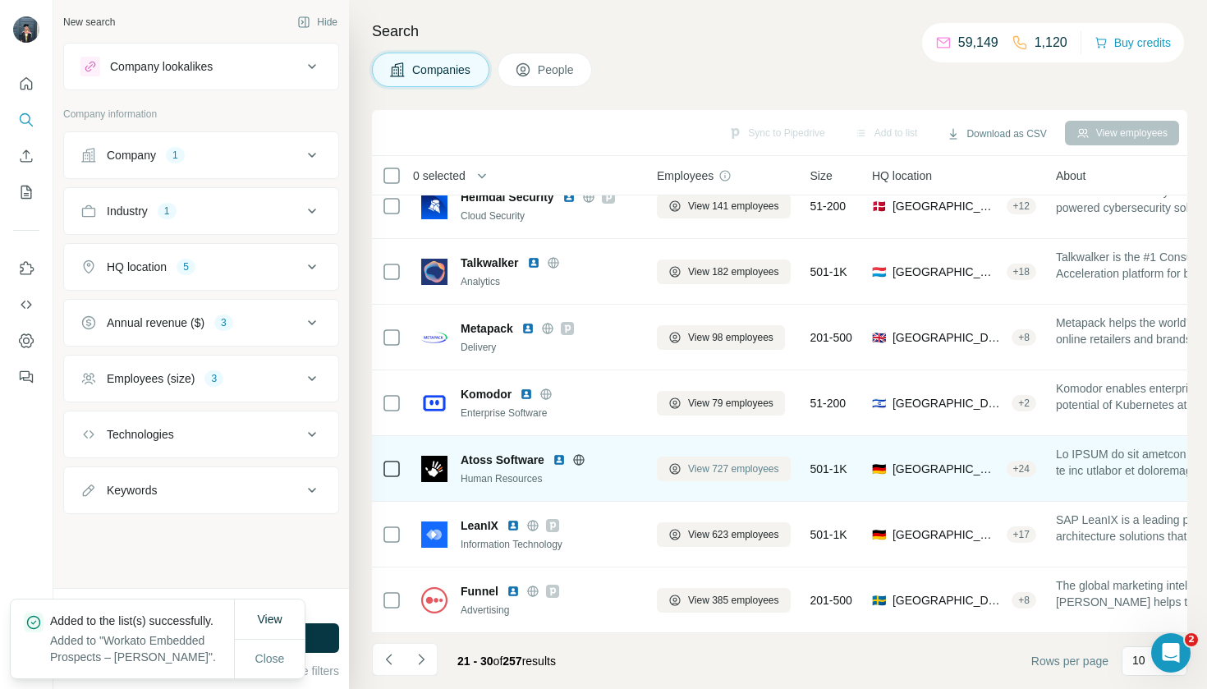
click at [732, 471] on span "View 727 employees" at bounding box center [733, 469] width 91 height 15
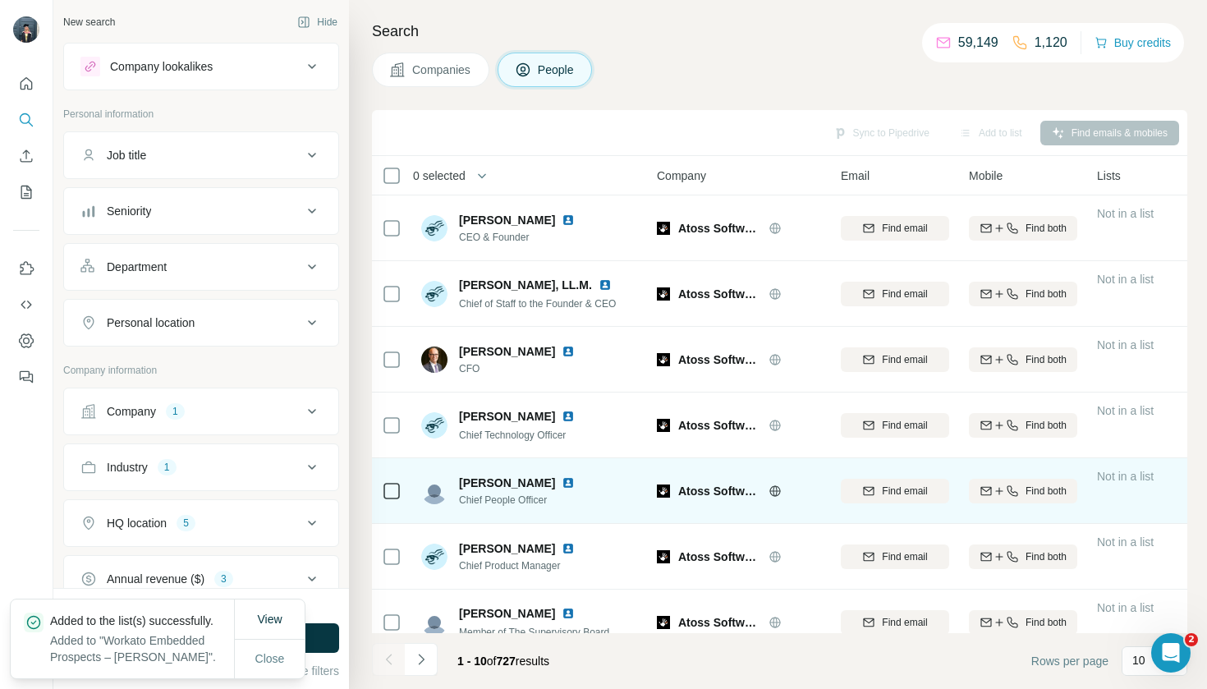
scroll to position [-2, 1]
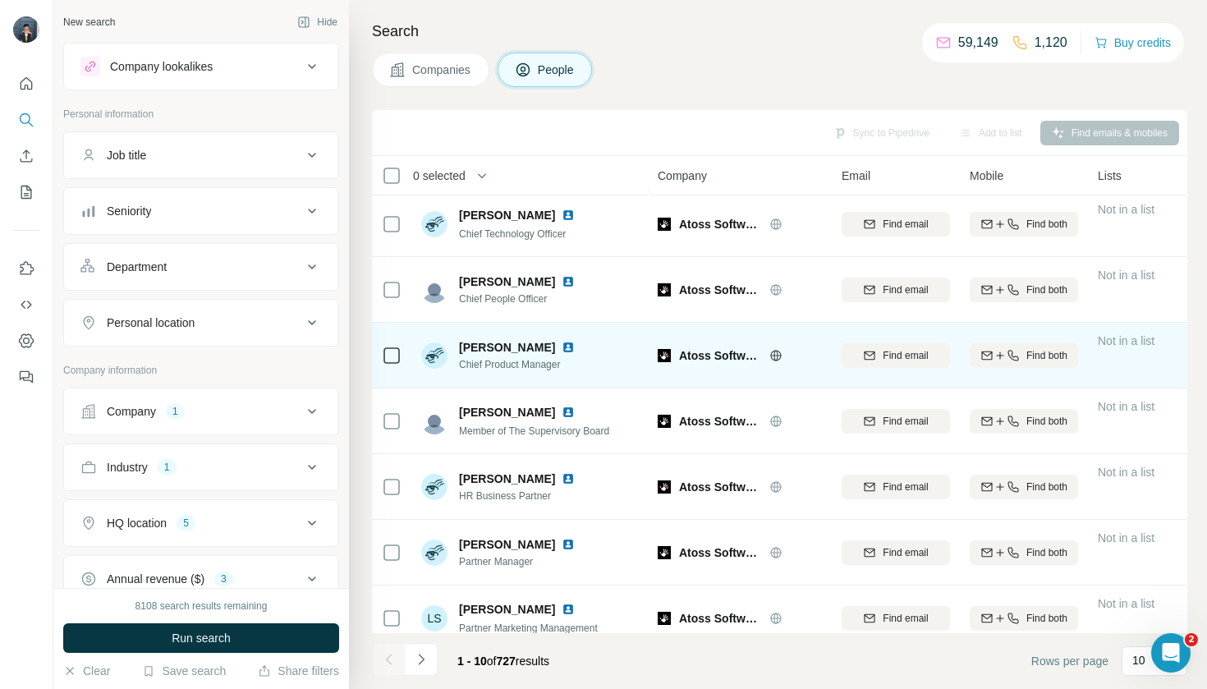
click at [382, 359] on icon at bounding box center [392, 356] width 20 height 20
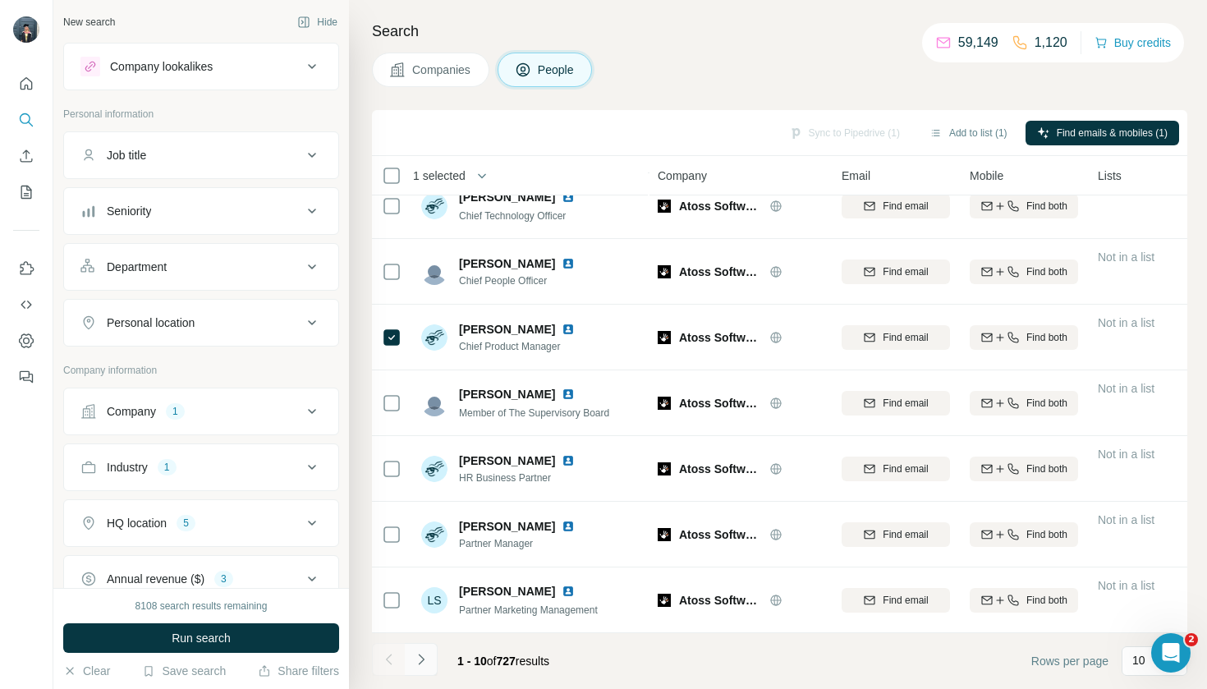
click at [428, 662] on icon "Navigate to next page" at bounding box center [421, 659] width 16 height 16
click at [423, 661] on icon "Navigate to next page" at bounding box center [421, 659] width 6 height 11
click at [427, 658] on icon "Navigate to next page" at bounding box center [421, 659] width 16 height 16
click at [418, 663] on icon "Navigate to next page" at bounding box center [421, 659] width 16 height 16
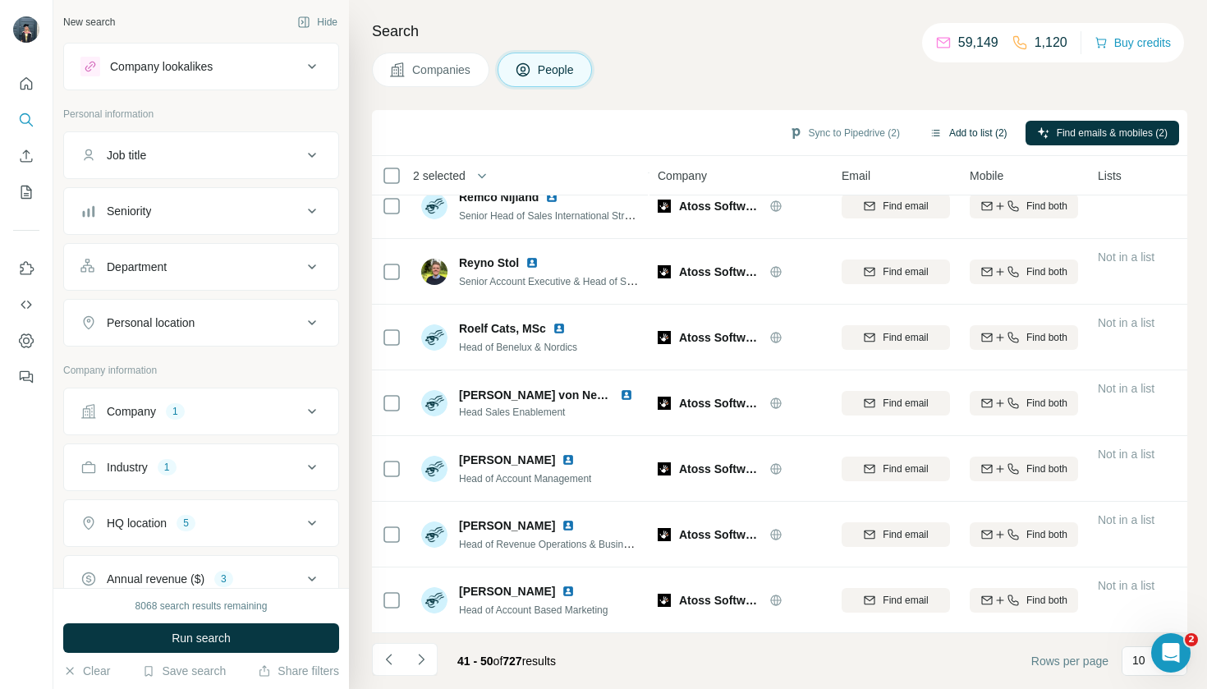
click at [958, 127] on button "Add to list (2)" at bounding box center [968, 133] width 101 height 25
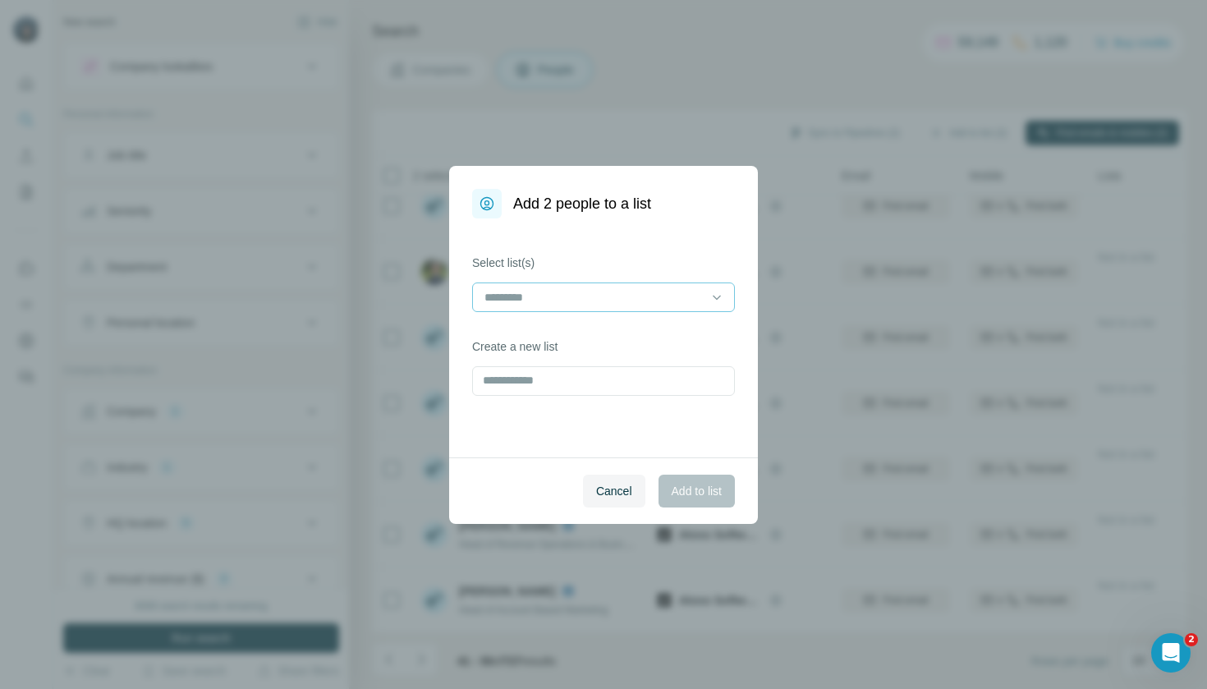
click at [607, 288] on input at bounding box center [594, 297] width 222 height 18
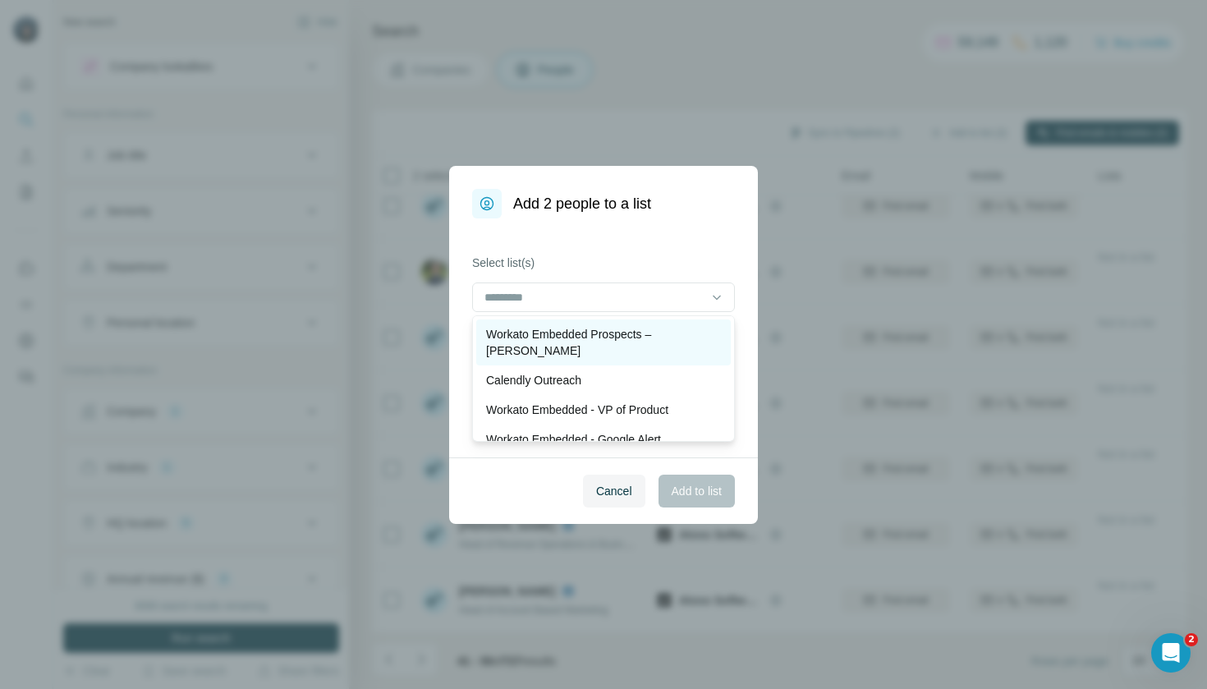
click at [615, 332] on p "Workato Embedded Prospects – [PERSON_NAME]" at bounding box center [603, 342] width 235 height 33
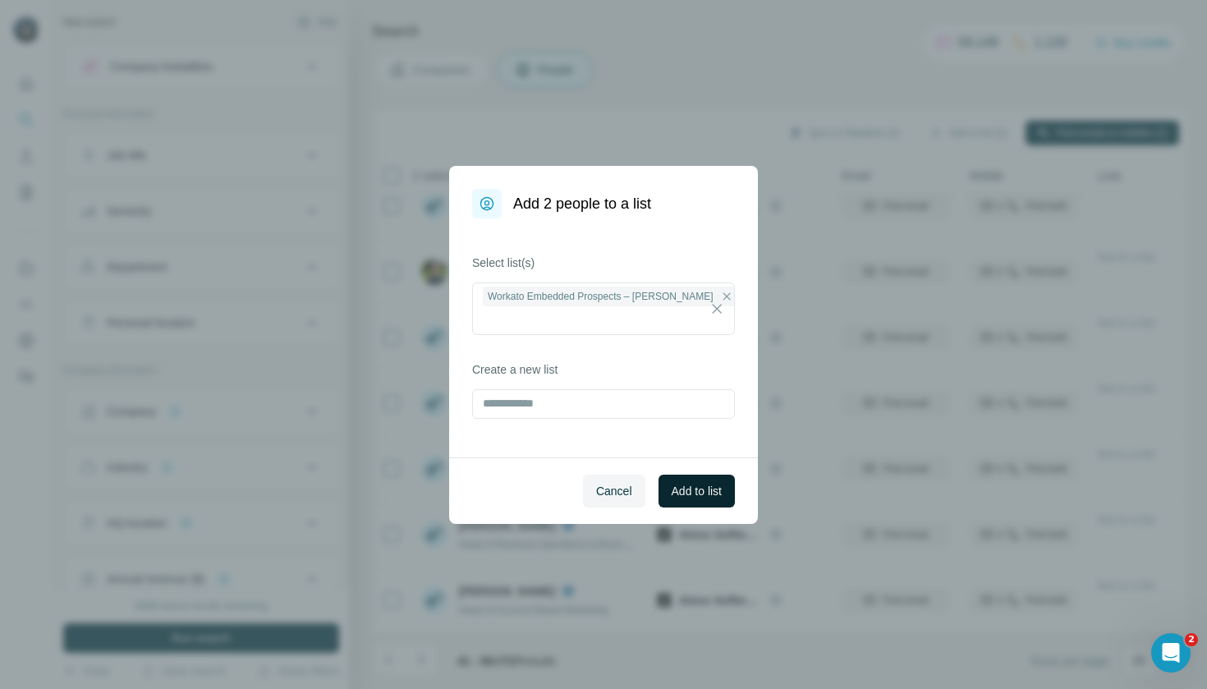
click at [682, 491] on span "Add to list" at bounding box center [697, 491] width 50 height 16
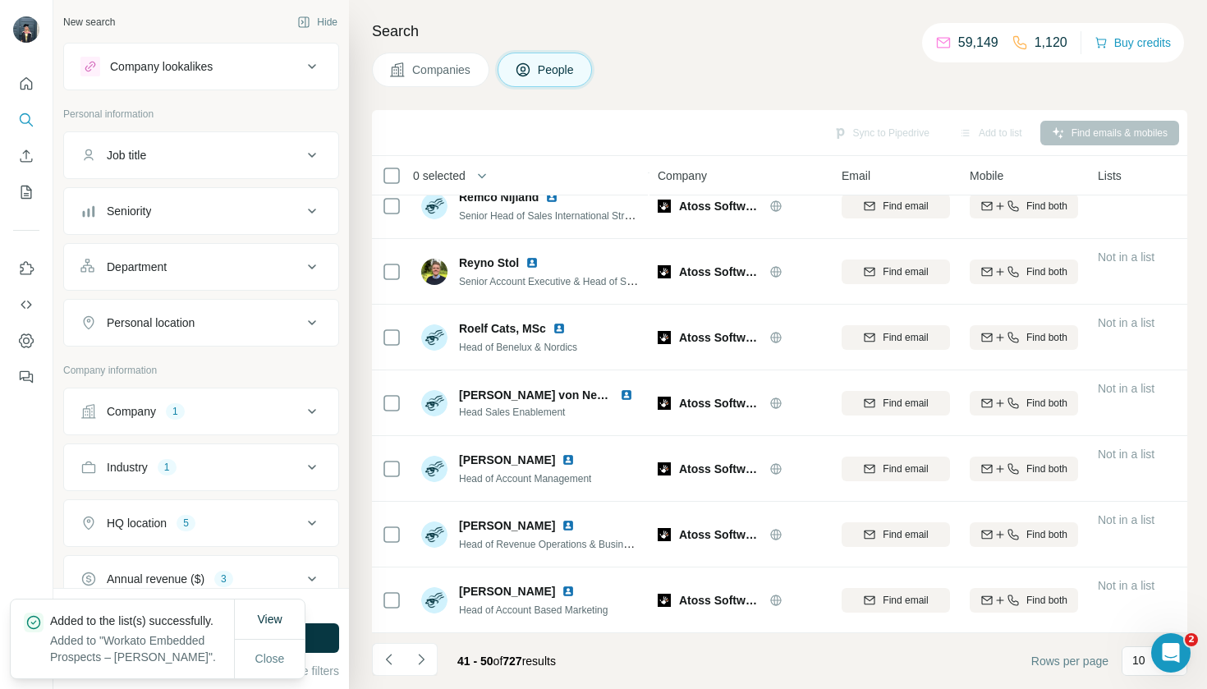
click at [443, 77] on span "Companies" at bounding box center [442, 70] width 60 height 16
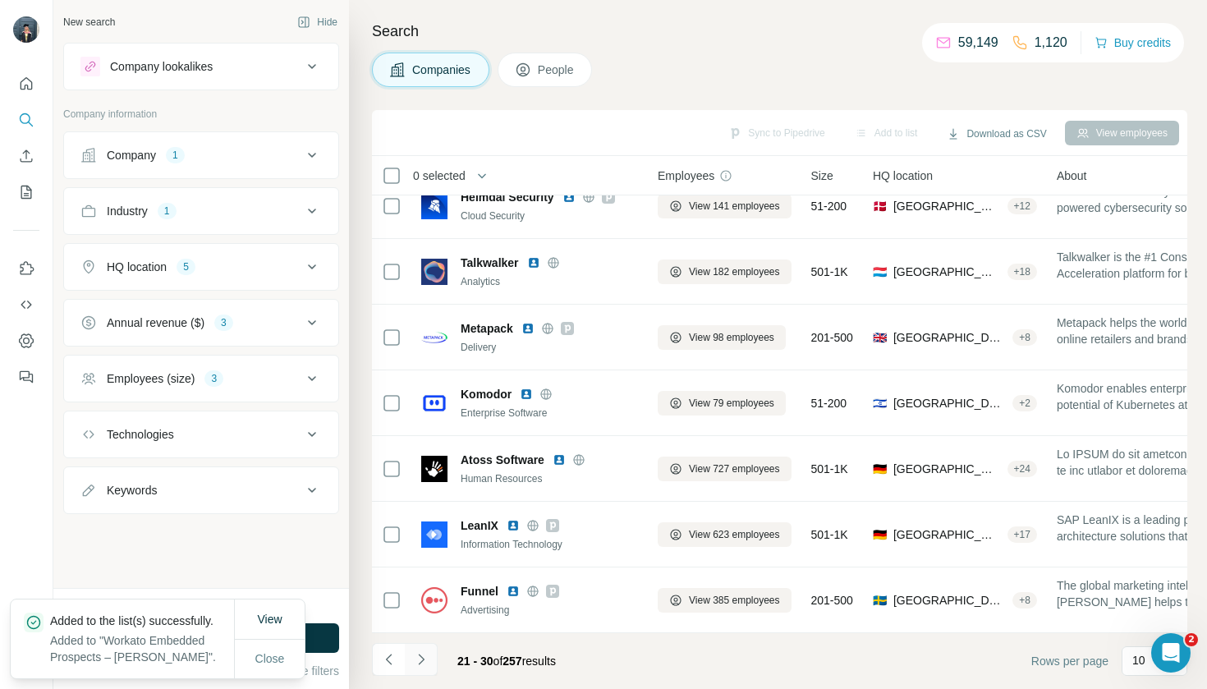
click at [424, 666] on icon "Navigate to next page" at bounding box center [421, 659] width 16 height 16
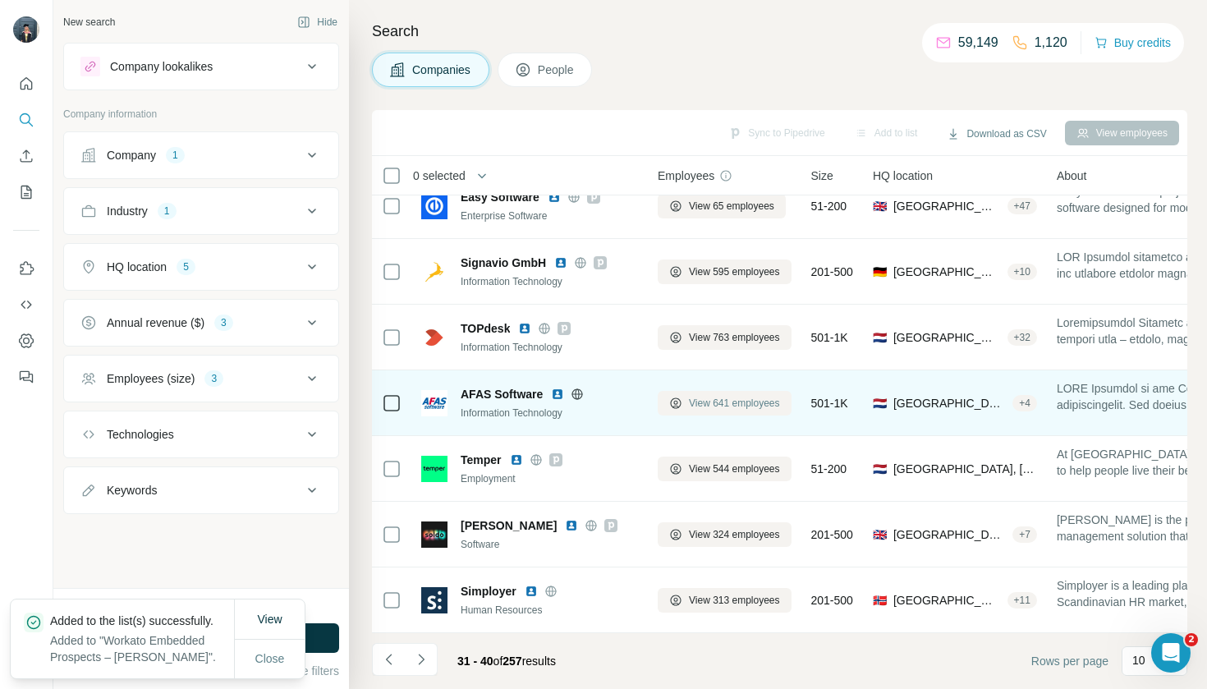
scroll to position [219, 0]
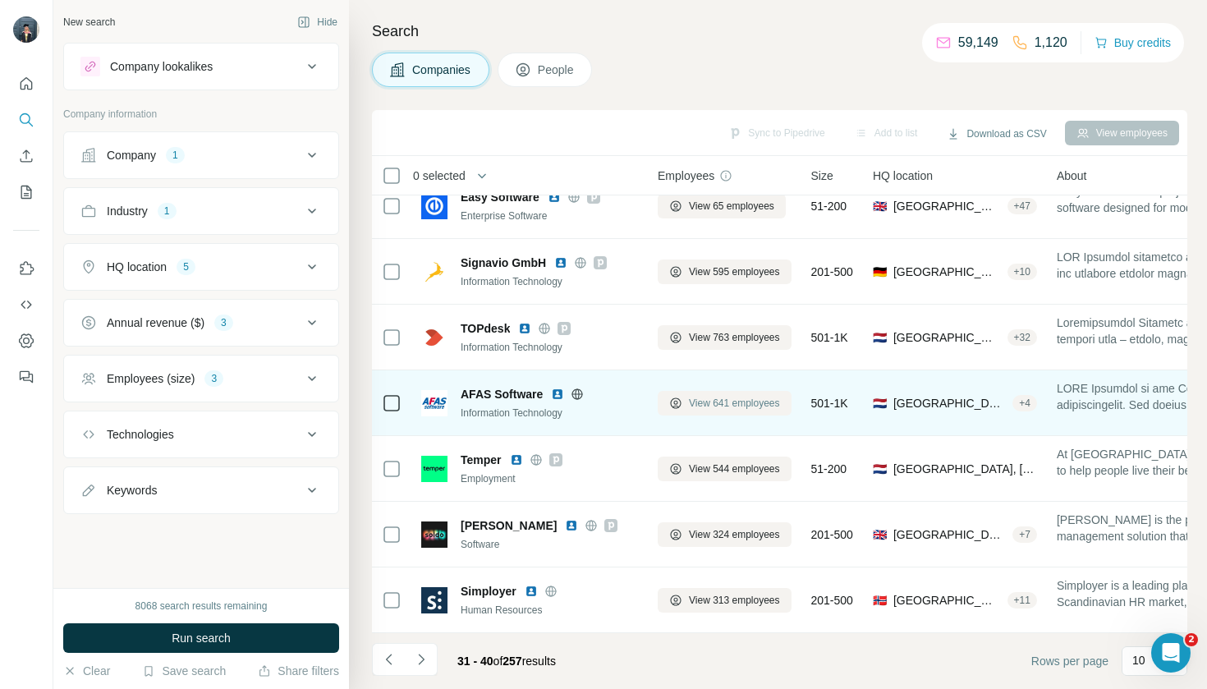
click at [723, 407] on span "View 641 employees" at bounding box center [734, 403] width 91 height 15
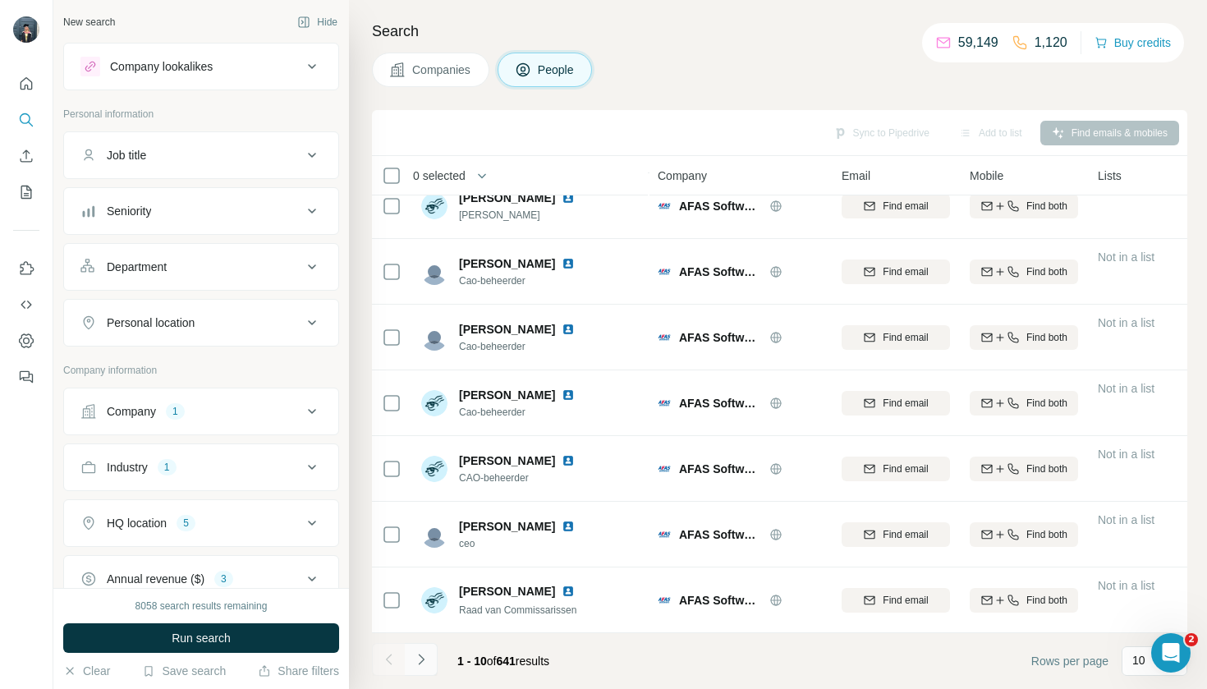
click at [423, 668] on button "Navigate to next page" at bounding box center [421, 659] width 33 height 33
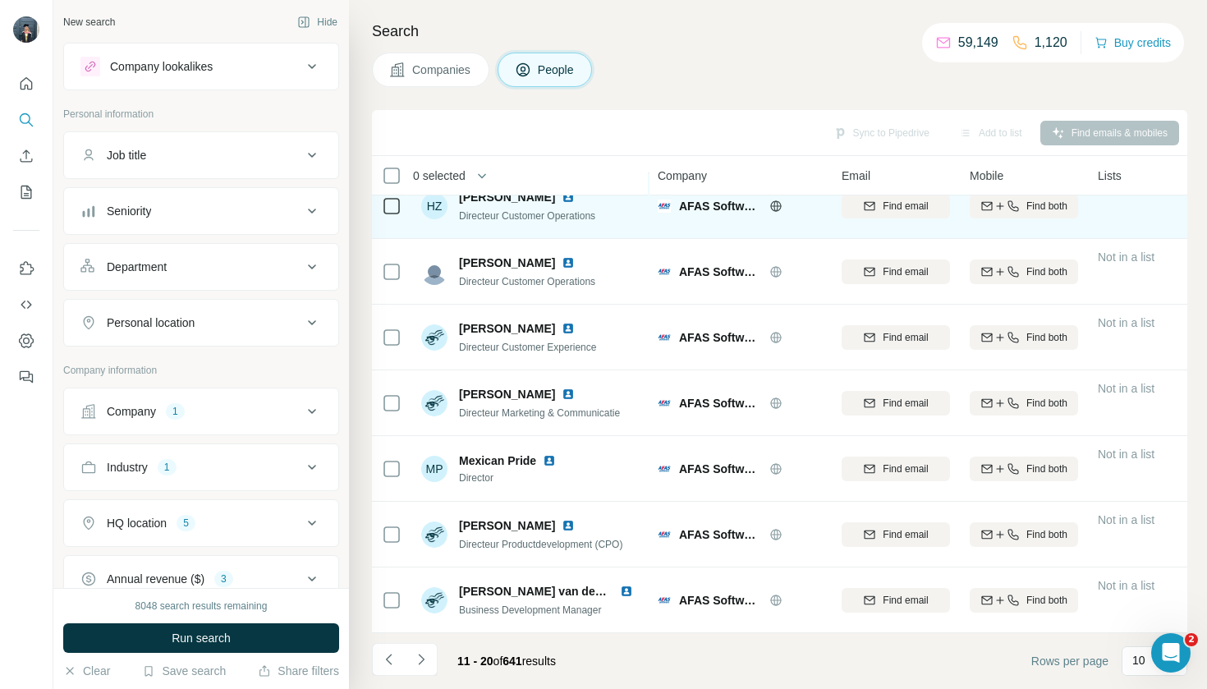
scroll to position [219, 0]
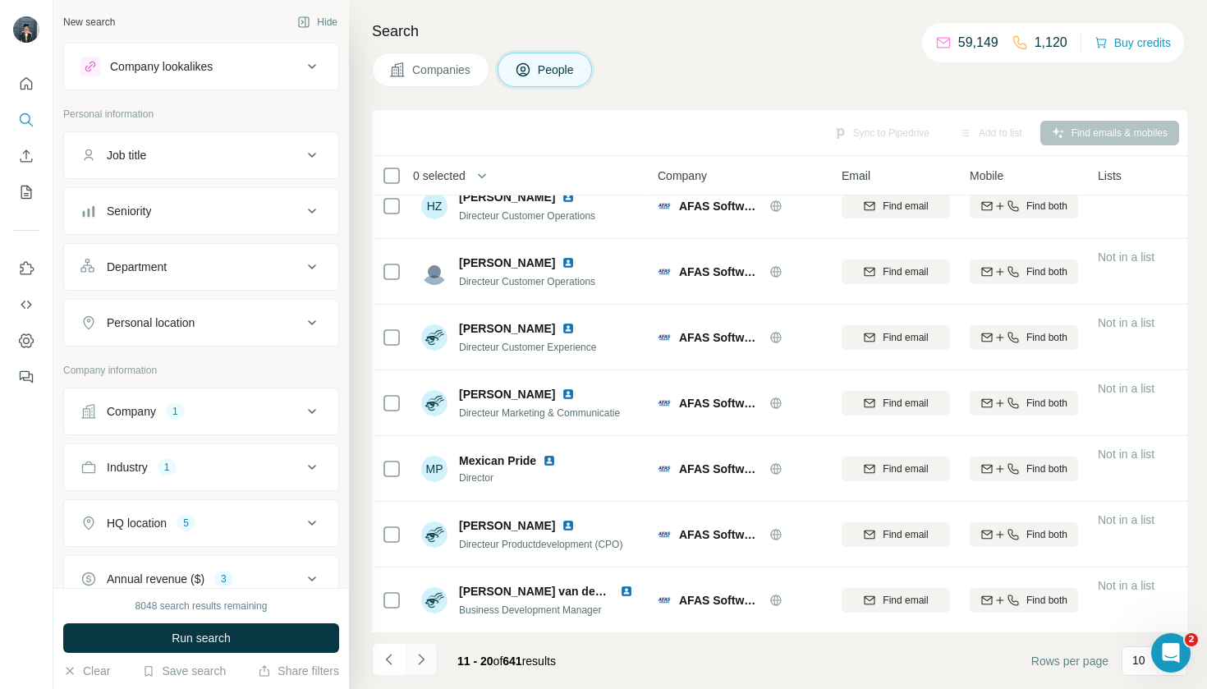
click at [429, 660] on icon "Navigate to next page" at bounding box center [421, 659] width 16 height 16
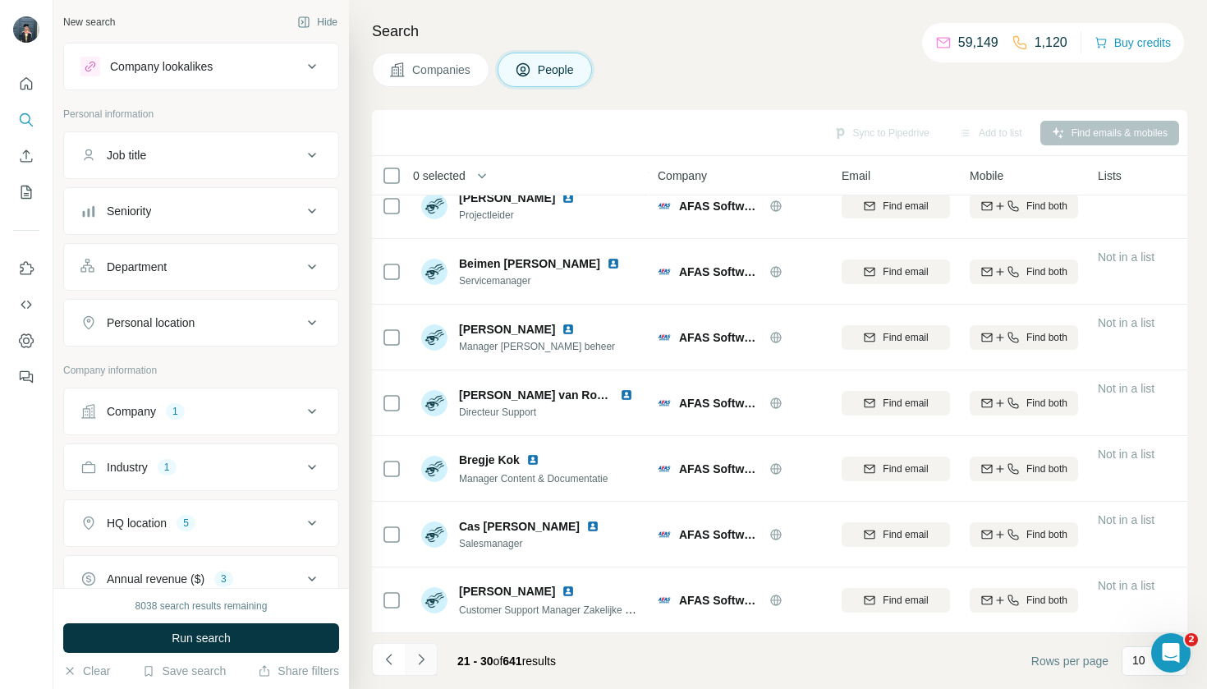
click at [426, 664] on icon "Navigate to next page" at bounding box center [421, 659] width 16 height 16
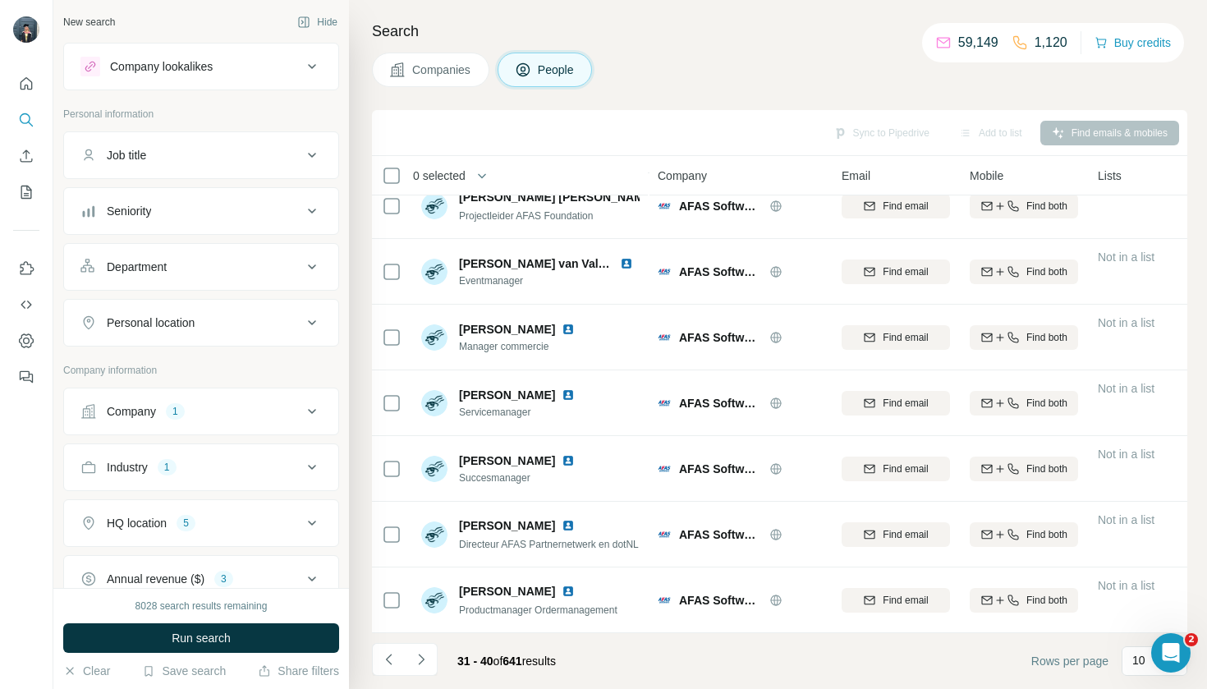
click at [461, 75] on span "Companies" at bounding box center [442, 70] width 60 height 16
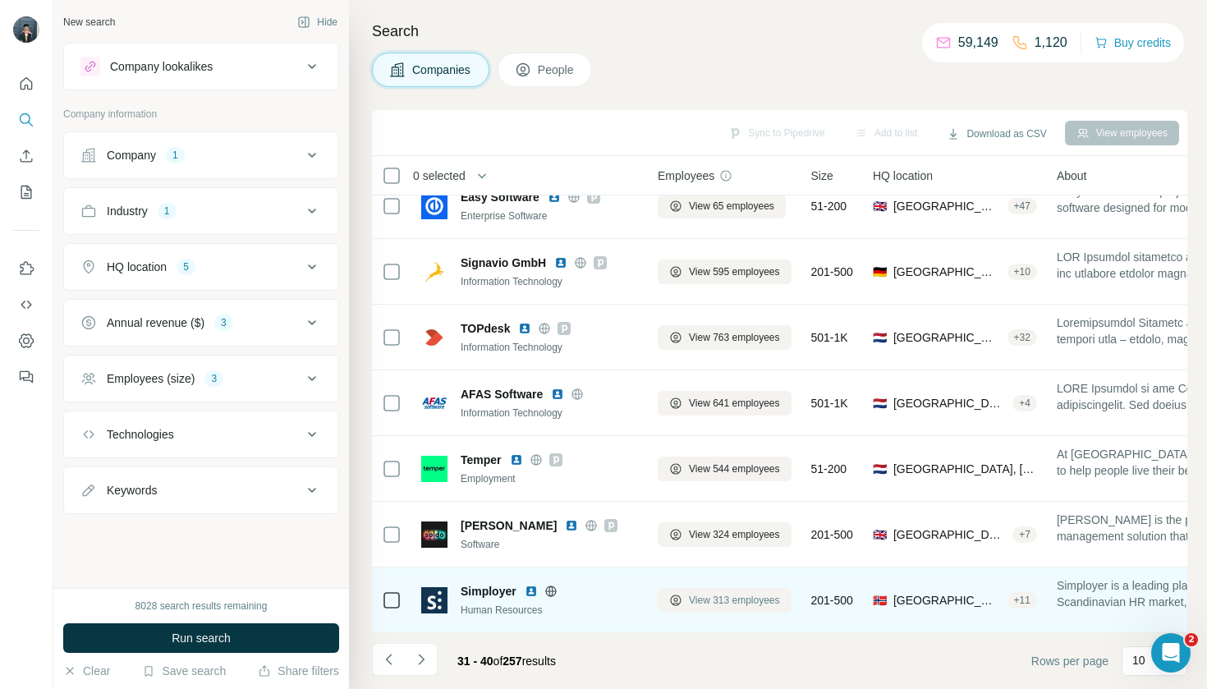
click at [675, 589] on button "View 313 employees" at bounding box center [725, 600] width 134 height 25
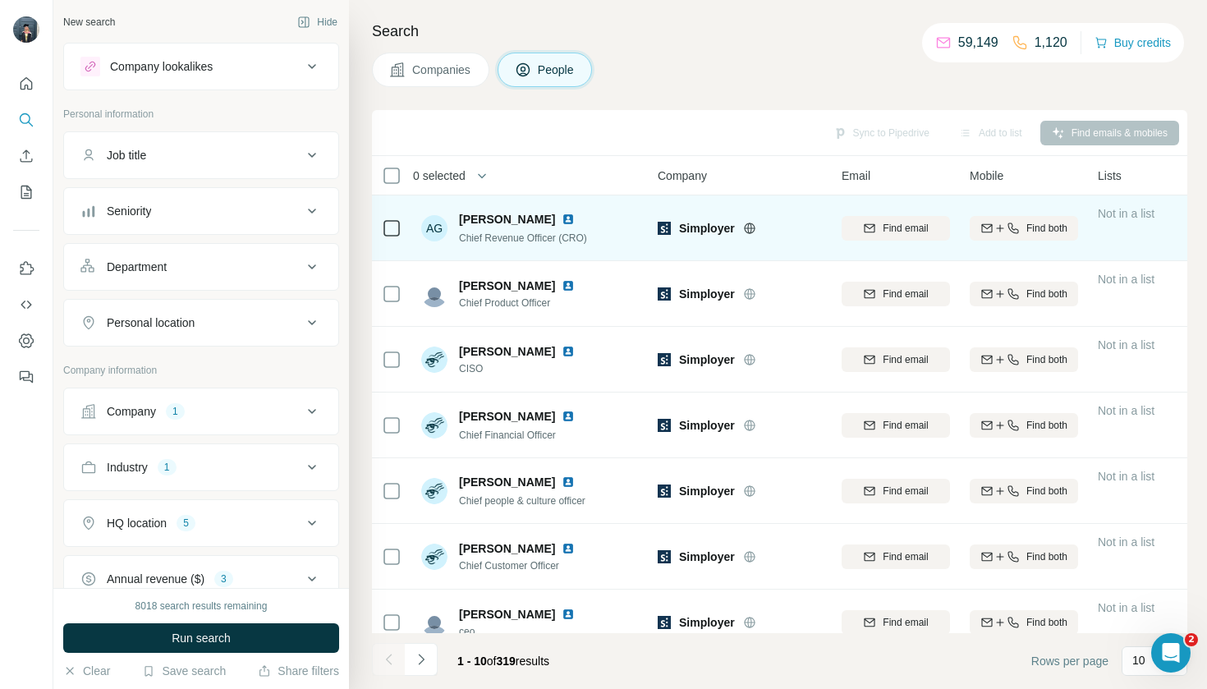
click at [374, 227] on td at bounding box center [391, 228] width 39 height 66
click at [382, 223] on icon at bounding box center [392, 228] width 20 height 20
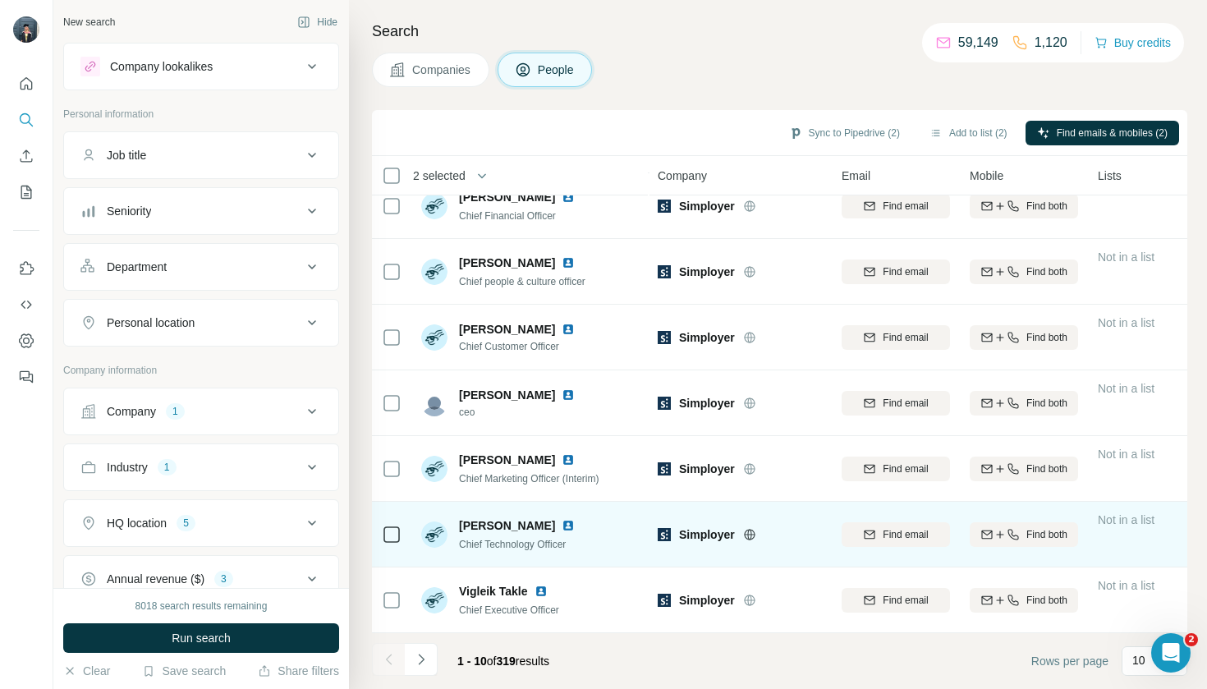
scroll to position [219, 0]
click at [384, 547] on div at bounding box center [392, 534] width 20 height 45
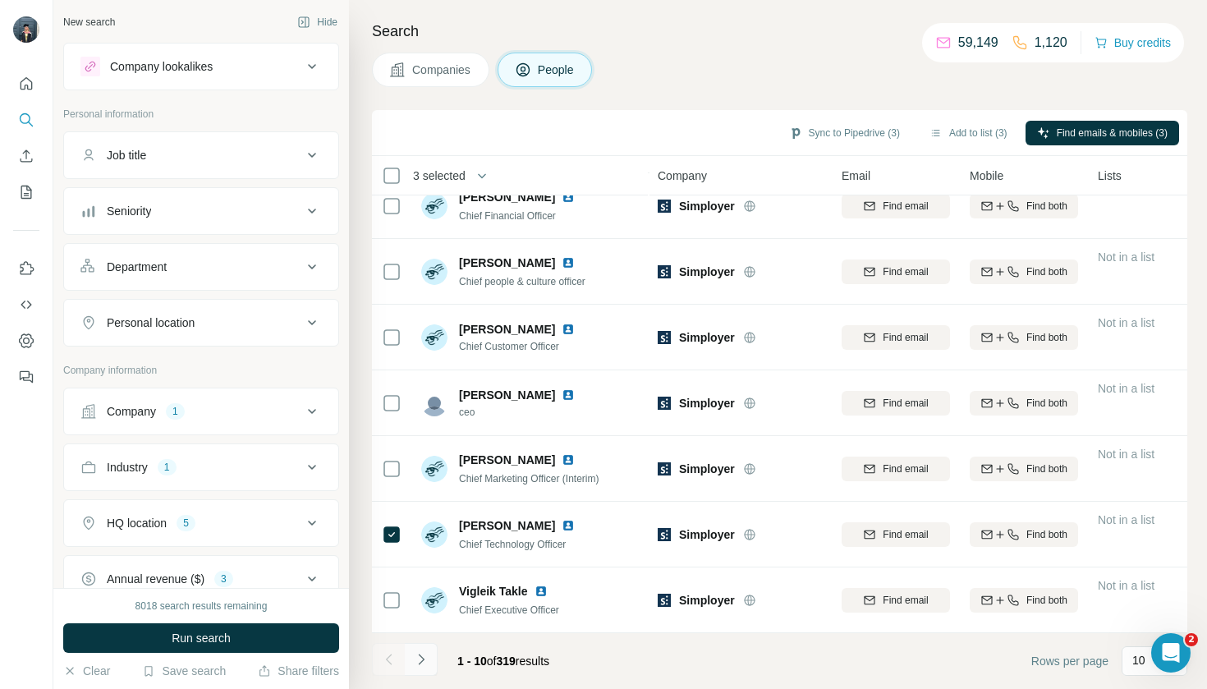
click at [423, 659] on icon "Navigate to next page" at bounding box center [421, 659] width 16 height 16
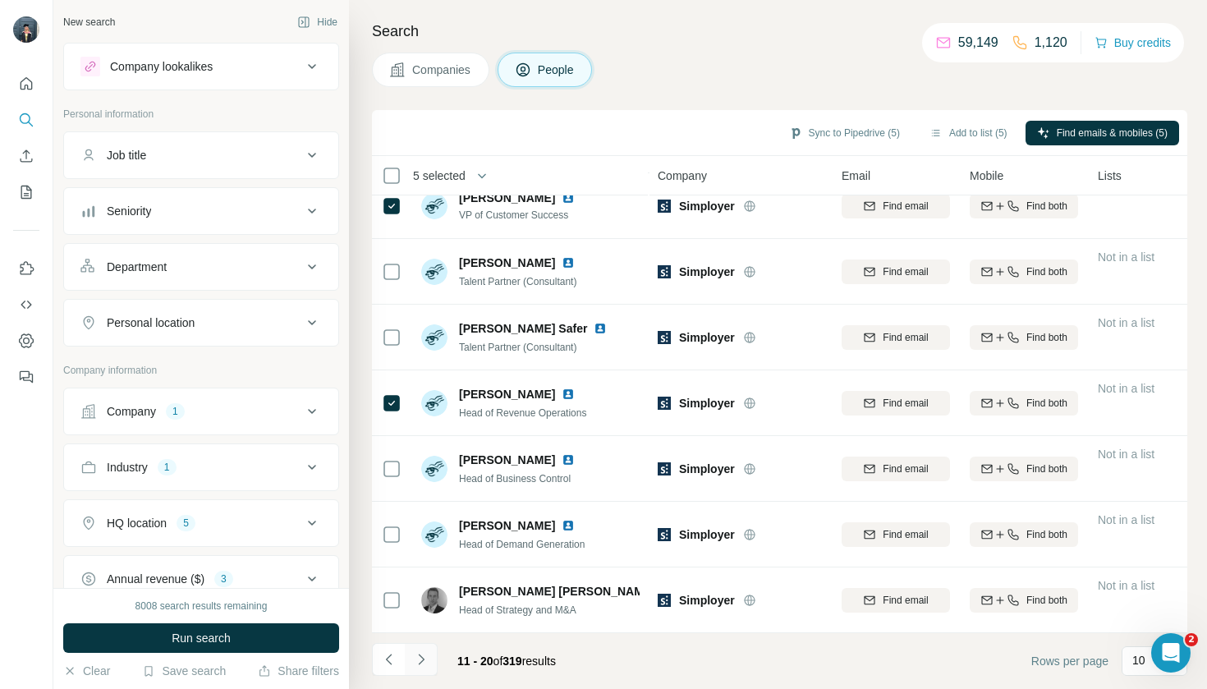
click at [424, 664] on icon "Navigate to next page" at bounding box center [421, 659] width 16 height 16
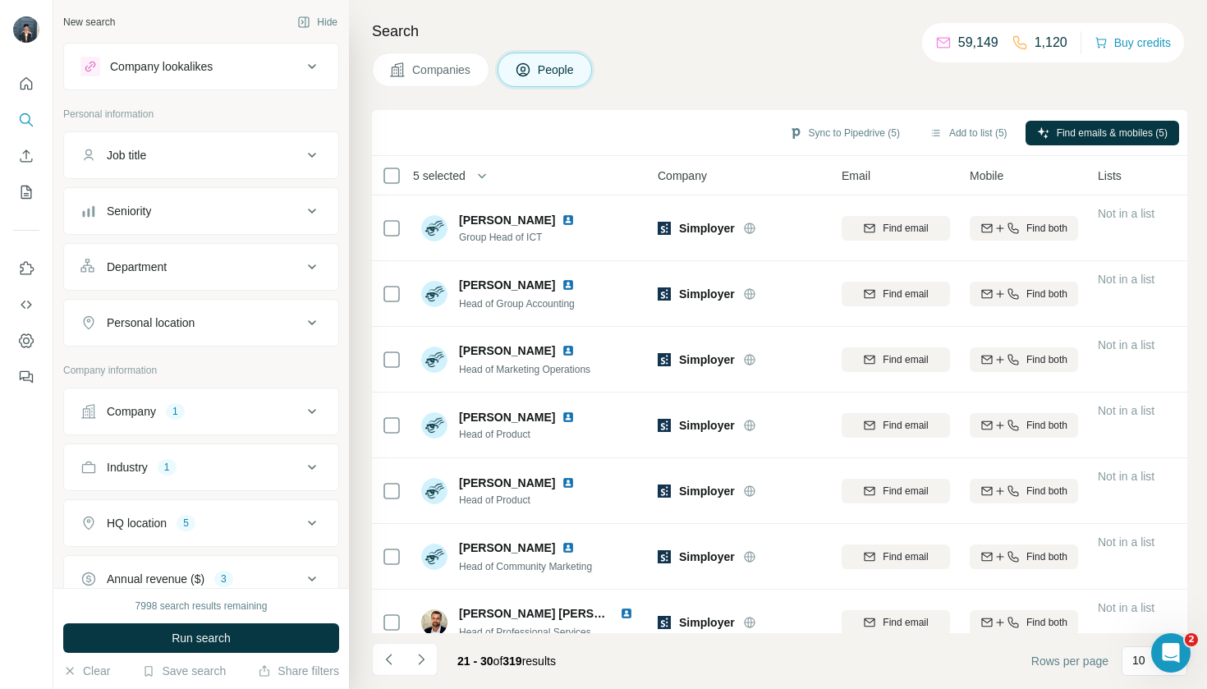
scroll to position [0, 0]
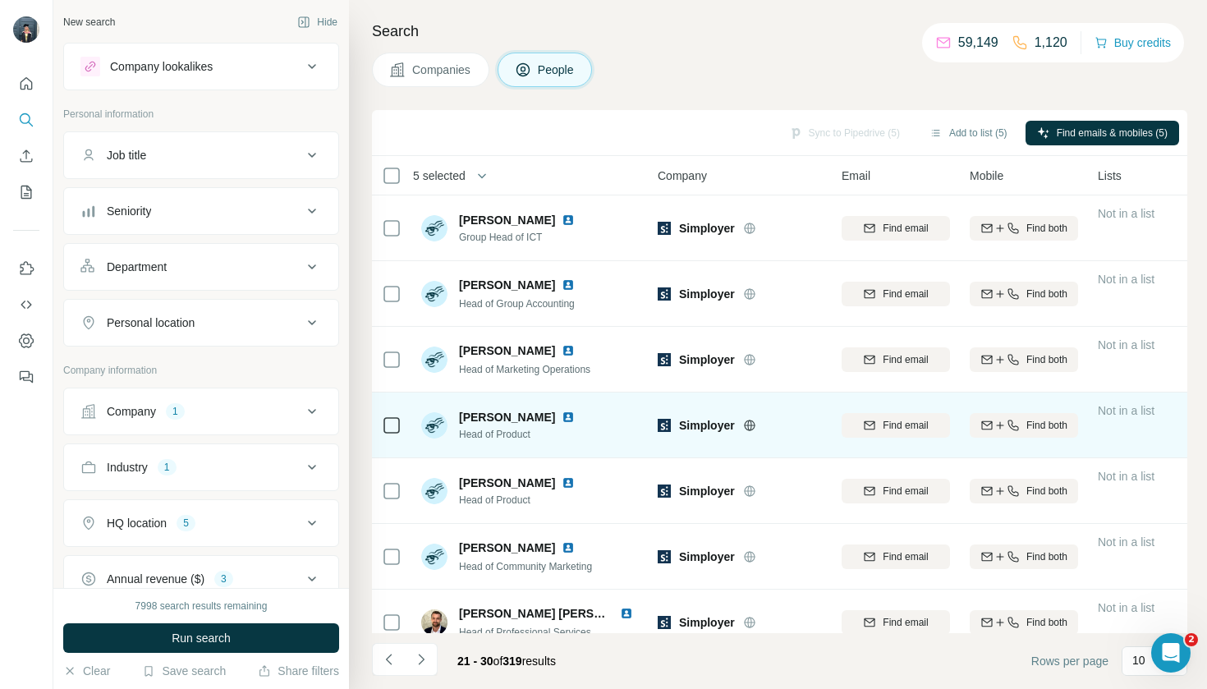
click at [401, 432] on icon at bounding box center [392, 426] width 20 height 20
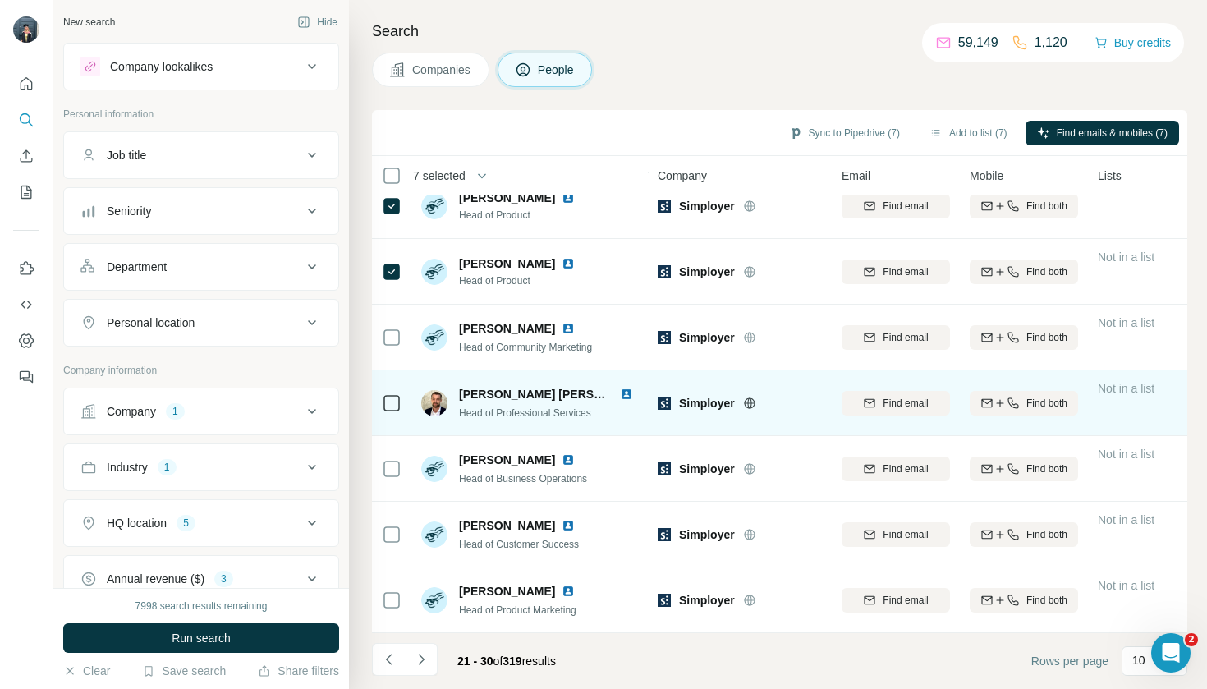
scroll to position [219, 0]
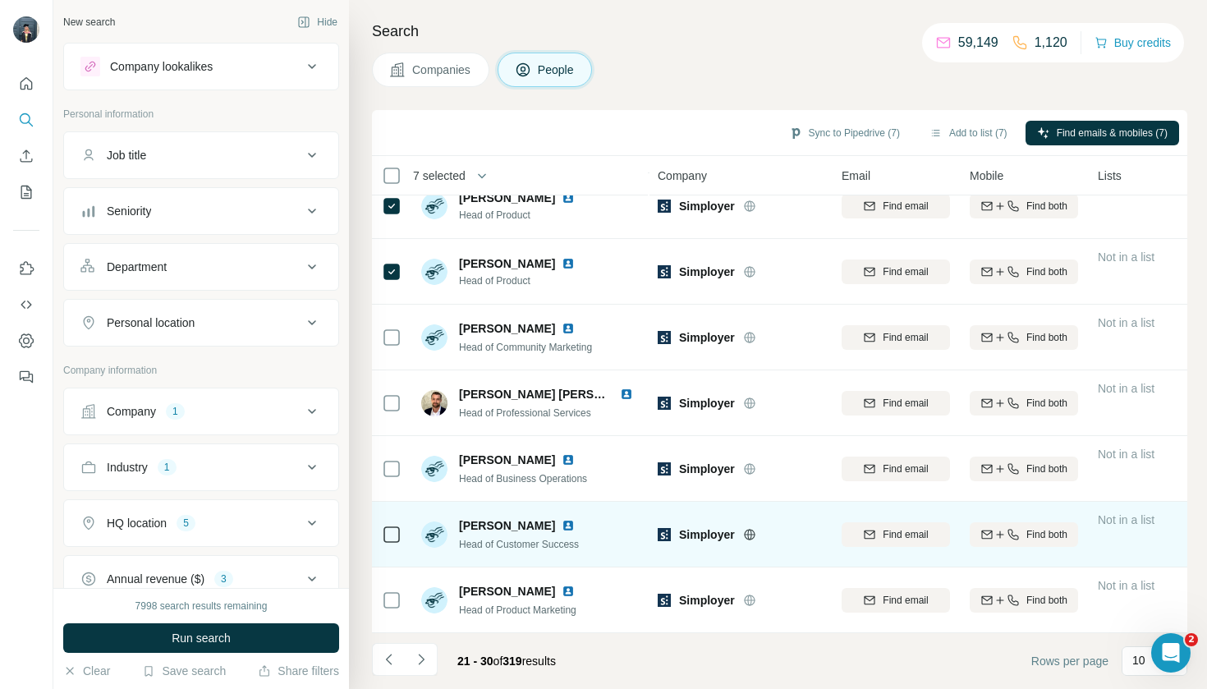
click at [388, 550] on div at bounding box center [392, 534] width 20 height 45
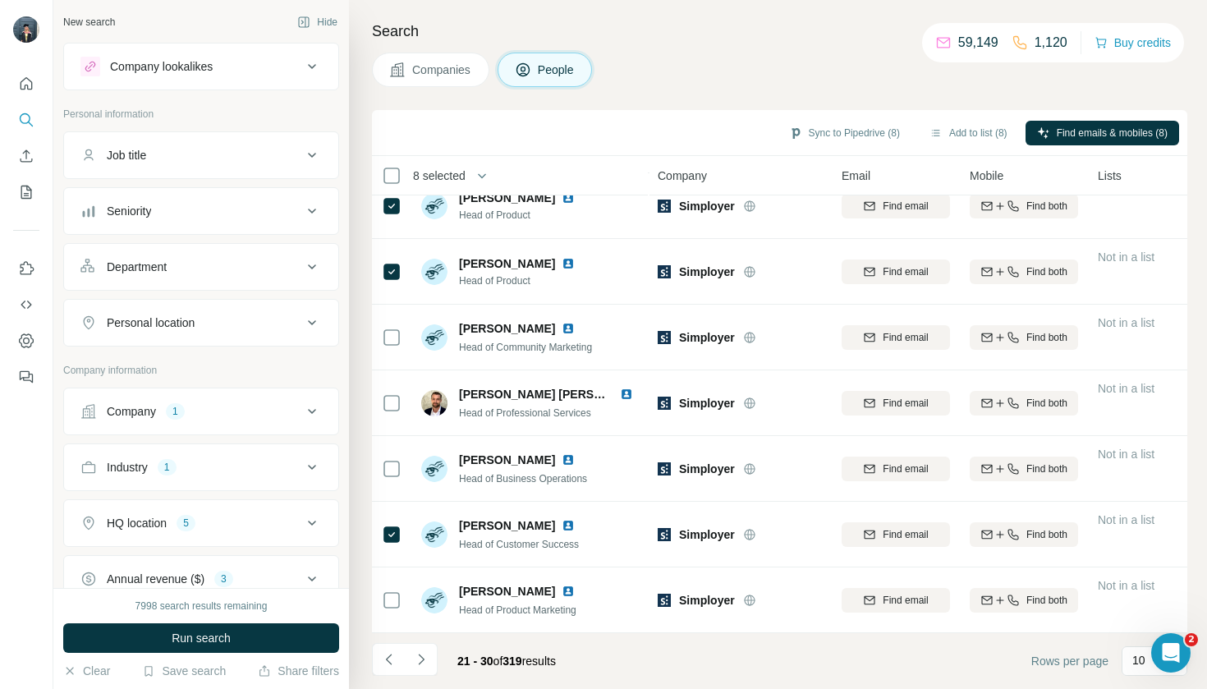
scroll to position [0, 0]
click at [416, 655] on icon "Navigate to next page" at bounding box center [421, 659] width 16 height 16
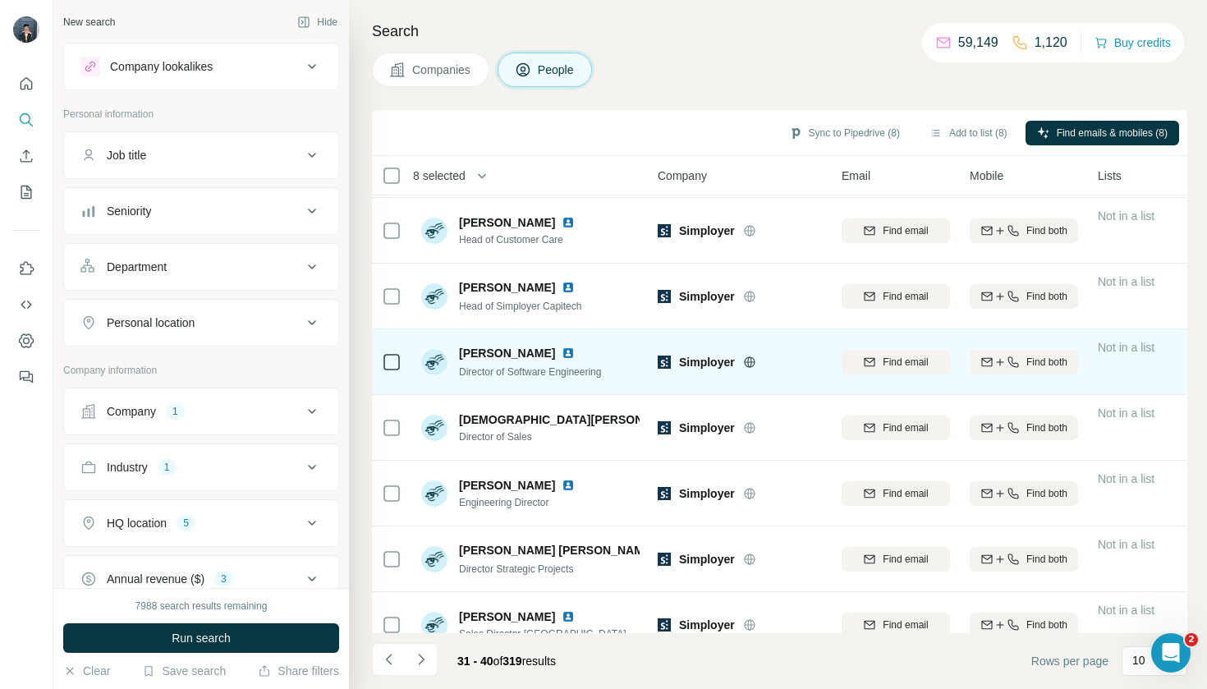
scroll to position [71, 0]
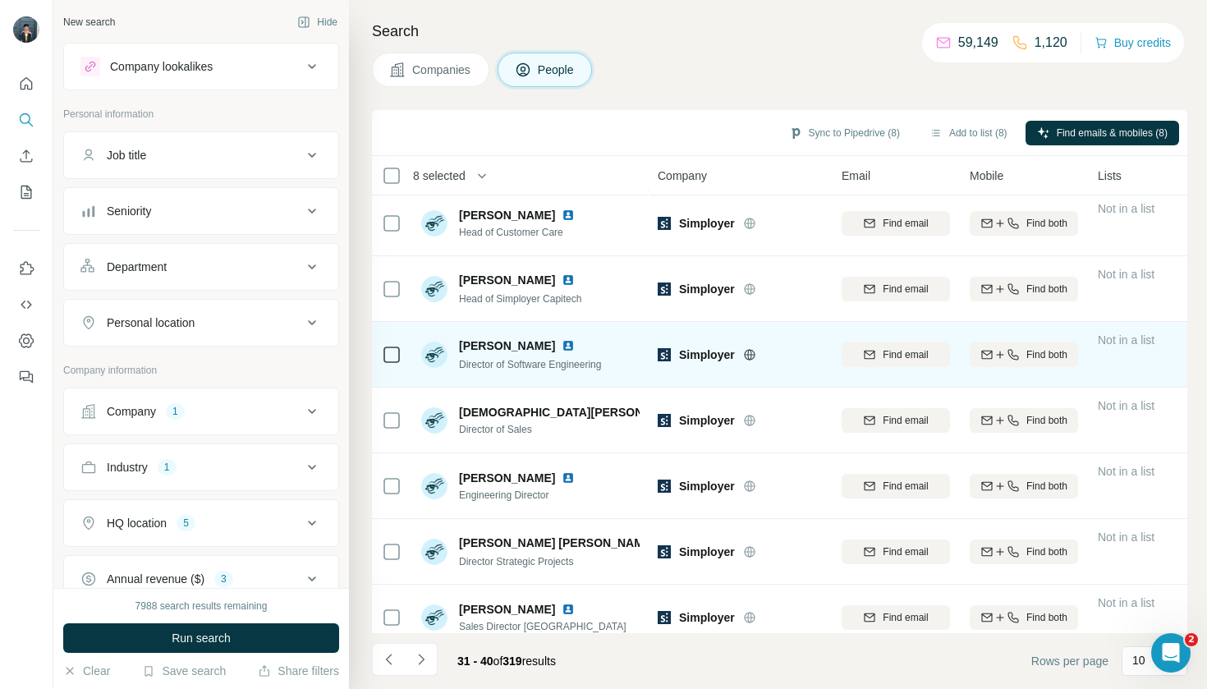
click at [401, 351] on icon at bounding box center [392, 355] width 20 height 20
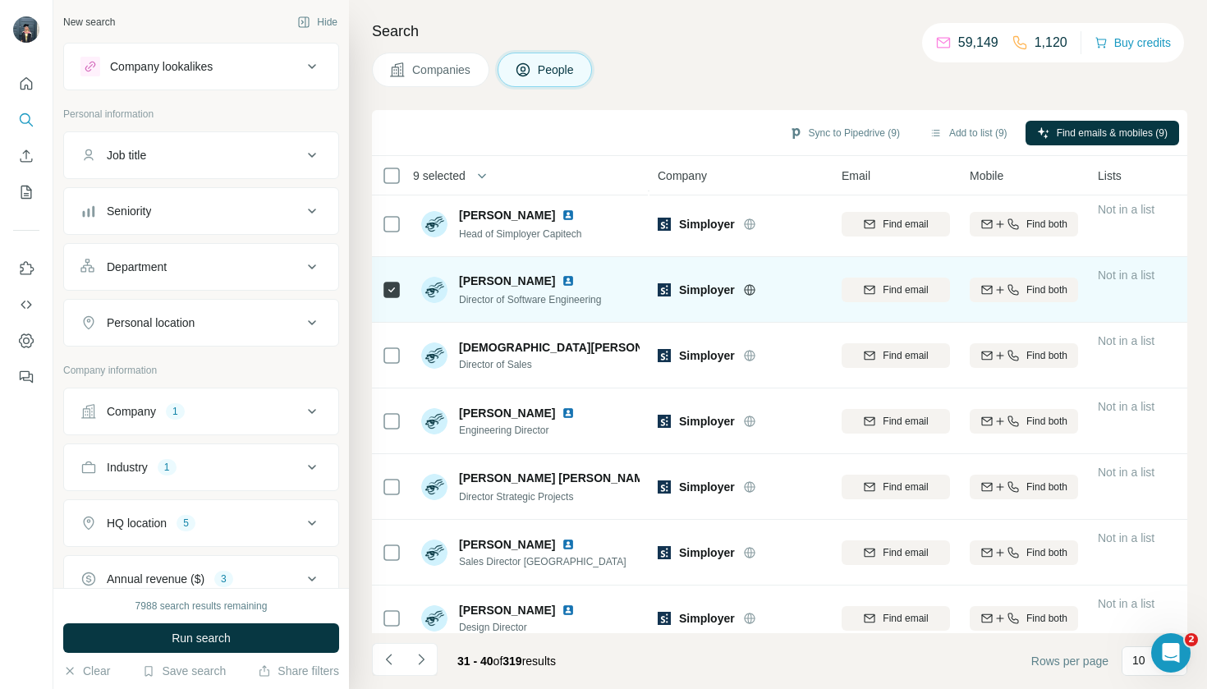
scroll to position [140, 0]
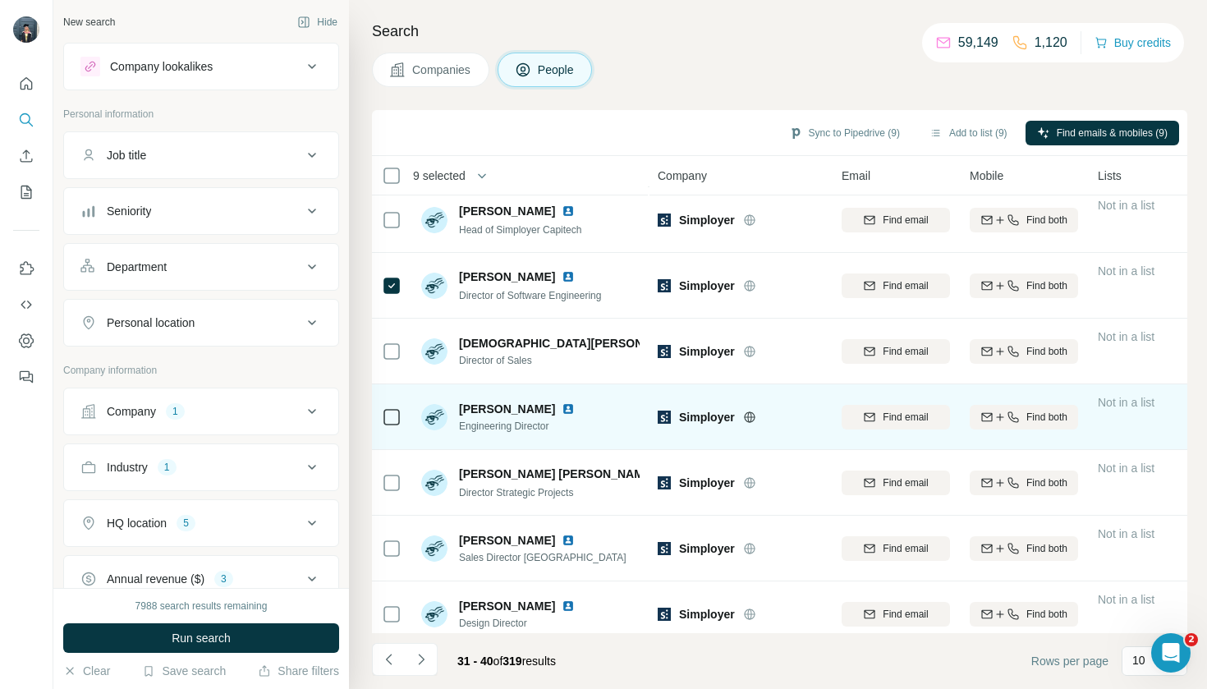
click at [379, 429] on td at bounding box center [391, 417] width 39 height 66
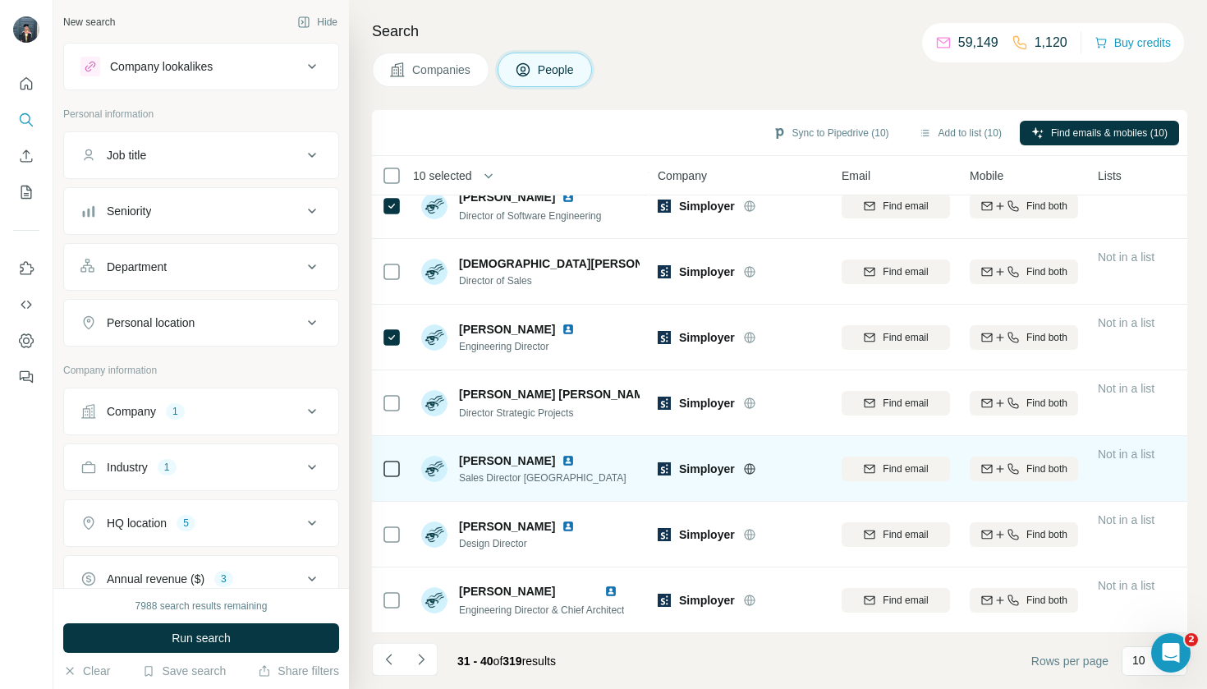
scroll to position [0, 0]
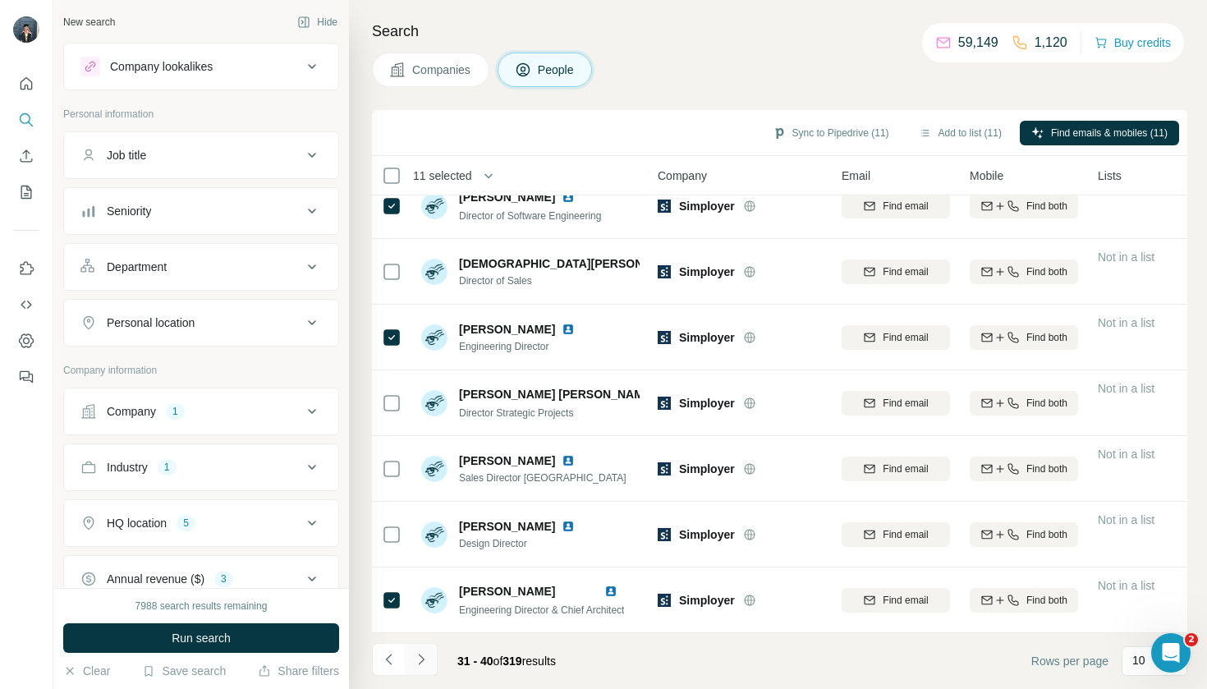
click at [416, 656] on icon "Navigate to next page" at bounding box center [421, 659] width 16 height 16
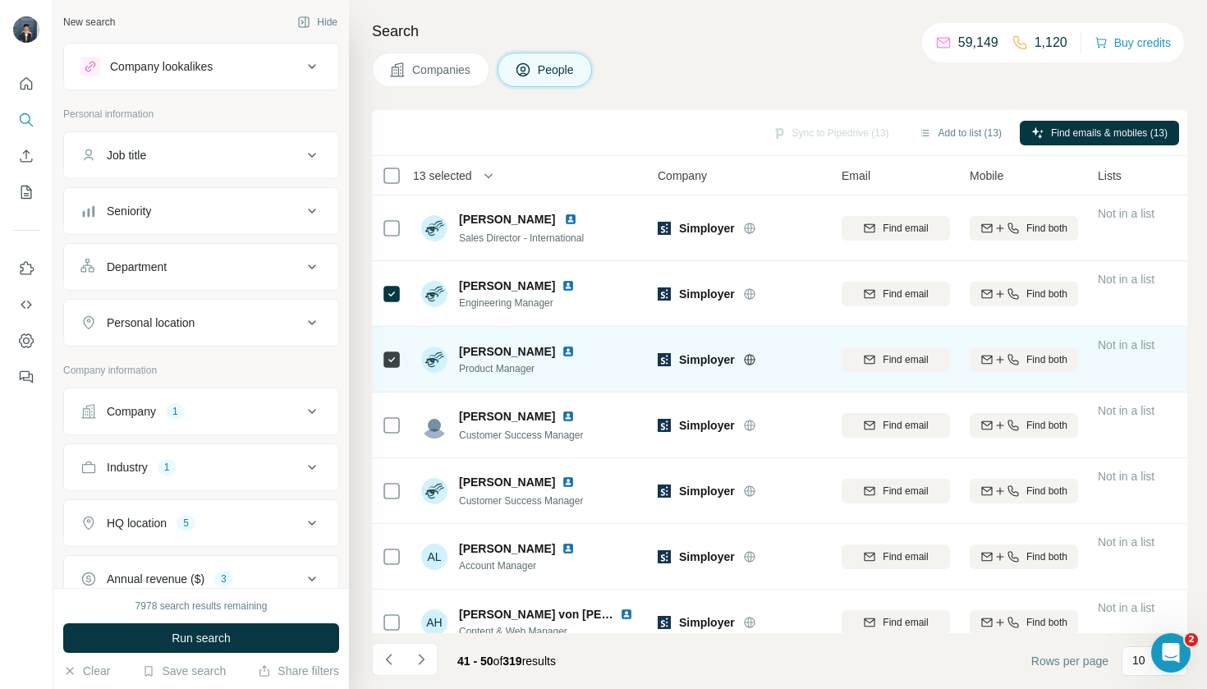
scroll to position [29, 0]
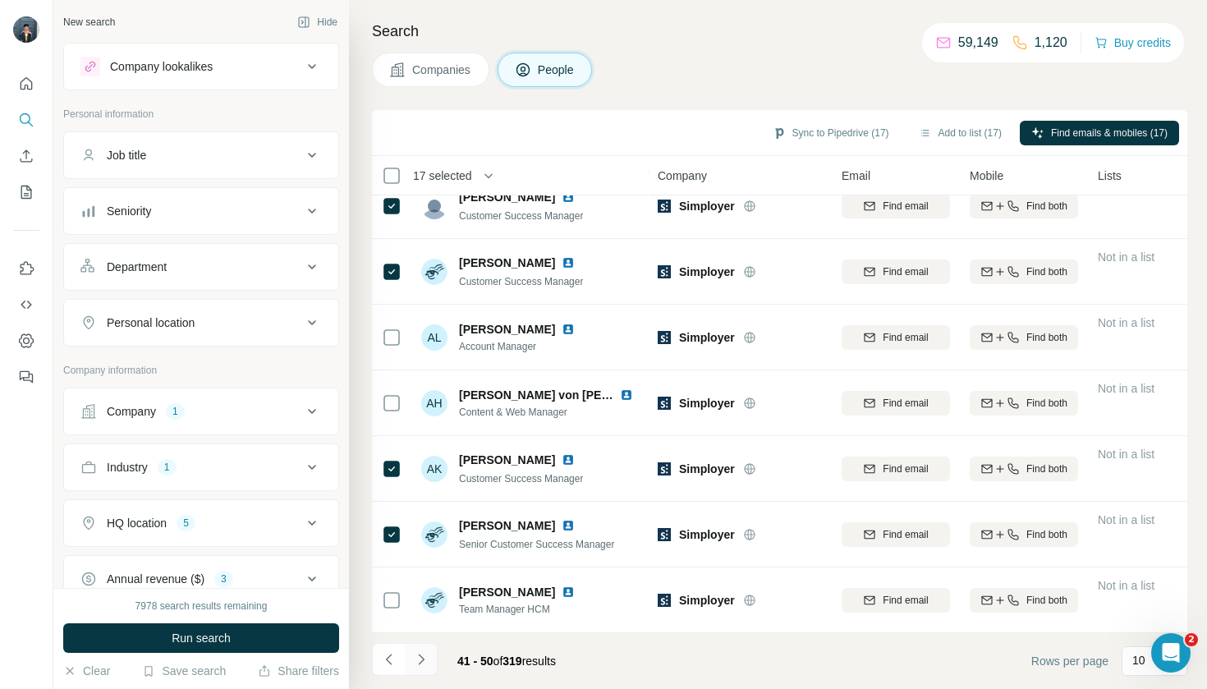
click at [433, 658] on button "Navigate to next page" at bounding box center [421, 659] width 33 height 33
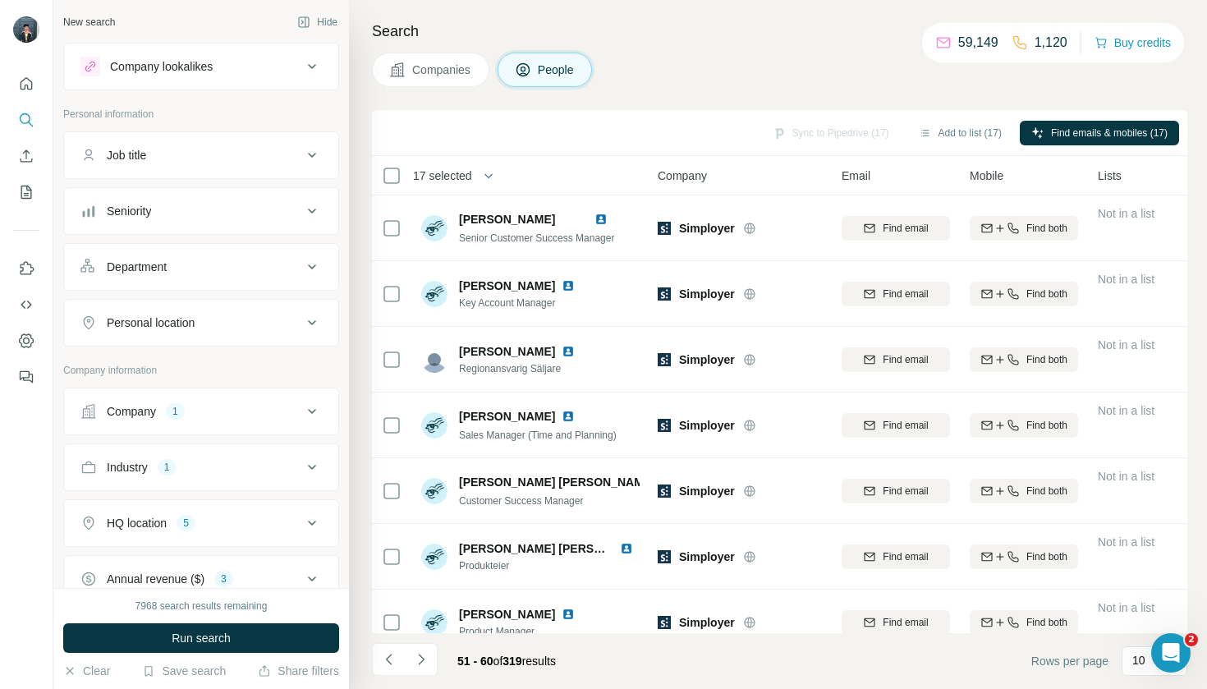
scroll to position [0, 0]
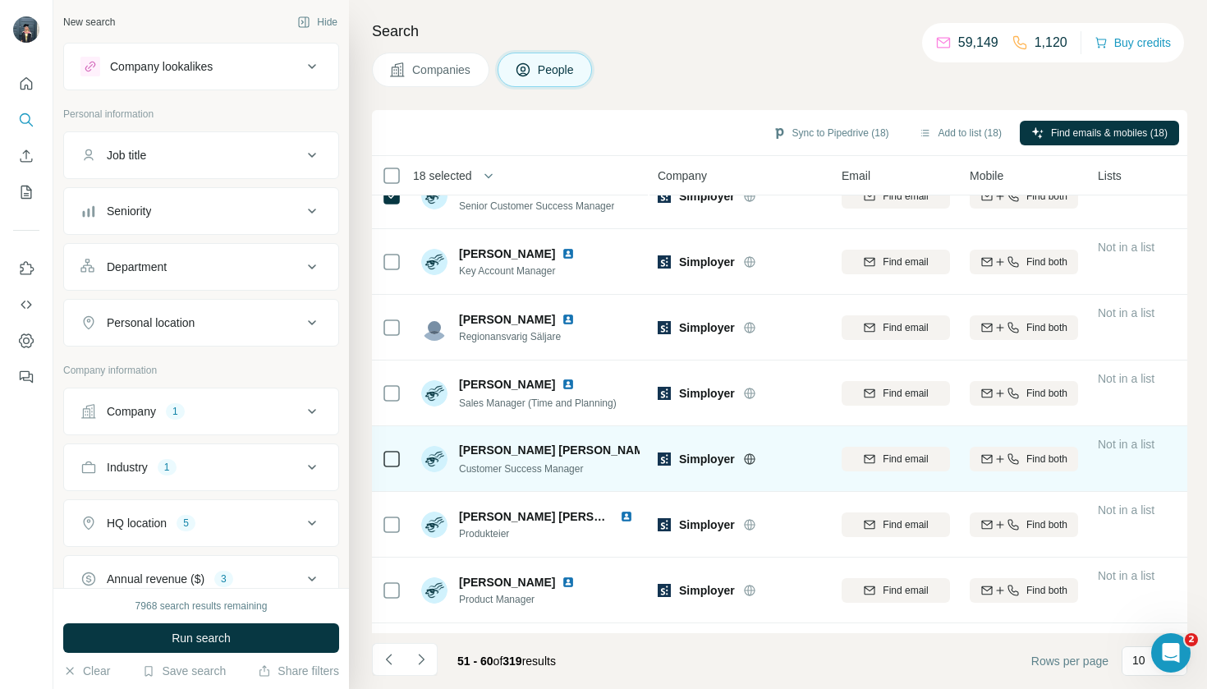
click at [391, 444] on div at bounding box center [392, 458] width 20 height 45
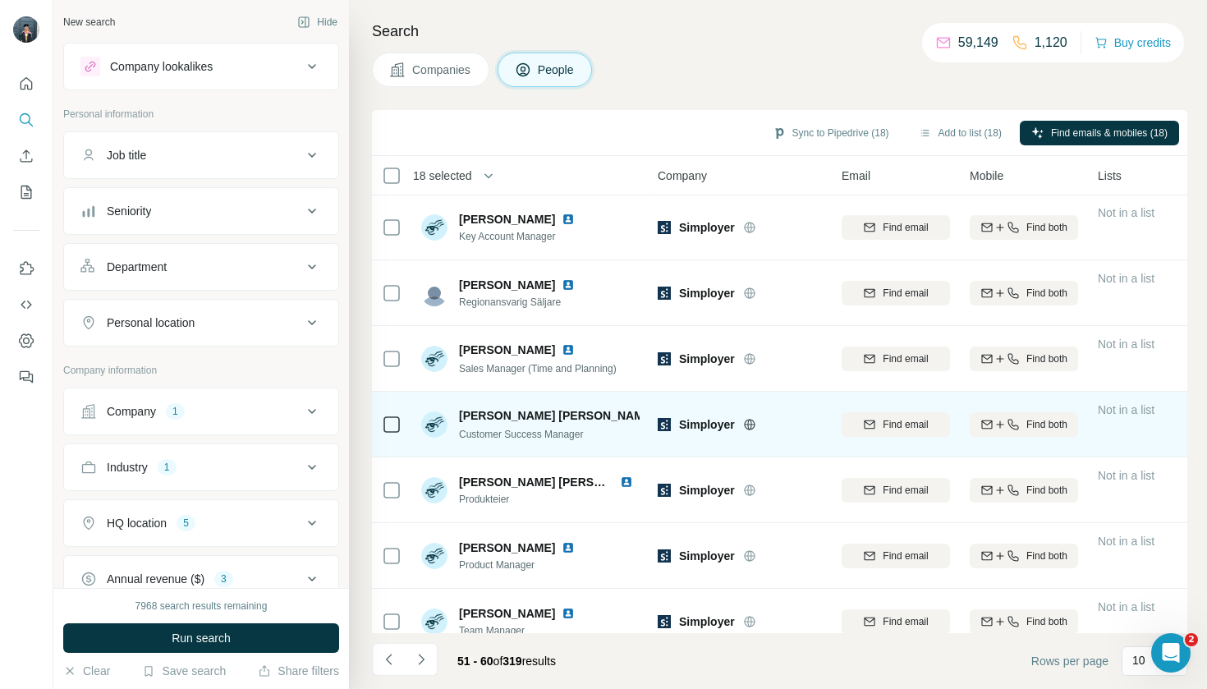
scroll to position [77, 0]
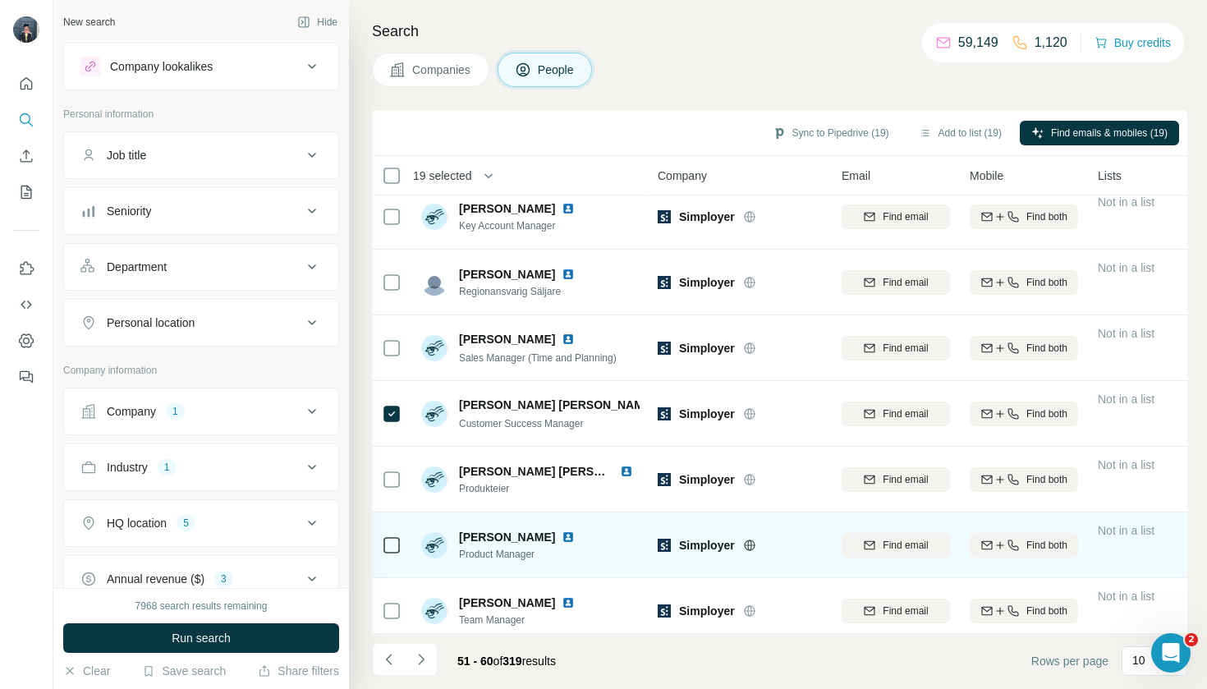
click at [394, 535] on icon at bounding box center [392, 545] width 20 height 20
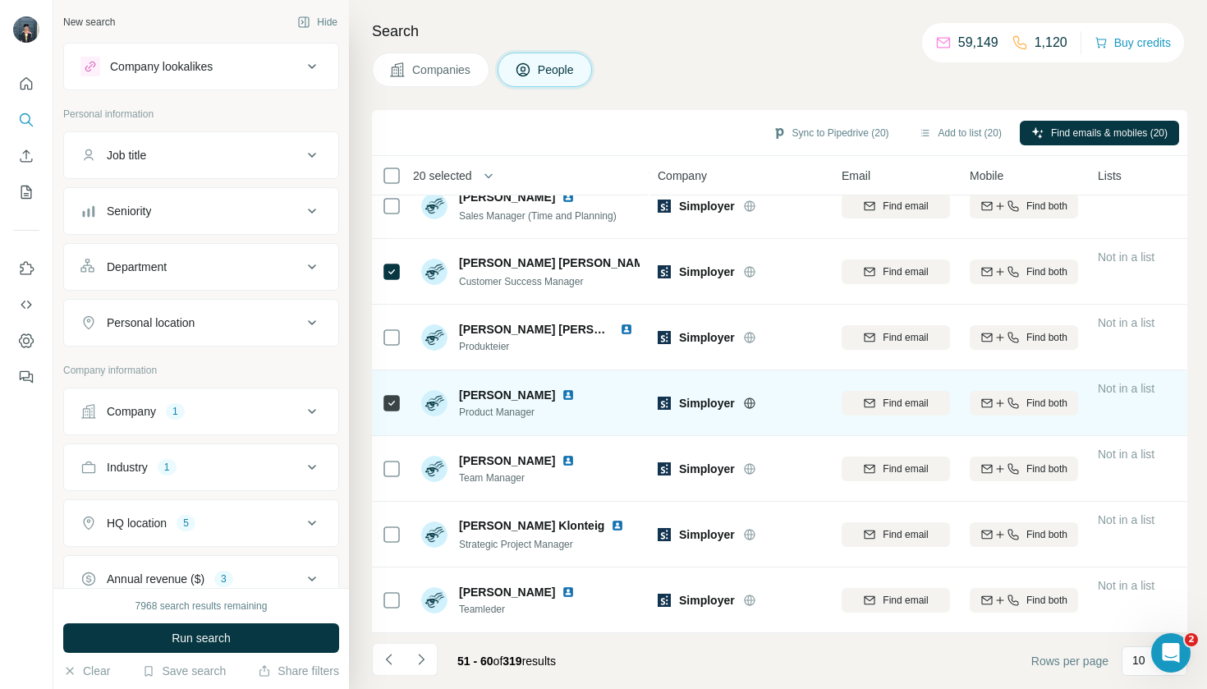
scroll to position [219, 0]
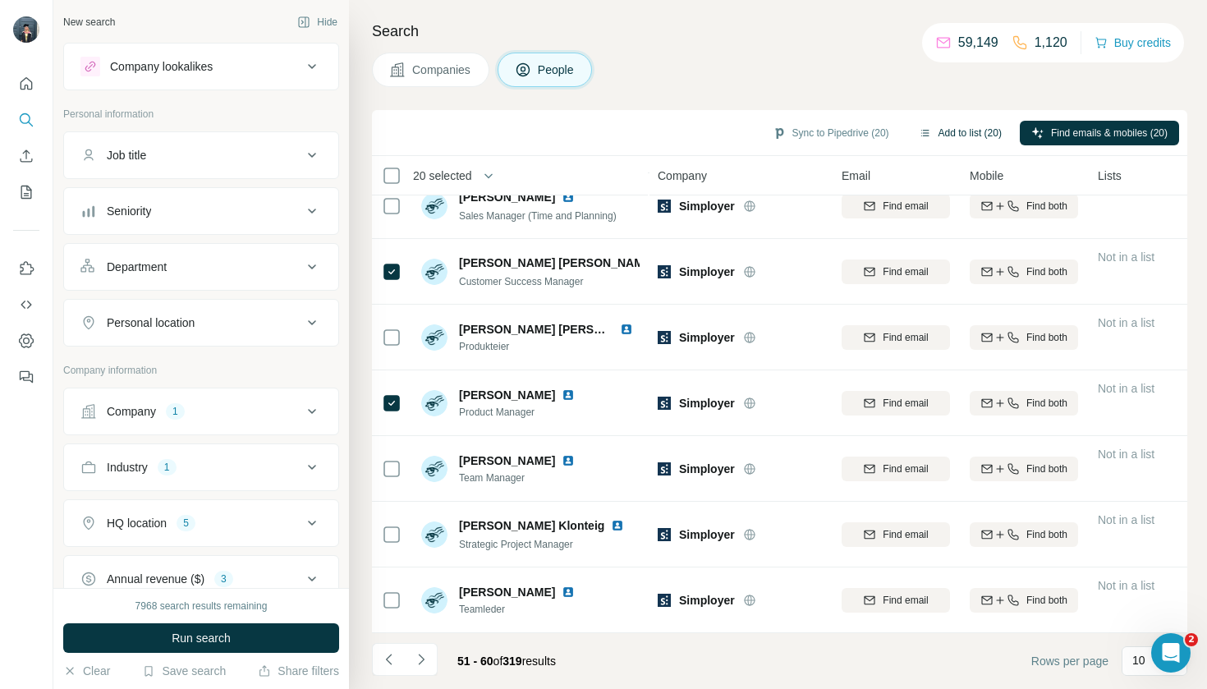
click at [976, 133] on button "Add to list (20)" at bounding box center [960, 133] width 106 height 25
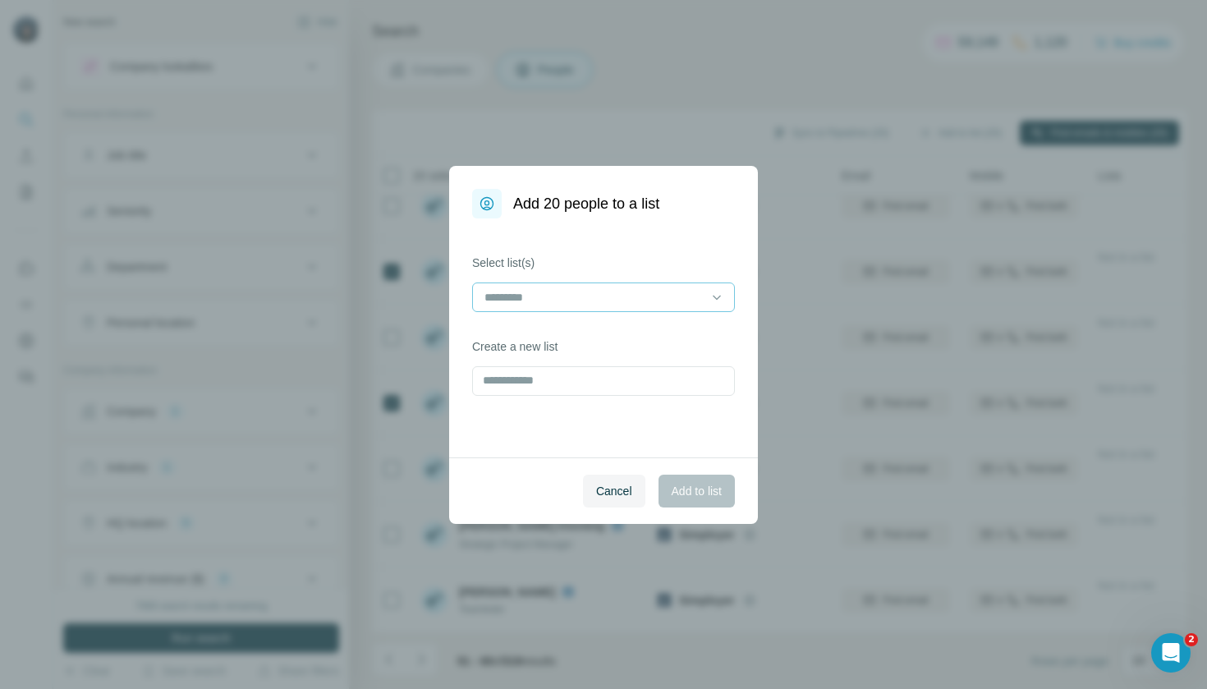
click at [599, 302] on input at bounding box center [594, 297] width 222 height 18
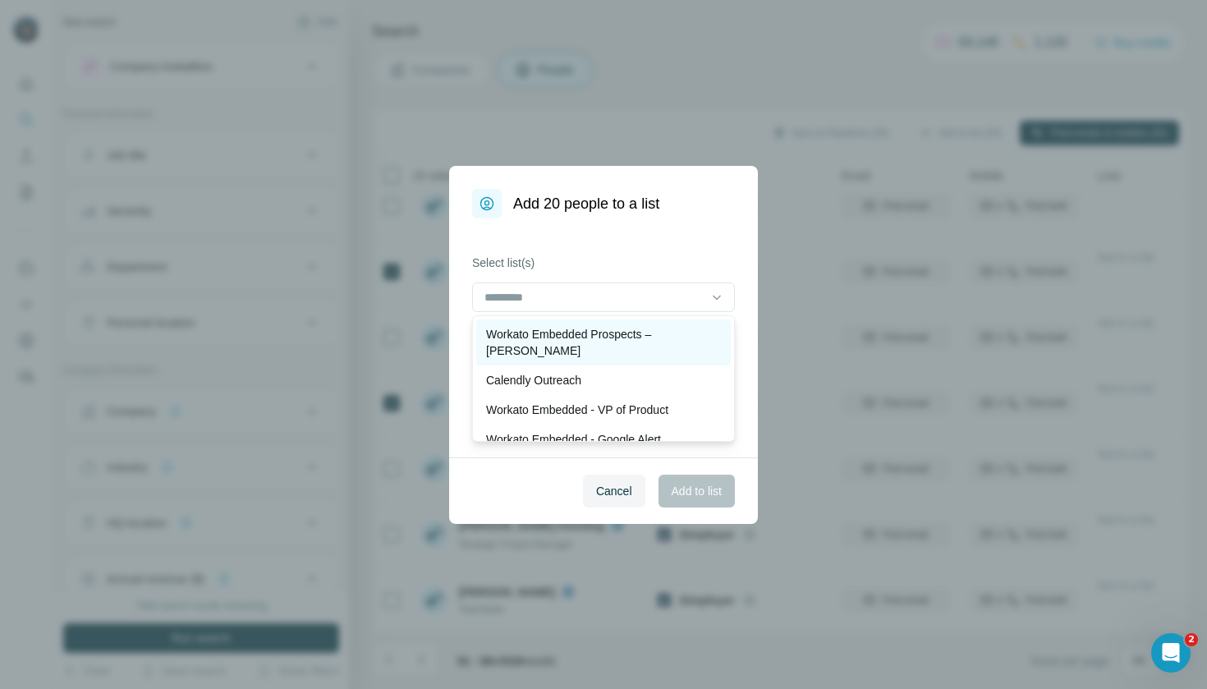
click at [591, 342] on div "Workato Embedded Prospects – [PERSON_NAME]" at bounding box center [603, 342] width 255 height 46
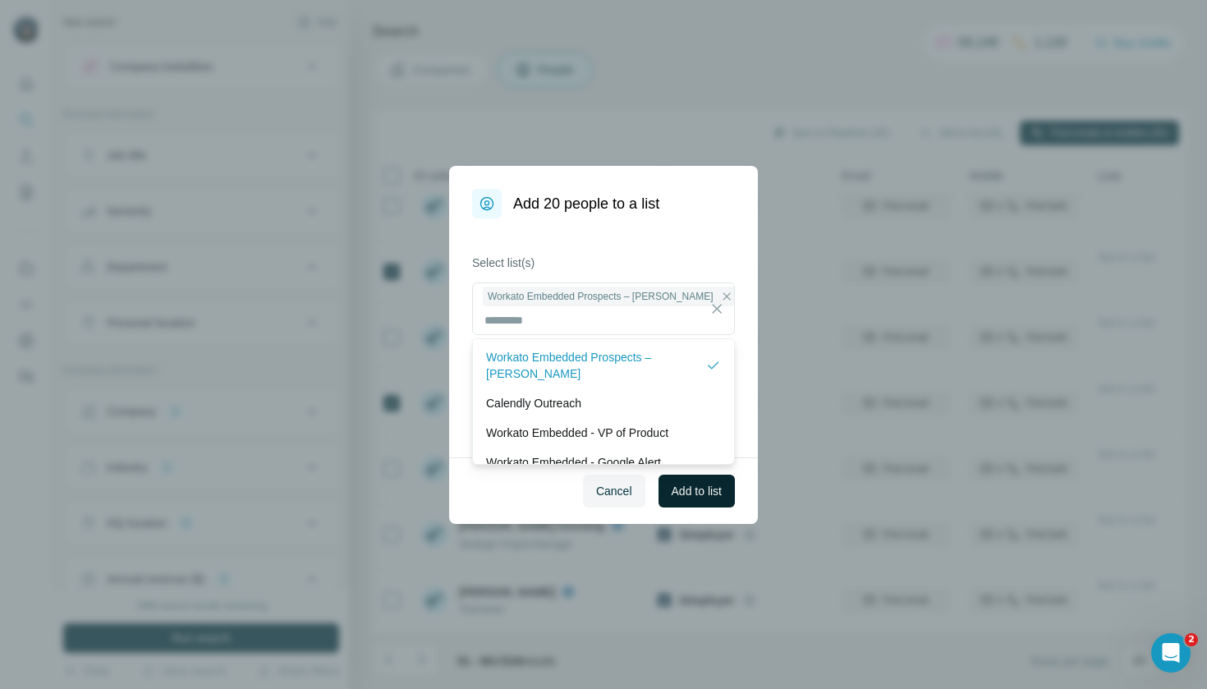
click at [694, 494] on span "Add to list" at bounding box center [697, 491] width 50 height 16
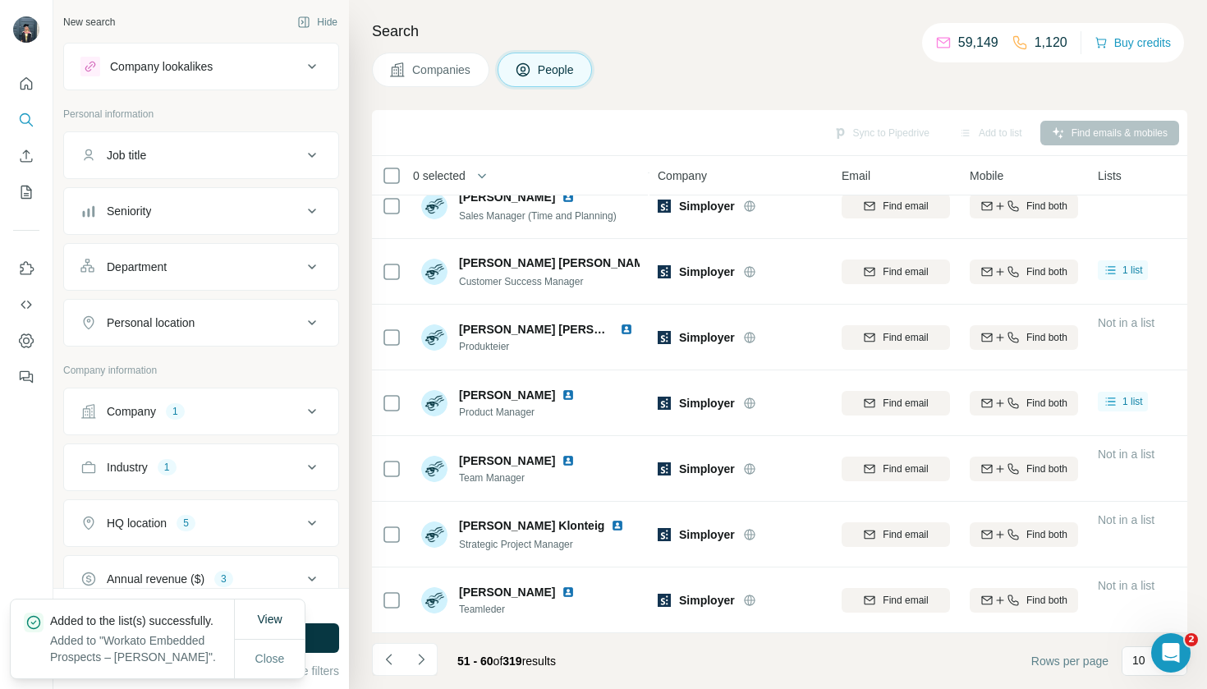
click at [453, 78] on button "Companies" at bounding box center [430, 70] width 117 height 34
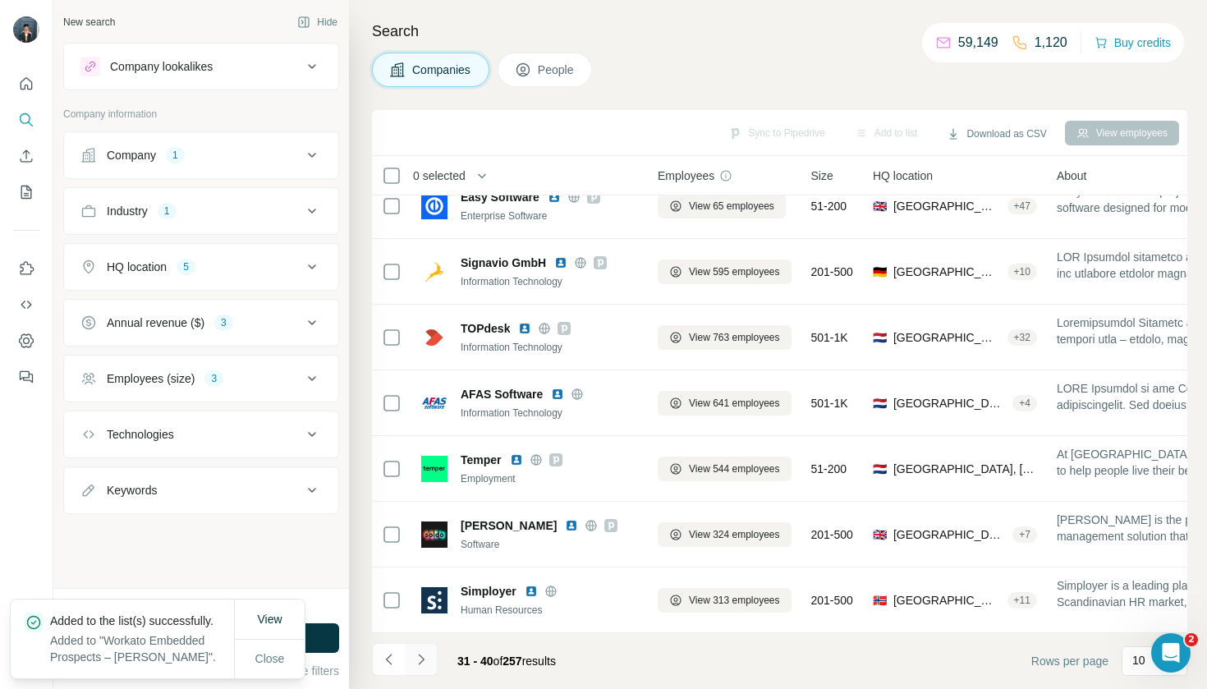
click at [430, 655] on button "Navigate to next page" at bounding box center [421, 659] width 33 height 33
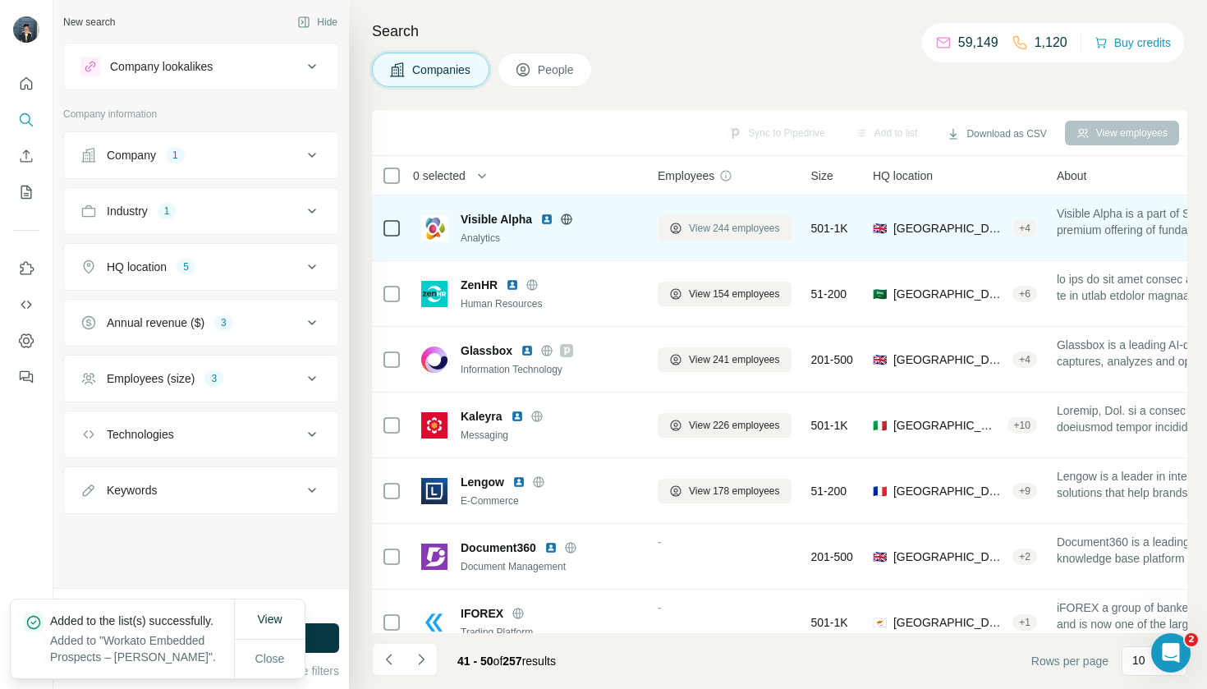
click at [718, 229] on span "View 244 employees" at bounding box center [734, 228] width 91 height 15
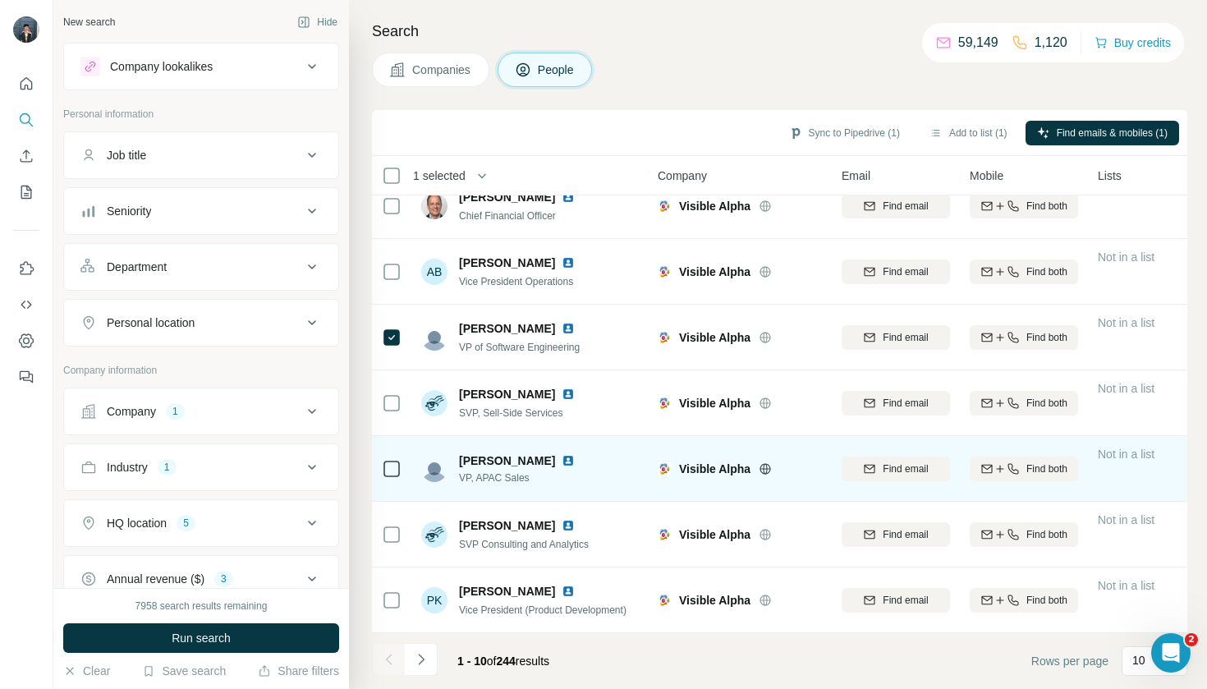
scroll to position [218, 0]
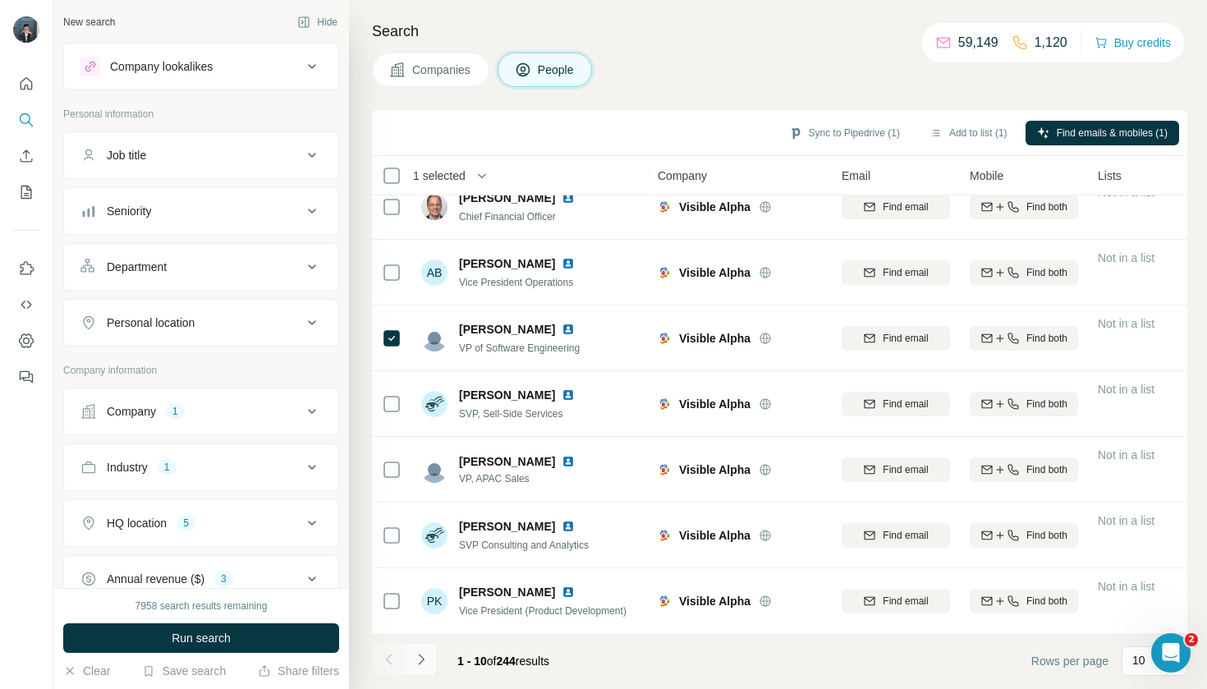
click at [420, 664] on icon "Navigate to next page" at bounding box center [421, 659] width 6 height 11
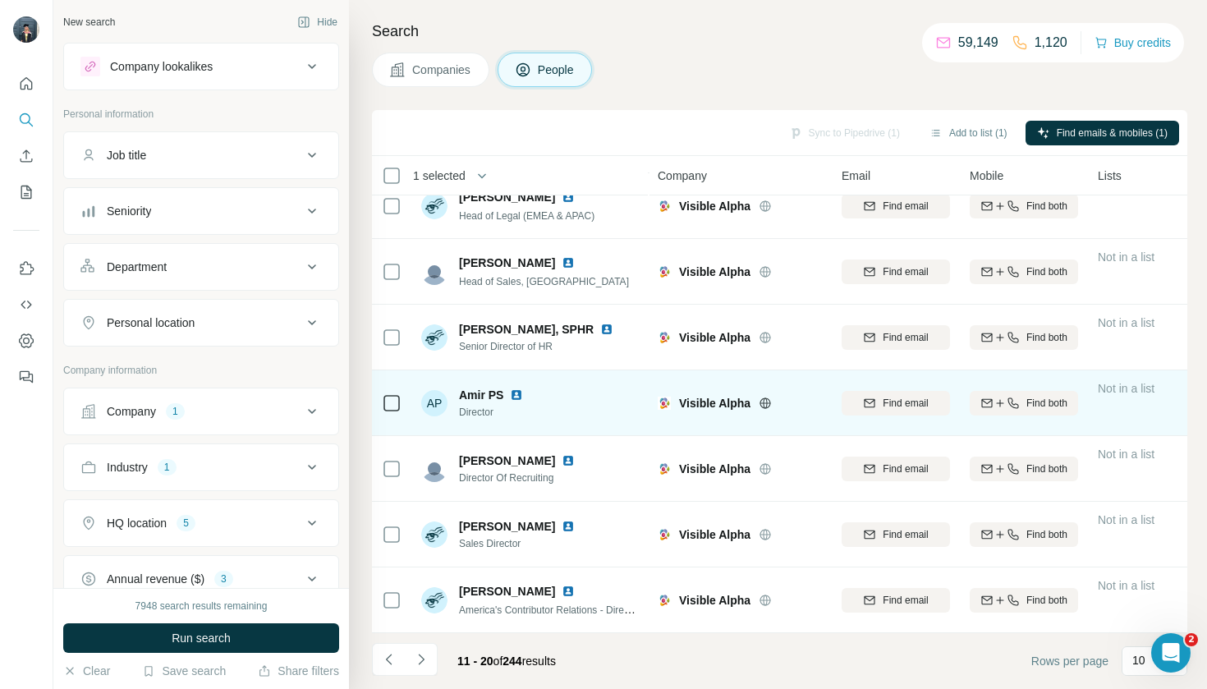
scroll to position [219, 0]
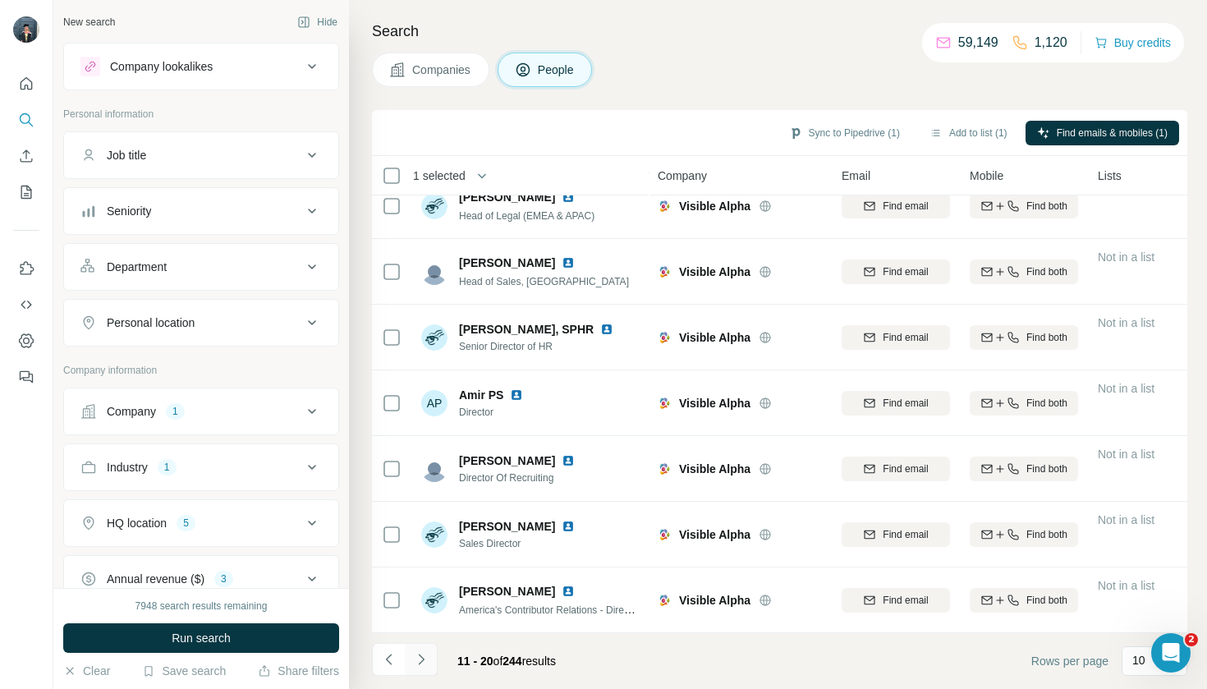
click at [434, 664] on button "Navigate to next page" at bounding box center [421, 659] width 33 height 33
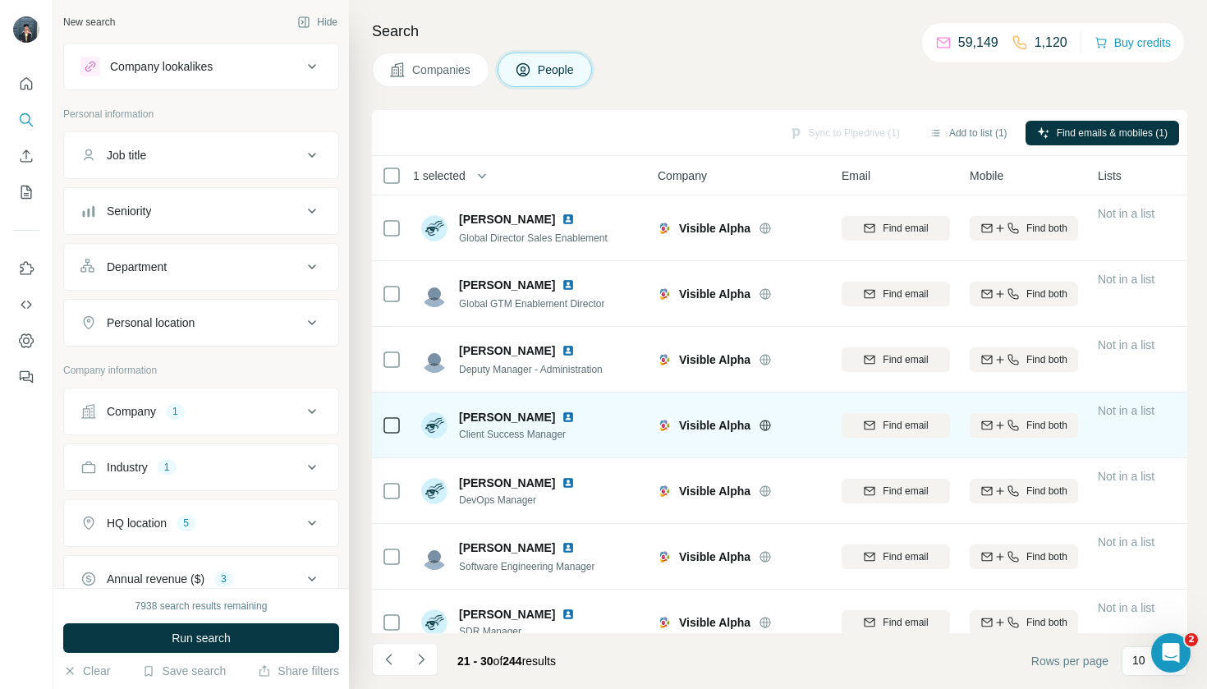
scroll to position [0, 0]
click at [395, 416] on icon at bounding box center [392, 426] width 20 height 20
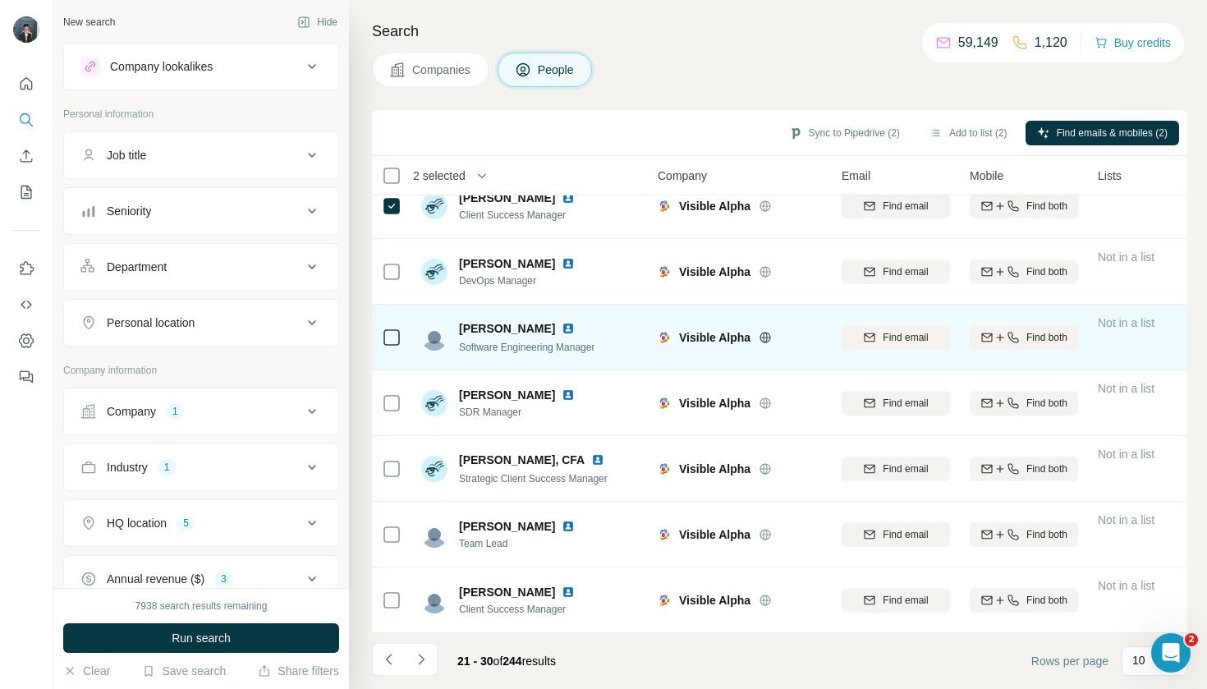
scroll to position [219, 0]
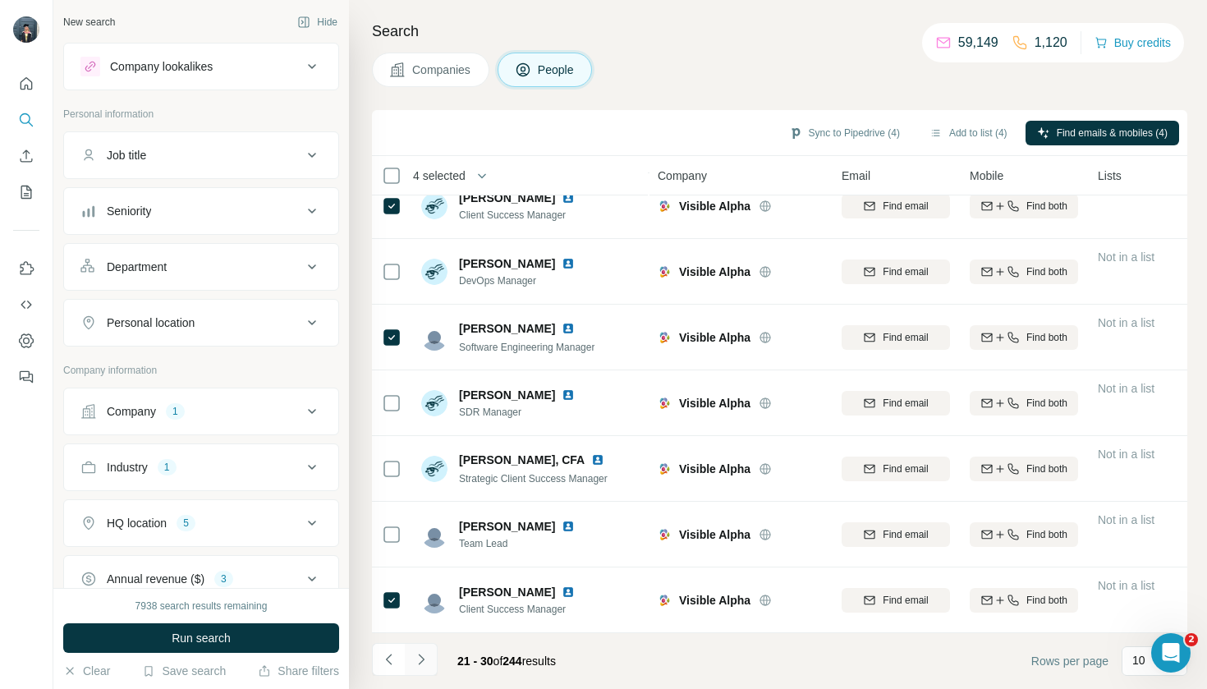
click at [420, 662] on icon "Navigate to next page" at bounding box center [421, 659] width 16 height 16
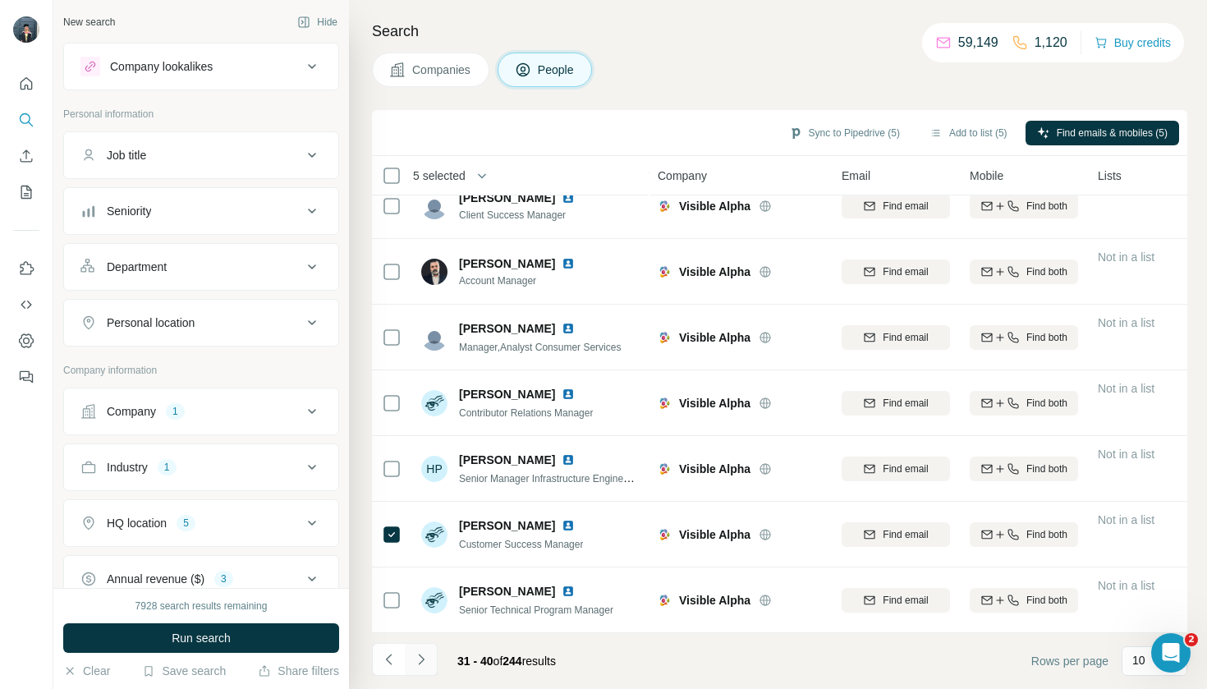
click at [427, 652] on icon "Navigate to next page" at bounding box center [421, 659] width 16 height 16
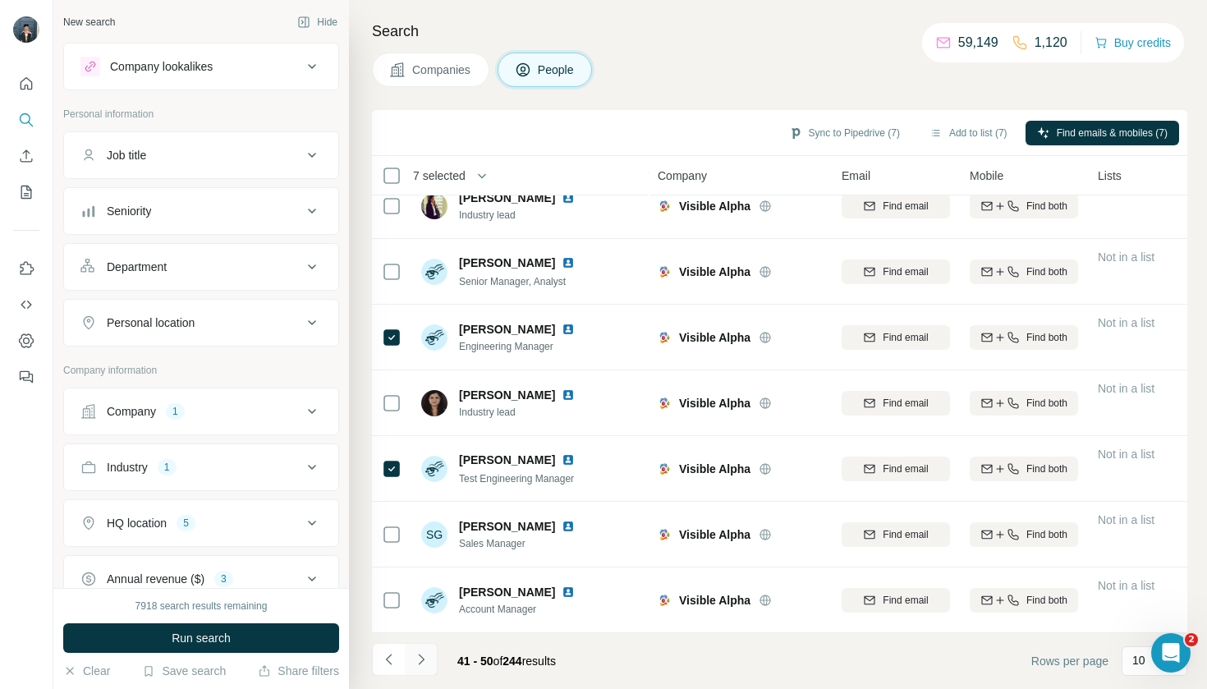
click at [423, 668] on button "Navigate to next page" at bounding box center [421, 659] width 33 height 33
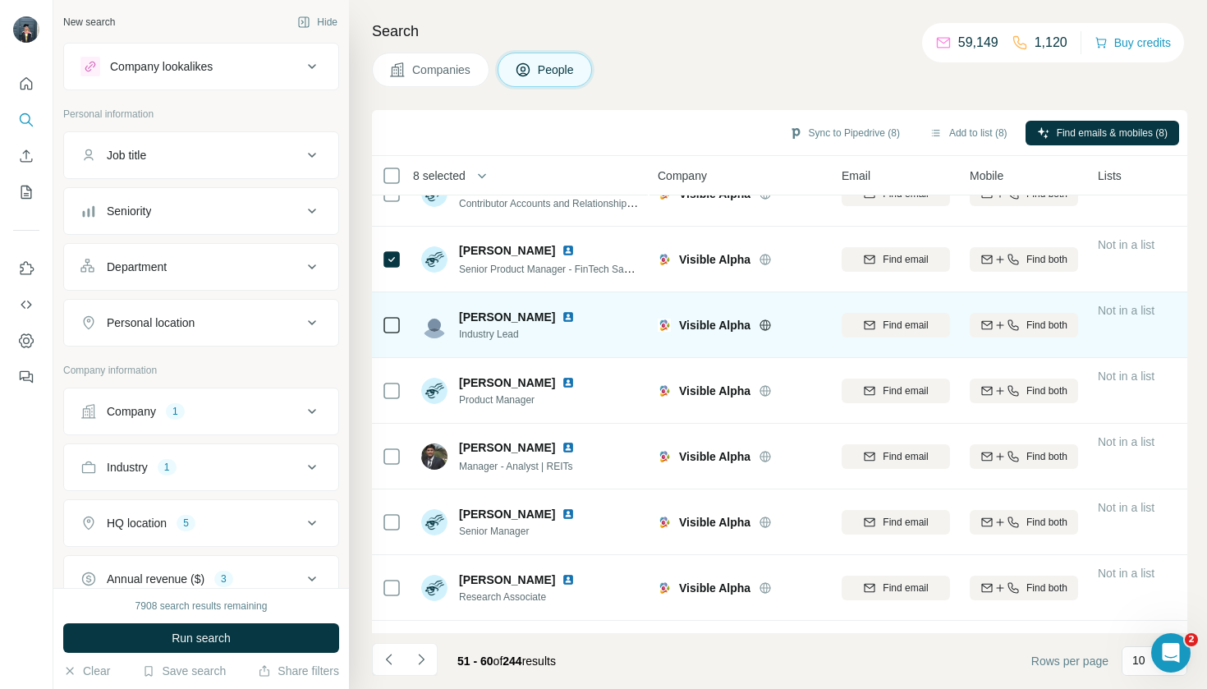
scroll to position [62, 0]
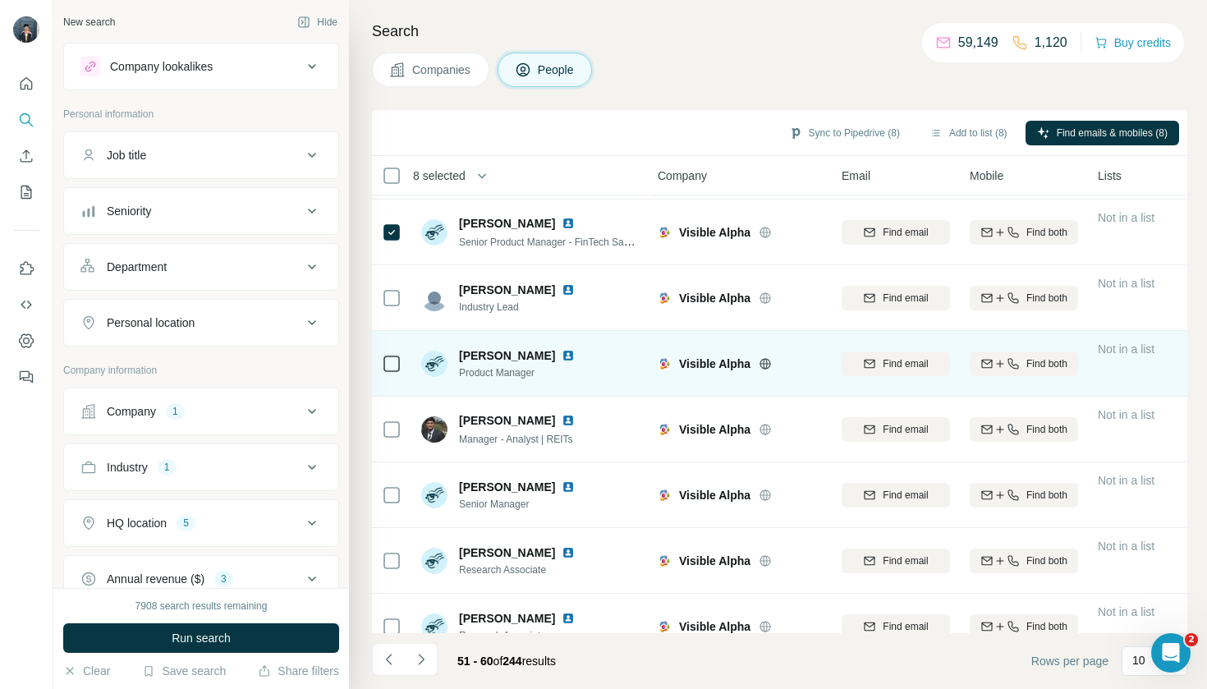
click at [384, 372] on icon at bounding box center [392, 364] width 20 height 20
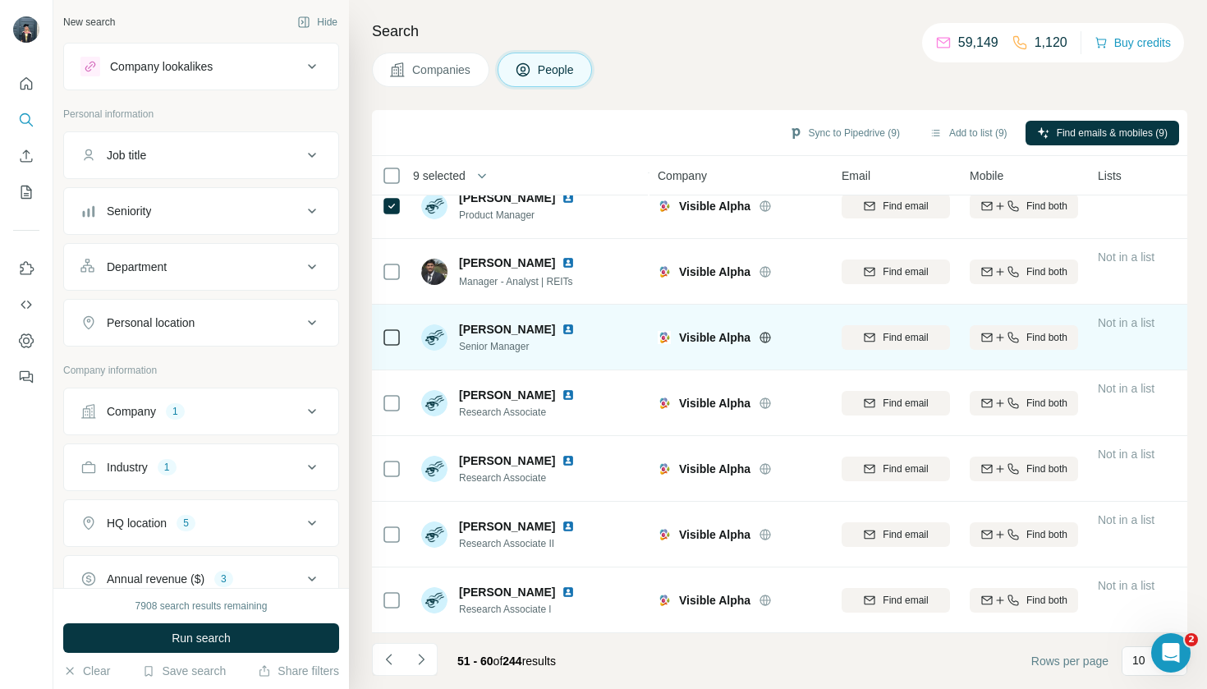
scroll to position [0, 0]
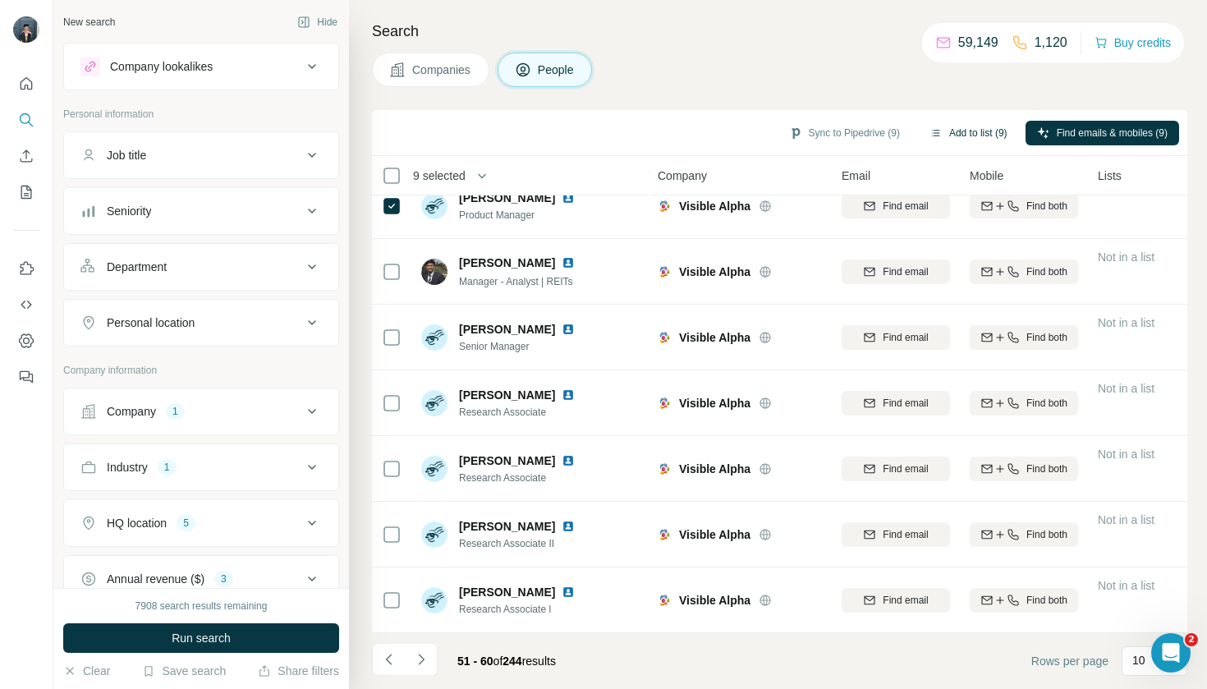
click at [986, 123] on button "Add to list (9)" at bounding box center [968, 133] width 101 height 25
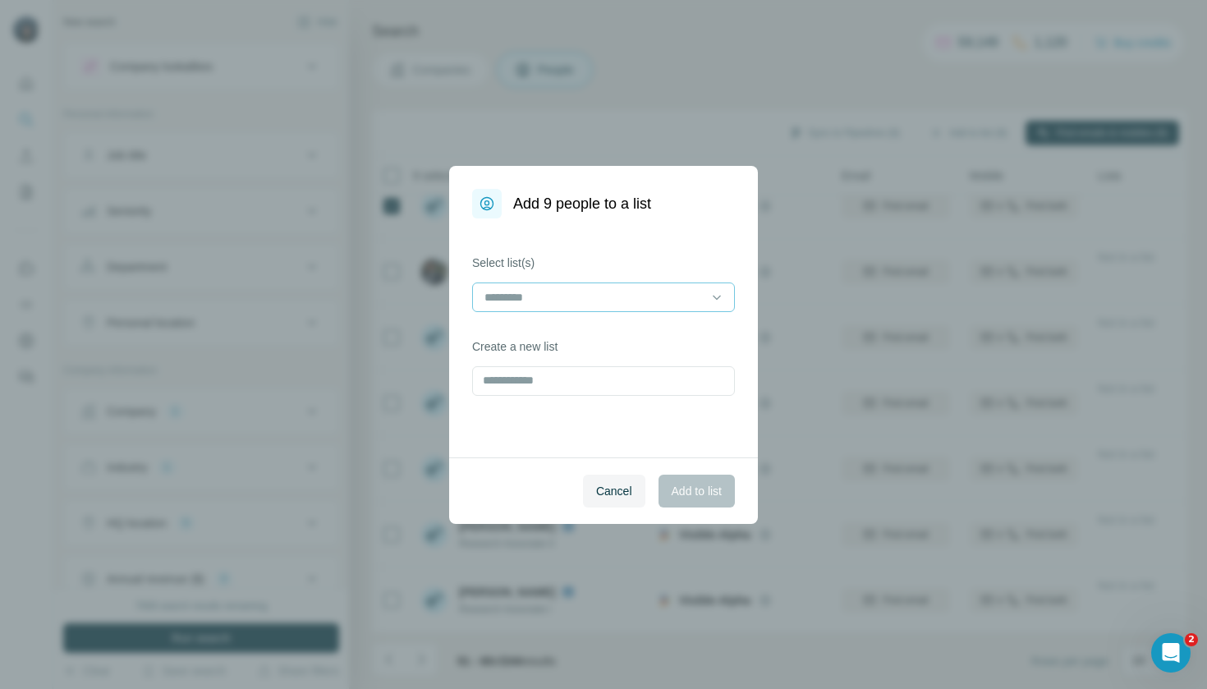
click at [639, 289] on input at bounding box center [594, 297] width 222 height 18
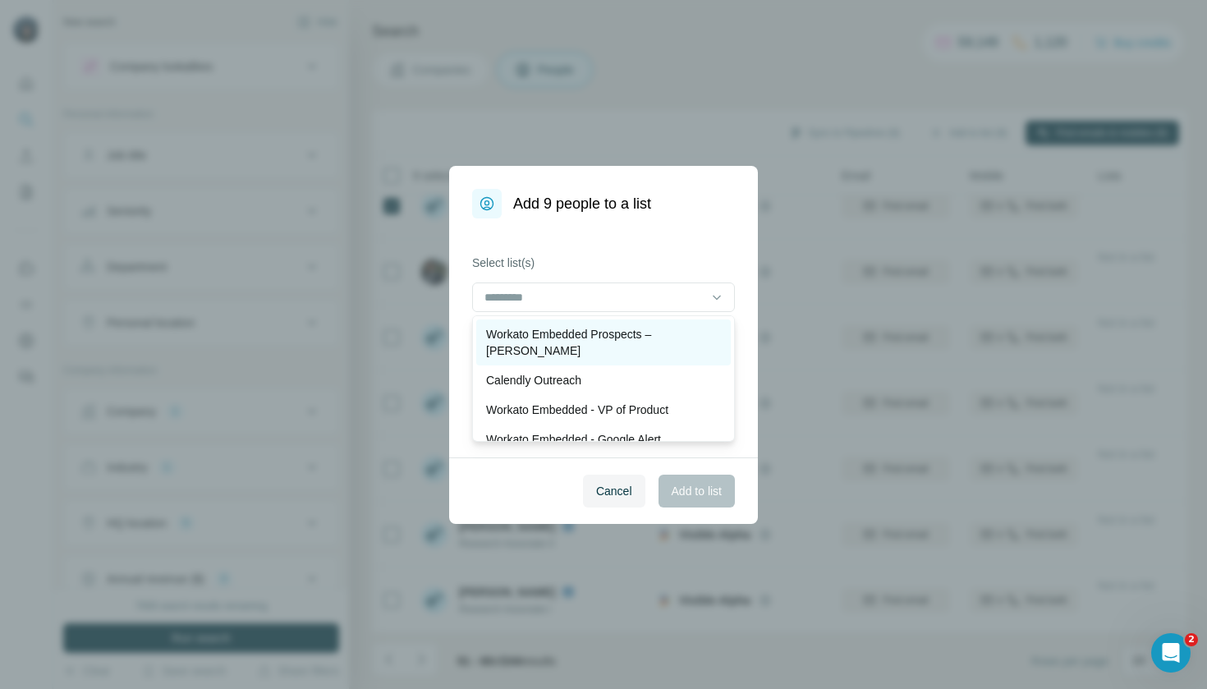
click at [639, 331] on p "Workato Embedded Prospects – [PERSON_NAME]" at bounding box center [603, 342] width 235 height 33
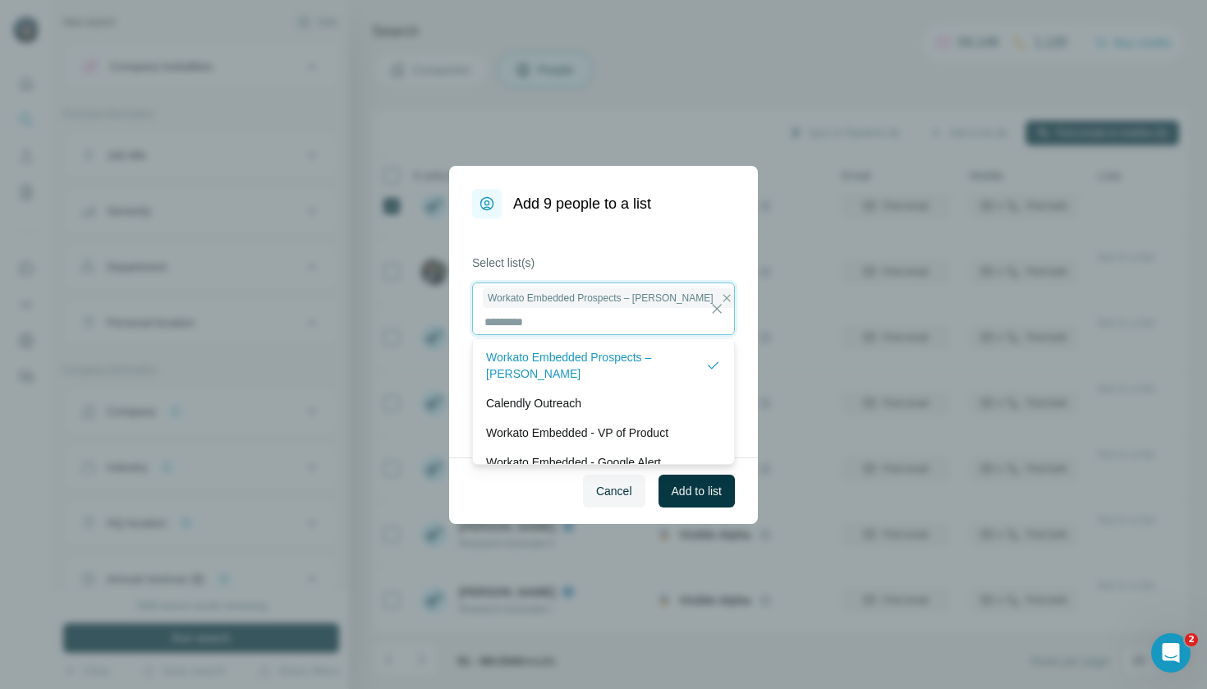
scroll to position [2, 0]
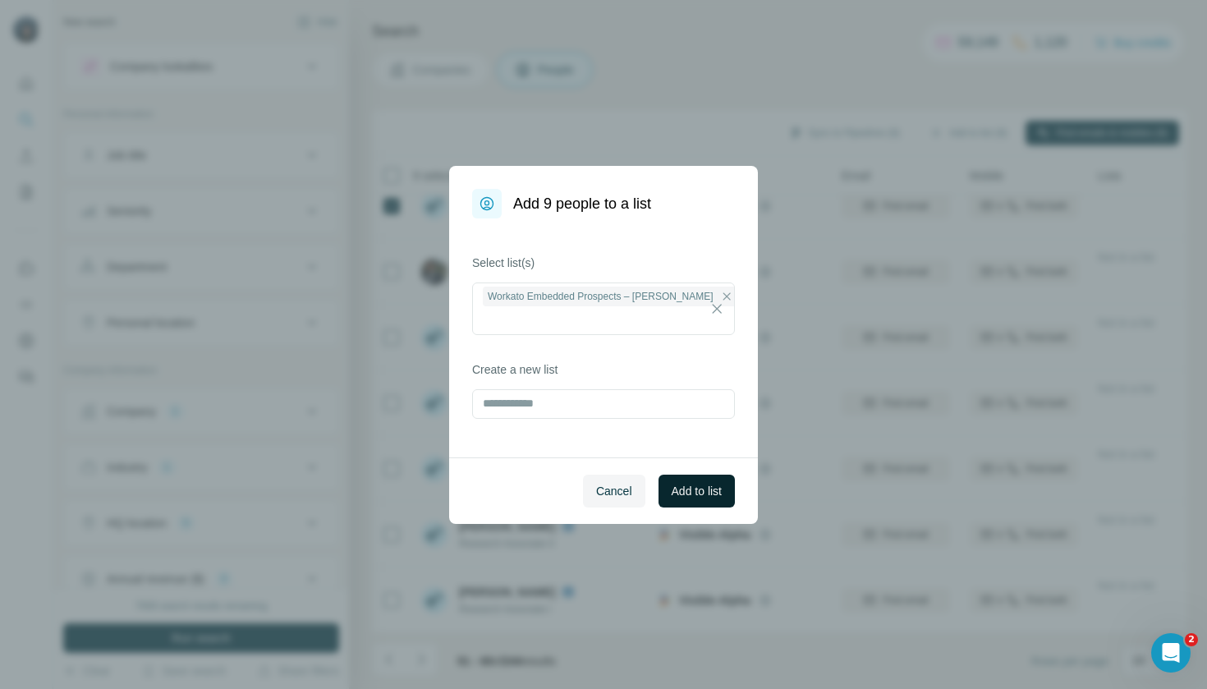
click at [698, 501] on button "Add to list" at bounding box center [697, 491] width 76 height 33
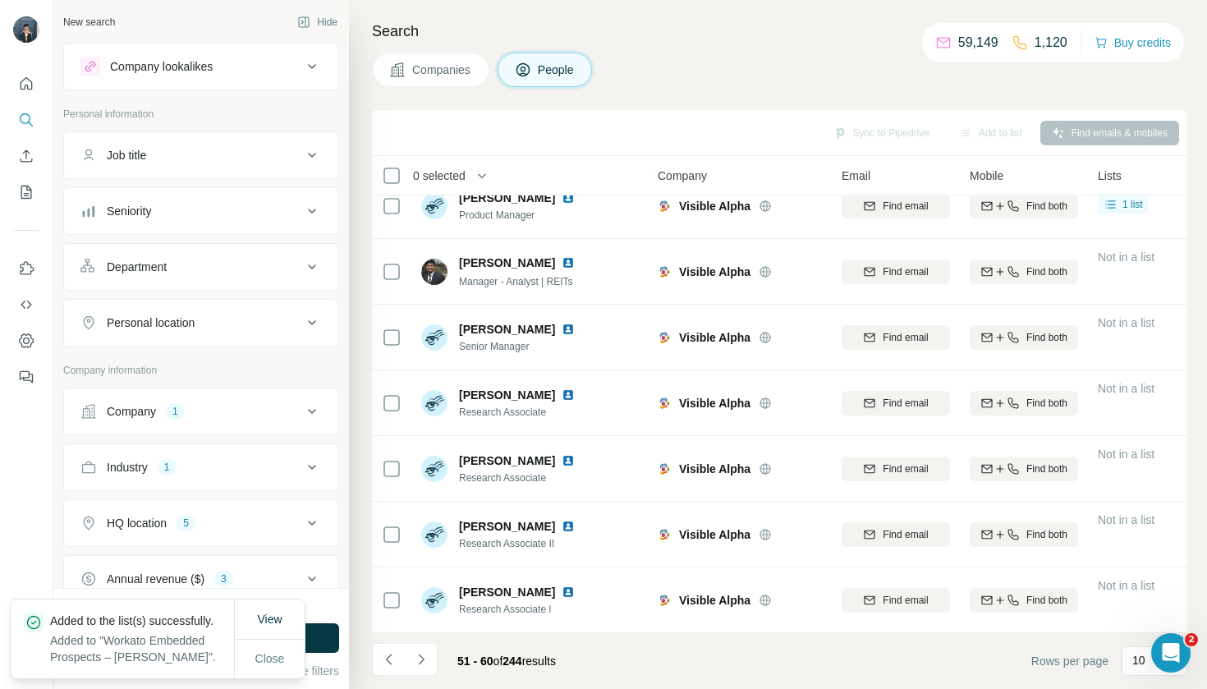
click at [464, 70] on span "Companies" at bounding box center [442, 70] width 60 height 16
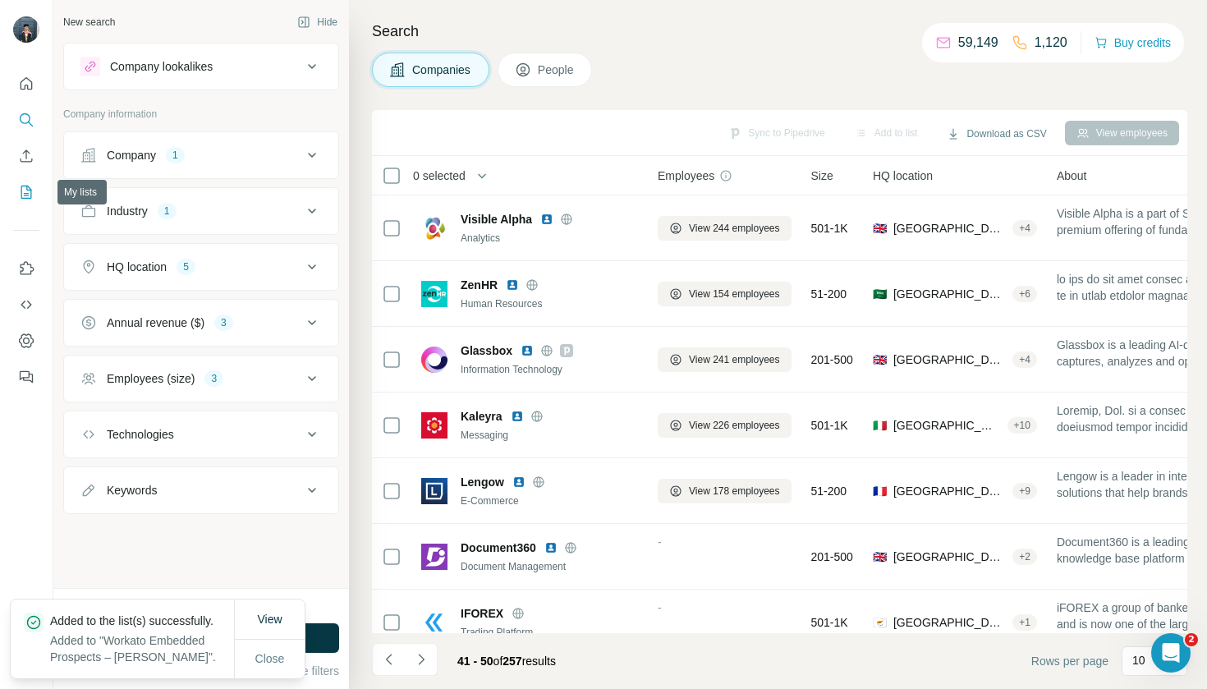
click at [22, 189] on icon "My lists" at bounding box center [26, 192] width 16 height 16
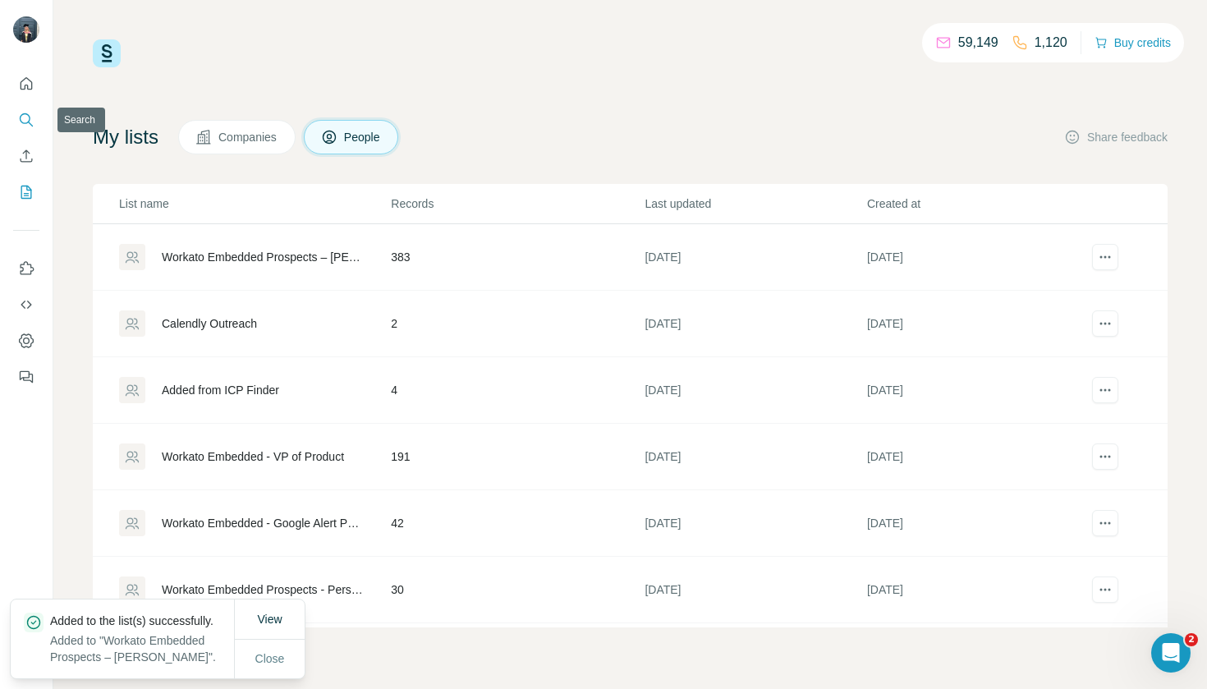
click at [24, 124] on icon "Search" at bounding box center [26, 120] width 16 height 16
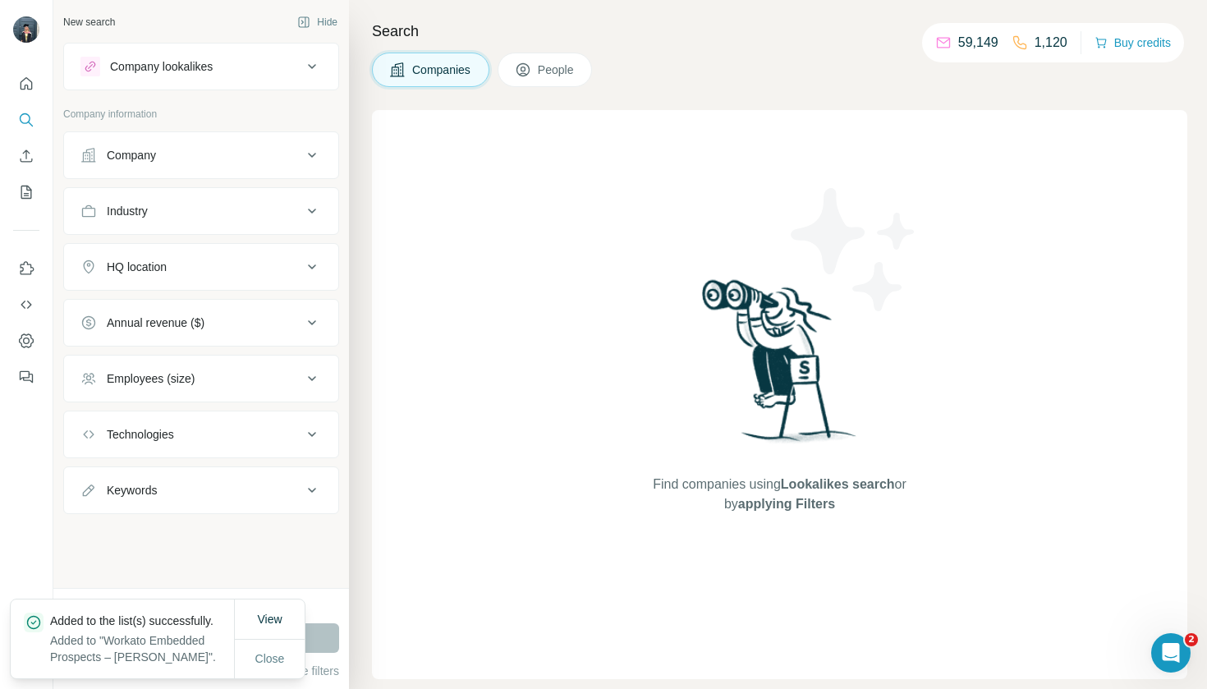
click at [200, 164] on button "Company" at bounding box center [201, 154] width 274 height 39
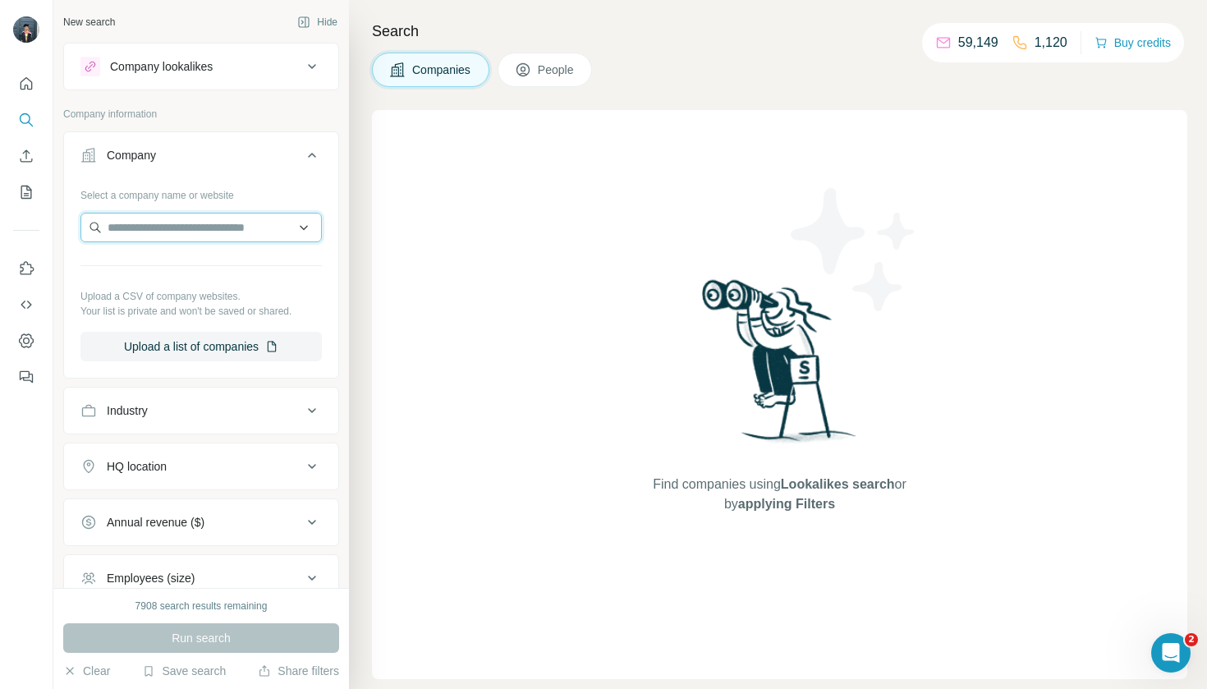
click at [237, 216] on input "text" at bounding box center [200, 228] width 241 height 30
click at [231, 266] on div "Type to search" at bounding box center [201, 266] width 233 height 33
click at [239, 228] on input "text" at bounding box center [200, 228] width 241 height 30
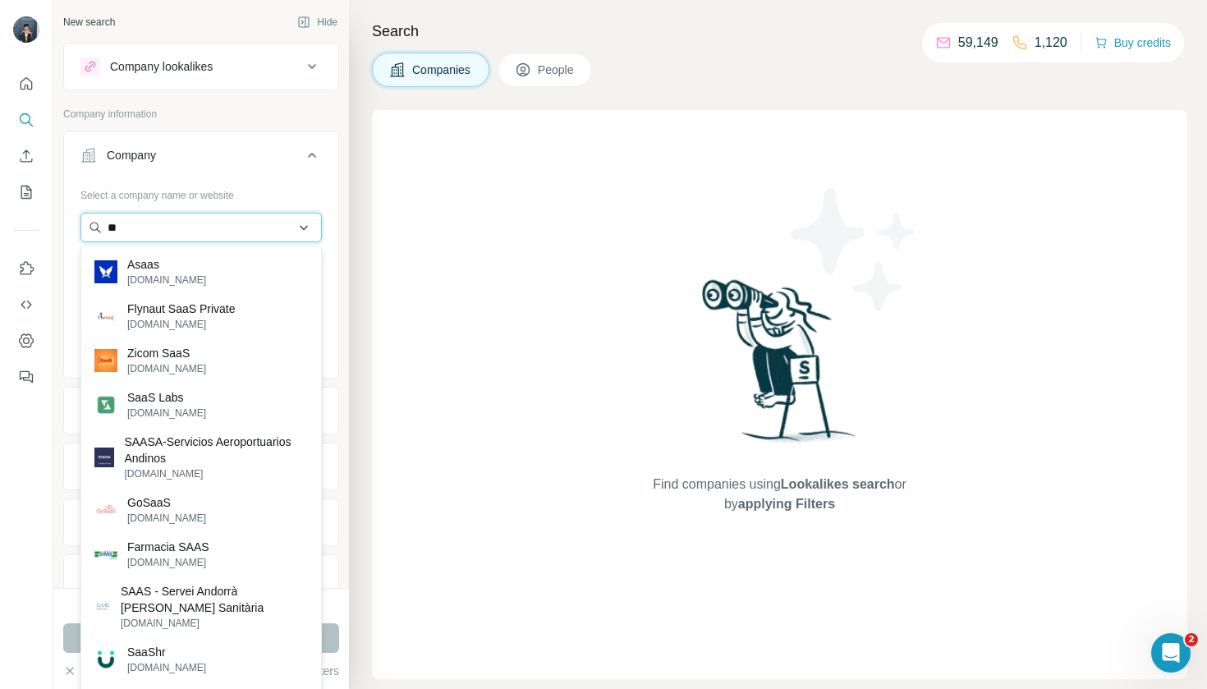
type input "*"
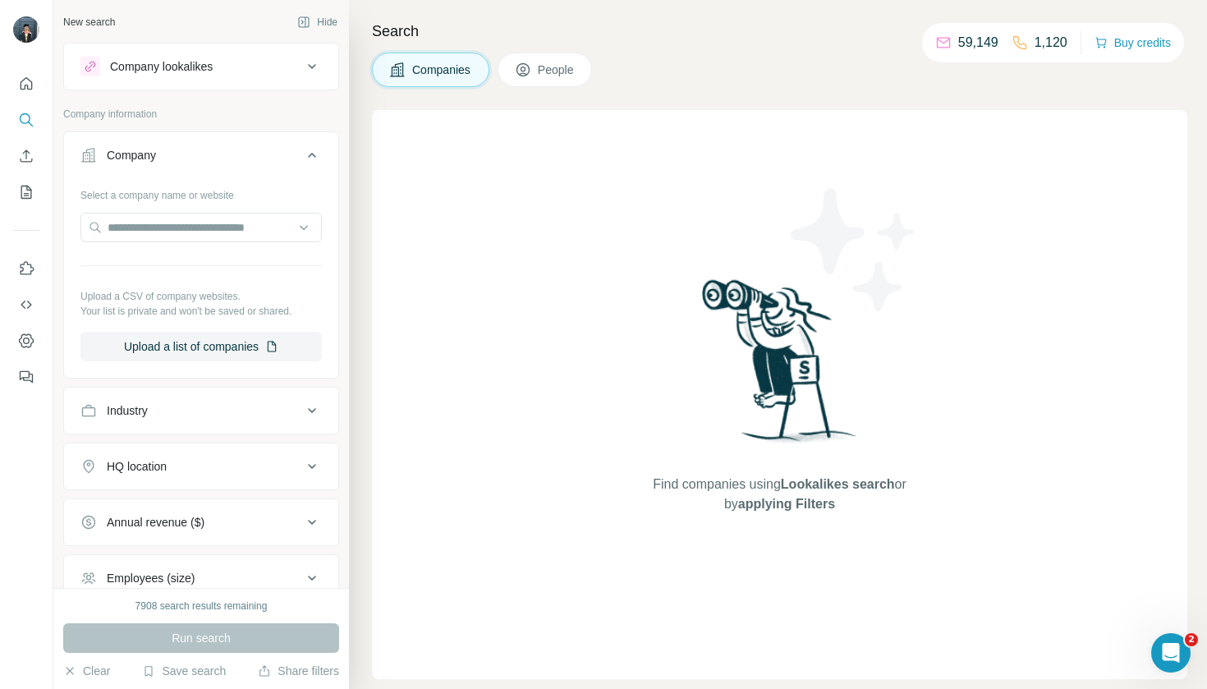
click at [182, 407] on div "Industry" at bounding box center [191, 410] width 222 height 16
click at [124, 452] on input at bounding box center [192, 452] width 203 height 18
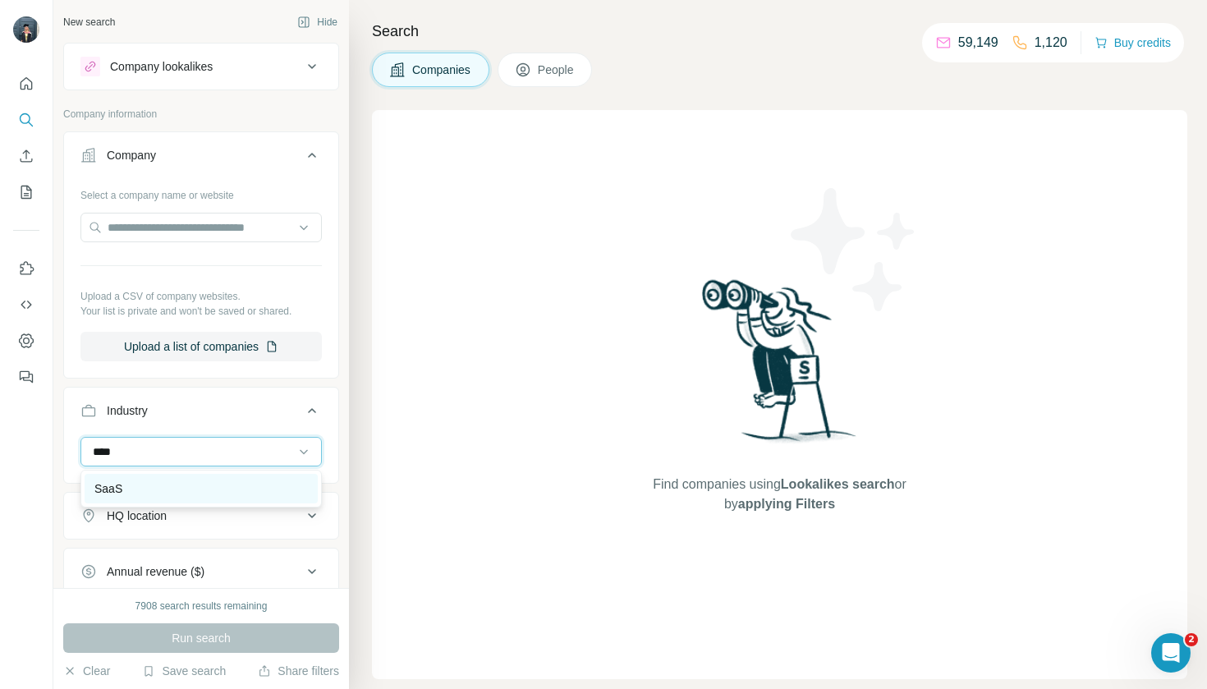
type input "****"
click at [134, 486] on div "SaaS" at bounding box center [201, 488] width 214 height 16
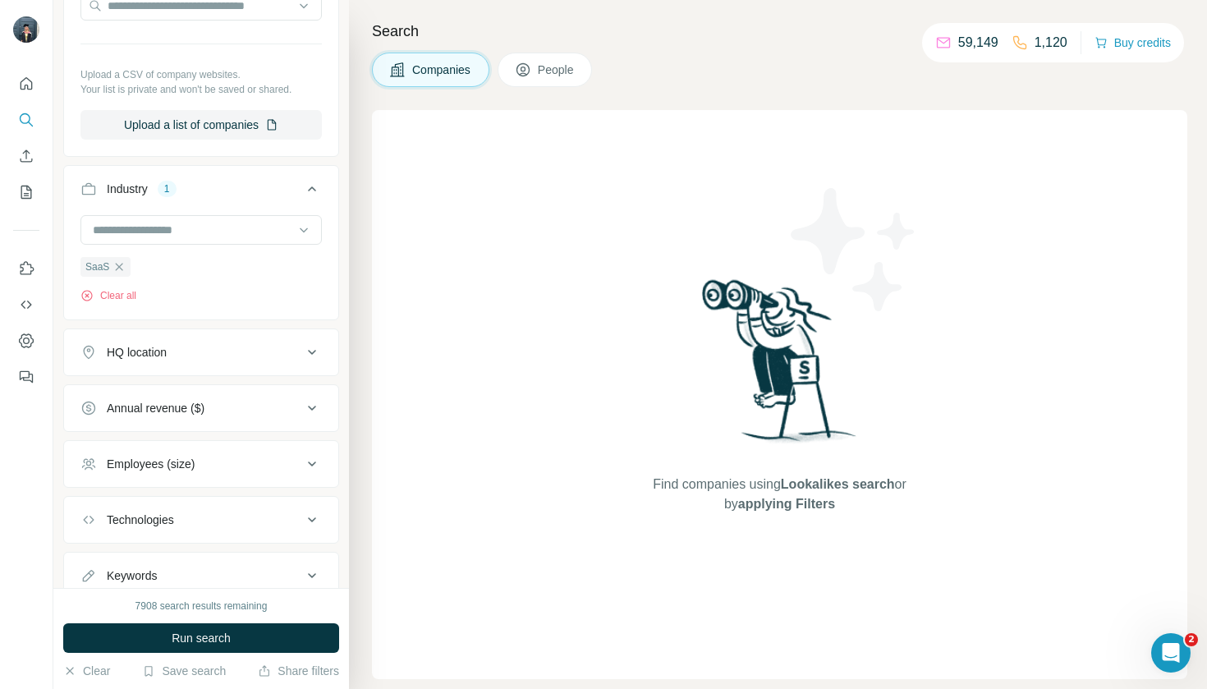
scroll to position [227, 0]
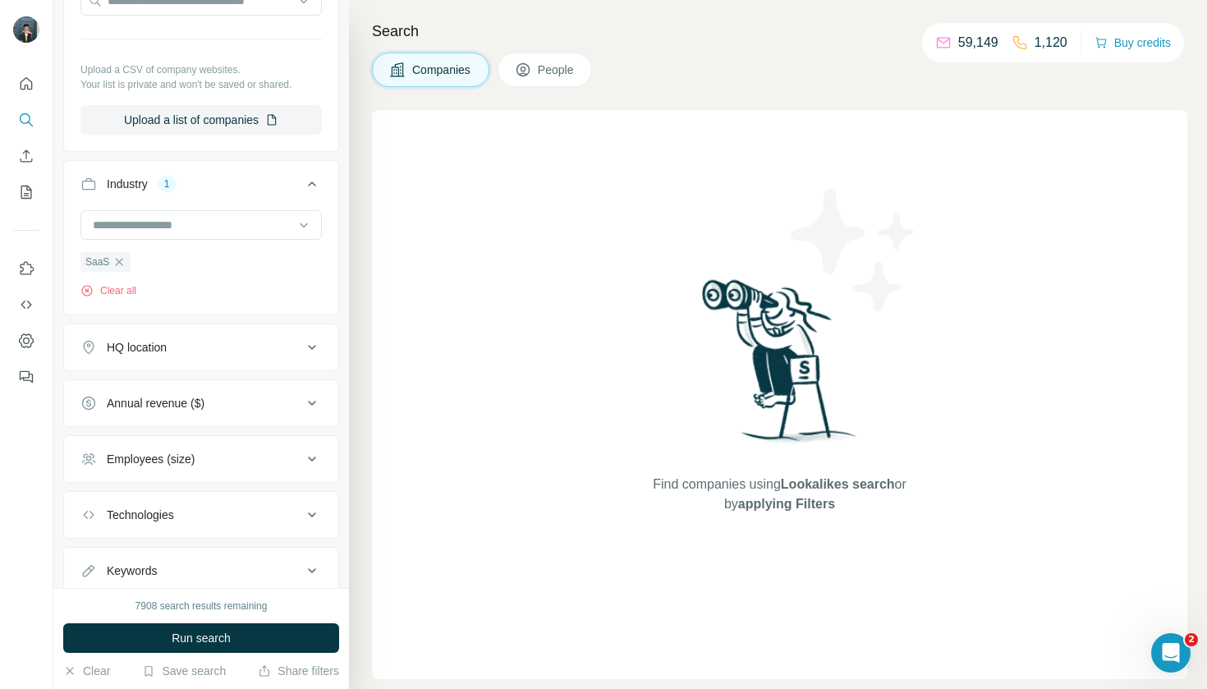
click at [195, 351] on div "HQ location" at bounding box center [191, 347] width 222 height 16
click at [311, 393] on input "text" at bounding box center [200, 389] width 241 height 30
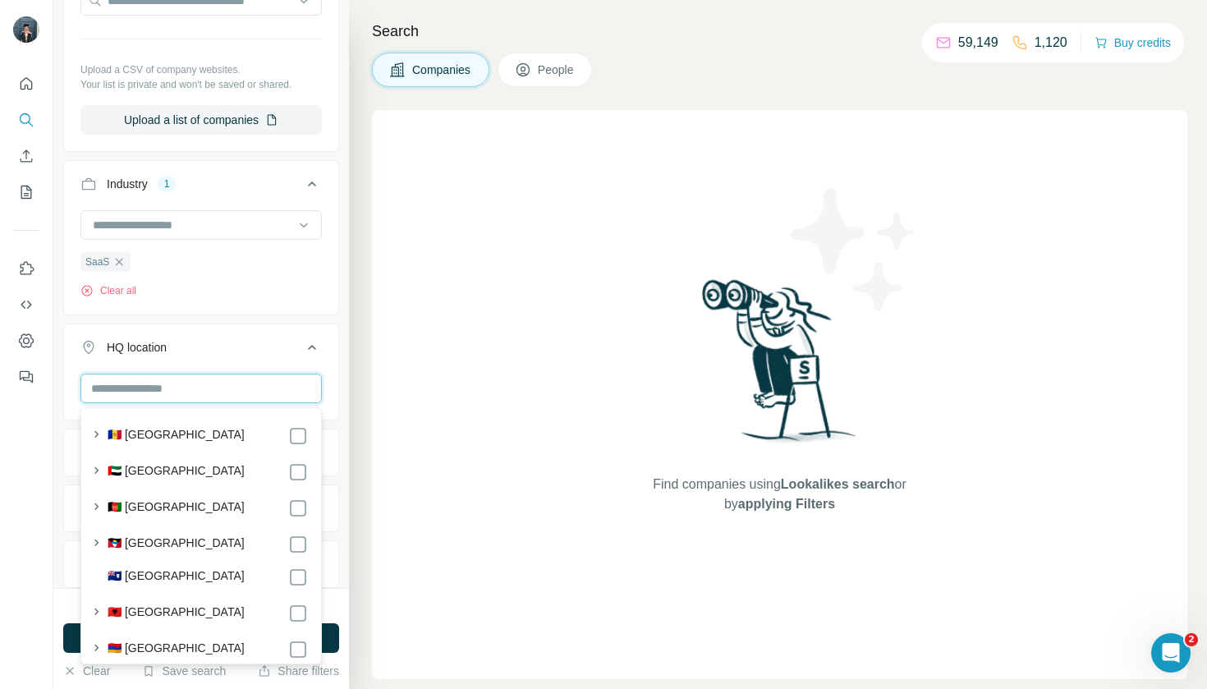
click at [305, 391] on input "text" at bounding box center [200, 389] width 241 height 30
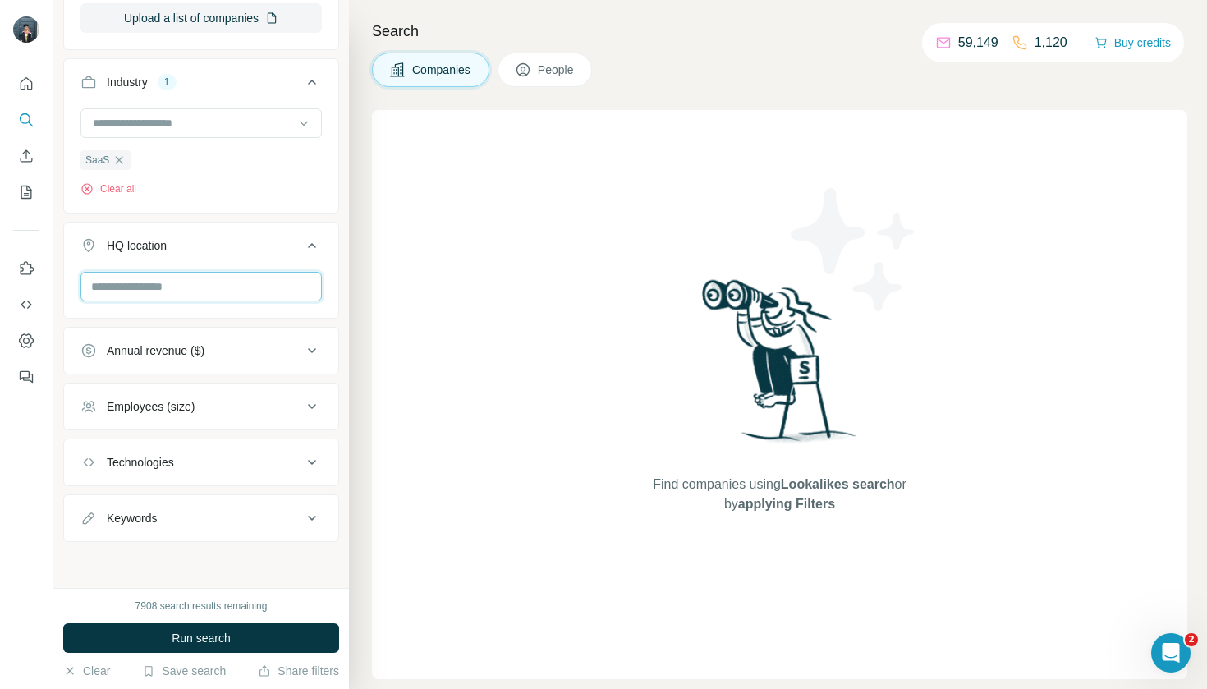
scroll to position [329, 0]
click at [305, 282] on input "text" at bounding box center [200, 287] width 241 height 30
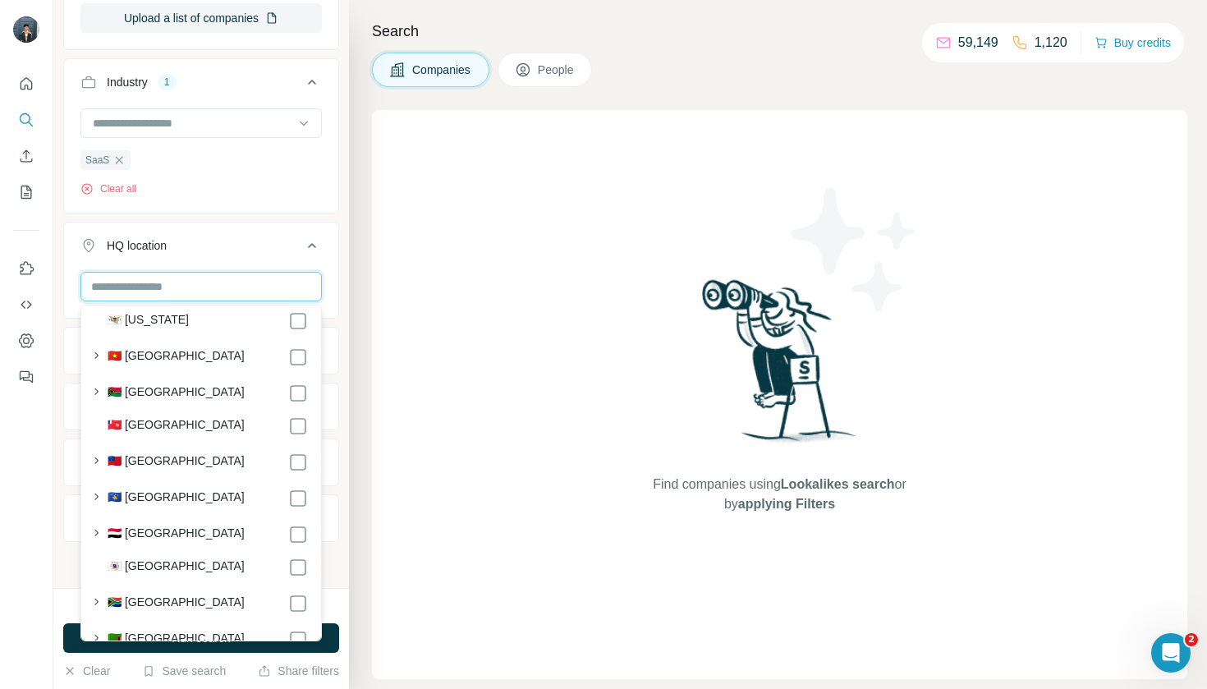
scroll to position [8852, 0]
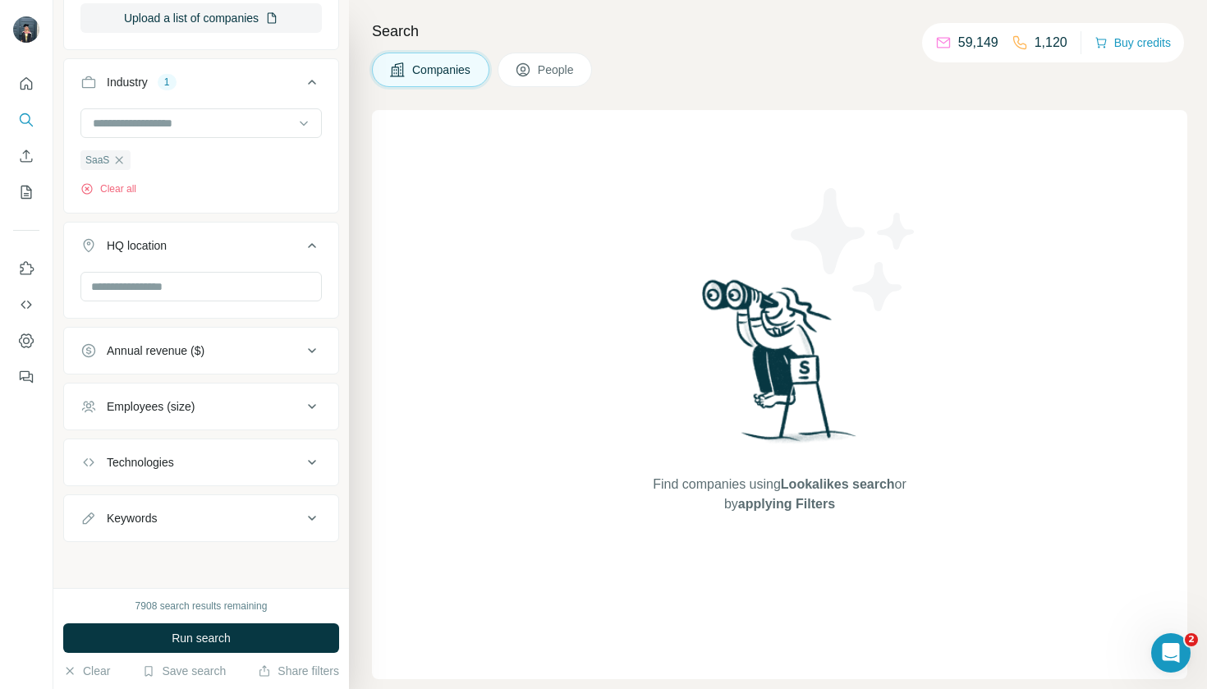
click at [487, 301] on div "Find companies using Lookalikes search or by applying Filters" at bounding box center [779, 394] width 815 height 569
click at [298, 290] on input "text" at bounding box center [200, 287] width 241 height 30
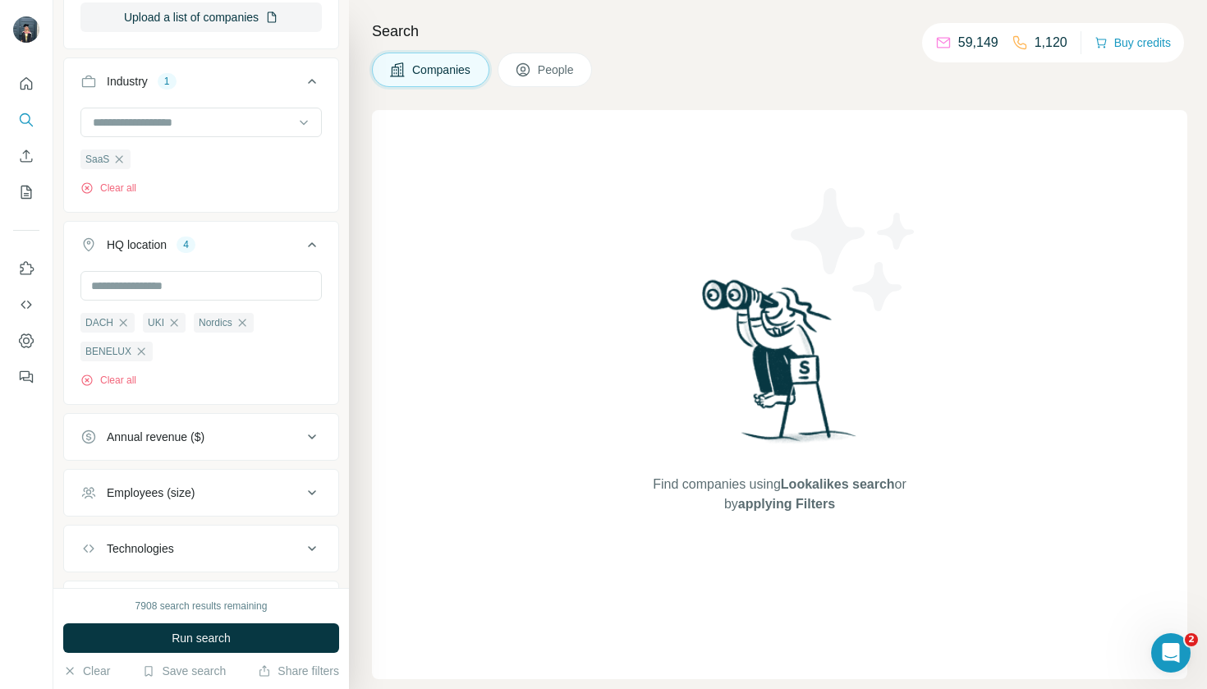
click at [357, 498] on div "Search Companies People Find companies using Lookalikes search or by applying F…" at bounding box center [778, 344] width 858 height 689
click at [240, 452] on button "Annual revenue ($)" at bounding box center [201, 436] width 274 height 39
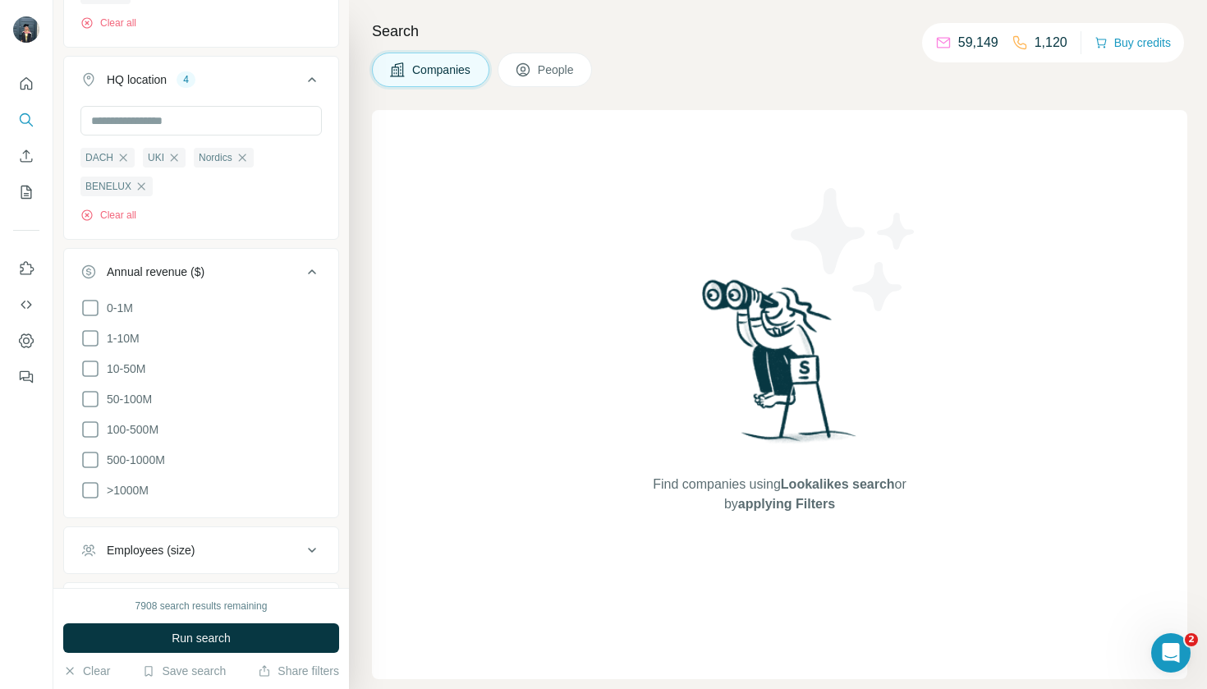
scroll to position [507, 0]
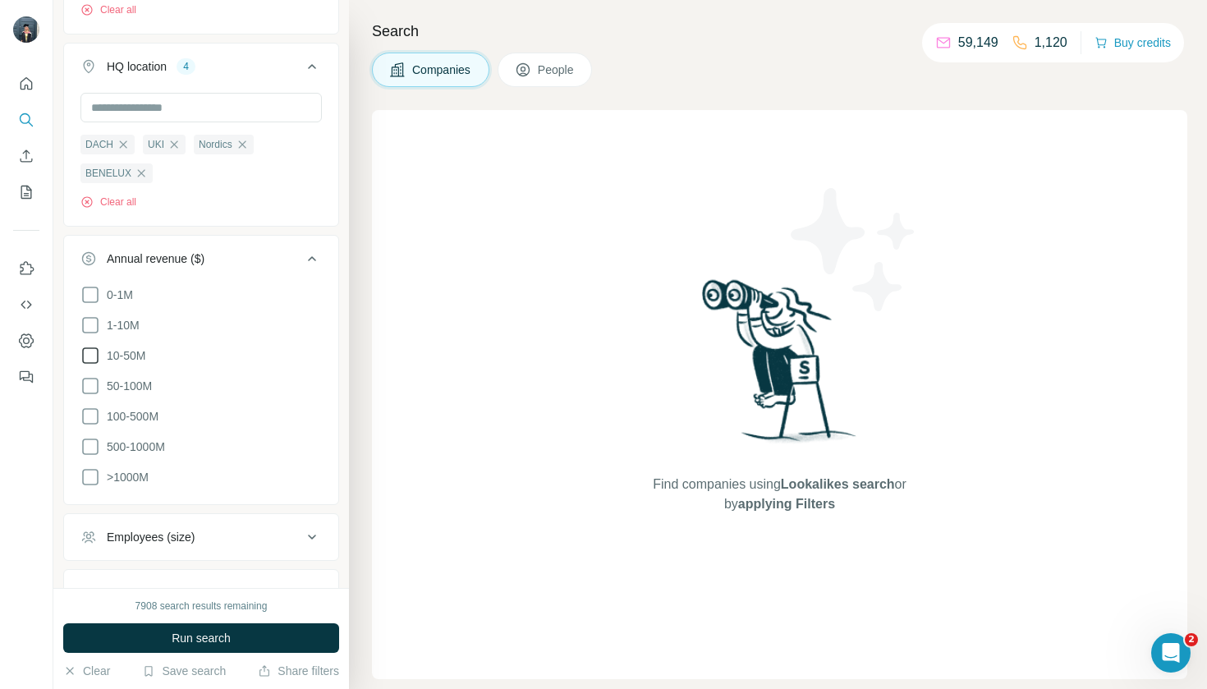
click at [90, 357] on icon at bounding box center [90, 356] width 20 height 20
click at [89, 378] on icon at bounding box center [90, 386] width 20 height 20
click at [88, 414] on icon at bounding box center [90, 416] width 20 height 20
click at [399, 425] on div "Find companies using Lookalikes search or by applying Filters" at bounding box center [779, 394] width 815 height 569
click at [265, 562] on div "Employees (size)" at bounding box center [191, 561] width 222 height 16
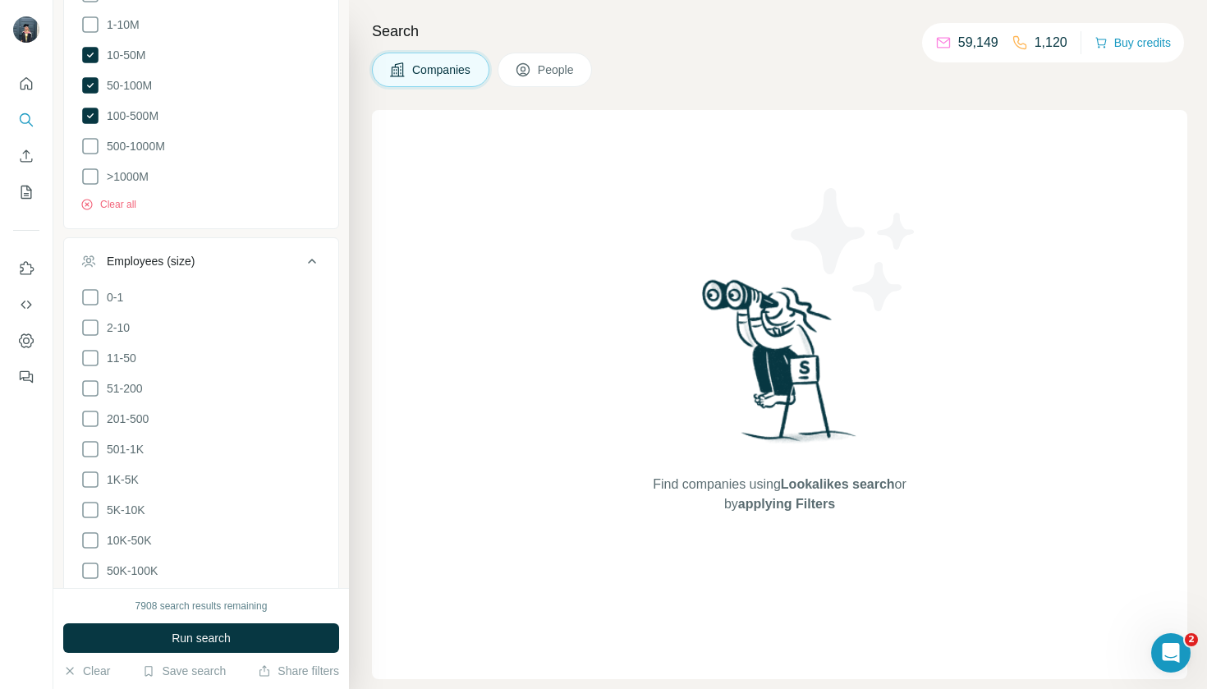
scroll to position [807, 0]
click at [87, 389] on icon at bounding box center [90, 389] width 20 height 20
click at [87, 410] on icon at bounding box center [90, 420] width 20 height 20
click at [87, 426] on ul "0-1 2-10 11-50 51-200 201-500 501-1K 1K-5K 5K-10K 10K-50K 50K-100K 100K-500K 50…" at bounding box center [200, 465] width 241 height 355
click at [87, 442] on icon at bounding box center [90, 450] width 20 height 20
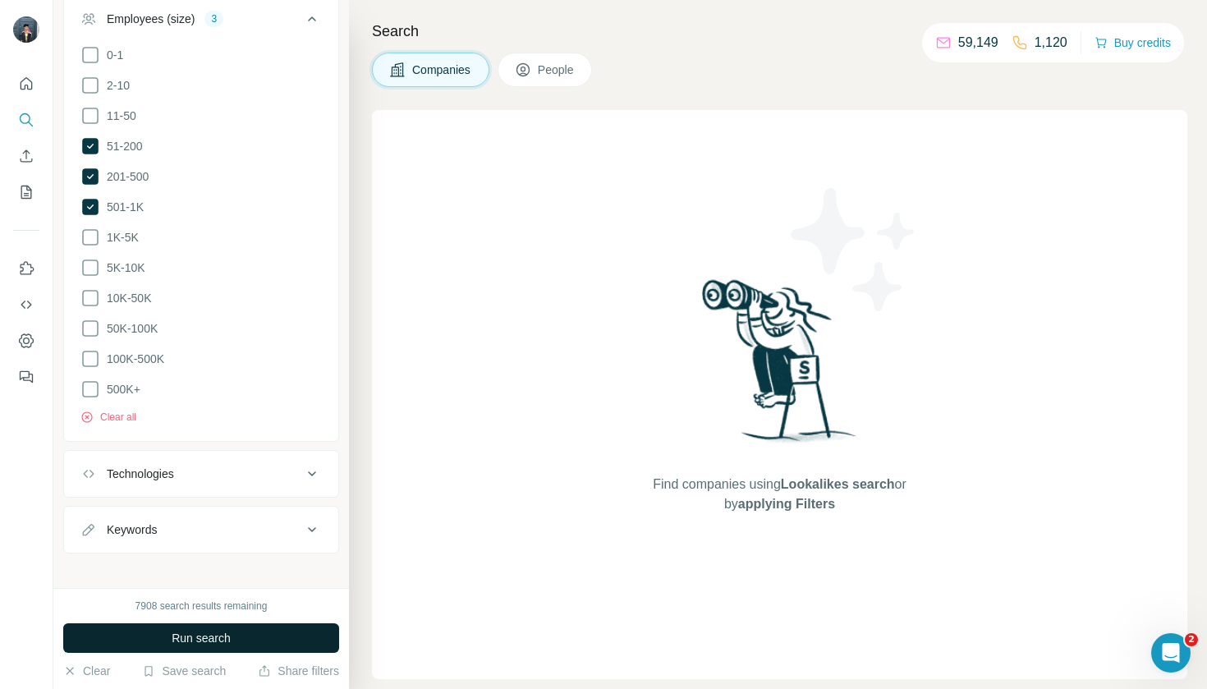
scroll to position [1049, 0]
click at [215, 636] on span "Run search" at bounding box center [201, 638] width 59 height 16
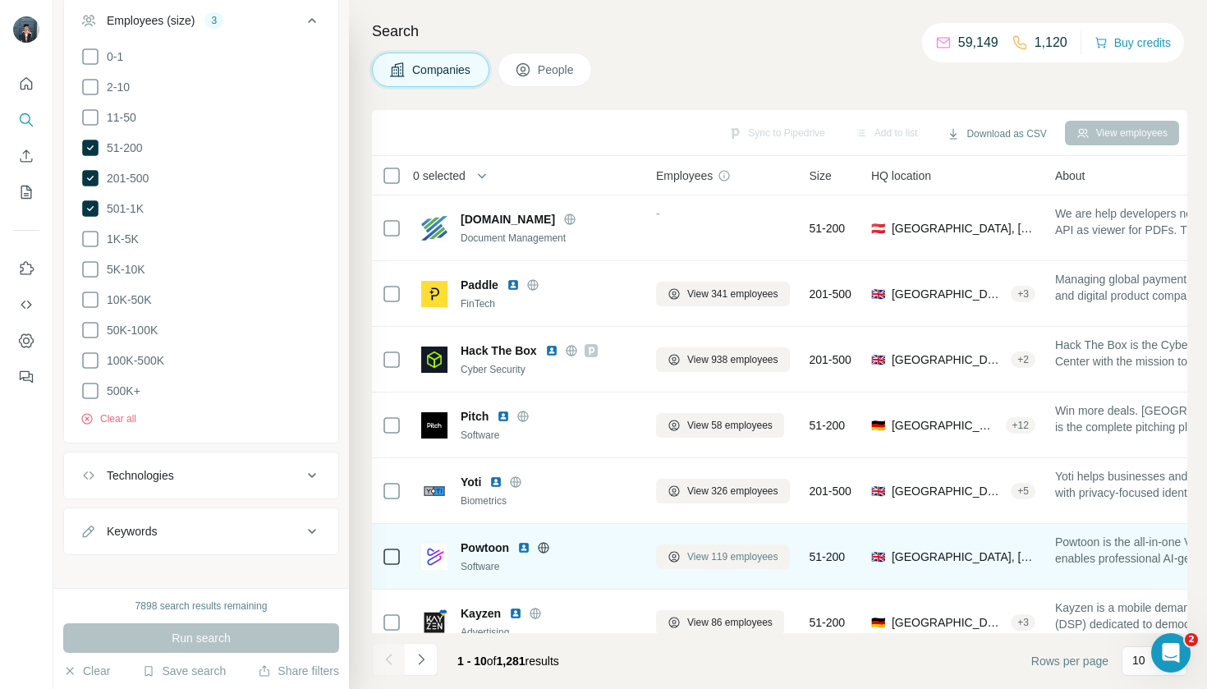
scroll to position [0, 2]
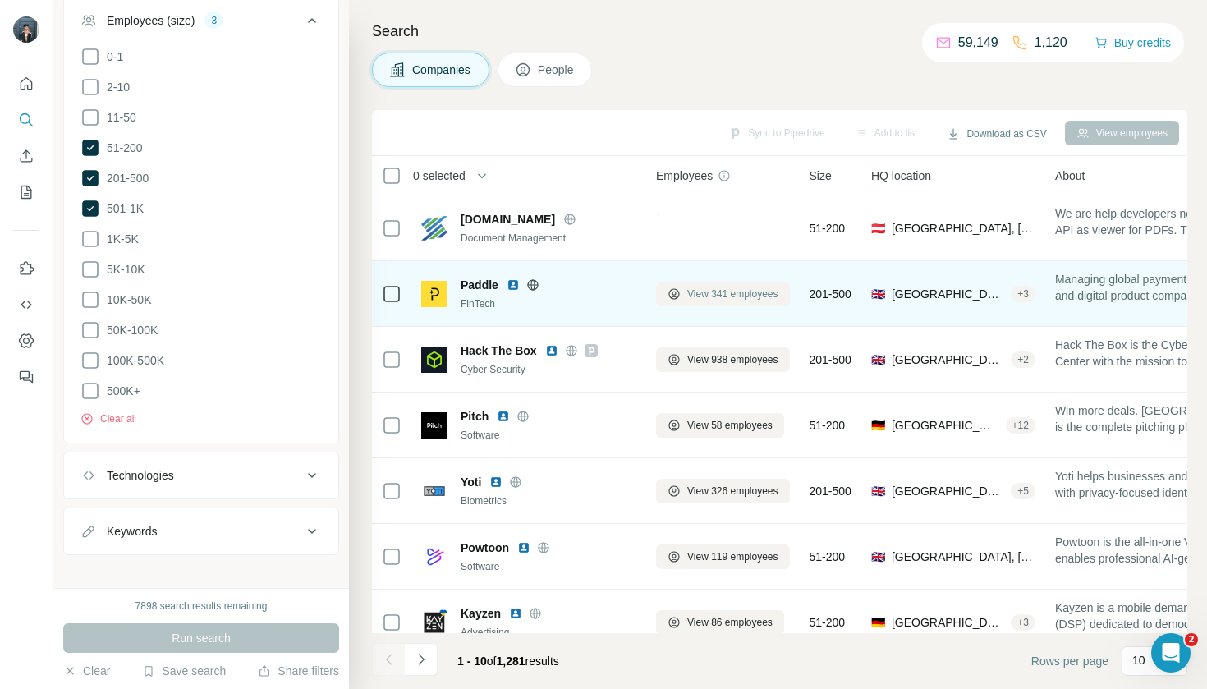
click at [737, 293] on span "View 341 employees" at bounding box center [732, 294] width 91 height 15
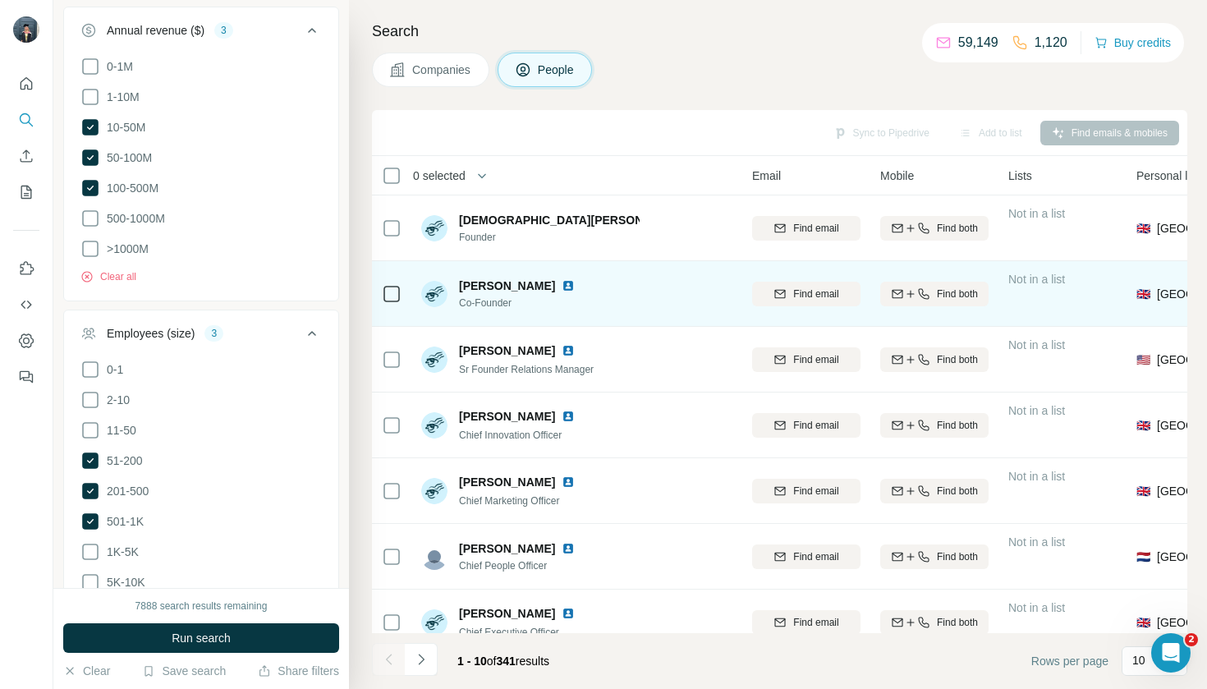
scroll to position [0, 90]
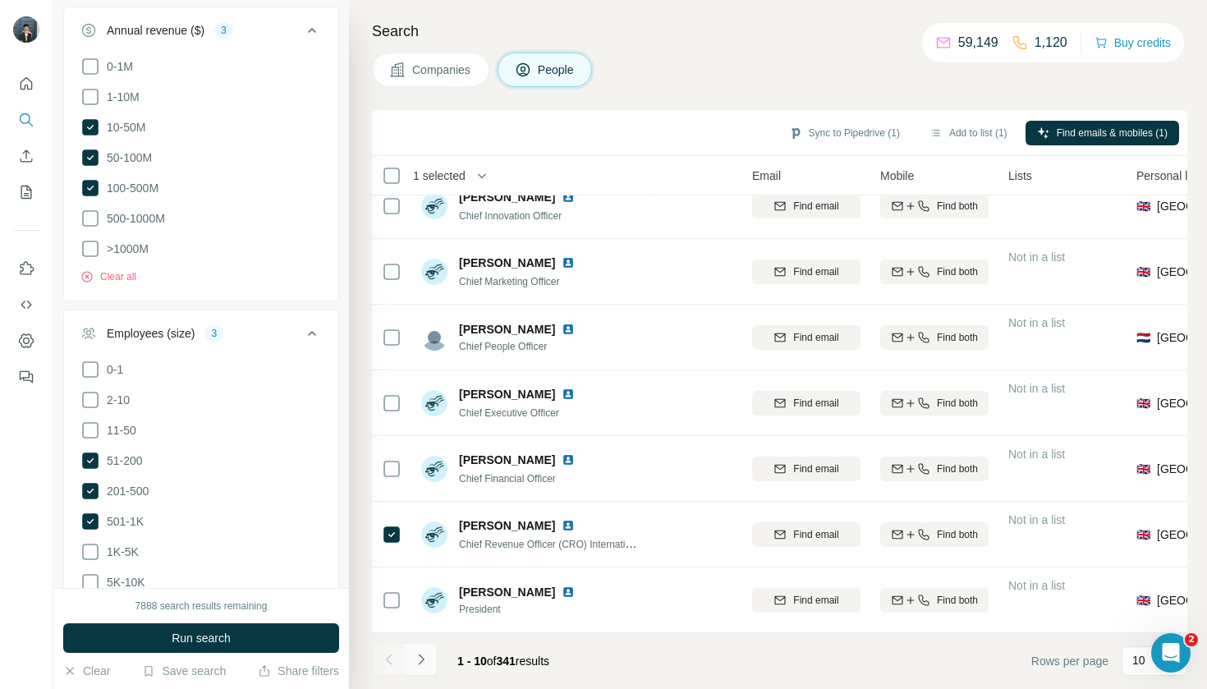
click at [418, 656] on icon "Navigate to next page" at bounding box center [421, 659] width 16 height 16
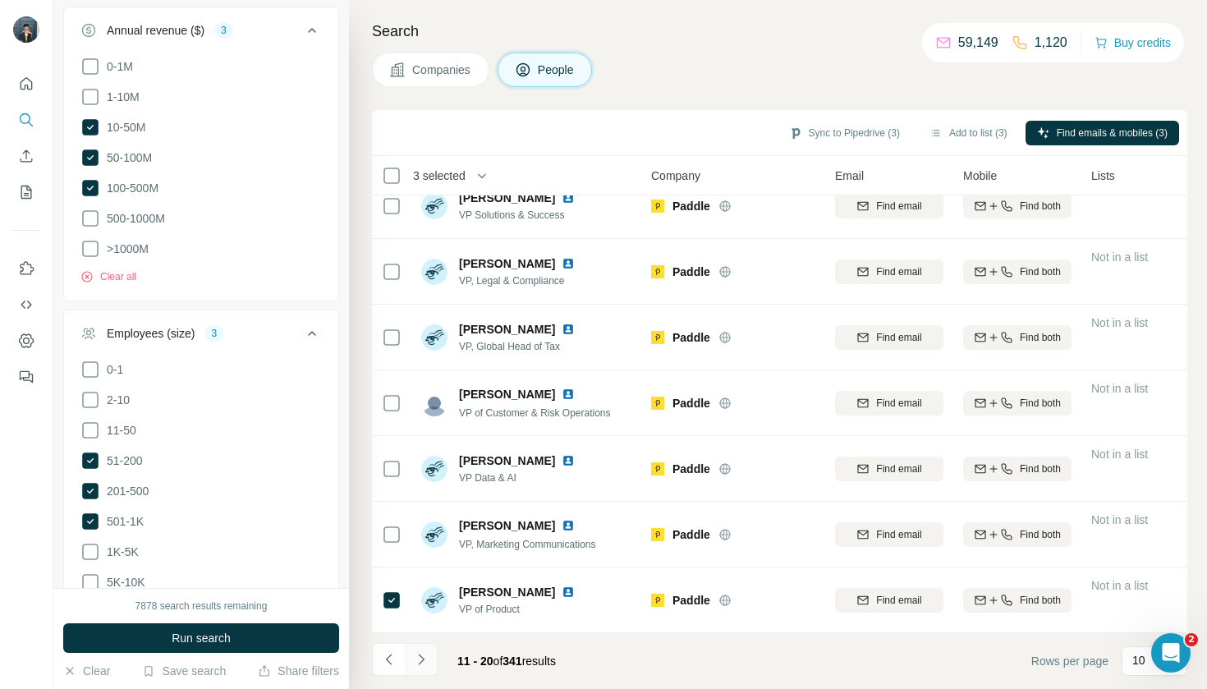
click at [427, 669] on button "Navigate to next page" at bounding box center [421, 659] width 33 height 33
click at [425, 654] on icon "Navigate to next page" at bounding box center [421, 659] width 16 height 16
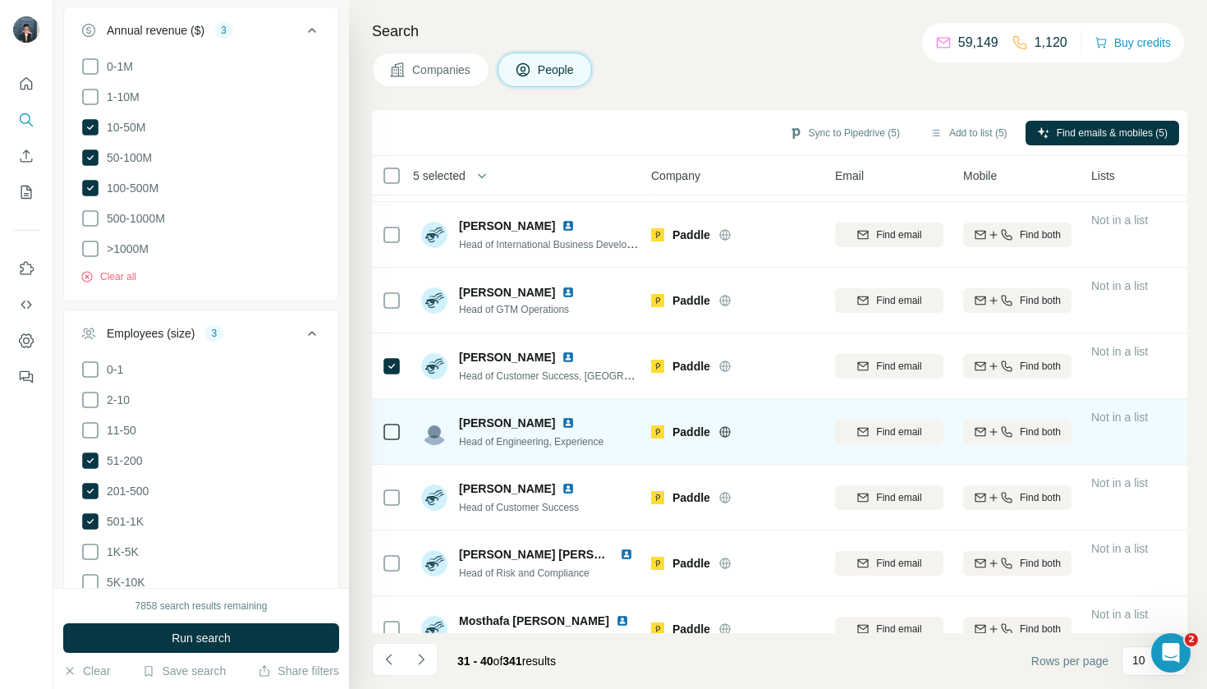
click at [396, 419] on div at bounding box center [392, 431] width 20 height 45
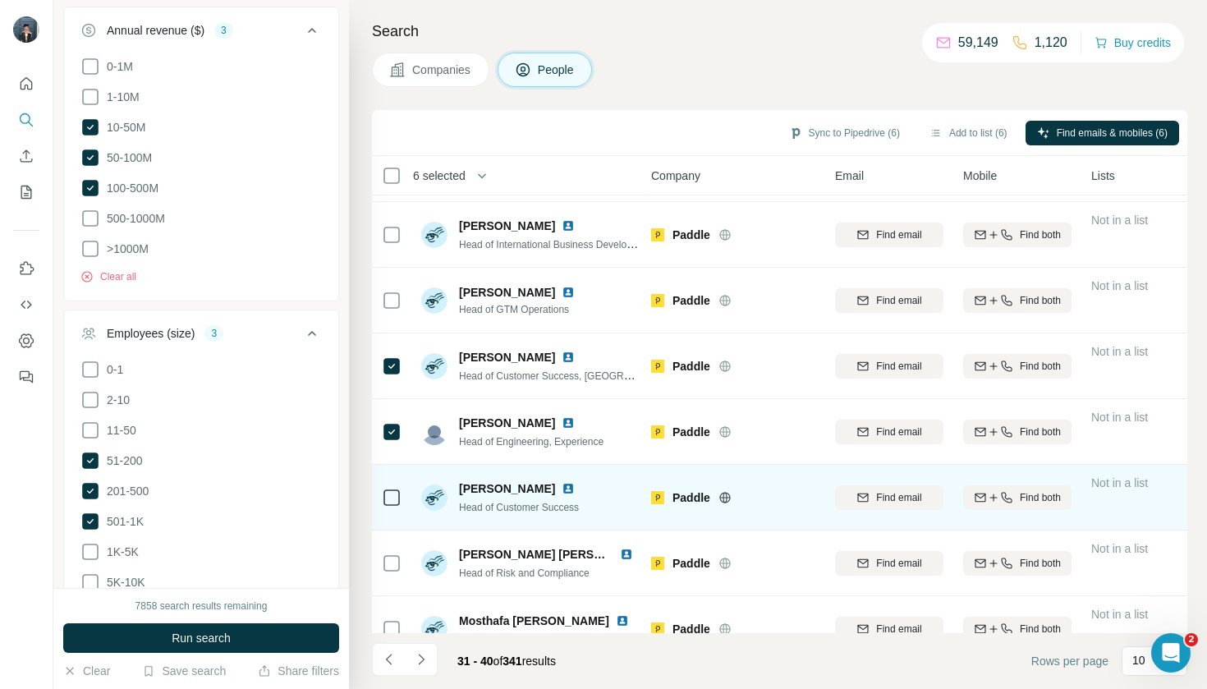
click at [390, 477] on div at bounding box center [392, 497] width 20 height 45
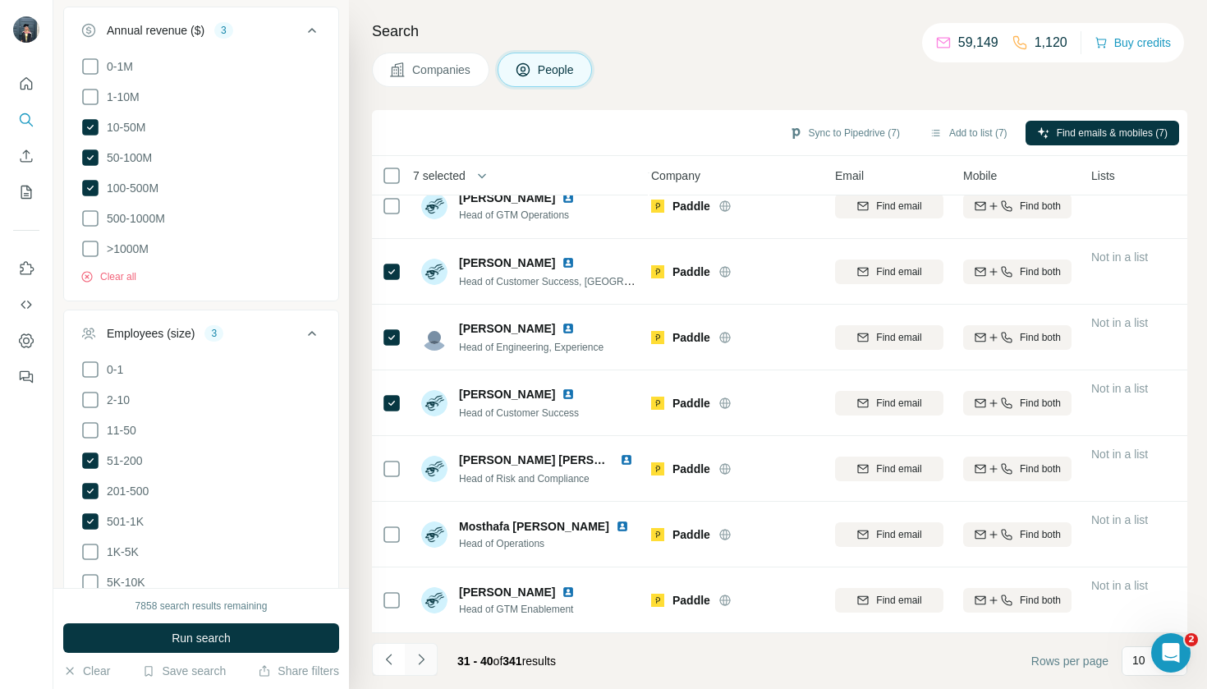
click at [421, 664] on icon "Navigate to next page" at bounding box center [421, 659] width 16 height 16
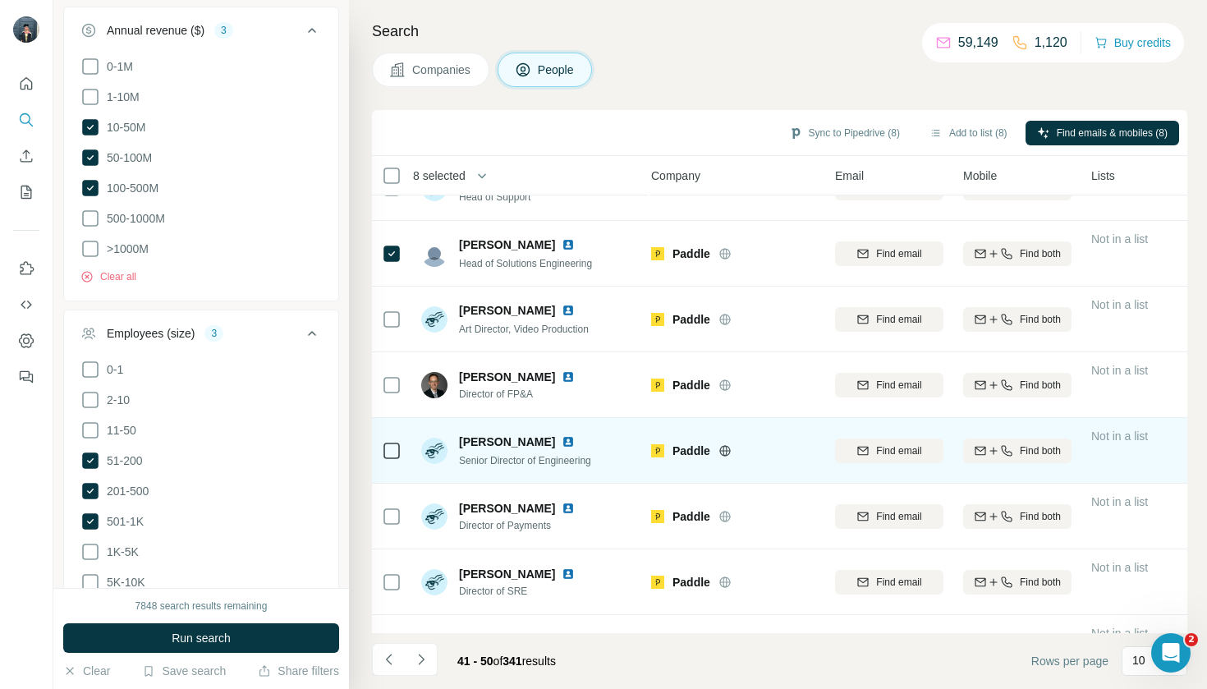
click at [382, 452] on icon at bounding box center [392, 451] width 20 height 20
click at [380, 458] on td at bounding box center [391, 451] width 39 height 66
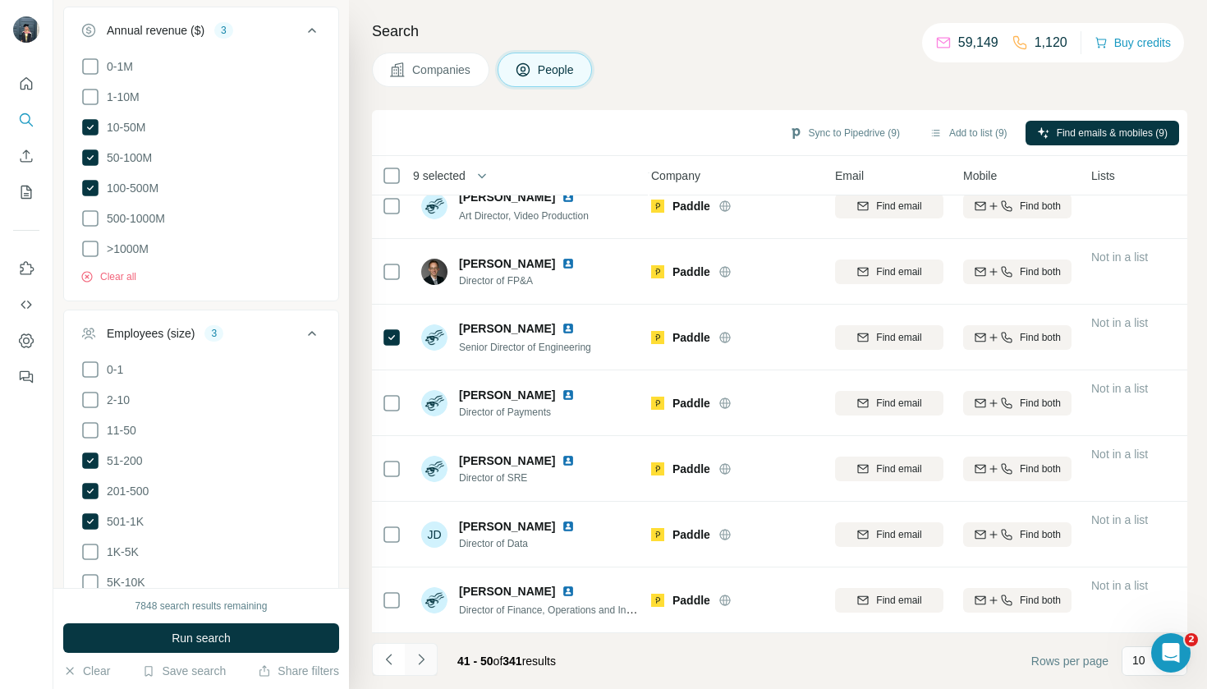
click at [426, 660] on icon "Navigate to next page" at bounding box center [421, 659] width 16 height 16
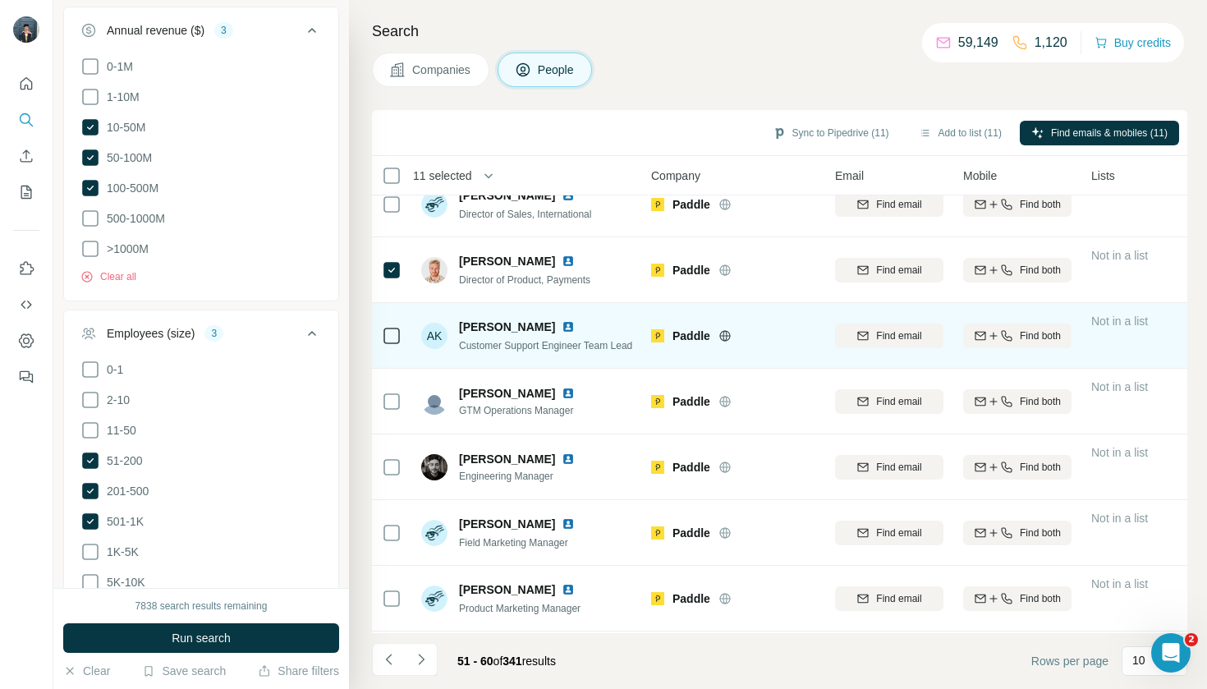
click at [384, 326] on icon at bounding box center [392, 336] width 20 height 20
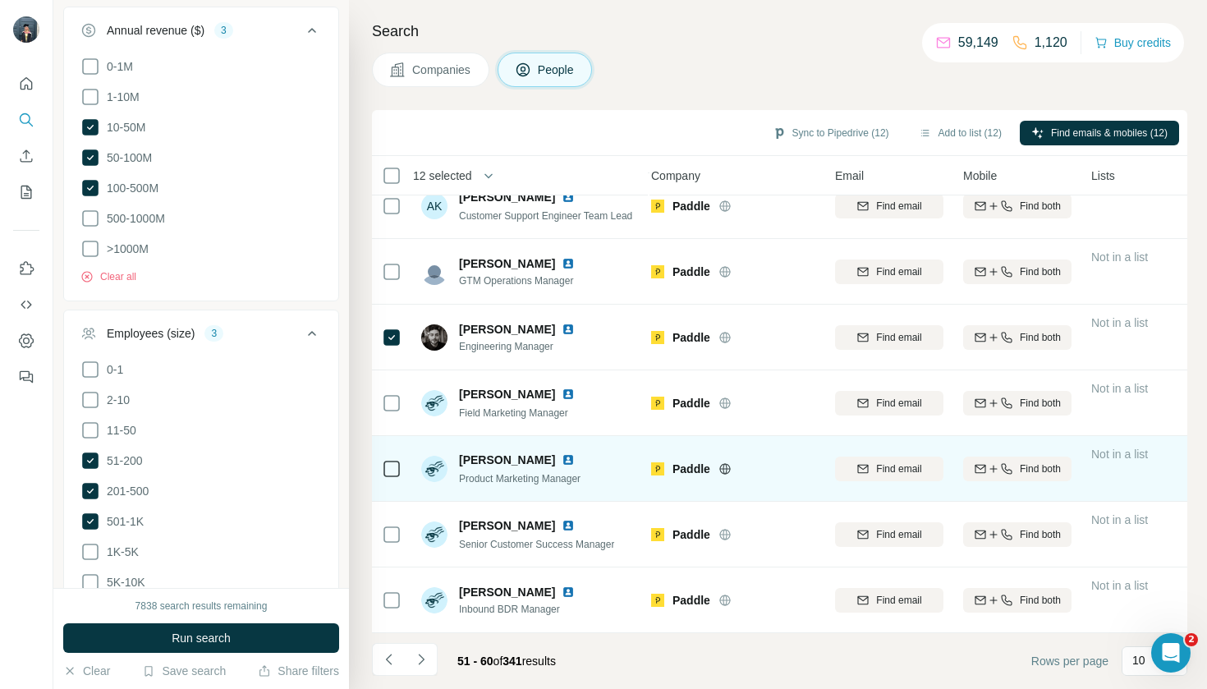
scroll to position [219, 7]
click at [387, 459] on icon at bounding box center [392, 469] width 20 height 20
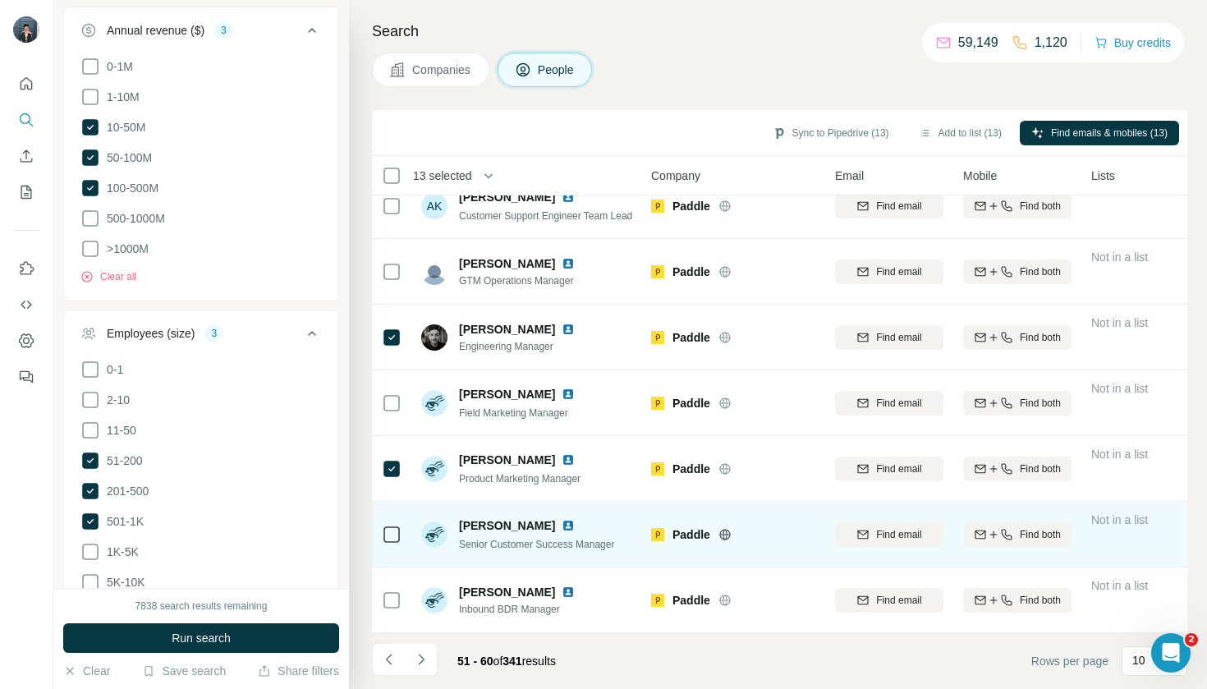
click at [381, 530] on td at bounding box center [391, 535] width 39 height 66
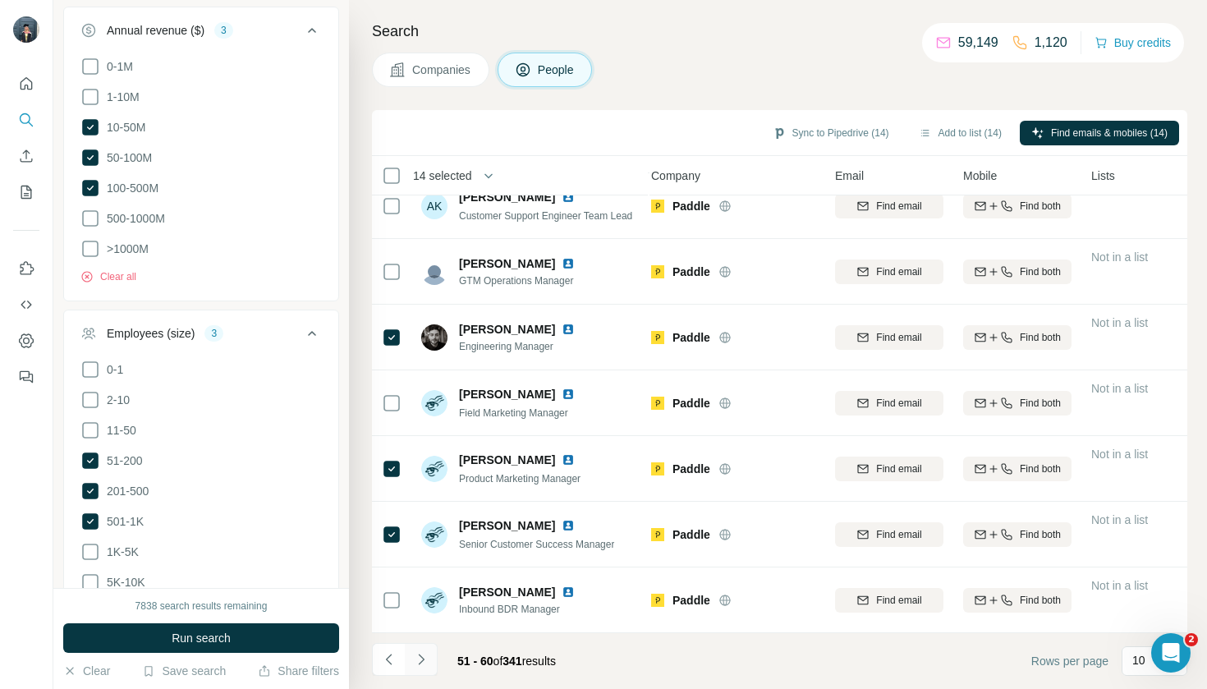
click at [419, 659] on icon "Navigate to next page" at bounding box center [421, 659] width 16 height 16
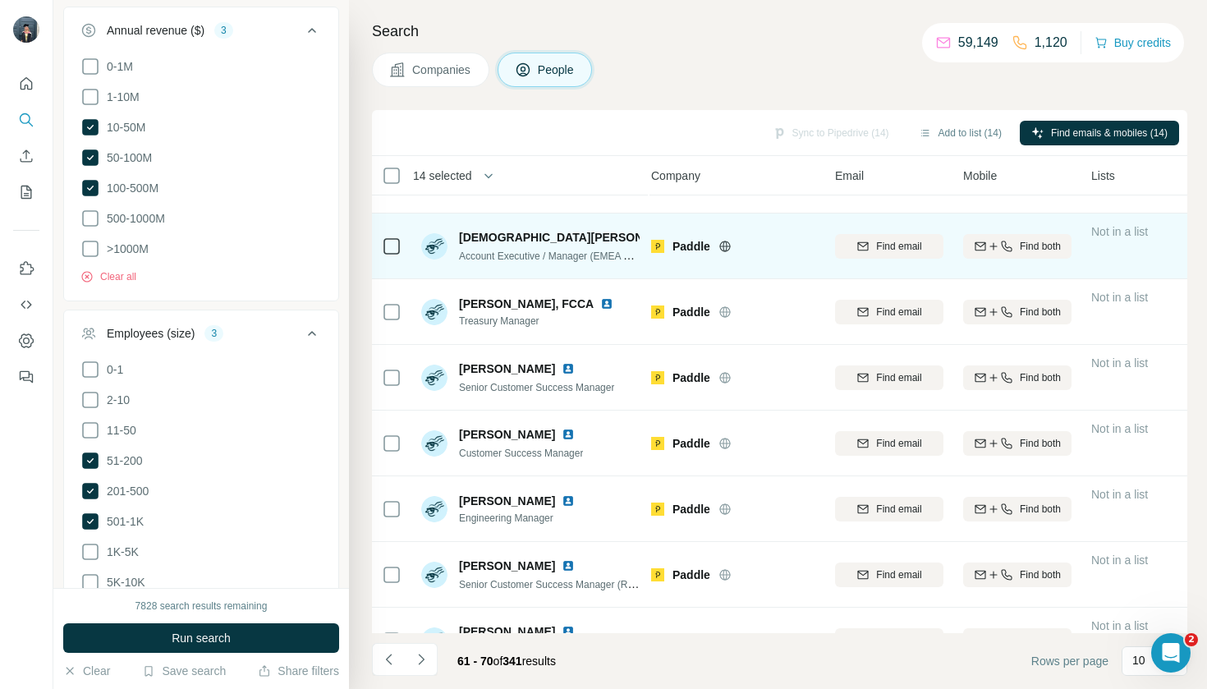
scroll to position [115, 7]
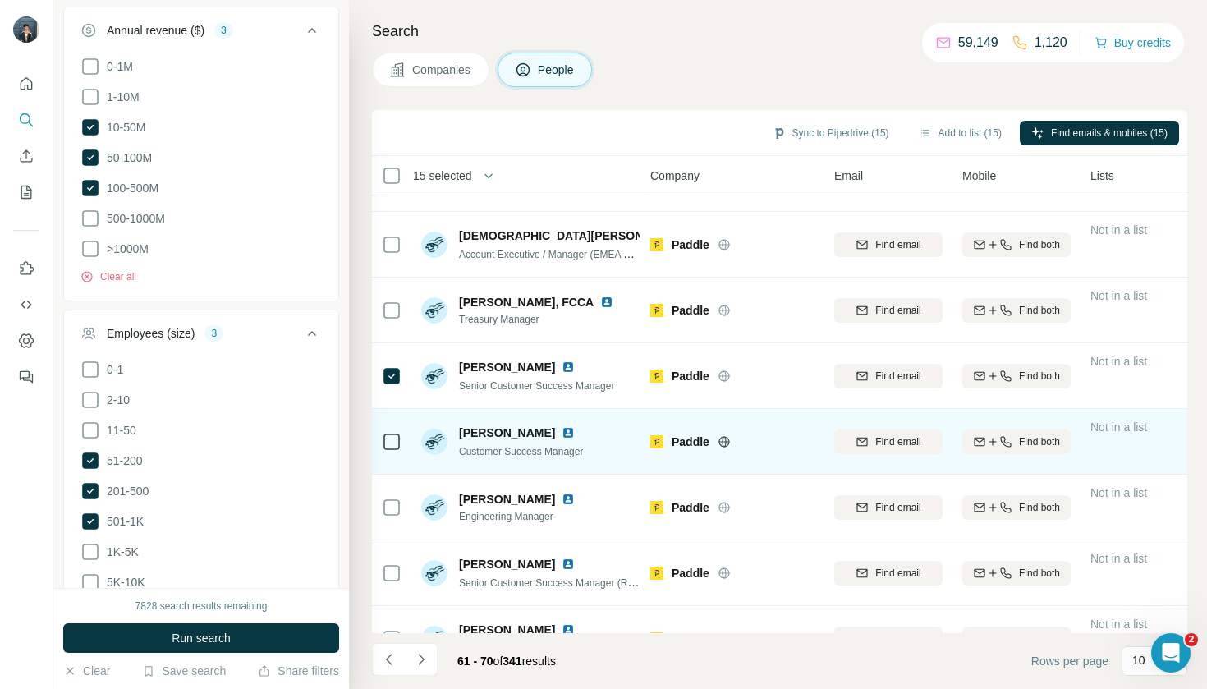
click at [379, 434] on td at bounding box center [391, 442] width 39 height 66
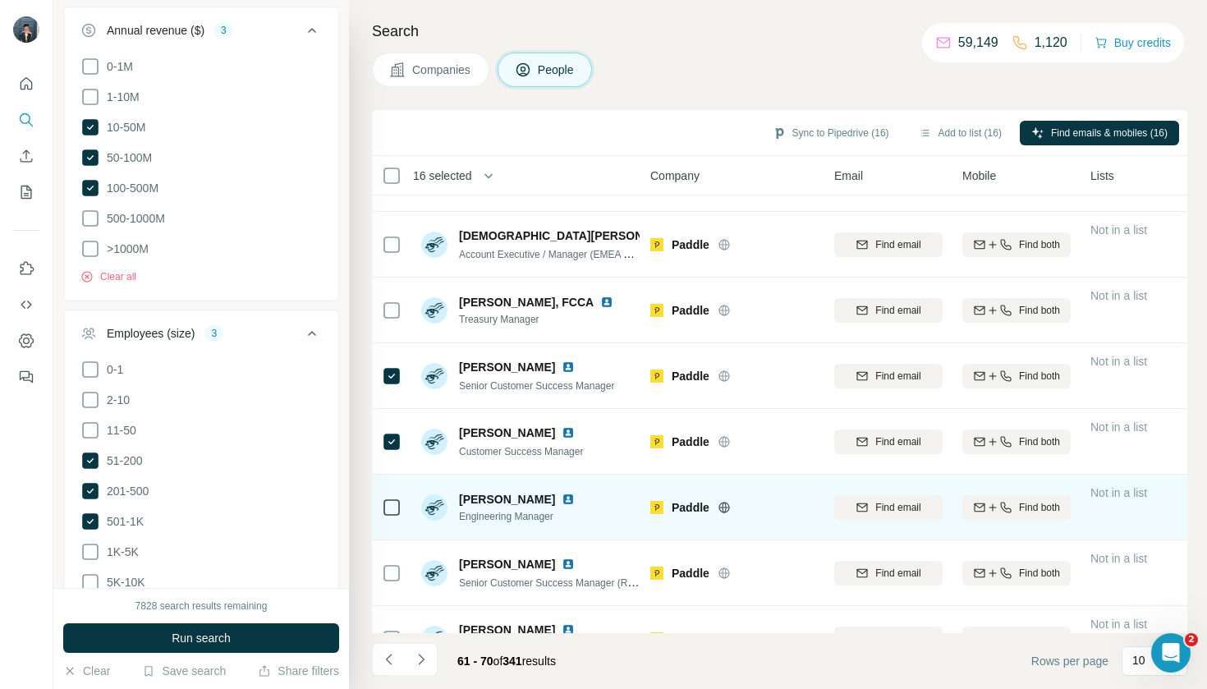
click at [385, 498] on div at bounding box center [392, 508] width 20 height 20
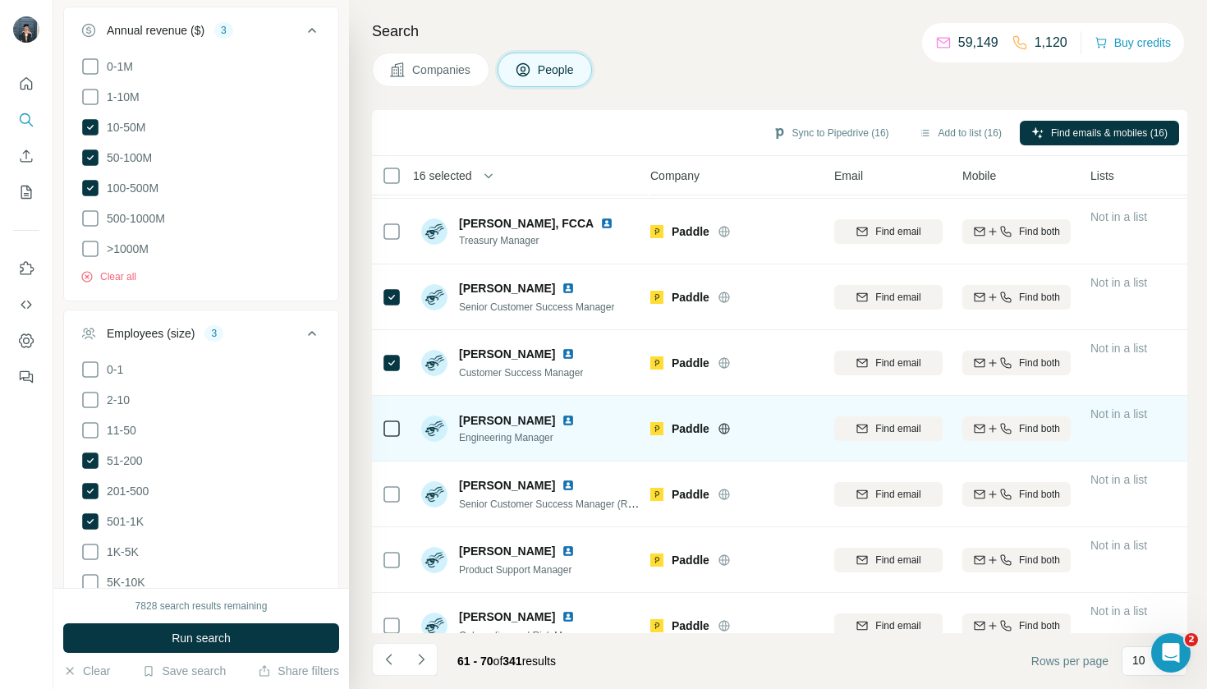
scroll to position [204, 7]
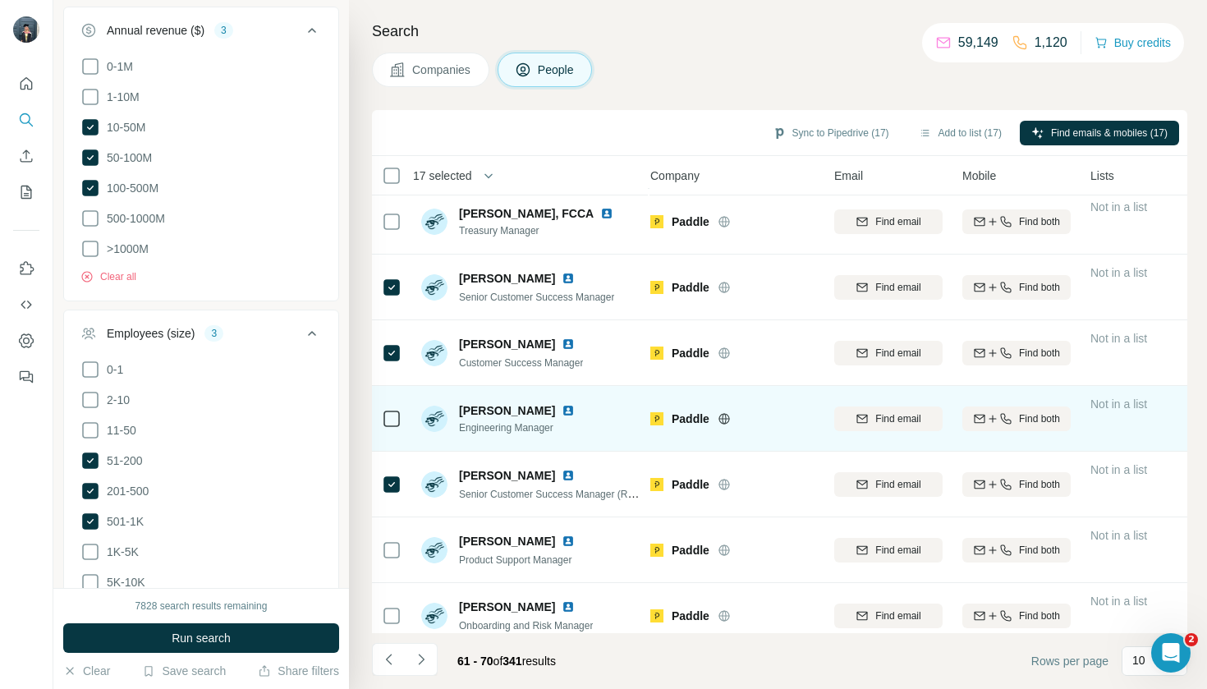
click at [385, 397] on div at bounding box center [392, 418] width 20 height 45
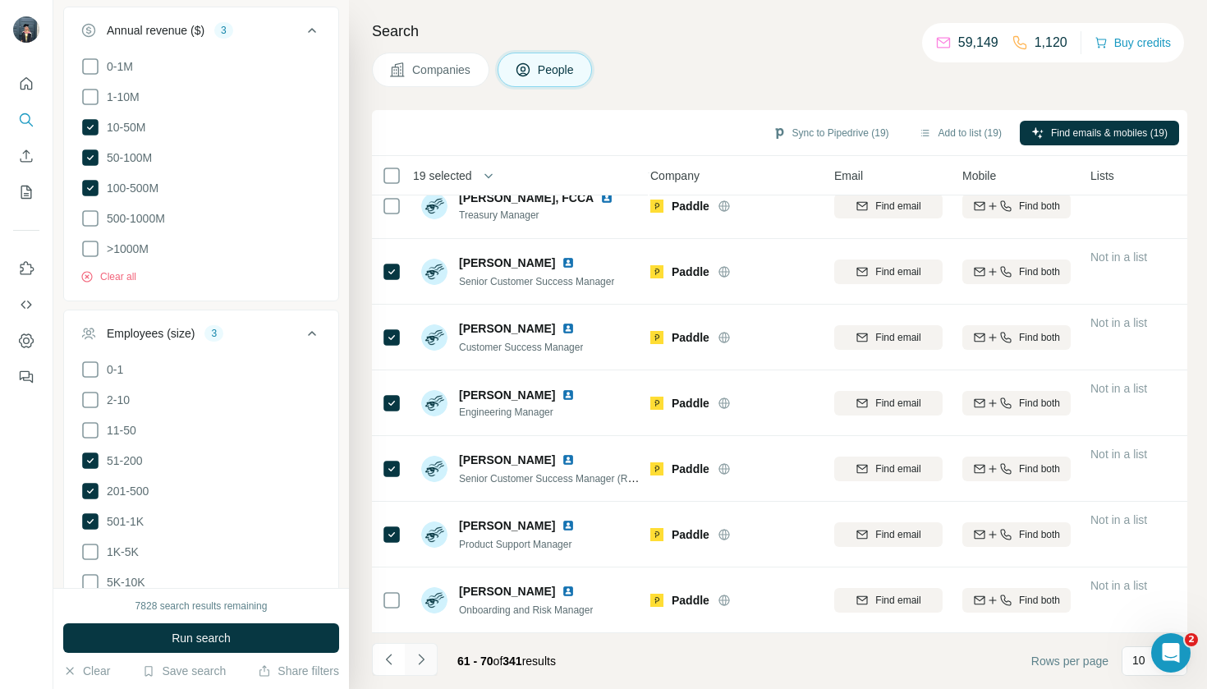
click at [417, 656] on icon "Navigate to next page" at bounding box center [421, 659] width 16 height 16
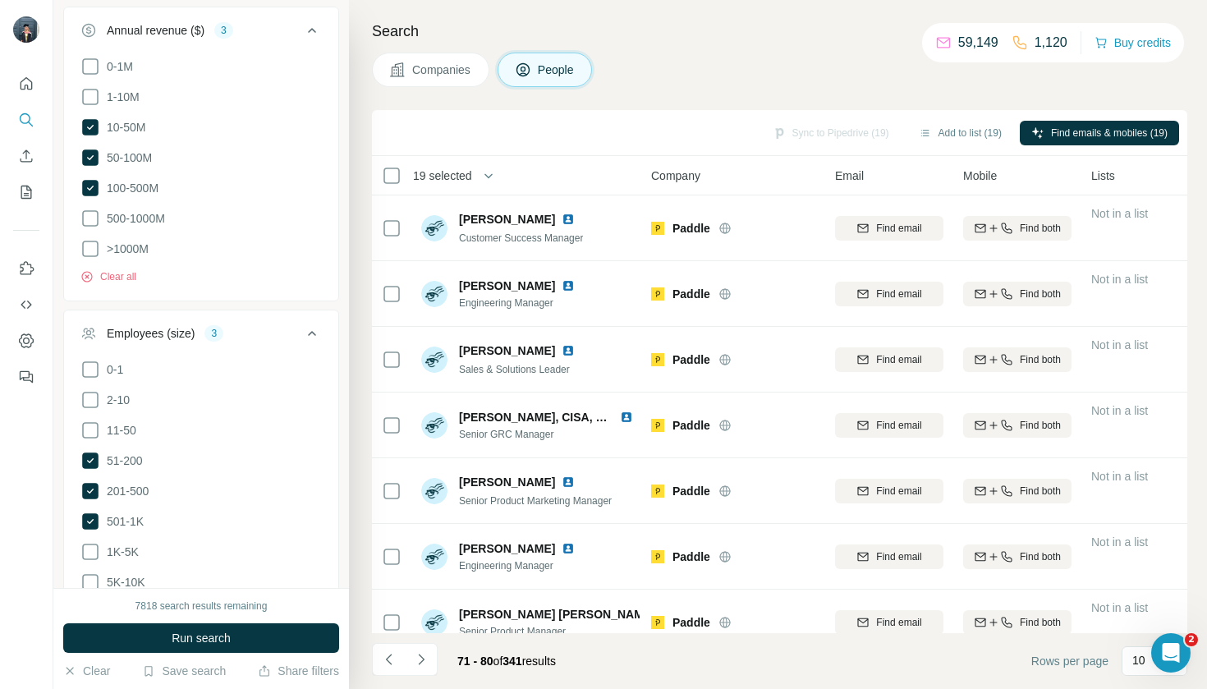
scroll to position [0, 7]
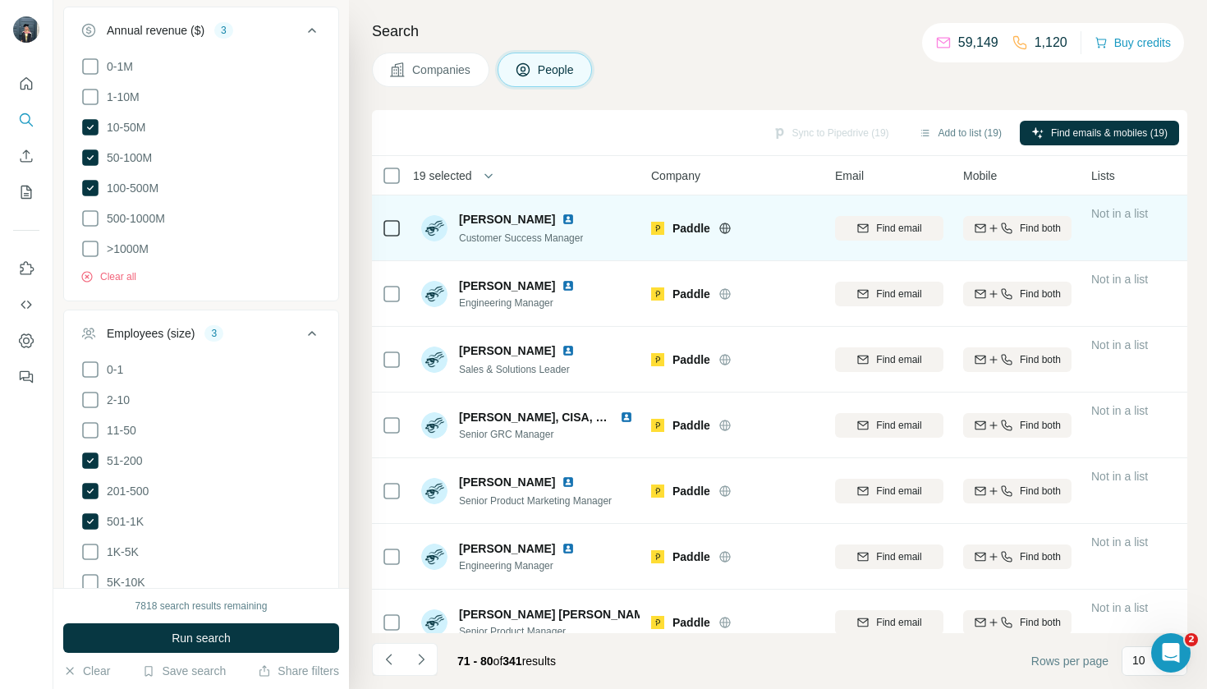
click at [393, 205] on div at bounding box center [392, 227] width 20 height 45
click at [389, 242] on div at bounding box center [392, 227] width 20 height 45
click at [391, 207] on div at bounding box center [392, 227] width 20 height 45
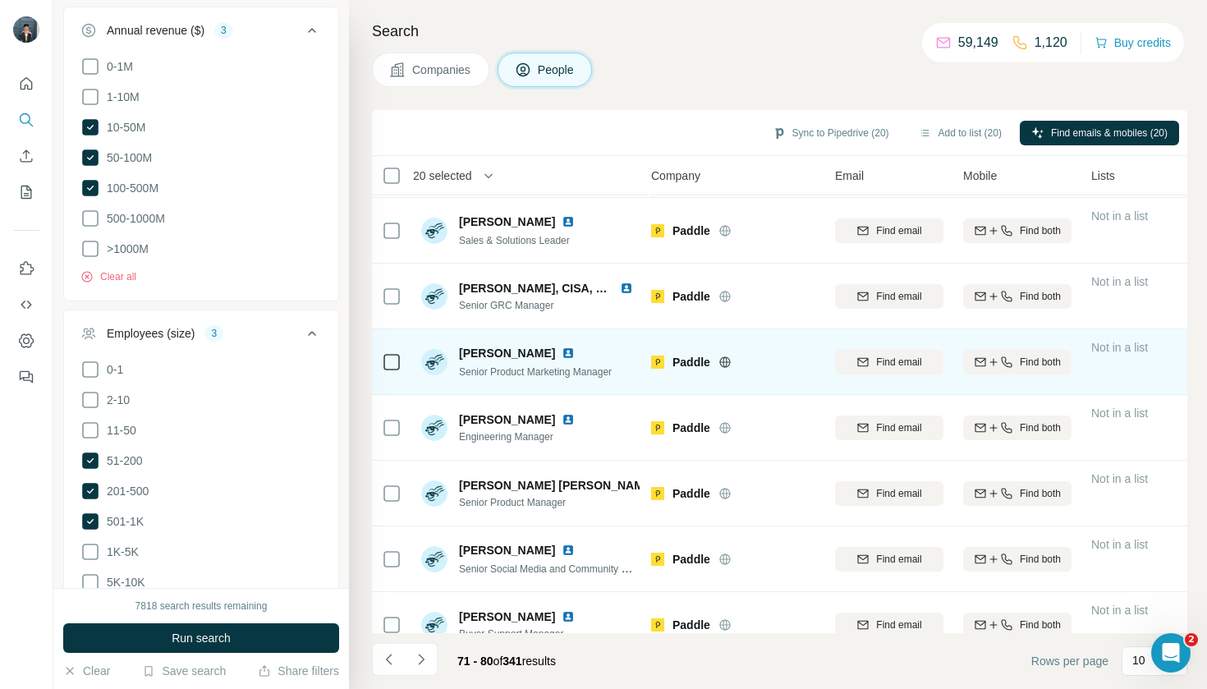
click at [377, 337] on td at bounding box center [391, 362] width 39 height 66
click at [377, 352] on td at bounding box center [391, 362] width 39 height 66
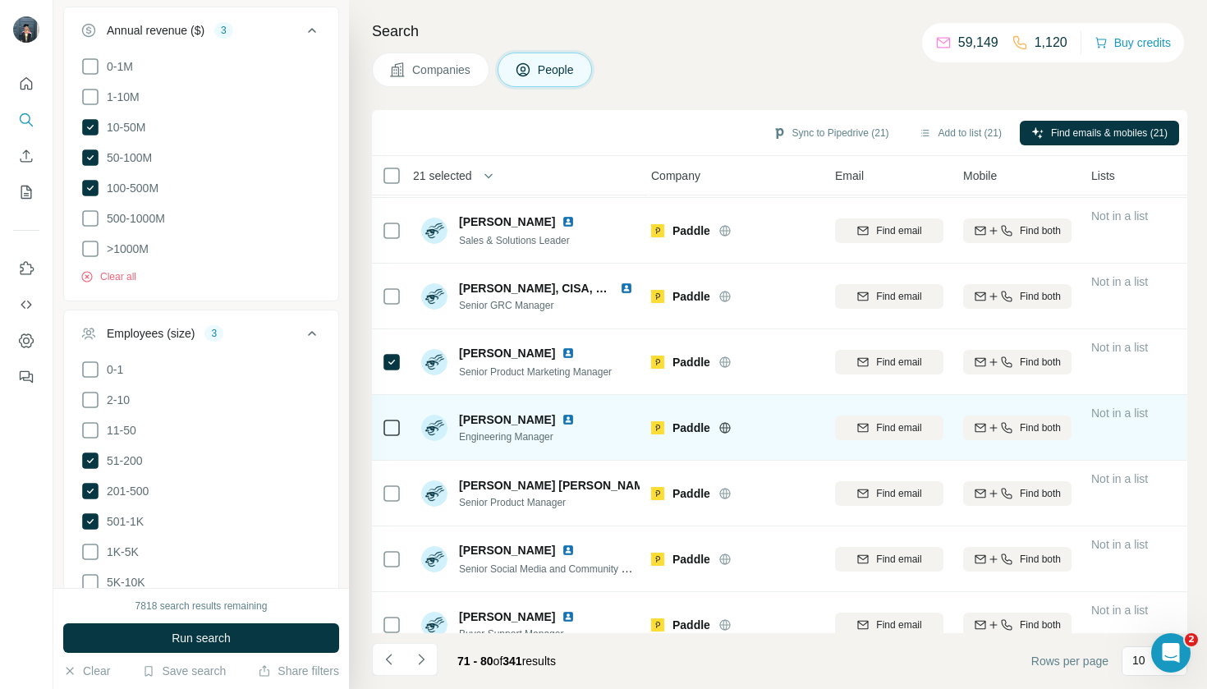
click at [400, 430] on icon at bounding box center [392, 428] width 20 height 20
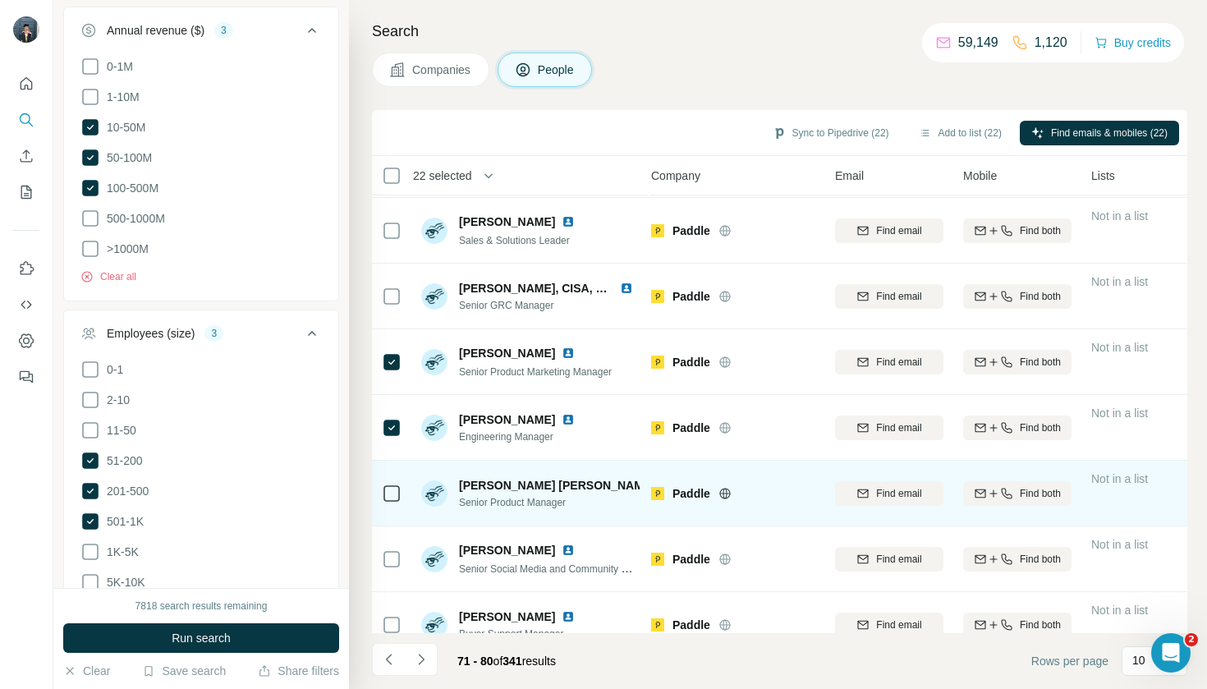
click at [398, 480] on div at bounding box center [392, 493] width 20 height 45
click at [390, 484] on icon at bounding box center [392, 494] width 20 height 20
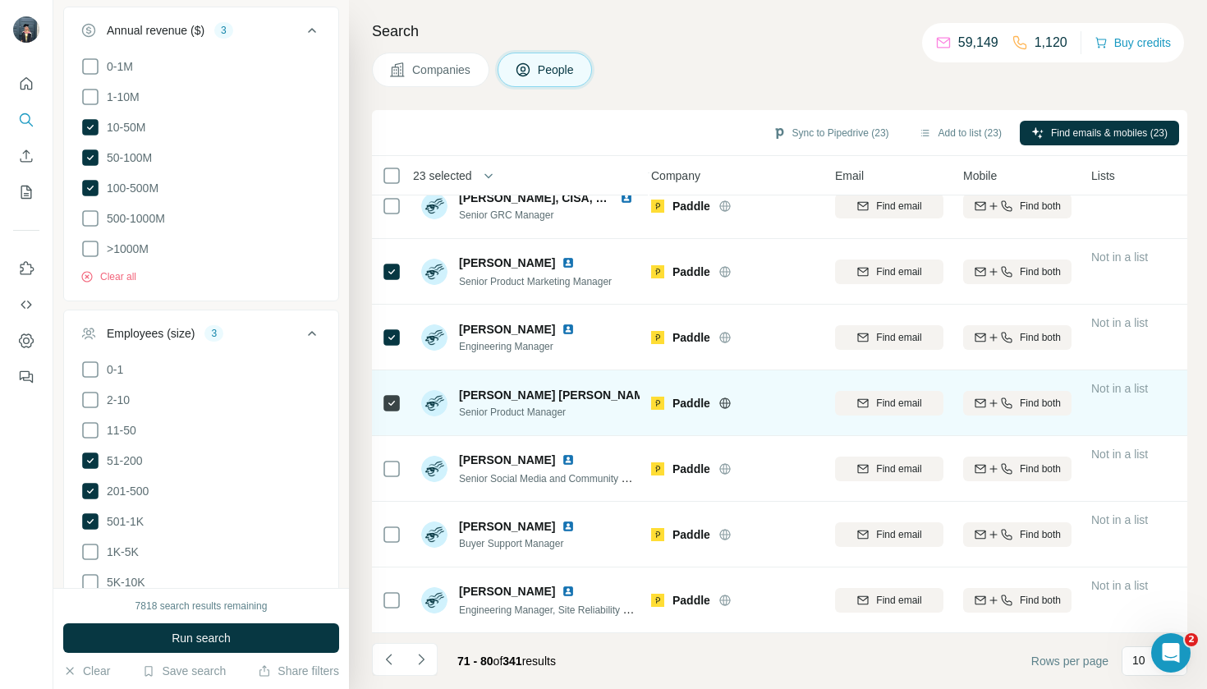
scroll to position [219, 7]
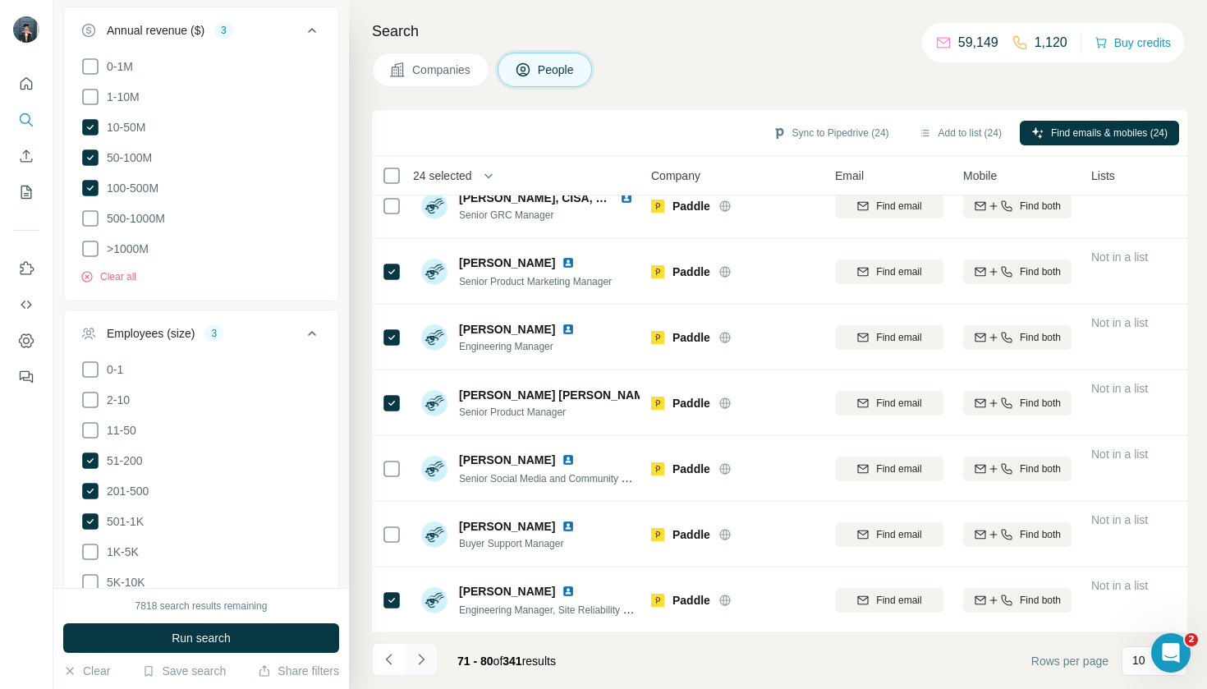
click at [416, 663] on icon "Navigate to next page" at bounding box center [421, 659] width 16 height 16
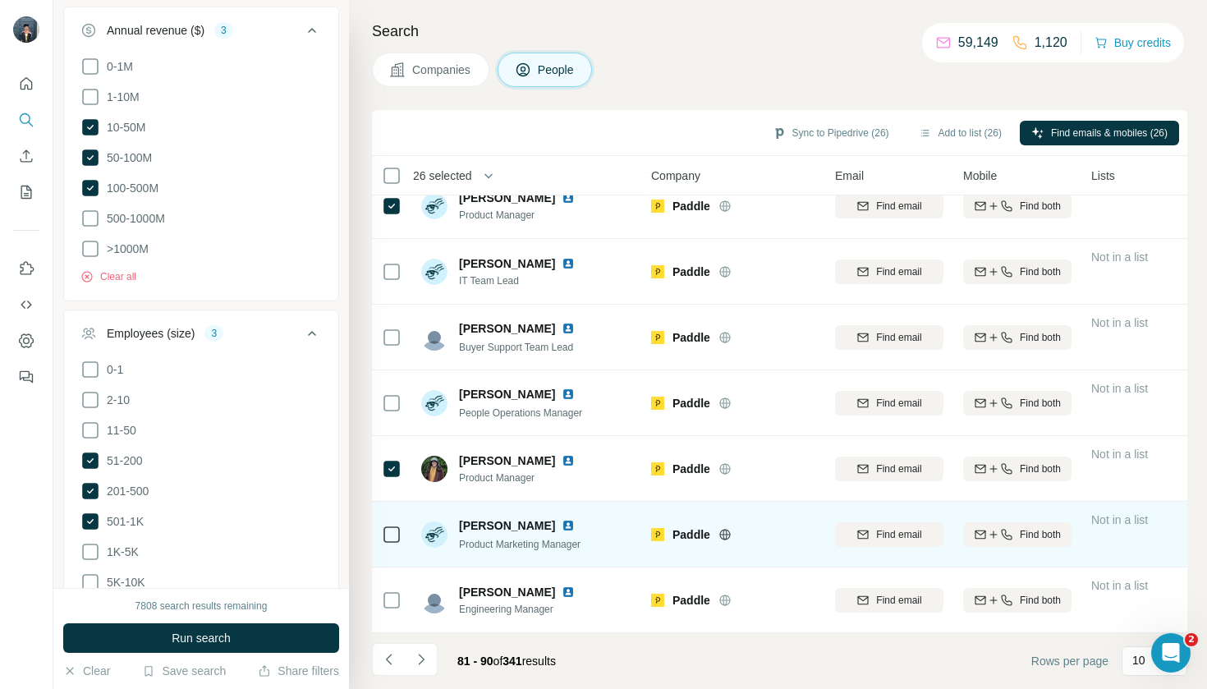
click at [377, 544] on td at bounding box center [391, 535] width 39 height 66
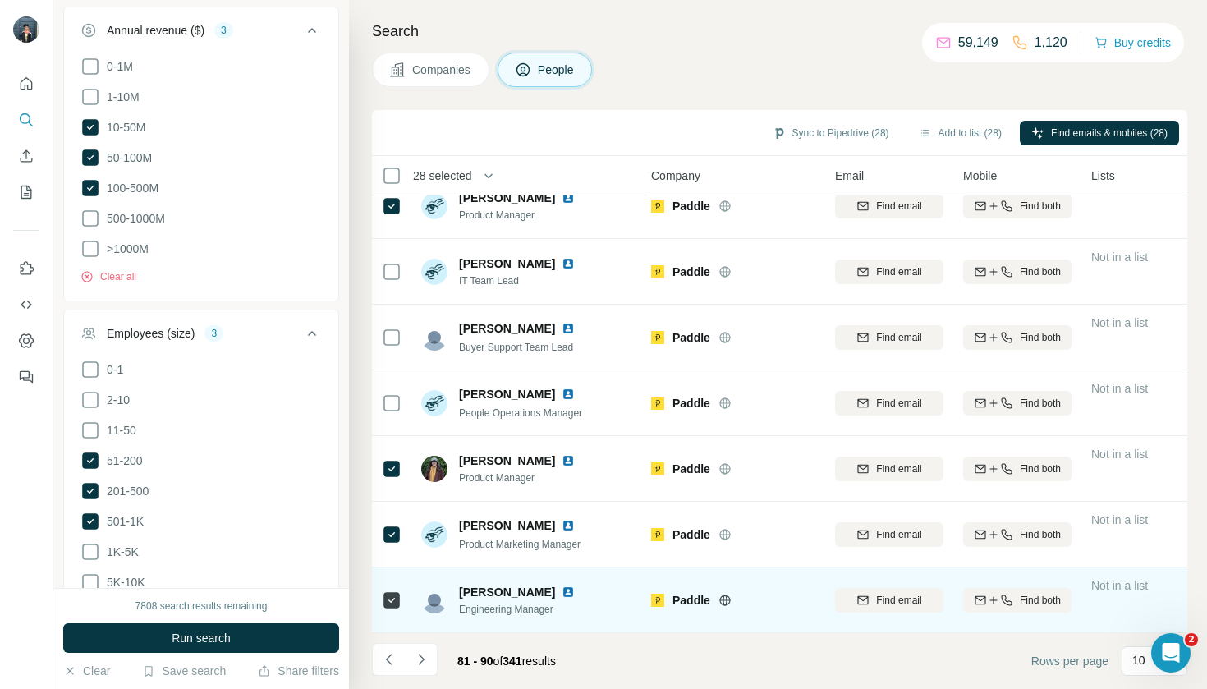
scroll to position [0, 0]
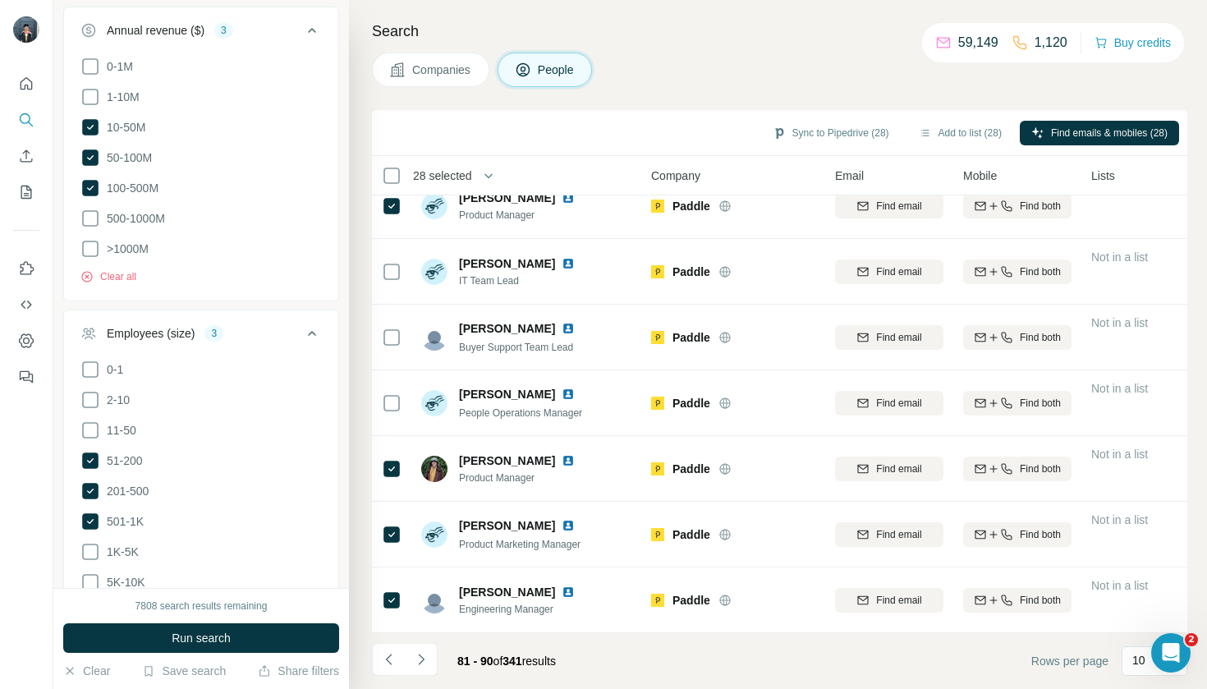
click at [425, 677] on li at bounding box center [421, 661] width 33 height 36
click at [422, 655] on icon "Navigate to next page" at bounding box center [421, 659] width 16 height 16
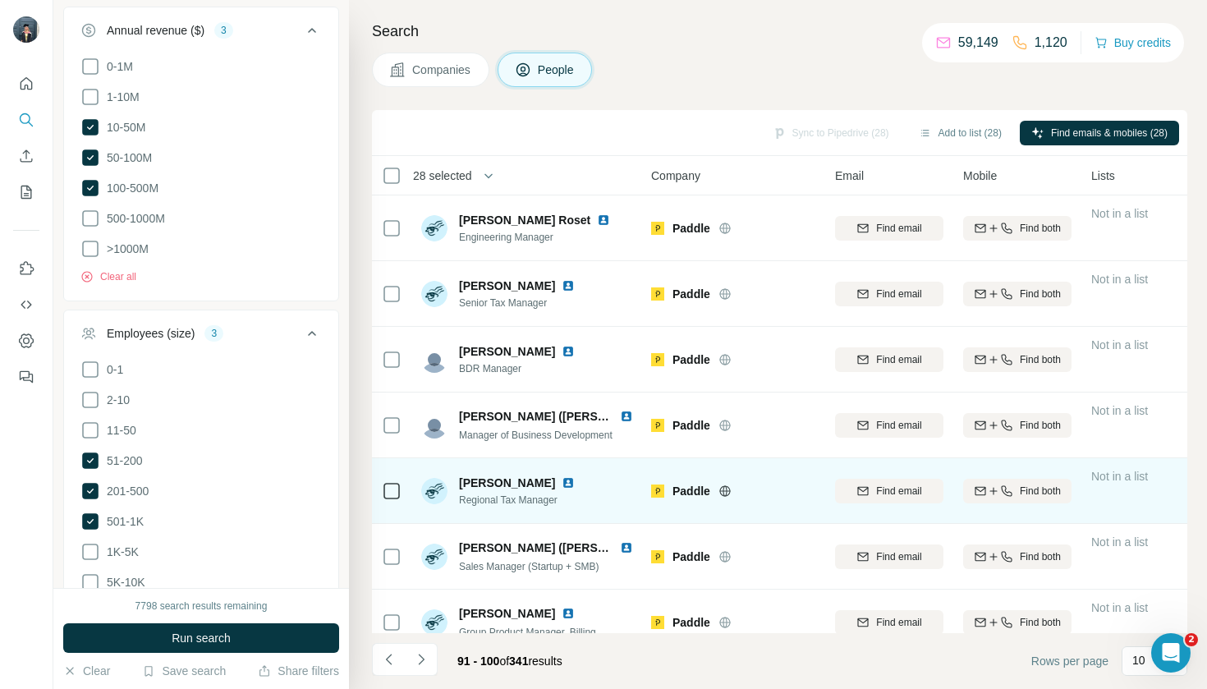
scroll to position [0, 7]
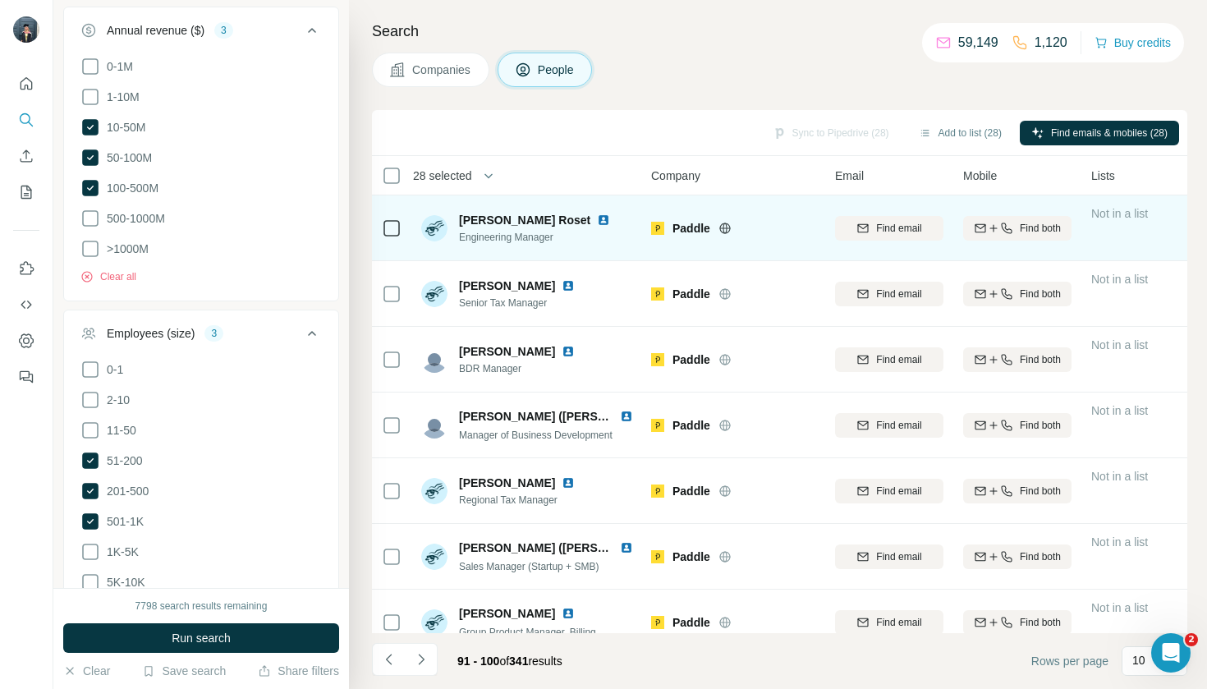
click at [385, 217] on div at bounding box center [392, 227] width 20 height 45
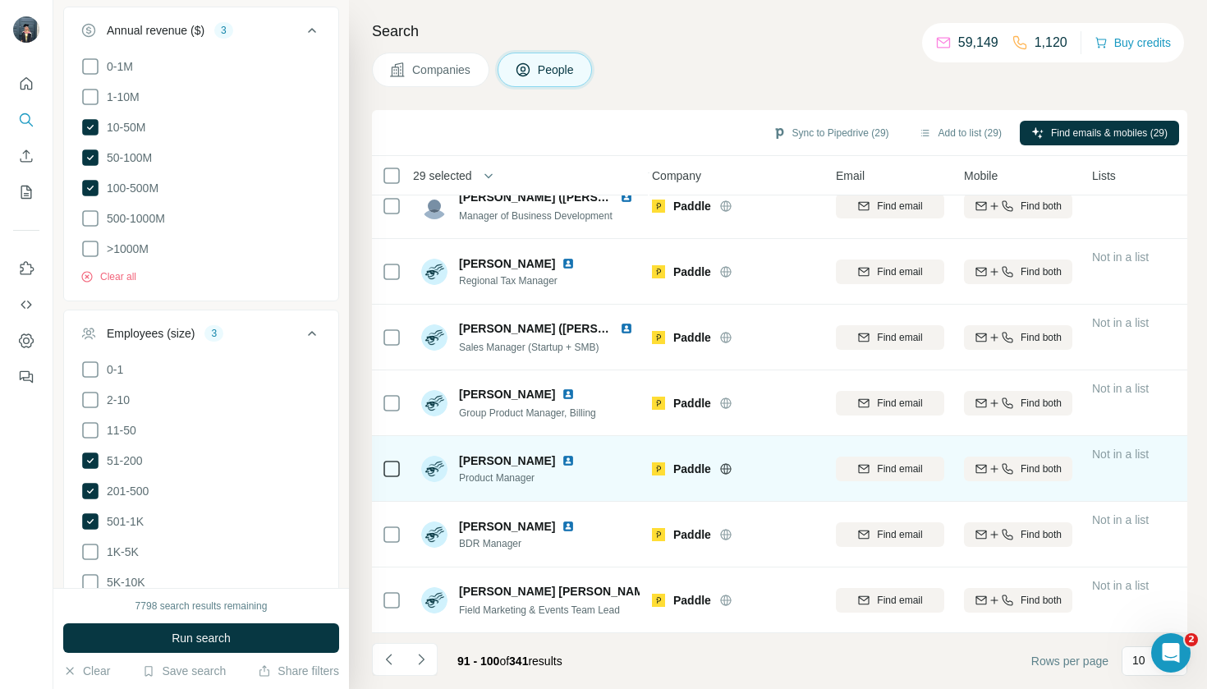
scroll to position [219, 6]
click at [378, 463] on td at bounding box center [391, 469] width 39 height 66
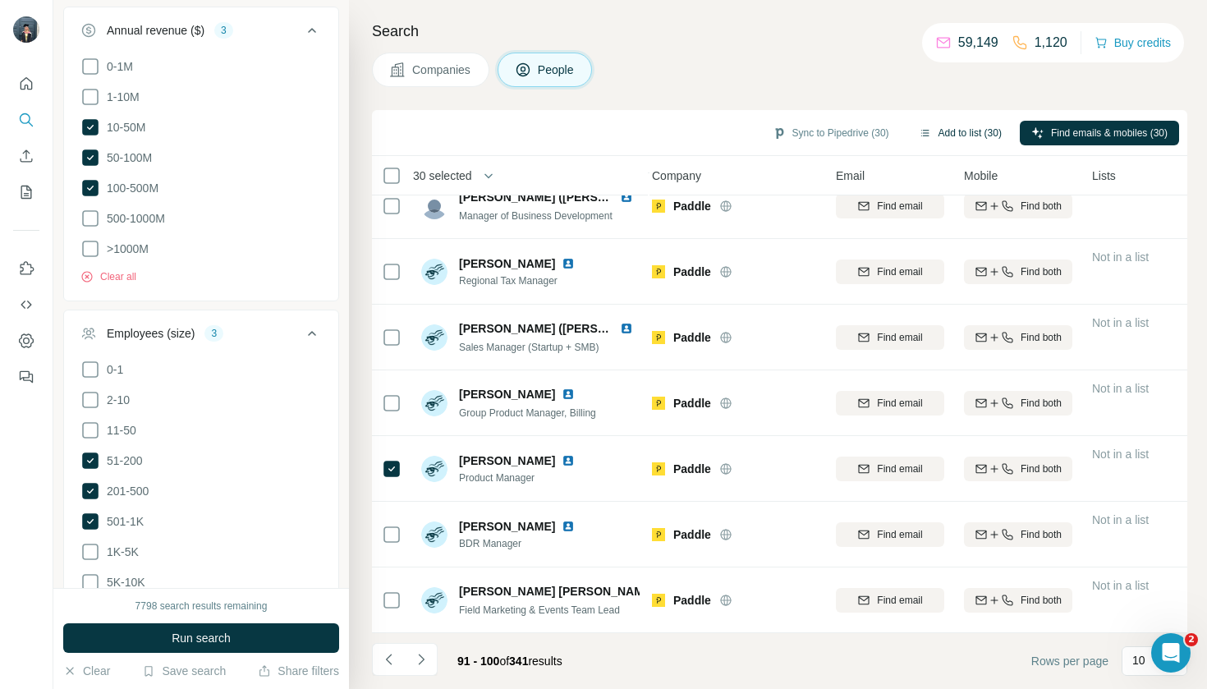
click at [960, 133] on button "Add to list (30)" at bounding box center [960, 133] width 106 height 25
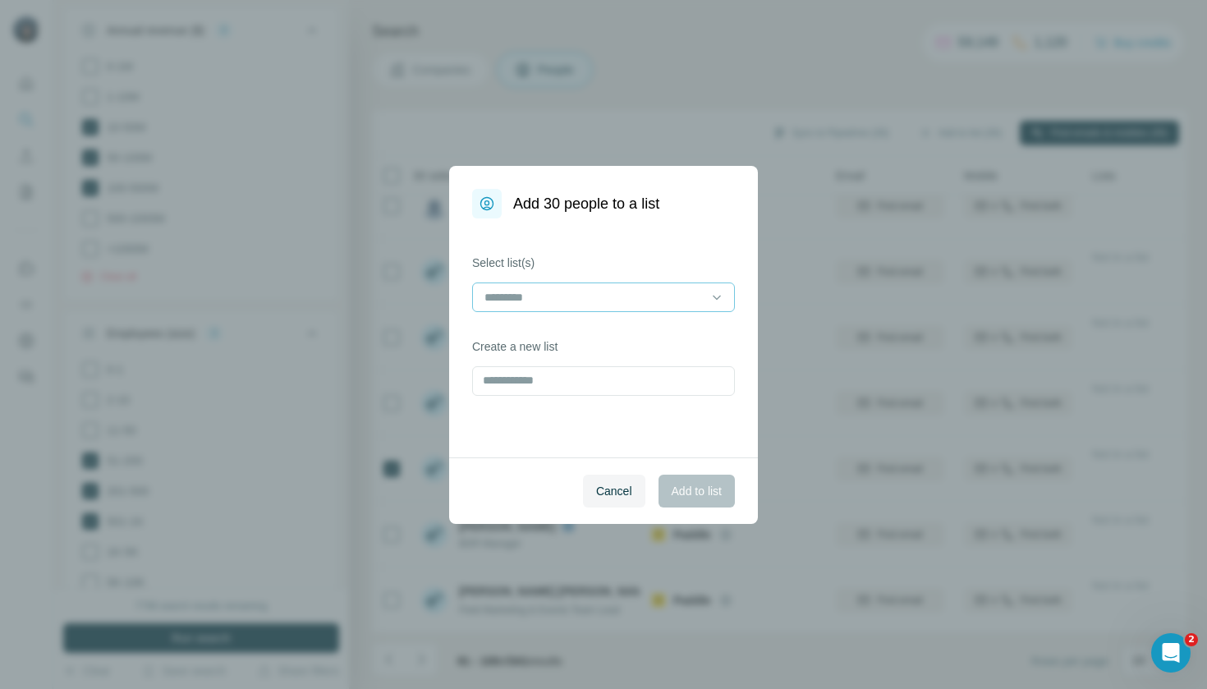
click at [635, 297] on input at bounding box center [594, 297] width 222 height 18
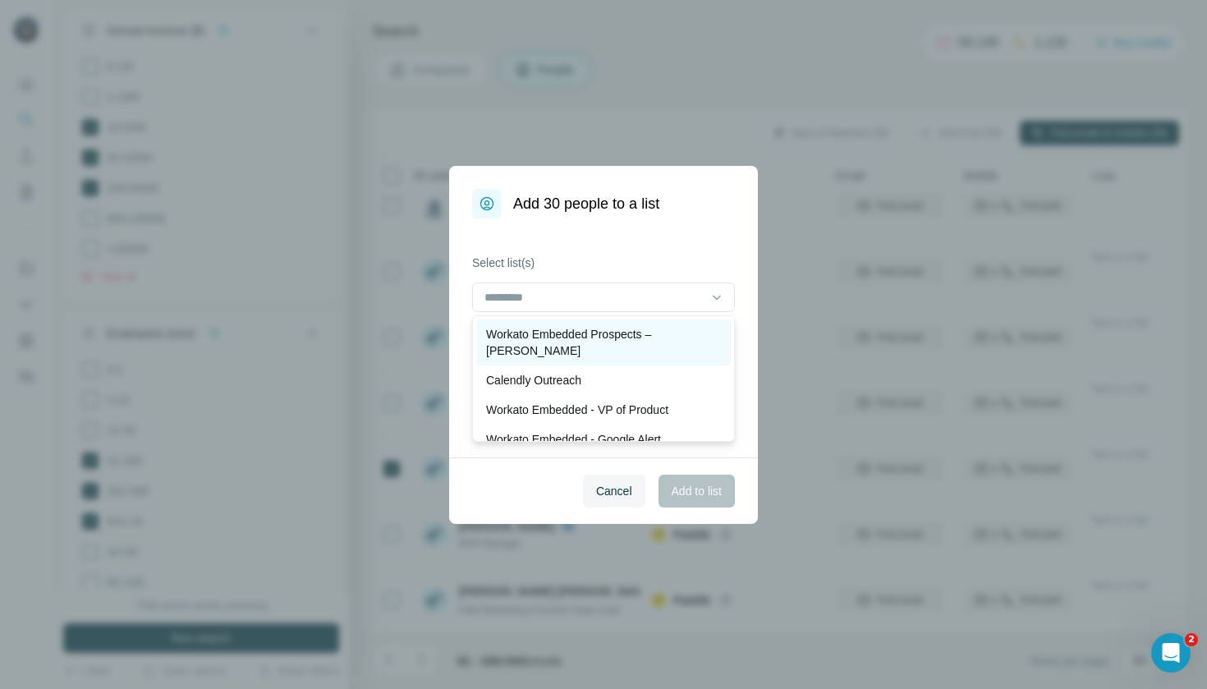
click at [634, 334] on p "Workato Embedded Prospects – [PERSON_NAME]" at bounding box center [603, 342] width 235 height 33
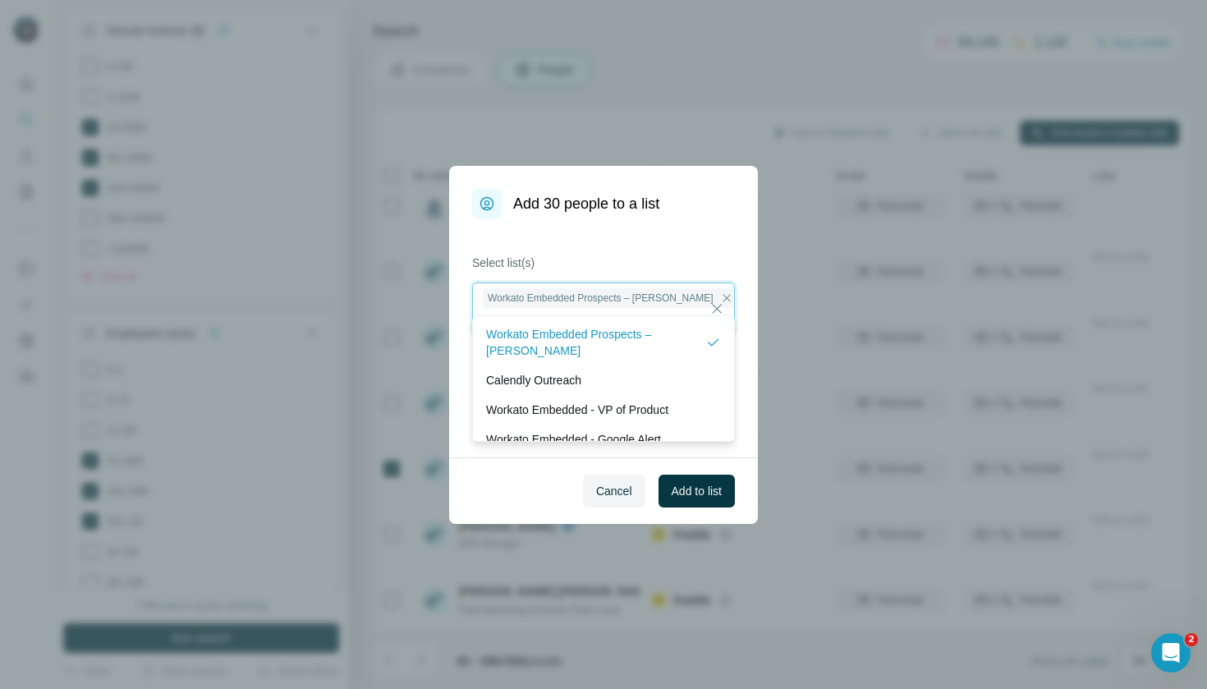
scroll to position [2, 0]
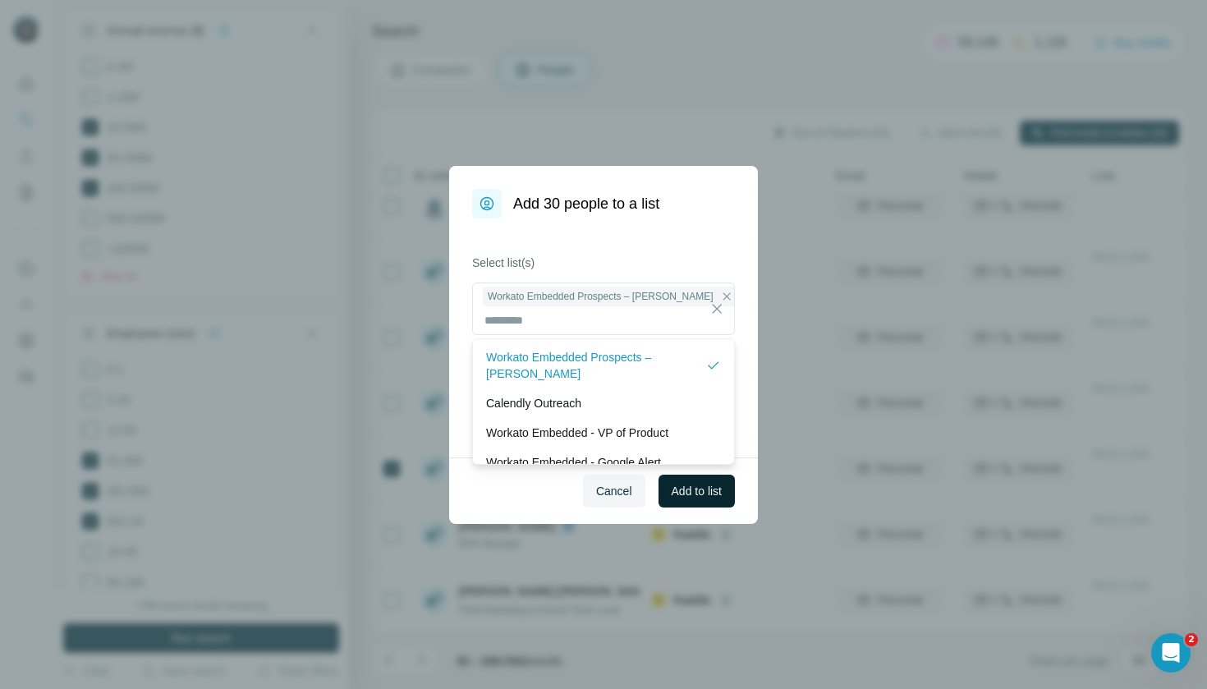
click at [693, 498] on span "Add to list" at bounding box center [697, 491] width 50 height 16
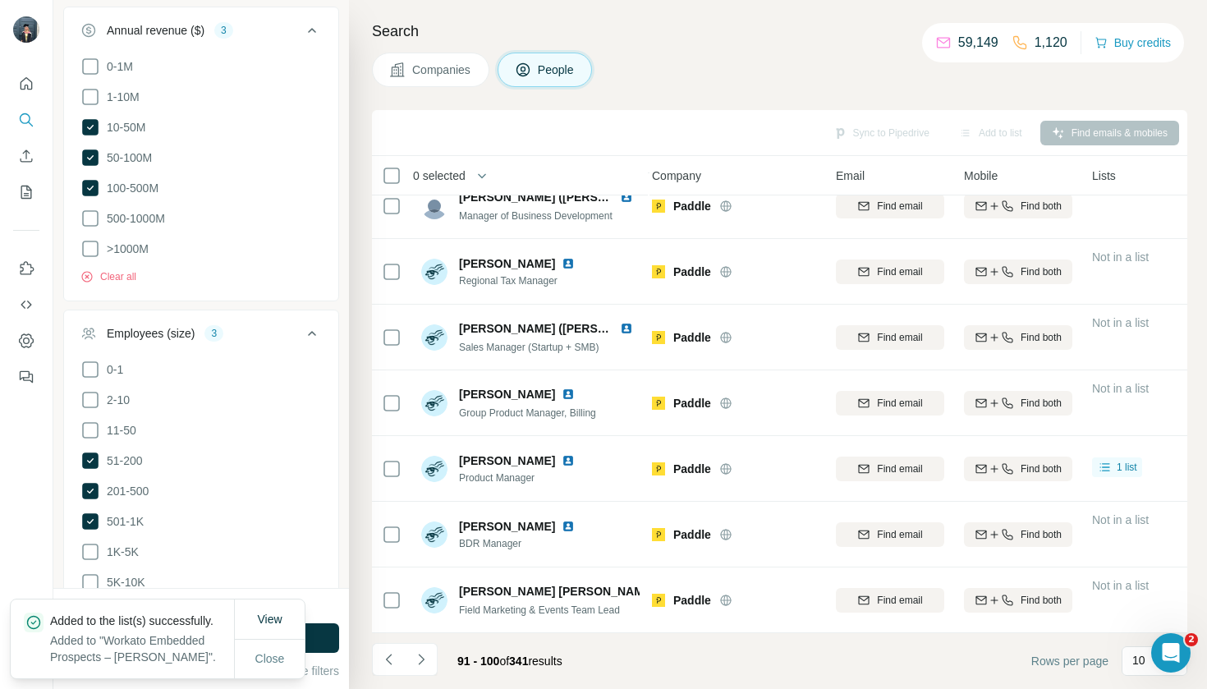
click at [444, 64] on span "Companies" at bounding box center [442, 70] width 60 height 16
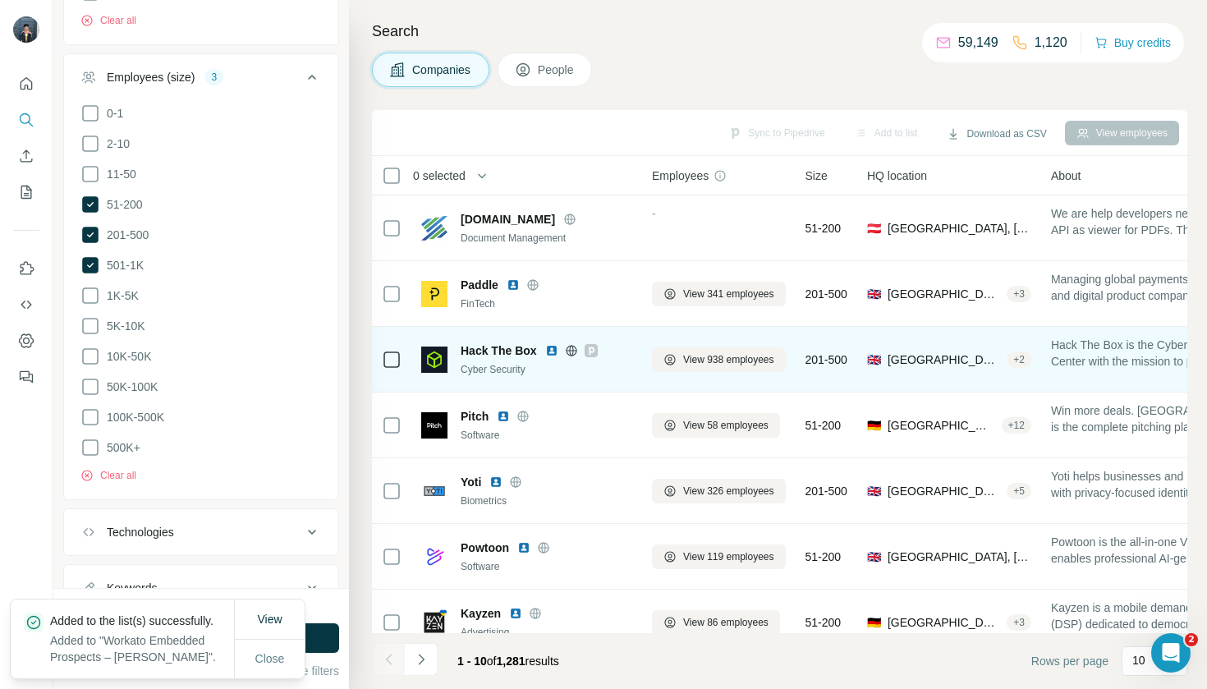
scroll to position [0, 6]
click at [702, 360] on span "View 938 employees" at bounding box center [728, 359] width 91 height 15
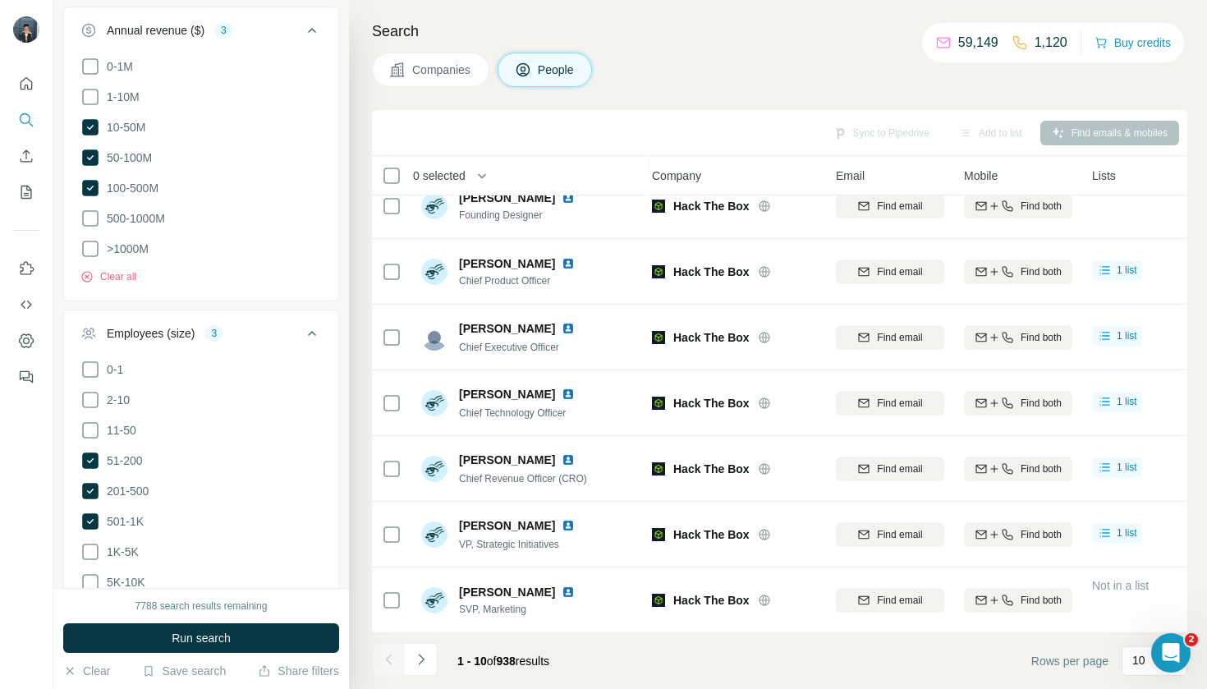
scroll to position [219, 6]
click at [469, 73] on span "Companies" at bounding box center [442, 70] width 60 height 16
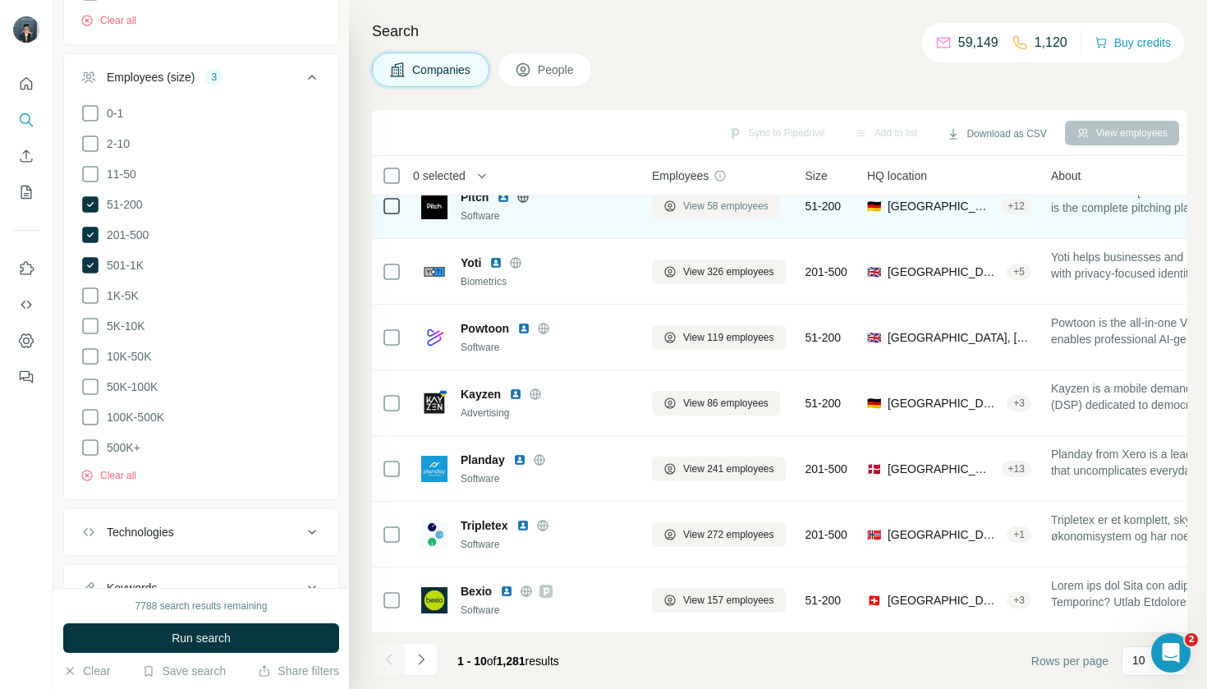
click at [729, 203] on span "View 58 employees" at bounding box center [725, 206] width 85 height 15
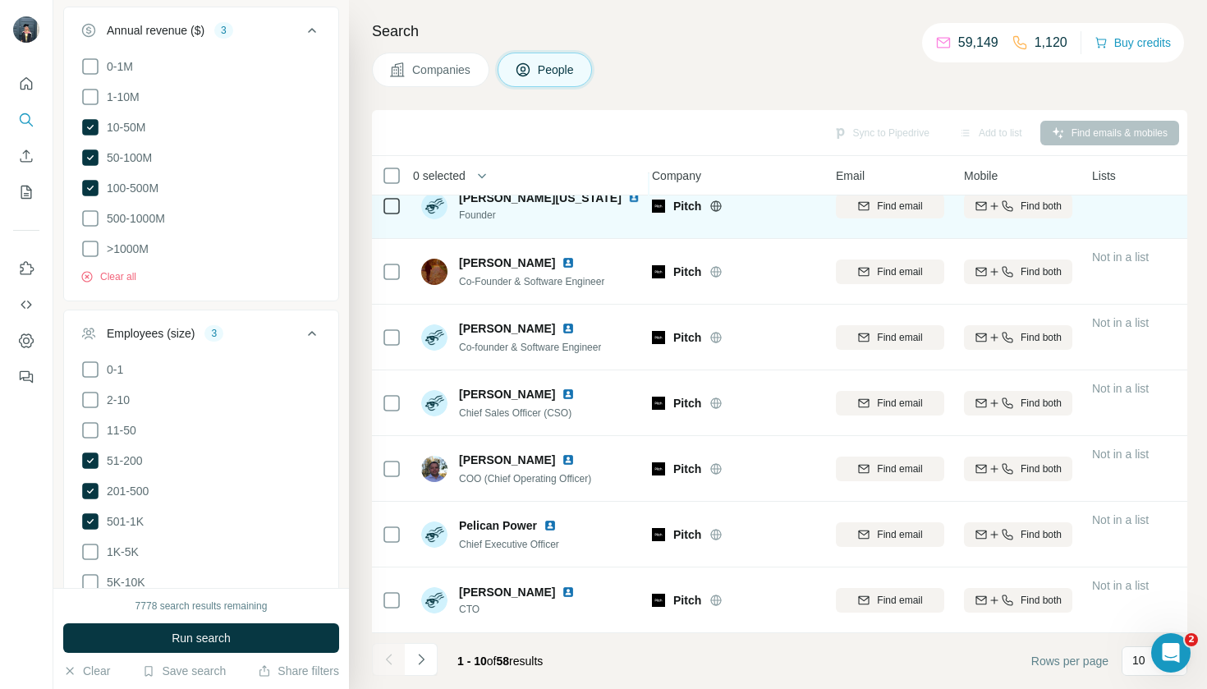
click at [397, 214] on icon at bounding box center [392, 206] width 20 height 20
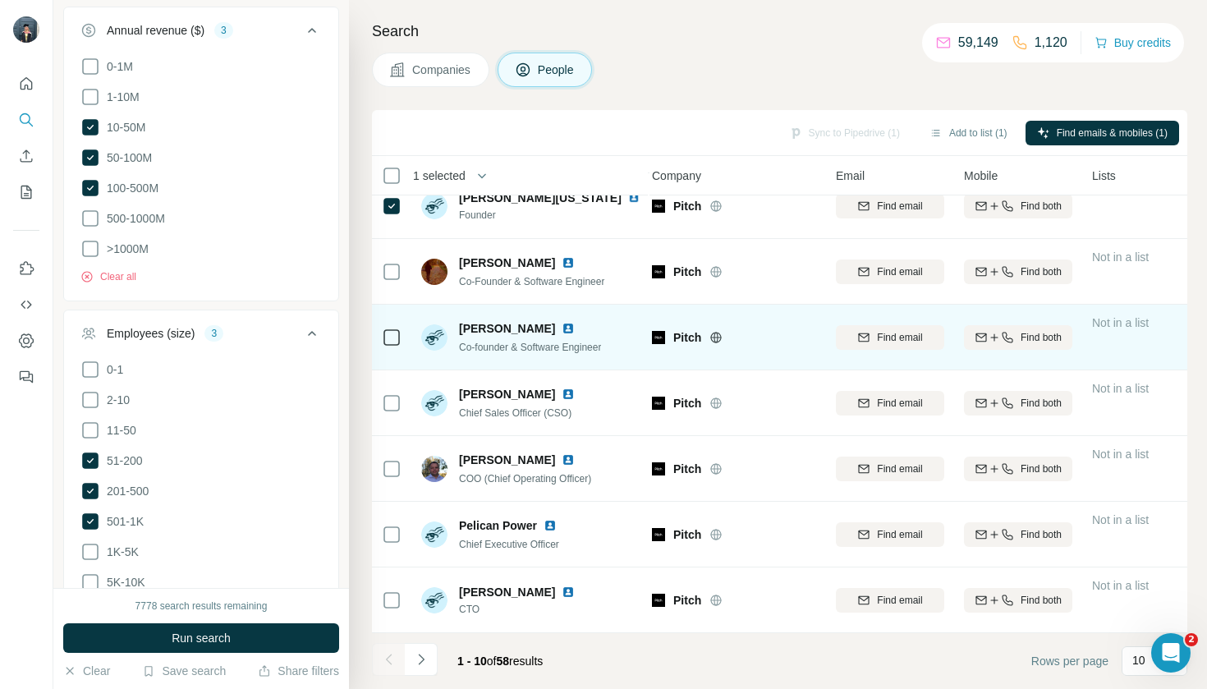
click at [382, 332] on icon at bounding box center [392, 338] width 20 height 20
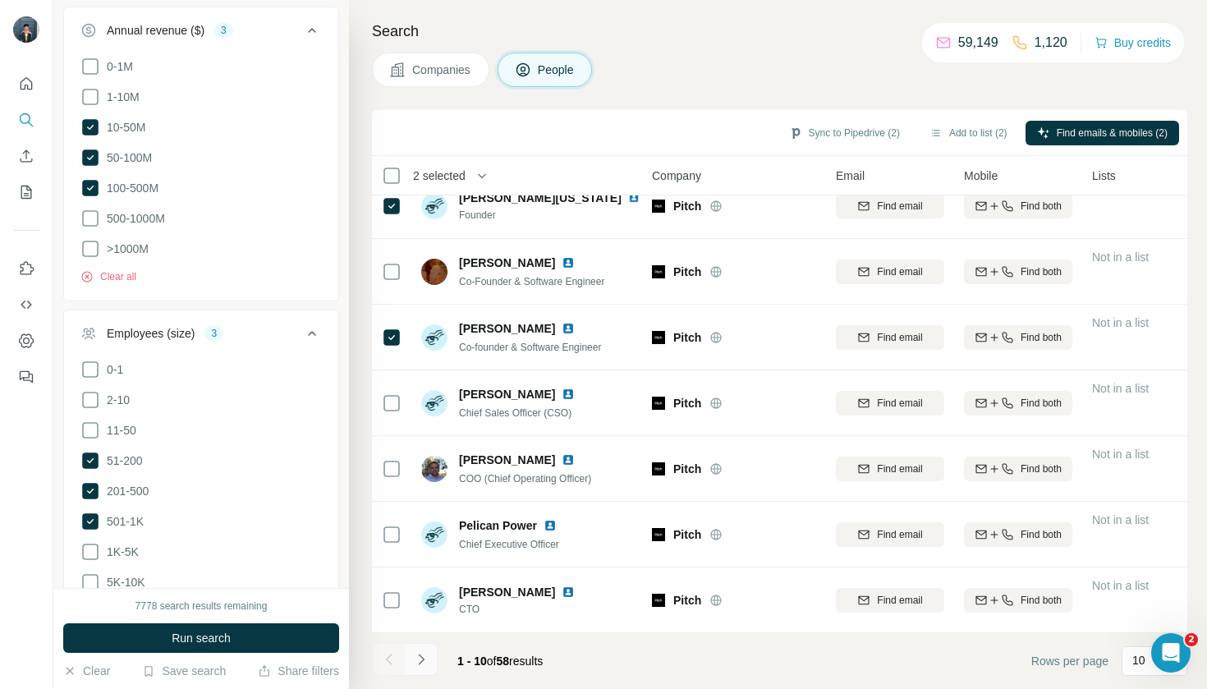
click at [421, 663] on icon "Navigate to next page" at bounding box center [421, 659] width 6 height 11
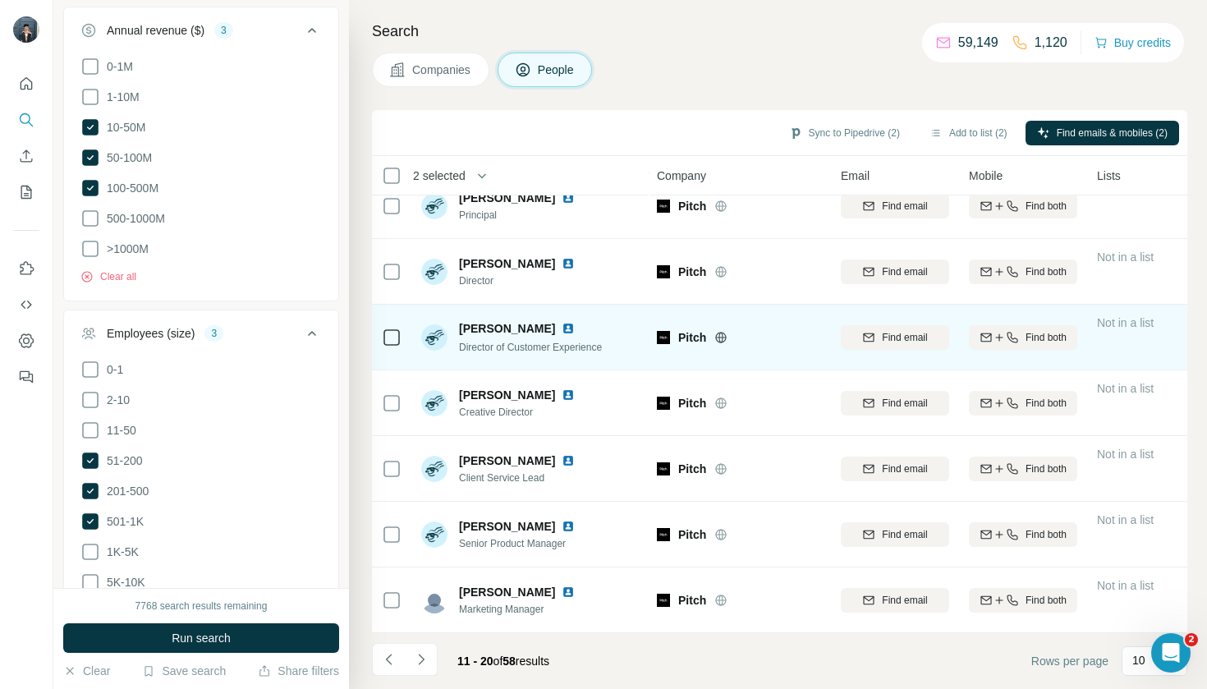
scroll to position [219, 1]
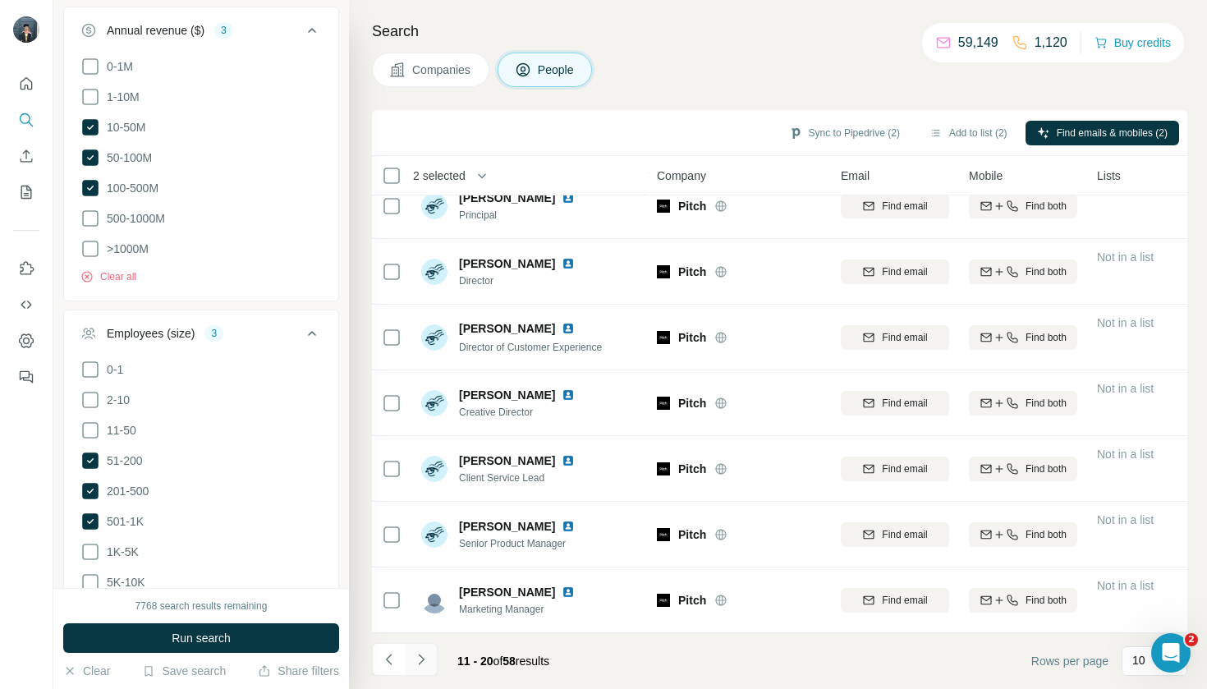
click at [420, 662] on icon "Navigate to next page" at bounding box center [421, 659] width 16 height 16
click at [372, 676] on li at bounding box center [388, 661] width 33 height 36
click at [381, 665] on icon "Navigate to previous page" at bounding box center [389, 659] width 16 height 16
click at [415, 663] on icon "Navigate to next page" at bounding box center [421, 659] width 16 height 16
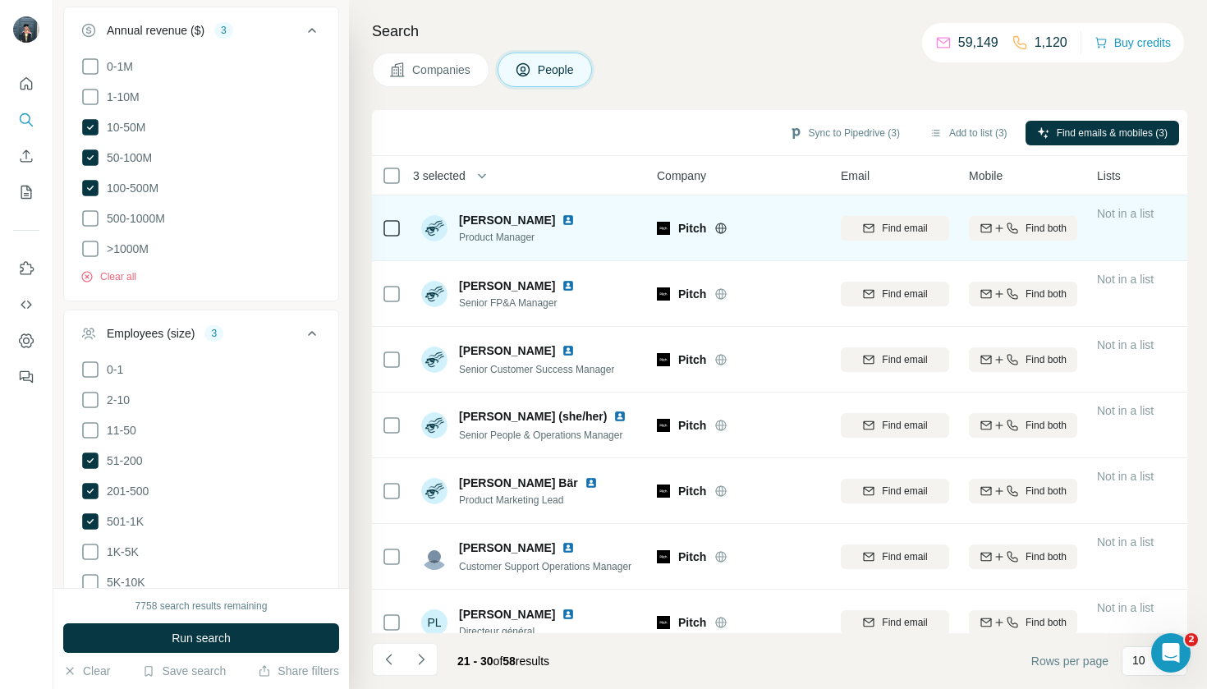
scroll to position [0, 1]
click at [391, 218] on icon at bounding box center [392, 228] width 20 height 20
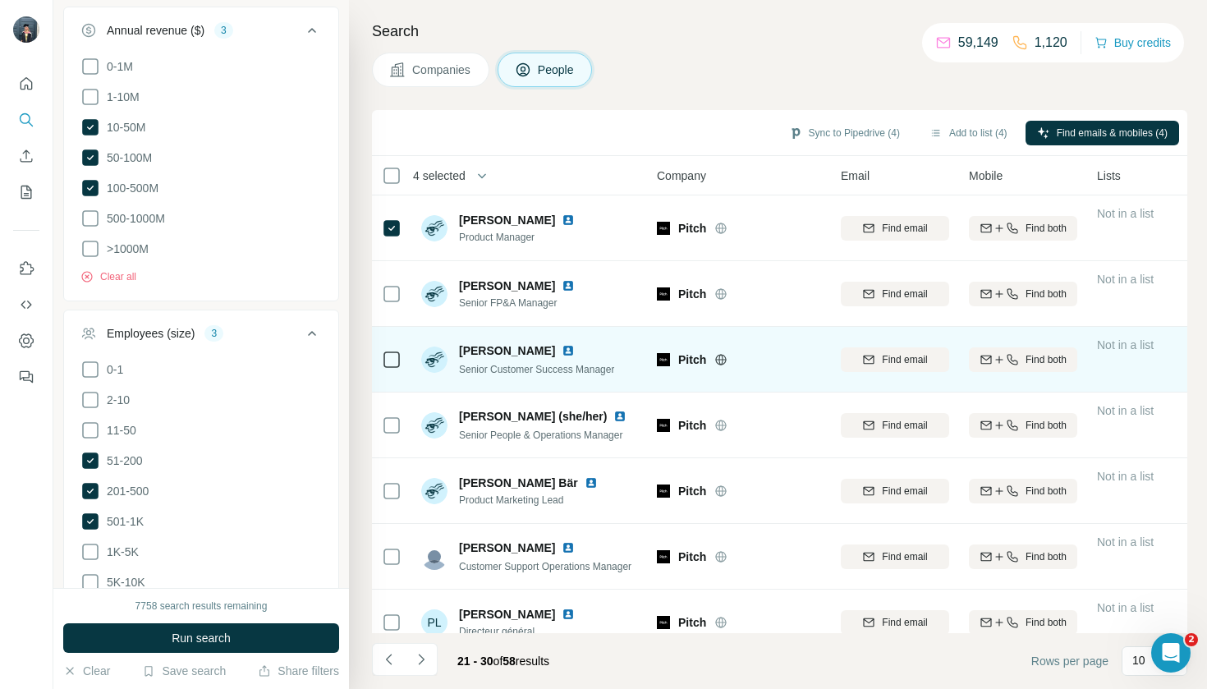
click at [392, 347] on div at bounding box center [392, 359] width 20 height 45
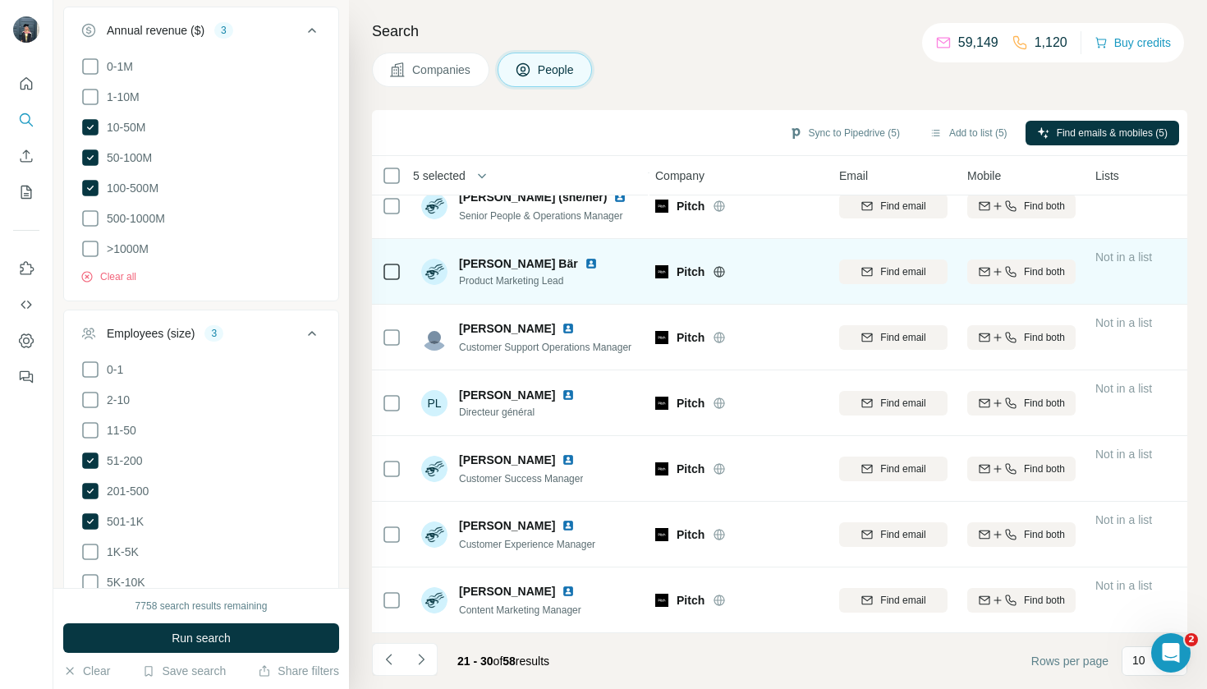
scroll to position [219, 2]
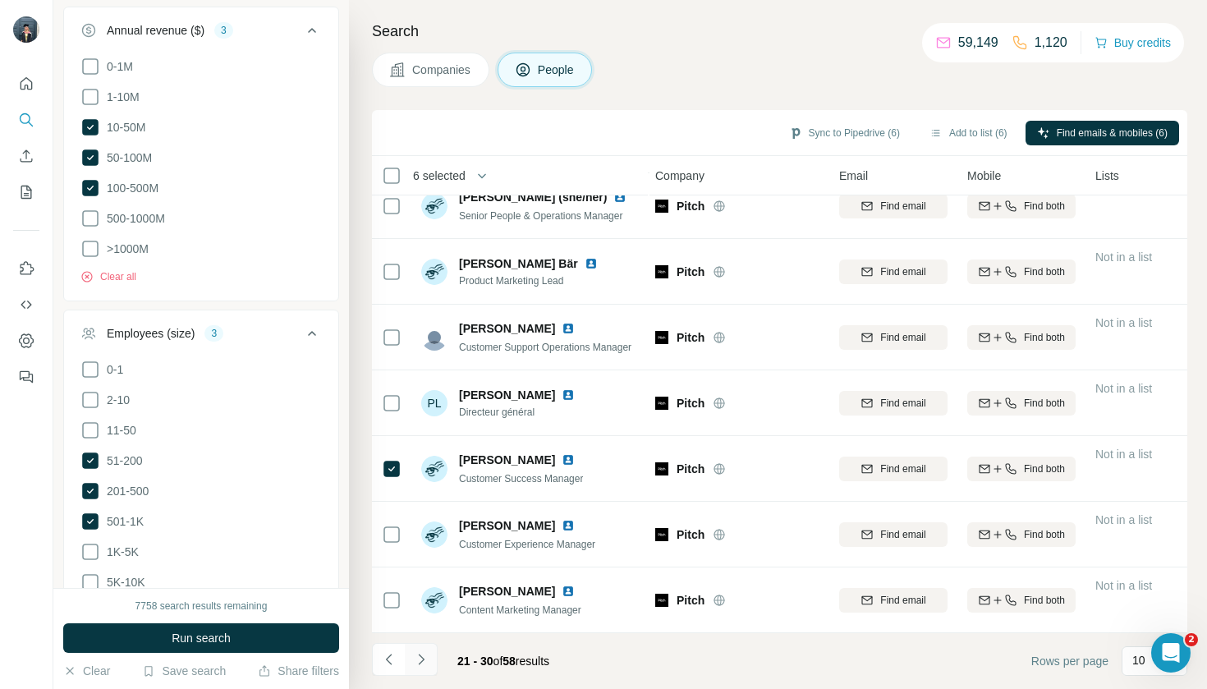
click at [428, 655] on icon "Navigate to next page" at bounding box center [421, 659] width 16 height 16
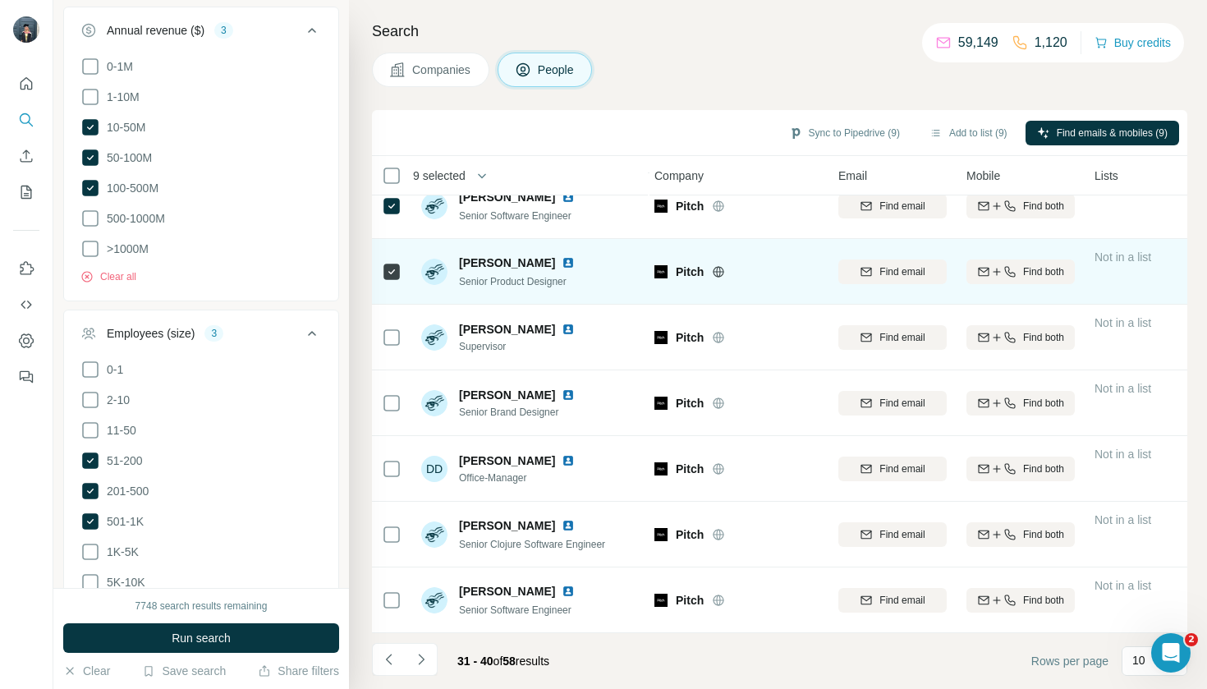
scroll to position [219, 3]
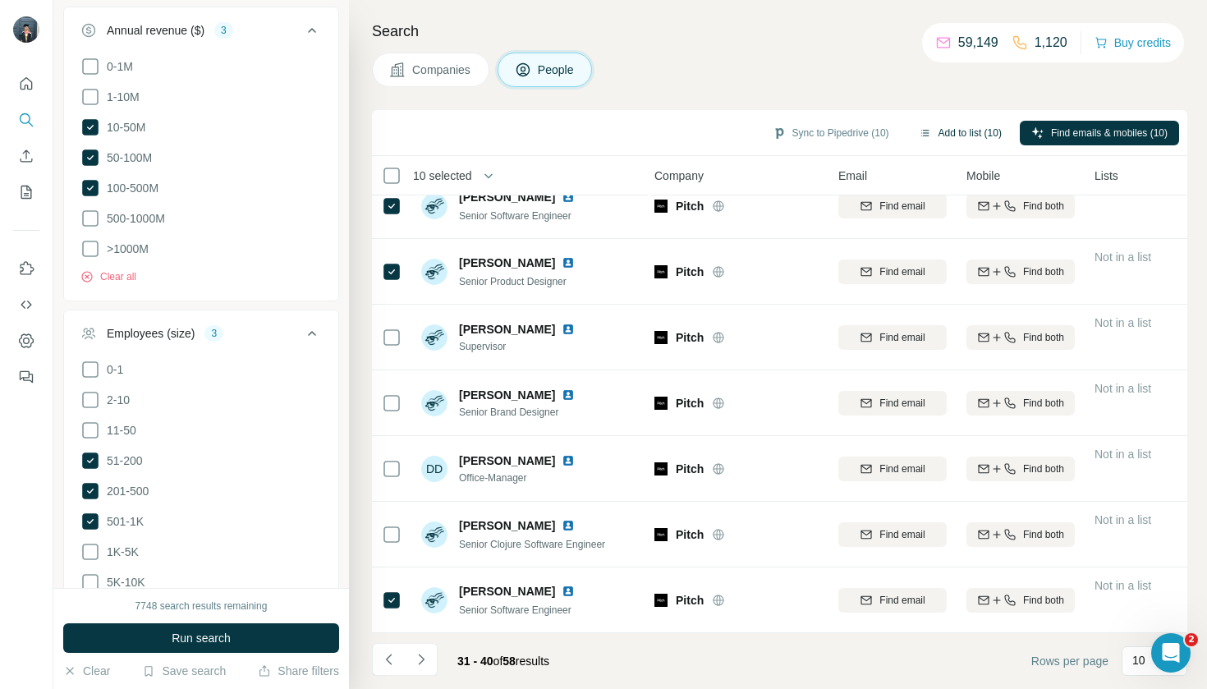
click at [971, 122] on button "Add to list (10)" at bounding box center [960, 133] width 106 height 25
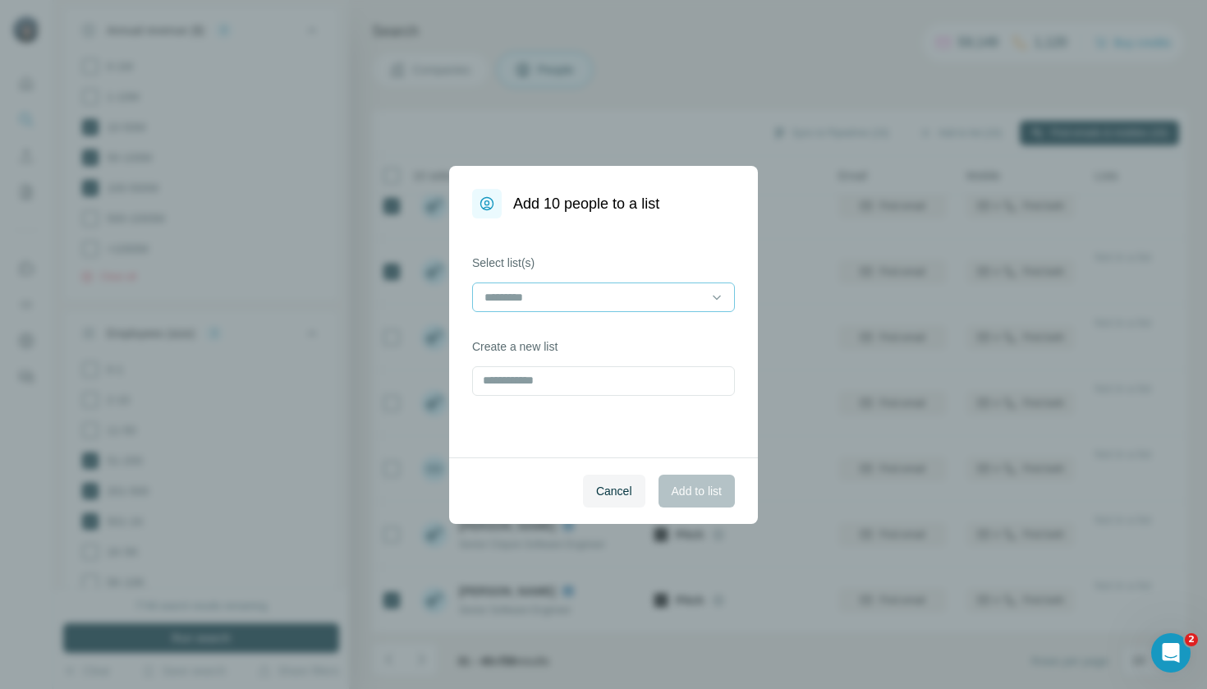
click at [609, 308] on div at bounding box center [594, 297] width 222 height 28
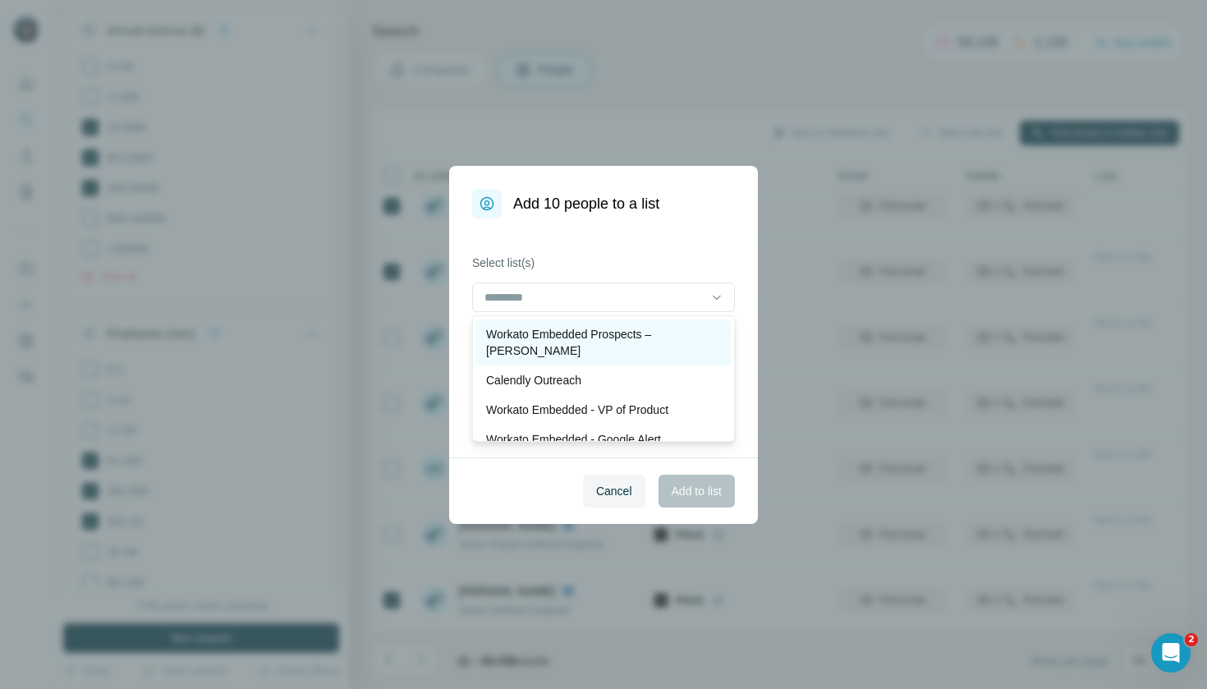
click at [609, 337] on p "Workato Embedded Prospects – [PERSON_NAME]" at bounding box center [603, 342] width 235 height 33
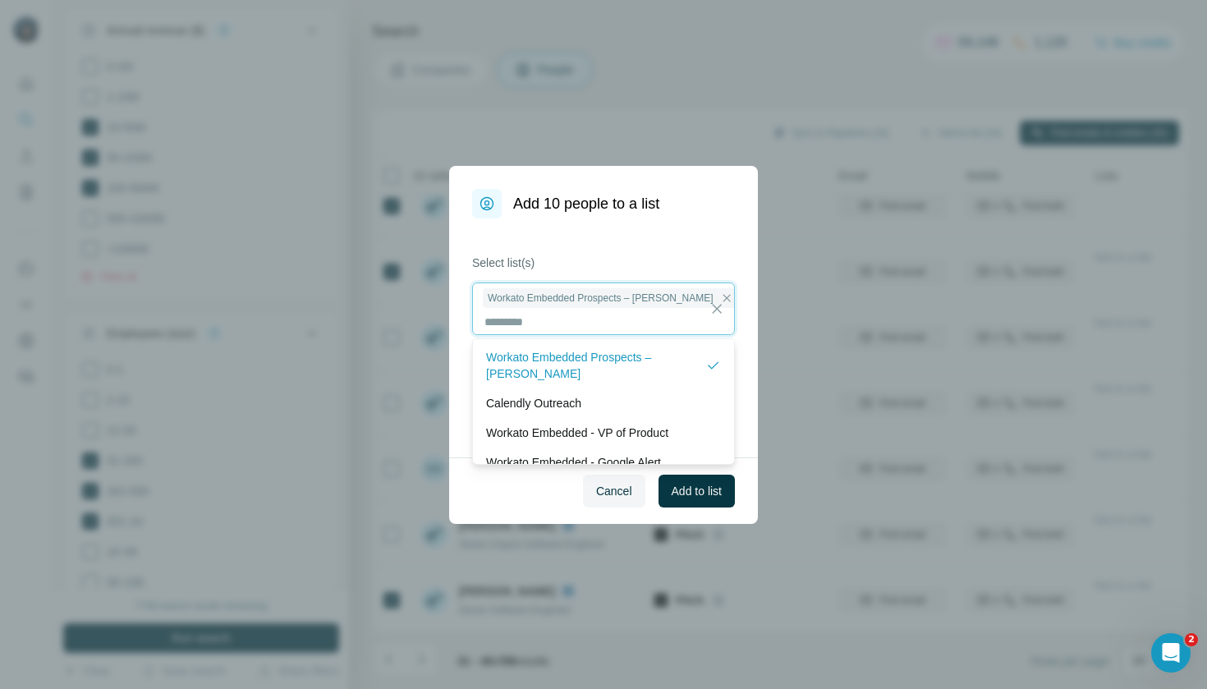
scroll to position [2, 0]
click at [691, 492] on span "Add to list" at bounding box center [697, 491] width 50 height 16
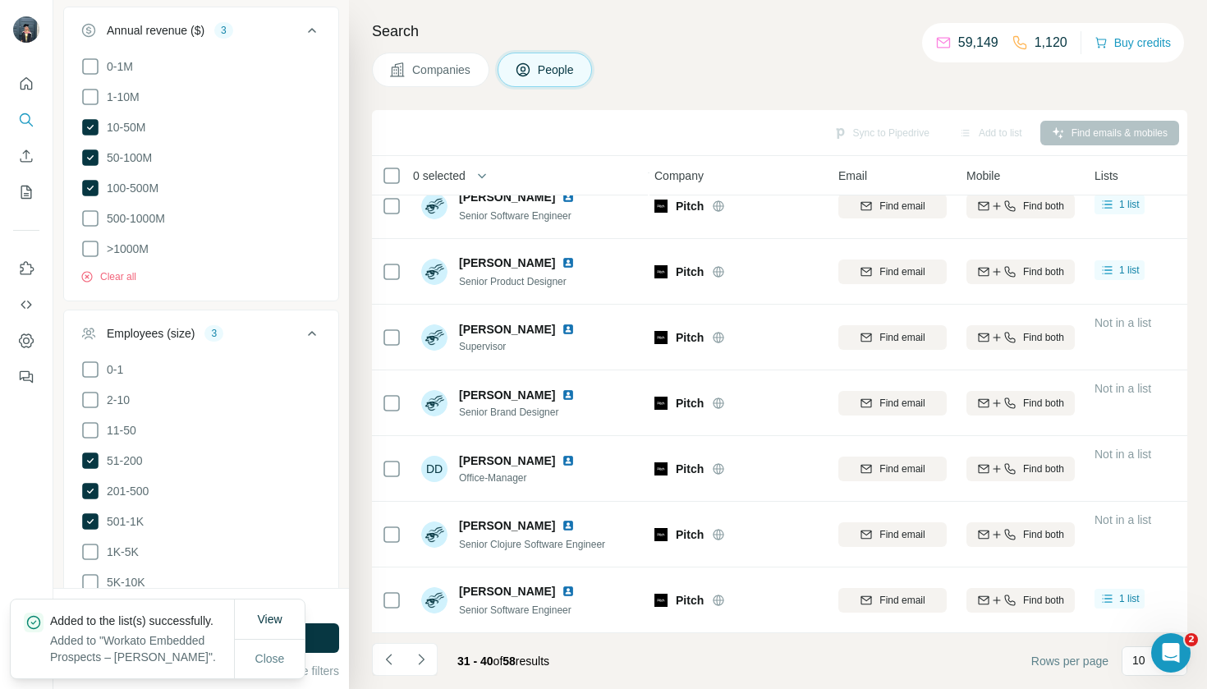
click at [466, 62] on span "Companies" at bounding box center [442, 70] width 60 height 16
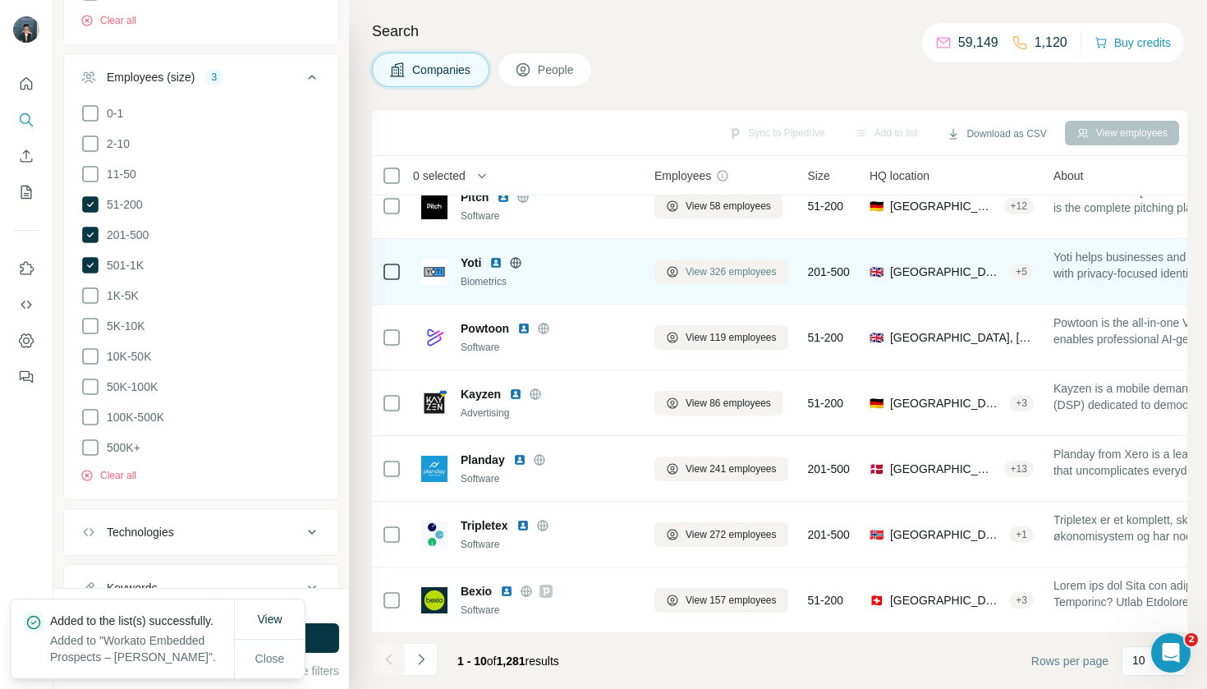
click at [696, 273] on span "View 326 employees" at bounding box center [731, 271] width 91 height 15
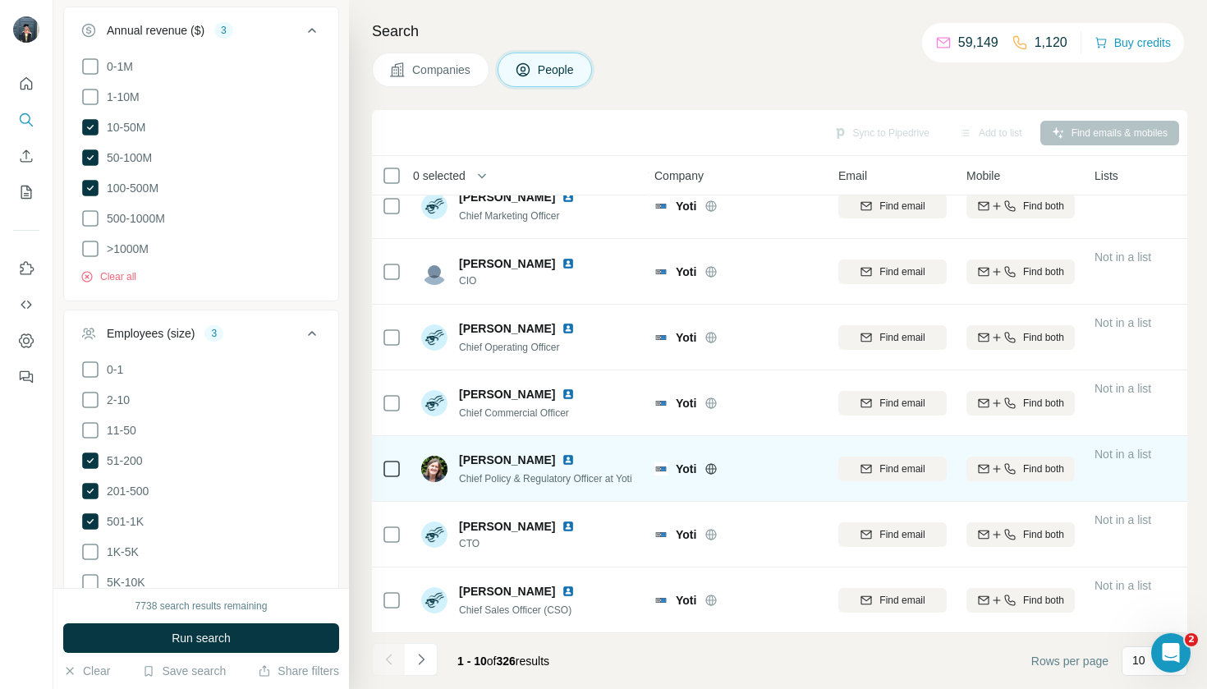
scroll to position [219, 3]
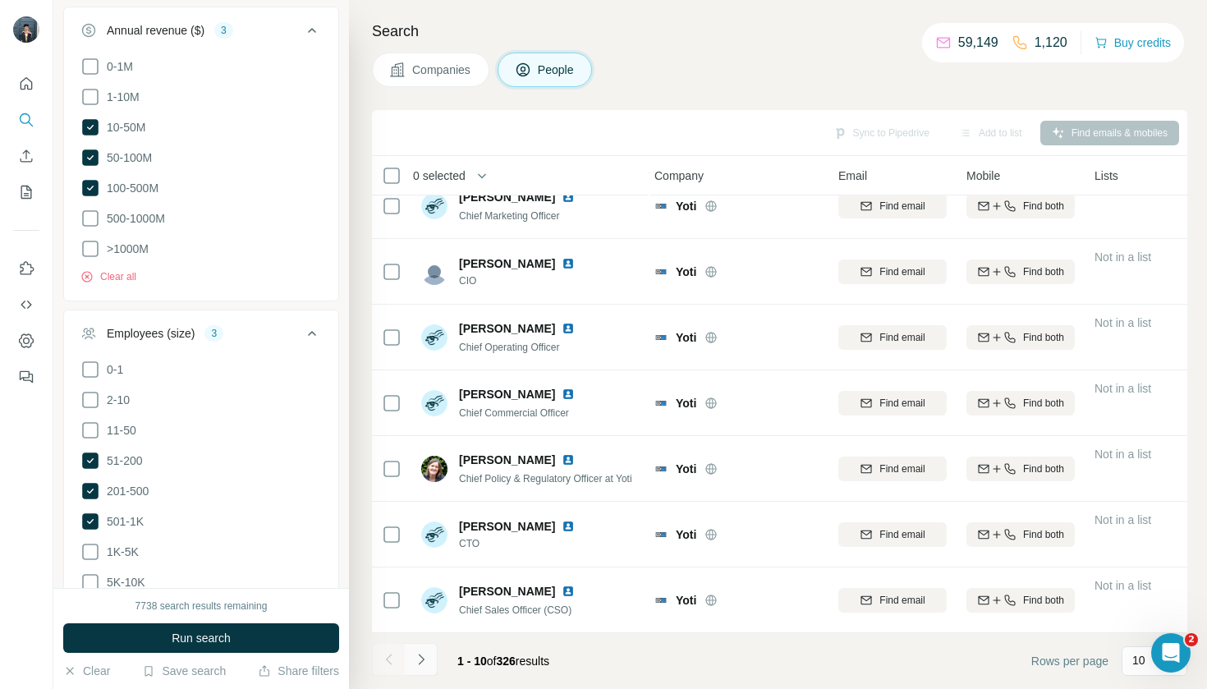
click at [416, 667] on icon "Navigate to next page" at bounding box center [421, 659] width 16 height 16
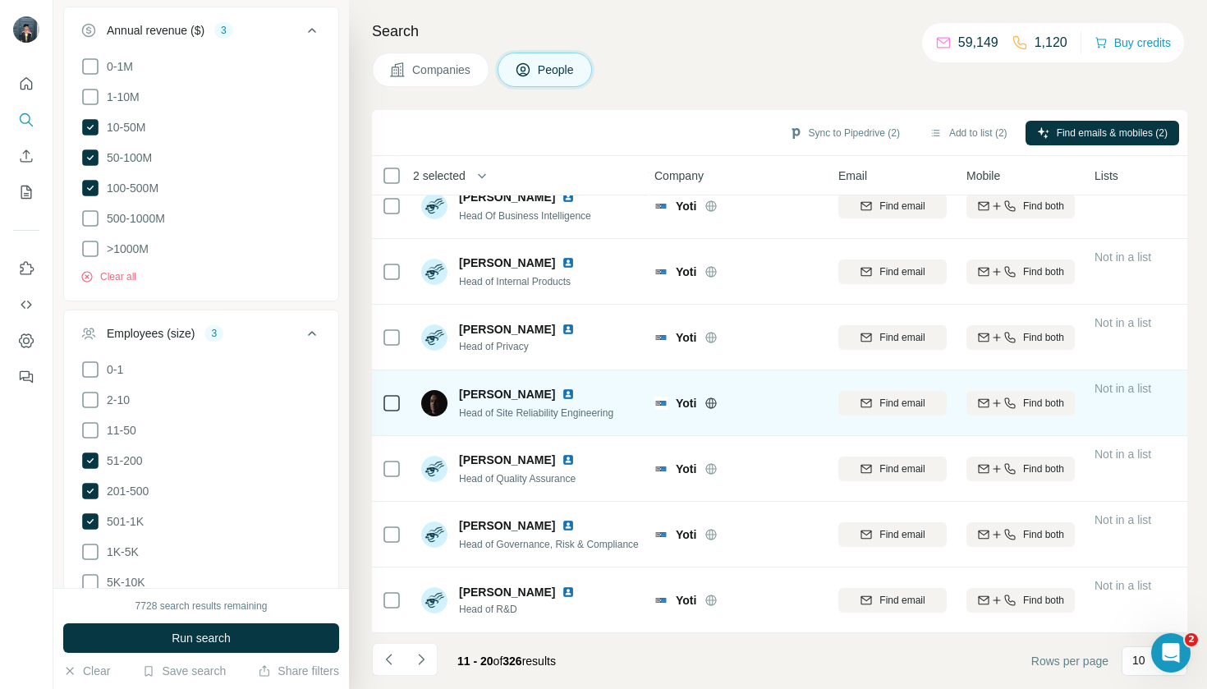
scroll to position [0, 0]
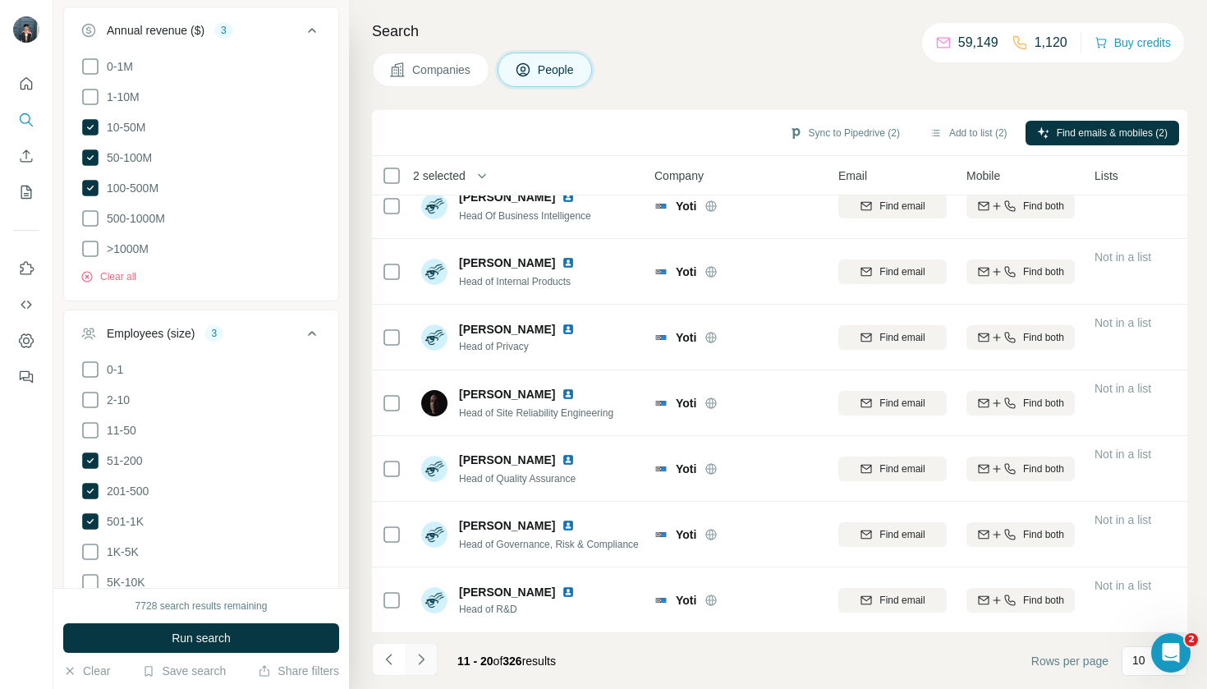
click at [429, 654] on button "Navigate to next page" at bounding box center [421, 659] width 33 height 33
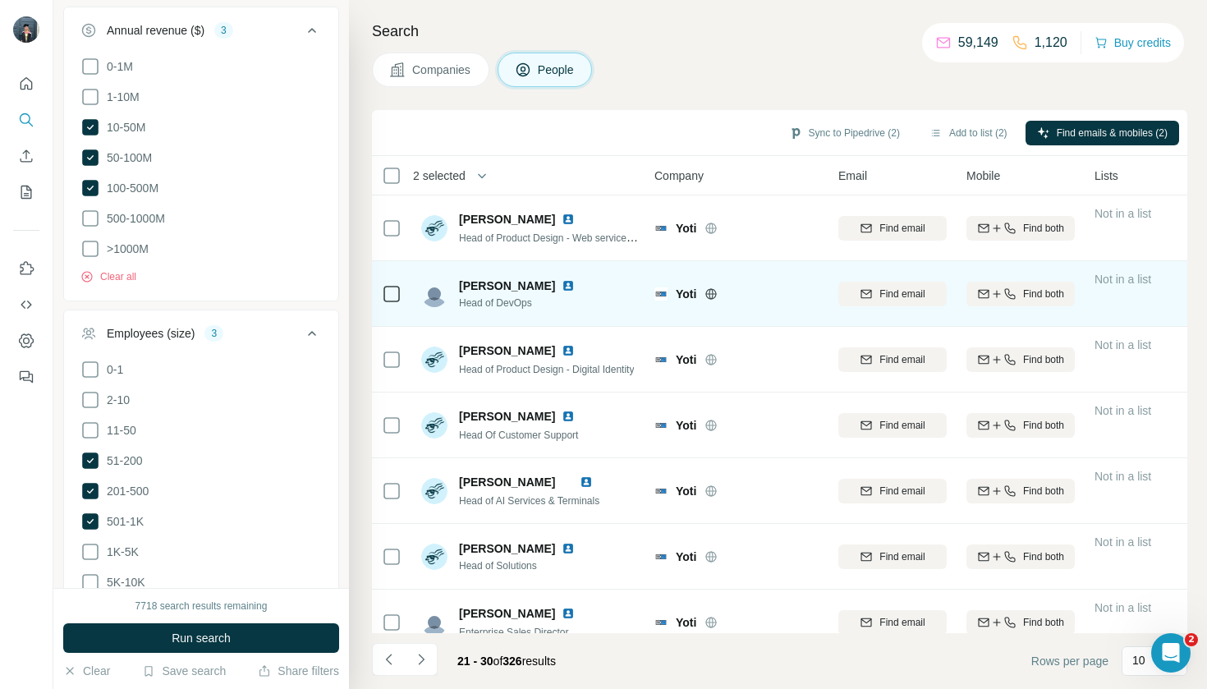
scroll to position [0, 3]
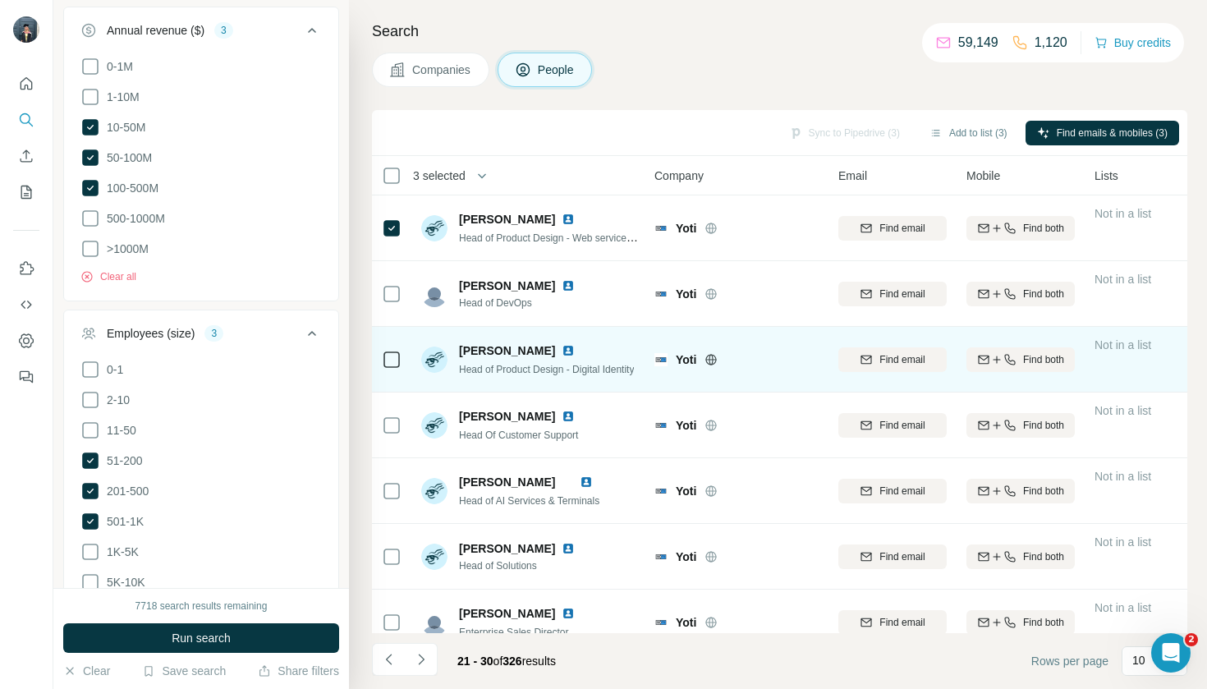
click at [386, 347] on div at bounding box center [392, 359] width 20 height 45
click at [388, 374] on div at bounding box center [392, 359] width 20 height 45
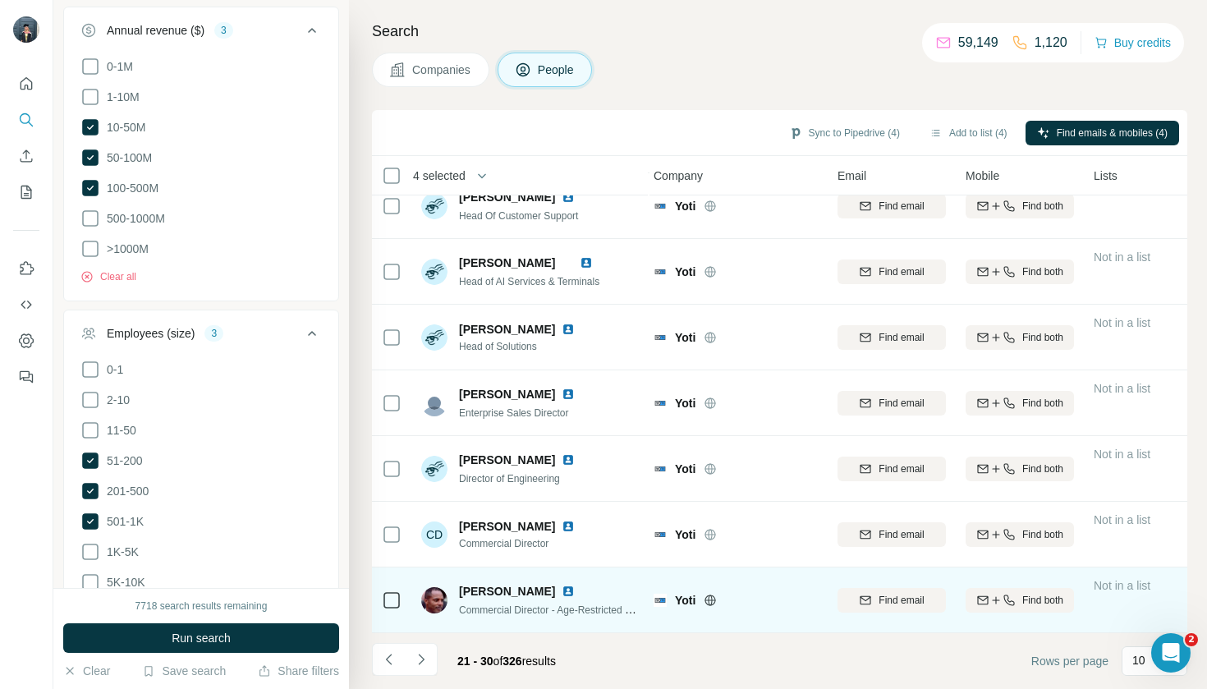
scroll to position [219, 4]
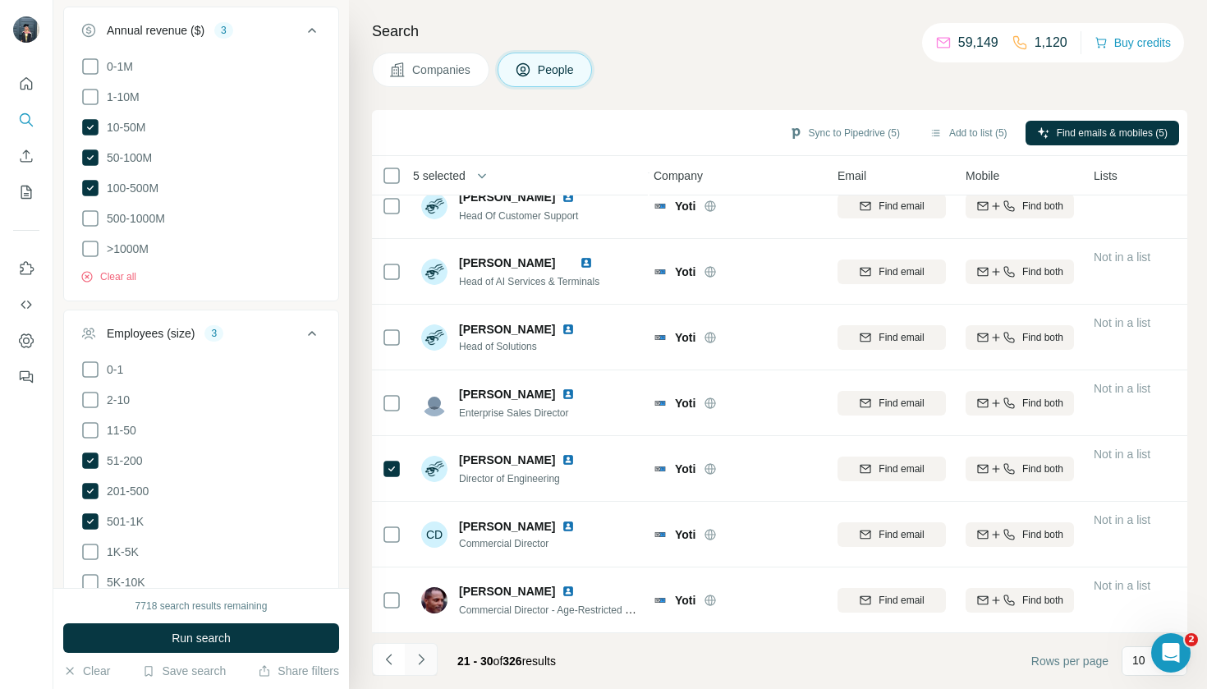
click at [433, 673] on button "Navigate to next page" at bounding box center [421, 659] width 33 height 33
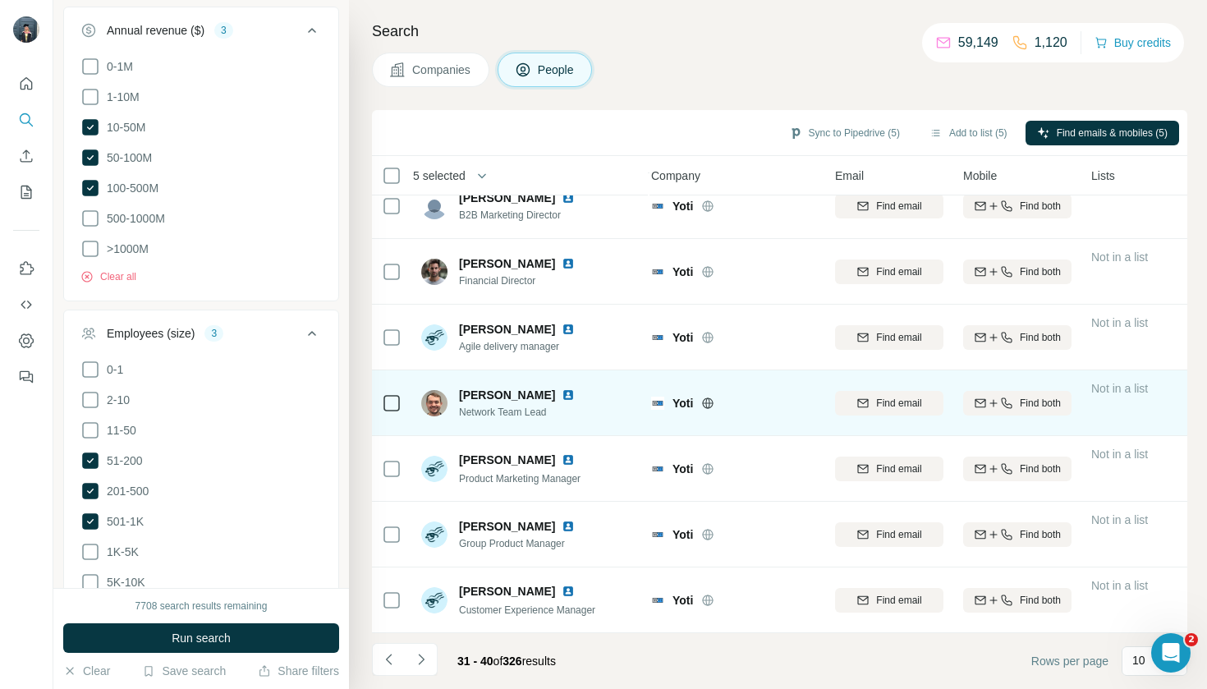
scroll to position [219, 7]
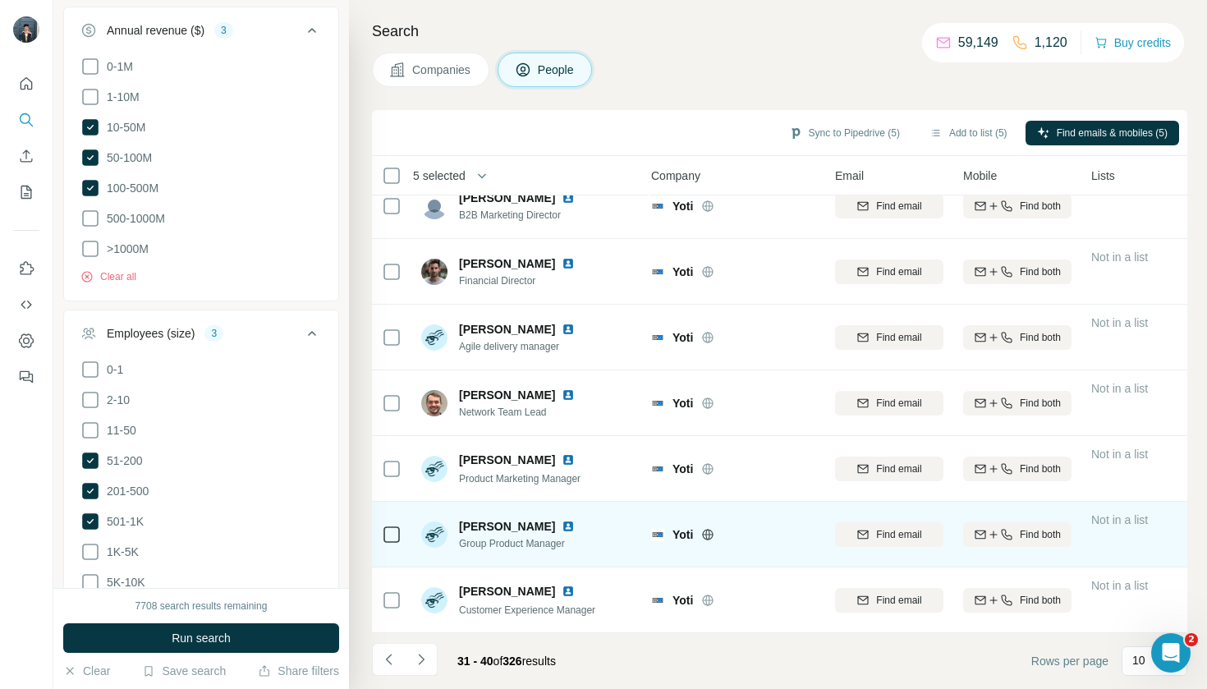
click at [380, 531] on td at bounding box center [391, 535] width 39 height 66
click at [385, 516] on div at bounding box center [392, 534] width 20 height 45
click at [394, 547] on div at bounding box center [392, 534] width 20 height 45
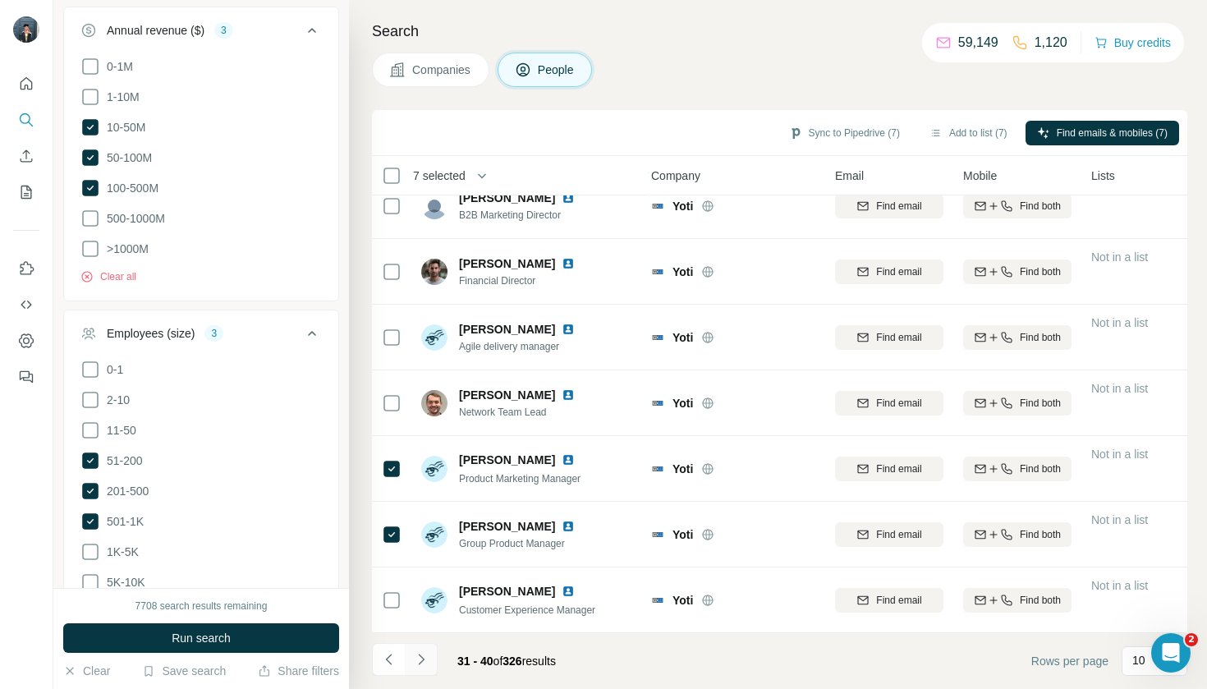
click at [425, 651] on icon "Navigate to next page" at bounding box center [421, 659] width 16 height 16
click at [975, 137] on button "Add to list (8)" at bounding box center [968, 133] width 101 height 25
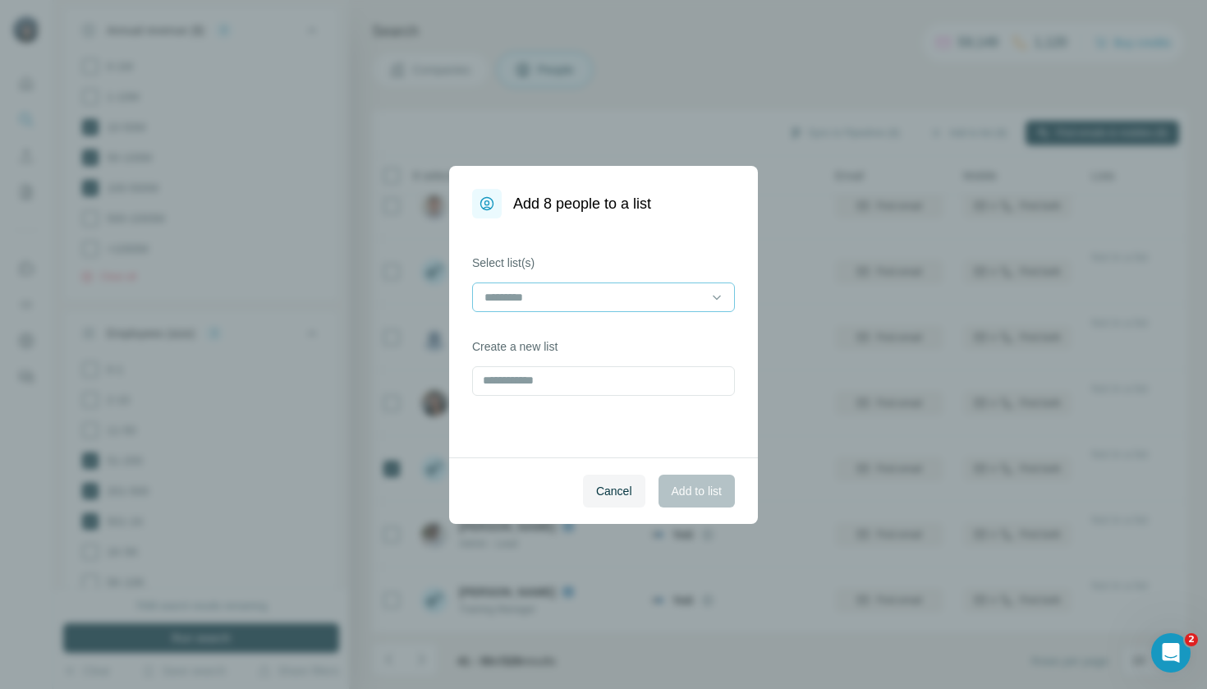
click at [611, 294] on input at bounding box center [594, 297] width 222 height 18
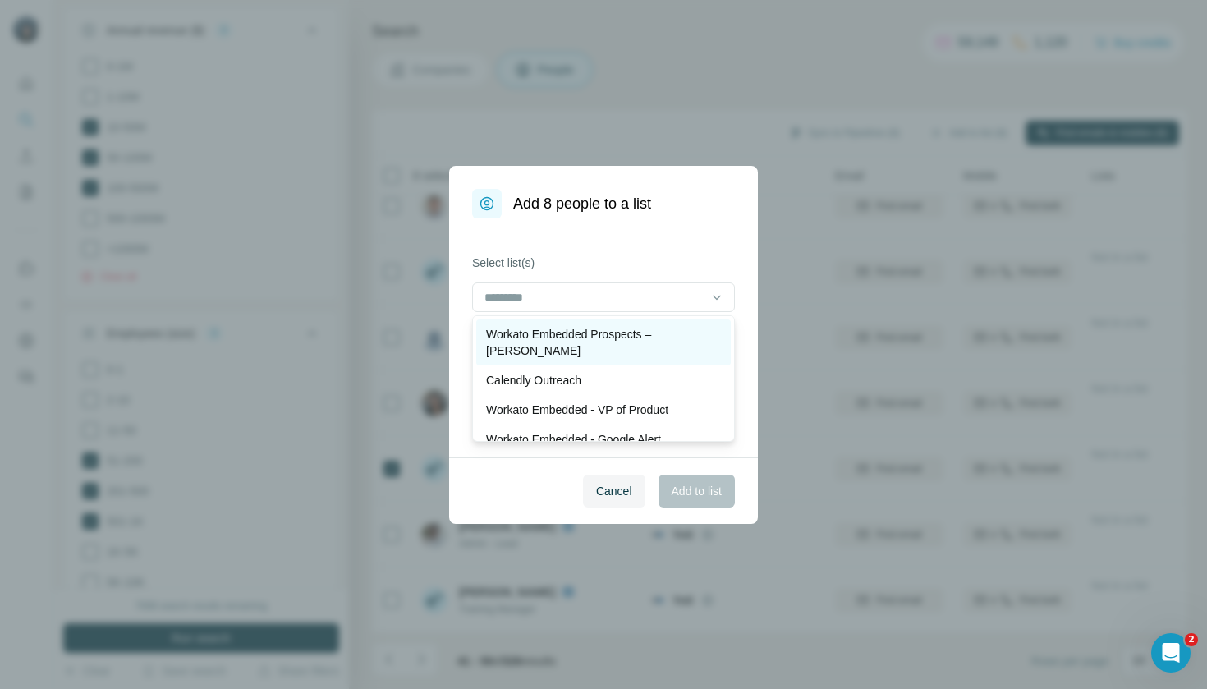
click at [609, 337] on p "Workato Embedded Prospects – [PERSON_NAME]" at bounding box center [603, 342] width 235 height 33
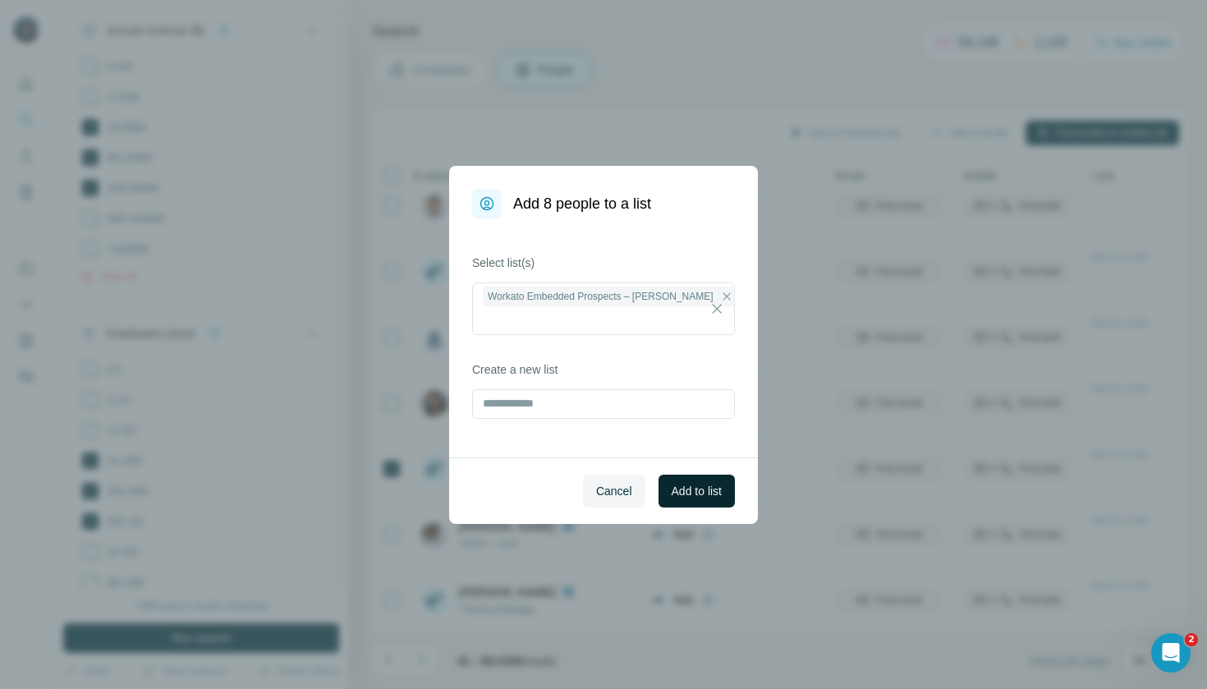
click at [722, 498] on button "Add to list" at bounding box center [697, 491] width 76 height 33
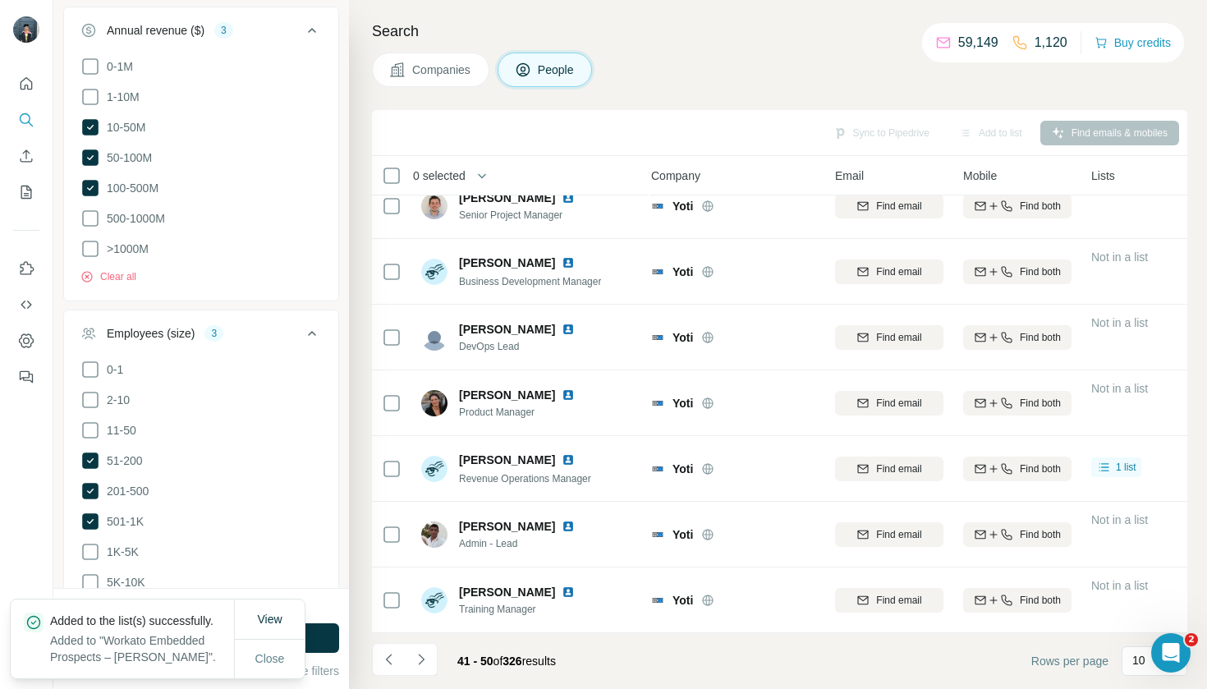
click at [443, 74] on span "Companies" at bounding box center [442, 70] width 60 height 16
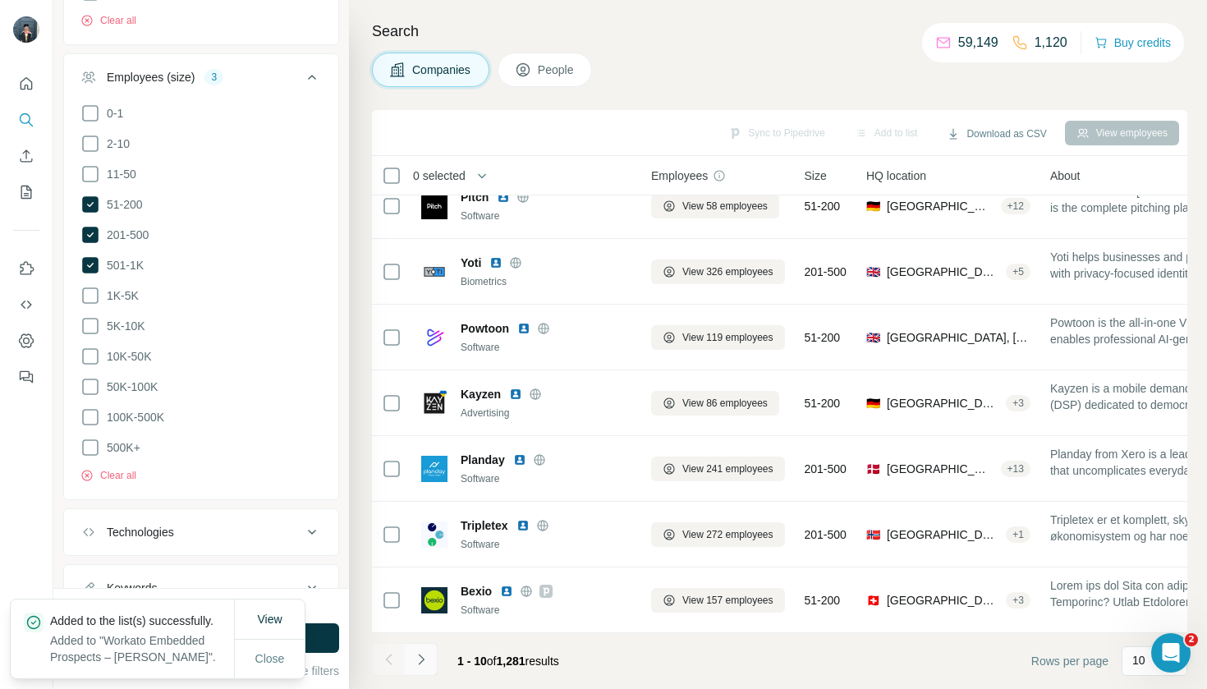
click at [430, 658] on button "Navigate to next page" at bounding box center [421, 659] width 33 height 33
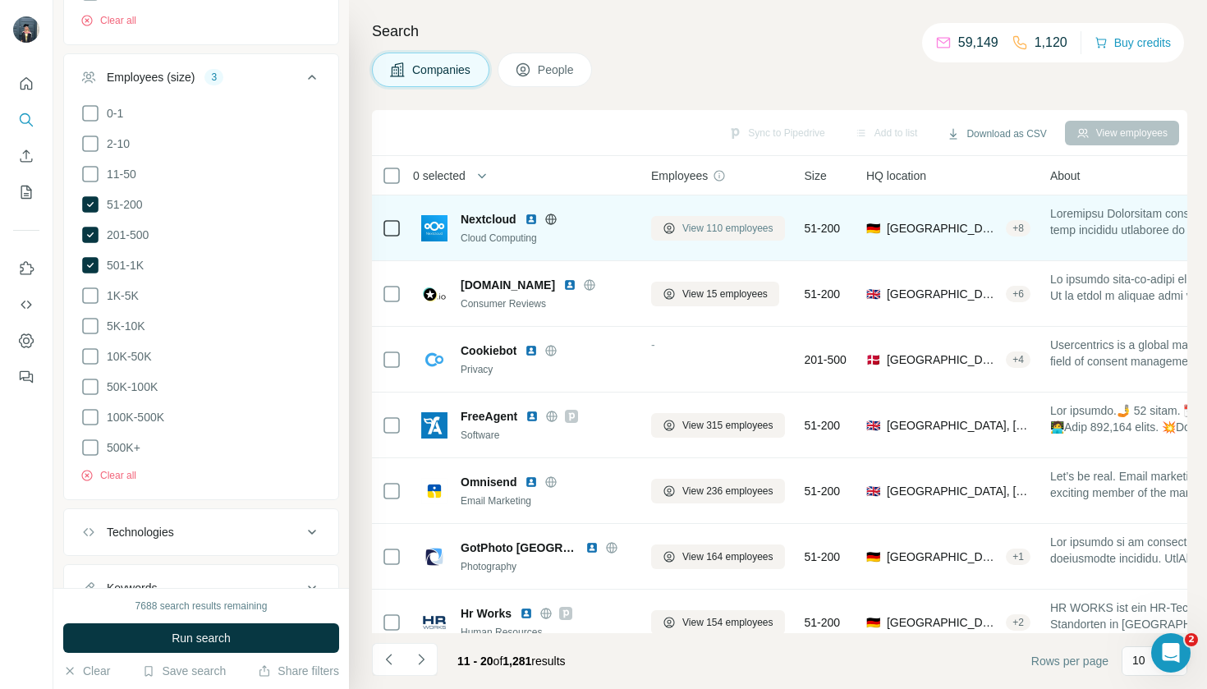
scroll to position [0, 7]
click at [724, 229] on span "View 110 employees" at bounding box center [727, 228] width 91 height 15
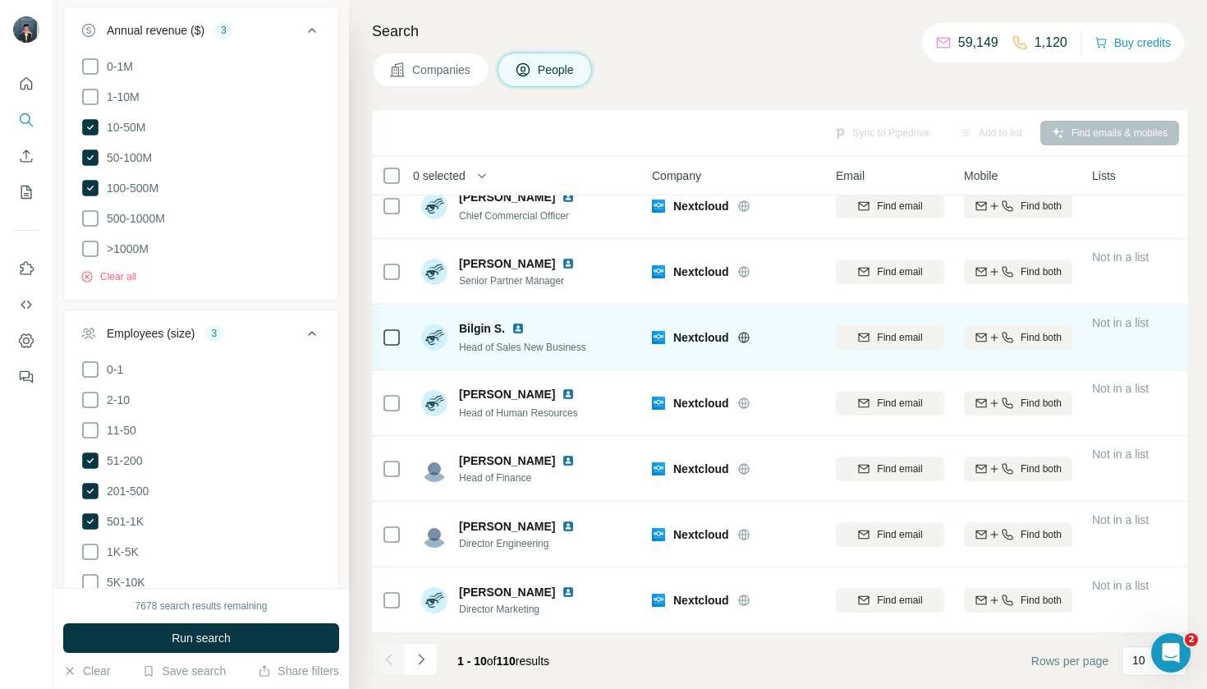
scroll to position [219, 6]
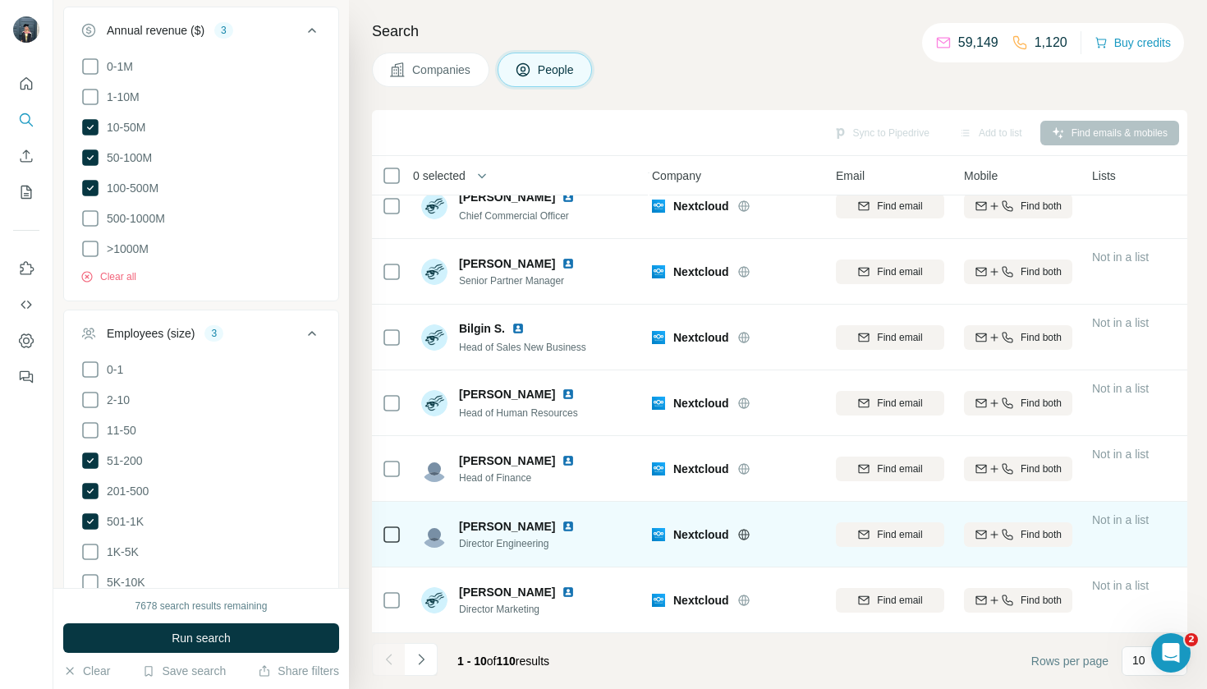
click at [393, 517] on div at bounding box center [392, 534] width 20 height 45
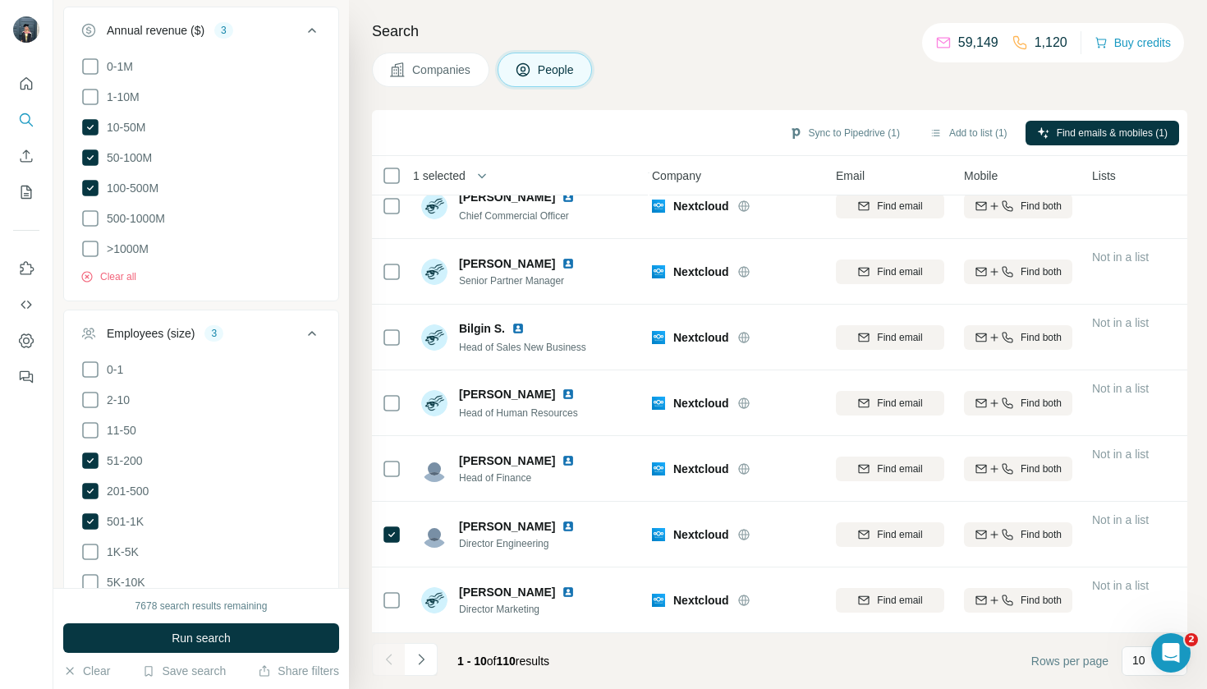
click at [420, 642] on footer "1 - 10 of 110 results Rows per page 10" at bounding box center [779, 661] width 815 height 56
click at [413, 657] on icon "Navigate to next page" at bounding box center [421, 659] width 16 height 16
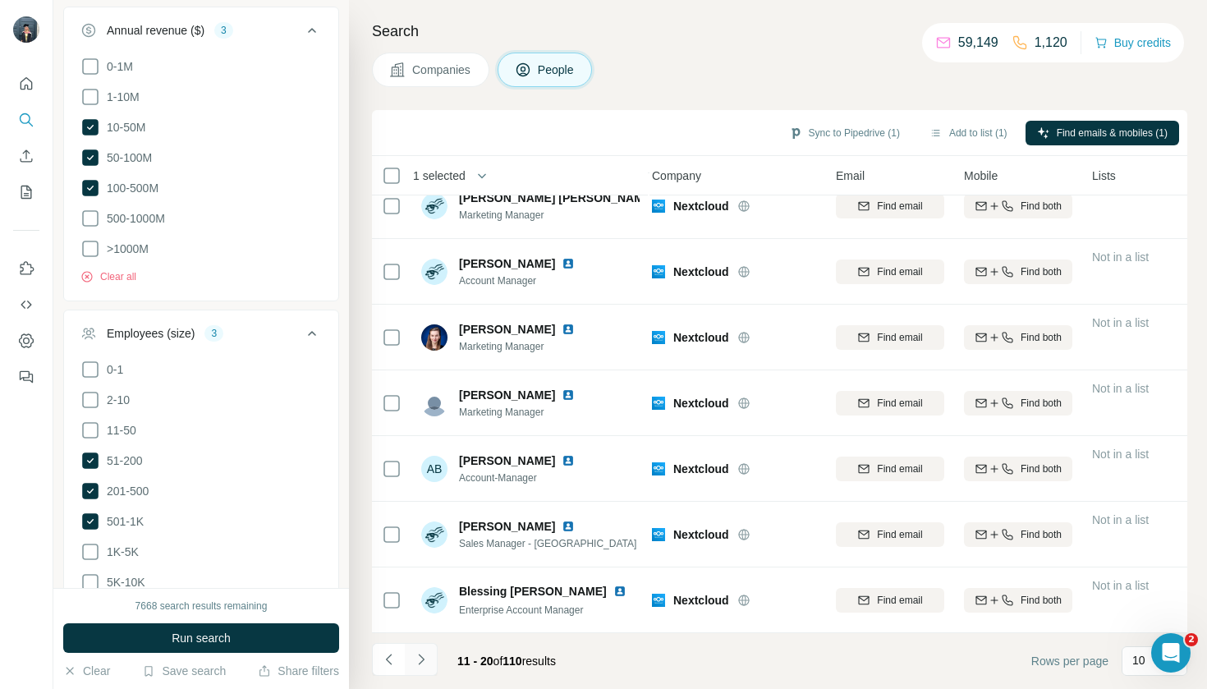
click at [424, 667] on icon "Navigate to next page" at bounding box center [421, 659] width 16 height 16
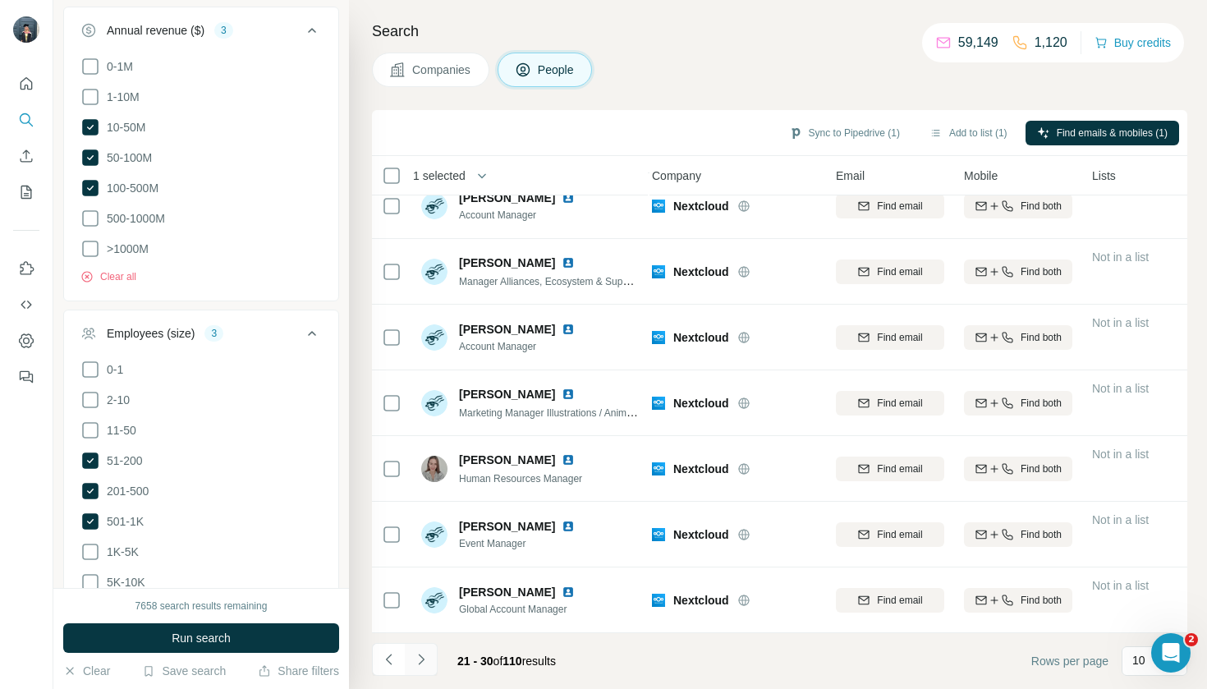
click at [432, 656] on button "Navigate to next page" at bounding box center [421, 659] width 33 height 33
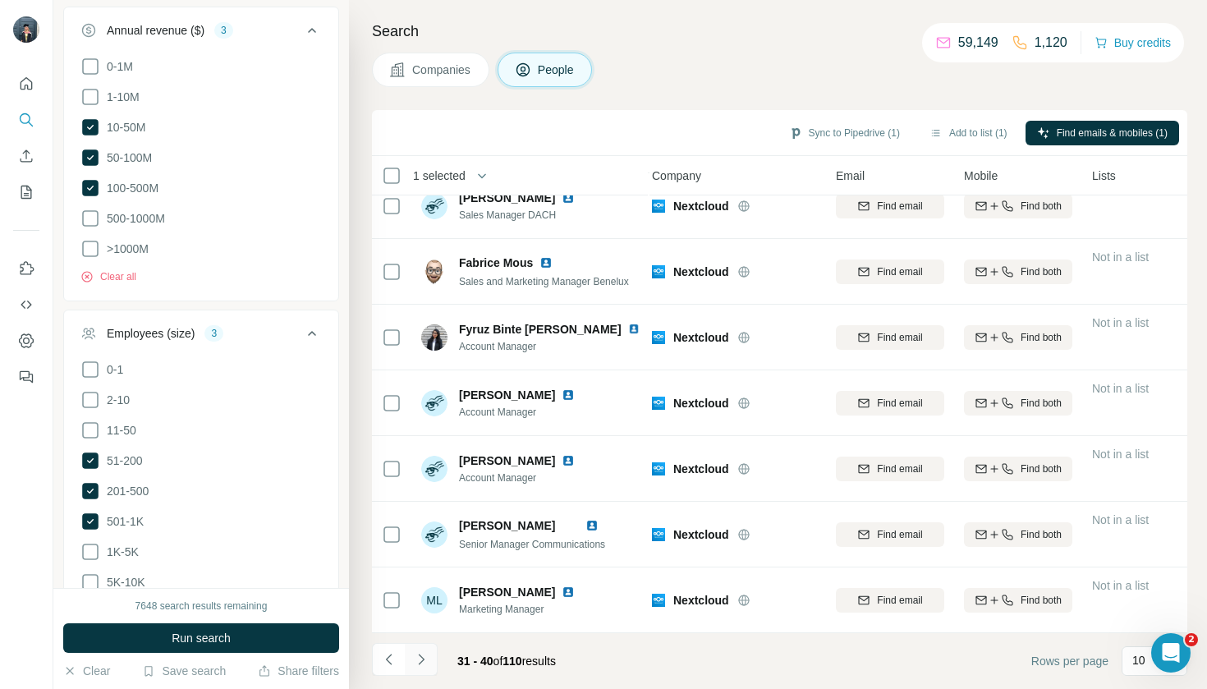
click at [421, 671] on button "Navigate to next page" at bounding box center [421, 659] width 33 height 33
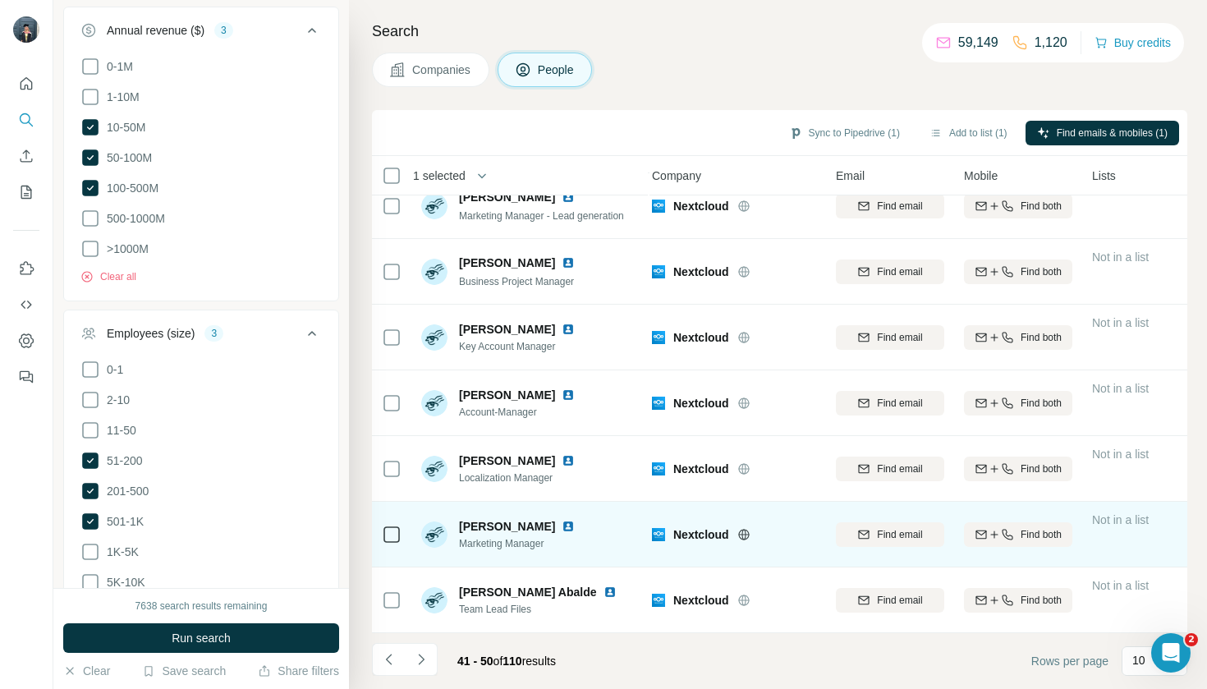
scroll to position [0, 0]
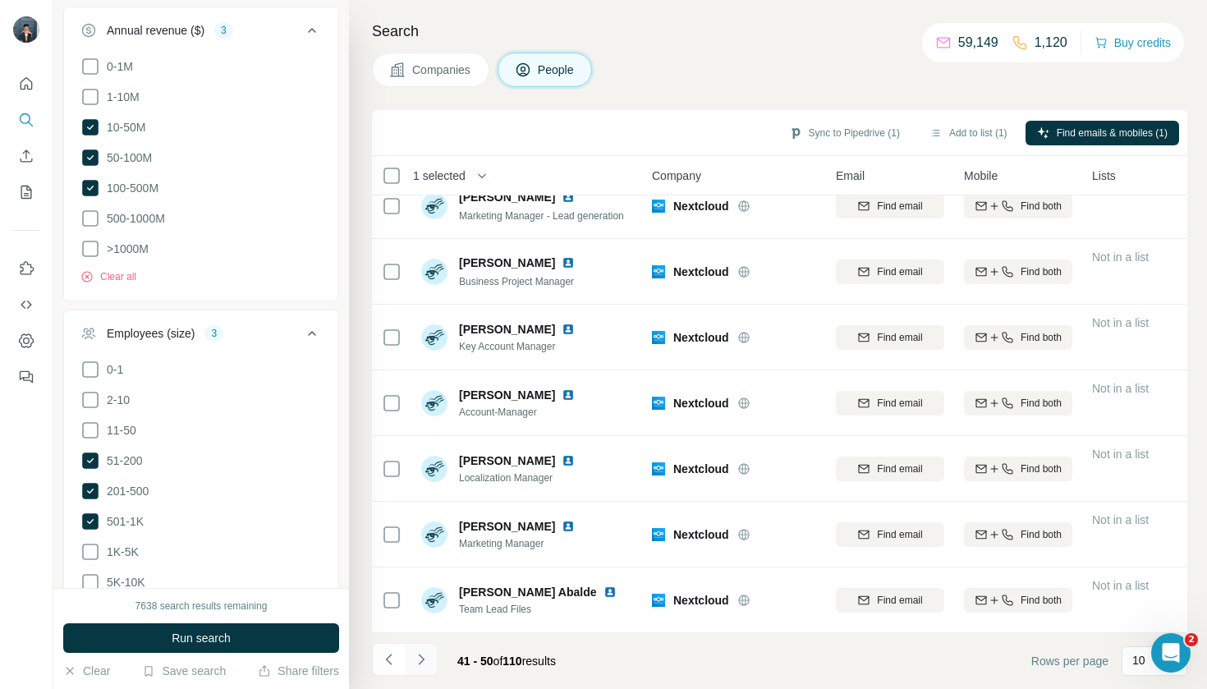
click at [434, 662] on button "Navigate to next page" at bounding box center [421, 659] width 33 height 33
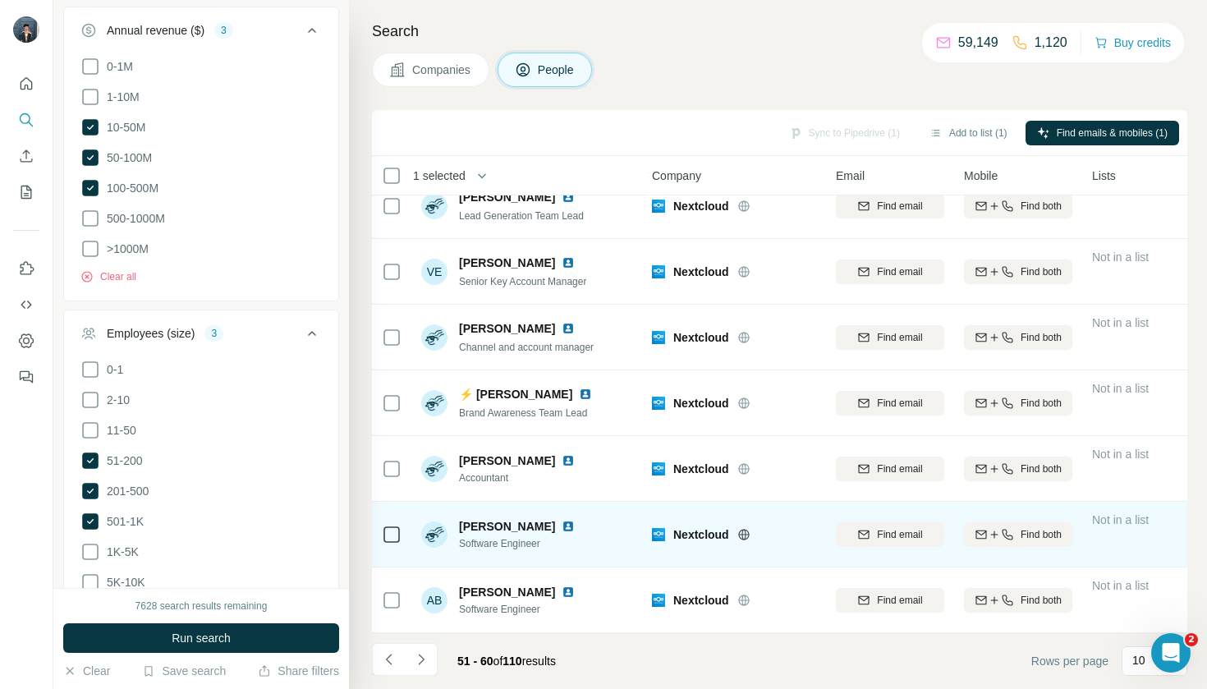
click at [381, 535] on td at bounding box center [391, 535] width 39 height 66
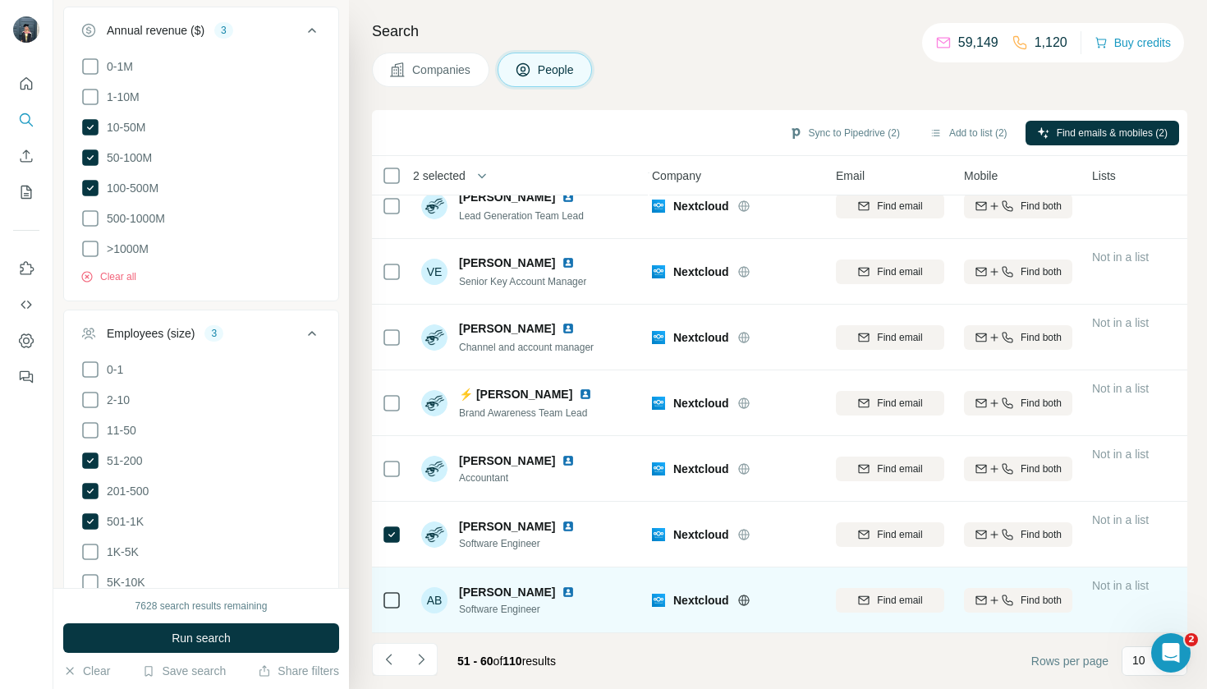
click at [391, 584] on div at bounding box center [392, 599] width 20 height 45
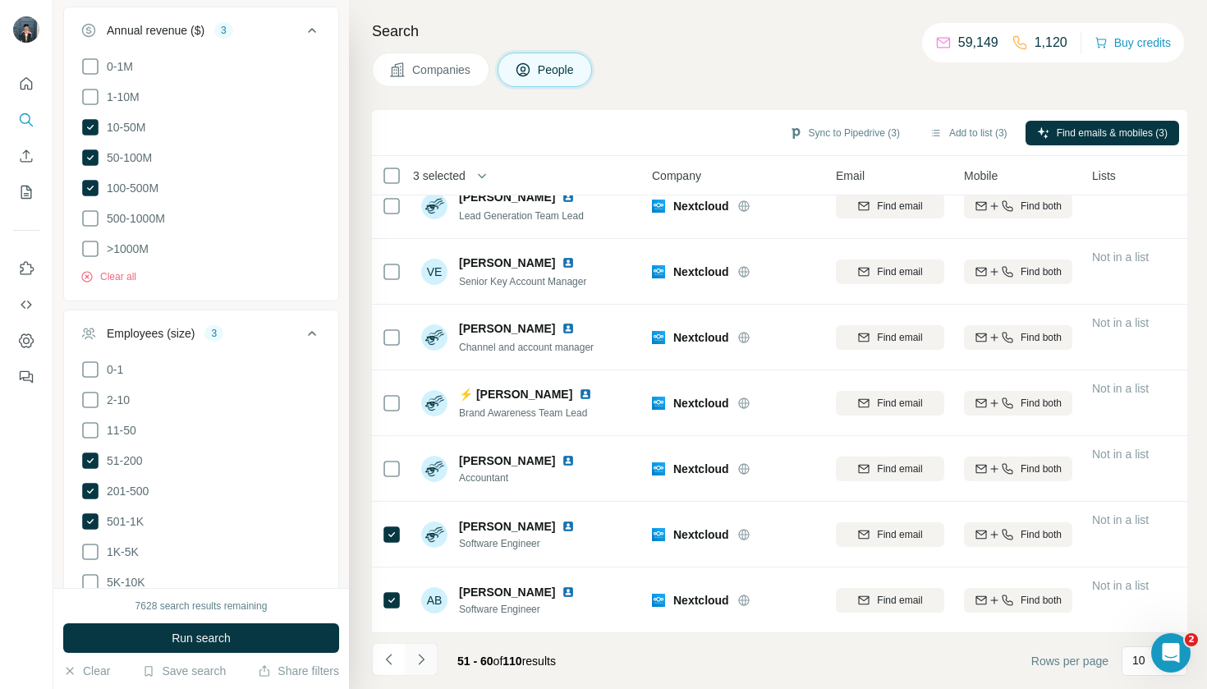
click at [418, 651] on icon "Navigate to next page" at bounding box center [421, 659] width 16 height 16
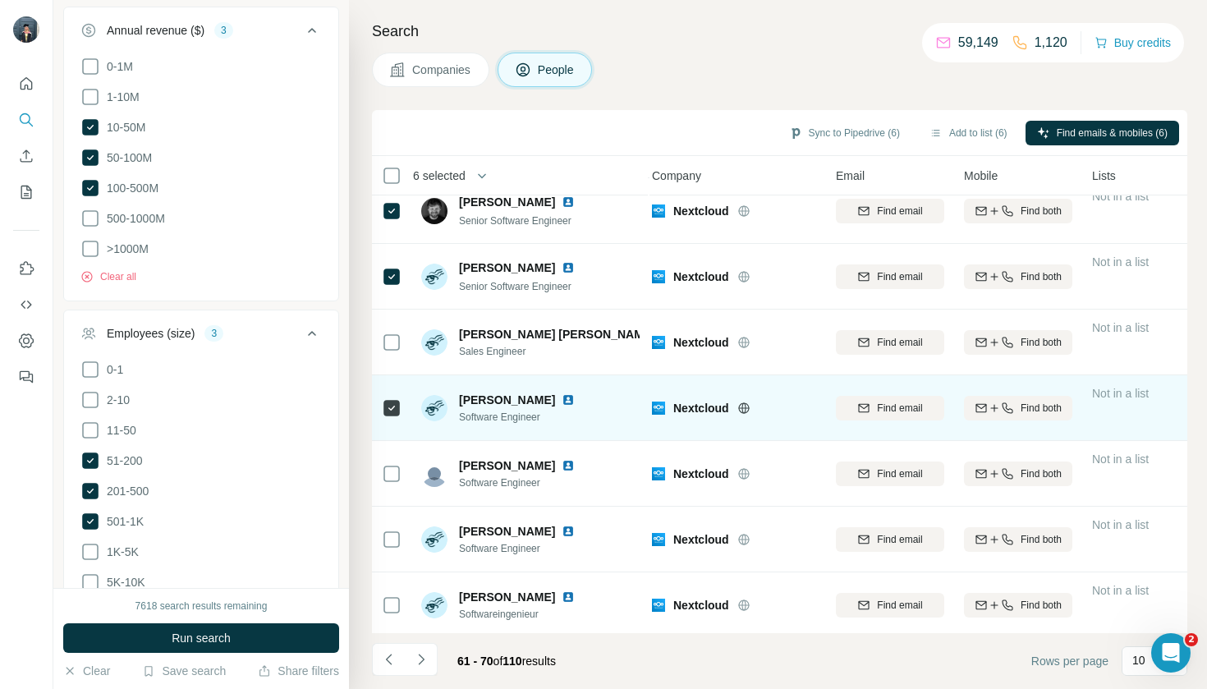
click at [385, 490] on div at bounding box center [392, 473] width 20 height 45
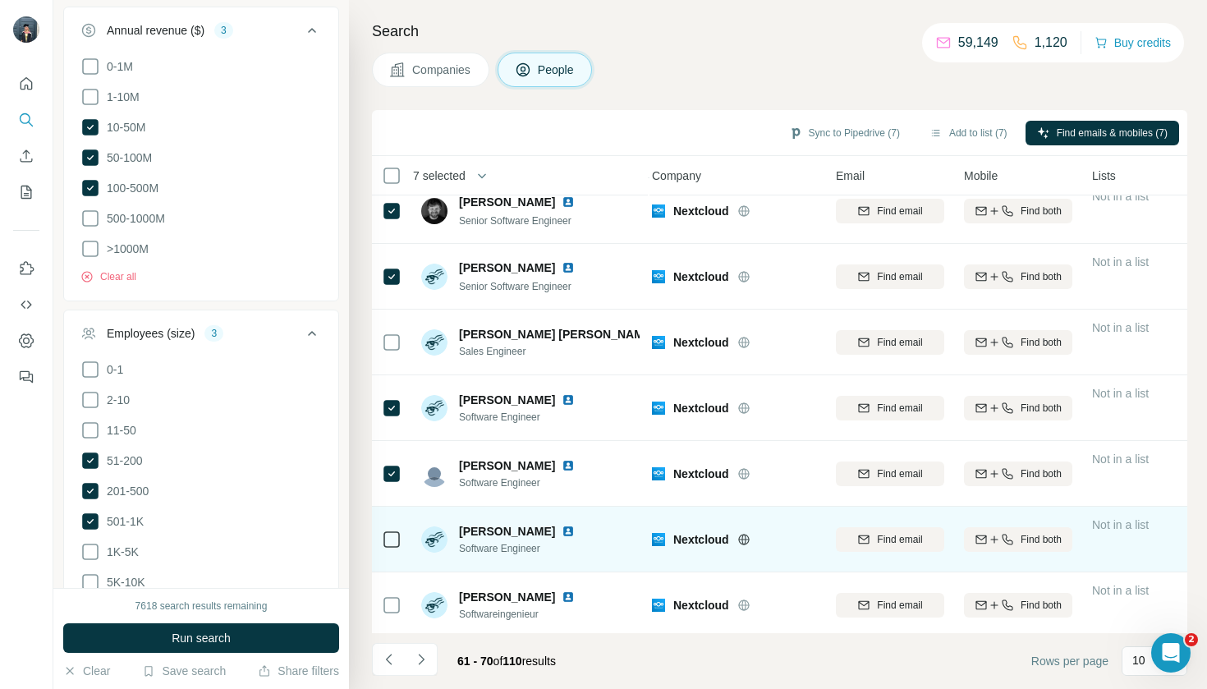
click at [391, 525] on div at bounding box center [392, 539] width 20 height 45
click at [396, 530] on icon at bounding box center [392, 540] width 20 height 20
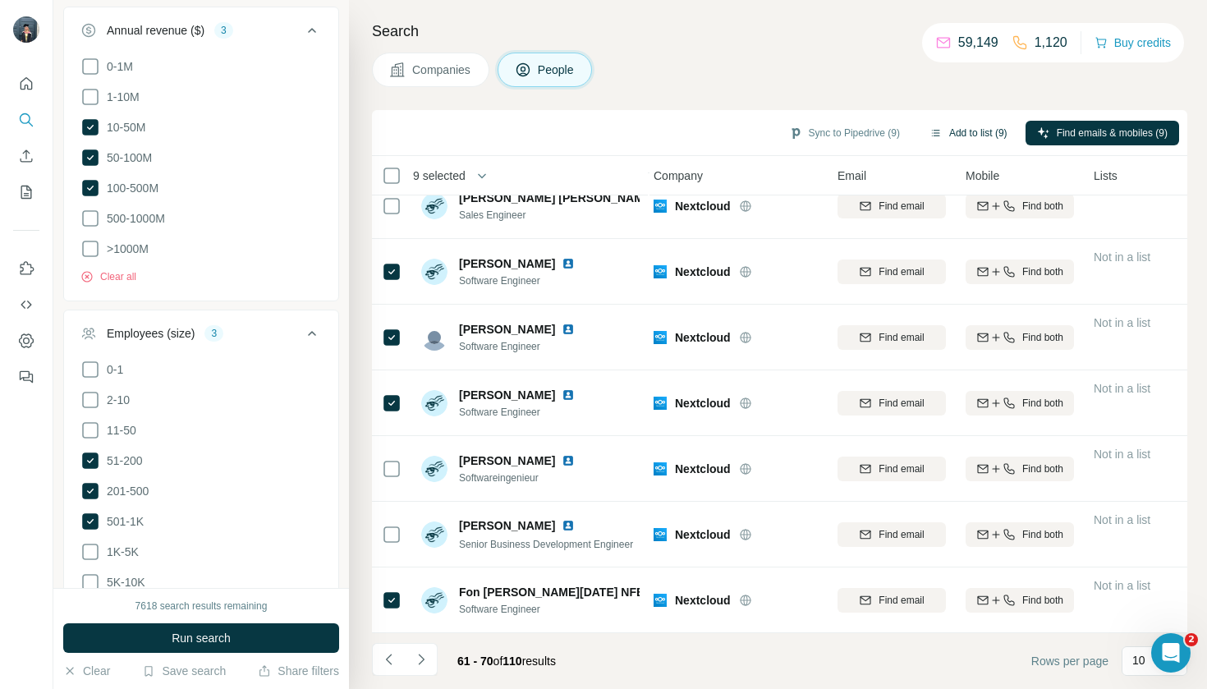
click at [970, 139] on button "Add to list (9)" at bounding box center [968, 133] width 101 height 25
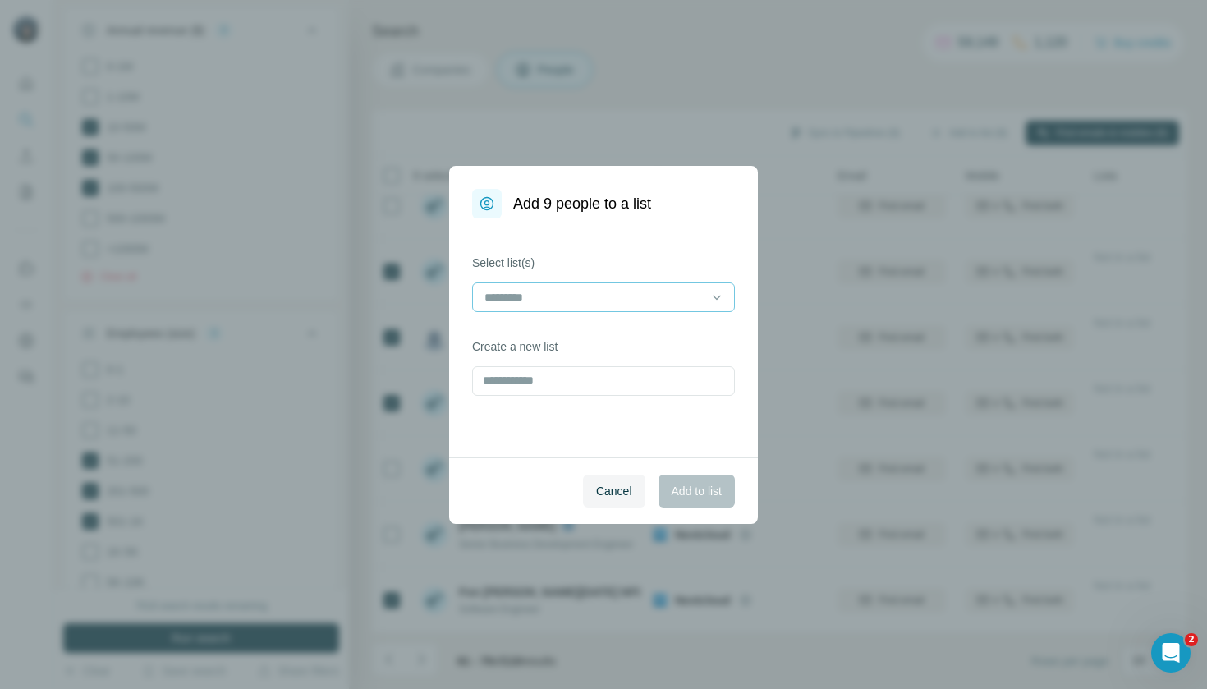
click at [650, 300] on input at bounding box center [594, 297] width 222 height 18
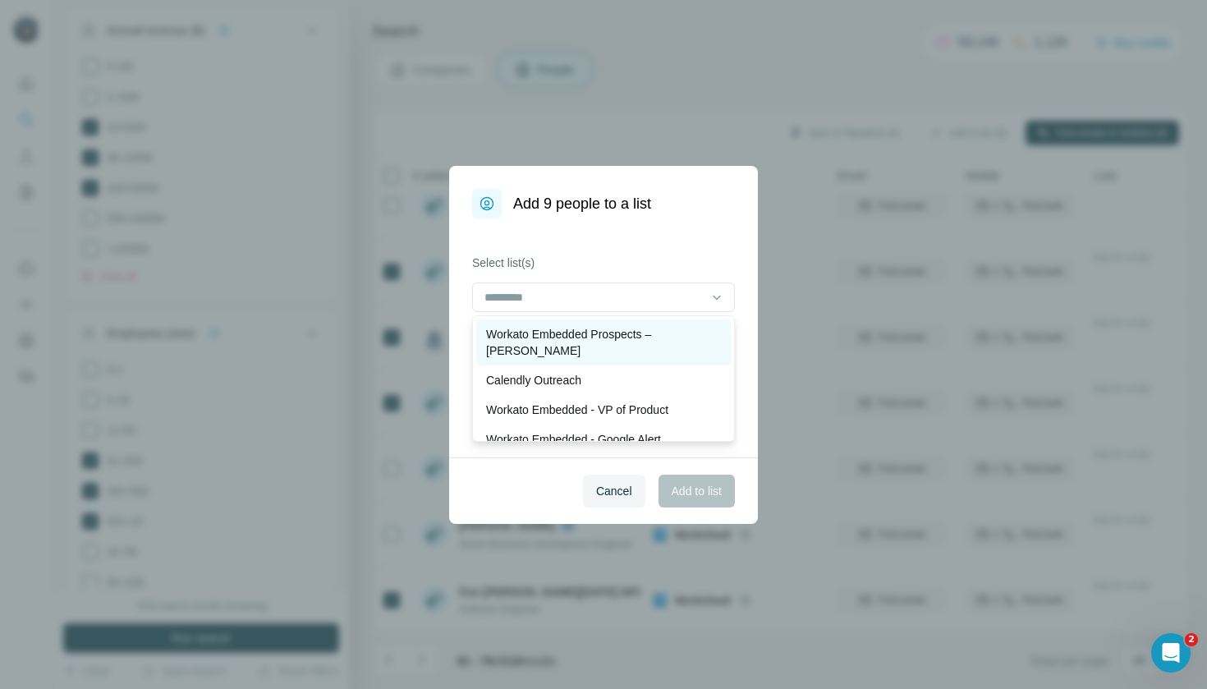
click at [651, 336] on p "Workato Embedded Prospects – [PERSON_NAME]" at bounding box center [603, 342] width 235 height 33
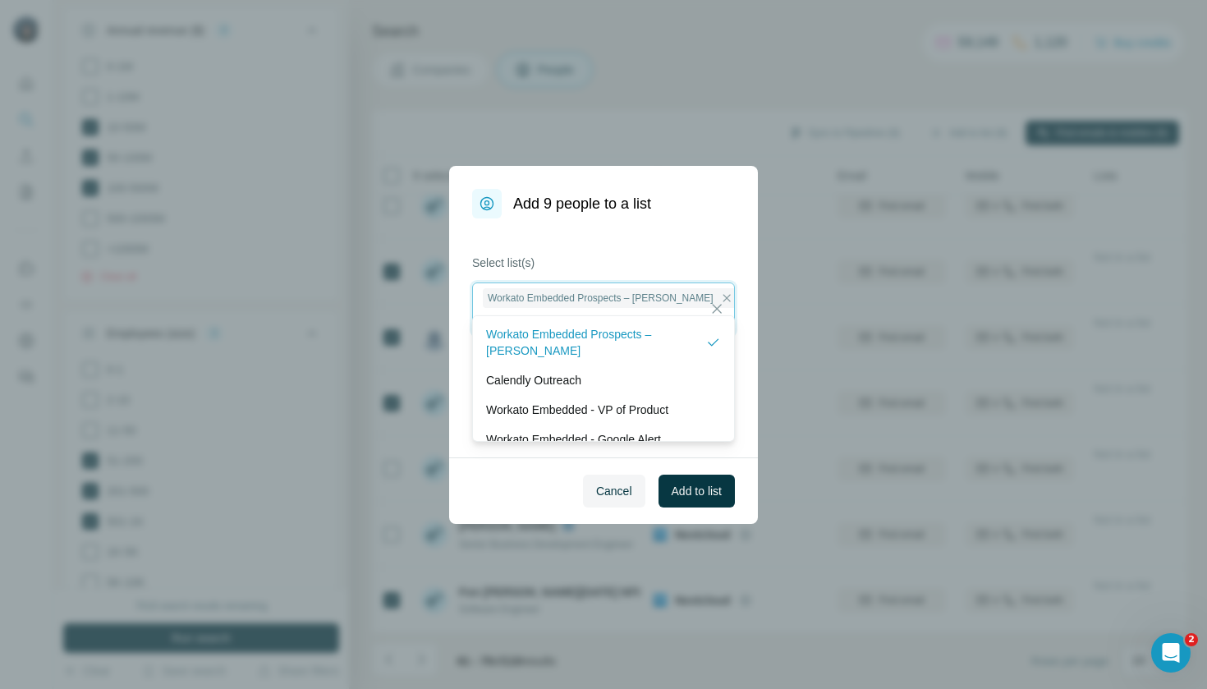
scroll to position [2, 0]
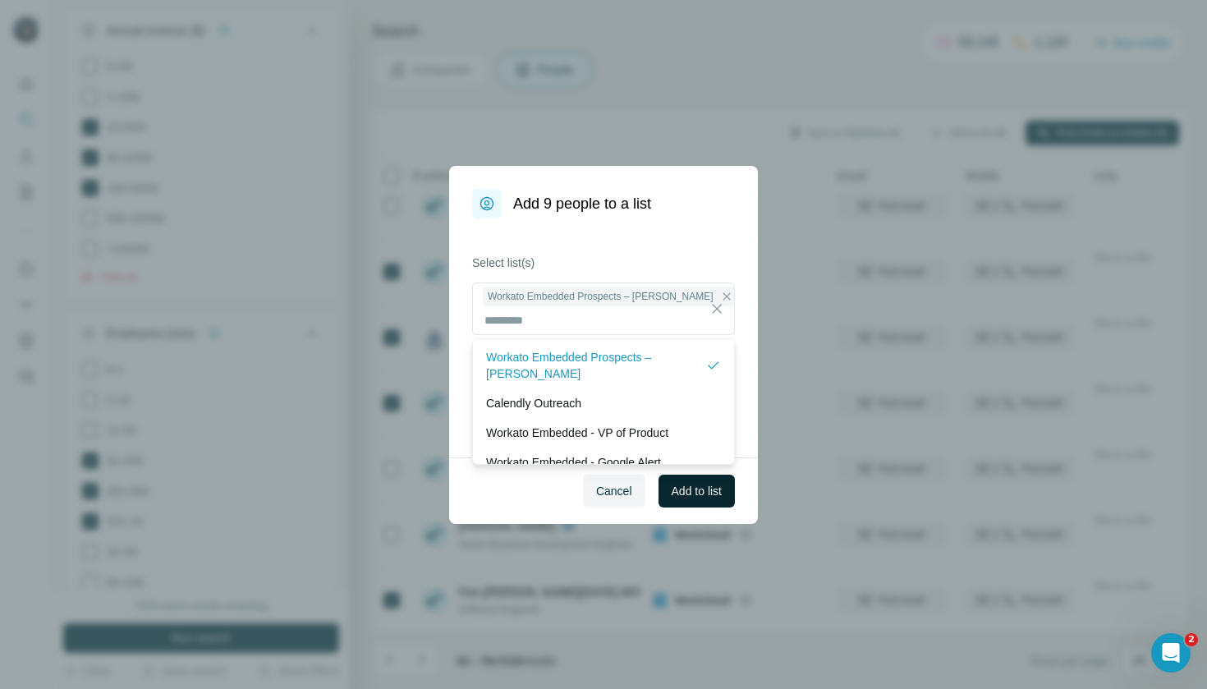
click at [704, 496] on span "Add to list" at bounding box center [697, 491] width 50 height 16
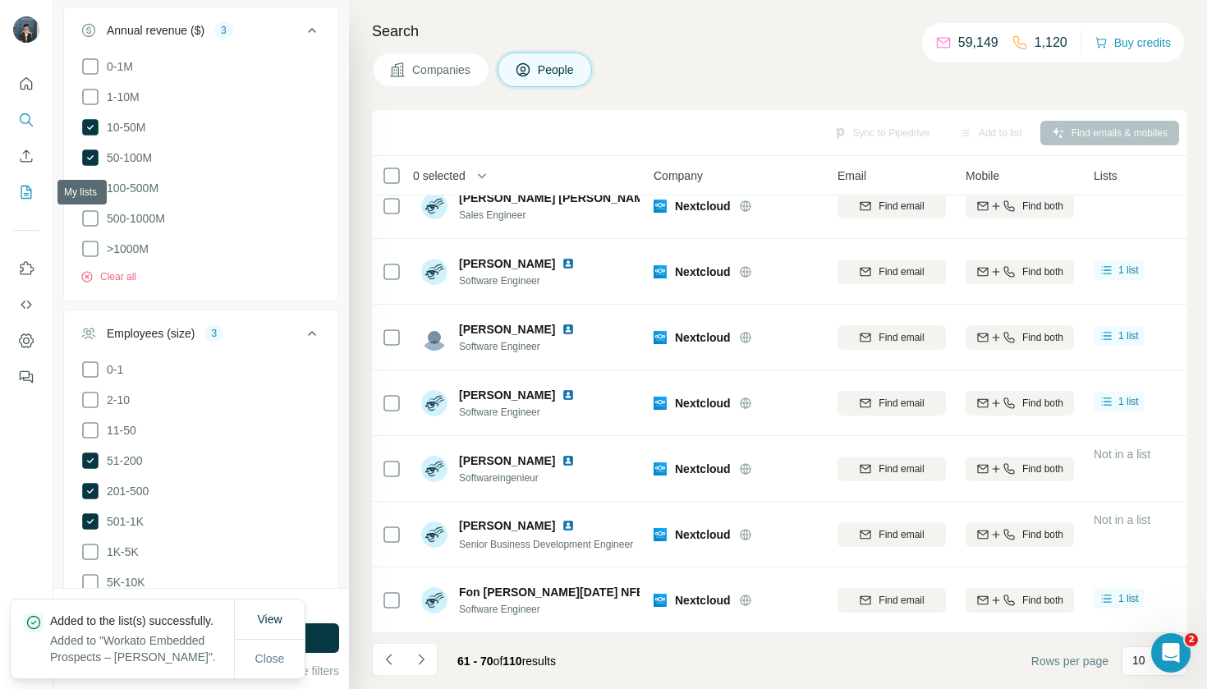
click at [25, 204] on button "My lists" at bounding box center [26, 192] width 26 height 30
